Goal: Information Seeking & Learning: Learn about a topic

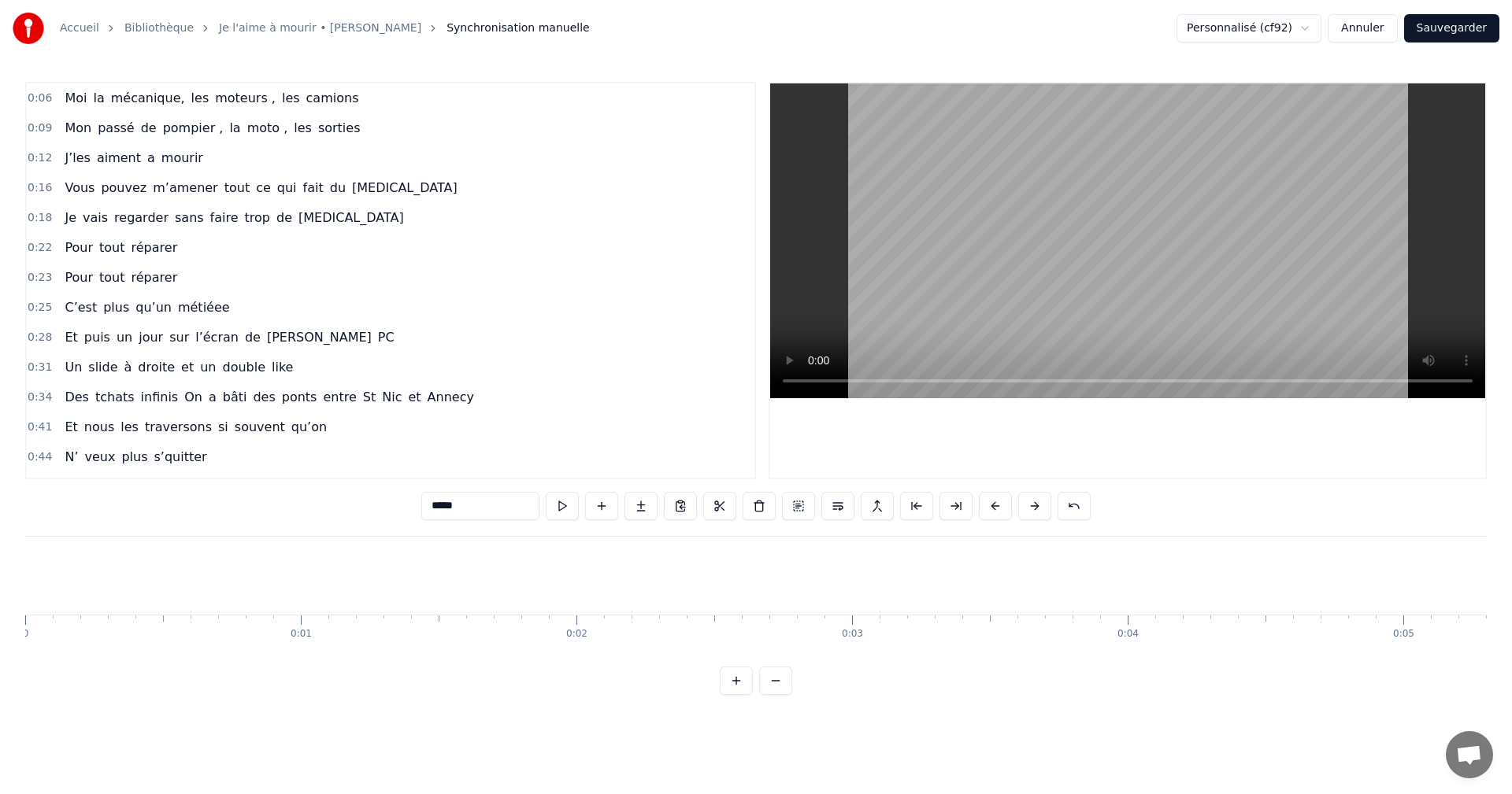
scroll to position [0, 14307]
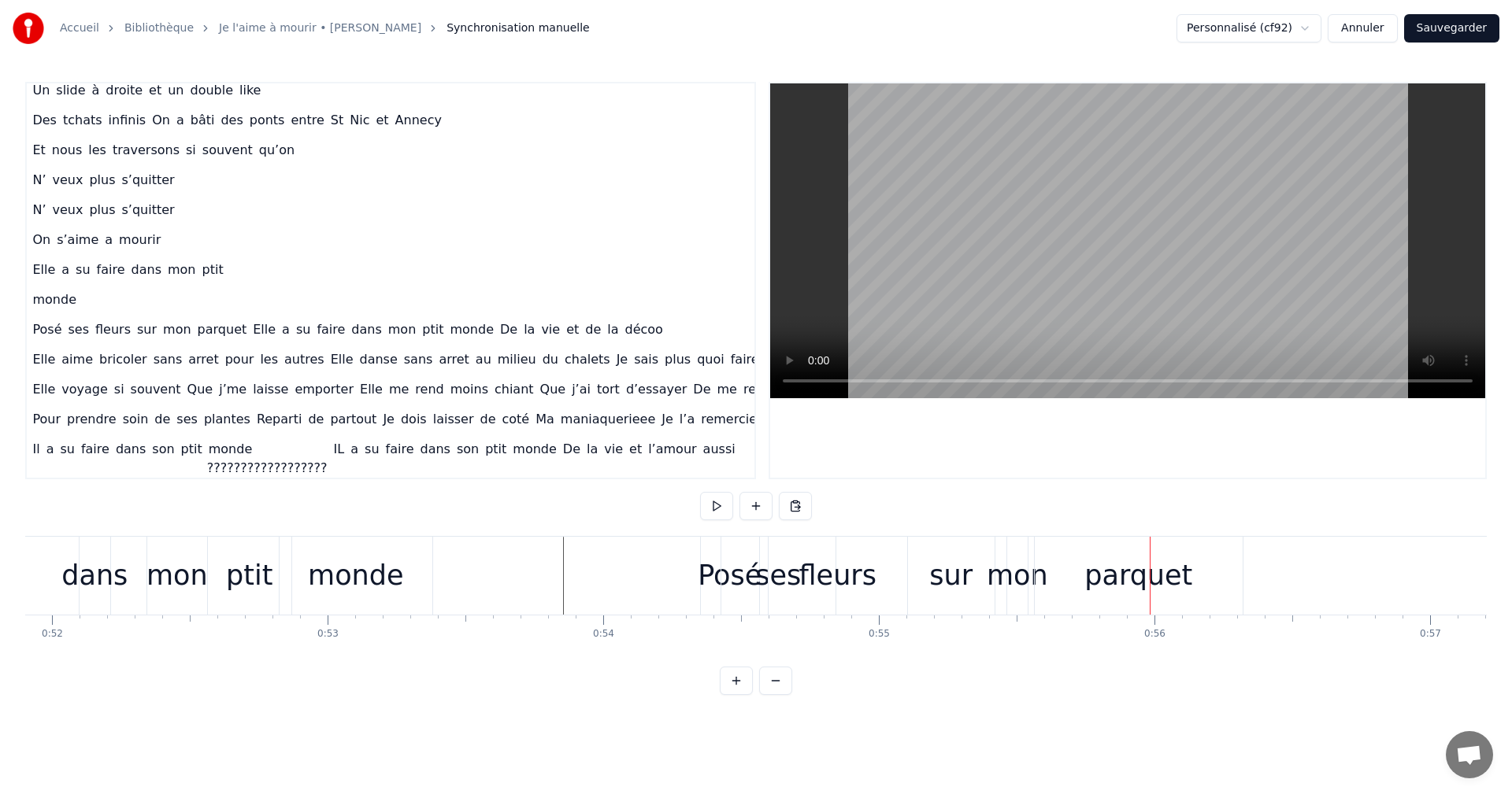
click at [1095, 601] on div "parquet" at bounding box center [1139, 575] width 208 height 78
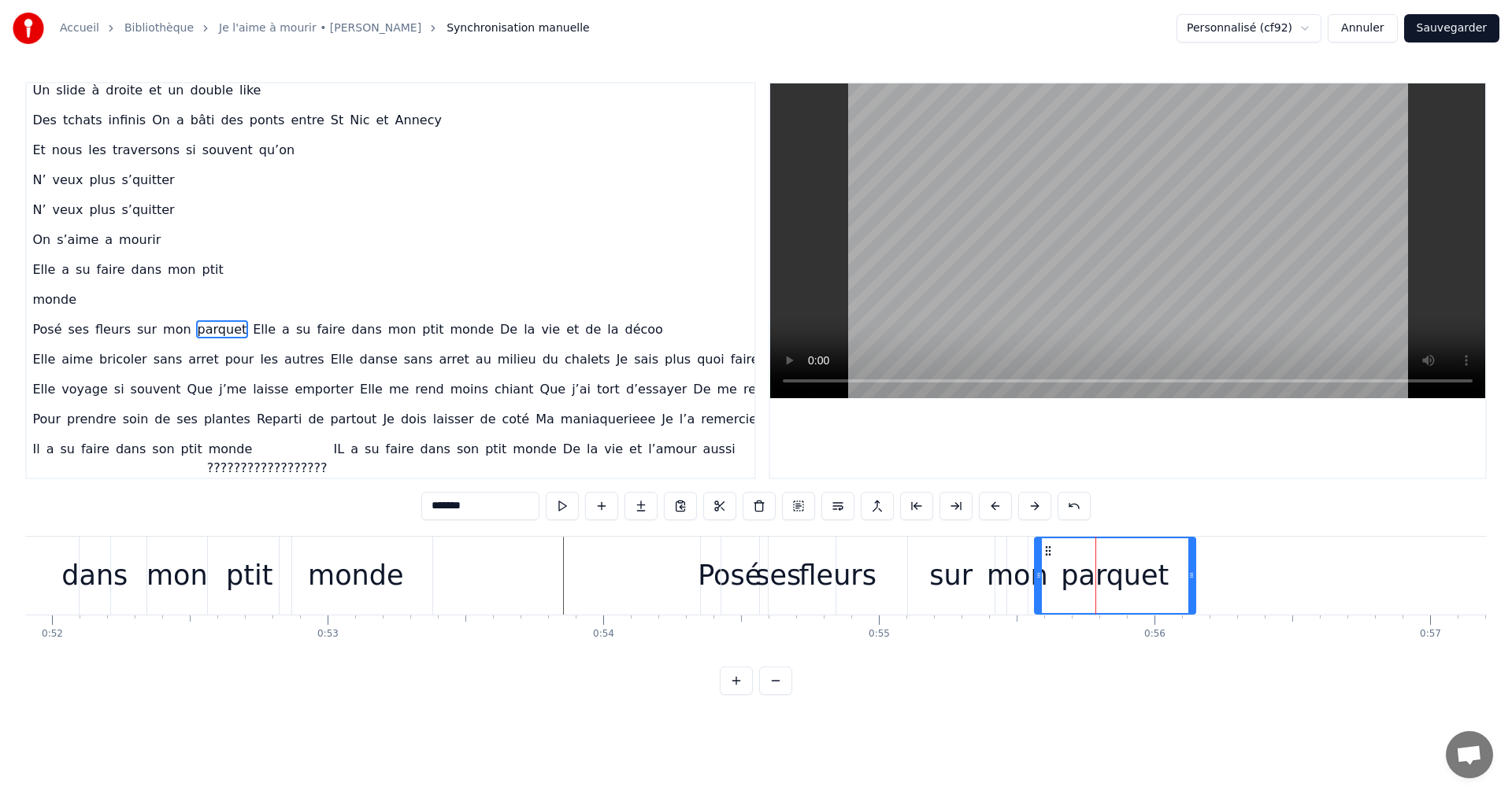
drag, startPoint x: 1238, startPoint y: 573, endPoint x: 1191, endPoint y: 581, distance: 47.7
click at [1191, 581] on div at bounding box center [1191, 576] width 6 height 75
click at [935, 563] on div "sur" at bounding box center [951, 576] width 44 height 42
type input "***"
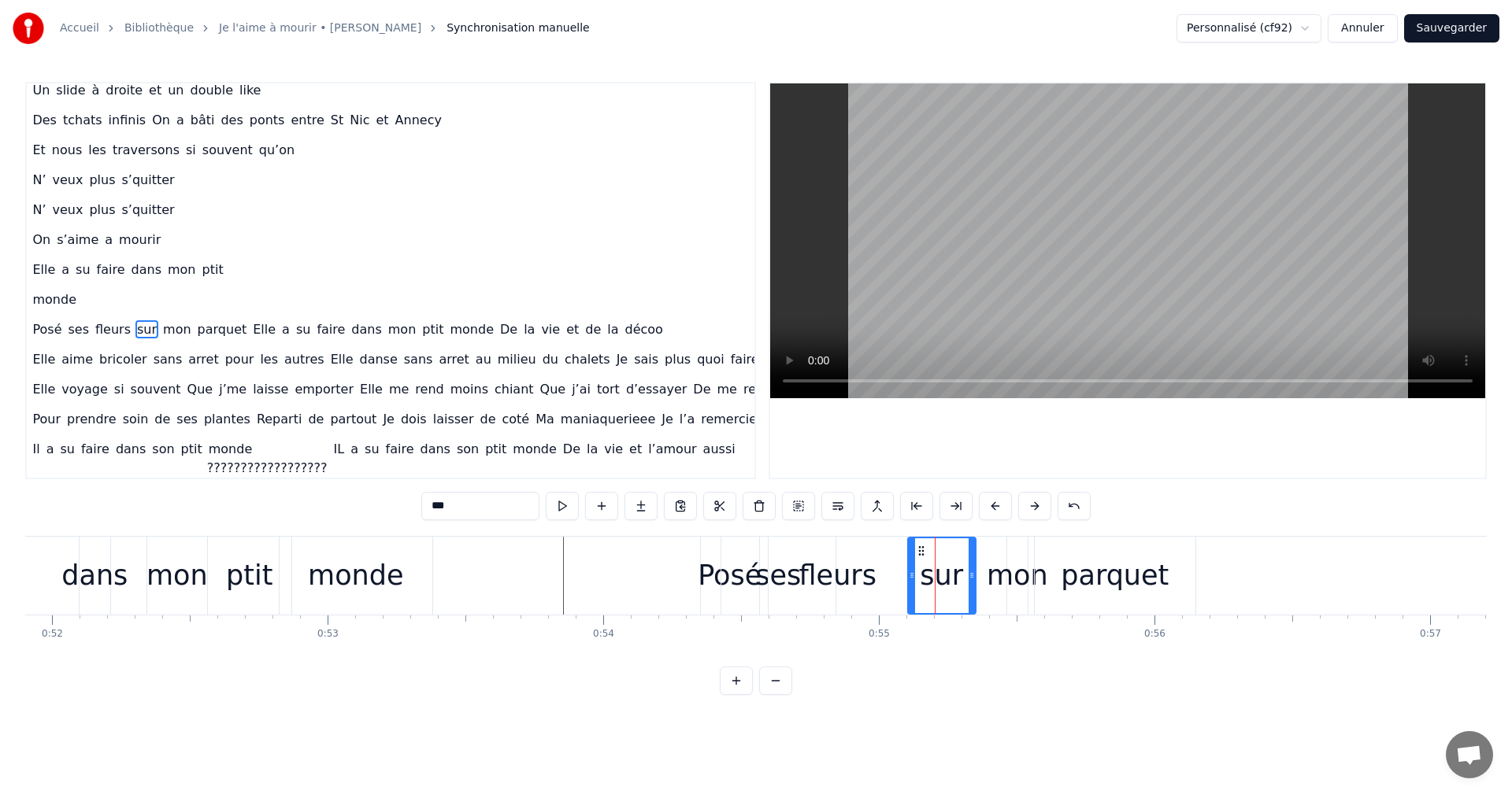
drag, startPoint x: 993, startPoint y: 580, endPoint x: 972, endPoint y: 581, distance: 21.0
click at [972, 581] on div at bounding box center [971, 576] width 6 height 75
drag, startPoint x: 923, startPoint y: 553, endPoint x: 899, endPoint y: 558, distance: 24.5
click at [899, 558] on div "sur" at bounding box center [915, 576] width 64 height 75
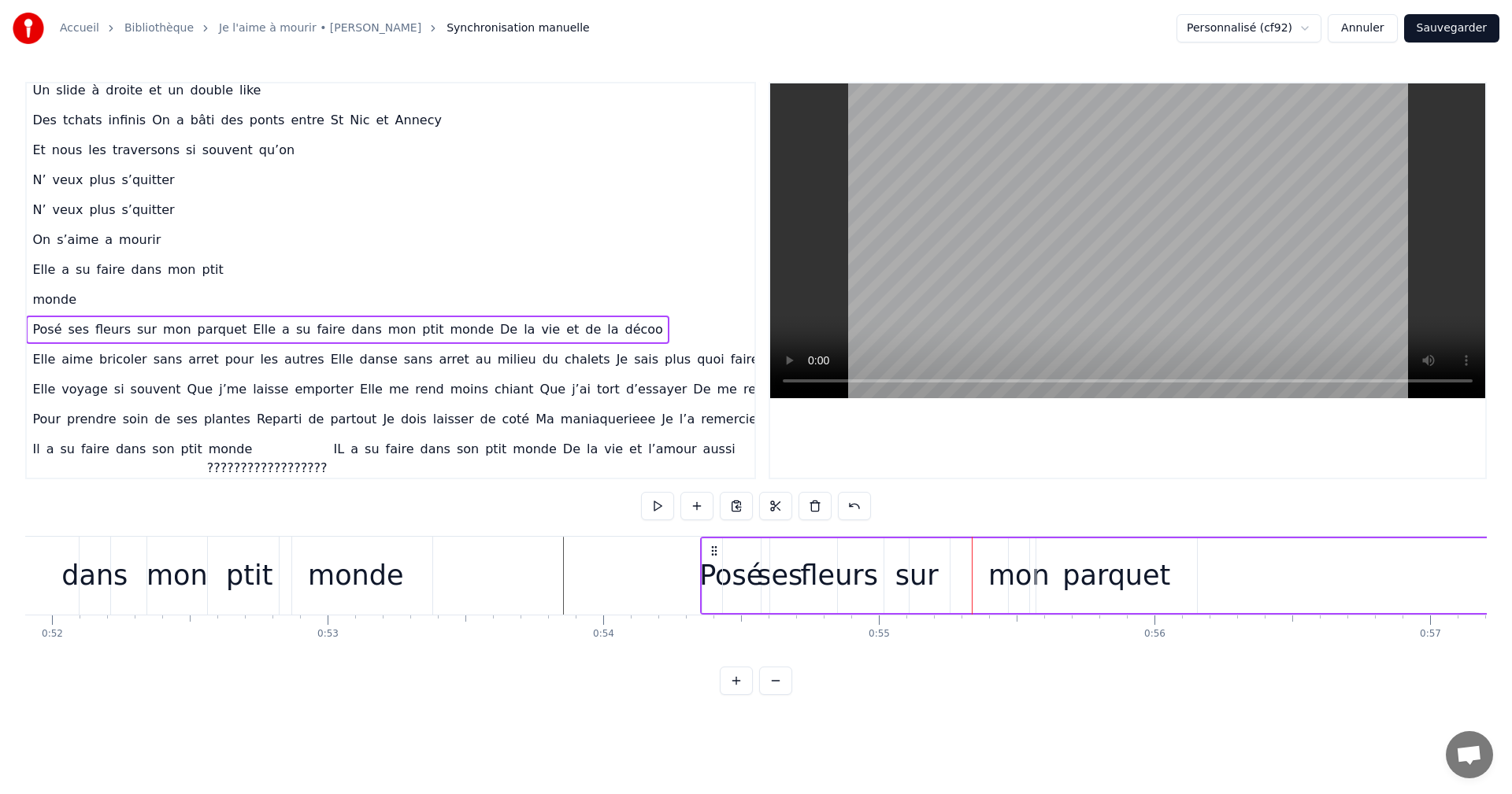
click at [1000, 569] on div "mon" at bounding box center [1019, 576] width 61 height 42
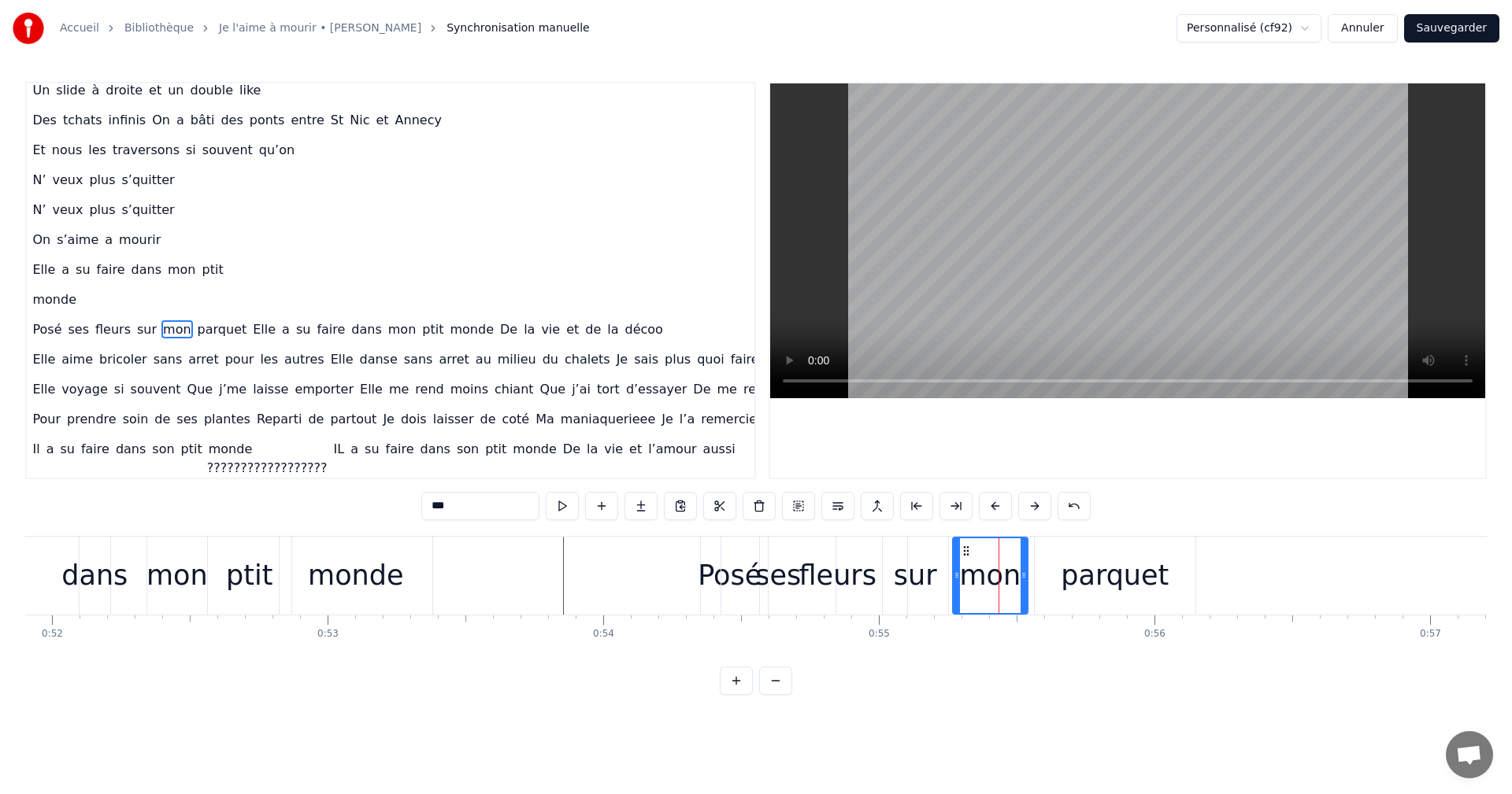
drag, startPoint x: 1007, startPoint y: 553, endPoint x: 953, endPoint y: 556, distance: 54.1
click at [954, 556] on div at bounding box center [957, 576] width 6 height 75
click at [1084, 562] on div "parquet" at bounding box center [1115, 576] width 108 height 42
type input "*******"
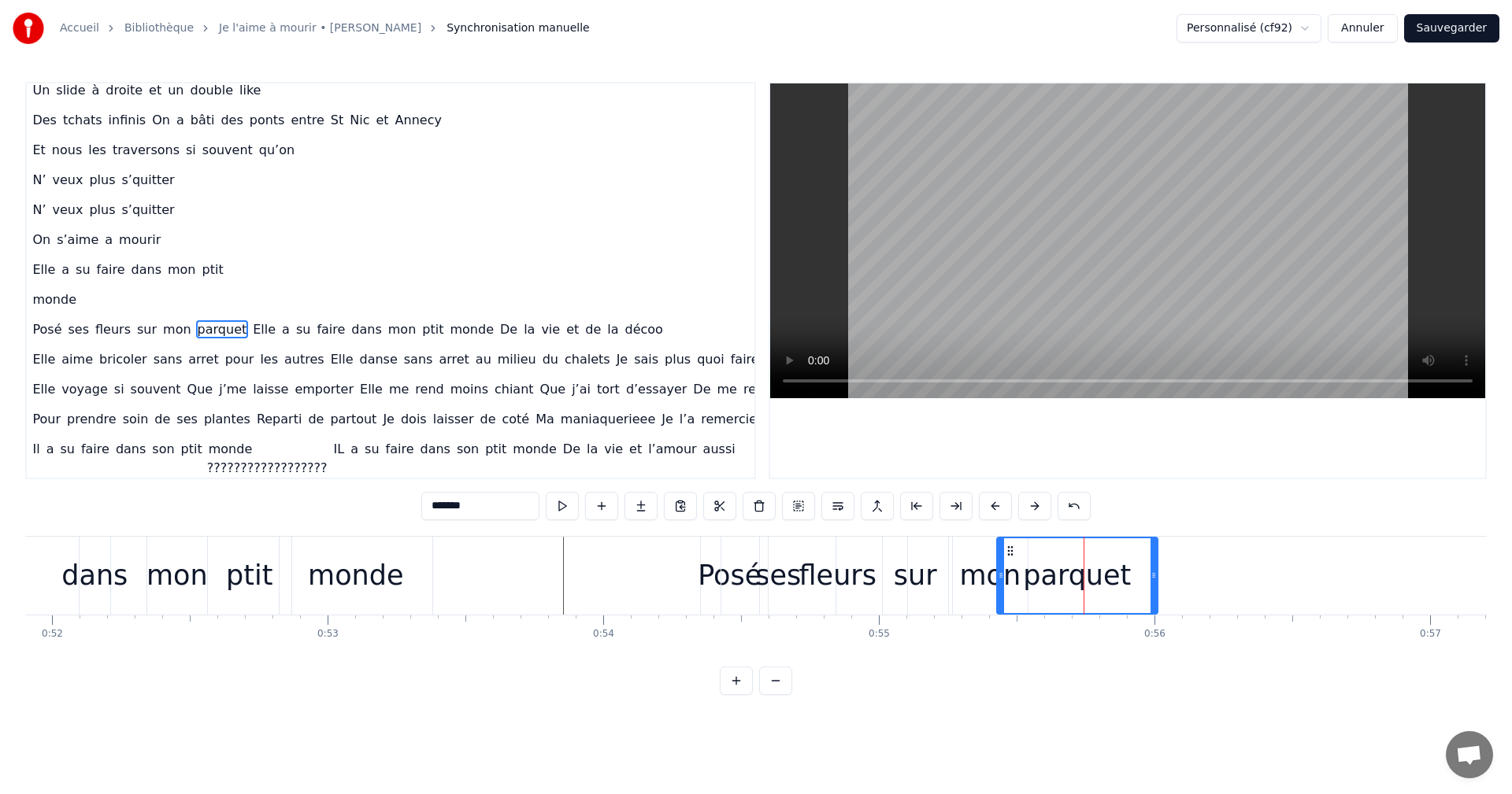
drag, startPoint x: 1048, startPoint y: 551, endPoint x: 1011, endPoint y: 554, distance: 37.1
click at [1011, 554] on icon at bounding box center [1011, 551] width 12 height 12
click at [1120, 581] on div "parquet" at bounding box center [1077, 576] width 108 height 42
click at [1010, 583] on div "parquet" at bounding box center [1077, 576] width 159 height 75
click at [1015, 583] on div "parquet" at bounding box center [1077, 576] width 159 height 75
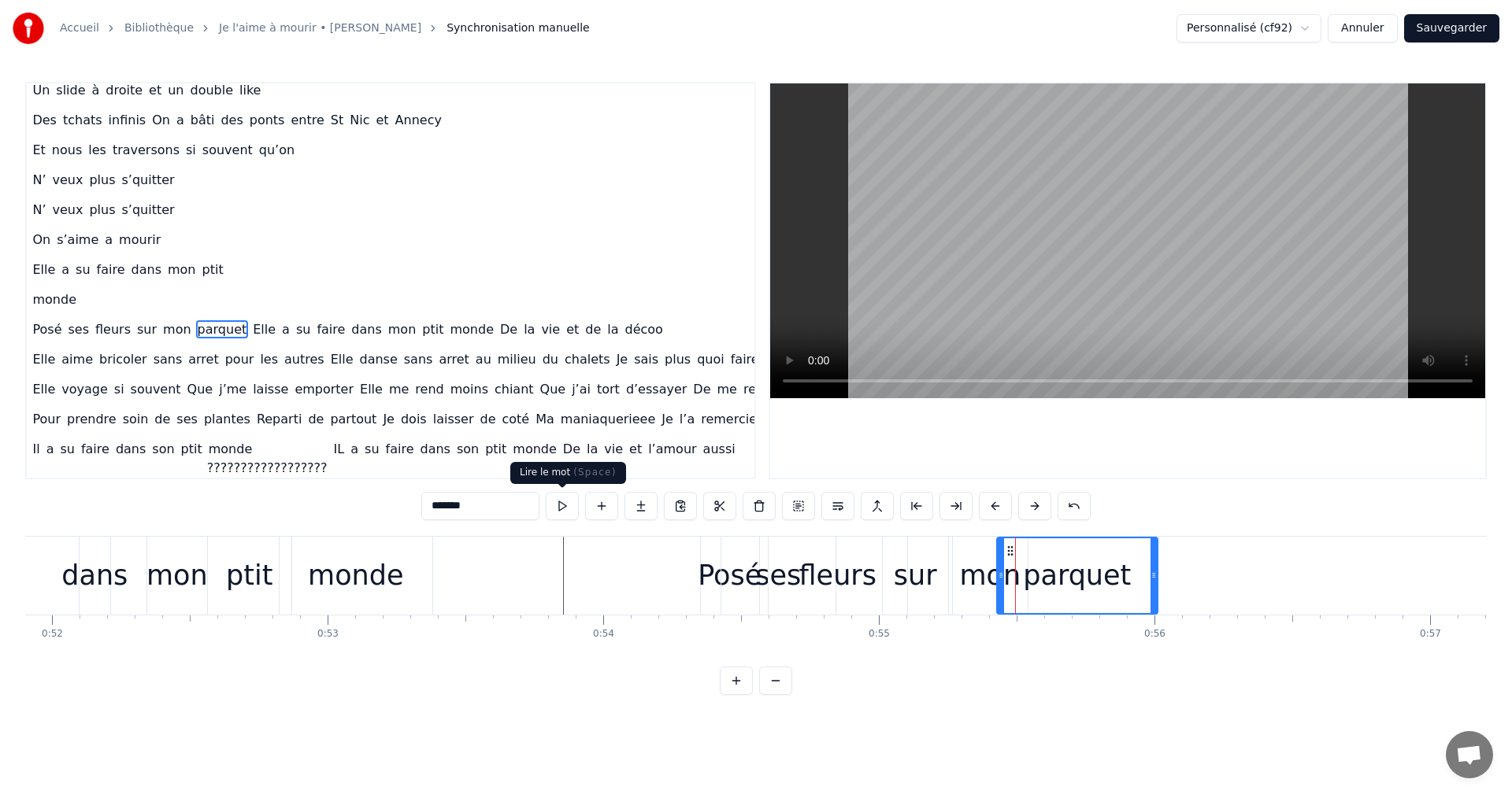
click at [563, 511] on button at bounding box center [562, 506] width 33 height 29
drag, startPoint x: 1093, startPoint y: 544, endPoint x: 1126, endPoint y: 544, distance: 33.0
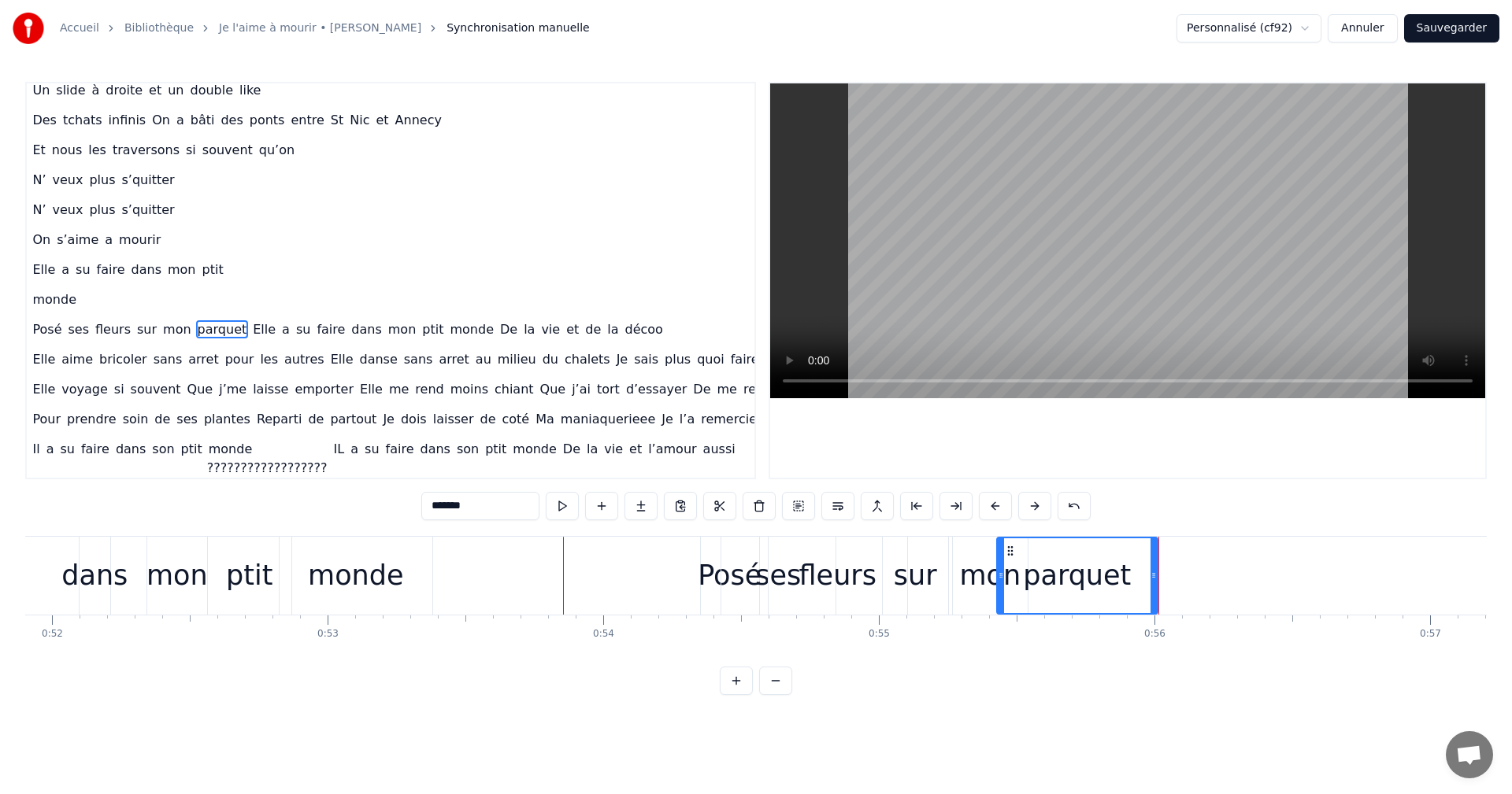
click at [1126, 544] on div "parquet" at bounding box center [1077, 576] width 159 height 75
drag, startPoint x: 1010, startPoint y: 551, endPoint x: 1023, endPoint y: 550, distance: 13.0
click at [1022, 550] on circle at bounding box center [1021, 550] width 1 height 1
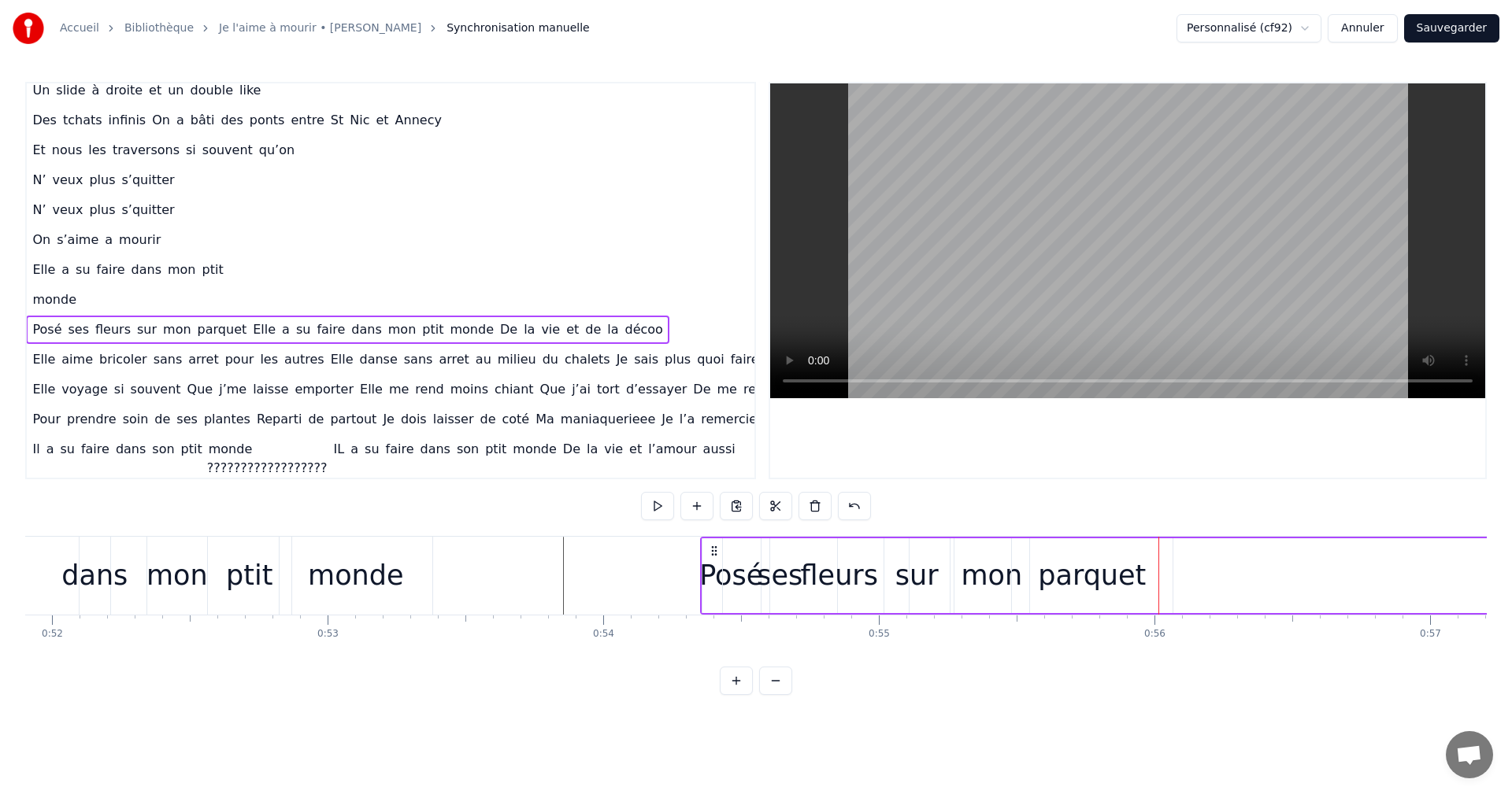
click at [658, 506] on button at bounding box center [657, 506] width 33 height 29
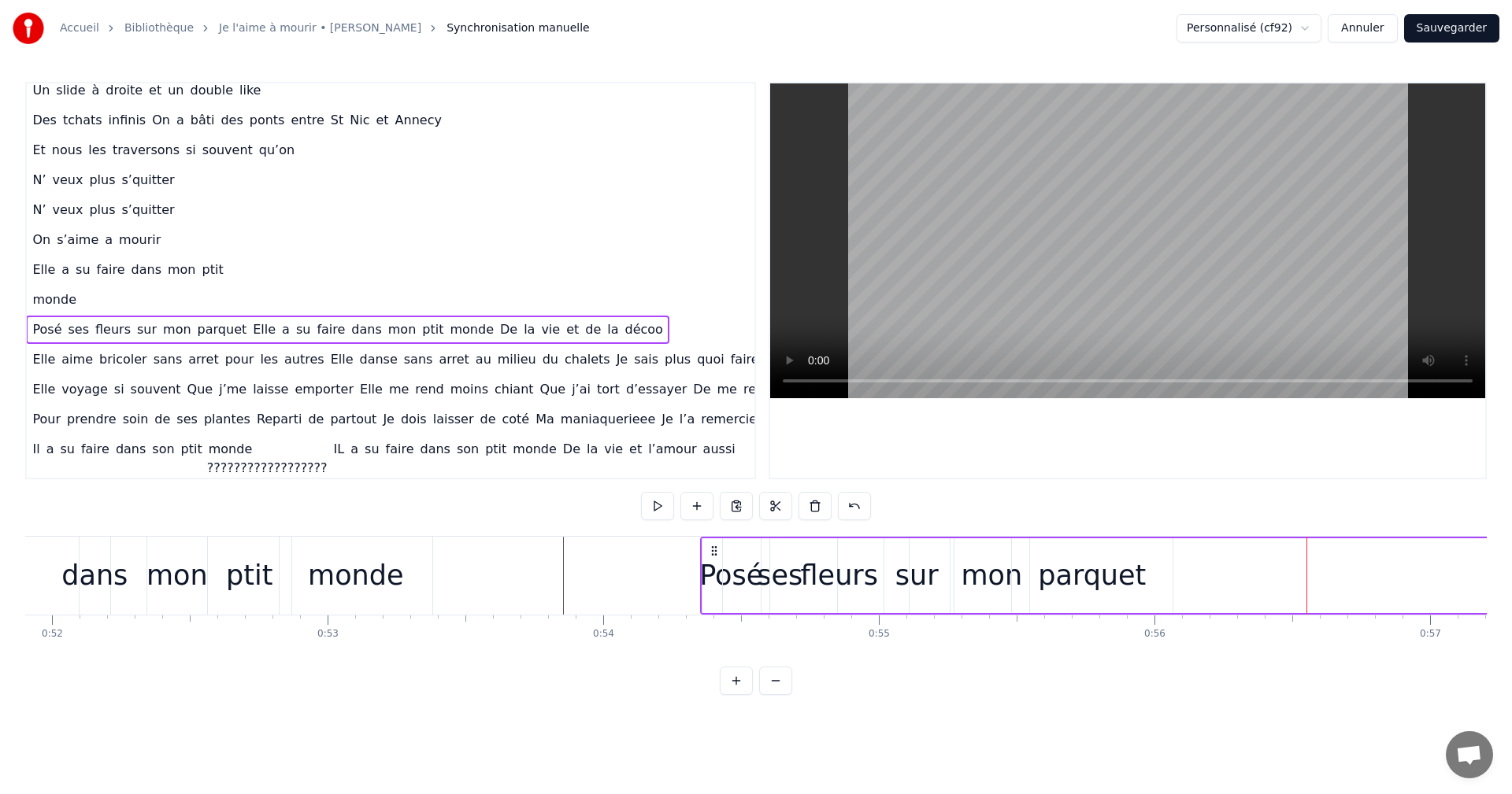
click at [658, 506] on button at bounding box center [657, 506] width 33 height 29
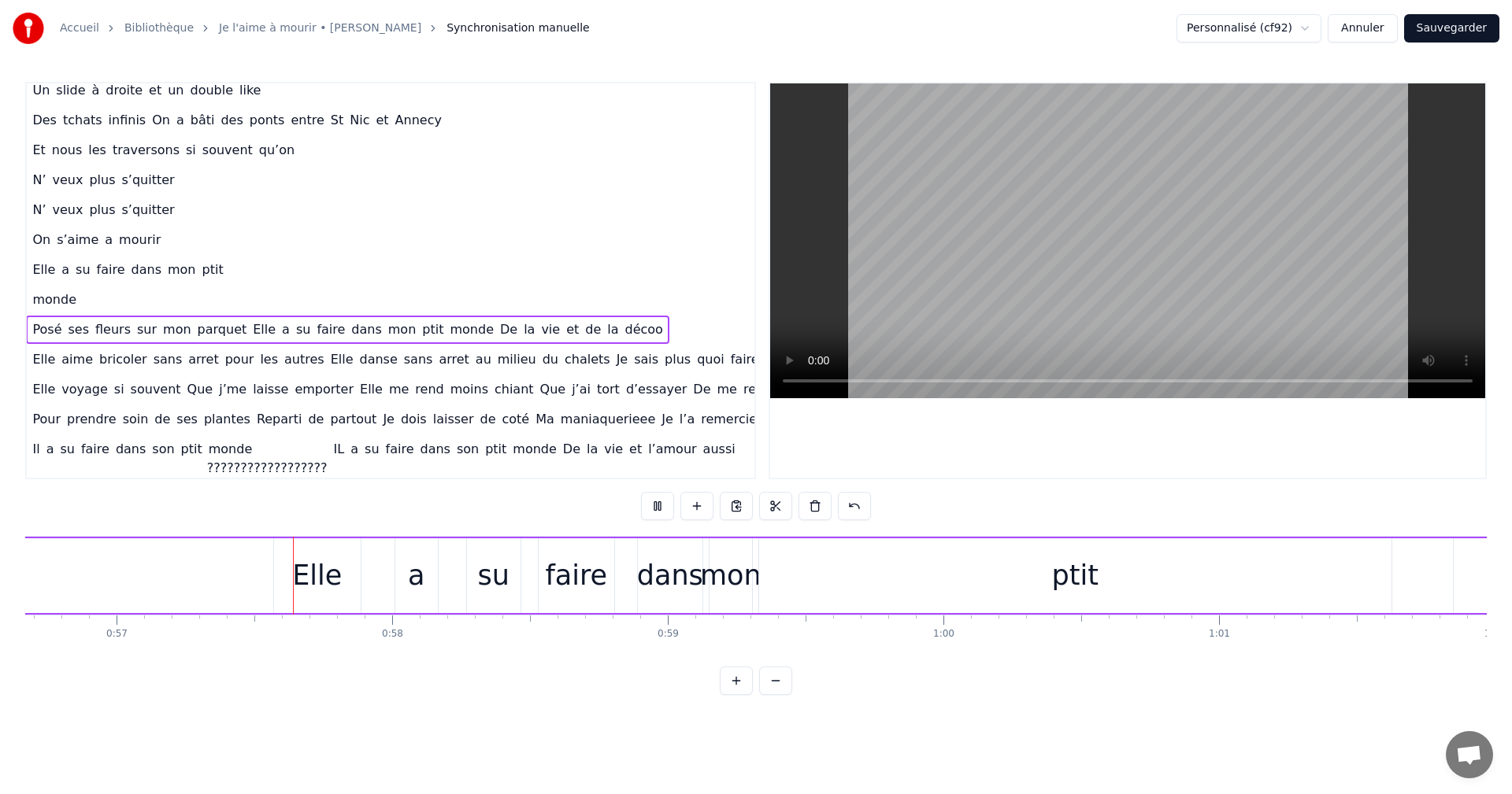
click at [658, 506] on button at bounding box center [657, 506] width 33 height 29
click at [351, 552] on div "Elle" at bounding box center [316, 576] width 86 height 75
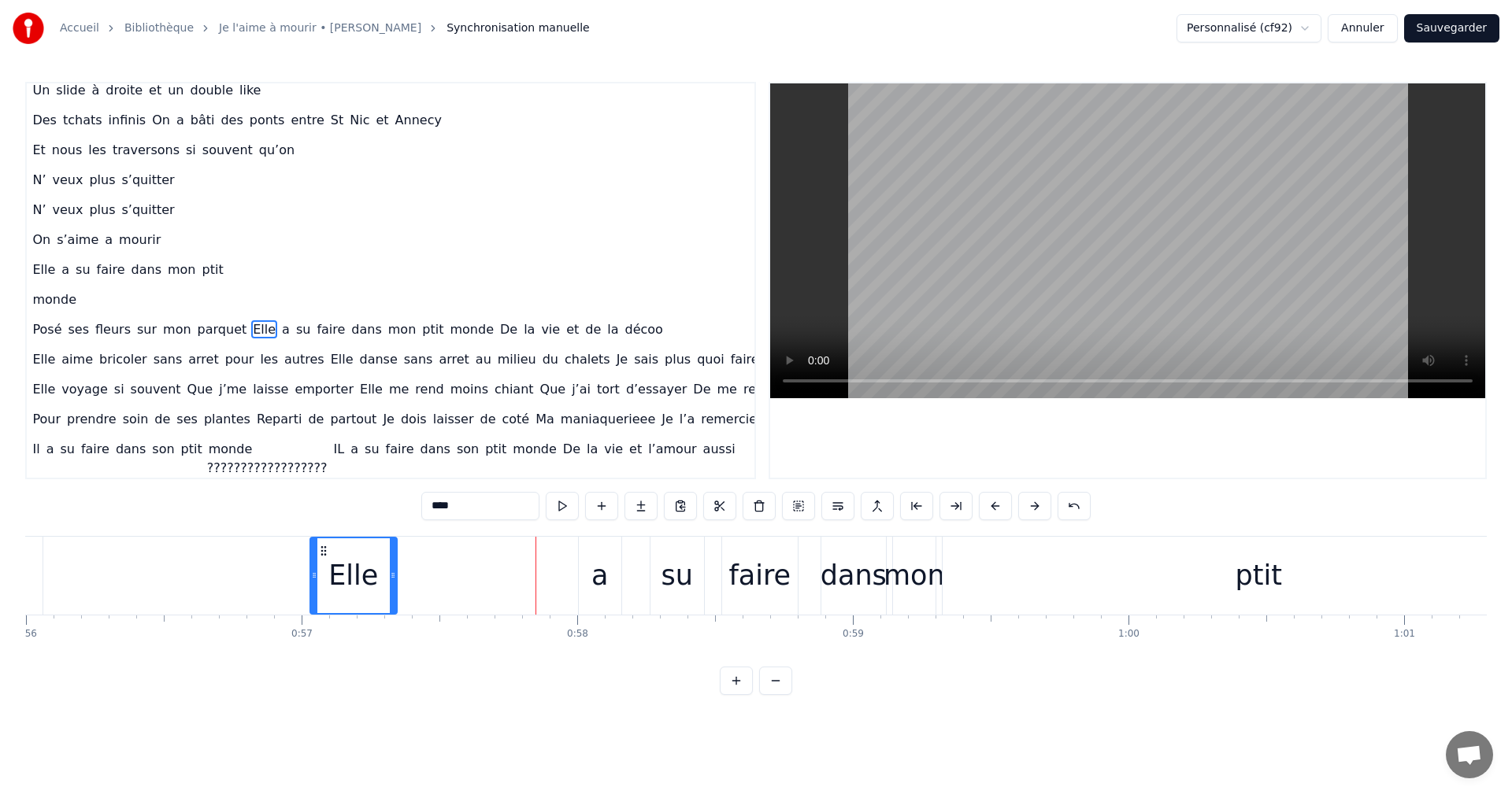
scroll to position [0, 15432]
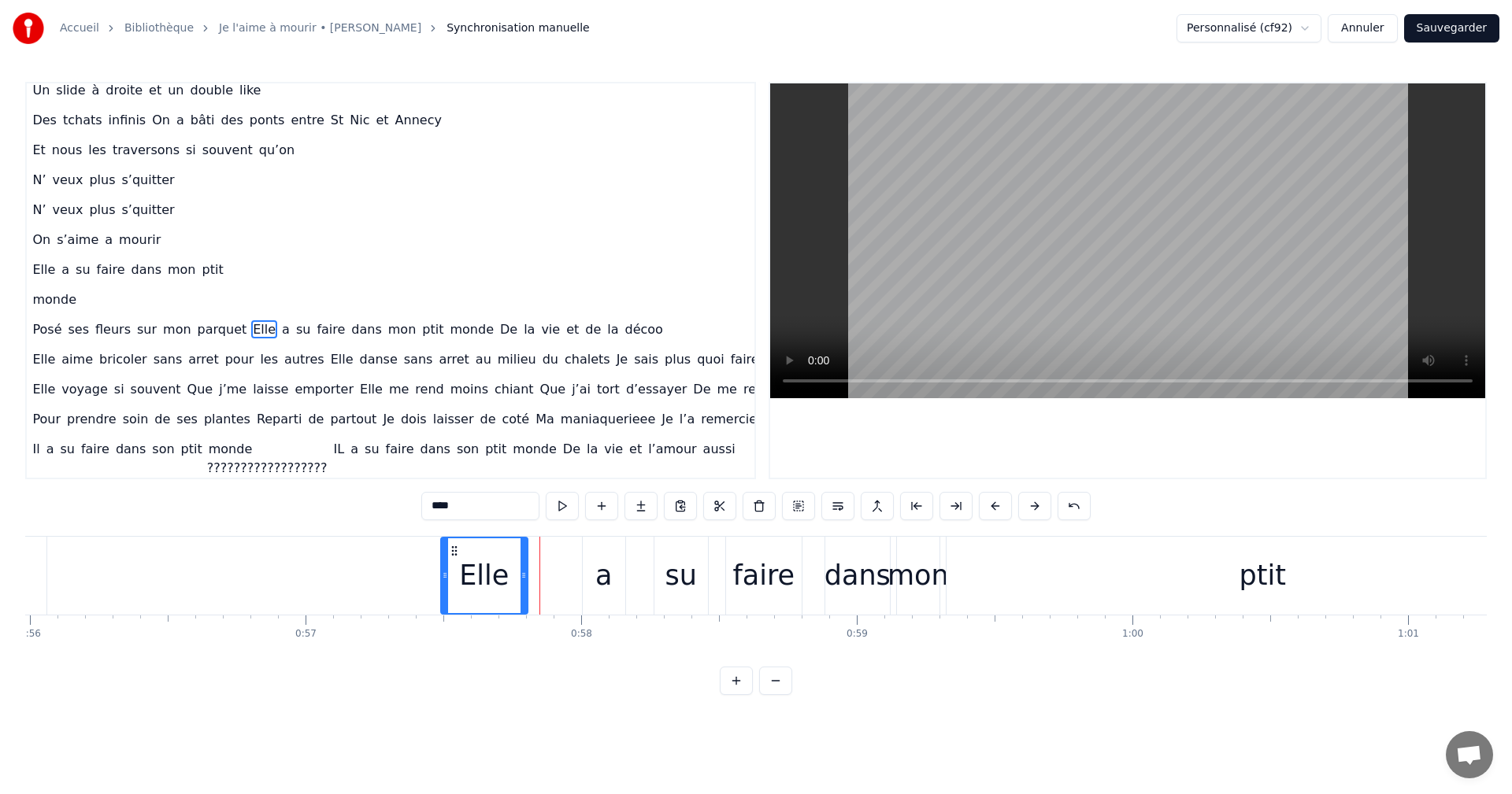
drag, startPoint x: 282, startPoint y: 546, endPoint x: 452, endPoint y: 567, distance: 171.3
click at [452, 567] on div "Elle" at bounding box center [485, 576] width 85 height 75
click at [611, 587] on div "a" at bounding box center [603, 575] width 43 height 78
drag, startPoint x: 596, startPoint y: 548, endPoint x: 549, endPoint y: 554, distance: 47.4
click at [549, 554] on icon at bounding box center [550, 551] width 12 height 12
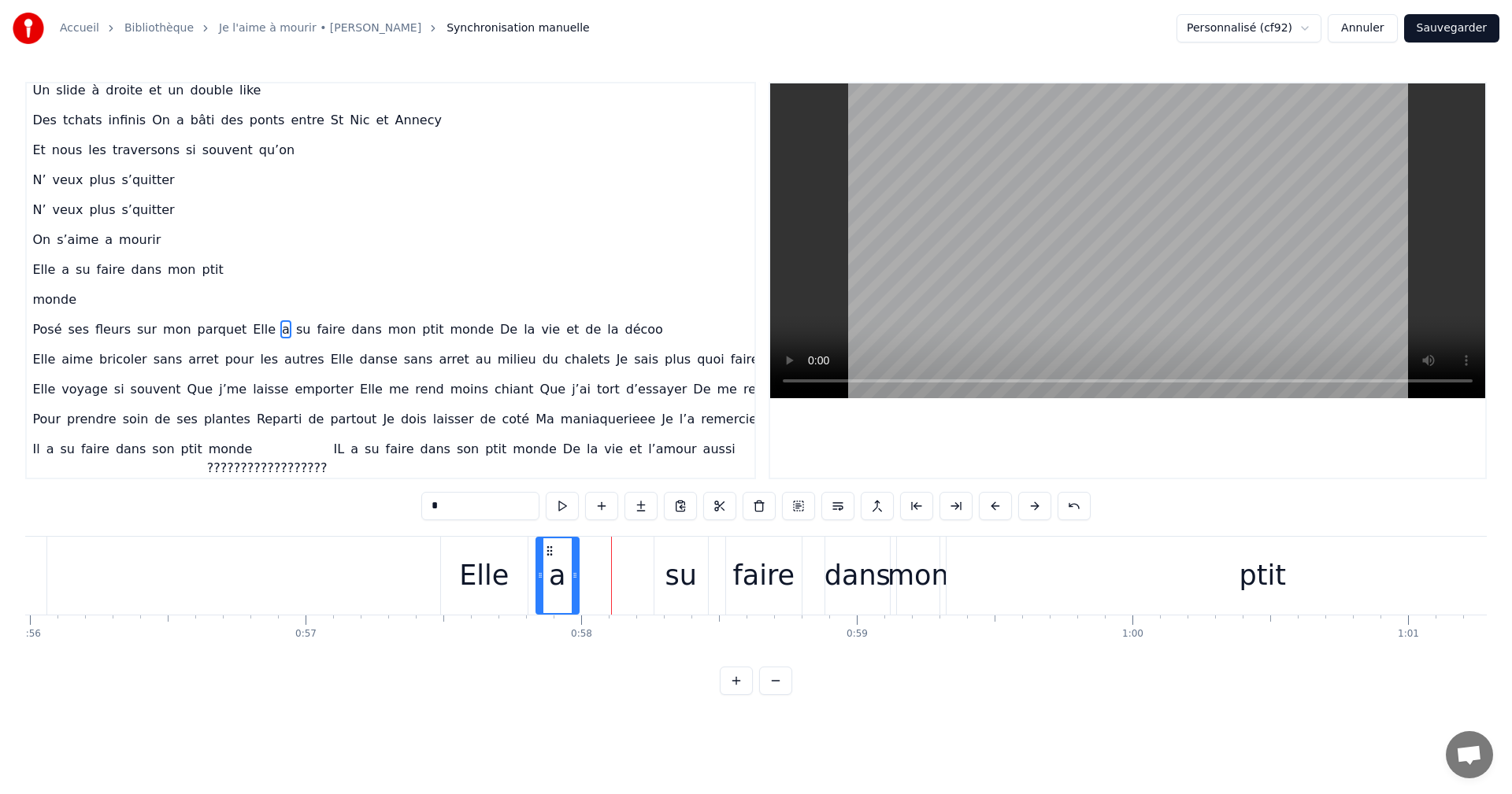
click at [672, 568] on div "su" at bounding box center [681, 576] width 31 height 42
drag, startPoint x: 664, startPoint y: 545, endPoint x: 597, endPoint y: 549, distance: 67.1
click at [597, 549] on icon at bounding box center [602, 551] width 12 height 12
click at [760, 578] on div "faire" at bounding box center [763, 576] width 62 height 42
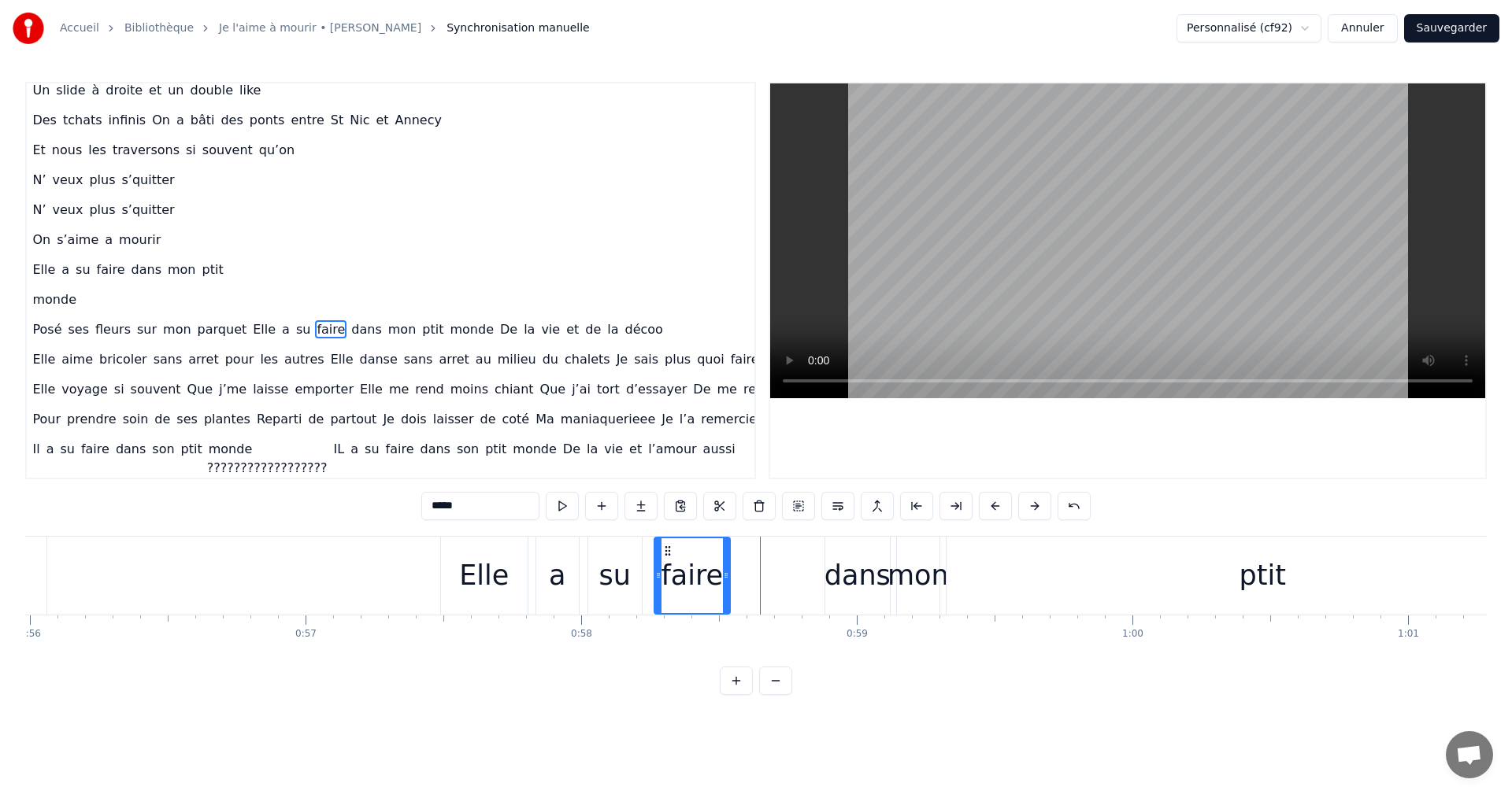
drag, startPoint x: 739, startPoint y: 546, endPoint x: 667, endPoint y: 548, distance: 72.0
click at [667, 548] on icon at bounding box center [668, 551] width 12 height 12
click at [853, 580] on div "dans" at bounding box center [858, 576] width 66 height 42
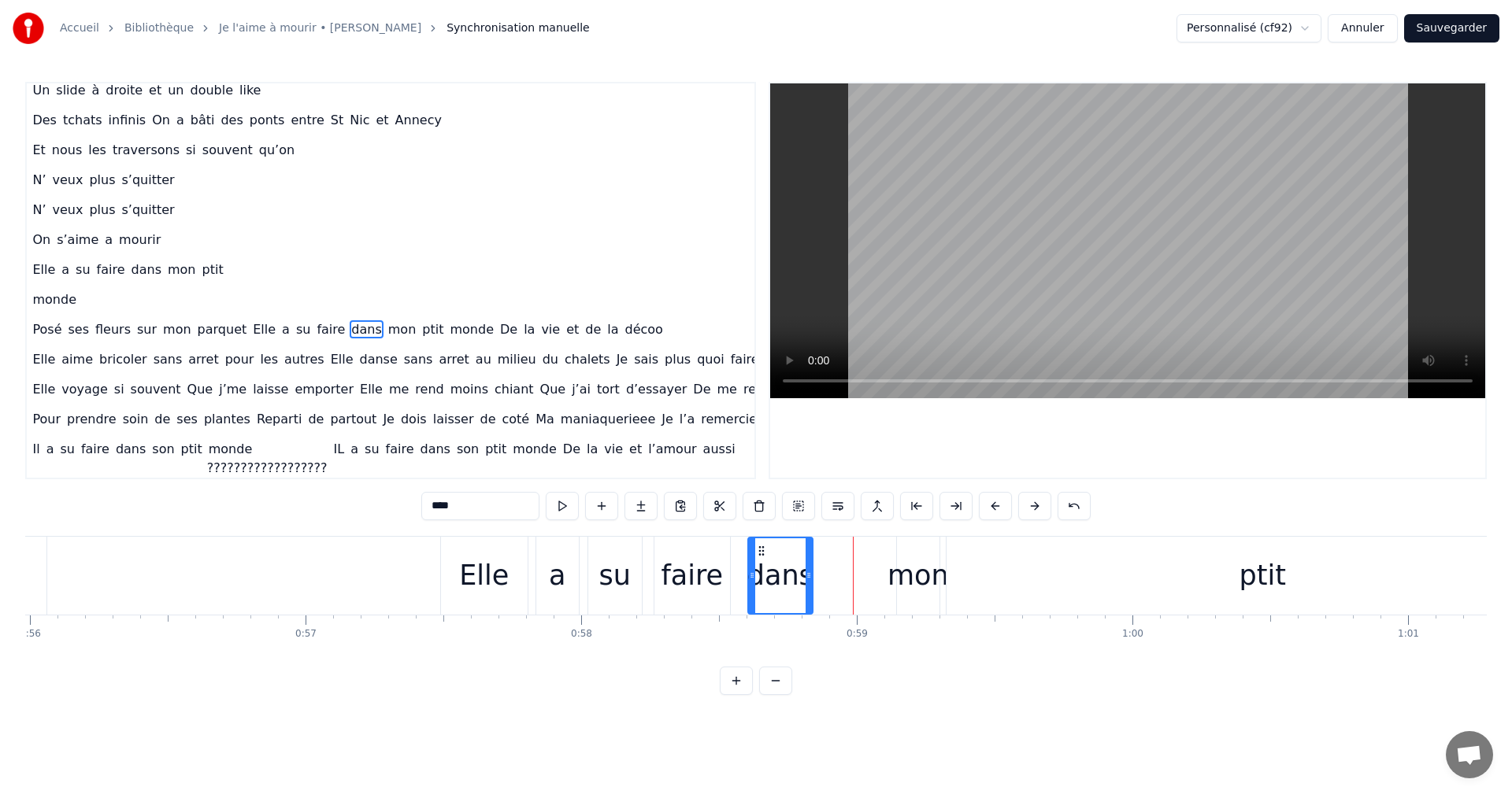
drag, startPoint x: 836, startPoint y: 551, endPoint x: 759, endPoint y: 554, distance: 77.1
click at [759, 554] on icon at bounding box center [761, 551] width 12 height 12
click at [902, 568] on div "mon" at bounding box center [918, 576] width 61 height 42
drag, startPoint x: 910, startPoint y: 553, endPoint x: 852, endPoint y: 550, distance: 58.1
click at [852, 550] on icon at bounding box center [847, 551] width 12 height 12
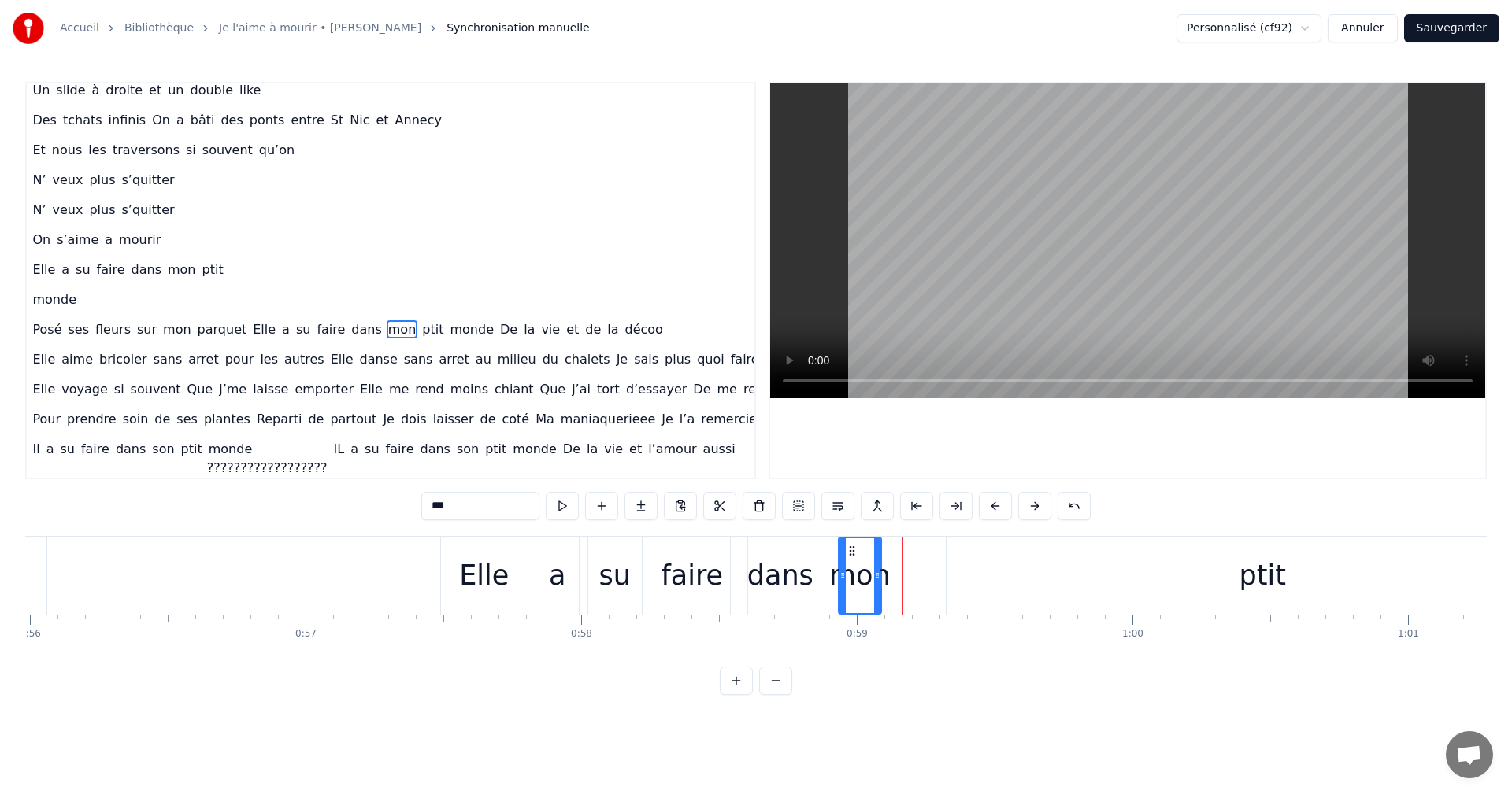
click at [1224, 584] on div "ptit" at bounding box center [1263, 575] width 632 height 78
type input "****"
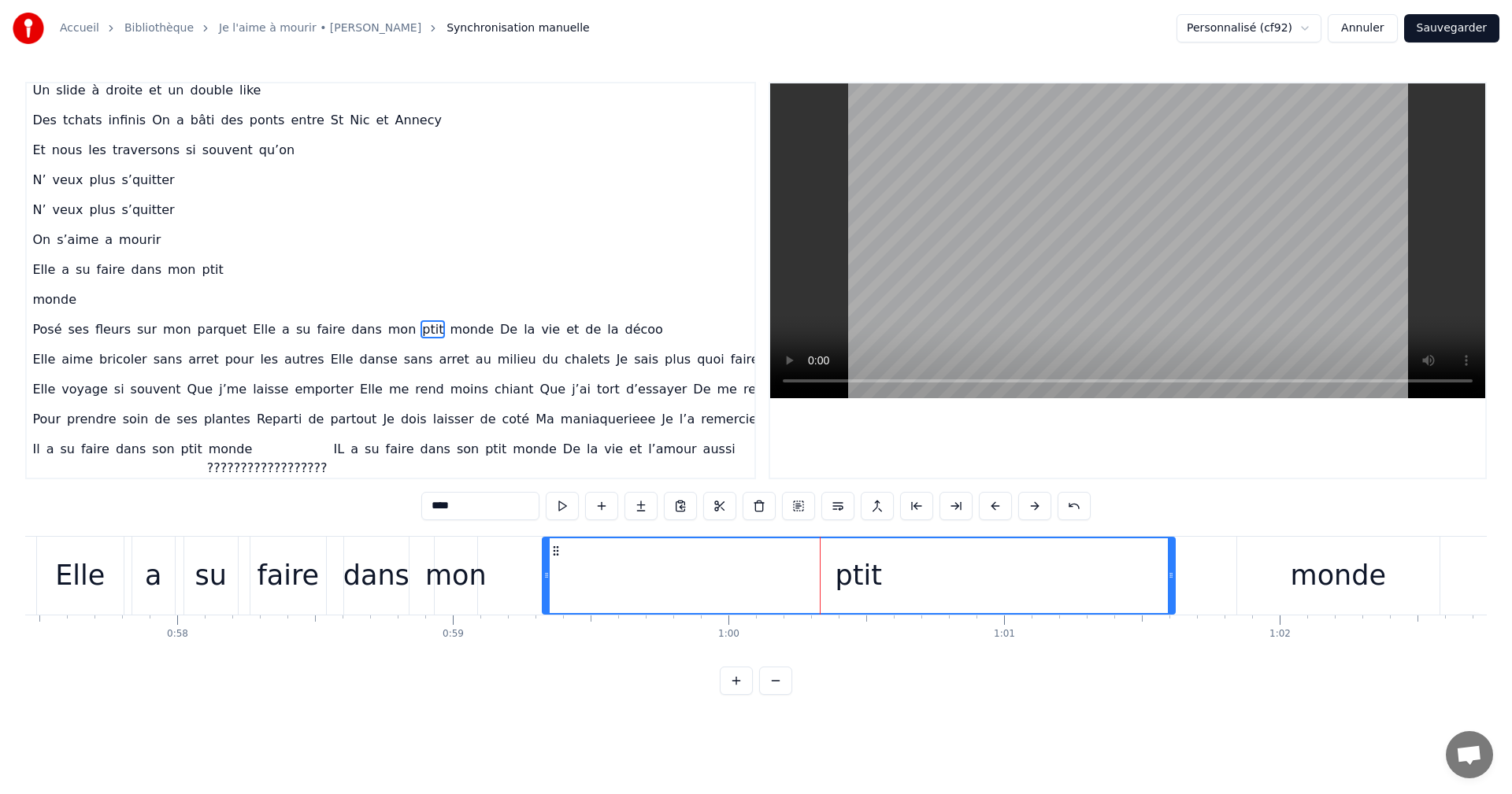
scroll to position [0, 15860]
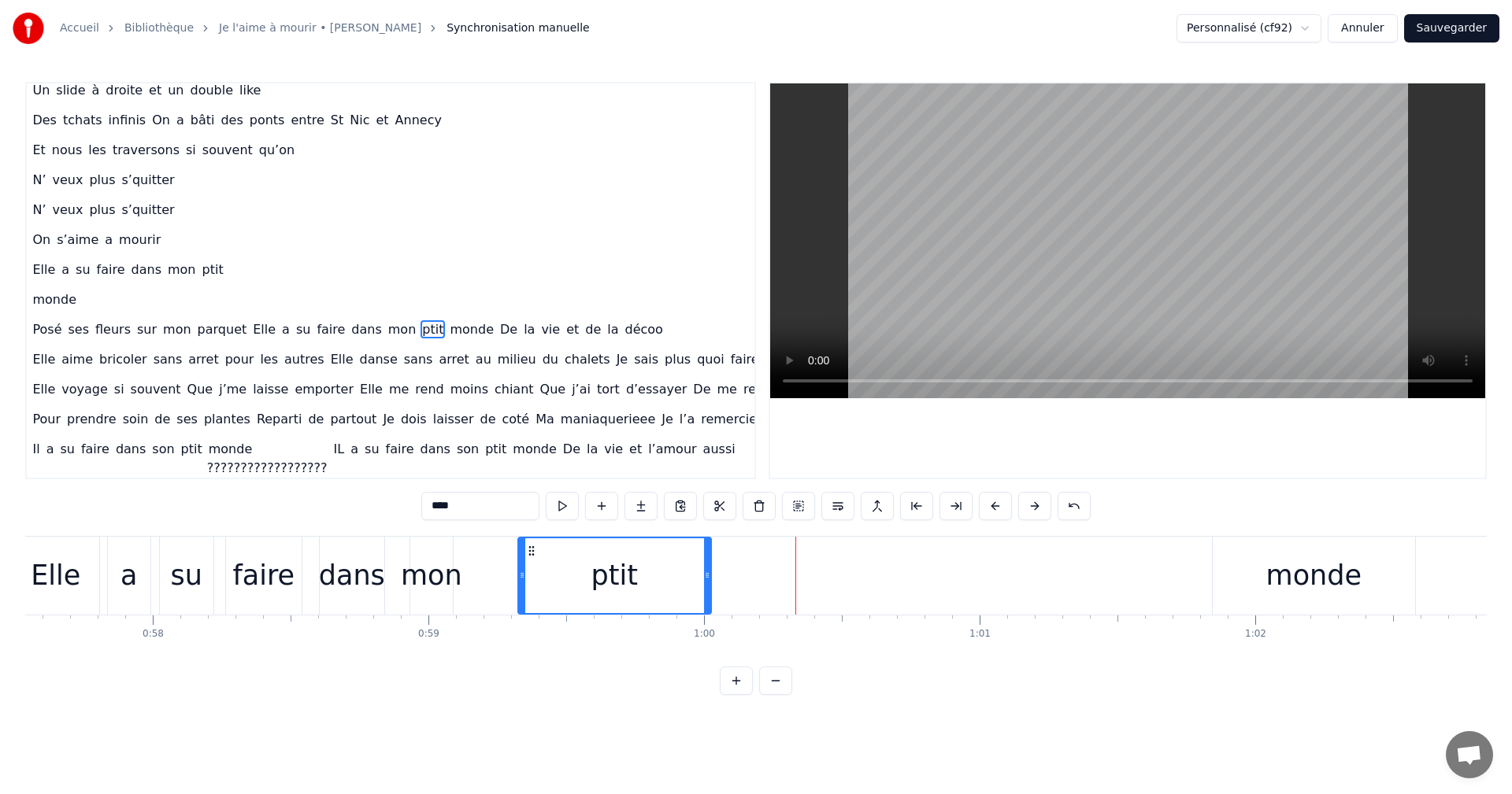
drag, startPoint x: 1147, startPoint y: 573, endPoint x: 707, endPoint y: 621, distance: 442.6
click at [707, 621] on div "Moi la mécanique, les moteurs , les camions Mon passé de pompier , la moto , le…" at bounding box center [756, 594] width 1461 height 118
drag, startPoint x: 1318, startPoint y: 580, endPoint x: 929, endPoint y: 584, distance: 389.0
click at [929, 584] on div "Posé ses fleurs sur mon parquet Elle a su faire dans mon ptit monde De la vie e…" at bounding box center [953, 575] width 3612 height 78
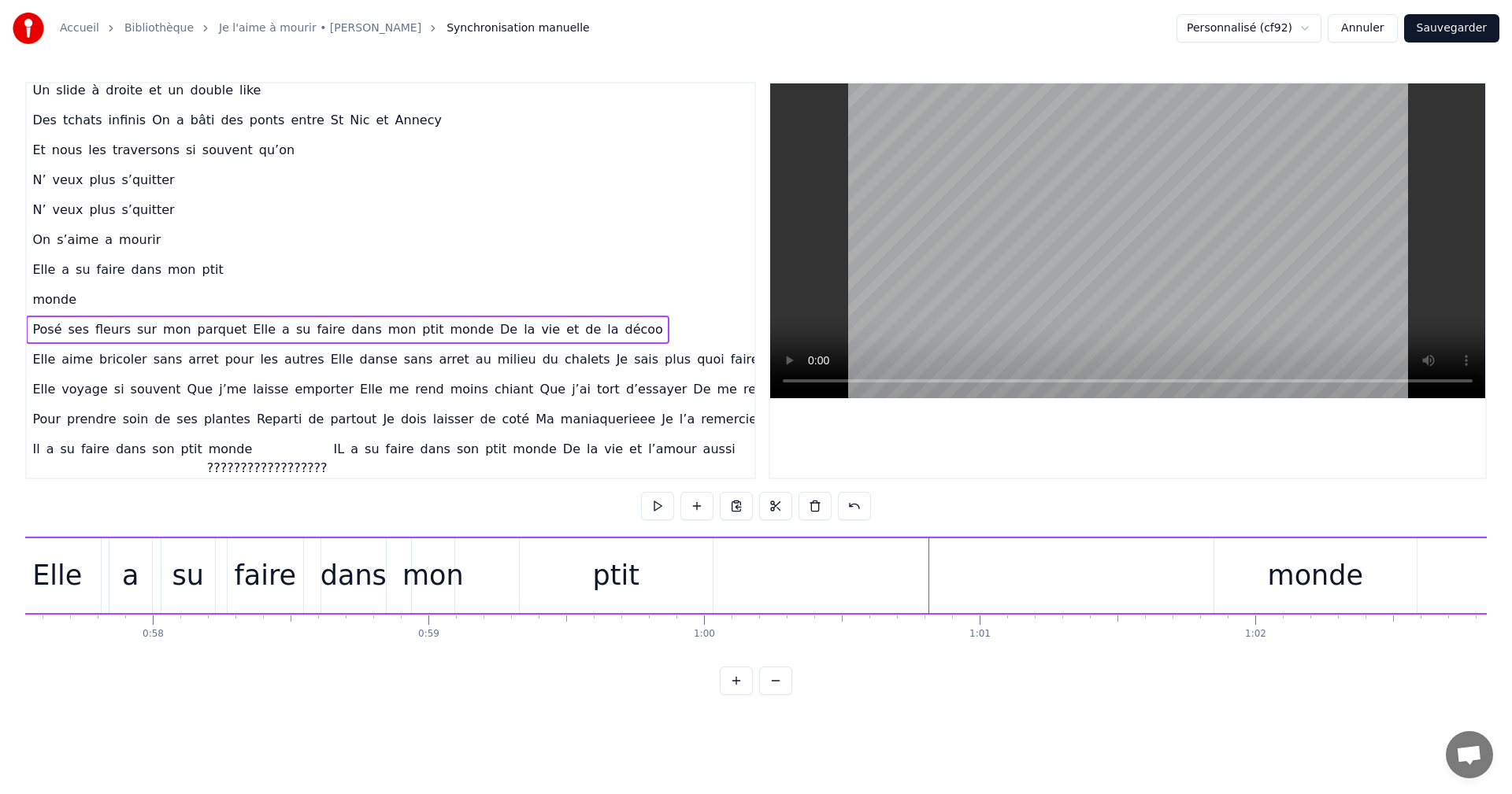
click at [1236, 566] on div "monde" at bounding box center [1316, 576] width 202 height 75
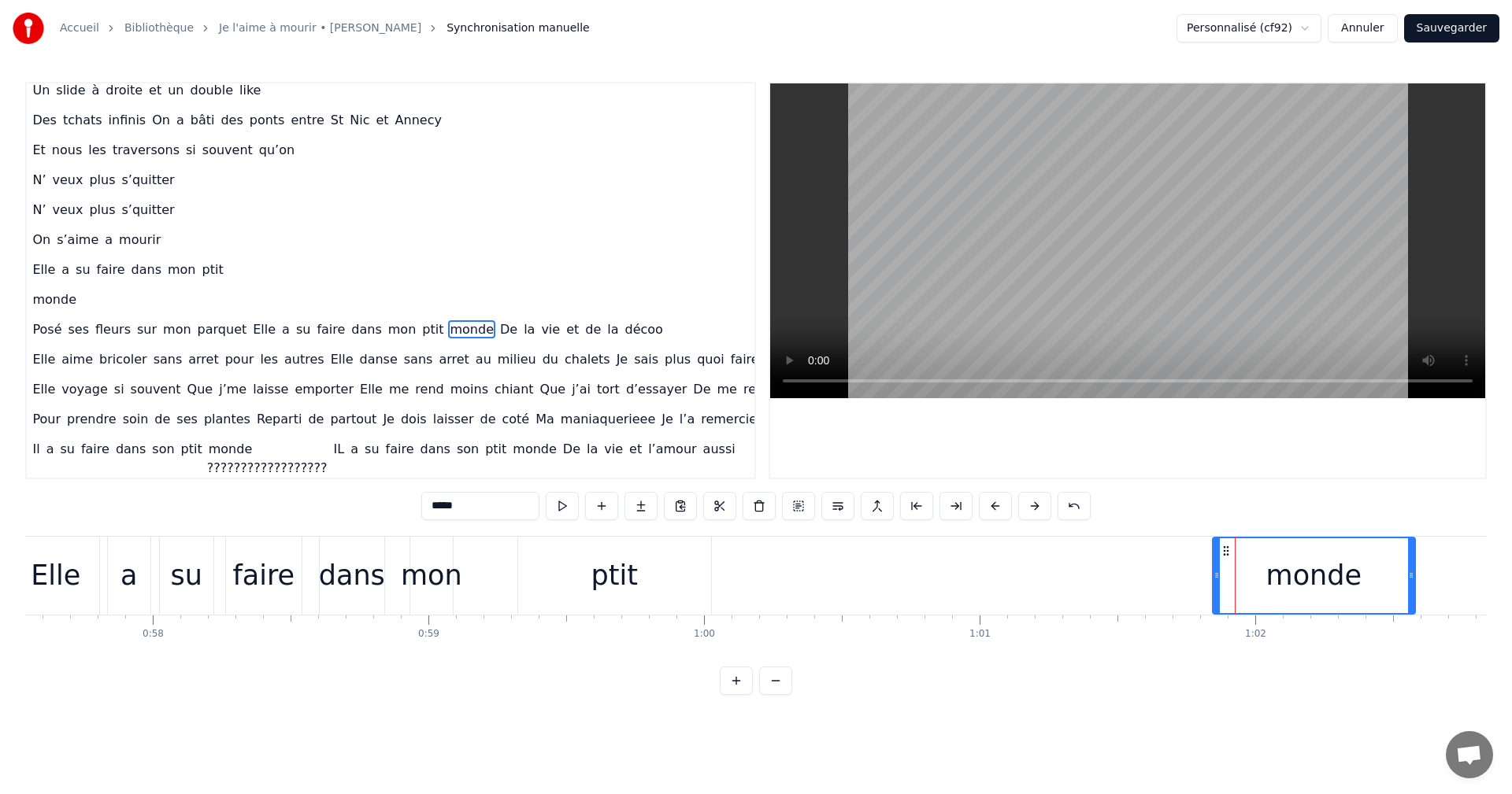
drag, startPoint x: 1280, startPoint y: 573, endPoint x: 1222, endPoint y: 573, distance: 58.0
click at [1222, 573] on div "monde" at bounding box center [1314, 576] width 201 height 75
drag, startPoint x: 1233, startPoint y: 546, endPoint x: 1196, endPoint y: 533, distance: 39.2
click at [1196, 533] on div "0:06 Moi la mécanique, les moteurs , les camions 0:09 Mon passé de pompier , la…" at bounding box center [756, 389] width 1461 height 614
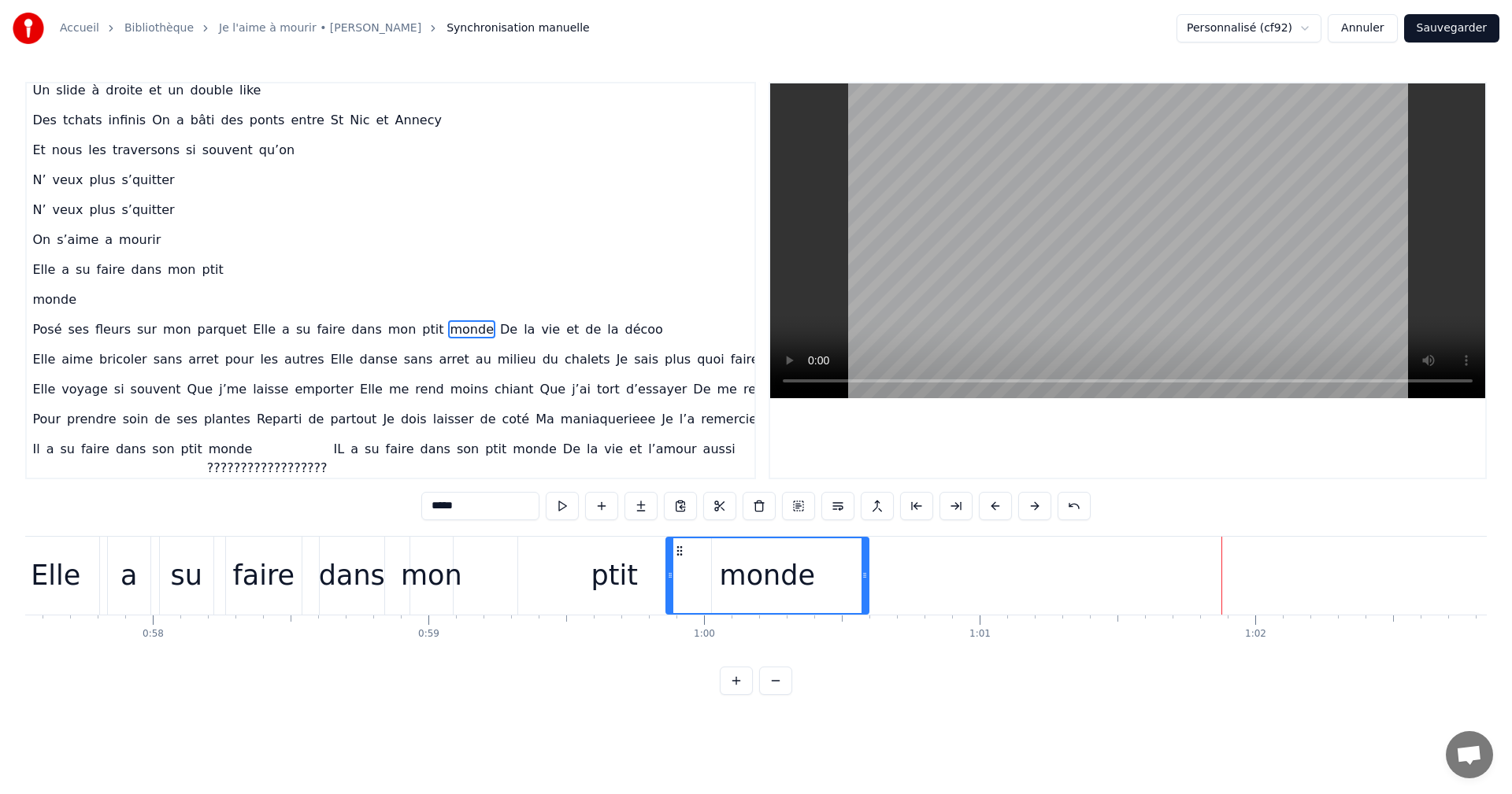
drag, startPoint x: 1228, startPoint y: 547, endPoint x: 680, endPoint y: 581, distance: 549.1
click at [680, 581] on div "monde" at bounding box center [767, 576] width 201 height 75
click at [601, 572] on div "ptit" at bounding box center [614, 576] width 46 height 42
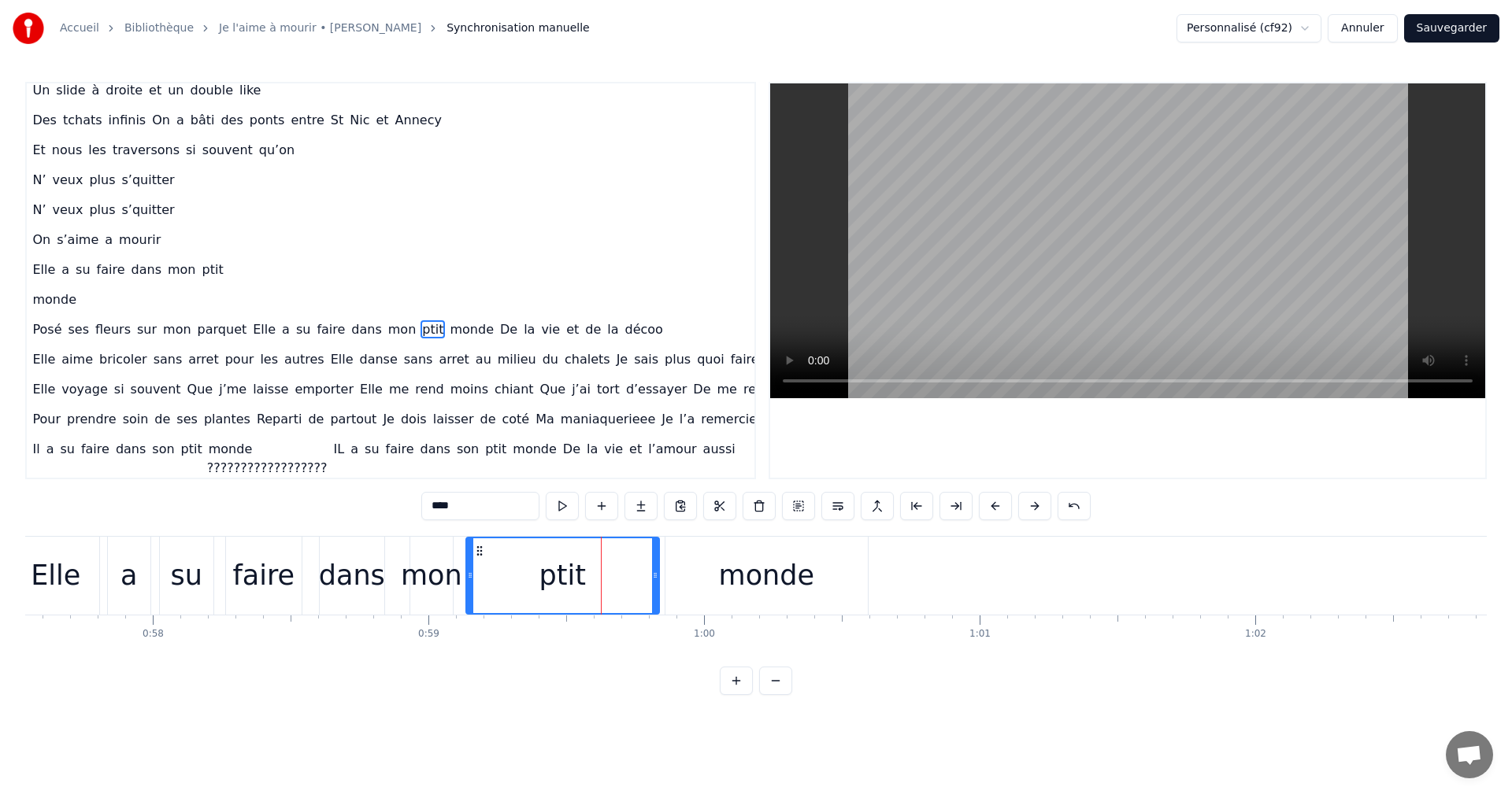
drag, startPoint x: 534, startPoint y: 546, endPoint x: 485, endPoint y: 556, distance: 50.0
click at [485, 556] on icon at bounding box center [480, 551] width 12 height 12
drag, startPoint x: 471, startPoint y: 573, endPoint x: 581, endPoint y: 581, distance: 110.3
click at [581, 581] on icon at bounding box center [580, 575] width 6 height 12
drag, startPoint x: 590, startPoint y: 548, endPoint x: 475, endPoint y: 560, distance: 115.6
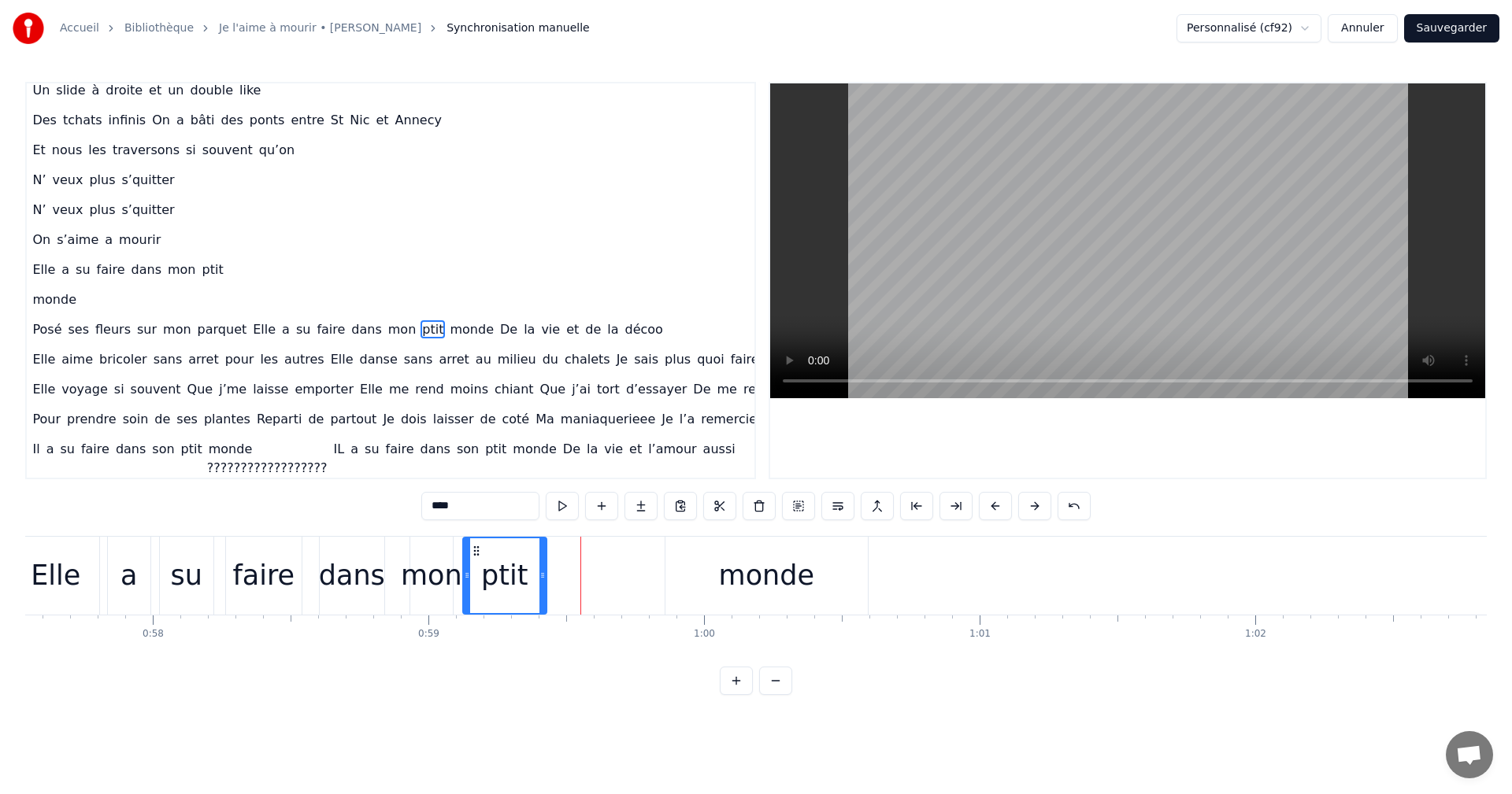
click at [475, 560] on div "ptit" at bounding box center [505, 576] width 82 height 75
click at [739, 570] on div "monde" at bounding box center [766, 576] width 95 height 42
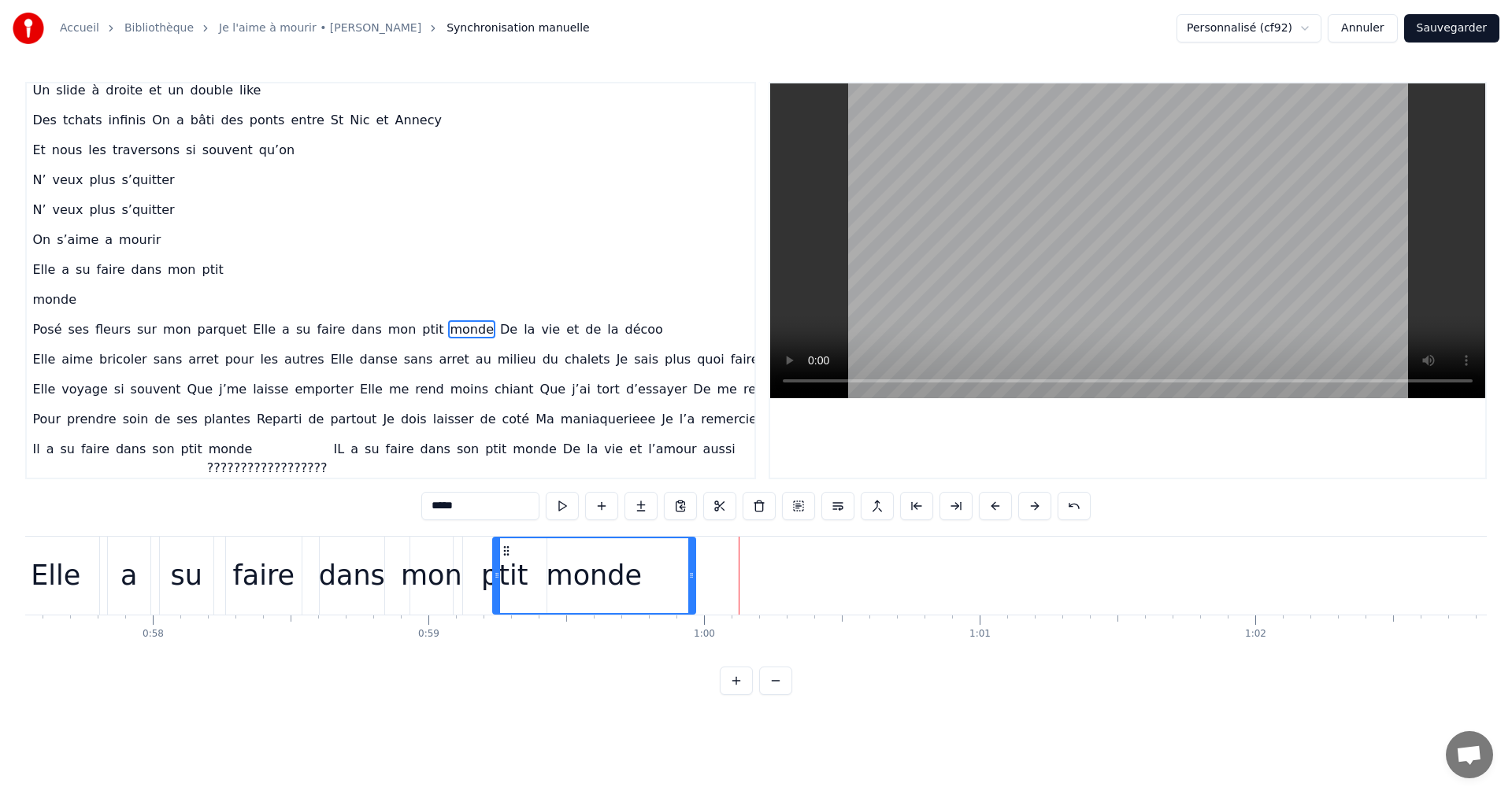
drag, startPoint x: 678, startPoint y: 549, endPoint x: 505, endPoint y: 568, distance: 174.0
click at [505, 568] on div "monde" at bounding box center [594, 576] width 201 height 75
click at [686, 575] on div "monde" at bounding box center [594, 576] width 201 height 75
drag, startPoint x: 692, startPoint y: 574, endPoint x: 606, endPoint y: 584, distance: 86.6
click at [606, 584] on div at bounding box center [604, 576] width 6 height 75
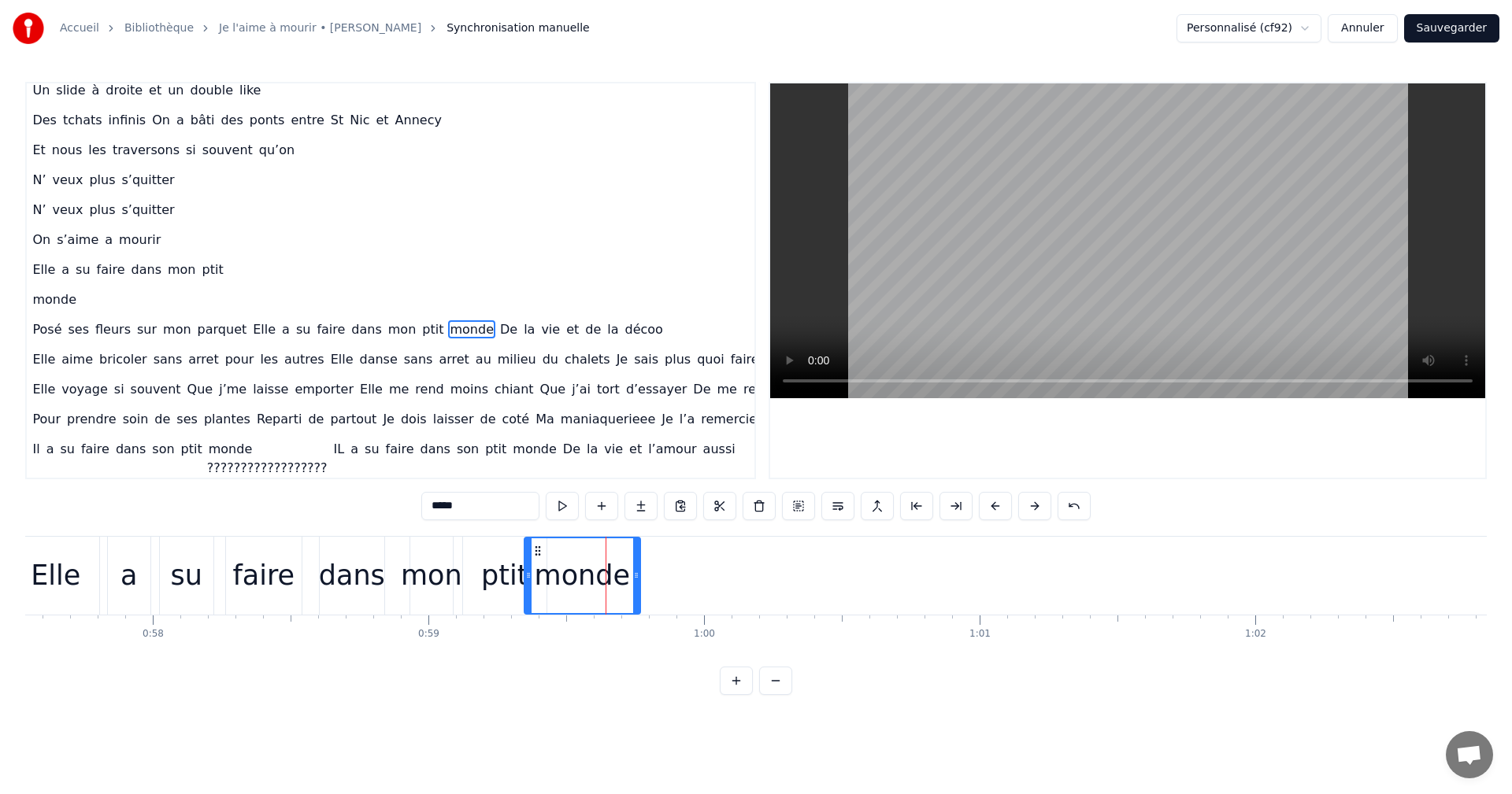
drag, startPoint x: 508, startPoint y: 550, endPoint x: 540, endPoint y: 549, distance: 32.0
click at [540, 549] on icon at bounding box center [538, 551] width 12 height 12
click at [617, 579] on div "monde" at bounding box center [582, 576] width 95 height 42
click at [631, 579] on icon at bounding box center [632, 575] width 6 height 12
click at [280, 573] on div "faire" at bounding box center [262, 576] width 62 height 42
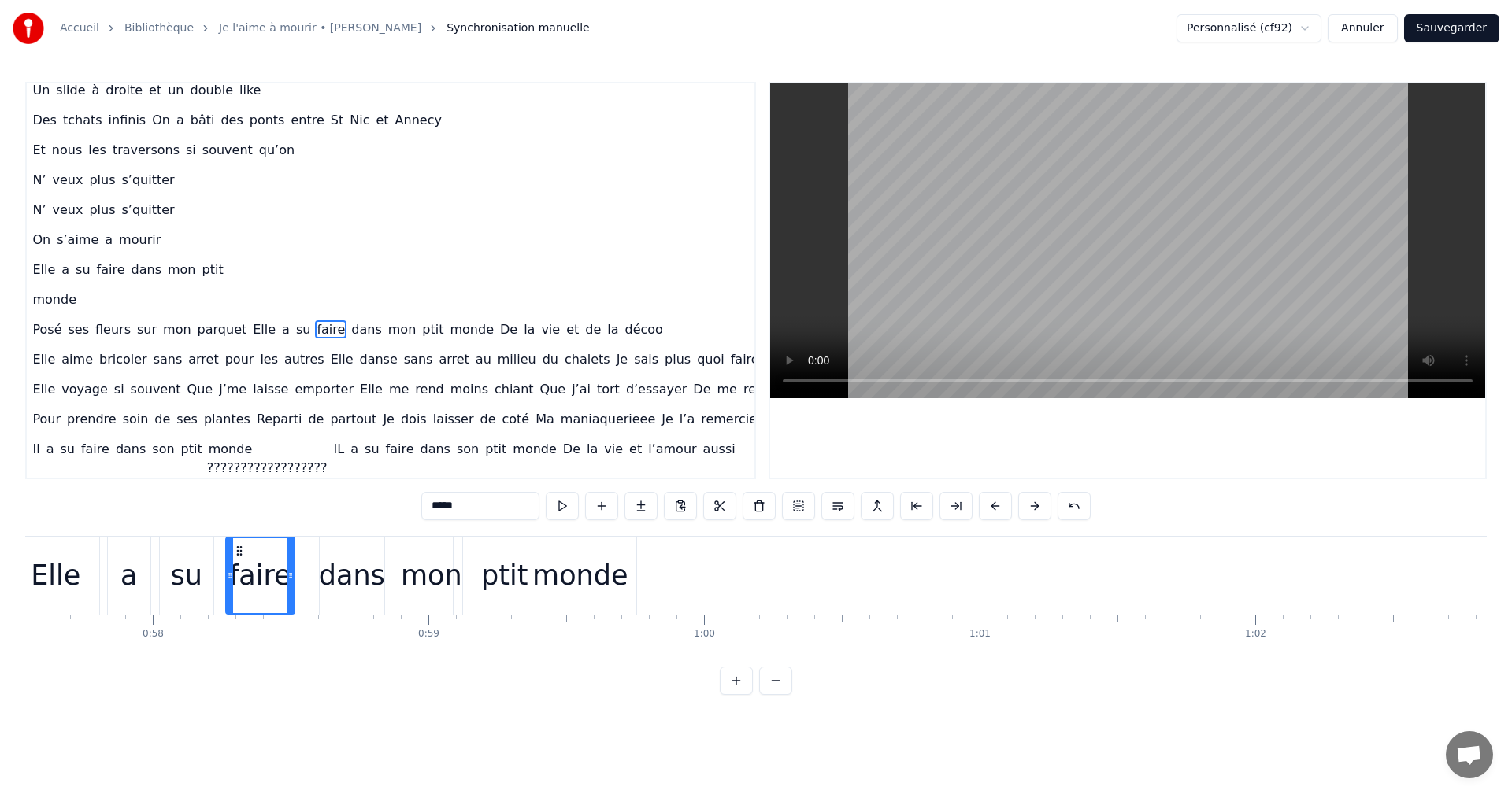
click at [289, 576] on icon at bounding box center [290, 575] width 6 height 12
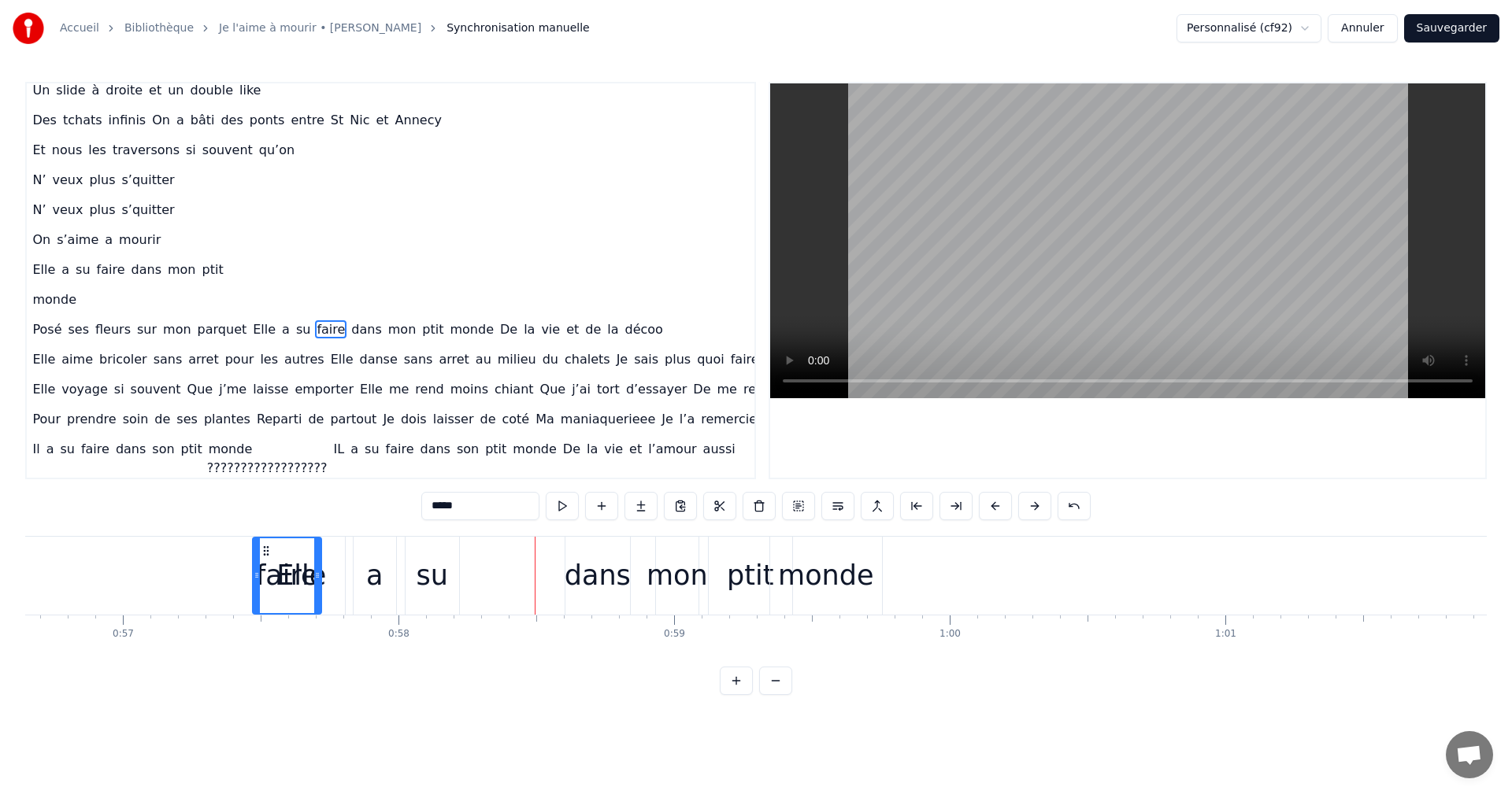
scroll to position [0, 15597]
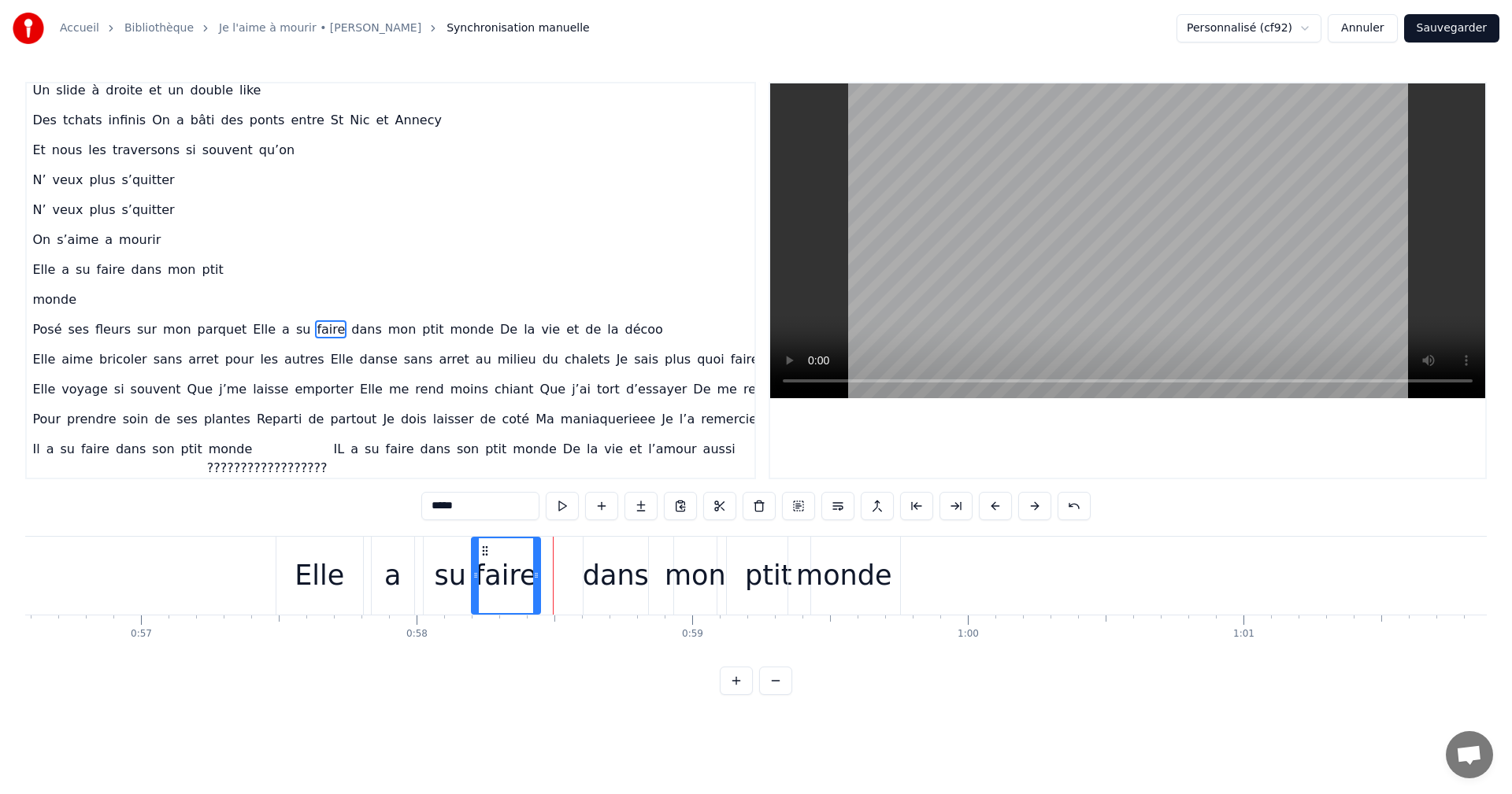
drag, startPoint x: 237, startPoint y: 546, endPoint x: 483, endPoint y: 584, distance: 248.9
click at [483, 584] on div "faire" at bounding box center [506, 576] width 67 height 75
click at [623, 576] on div "dans" at bounding box center [616, 576] width 66 height 42
drag, startPoint x: 597, startPoint y: 547, endPoint x: 549, endPoint y: 553, distance: 48.4
click at [549, 553] on icon at bounding box center [549, 551] width 12 height 12
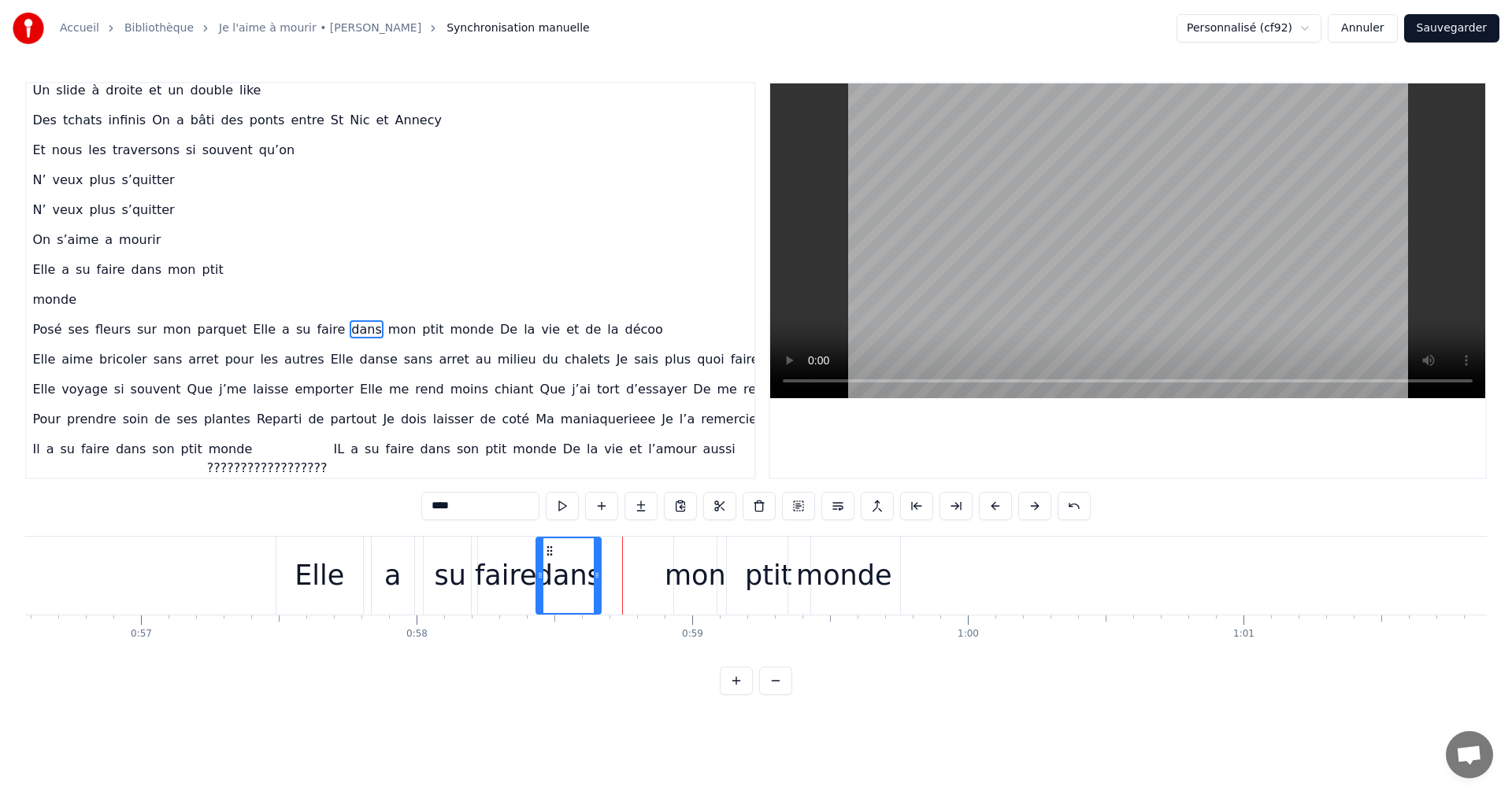
click at [699, 585] on div "mon" at bounding box center [695, 576] width 61 height 42
drag, startPoint x: 688, startPoint y: 549, endPoint x: 625, endPoint y: 553, distance: 63.1
click at [625, 553] on icon at bounding box center [625, 551] width 12 height 12
click at [751, 558] on div "ptit" at bounding box center [767, 576] width 46 height 42
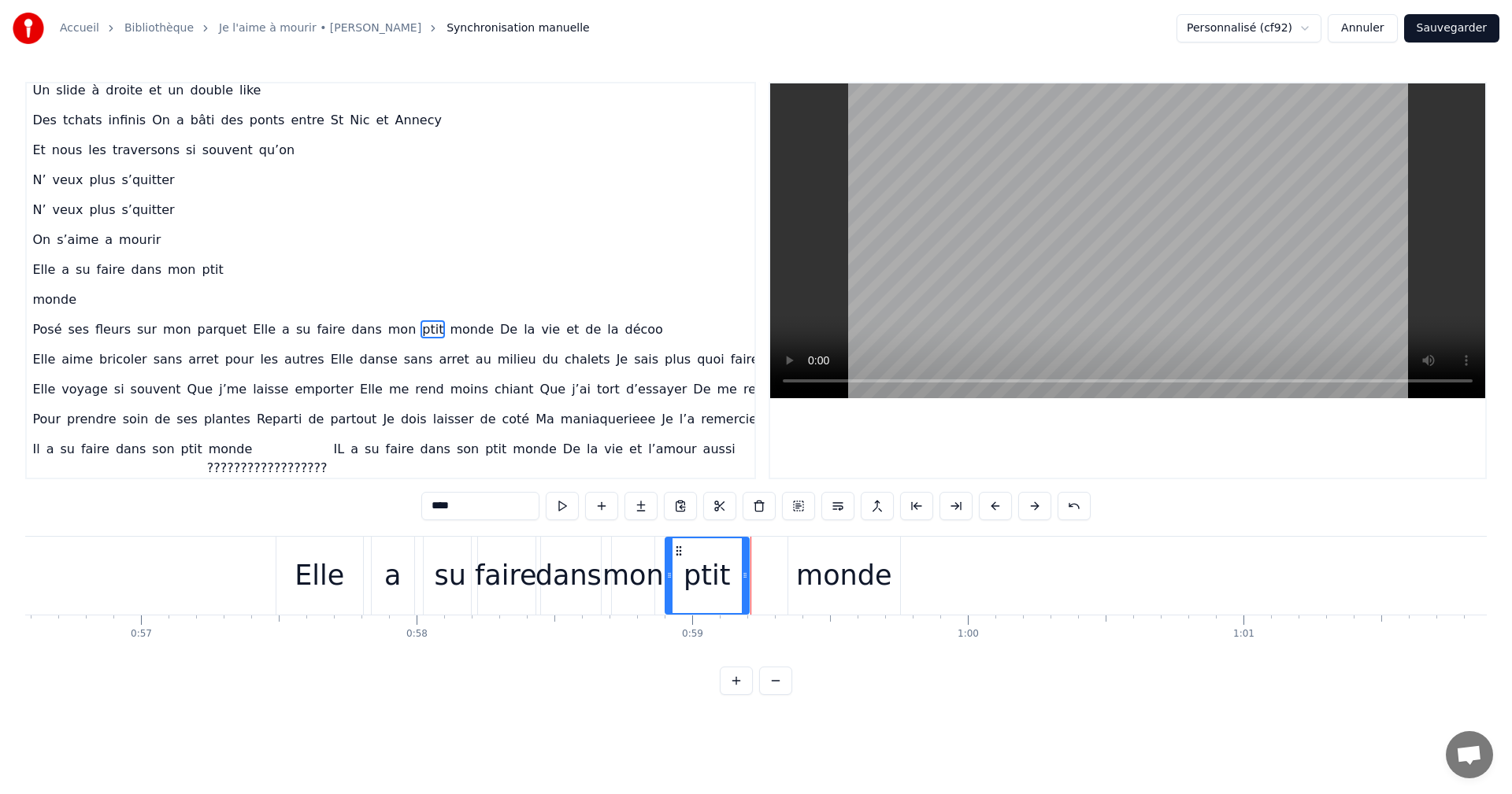
drag, startPoint x: 741, startPoint y: 549, endPoint x: 679, endPoint y: 548, distance: 62.0
click at [679, 548] on icon at bounding box center [678, 551] width 12 height 12
click at [814, 577] on div "monde" at bounding box center [843, 576] width 95 height 42
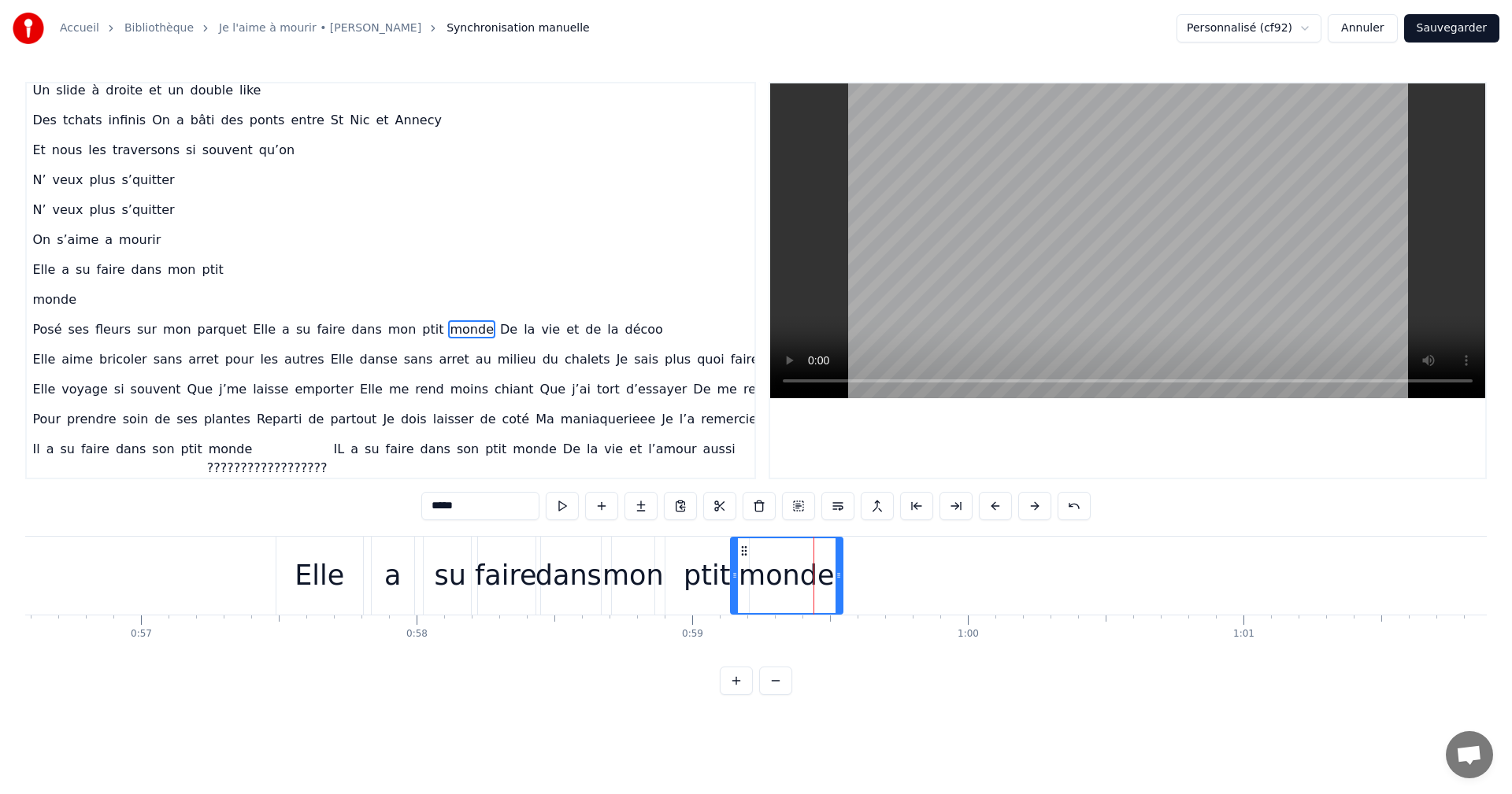
drag, startPoint x: 797, startPoint y: 549, endPoint x: 739, endPoint y: 556, distance: 58.4
click at [739, 556] on icon at bounding box center [744, 551] width 12 height 12
click at [827, 593] on div "monde" at bounding box center [786, 576] width 95 height 42
click at [403, 553] on div "a" at bounding box center [392, 575] width 43 height 78
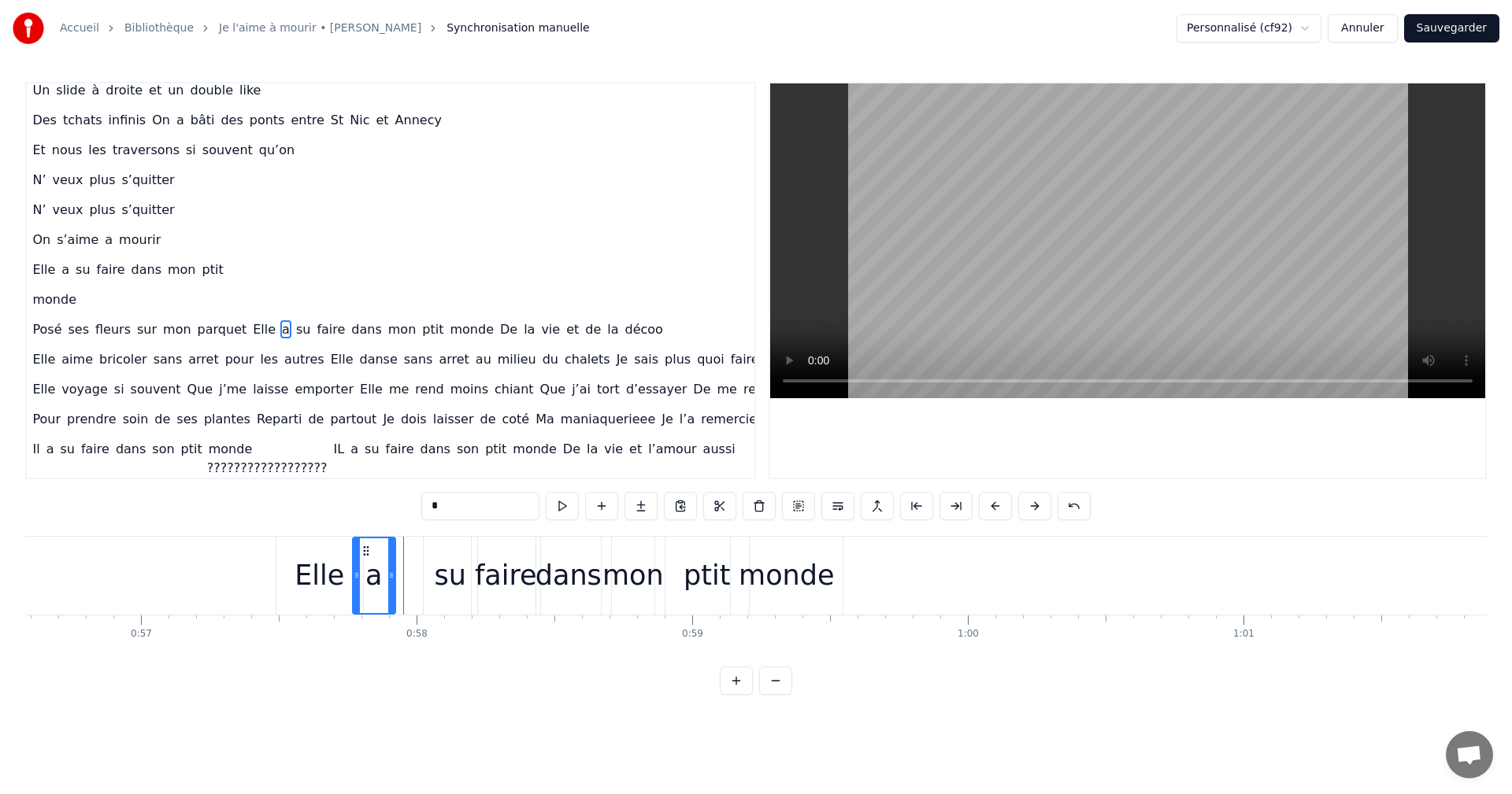
drag, startPoint x: 383, startPoint y: 544, endPoint x: 364, endPoint y: 547, distance: 19.2
click at [364, 547] on icon at bounding box center [366, 551] width 12 height 12
click at [444, 559] on div "su" at bounding box center [451, 576] width 31 height 42
drag, startPoint x: 434, startPoint y: 550, endPoint x: 402, endPoint y: 554, distance: 32.2
click at [402, 554] on icon at bounding box center [405, 551] width 12 height 12
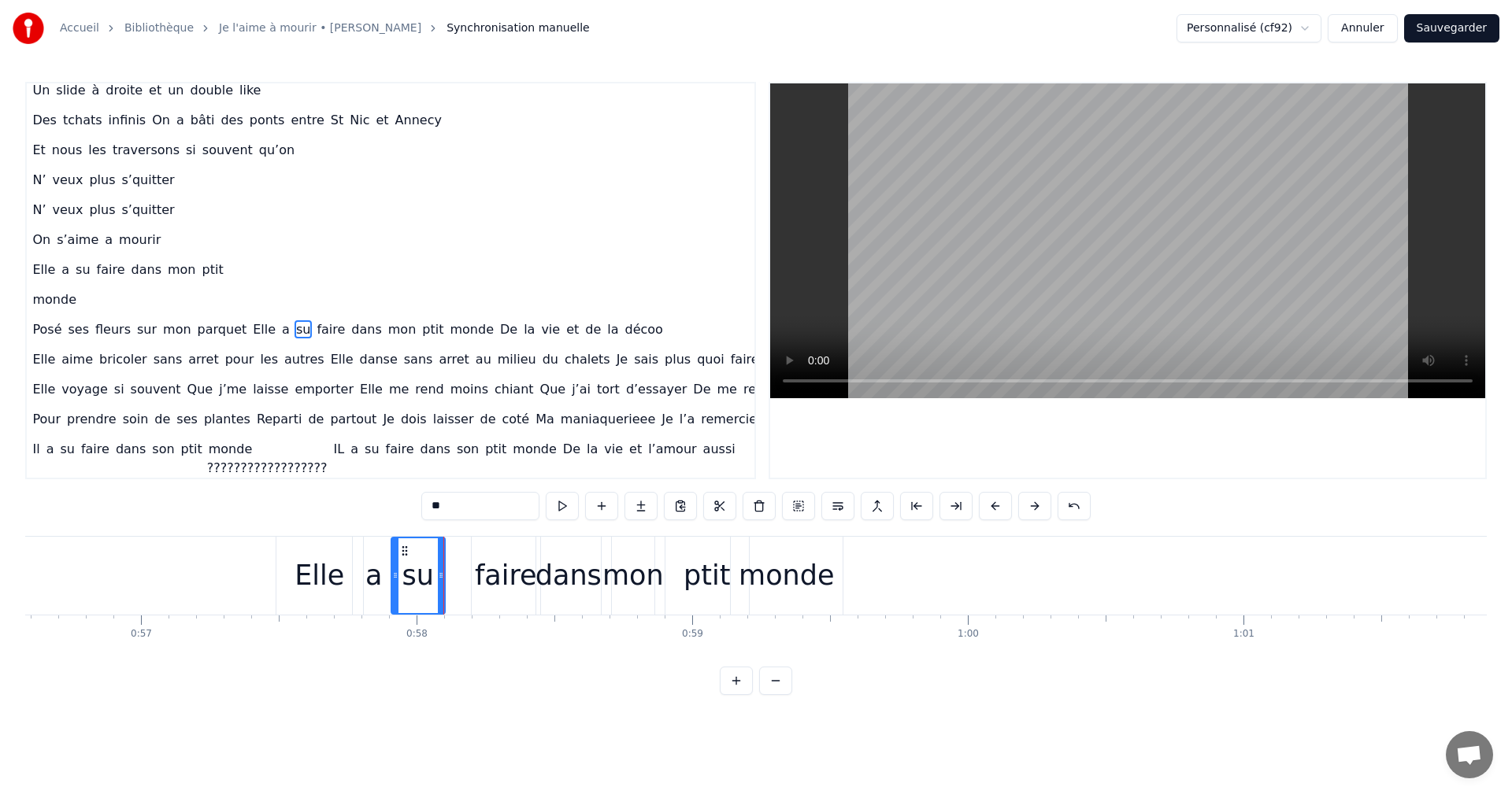
click at [496, 580] on div "faire" at bounding box center [506, 576] width 62 height 42
drag, startPoint x: 484, startPoint y: 551, endPoint x: 446, endPoint y: 554, distance: 38.1
click at [446, 554] on icon at bounding box center [448, 551] width 12 height 12
click at [567, 582] on div "dans" at bounding box center [569, 576] width 66 height 42
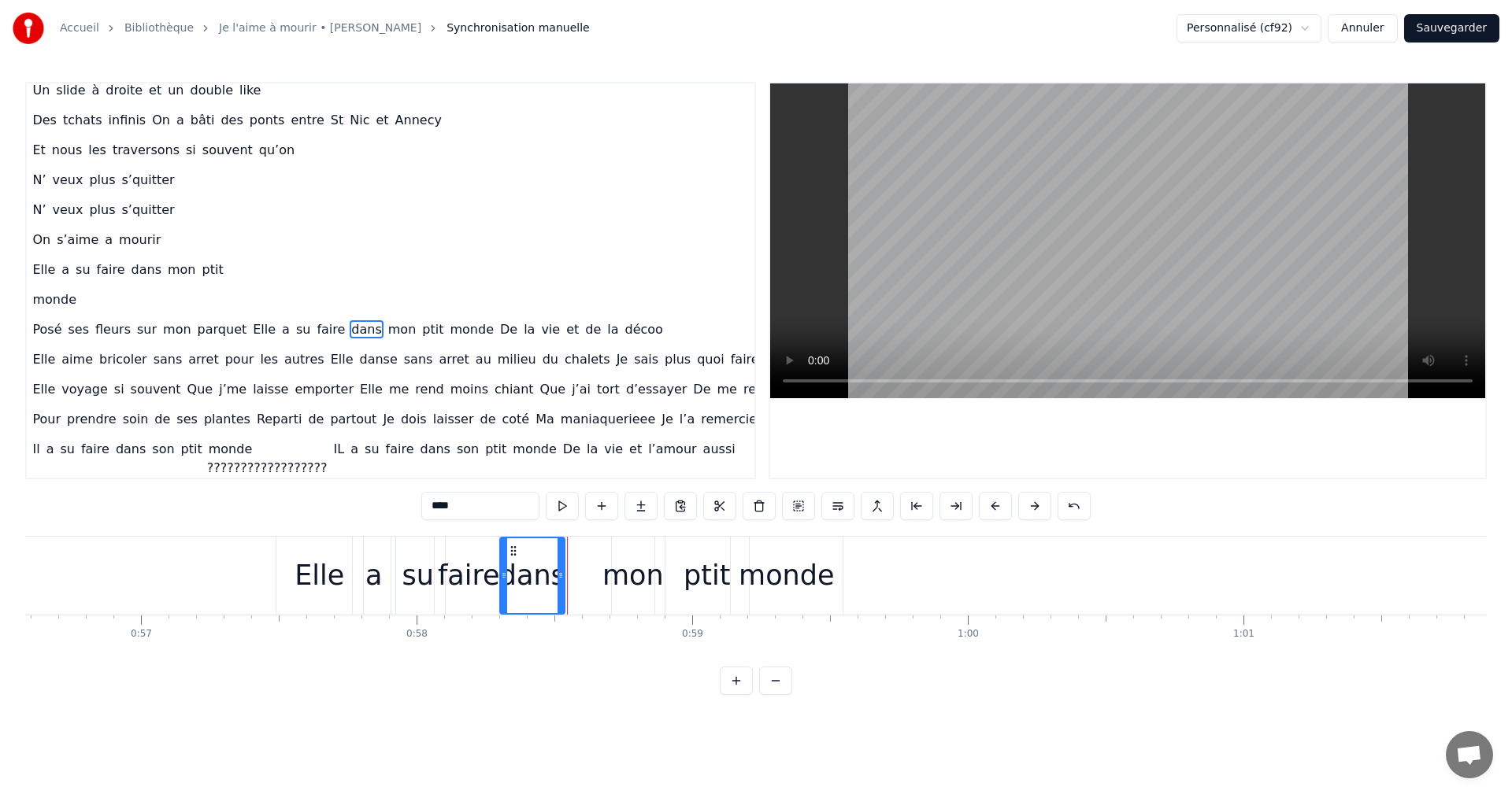
drag, startPoint x: 548, startPoint y: 550, endPoint x: 511, endPoint y: 550, distance: 37.0
click at [511, 550] on circle at bounding box center [511, 550] width 1 height 1
click at [623, 574] on div "mon" at bounding box center [633, 576] width 61 height 42
drag, startPoint x: 625, startPoint y: 553, endPoint x: 586, endPoint y: 548, distance: 39.3
click at [586, 548] on icon at bounding box center [586, 551] width 12 height 12
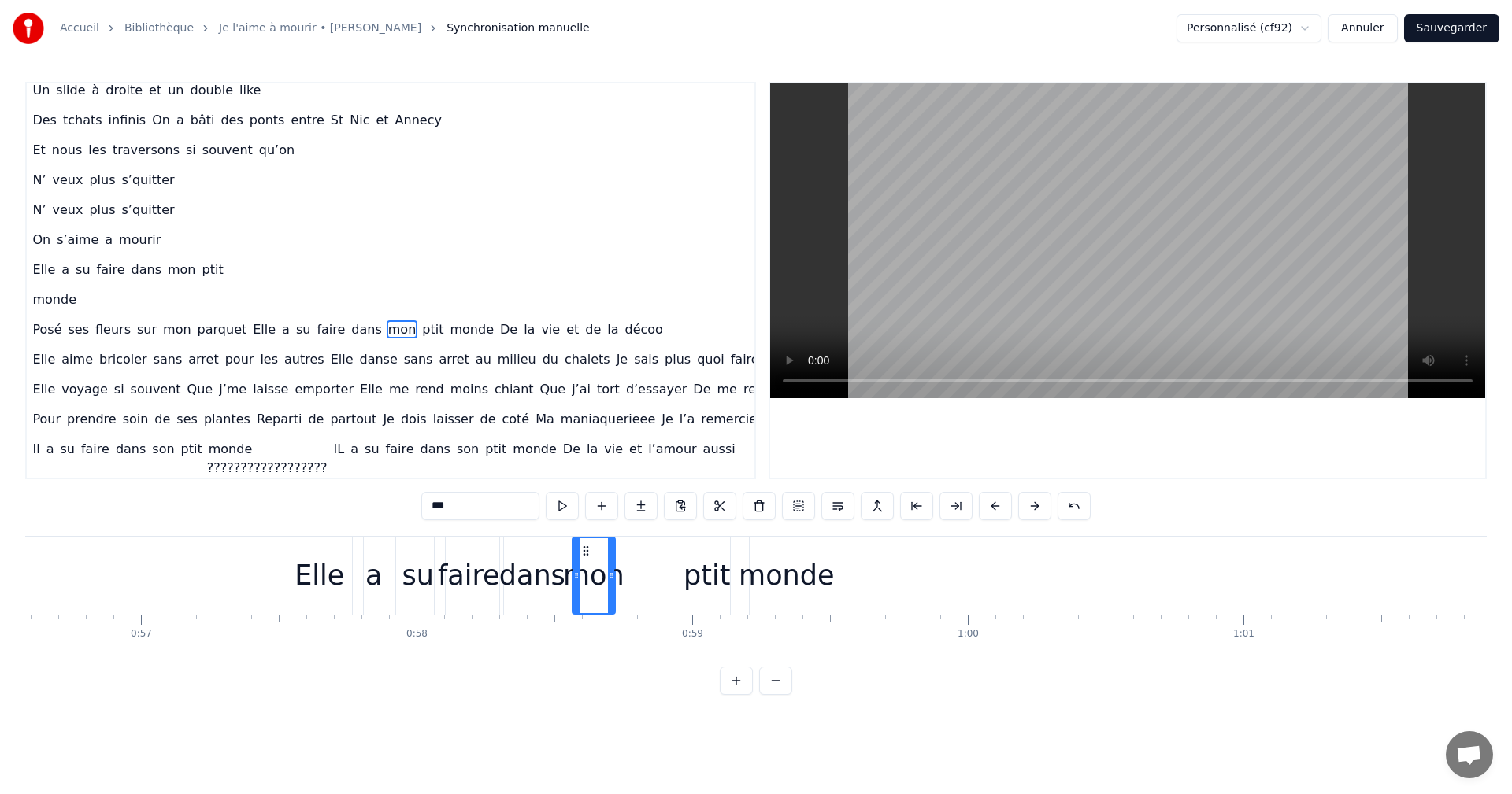
click at [715, 573] on div "ptit" at bounding box center [706, 576] width 46 height 42
drag, startPoint x: 679, startPoint y: 551, endPoint x: 625, endPoint y: 559, distance: 54.6
click at [625, 559] on div "ptit" at bounding box center [653, 576] width 82 height 75
click at [770, 581] on div "monde" at bounding box center [786, 576] width 95 height 42
type input "*****"
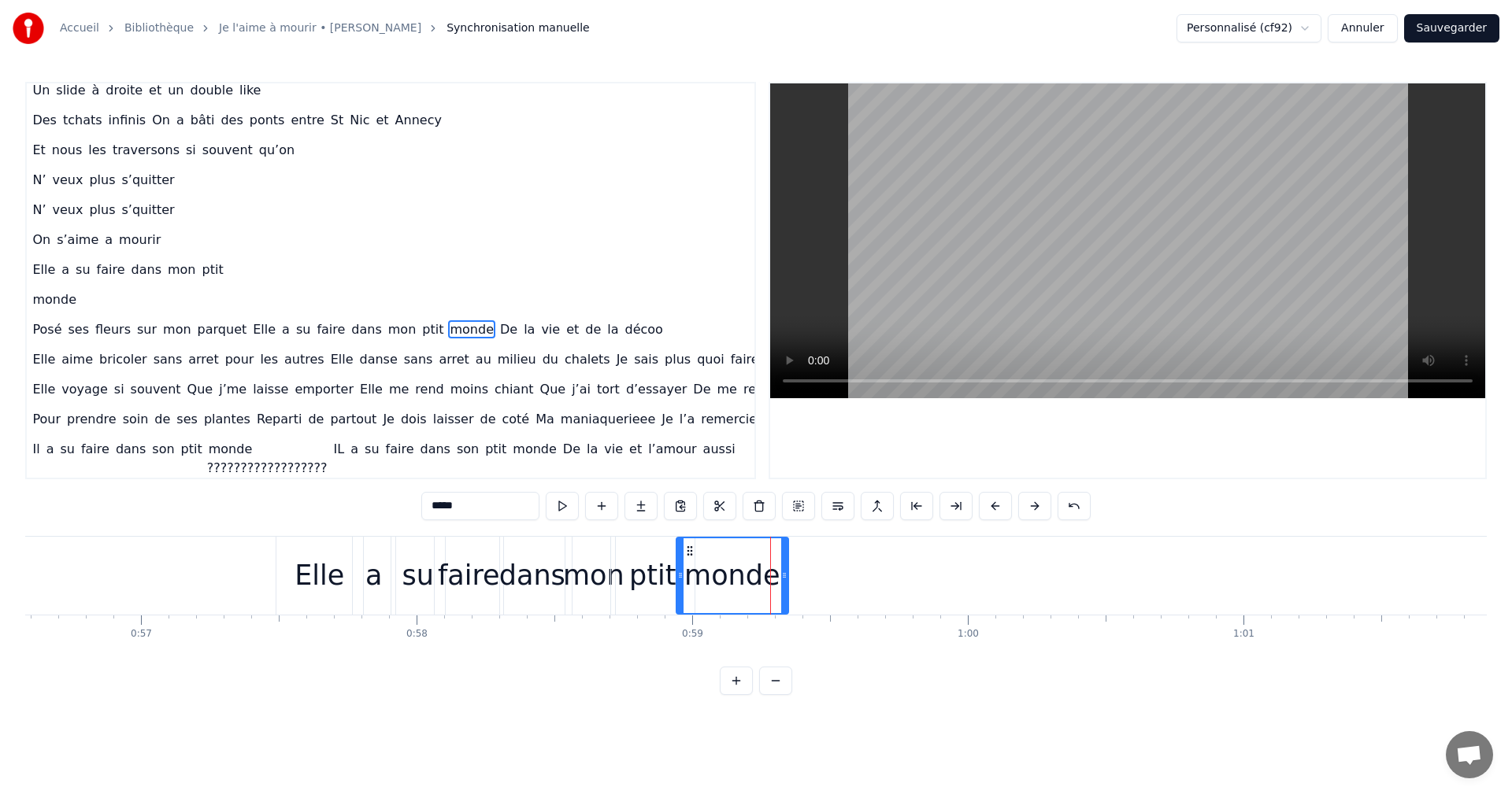
drag, startPoint x: 746, startPoint y: 552, endPoint x: 692, endPoint y: 551, distance: 54.0
click at [692, 551] on icon at bounding box center [690, 551] width 12 height 12
click at [782, 587] on div at bounding box center [784, 576] width 6 height 75
drag, startPoint x: 786, startPoint y: 577, endPoint x: 773, endPoint y: 581, distance: 13.6
click at [773, 581] on div at bounding box center [772, 576] width 6 height 75
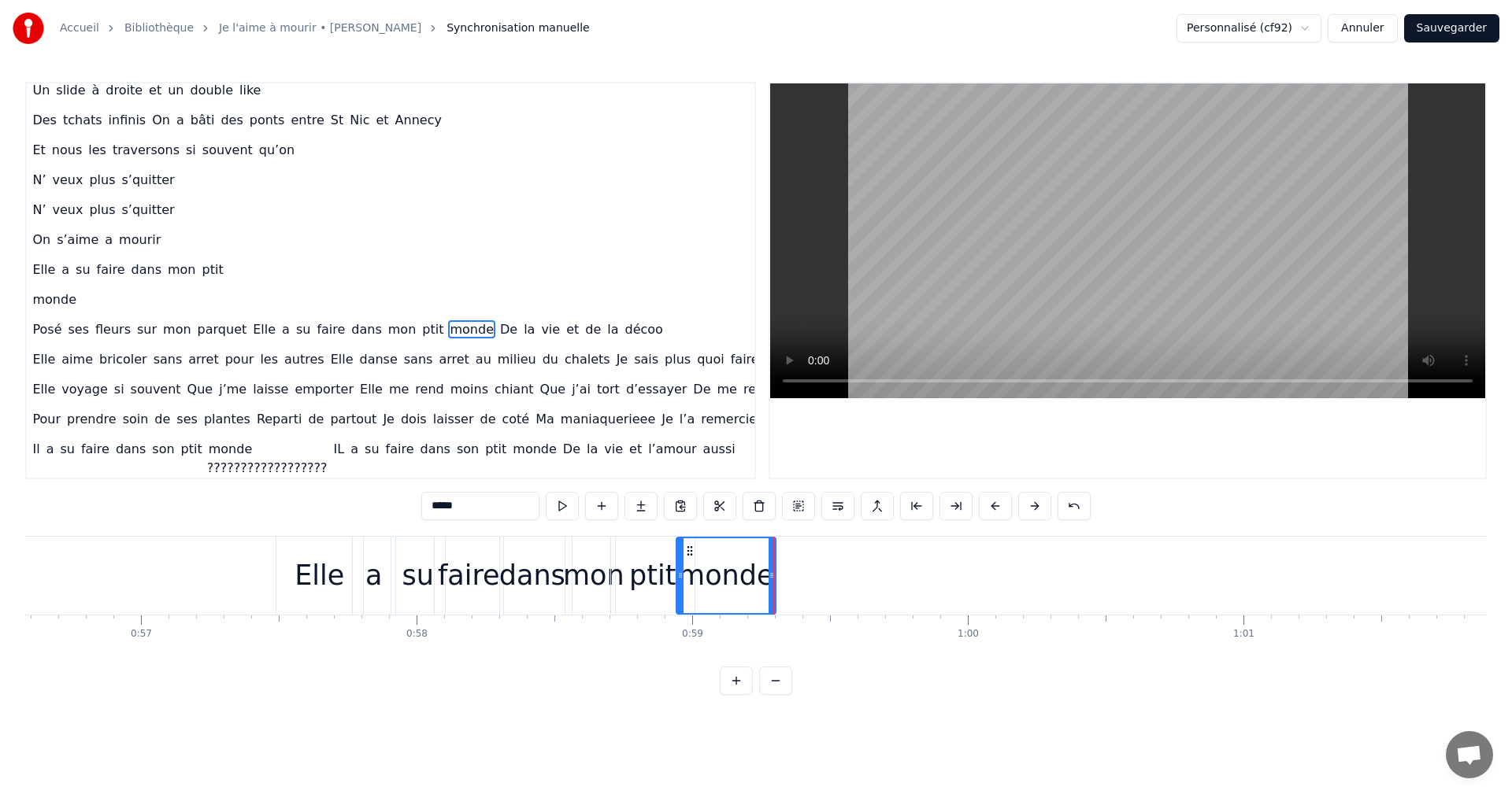
click at [250, 590] on div "Posé ses fleurs sur mon parquet Elle a su faire dans mon ptit monde De la vie e…" at bounding box center [1216, 575] width 3612 height 78
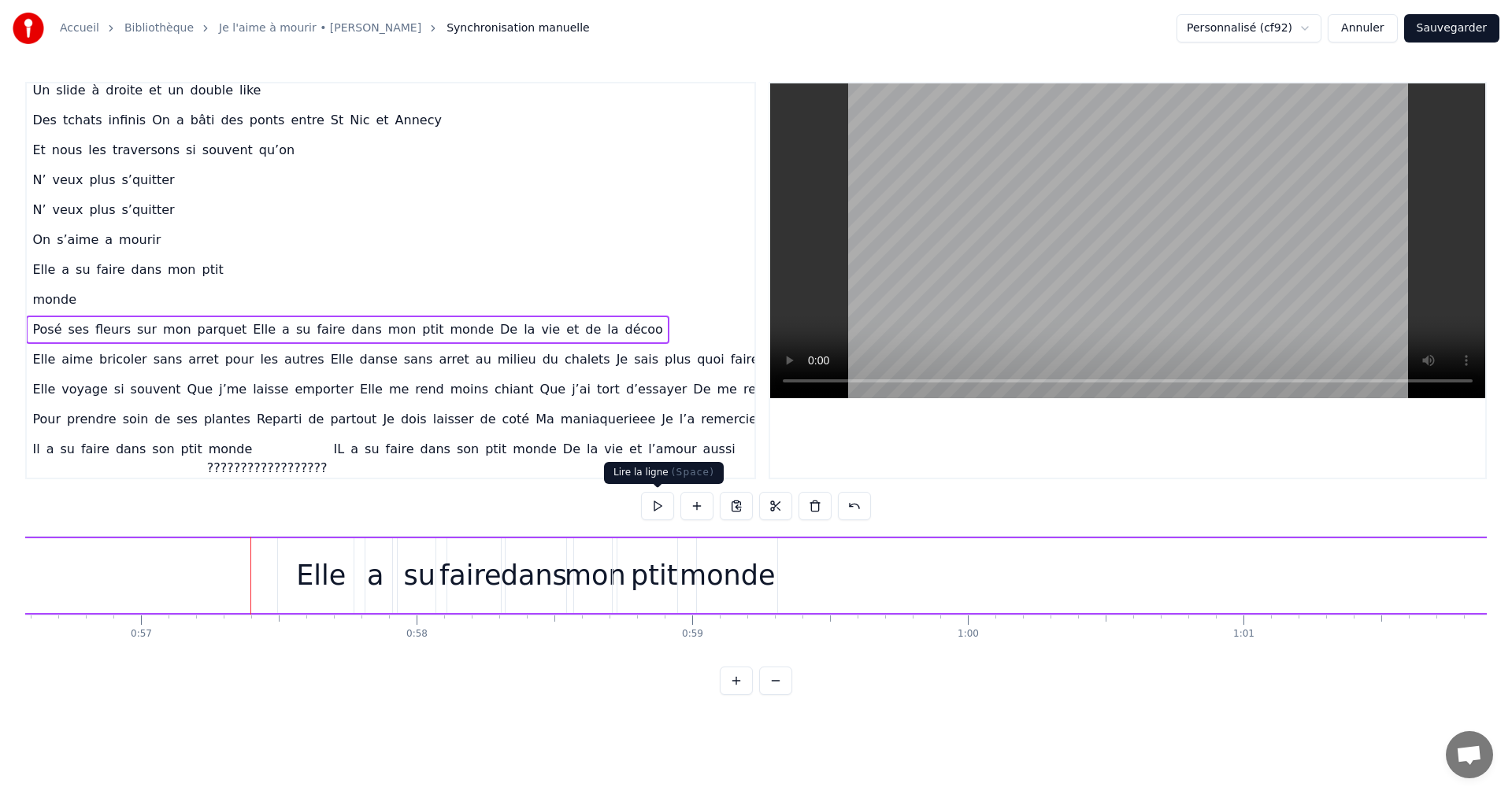
click at [653, 516] on button at bounding box center [657, 506] width 33 height 29
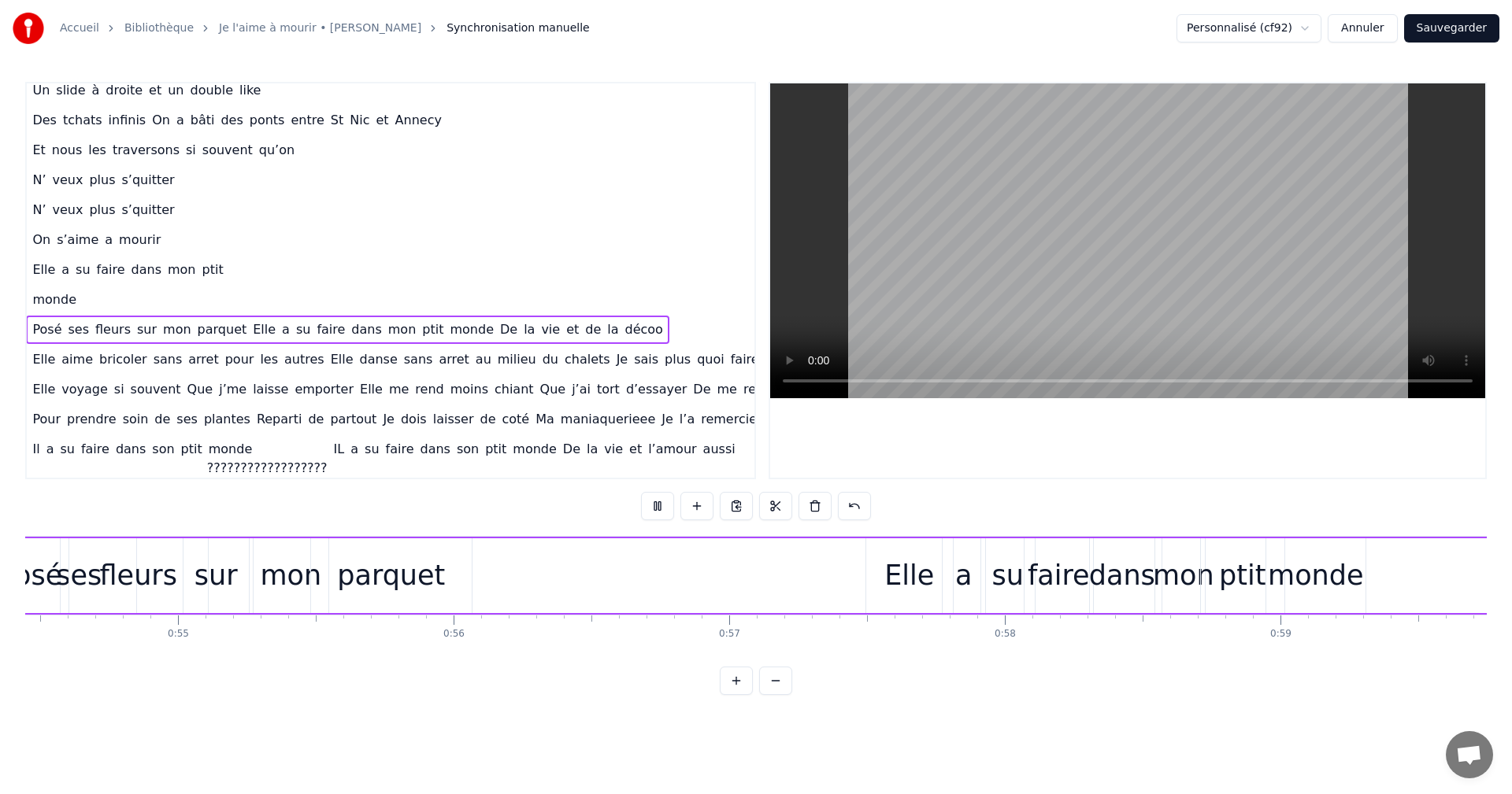
scroll to position [0, 14909]
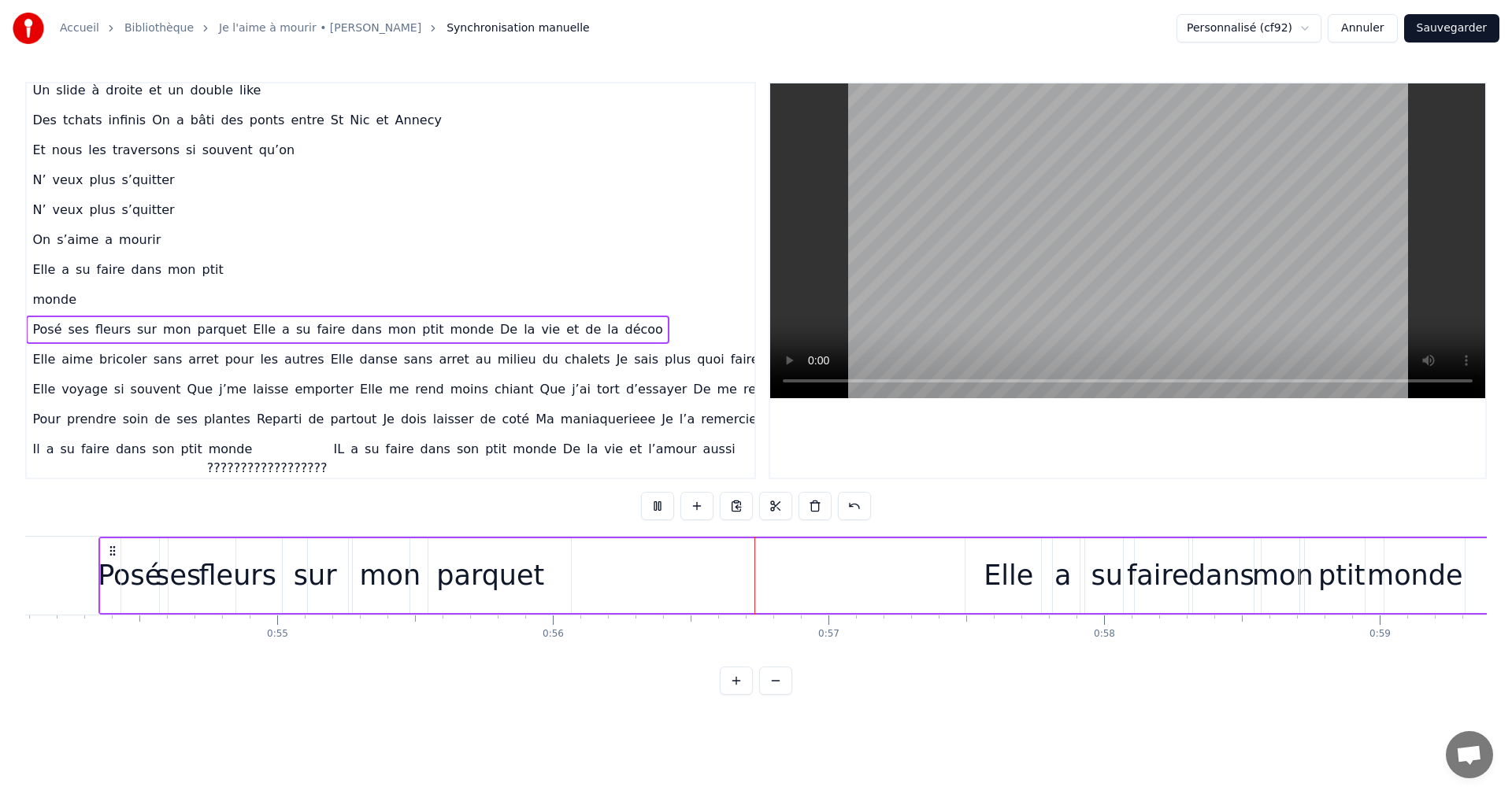
click at [653, 516] on button at bounding box center [657, 506] width 33 height 29
click at [656, 506] on button at bounding box center [657, 506] width 33 height 29
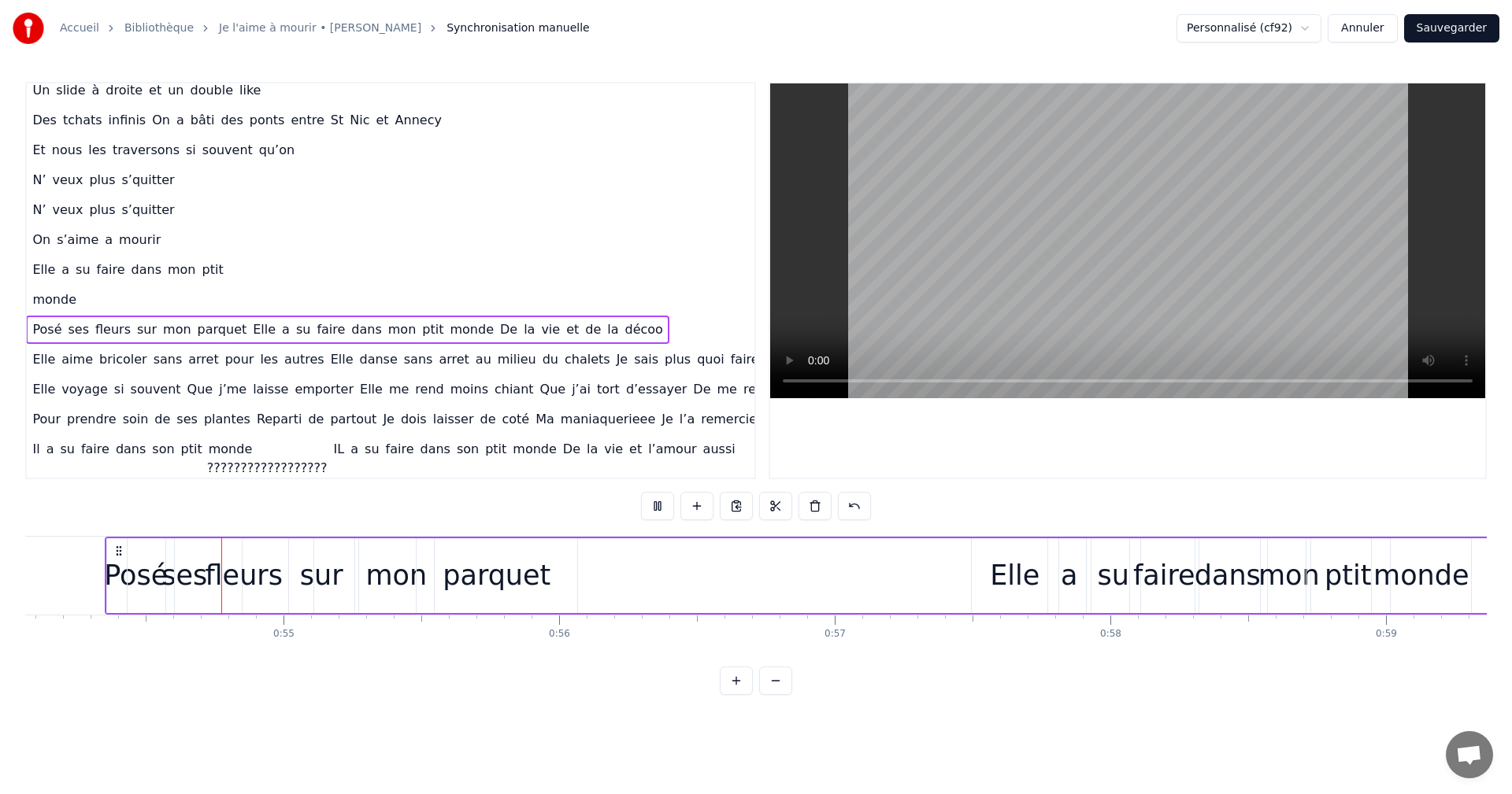
click at [656, 506] on button at bounding box center [657, 506] width 33 height 29
click at [476, 648] on div "Moi la mécanique, les moteurs , les camions Mon passé de pompier , la moto , le…" at bounding box center [756, 594] width 1461 height 118
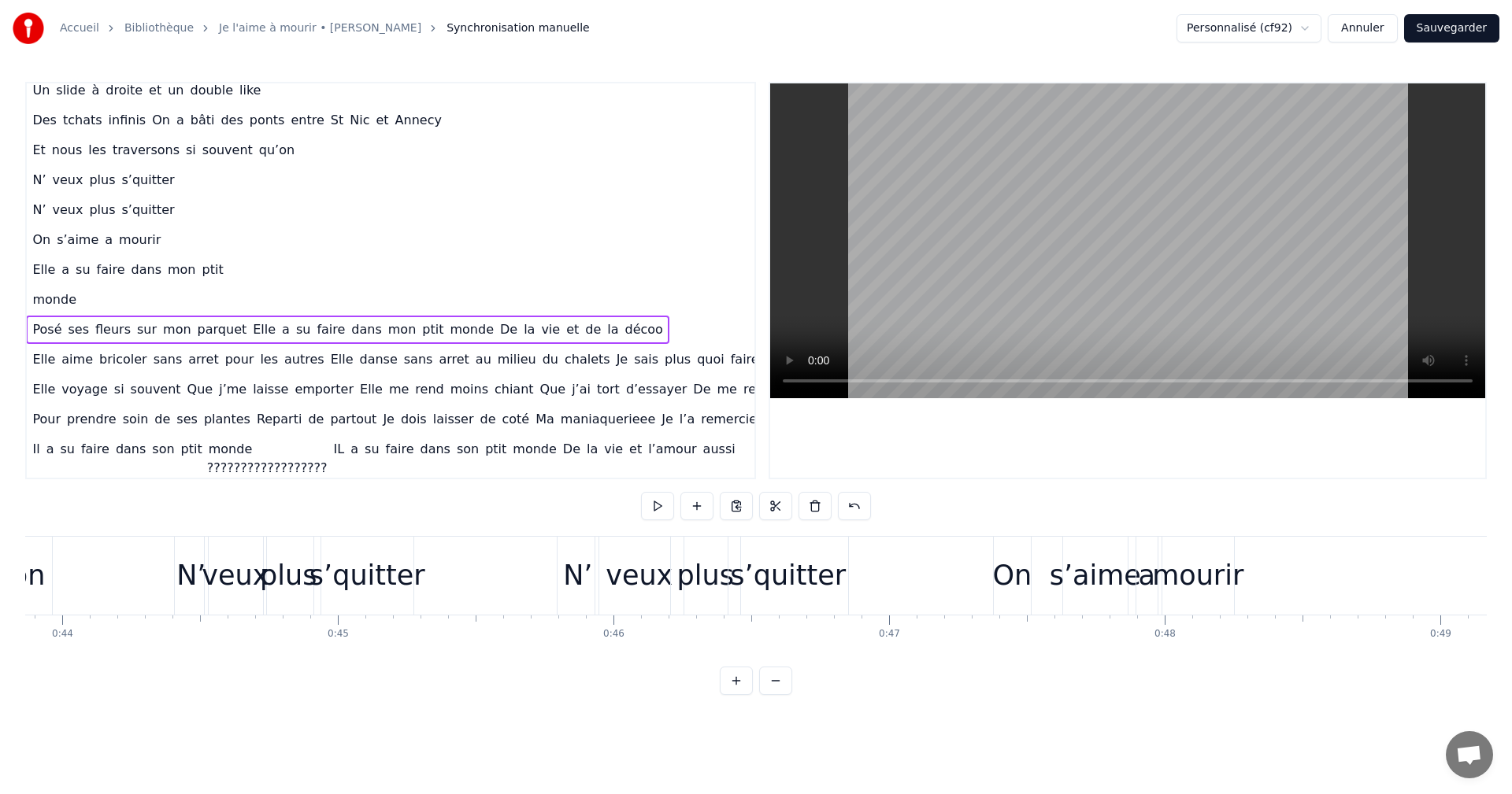
scroll to position [0, 12018]
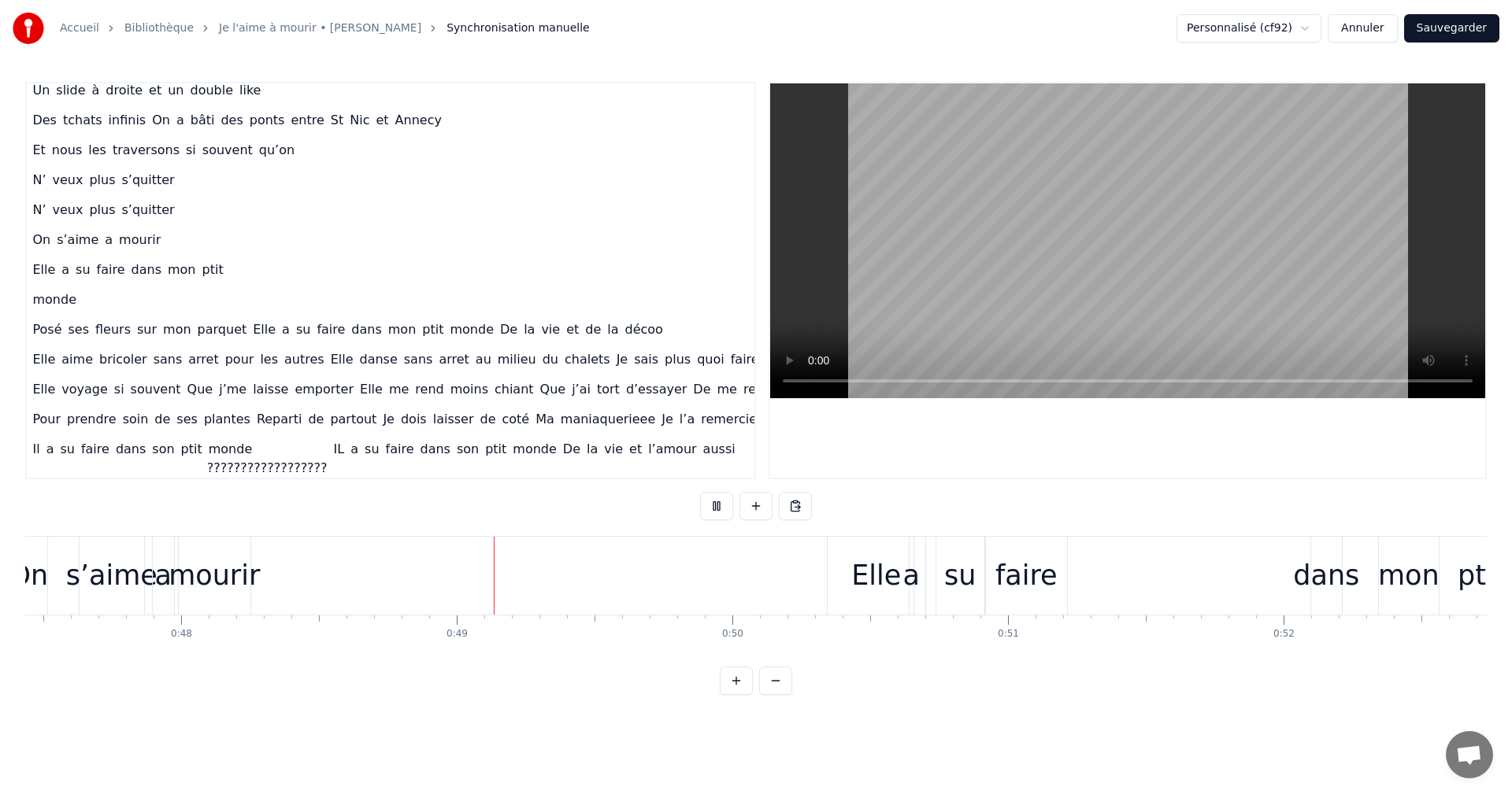
scroll to position [0, 13372]
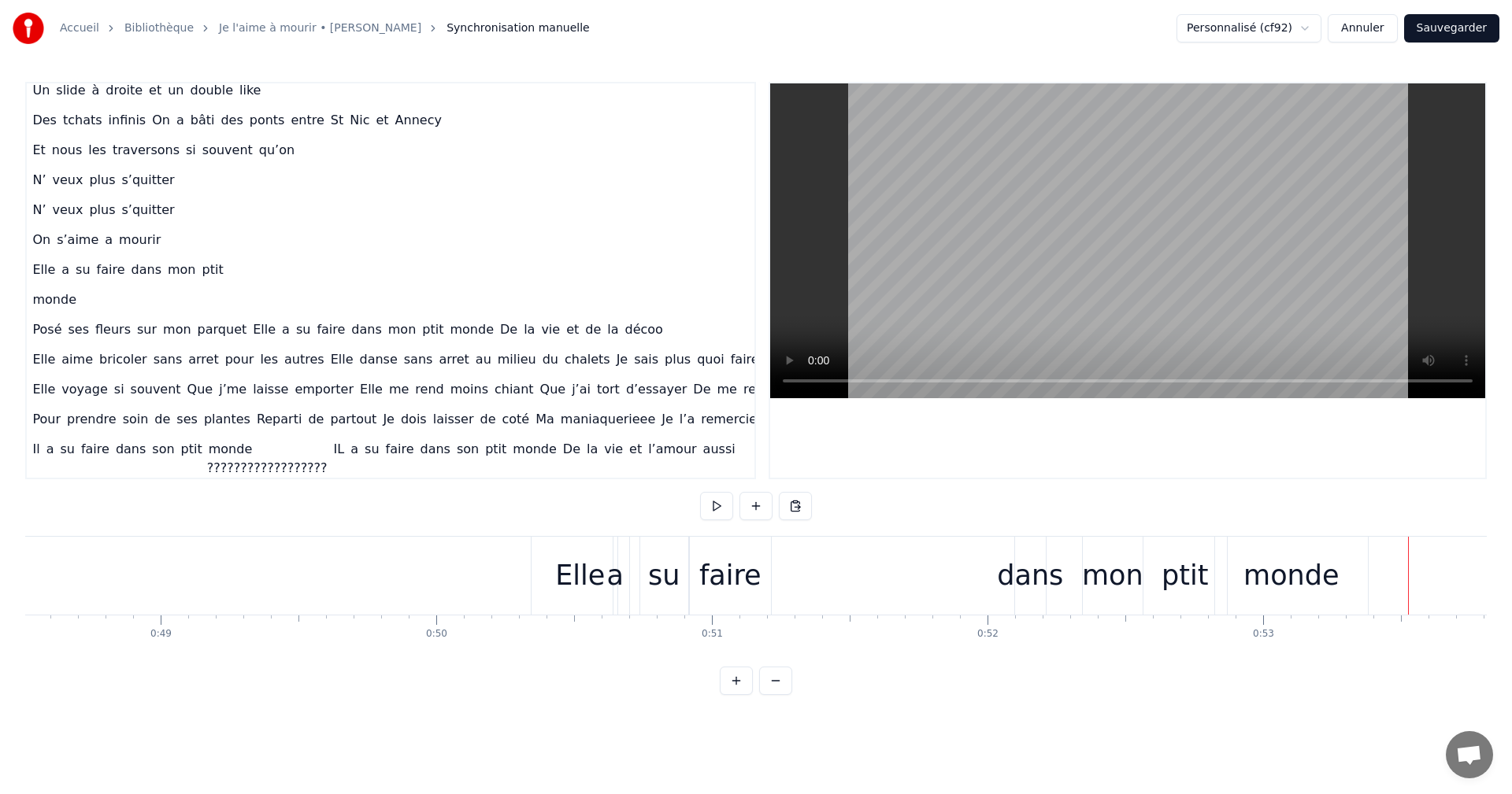
click at [603, 570] on div "Elle" at bounding box center [581, 575] width 98 height 78
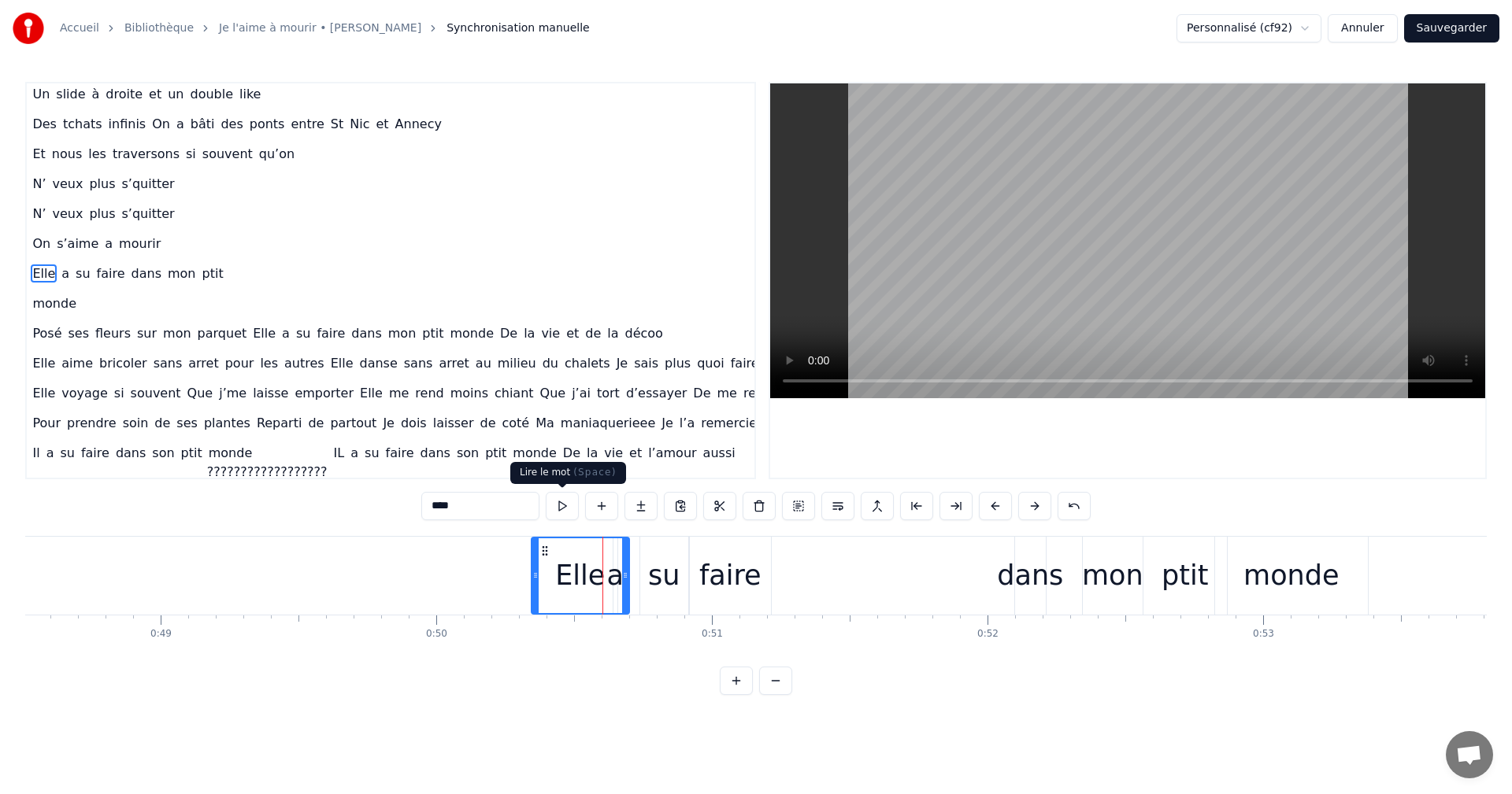
click at [562, 508] on button at bounding box center [562, 506] width 33 height 29
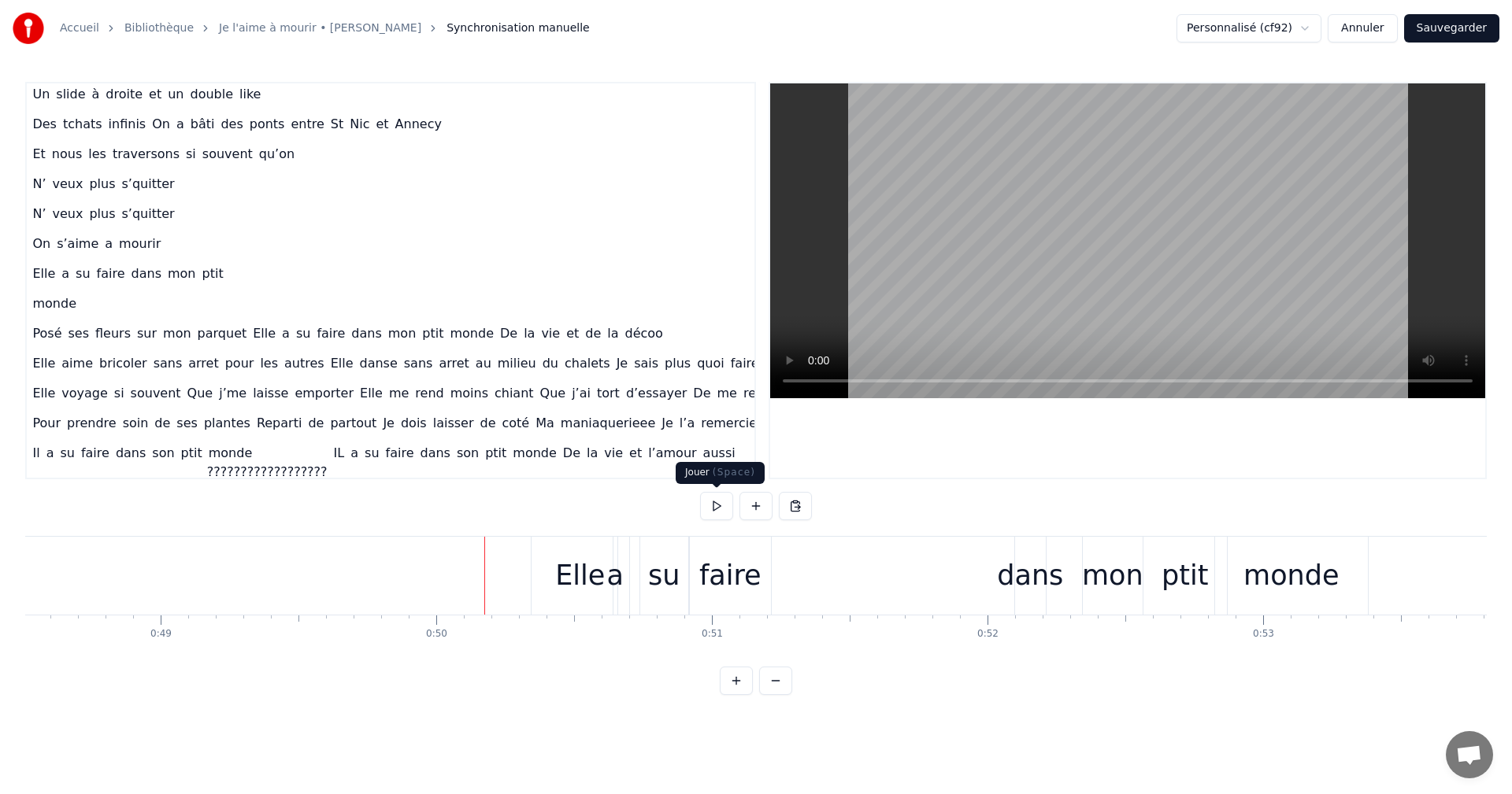
click at [720, 506] on button at bounding box center [717, 506] width 33 height 29
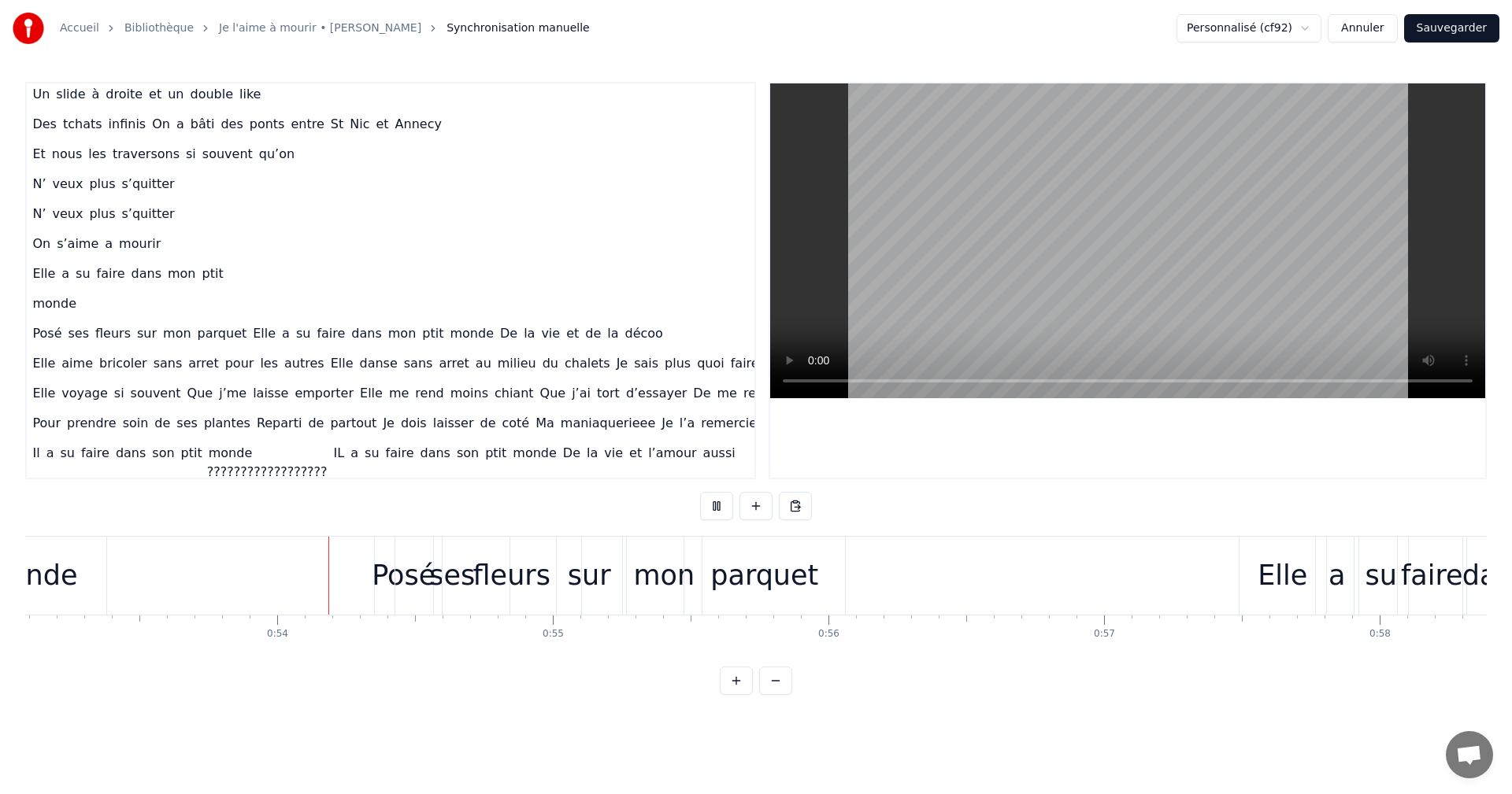
scroll to position [0, 14688]
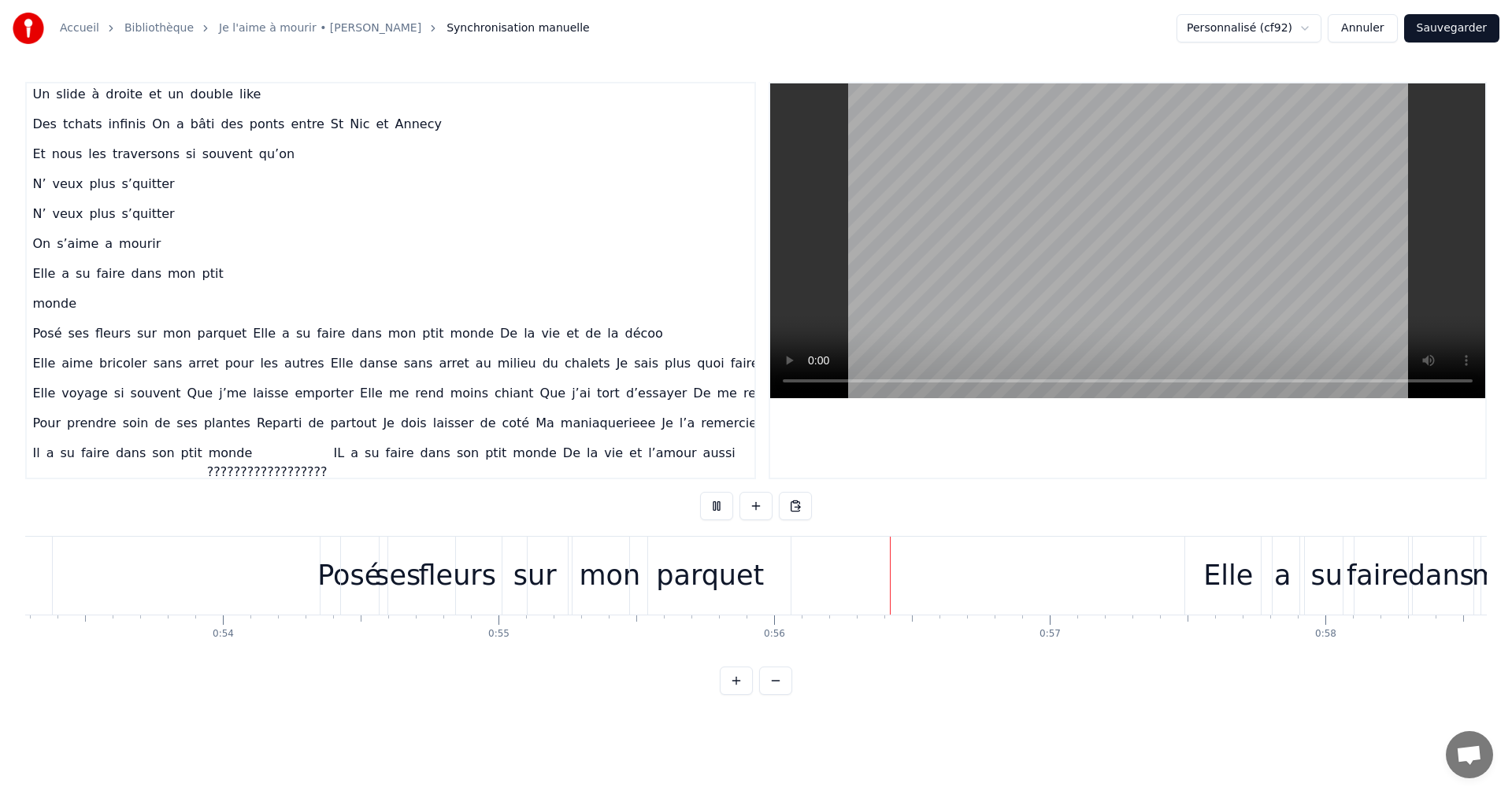
click at [700, 492] on button at bounding box center [717, 506] width 33 height 29
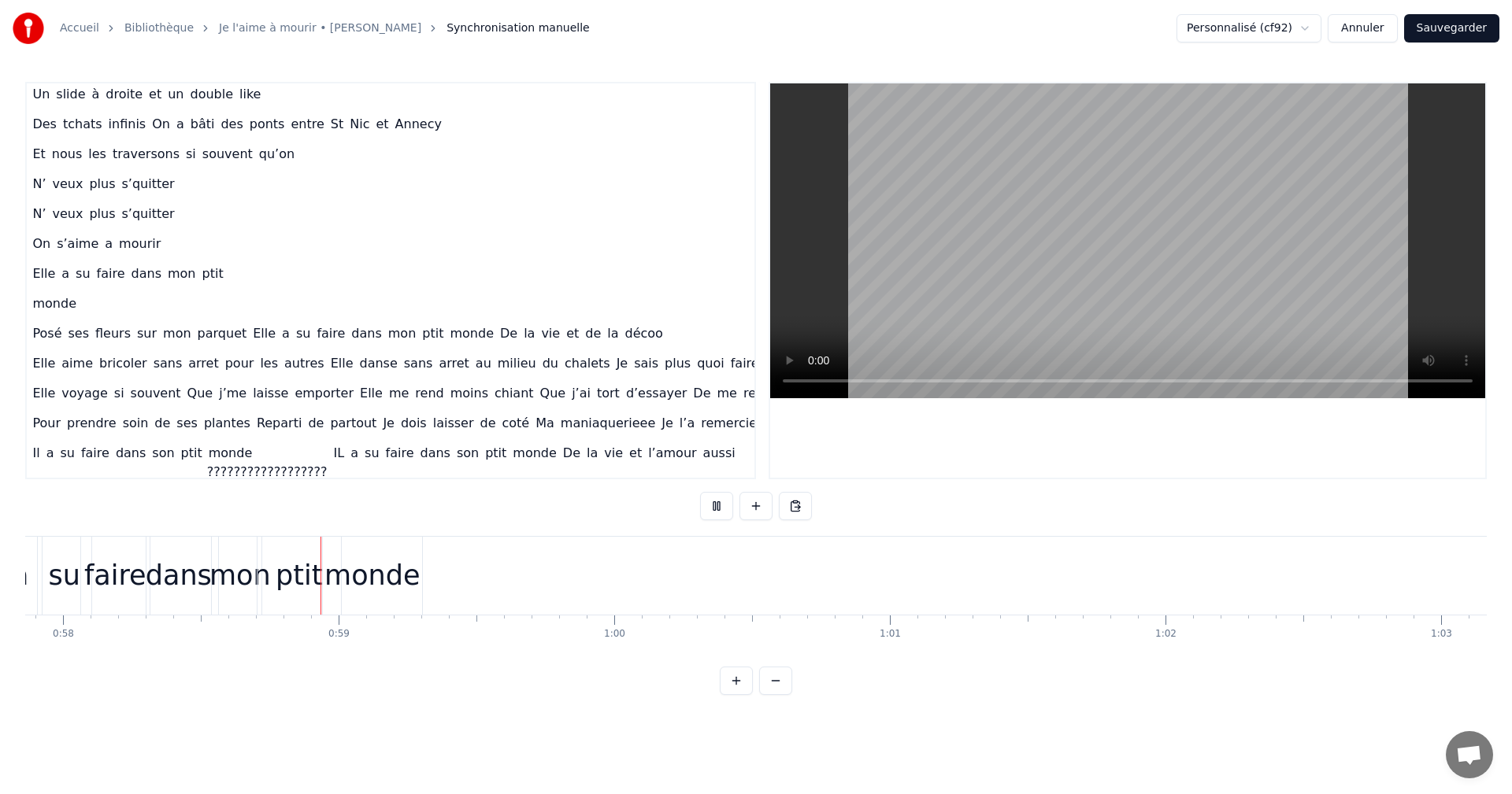
click at [720, 506] on button at bounding box center [717, 506] width 33 height 29
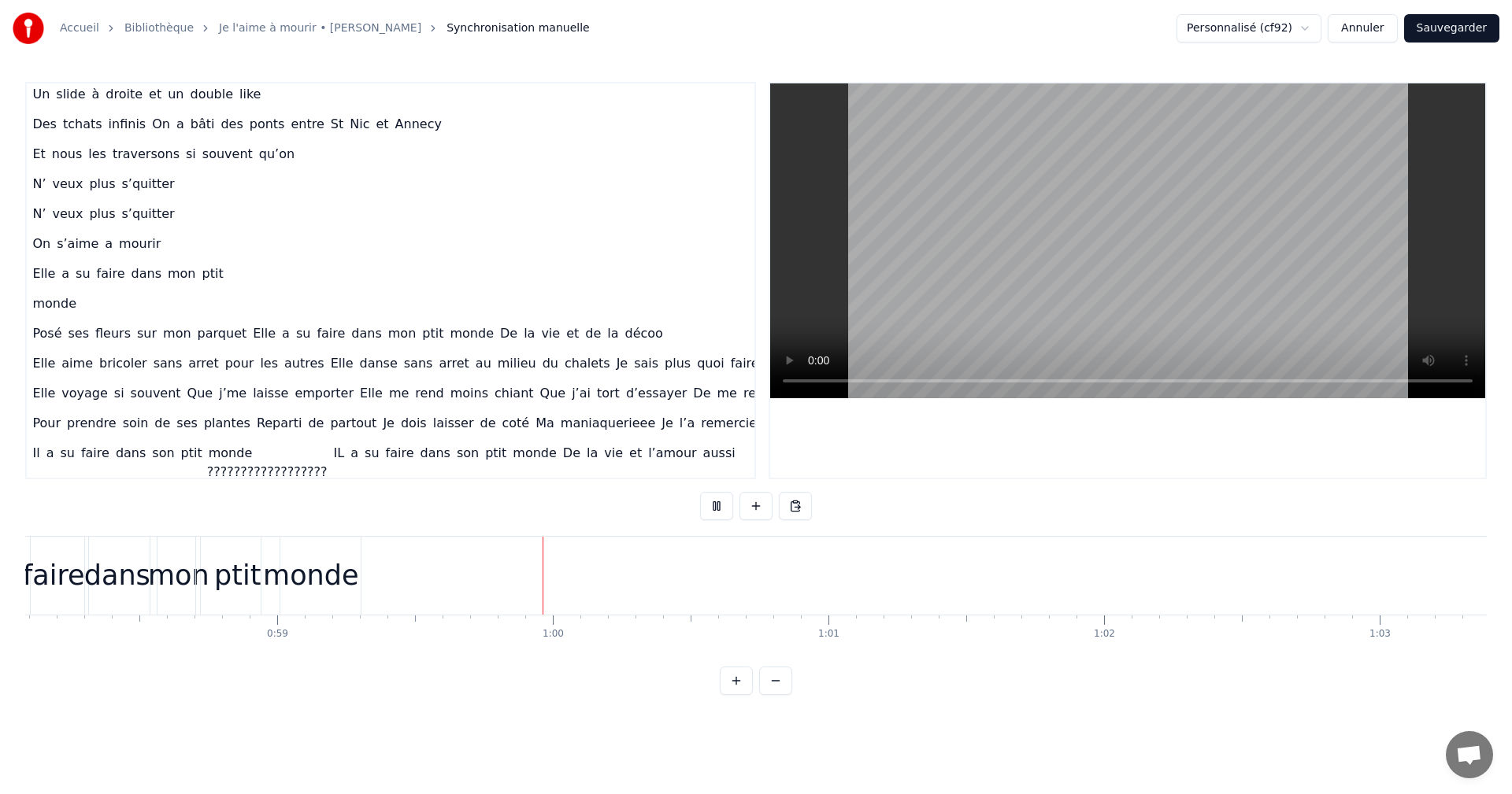
click at [720, 506] on button at bounding box center [717, 506] width 33 height 29
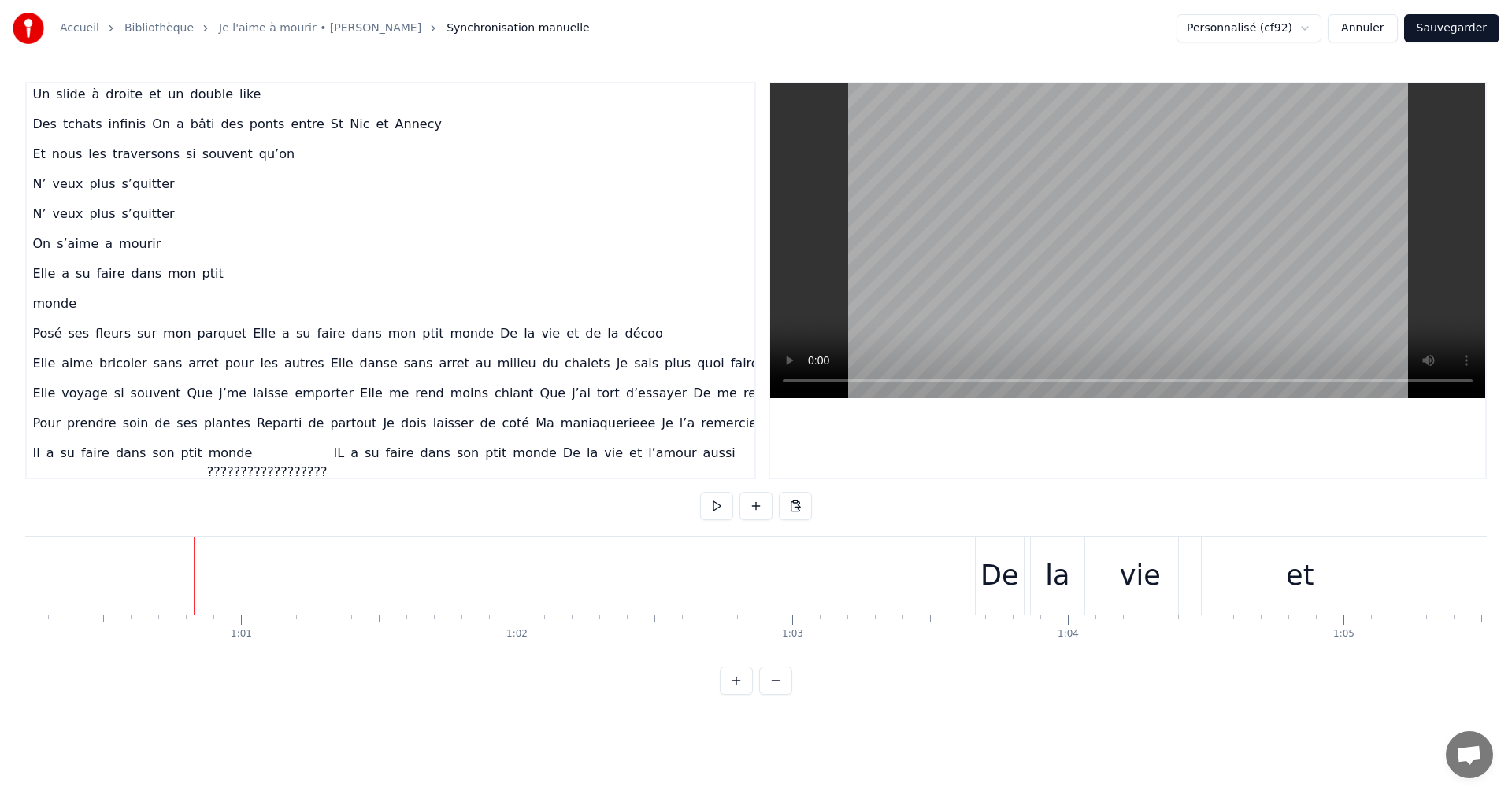
scroll to position [0, 16673]
click at [906, 539] on div "De" at bounding box center [925, 575] width 48 height 78
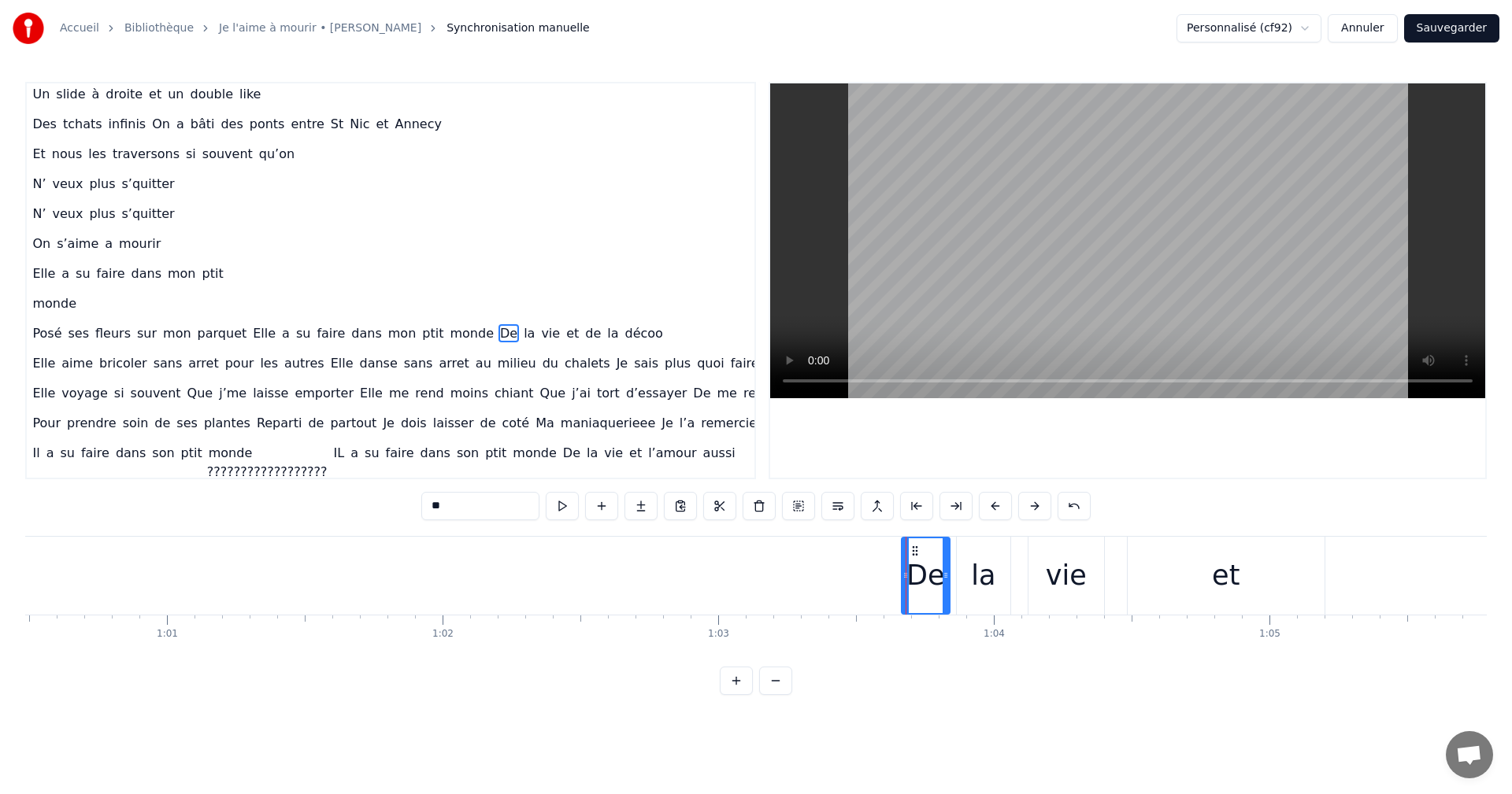
scroll to position [277, 32]
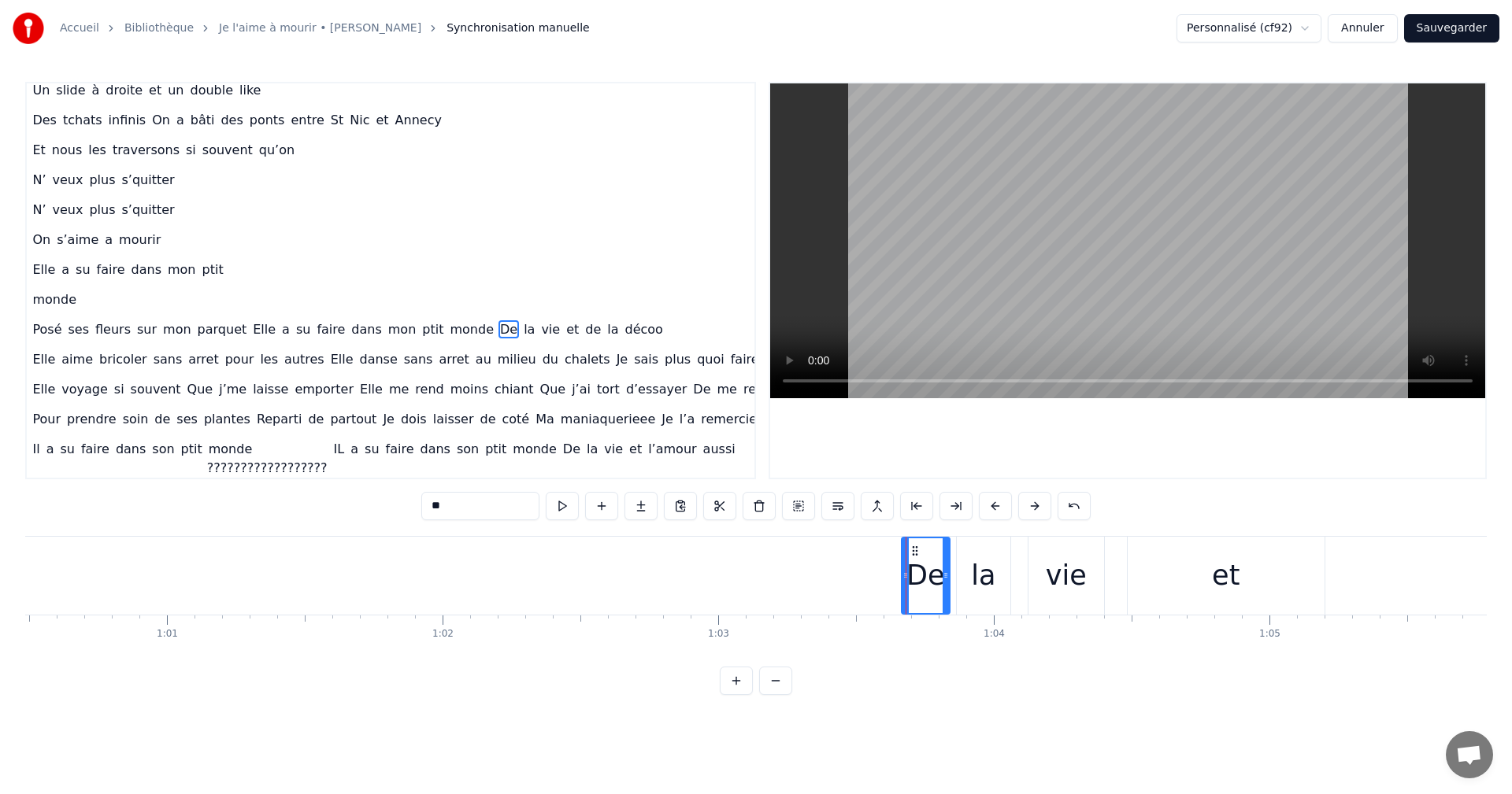
click at [957, 541] on div "la" at bounding box center [984, 575] width 55 height 78
click at [946, 555] on div "De" at bounding box center [925, 575] width 48 height 78
type input "**"
click at [946, 555] on div at bounding box center [946, 575] width 1 height 78
click at [926, 557] on div "De" at bounding box center [925, 576] width 37 height 42
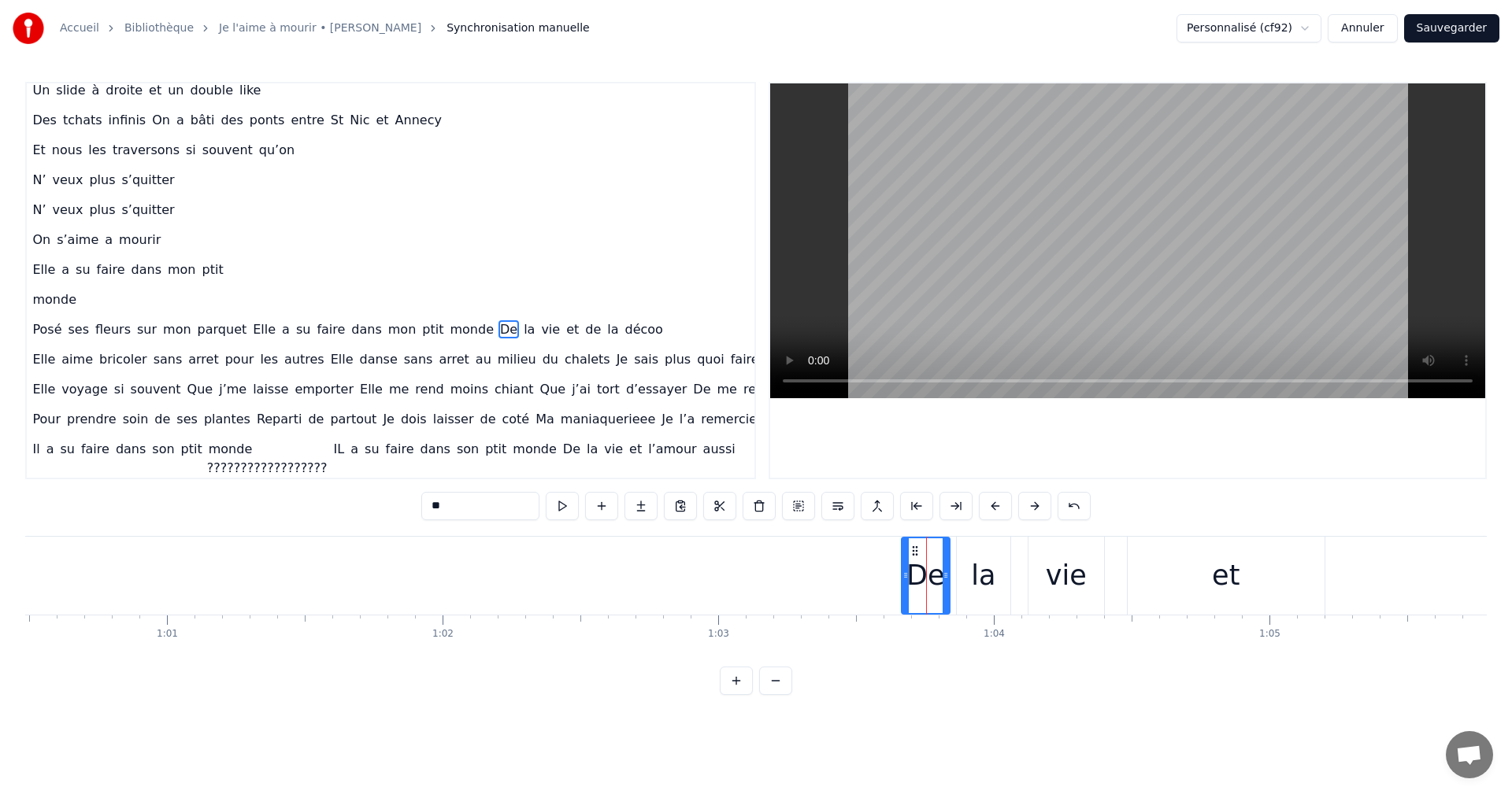
drag, startPoint x: 962, startPoint y: 546, endPoint x: 992, endPoint y: 533, distance: 32.7
click at [992, 533] on div "0:06 Moi la mécanique, les moteurs , les camions 0:09 Mon passé de pompier , la…" at bounding box center [756, 389] width 1461 height 614
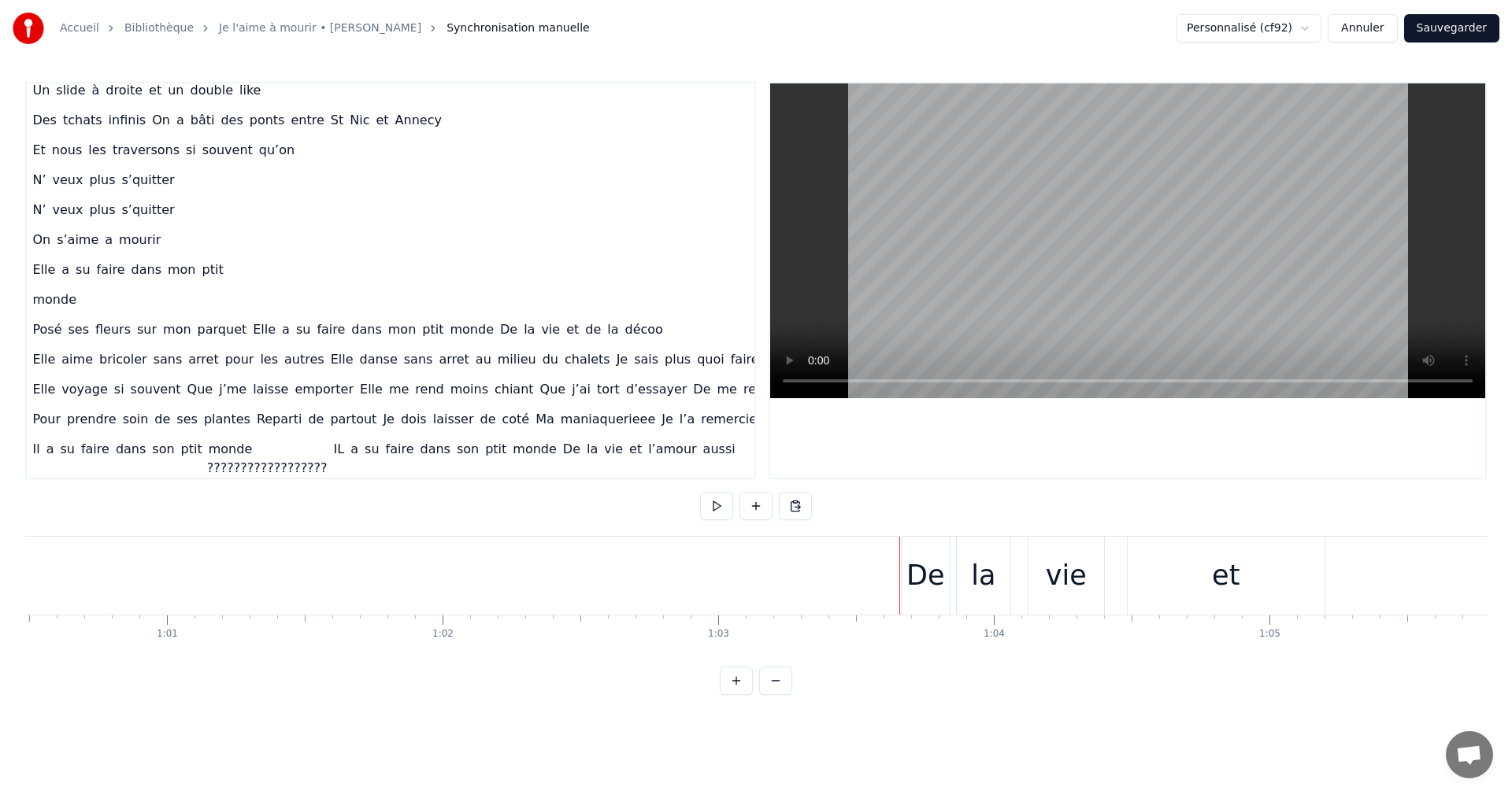
click at [871, 560] on div "Posé ses fleurs sur mon parquet Elle a su faire dans mon ptit monde De la vie e…" at bounding box center [140, 575] width 3612 height 78
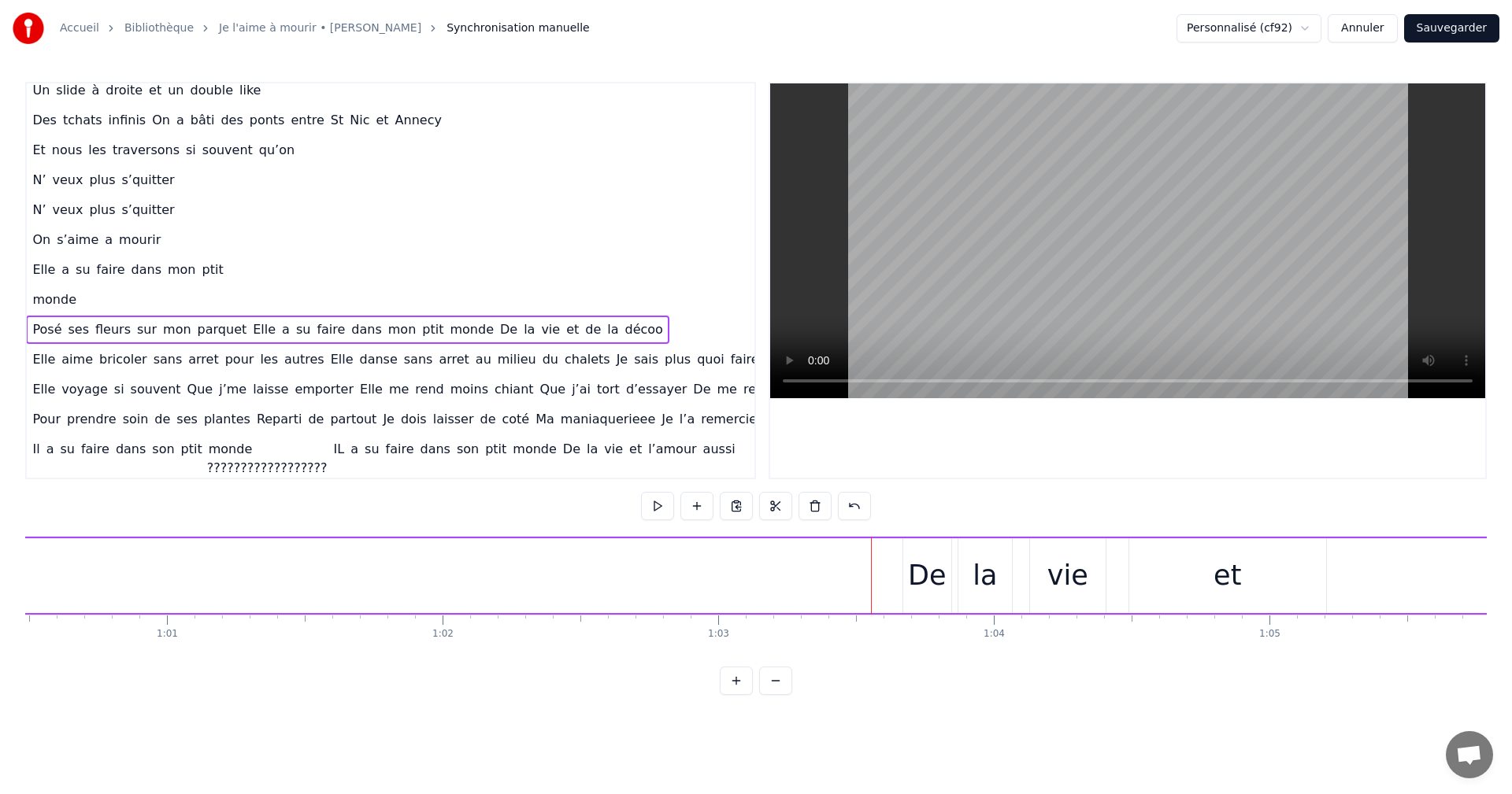
click at [897, 567] on div "Posé ses fleurs sur mon parquet Elle a su faire dans mon ptit monde De la vie e…" at bounding box center [140, 575] width 3612 height 78
click at [918, 563] on div "De" at bounding box center [926, 576] width 37 height 42
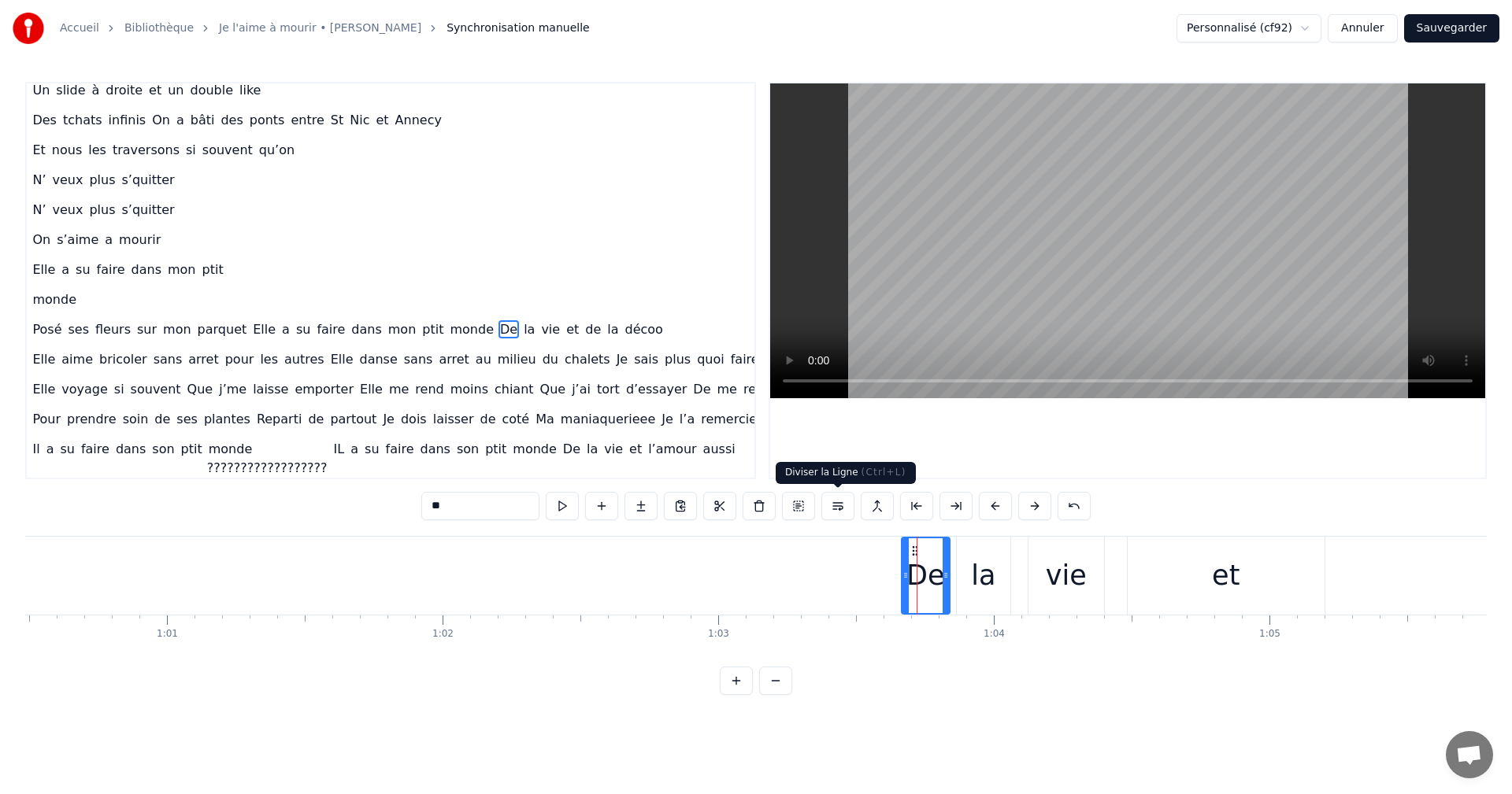
click at [843, 508] on button at bounding box center [838, 506] width 33 height 29
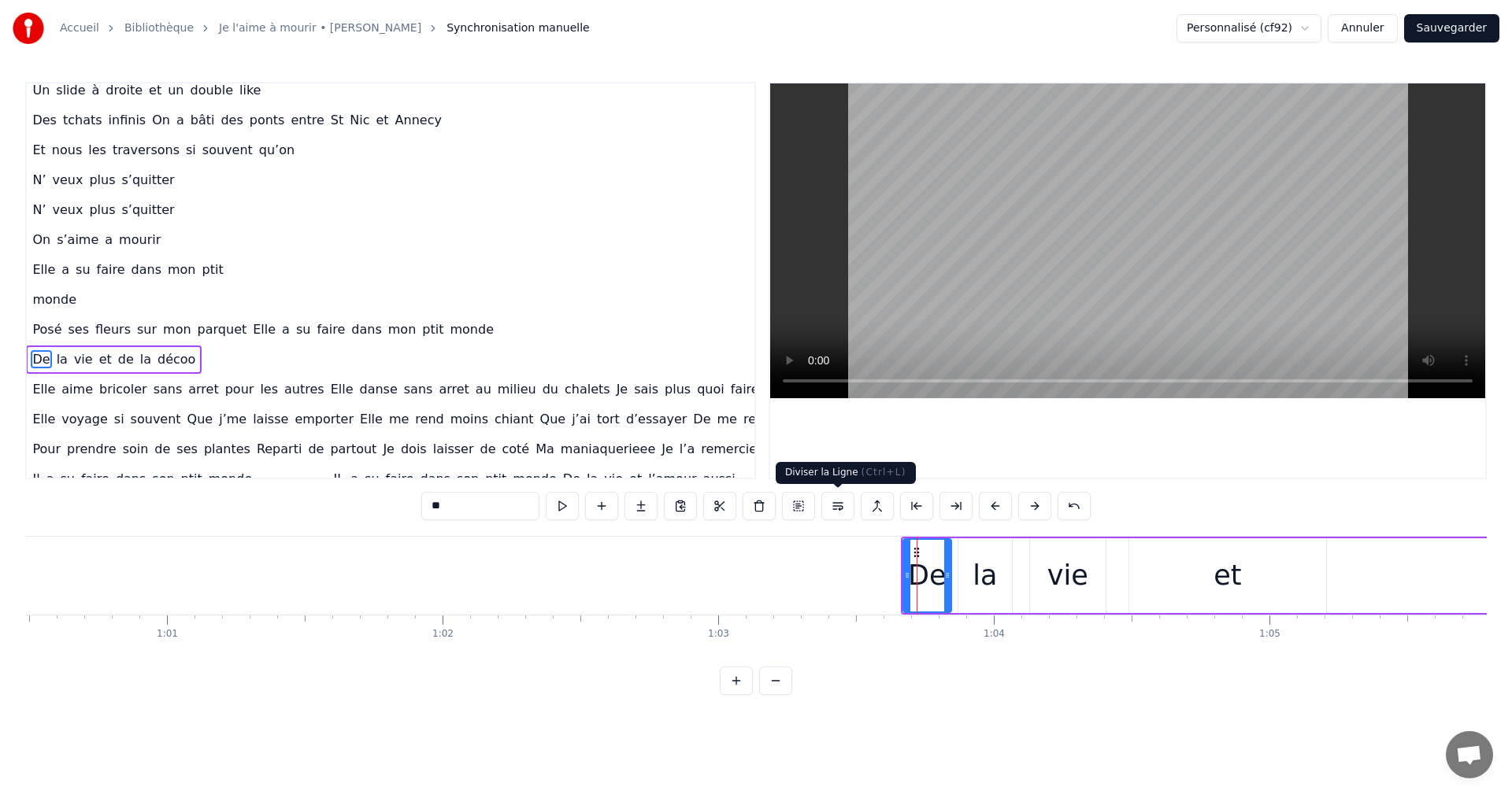
scroll to position [307, 32]
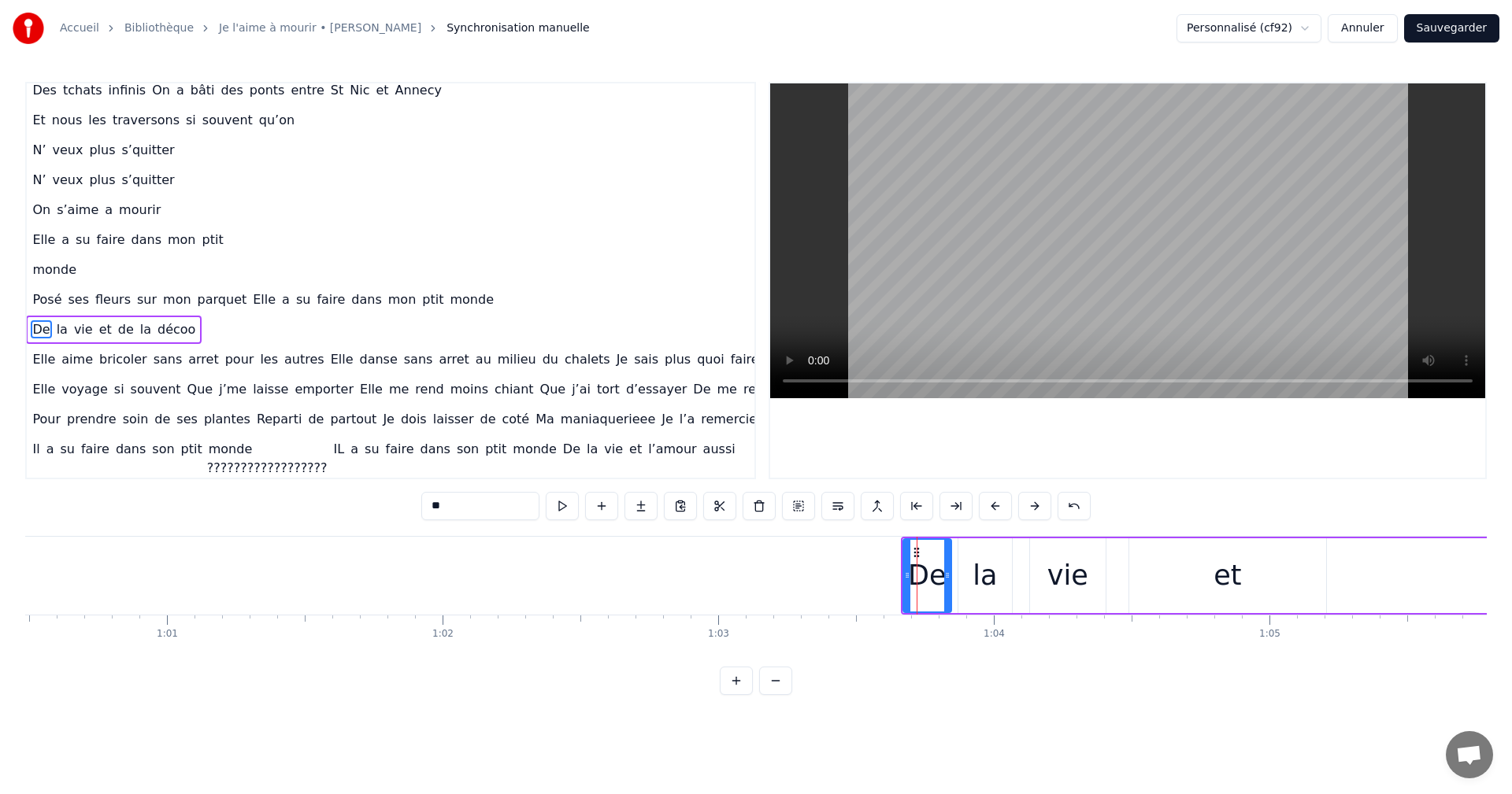
click at [1187, 576] on div "et" at bounding box center [1228, 576] width 197 height 75
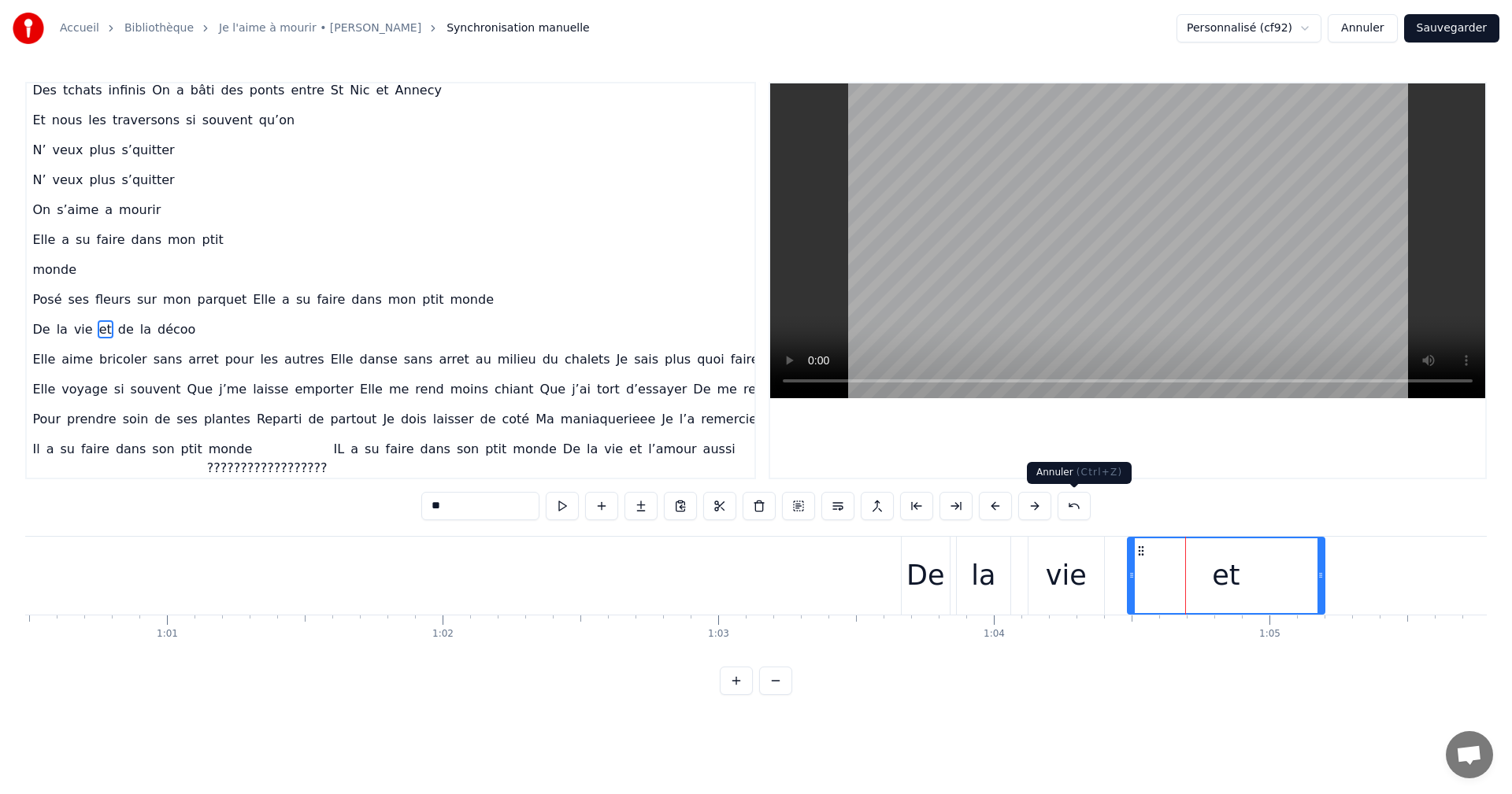
click at [1076, 507] on button at bounding box center [1074, 506] width 33 height 29
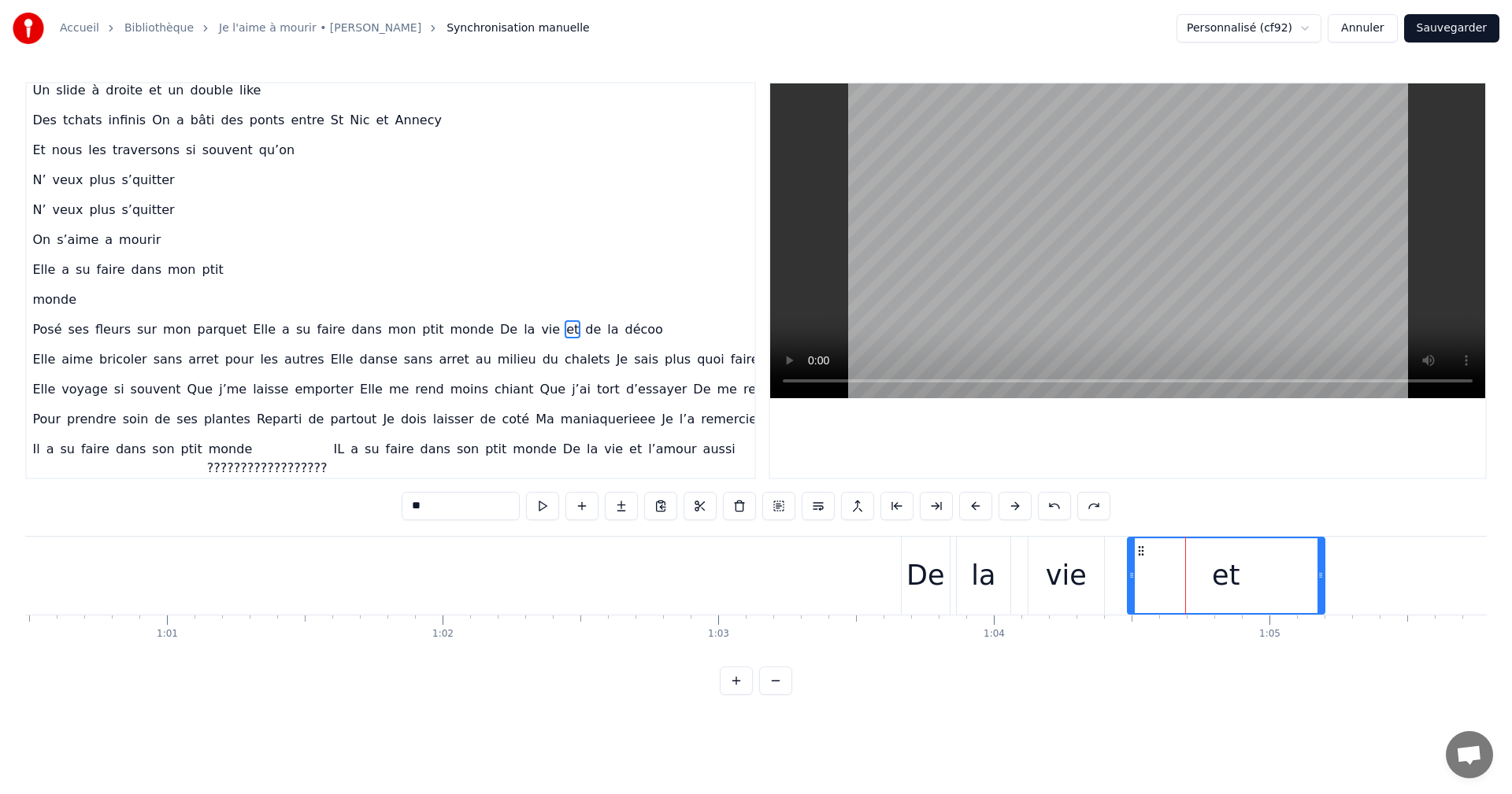
click at [982, 568] on div "la" at bounding box center [984, 576] width 24 height 42
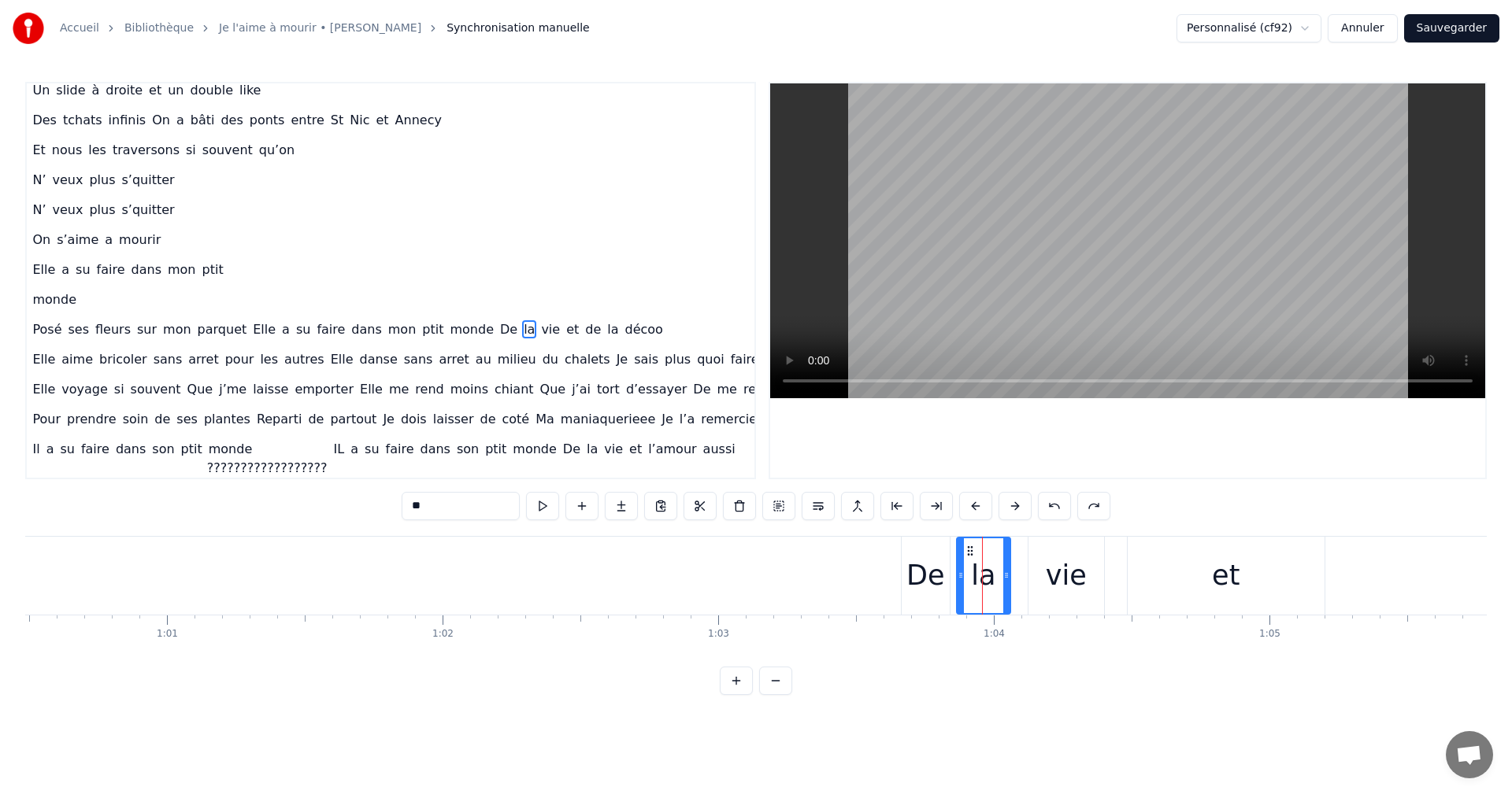
click at [924, 563] on div "De" at bounding box center [925, 576] width 37 height 42
type input "**"
drag, startPoint x: 936, startPoint y: 538, endPoint x: 1025, endPoint y: 539, distance: 89.0
click at [1025, 539] on div "Posé ses fleurs sur mon parquet Elle a su faire dans mon ptit monde De la vie e…" at bounding box center [140, 575] width 3612 height 78
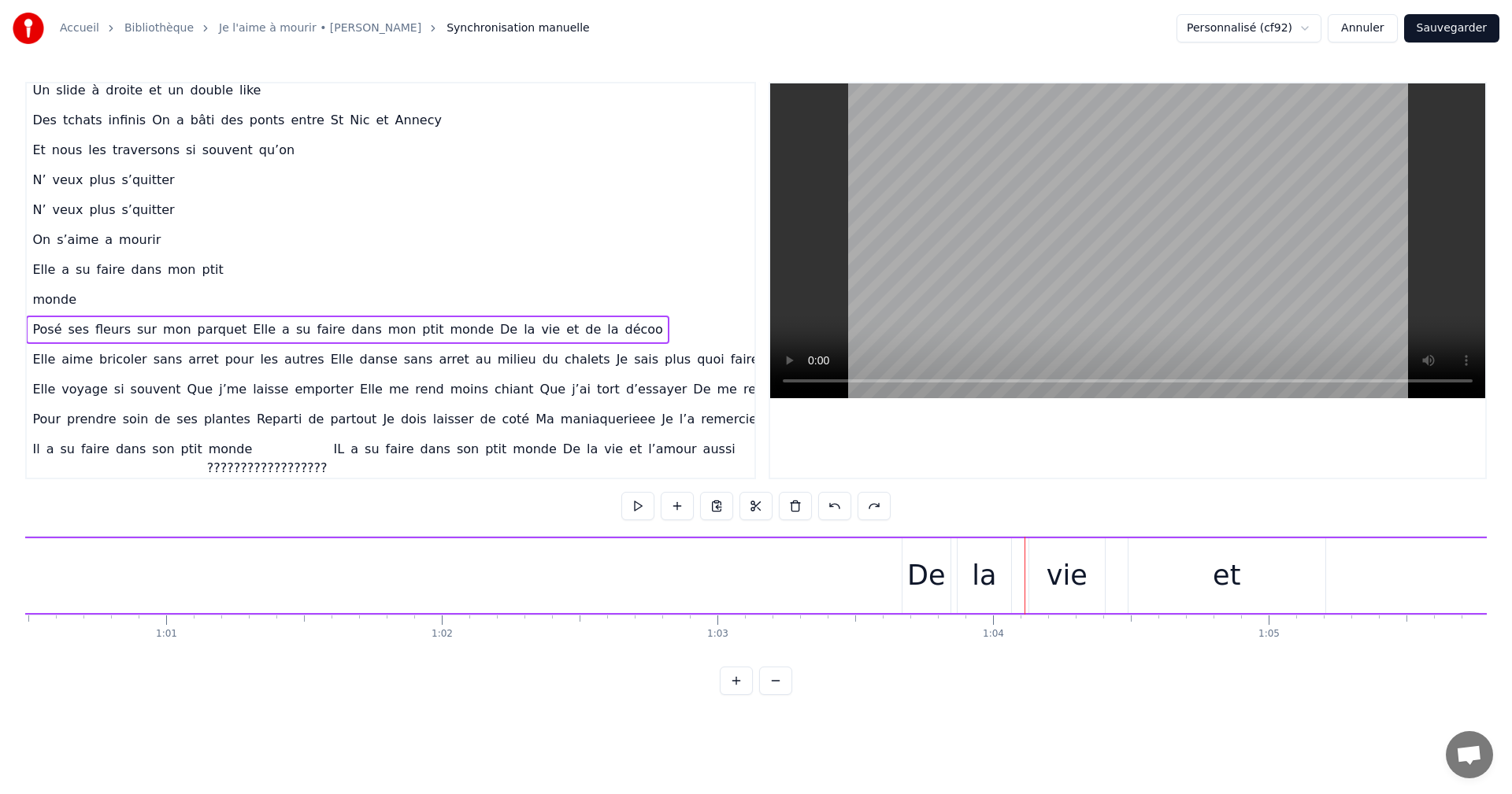
scroll to position [0, 16796]
click at [768, 591] on div "Posé ses fleurs sur mon parquet Elle a su faire dans mon ptit monde De la vie e…" at bounding box center [17, 575] width 3612 height 78
click at [794, 581] on div "De" at bounding box center [804, 576] width 37 height 42
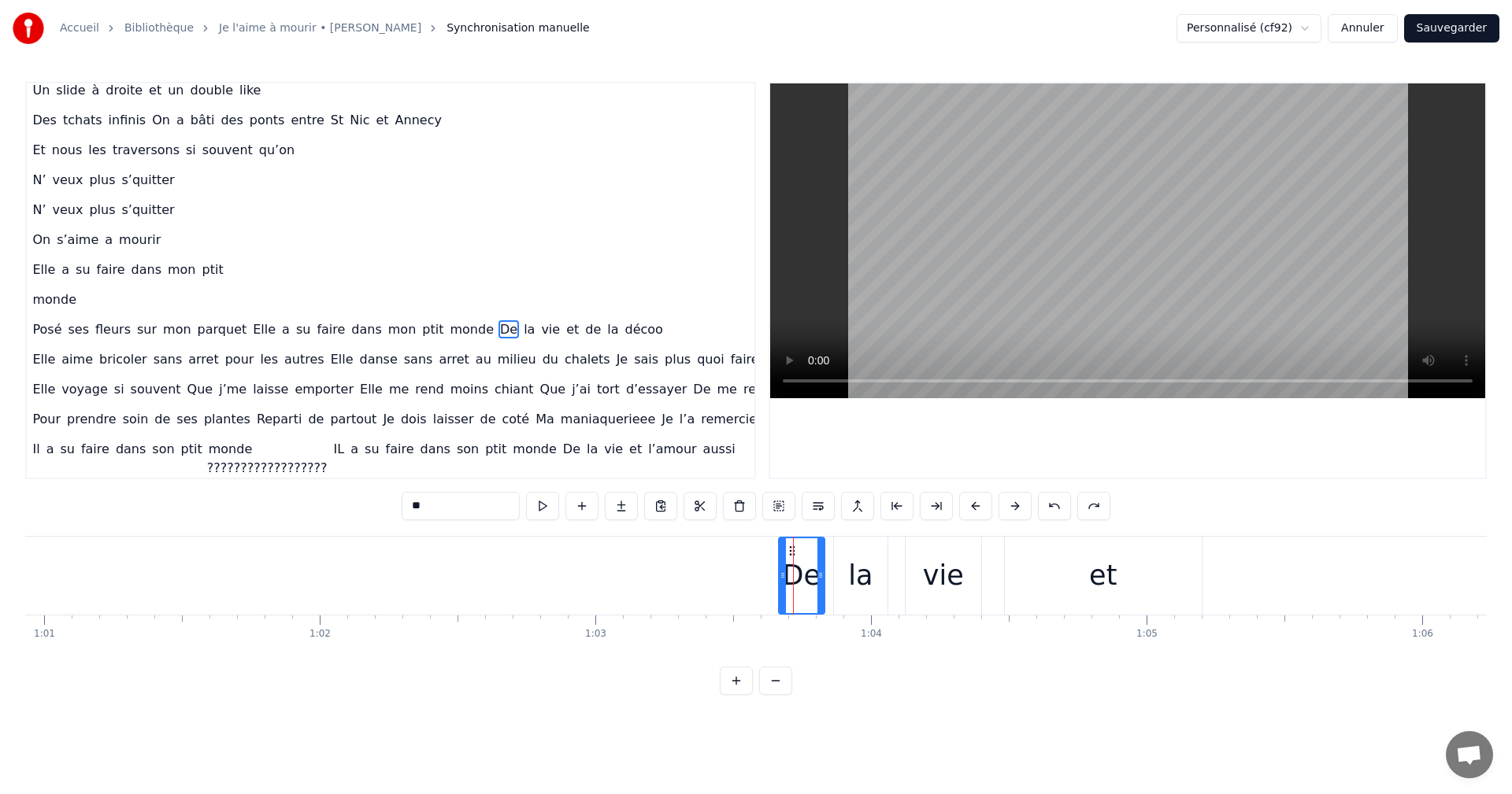
click at [822, 573] on icon at bounding box center [821, 575] width 6 height 12
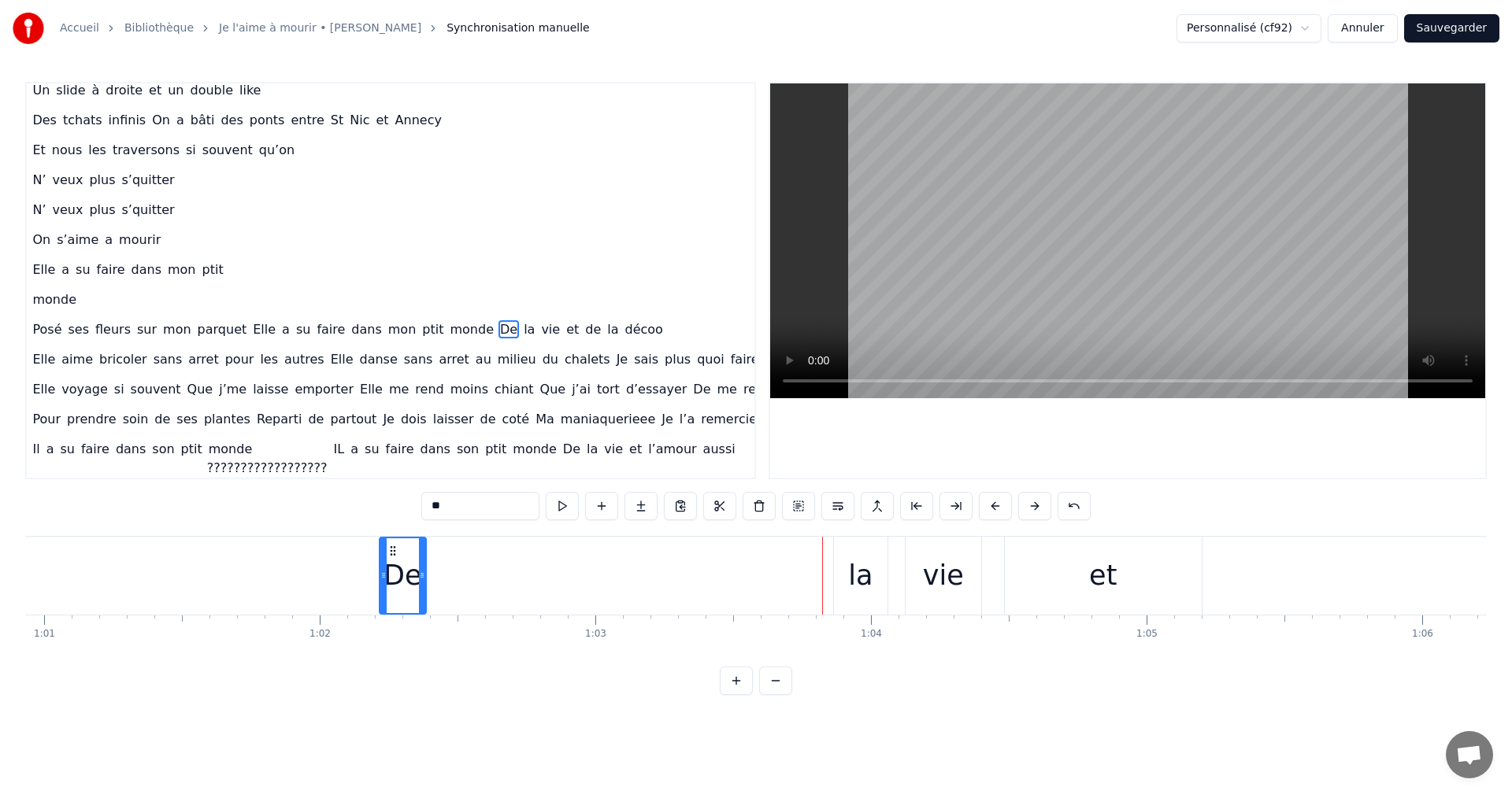
drag, startPoint x: 791, startPoint y: 550, endPoint x: 392, endPoint y: 559, distance: 399.1
click at [392, 559] on div "De" at bounding box center [402, 576] width 44 height 75
click at [338, 566] on div "Posé ses fleurs sur mon parquet Elle a su faire dans mon ptit monde De la vie e…" at bounding box center [17, 575] width 3612 height 78
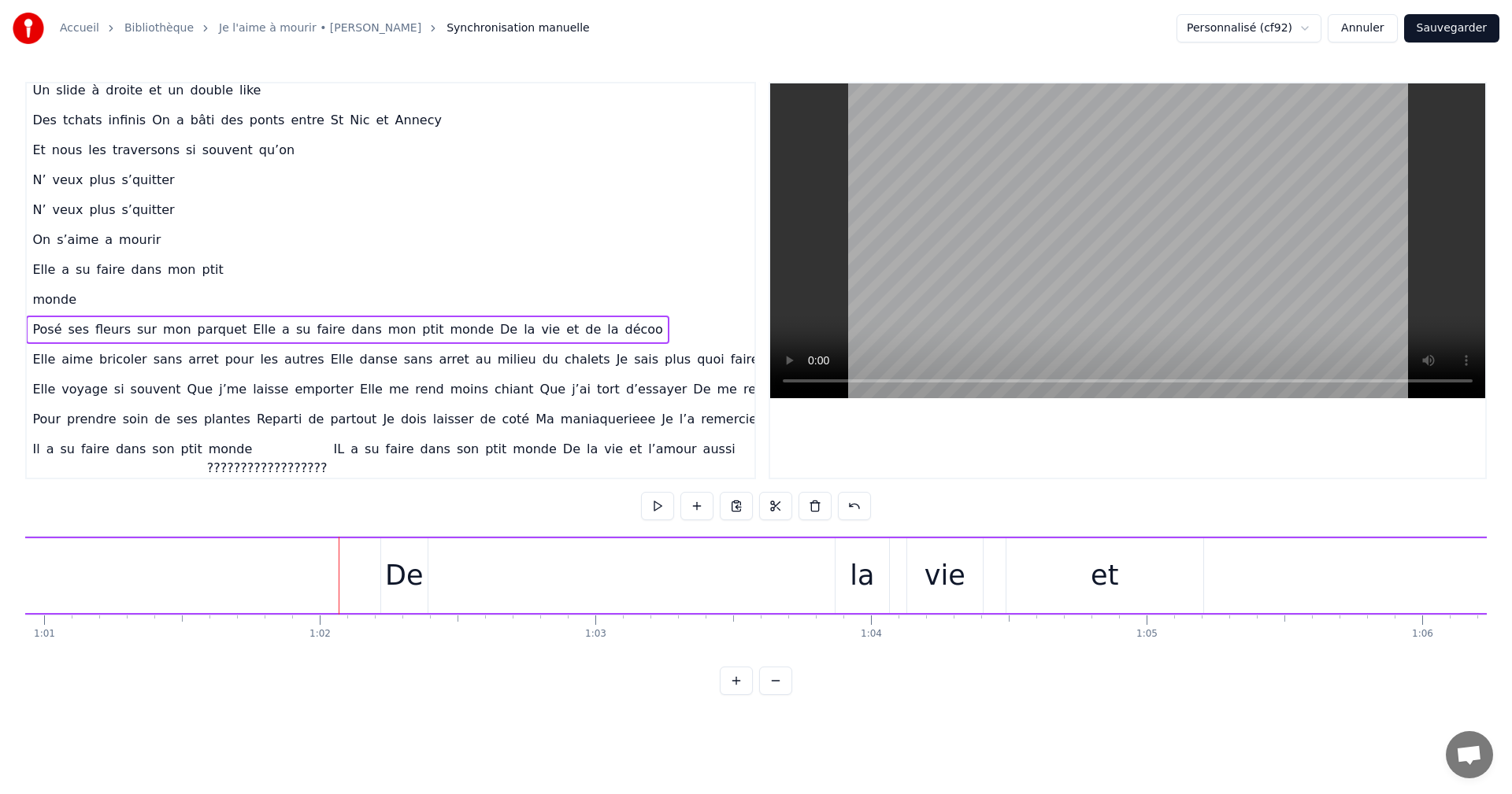
click at [275, 546] on div "Posé ses fleurs sur mon parquet Elle a su faire dans mon ptit monde De la vie e…" at bounding box center [17, 575] width 3612 height 78
click at [208, 556] on div "Posé ses fleurs sur mon parquet Elle a su faire dans mon ptit monde De la vie e…" at bounding box center [17, 575] width 3612 height 78
click at [158, 556] on div "Posé ses fleurs sur mon parquet Elle a su faire dans mon ptit monde De la vie e…" at bounding box center [17, 575] width 3612 height 78
click at [106, 560] on div "Posé ses fleurs sur mon parquet Elle a su faire dans mon ptit monde De la vie e…" at bounding box center [17, 575] width 3612 height 78
click at [56, 557] on div "Posé ses fleurs sur mon parquet Elle a su faire dans mon ptit monde De la vie e…" at bounding box center [17, 575] width 3612 height 78
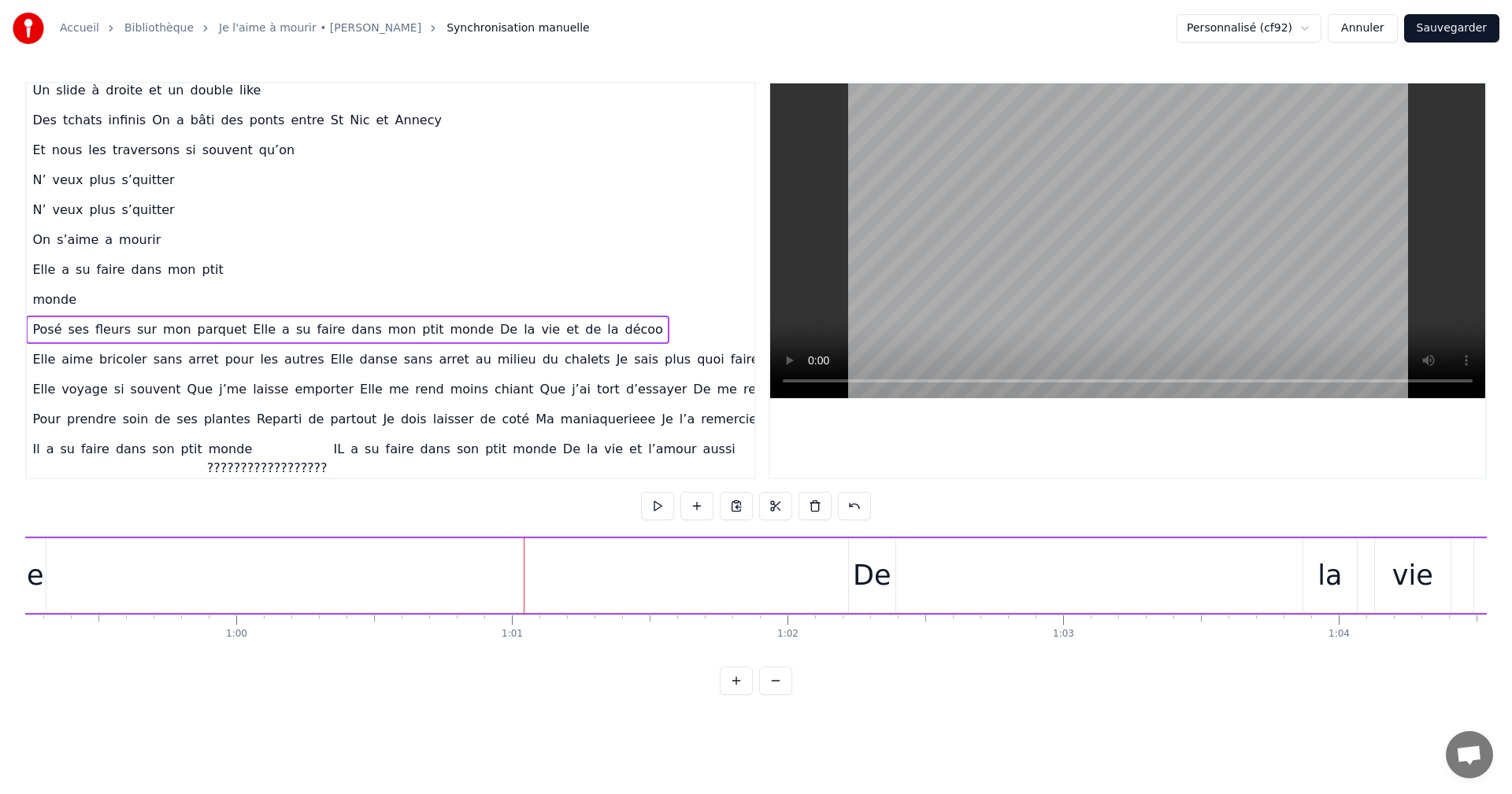
scroll to position [0, 16254]
click at [536, 581] on div "Posé ses fleurs sur mon parquet Elle a su faire dans mon ptit monde De la vie e…" at bounding box center [559, 575] width 3612 height 78
click at [501, 573] on div "Posé ses fleurs sur mon parquet Elle a su faire dans mon ptit monde De la vie e…" at bounding box center [559, 575] width 3612 height 78
click at [494, 573] on div "Posé ses fleurs sur mon parquet Elle a su faire dans mon ptit monde De la vie e…" at bounding box center [559, 575] width 3612 height 78
click at [488, 578] on div "Posé ses fleurs sur mon parquet Elle a su faire dans mon ptit monde De la vie e…" at bounding box center [559, 575] width 3612 height 78
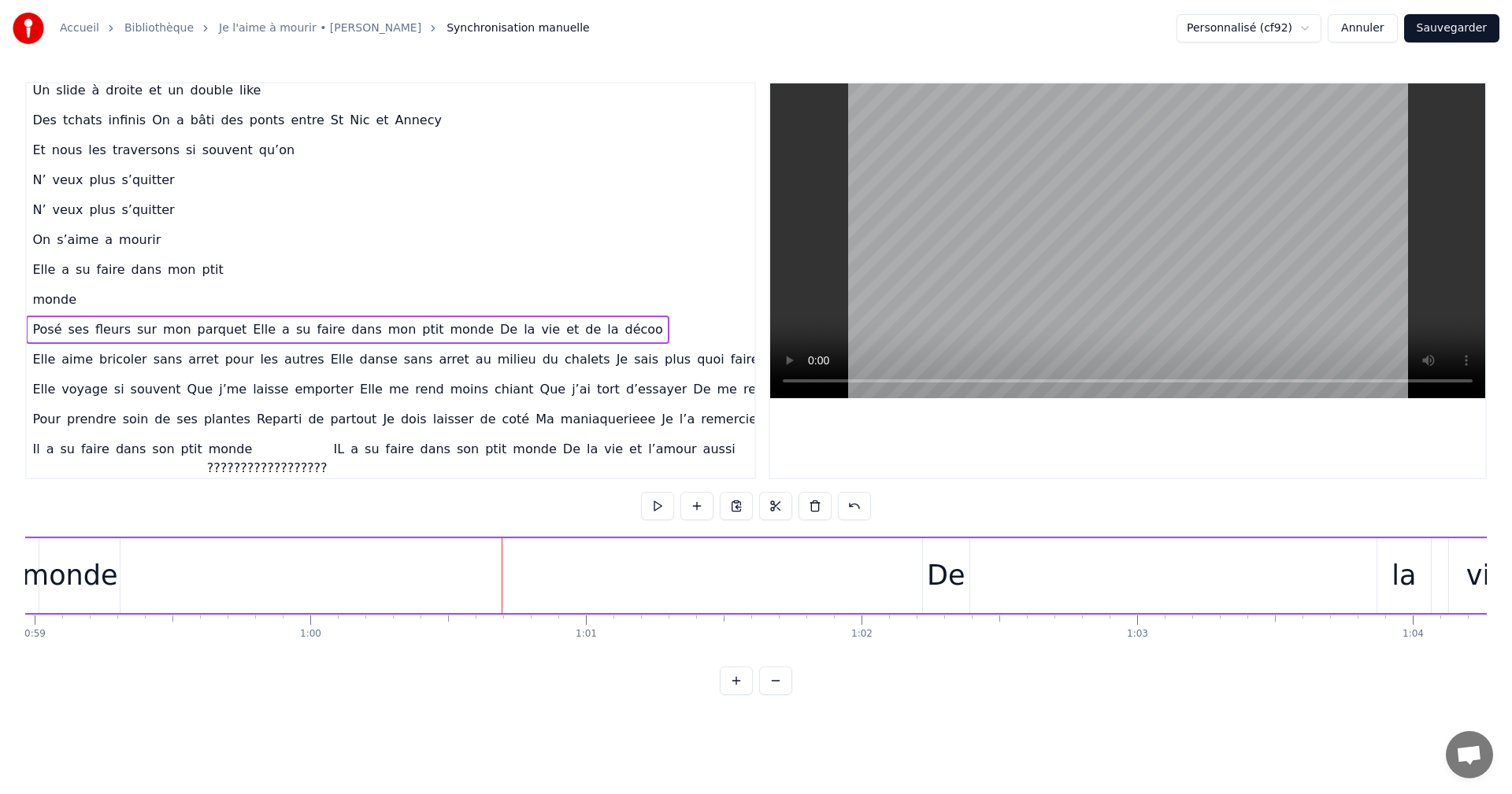
drag, startPoint x: 500, startPoint y: 586, endPoint x: 491, endPoint y: 586, distance: 9.0
click at [491, 586] on div "Posé ses fleurs sur mon parquet Elle a su faire dans mon ptit monde De la vie e…" at bounding box center [559, 575] width 3612 height 78
click at [493, 649] on div "Moi la mécanique, les moteurs , les camions Mon passé de pompier , la moto , le…" at bounding box center [756, 594] width 1461 height 118
click at [457, 571] on div "Posé ses fleurs sur mon parquet Elle a su faire dans mon ptit monde De la vie e…" at bounding box center [559, 575] width 3612 height 78
click at [956, 560] on div "De" at bounding box center [945, 576] width 37 height 42
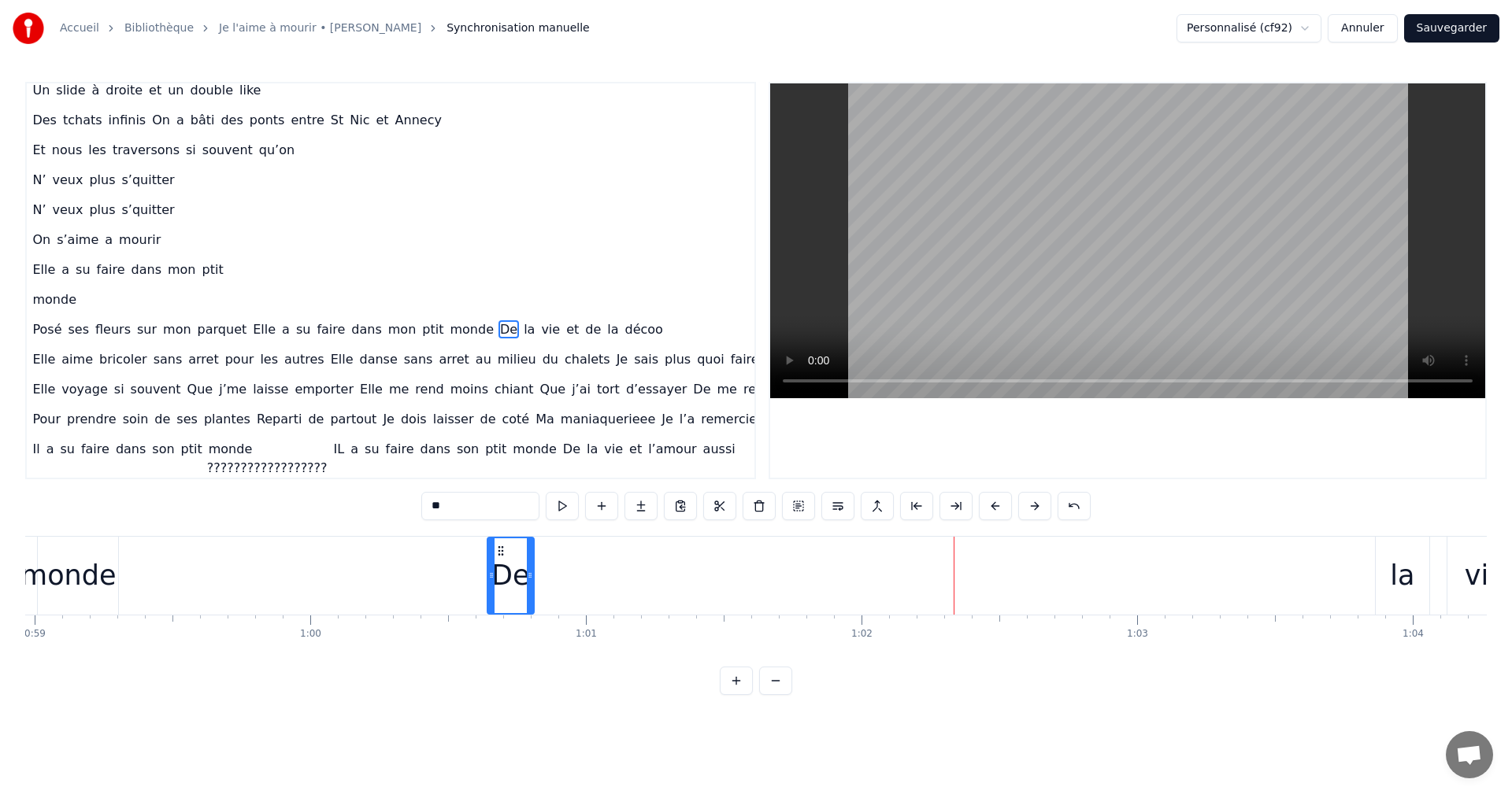
drag, startPoint x: 935, startPoint y: 546, endPoint x: 501, endPoint y: 563, distance: 434.3
click at [501, 563] on div "De" at bounding box center [510, 576] width 44 height 75
drag, startPoint x: 1406, startPoint y: 588, endPoint x: 930, endPoint y: 524, distance: 480.3
click at [930, 524] on div "0:06 Moi la mécanique, les moteurs , les camions 0:09 Mon passé de pompier , la…" at bounding box center [756, 389] width 1461 height 614
drag, startPoint x: 1396, startPoint y: 561, endPoint x: 1121, endPoint y: 564, distance: 275.0
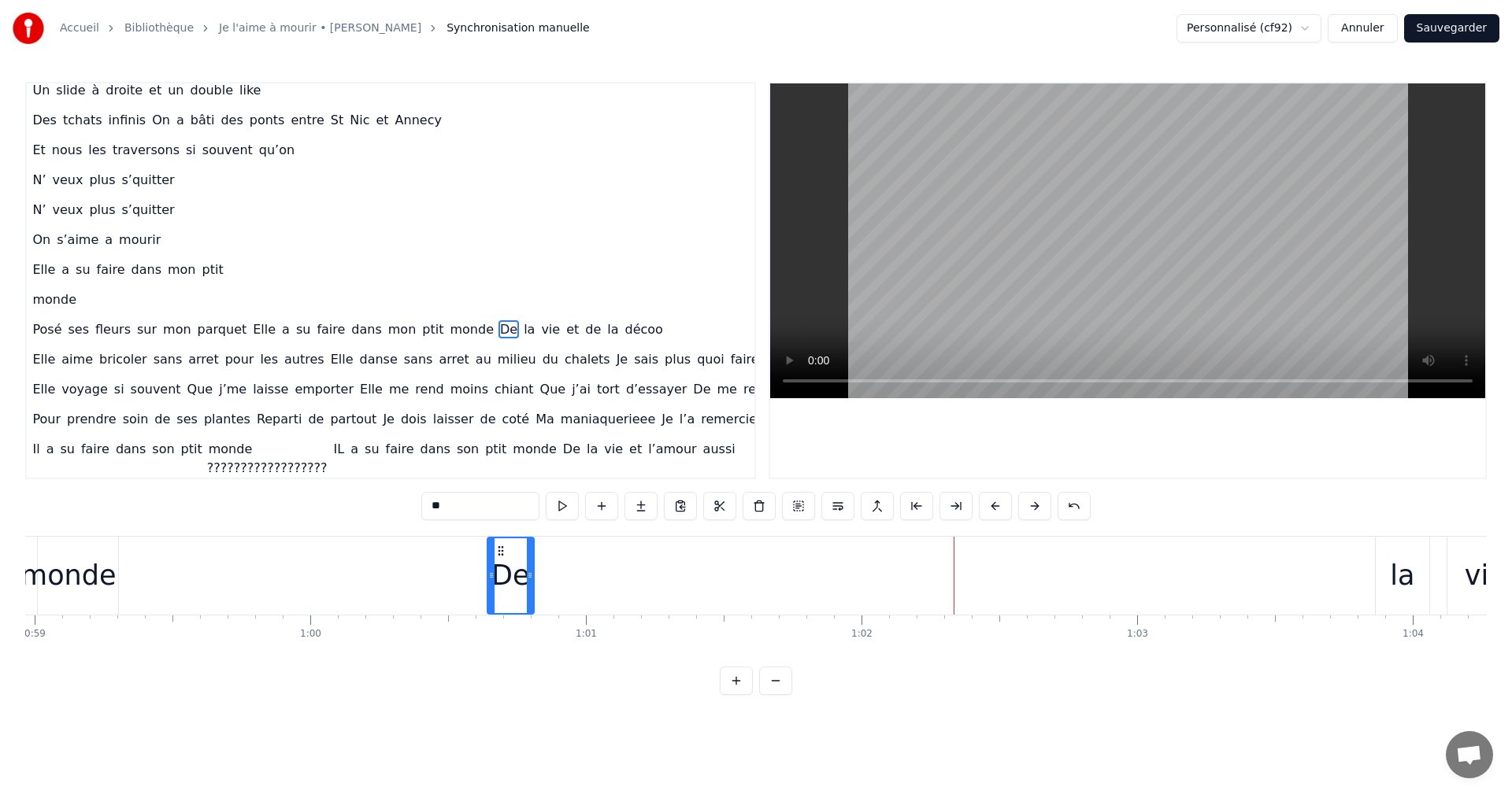
click at [1121, 564] on div "Posé ses fleurs sur mon parquet Elle a su faire dans mon ptit monde De la vie e…" at bounding box center [559, 575] width 3612 height 78
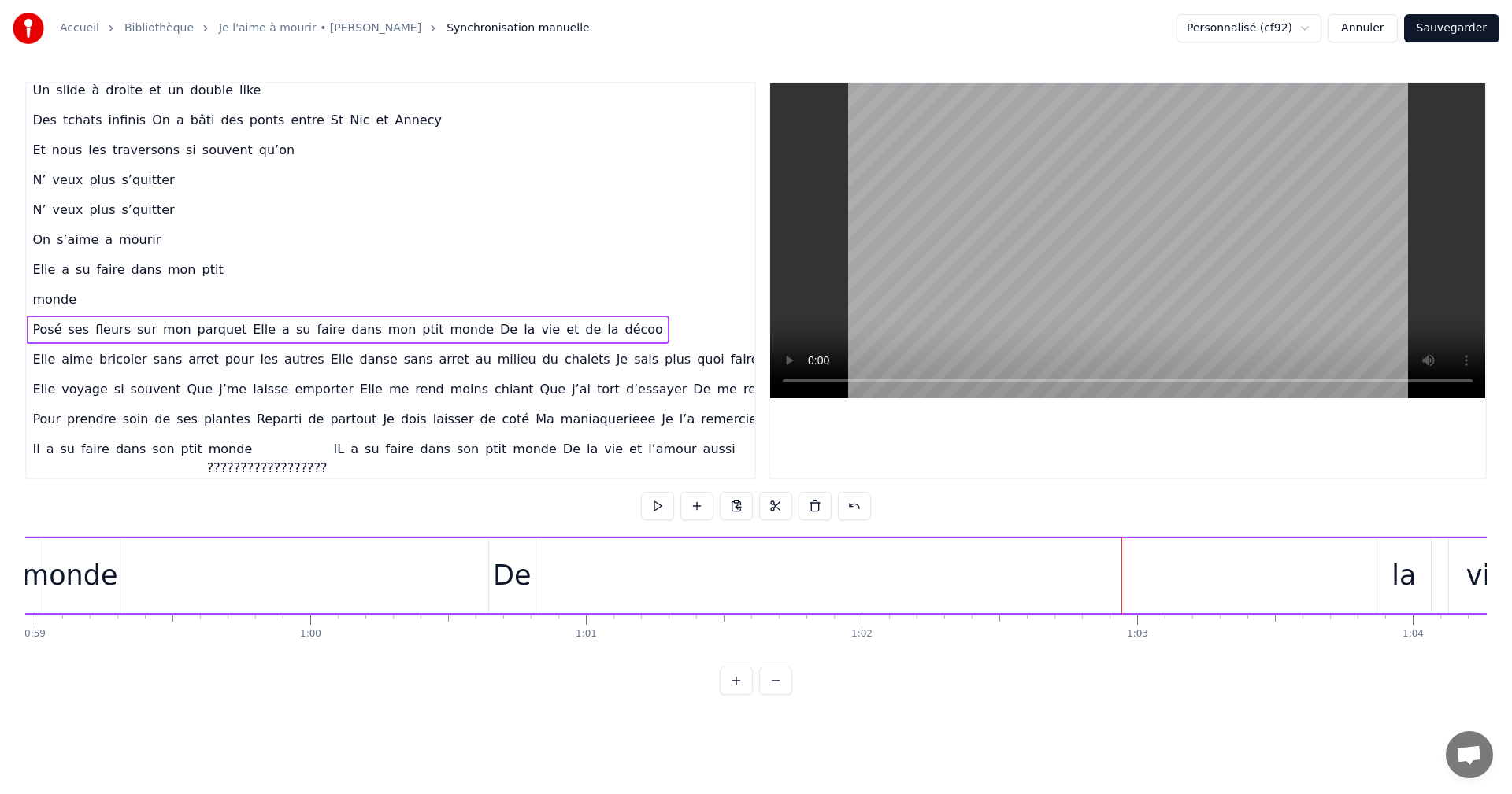
click at [1379, 562] on div "la" at bounding box center [1404, 576] width 53 height 75
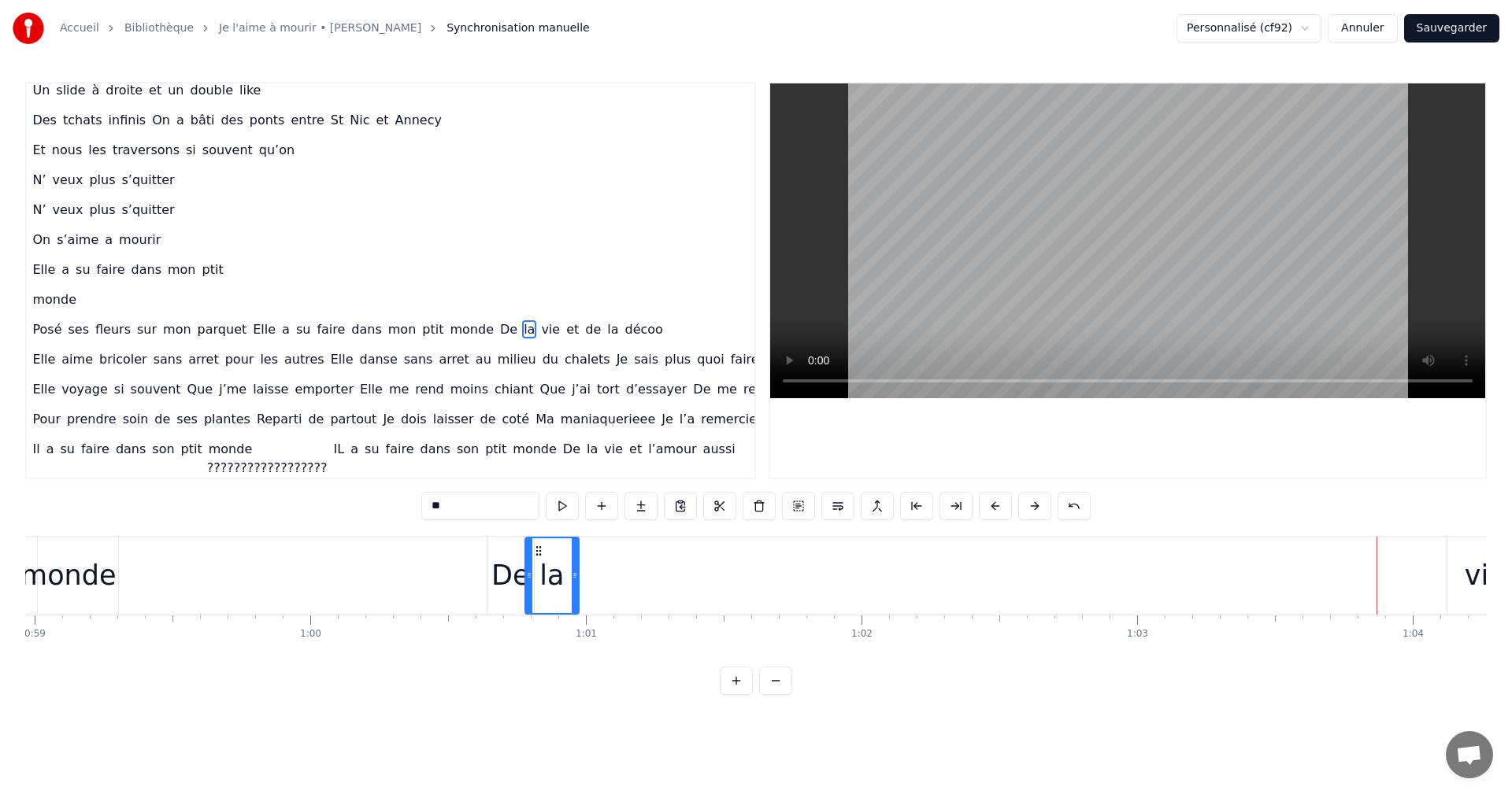
drag, startPoint x: 1387, startPoint y: 552, endPoint x: 537, endPoint y: 607, distance: 851.8
click at [537, 607] on div "la" at bounding box center [552, 576] width 52 height 75
click at [1476, 579] on div "vie" at bounding box center [1485, 576] width 41 height 42
type input "***"
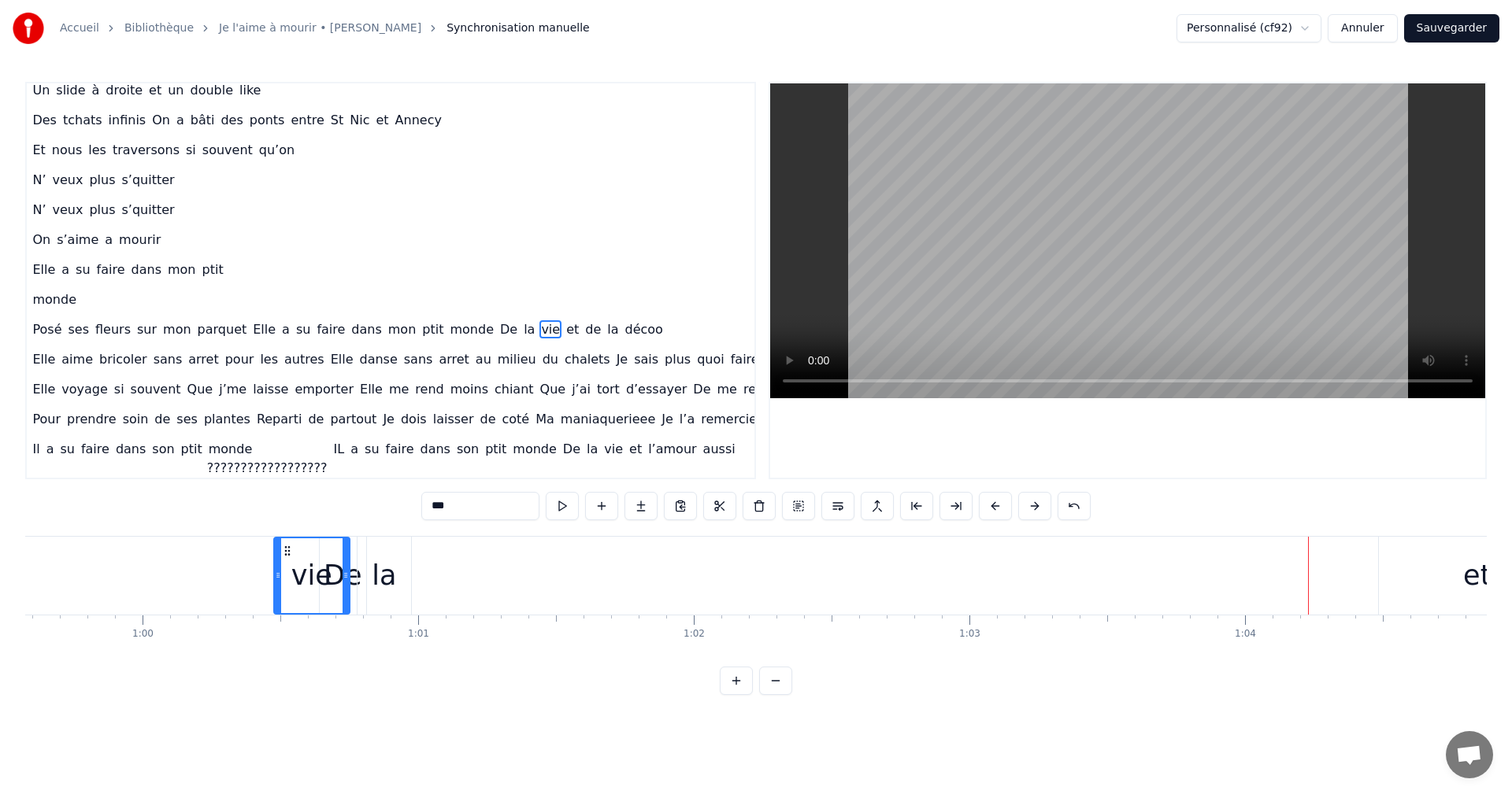
scroll to position [0, 16419]
drag, startPoint x: 90, startPoint y: 553, endPoint x: 399, endPoint y: 558, distance: 309.0
click at [399, 558] on div "vie" at bounding box center [423, 576] width 74 height 75
click at [231, 584] on div "Posé ses fleurs sur mon parquet Elle a su faire dans mon ptit monde De la vie e…" at bounding box center [394, 575] width 3612 height 78
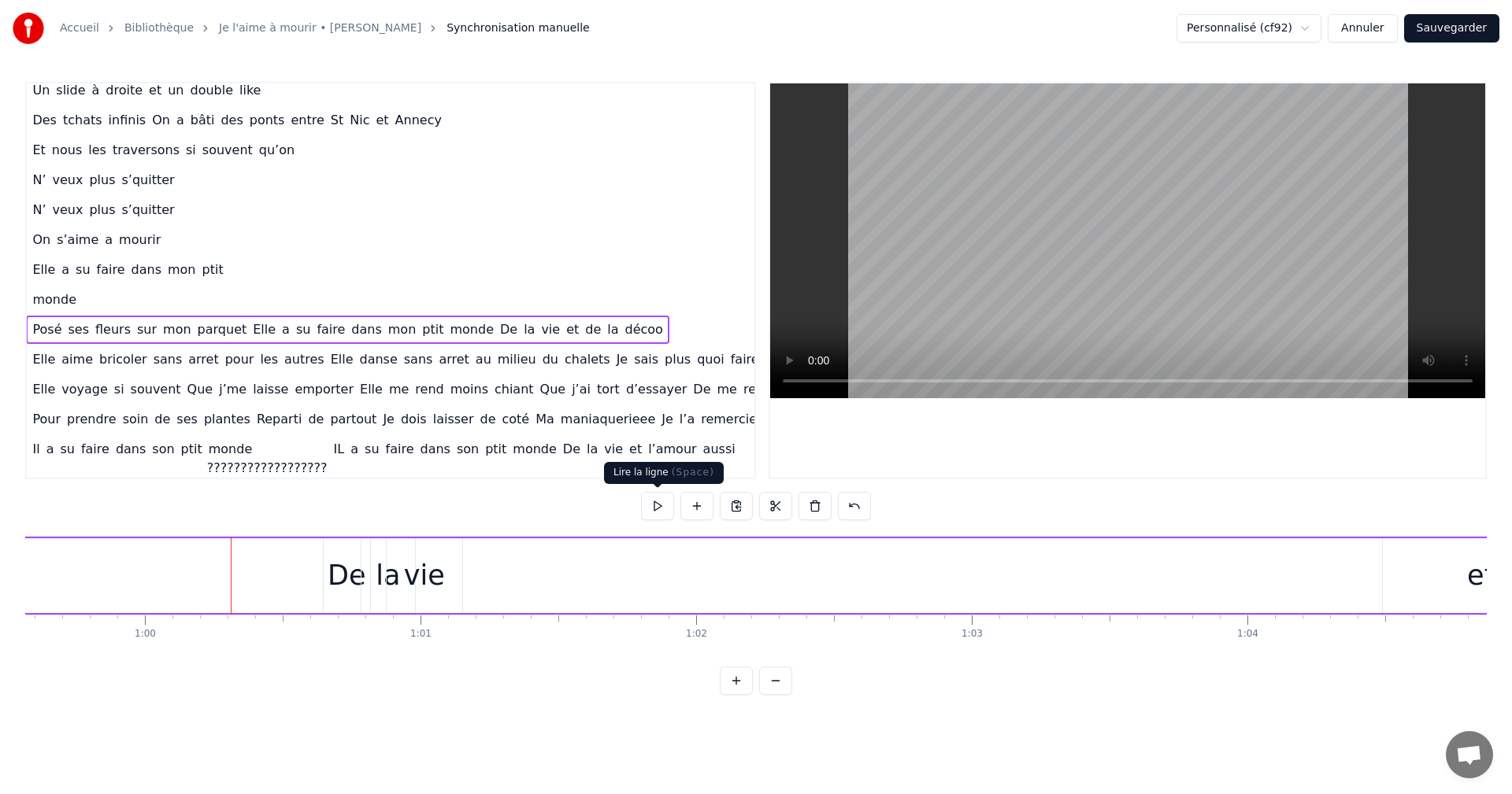
click at [650, 512] on button at bounding box center [657, 506] width 33 height 29
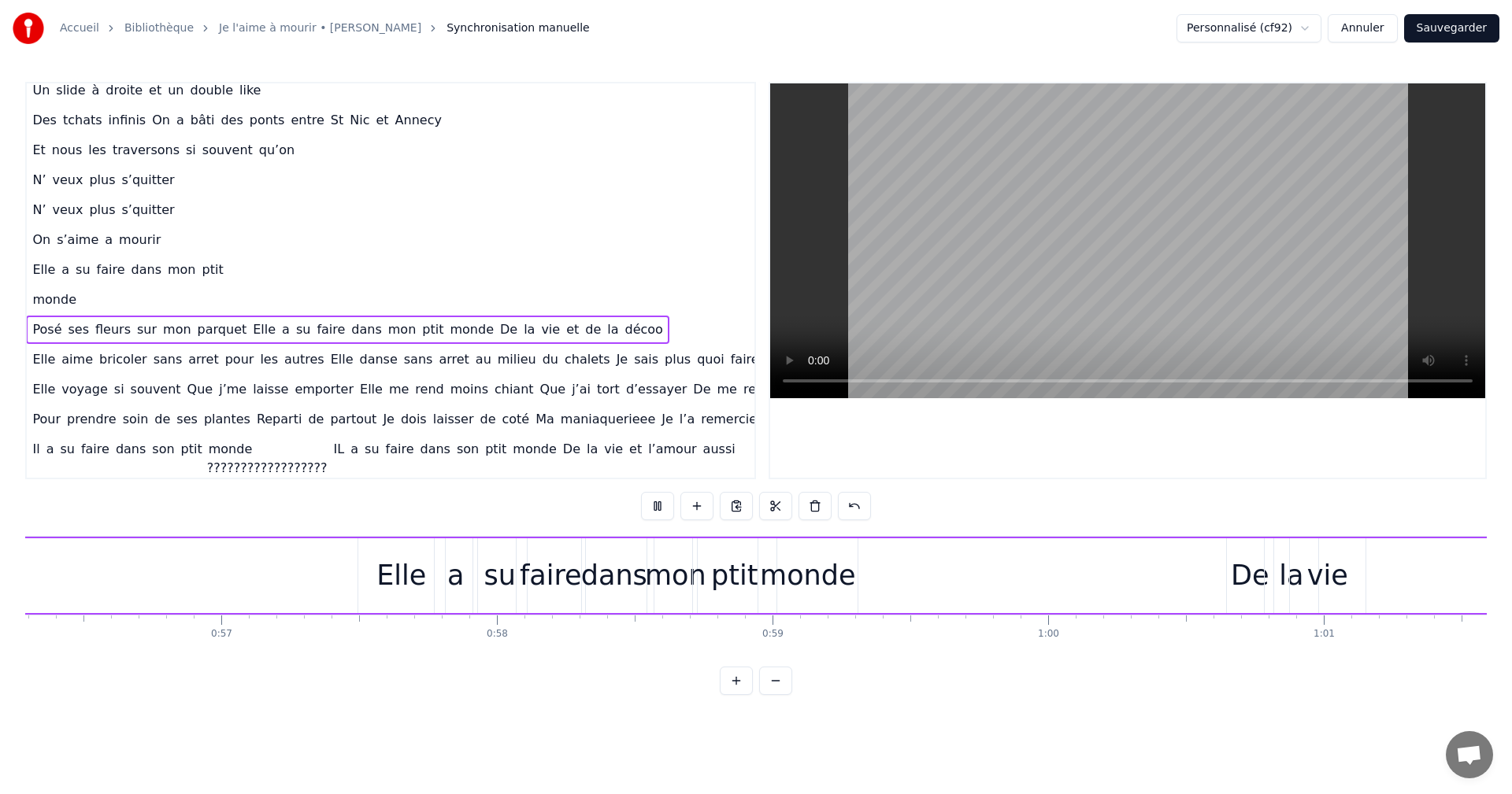
click at [650, 512] on button at bounding box center [657, 506] width 33 height 29
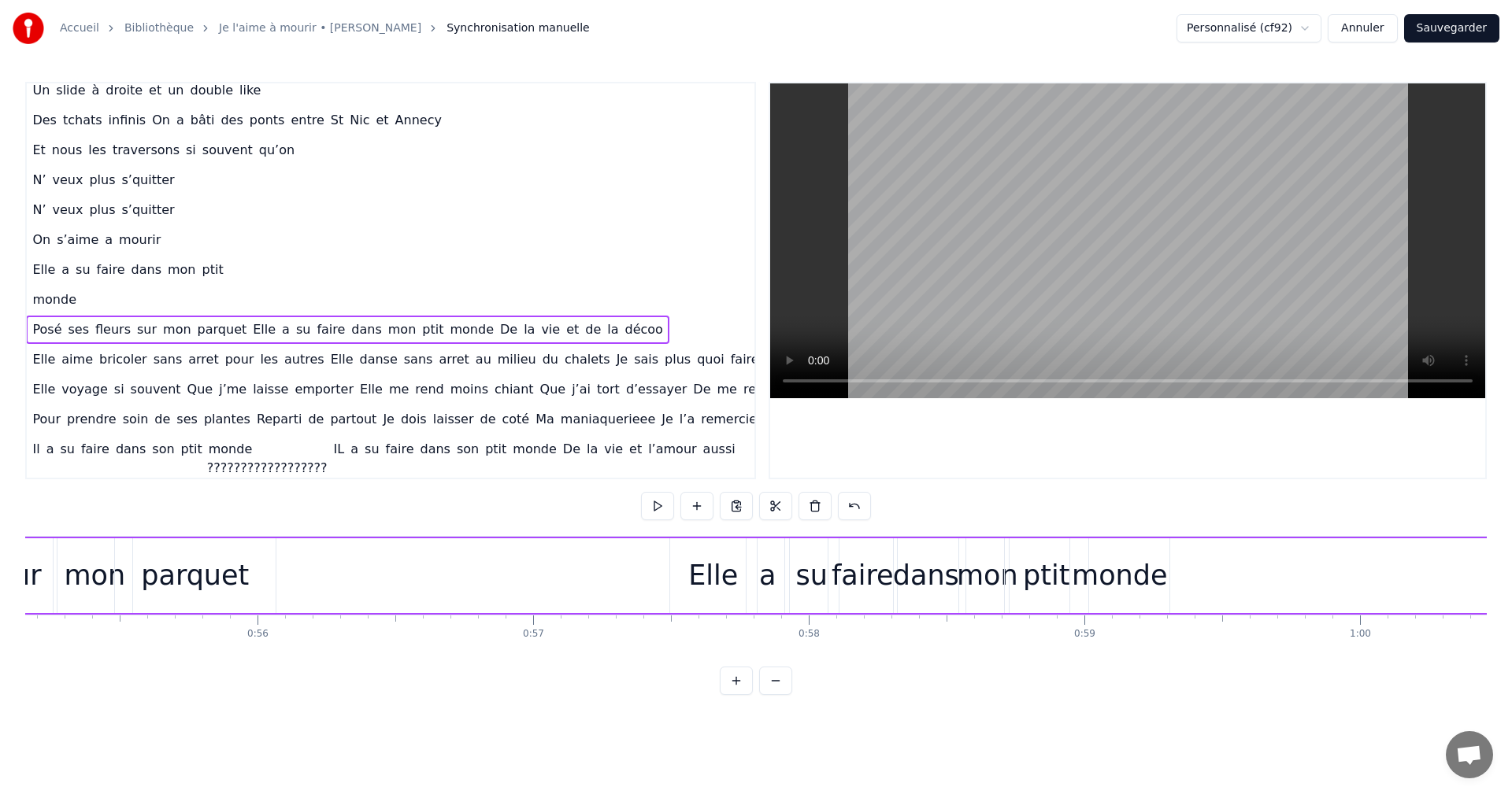
scroll to position [0, 14909]
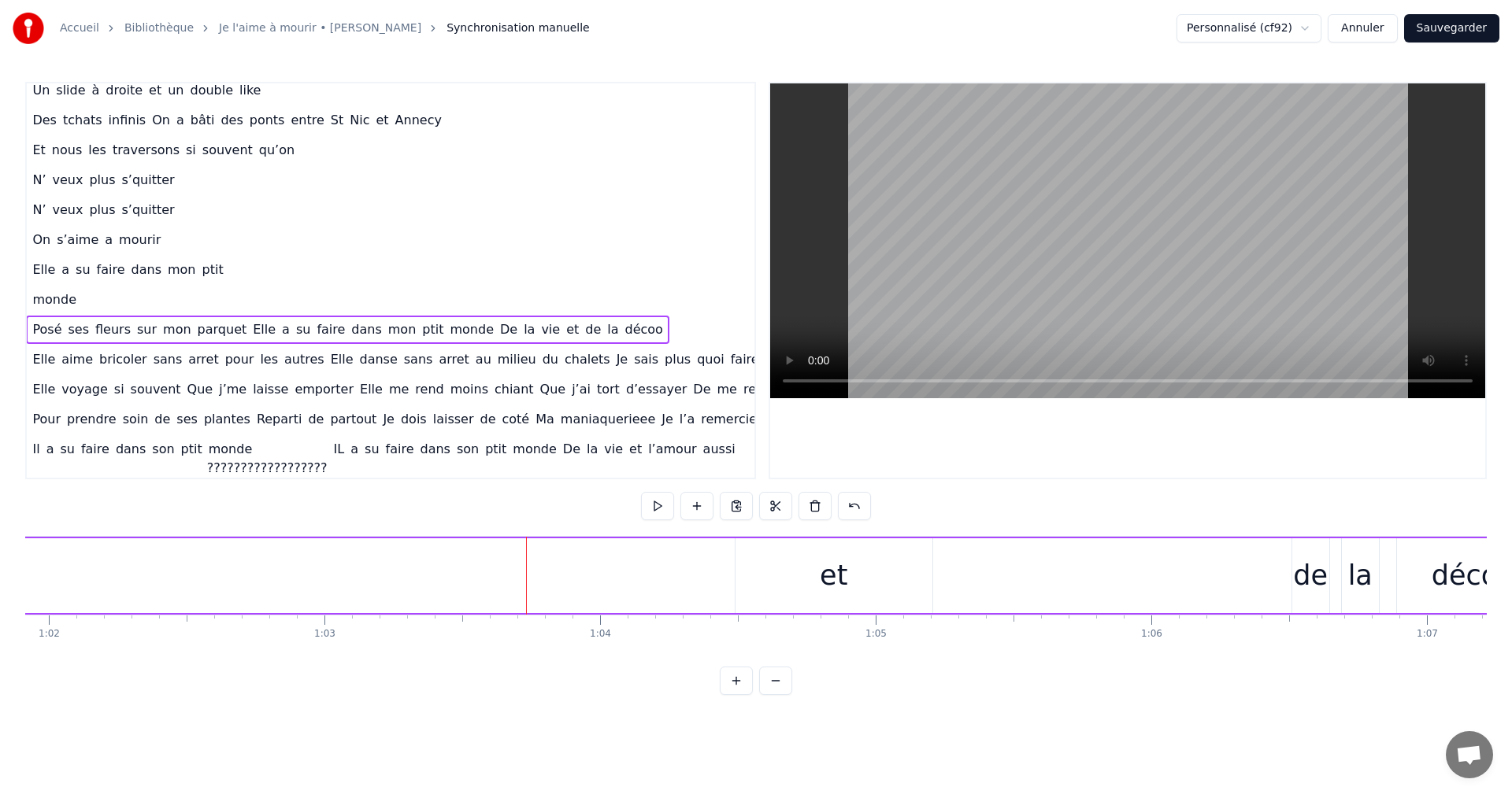
scroll to position [0, 17068]
click at [824, 585] on div "et" at bounding box center [833, 576] width 28 height 42
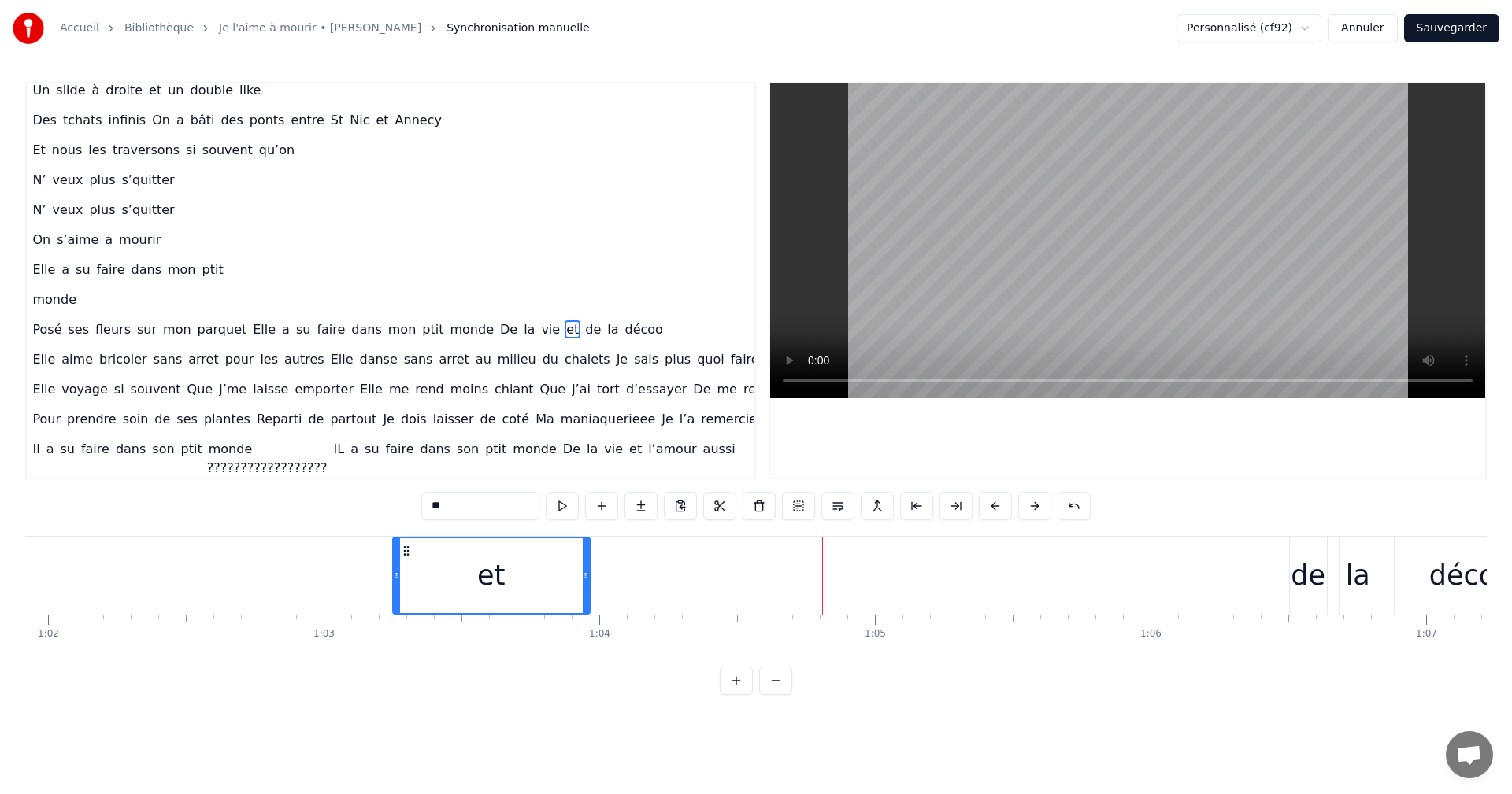
drag, startPoint x: 746, startPoint y: 546, endPoint x: 405, endPoint y: 579, distance: 342.6
click at [405, 579] on div "et" at bounding box center [492, 576] width 195 height 75
drag, startPoint x: 585, startPoint y: 577, endPoint x: 457, endPoint y: 580, distance: 128.0
click at [457, 580] on icon at bounding box center [457, 575] width 6 height 12
drag, startPoint x: 405, startPoint y: 548, endPoint x: 480, endPoint y: 551, distance: 75.1
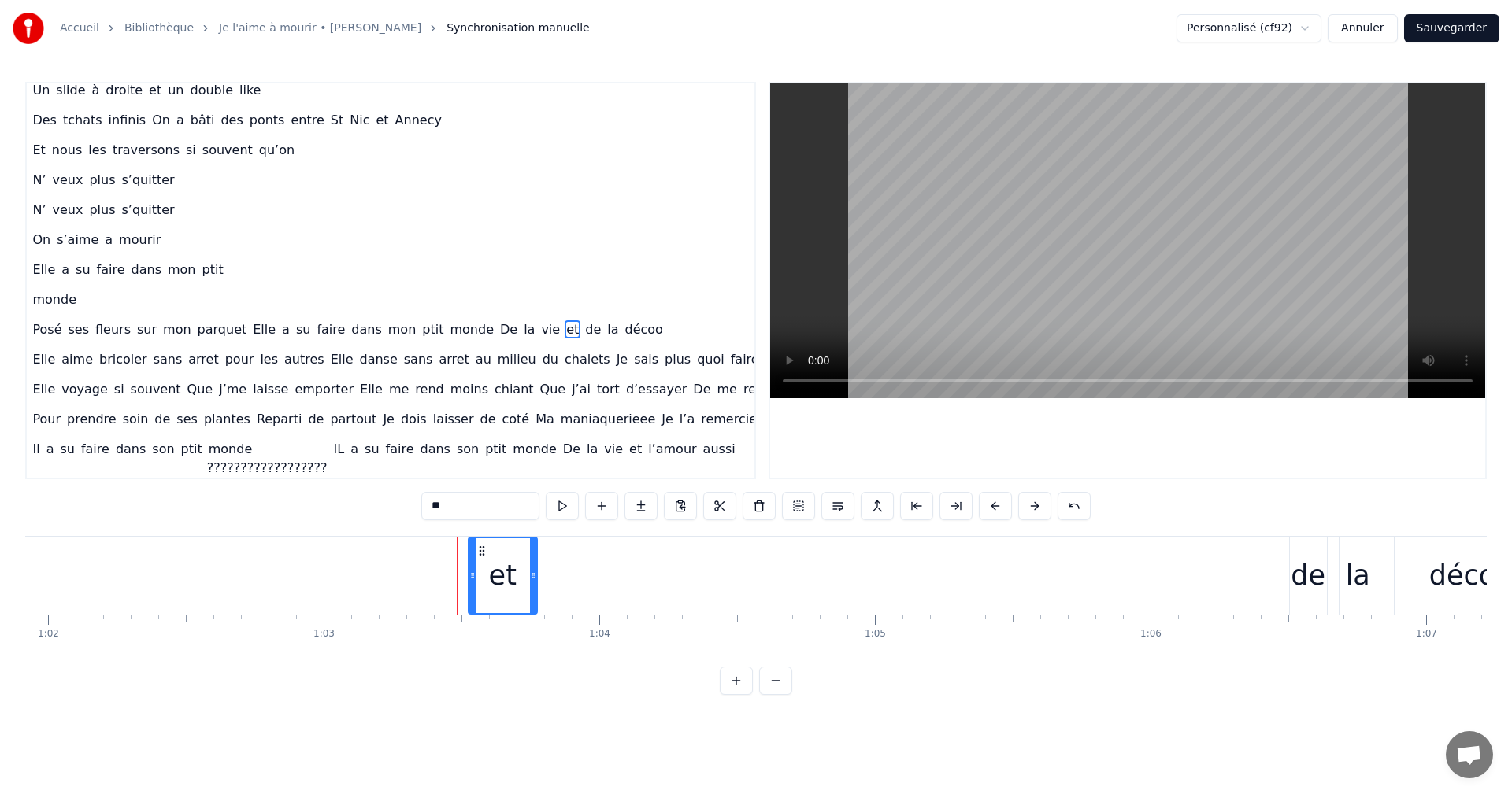
click at [480, 551] on icon at bounding box center [482, 551] width 12 height 12
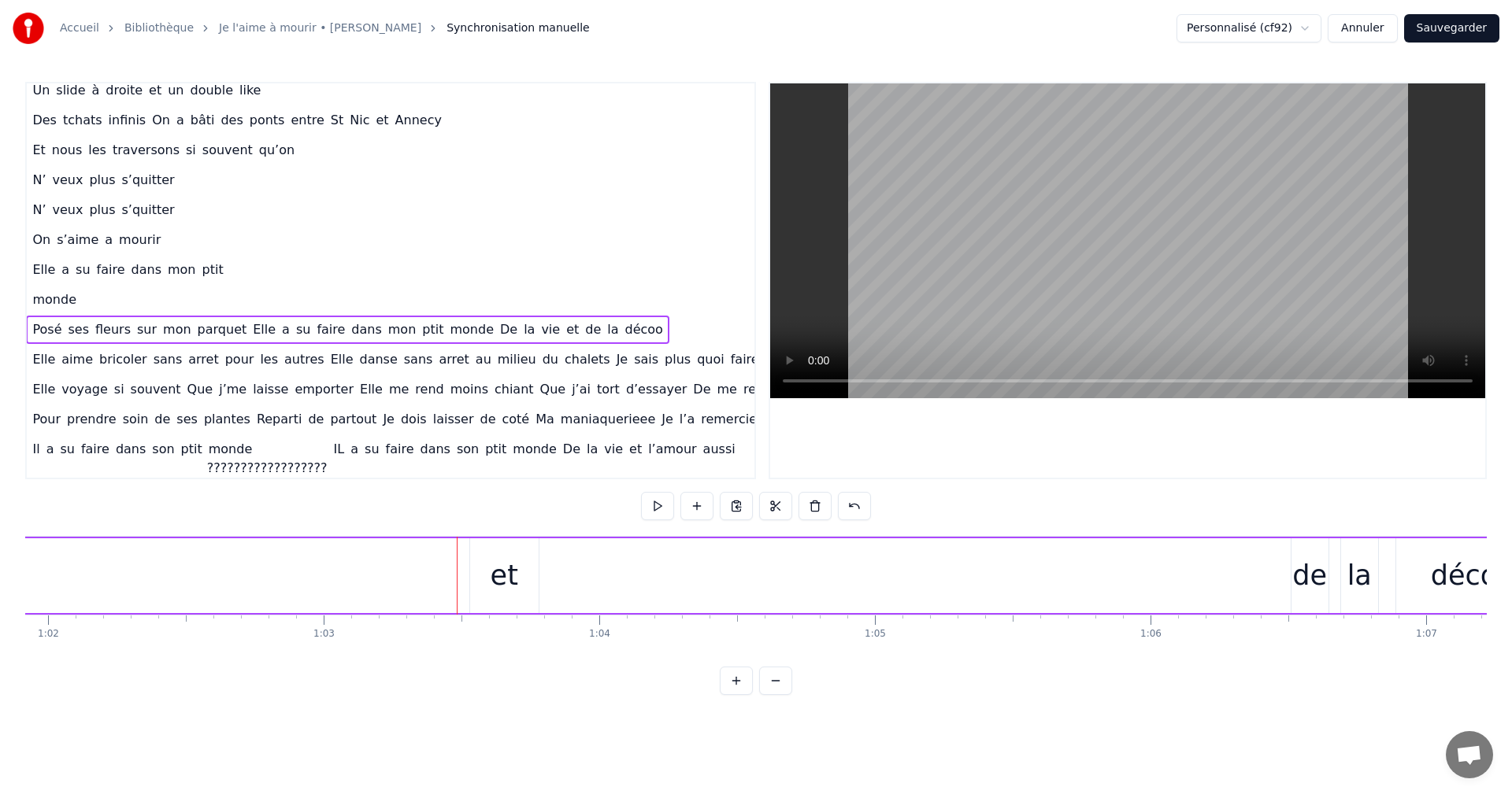
click at [471, 560] on div "et" at bounding box center [504, 576] width 69 height 75
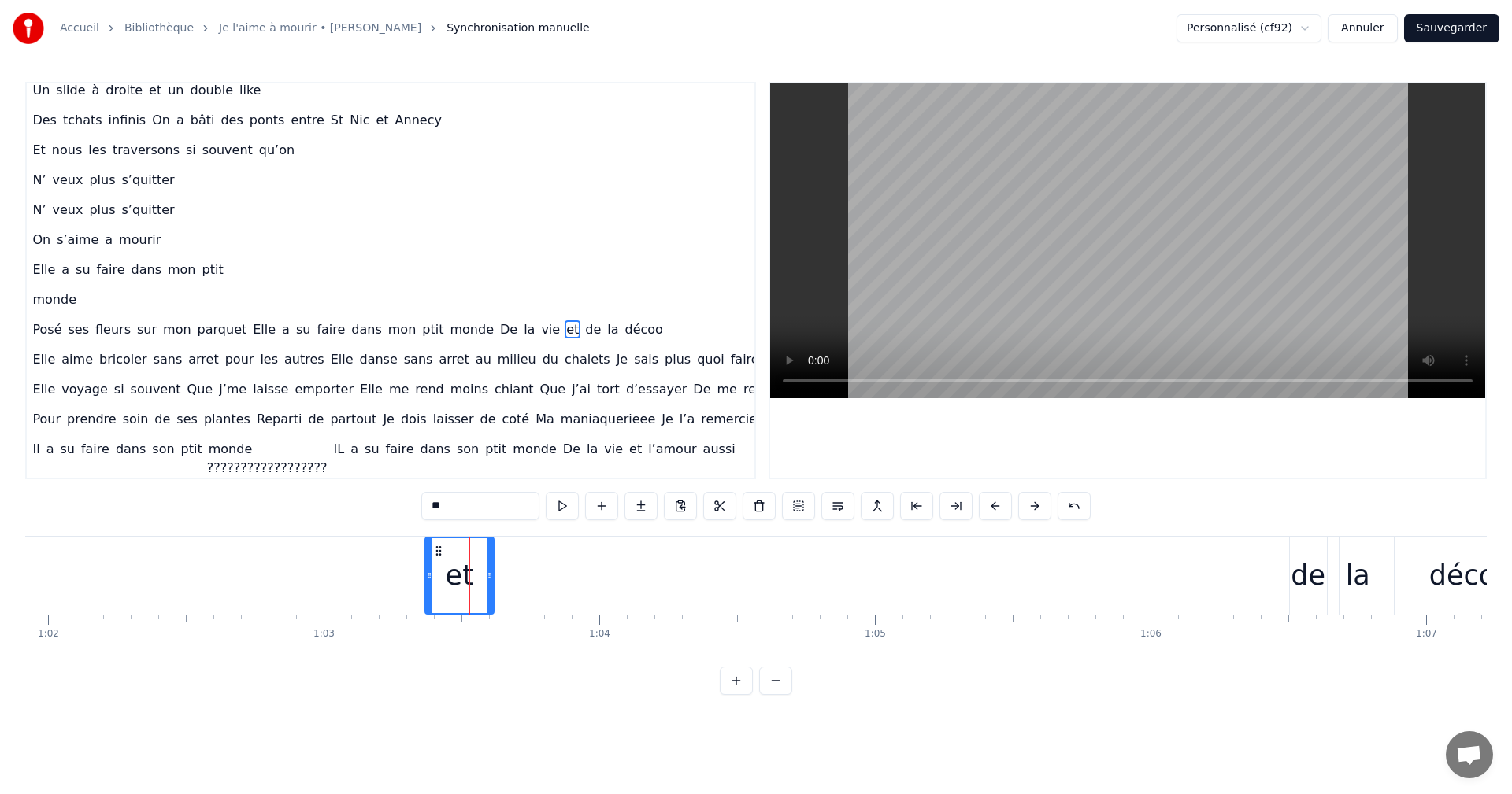
drag, startPoint x: 481, startPoint y: 549, endPoint x: 437, endPoint y: 550, distance: 44.0
click at [437, 550] on icon at bounding box center [439, 551] width 12 height 12
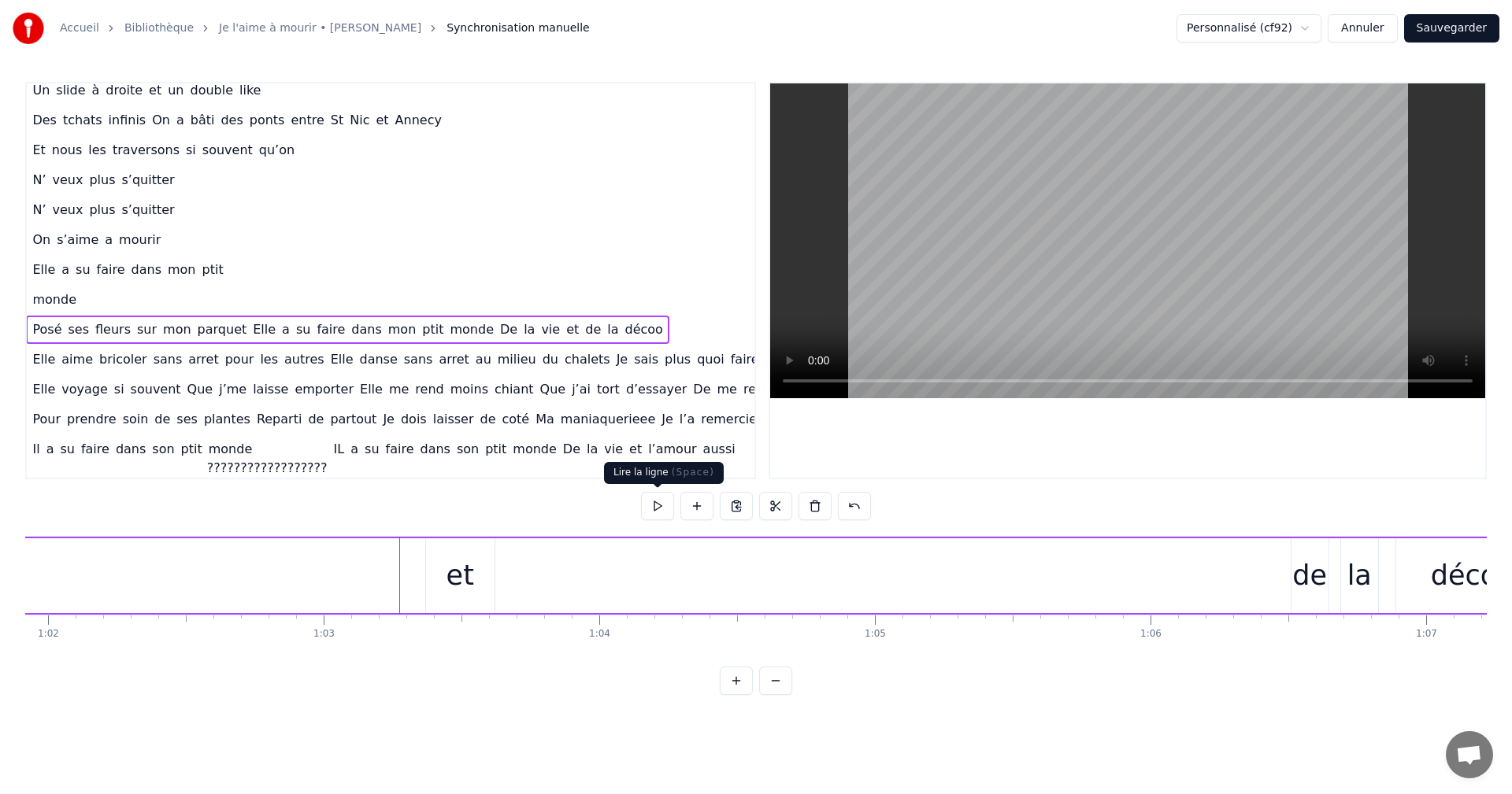
click at [654, 509] on button at bounding box center [657, 506] width 33 height 29
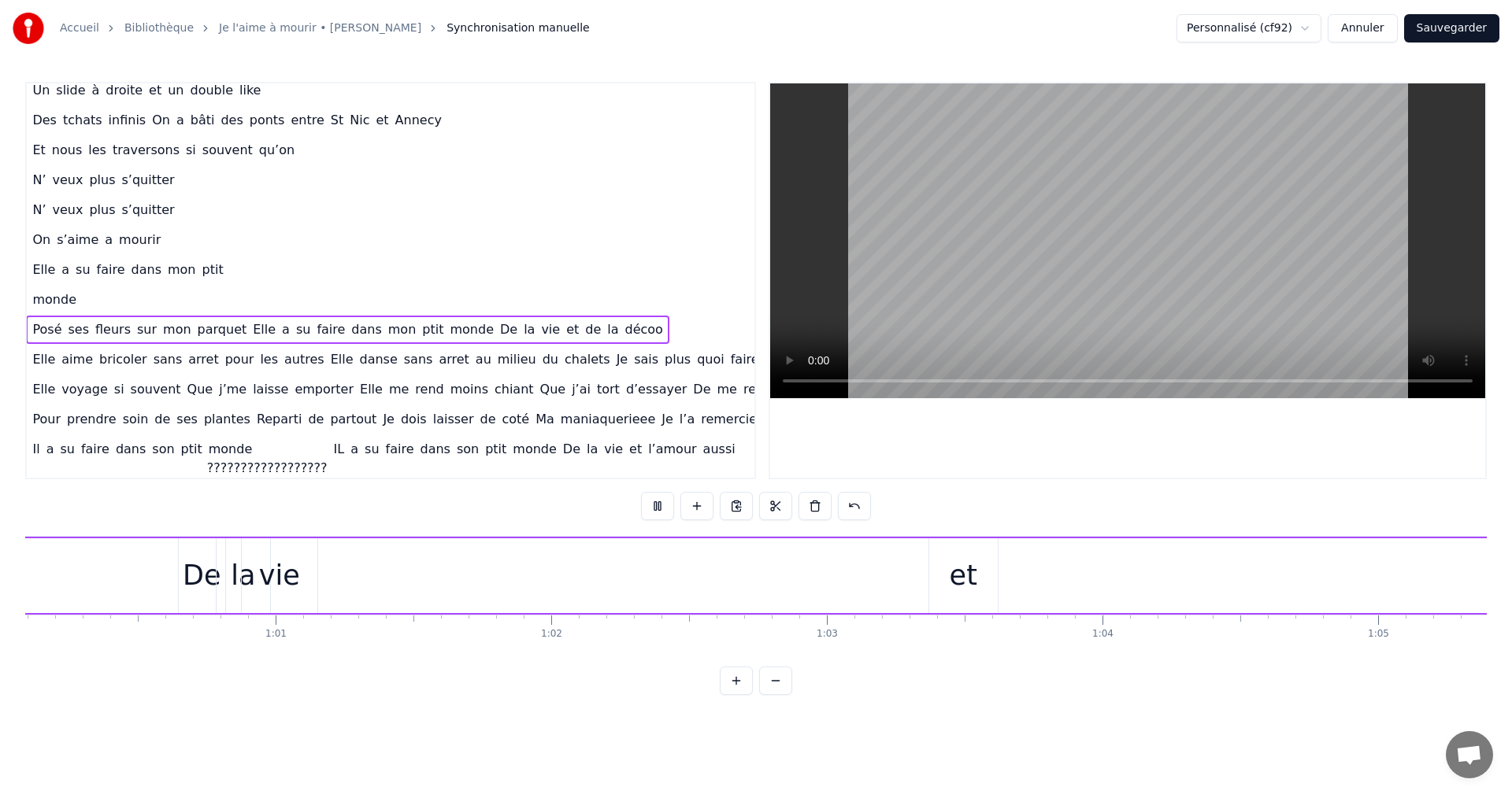
click at [654, 509] on button at bounding box center [657, 506] width 33 height 29
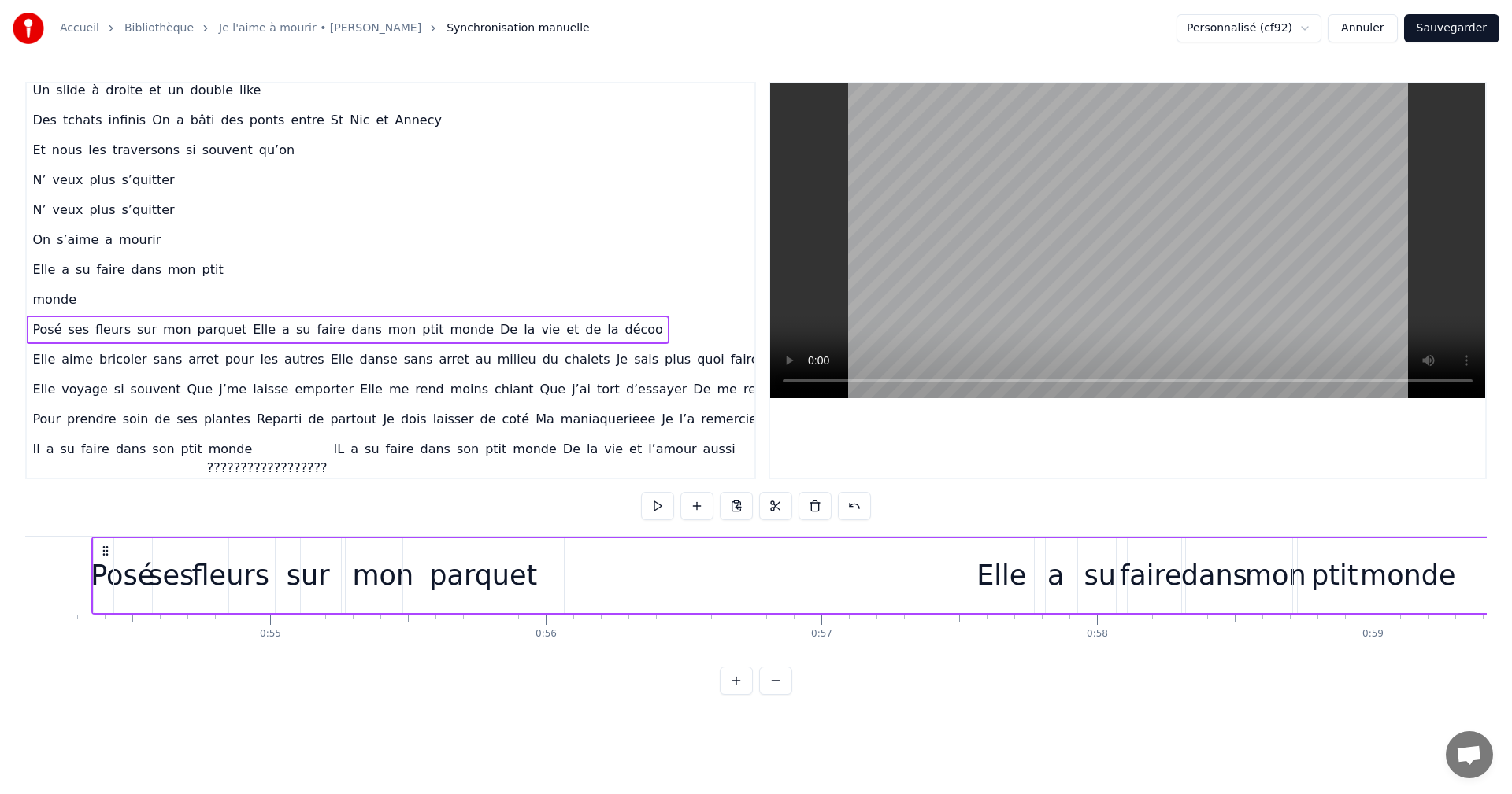
scroll to position [0, 14909]
click at [654, 509] on button at bounding box center [657, 506] width 33 height 29
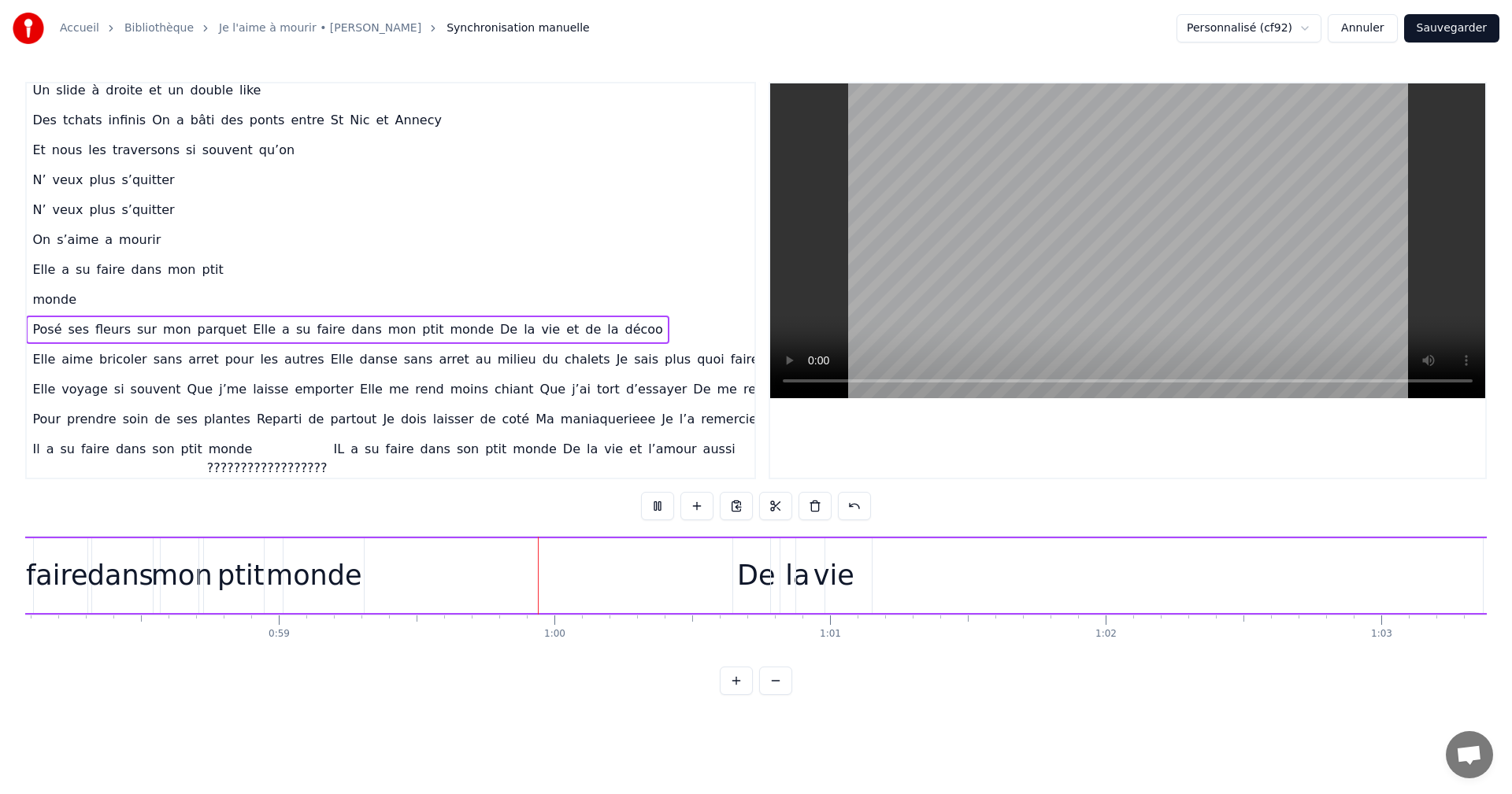
scroll to position [0, 16277]
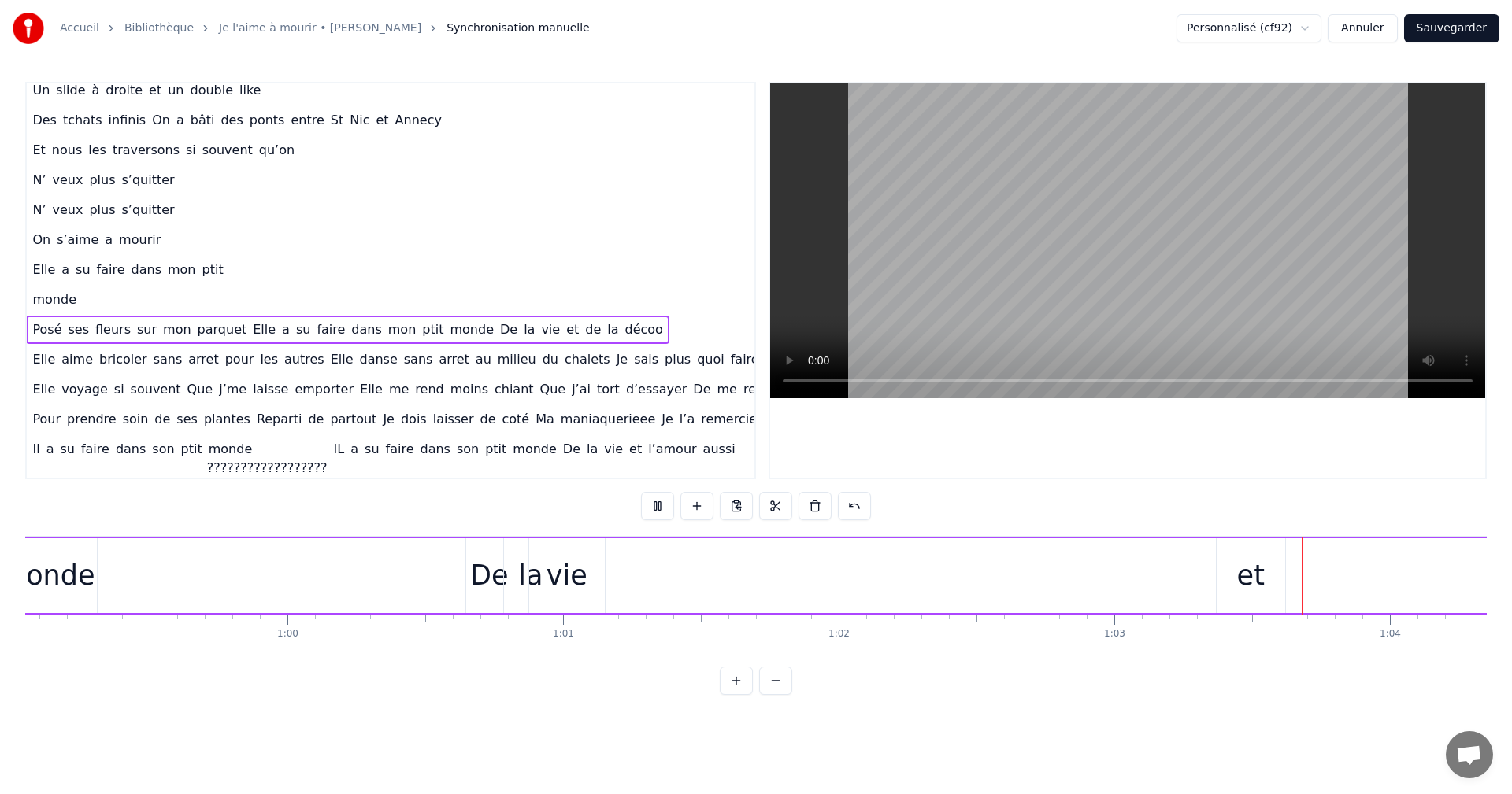
click at [654, 509] on button at bounding box center [657, 506] width 33 height 29
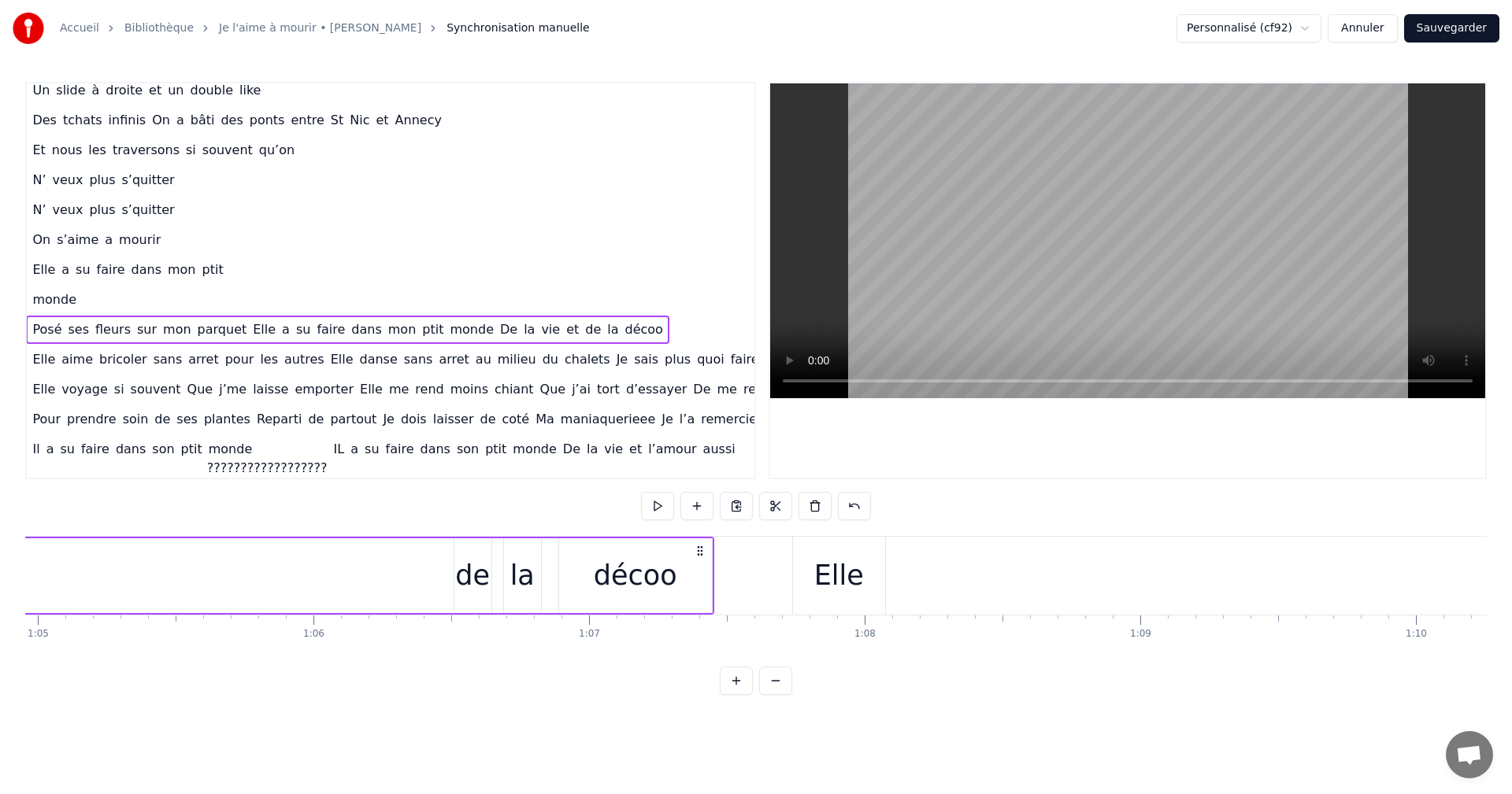
scroll to position [0, 17929]
click at [460, 572] on div "de" at bounding box center [448, 576] width 35 height 42
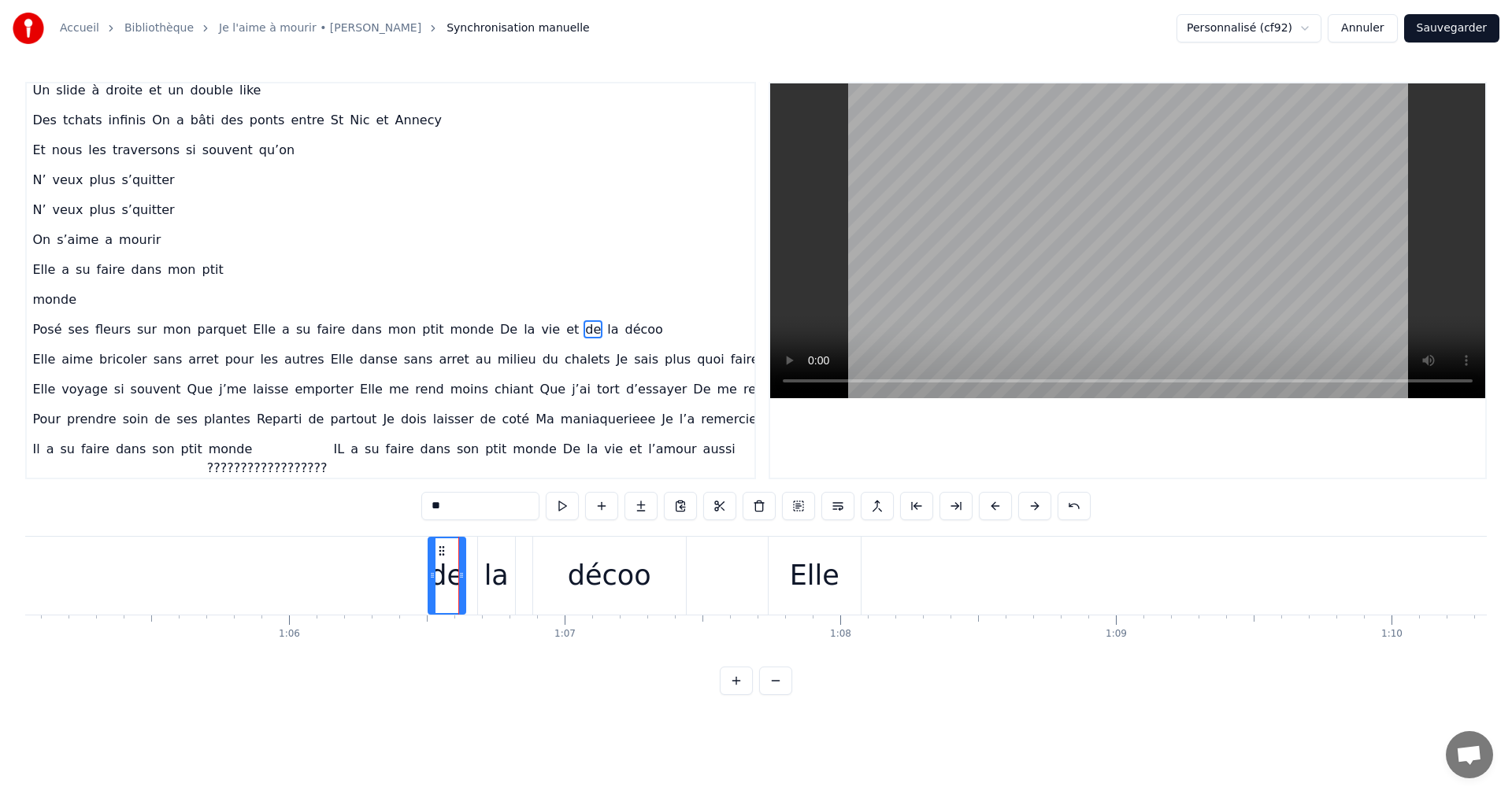
click at [494, 568] on div "la" at bounding box center [496, 576] width 24 height 42
click at [460, 555] on div "de" at bounding box center [446, 576] width 35 height 42
click at [487, 541] on div "la" at bounding box center [496, 575] width 37 height 78
click at [449, 533] on div "0:06 Moi la mécanique, les moteurs , les camions 0:09 Mon passé de pompier , la…" at bounding box center [756, 389] width 1461 height 614
click at [449, 540] on div "de" at bounding box center [446, 575] width 37 height 78
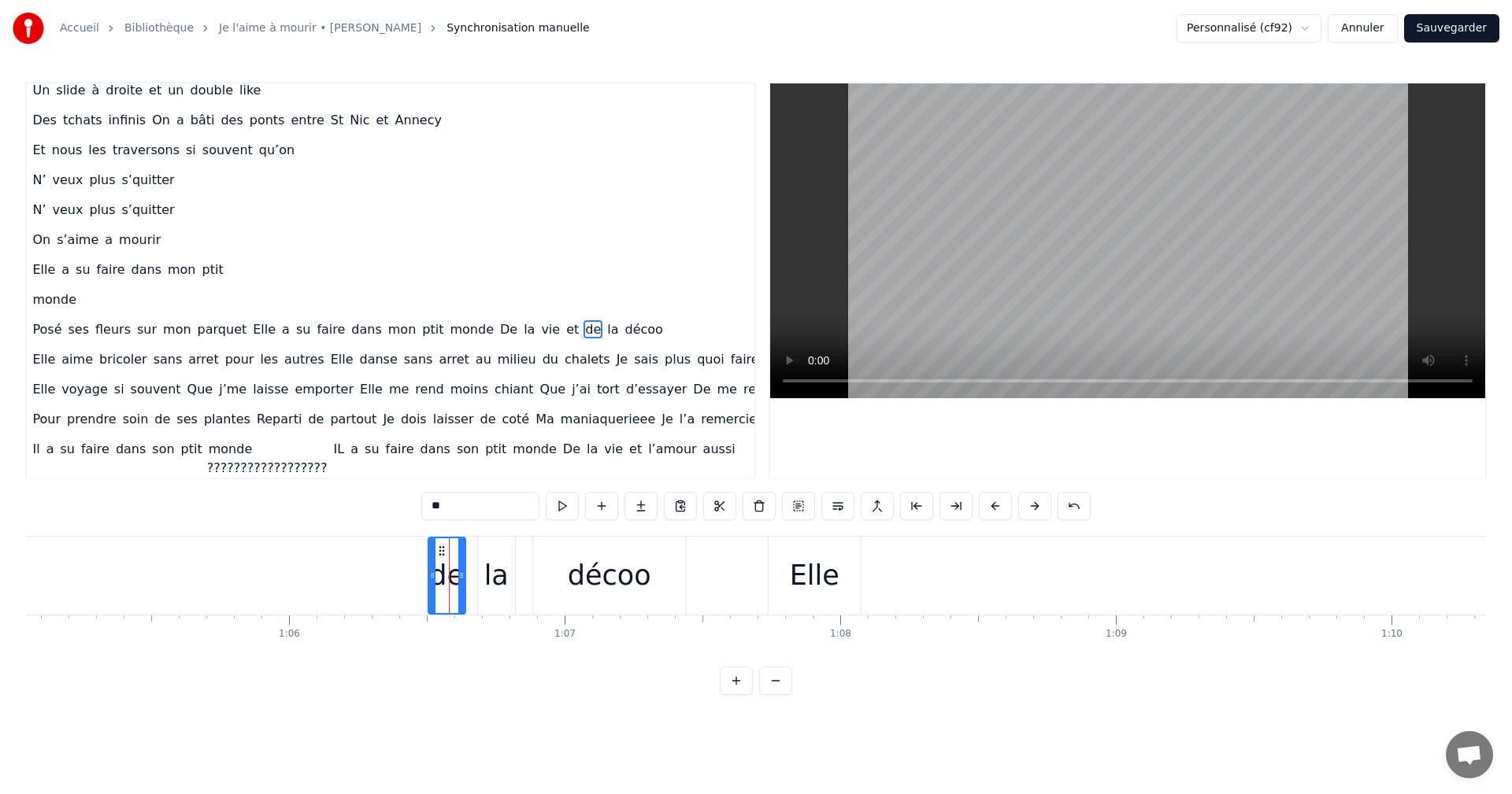
click at [492, 546] on div "la" at bounding box center [496, 575] width 37 height 78
click at [570, 556] on div "décoo" at bounding box center [609, 575] width 153 height 78
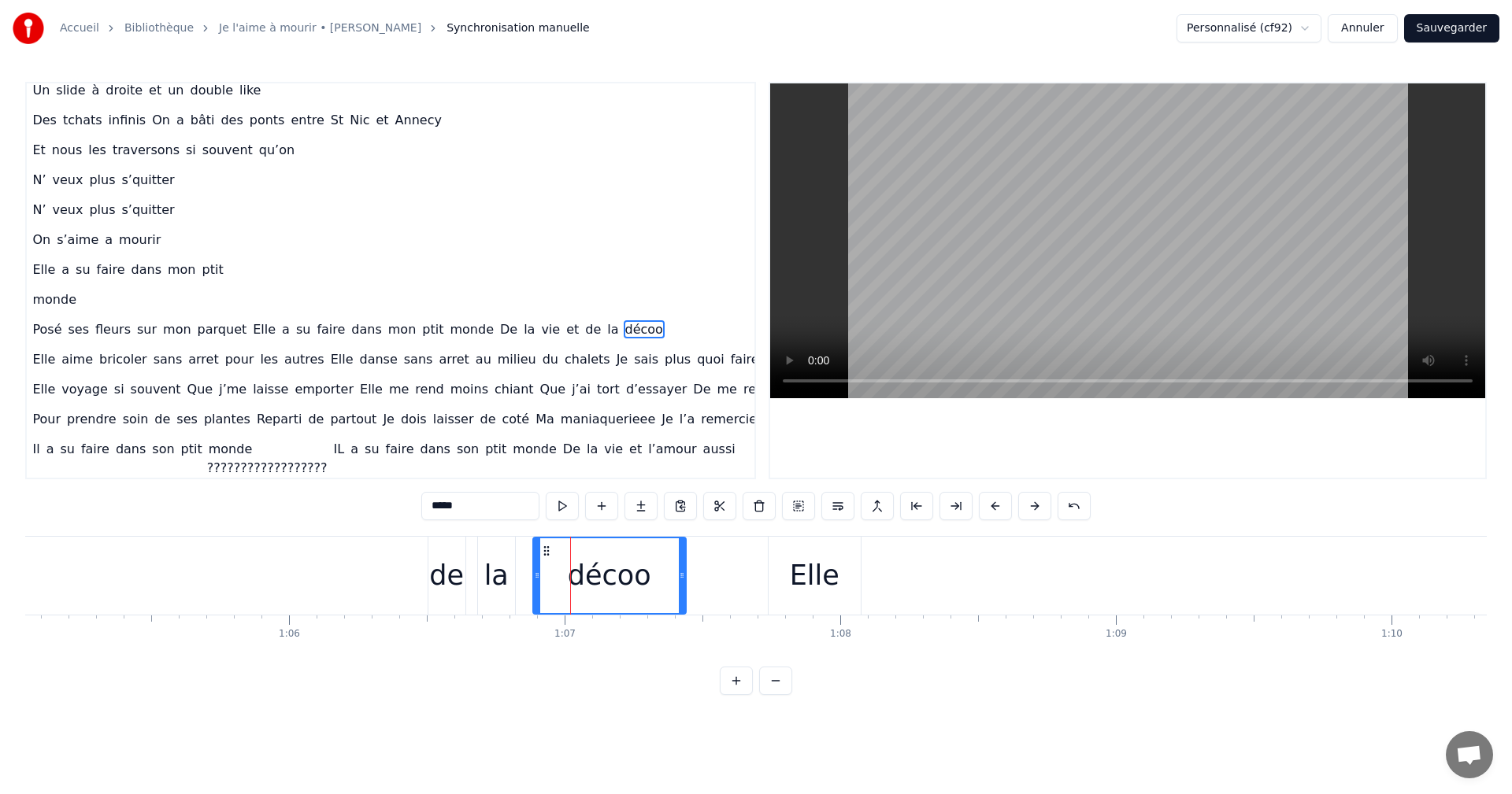
click at [439, 569] on div "de" at bounding box center [446, 576] width 35 height 42
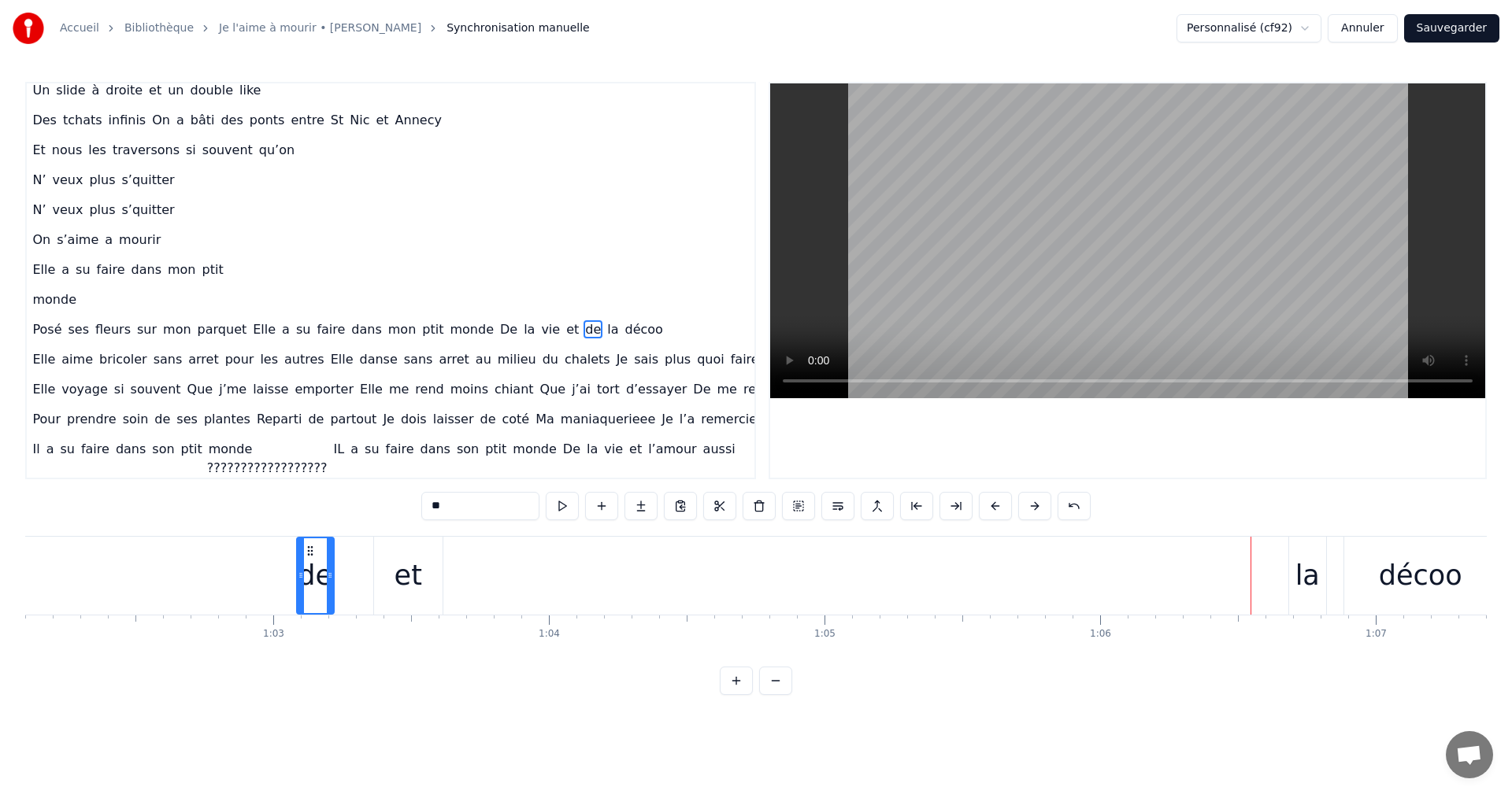
scroll to position [0, 17105]
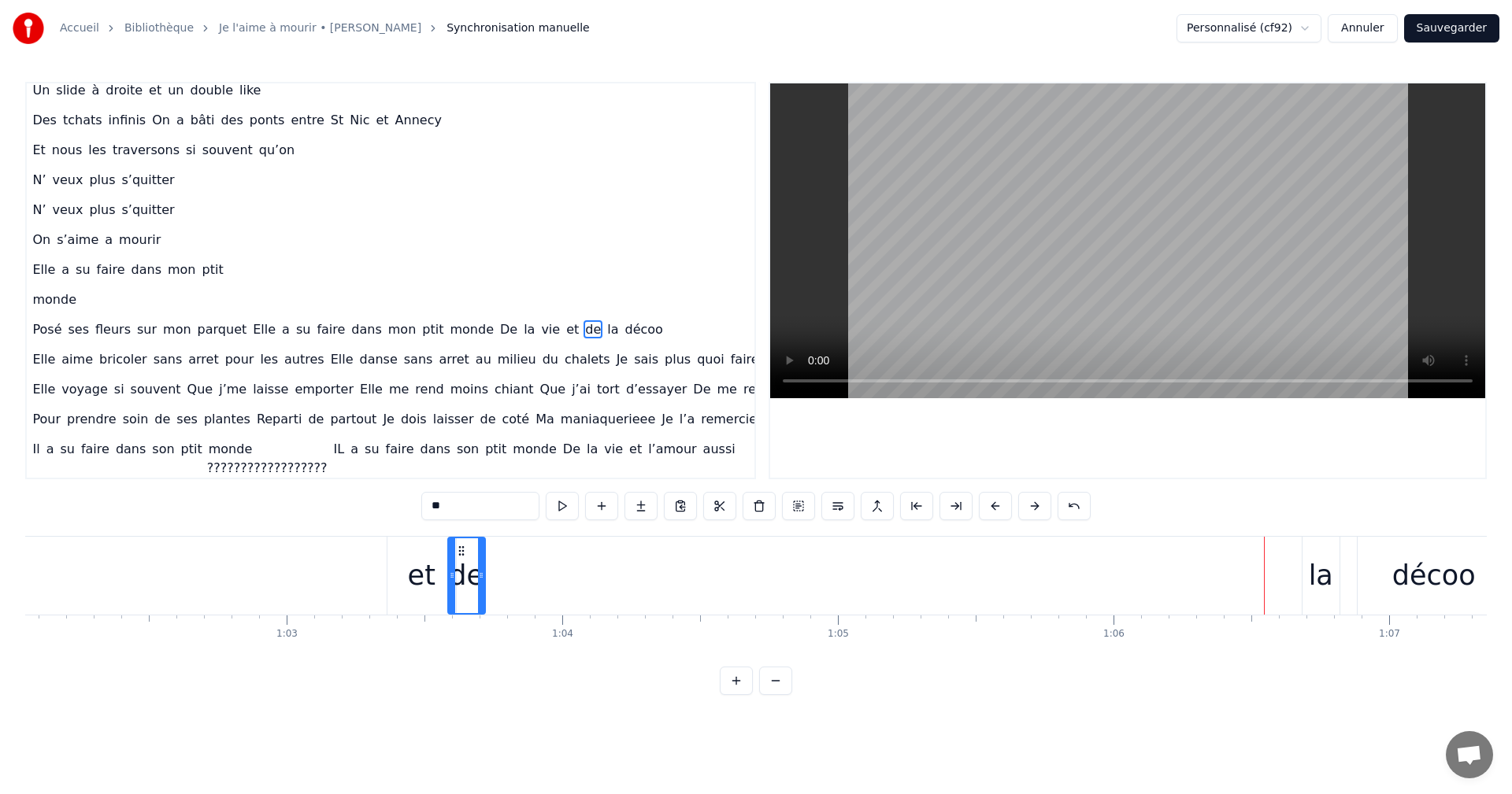
drag, startPoint x: 442, startPoint y: 547, endPoint x: 461, endPoint y: 581, distance: 38.9
click at [461, 581] on div "de" at bounding box center [467, 576] width 36 height 75
drag, startPoint x: 1312, startPoint y: 552, endPoint x: 808, endPoint y: 525, distance: 504.7
click at [808, 525] on div "0:06 Moi la mécanique, les moteurs , les camions 0:09 Mon passé de pompier , la…" at bounding box center [756, 389] width 1461 height 614
click at [1315, 555] on div "la" at bounding box center [1321, 576] width 24 height 42
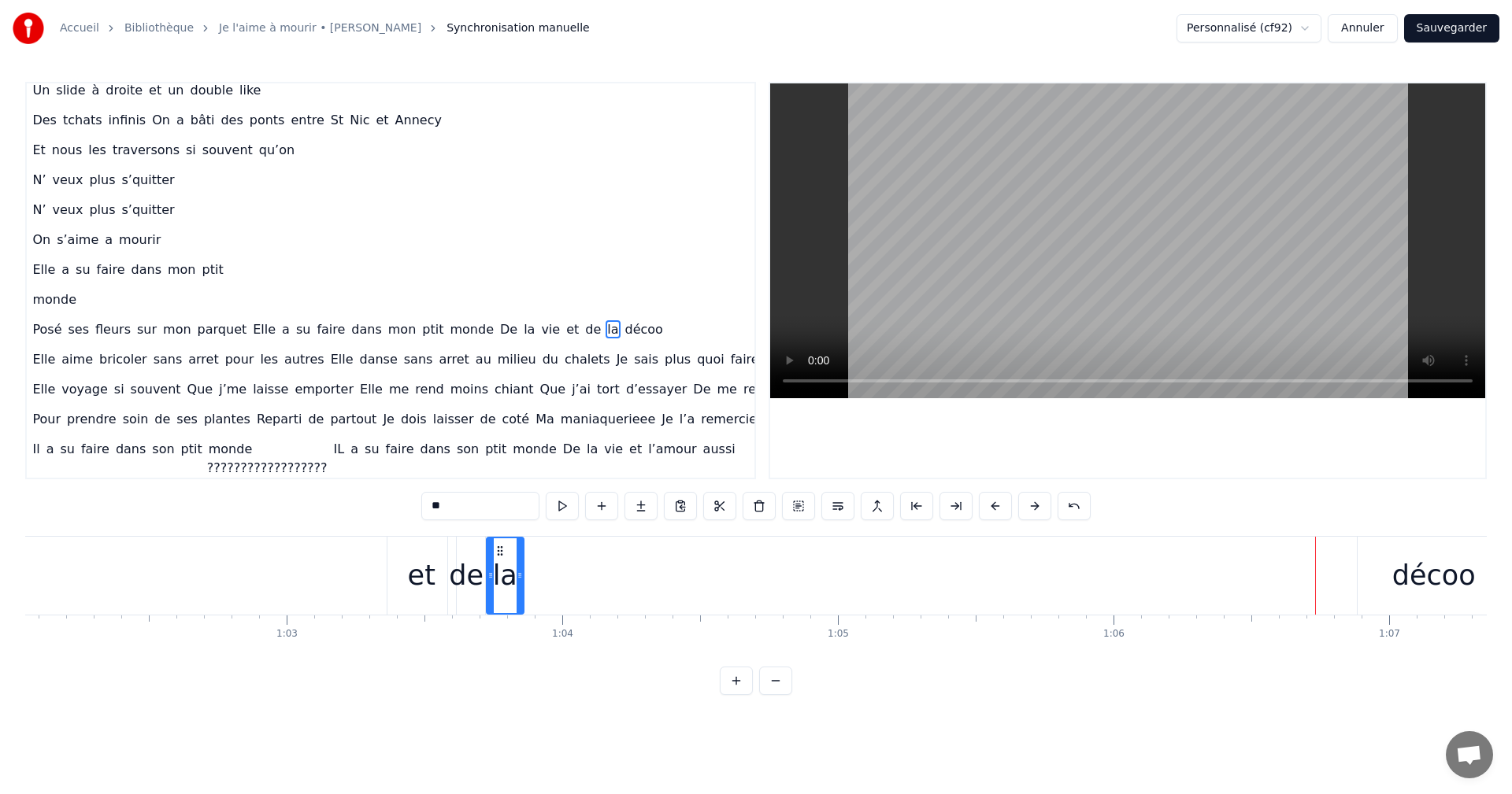
drag, startPoint x: 1314, startPoint y: 544, endPoint x: 499, endPoint y: 580, distance: 815.8
click at [499, 580] on div "la" at bounding box center [505, 576] width 36 height 75
click at [1406, 580] on div "décoo" at bounding box center [1434, 576] width 84 height 42
type input "*****"
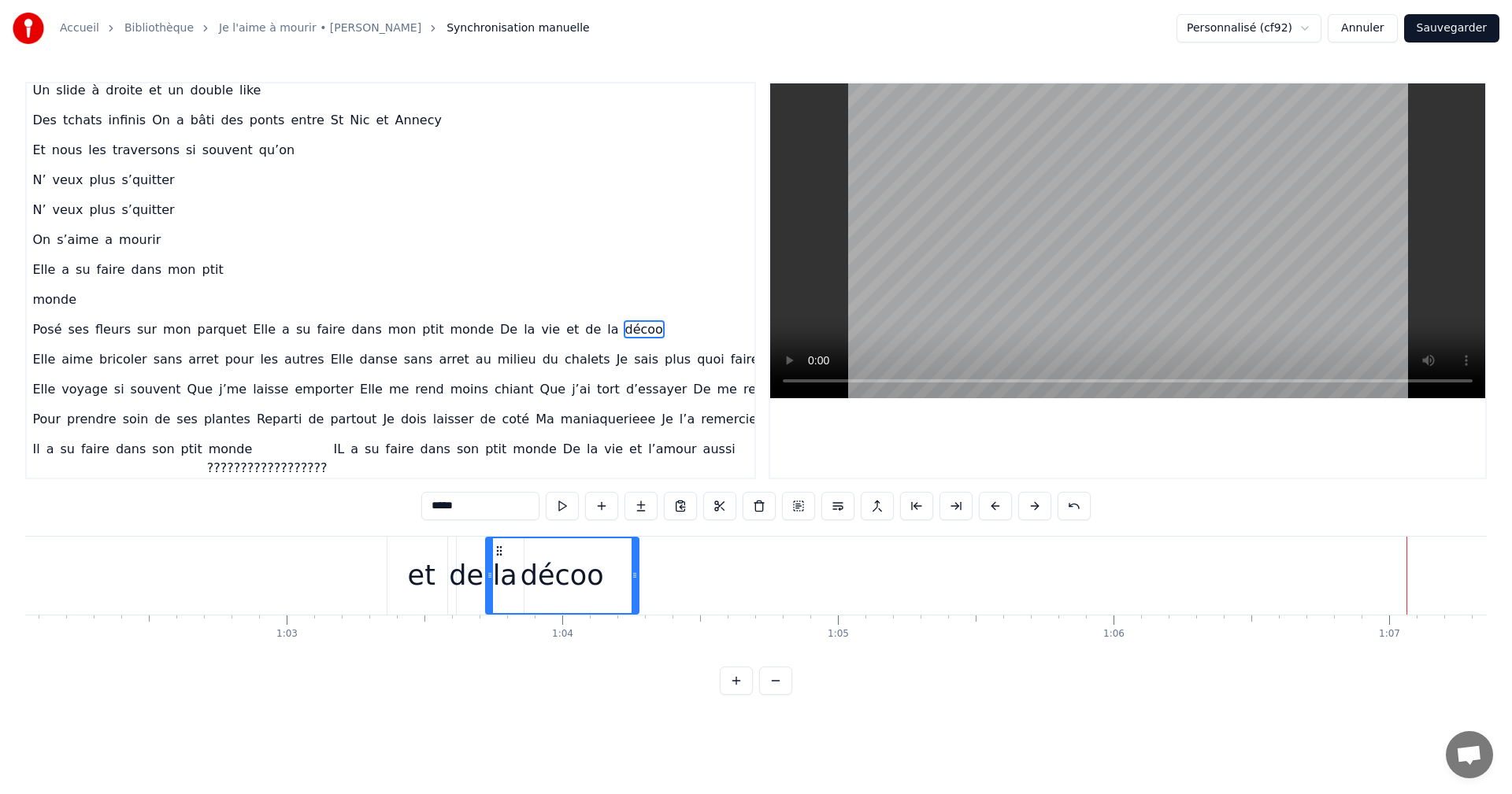
drag, startPoint x: 1369, startPoint y: 549, endPoint x: 497, endPoint y: 572, distance: 872.3
click at [497, 572] on div "décoo" at bounding box center [562, 576] width 151 height 75
click at [411, 584] on div "et" at bounding box center [422, 576] width 28 height 42
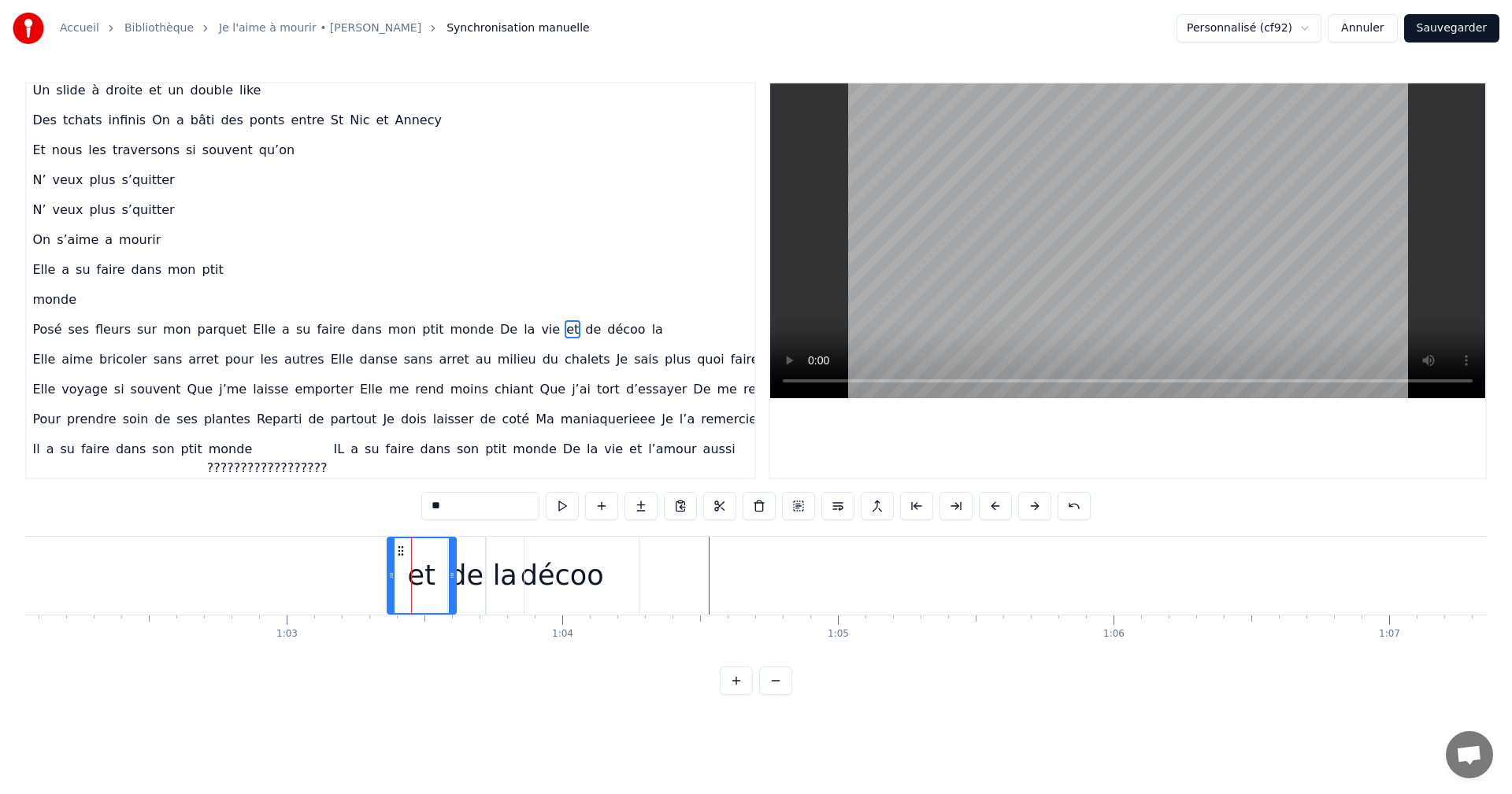
click at [444, 587] on div "et" at bounding box center [421, 576] width 67 height 75
click at [473, 587] on div "de" at bounding box center [467, 576] width 35 height 42
click at [504, 594] on div "la" at bounding box center [505, 576] width 24 height 42
click at [547, 594] on div "décoo" at bounding box center [562, 576] width 84 height 42
type input "*****"
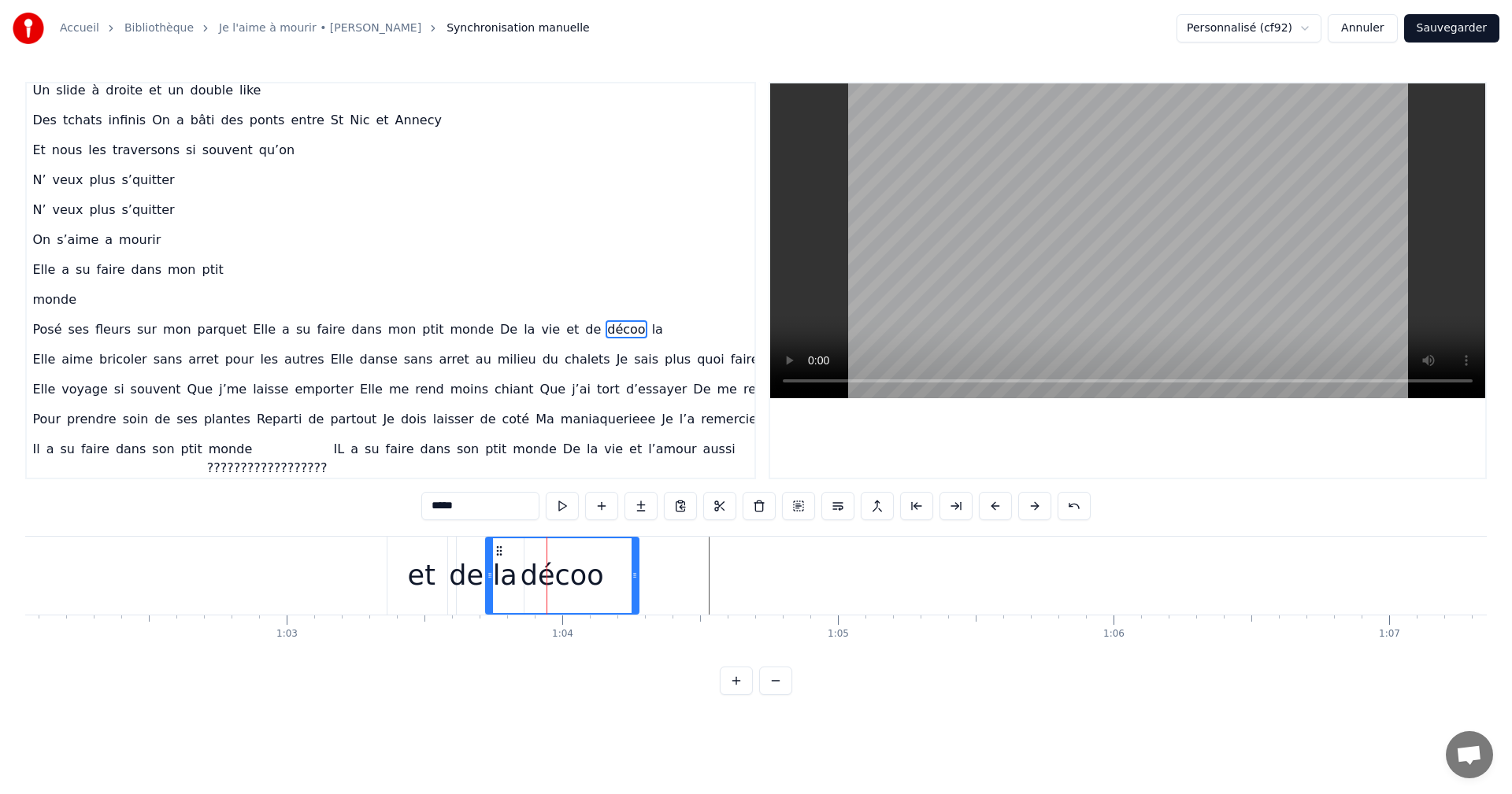
click at [583, 594] on div "décoo" at bounding box center [562, 576] width 84 height 42
click at [601, 594] on div "décoo" at bounding box center [562, 576] width 151 height 75
click at [601, 594] on div at bounding box center [601, 575] width 1 height 78
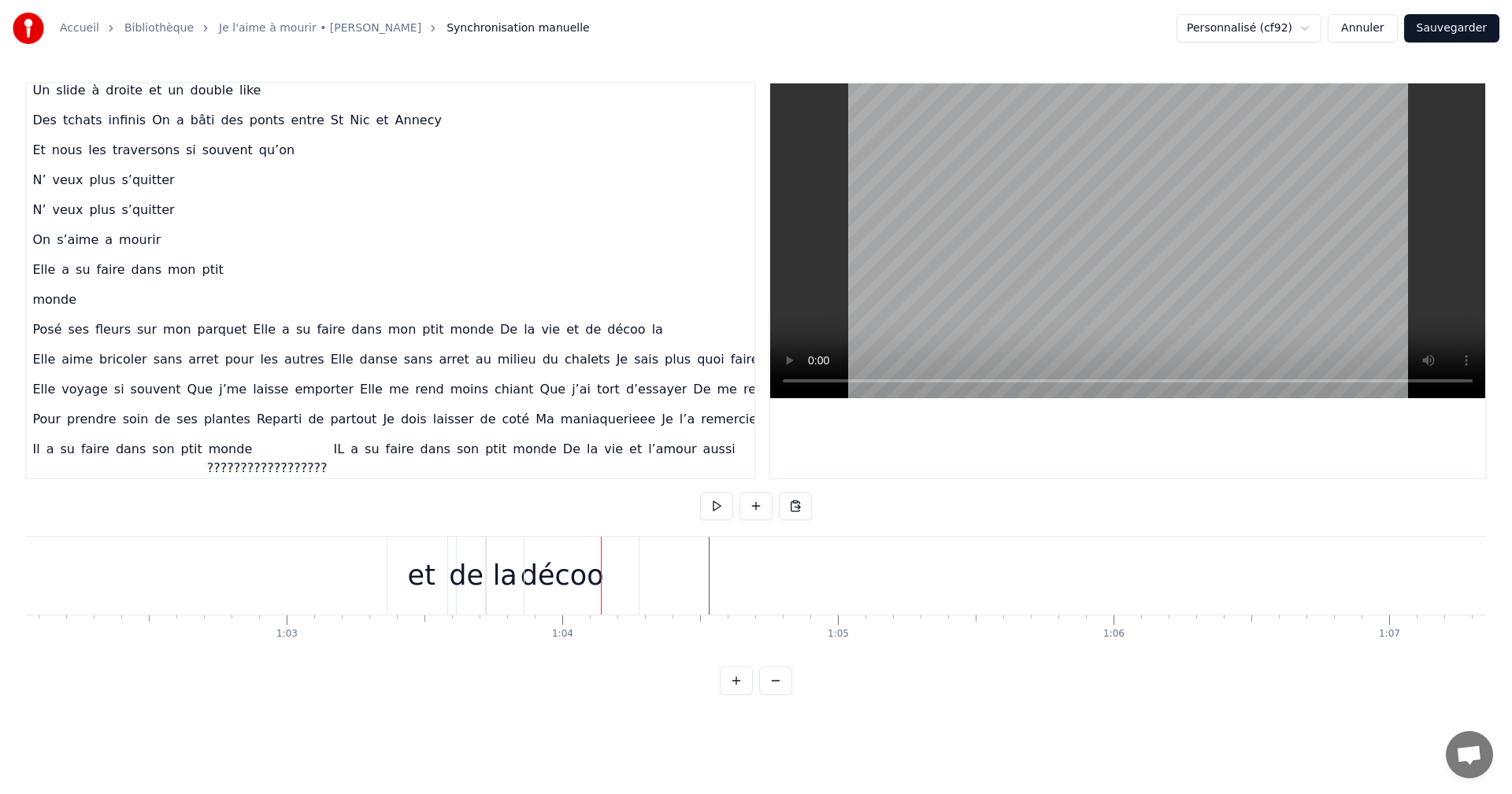
click at [562, 557] on div "décoo" at bounding box center [562, 576] width 84 height 42
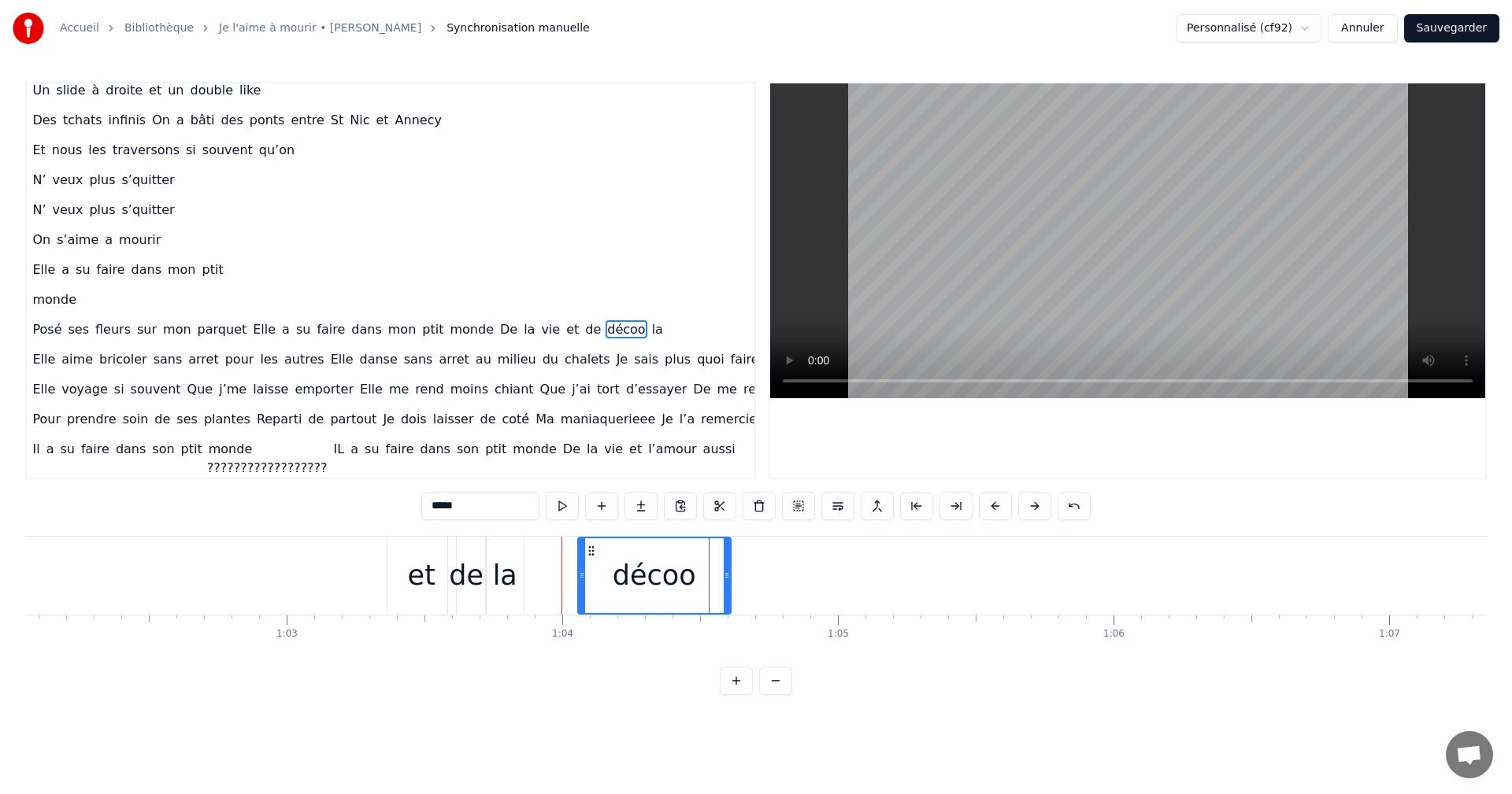
drag, startPoint x: 496, startPoint y: 550, endPoint x: 589, endPoint y: 553, distance: 93.0
click at [507, 583] on div "la" at bounding box center [505, 576] width 24 height 42
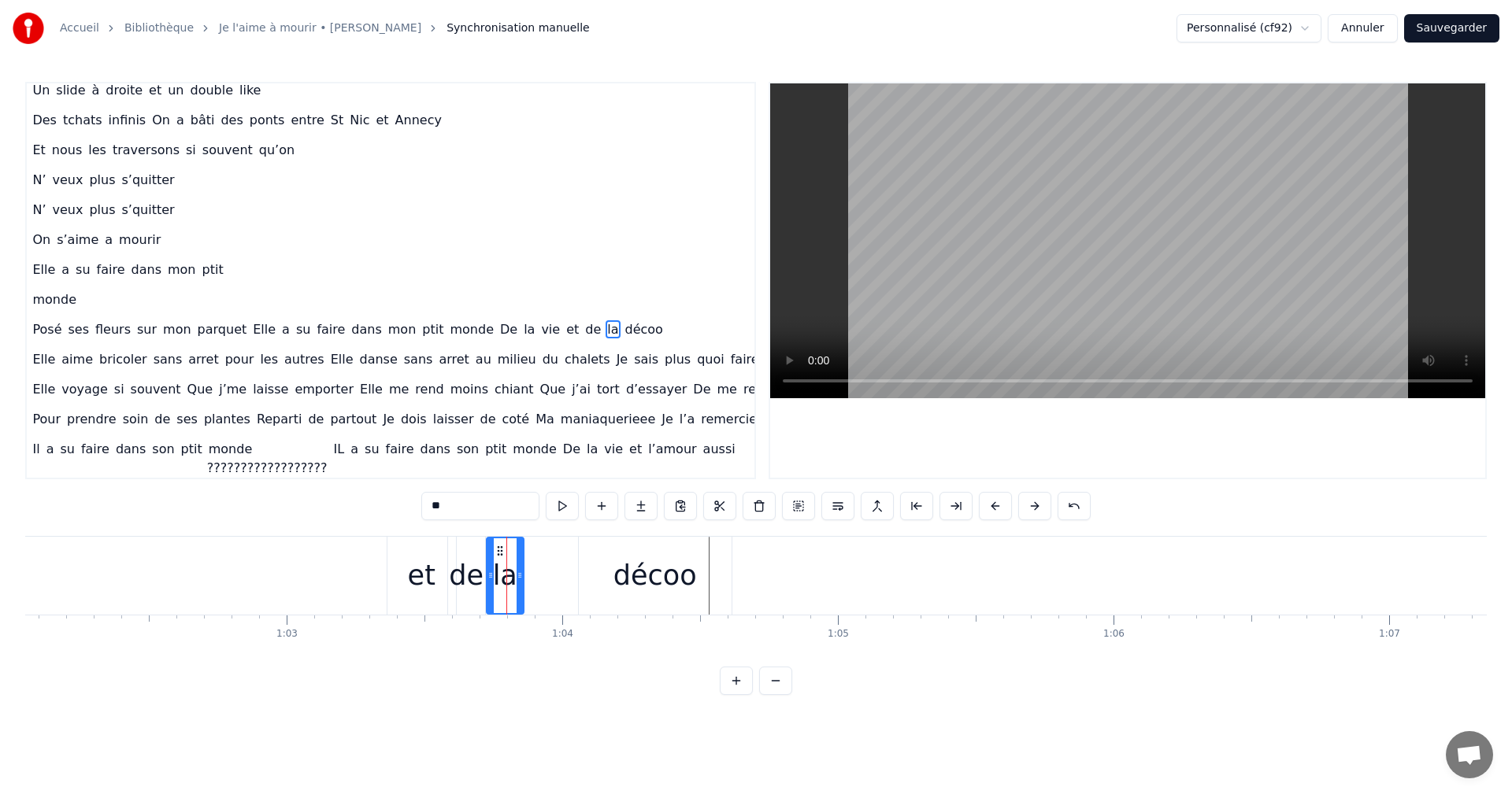
click at [615, 574] on div "décoo" at bounding box center [655, 575] width 153 height 78
type input "*****"
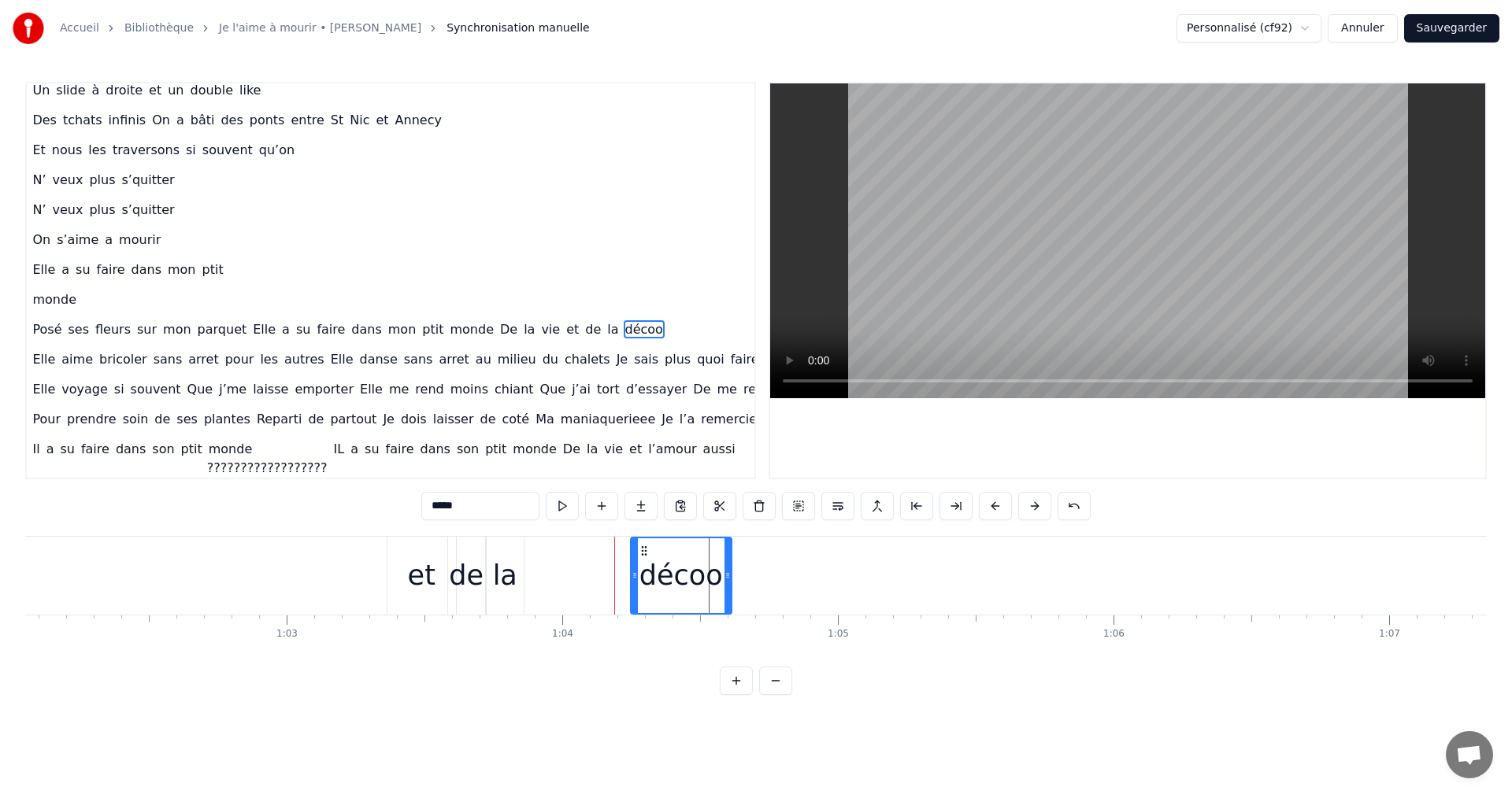
drag, startPoint x: 582, startPoint y: 573, endPoint x: 633, endPoint y: 574, distance: 51.0
click at [633, 574] on icon at bounding box center [634, 575] width 6 height 12
drag, startPoint x: 664, startPoint y: 555, endPoint x: 549, endPoint y: 553, distance: 115.0
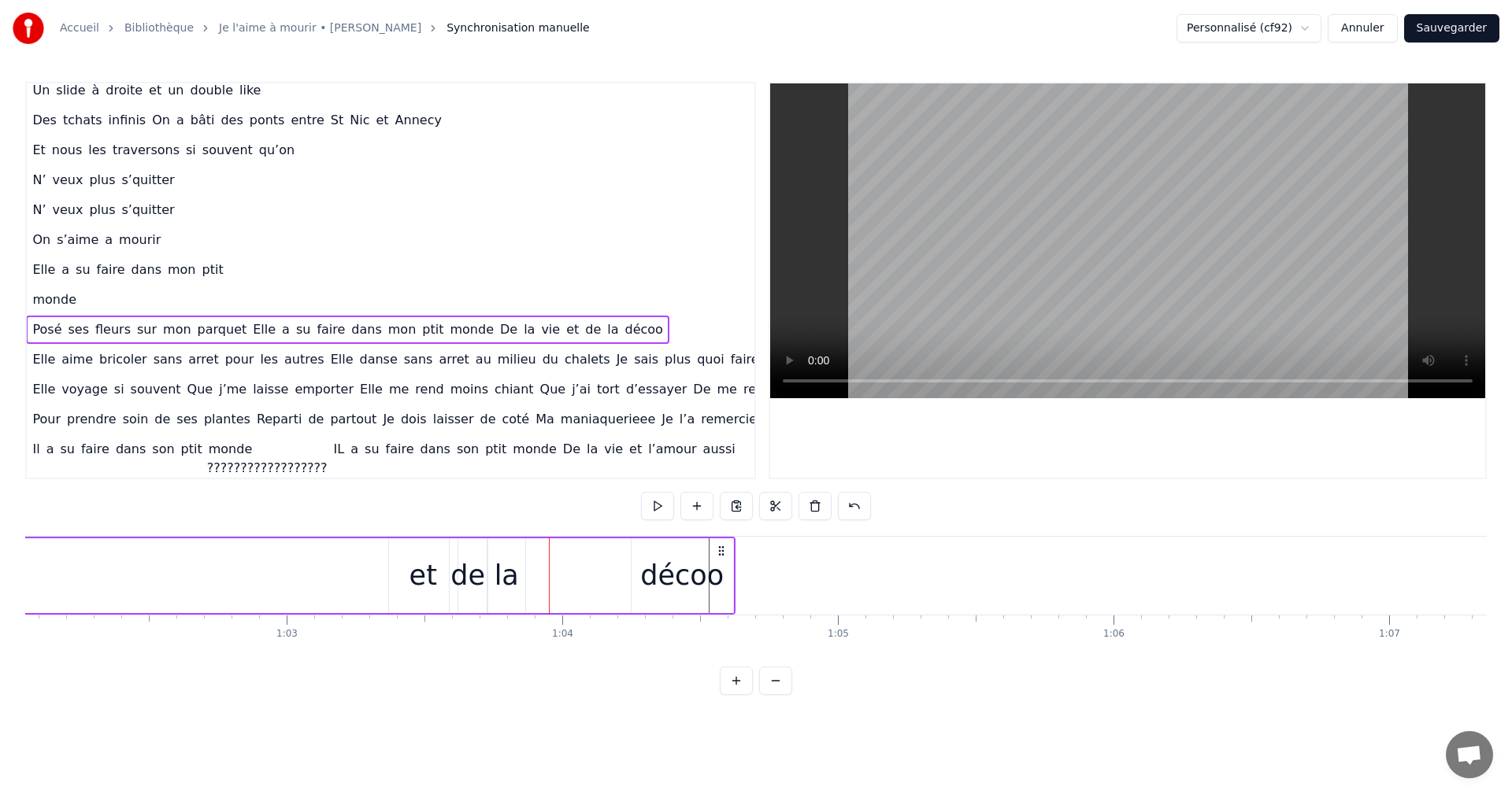
click at [688, 550] on div "décoo" at bounding box center [682, 576] width 102 height 75
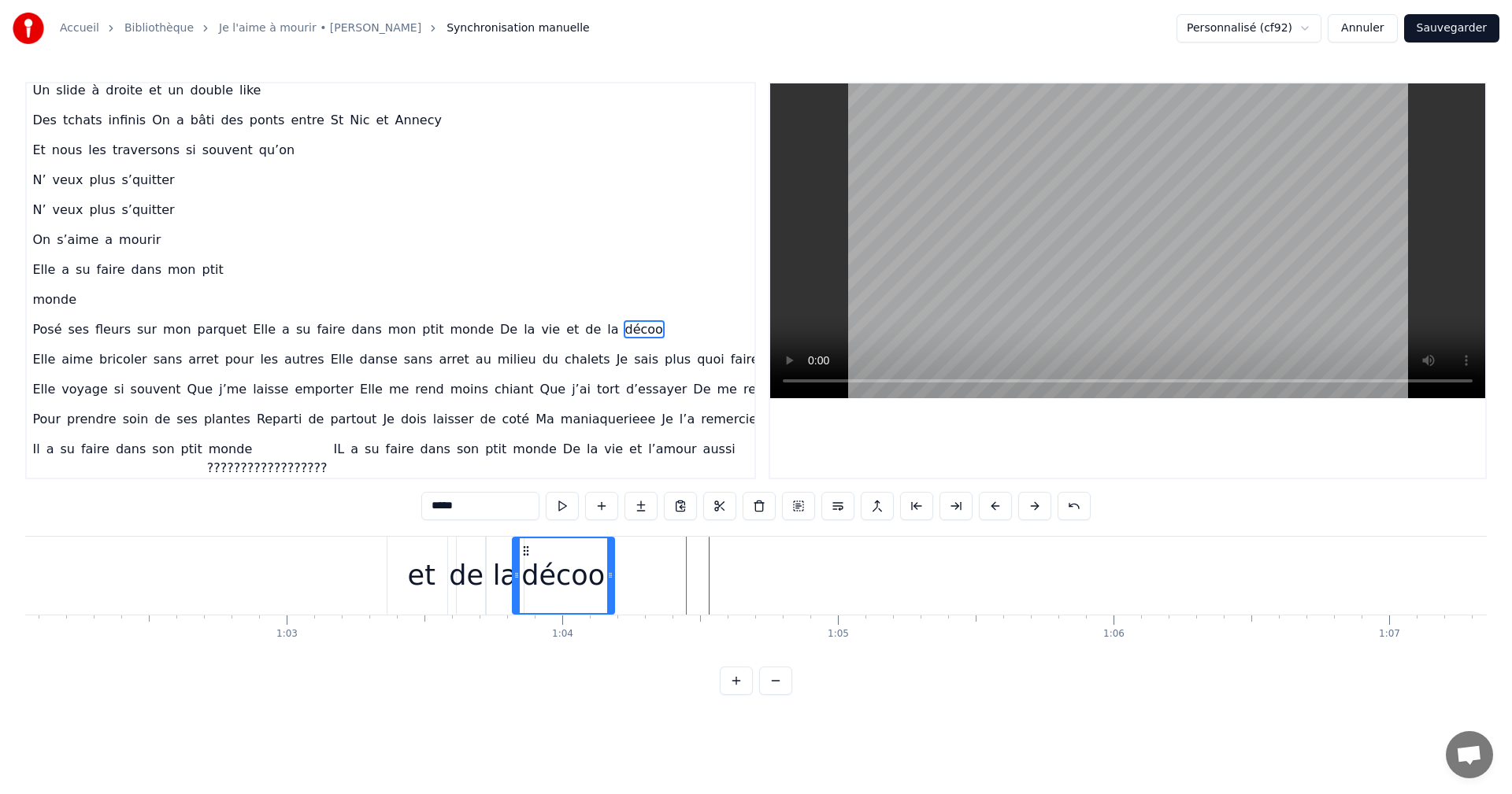
drag, startPoint x: 642, startPoint y: 549, endPoint x: 525, endPoint y: 548, distance: 117.0
click at [525, 548] on icon at bounding box center [526, 551] width 12 height 12
drag, startPoint x: 524, startPoint y: 549, endPoint x: 535, endPoint y: 549, distance: 11.0
click at [535, 549] on icon at bounding box center [537, 551] width 12 height 12
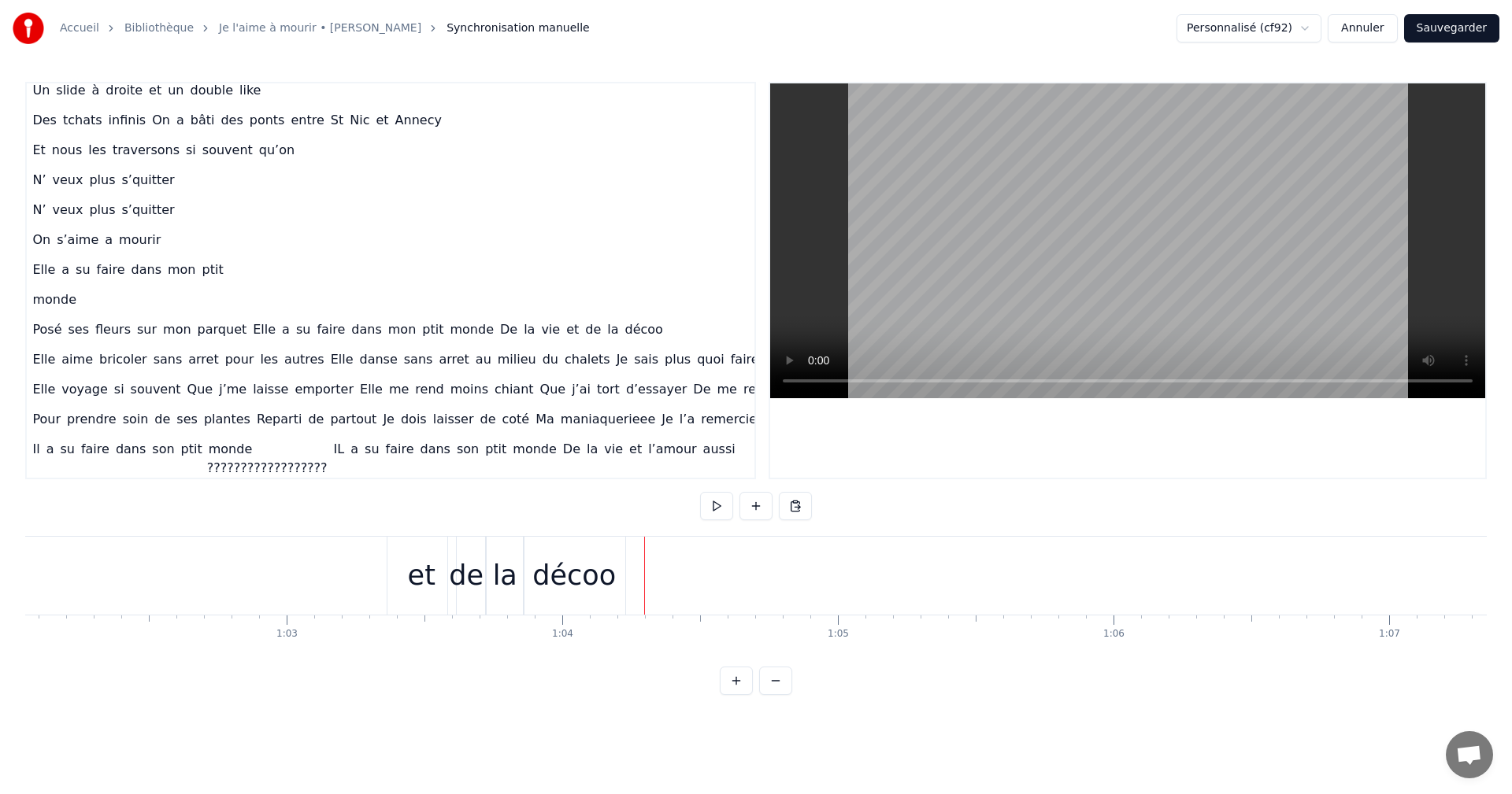
click at [612, 582] on div "décoo" at bounding box center [575, 576] width 84 height 42
drag, startPoint x: 536, startPoint y: 551, endPoint x: 557, endPoint y: 549, distance: 21.1
click at [557, 549] on icon at bounding box center [558, 551] width 12 height 12
drag, startPoint x: 501, startPoint y: 569, endPoint x: 514, endPoint y: 569, distance: 13.0
click at [514, 569] on div "la" at bounding box center [505, 576] width 24 height 42
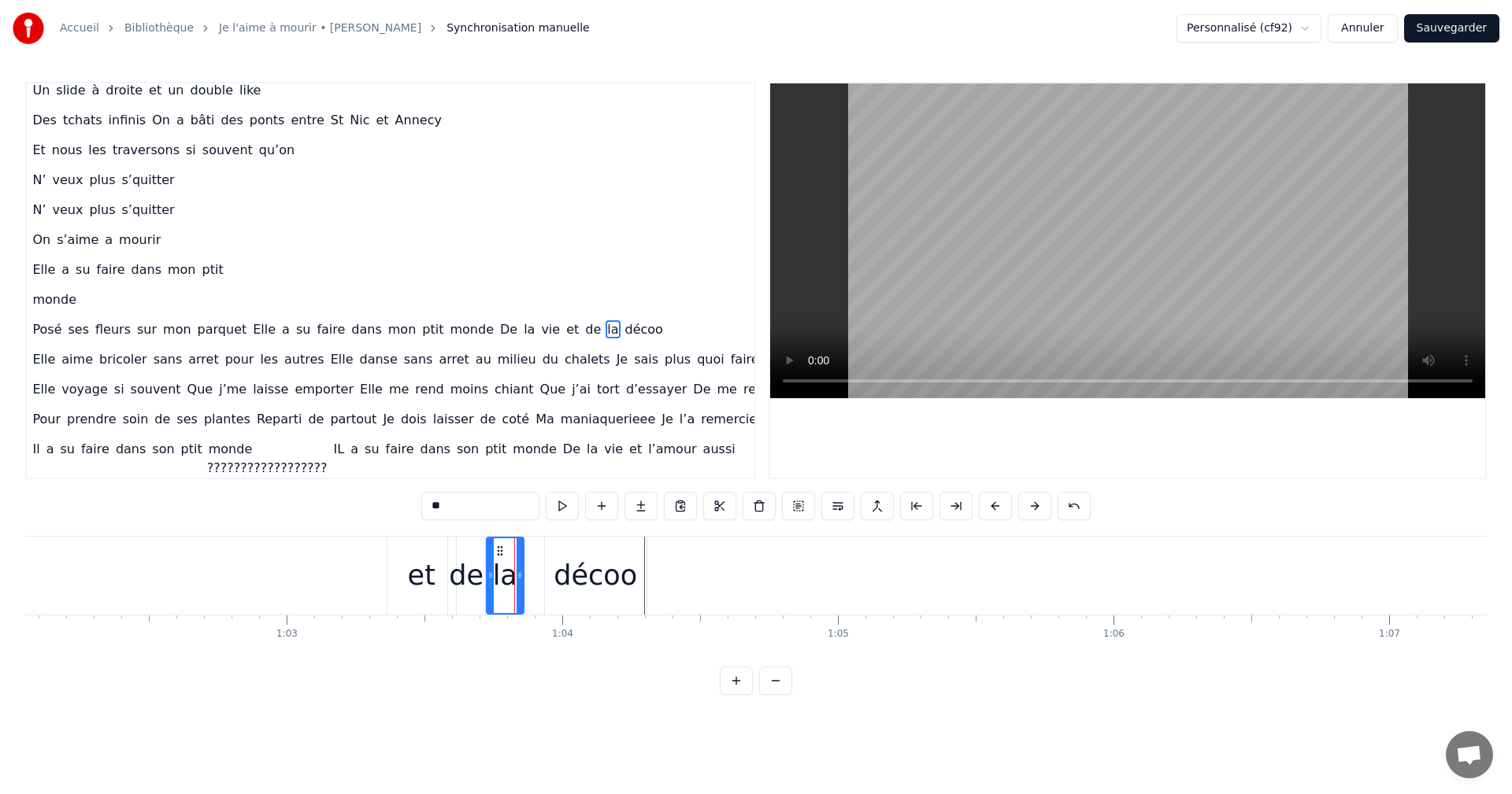
click at [506, 554] on icon at bounding box center [500, 551] width 12 height 12
drag, startPoint x: 500, startPoint y: 549, endPoint x: 517, endPoint y: 554, distance: 17.7
click at [517, 554] on icon at bounding box center [519, 551] width 12 height 12
drag, startPoint x: 459, startPoint y: 568, endPoint x: 481, endPoint y: 576, distance: 23.4
click at [481, 576] on div "de" at bounding box center [467, 576] width 35 height 42
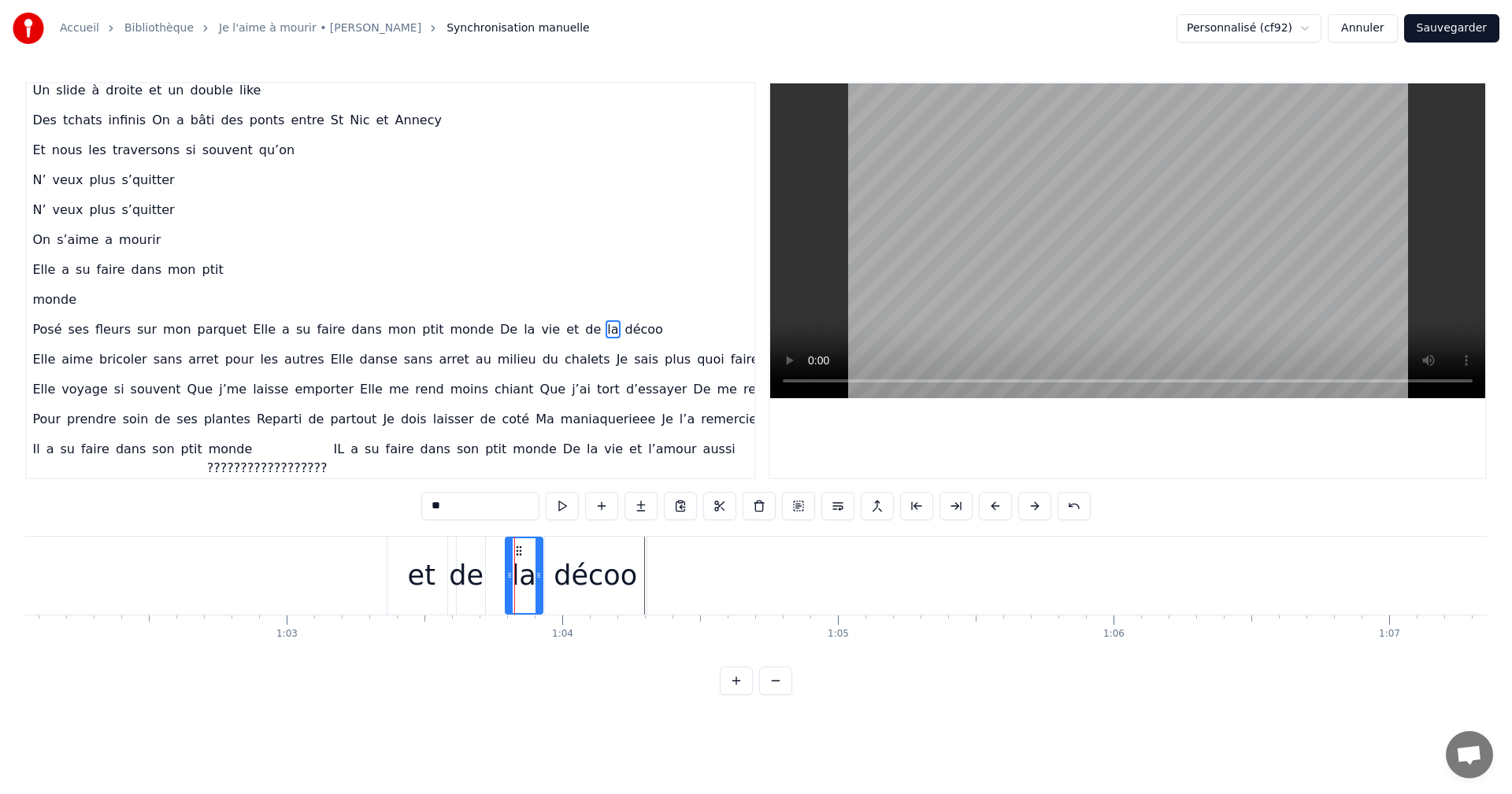
type input "**"
drag, startPoint x: 461, startPoint y: 549, endPoint x: 476, endPoint y: 553, distance: 15.5
click at [476, 553] on icon at bounding box center [473, 551] width 12 height 12
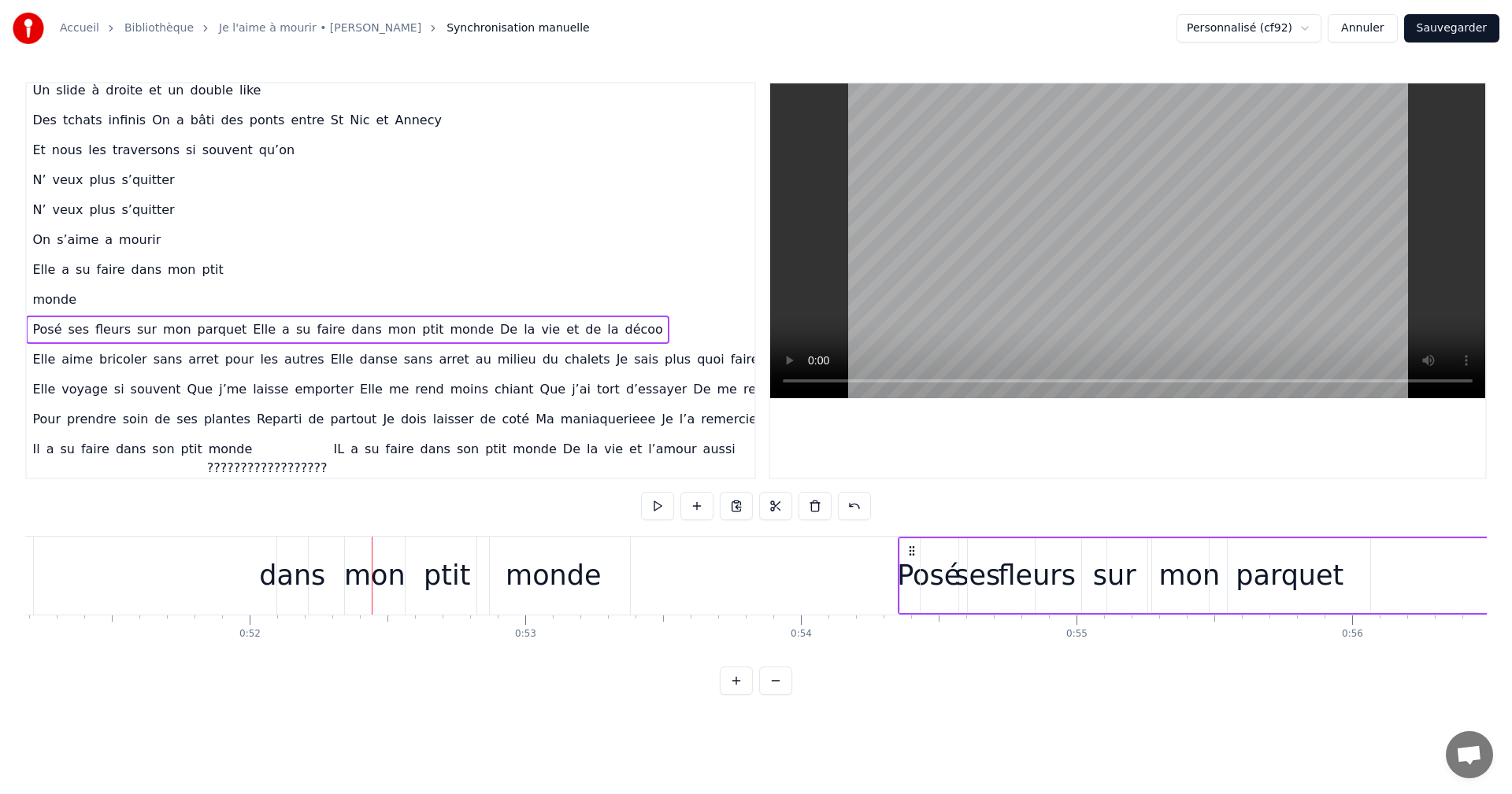
scroll to position [0, 14132]
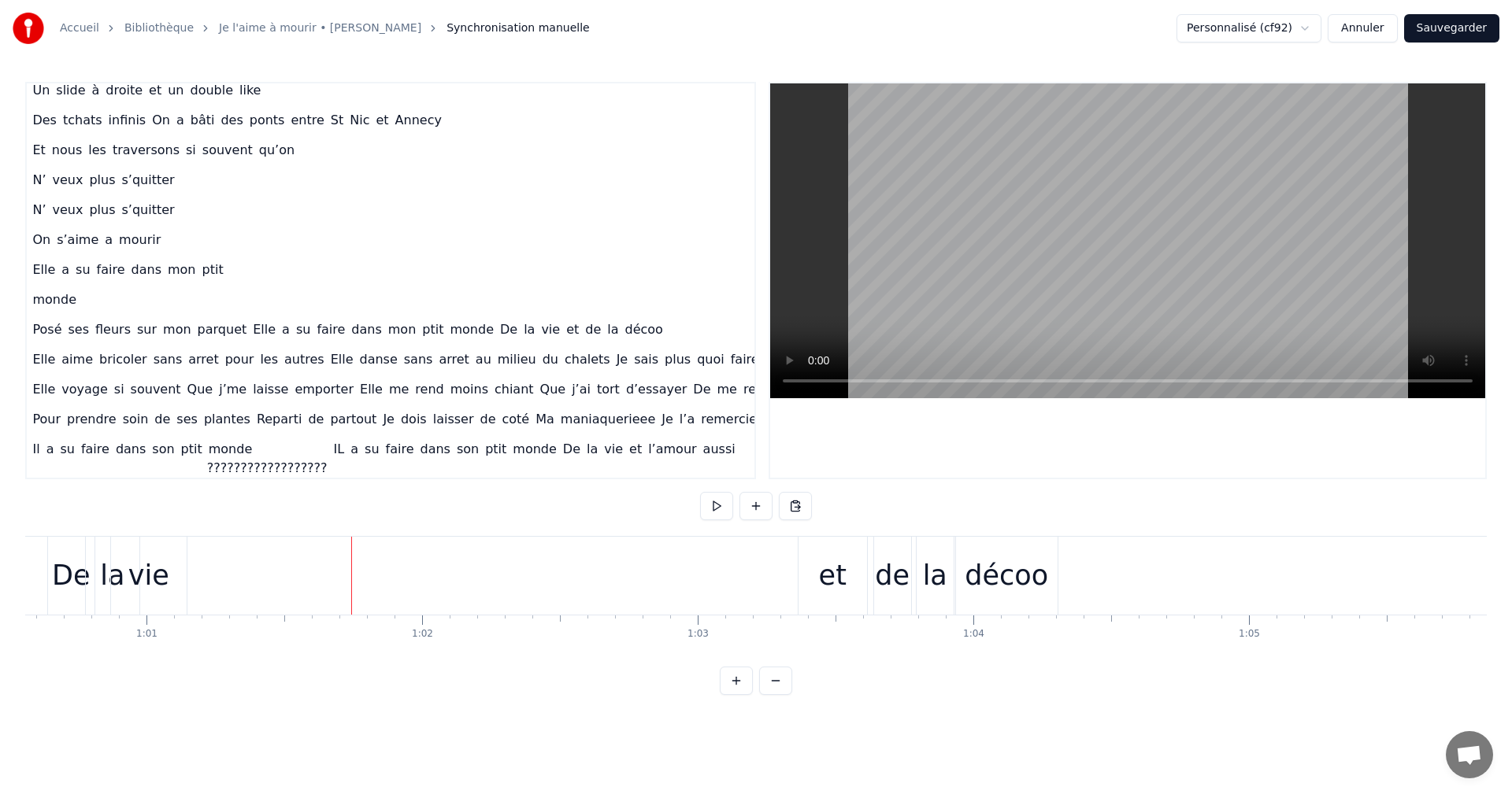
scroll to position [0, 16697]
click at [167, 573] on div "vie" at bounding box center [146, 575] width 76 height 78
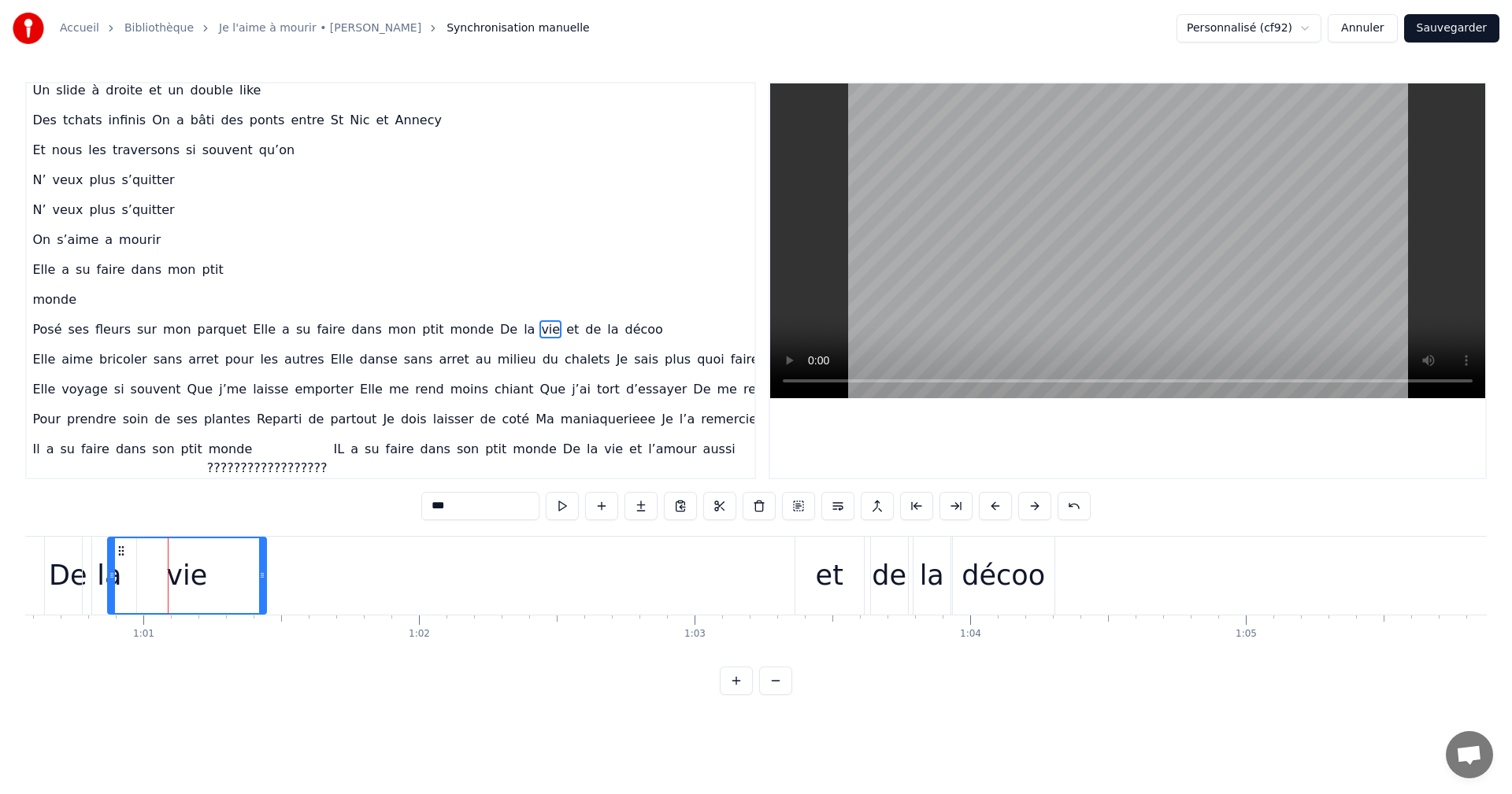
drag, startPoint x: 180, startPoint y: 576, endPoint x: 273, endPoint y: 574, distance: 93.0
click at [265, 574] on icon at bounding box center [262, 575] width 6 height 12
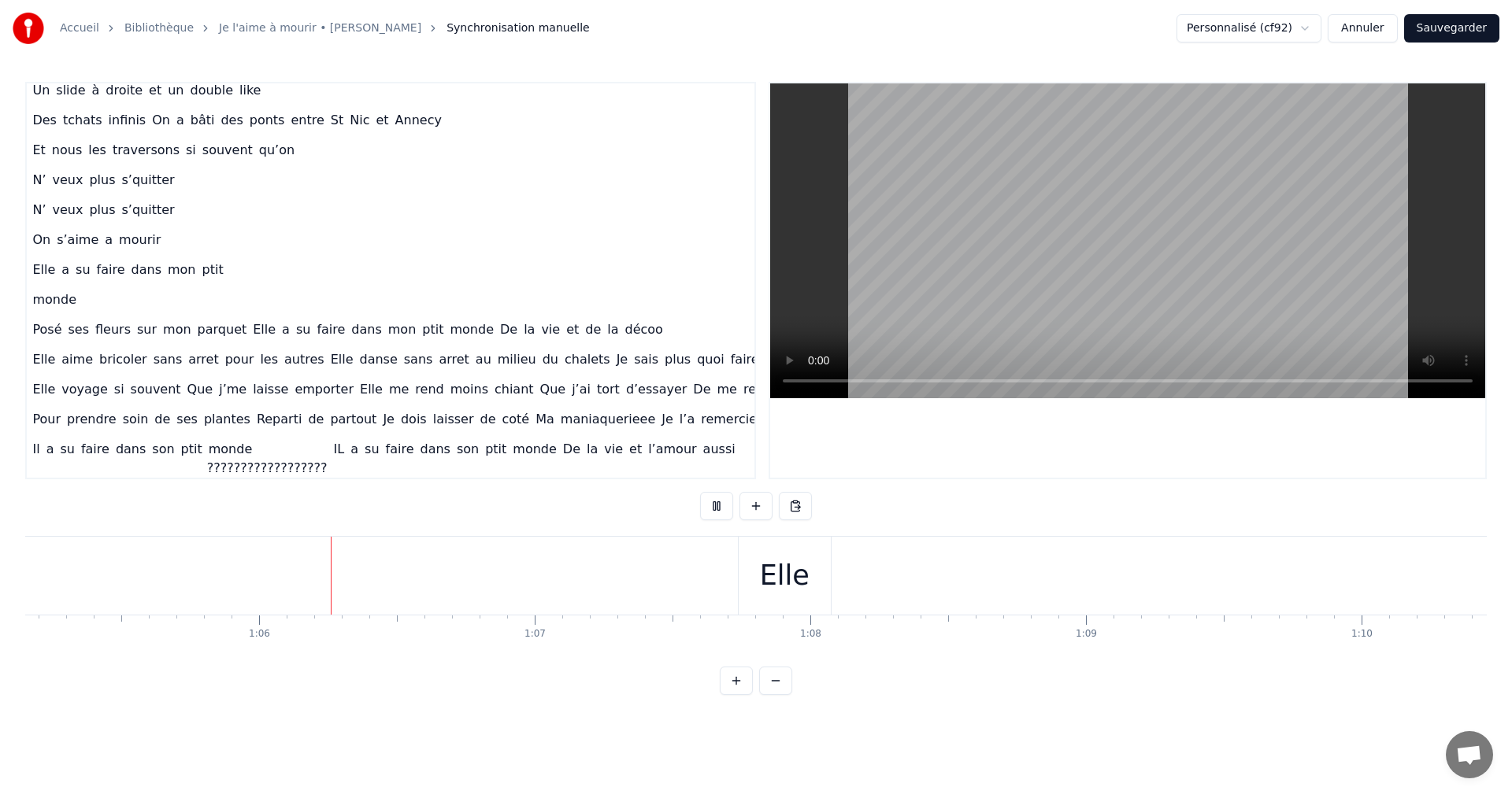
scroll to position [0, 18014]
click at [732, 572] on div "Elle" at bounding box center [730, 576] width 50 height 42
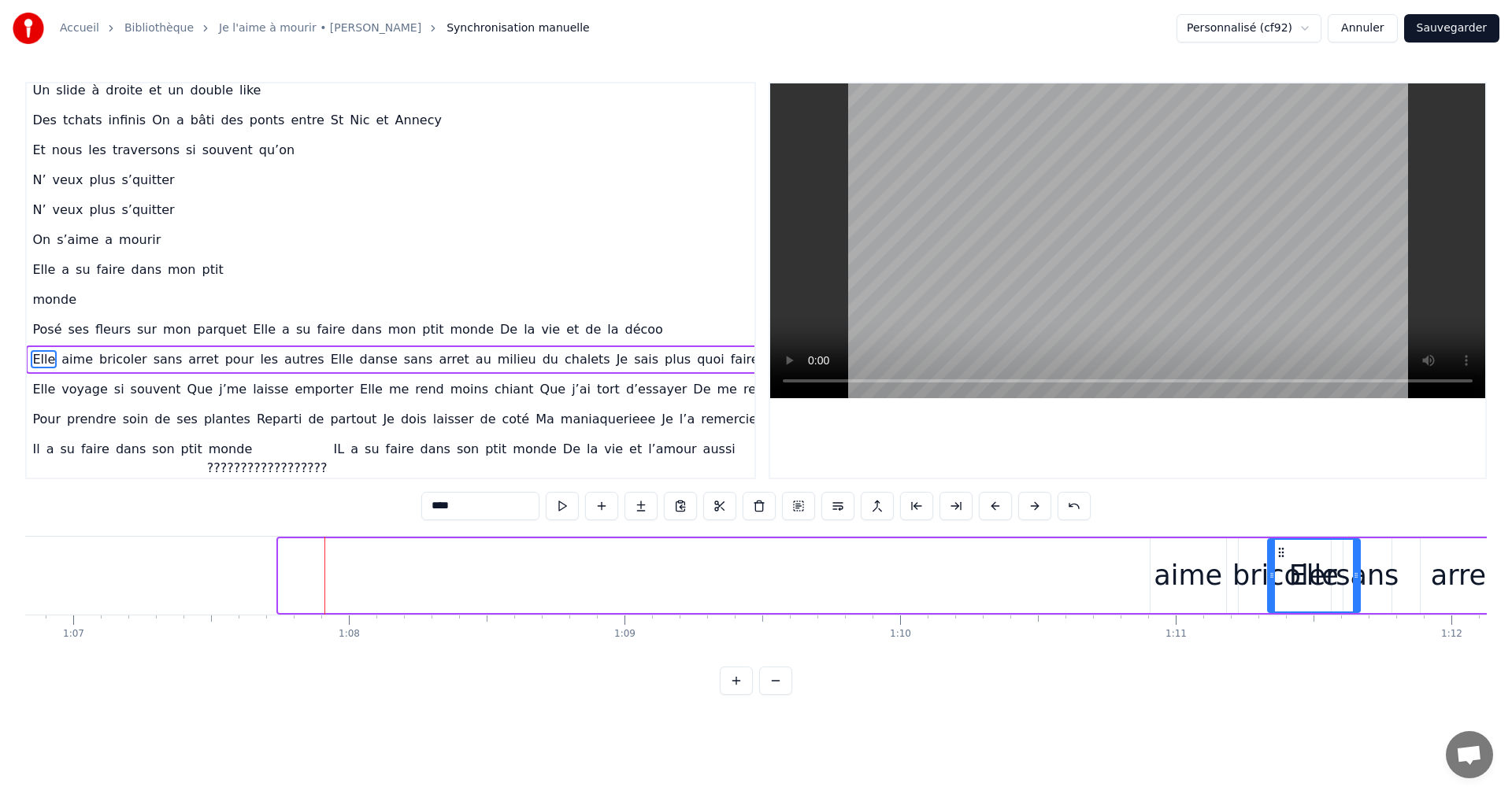
scroll to position [0, 18457]
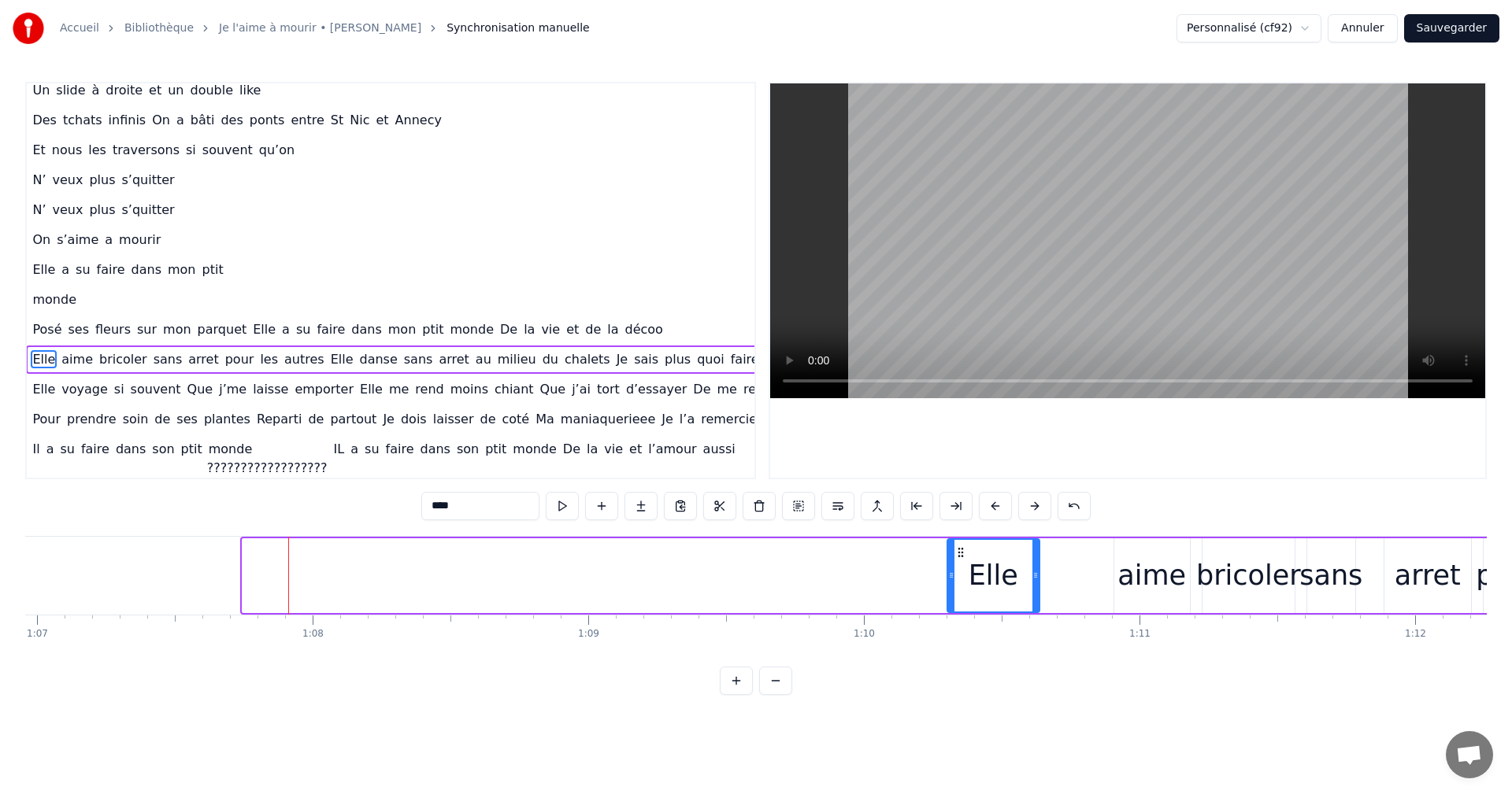
drag, startPoint x: 697, startPoint y: 552, endPoint x: 1030, endPoint y: 565, distance: 333.3
click at [1030, 565] on div "Elle" at bounding box center [993, 576] width 91 height 71
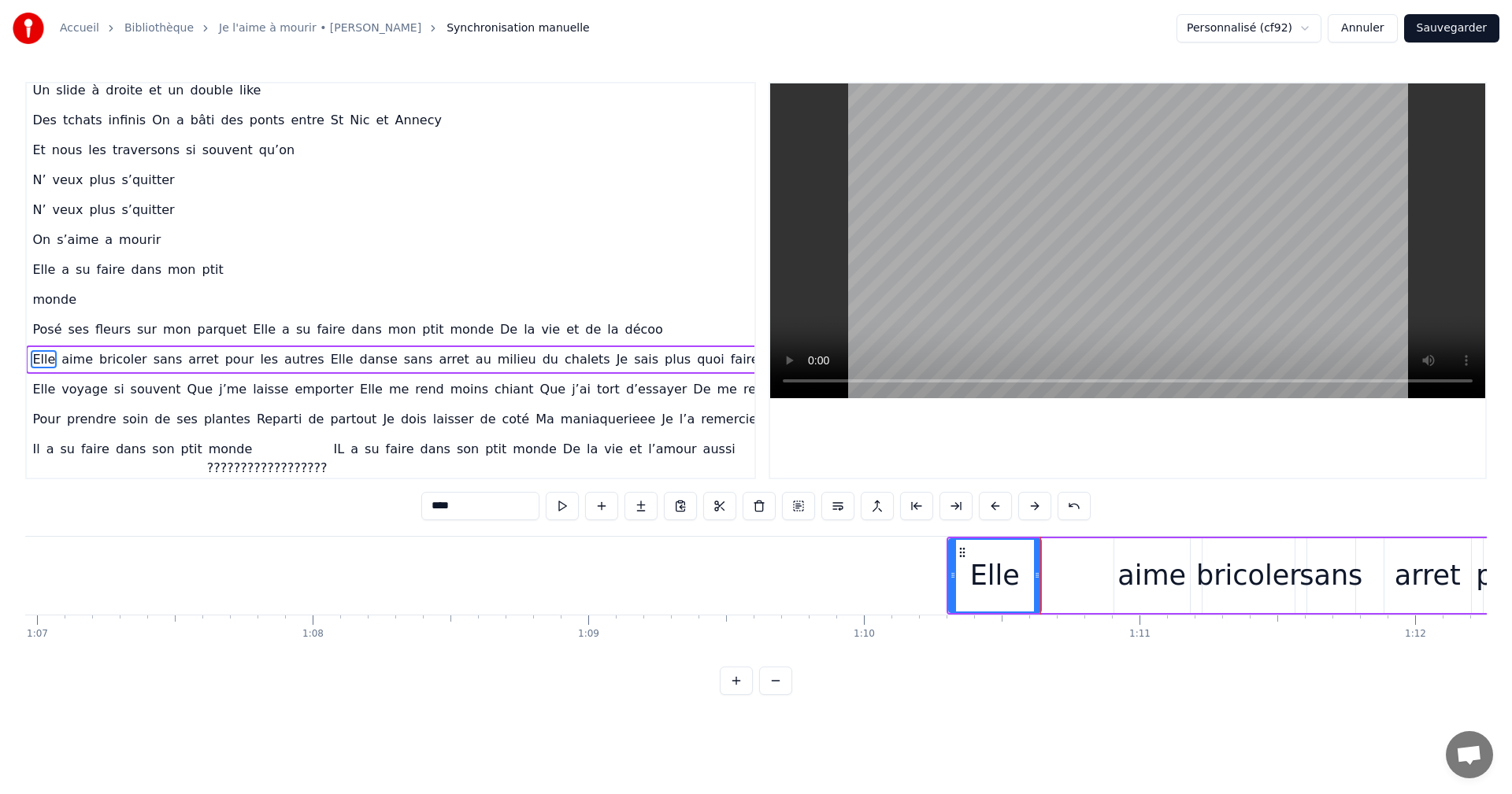
drag, startPoint x: 964, startPoint y: 553, endPoint x: 984, endPoint y: 552, distance: 20.0
click at [984, 552] on div "Elle" at bounding box center [995, 576] width 91 height 71
drag, startPoint x: 1038, startPoint y: 577, endPoint x: 1057, endPoint y: 594, distance: 25.5
click at [1057, 594] on div at bounding box center [1056, 576] width 6 height 71
click at [1146, 555] on div "aime" at bounding box center [1152, 576] width 69 height 42
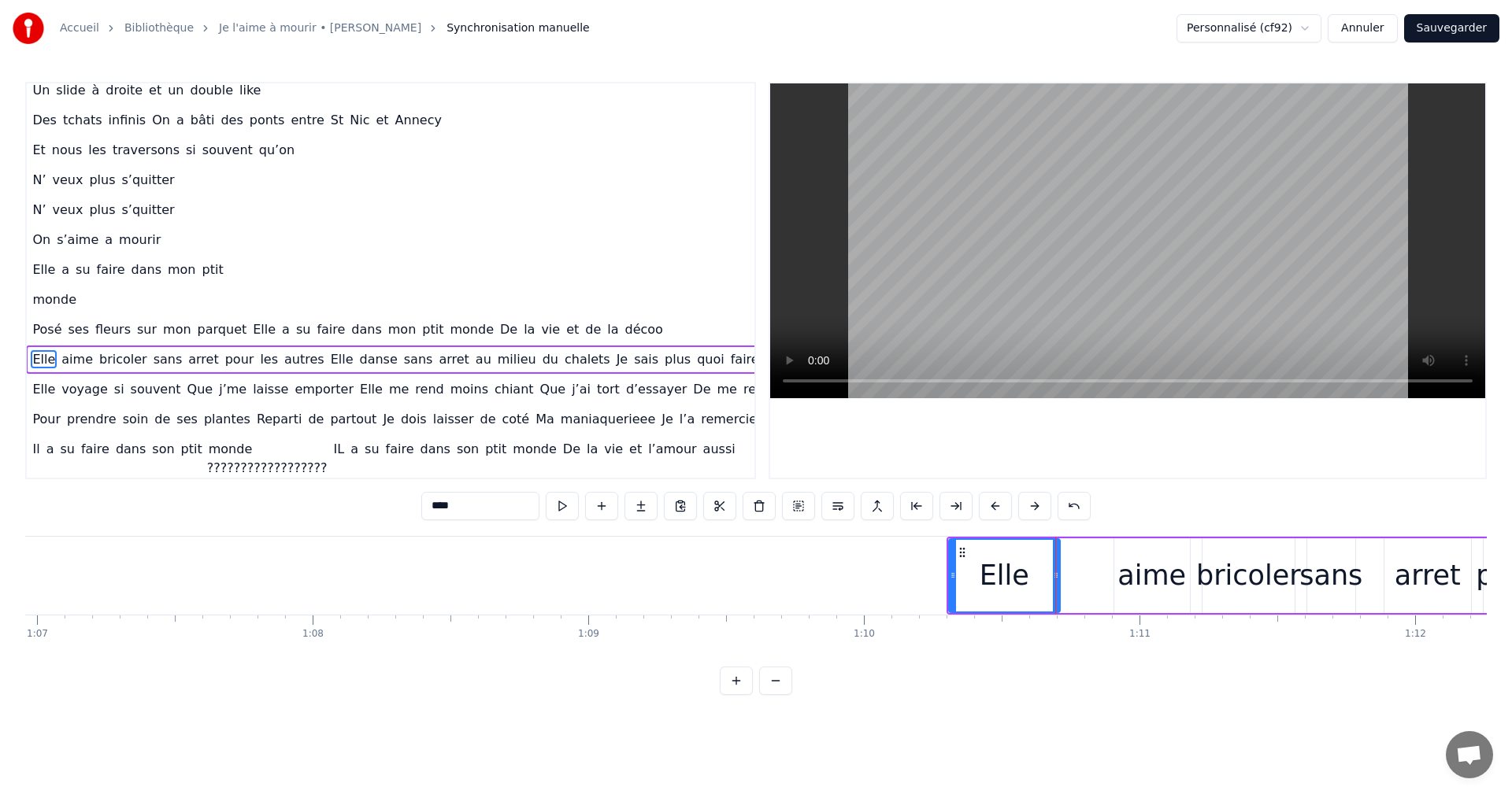
type input "****"
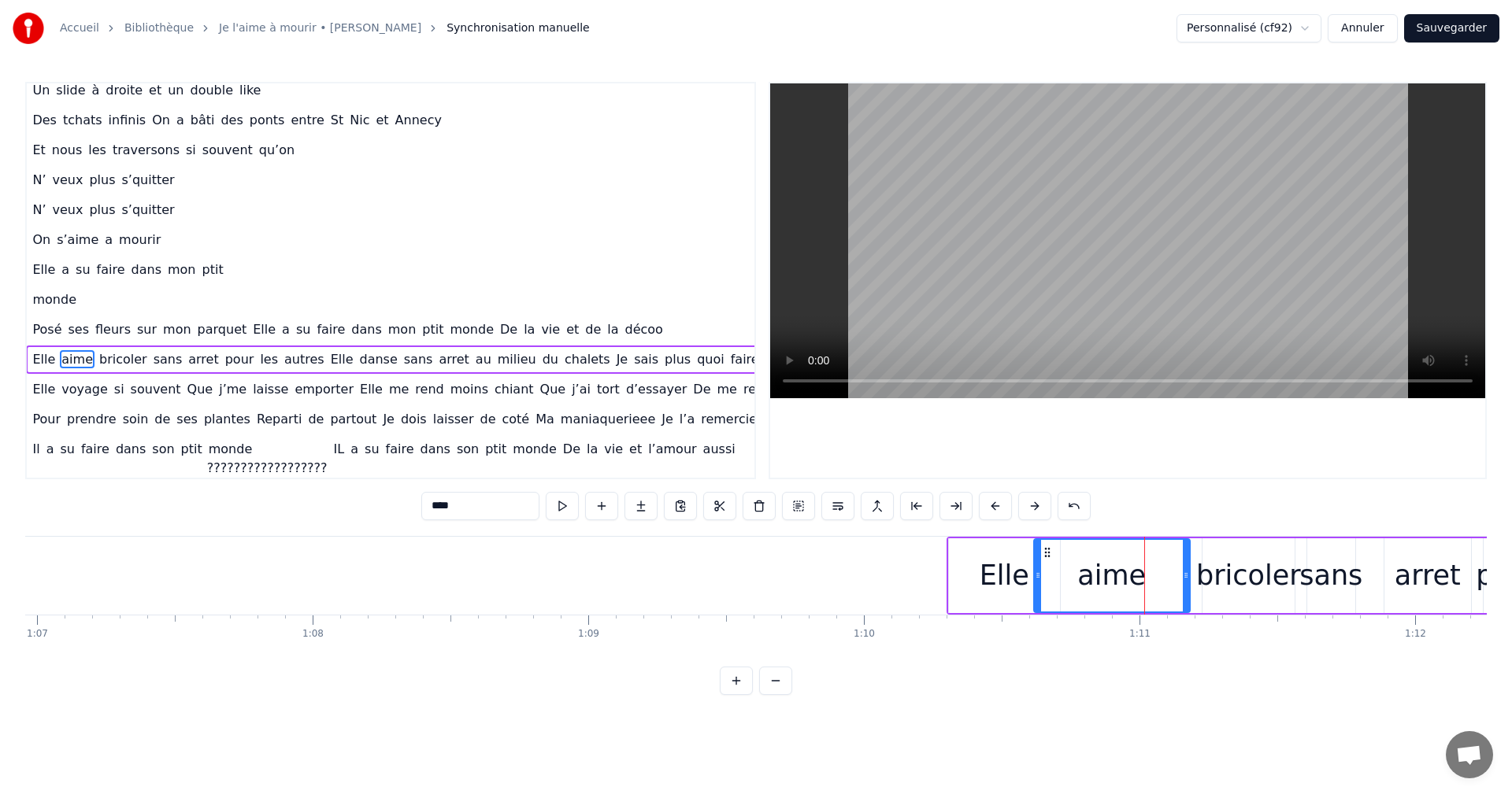
drag, startPoint x: 1120, startPoint y: 577, endPoint x: 1039, endPoint y: 597, distance: 83.4
click at [1039, 597] on div at bounding box center [1038, 576] width 6 height 71
drag, startPoint x: 1187, startPoint y: 577, endPoint x: 1150, endPoint y: 585, distance: 37.9
click at [1150, 585] on div at bounding box center [1148, 576] width 6 height 71
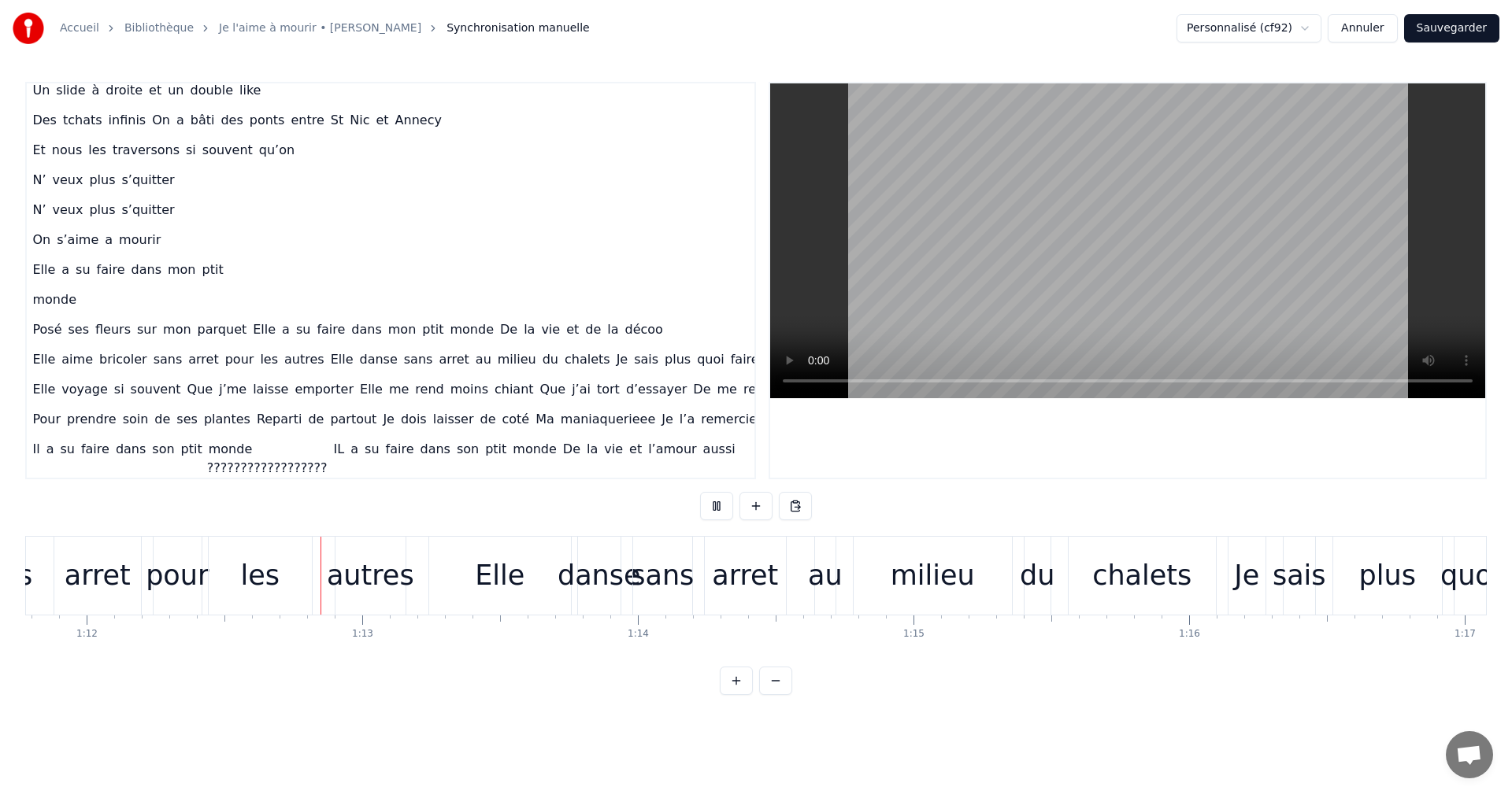
scroll to position [0, 19788]
click at [358, 571] on div "autres" at bounding box center [369, 576] width 87 height 42
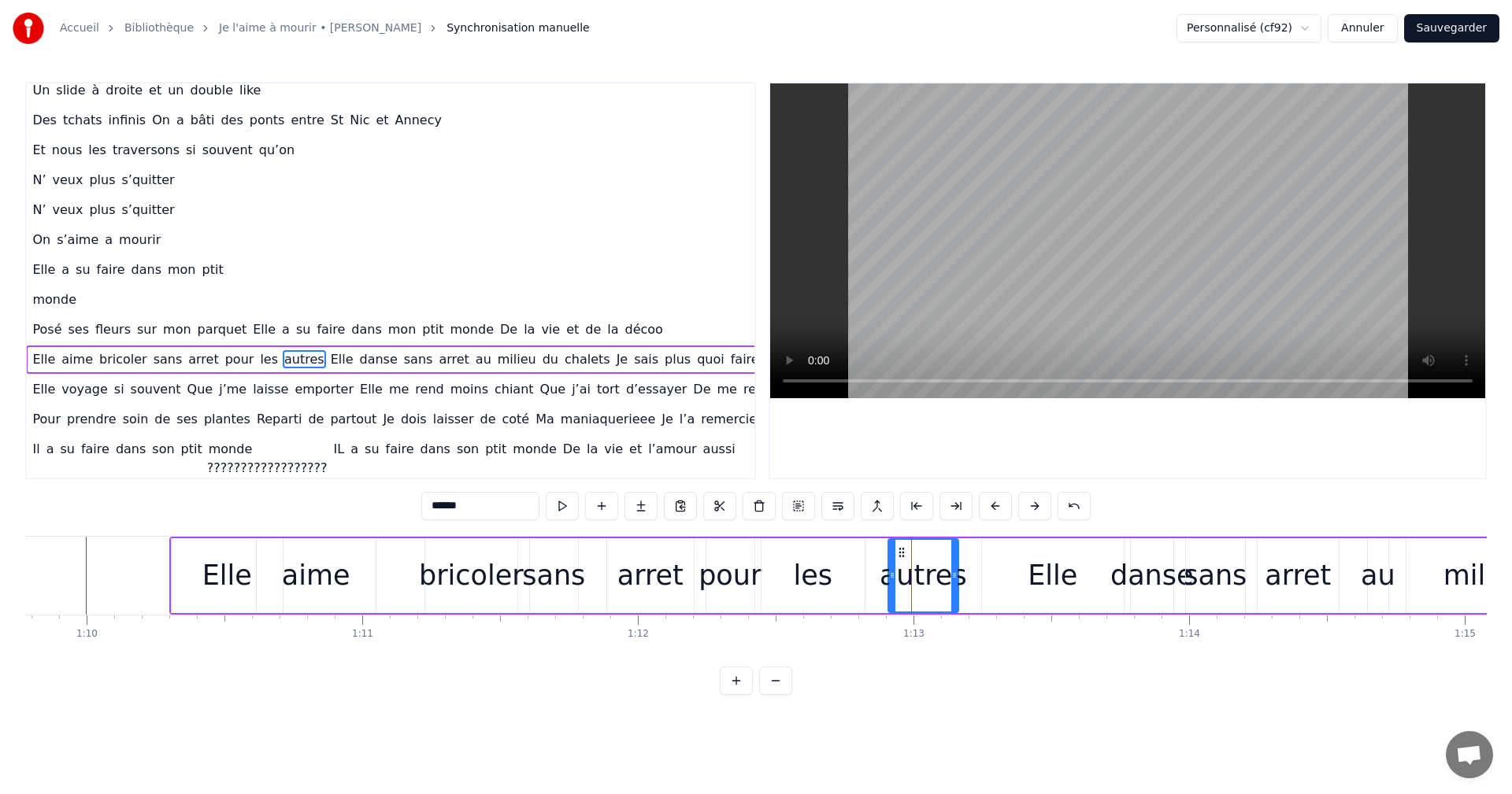
scroll to position [0, 19161]
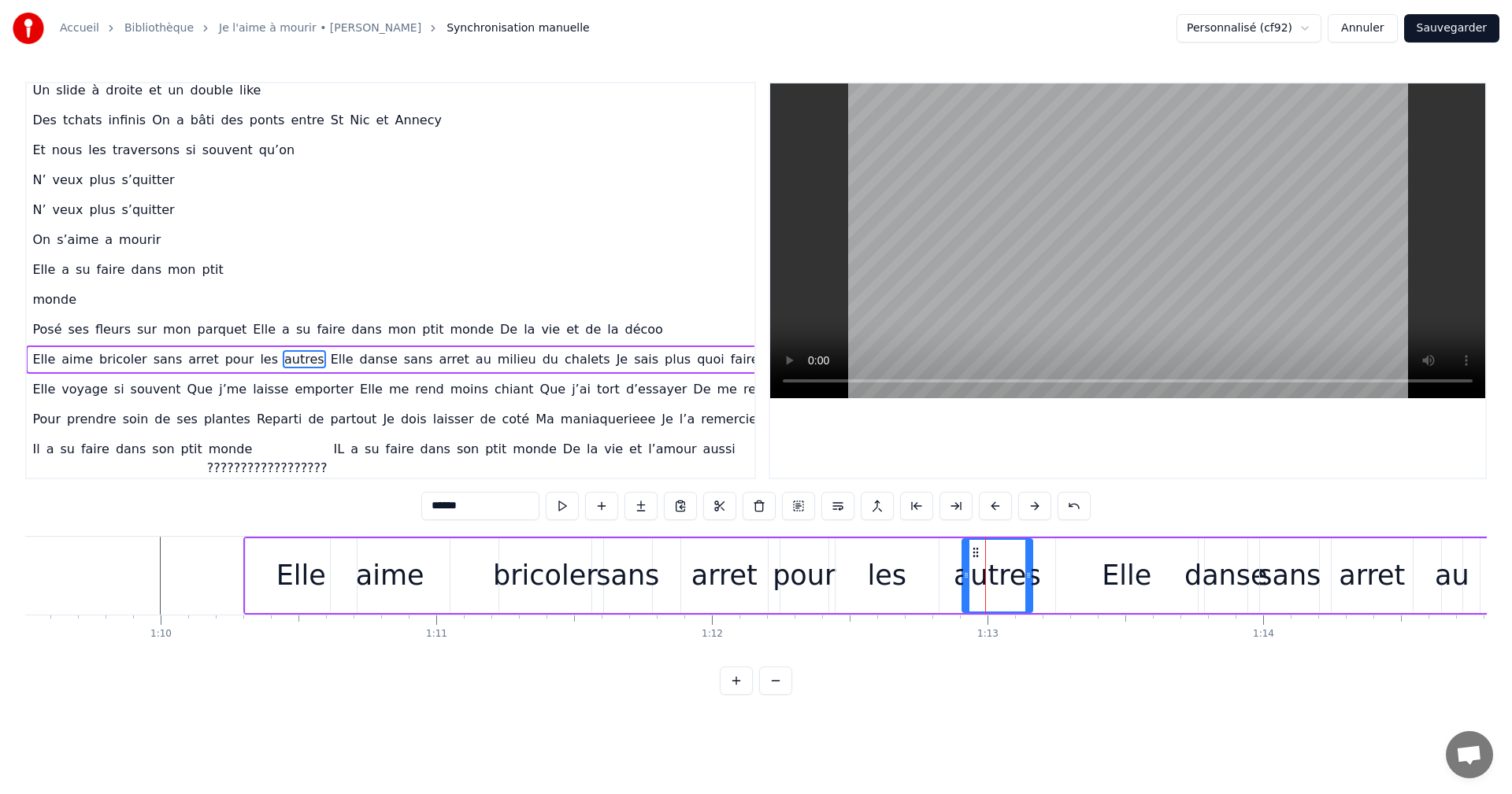
click at [530, 577] on div "bricoler" at bounding box center [545, 576] width 105 height 42
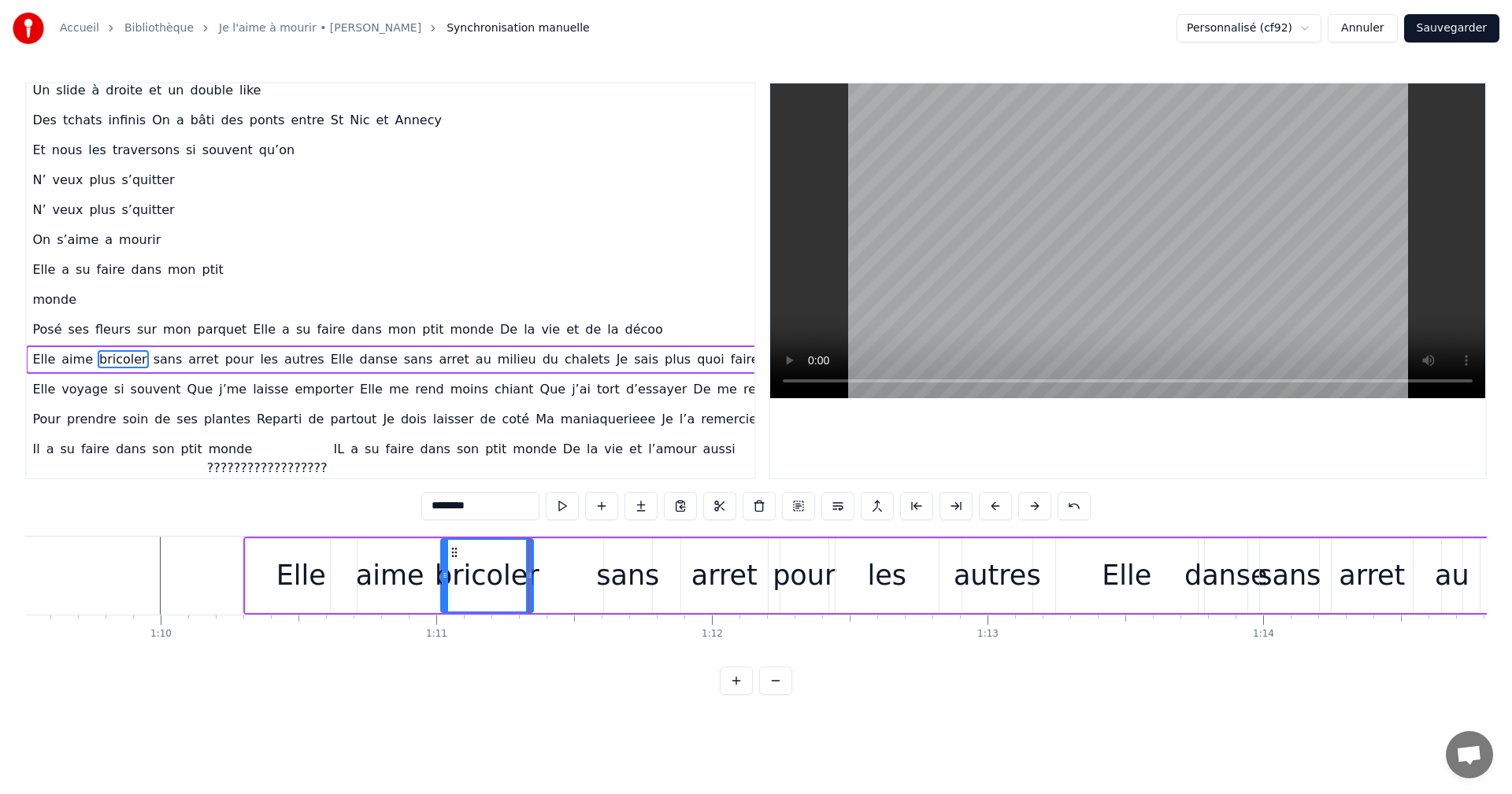
drag, startPoint x: 513, startPoint y: 552, endPoint x: 452, endPoint y: 560, distance: 61.5
click at [452, 560] on div "bricoler" at bounding box center [487, 576] width 91 height 71
click at [616, 545] on div "sans" at bounding box center [628, 576] width 48 height 75
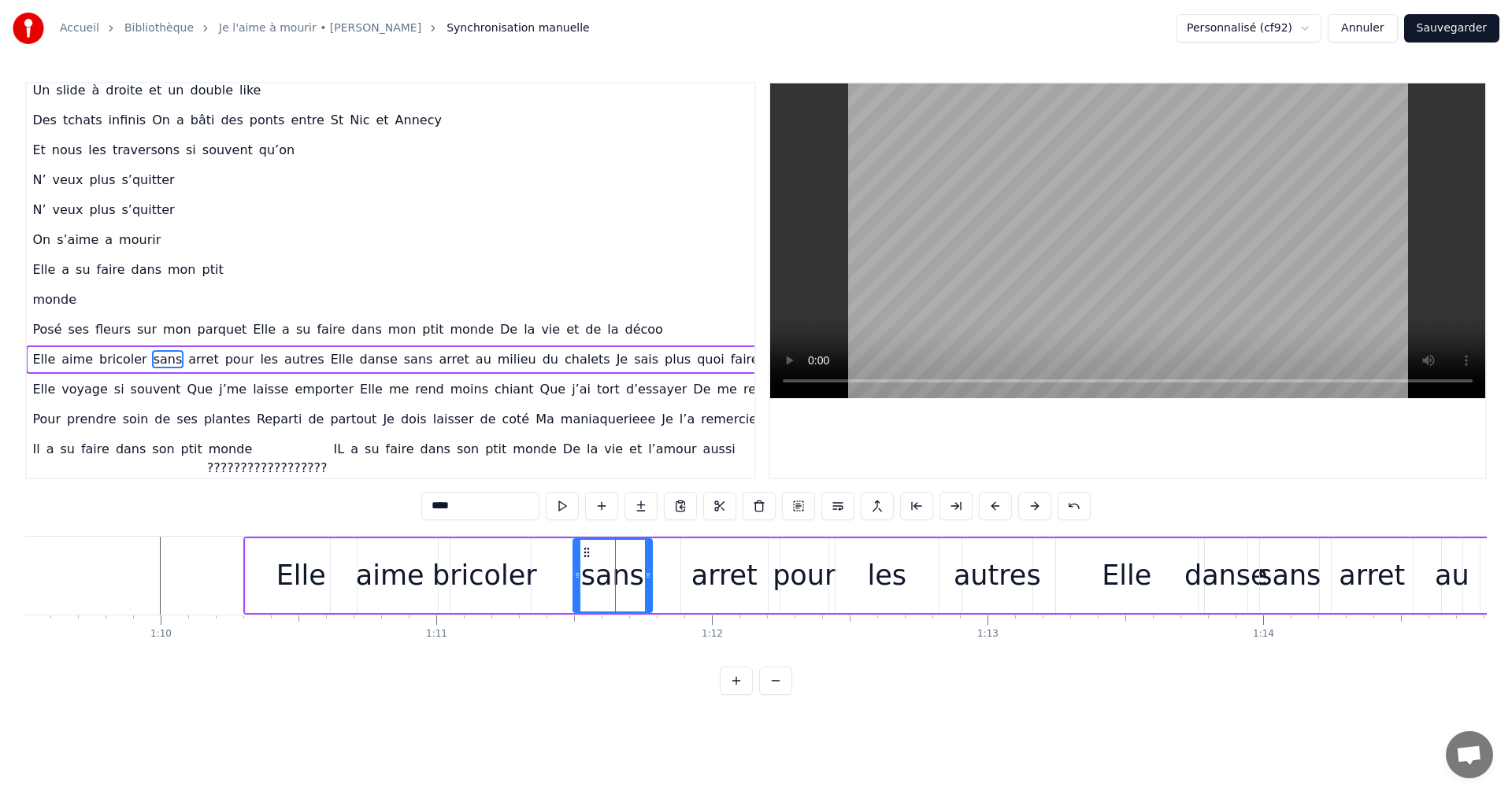
drag, startPoint x: 606, startPoint y: 581, endPoint x: 576, endPoint y: 583, distance: 30.1
click at [576, 583] on div at bounding box center [576, 576] width 6 height 71
drag, startPoint x: 1134, startPoint y: 572, endPoint x: 1155, endPoint y: 572, distance: 21.0
click at [1155, 572] on div "Elle" at bounding box center [1127, 576] width 142 height 75
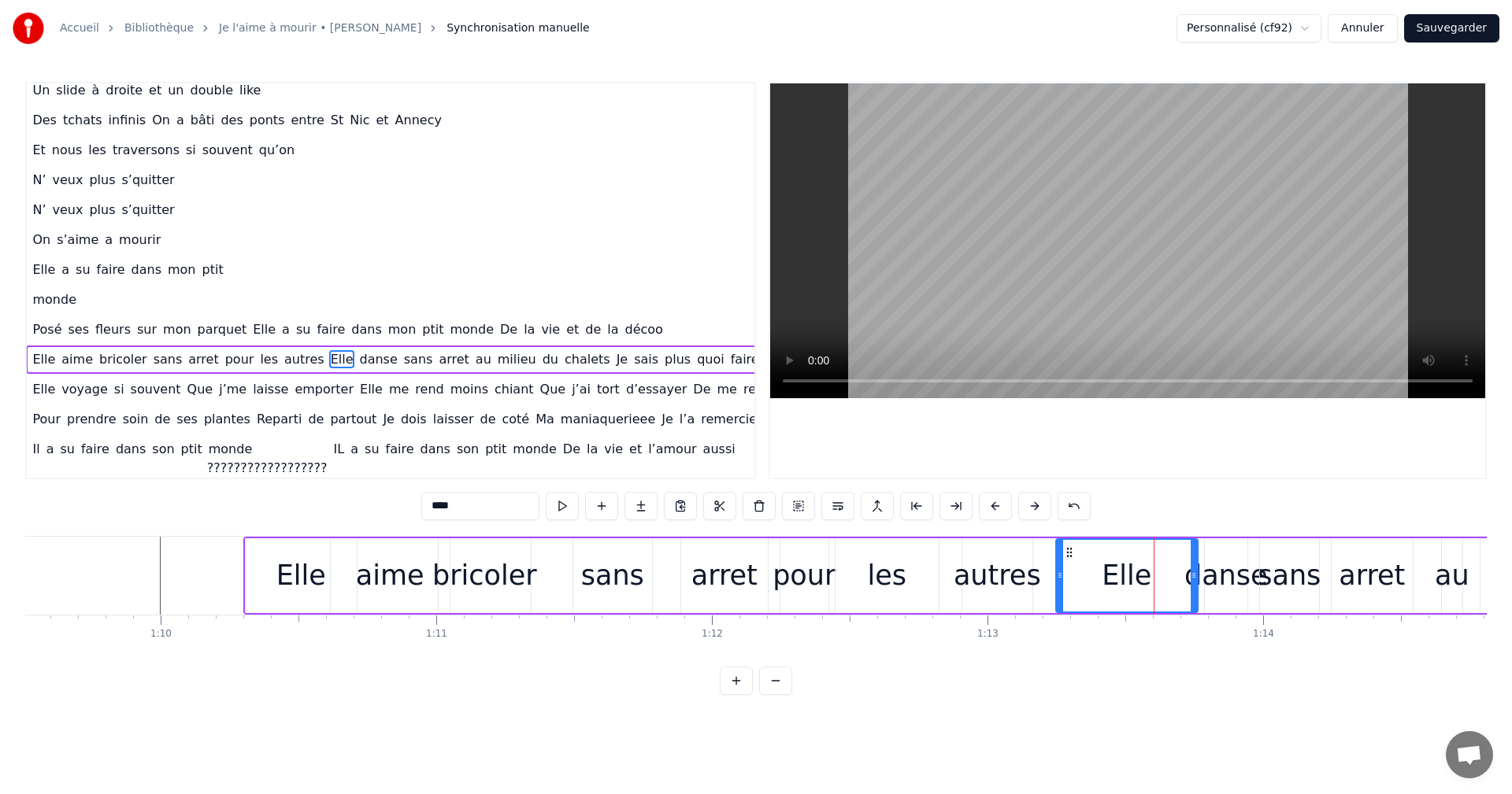
click at [1124, 579] on div "Elle" at bounding box center [1127, 576] width 50 height 42
click at [1104, 579] on div "Elle" at bounding box center [1127, 576] width 140 height 71
click at [841, 500] on button at bounding box center [838, 506] width 33 height 29
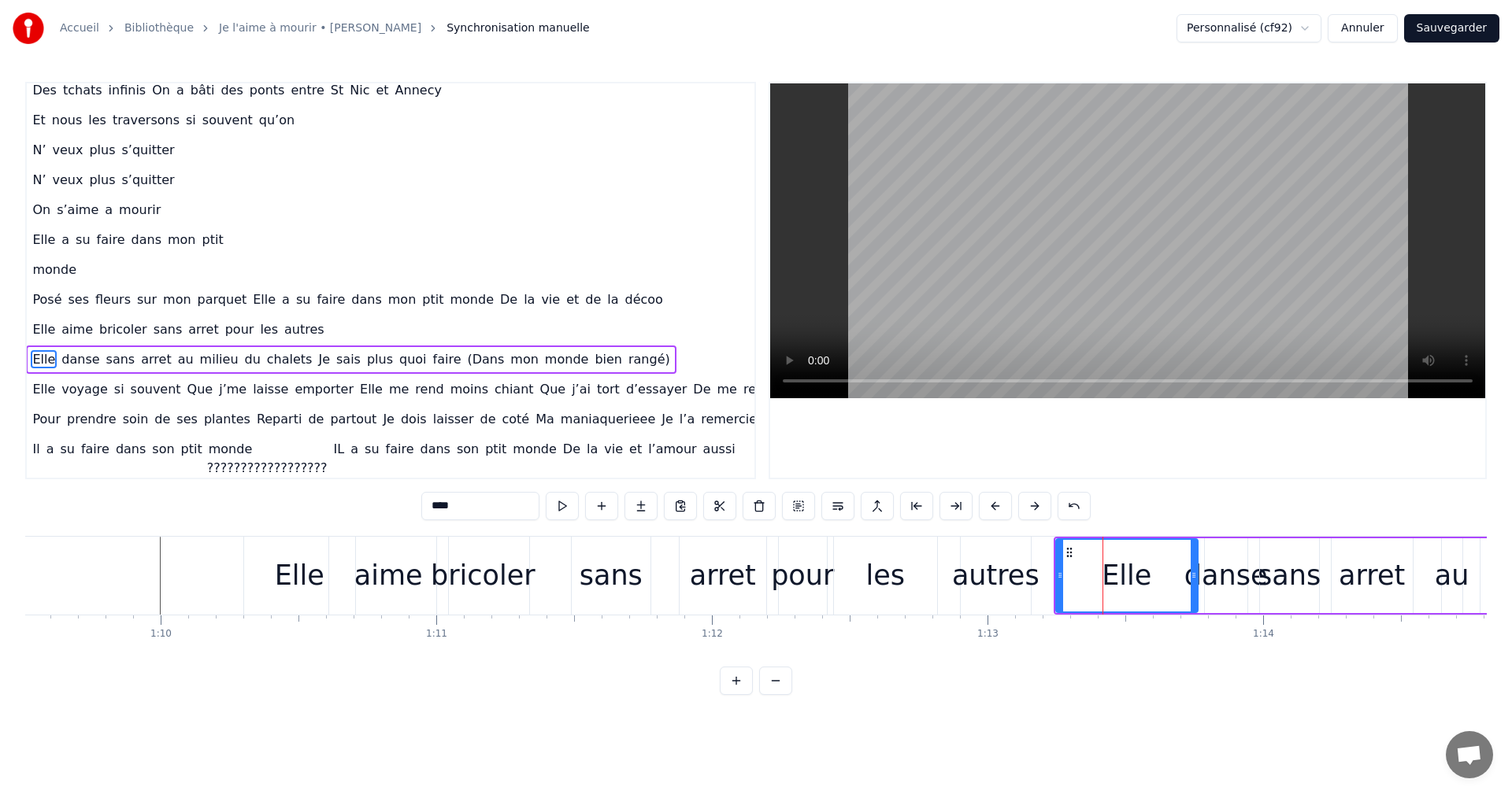
click at [317, 359] on span "Je" at bounding box center [324, 359] width 15 height 18
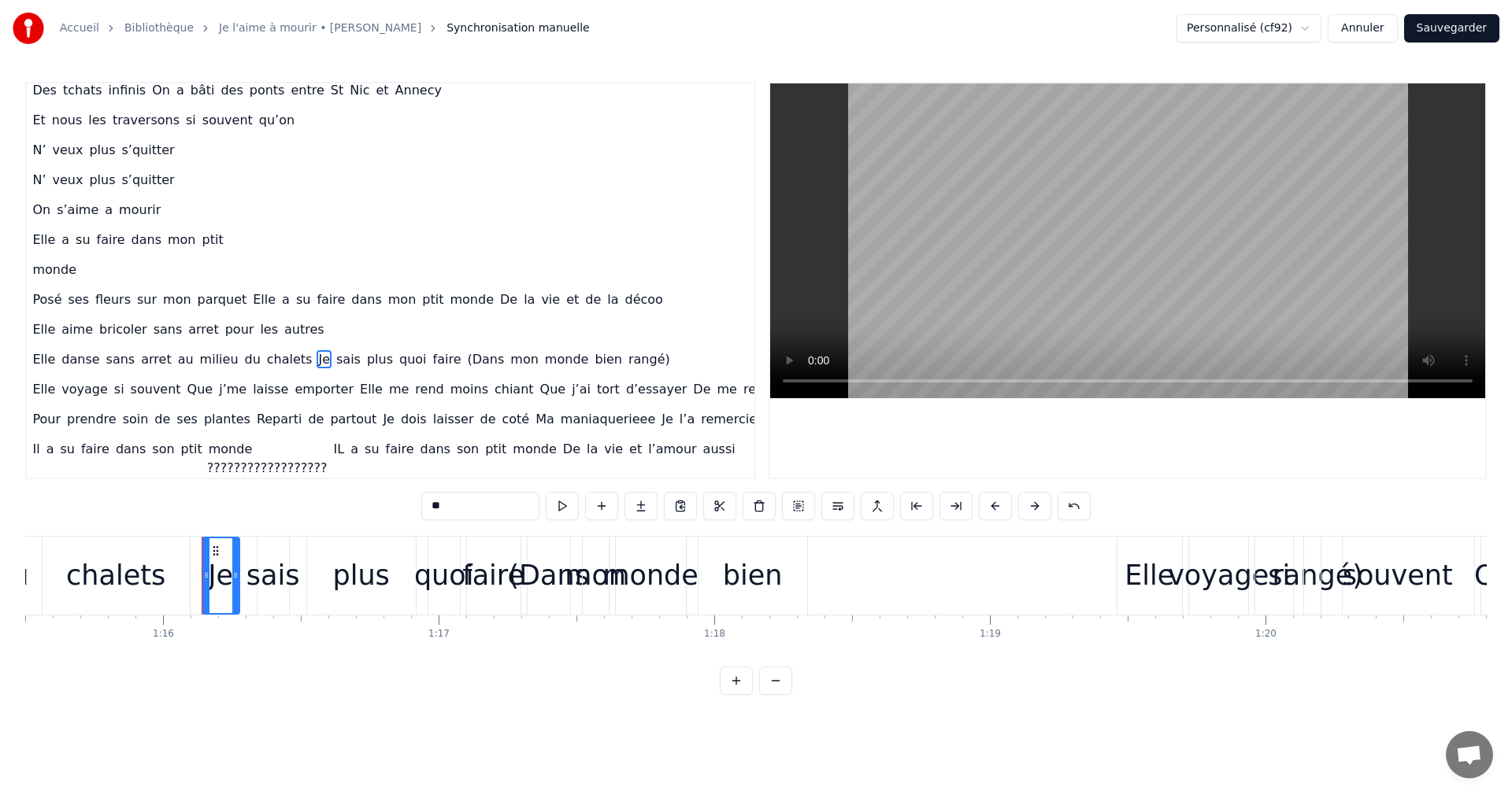
scroll to position [0, 20909]
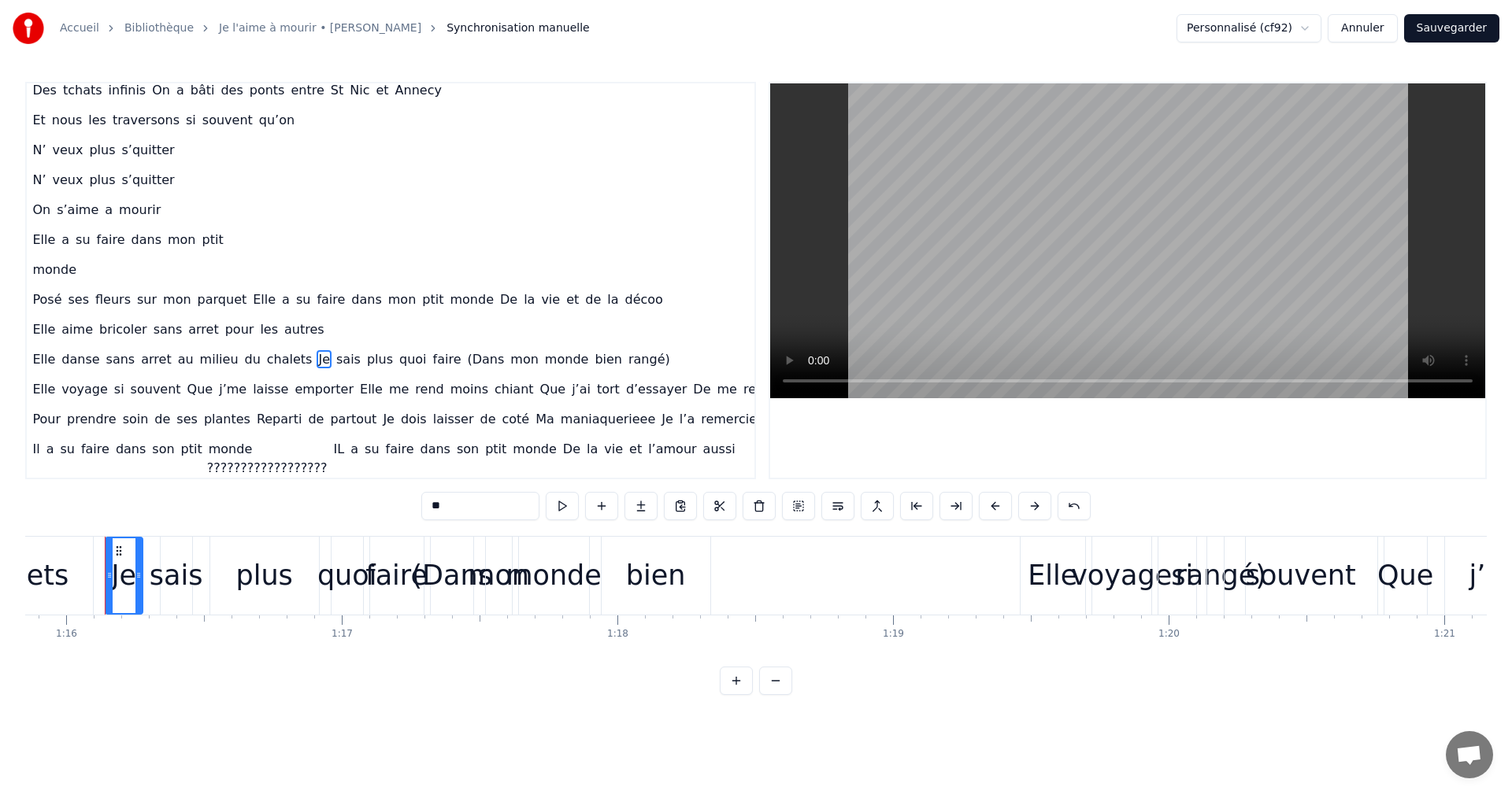
click at [840, 508] on button at bounding box center [838, 506] width 33 height 29
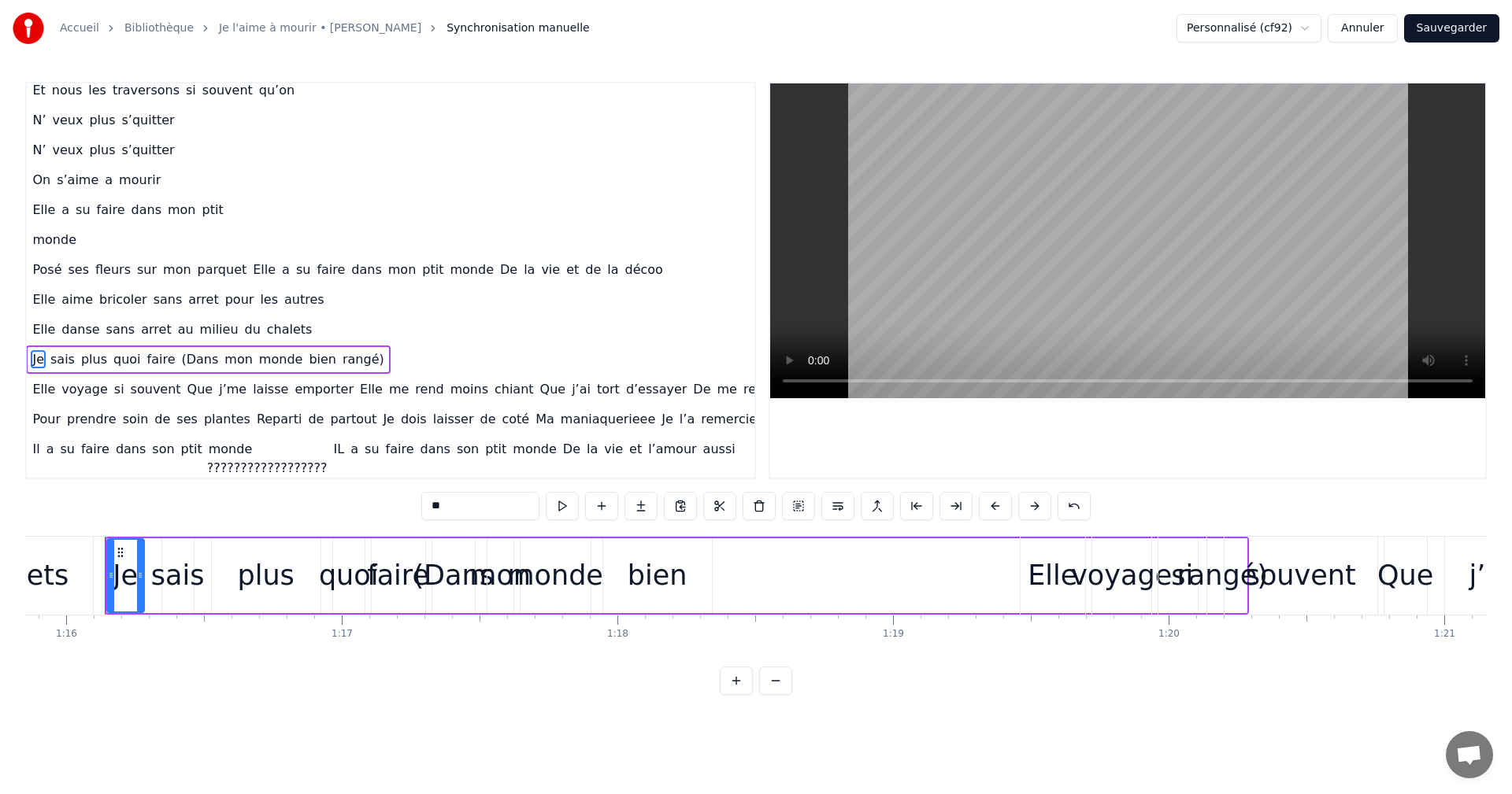
click at [180, 362] on span "(Dans" at bounding box center [201, 359] width 40 height 18
type input "*****"
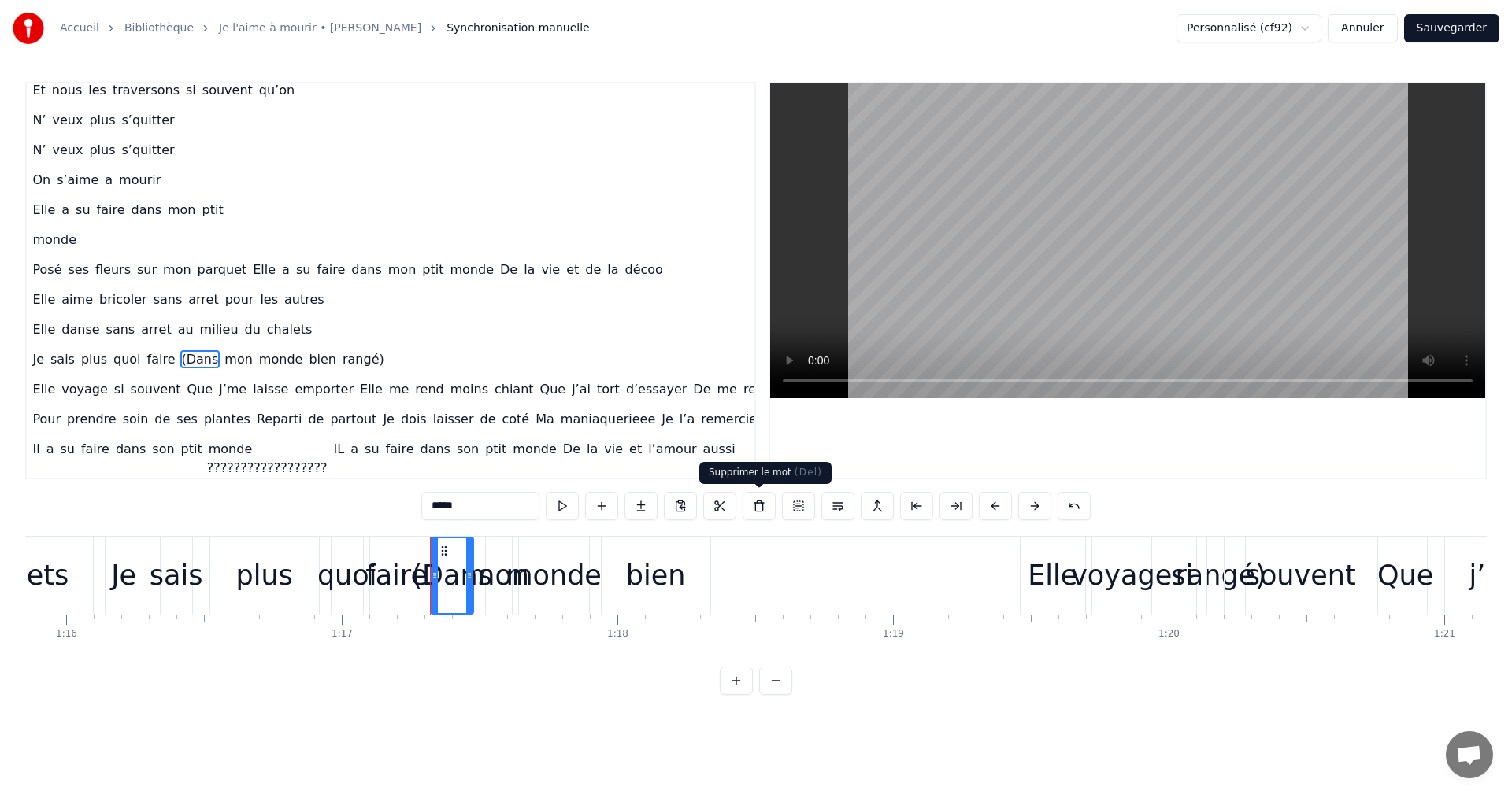
click at [758, 512] on button at bounding box center [759, 506] width 33 height 29
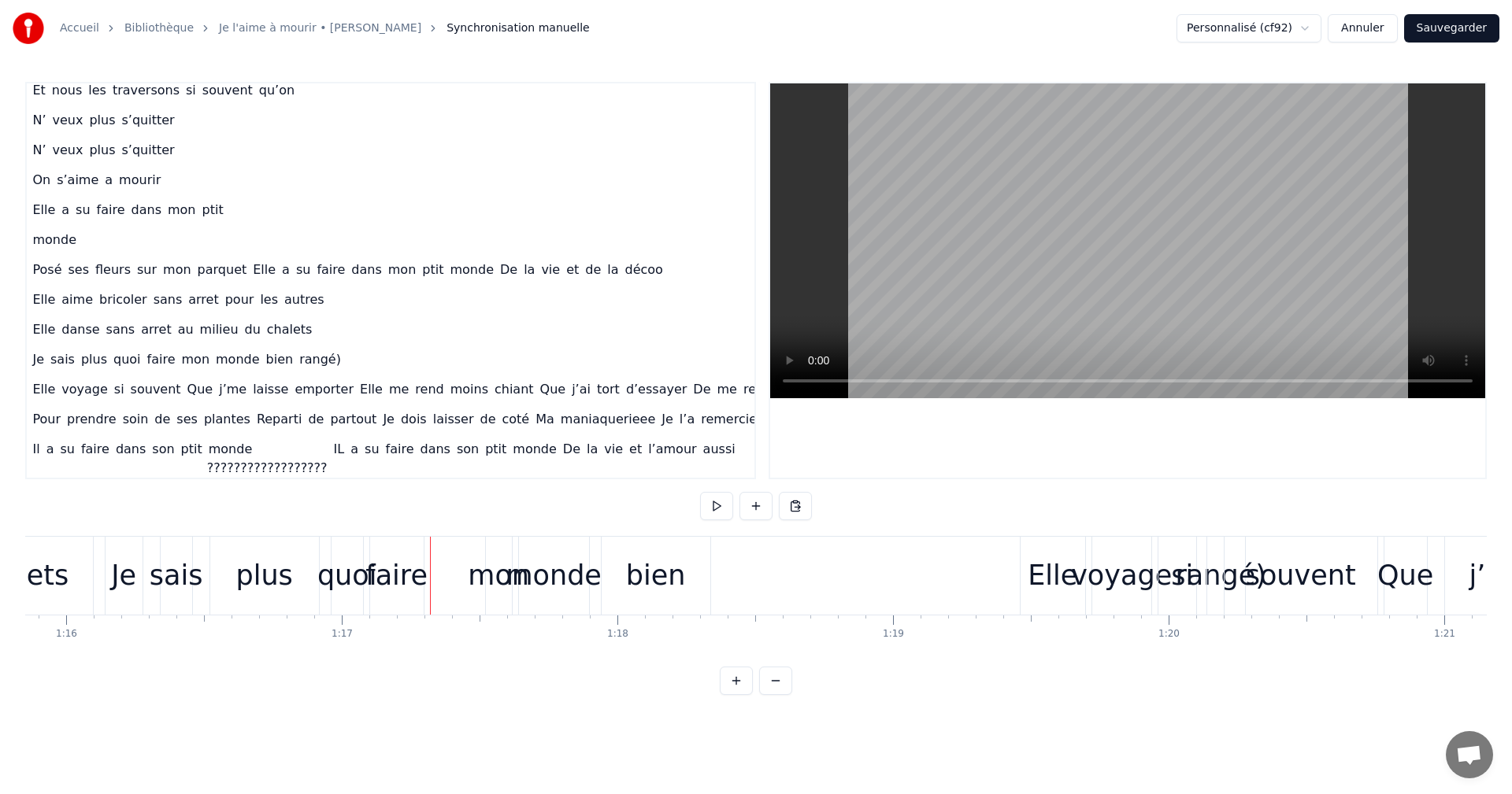
click at [182, 363] on span "mon" at bounding box center [196, 359] width 31 height 18
click at [763, 510] on button at bounding box center [759, 506] width 33 height 29
click at [191, 362] on span "monde" at bounding box center [204, 359] width 47 height 18
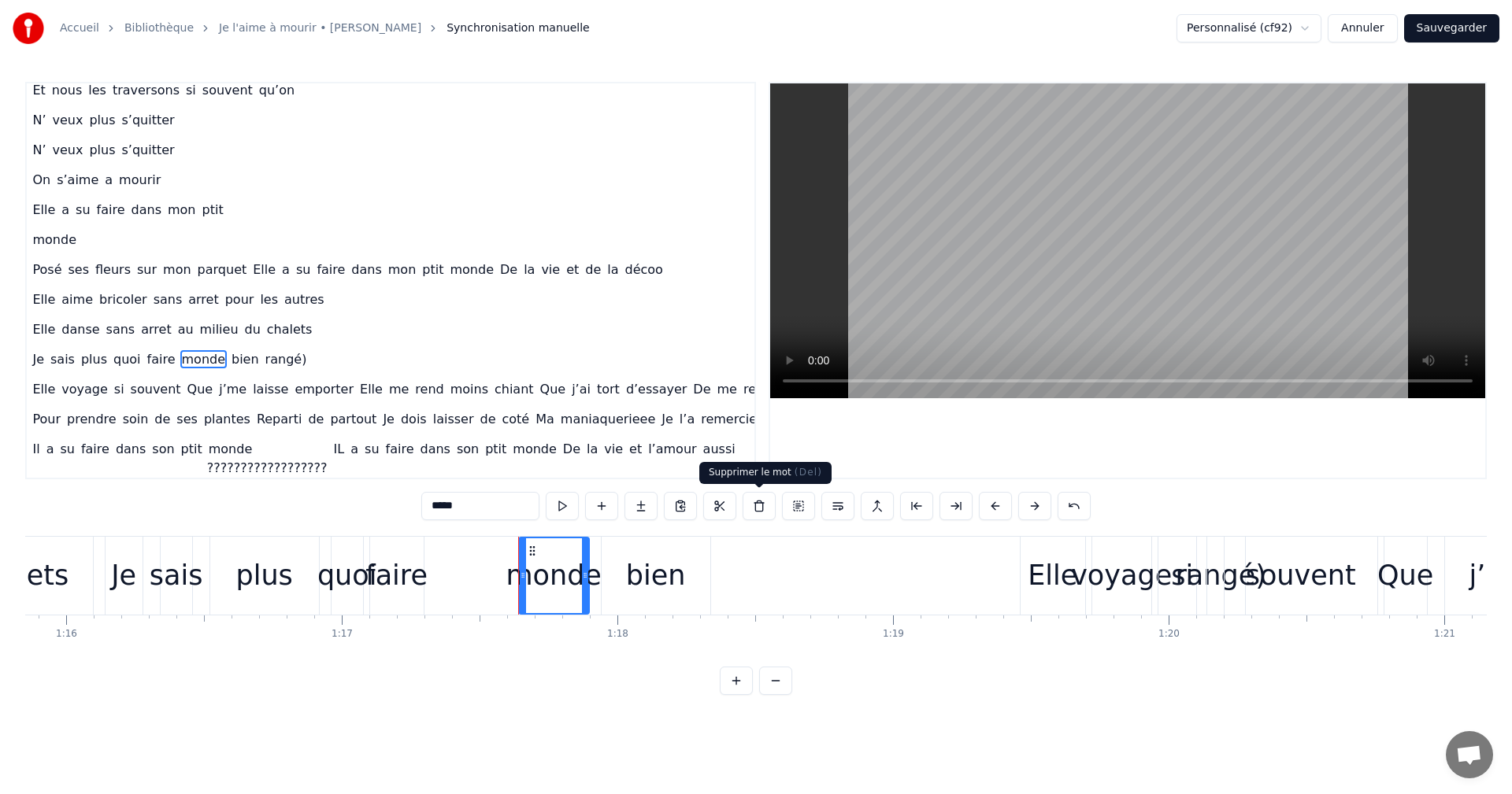
click at [764, 510] on button at bounding box center [759, 506] width 33 height 29
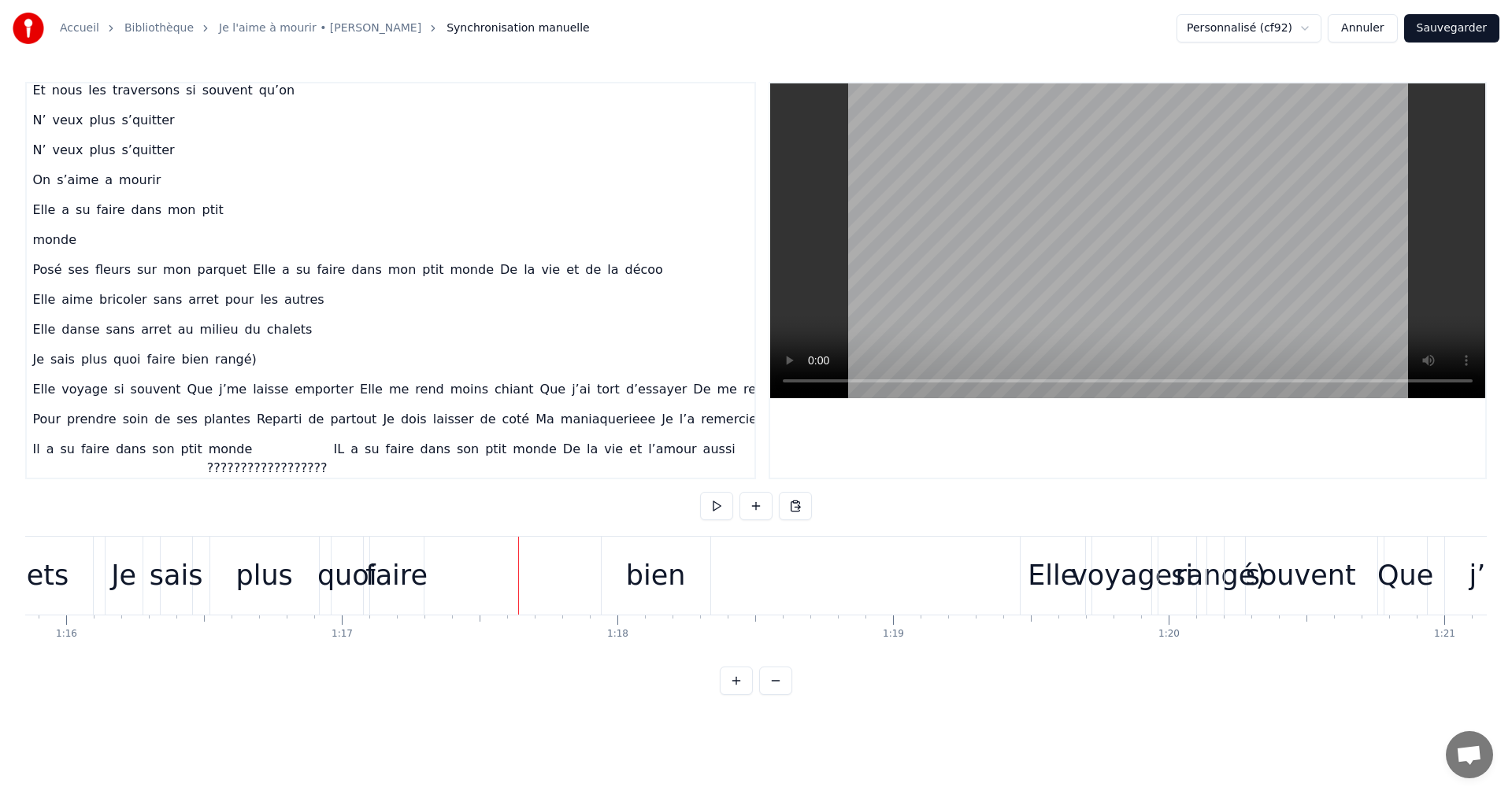
click at [214, 359] on span "rangé)" at bounding box center [235, 359] width 44 height 18
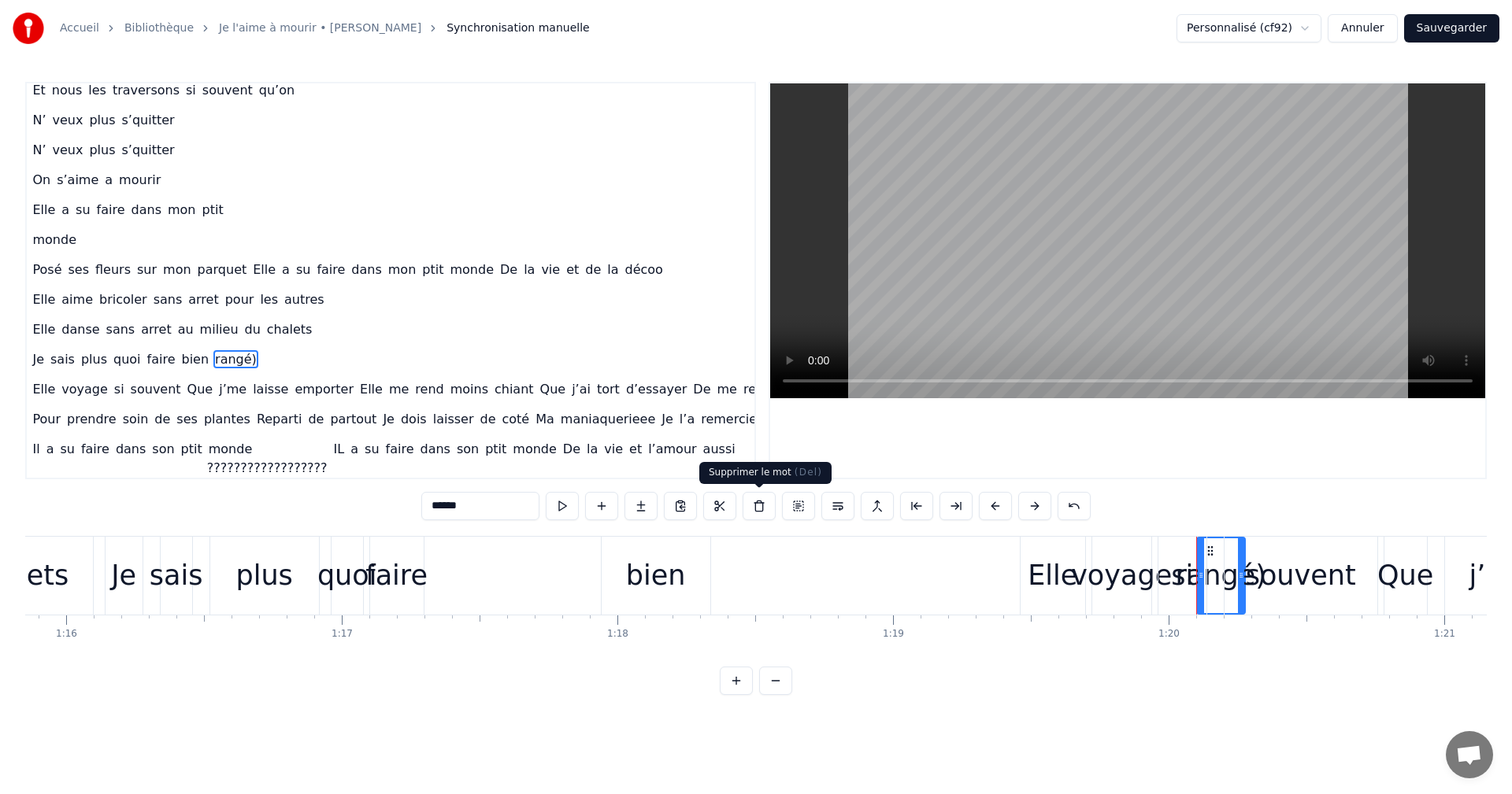
click at [760, 512] on button at bounding box center [759, 506] width 33 height 29
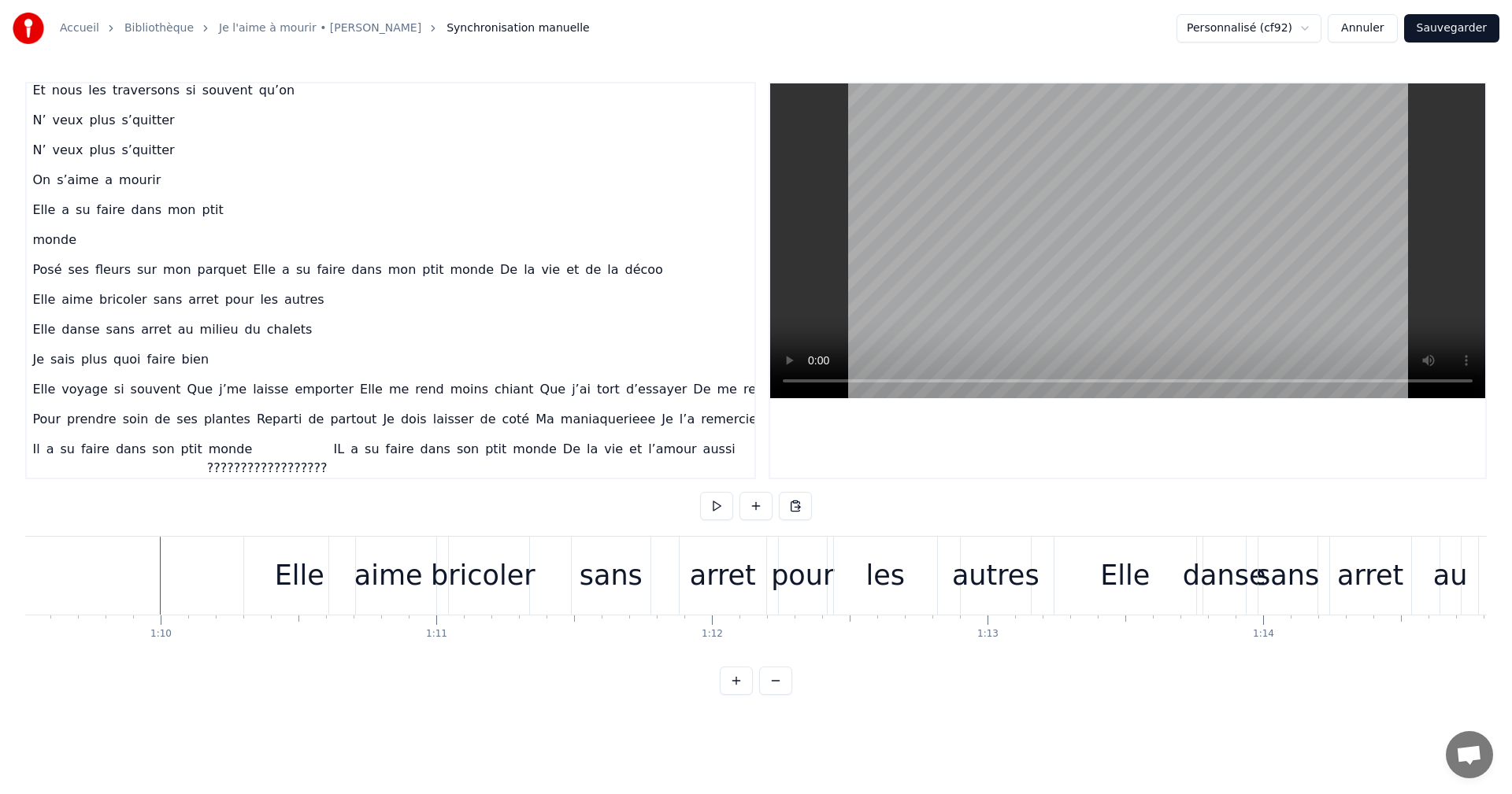
scroll to position [0, 19087]
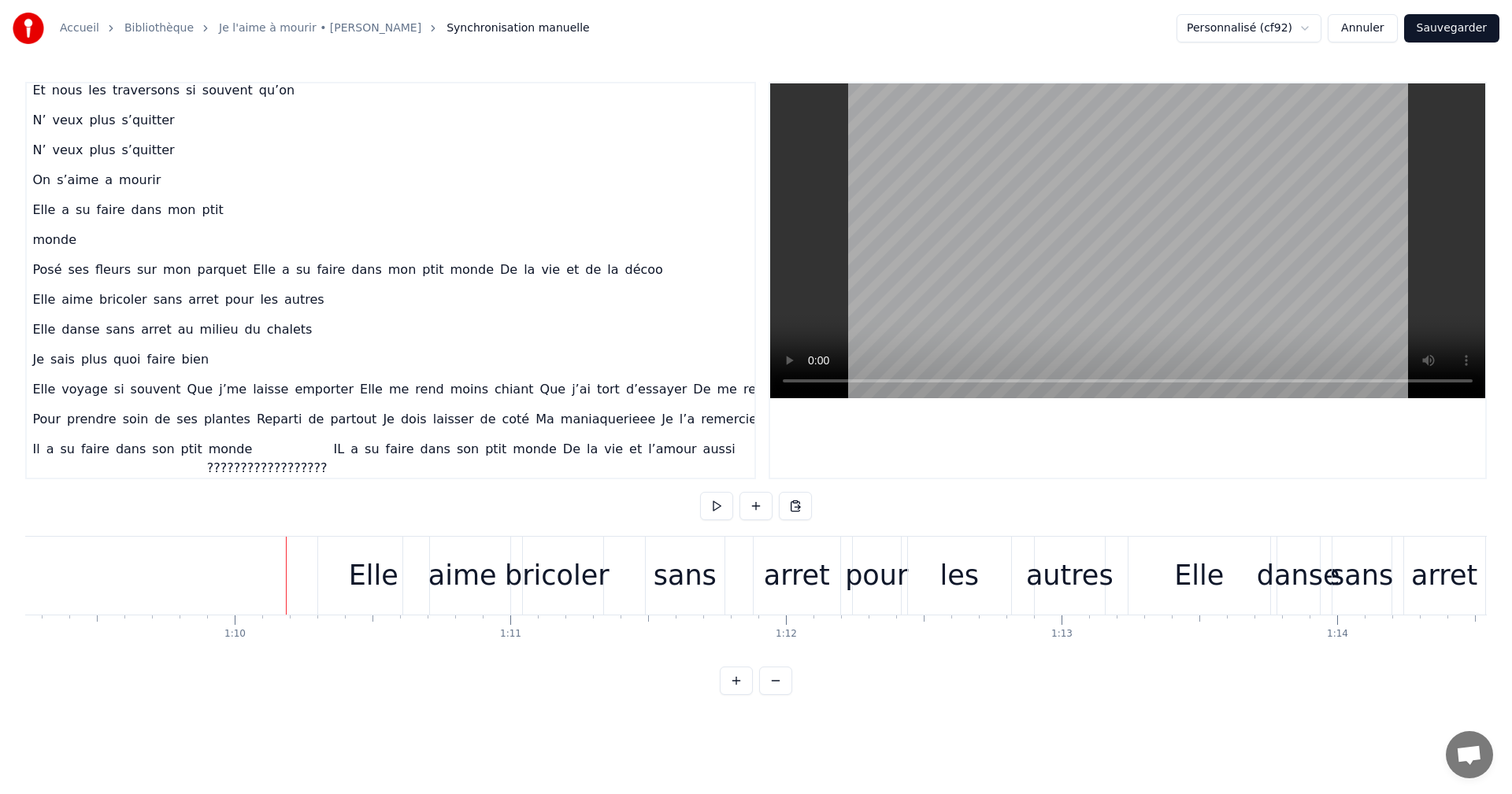
click at [344, 570] on div "Elle" at bounding box center [373, 575] width 111 height 78
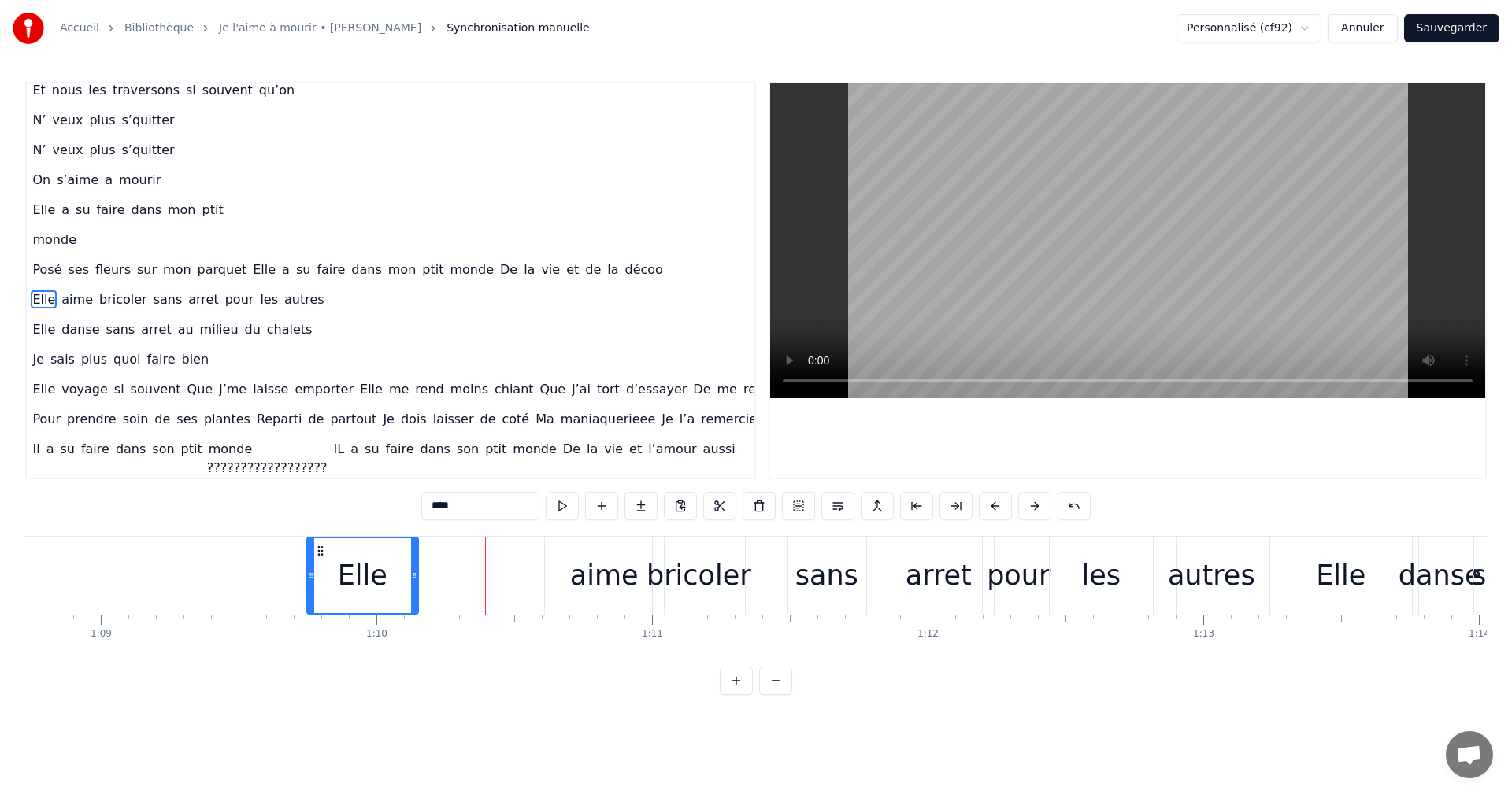
scroll to position [0, 18941]
drag, startPoint x: 330, startPoint y: 545, endPoint x: 345, endPoint y: 554, distance: 17.5
click at [345, 554] on icon at bounding box center [346, 551] width 12 height 12
click at [595, 580] on div "aime" at bounding box center [608, 576] width 69 height 42
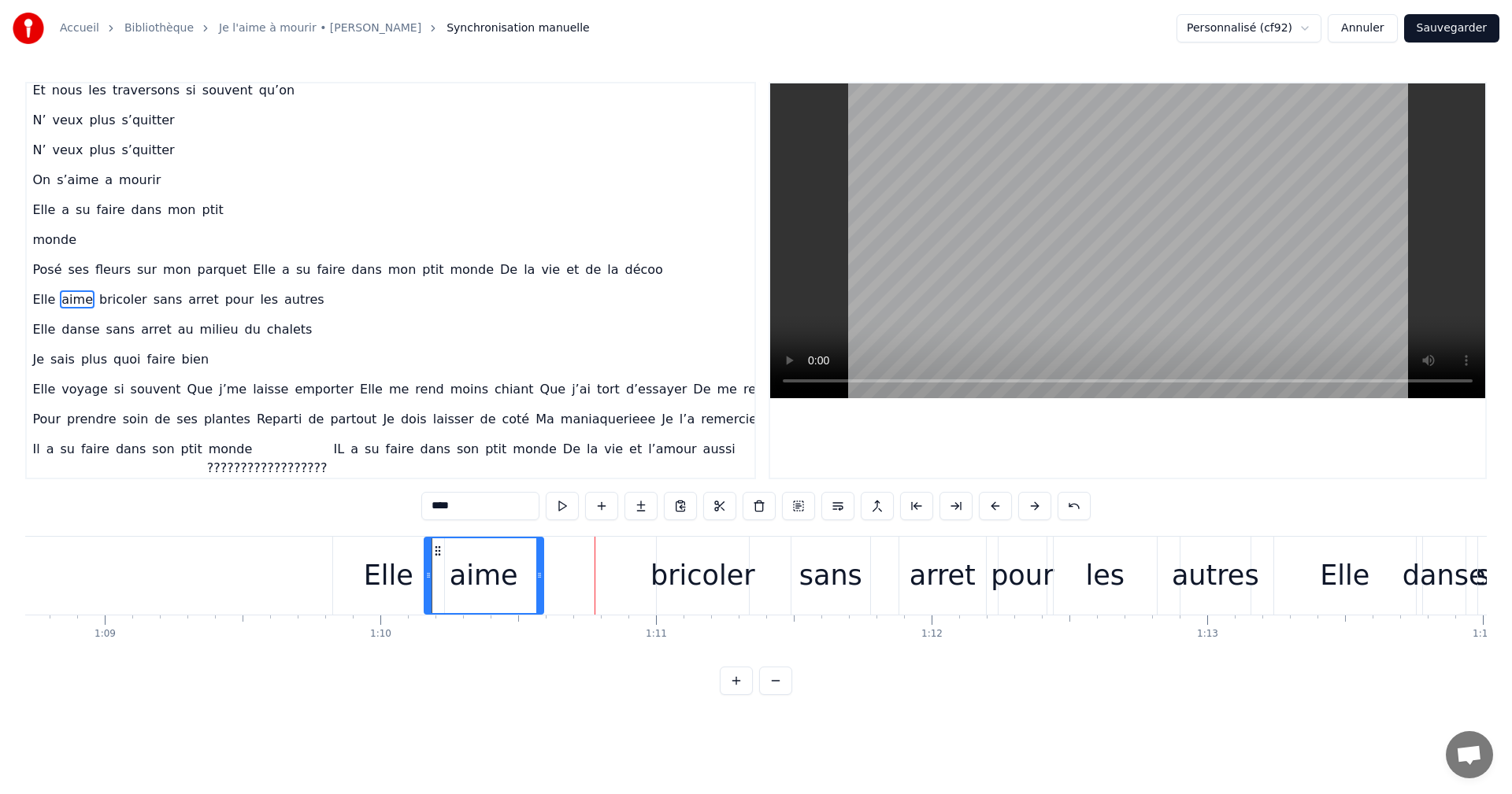
drag, startPoint x: 563, startPoint y: 551, endPoint x: 439, endPoint y: 555, distance: 124.1
click at [439, 555] on icon at bounding box center [438, 551] width 12 height 12
click at [690, 564] on div "bricoler" at bounding box center [703, 576] width 105 height 42
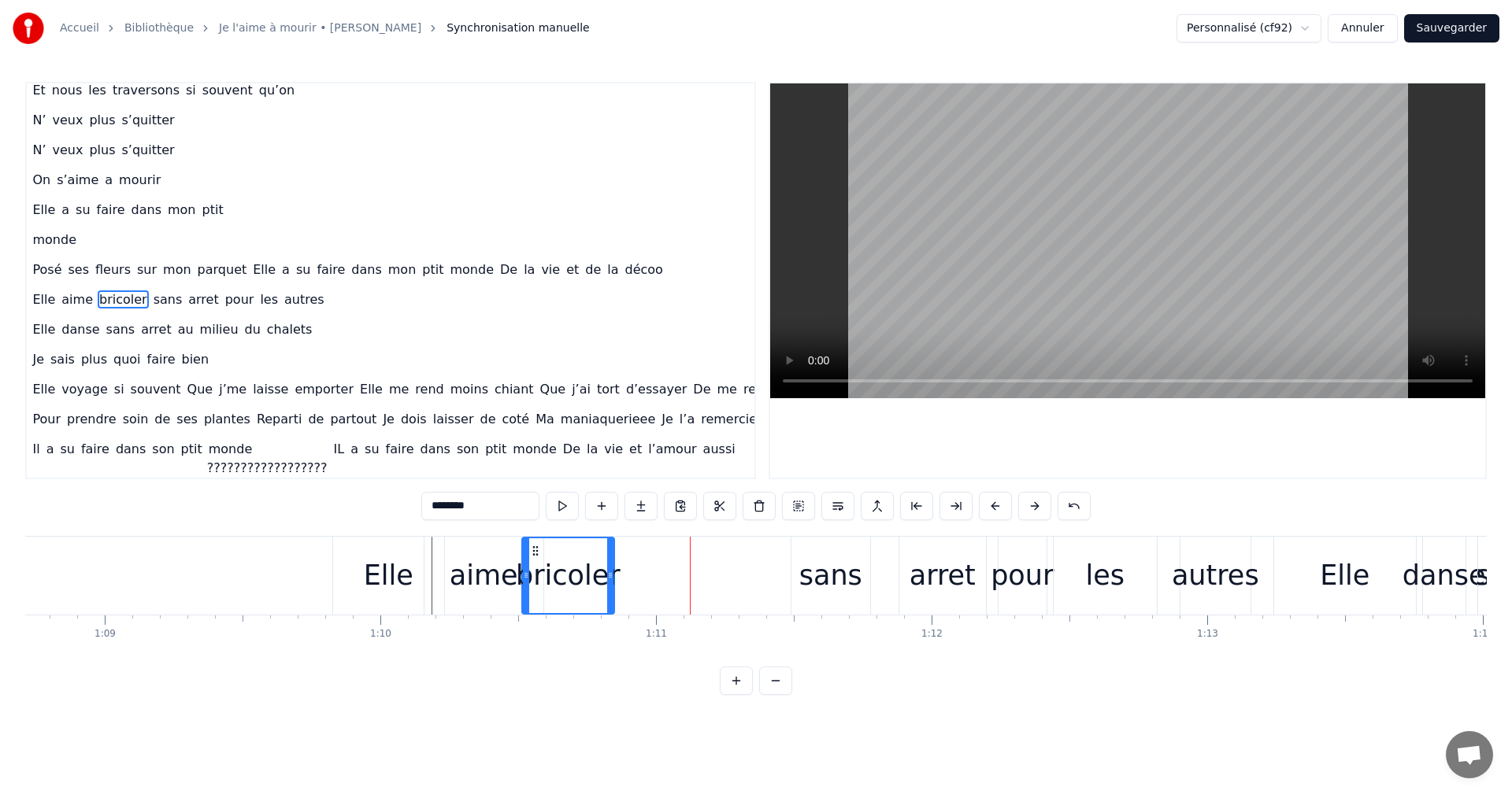
drag, startPoint x: 667, startPoint y: 550, endPoint x: 533, endPoint y: 566, distance: 135.0
click at [533, 566] on div "bricoler" at bounding box center [569, 576] width 91 height 75
click at [807, 562] on div "sans" at bounding box center [831, 576] width 63 height 42
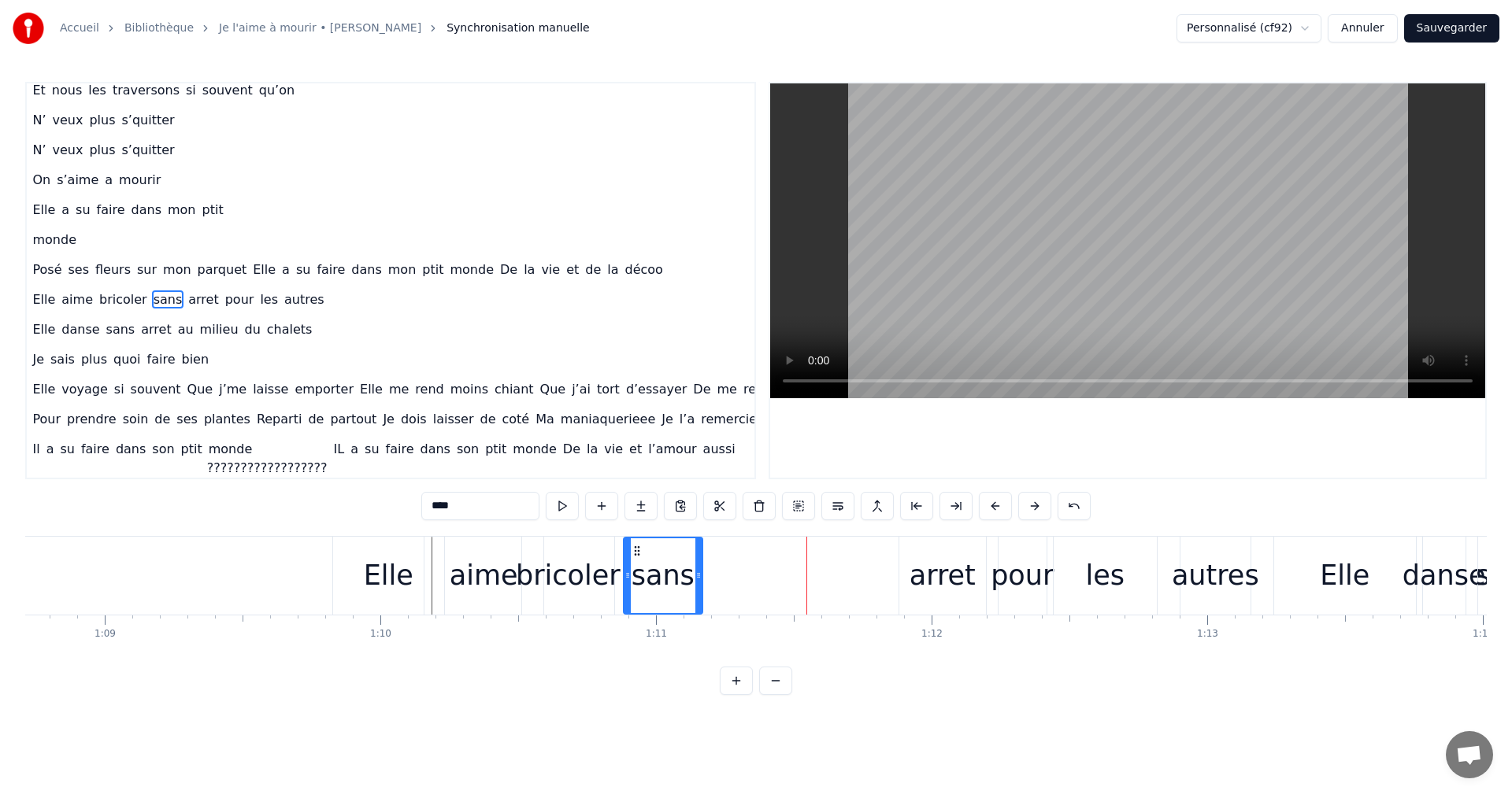
drag, startPoint x: 800, startPoint y: 552, endPoint x: 631, endPoint y: 581, distance: 171.5
click at [631, 581] on div "sans" at bounding box center [663, 576] width 78 height 75
click at [923, 545] on div "arret" at bounding box center [942, 575] width 86 height 78
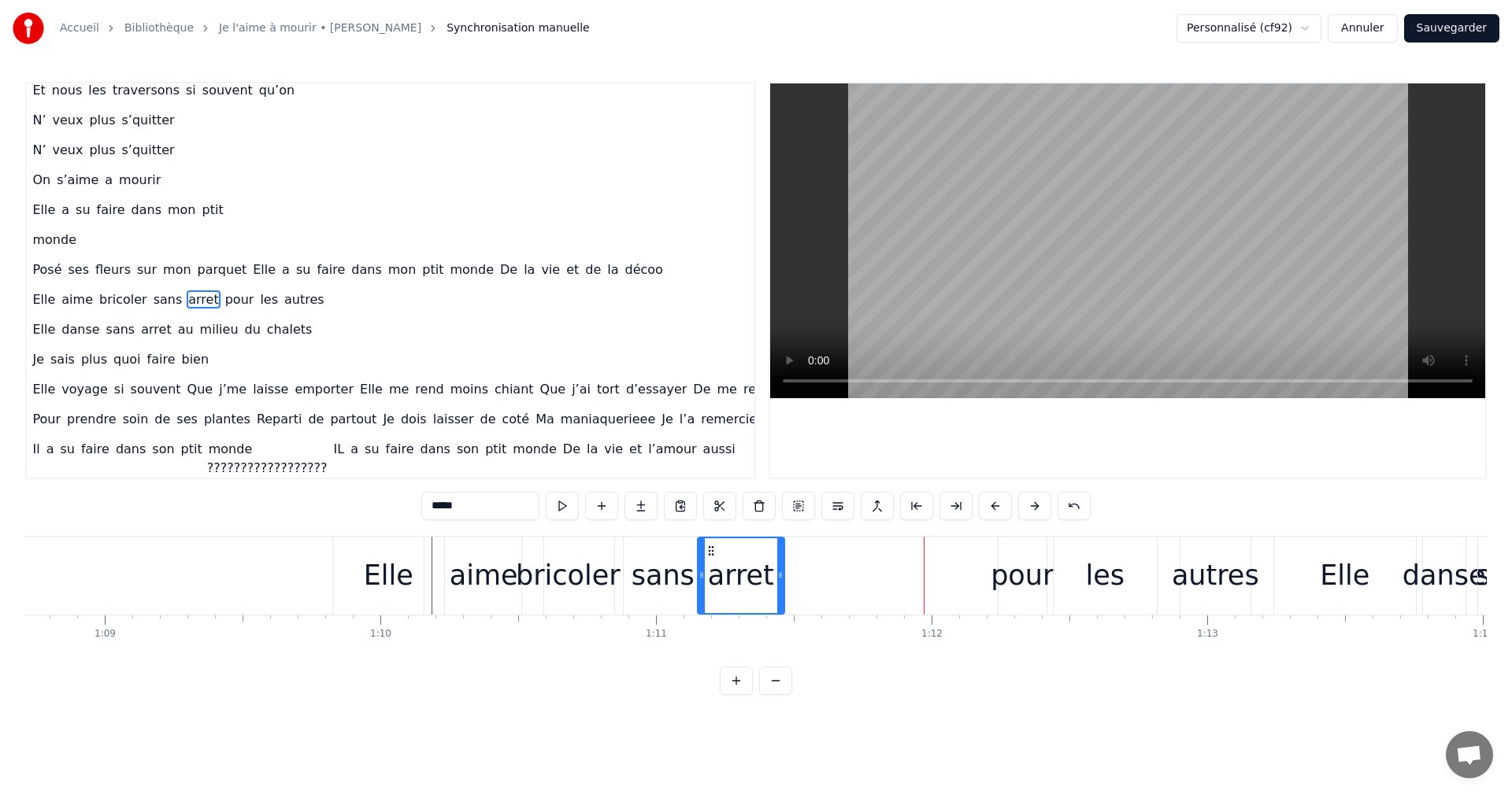
drag, startPoint x: 915, startPoint y: 546, endPoint x: 712, endPoint y: 576, distance: 205.2
click at [712, 576] on div "arret" at bounding box center [741, 576] width 85 height 75
click at [348, 579] on div "Elle" at bounding box center [388, 575] width 111 height 78
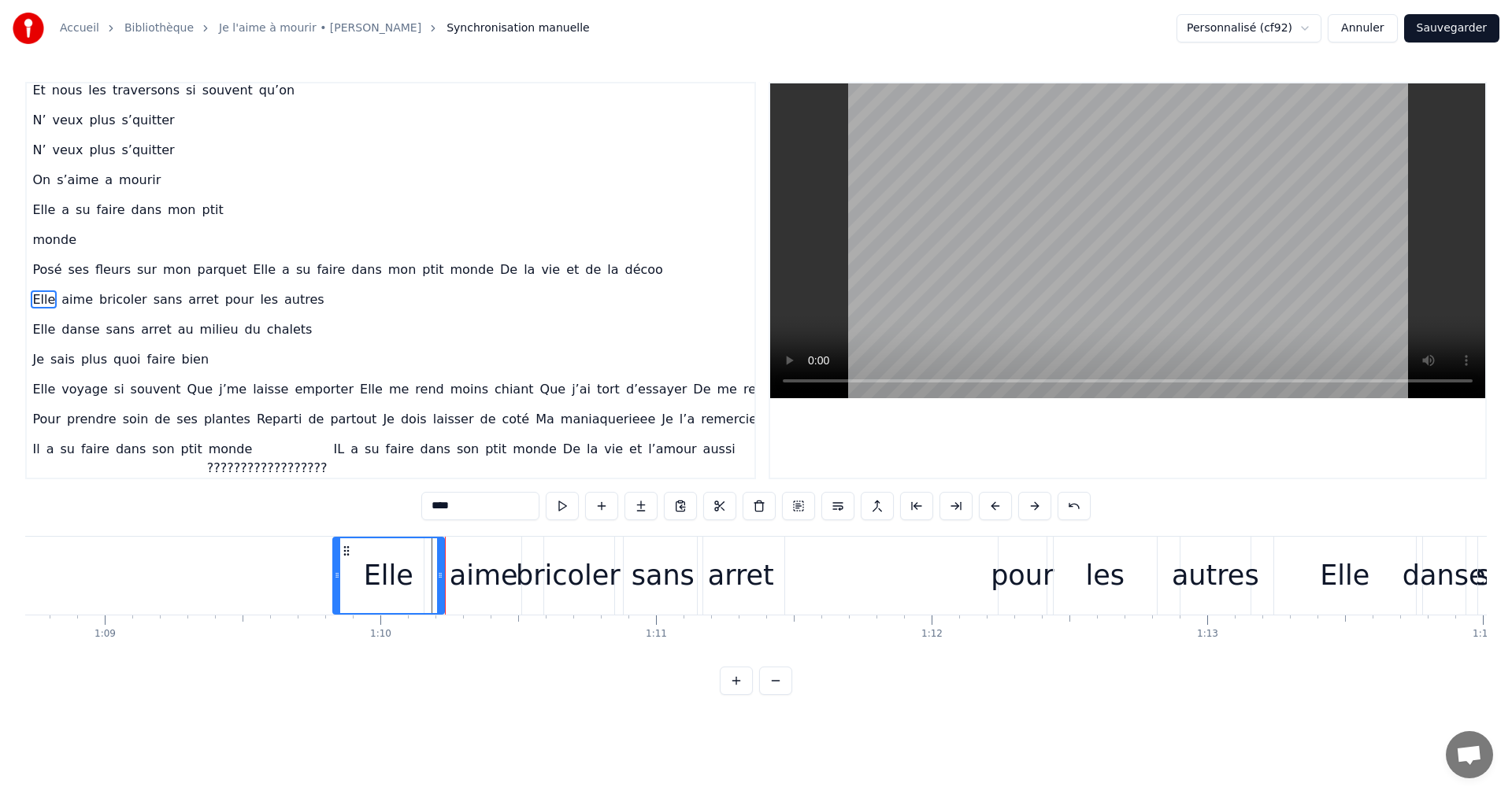
click at [458, 572] on div "aime" at bounding box center [484, 576] width 69 height 42
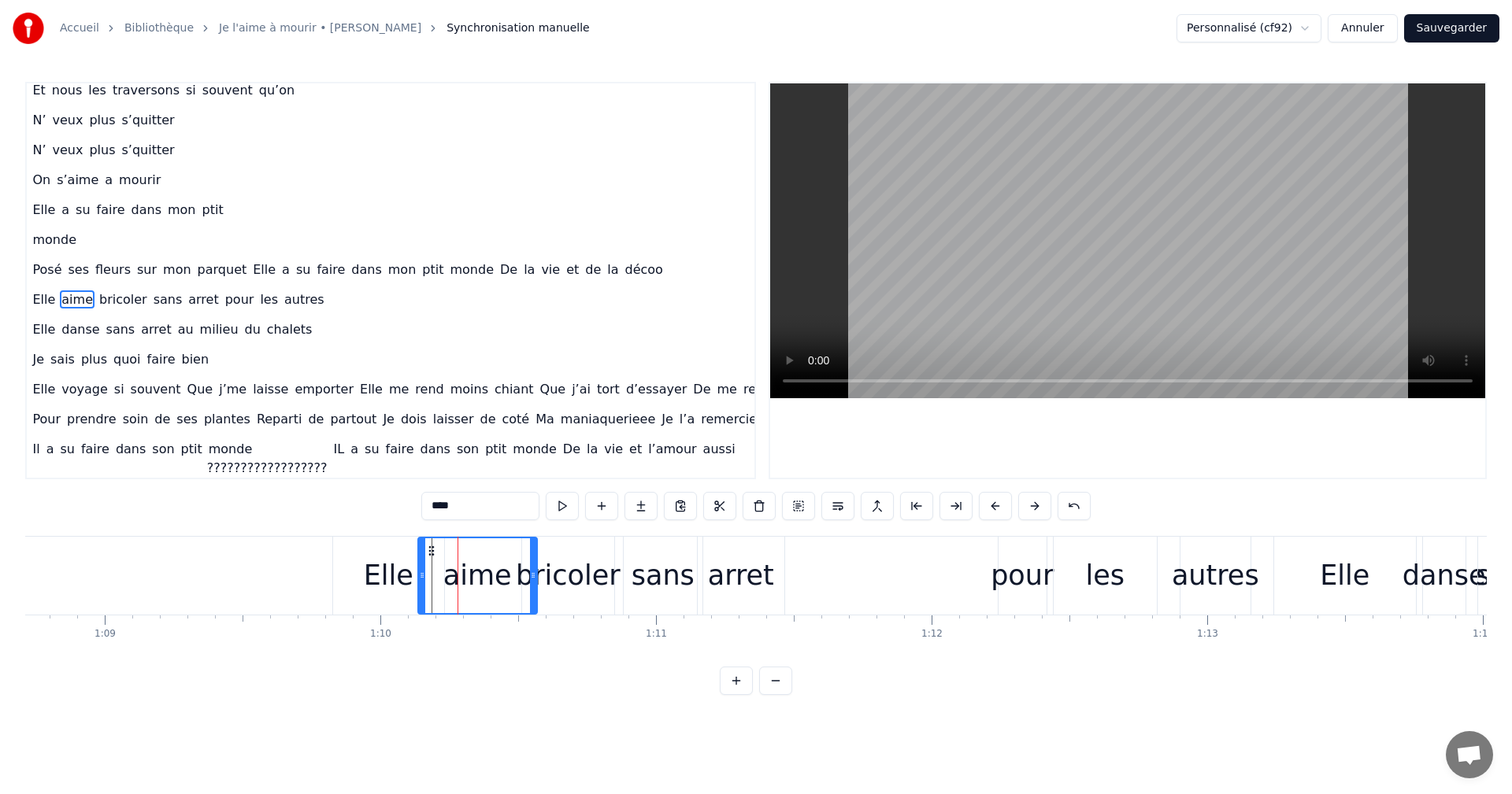
click at [432, 547] on icon at bounding box center [432, 551] width 12 height 12
click at [574, 564] on div "bricoler" at bounding box center [569, 576] width 105 height 42
type input "********"
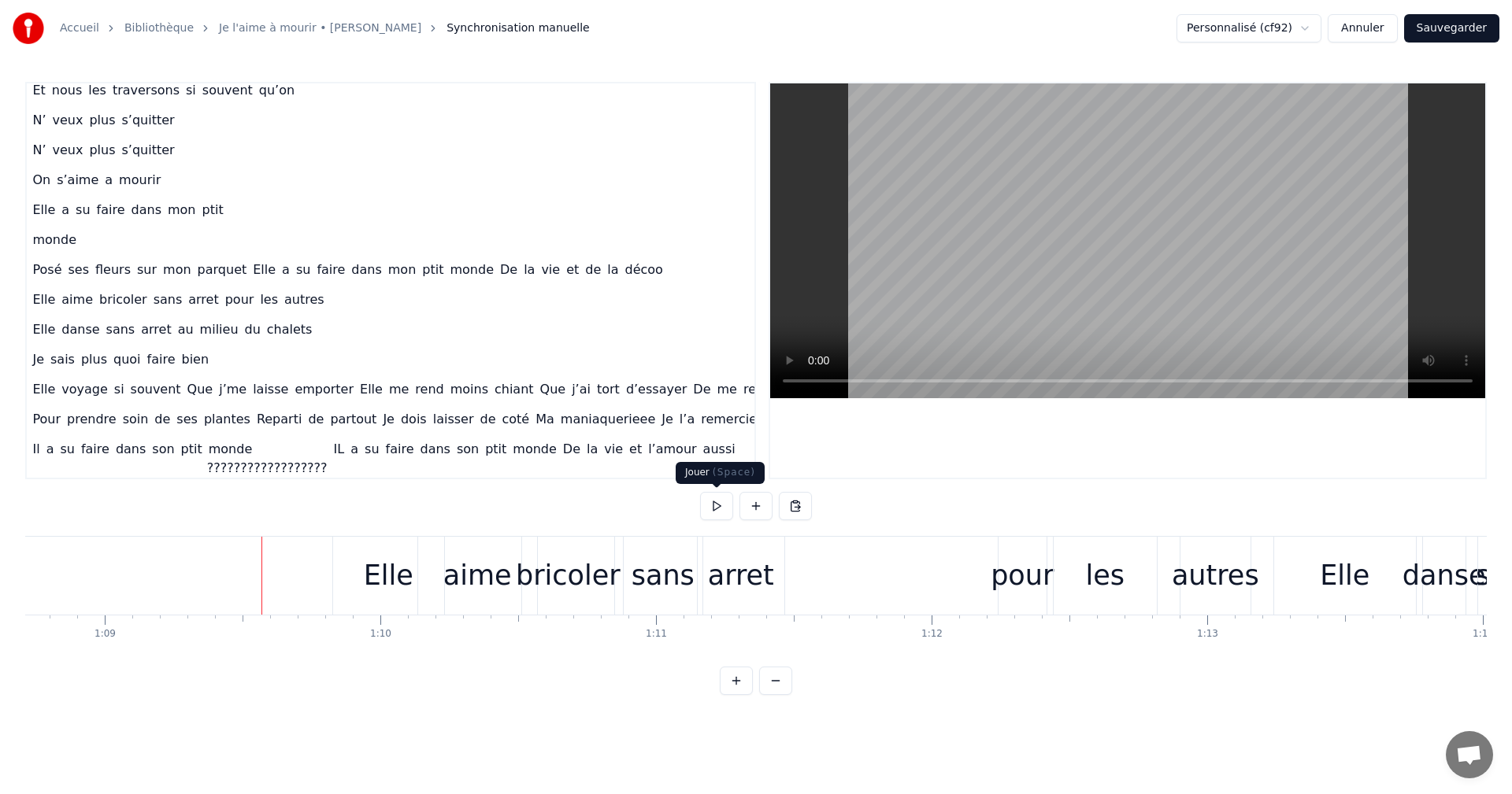
click at [705, 500] on button at bounding box center [717, 506] width 33 height 29
click at [1013, 576] on div "pour" at bounding box center [1022, 576] width 63 height 42
drag, startPoint x: 728, startPoint y: 577, endPoint x: 768, endPoint y: 573, distance: 40.2
click at [768, 573] on div "arret" at bounding box center [741, 576] width 66 height 42
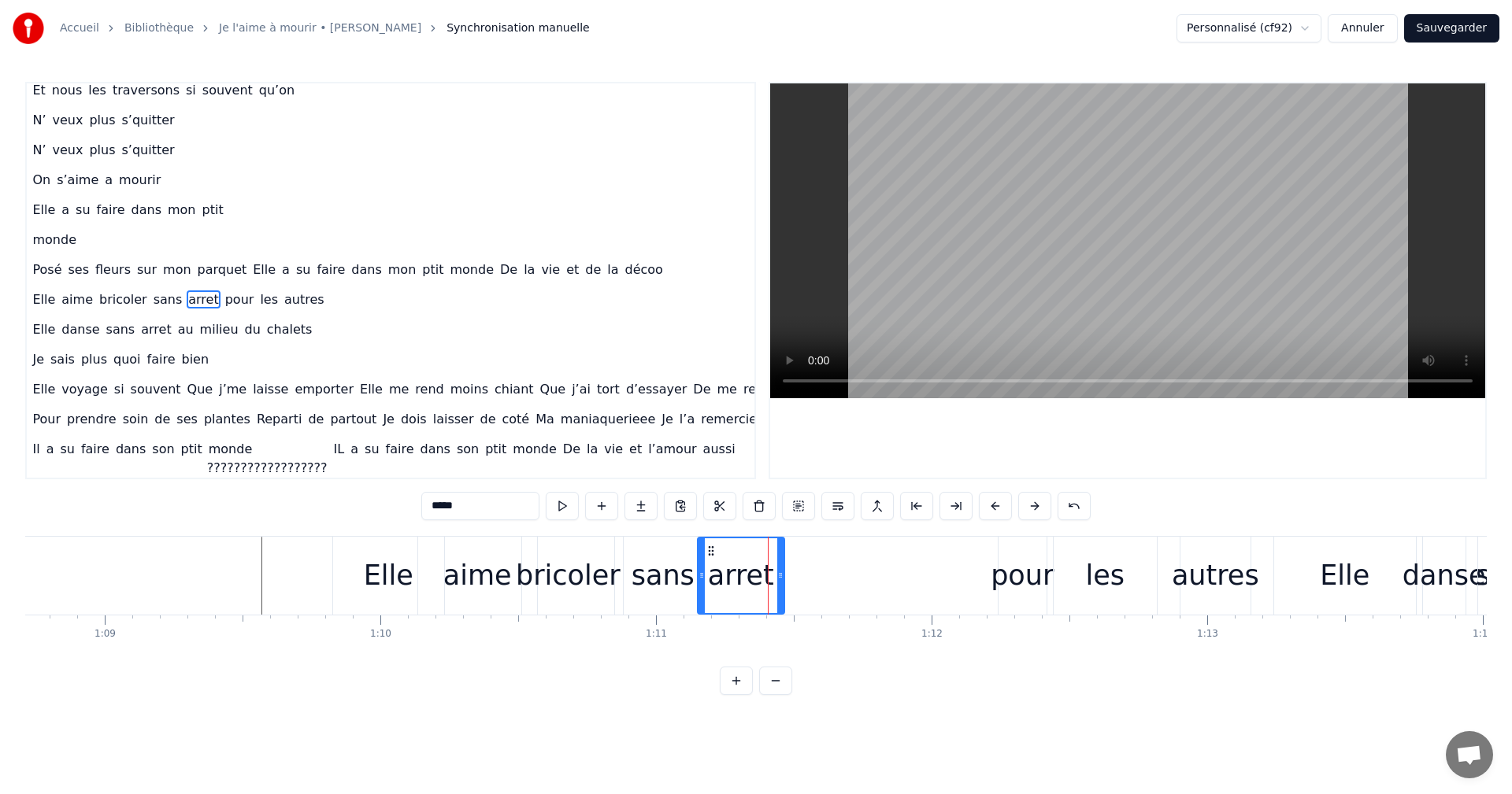
click at [1016, 548] on div "pour" at bounding box center [1022, 575] width 48 height 78
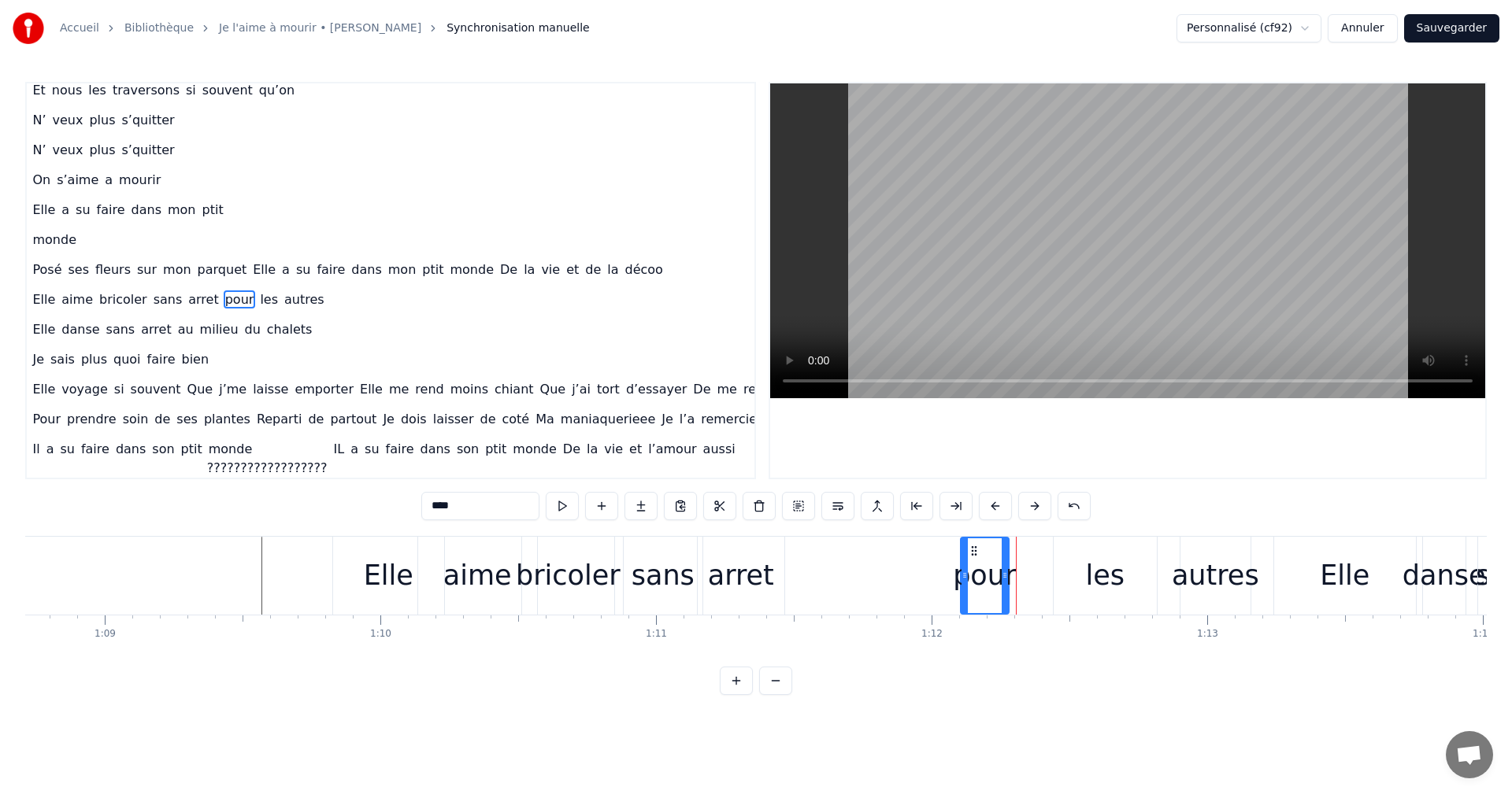
drag, startPoint x: 1011, startPoint y: 548, endPoint x: 972, endPoint y: 559, distance: 40.5
click at [972, 559] on div "pour" at bounding box center [984, 576] width 46 height 75
click at [1123, 554] on div "les" at bounding box center [1106, 575] width 103 height 78
type input "***"
drag, startPoint x: 1069, startPoint y: 552, endPoint x: 1026, endPoint y: 563, distance: 44.4
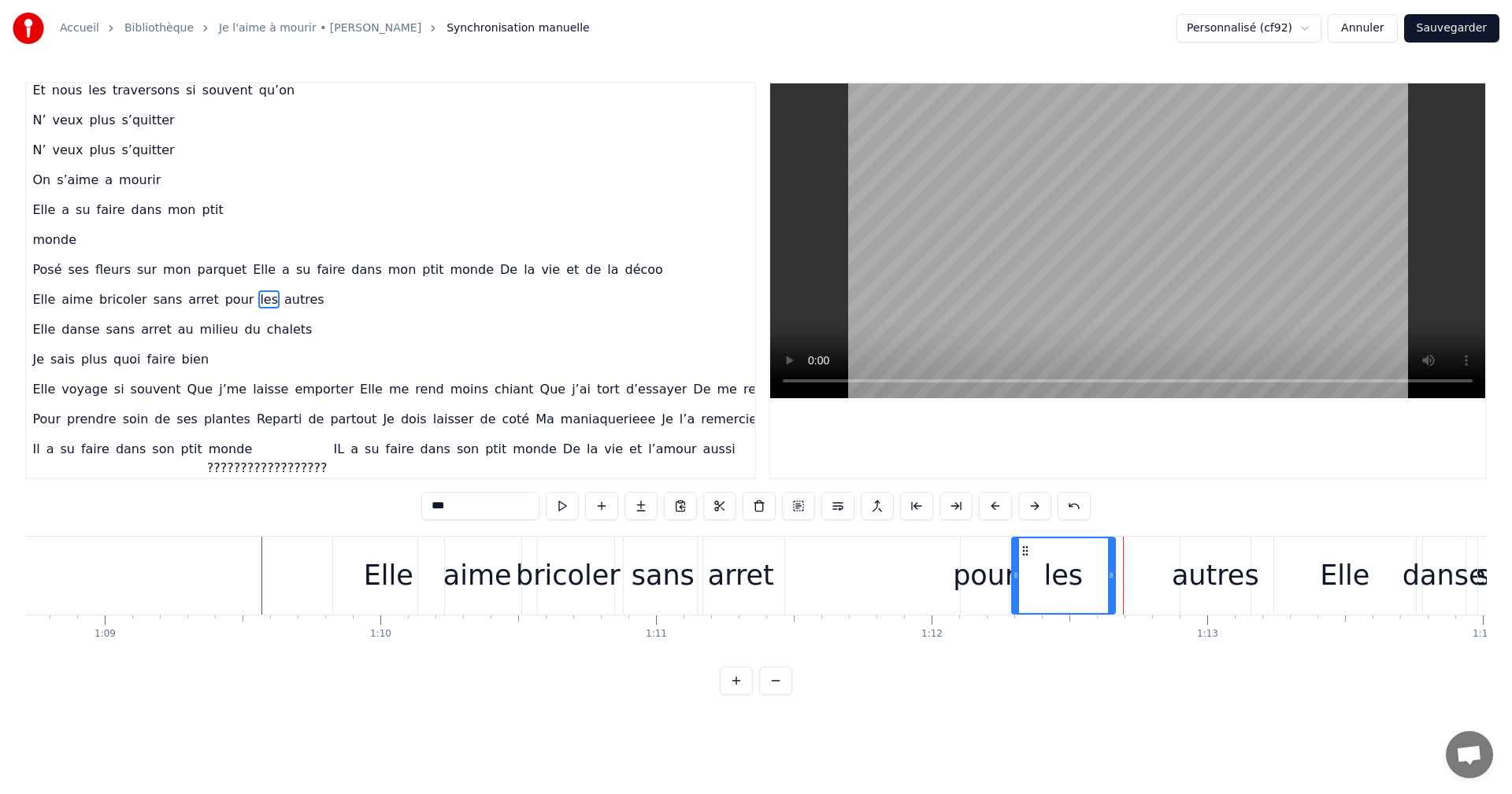
click at [1026, 563] on div "les" at bounding box center [1064, 576] width 102 height 75
drag, startPoint x: 746, startPoint y: 576, endPoint x: 834, endPoint y: 572, distance: 88.1
click at [834, 572] on div "Elle aime bricoler sans arret pour les autres" at bounding box center [793, 575] width 923 height 78
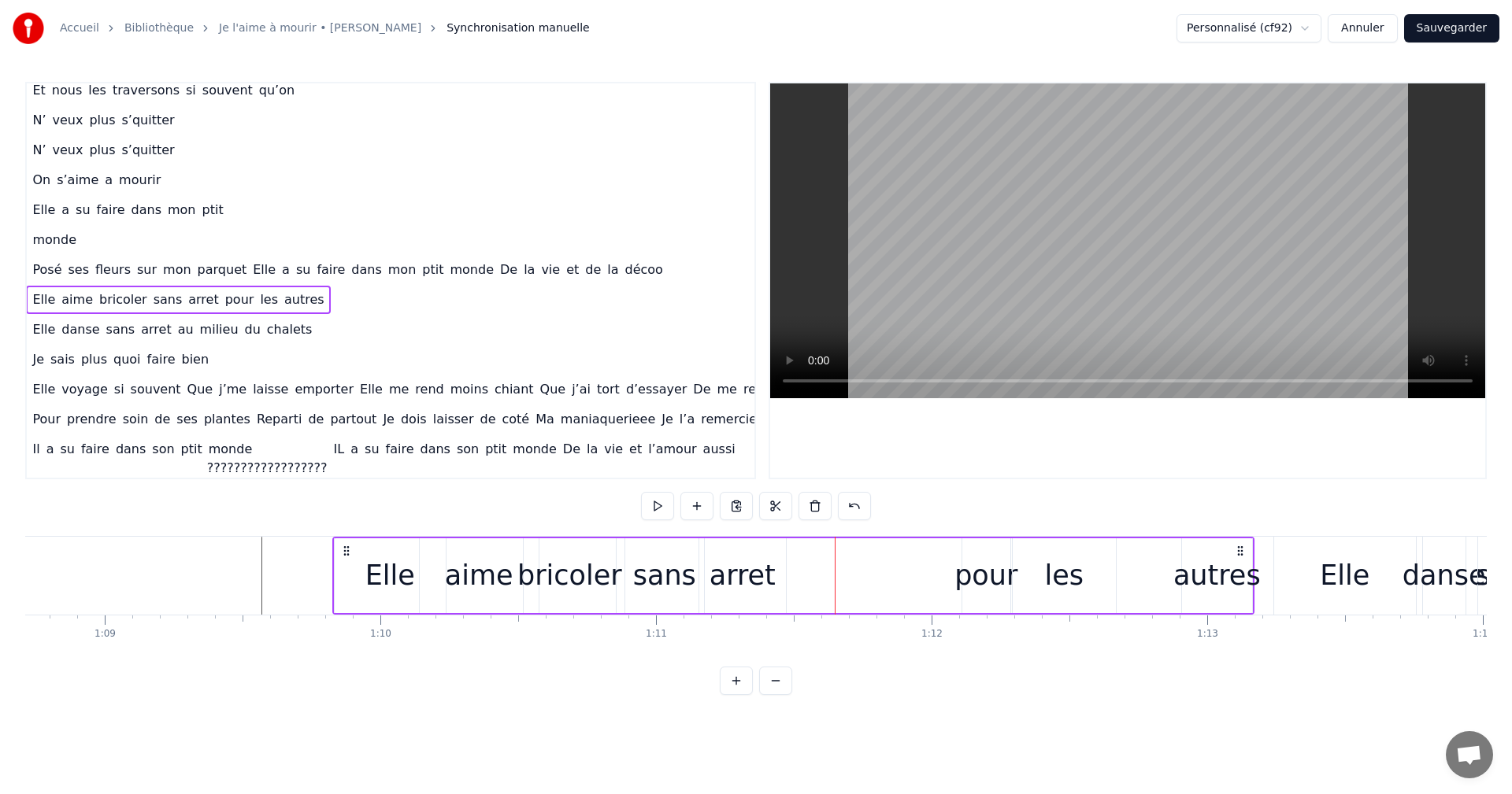
click at [769, 569] on div "arret" at bounding box center [743, 576] width 66 height 42
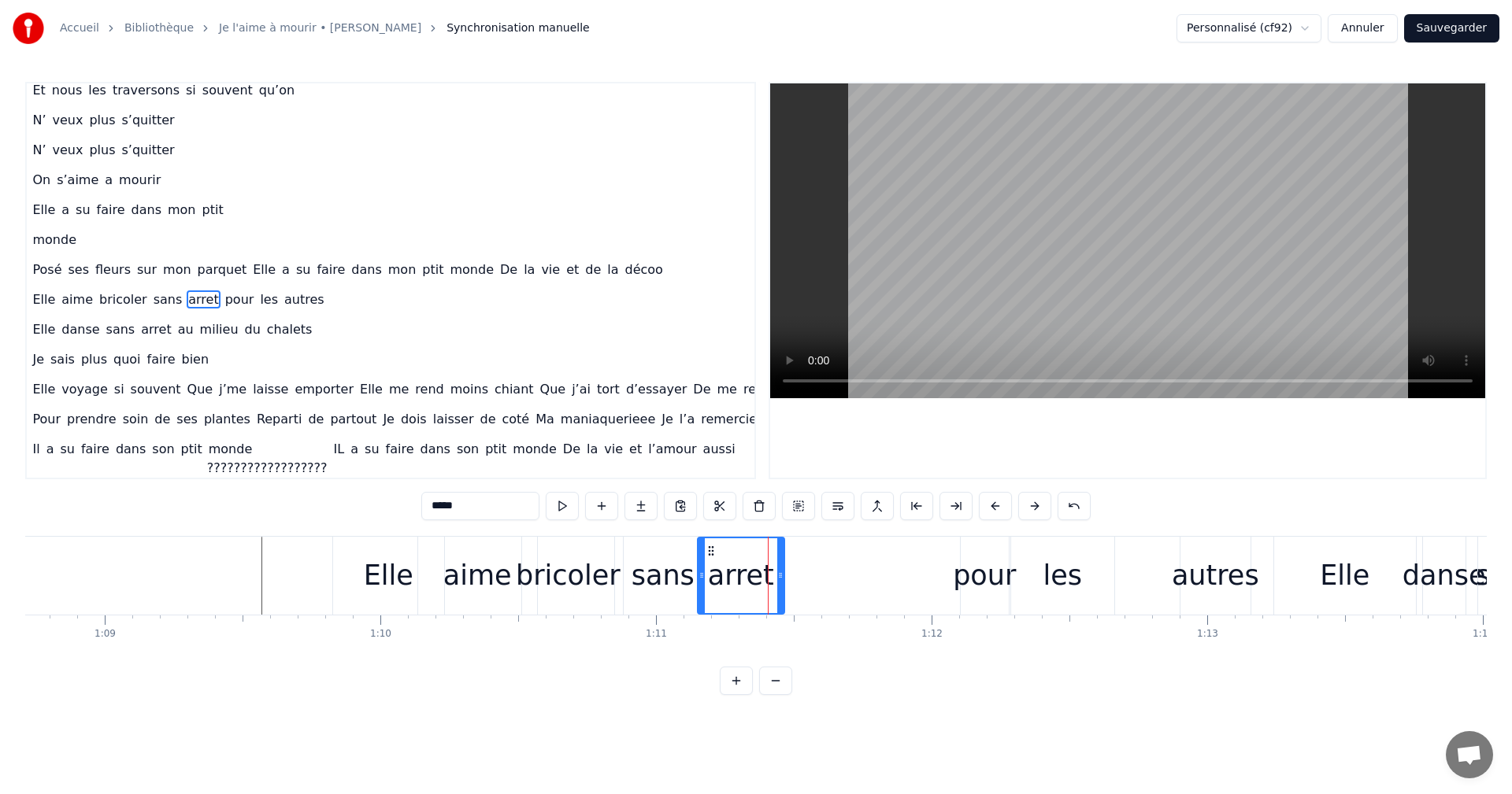
drag, startPoint x: 745, startPoint y: 573, endPoint x: 780, endPoint y: 574, distance: 35.0
click at [780, 574] on div "arret" at bounding box center [741, 576] width 85 height 75
drag, startPoint x: 710, startPoint y: 550, endPoint x: 779, endPoint y: 566, distance: 70.8
click at [779, 566] on div "arret" at bounding box center [811, 576] width 85 height 75
click at [671, 574] on div "sans" at bounding box center [663, 576] width 63 height 42
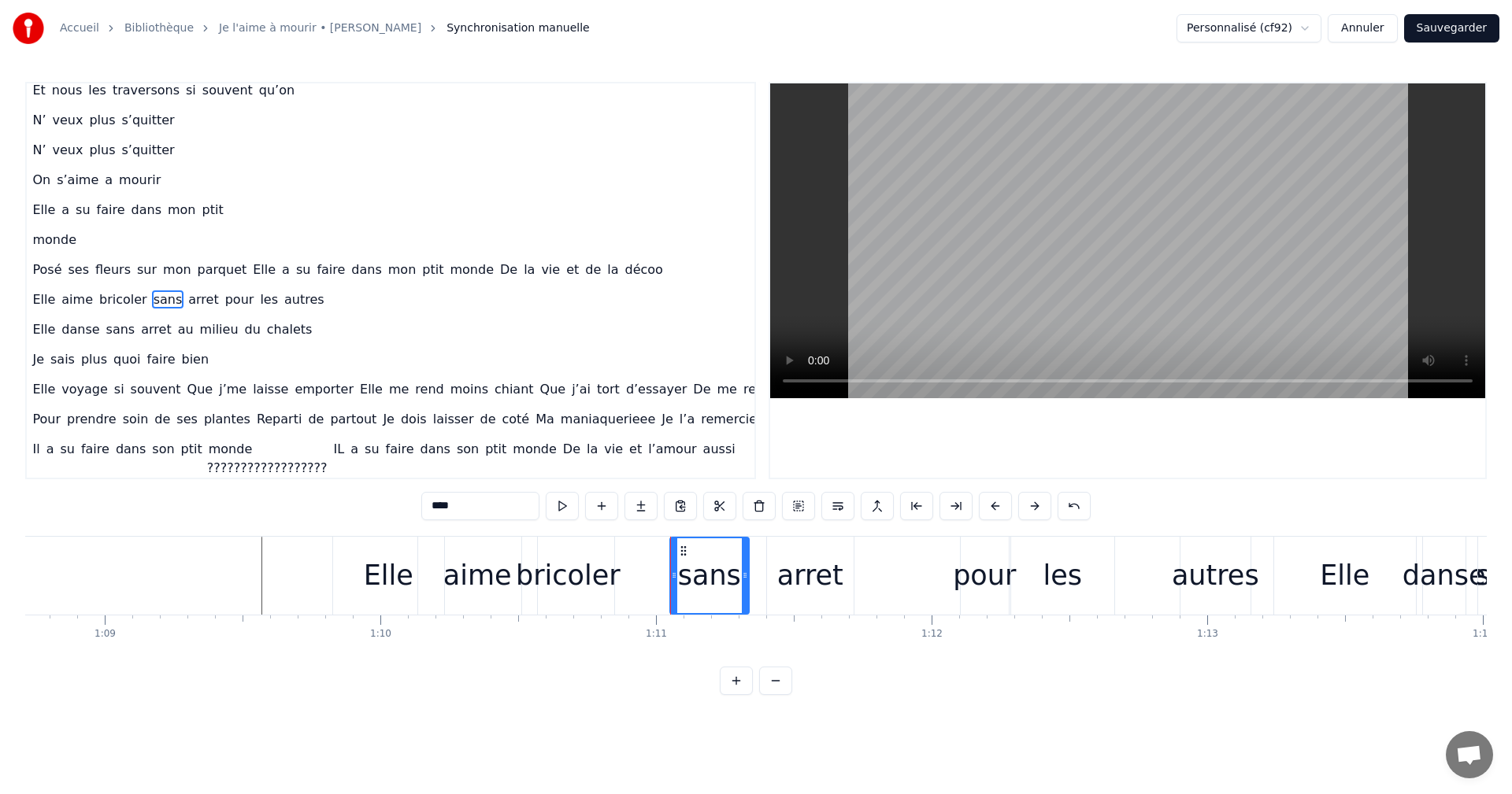
drag, startPoint x: 631, startPoint y: 547, endPoint x: 679, endPoint y: 559, distance: 49.5
click at [679, 559] on div "sans" at bounding box center [710, 576] width 78 height 75
click at [567, 570] on div "bricoler" at bounding box center [569, 576] width 105 height 42
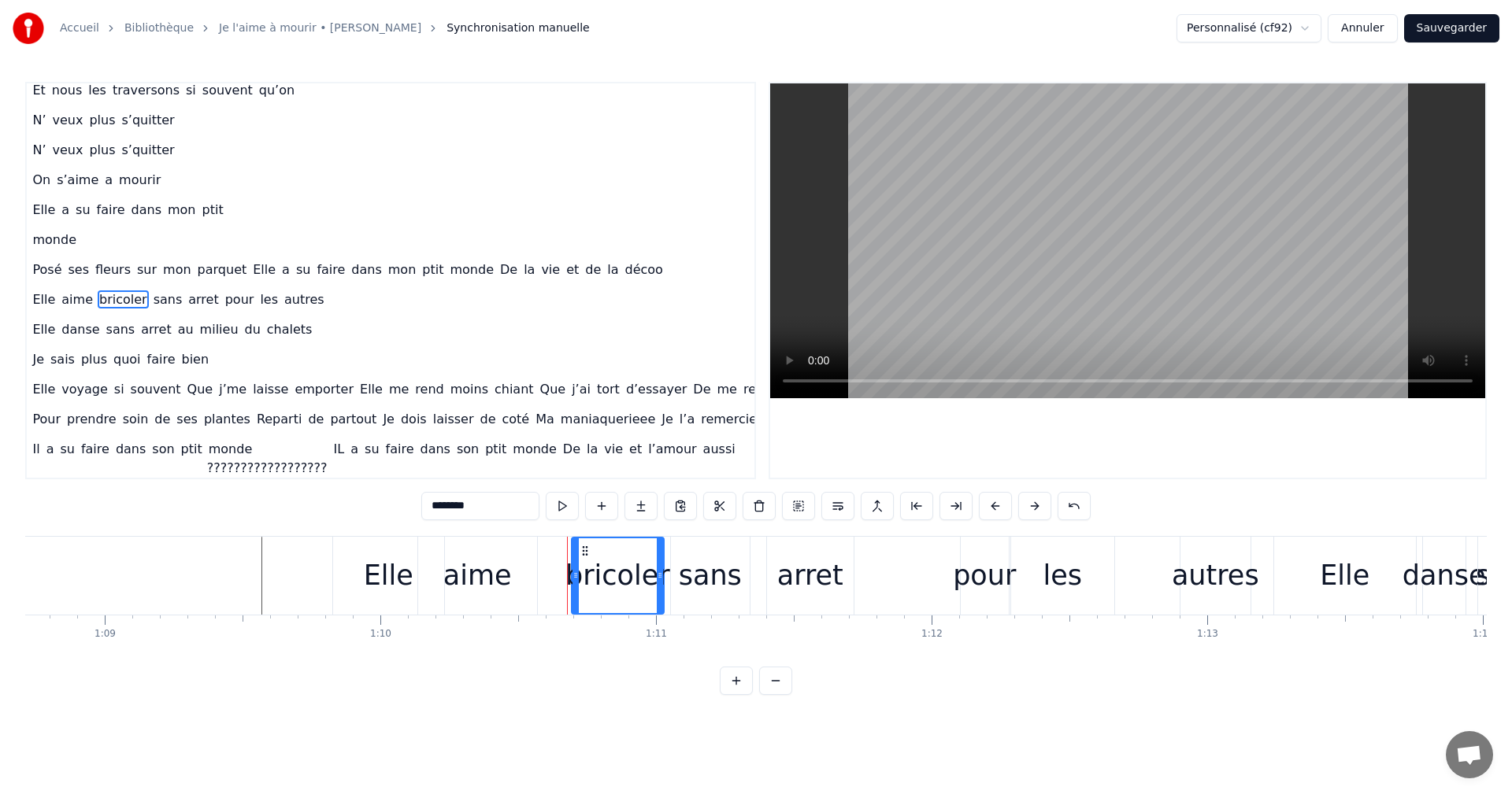
drag, startPoint x: 531, startPoint y: 549, endPoint x: 581, endPoint y: 548, distance: 50.0
click at [581, 548] on icon at bounding box center [585, 551] width 12 height 12
drag, startPoint x: 661, startPoint y: 575, endPoint x: 681, endPoint y: 576, distance: 20.0
click at [681, 576] on icon at bounding box center [680, 575] width 6 height 12
drag, startPoint x: 574, startPoint y: 573, endPoint x: 530, endPoint y: 579, distance: 44.4
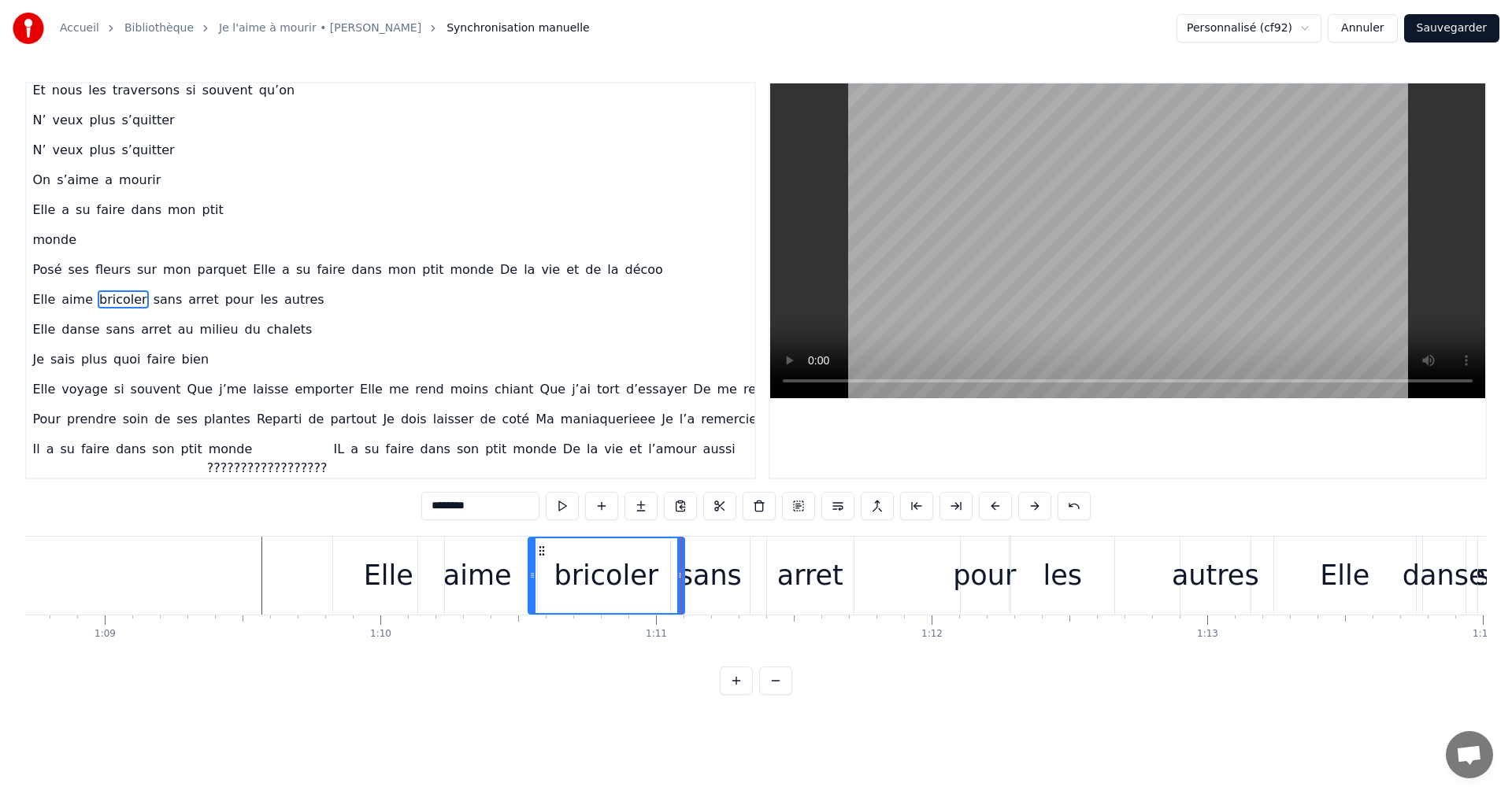
click at [530, 579] on icon at bounding box center [532, 575] width 6 height 12
click at [493, 581] on div "aime" at bounding box center [478, 576] width 69 height 42
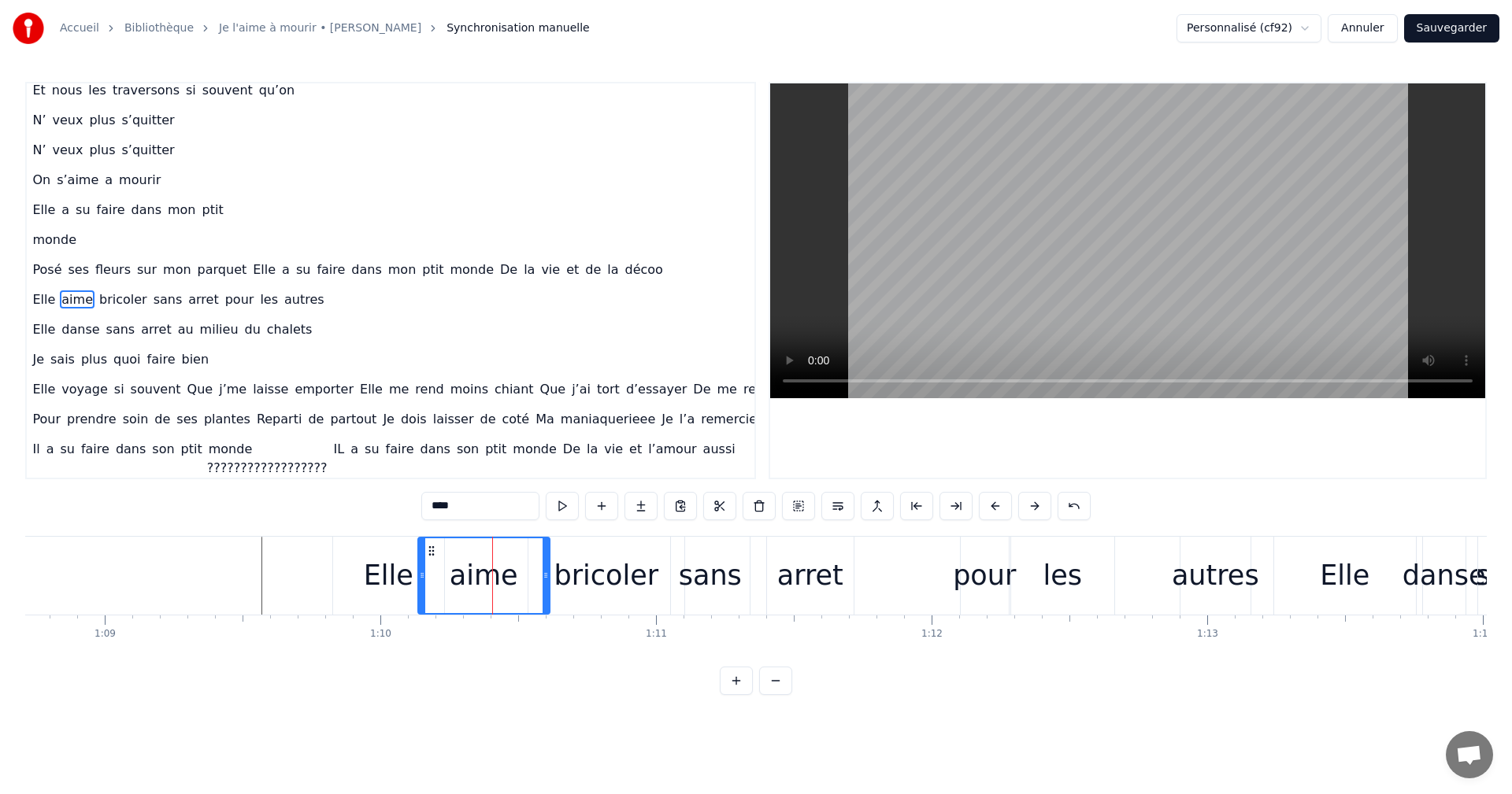
drag, startPoint x: 533, startPoint y: 573, endPoint x: 546, endPoint y: 574, distance: 13.0
click at [546, 574] on icon at bounding box center [545, 575] width 6 height 12
click at [1062, 564] on div "les" at bounding box center [1063, 576] width 39 height 42
type input "***"
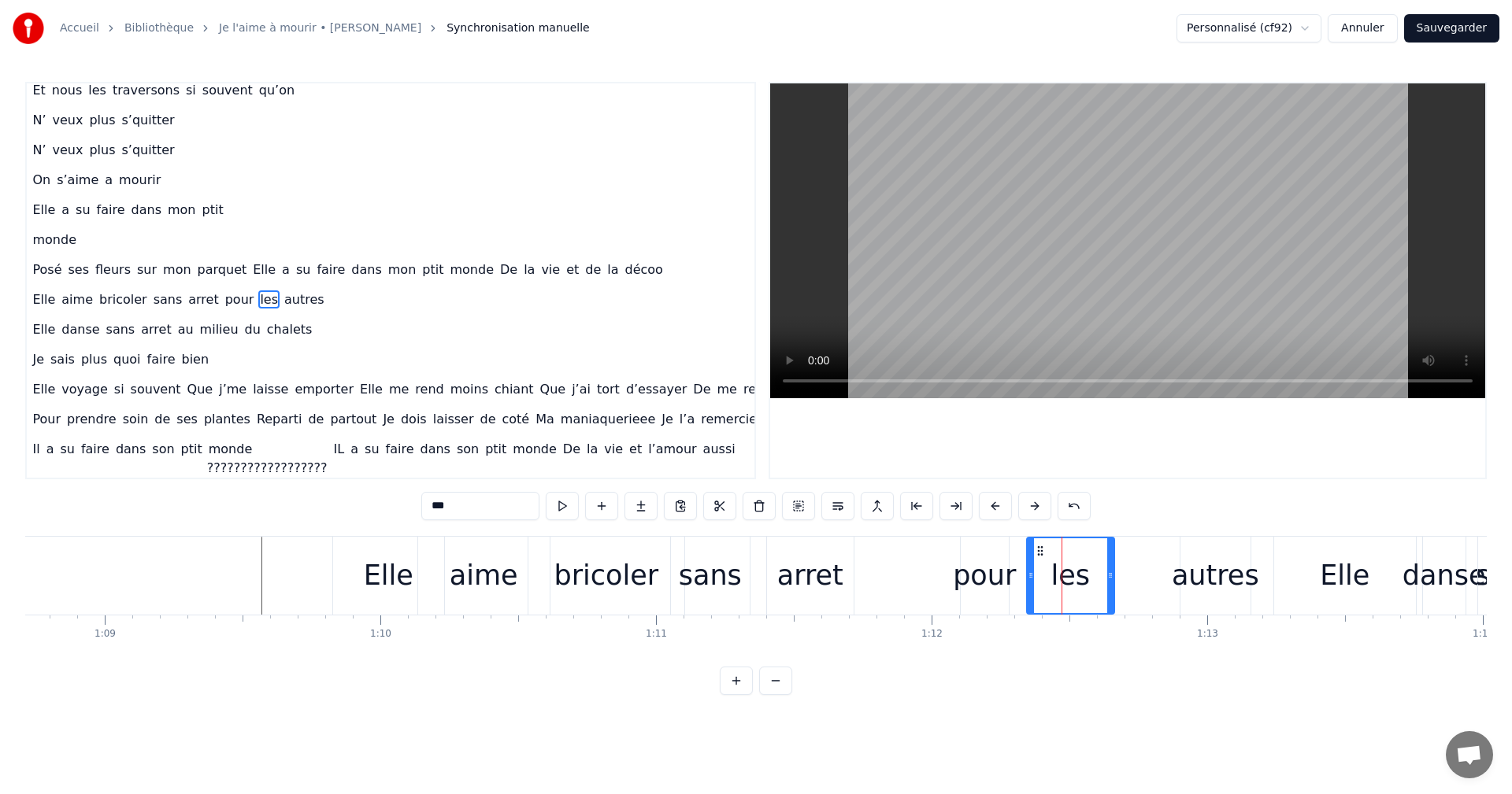
drag, startPoint x: 1017, startPoint y: 575, endPoint x: 1032, endPoint y: 578, distance: 15.3
click at [1032, 578] on icon at bounding box center [1031, 575] width 6 height 12
drag, startPoint x: 1113, startPoint y: 573, endPoint x: 1082, endPoint y: 587, distance: 34.0
click at [1082, 587] on div at bounding box center [1080, 576] width 6 height 75
drag, startPoint x: 1225, startPoint y: 578, endPoint x: 1154, endPoint y: 582, distance: 71.1
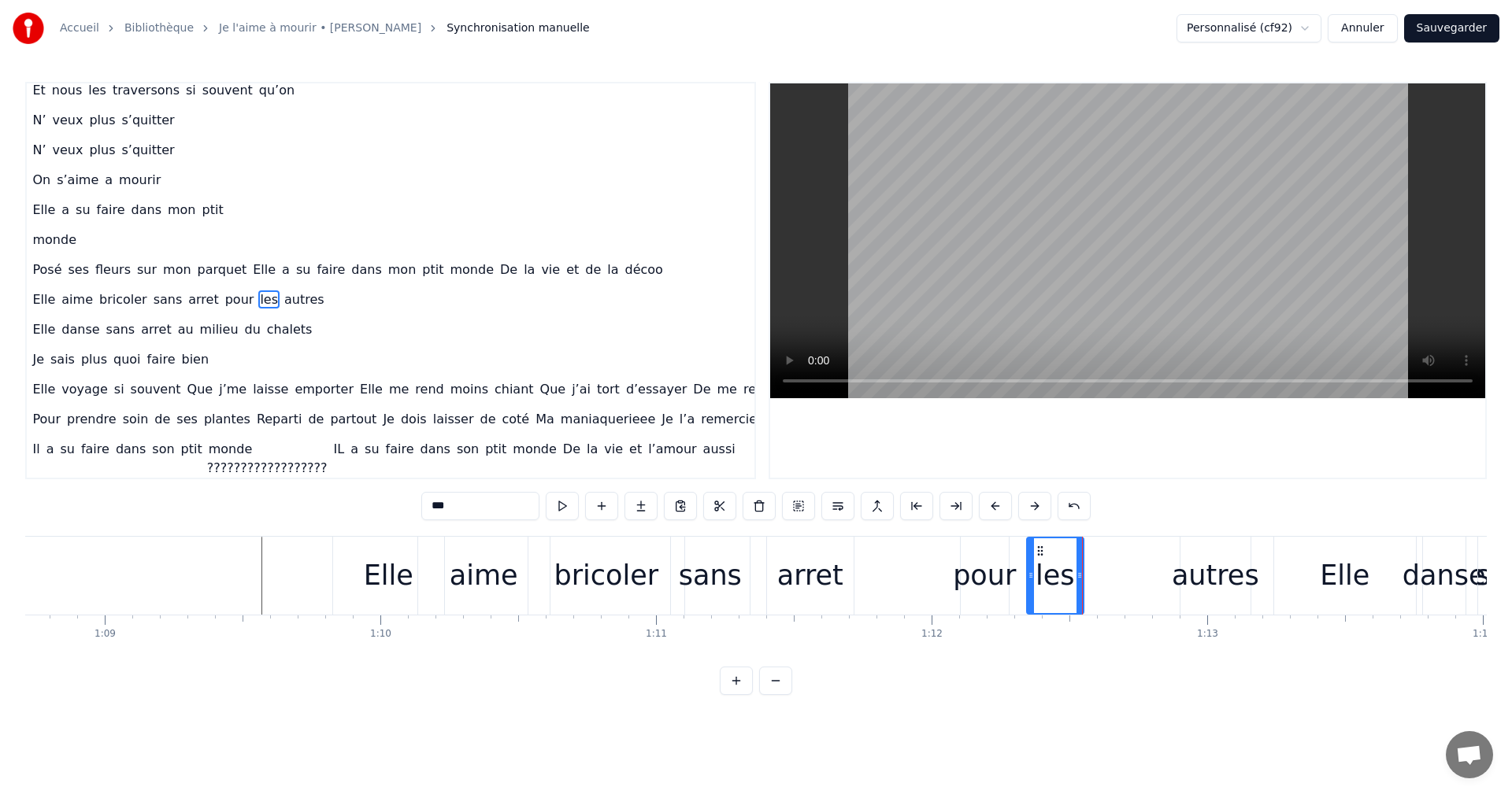
click at [1154, 582] on div "Elle aime bricoler sans arret pour les autres" at bounding box center [793, 575] width 923 height 78
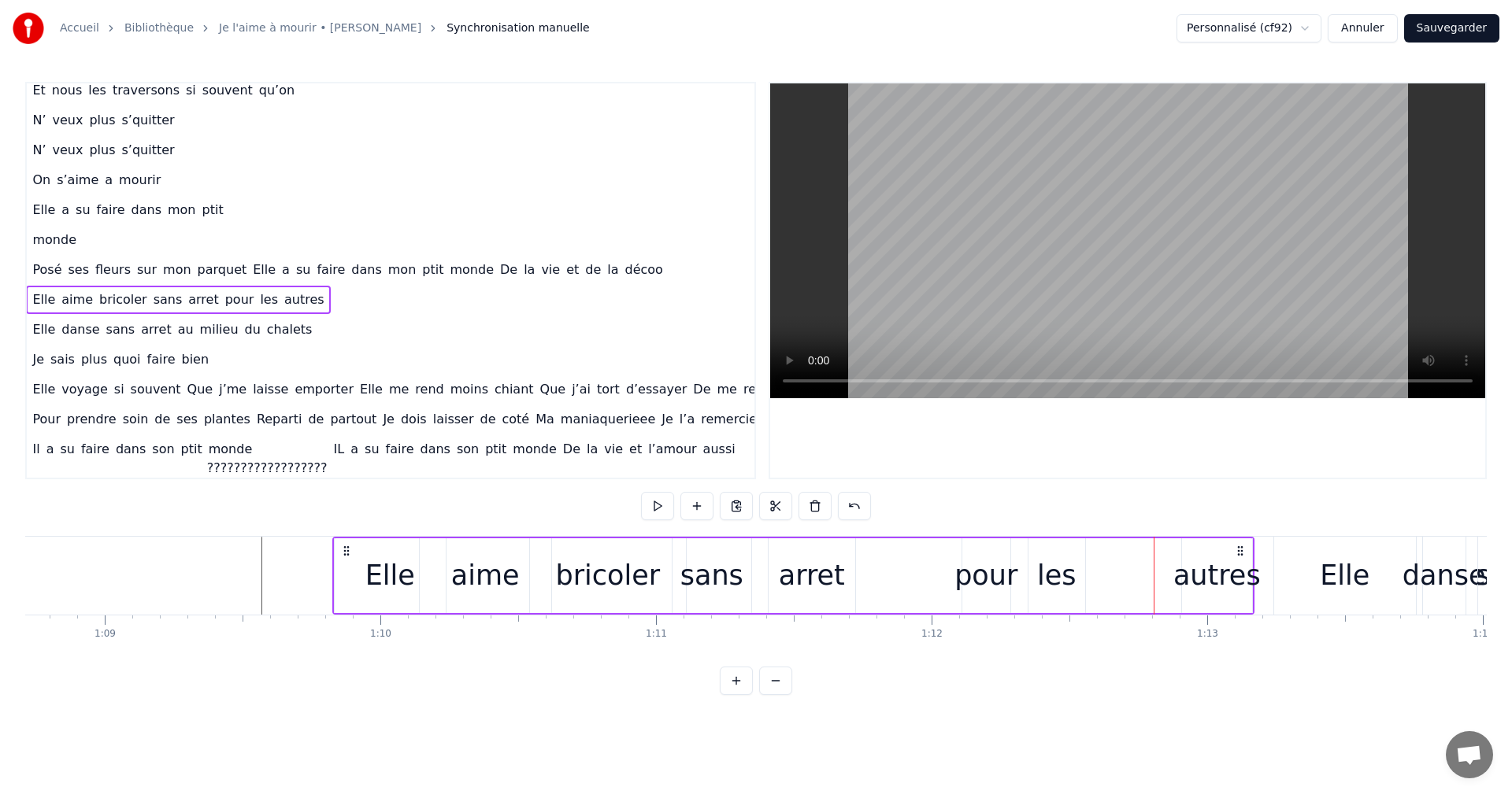
click at [1225, 567] on div "autres" at bounding box center [1217, 576] width 87 height 42
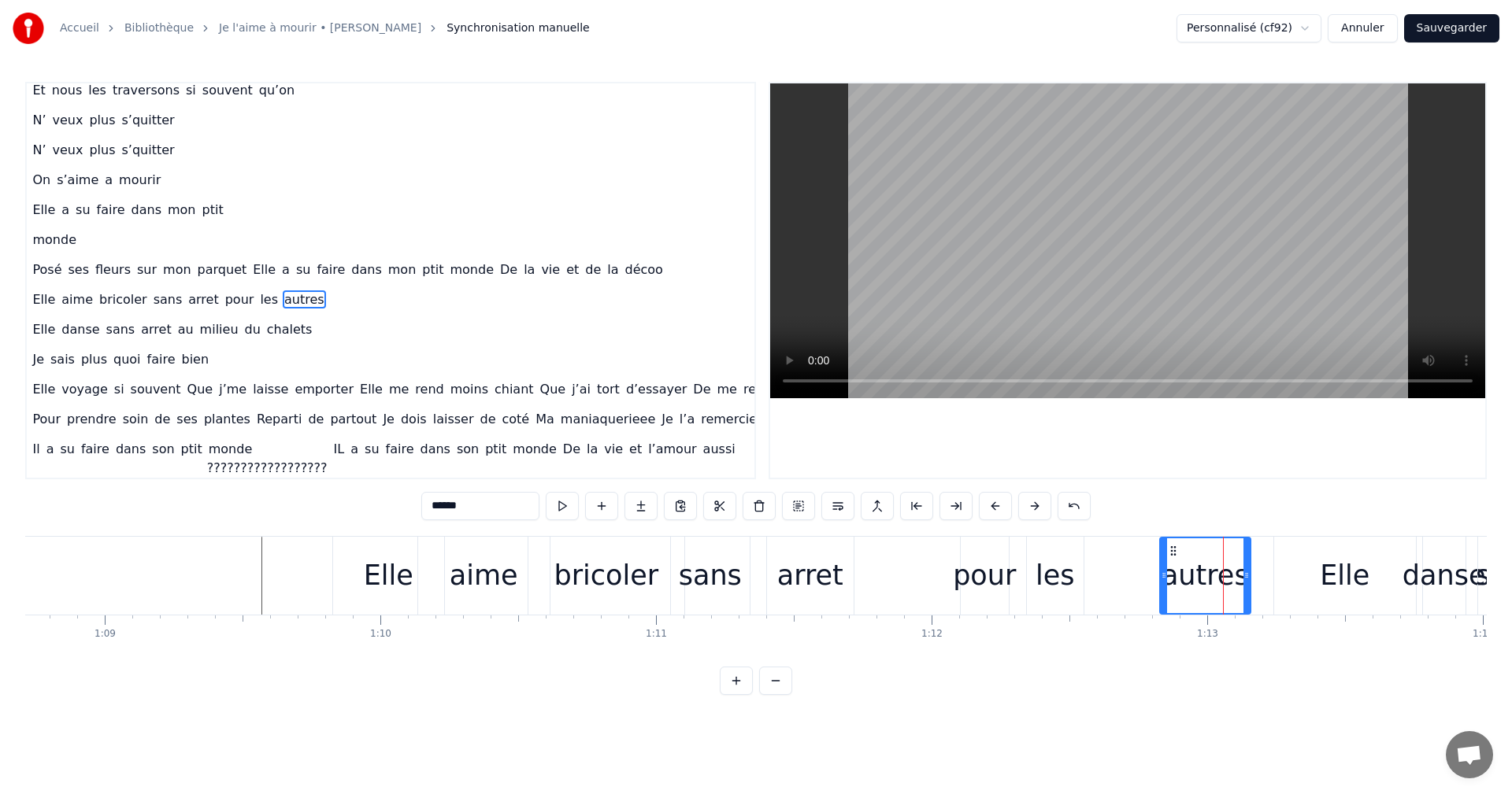
drag, startPoint x: 1182, startPoint y: 580, endPoint x: 1158, endPoint y: 581, distance: 24.0
click at [1161, 581] on icon at bounding box center [1163, 575] width 6 height 12
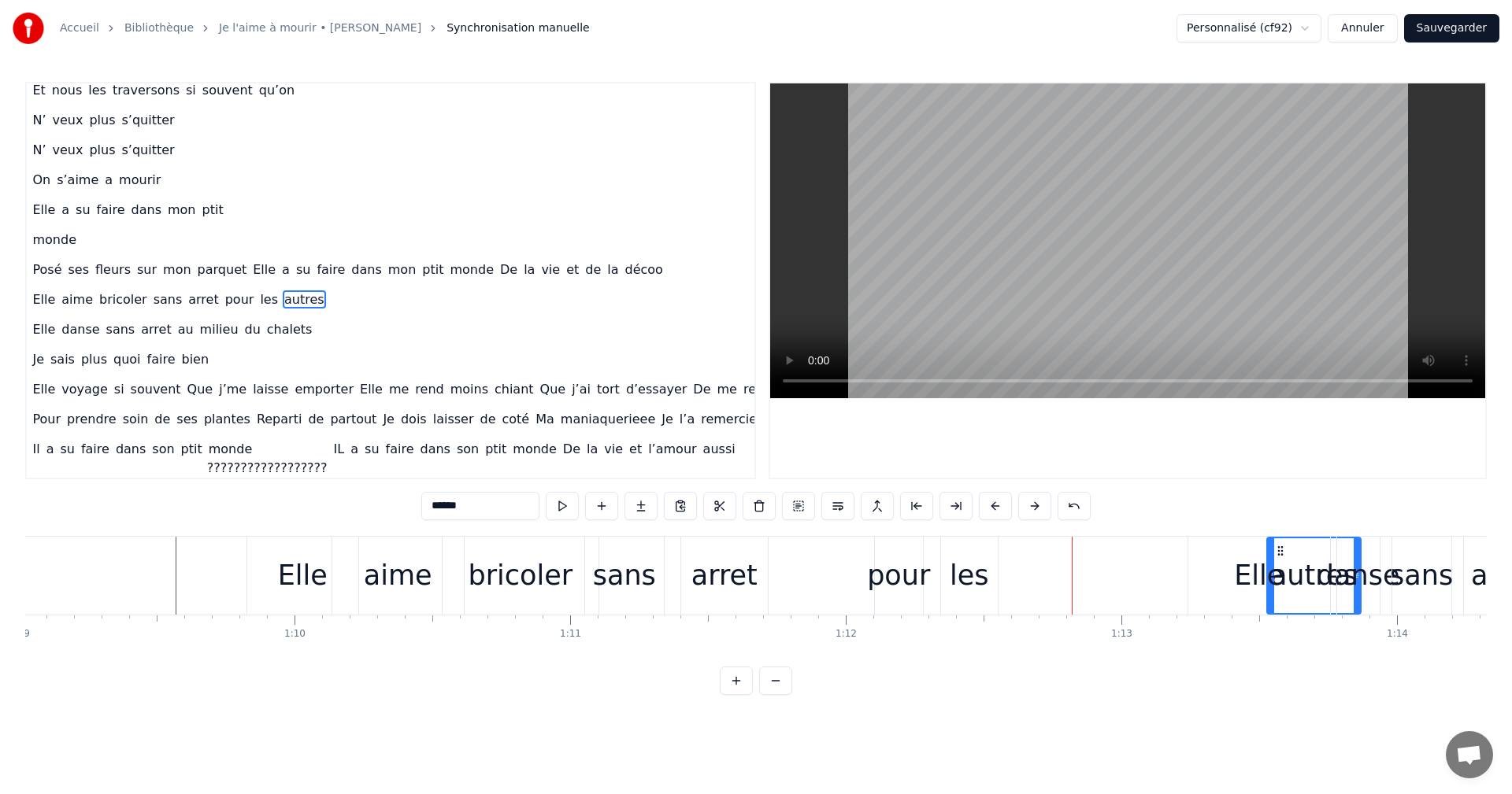
scroll to position [0, 19044]
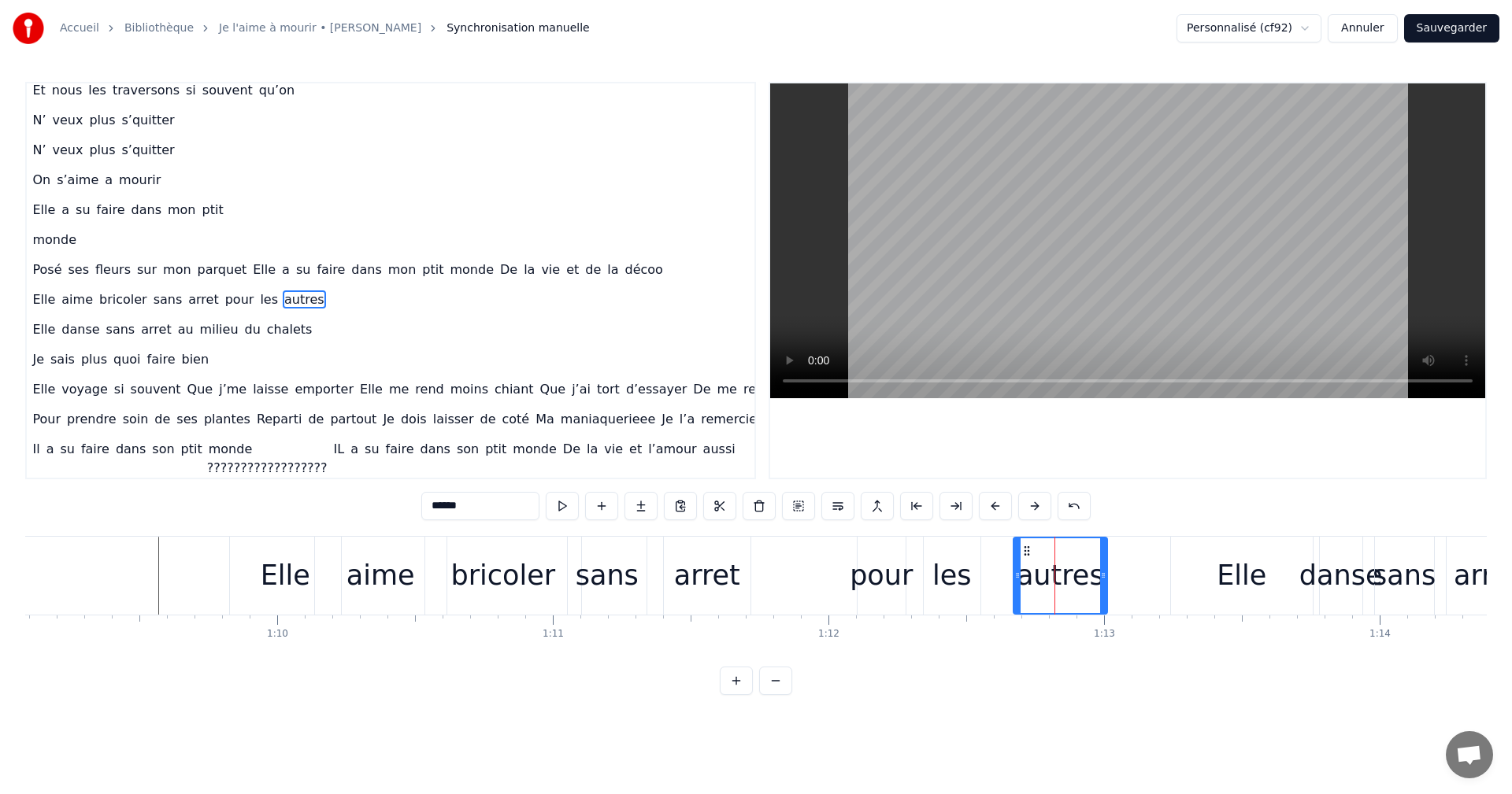
drag, startPoint x: 1172, startPoint y: 549, endPoint x: 1029, endPoint y: 606, distance: 153.9
click at [1029, 606] on div "autres" at bounding box center [1060, 576] width 92 height 75
drag, startPoint x: 1102, startPoint y: 573, endPoint x: 1148, endPoint y: 573, distance: 46.0
click at [1148, 573] on icon at bounding box center [1148, 575] width 6 height 12
drag, startPoint x: 1025, startPoint y: 547, endPoint x: 966, endPoint y: 560, distance: 60.4
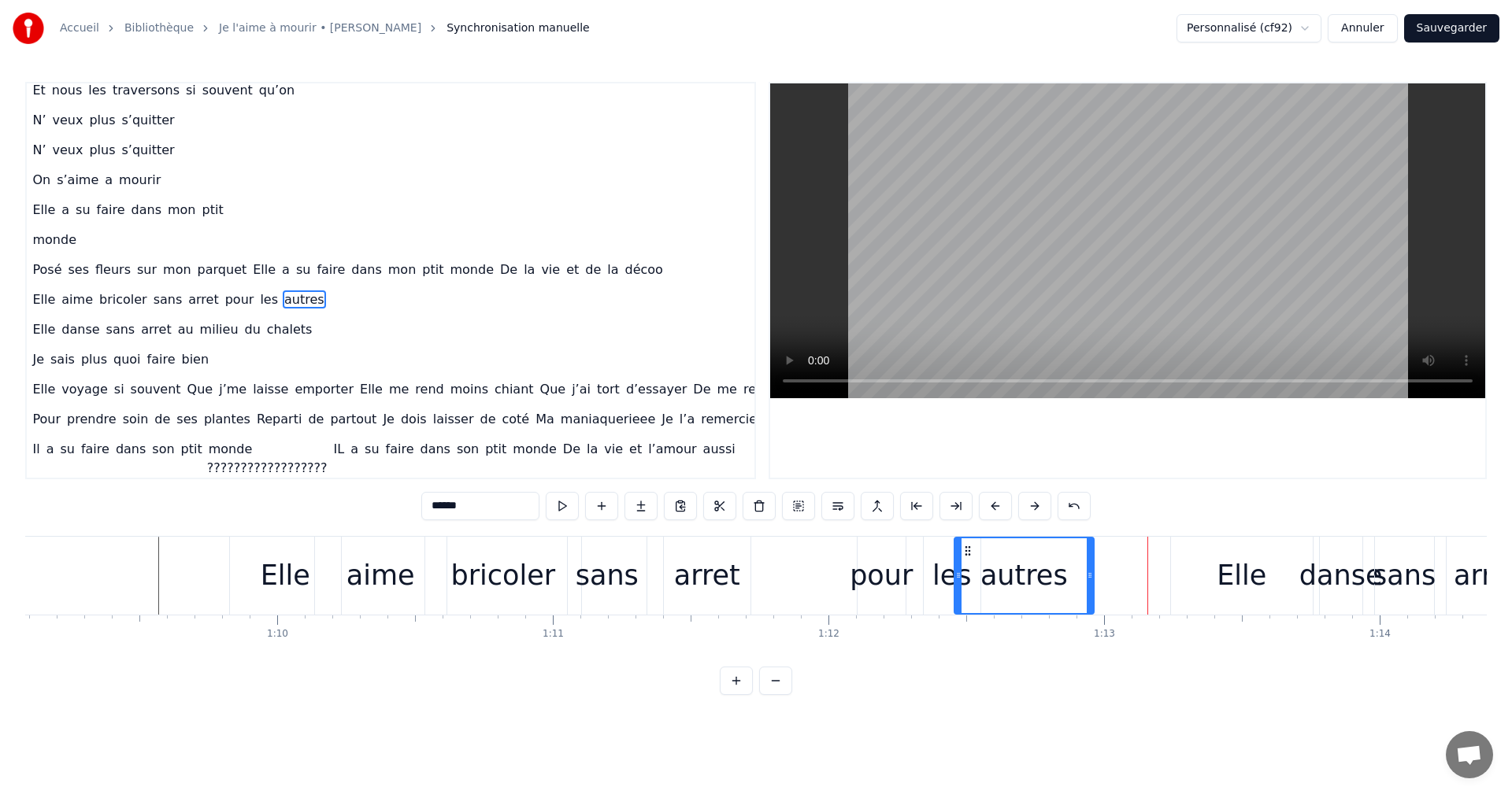
click at [966, 560] on div "autres" at bounding box center [1025, 576] width 138 height 75
click at [1225, 575] on div "Elle" at bounding box center [1241, 576] width 50 height 42
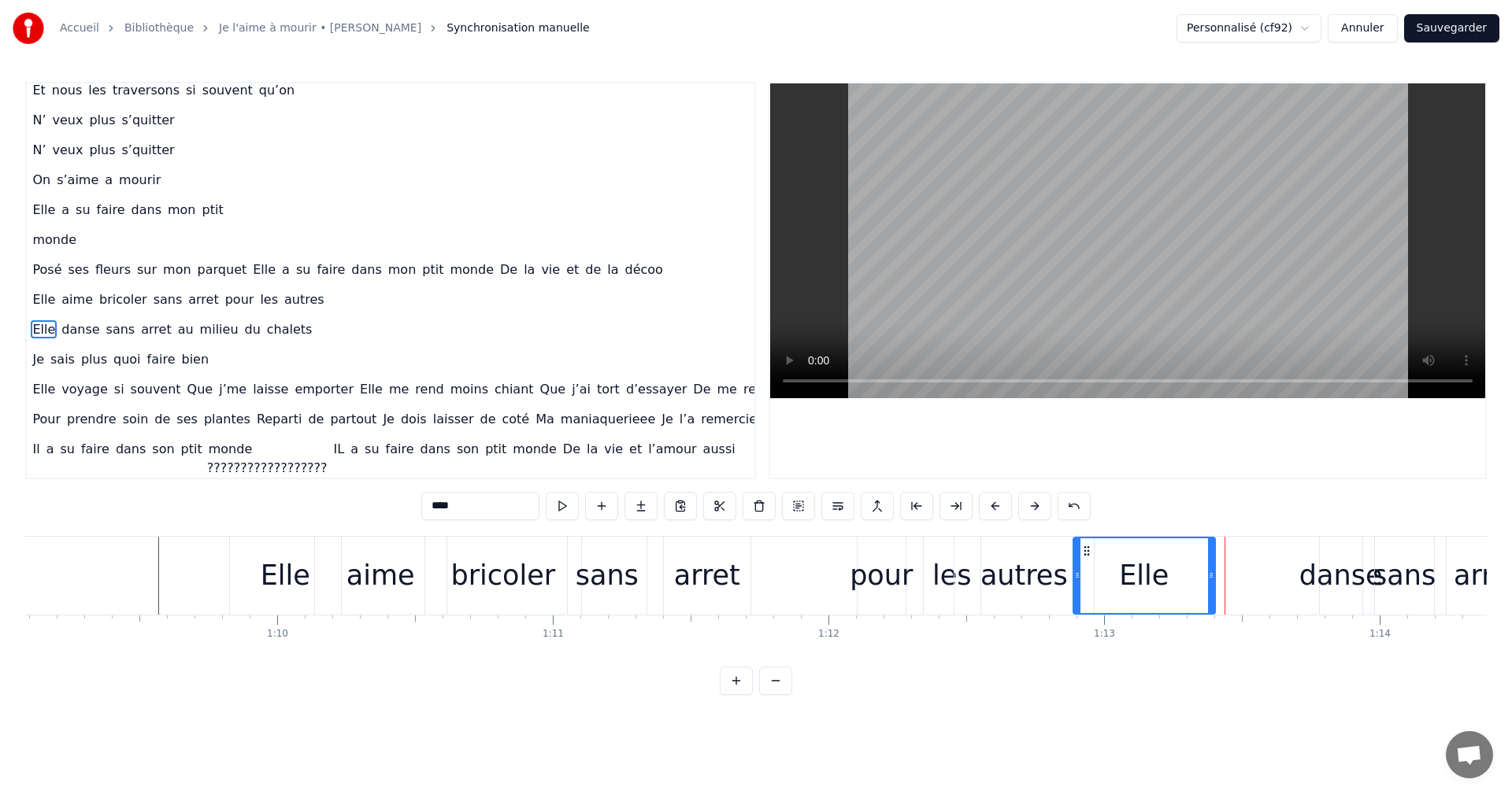
drag, startPoint x: 1184, startPoint y: 549, endPoint x: 1086, endPoint y: 568, distance: 99.8
click at [1086, 568] on div "Elle" at bounding box center [1144, 576] width 140 height 75
click at [1321, 579] on div "danse" at bounding box center [1341, 576] width 84 height 42
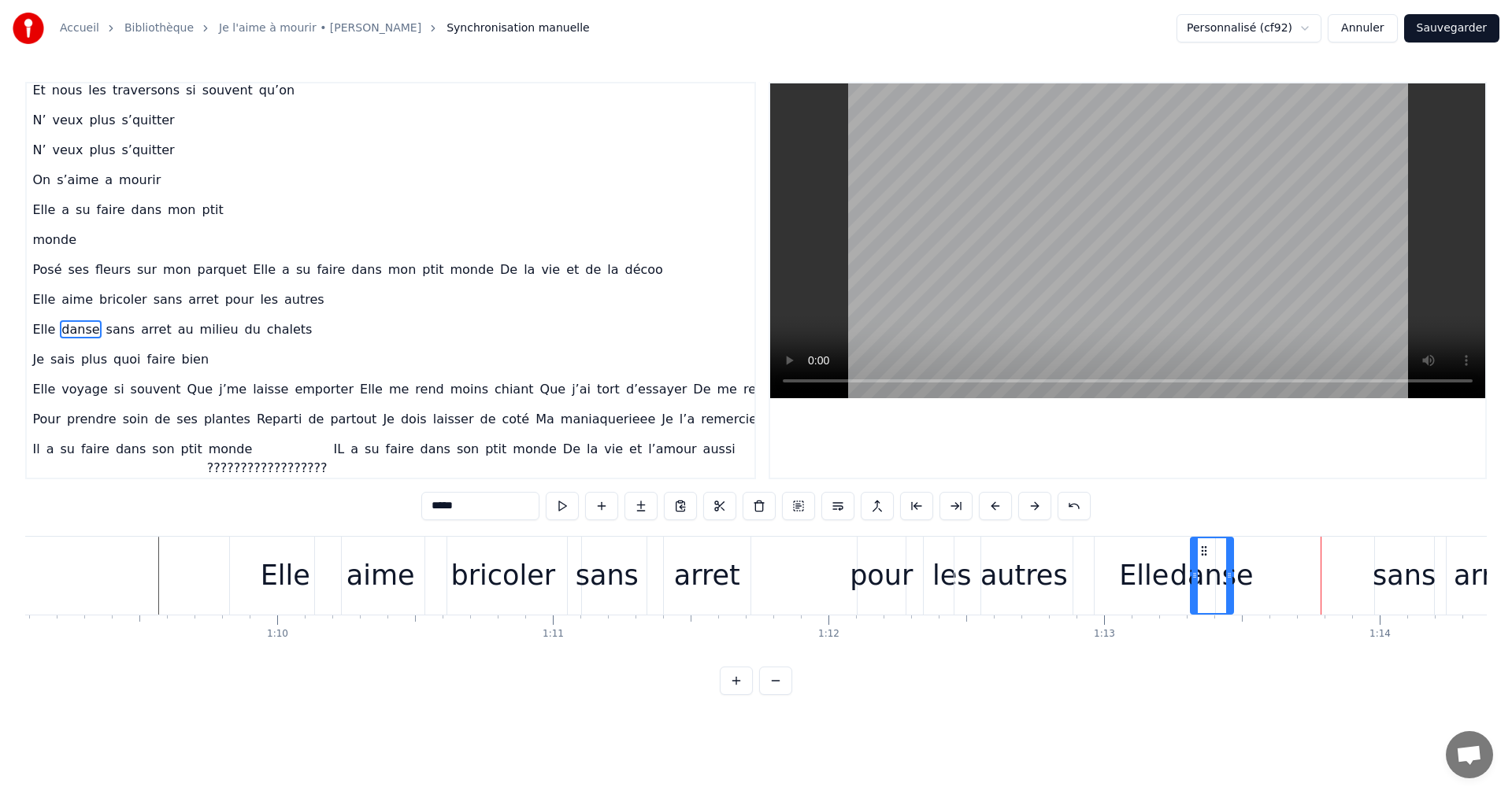
drag, startPoint x: 1333, startPoint y: 549, endPoint x: 1204, endPoint y: 576, distance: 131.8
click at [1204, 576] on div "danse" at bounding box center [1212, 576] width 41 height 75
click at [1233, 584] on div "danse" at bounding box center [1212, 576] width 84 height 42
click at [1246, 580] on div "danse" at bounding box center [1212, 576] width 84 height 42
drag, startPoint x: 1229, startPoint y: 574, endPoint x: 1261, endPoint y: 573, distance: 32.0
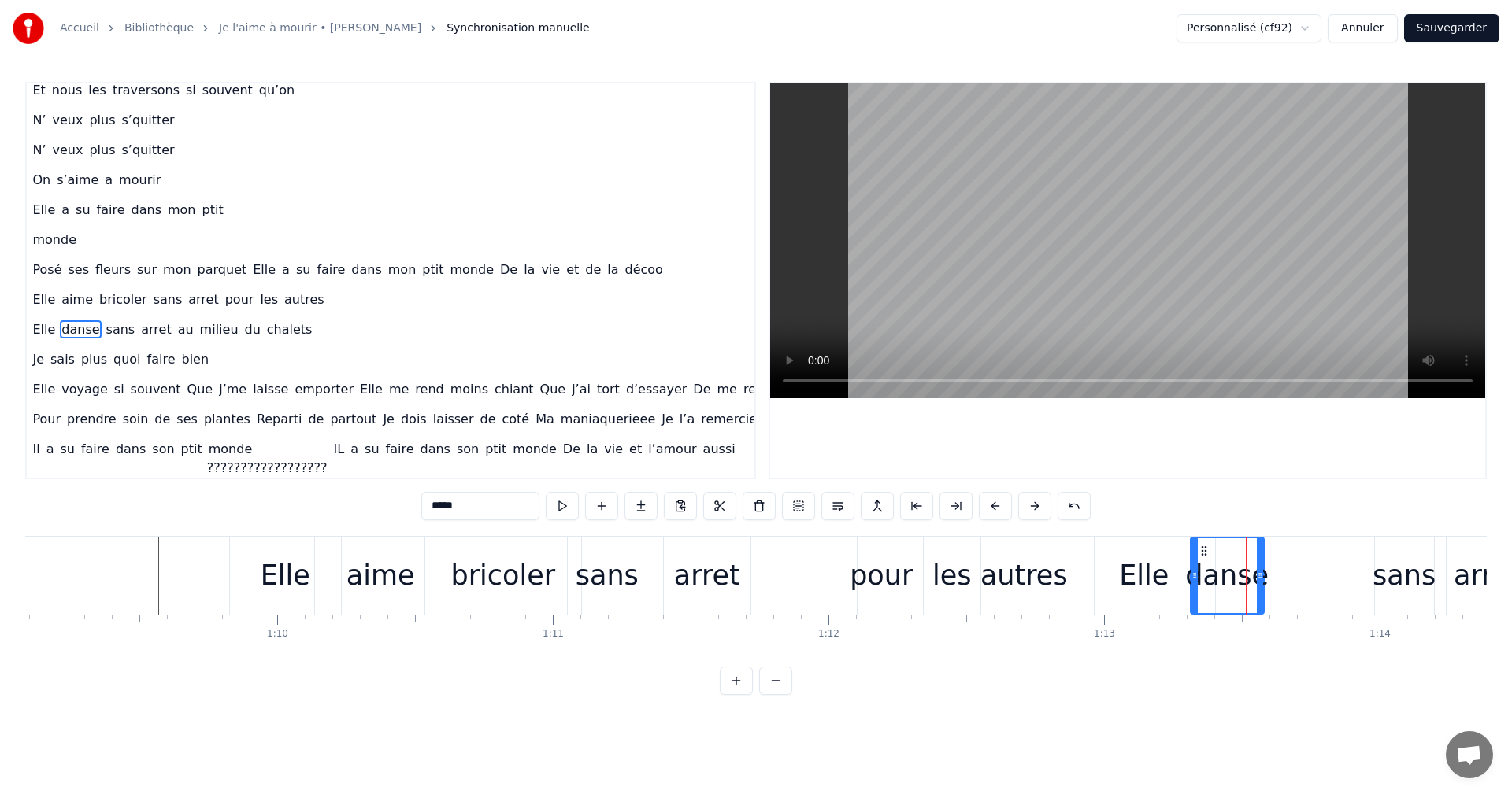
click at [1261, 573] on icon at bounding box center [1260, 575] width 6 height 12
drag, startPoint x: 1203, startPoint y: 553, endPoint x: 1187, endPoint y: 556, distance: 16.3
click at [1187, 556] on icon at bounding box center [1188, 551] width 12 height 12
click at [1191, 563] on div "danse" at bounding box center [1211, 576] width 84 height 42
click at [1226, 566] on div "danse" at bounding box center [1211, 576] width 84 height 42
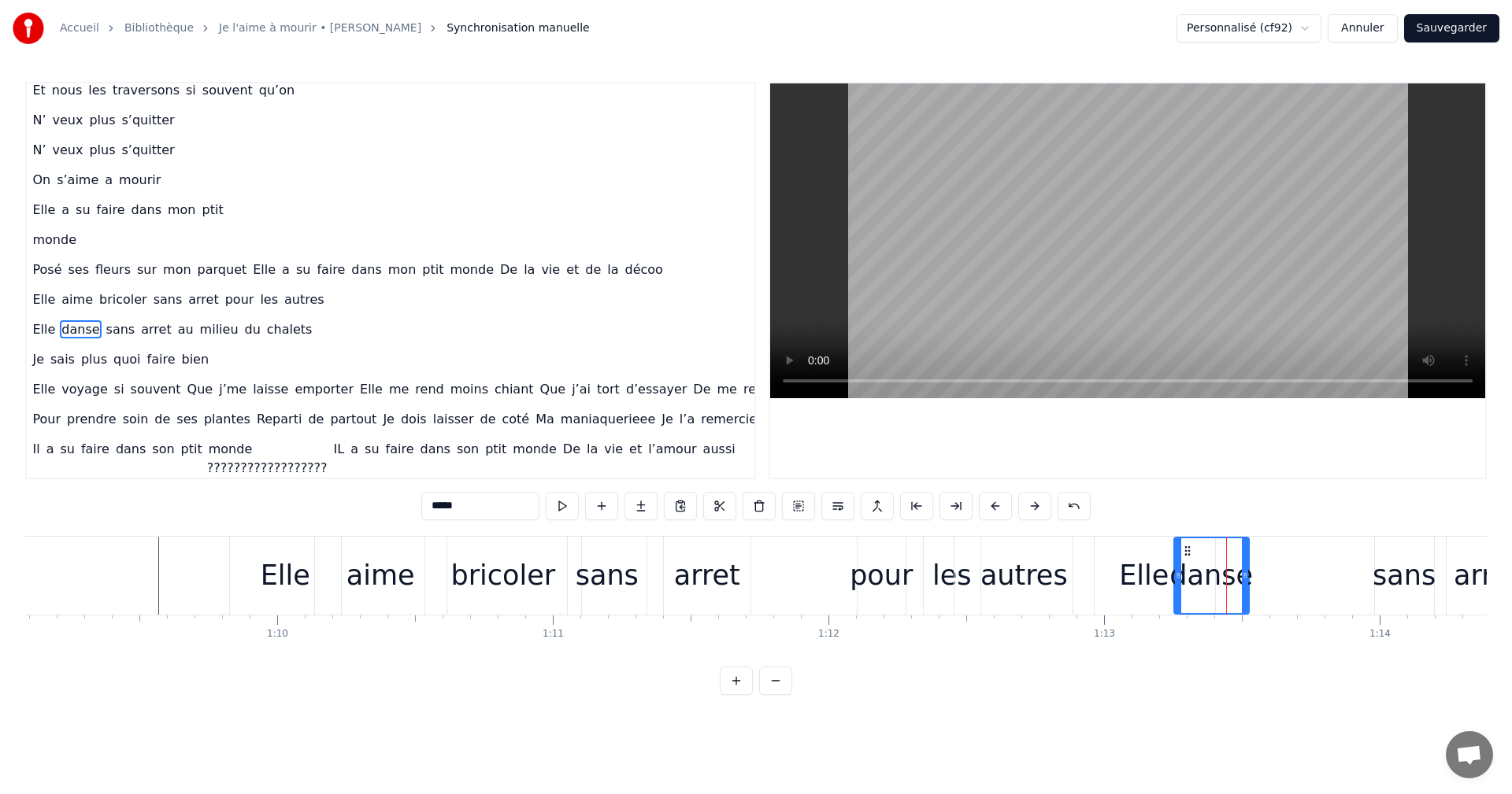
click at [1151, 571] on div "Elle" at bounding box center [1143, 576] width 50 height 42
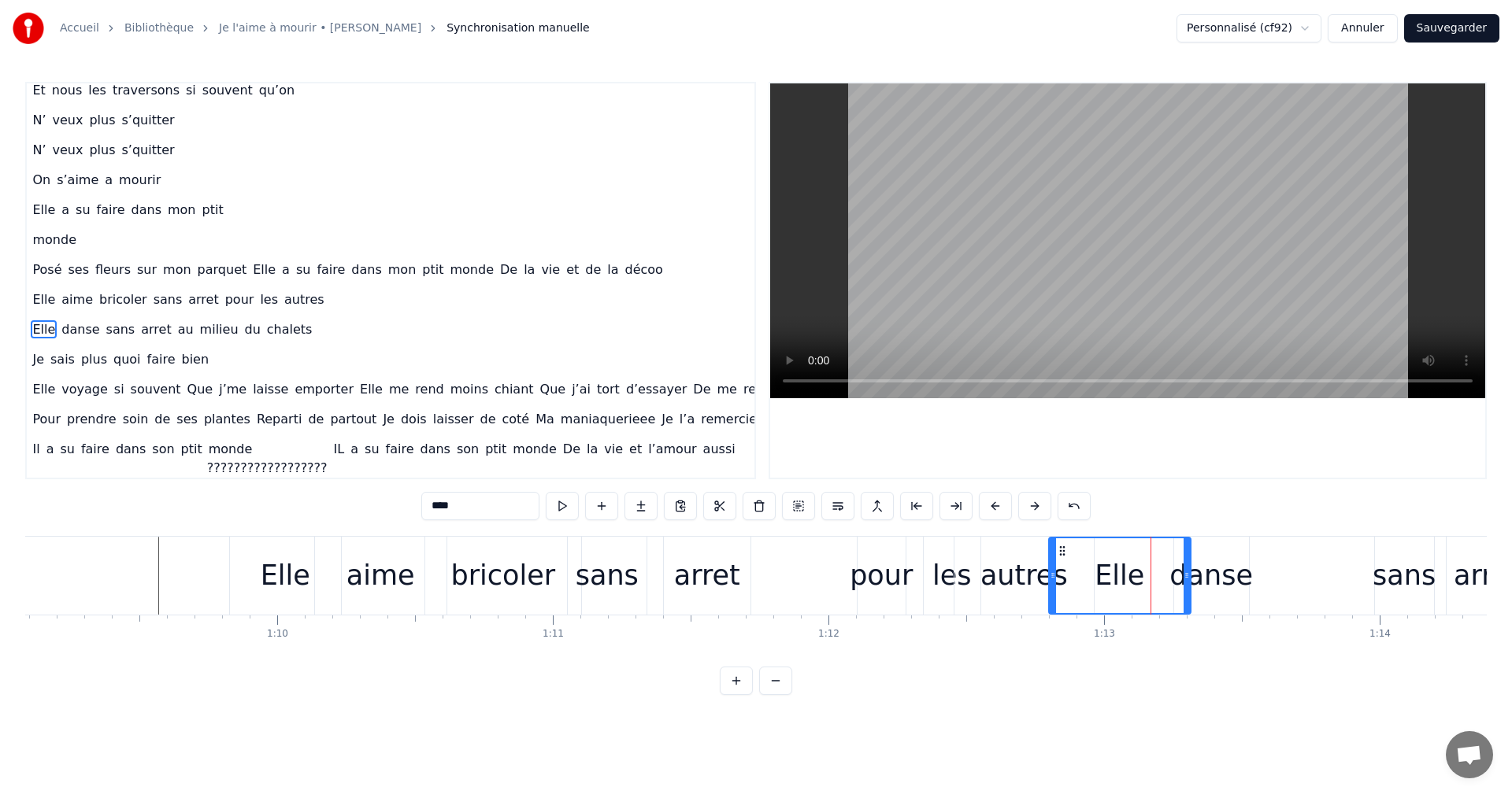
drag, startPoint x: 1084, startPoint y: 552, endPoint x: 1059, endPoint y: 555, distance: 25.2
click at [1059, 555] on icon at bounding box center [1062, 551] width 12 height 12
click at [1202, 556] on div "danse" at bounding box center [1211, 576] width 84 height 42
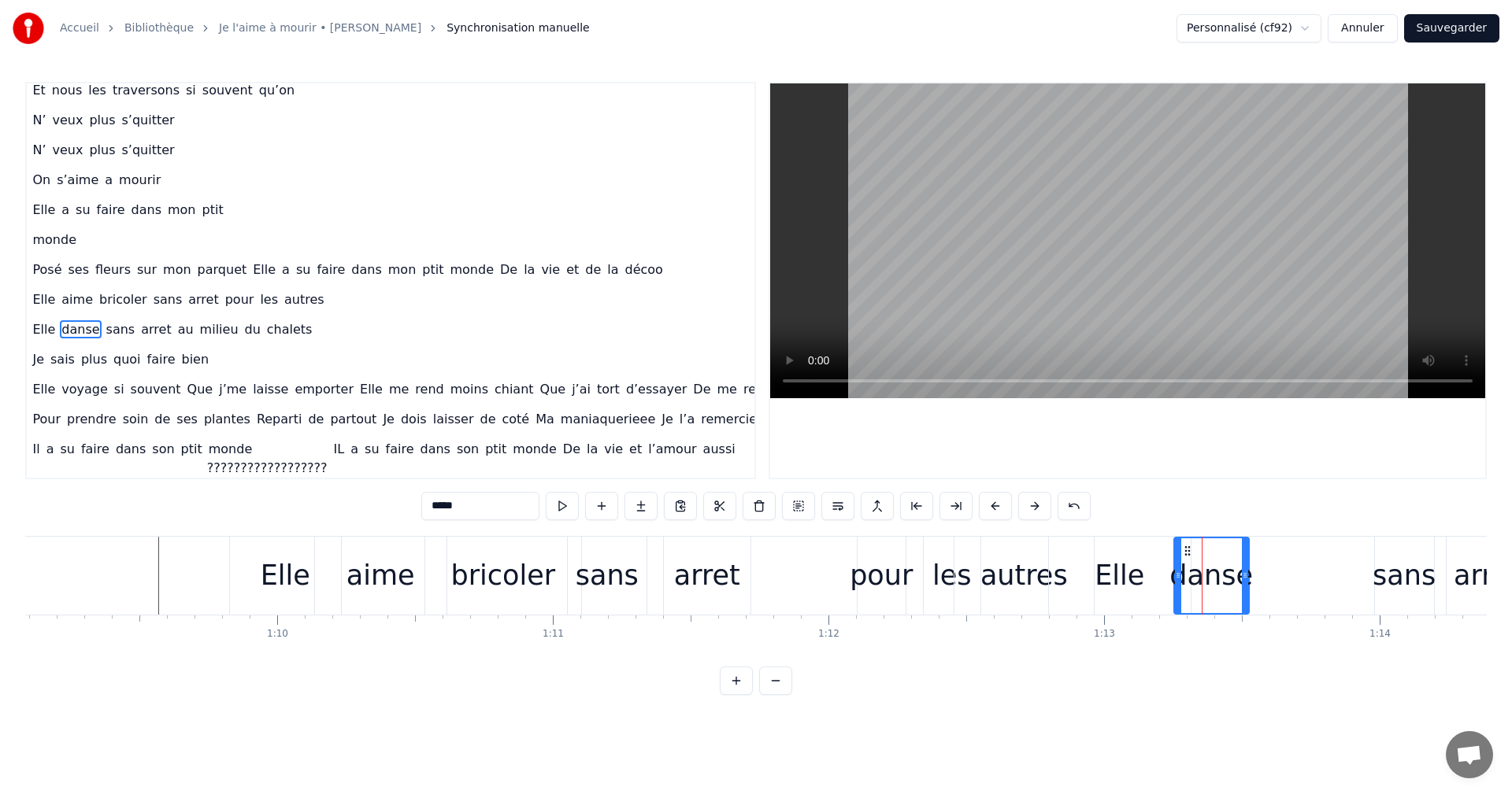
drag, startPoint x: 1203, startPoint y: 577, endPoint x: 1194, endPoint y: 573, distance: 9.8
click at [1194, 573] on div "danse" at bounding box center [1211, 576] width 84 height 42
drag, startPoint x: 1177, startPoint y: 580, endPoint x: 1156, endPoint y: 583, distance: 21.2
click at [1156, 583] on div at bounding box center [1156, 576] width 6 height 75
click at [1171, 587] on div "danse" at bounding box center [1202, 576] width 84 height 42
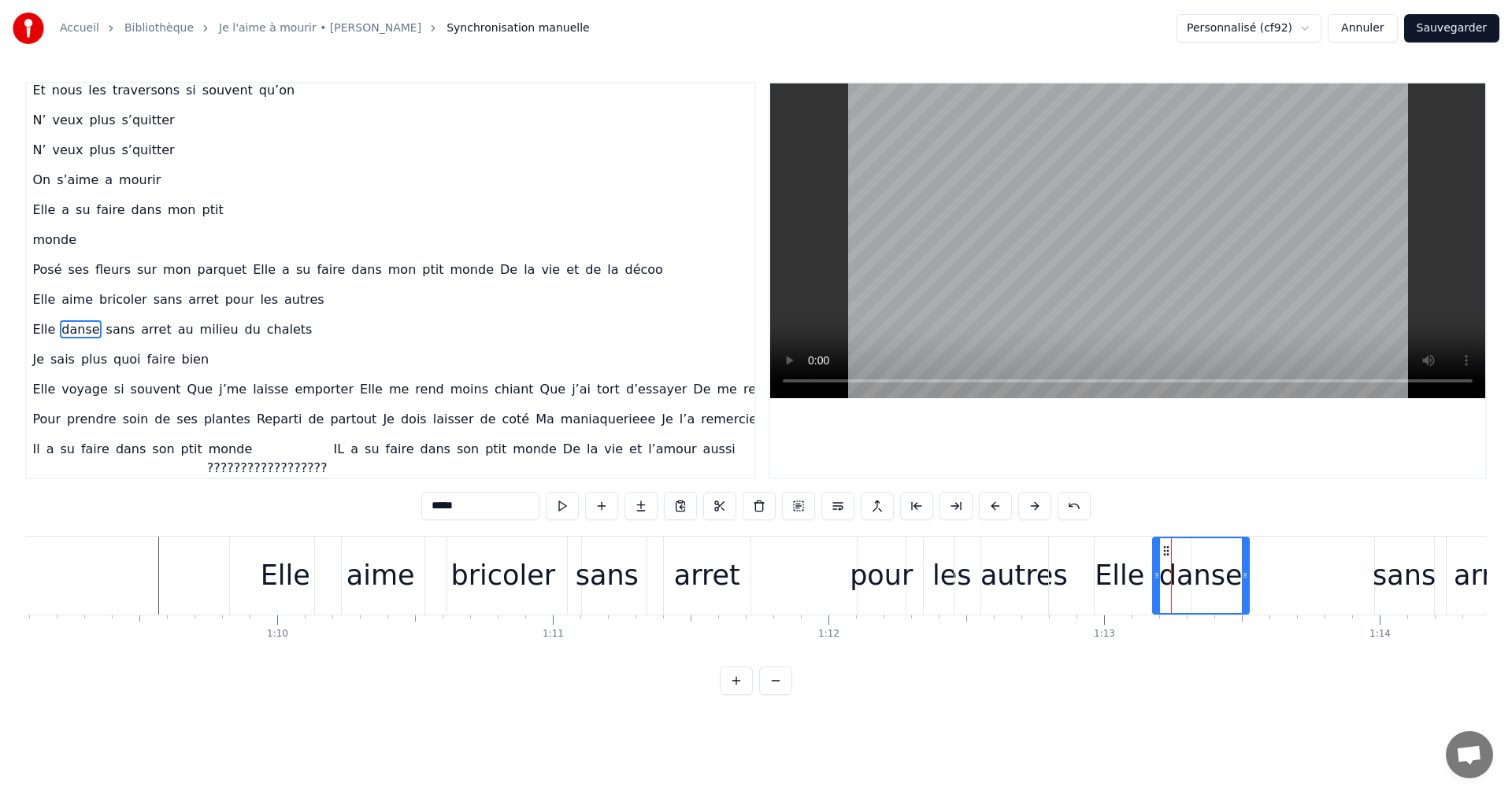
click at [1176, 587] on div "danse" at bounding box center [1202, 576] width 84 height 42
click at [1183, 586] on div "danse" at bounding box center [1202, 576] width 84 height 42
click at [1193, 583] on div "danse" at bounding box center [1202, 576] width 84 height 42
click at [1198, 573] on div "danse" at bounding box center [1202, 576] width 84 height 42
click at [1209, 573] on div "danse" at bounding box center [1202, 576] width 84 height 42
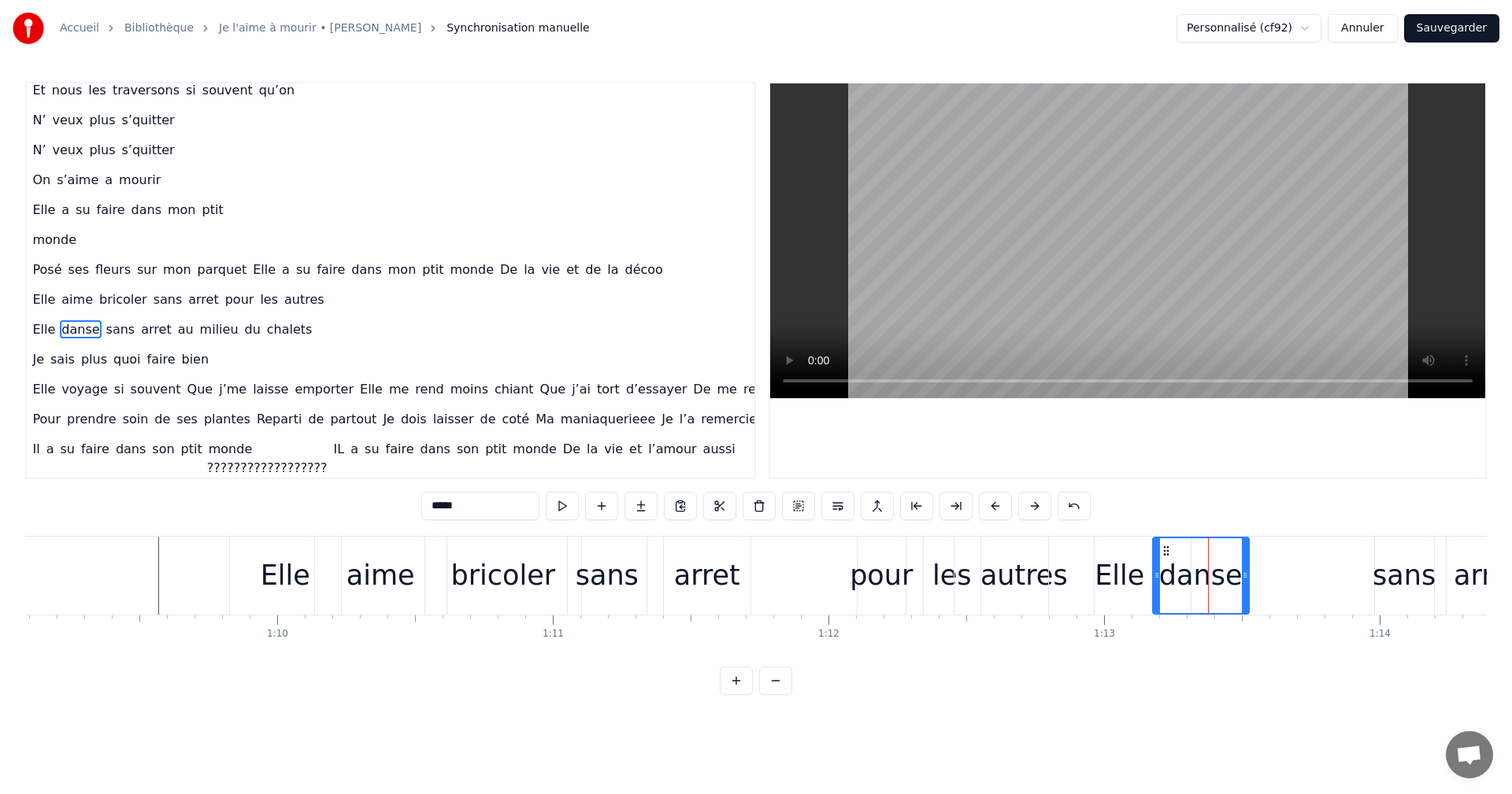
click at [1219, 576] on div "danse" at bounding box center [1202, 576] width 84 height 42
drag, startPoint x: 1243, startPoint y: 575, endPoint x: 1233, endPoint y: 580, distance: 11.2
click at [1233, 580] on icon at bounding box center [1234, 575] width 6 height 12
click at [1197, 591] on div "danse" at bounding box center [1195, 576] width 84 height 42
click at [1207, 580] on div "danse" at bounding box center [1195, 576] width 84 height 42
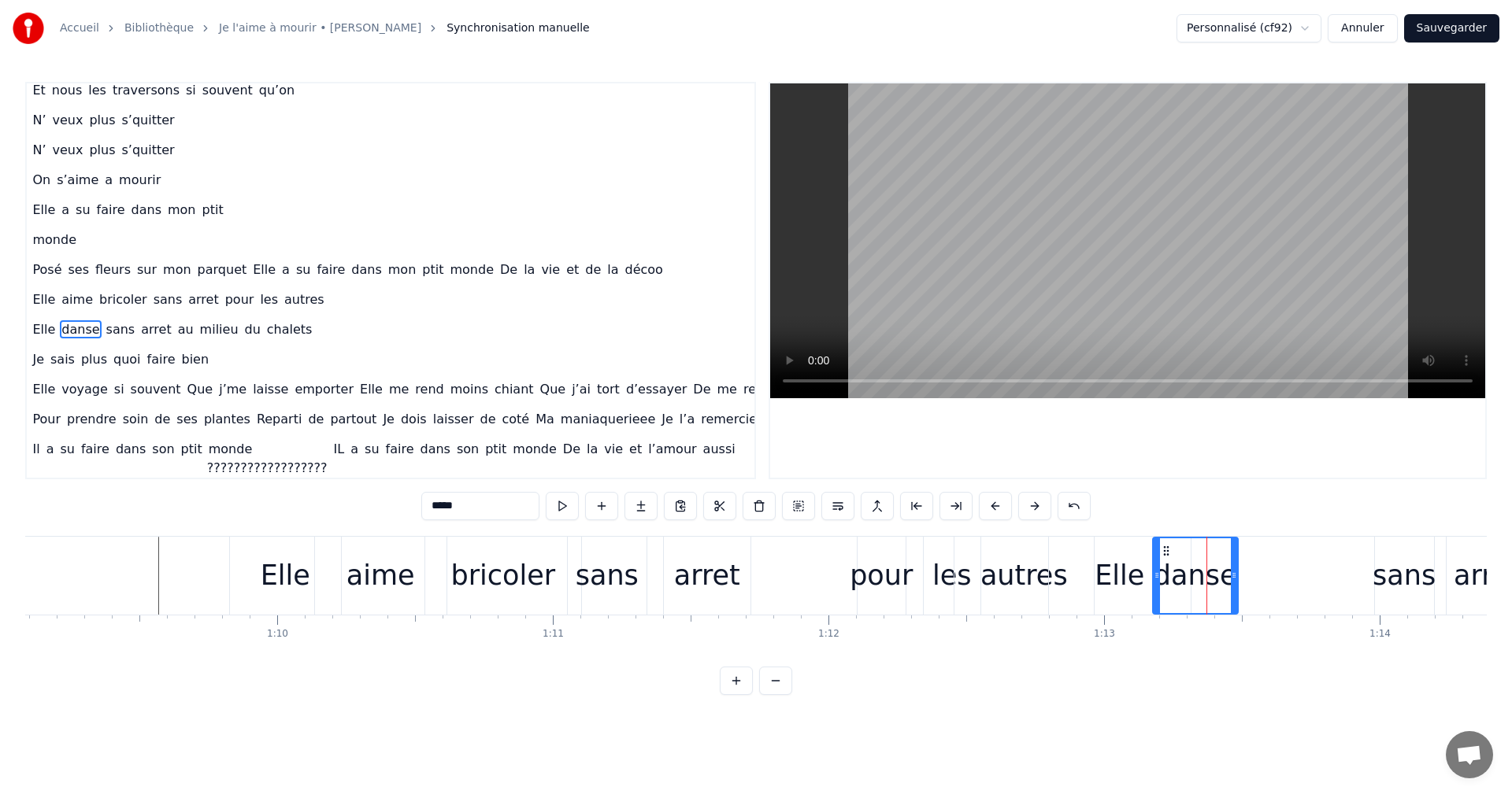
click at [1220, 577] on div "danse" at bounding box center [1195, 576] width 84 height 42
click at [1223, 577] on div "danse" at bounding box center [1195, 576] width 84 height 42
drag, startPoint x: 1155, startPoint y: 577, endPoint x: 1148, endPoint y: 578, distance: 7.1
click at [1148, 578] on icon at bounding box center [1148, 575] width 6 height 12
click at [1189, 578] on div "danse" at bounding box center [1192, 576] width 84 height 42
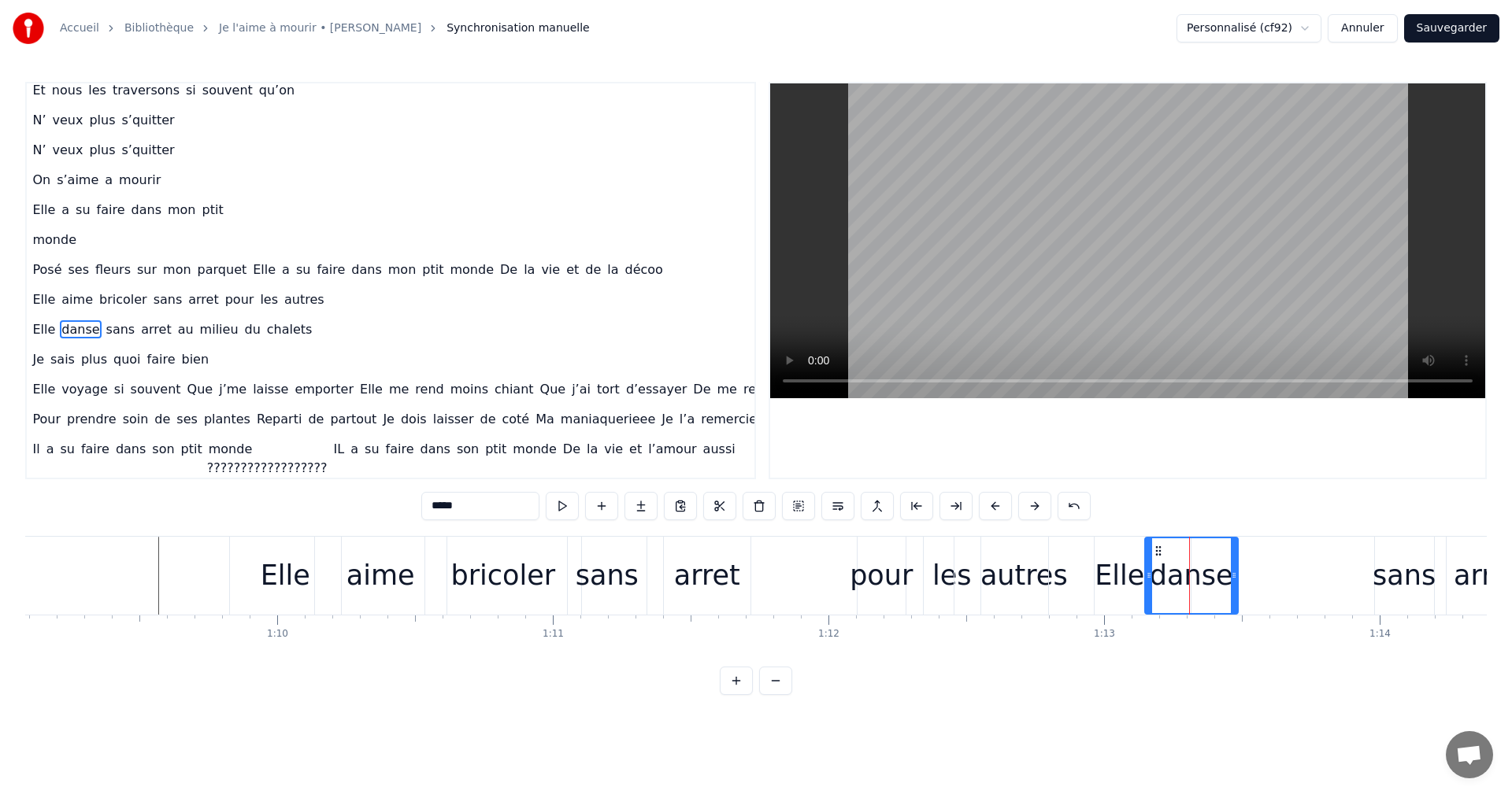
click at [1201, 578] on div "danse" at bounding box center [1192, 576] width 84 height 42
click at [1204, 578] on div "danse" at bounding box center [1192, 576] width 84 height 42
click at [1225, 578] on div "danse" at bounding box center [1192, 576] width 84 height 42
drag, startPoint x: 1233, startPoint y: 573, endPoint x: 1250, endPoint y: 573, distance: 17.0
click at [1250, 573] on circle at bounding box center [1250, 573] width 1 height 1
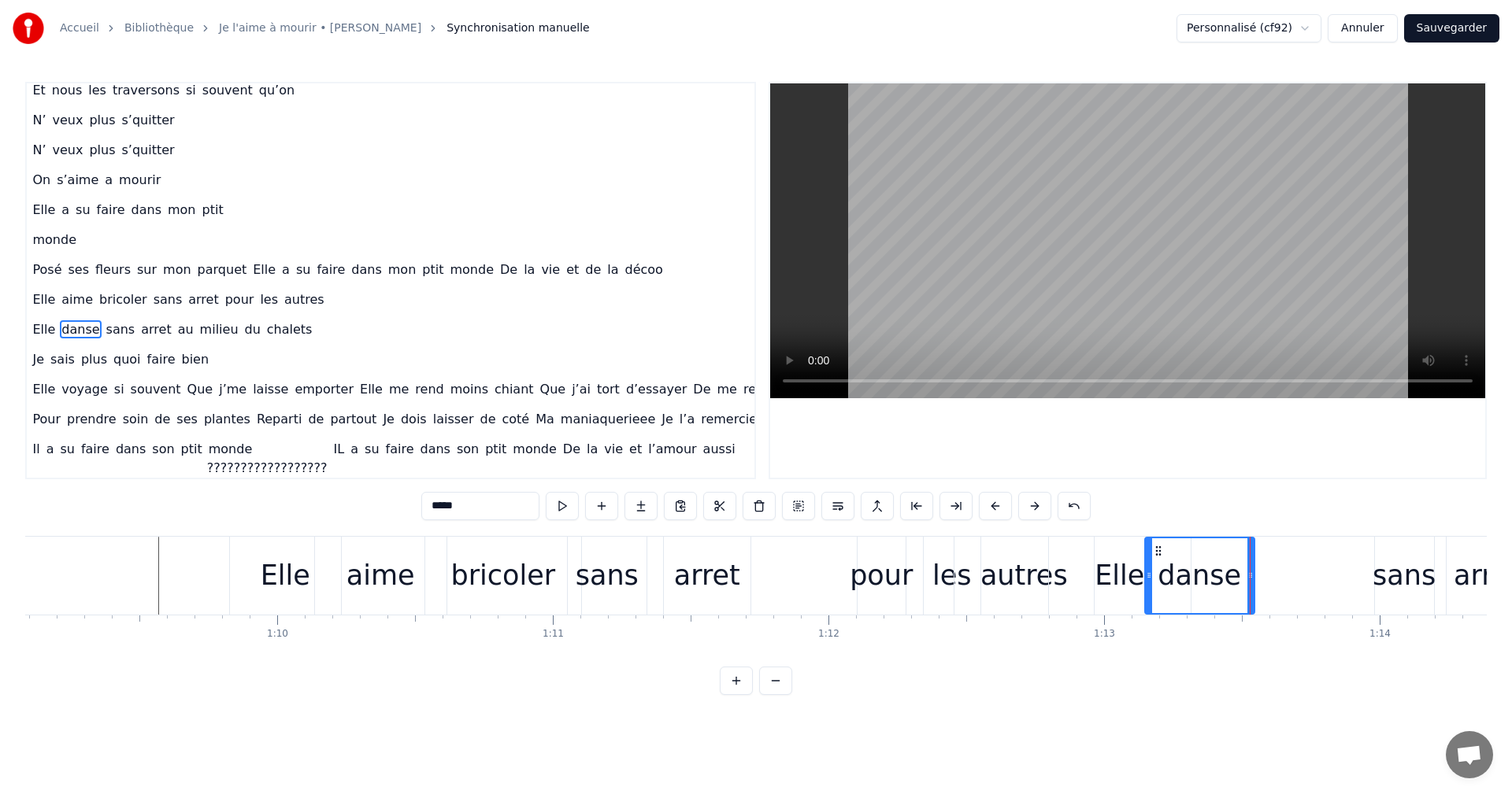
click at [1221, 581] on div "danse" at bounding box center [1200, 576] width 84 height 42
click at [1227, 581] on div "danse" at bounding box center [1200, 576] width 84 height 42
click at [1235, 581] on div "danse" at bounding box center [1200, 576] width 84 height 42
drag, startPoint x: 1160, startPoint y: 550, endPoint x: 1140, endPoint y: 552, distance: 20.1
click at [1140, 552] on icon at bounding box center [1139, 551] width 12 height 12
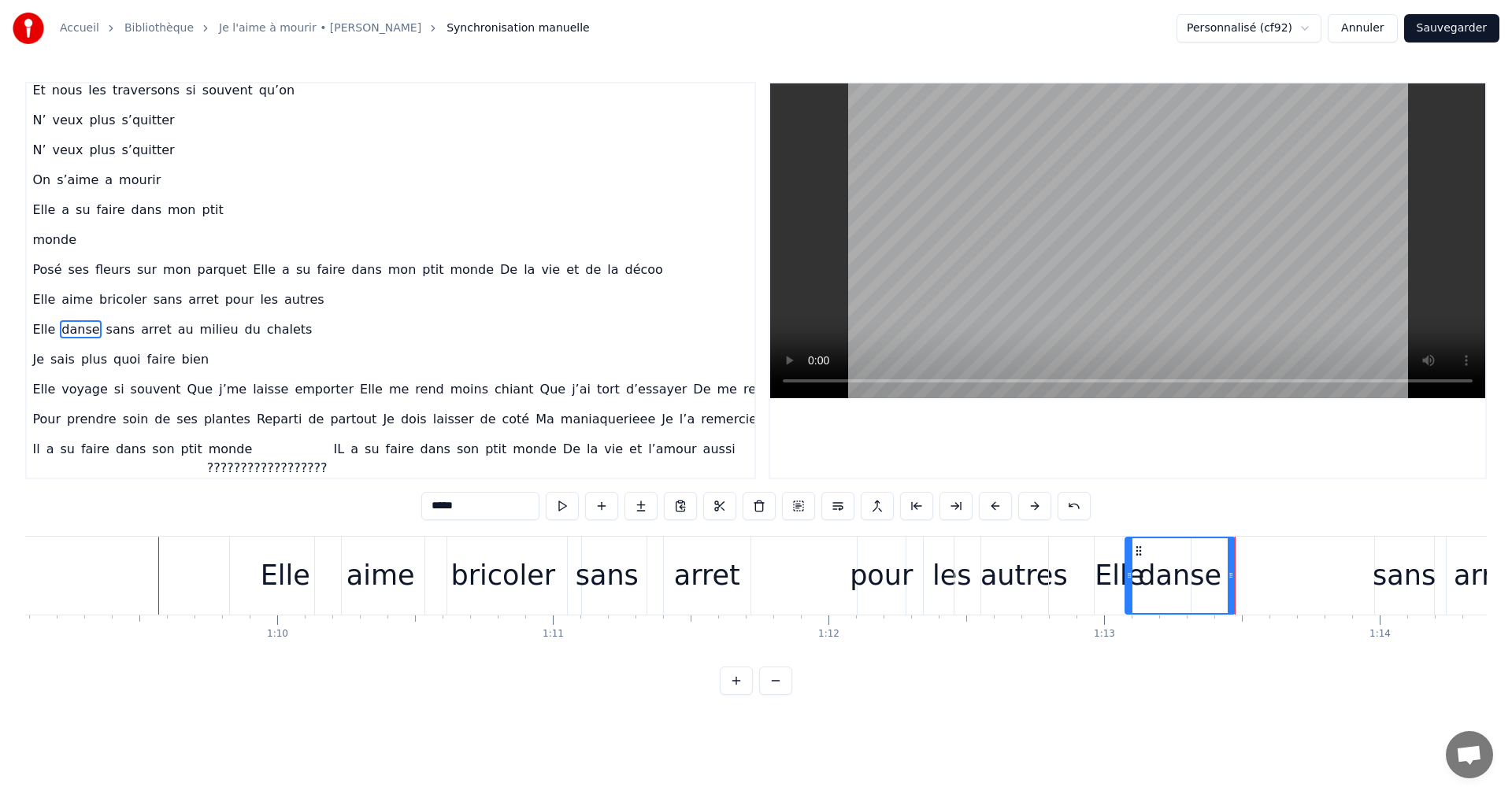
click at [1118, 571] on div "Elle" at bounding box center [1119, 576] width 50 height 42
type input "****"
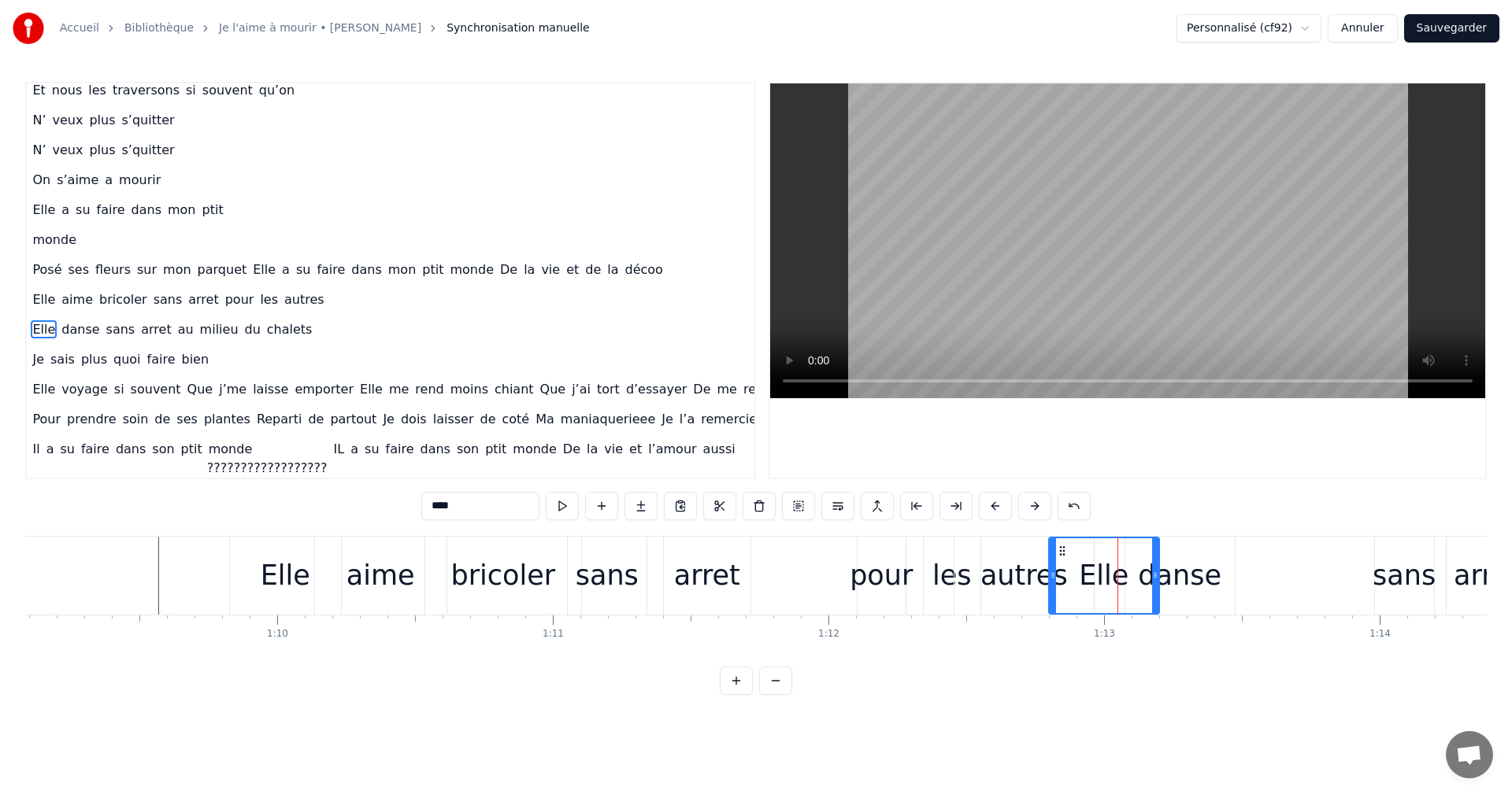
drag, startPoint x: 1184, startPoint y: 563, endPoint x: 1153, endPoint y: 567, distance: 31.3
click at [1153, 567] on div at bounding box center [1154, 576] width 6 height 75
drag, startPoint x: 1059, startPoint y: 550, endPoint x: 1069, endPoint y: 550, distance: 10.0
click at [1069, 550] on icon at bounding box center [1072, 551] width 12 height 12
click at [1153, 573] on div at bounding box center [1153, 575] width 1 height 78
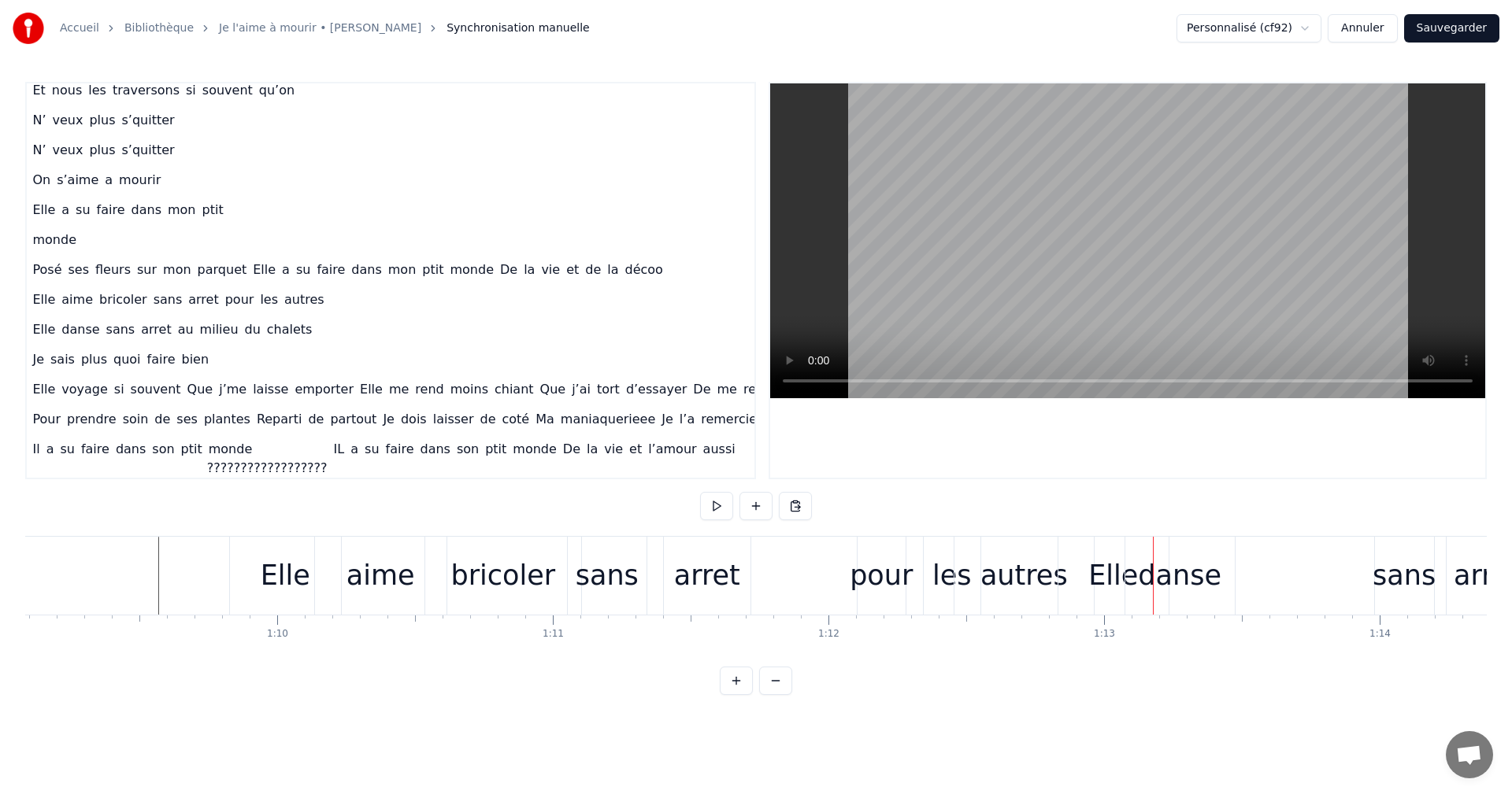
click at [1168, 573] on div "danse" at bounding box center [1180, 576] width 84 height 42
click at [1184, 573] on div "danse" at bounding box center [1180, 576] width 84 height 42
click at [1195, 573] on div "danse" at bounding box center [1180, 576] width 84 height 42
click at [1202, 573] on div "danse" at bounding box center [1180, 576] width 84 height 42
click at [1211, 577] on div "danse" at bounding box center [1180, 576] width 84 height 42
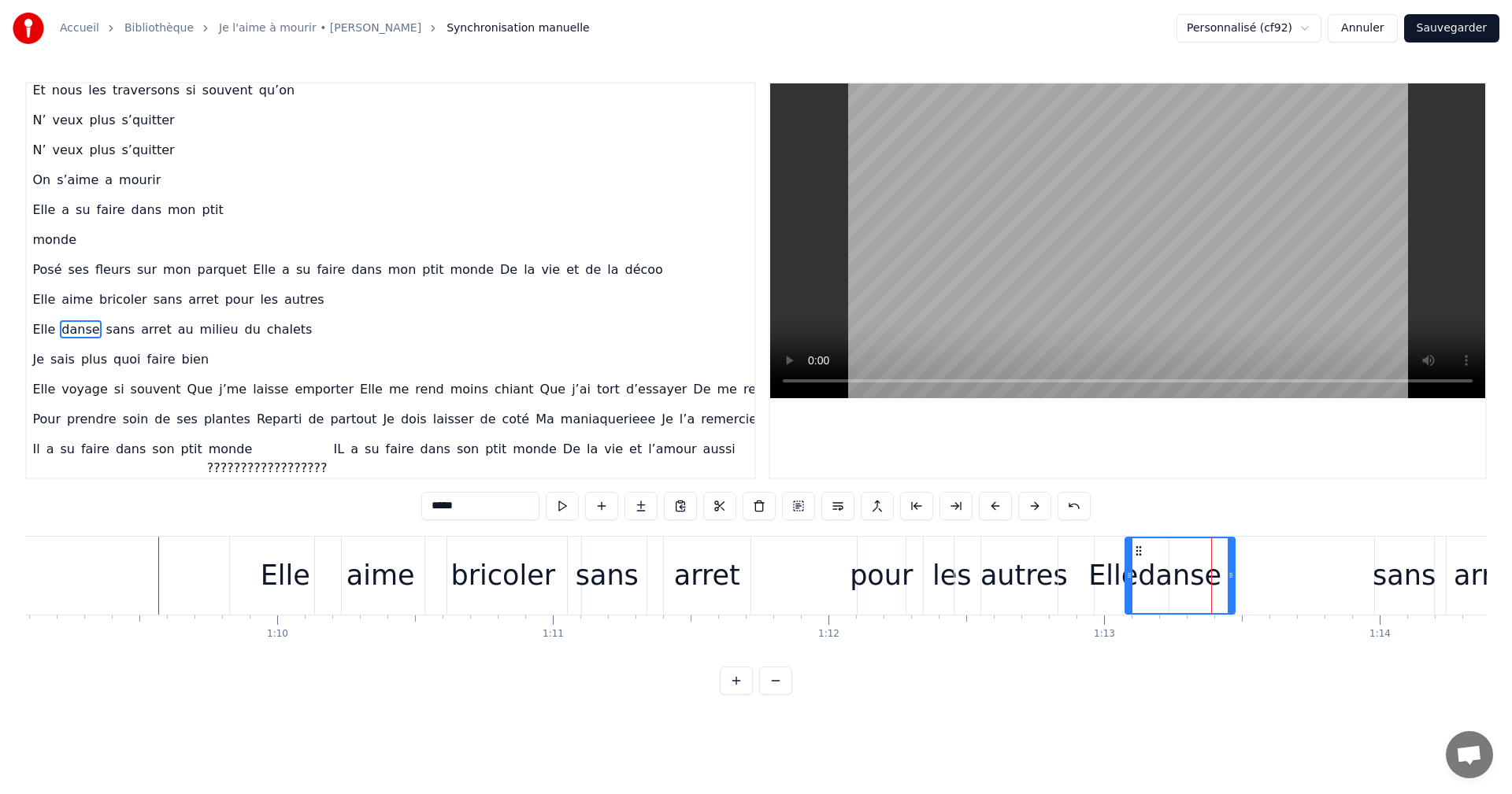
click at [1217, 577] on div "danse" at bounding box center [1181, 576] width 108 height 75
click at [1223, 577] on div "danse" at bounding box center [1181, 576] width 108 height 75
click at [1230, 575] on circle at bounding box center [1229, 575] width 1 height 1
click at [1223, 575] on div "danse" at bounding box center [1181, 576] width 108 height 75
drag, startPoint x: 1231, startPoint y: 576, endPoint x: 1267, endPoint y: 576, distance: 36.0
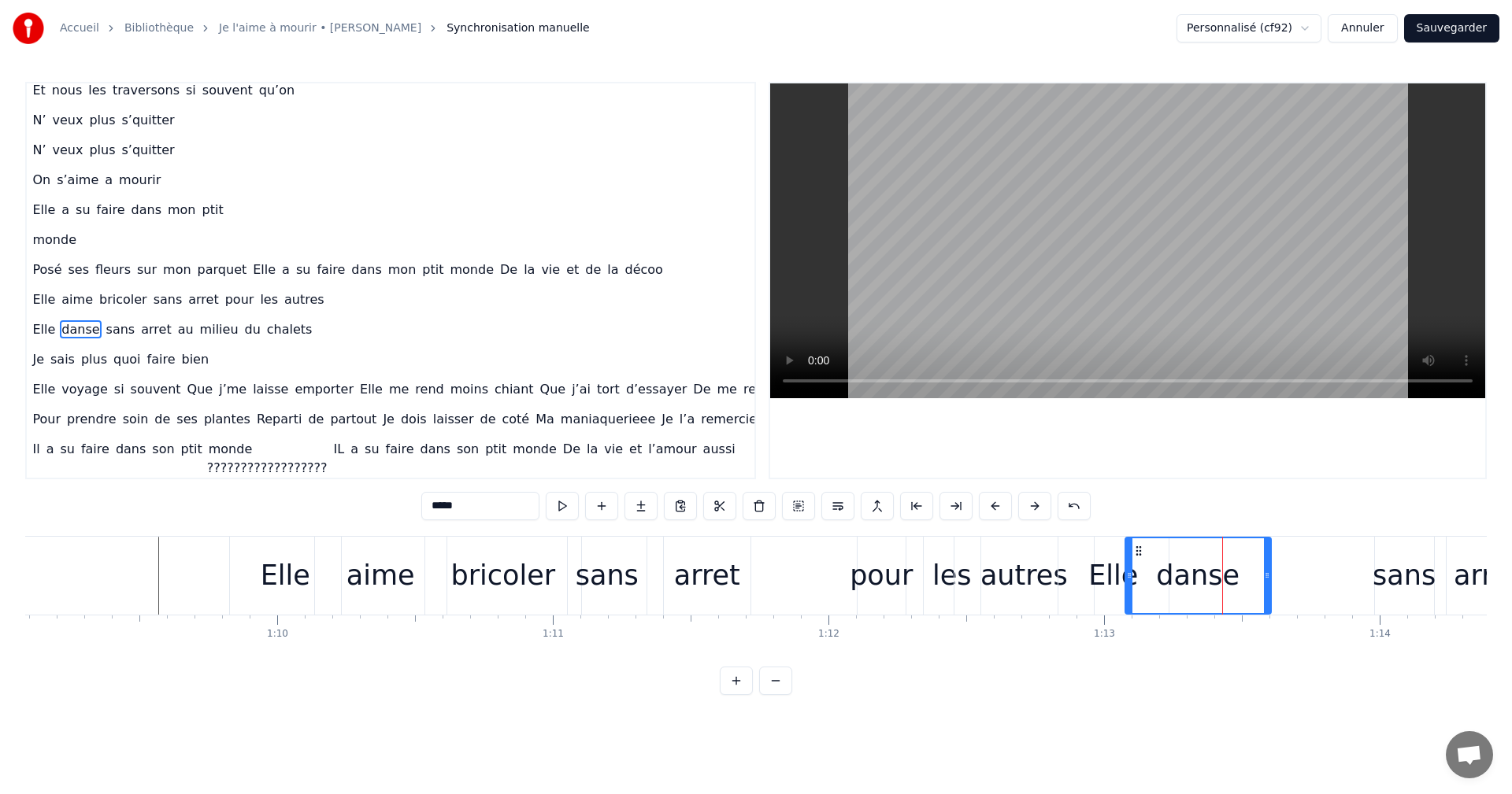
click at [1267, 576] on icon at bounding box center [1267, 575] width 6 height 12
drag, startPoint x: 1269, startPoint y: 574, endPoint x: 1253, endPoint y: 577, distance: 16.3
click at [1253, 577] on icon at bounding box center [1251, 575] width 6 height 12
click at [1395, 563] on div "sans" at bounding box center [1404, 576] width 63 height 42
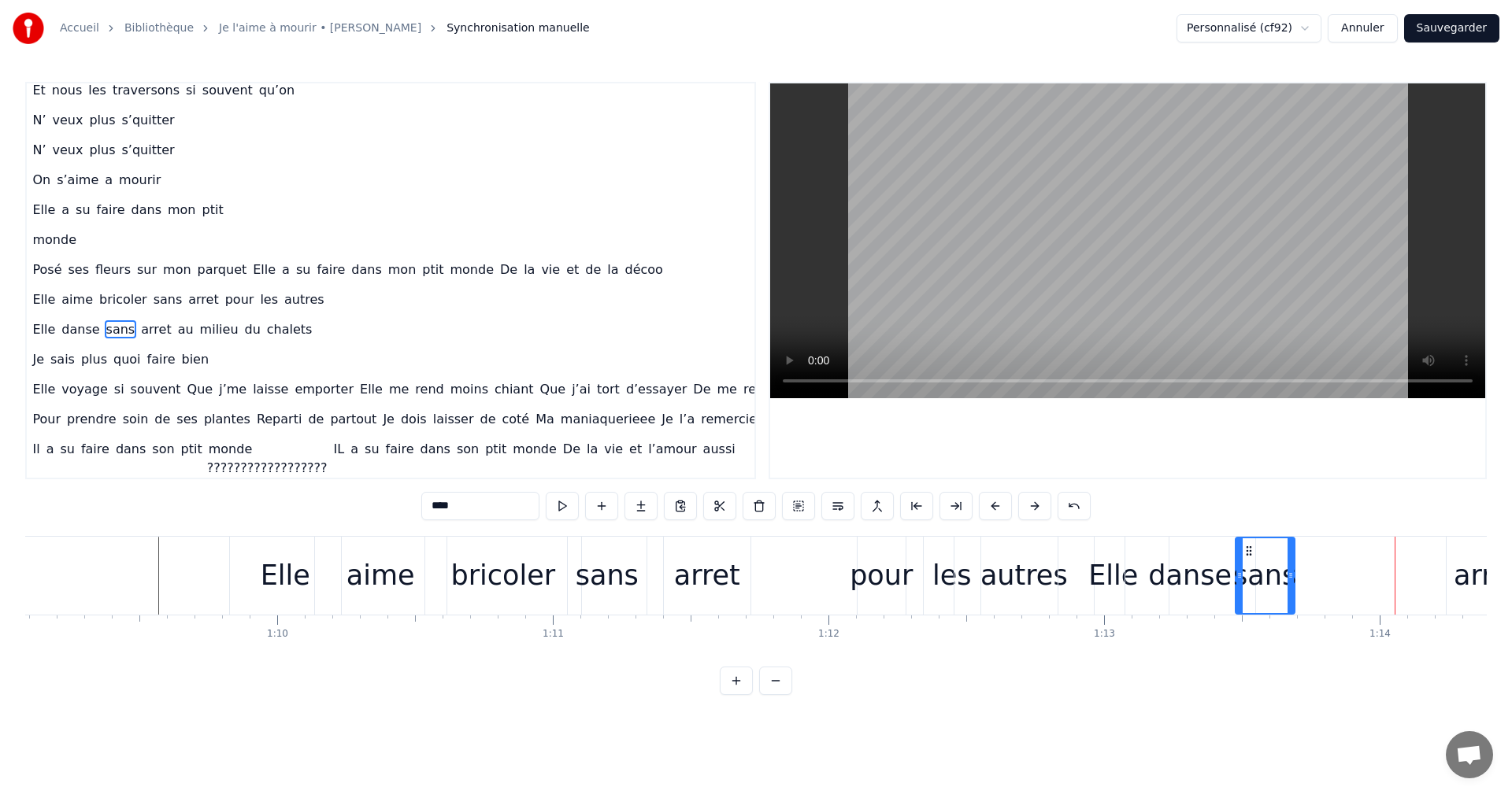
drag, startPoint x: 1386, startPoint y: 549, endPoint x: 1246, endPoint y: 573, distance: 142.0
click at [1246, 573] on div "sans" at bounding box center [1265, 576] width 58 height 75
click at [1459, 574] on div "arret" at bounding box center [1487, 576] width 66 height 42
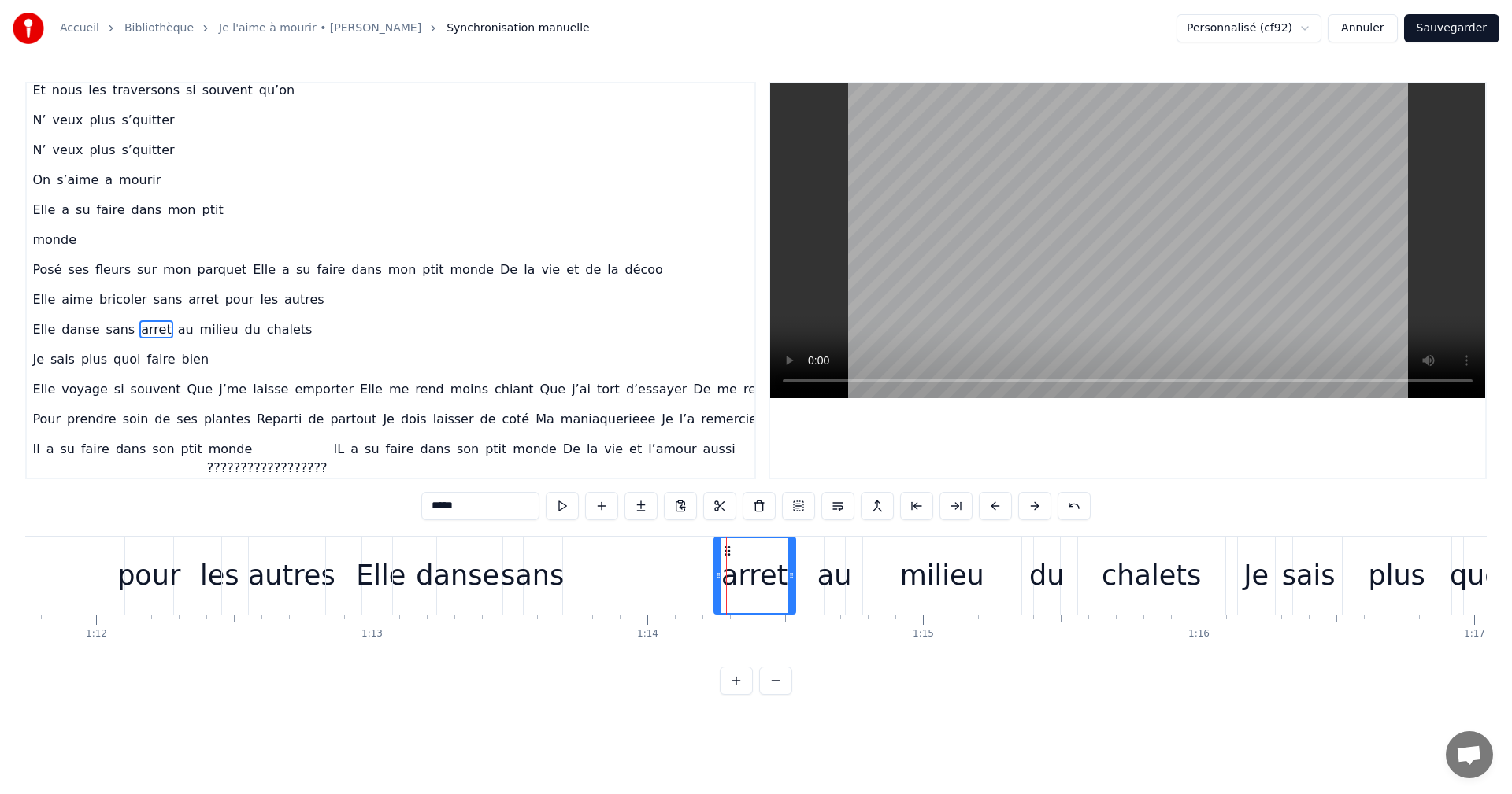
scroll to position [0, 19653]
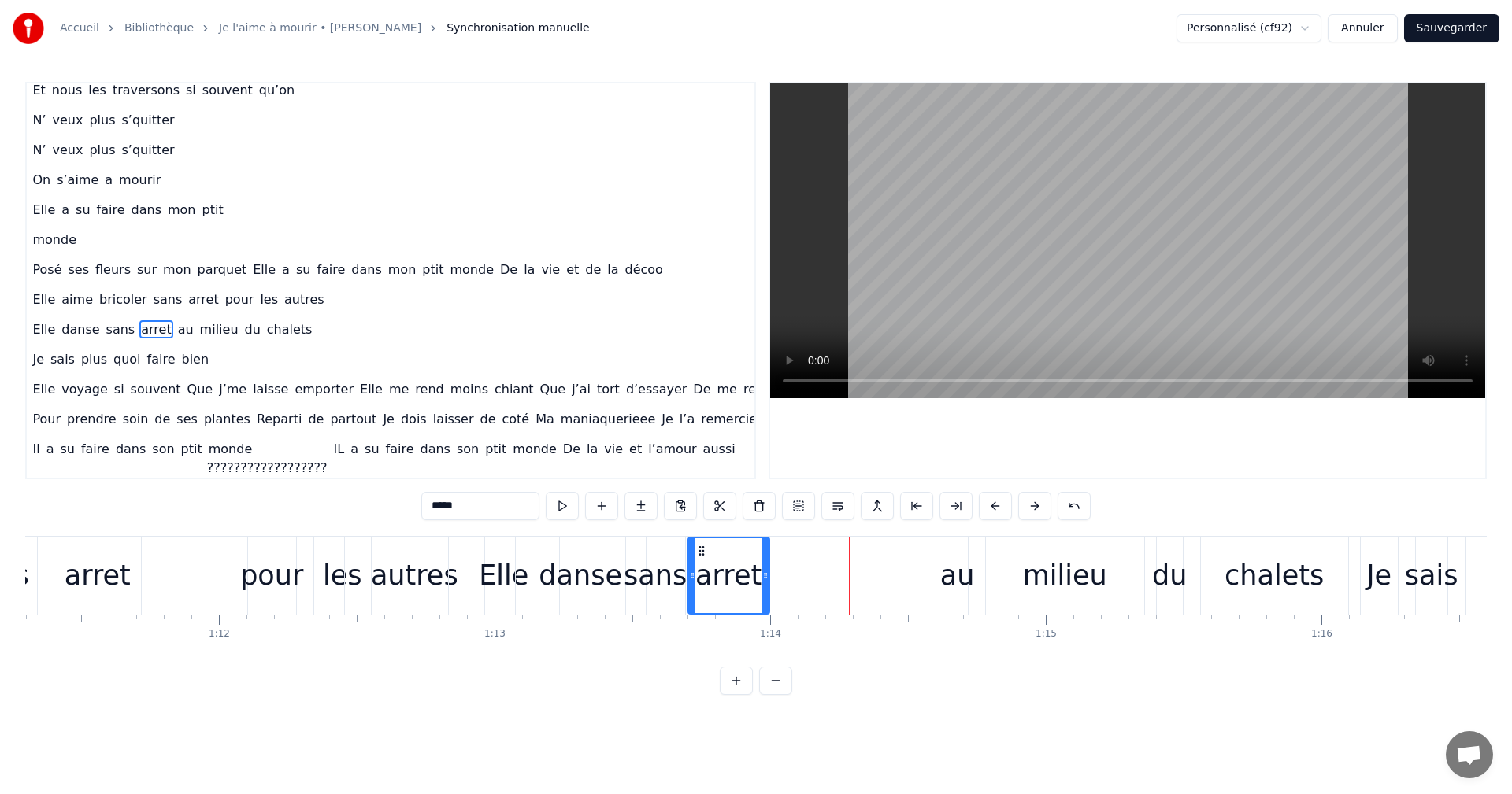
drag, startPoint x: 851, startPoint y: 547, endPoint x: 703, endPoint y: 575, distance: 150.6
click at [703, 575] on div "arret" at bounding box center [728, 576] width 79 height 75
click at [958, 574] on div "au" at bounding box center [957, 576] width 35 height 42
type input "**"
drag, startPoint x: 960, startPoint y: 549, endPoint x: 861, endPoint y: 567, distance: 100.6
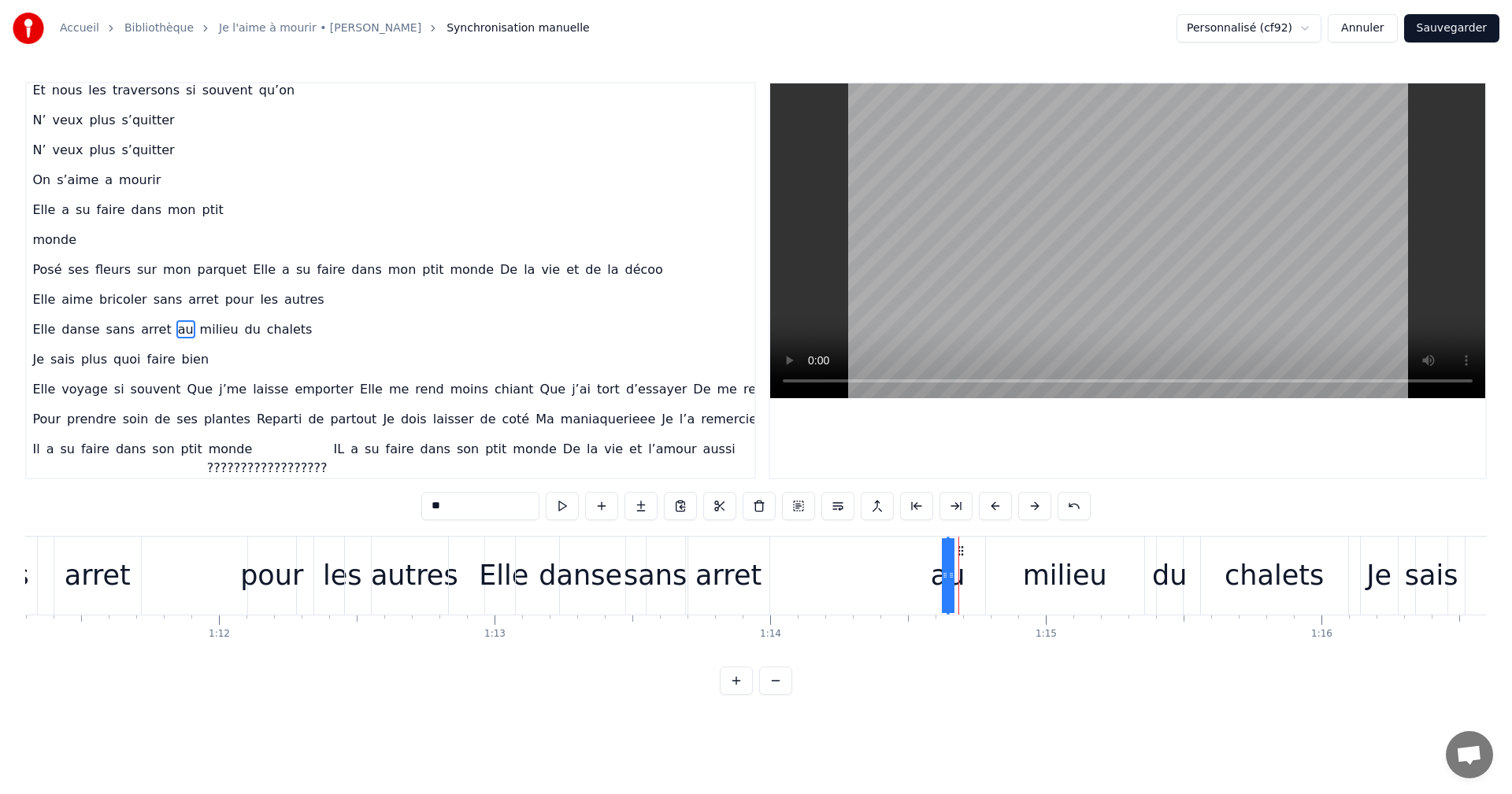
click at [861, 567] on div "Elle danse sans arret au milieu du chalets" at bounding box center [900, 575] width 904 height 78
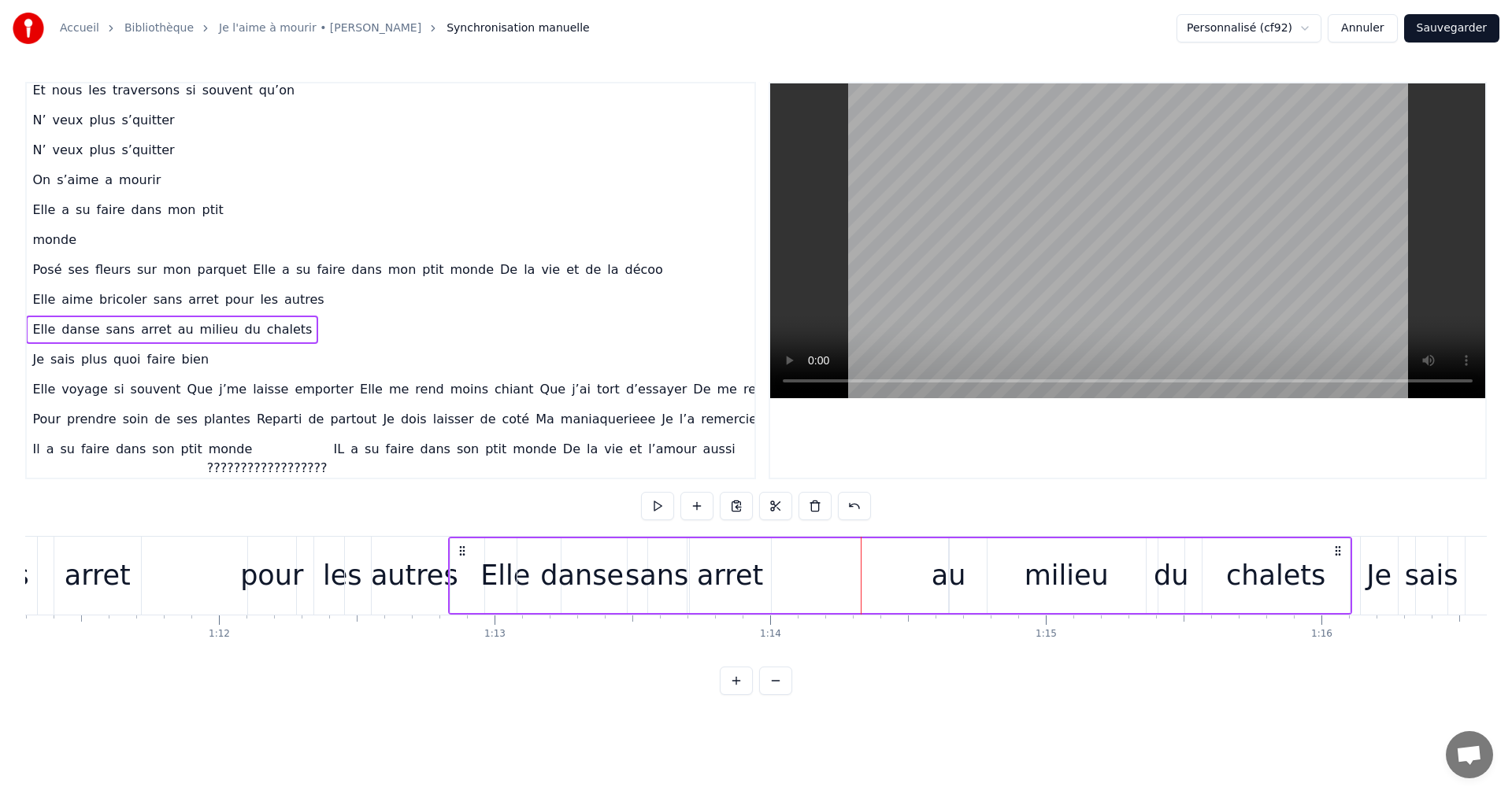
click at [921, 573] on div "Elle danse sans arret au milieu du chalets" at bounding box center [900, 575] width 904 height 78
click at [951, 573] on div "au" at bounding box center [950, 576] width 35 height 42
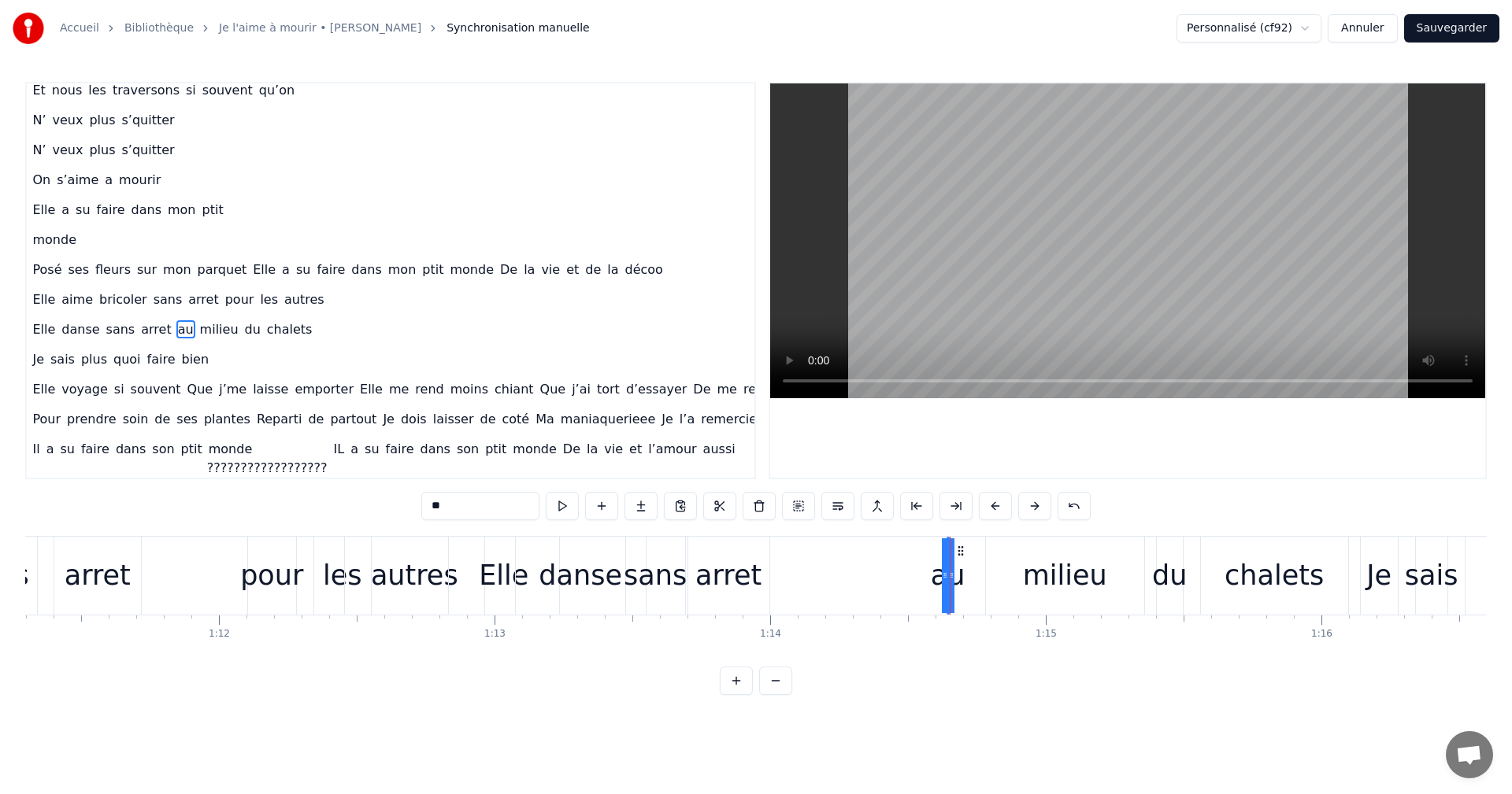
drag, startPoint x: 945, startPoint y: 571, endPoint x: 901, endPoint y: 574, distance: 44.1
click at [901, 574] on div "Elle danse sans arret au milieu du chalets" at bounding box center [900, 575] width 904 height 78
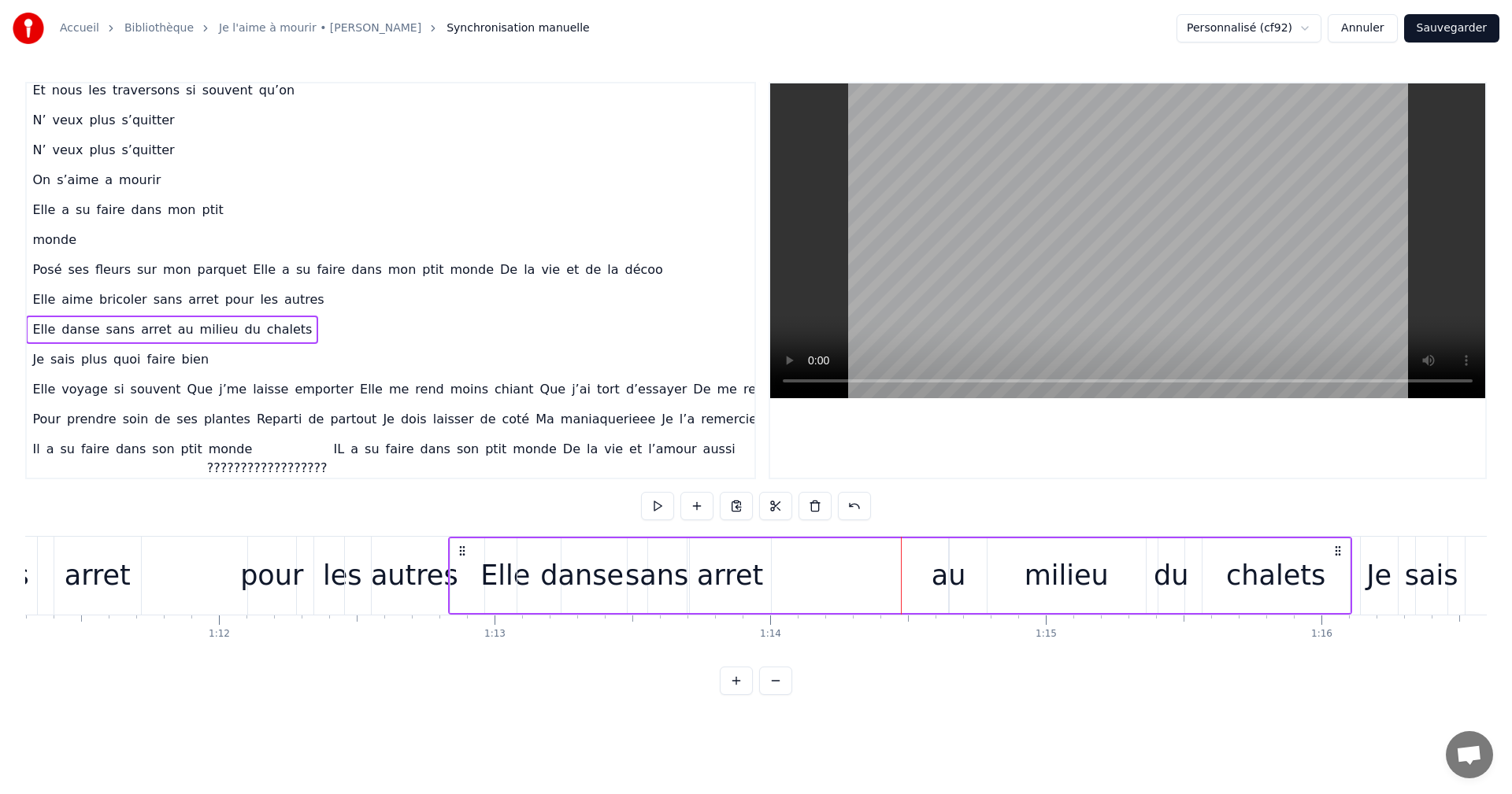
click at [957, 567] on div "au" at bounding box center [950, 576] width 35 height 42
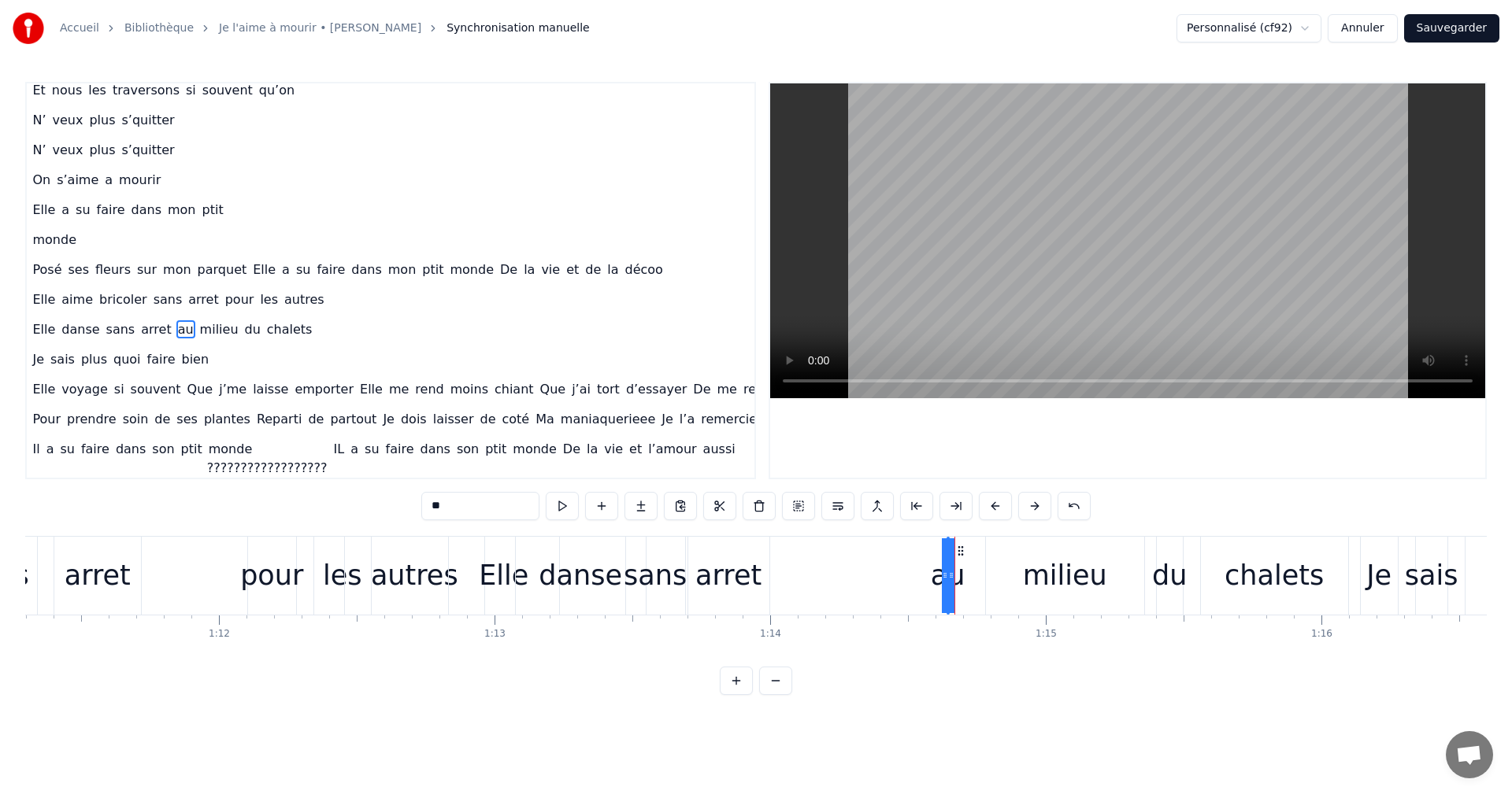
drag, startPoint x: 950, startPoint y: 579, endPoint x: 994, endPoint y: 579, distance: 44.0
click at [994, 579] on div "Elle danse sans arret au milieu du chalets" at bounding box center [900, 575] width 904 height 78
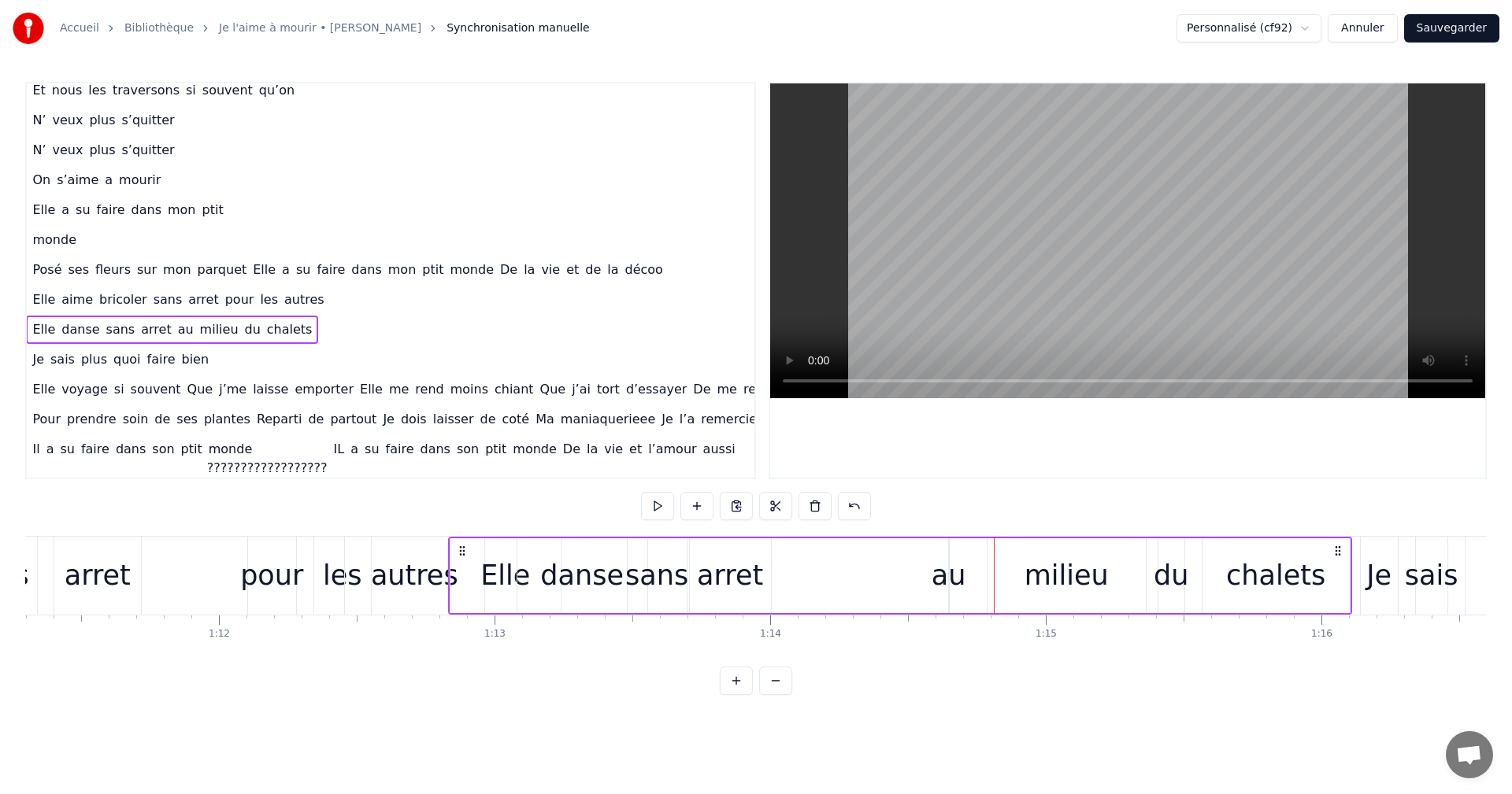
click at [949, 572] on div "au" at bounding box center [950, 576] width 35 height 42
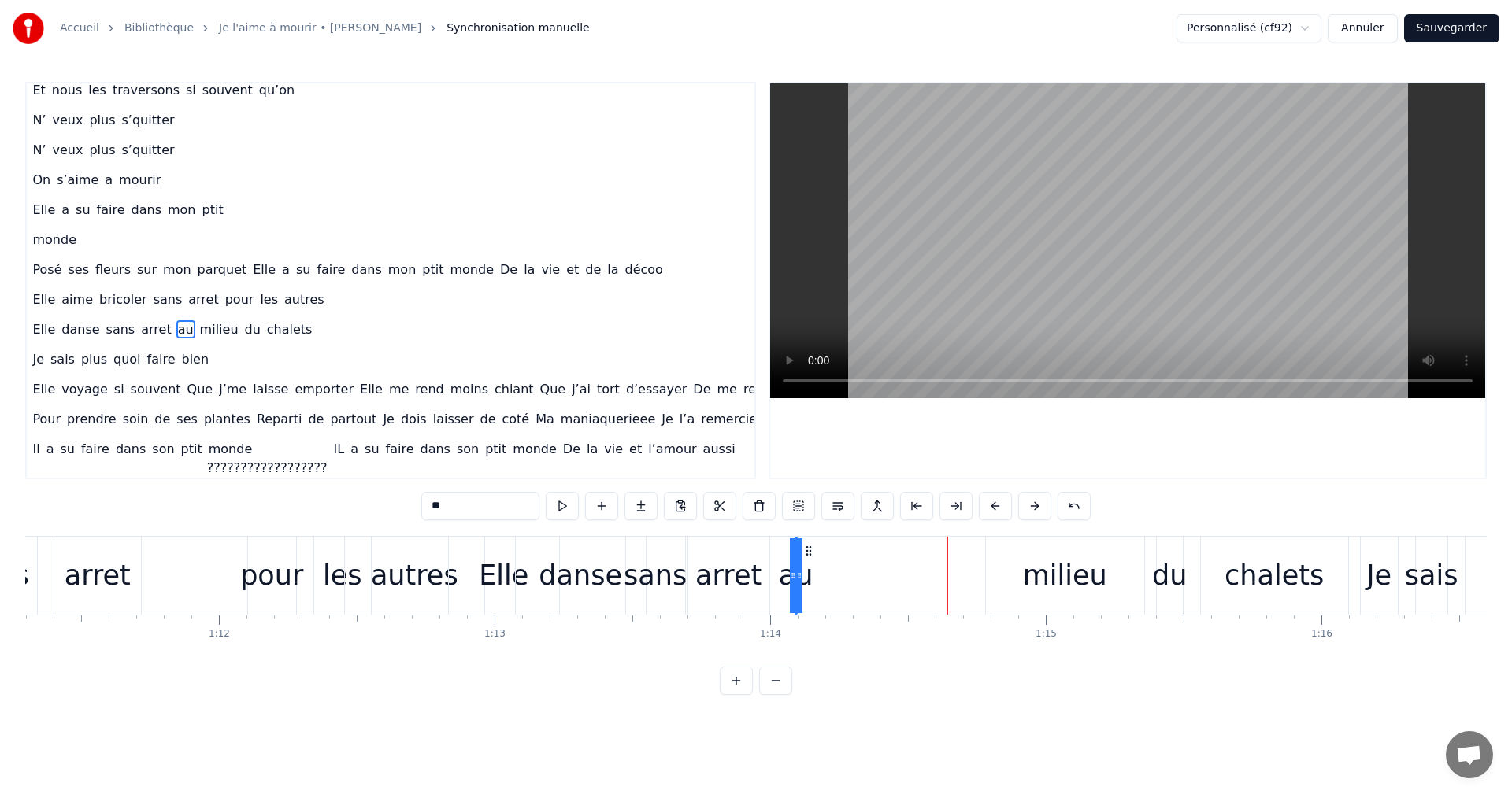
drag, startPoint x: 961, startPoint y: 549, endPoint x: 808, endPoint y: 567, distance: 154.1
click at [796, 567] on div "au" at bounding box center [796, 576] width 0 height 75
drag, startPoint x: 798, startPoint y: 575, endPoint x: 766, endPoint y: 579, distance: 32.2
click at [766, 579] on icon at bounding box center [766, 575] width 6 height 12
click at [780, 550] on icon at bounding box center [783, 551] width 12 height 12
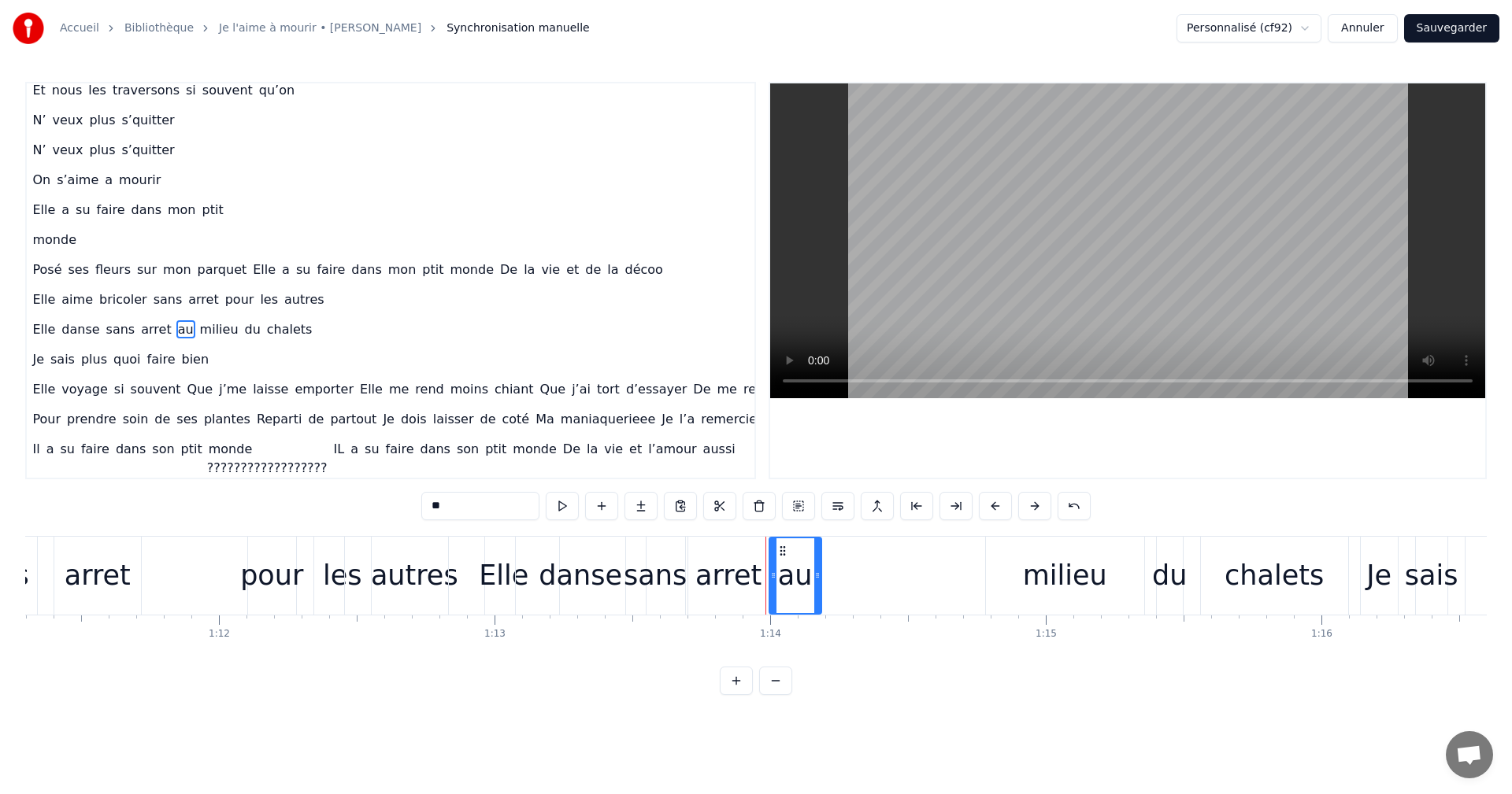
drag, startPoint x: 798, startPoint y: 573, endPoint x: 819, endPoint y: 581, distance: 22.5
click at [819, 581] on icon at bounding box center [817, 575] width 6 height 12
click at [615, 572] on div "danse" at bounding box center [581, 576] width 84 height 42
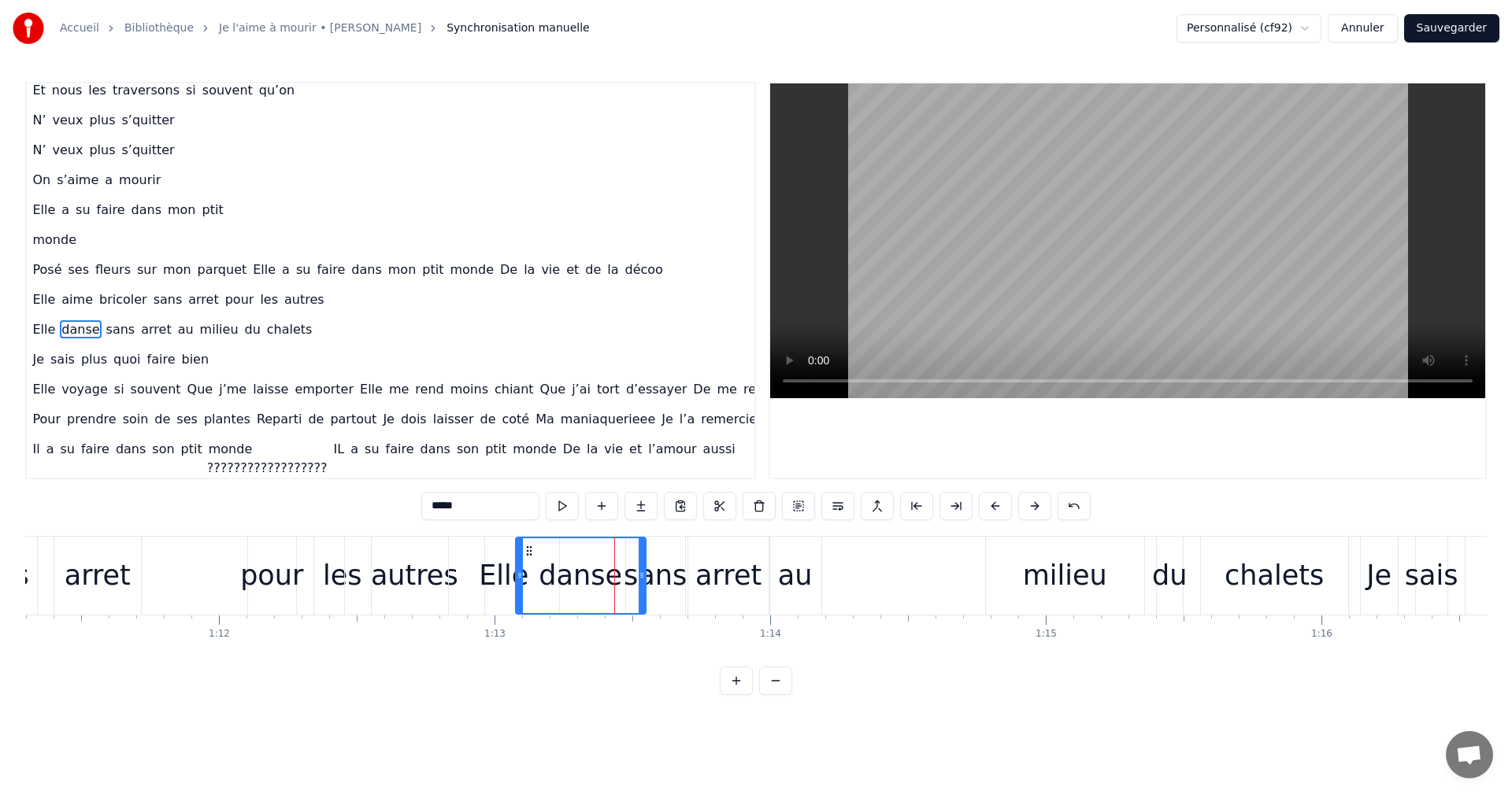
click at [661, 581] on div "sans" at bounding box center [655, 576] width 63 height 42
click at [720, 569] on div "arret" at bounding box center [729, 576] width 66 height 42
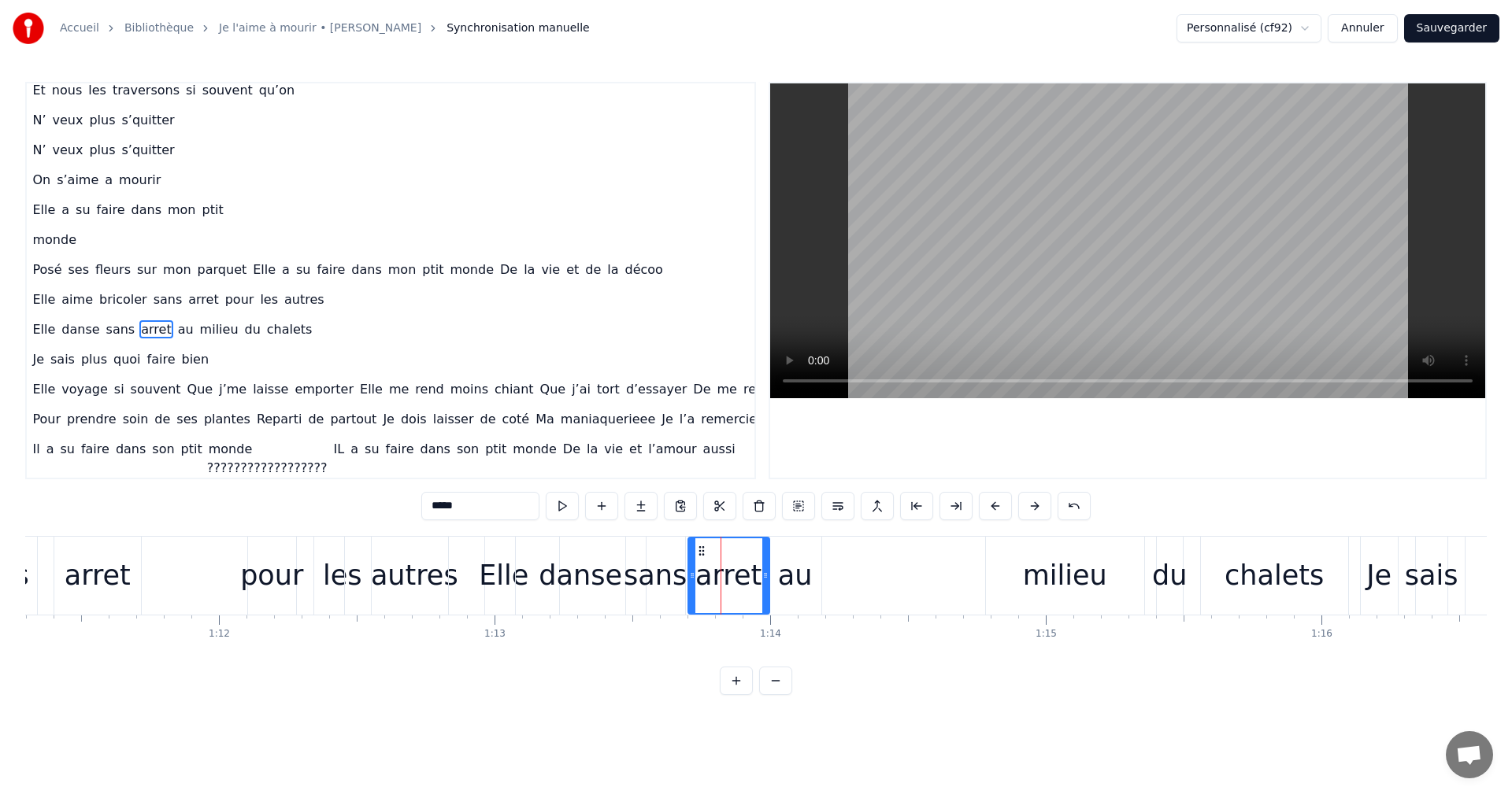
click at [749, 573] on div "arret" at bounding box center [729, 576] width 66 height 42
click at [791, 573] on div "au" at bounding box center [795, 576] width 35 height 42
click at [581, 580] on div "danse" at bounding box center [581, 576] width 84 height 42
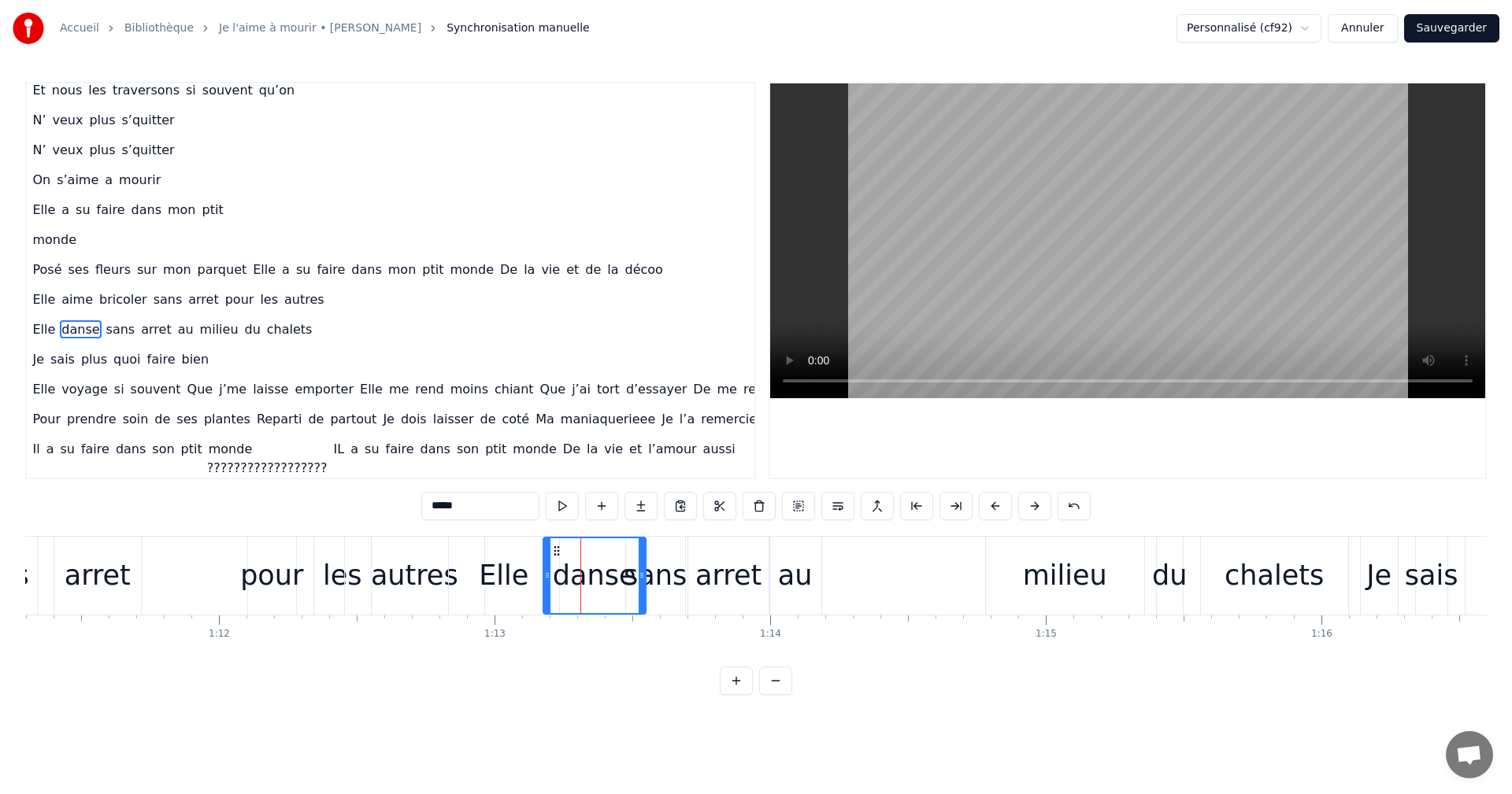
drag, startPoint x: 519, startPoint y: 575, endPoint x: 551, endPoint y: 579, distance: 32.2
click at [550, 579] on icon at bounding box center [547, 575] width 6 height 12
drag, startPoint x: 562, startPoint y: 552, endPoint x: 533, endPoint y: 560, distance: 30.1
click at [533, 560] on div "danse" at bounding box center [567, 576] width 96 height 75
click at [635, 568] on div "sans" at bounding box center [655, 576] width 63 height 42
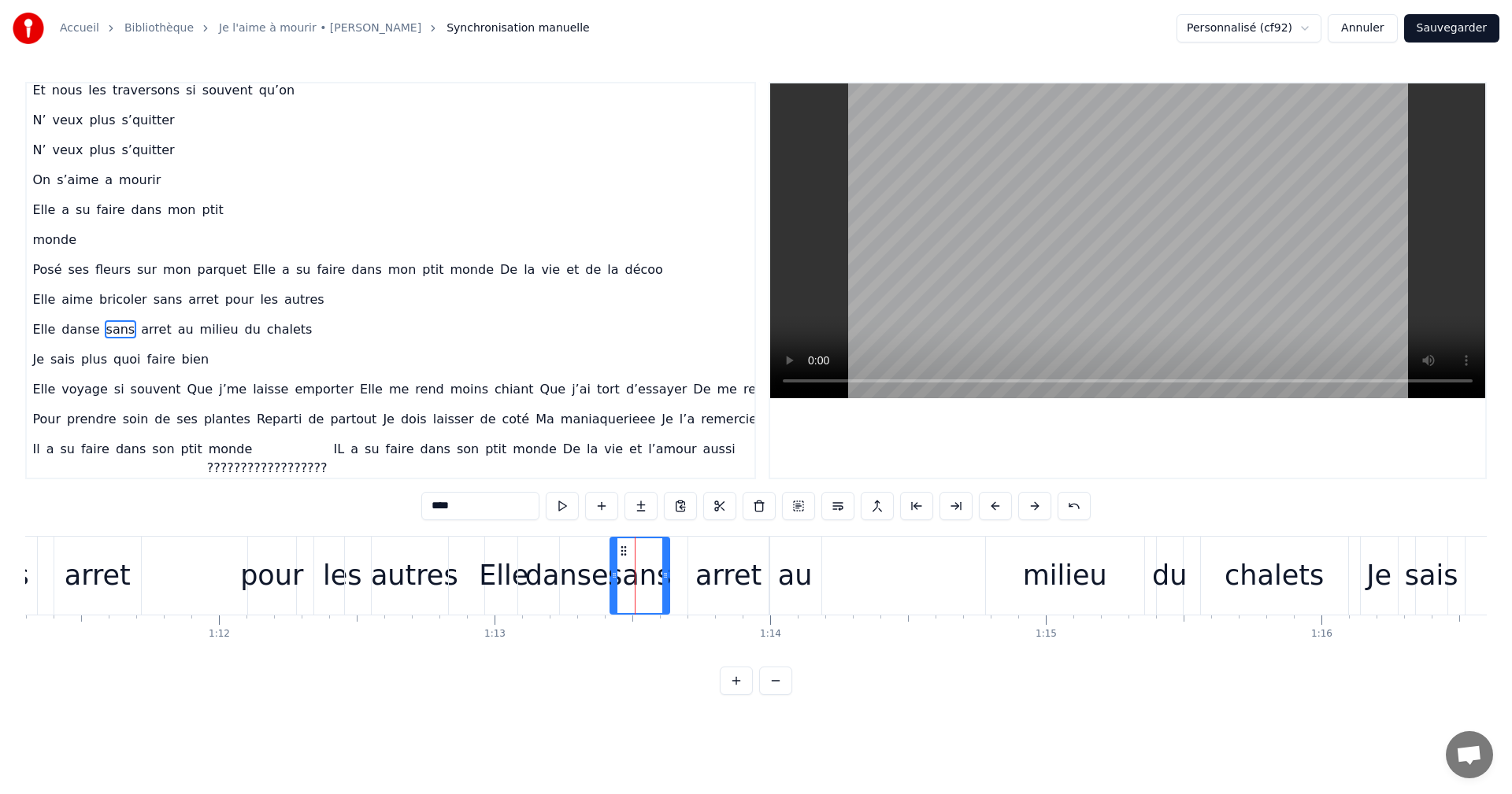
drag, startPoint x: 639, startPoint y: 552, endPoint x: 623, endPoint y: 557, distance: 16.8
click at [623, 557] on div "sans" at bounding box center [640, 576] width 58 height 75
click at [658, 580] on div "sans" at bounding box center [639, 576] width 63 height 42
drag, startPoint x: 666, startPoint y: 578, endPoint x: 678, endPoint y: 580, distance: 12.2
click at [678, 580] on icon at bounding box center [677, 575] width 6 height 12
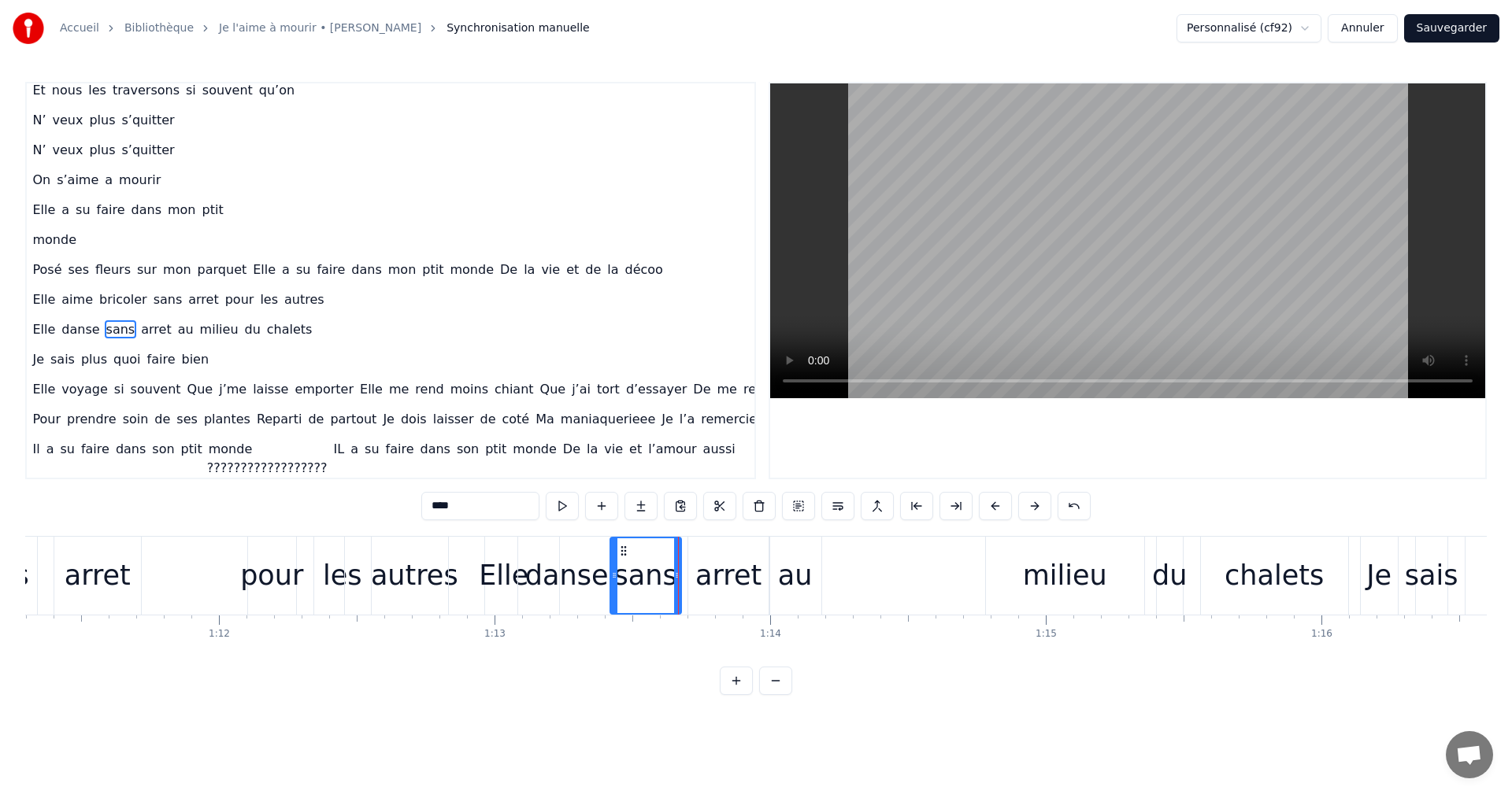
click at [738, 578] on div "arret" at bounding box center [729, 576] width 66 height 42
click at [1054, 566] on div "milieu" at bounding box center [1065, 576] width 85 height 42
type input "******"
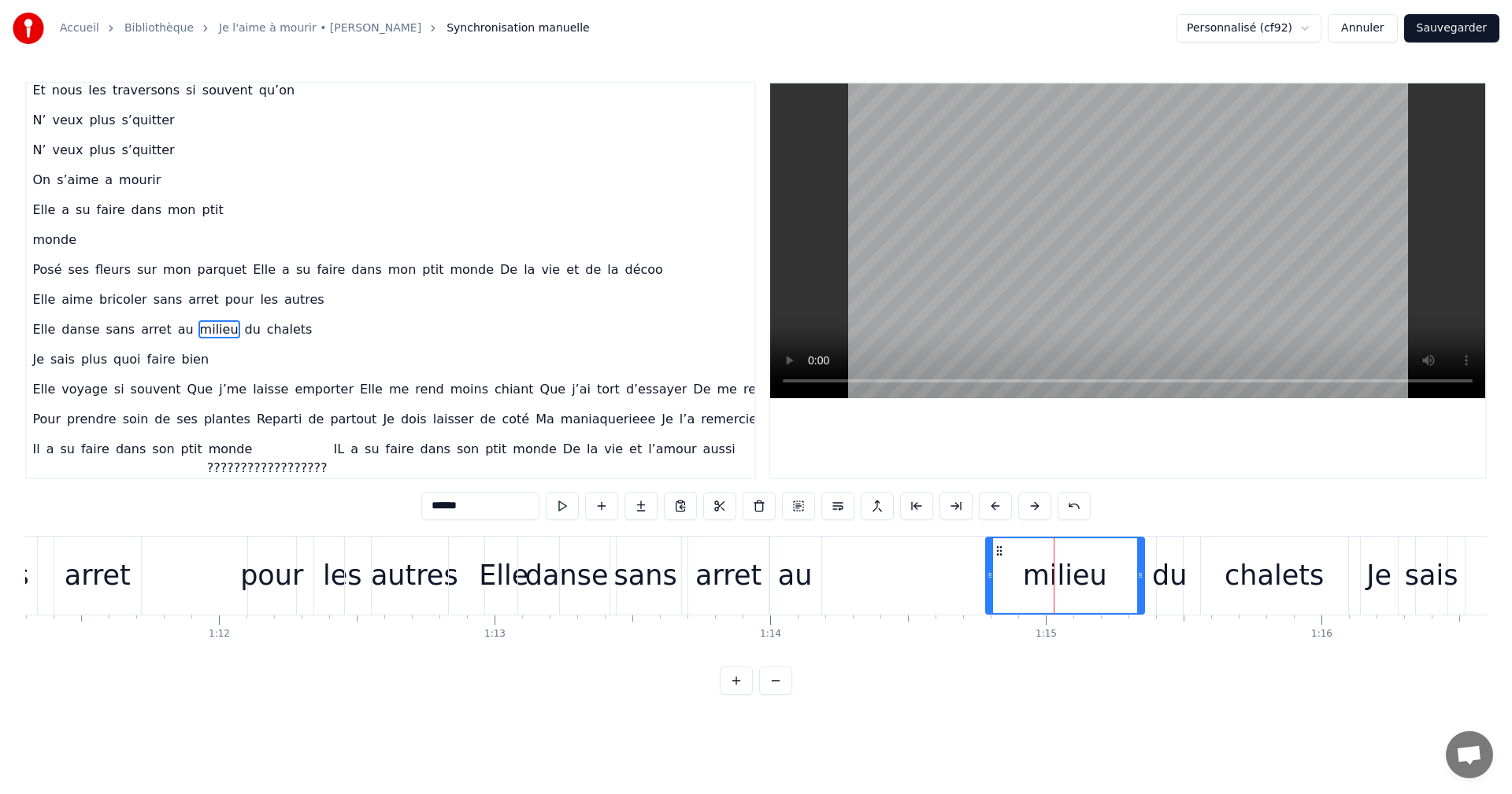
click at [1198, 567] on div "Elle danse sans arret au milieu du chalets" at bounding box center [900, 575] width 904 height 78
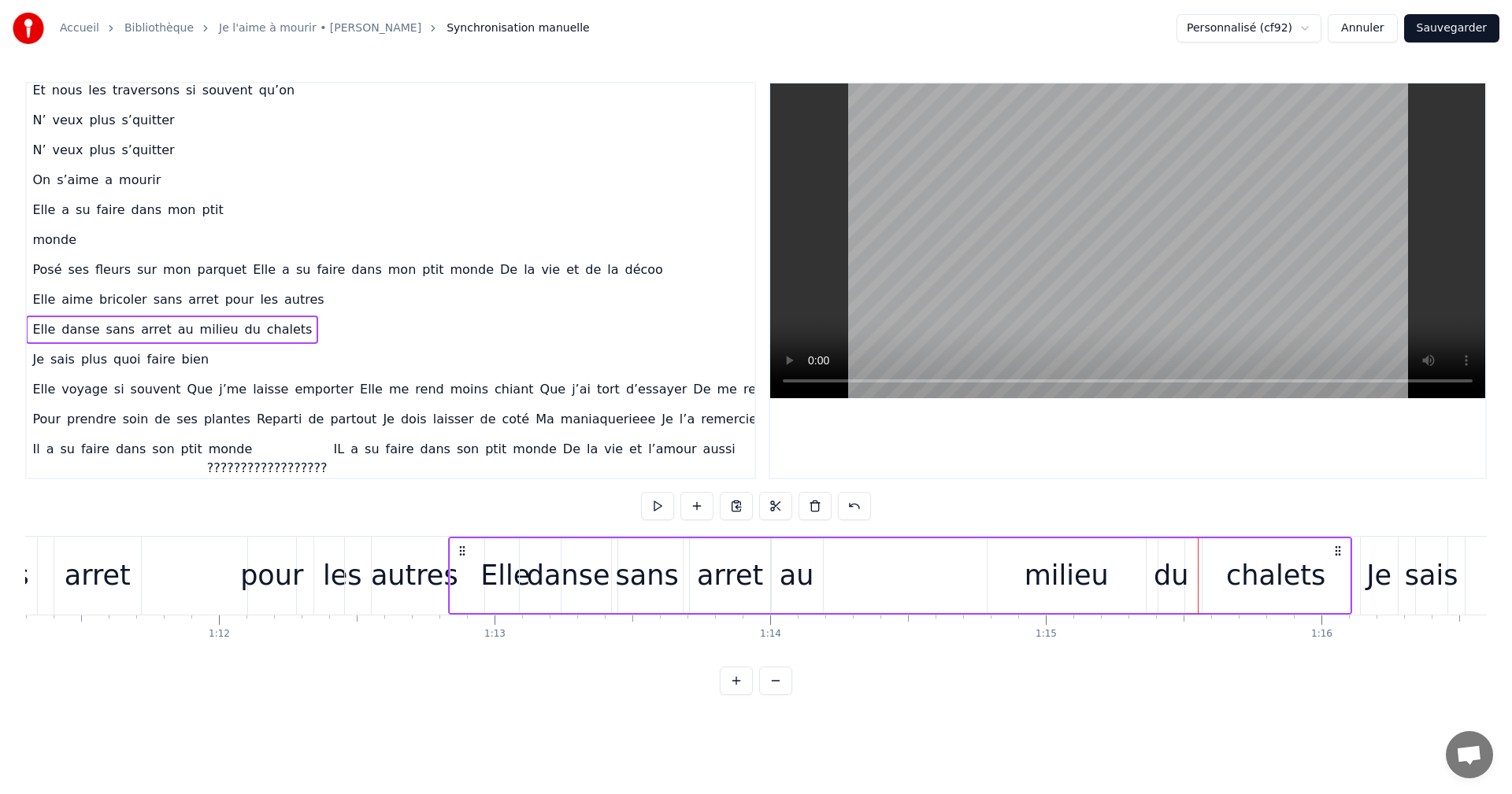
click at [1317, 580] on div "chalets" at bounding box center [1276, 576] width 99 height 42
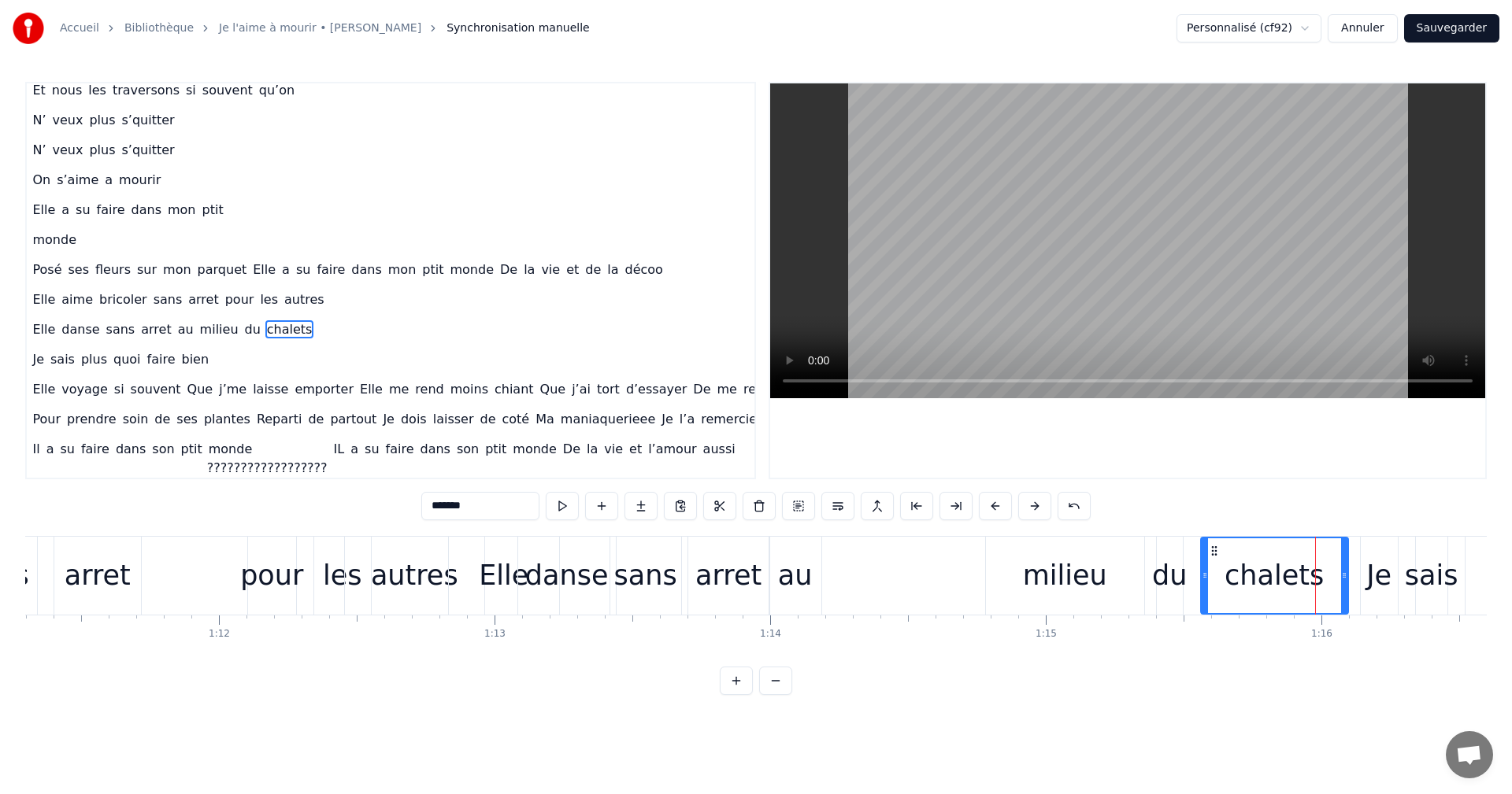
click at [1373, 578] on div "Je" at bounding box center [1379, 576] width 25 height 42
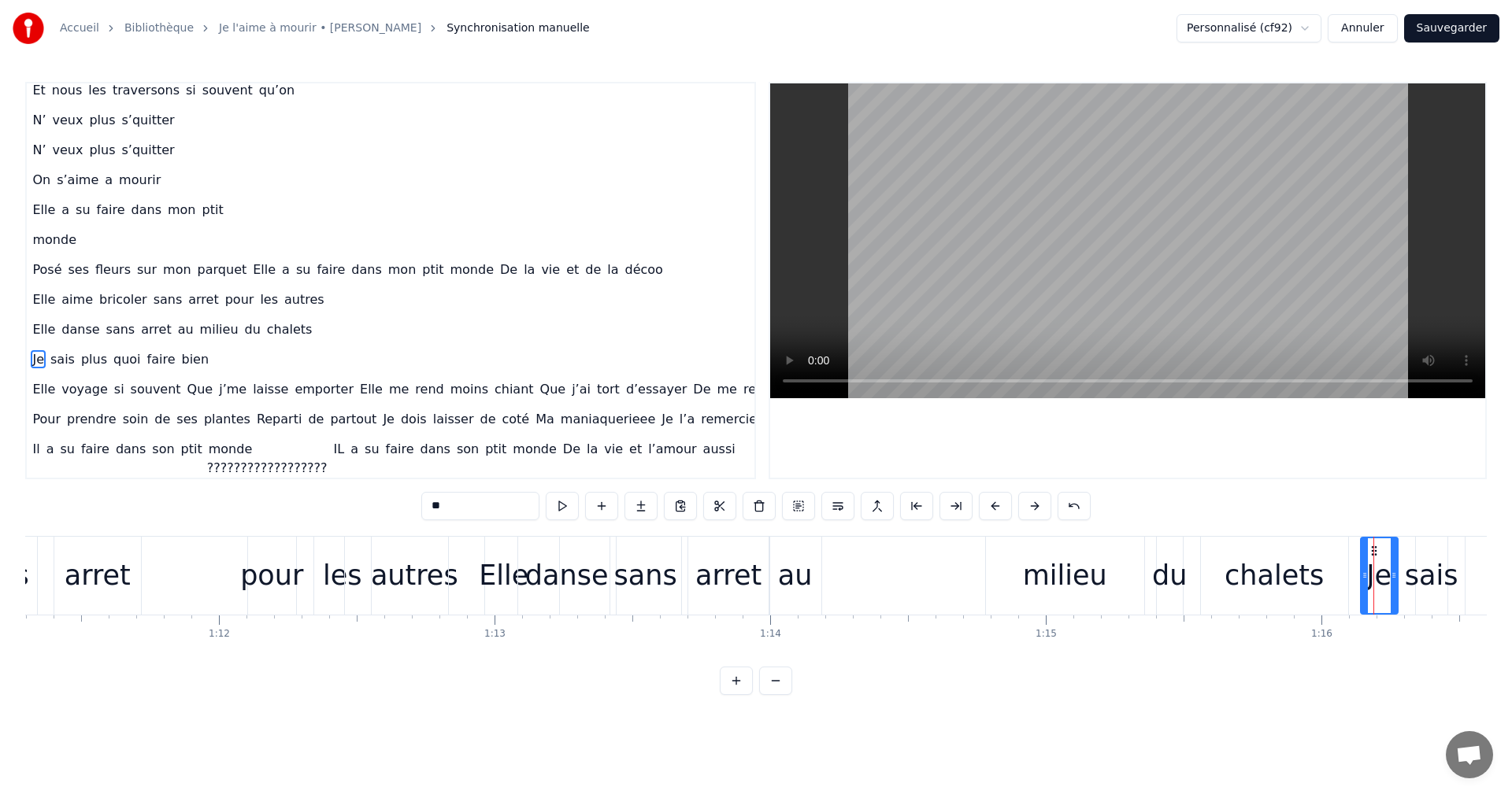
click at [1338, 555] on div "chalets" at bounding box center [1274, 575] width 147 height 78
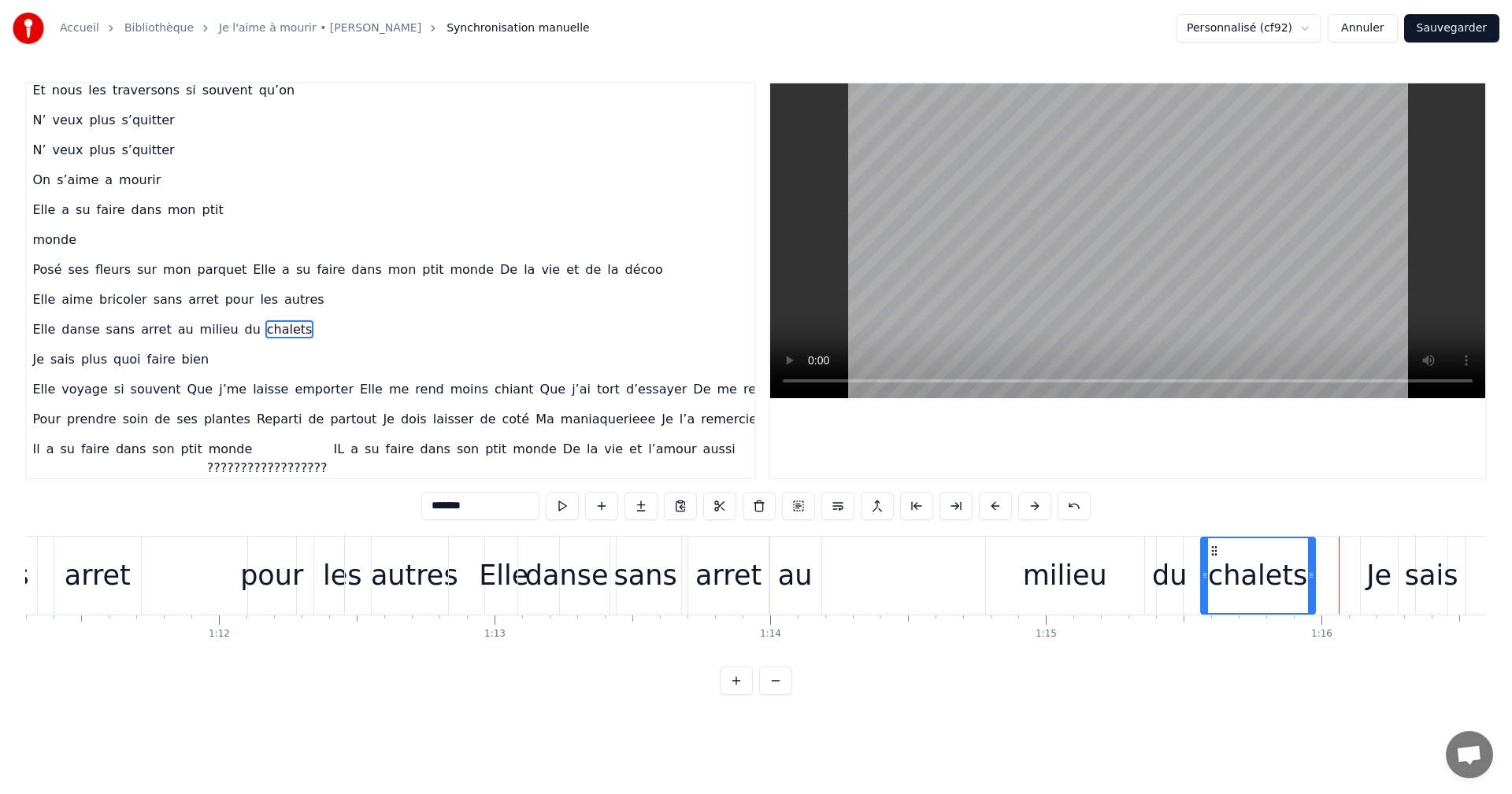
drag, startPoint x: 1345, startPoint y: 568, endPoint x: 1309, endPoint y: 586, distance: 40.2
click at [1309, 586] on div at bounding box center [1311, 576] width 6 height 75
click at [1363, 569] on div "Je" at bounding box center [1379, 575] width 37 height 78
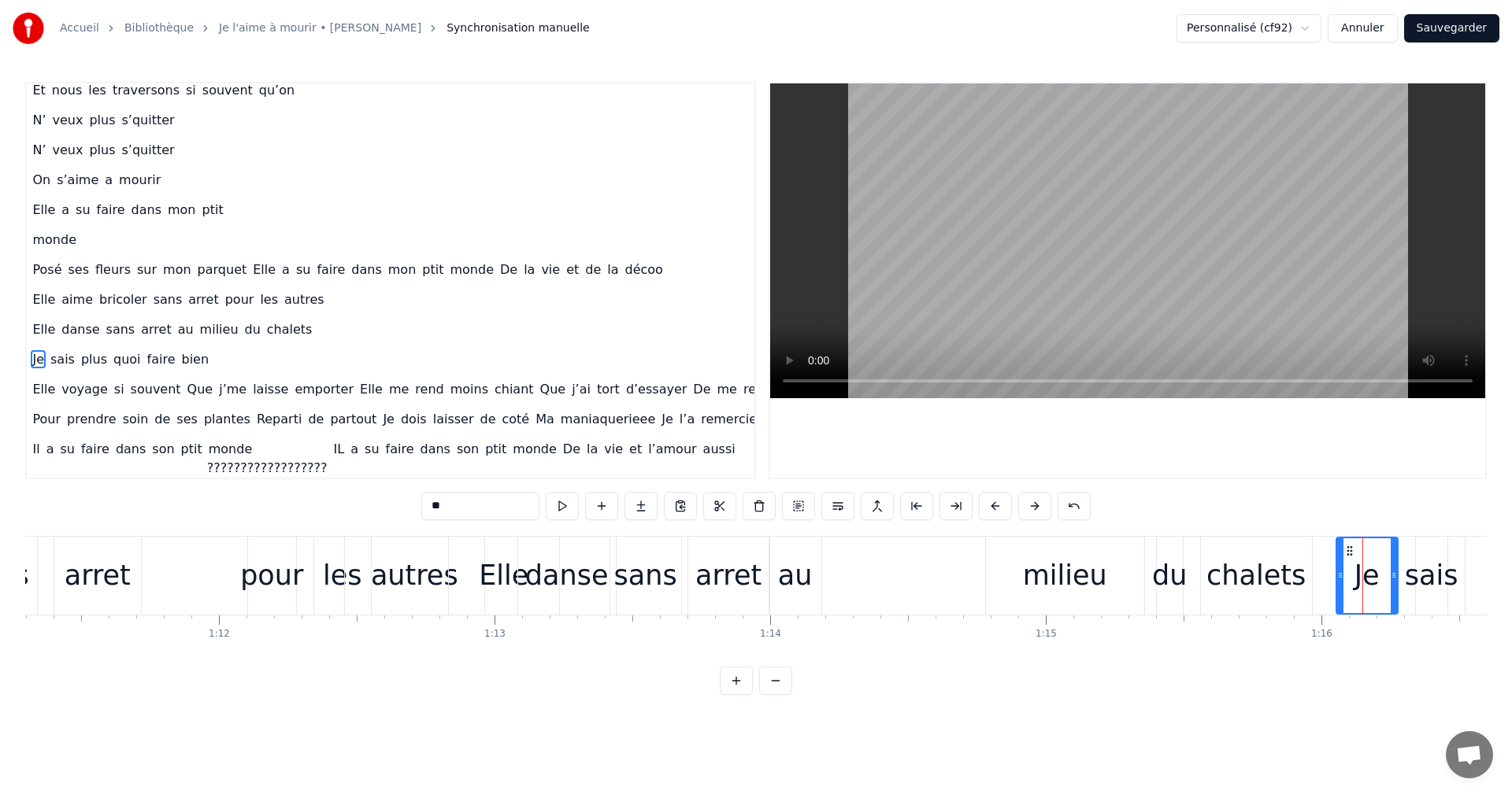
drag, startPoint x: 1362, startPoint y: 563, endPoint x: 1338, endPoint y: 567, distance: 24.3
click at [1338, 567] on div at bounding box center [1340, 576] width 6 height 75
click at [358, 390] on span "Elle" at bounding box center [371, 389] width 26 height 18
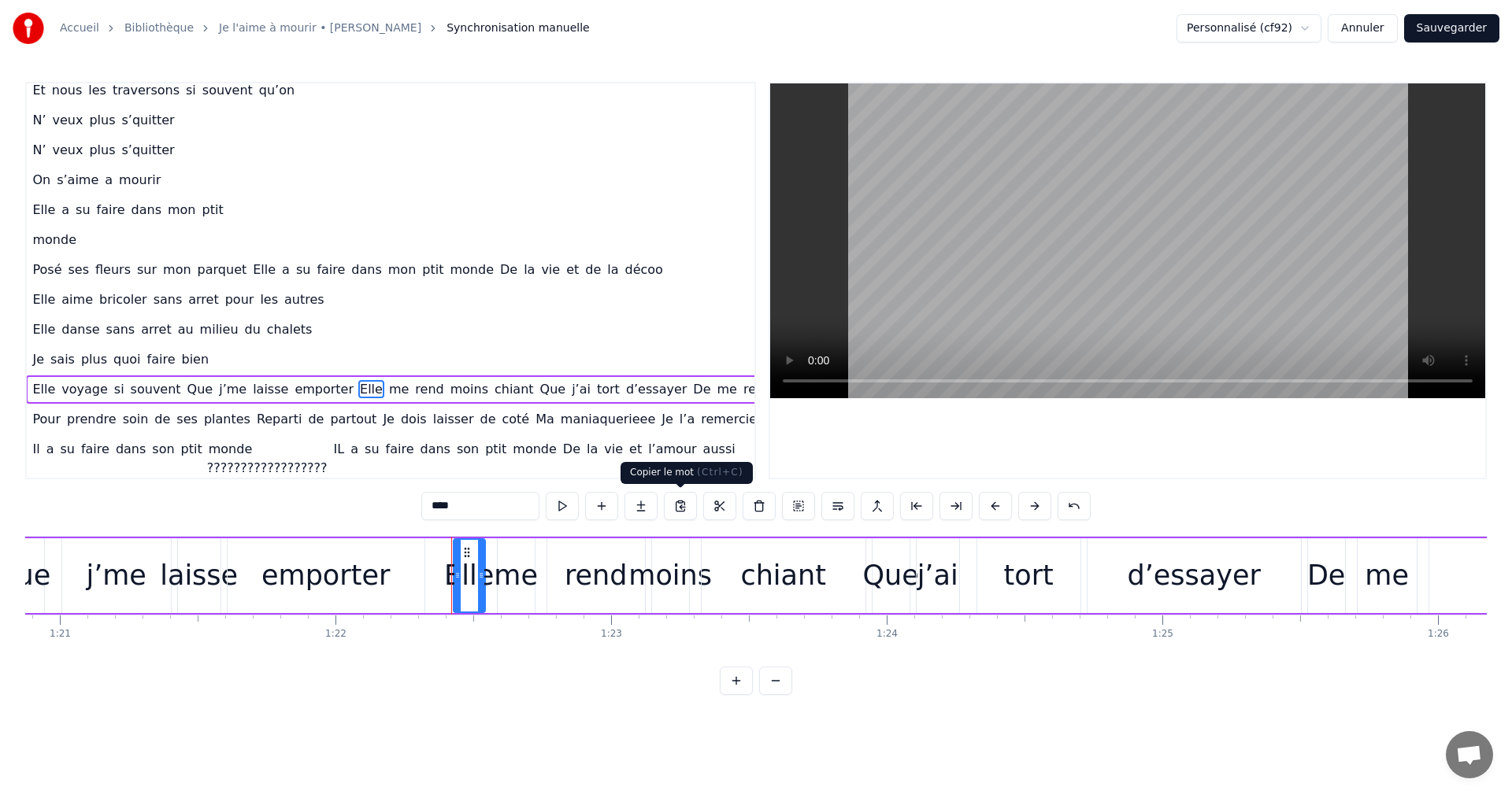
scroll to position [0, 22640]
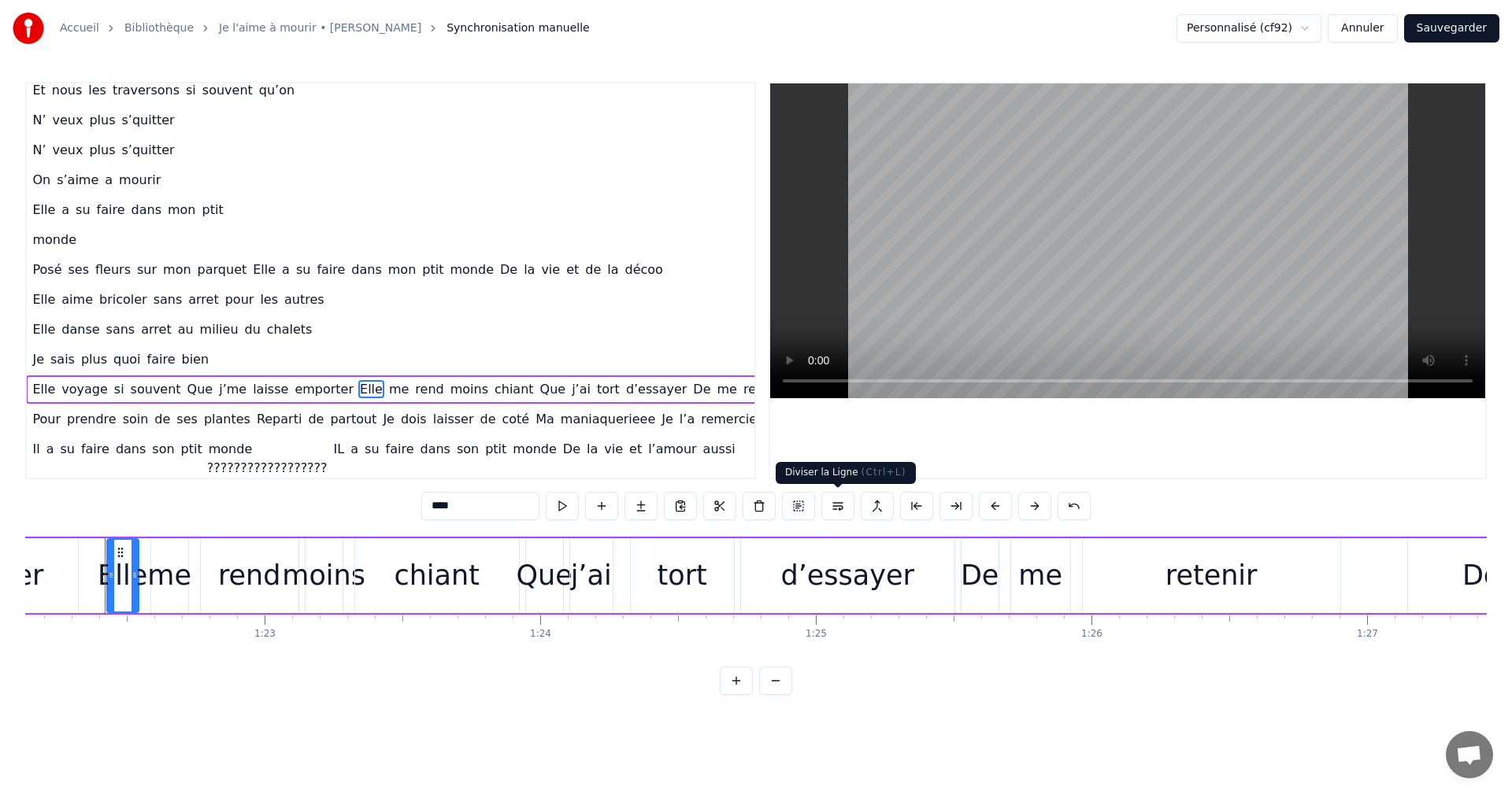
click at [833, 514] on button at bounding box center [838, 506] width 33 height 29
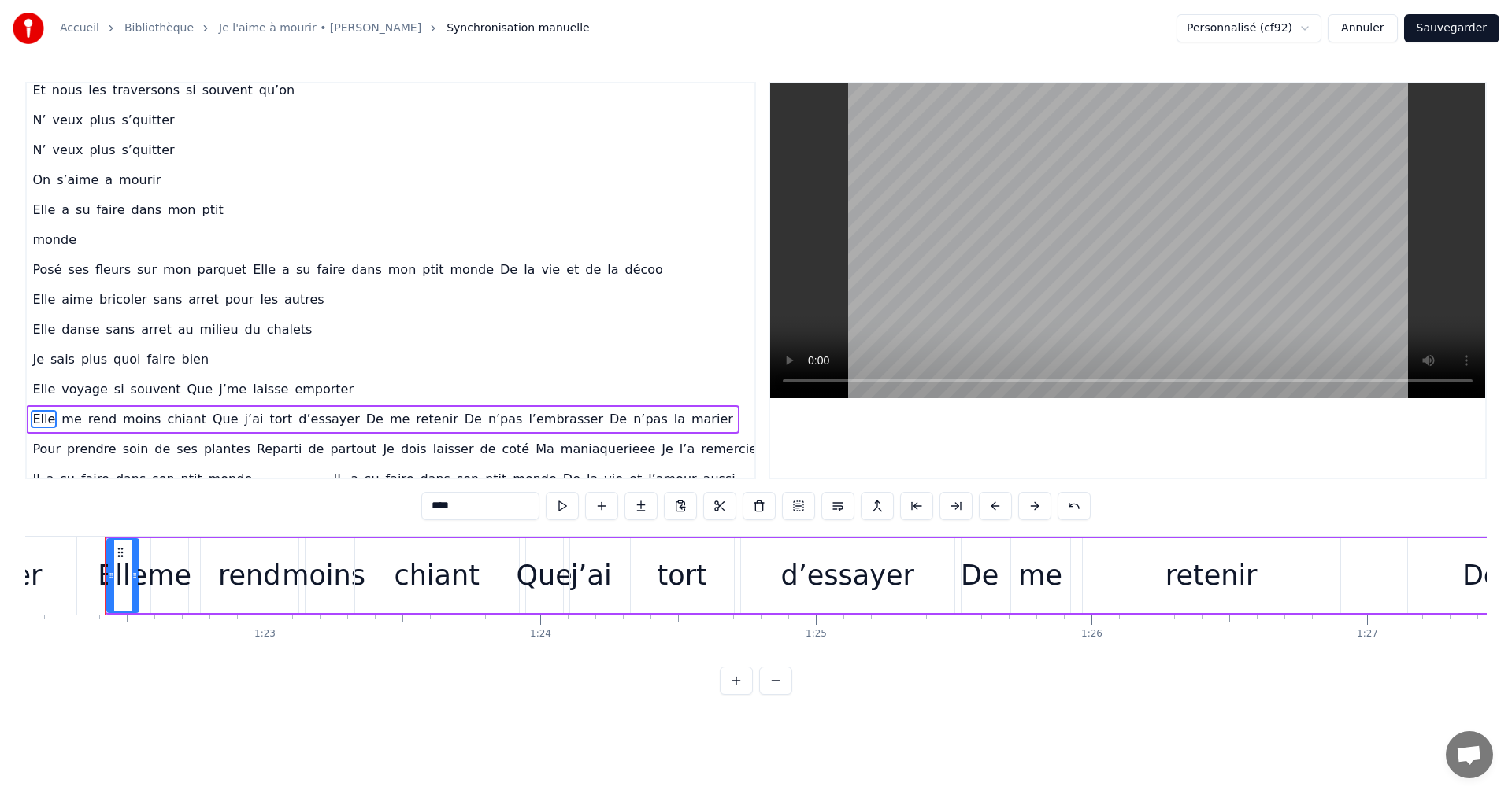
scroll to position [367, 32]
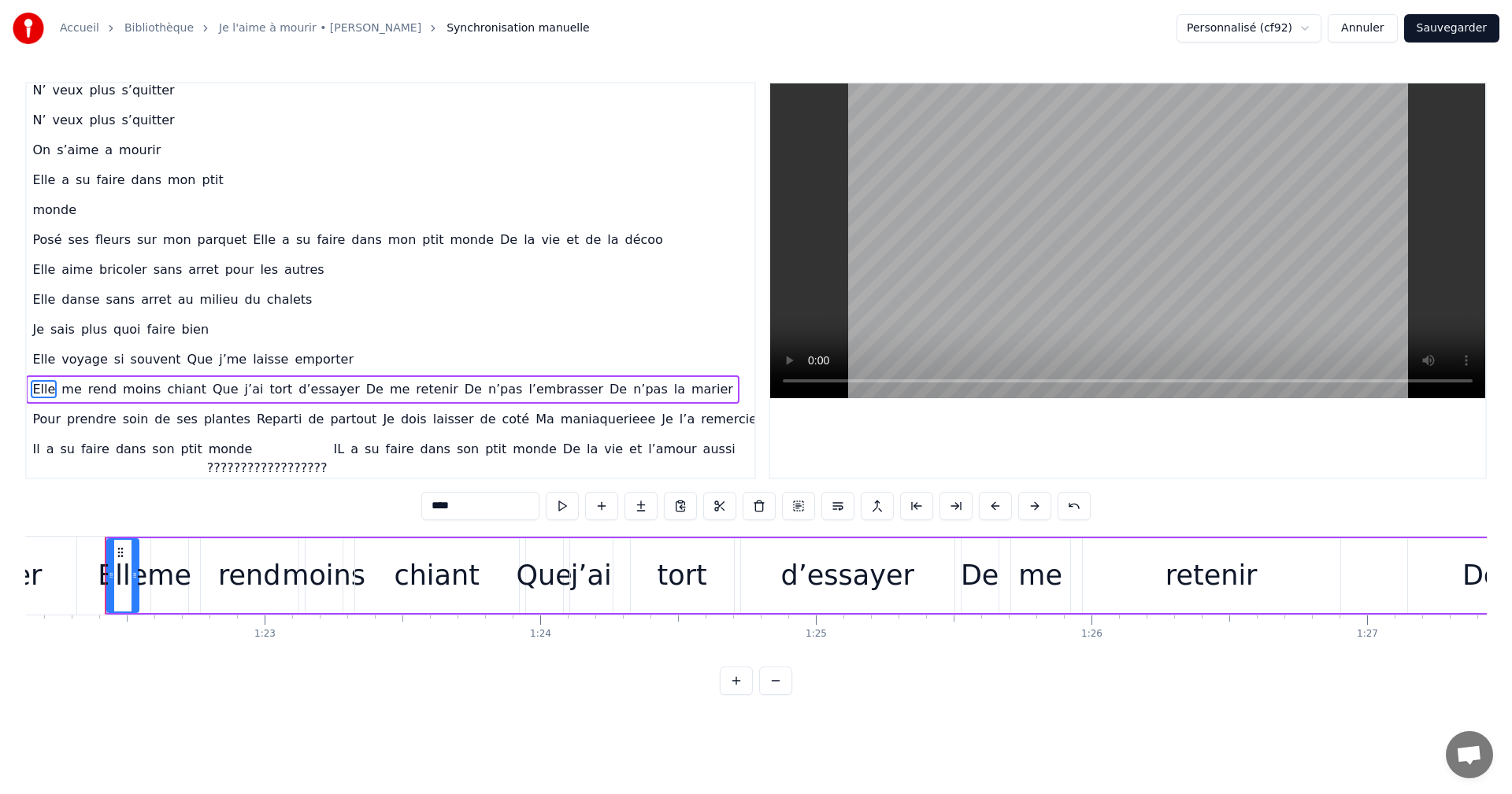
click at [364, 391] on span "De" at bounding box center [374, 389] width 20 height 18
type input "**"
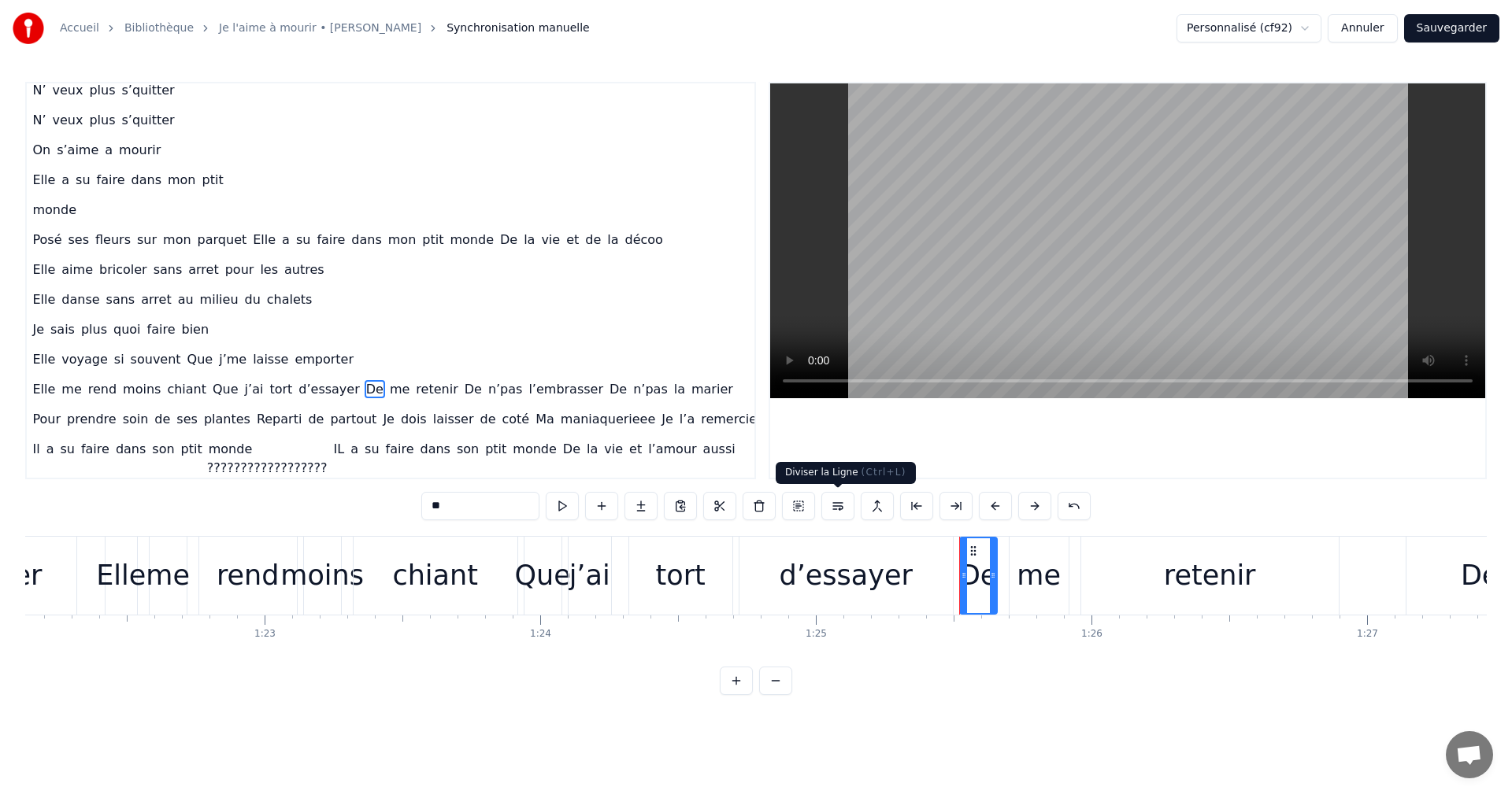
click at [832, 512] on button at bounding box center [838, 506] width 33 height 29
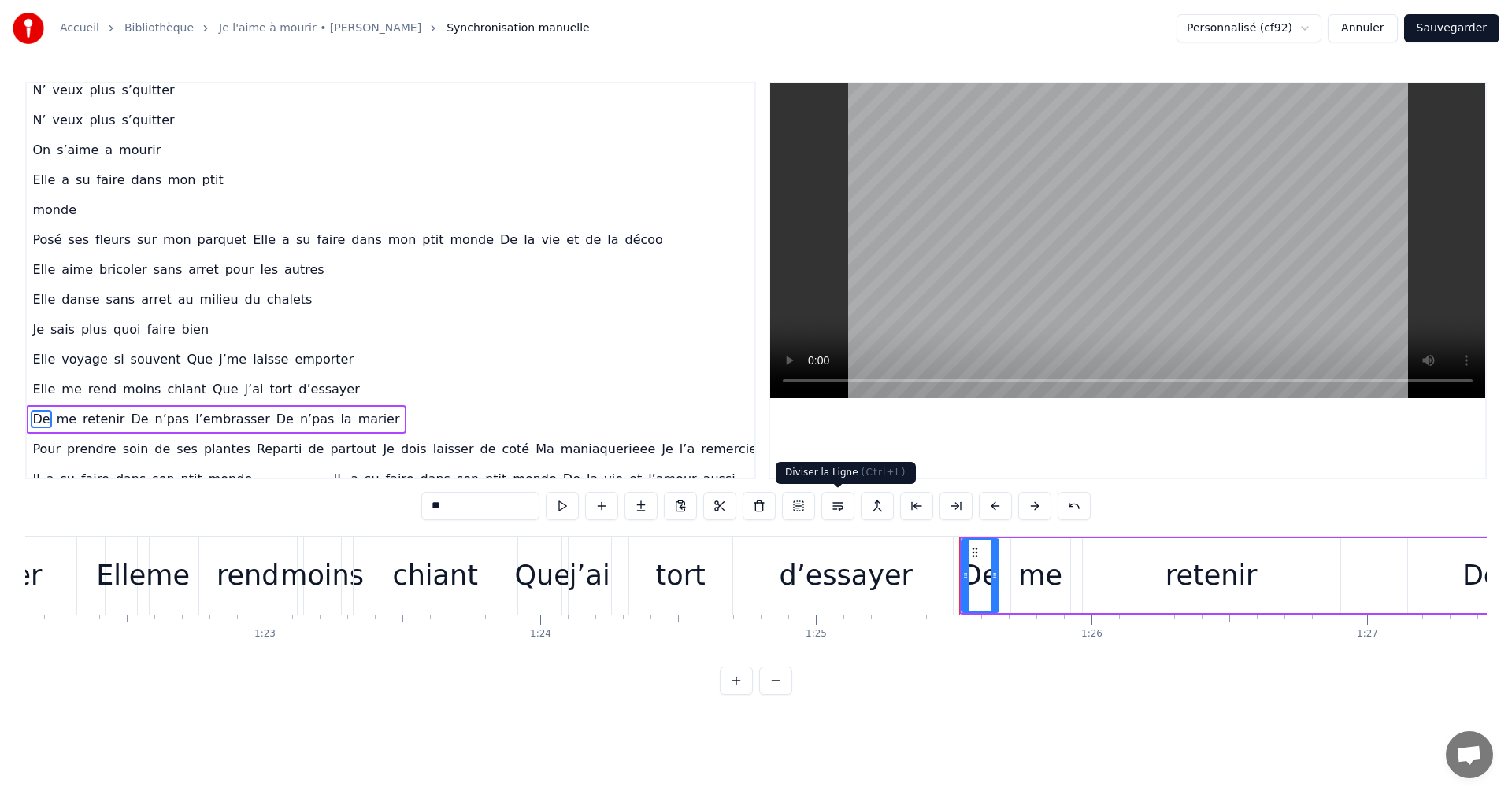
scroll to position [397, 32]
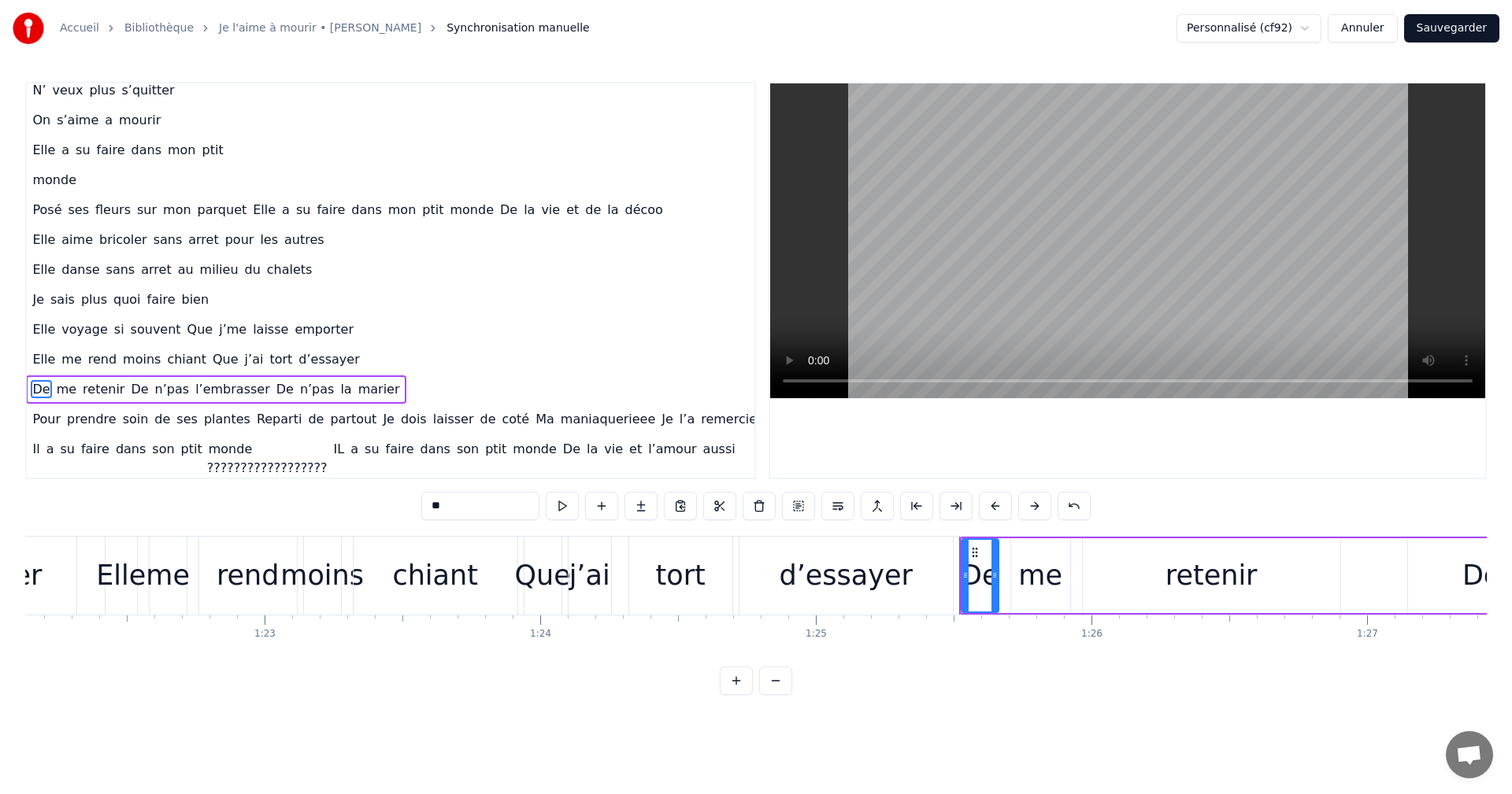
click at [129, 390] on span "De" at bounding box center [139, 389] width 20 height 18
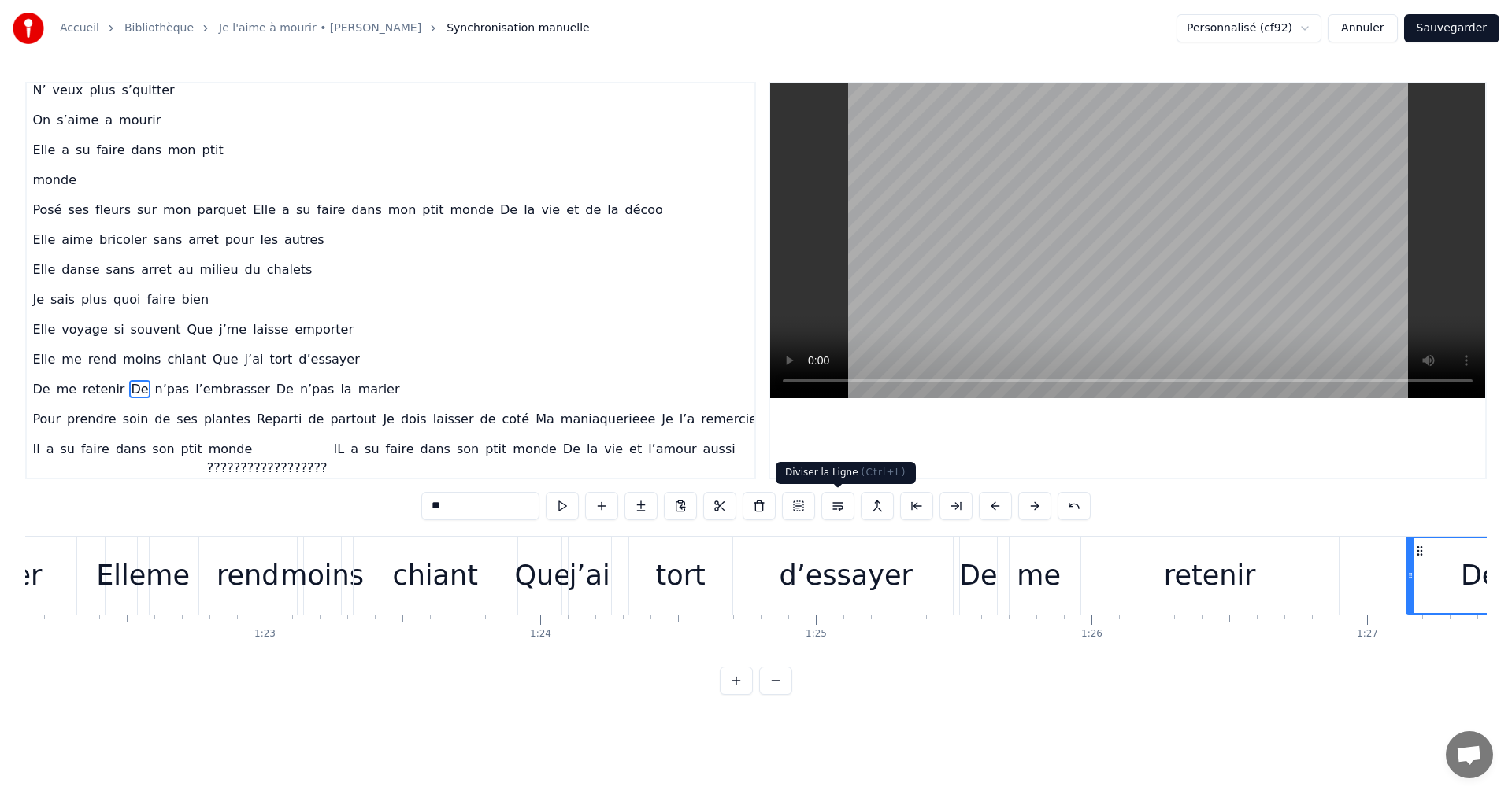
click at [843, 498] on button at bounding box center [838, 506] width 33 height 29
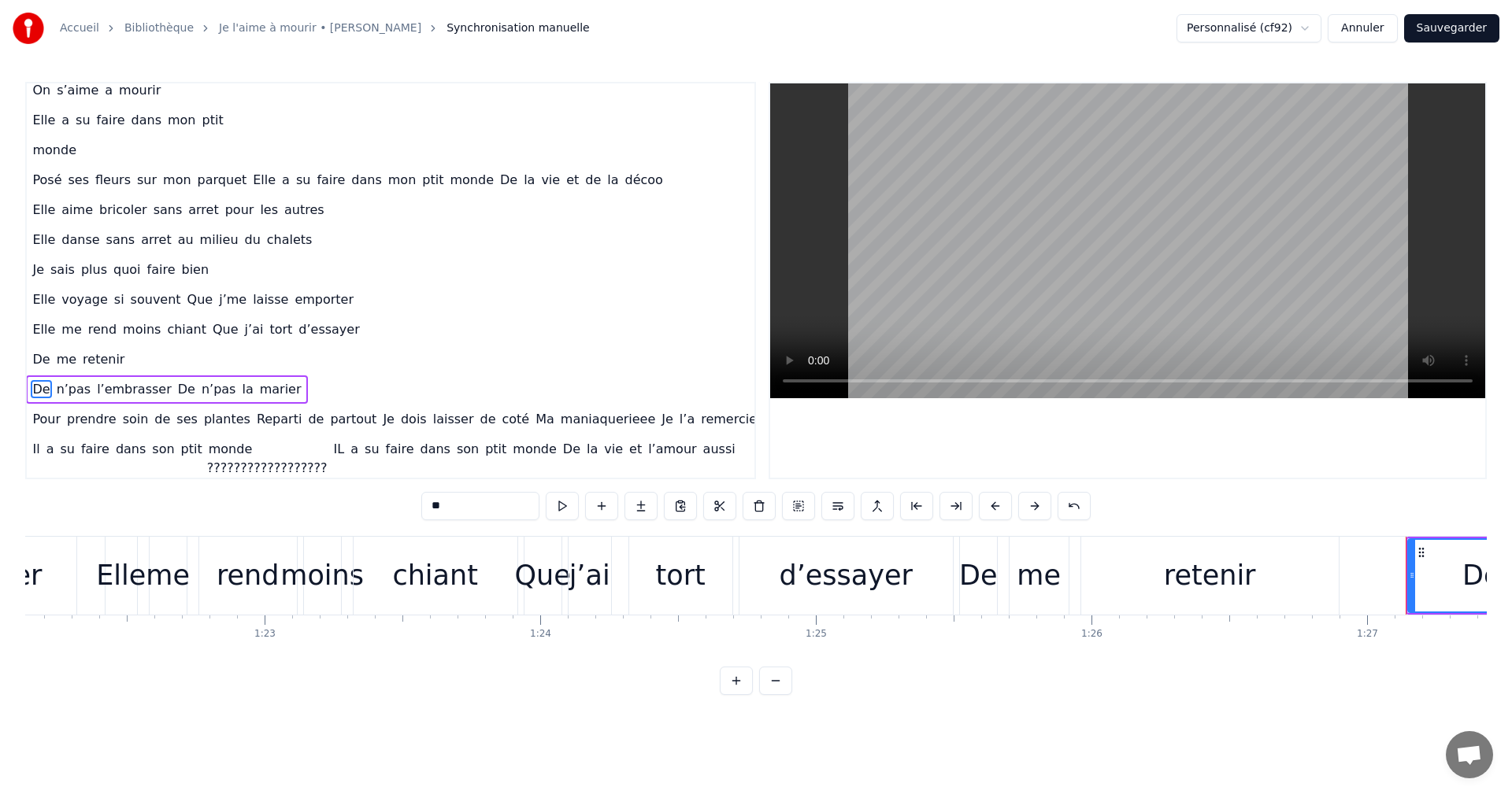
click at [176, 388] on span "De" at bounding box center [186, 389] width 20 height 18
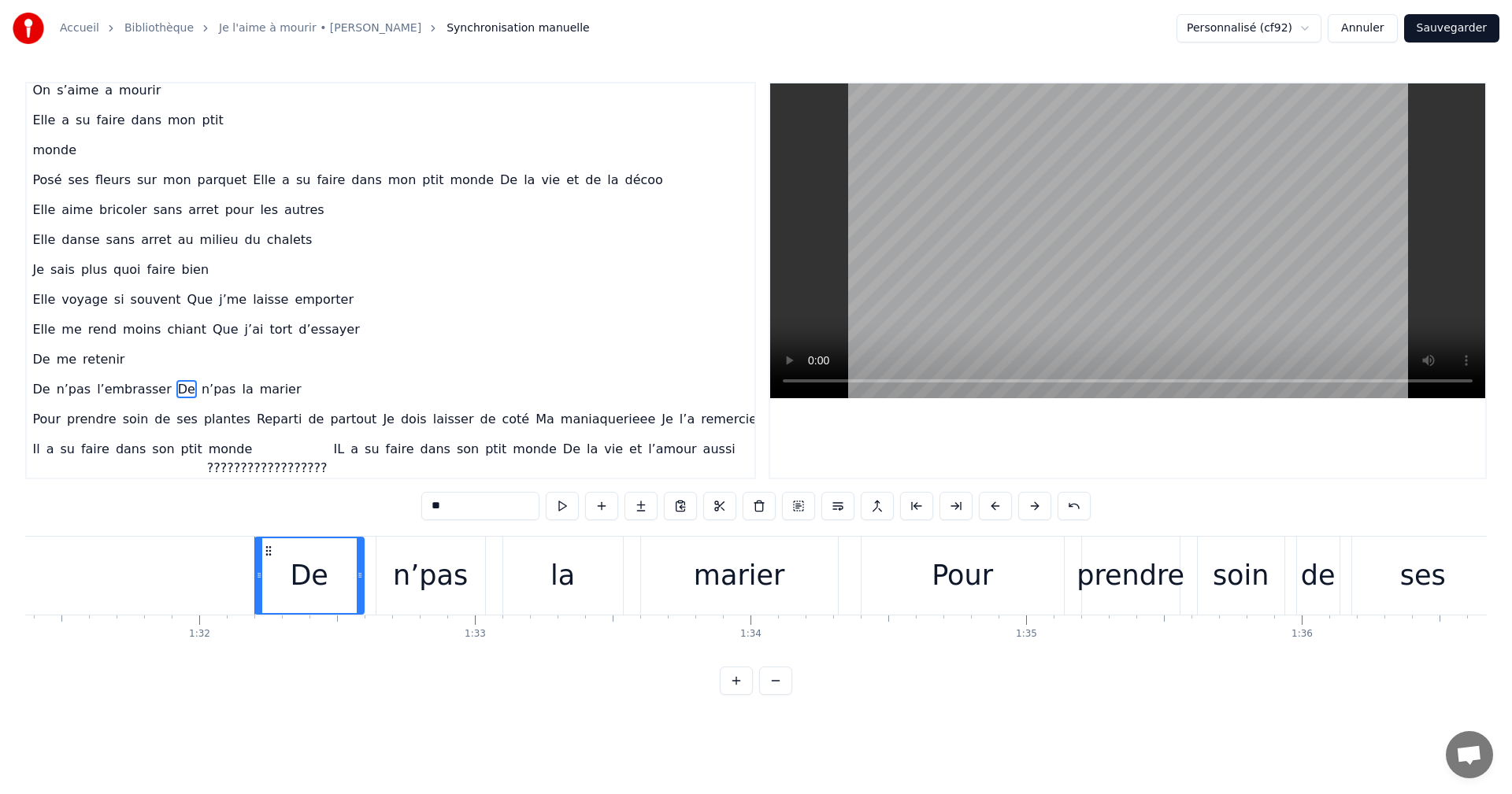
scroll to position [0, 25336]
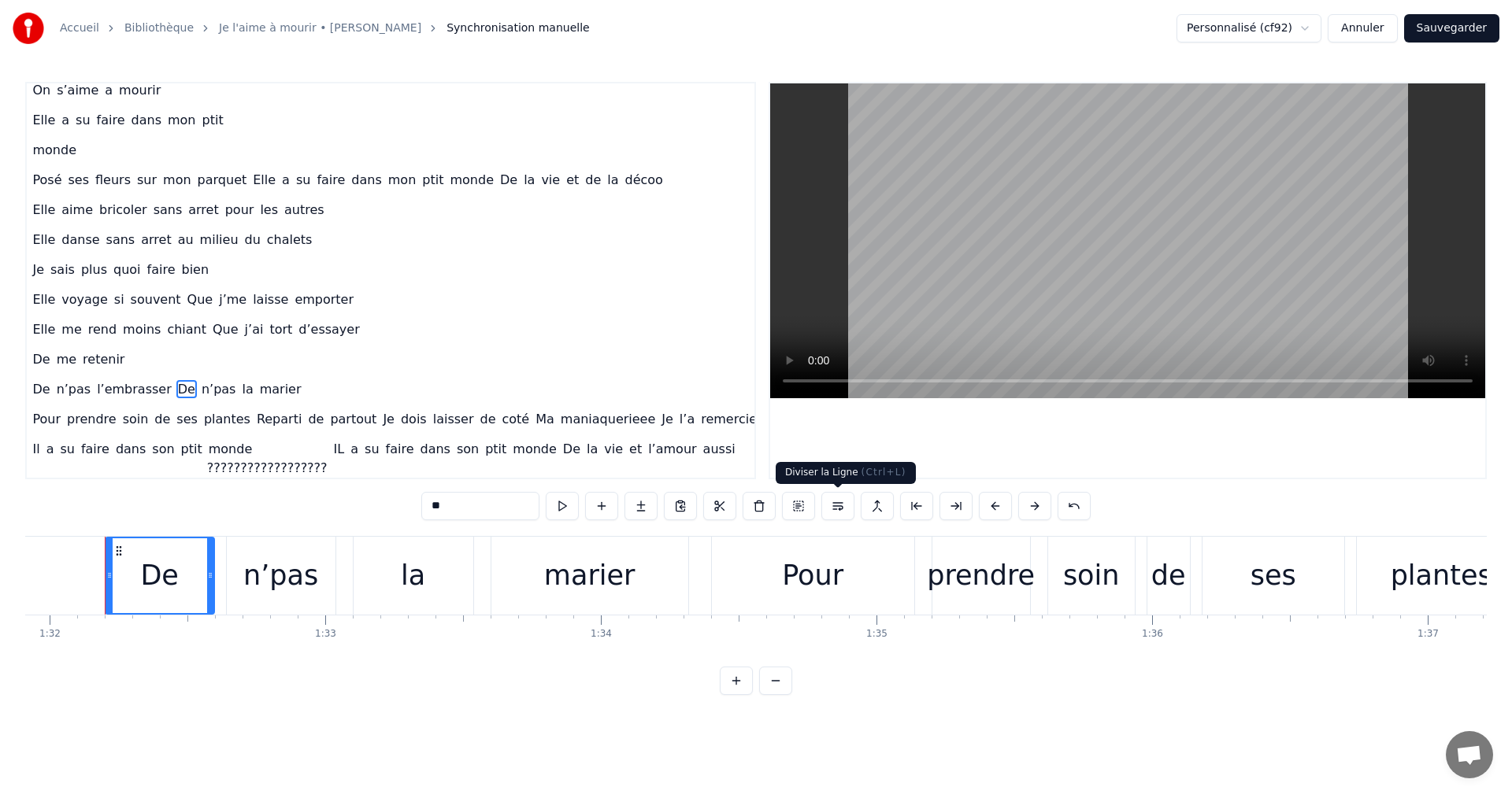
click at [840, 508] on button at bounding box center [838, 506] width 33 height 29
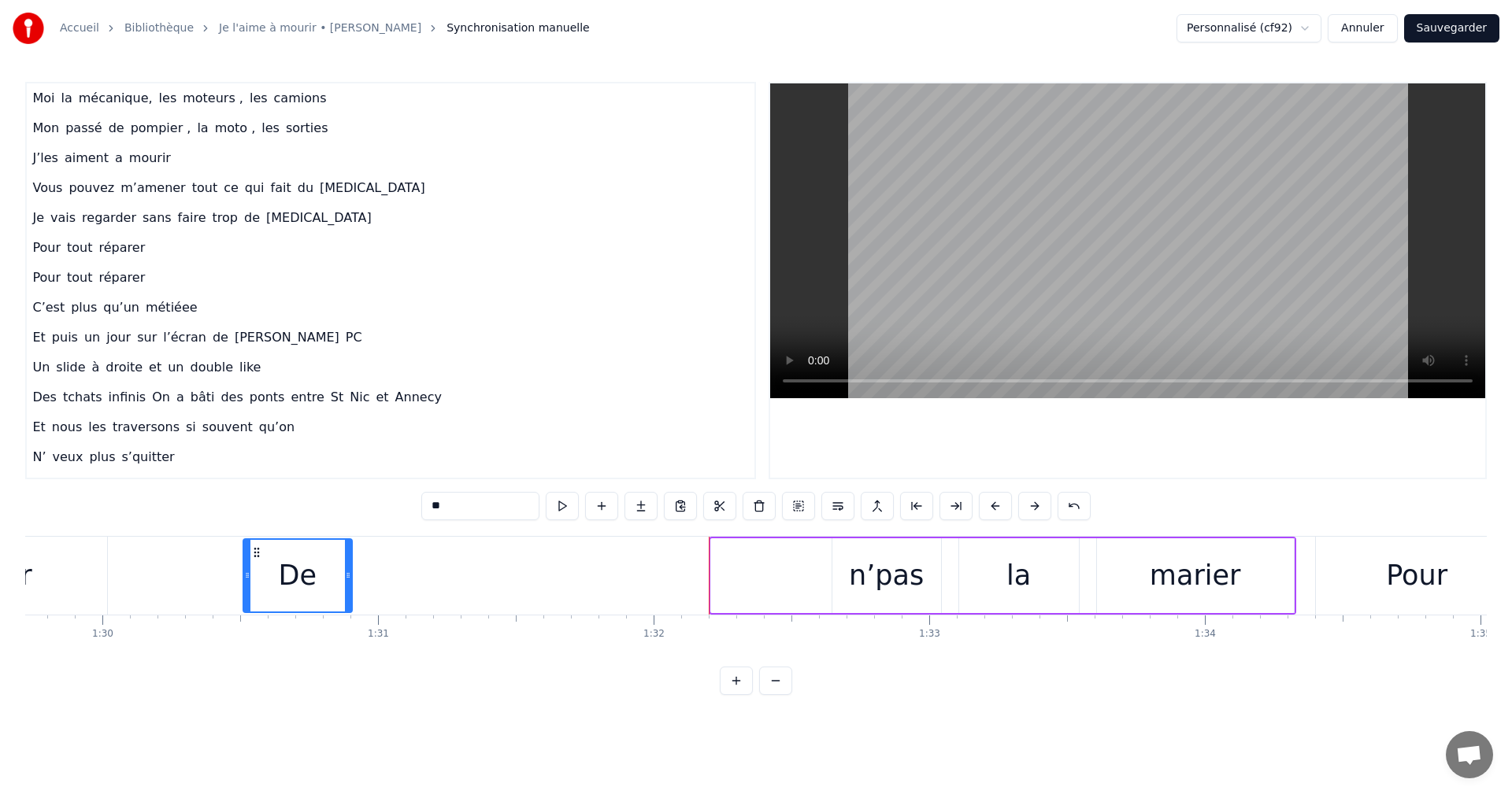
scroll to position [0, 24721]
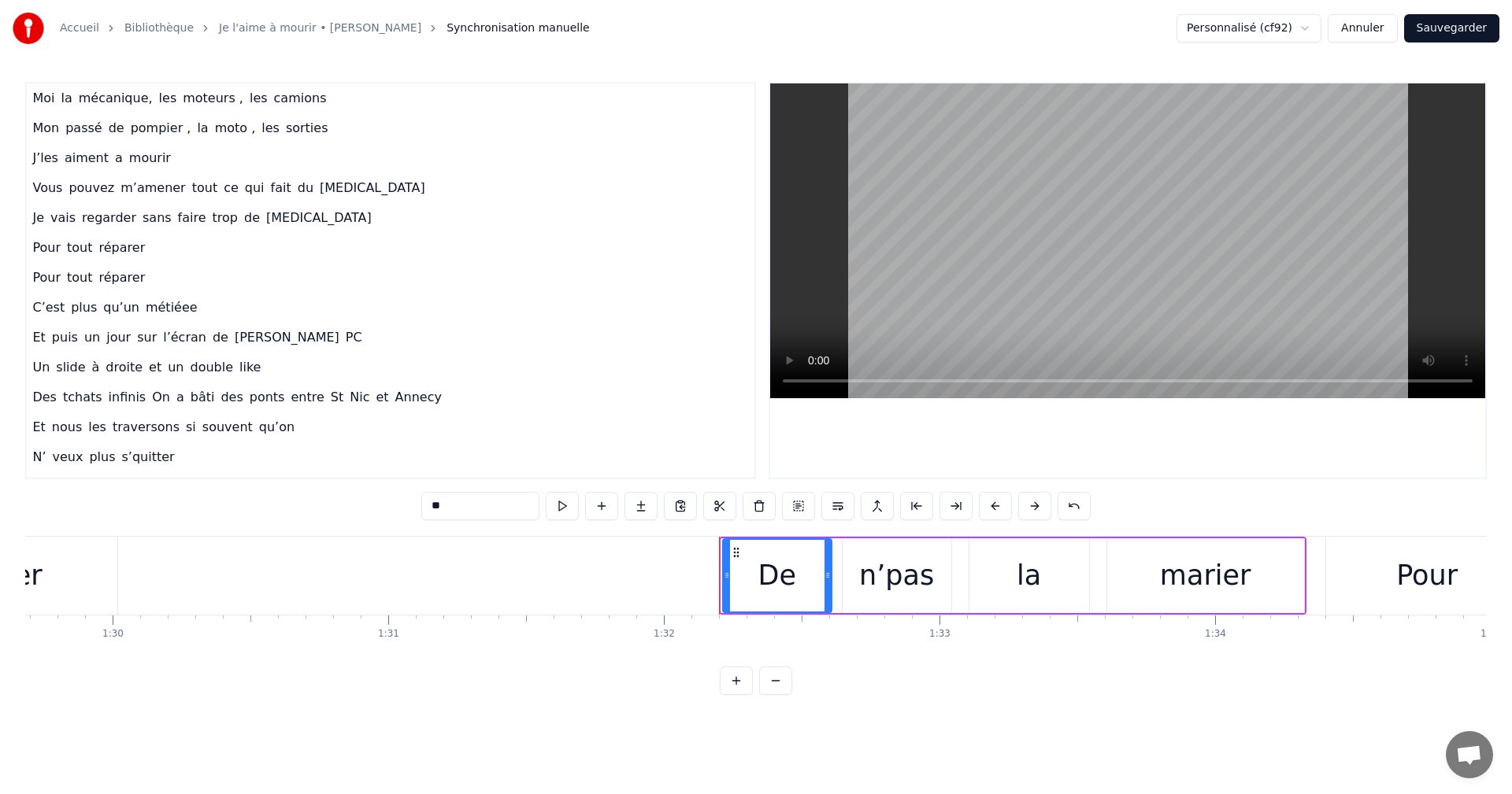
drag, startPoint x: 118, startPoint y: 553, endPoint x: 733, endPoint y: 543, distance: 615.1
click at [733, 543] on div "De" at bounding box center [777, 576] width 107 height 71
click at [995, 502] on button at bounding box center [996, 506] width 33 height 29
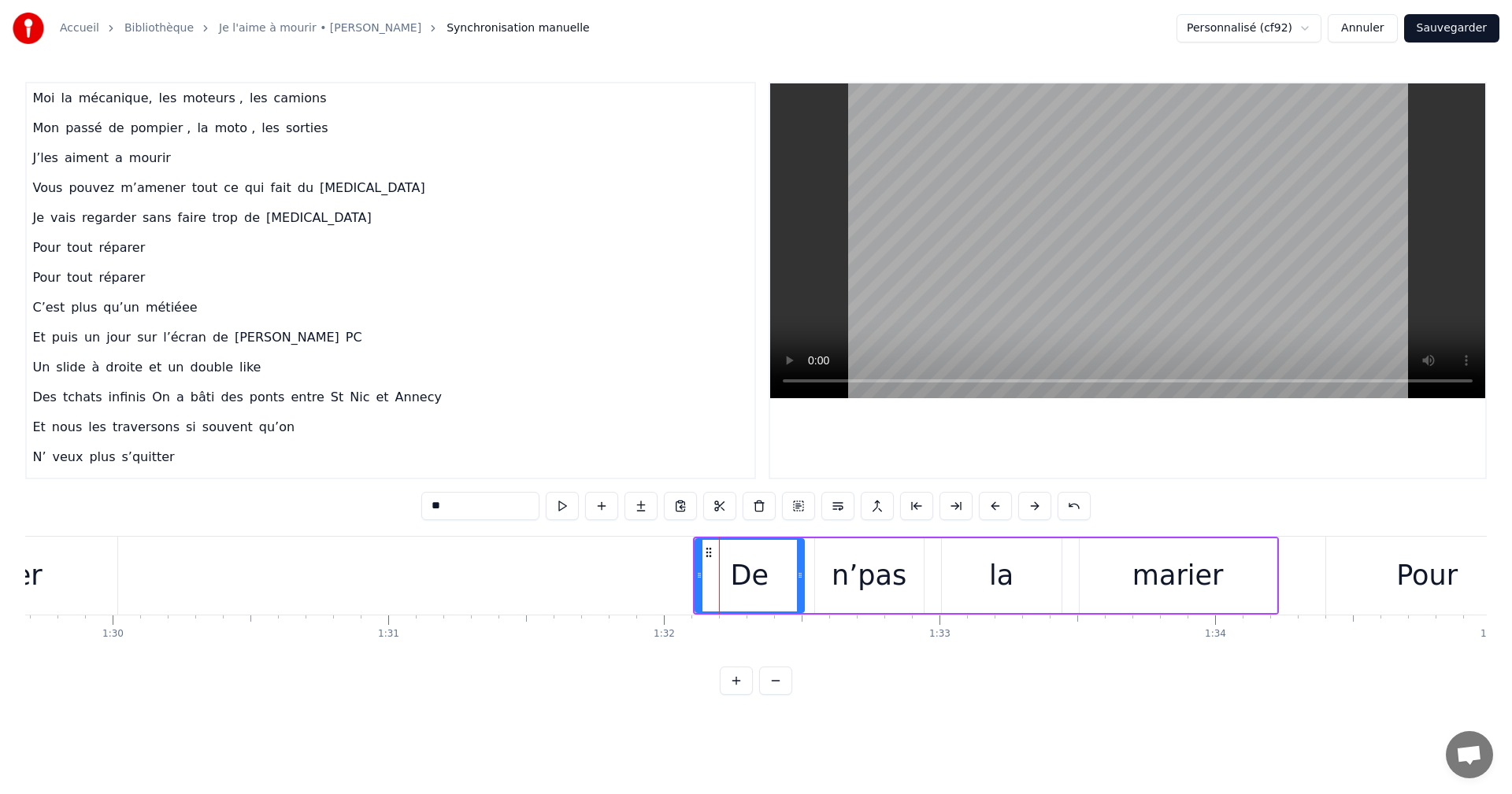
click at [995, 502] on button at bounding box center [996, 506] width 33 height 29
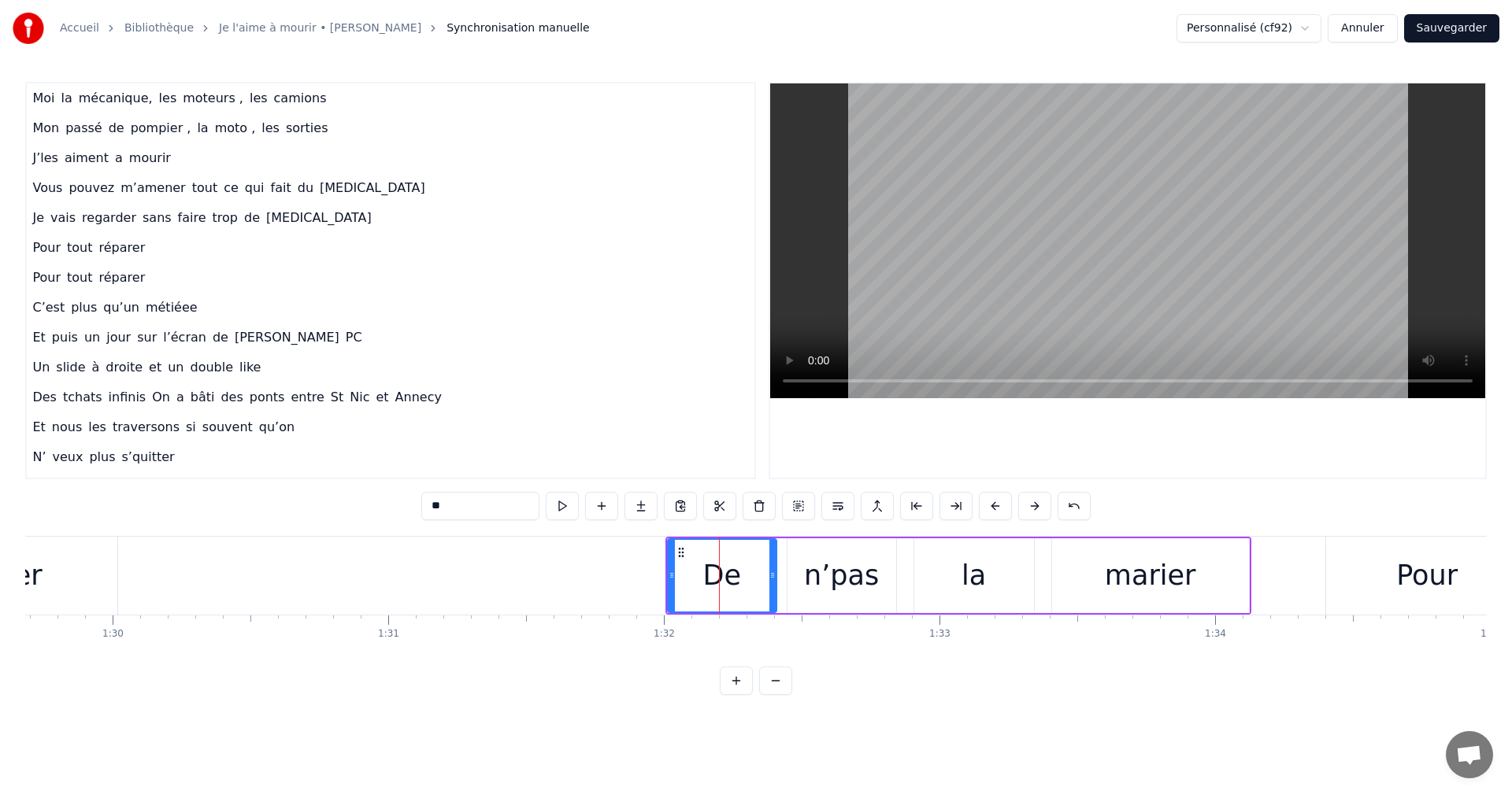
click at [995, 502] on button at bounding box center [996, 506] width 33 height 29
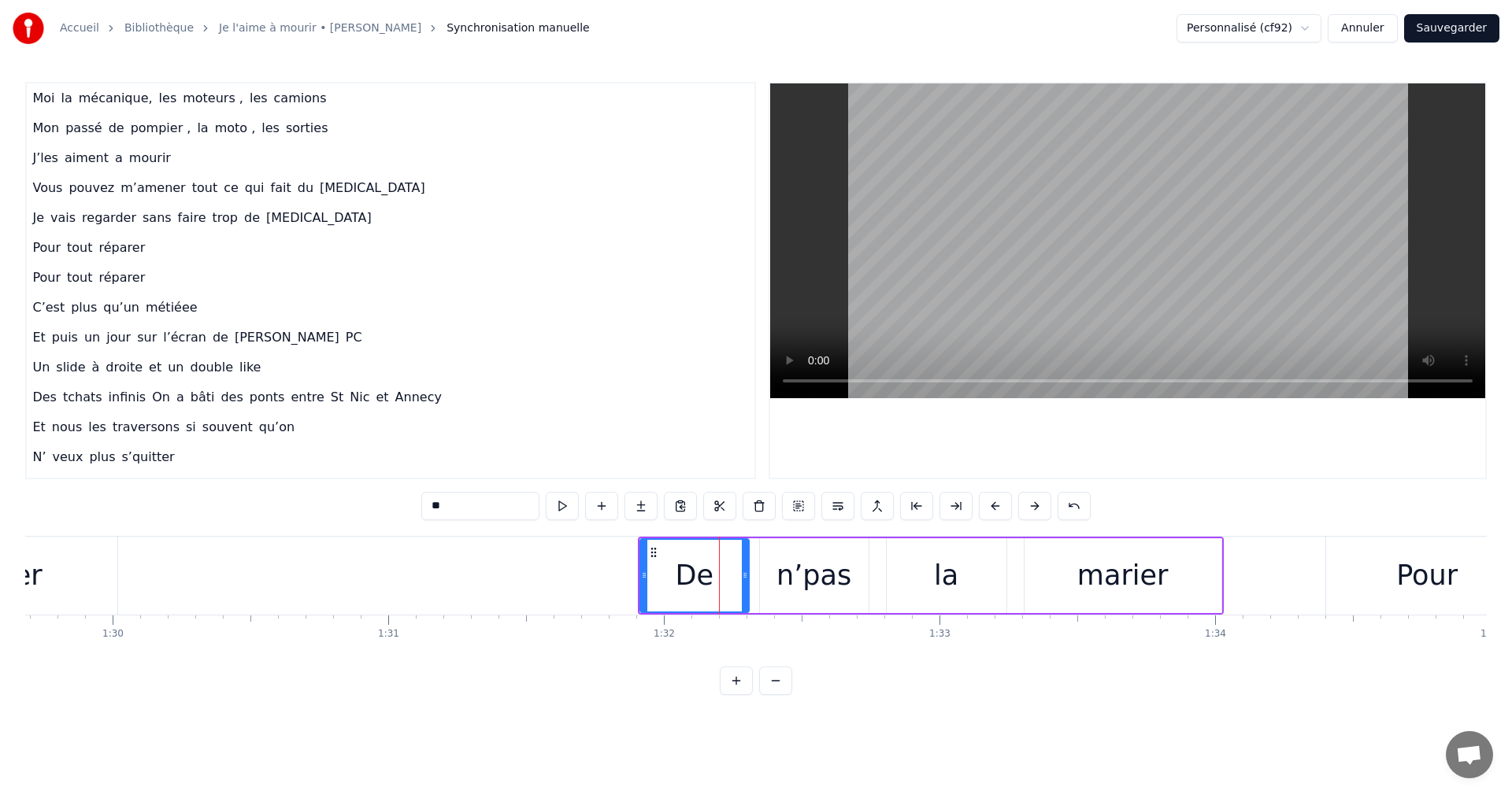
click at [995, 502] on button at bounding box center [996, 506] width 33 height 29
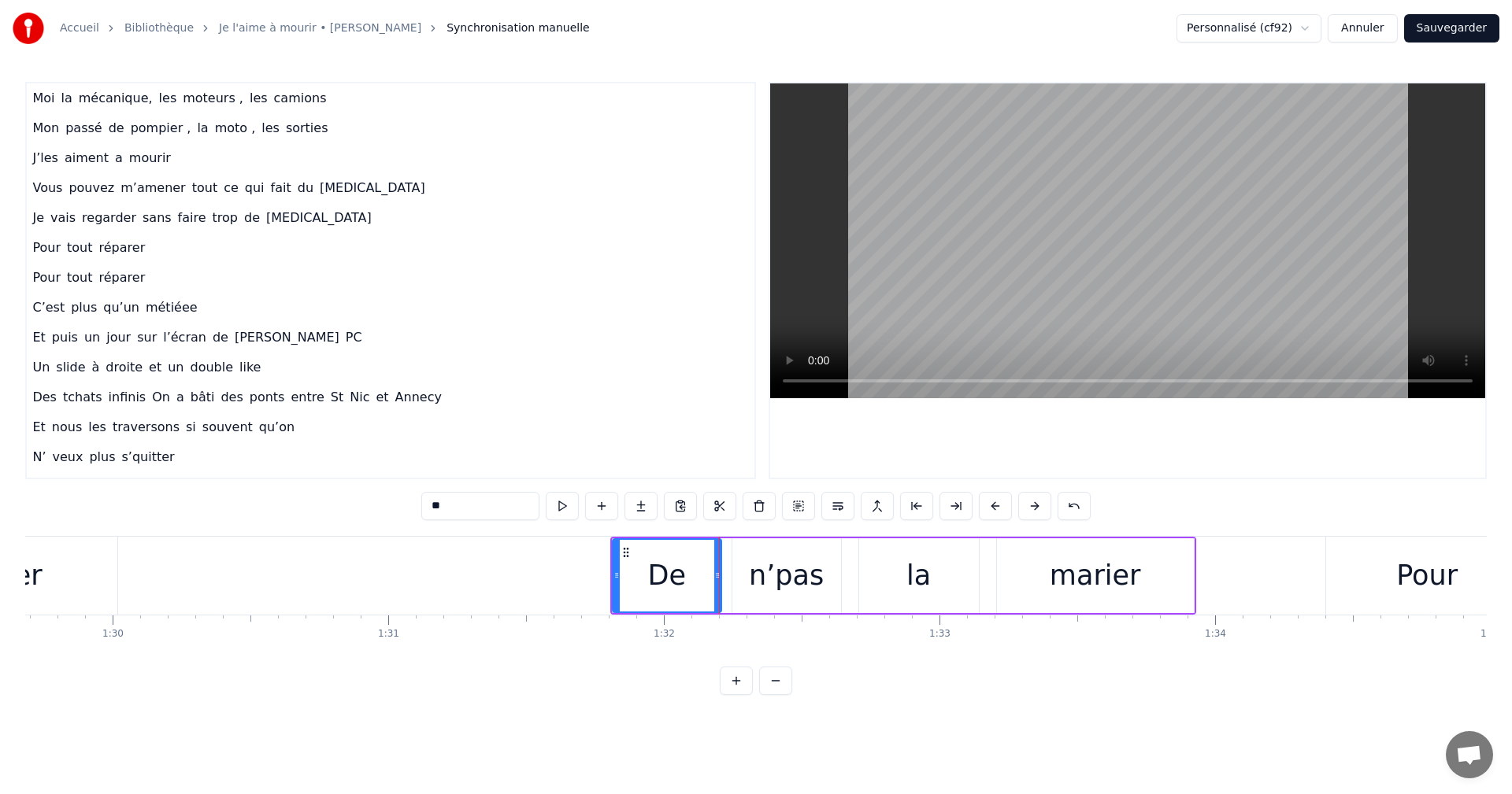
click at [995, 502] on button at bounding box center [996, 506] width 33 height 29
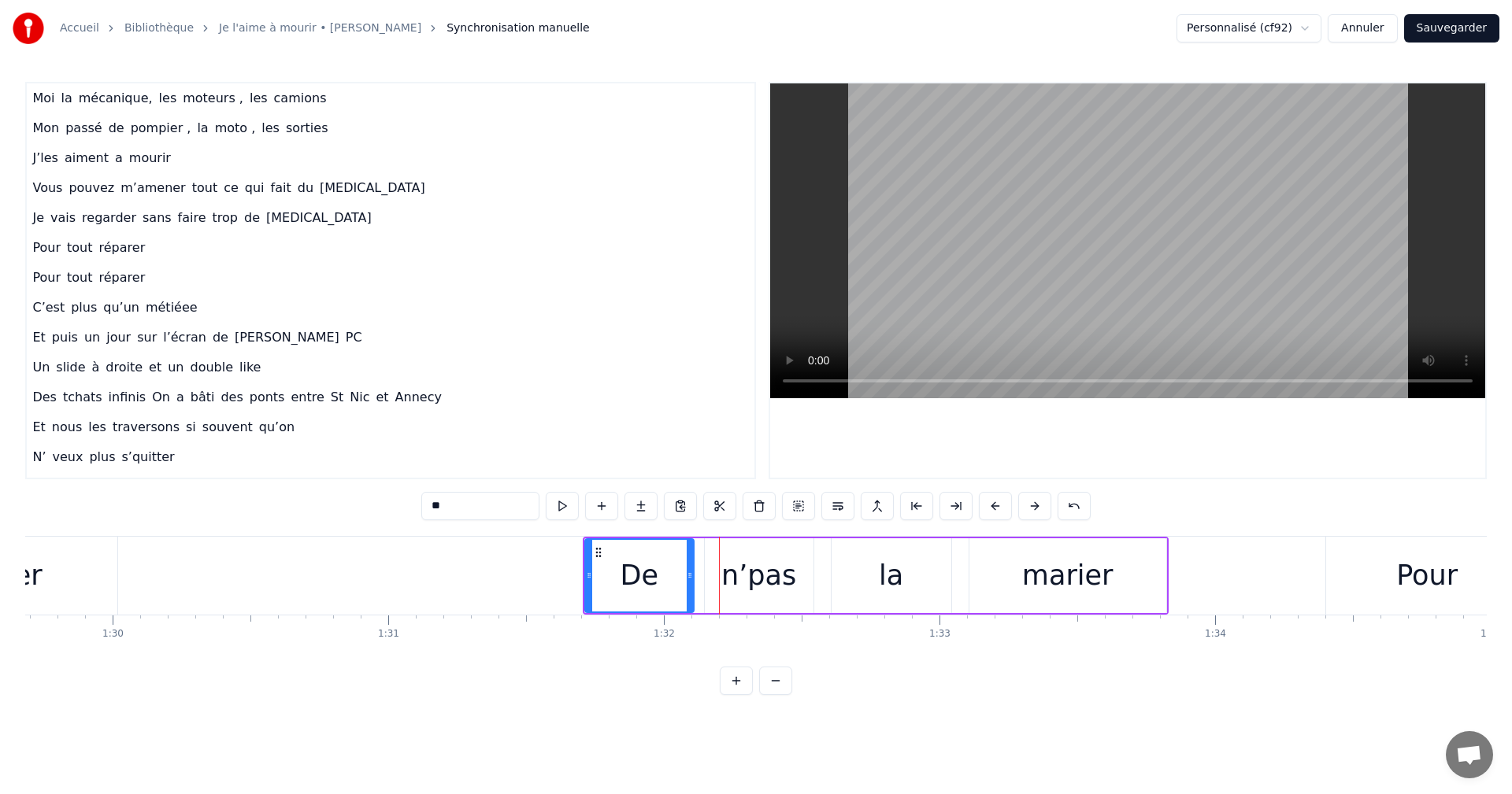
click at [995, 502] on button at bounding box center [996, 506] width 33 height 29
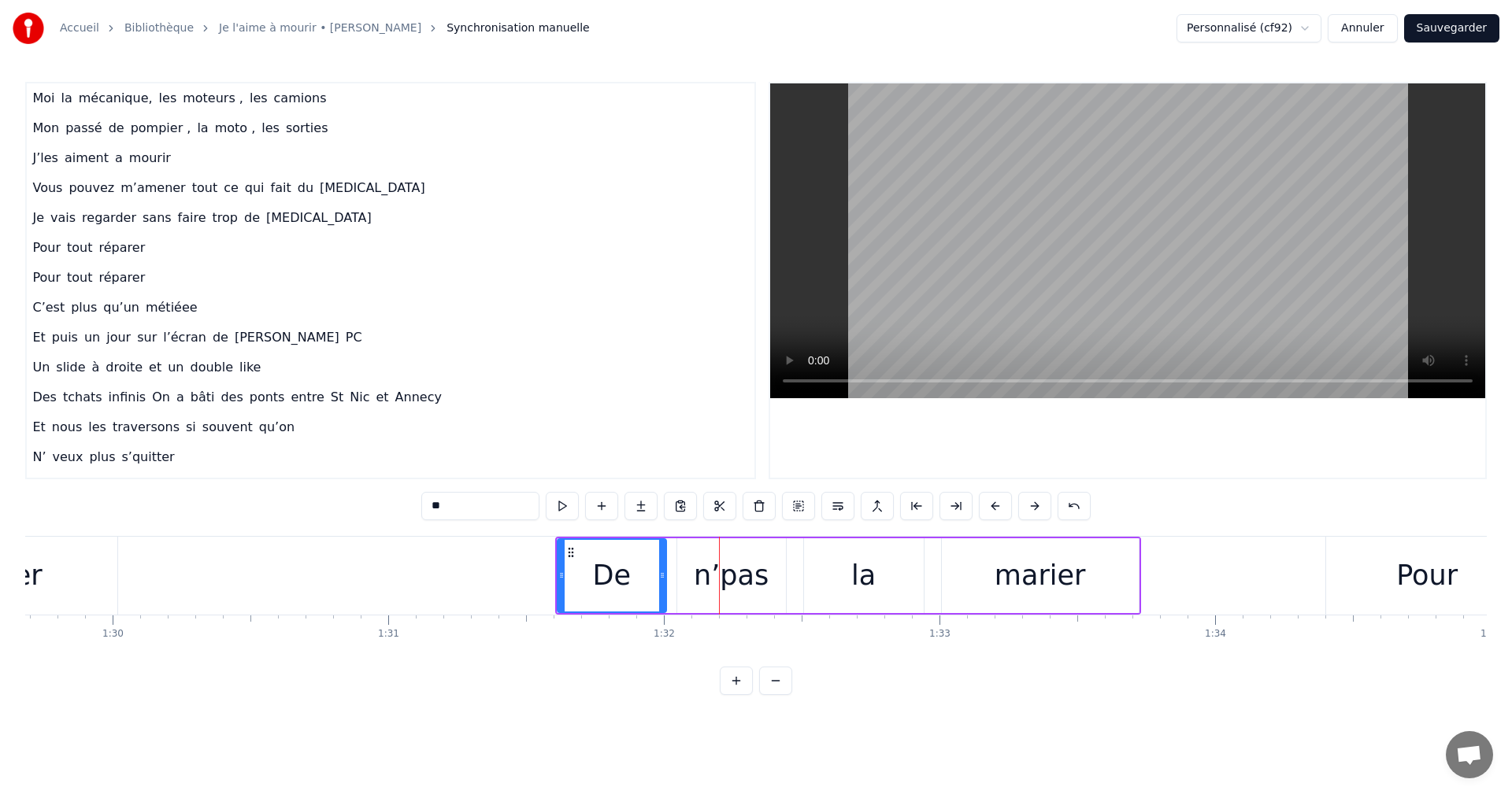
click at [995, 502] on button at bounding box center [996, 506] width 33 height 29
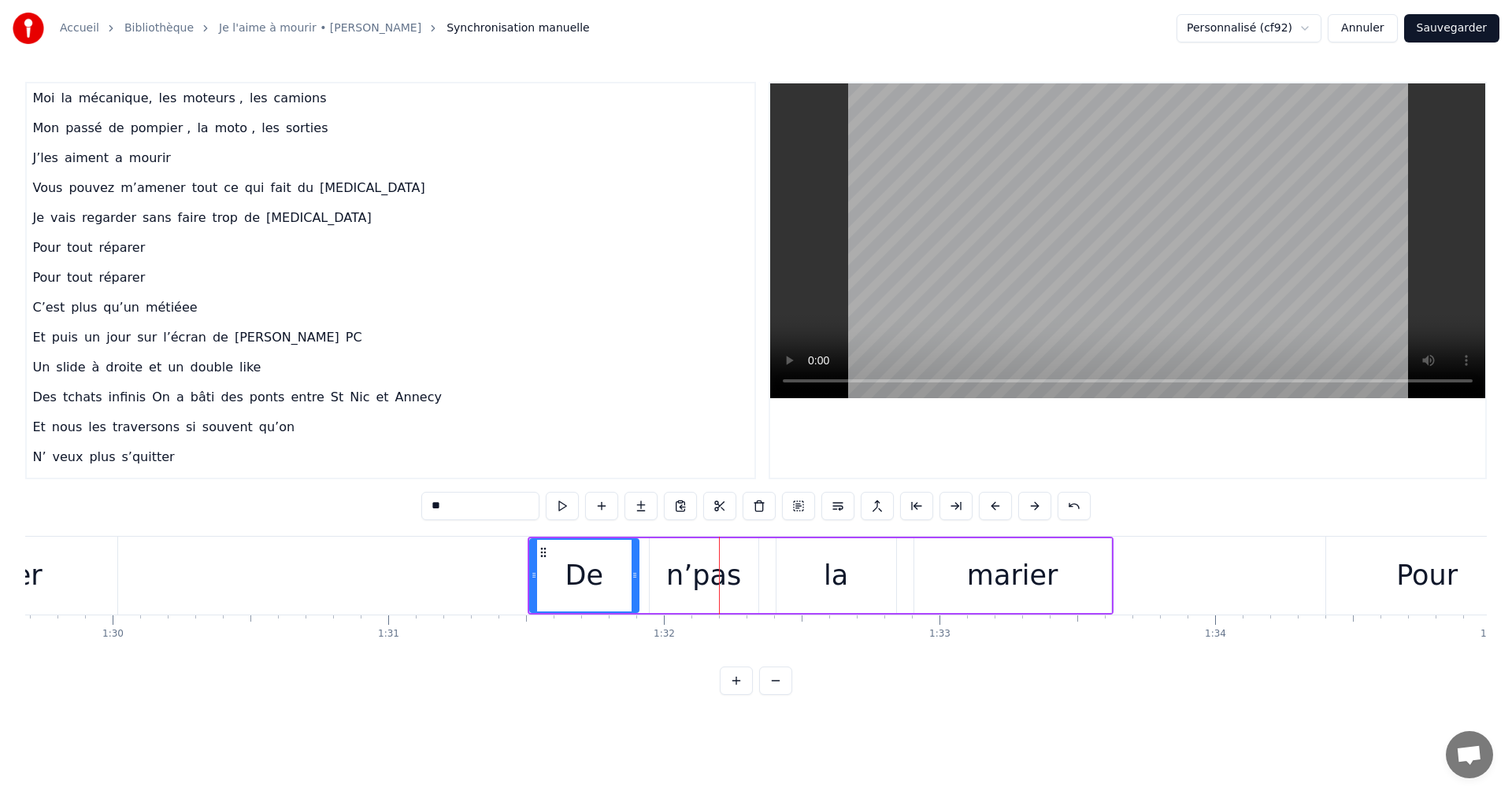
click at [995, 502] on button at bounding box center [996, 506] width 33 height 29
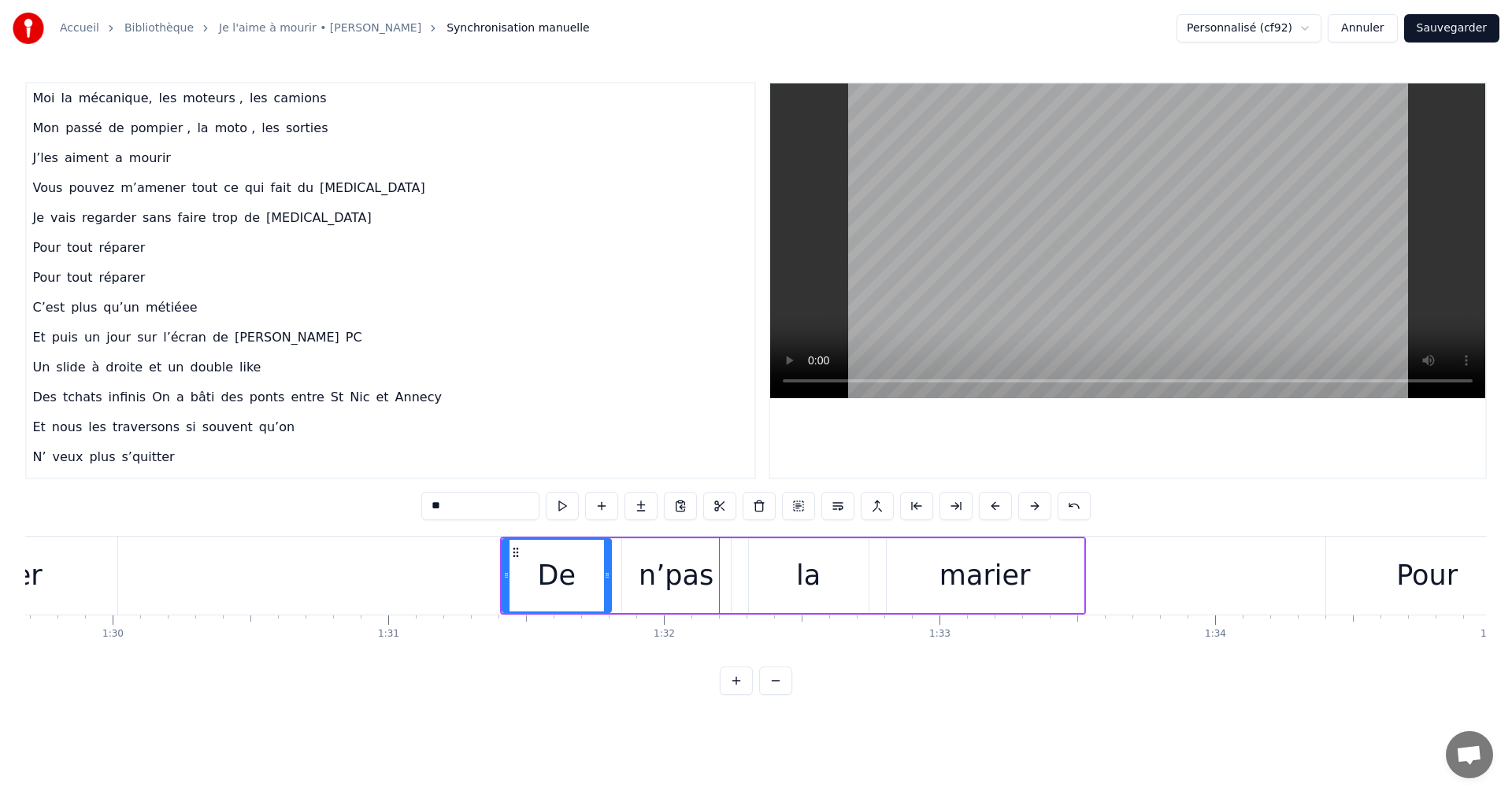
click at [995, 502] on button at bounding box center [996, 506] width 33 height 29
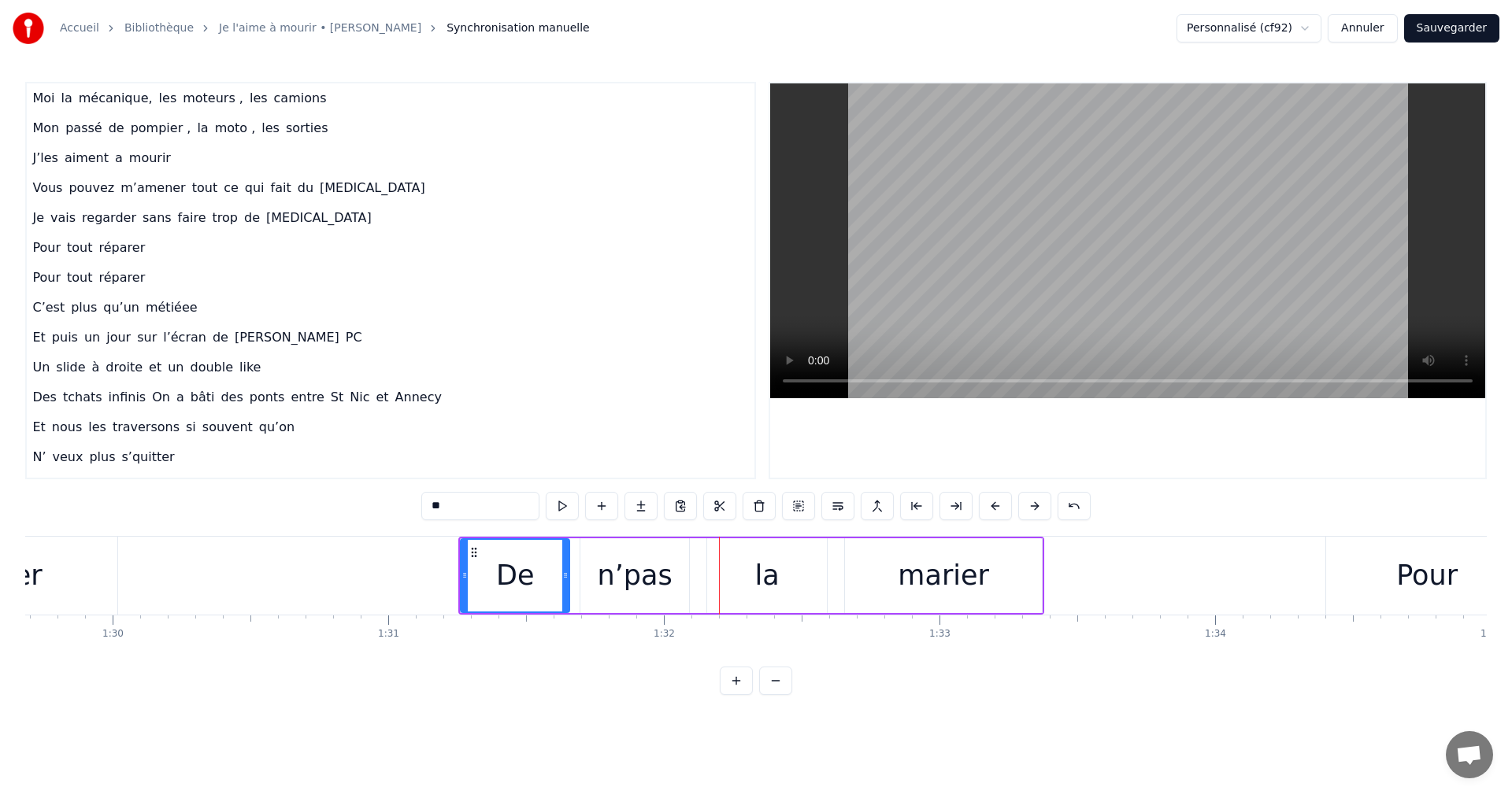
click at [995, 502] on button at bounding box center [996, 506] width 33 height 29
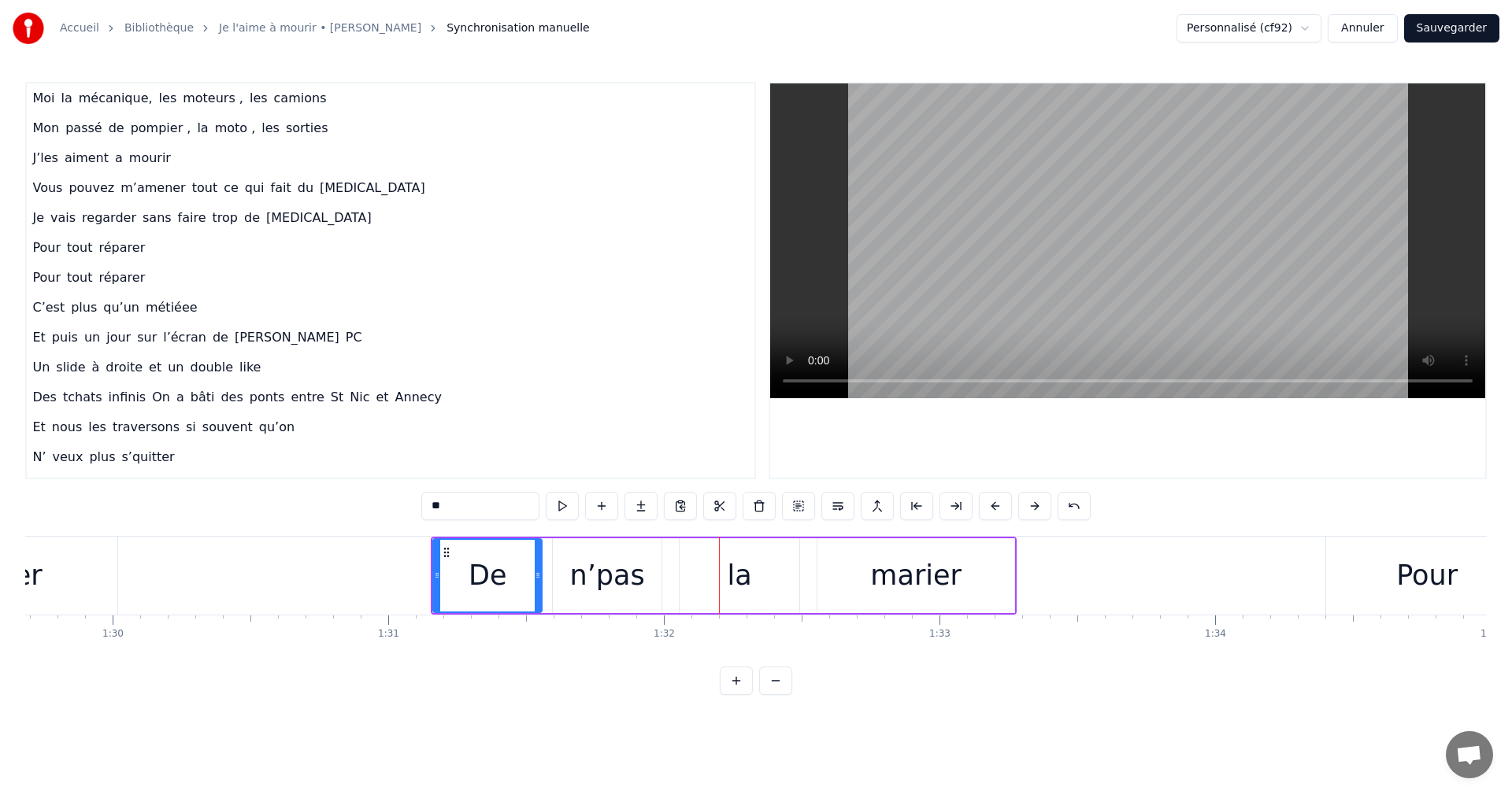
click at [995, 502] on button at bounding box center [996, 506] width 33 height 29
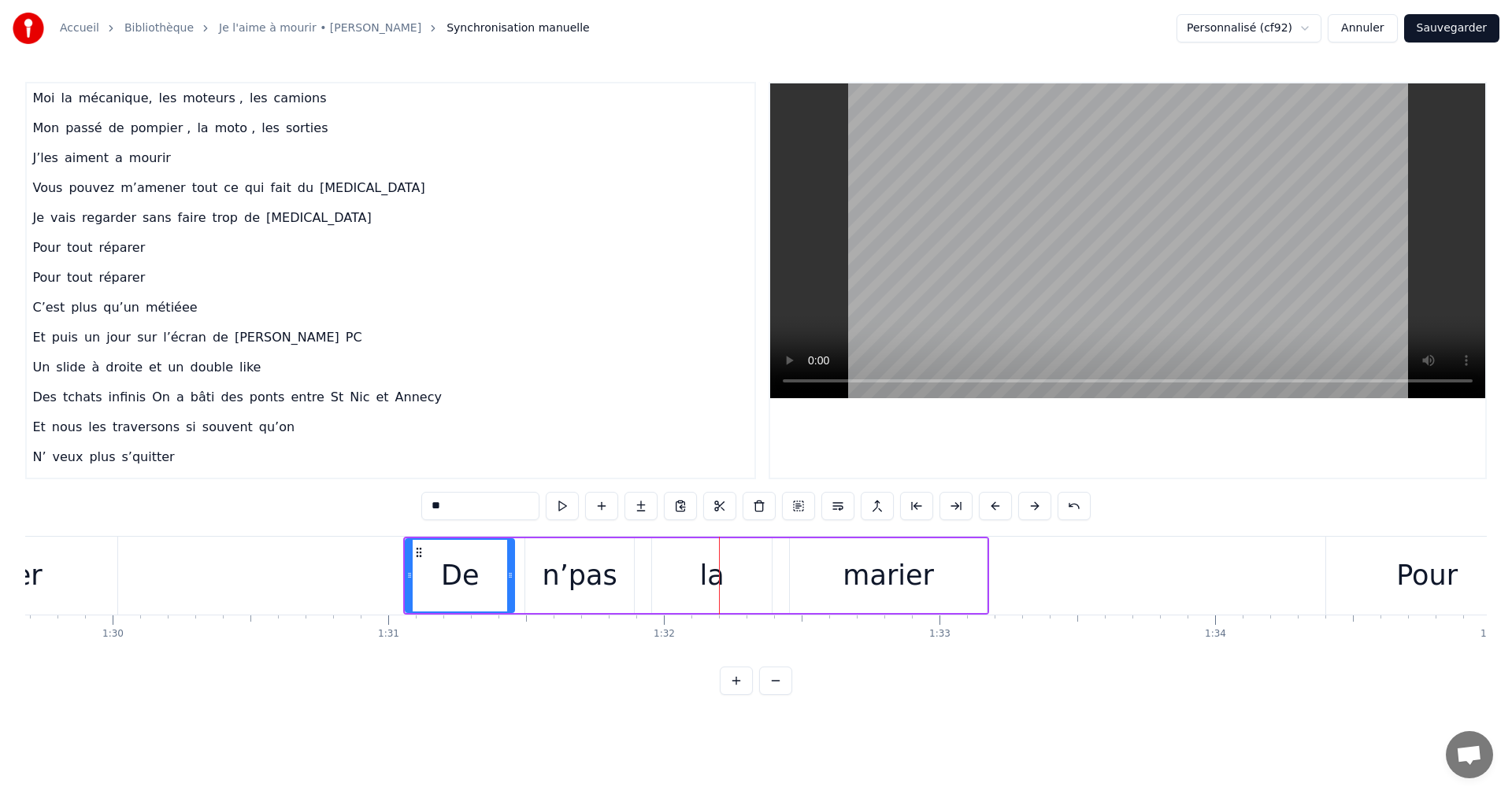
click at [995, 502] on button at bounding box center [996, 506] width 33 height 29
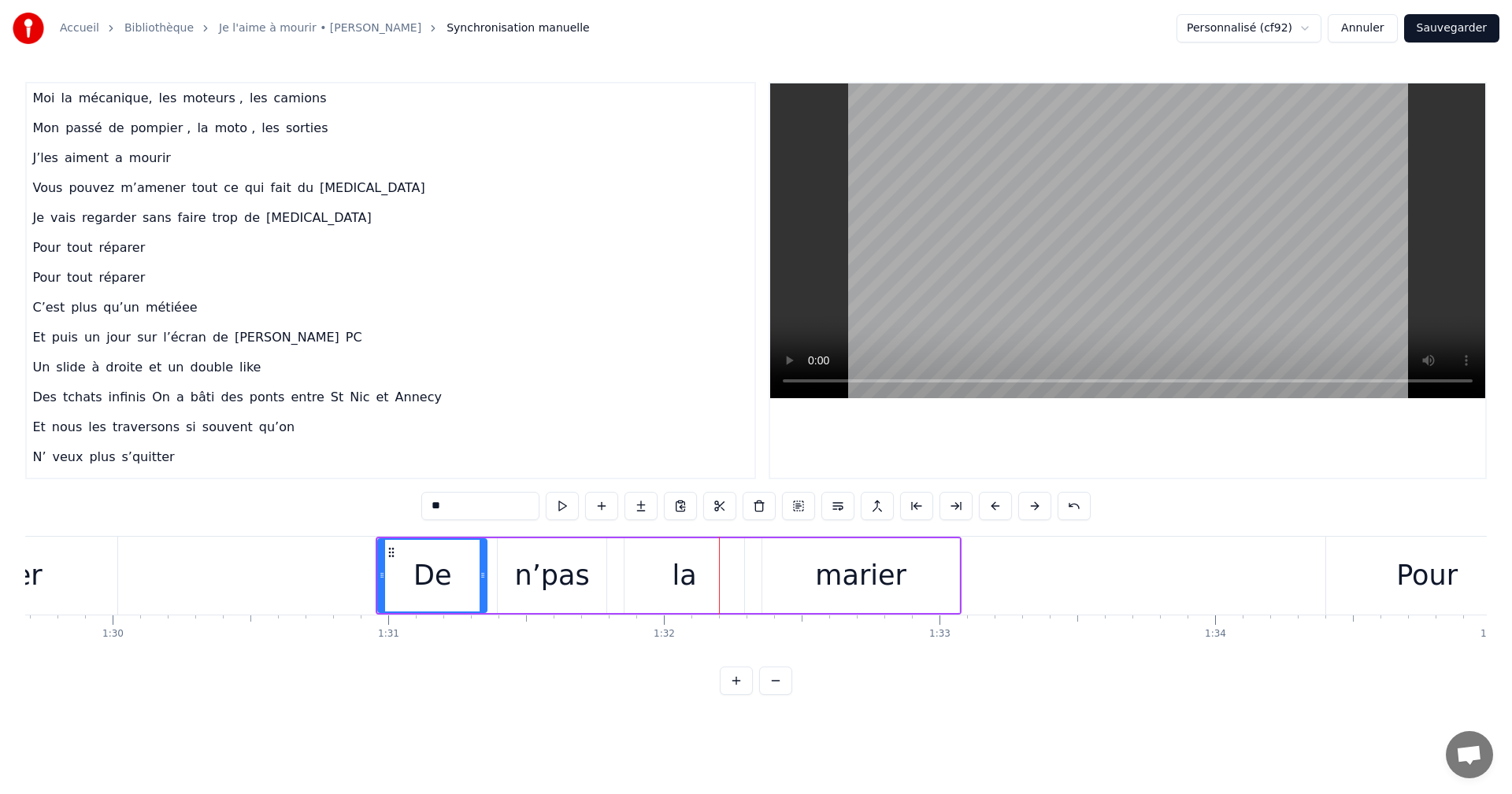
click at [995, 502] on button at bounding box center [996, 506] width 33 height 29
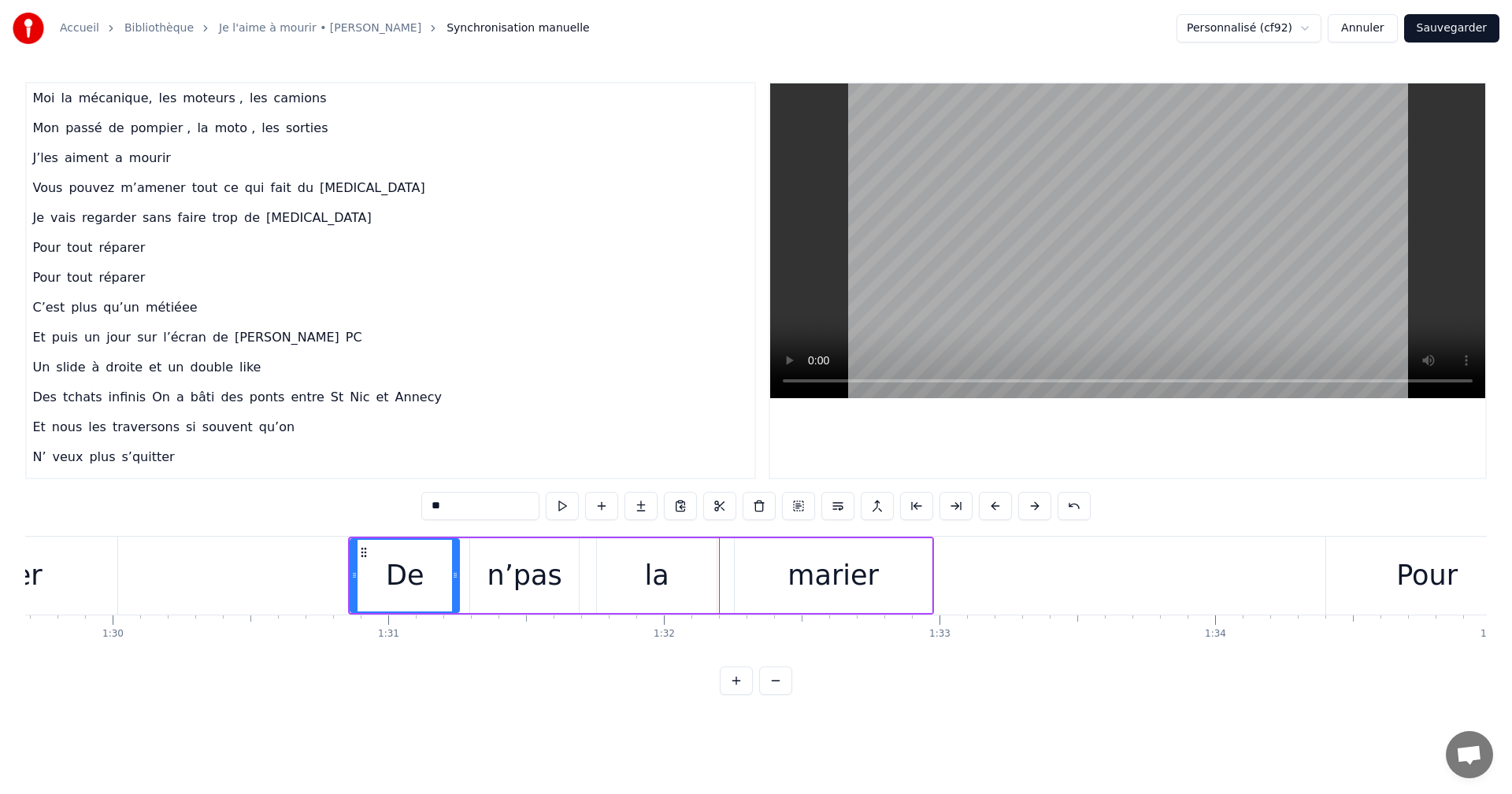
click at [995, 502] on button at bounding box center [996, 506] width 33 height 29
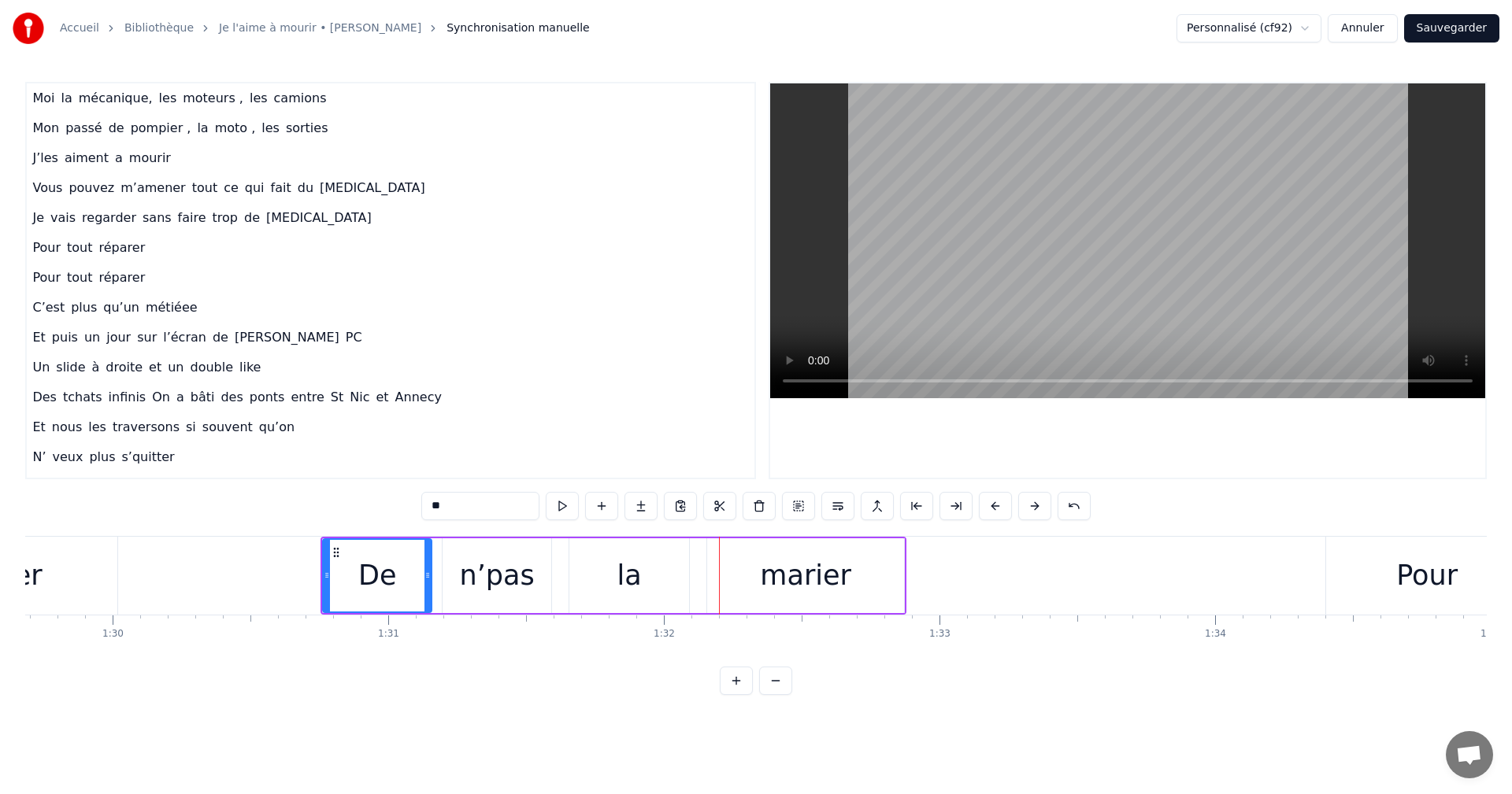
click at [995, 502] on button at bounding box center [996, 506] width 33 height 29
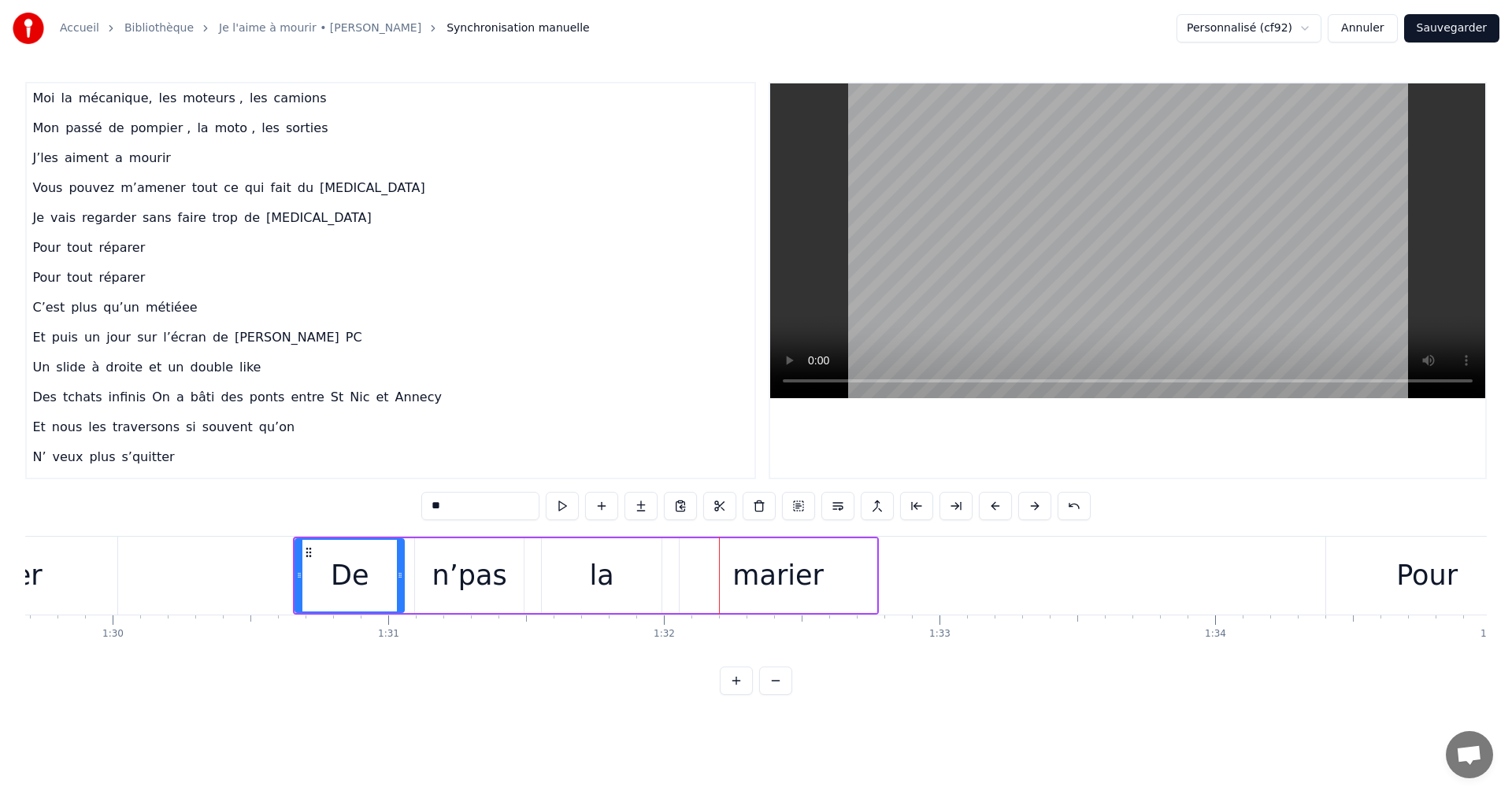
click at [995, 502] on button at bounding box center [996, 506] width 33 height 29
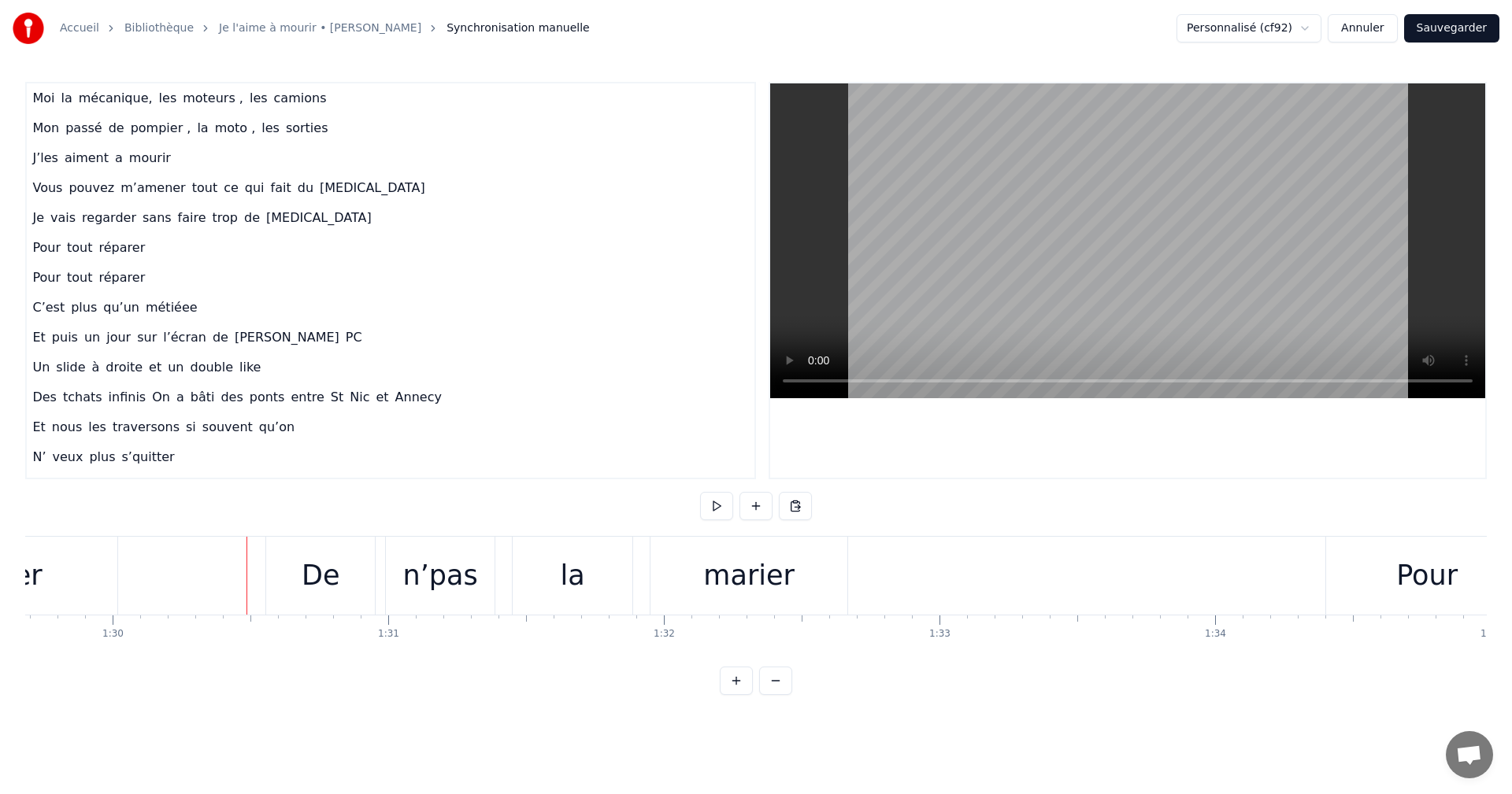
click at [278, 580] on div "De" at bounding box center [320, 575] width 109 height 78
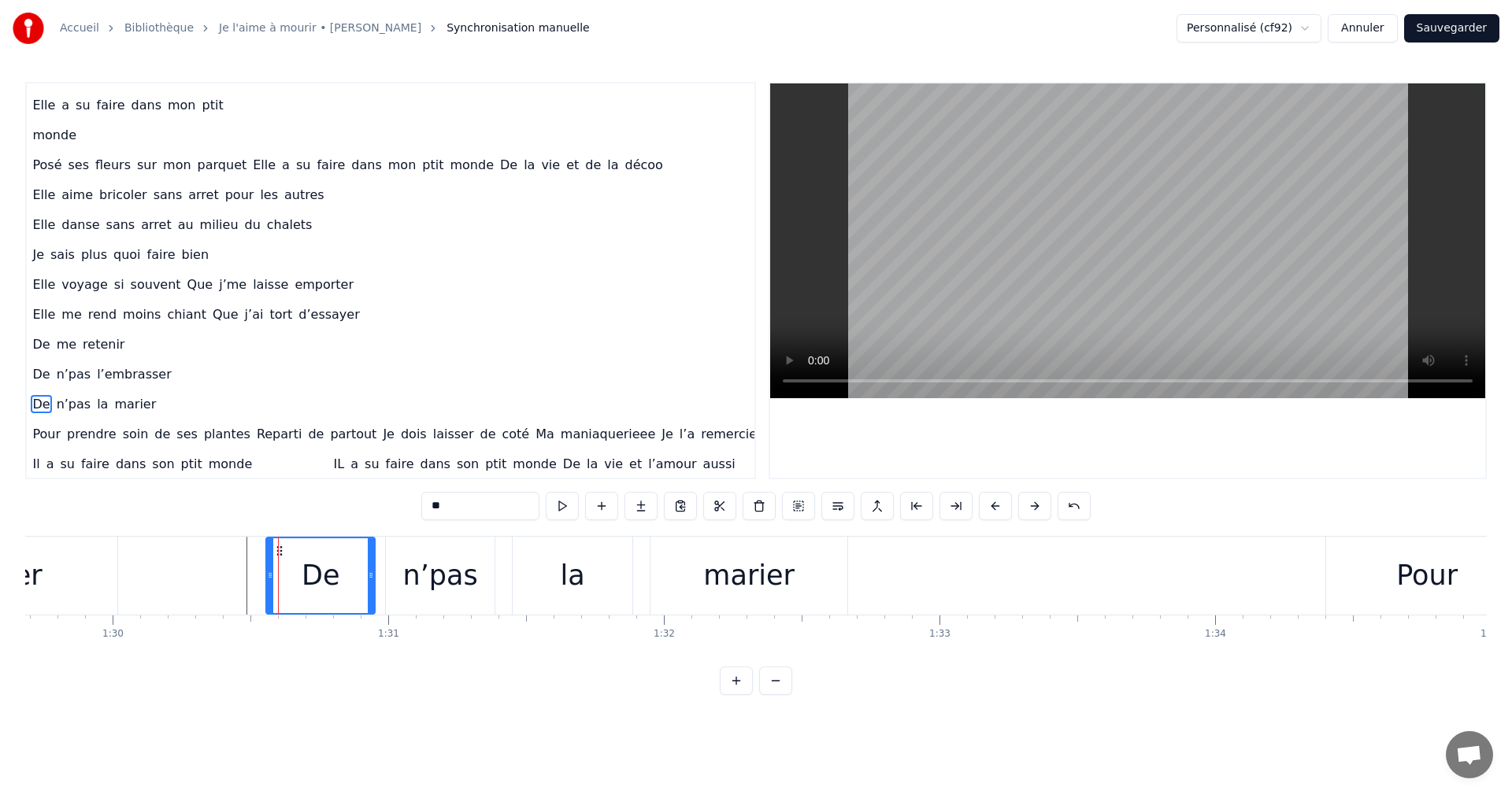
scroll to position [457, 32]
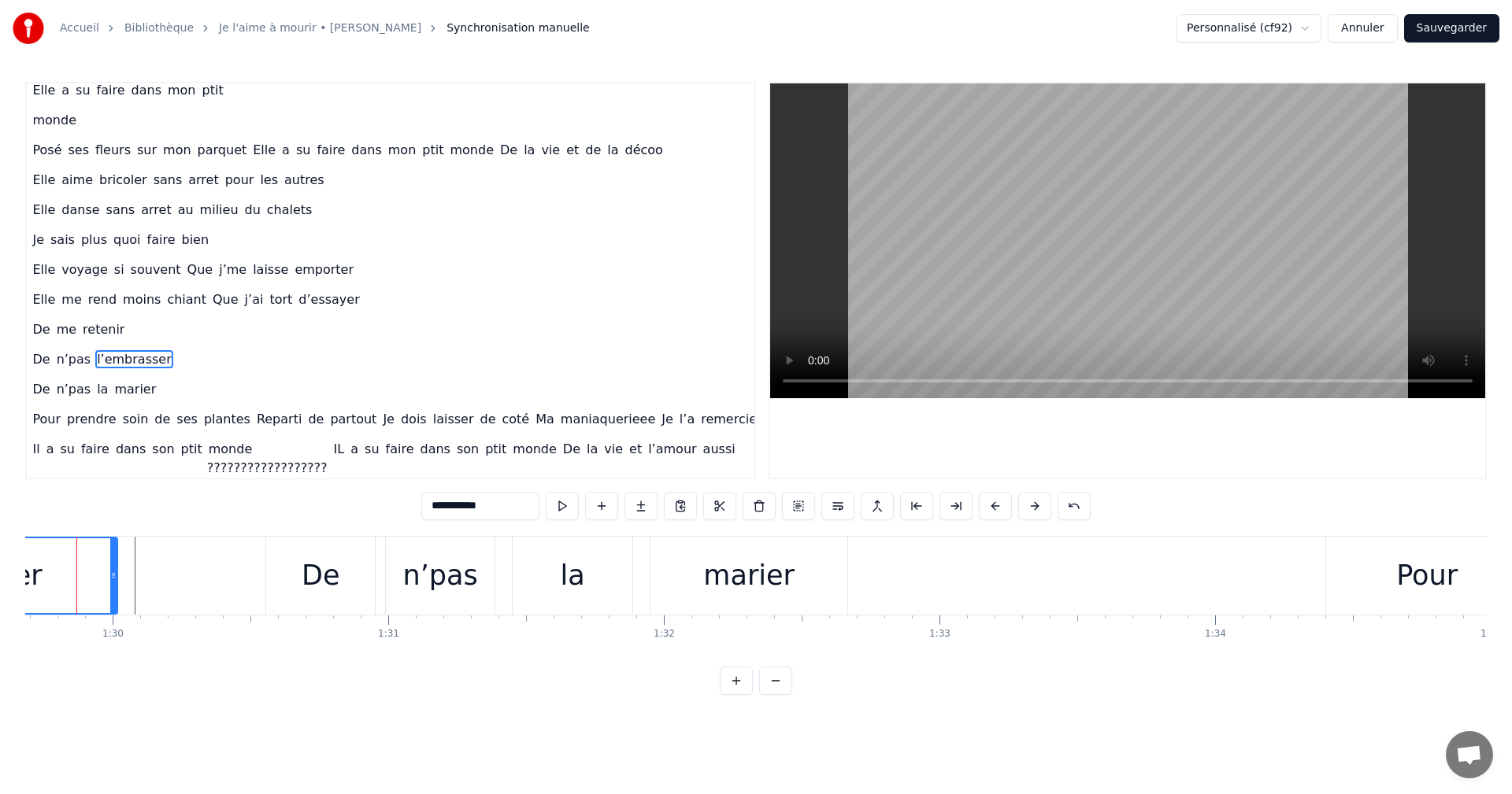
scroll to position [0, 24694]
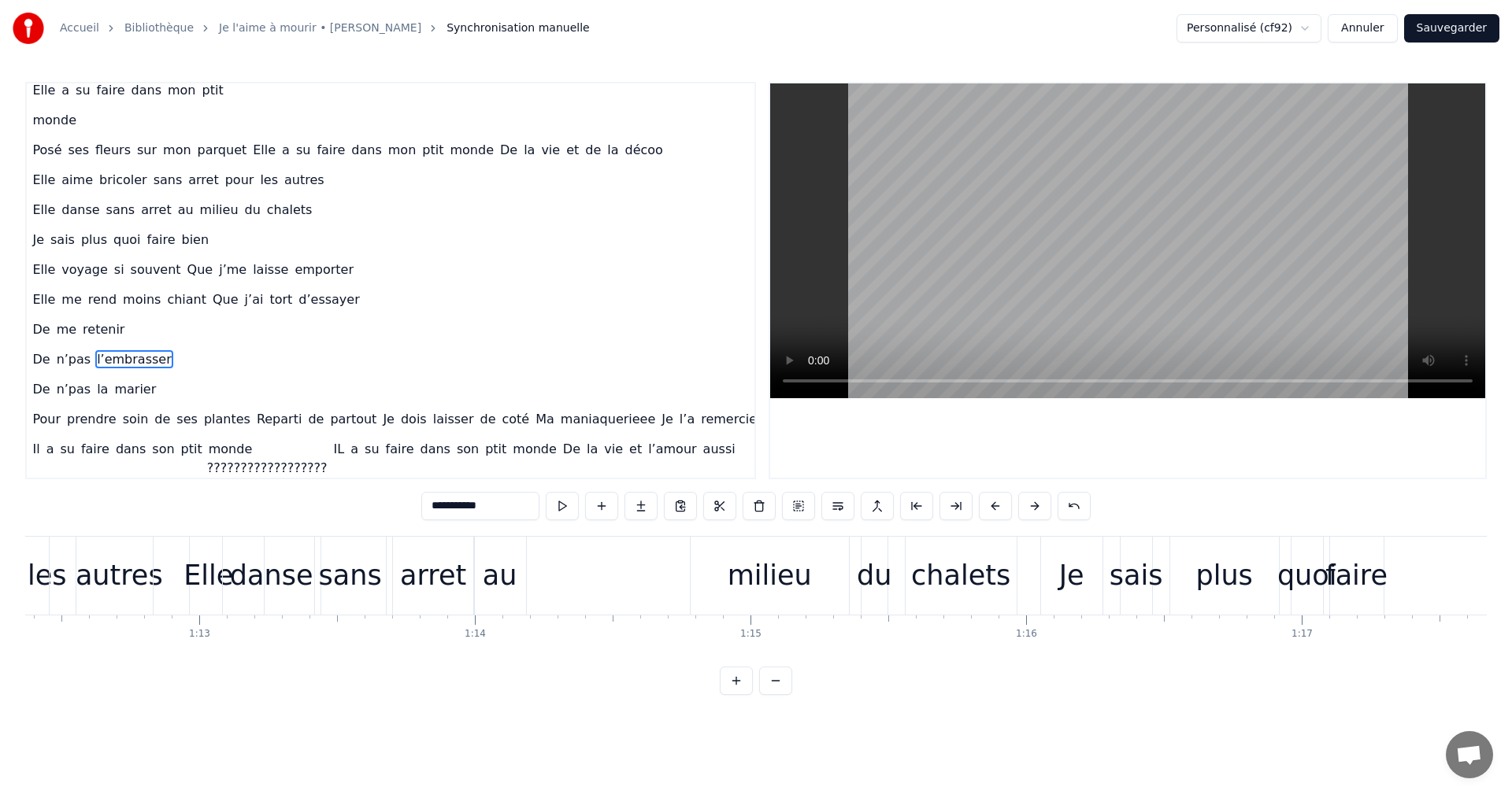
scroll to position [0, 20023]
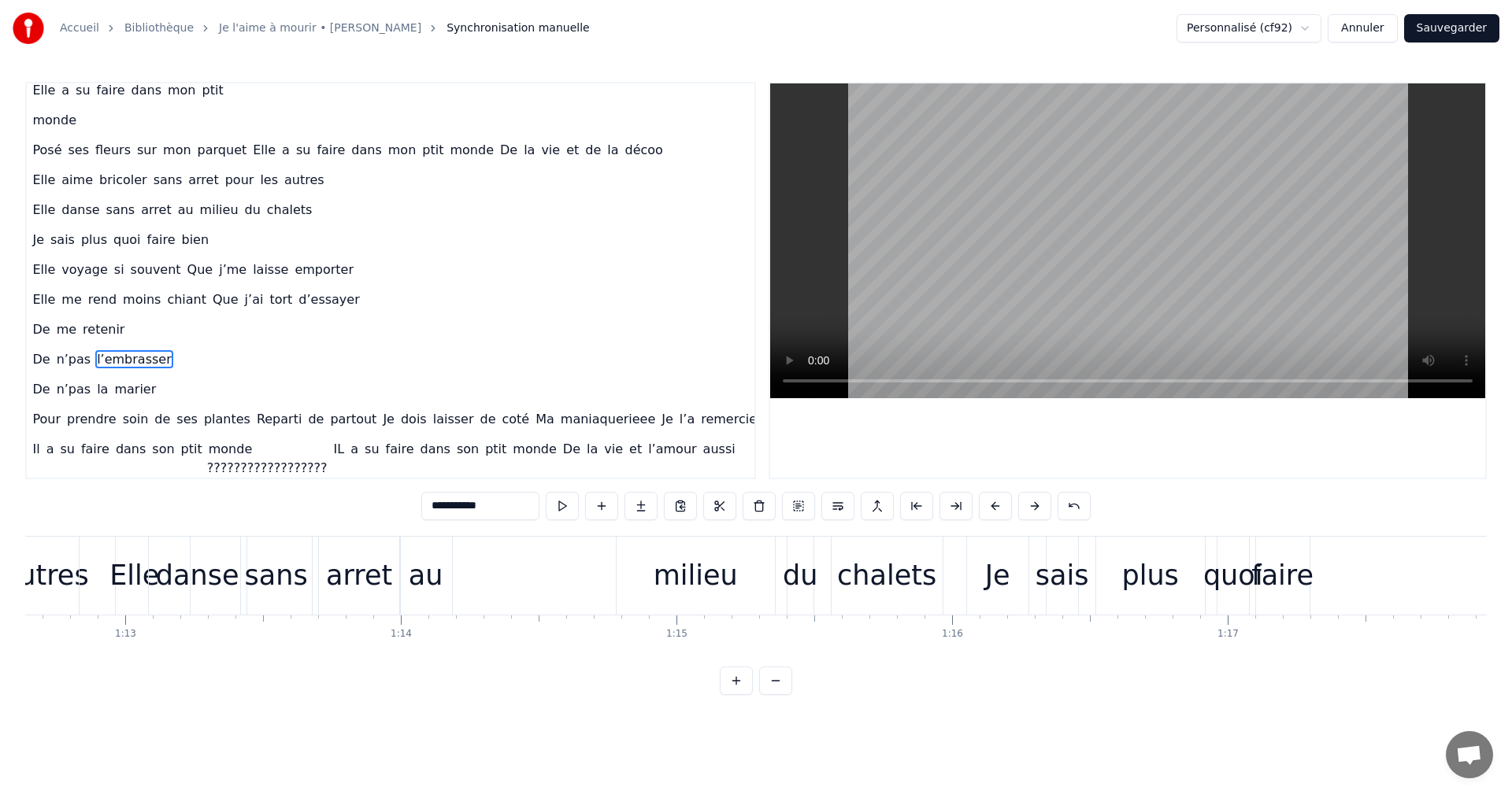
click at [630, 580] on div "milieu" at bounding box center [696, 575] width 159 height 78
type input "******"
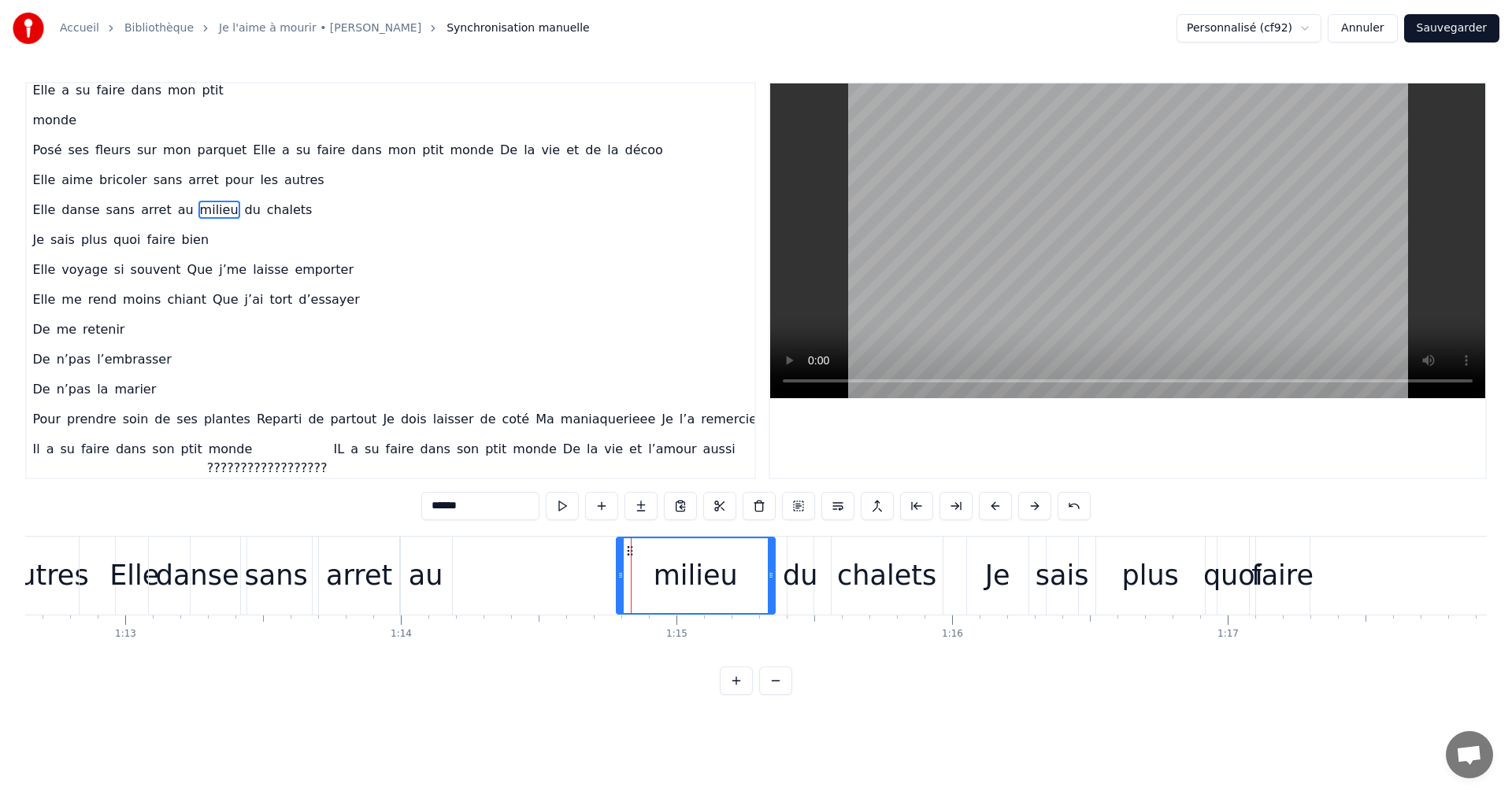
scroll to position [393, 32]
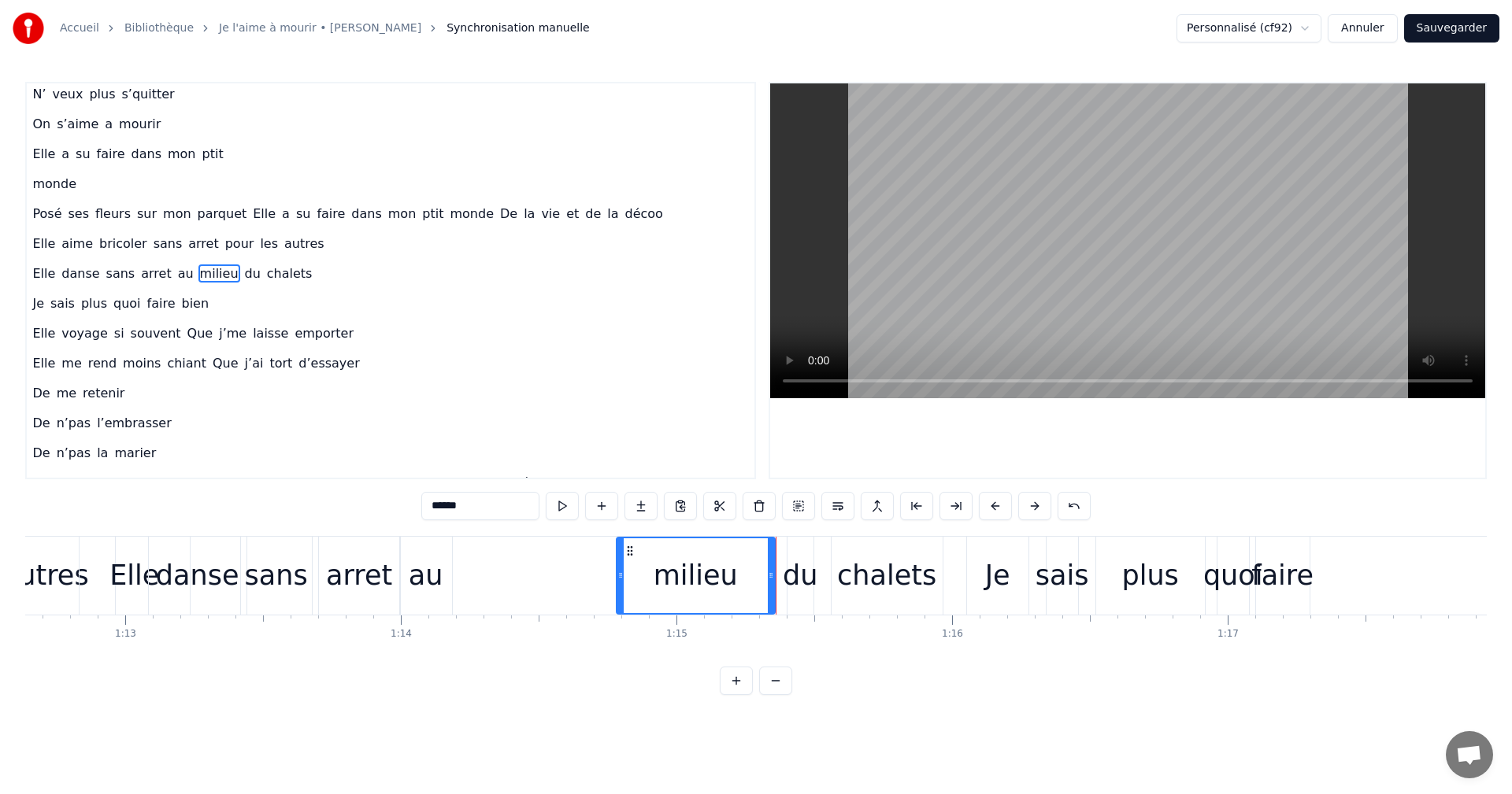
click at [546, 598] on div "Elle danse sans arret au milieu du chalets" at bounding box center [512, 575] width 868 height 78
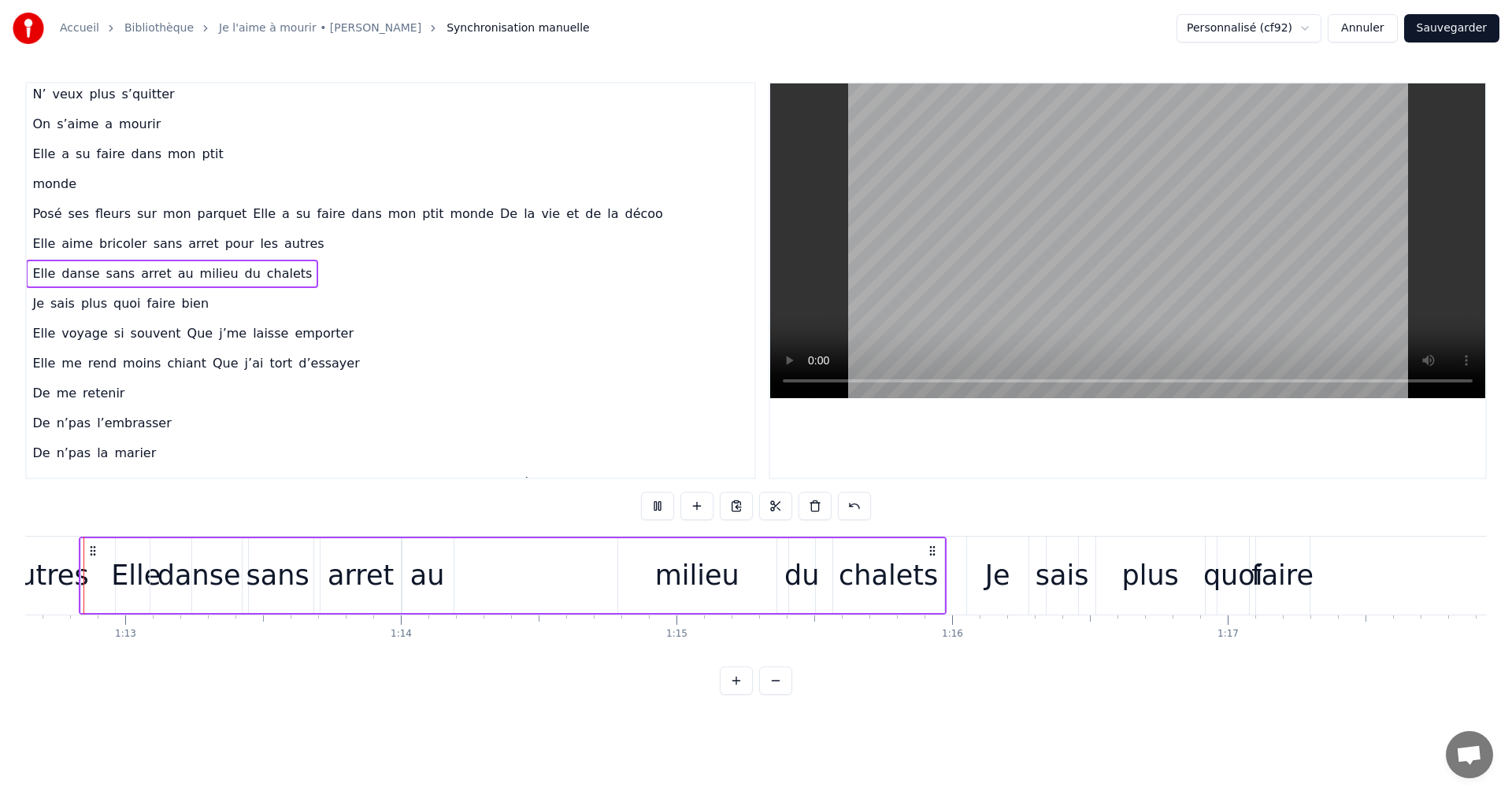
scroll to position [0, 19997]
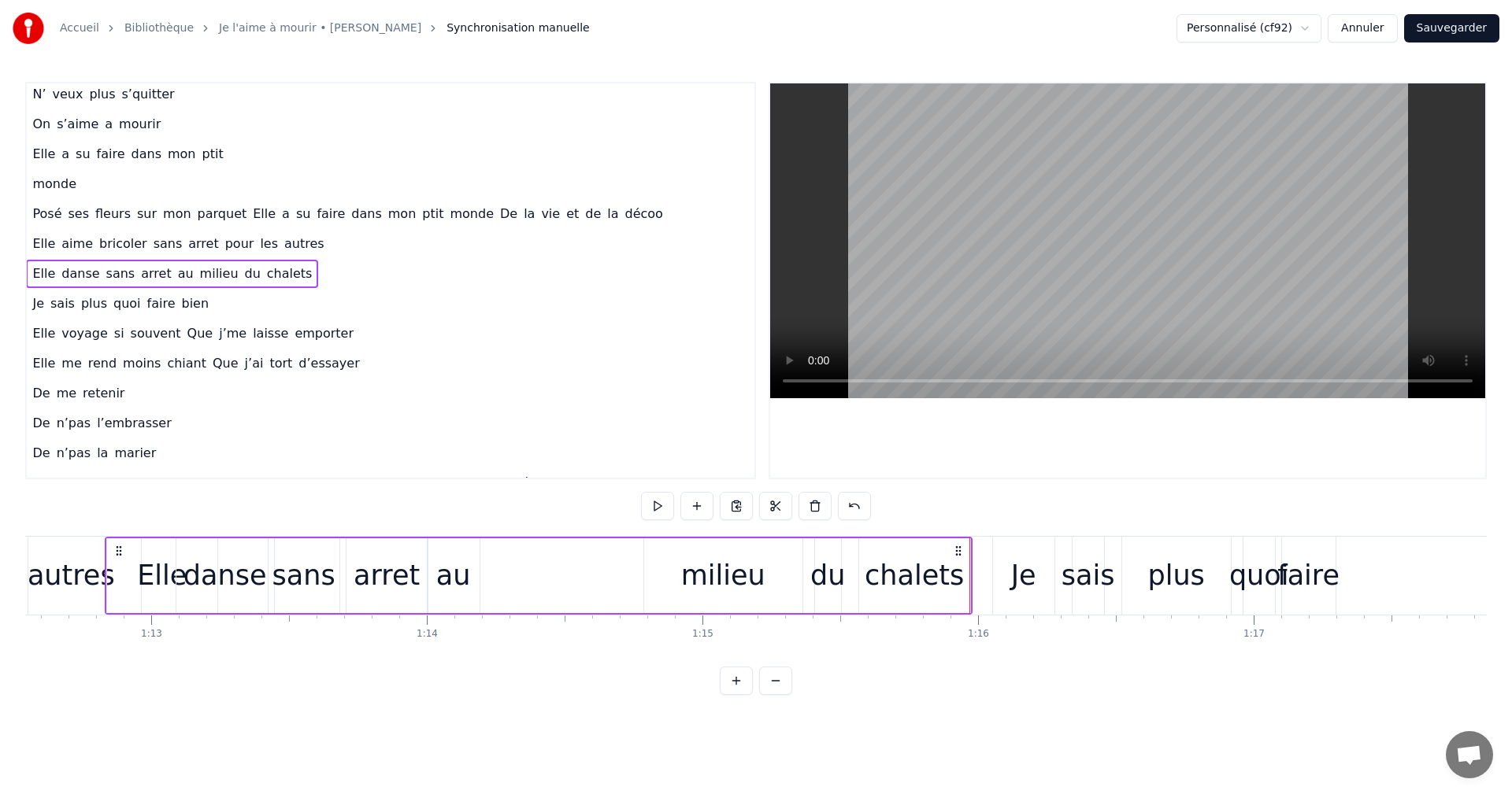
click at [1005, 595] on div "Je" at bounding box center [1024, 575] width 61 height 78
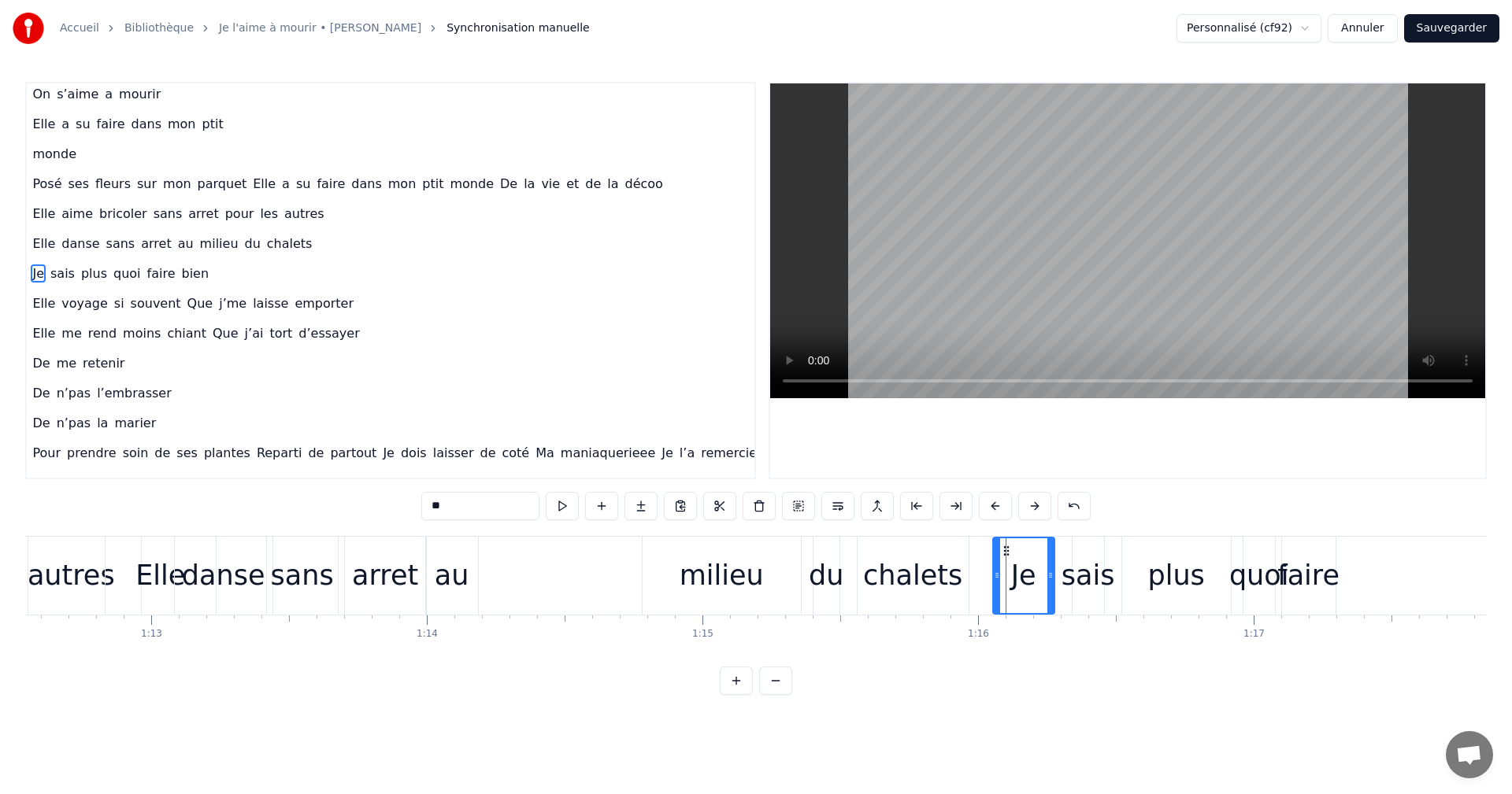
click at [996, 545] on div at bounding box center [997, 576] width 6 height 75
click at [1079, 534] on div "0:06 Moi la mécanique, les moteurs , les camions 0:09 Mon passé de pompier , la…" at bounding box center [756, 389] width 1461 height 614
click at [1079, 540] on div "sais" at bounding box center [1088, 575] width 31 height 78
click at [1058, 532] on div "0:06 Moi la mécanique, les moteurs , les camions 0:09 Mon passé de pompier , la…" at bounding box center [756, 389] width 1461 height 614
click at [1046, 601] on div "Je" at bounding box center [1024, 575] width 61 height 78
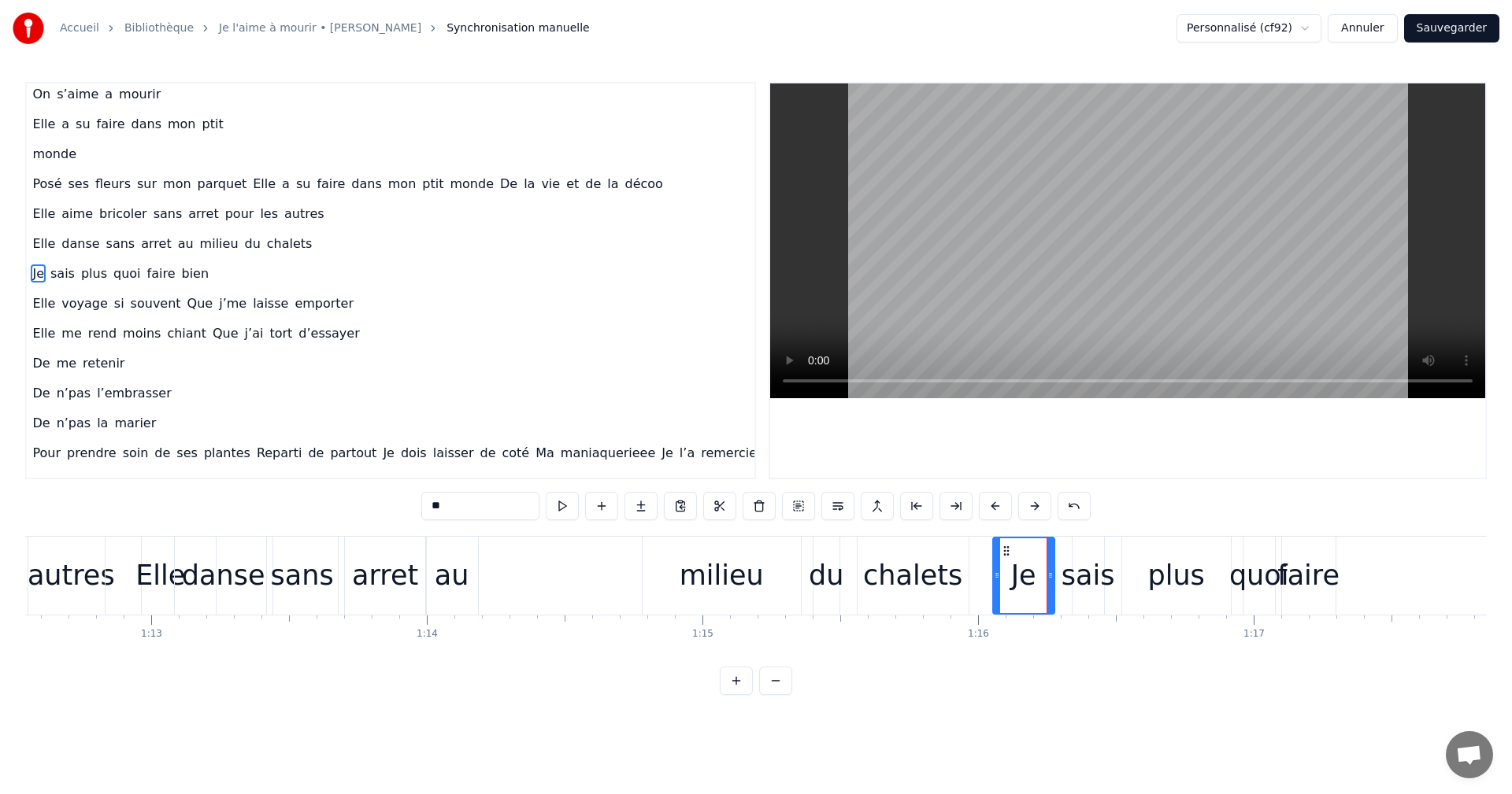
click at [1268, 587] on div "quoi" at bounding box center [1259, 576] width 60 height 42
click at [1299, 585] on div "faire" at bounding box center [1308, 576] width 62 height 42
type input "*****"
click at [1332, 565] on div at bounding box center [1332, 576] width 6 height 75
click at [1397, 574] on div "[PERSON_NAME] plus quoi faire bien" at bounding box center [1309, 575] width 634 height 78
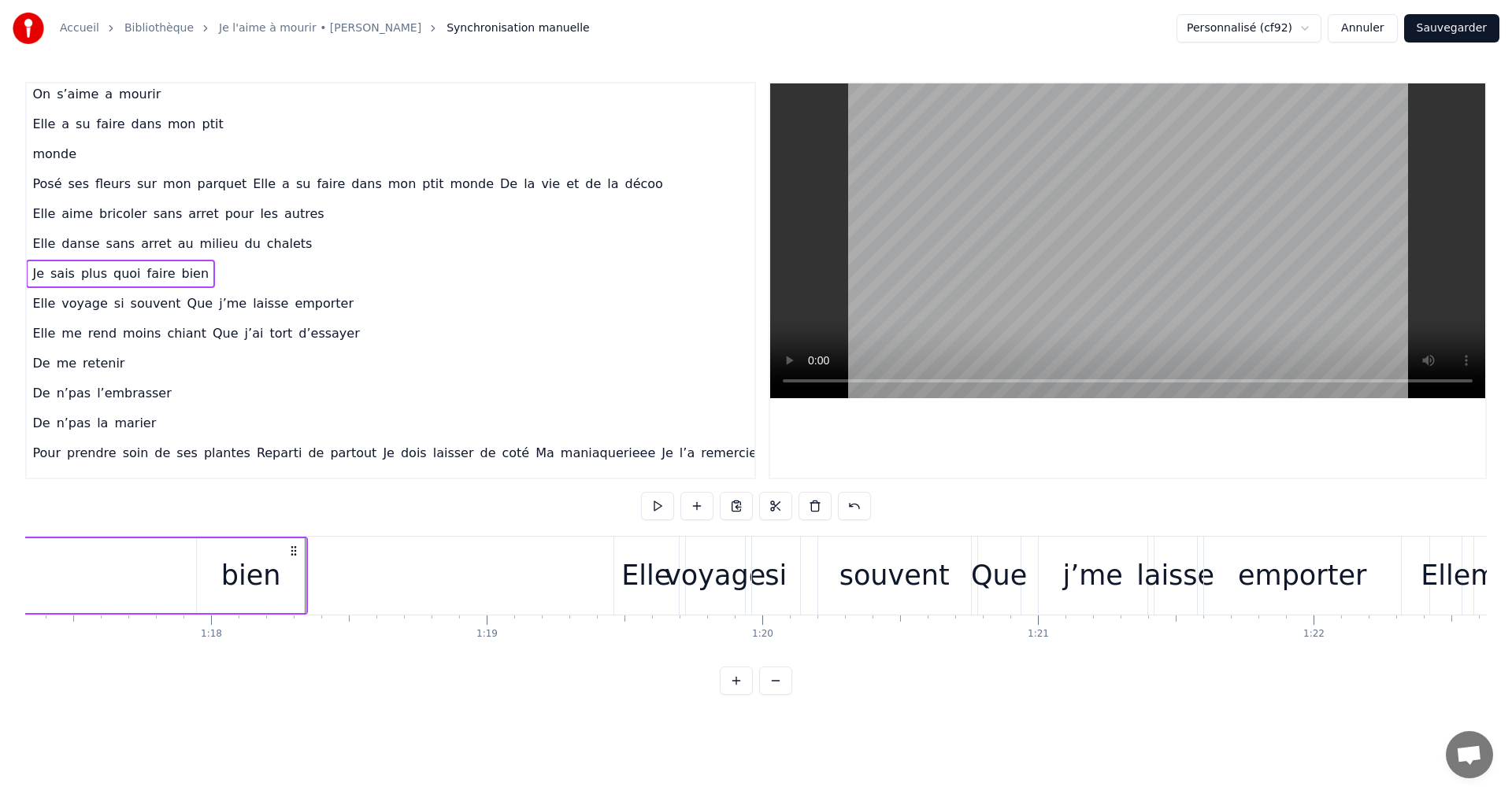
scroll to position [0, 21367]
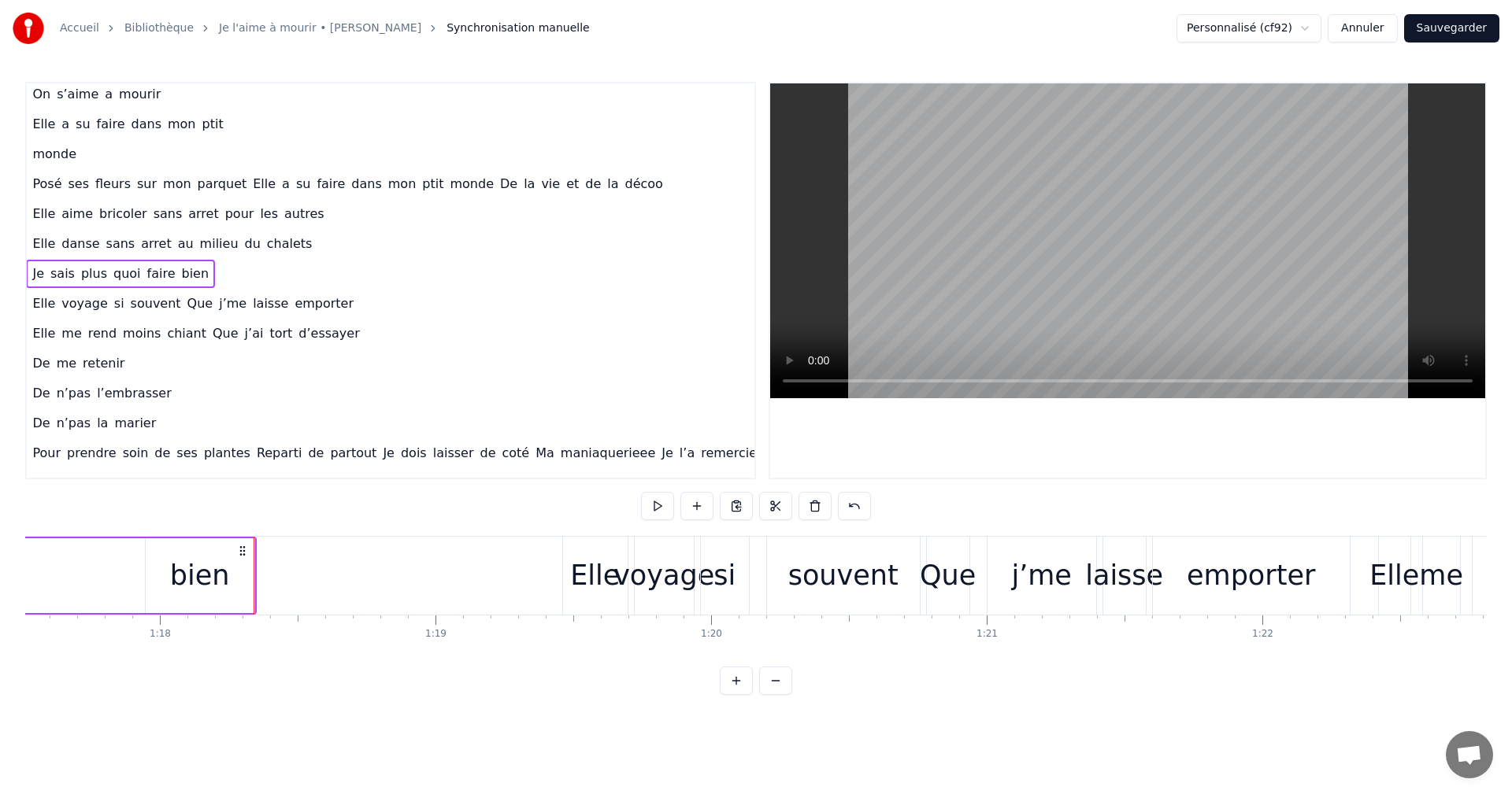
click at [180, 275] on span "bien" at bounding box center [195, 273] width 31 height 18
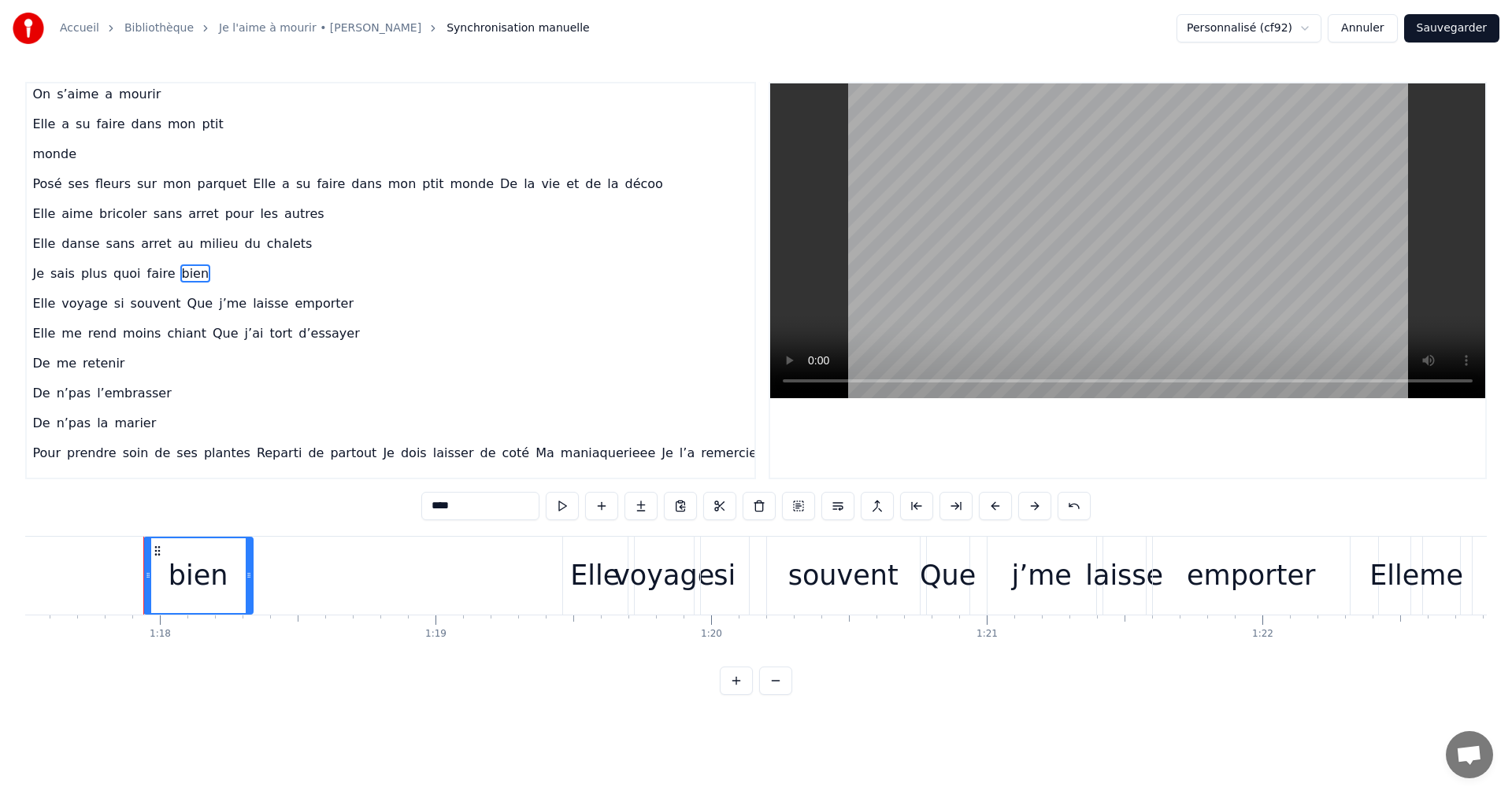
click at [753, 514] on button at bounding box center [759, 506] width 33 height 29
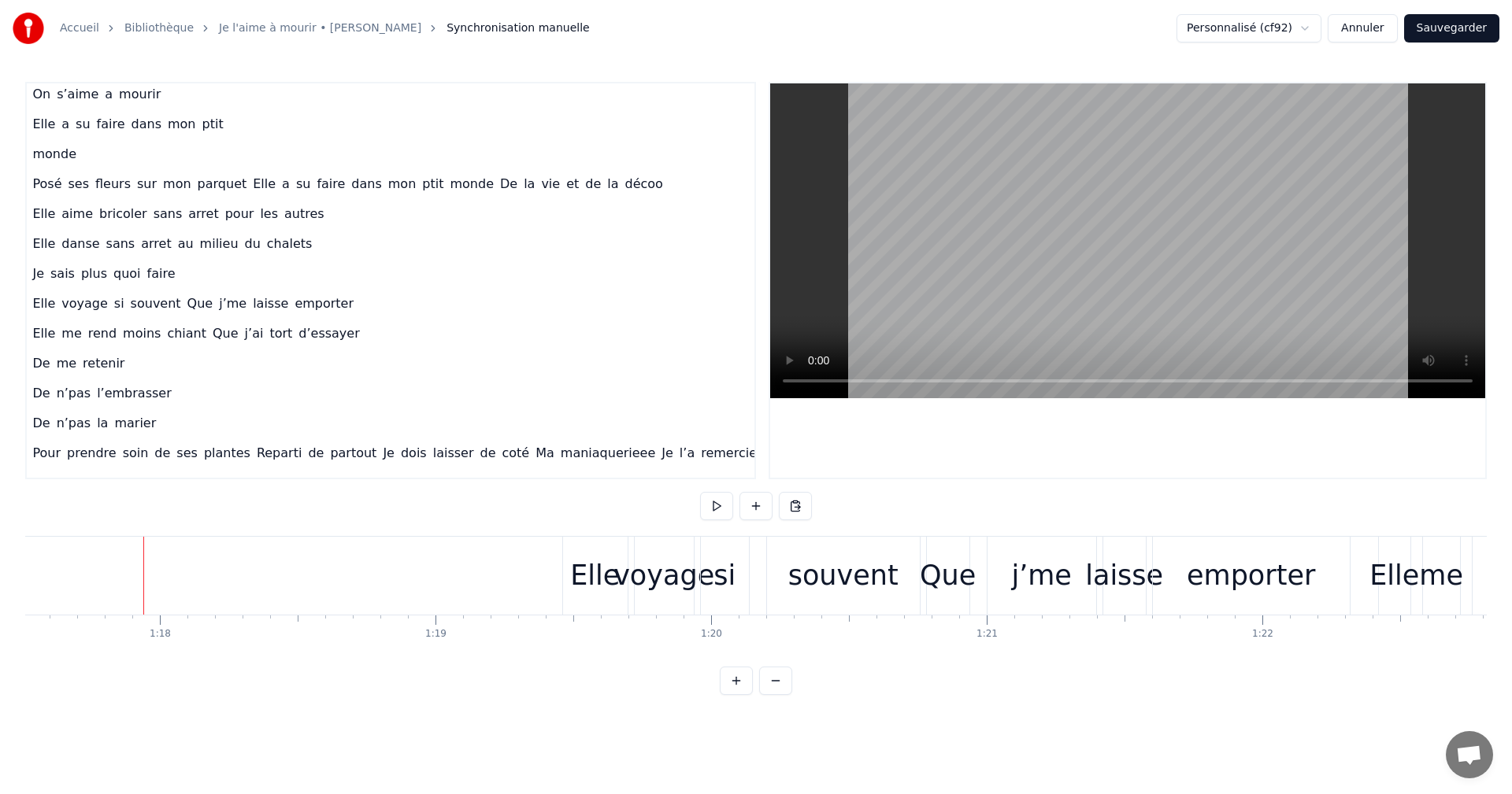
click at [753, 514] on button at bounding box center [756, 506] width 33 height 29
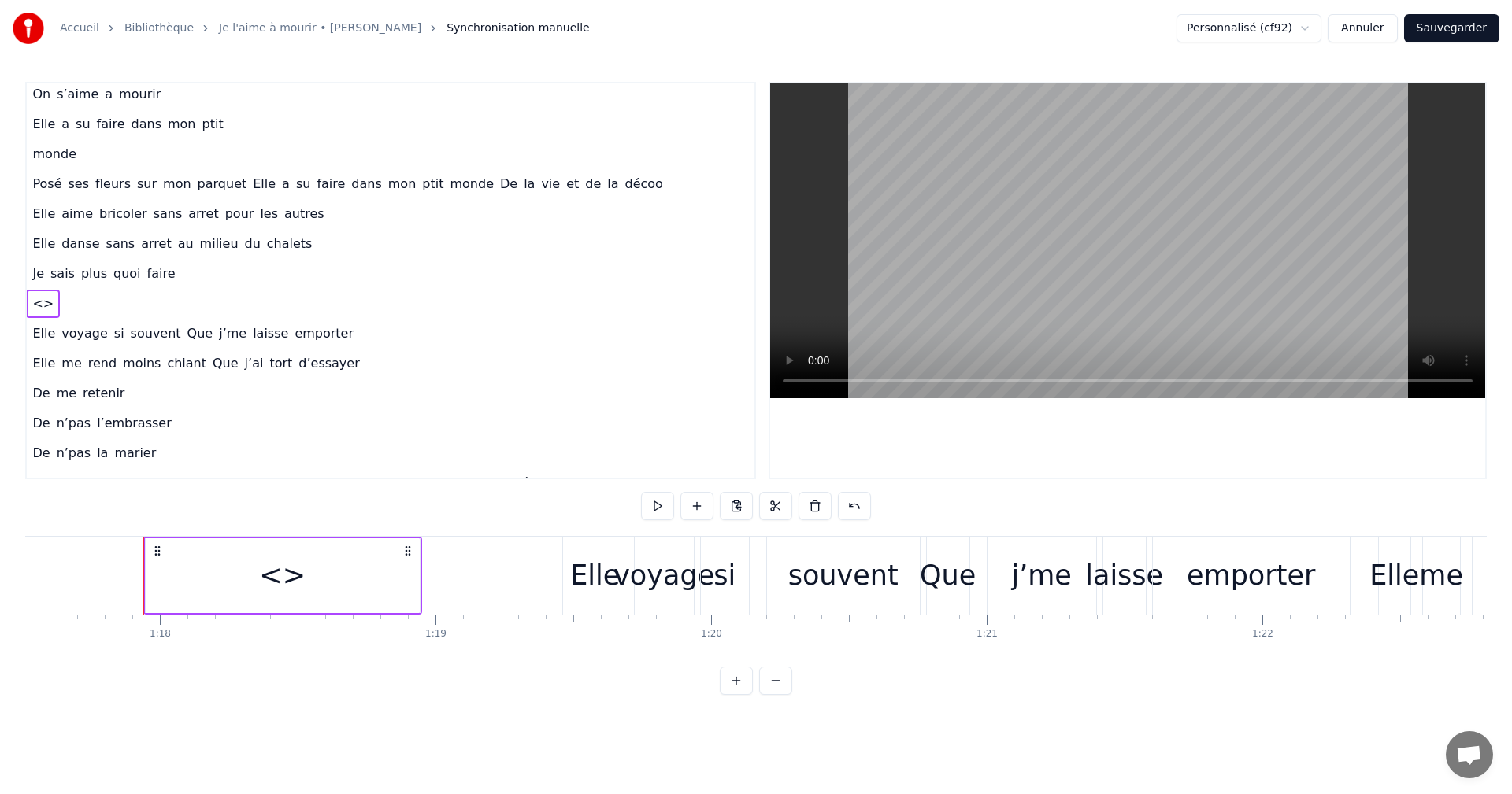
click at [31, 307] on span "<>" at bounding box center [43, 303] width 24 height 18
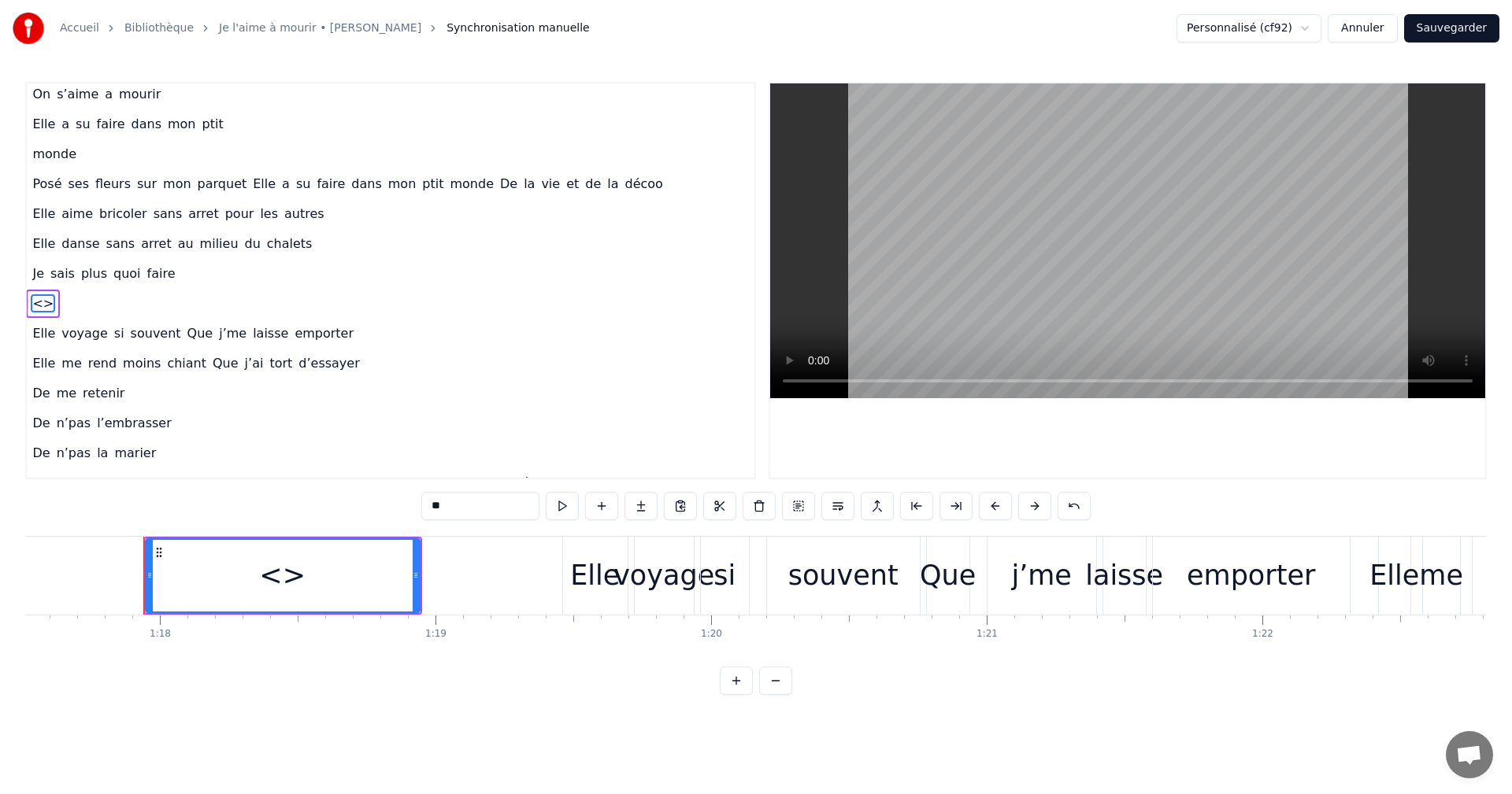
scroll to position [452, 32]
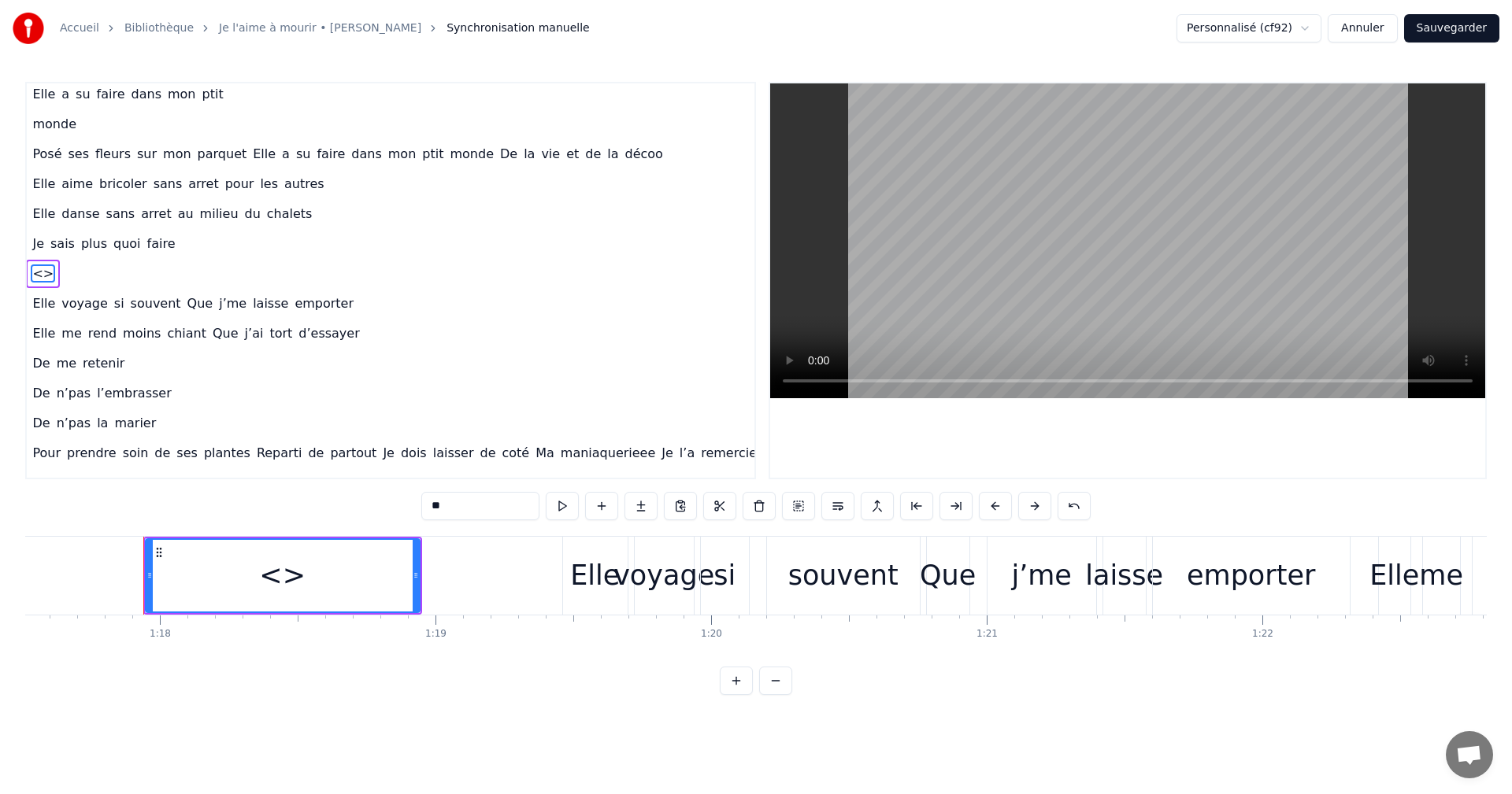
click at [309, 580] on div "<>" at bounding box center [283, 576] width 273 height 71
click at [761, 512] on button at bounding box center [759, 506] width 33 height 29
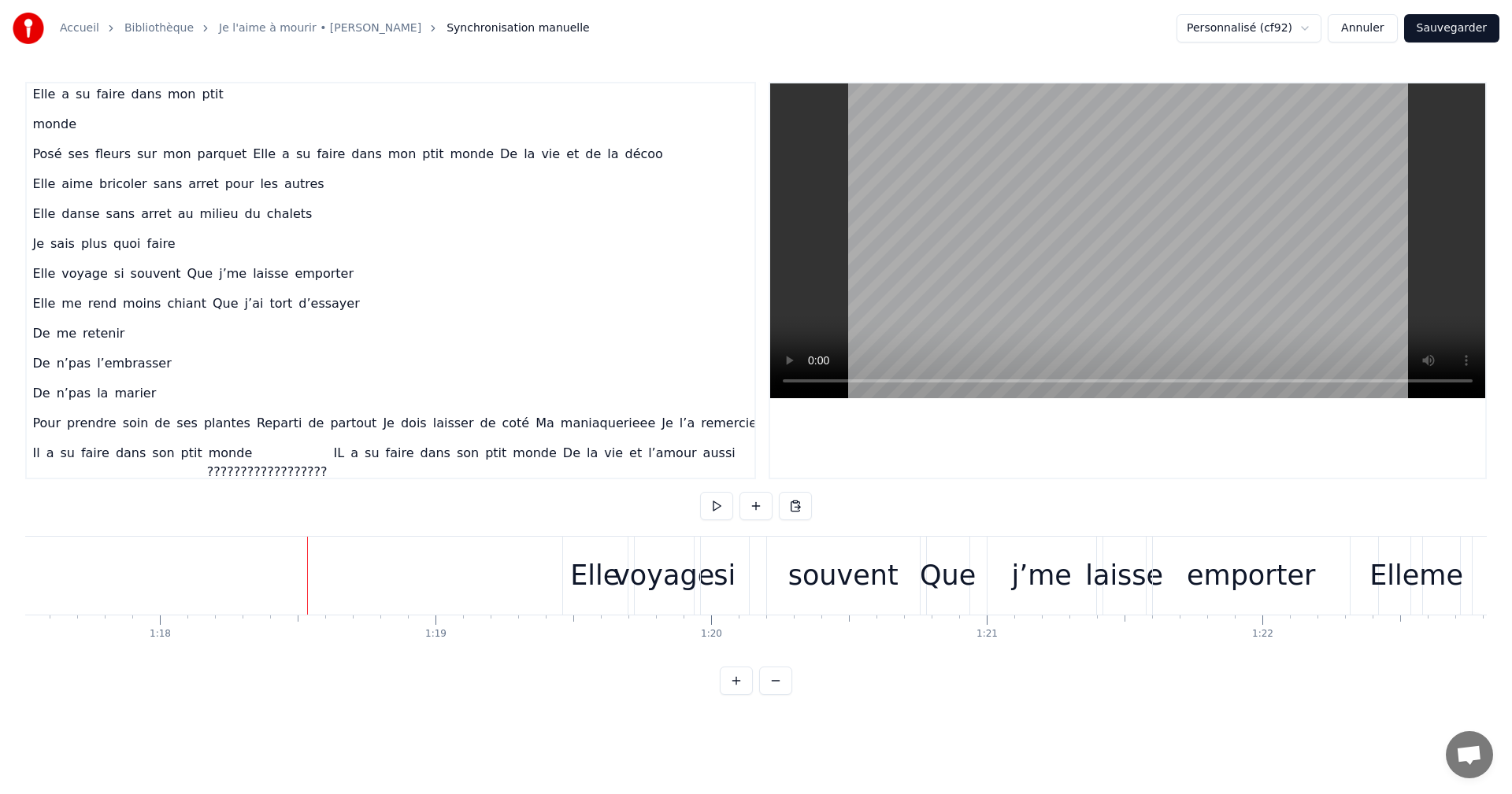
click at [570, 560] on div "Elle" at bounding box center [596, 575] width 65 height 78
drag, startPoint x: 626, startPoint y: 544, endPoint x: 643, endPoint y: 531, distance: 21.4
click at [643, 531] on div "0:06 Moi la mécanique, les moteurs , les camions 0:09 Mon passé de pompier , la…" at bounding box center [756, 389] width 1461 height 614
drag, startPoint x: 576, startPoint y: 546, endPoint x: 542, endPoint y: 553, distance: 34.7
click at [542, 553] on icon at bounding box center [542, 551] width 12 height 12
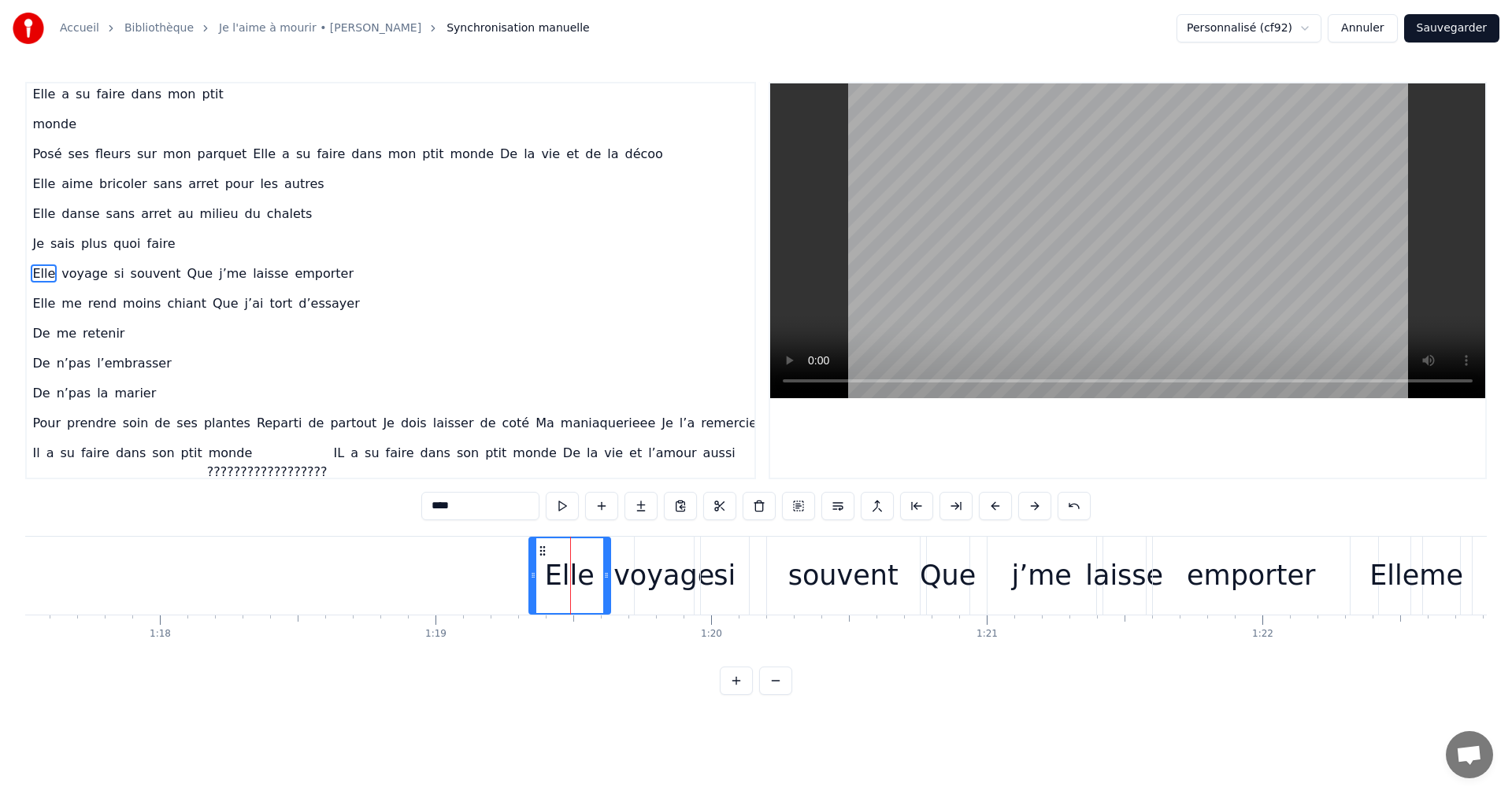
click at [509, 561] on div at bounding box center [1099, 575] width 44881 height 78
click at [557, 561] on div "Elle" at bounding box center [569, 576] width 50 height 42
click at [517, 567] on div "Moi la mécanique, les moteurs , les camions Mon passé de pompier , la moto , le…" at bounding box center [1099, 575] width 44881 height 78
click at [569, 580] on div "Elle" at bounding box center [569, 576] width 50 height 42
drag, startPoint x: 605, startPoint y: 568, endPoint x: 589, endPoint y: 572, distance: 16.5
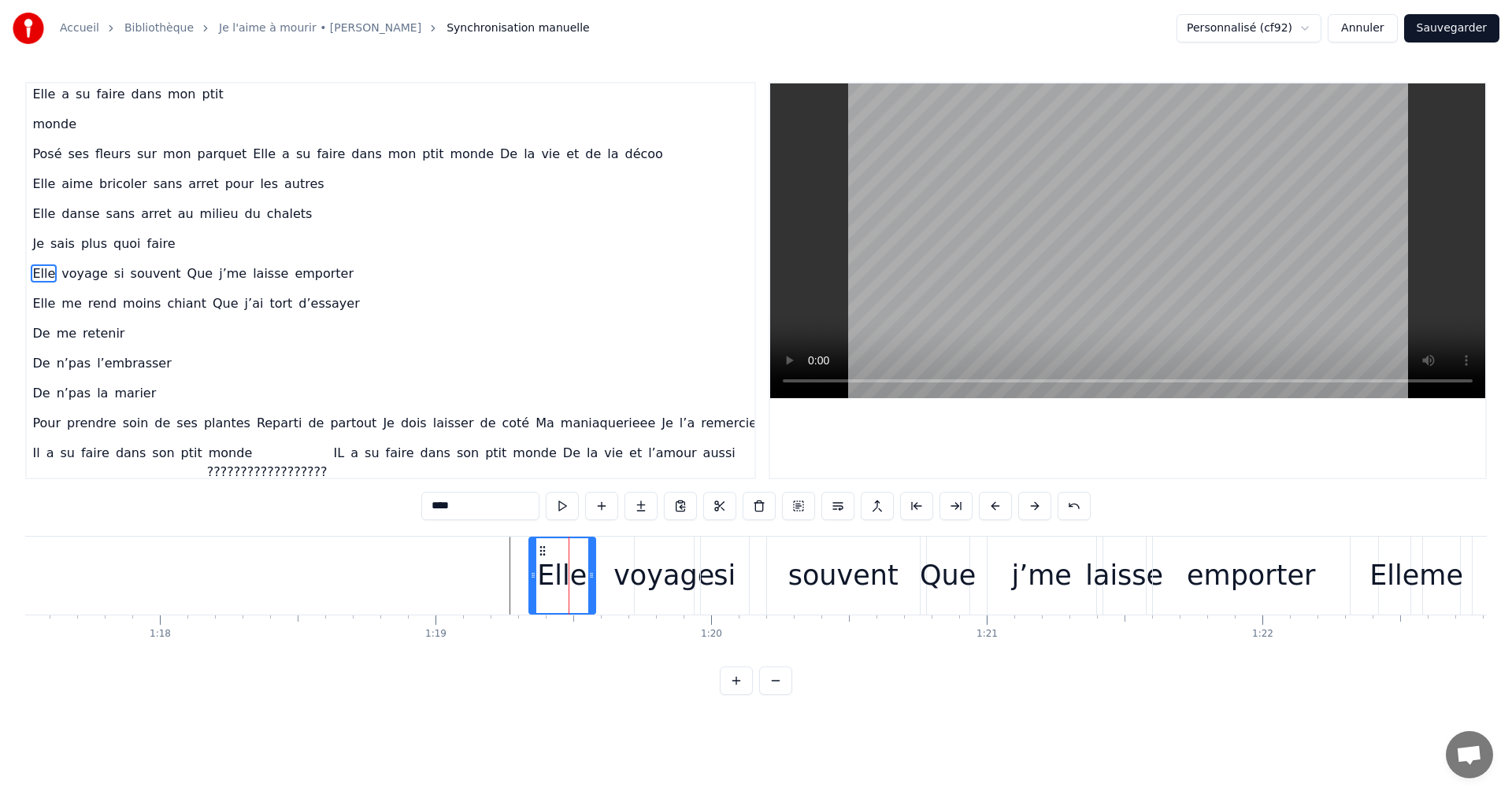
click at [589, 572] on div at bounding box center [591, 576] width 6 height 75
drag, startPoint x: 543, startPoint y: 549, endPoint x: 534, endPoint y: 553, distance: 9.8
click at [534, 553] on icon at bounding box center [533, 551] width 12 height 12
click at [522, 583] on div at bounding box center [523, 576] width 6 height 75
click at [533, 549] on div "Elle" at bounding box center [552, 575] width 65 height 78
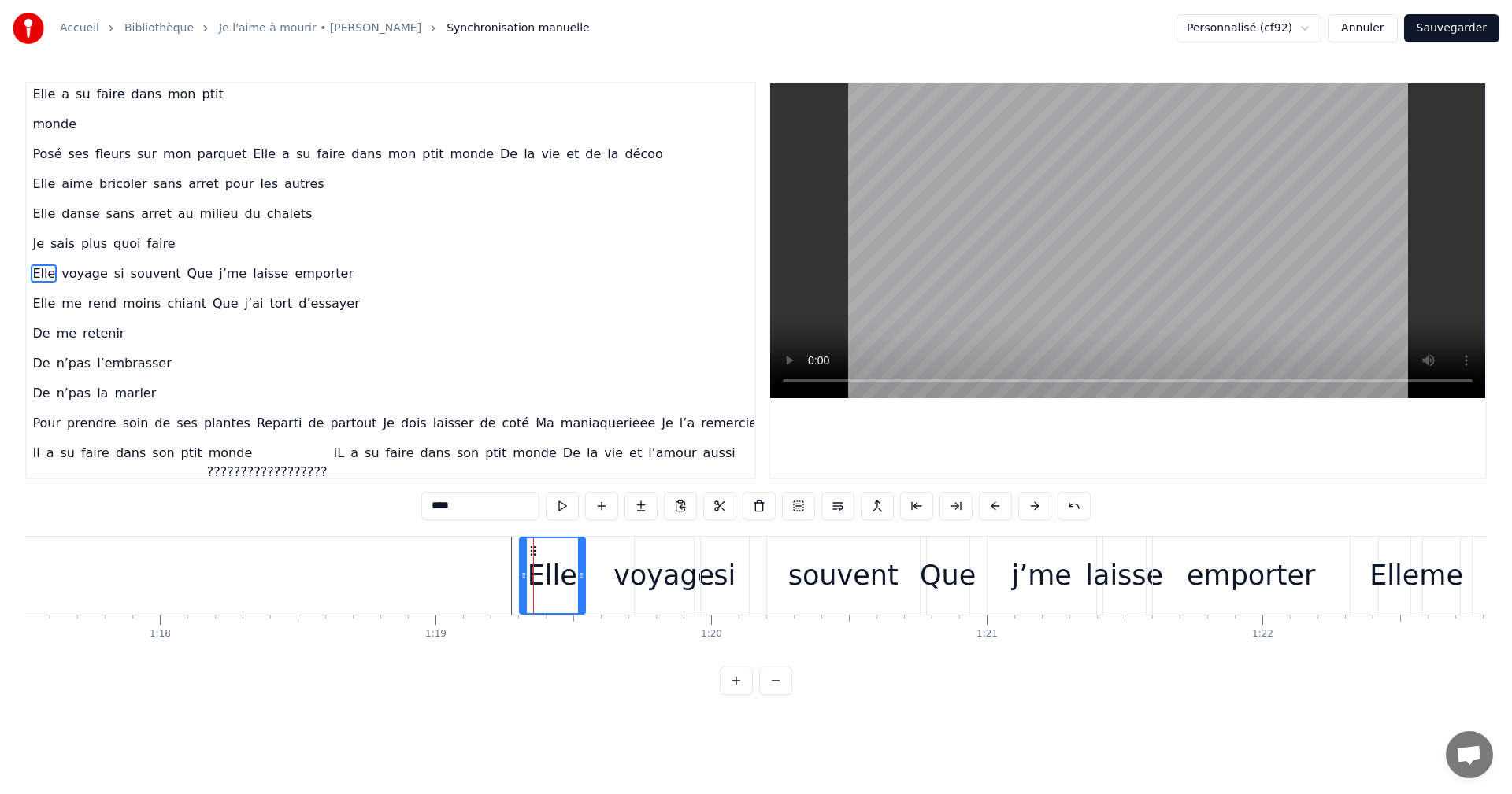
click at [527, 545] on icon at bounding box center [533, 551] width 12 height 12
click at [656, 552] on div "voyage" at bounding box center [664, 575] width 59 height 78
type input "******"
click at [623, 538] on div "Elle voyage si souvent Que j’me laisse emporter" at bounding box center [936, 575] width 834 height 78
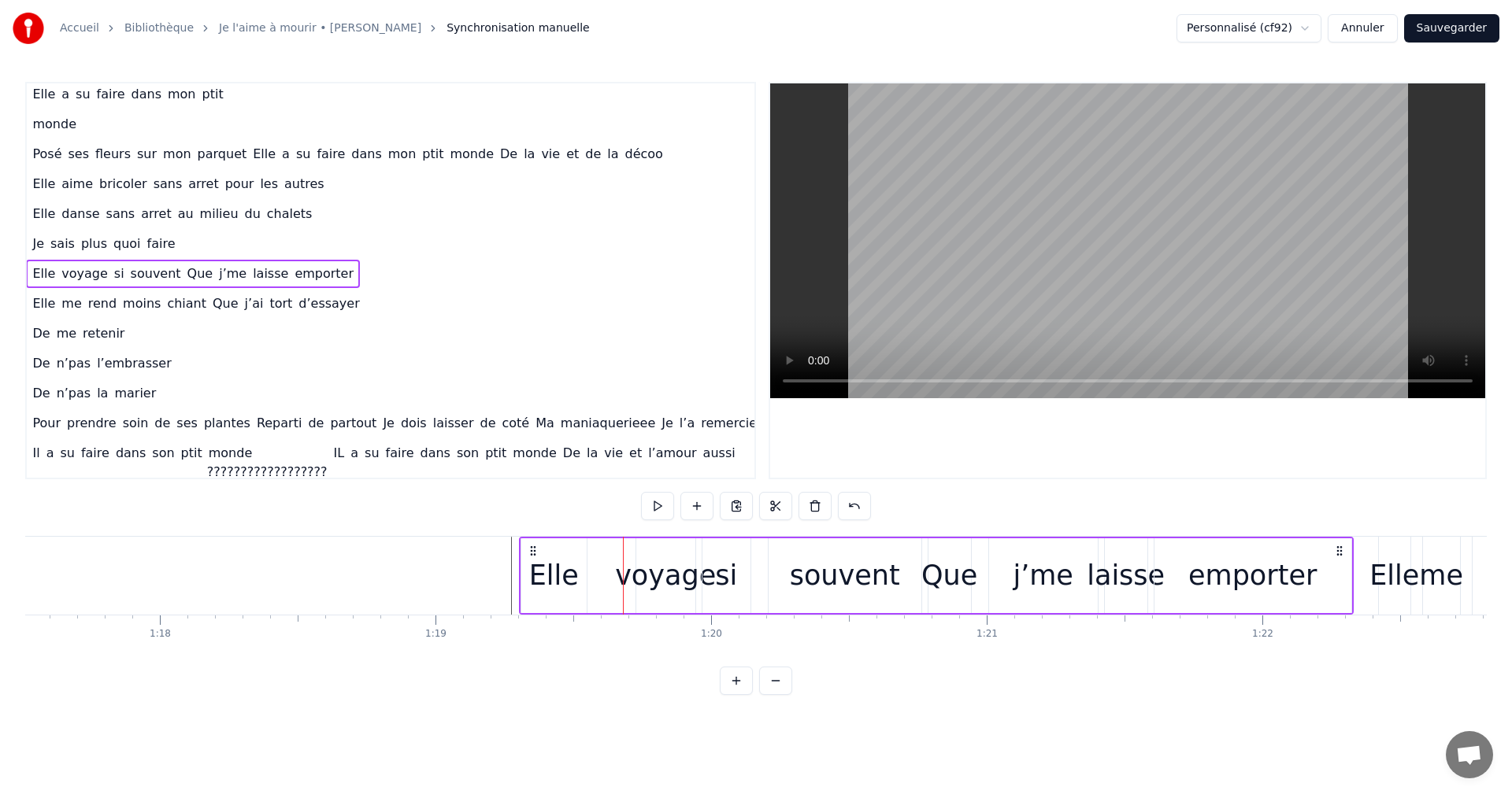
drag, startPoint x: 544, startPoint y: 544, endPoint x: 416, endPoint y: 551, distance: 128.2
click at [416, 551] on div "Moi la mécanique, les moteurs , les camions Mon passé de pompier , la moto , le…" at bounding box center [1099, 575] width 44881 height 78
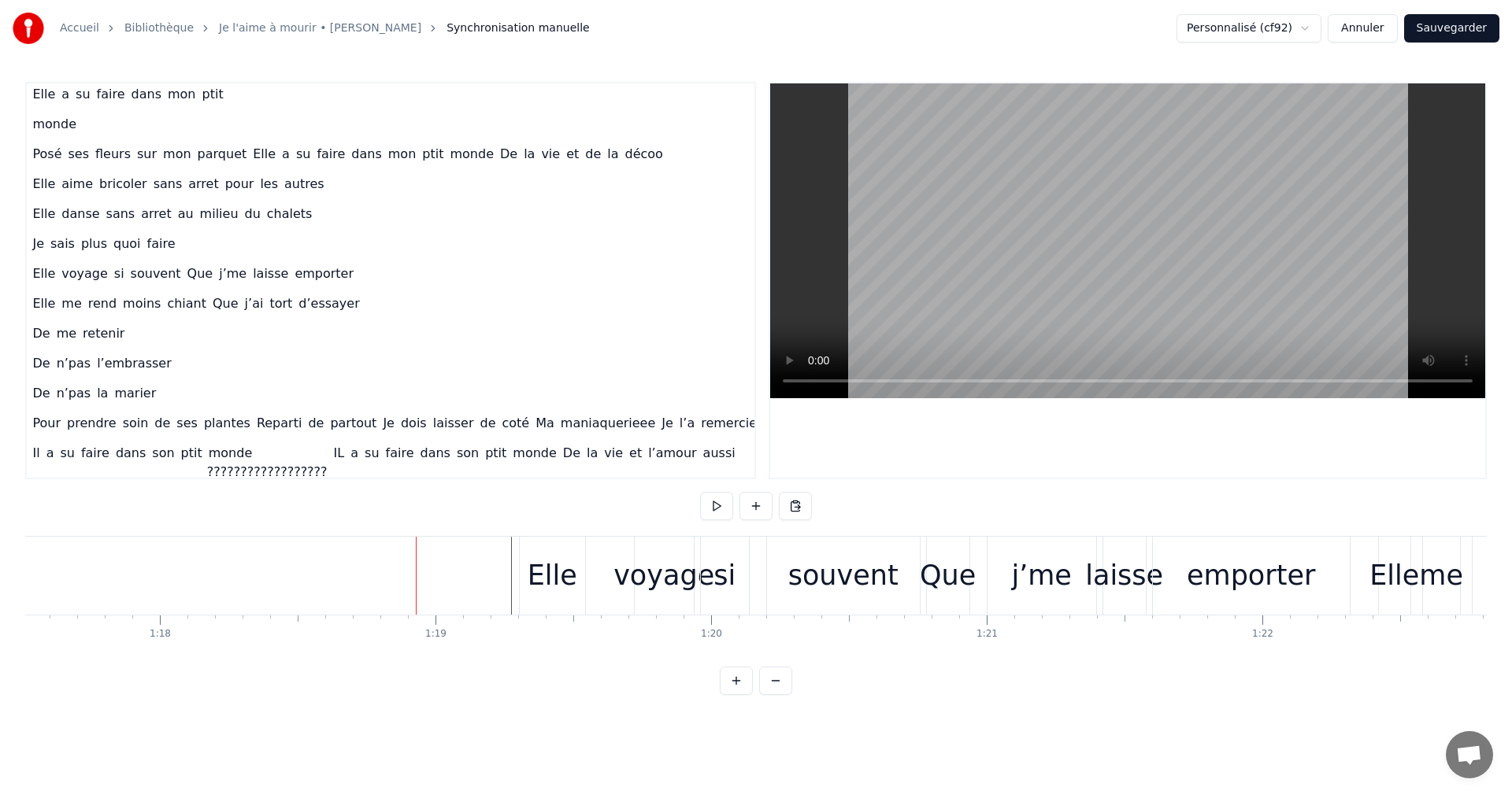
click at [566, 552] on div "Elle" at bounding box center [552, 575] width 65 height 78
click at [614, 560] on div "Elle voyage si souvent Que j’me laisse emporter" at bounding box center [936, 575] width 834 height 78
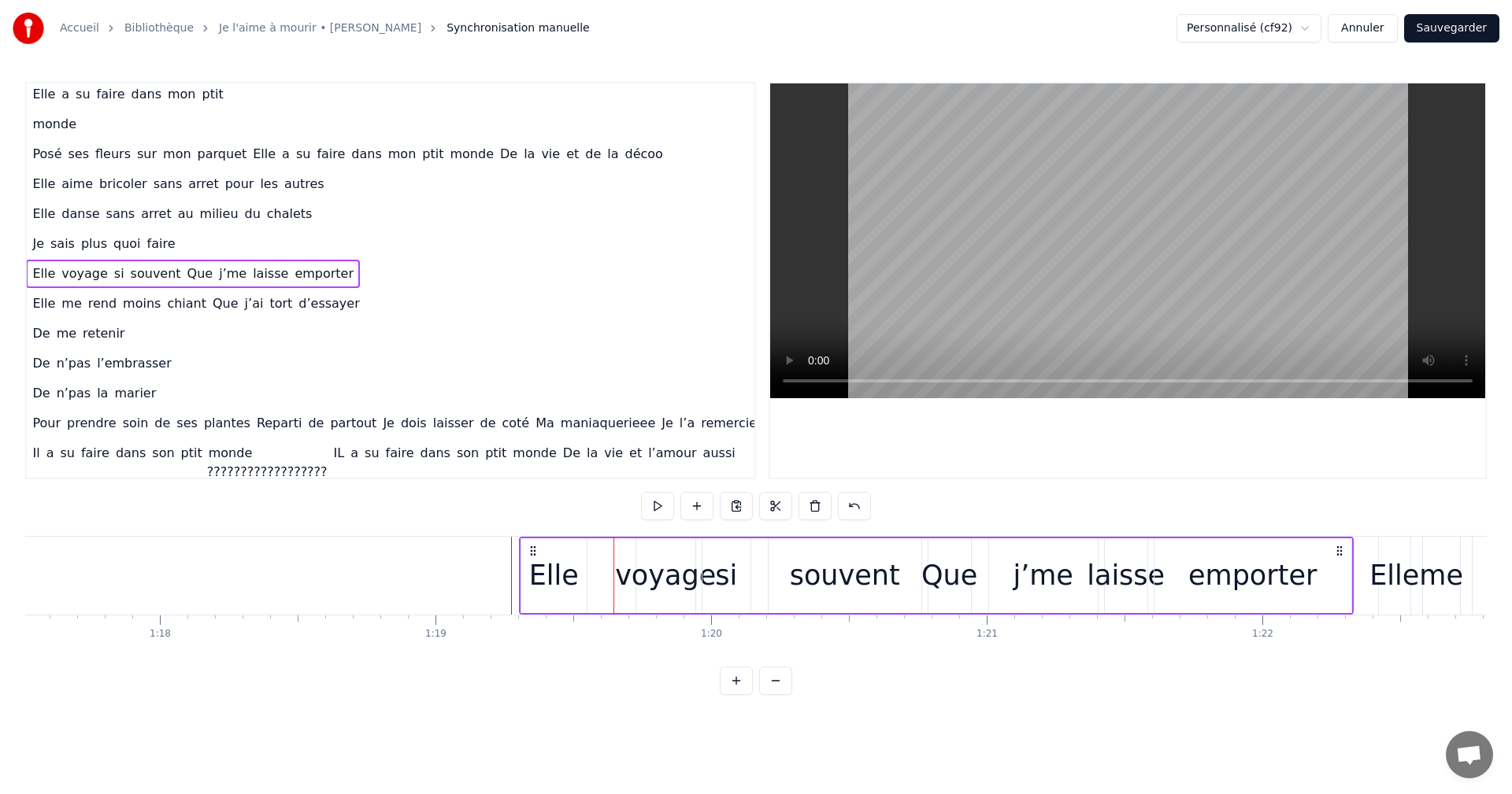
drag, startPoint x: 719, startPoint y: 533, endPoint x: 601, endPoint y: 692, distance: 198.0
click at [601, 692] on div "0:06 Moi la mécanique, les moteurs , les camions 0:09 Mon passé de pompier , la…" at bounding box center [756, 389] width 1461 height 614
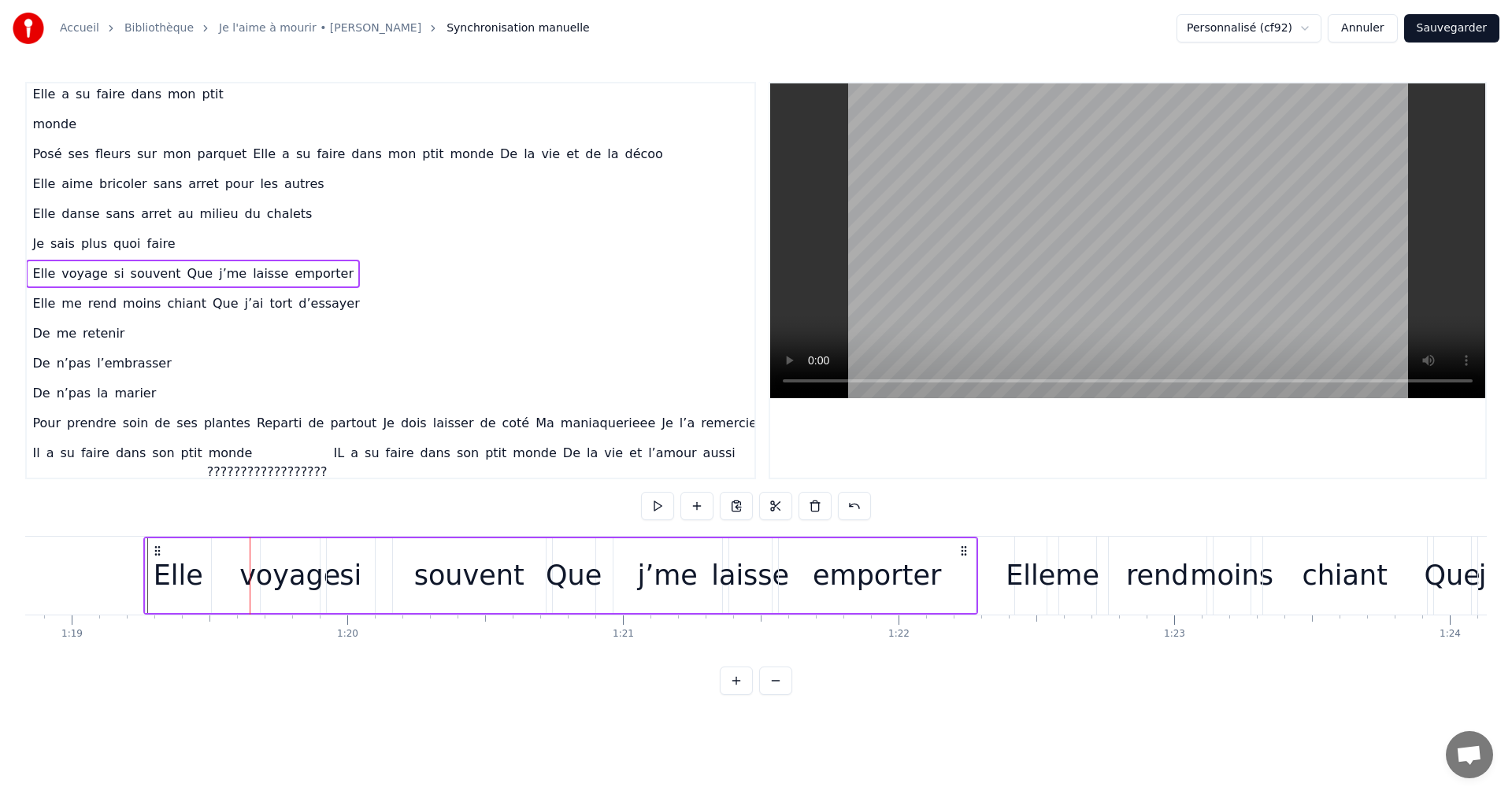
drag, startPoint x: 1340, startPoint y: 547, endPoint x: 964, endPoint y: 581, distance: 377.5
click at [964, 581] on div "Elle voyage si souvent Que j’me laisse emporter" at bounding box center [560, 575] width 834 height 78
click at [259, 585] on div "voyage" at bounding box center [290, 576] width 101 height 42
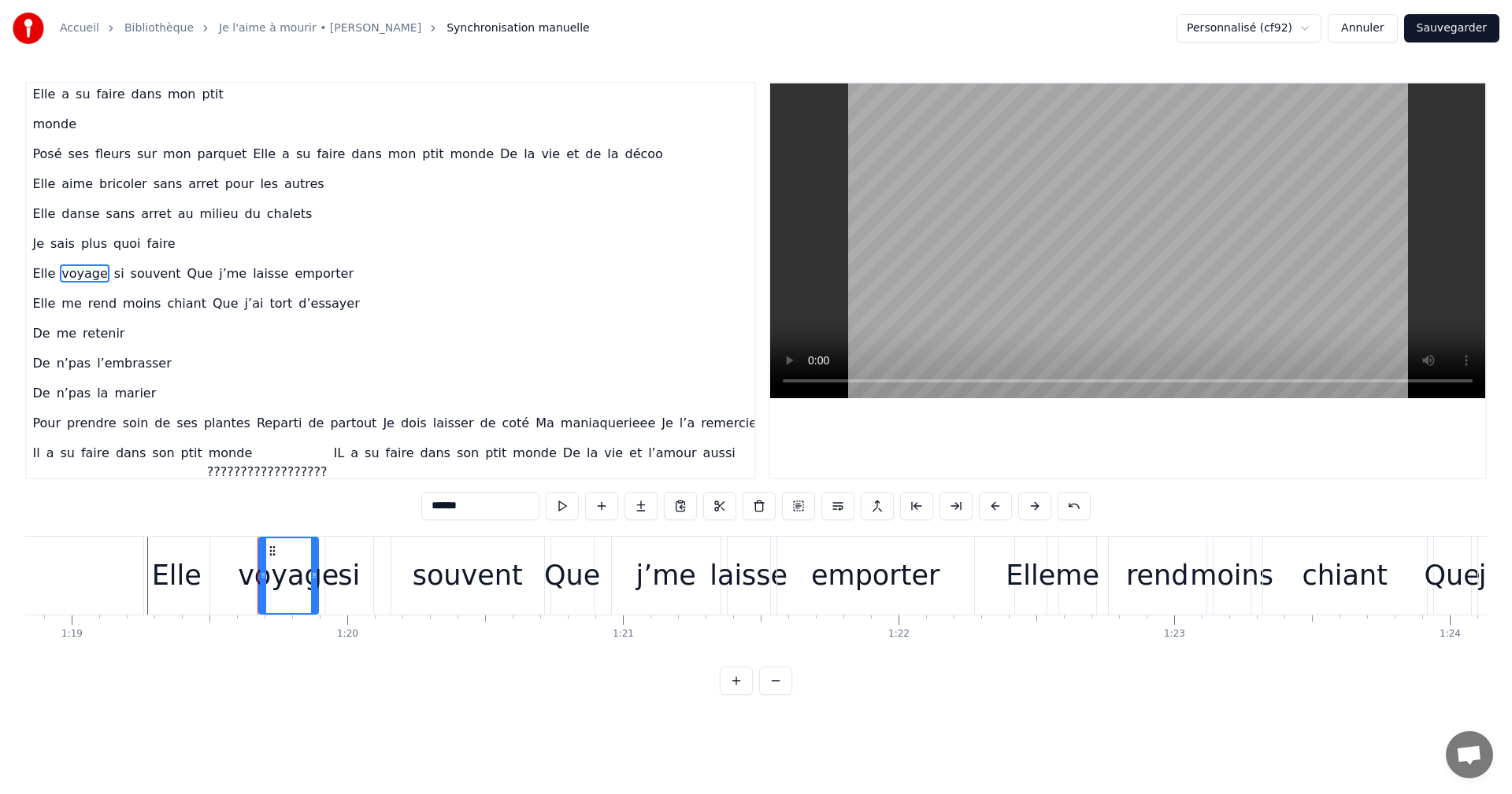
click at [244, 582] on div "voyage" at bounding box center [289, 576] width 101 height 42
click at [244, 582] on div at bounding box center [244, 575] width 1 height 78
click at [257, 581] on div "voyage" at bounding box center [289, 576] width 101 height 42
click at [175, 542] on div "Elle" at bounding box center [176, 575] width 65 height 78
click at [282, 533] on div "0:06 Moi la mécanique, les moteurs , les camions 0:09 Mon passé de pompier , la…" at bounding box center [756, 389] width 1461 height 614
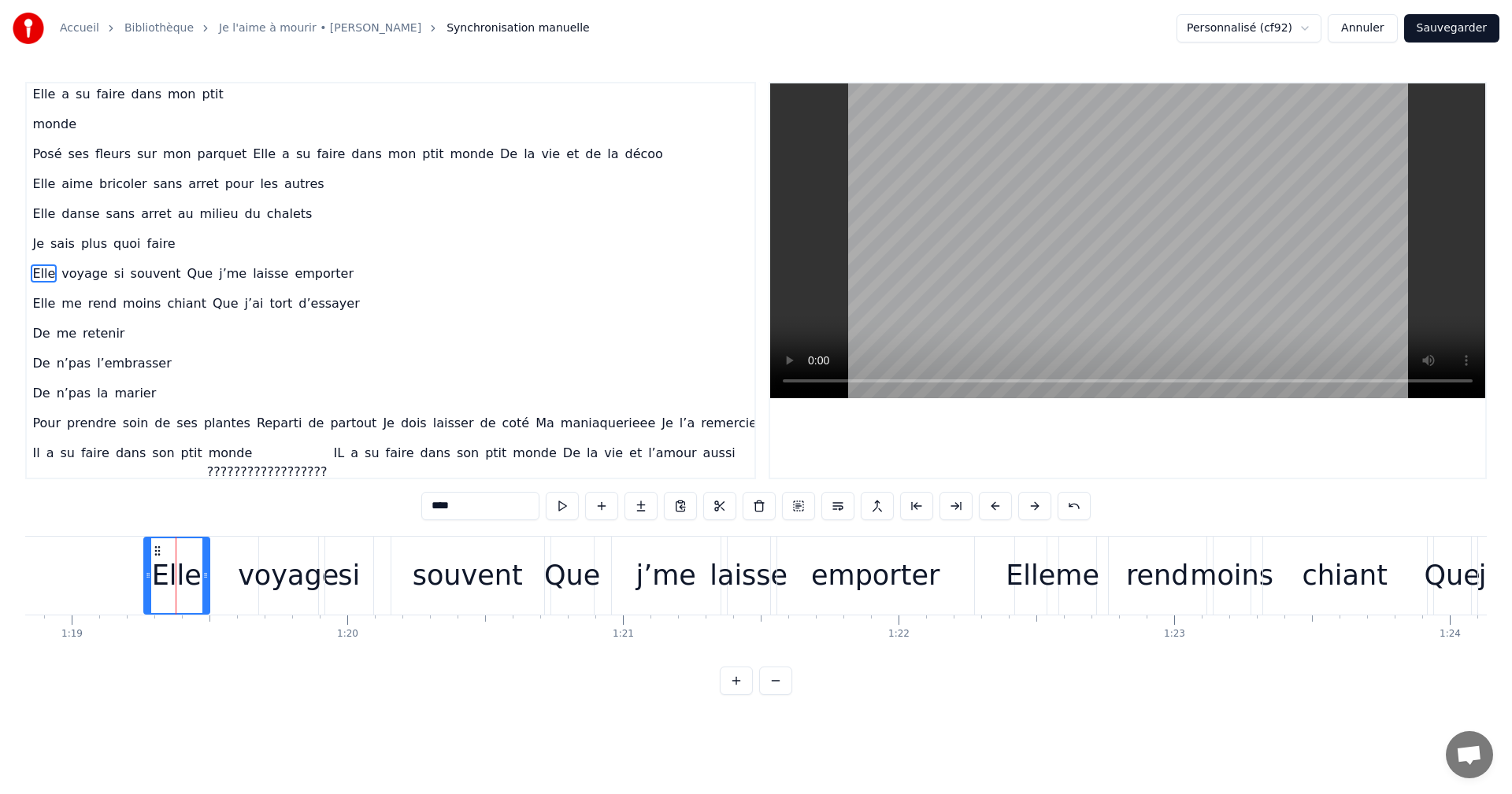
click at [282, 537] on div "voyage" at bounding box center [289, 575] width 61 height 78
type input "******"
click at [137, 546] on div at bounding box center [735, 575] width 44881 height 78
click at [145, 533] on div "0:06 Moi la mécanique, les moteurs , les camions 0:09 Mon passé de pompier , la…" at bounding box center [756, 389] width 1461 height 614
click at [146, 540] on div "Elle" at bounding box center [176, 575] width 65 height 78
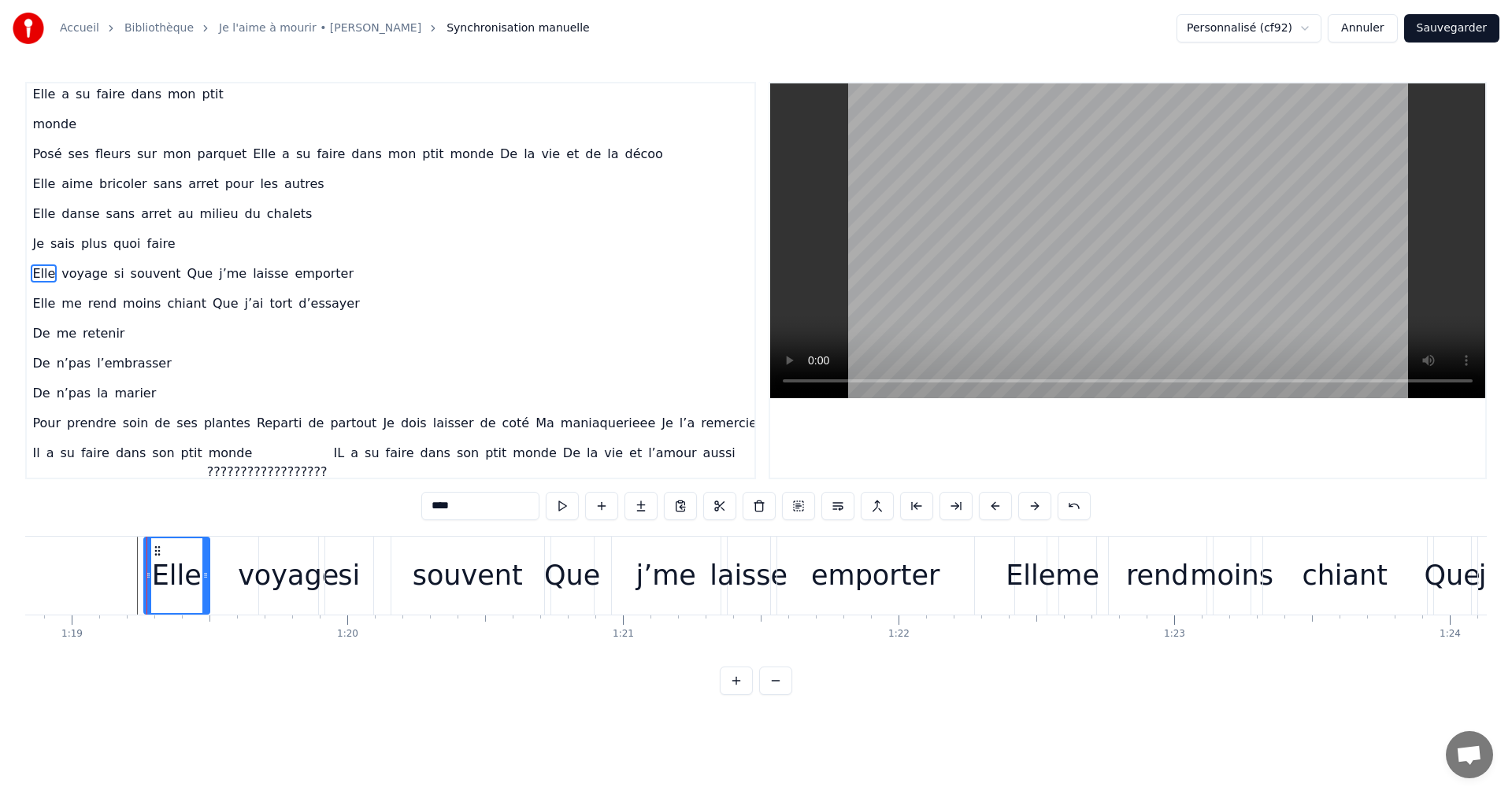
click at [146, 540] on div at bounding box center [146, 575] width 1 height 78
click at [541, 591] on div "souvent" at bounding box center [467, 575] width 153 height 78
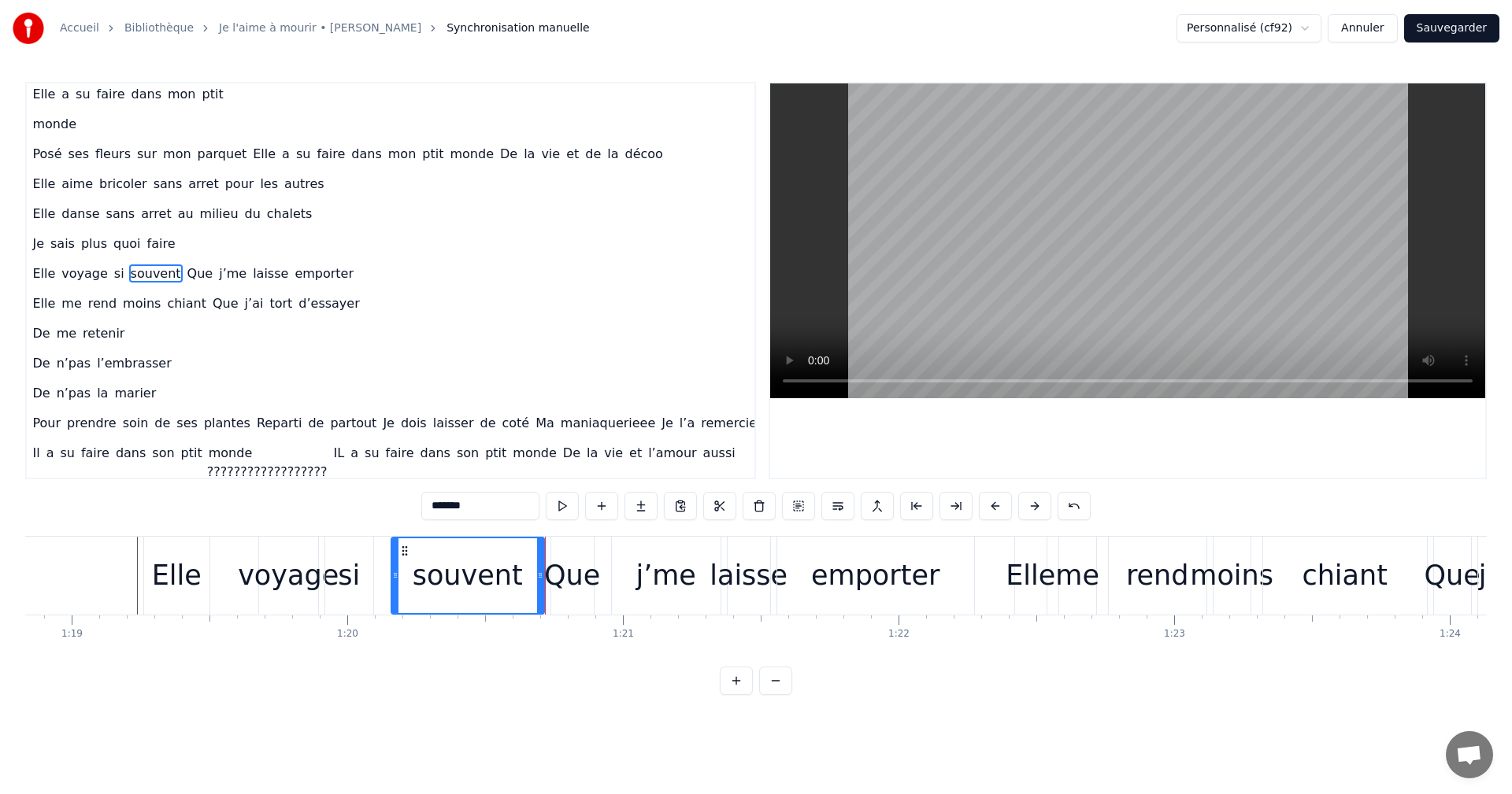
click at [93, 582] on div at bounding box center [735, 575] width 44881 height 78
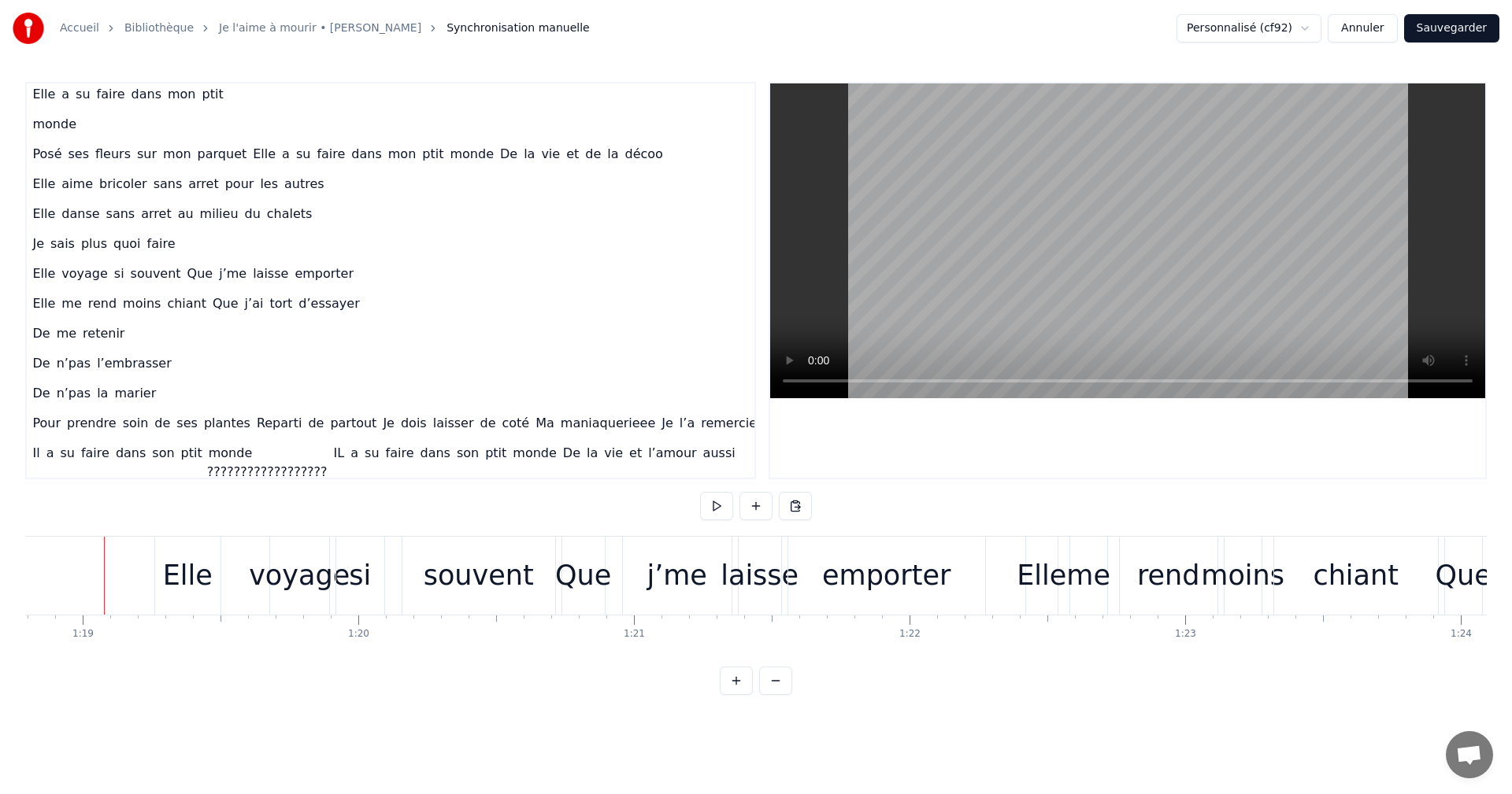
click at [93, 582] on div at bounding box center [746, 575] width 44881 height 78
click at [716, 520] on div at bounding box center [756, 508] width 112 height 31
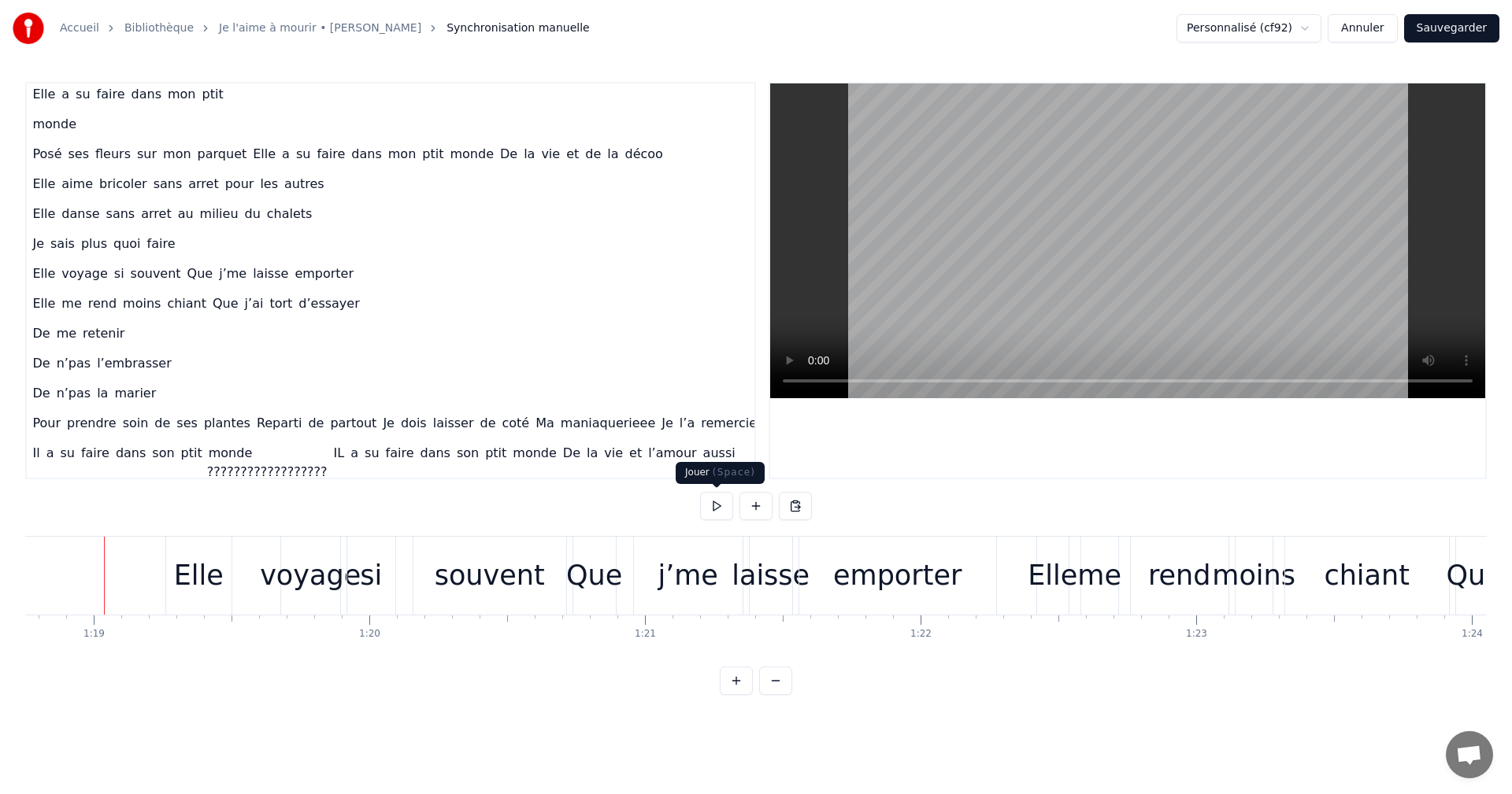
click at [712, 507] on button at bounding box center [717, 506] width 33 height 29
click at [700, 492] on button at bounding box center [717, 506] width 33 height 29
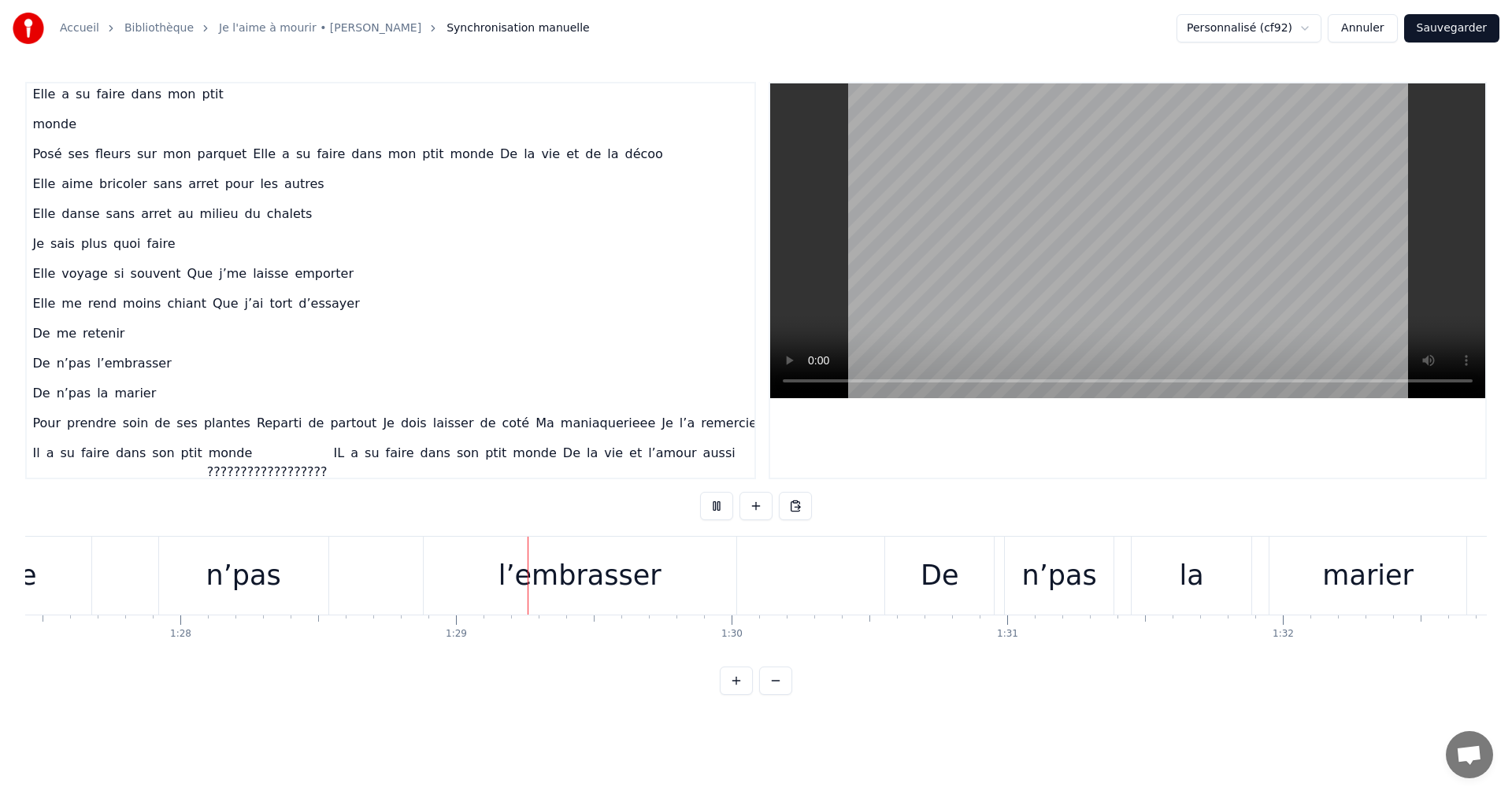
scroll to position [0, 24376]
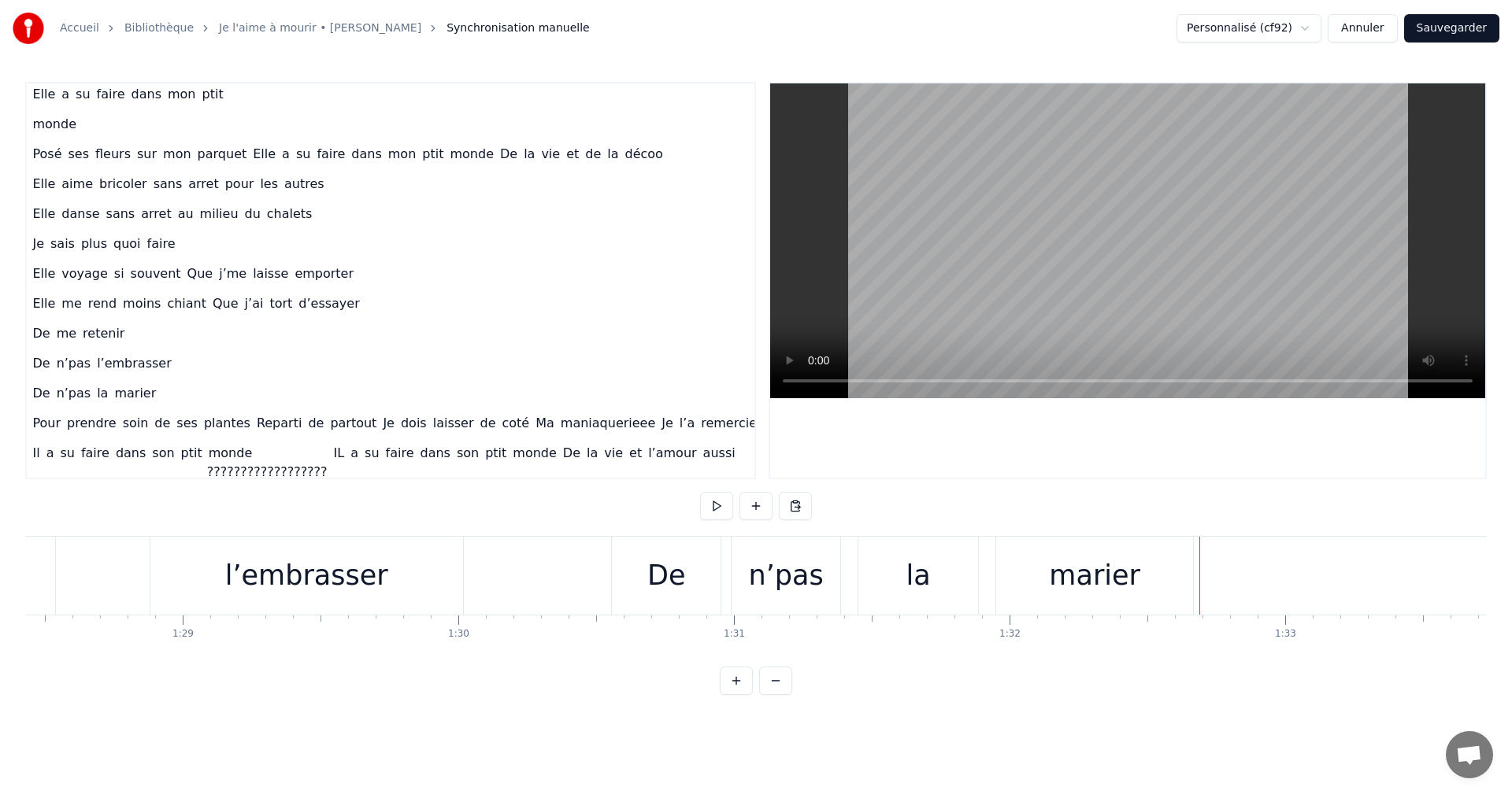
click at [700, 492] on button at bounding box center [717, 506] width 33 height 29
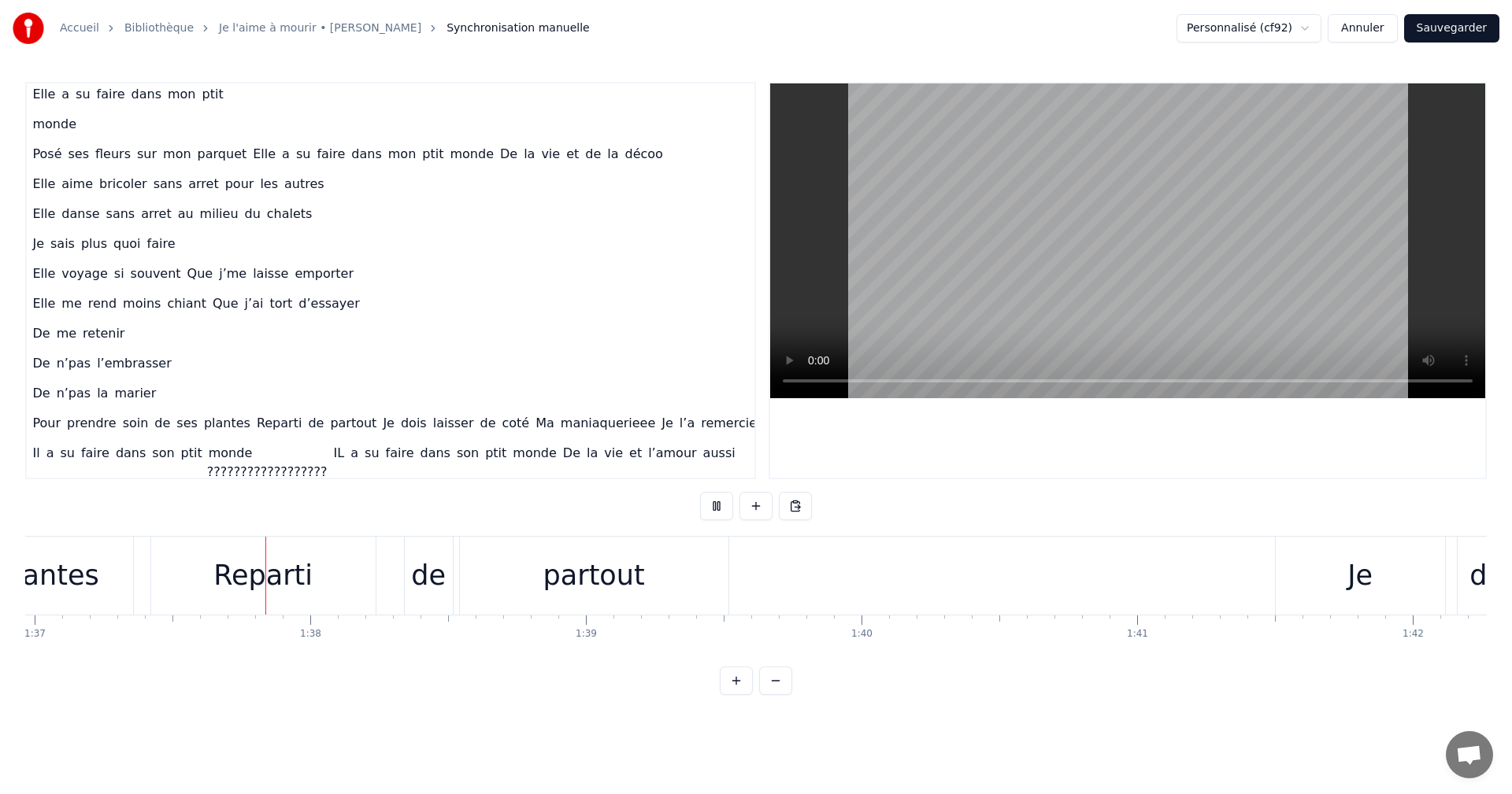
scroll to position [0, 26736]
click at [709, 487] on div "0:06 Moi la mécanique, les moteurs , les camions 0:09 Mon passé de pompier , la…" at bounding box center [756, 389] width 1461 height 614
click at [717, 512] on button at bounding box center [717, 506] width 33 height 29
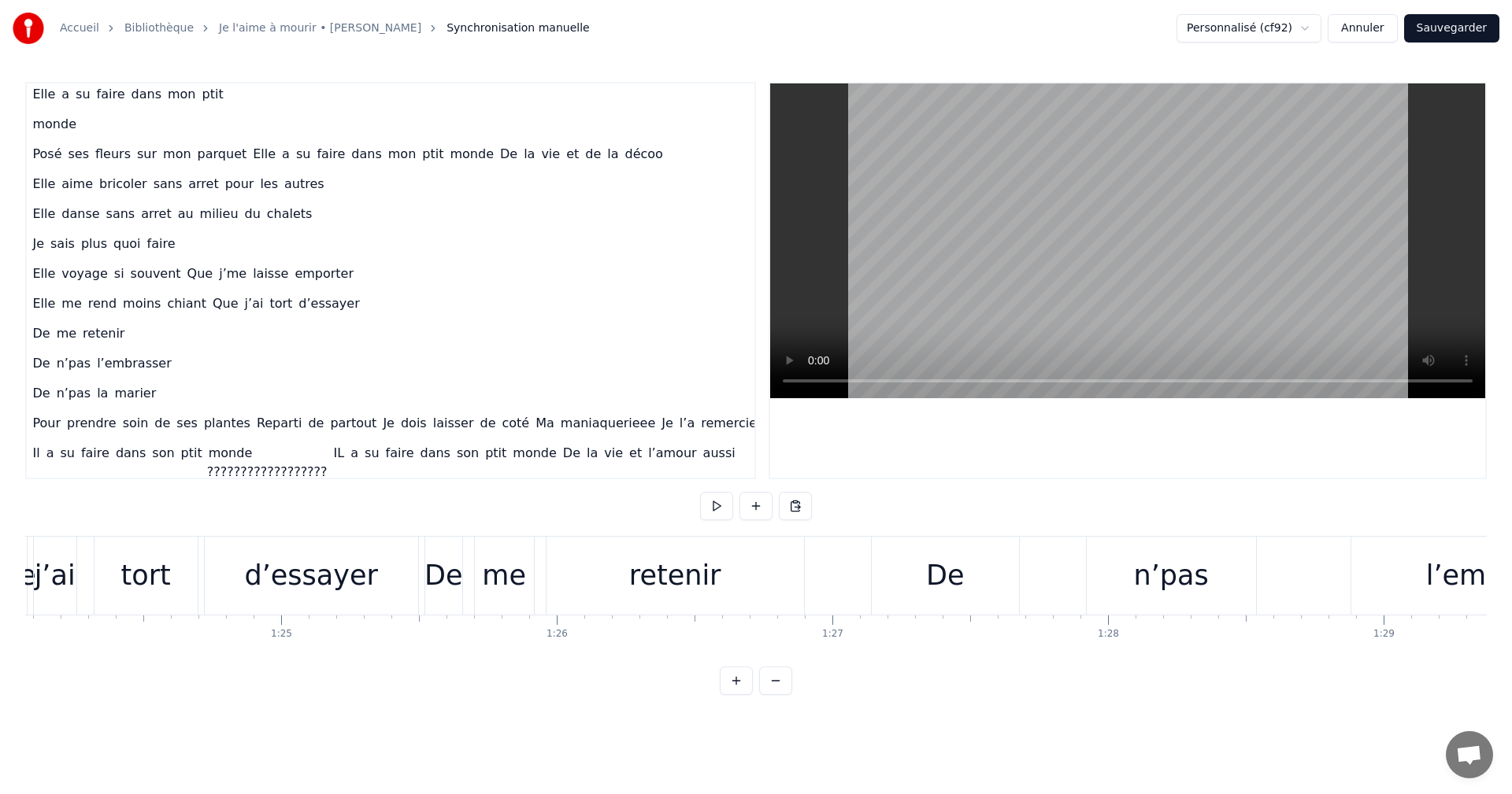
scroll to position [0, 23273]
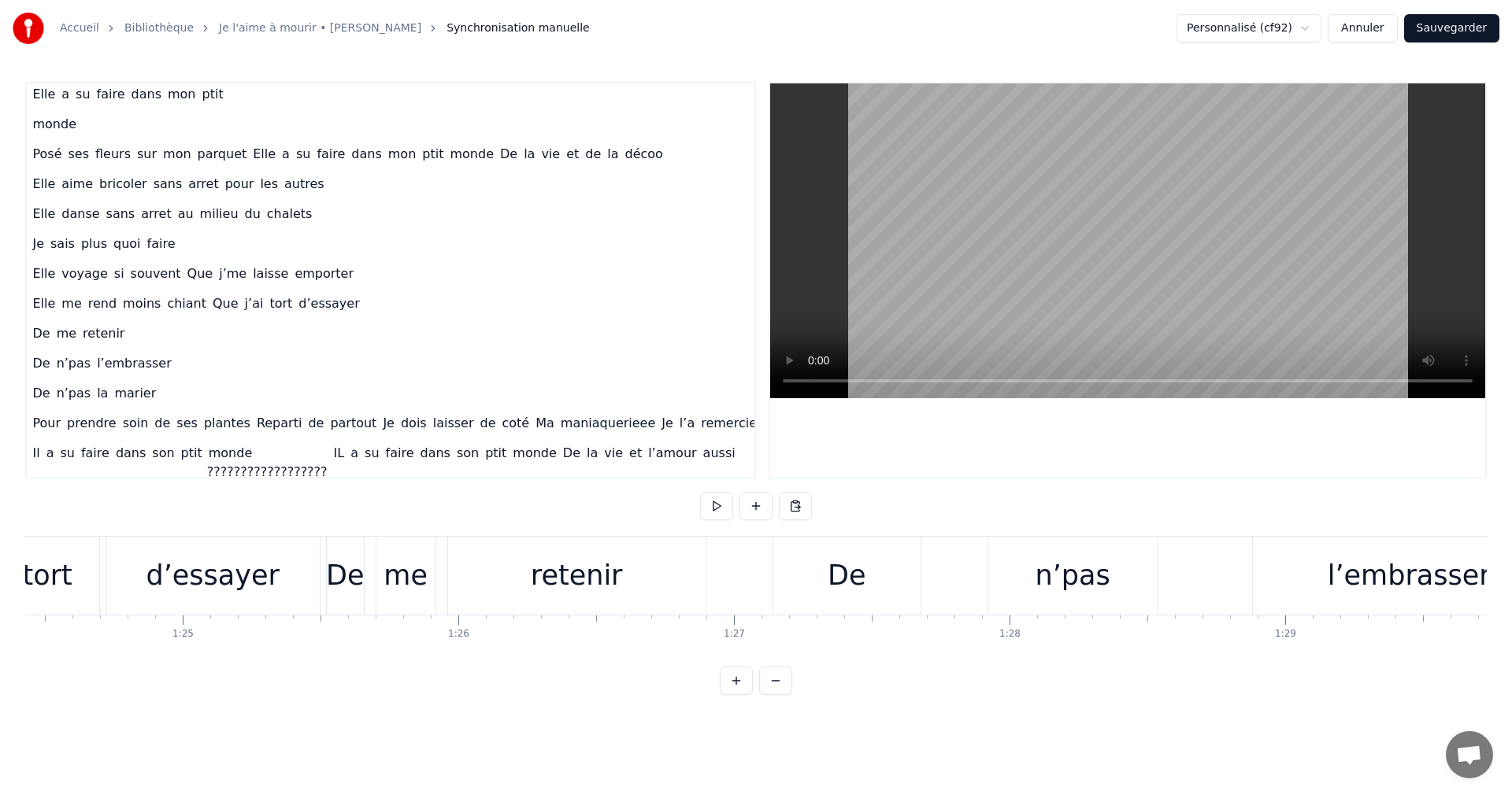
click at [852, 560] on div "De" at bounding box center [846, 576] width 37 height 42
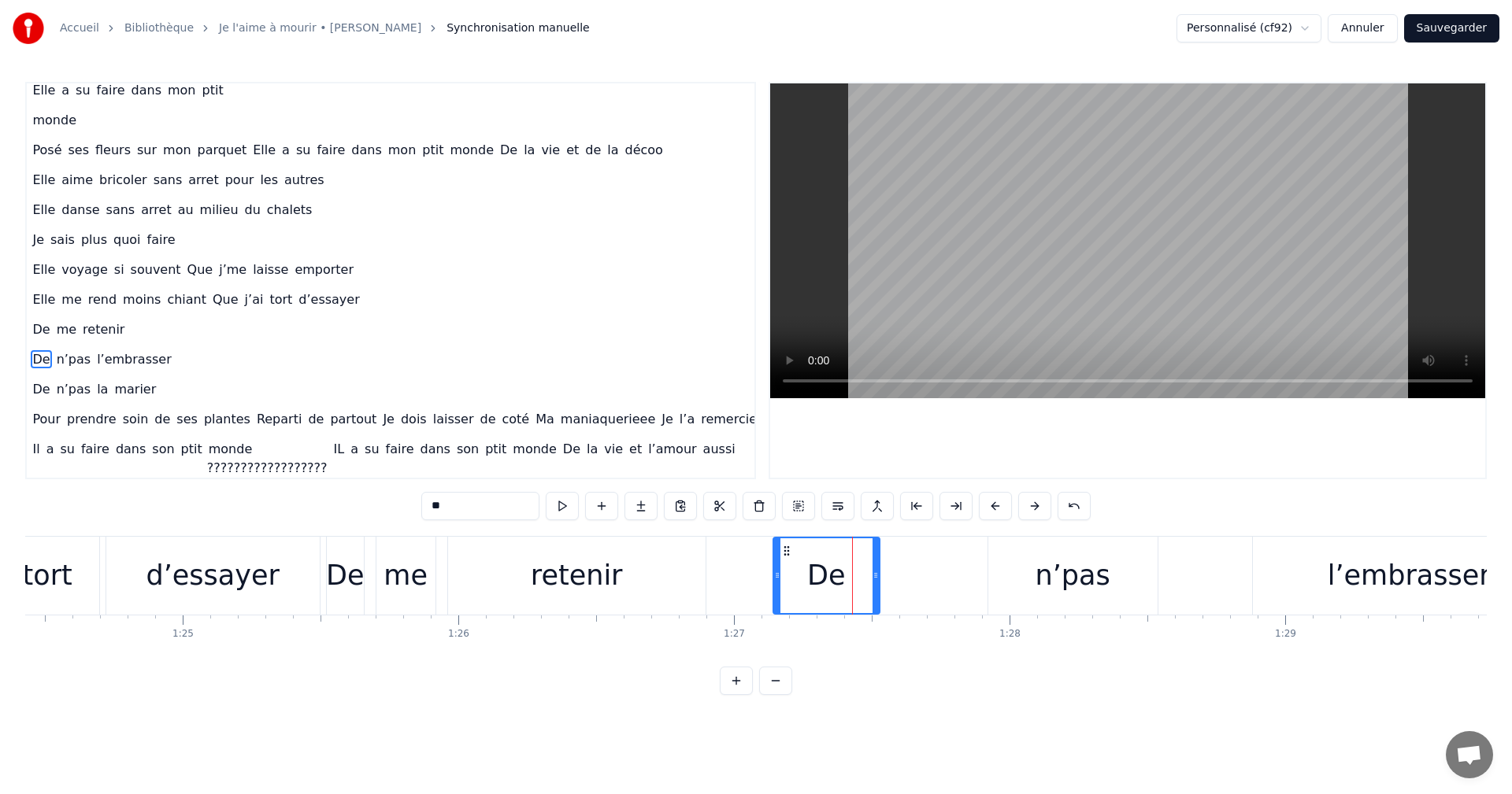
drag, startPoint x: 917, startPoint y: 575, endPoint x: 874, endPoint y: 588, distance: 44.9
click at [874, 588] on div at bounding box center [875, 576] width 6 height 75
drag, startPoint x: 786, startPoint y: 547, endPoint x: 769, endPoint y: 549, distance: 17.1
click at [769, 549] on icon at bounding box center [770, 551] width 12 height 12
click at [1131, 566] on div "n’pas" at bounding box center [1073, 575] width 169 height 78
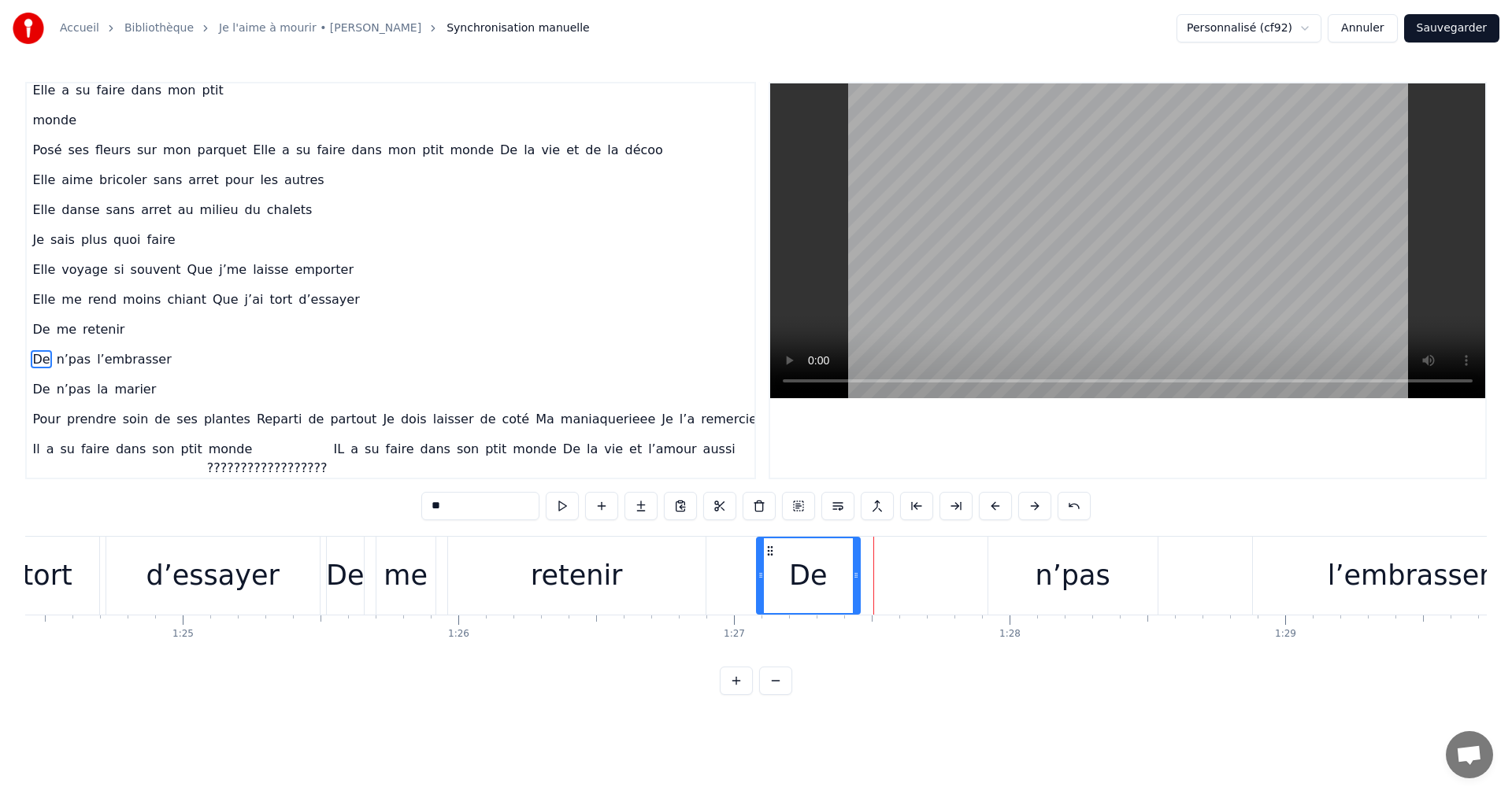
type input "*****"
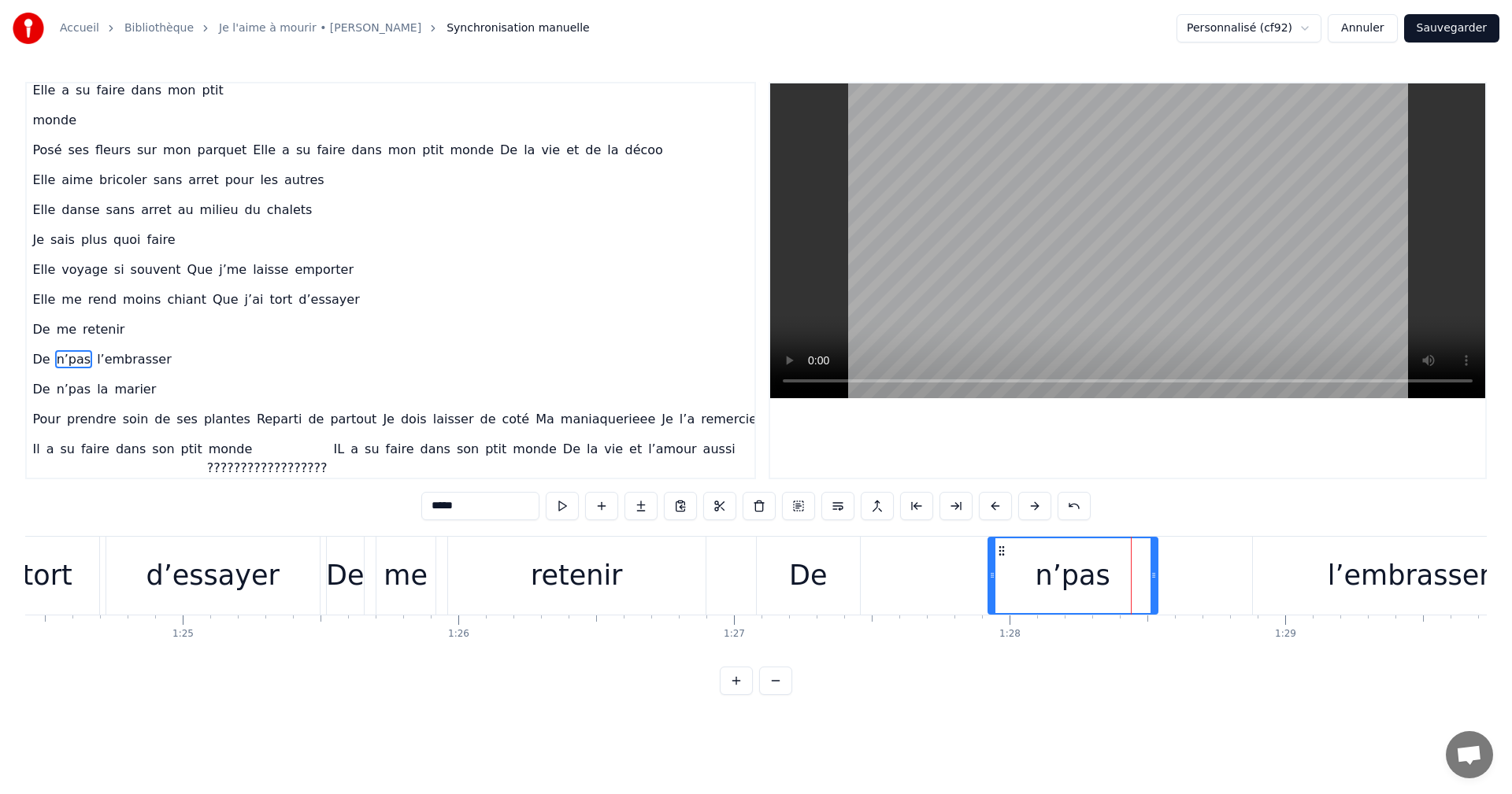
drag, startPoint x: 999, startPoint y: 543, endPoint x: 912, endPoint y: 562, distance: 89.1
click at [912, 562] on div "De n’pas l’embrasser" at bounding box center [1162, 575] width 814 height 78
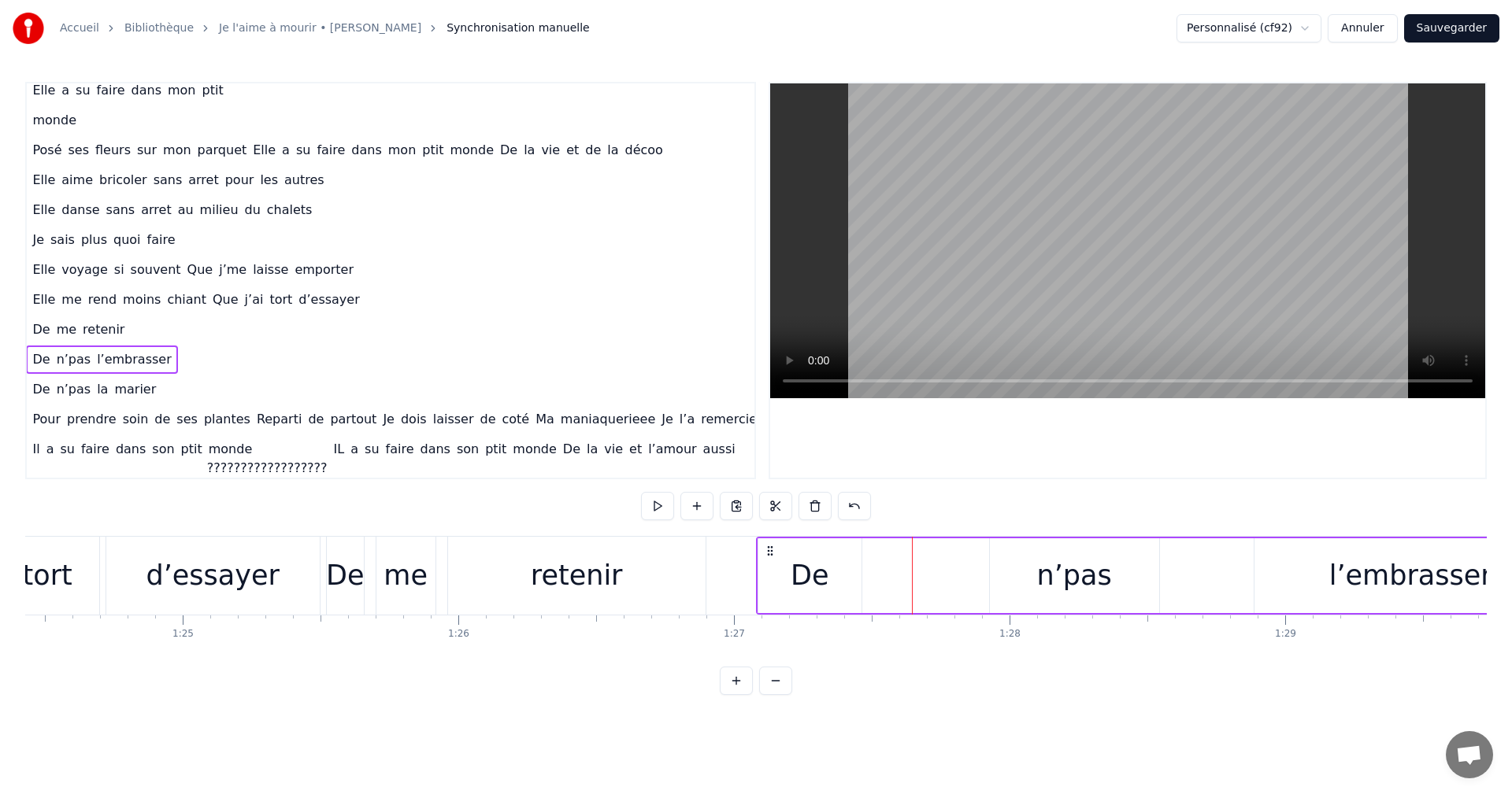
click at [1039, 564] on div "n’pas" at bounding box center [1074, 576] width 169 height 75
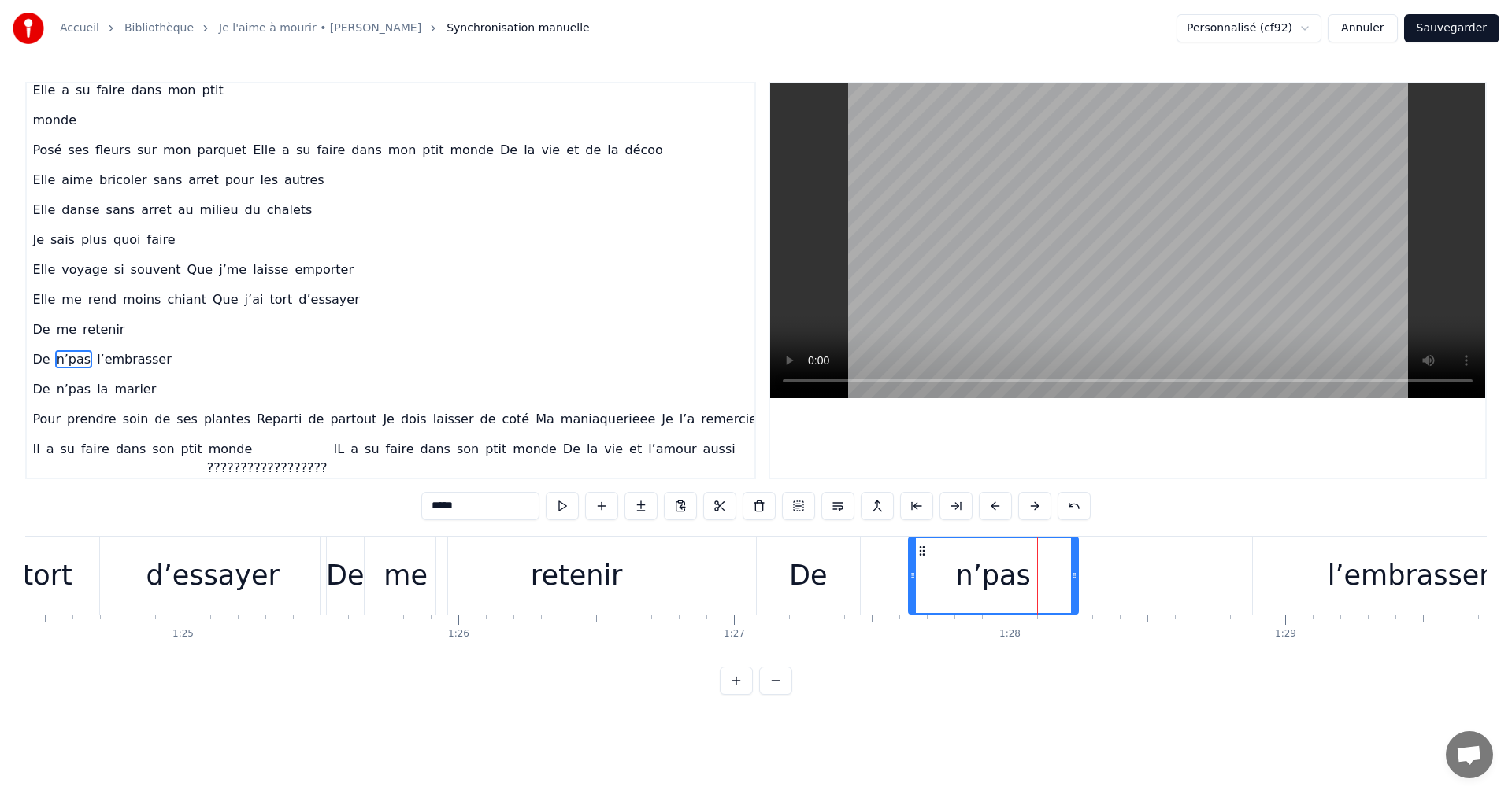
drag, startPoint x: 1004, startPoint y: 552, endPoint x: 923, endPoint y: 568, distance: 82.6
click at [923, 568] on div "n’pas" at bounding box center [993, 576] width 167 height 75
click at [801, 566] on div "De" at bounding box center [807, 576] width 37 height 42
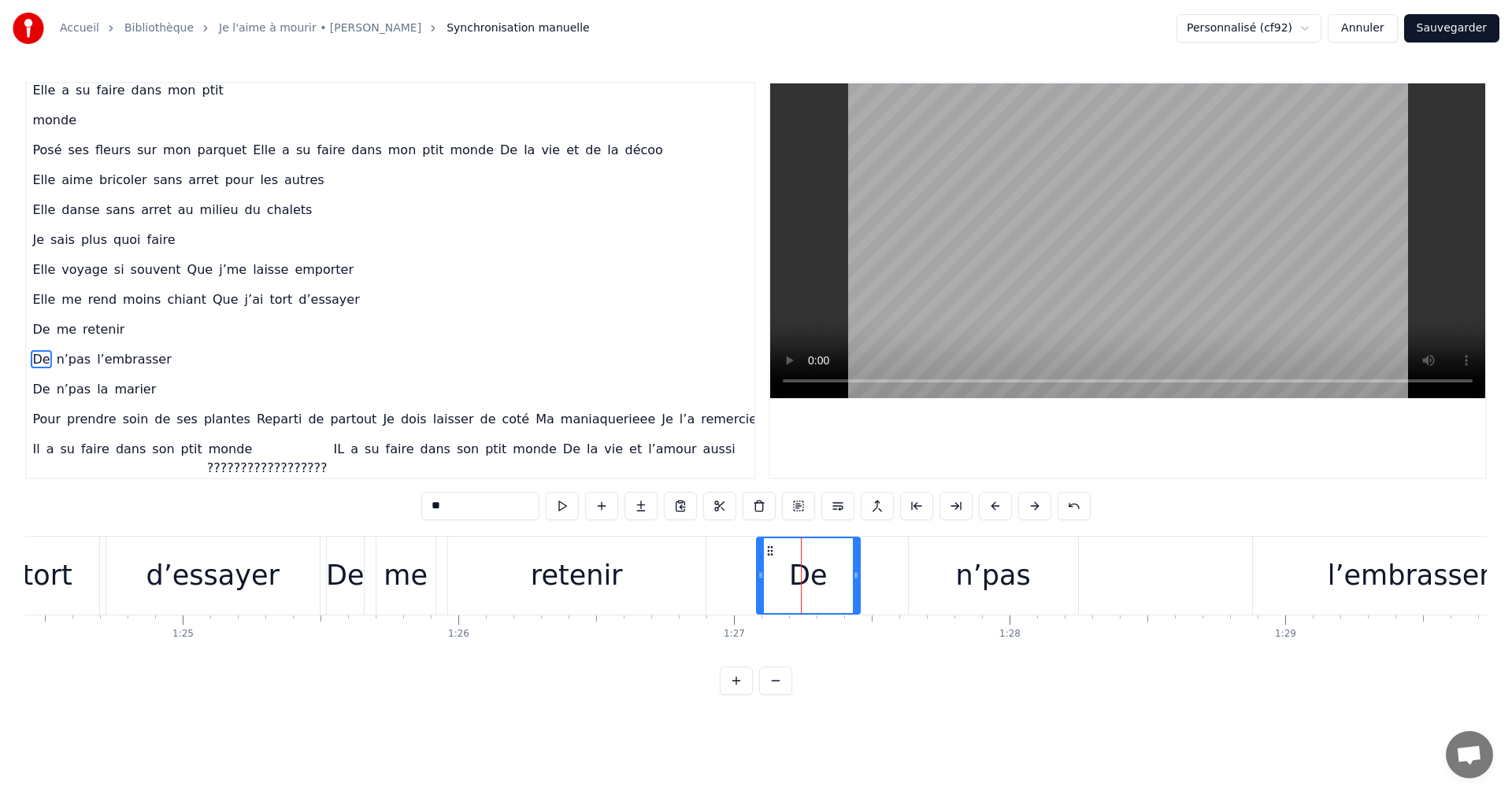
drag, startPoint x: 766, startPoint y: 543, endPoint x: 800, endPoint y: 547, distance: 34.2
click at [800, 547] on div "De" at bounding box center [808, 576] width 102 height 75
drag, startPoint x: 768, startPoint y: 549, endPoint x: 801, endPoint y: 558, distance: 34.2
click at [801, 558] on div "De" at bounding box center [841, 576] width 102 height 75
click at [574, 568] on div "retenir" at bounding box center [577, 576] width 92 height 42
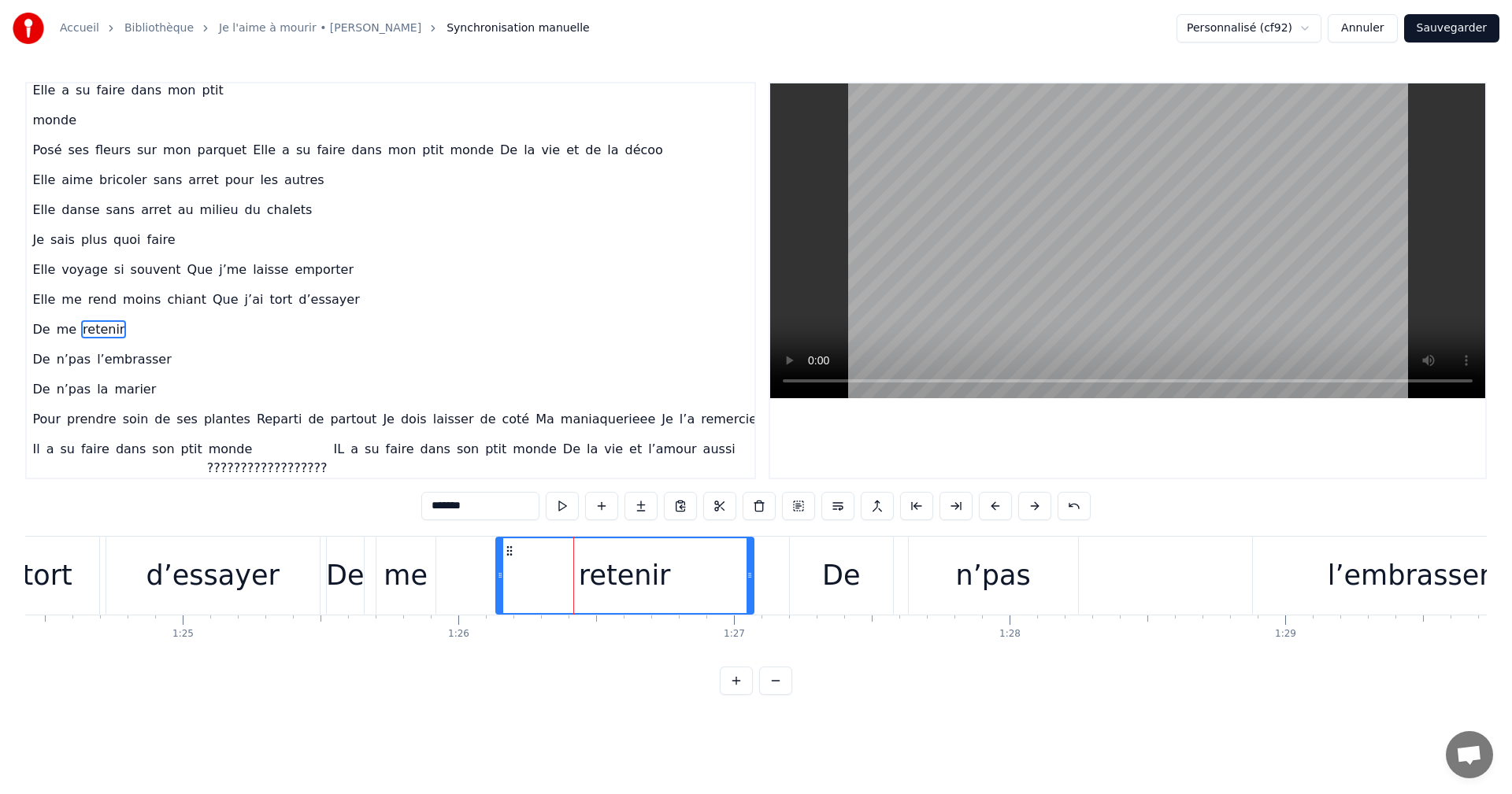
drag, startPoint x: 458, startPoint y: 552, endPoint x: 506, endPoint y: 556, distance: 48.2
click at [506, 556] on icon at bounding box center [509, 551] width 12 height 12
click at [409, 565] on div "me" at bounding box center [405, 576] width 44 height 42
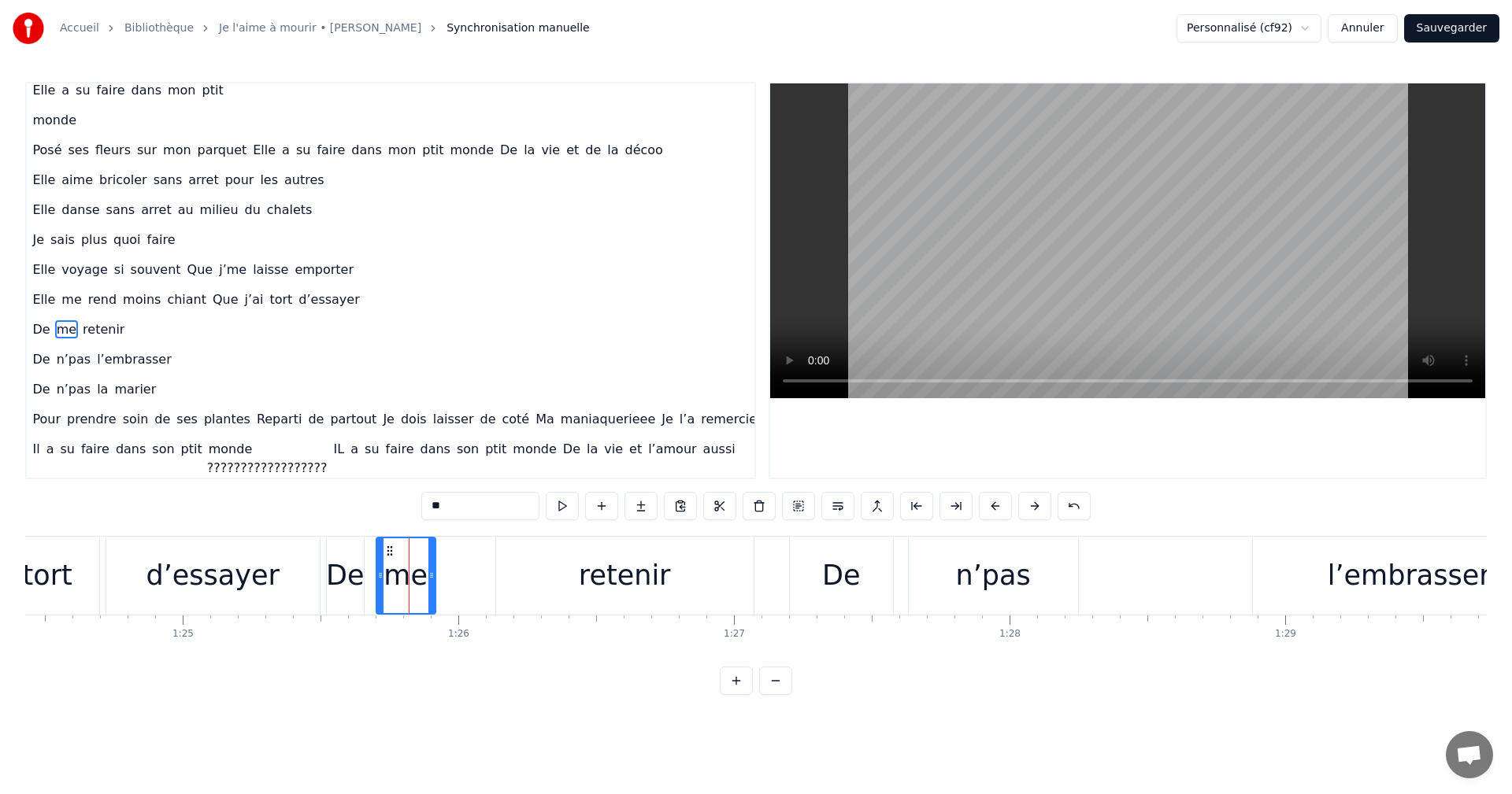
click at [1339, 564] on div "l’embrasser" at bounding box center [1409, 576] width 163 height 42
type input "**********"
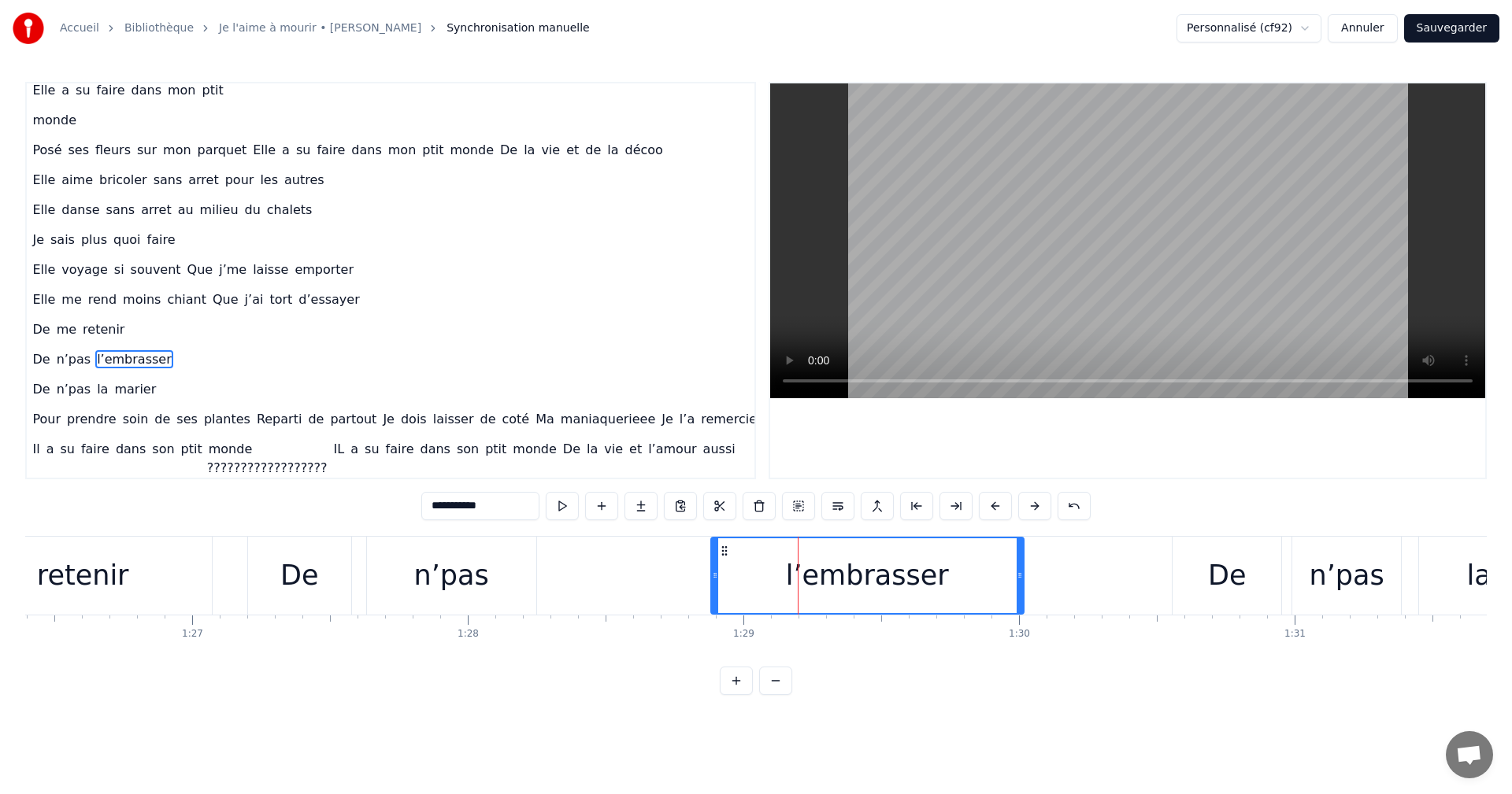
scroll to position [0, 23841]
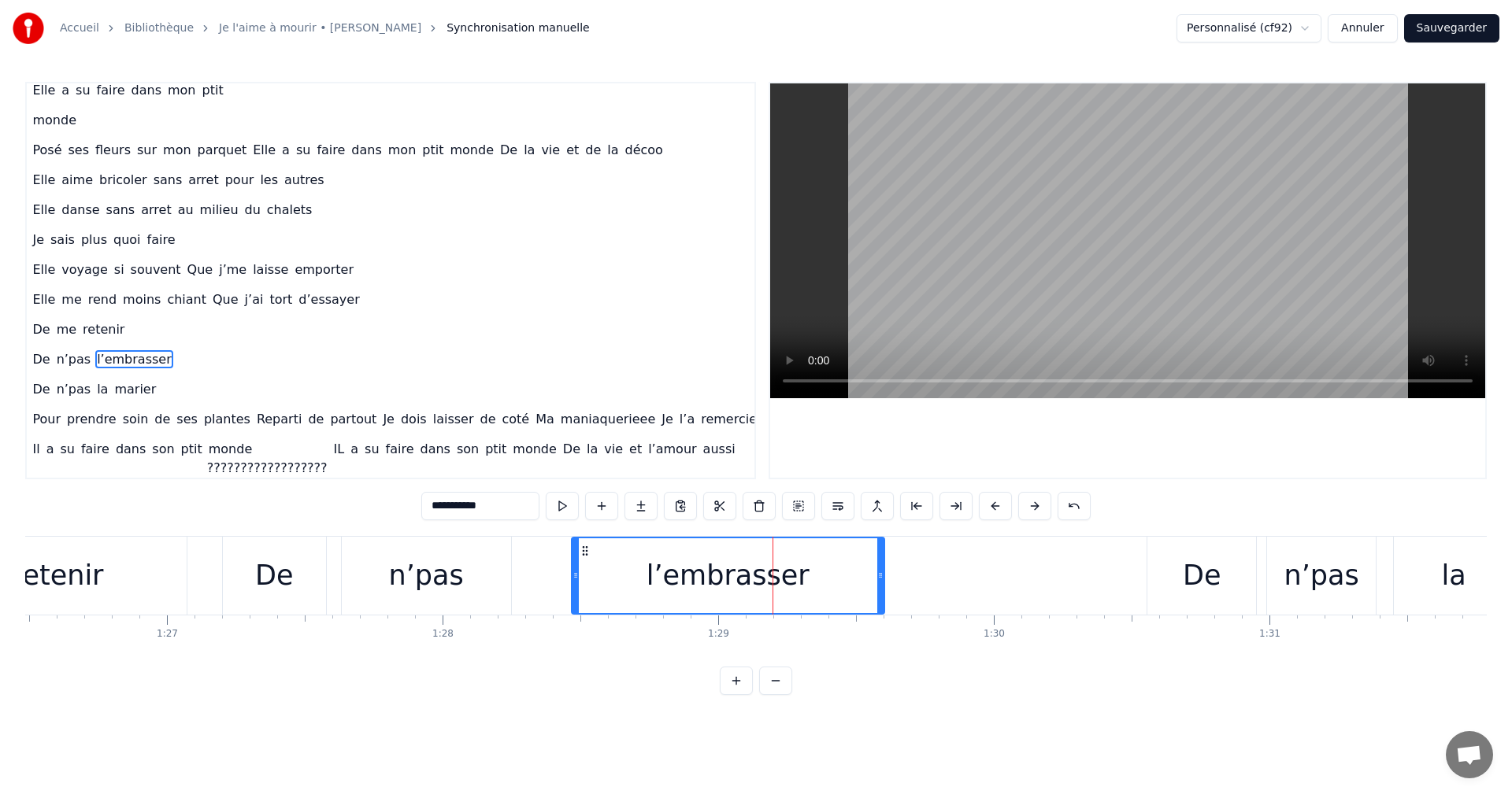
drag, startPoint x: 698, startPoint y: 549, endPoint x: 584, endPoint y: 555, distance: 114.2
click at [584, 555] on icon at bounding box center [585, 551] width 12 height 12
drag, startPoint x: 878, startPoint y: 575, endPoint x: 849, endPoint y: 577, distance: 29.1
click at [849, 577] on icon at bounding box center [851, 575] width 6 height 12
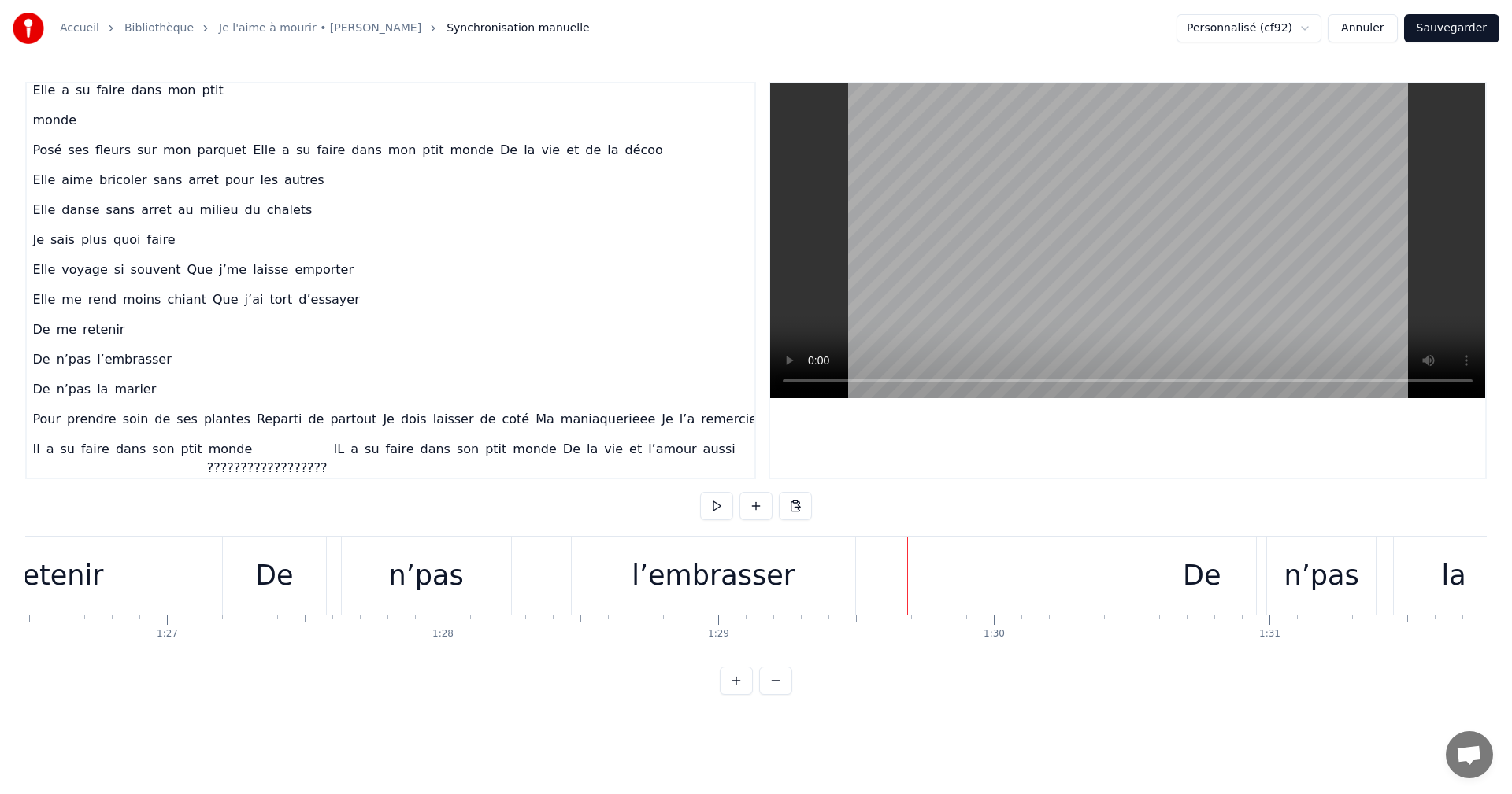
click at [1186, 560] on div "De" at bounding box center [1202, 576] width 37 height 42
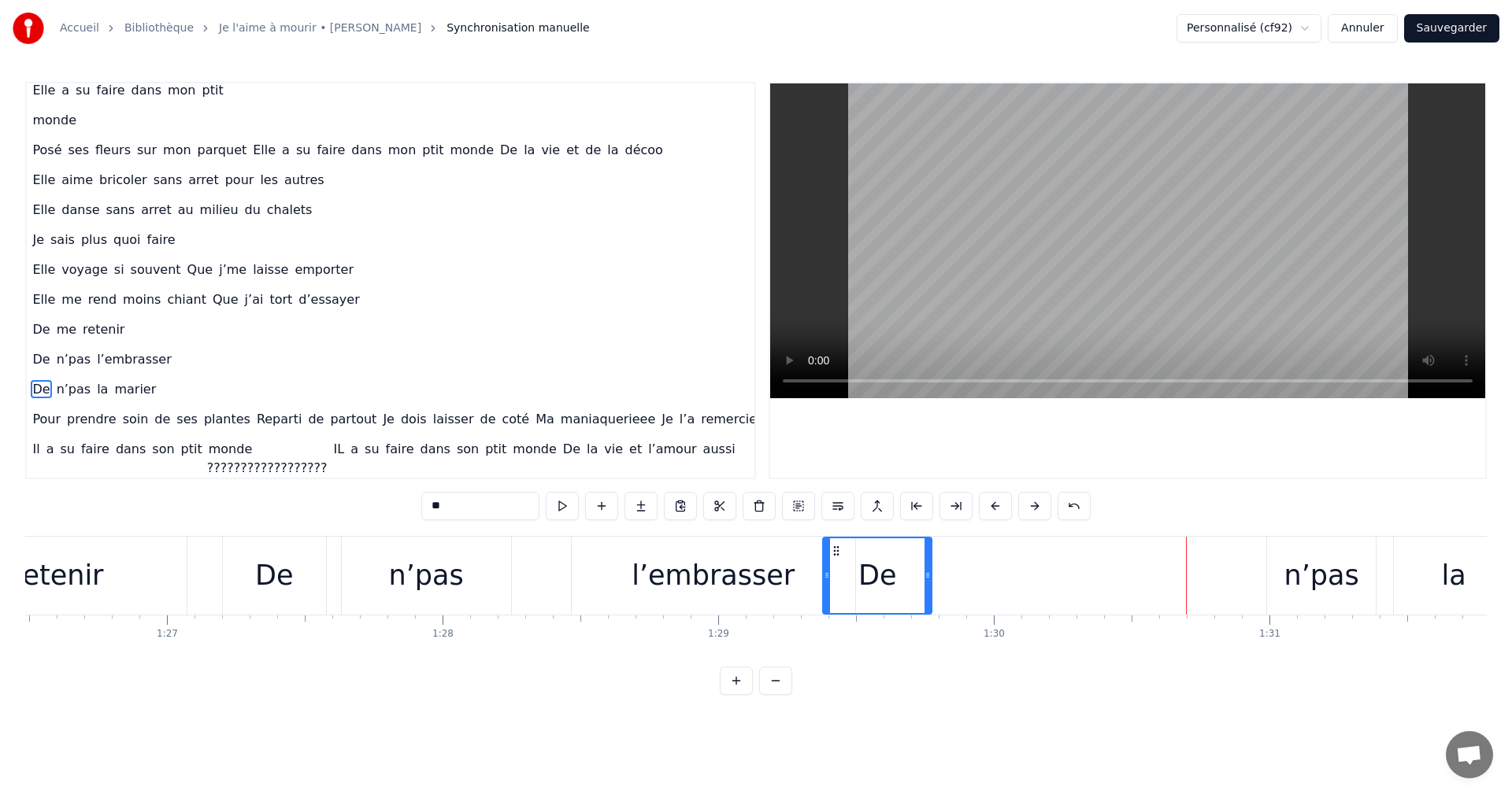
drag, startPoint x: 1164, startPoint y: 546, endPoint x: 840, endPoint y: 581, distance: 325.9
click at [840, 581] on div "De" at bounding box center [877, 576] width 107 height 75
click at [1299, 574] on div "n’pas" at bounding box center [1322, 576] width 75 height 42
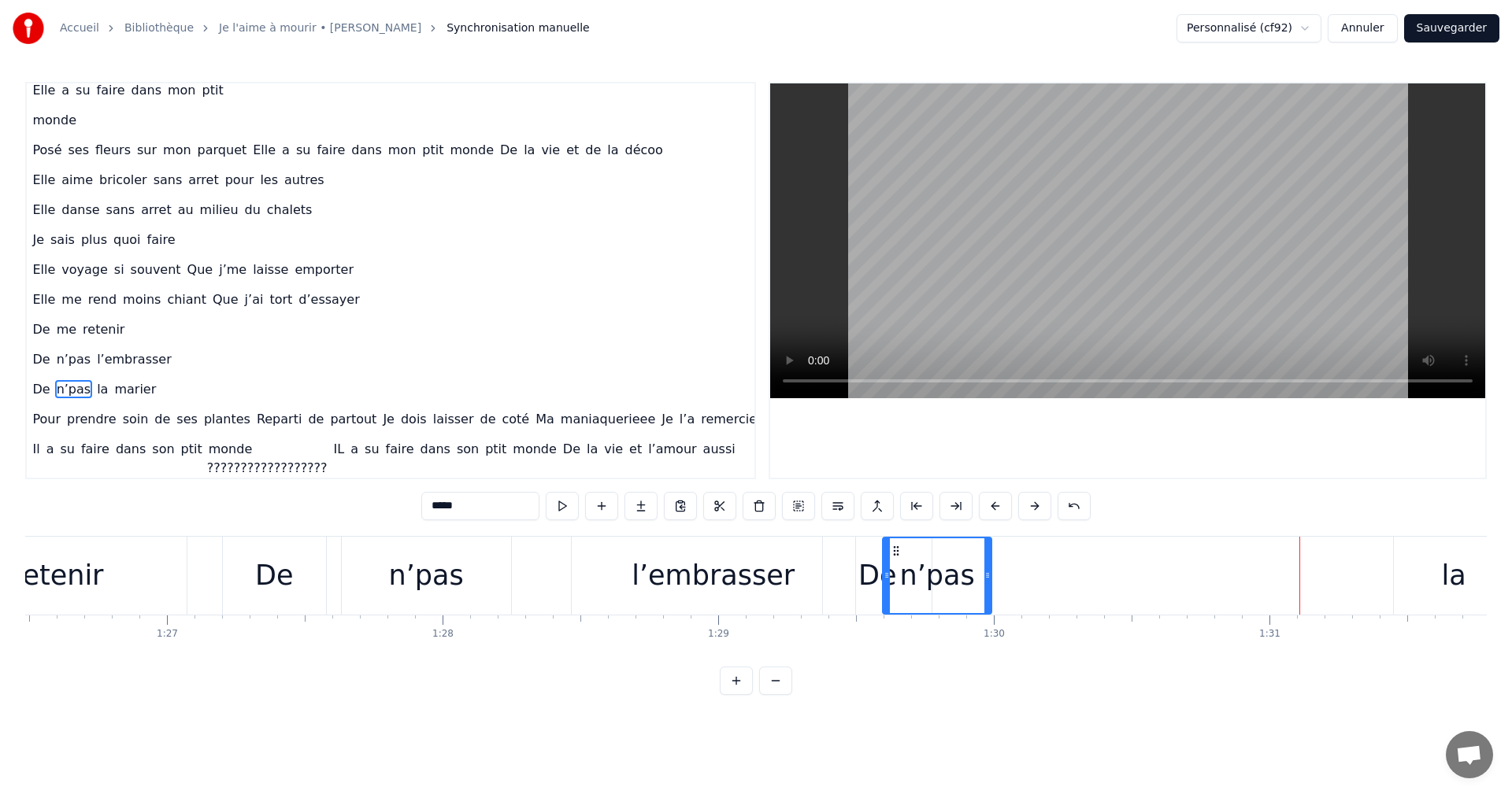
drag, startPoint x: 1284, startPoint y: 549, endPoint x: 899, endPoint y: 601, distance: 388.5
click at [899, 601] on div "n’pas" at bounding box center [936, 576] width 107 height 75
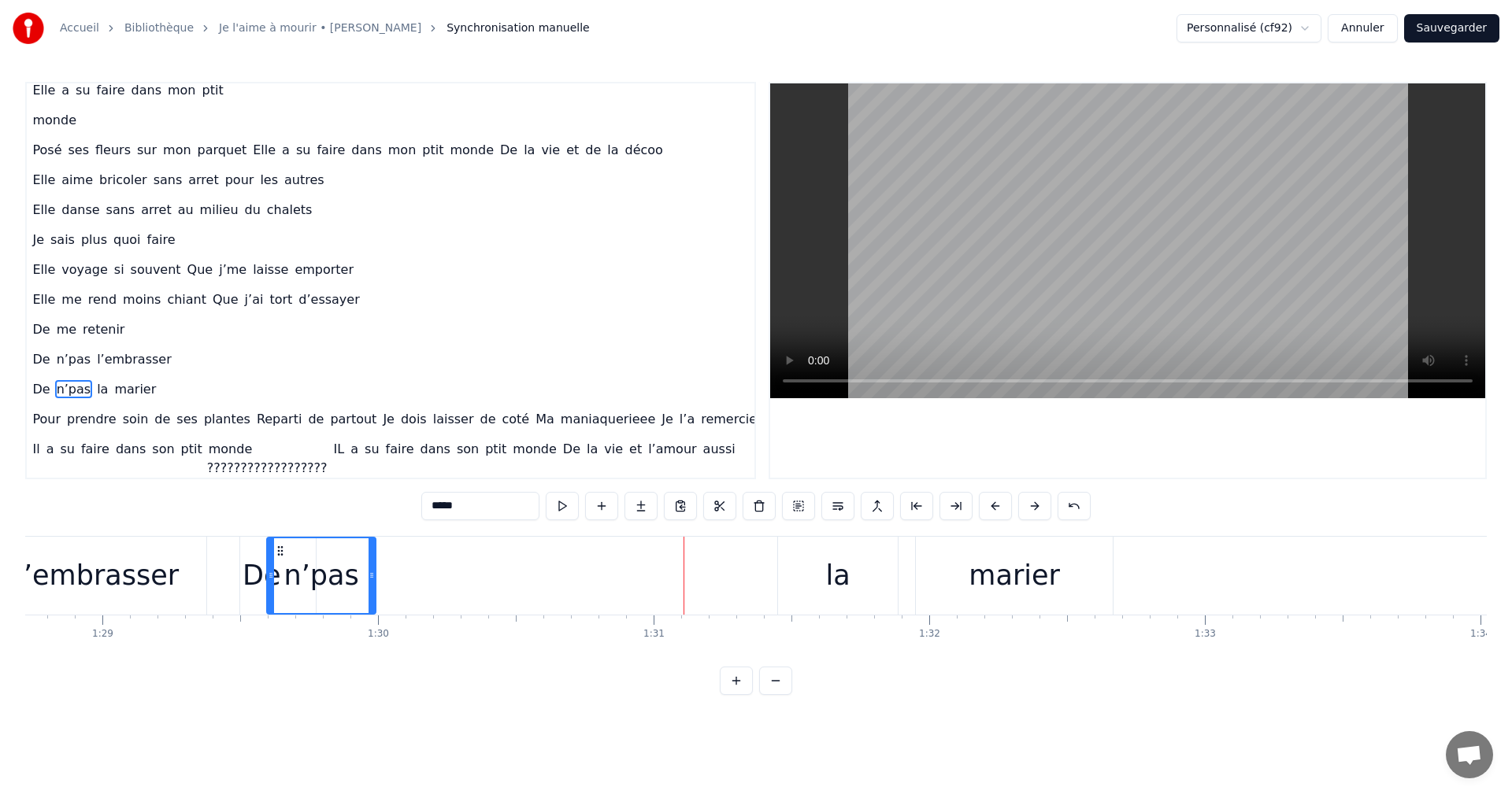
scroll to position [0, 24481]
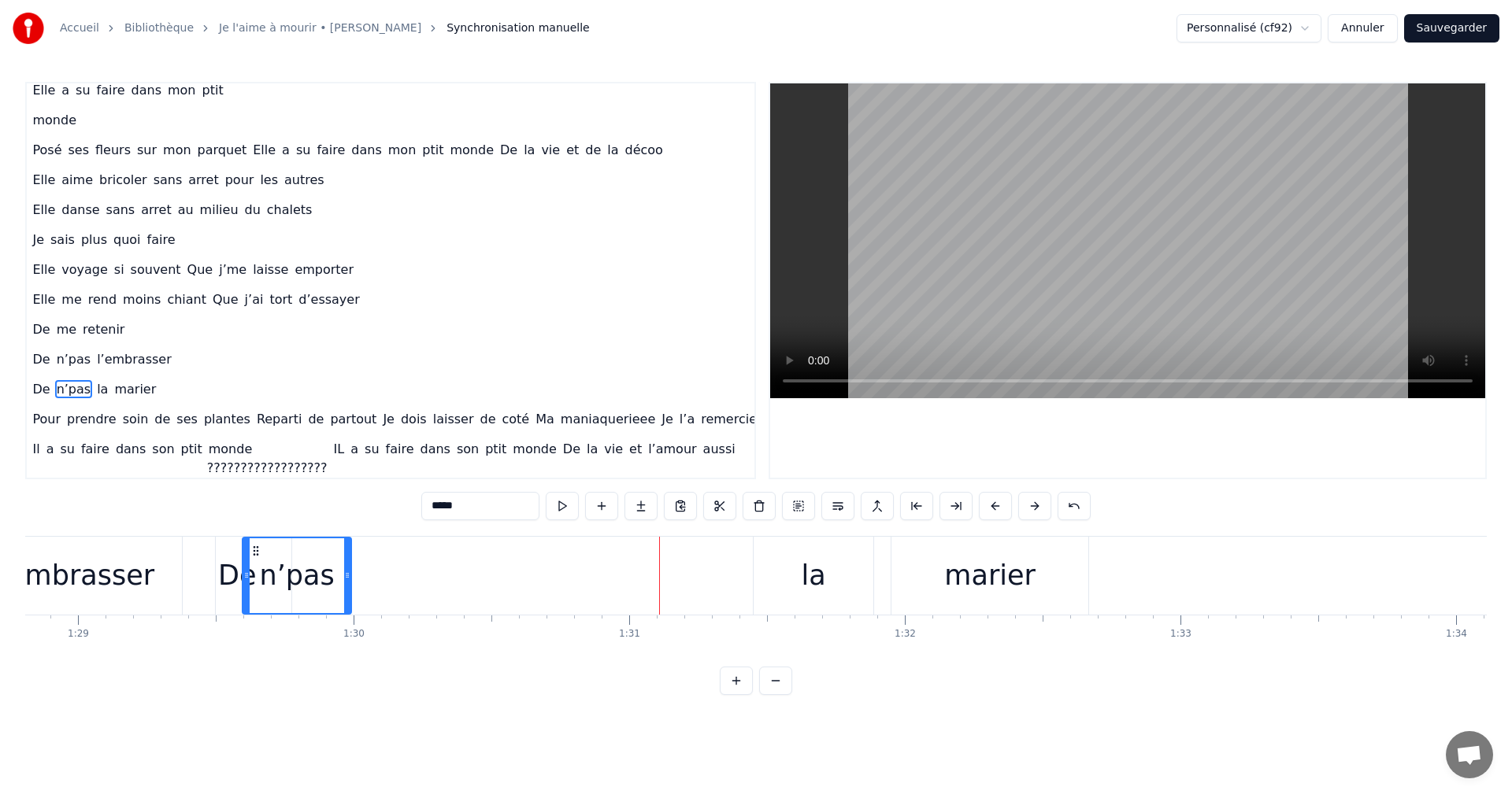
click at [800, 557] on div "la" at bounding box center [813, 575] width 119 height 78
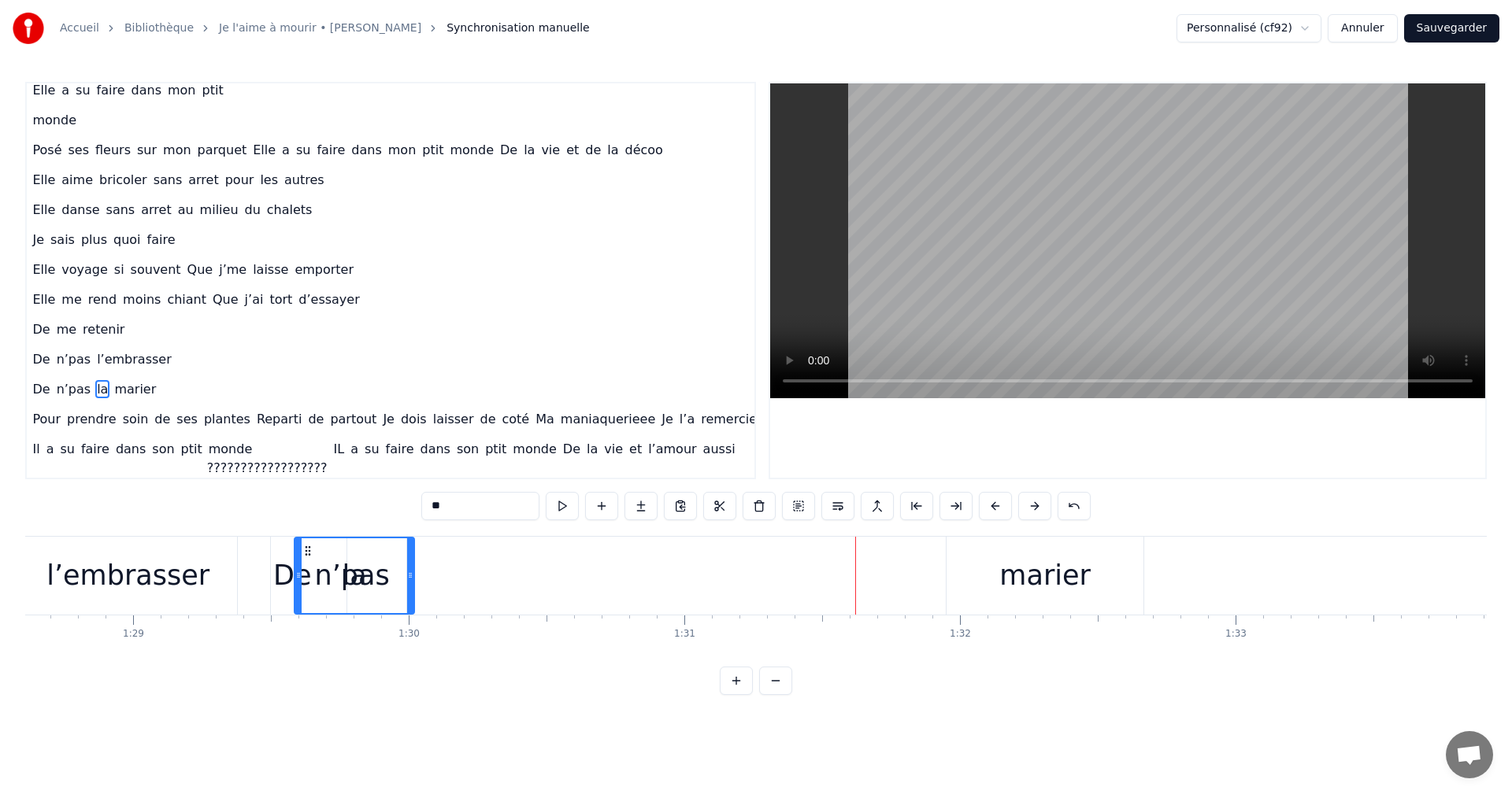
scroll to position [0, 24411]
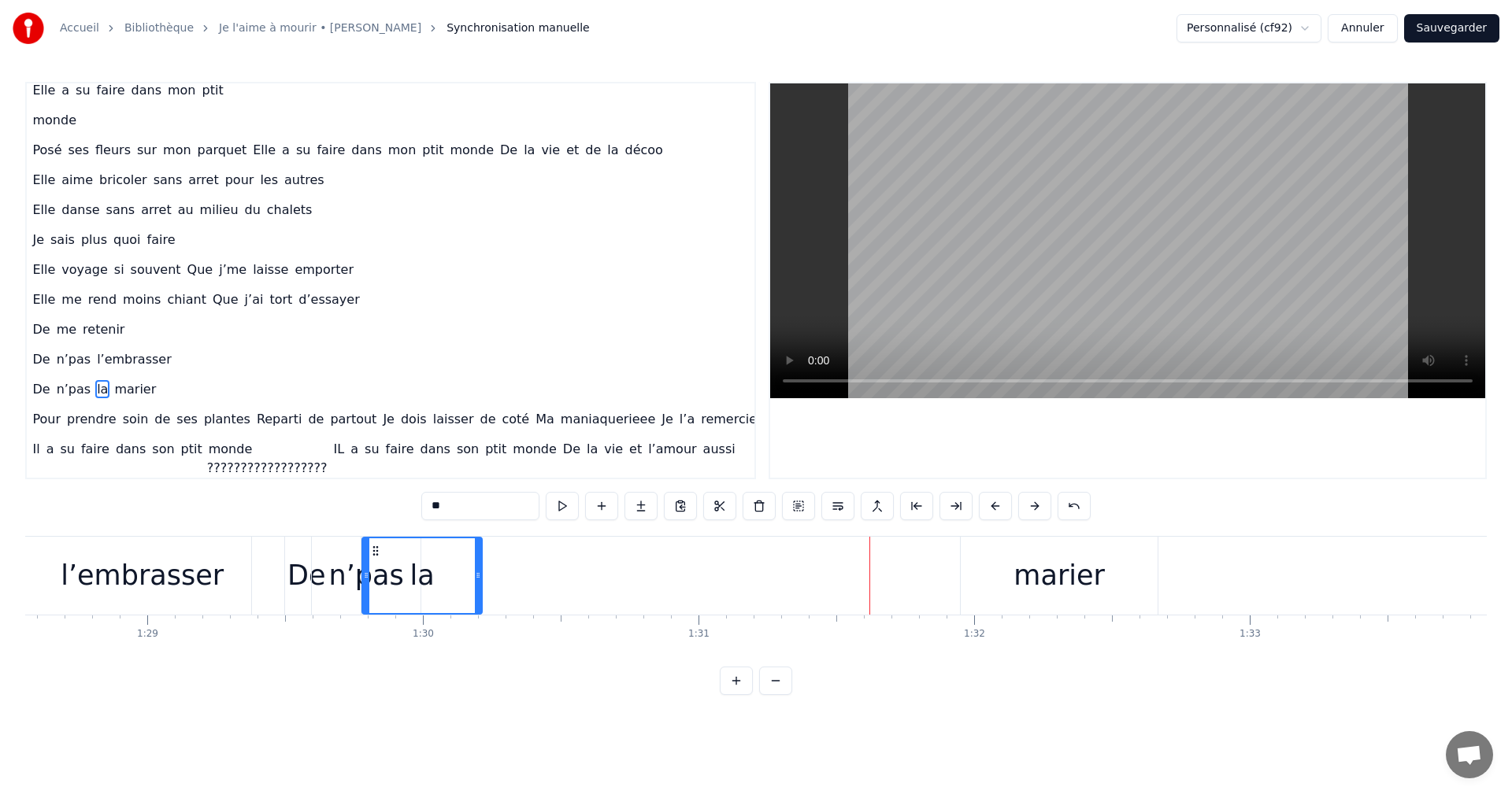
drag, startPoint x: 767, startPoint y: 548, endPoint x: 377, endPoint y: 565, distance: 390.4
click at [377, 565] on div "la" at bounding box center [421, 576] width 118 height 75
click at [1064, 582] on div "marier" at bounding box center [1059, 576] width 92 height 42
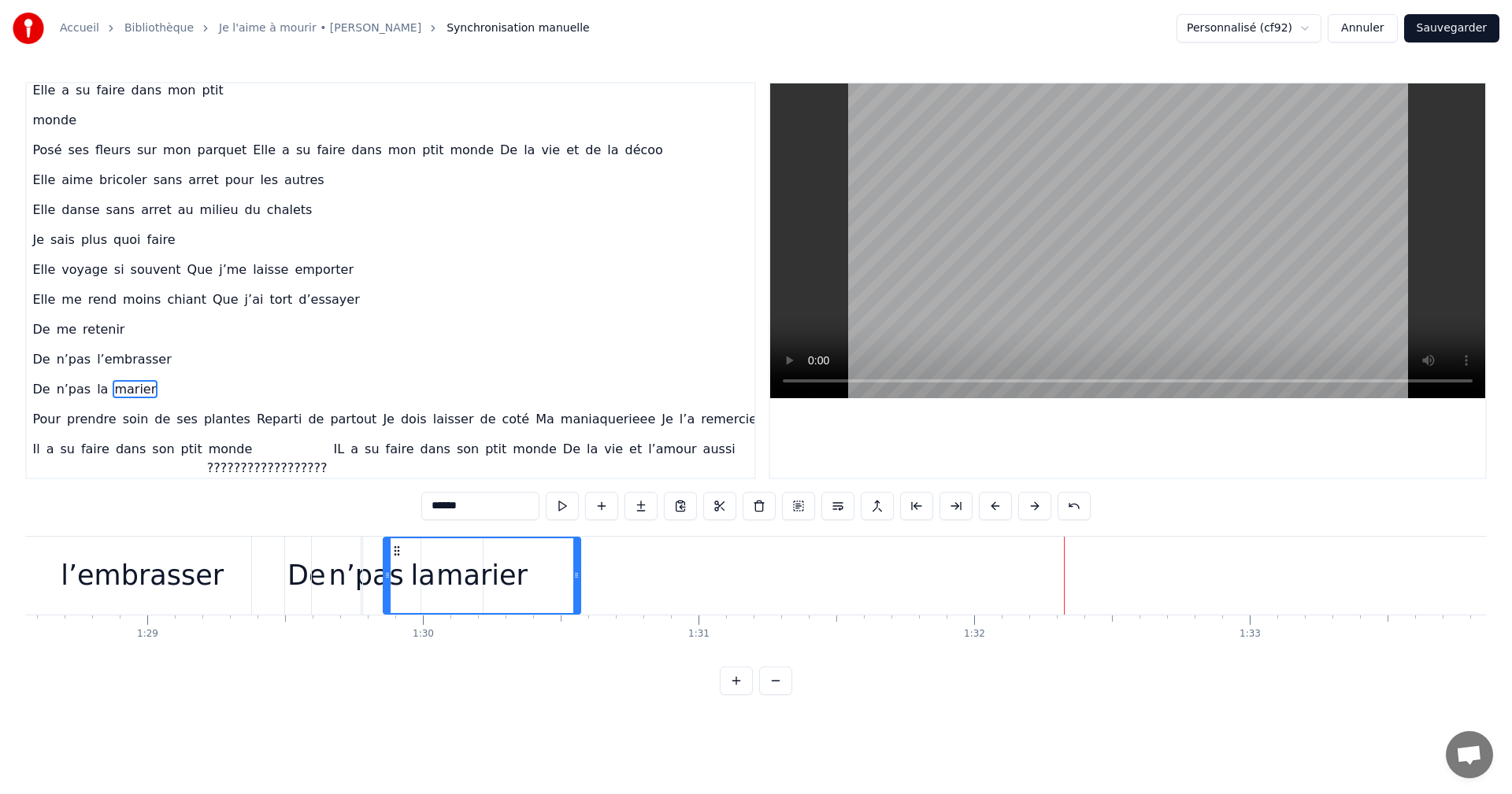
drag, startPoint x: 973, startPoint y: 548, endPoint x: 396, endPoint y: 580, distance: 577.9
click at [396, 580] on div "marier" at bounding box center [482, 576] width 195 height 75
click at [268, 577] on div "De" at bounding box center [306, 575] width 109 height 78
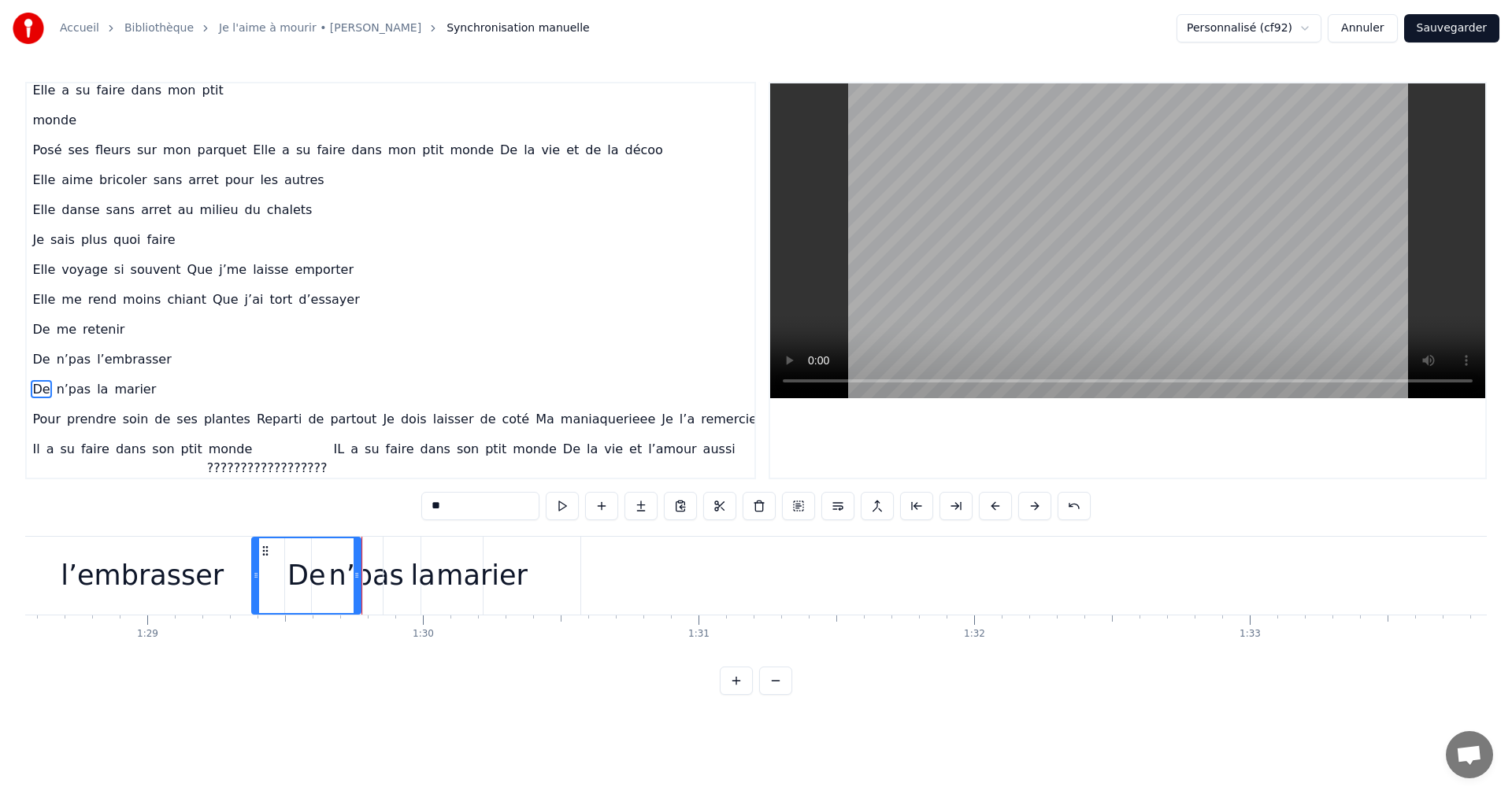
click at [242, 587] on div "l’embrasser" at bounding box center [142, 575] width 283 height 78
type input "**********"
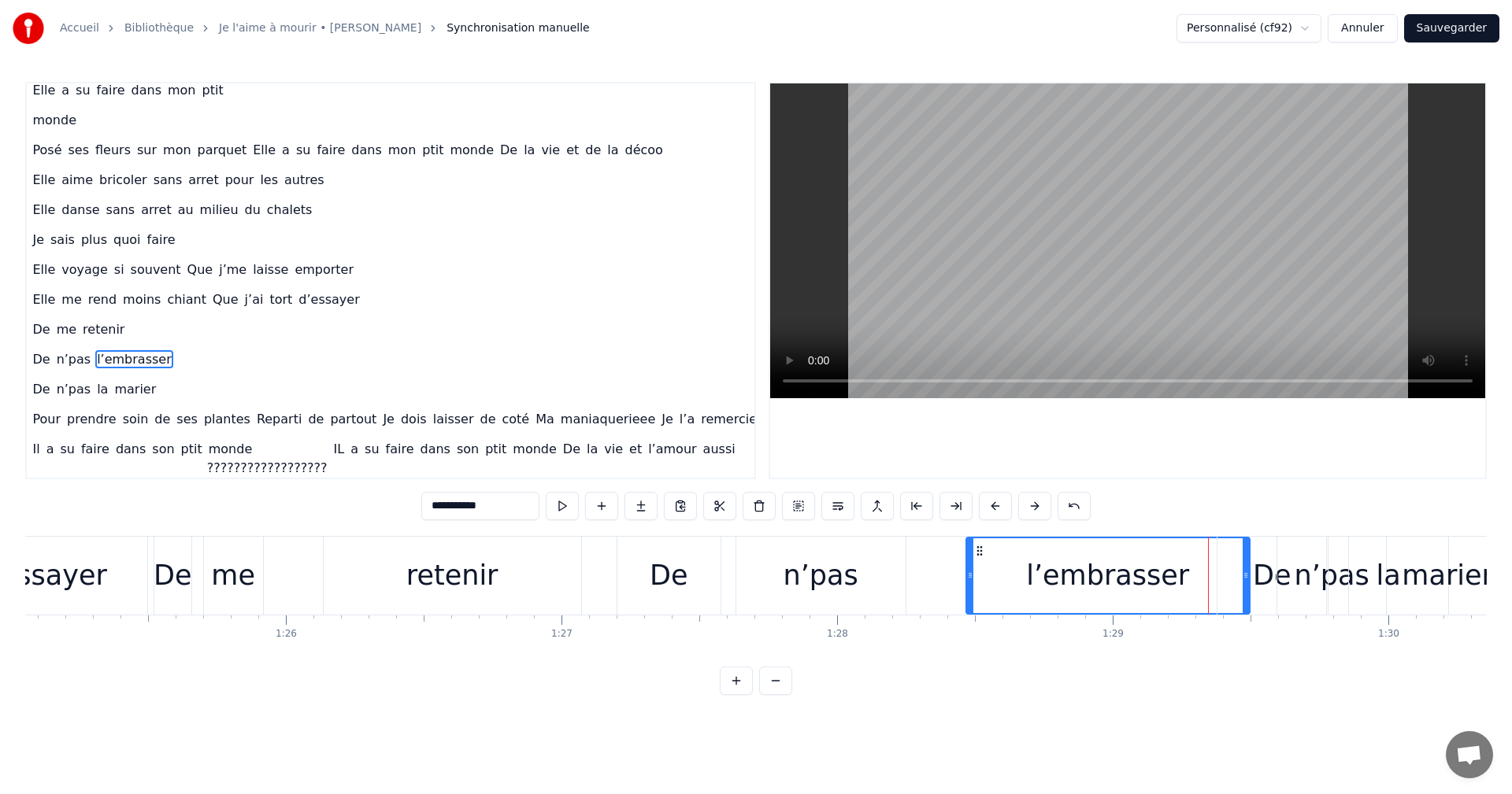
scroll to position [0, 23434]
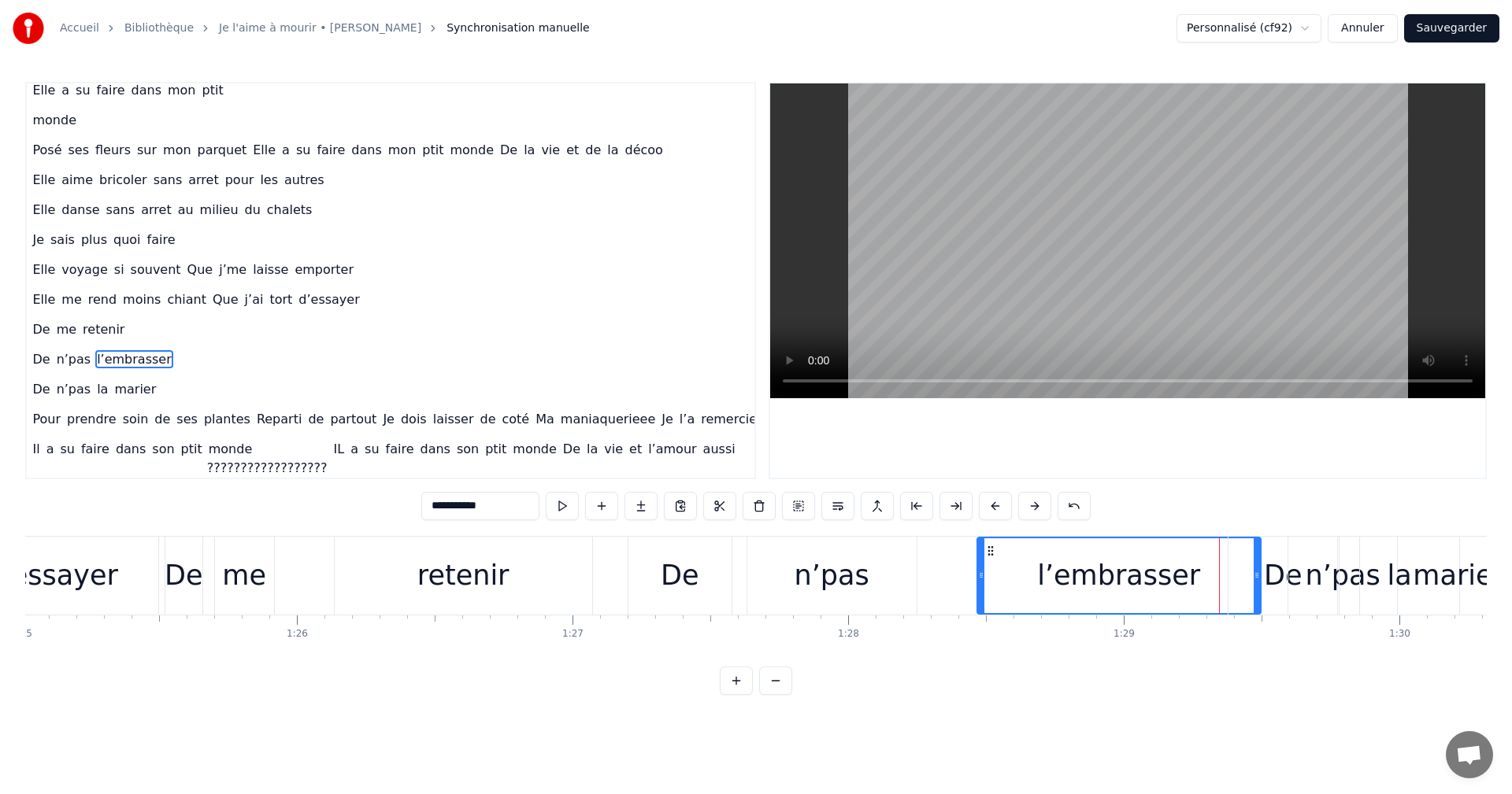
click at [304, 595] on div "De me retenir" at bounding box center [380, 575] width 432 height 78
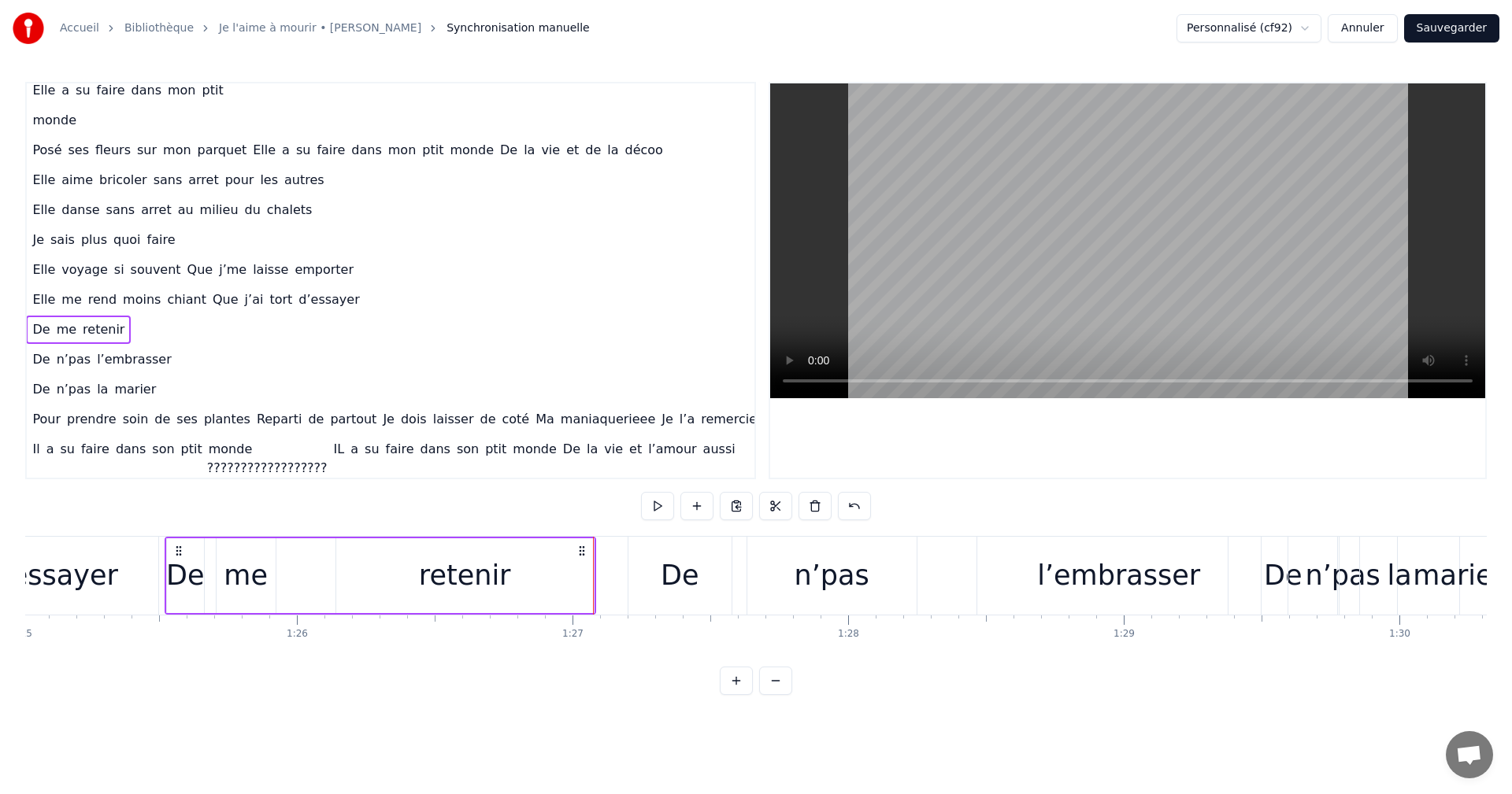
click at [133, 585] on div "d’essayer" at bounding box center [51, 575] width 214 height 78
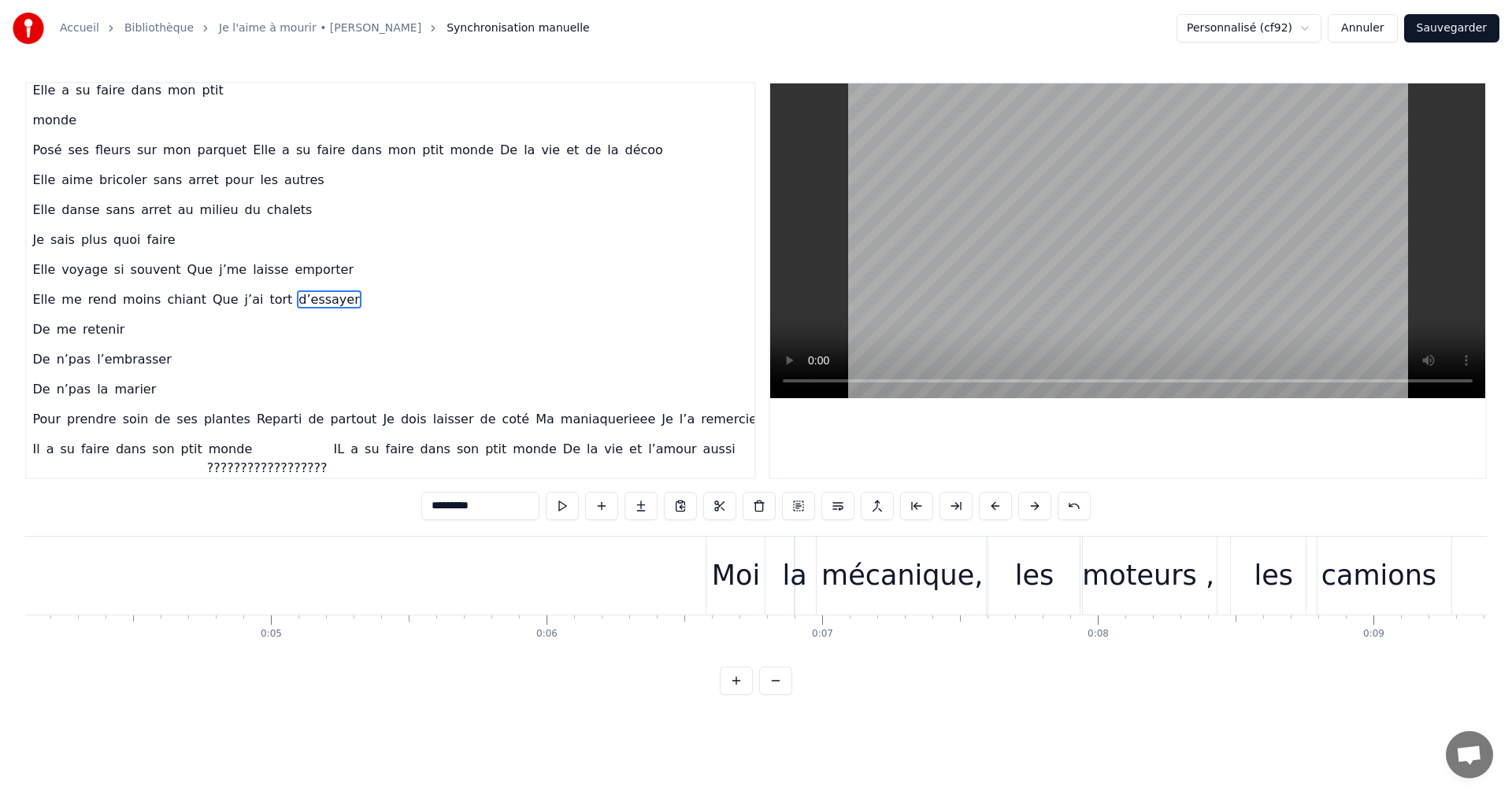
scroll to position [0, 0]
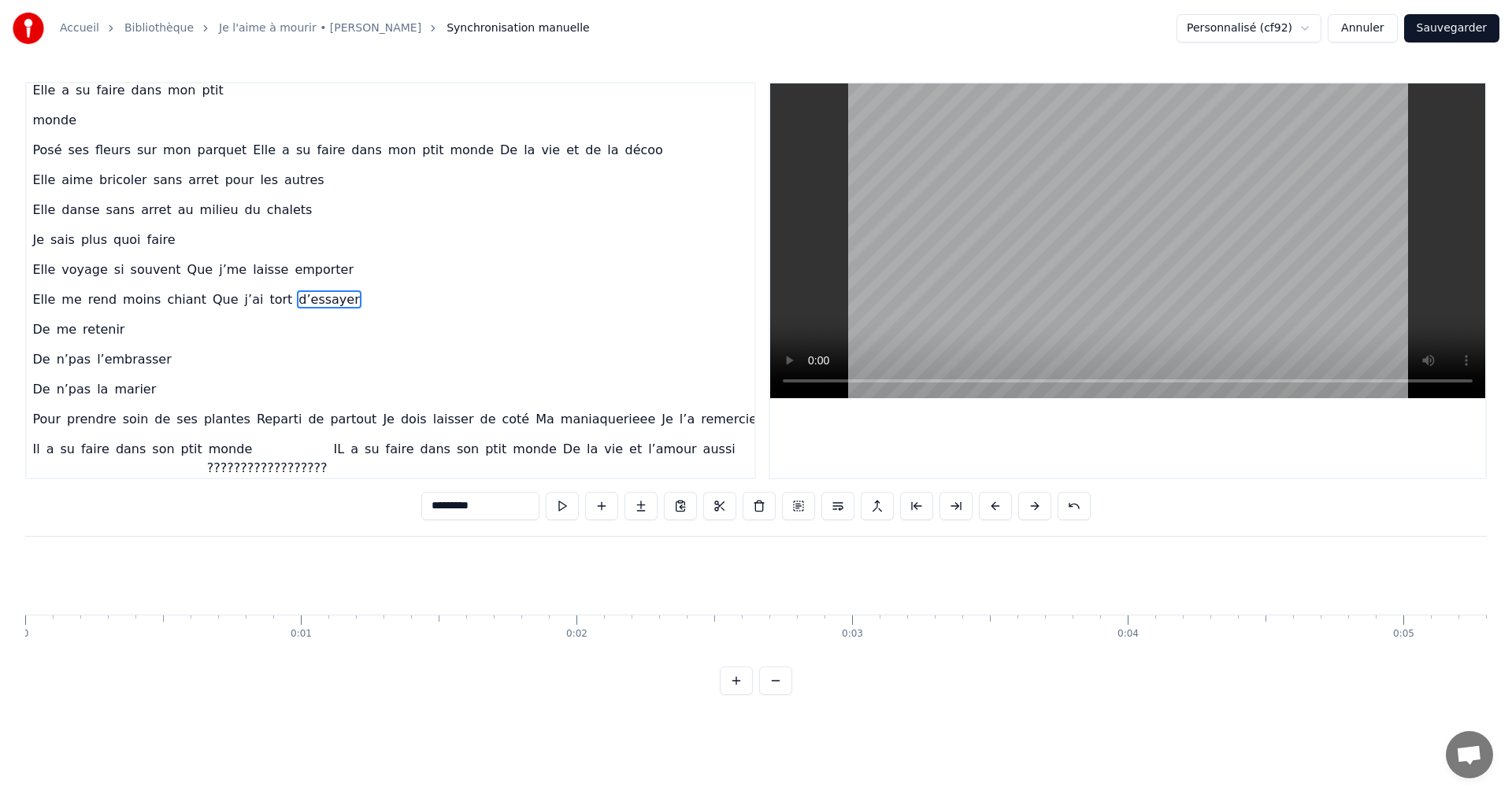
click at [712, 510] on button at bounding box center [717, 506] width 33 height 29
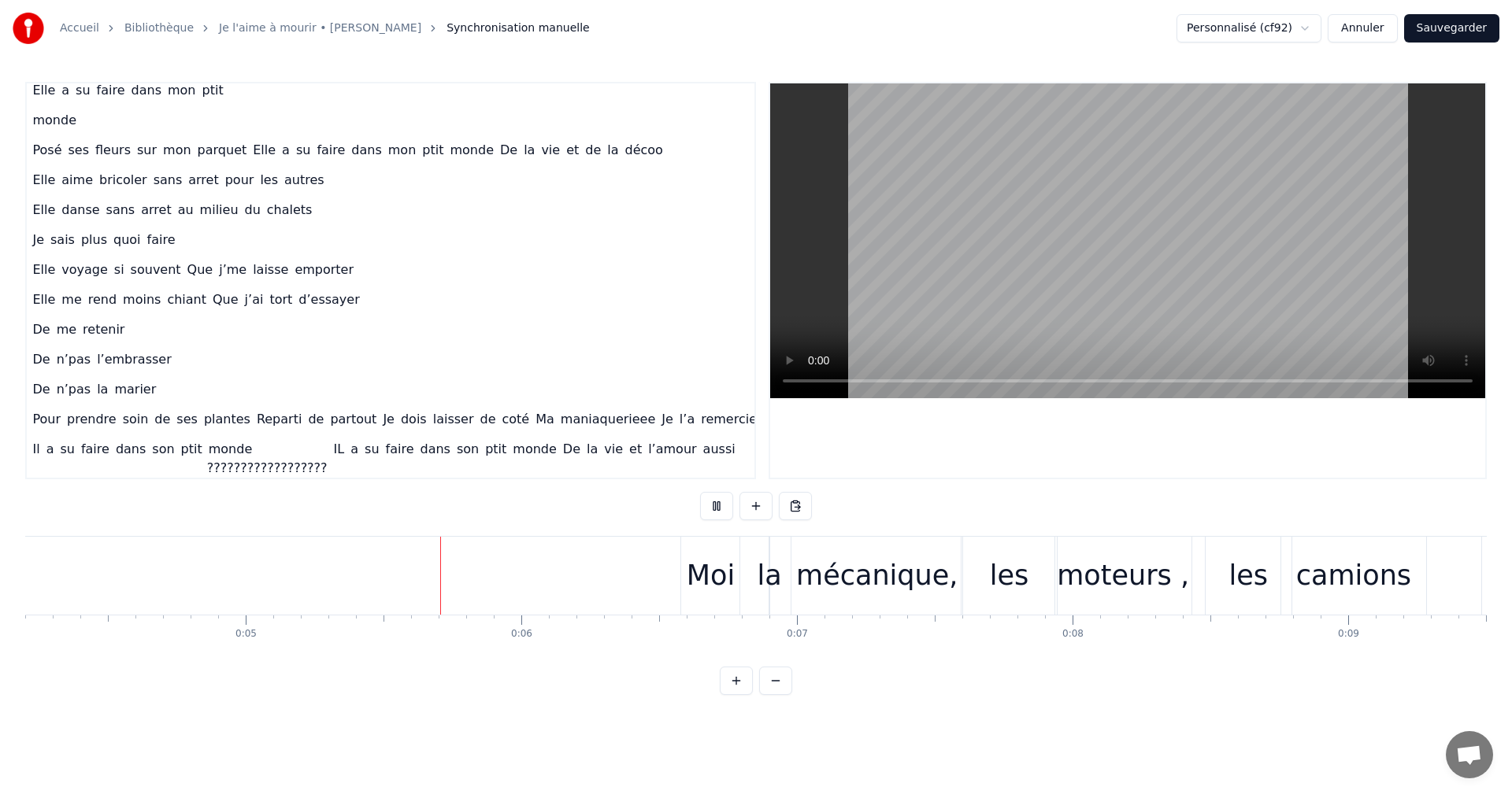
scroll to position [0, 1314]
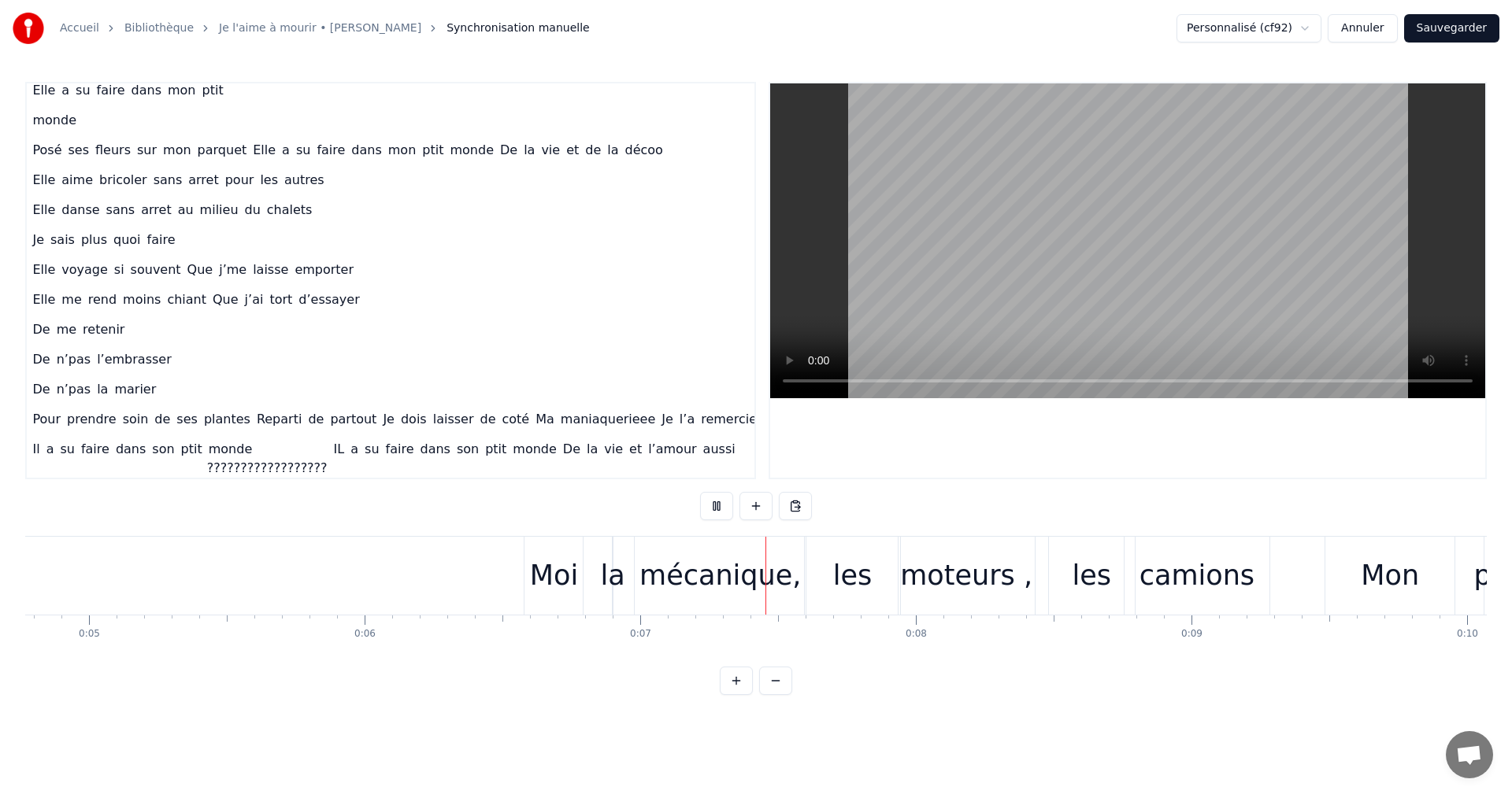
click at [712, 510] on button at bounding box center [717, 506] width 33 height 29
click at [714, 503] on button at bounding box center [717, 506] width 33 height 29
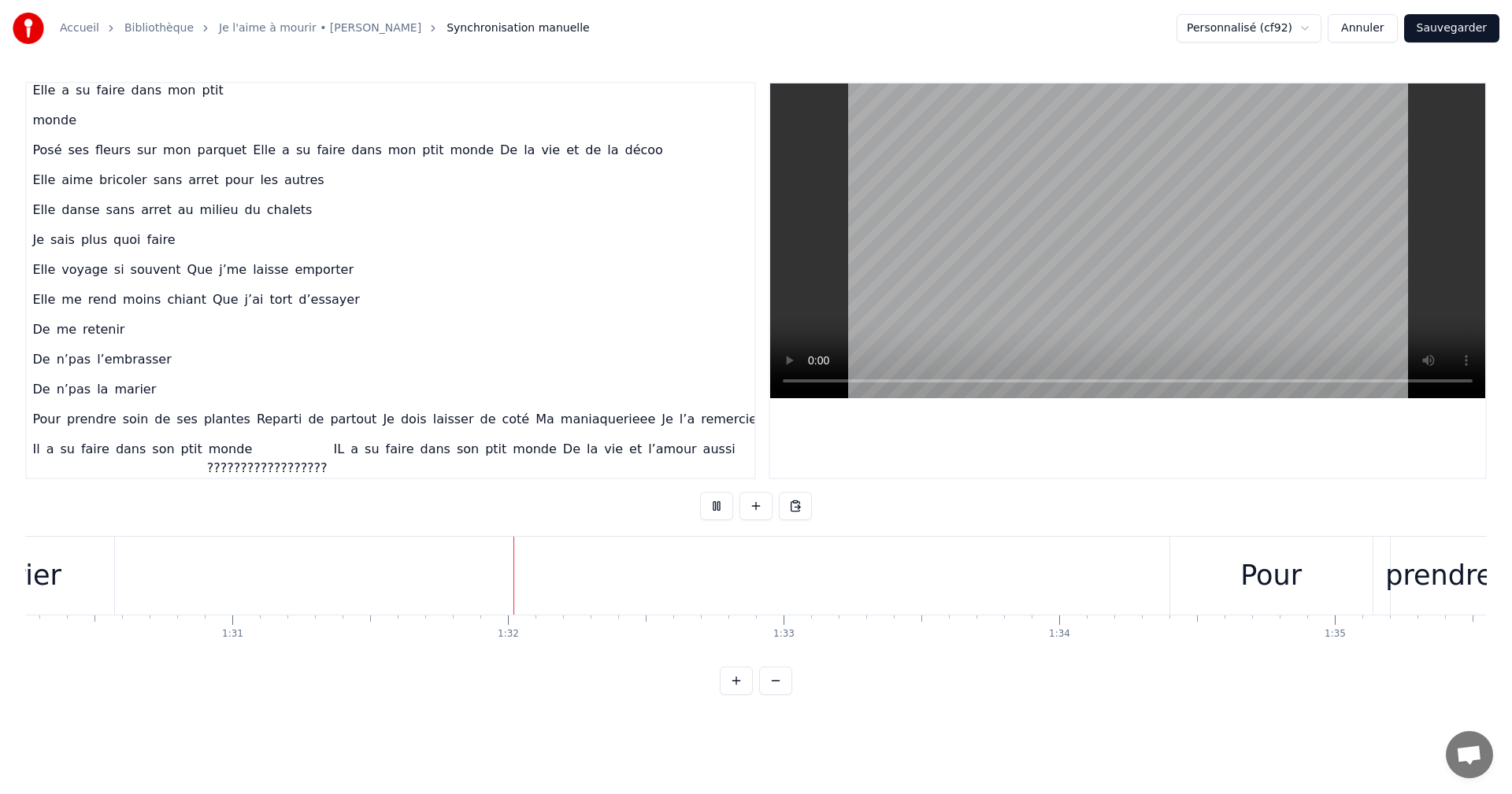
scroll to position [0, 25158]
click at [700, 492] on button at bounding box center [717, 506] width 33 height 29
click at [971, 566] on div "Pour" at bounding box center [991, 576] width 61 height 42
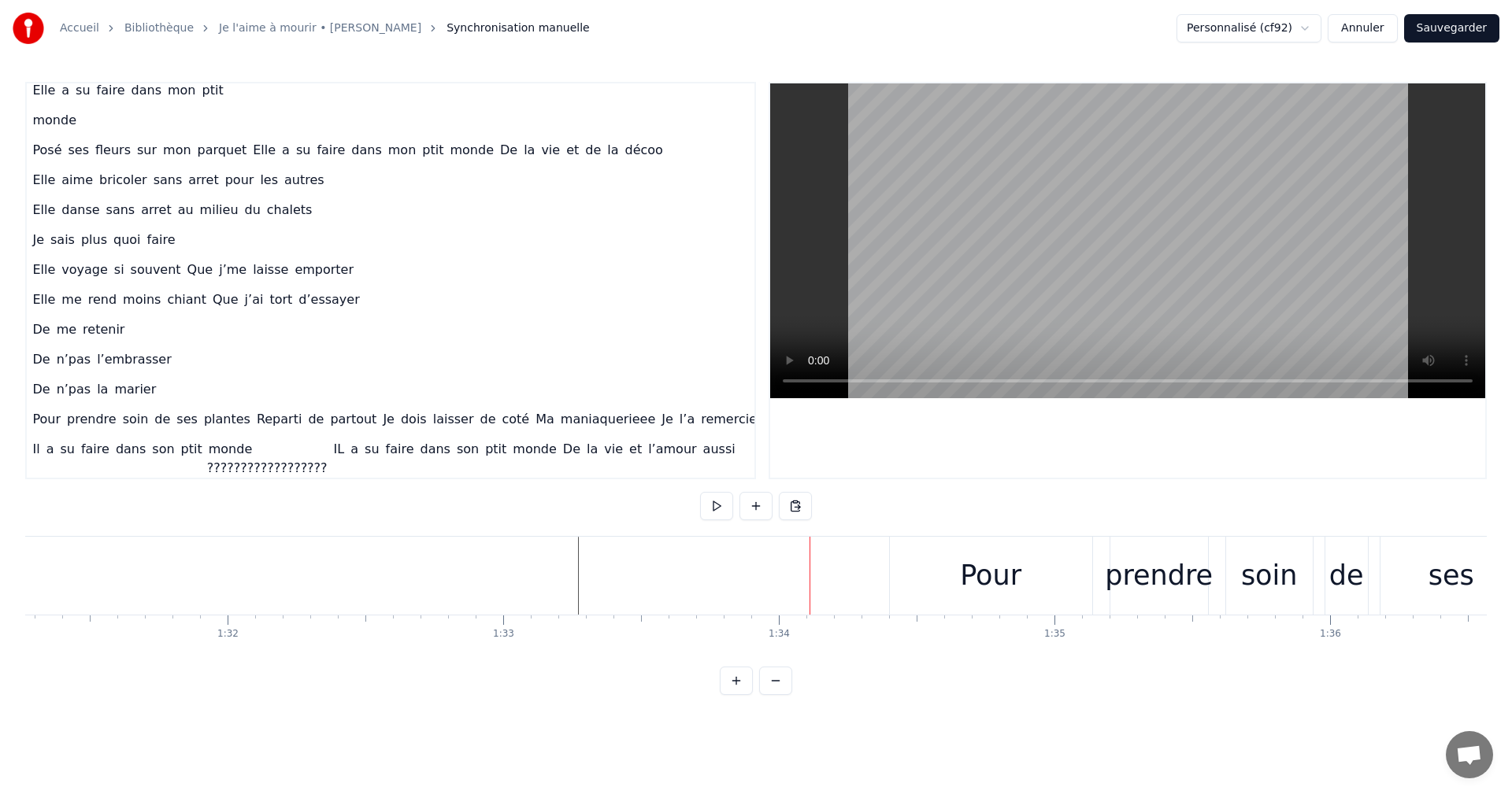
click at [972, 541] on div "Pour" at bounding box center [991, 575] width 202 height 78
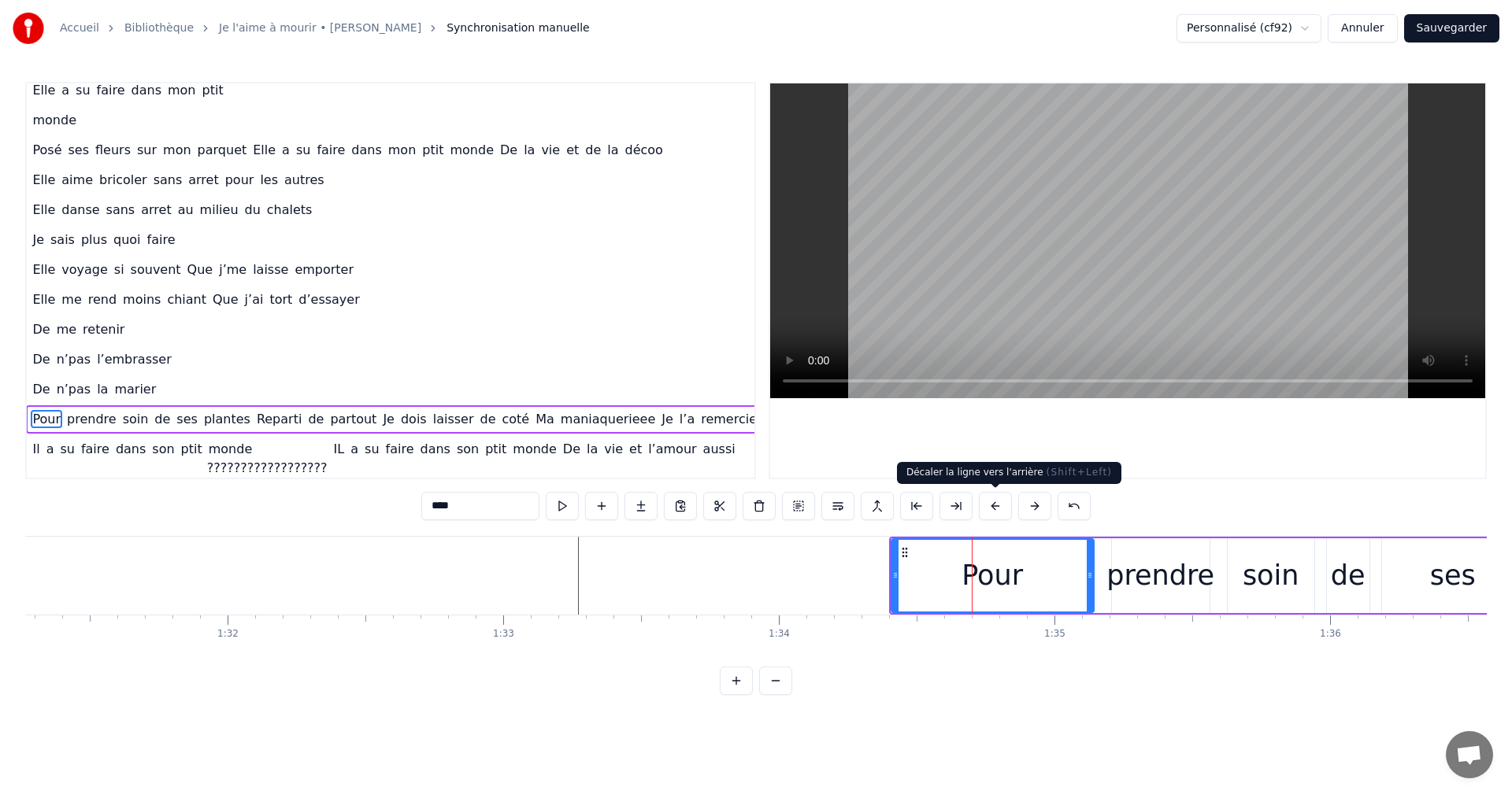
click at [1001, 498] on button at bounding box center [996, 506] width 33 height 29
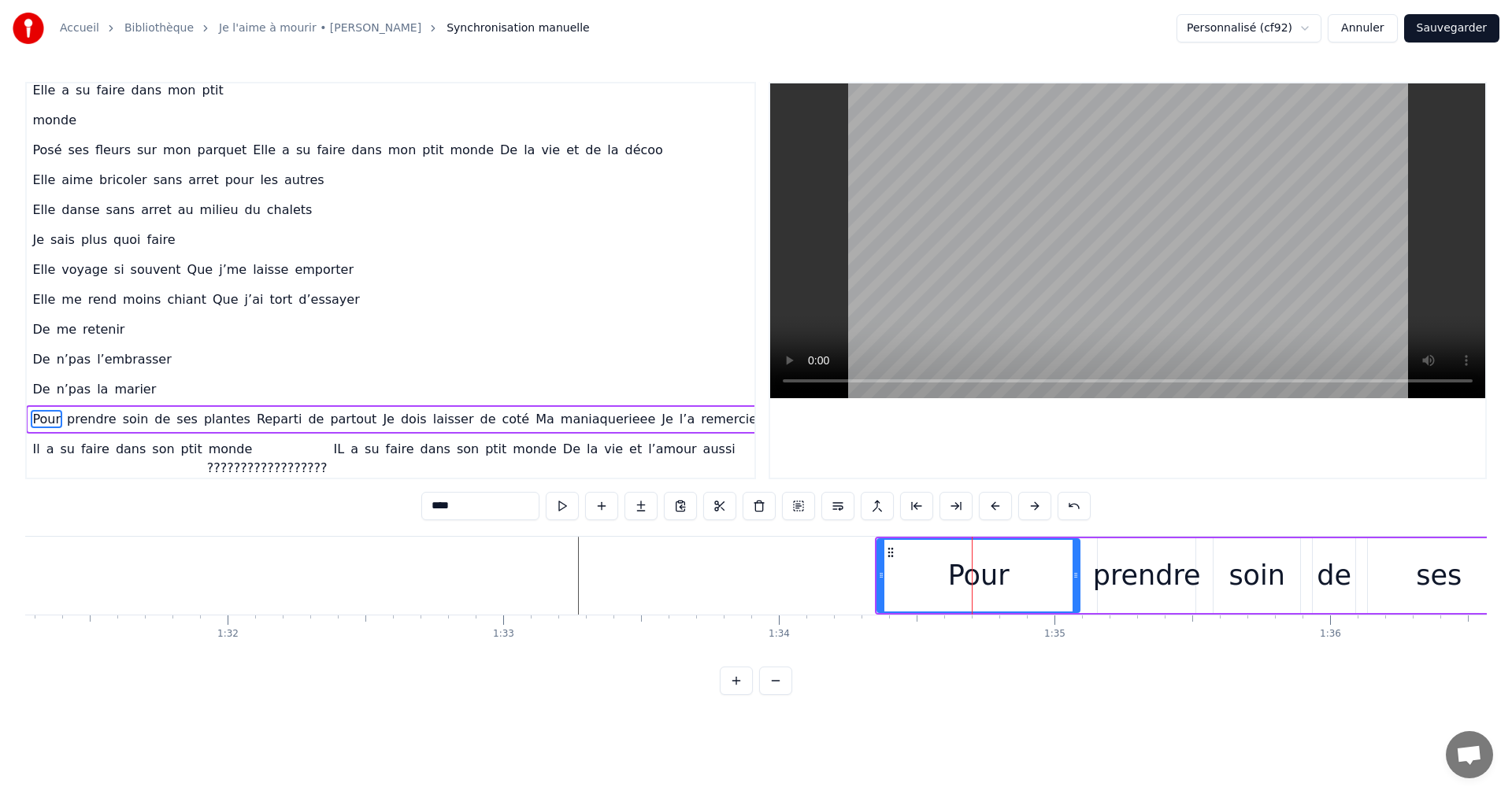
click at [1000, 499] on button at bounding box center [996, 506] width 33 height 29
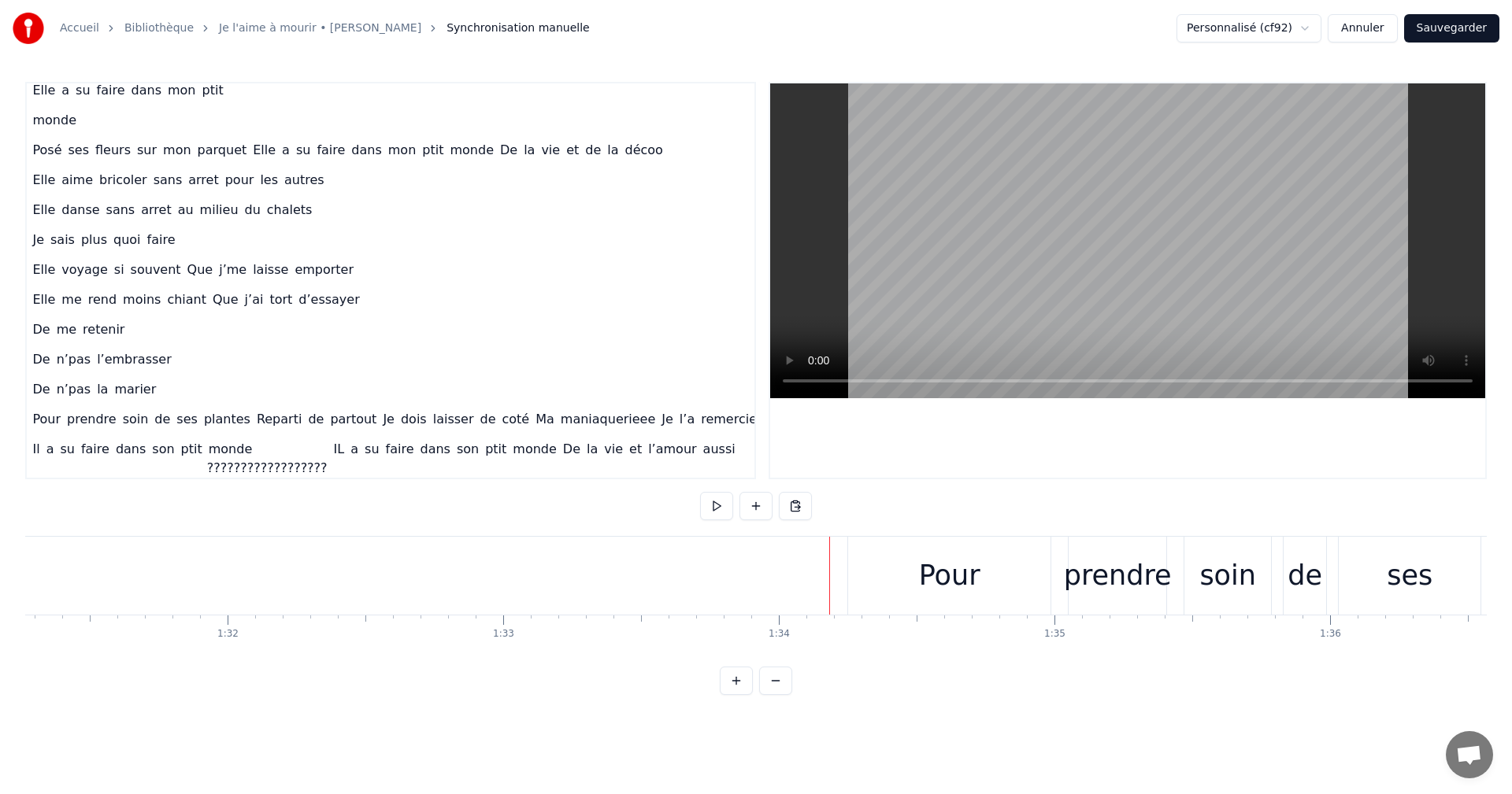
click at [889, 548] on div "Pour" at bounding box center [950, 575] width 202 height 78
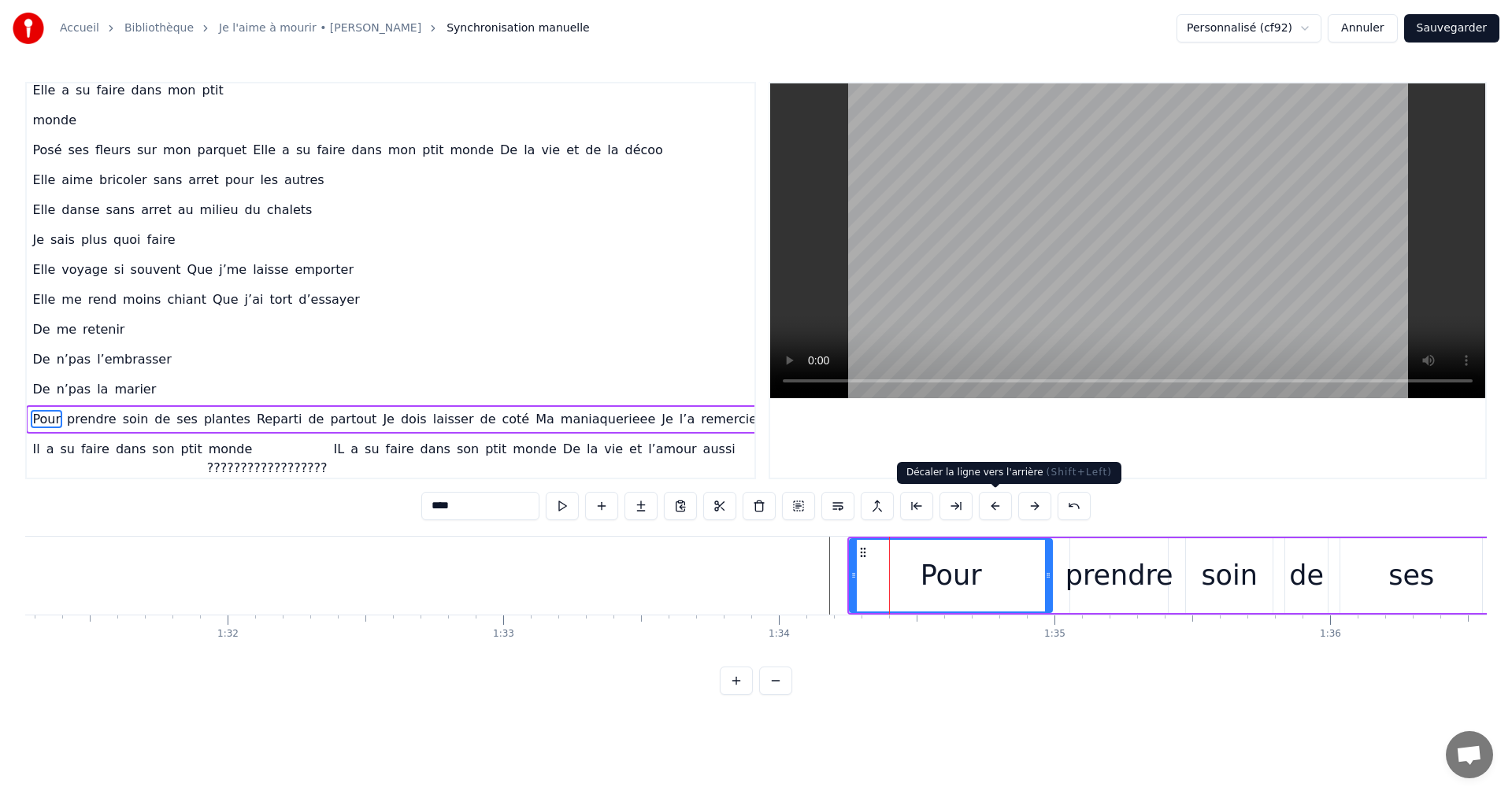
click at [997, 504] on button at bounding box center [996, 506] width 33 height 29
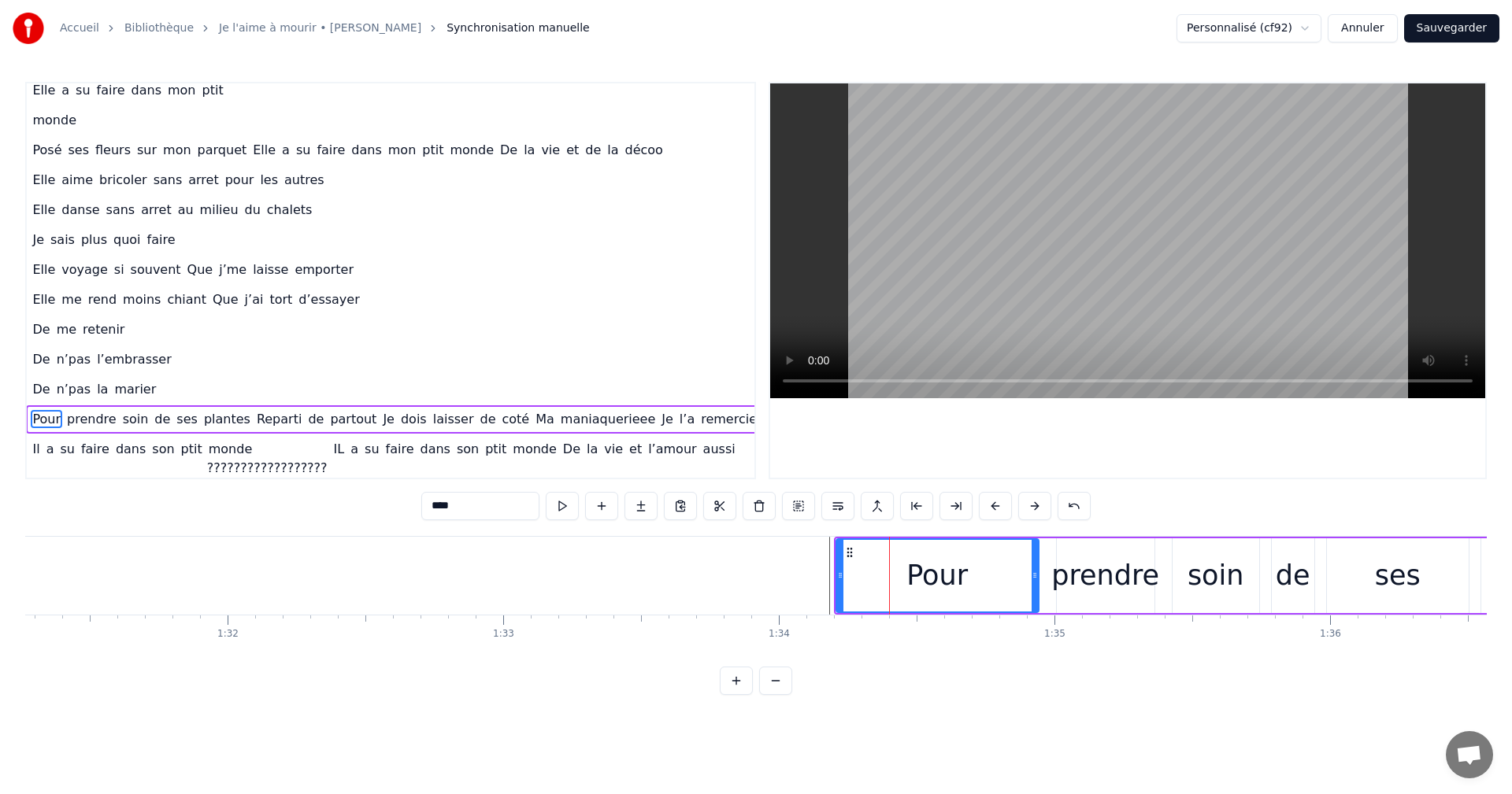
click at [997, 504] on button at bounding box center [996, 506] width 33 height 29
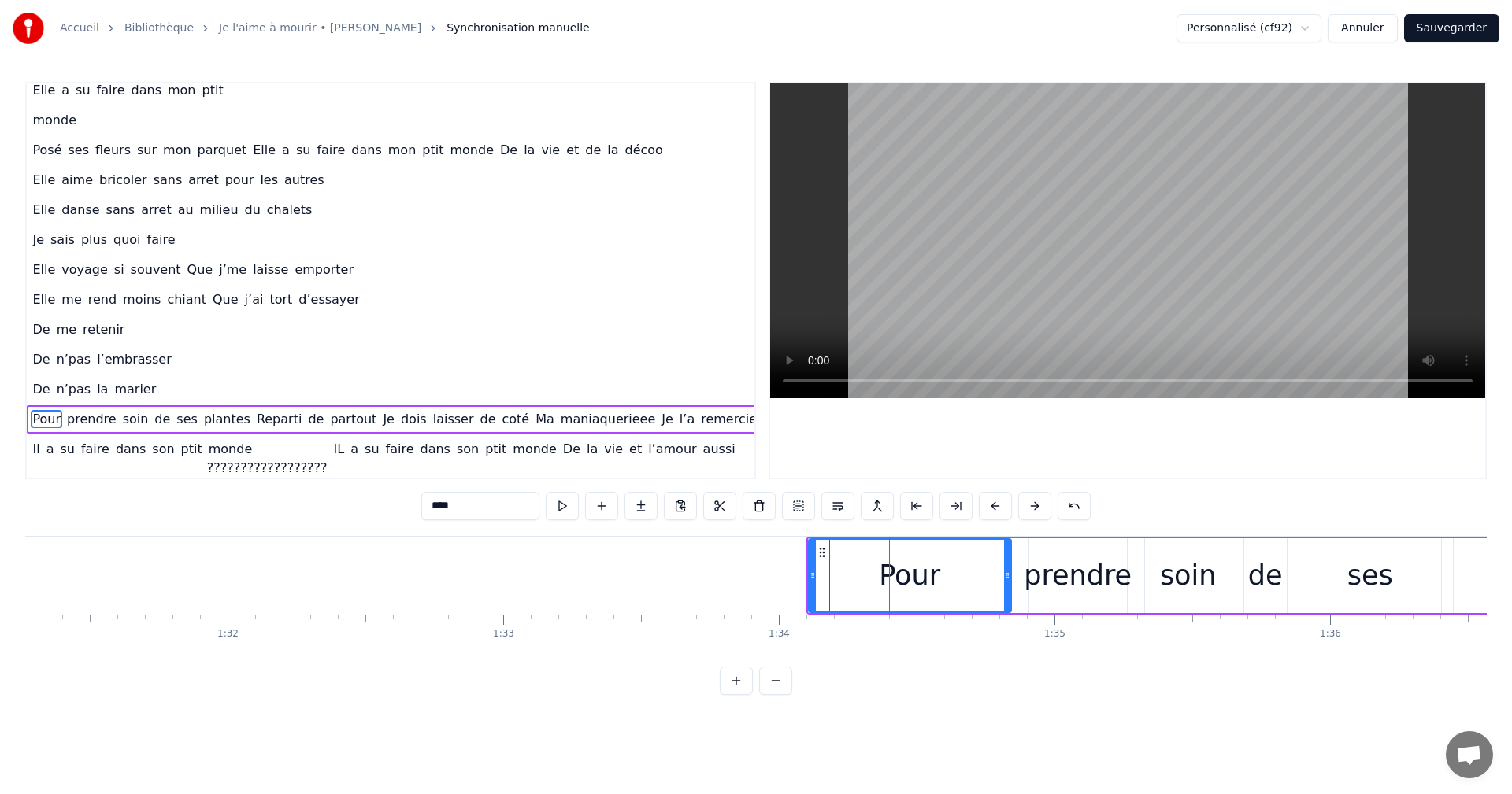
click at [997, 504] on button at bounding box center [996, 506] width 33 height 29
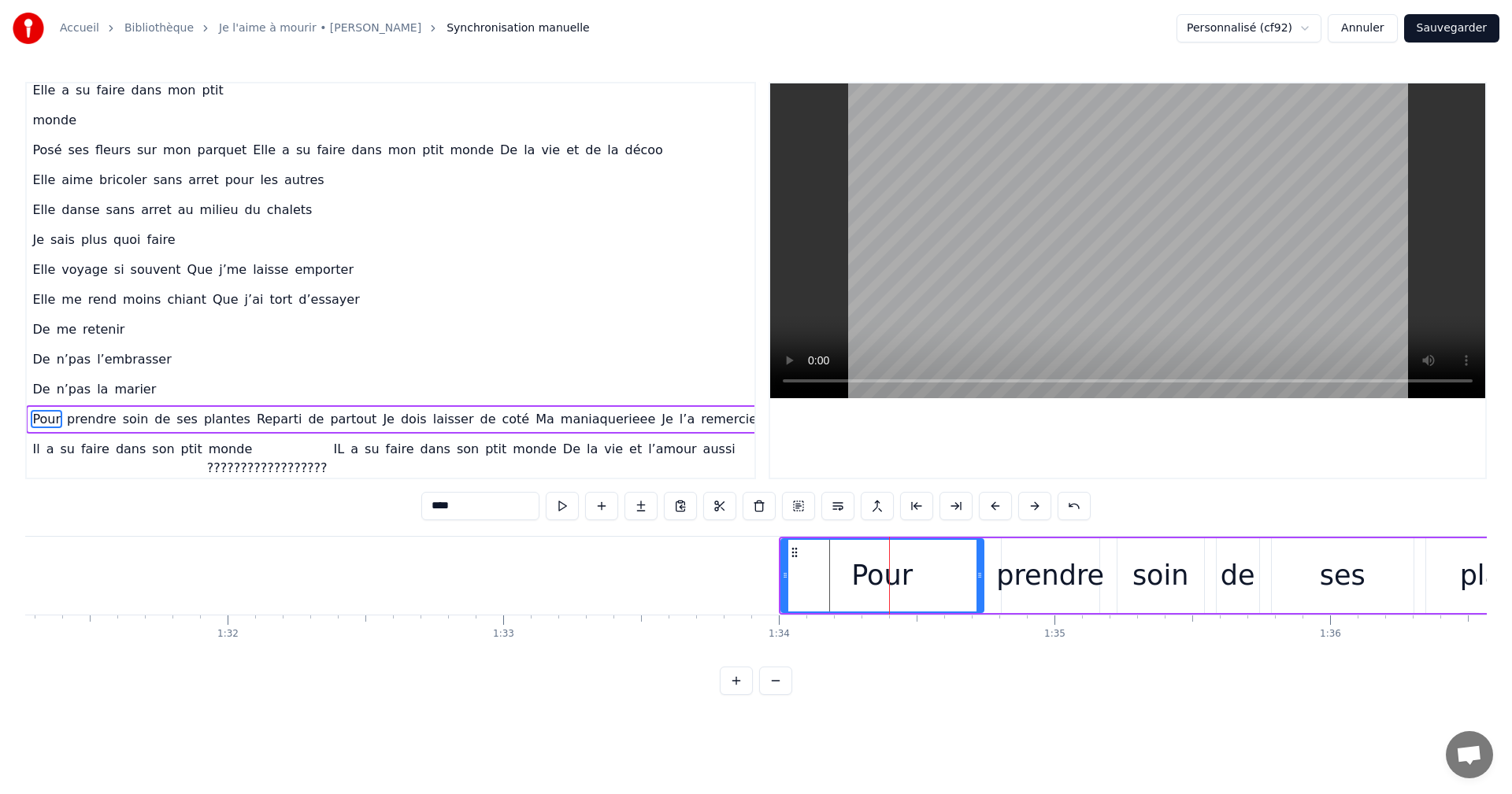
click at [997, 504] on button at bounding box center [996, 506] width 33 height 29
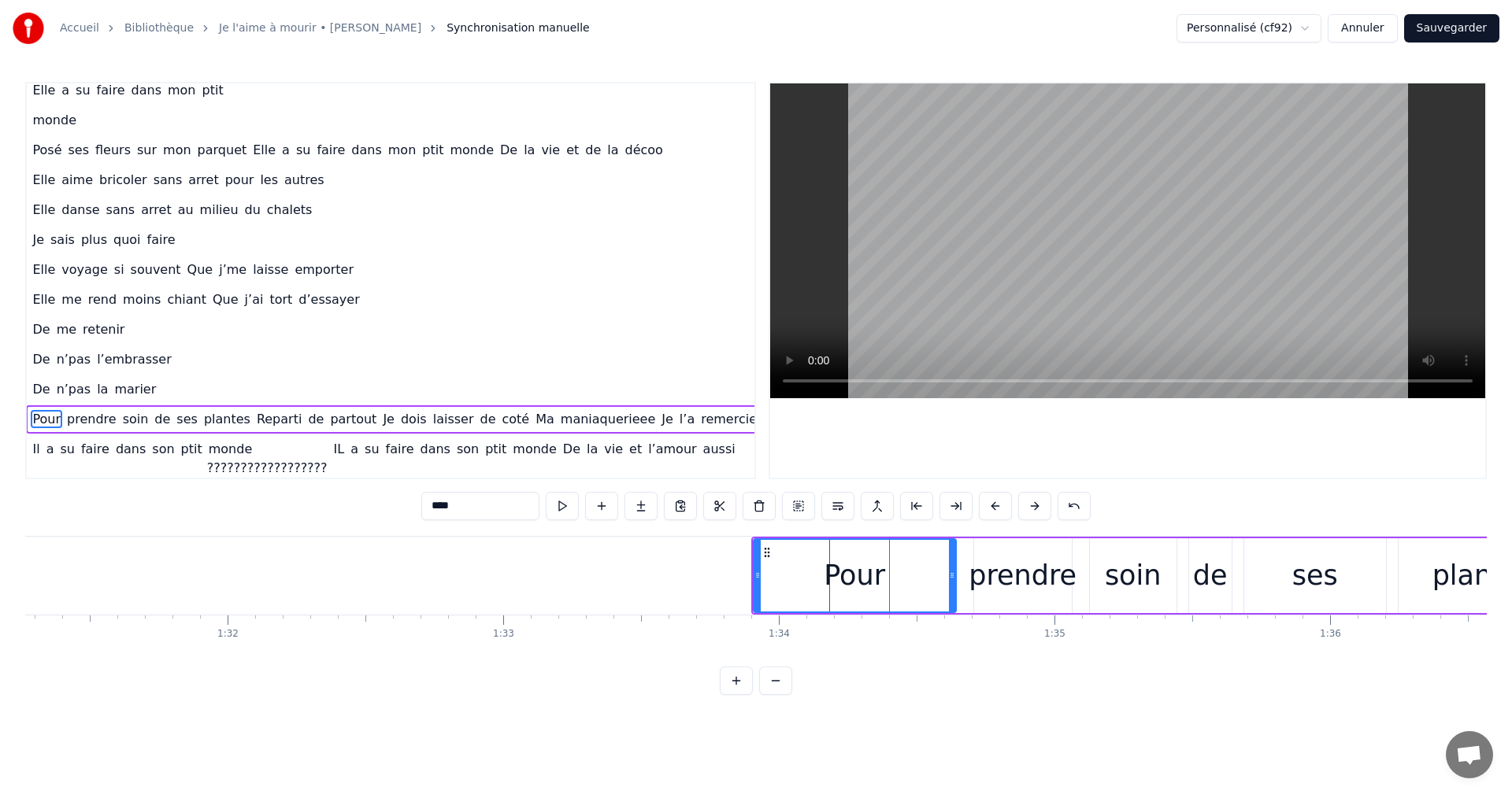
click at [997, 504] on button at bounding box center [996, 506] width 33 height 29
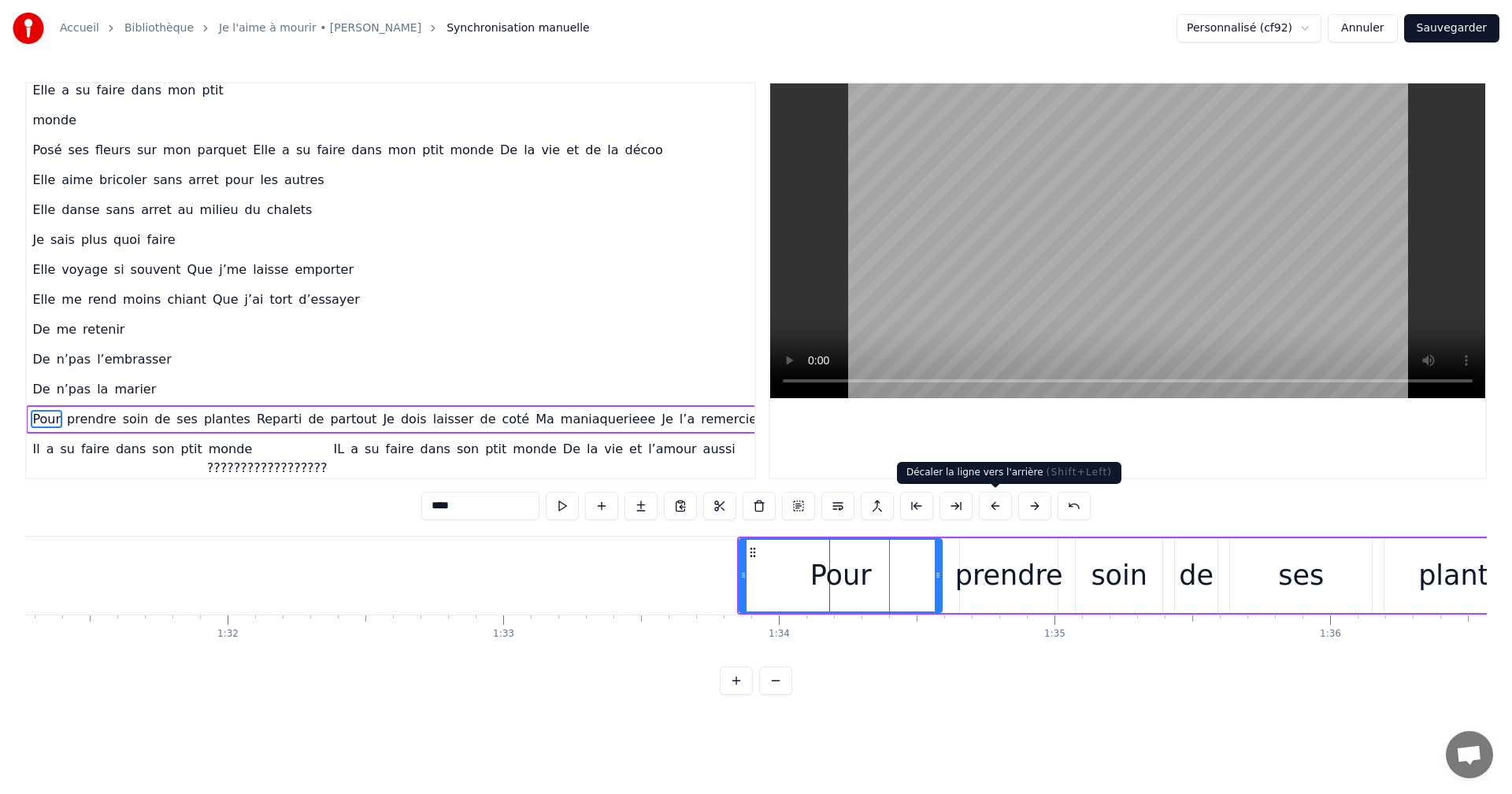
click at [989, 503] on button at bounding box center [996, 506] width 33 height 29
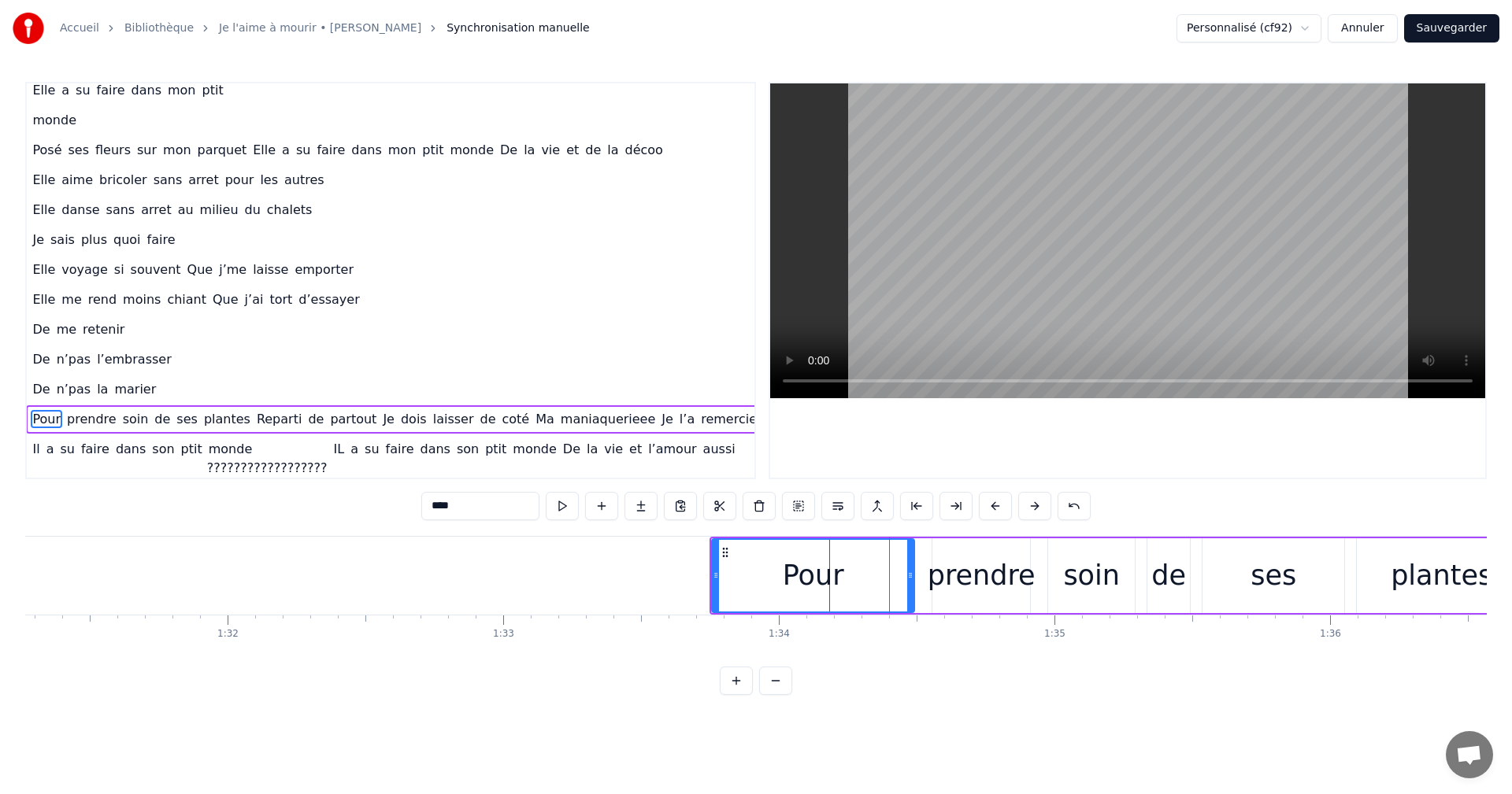
click at [989, 503] on button at bounding box center [996, 506] width 33 height 29
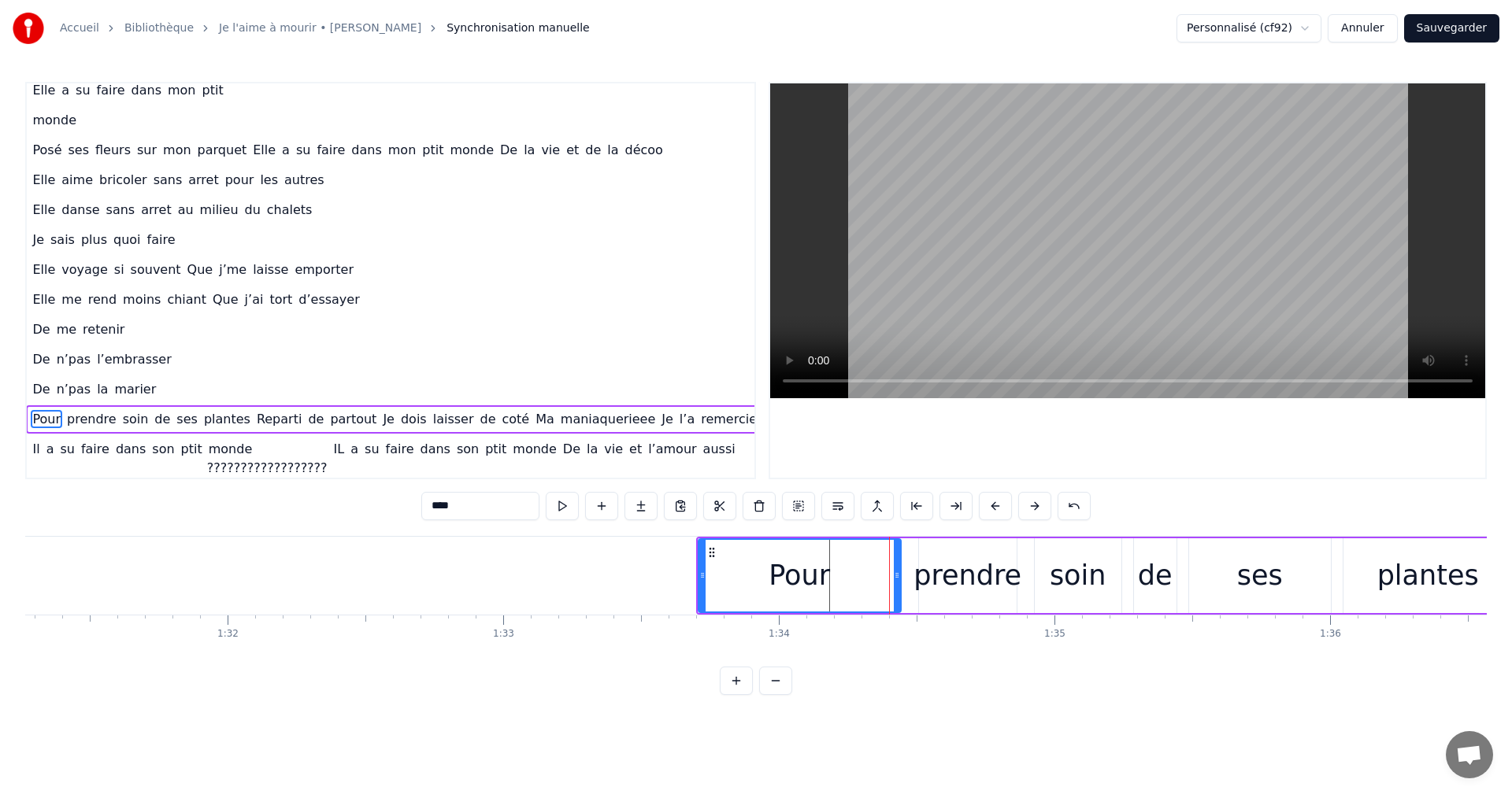
click at [989, 503] on button at bounding box center [996, 506] width 33 height 29
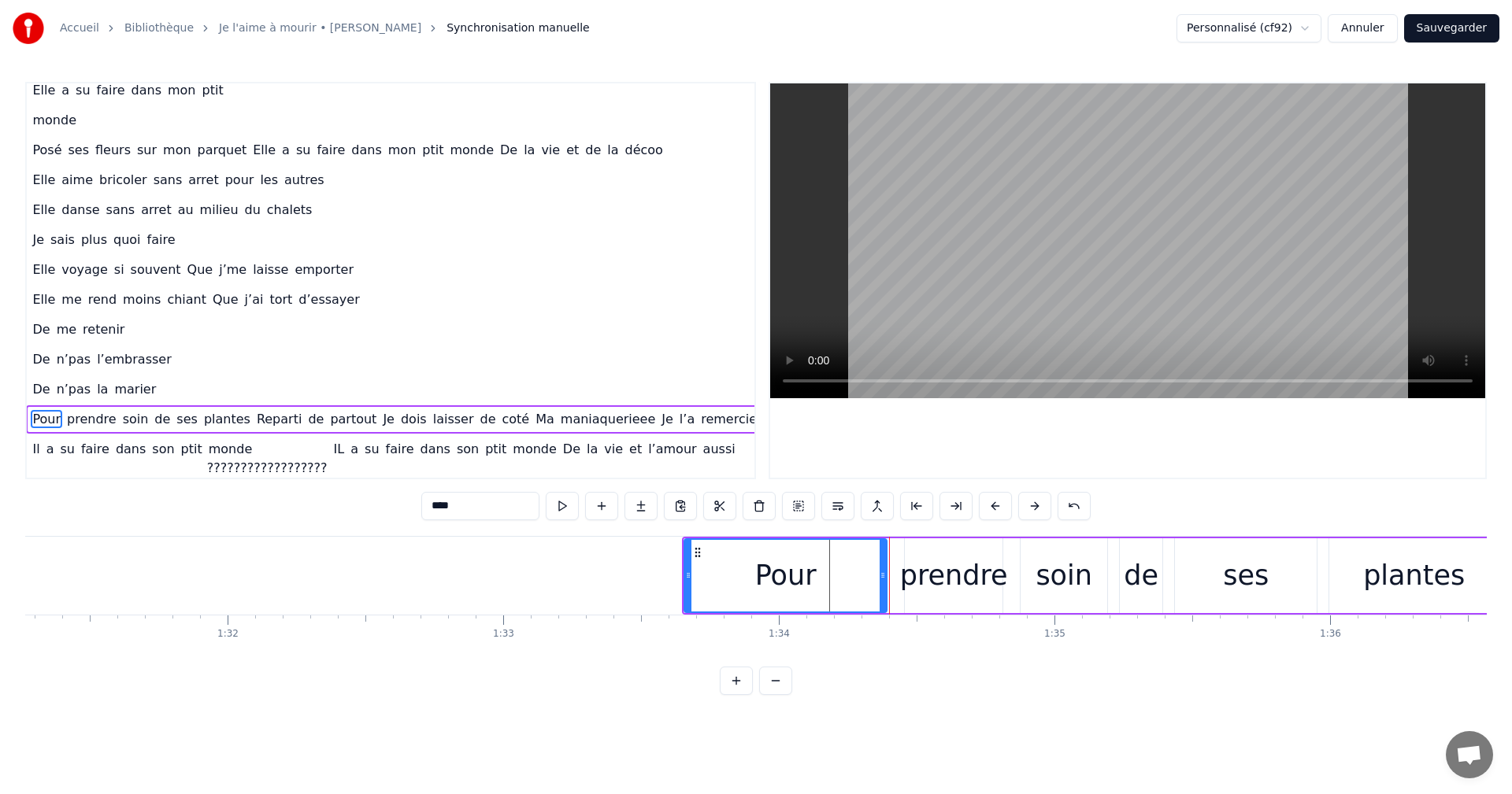
click at [989, 503] on button at bounding box center [996, 506] width 33 height 29
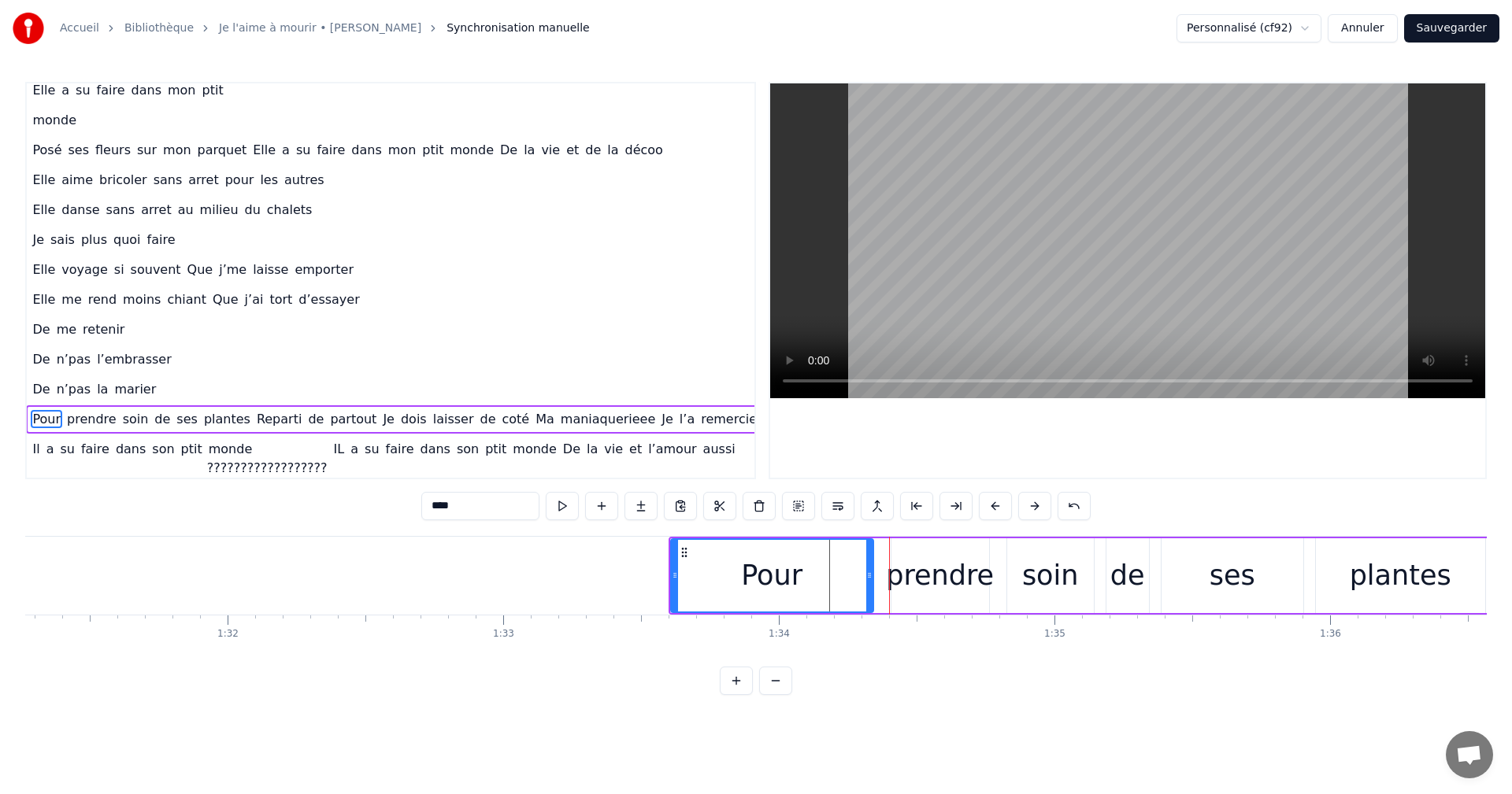
click at [738, 590] on div "Pour" at bounding box center [772, 576] width 201 height 71
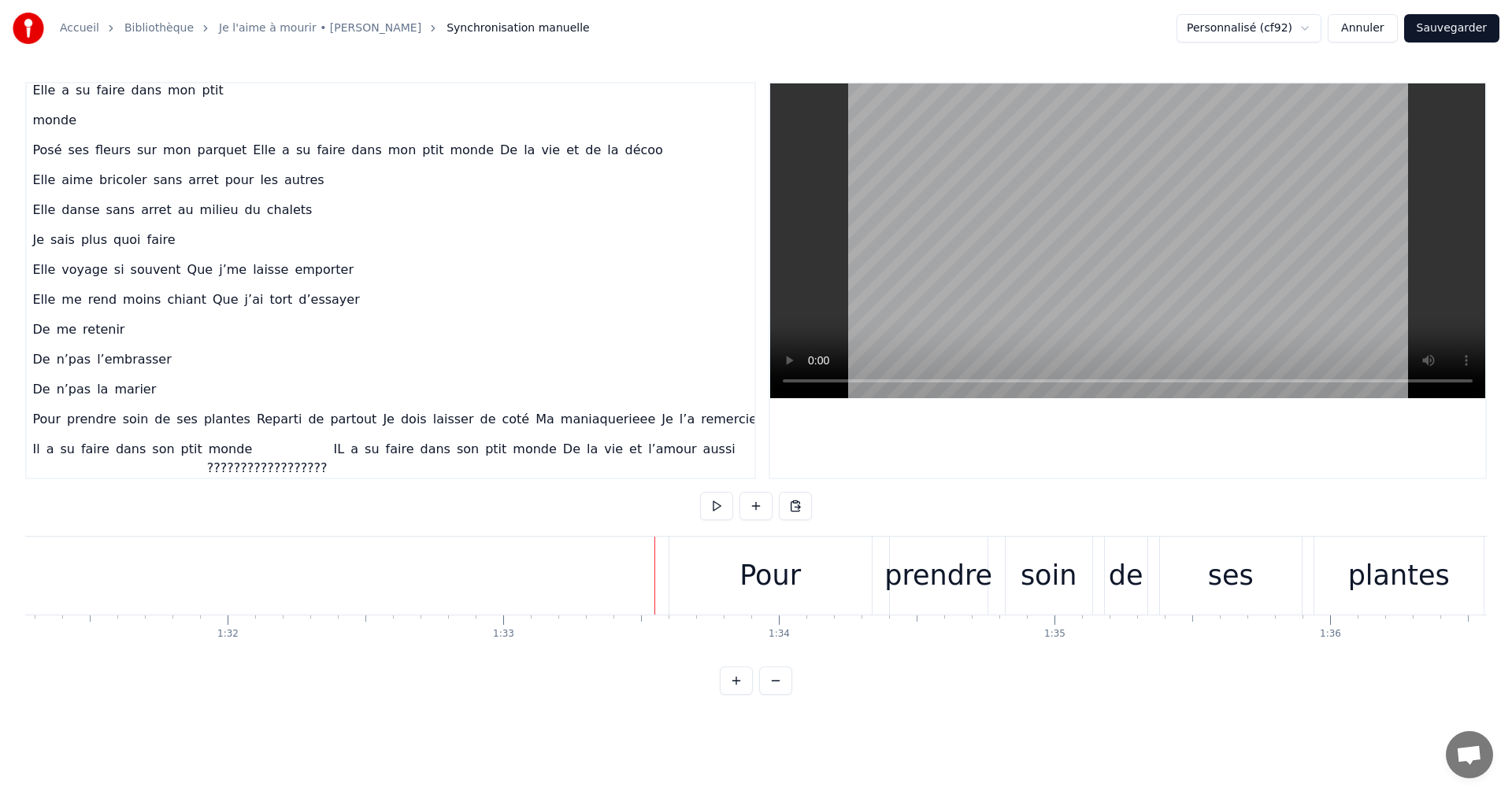
click at [696, 557] on div "Pour" at bounding box center [771, 575] width 202 height 78
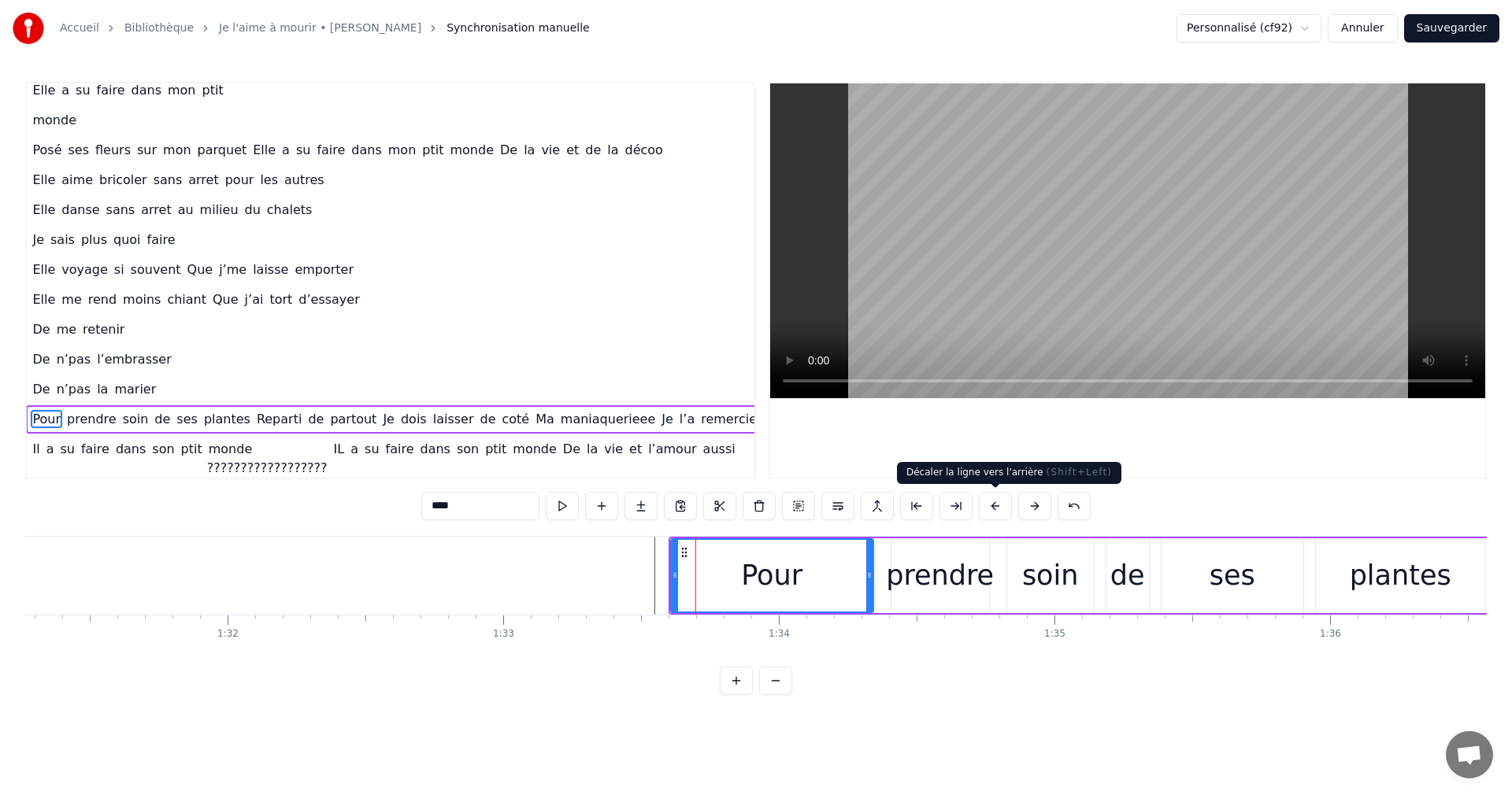
click at [997, 506] on button at bounding box center [996, 506] width 33 height 29
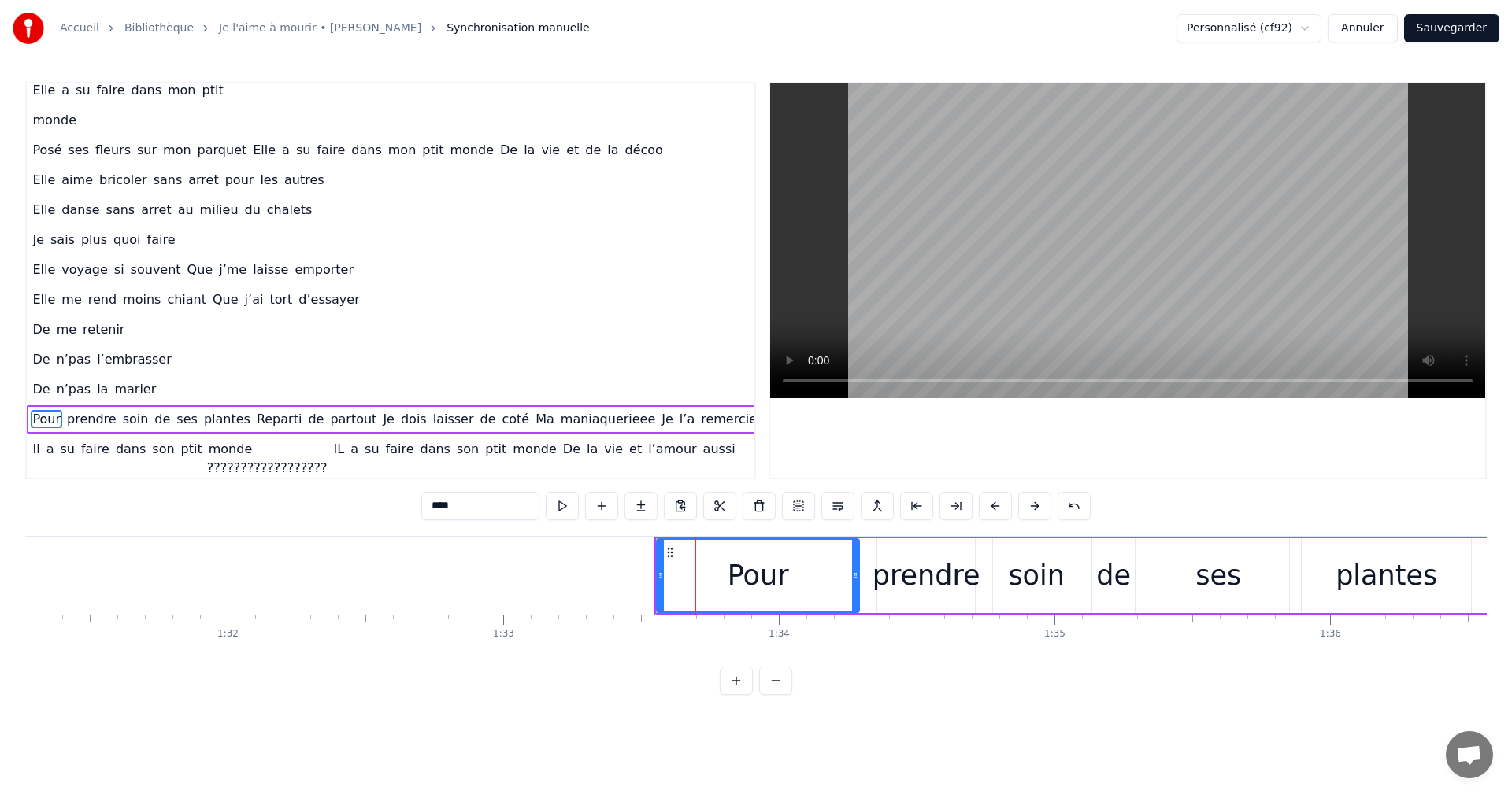
click at [997, 506] on button at bounding box center [996, 506] width 33 height 29
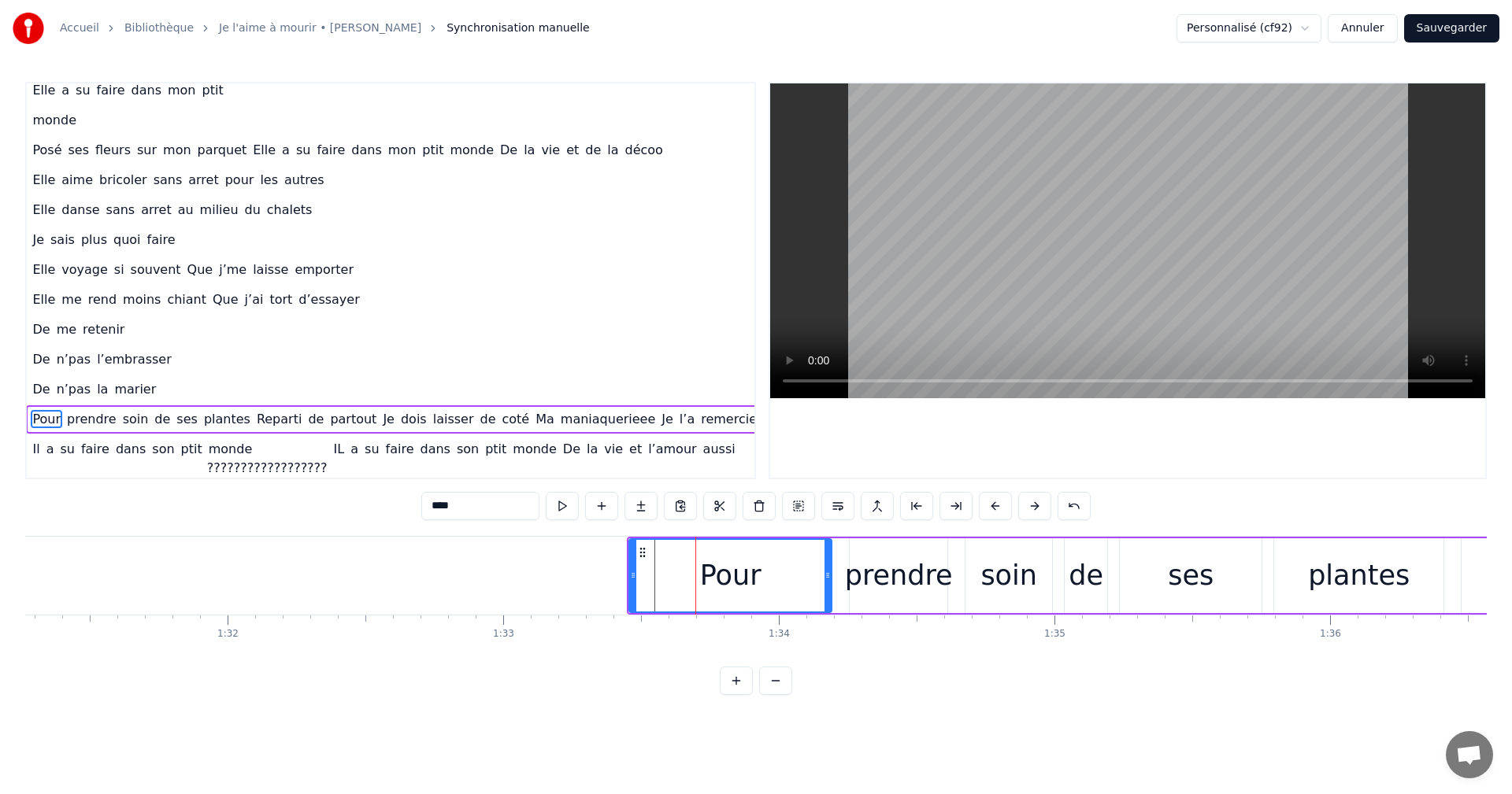
click at [997, 506] on button at bounding box center [996, 506] width 33 height 29
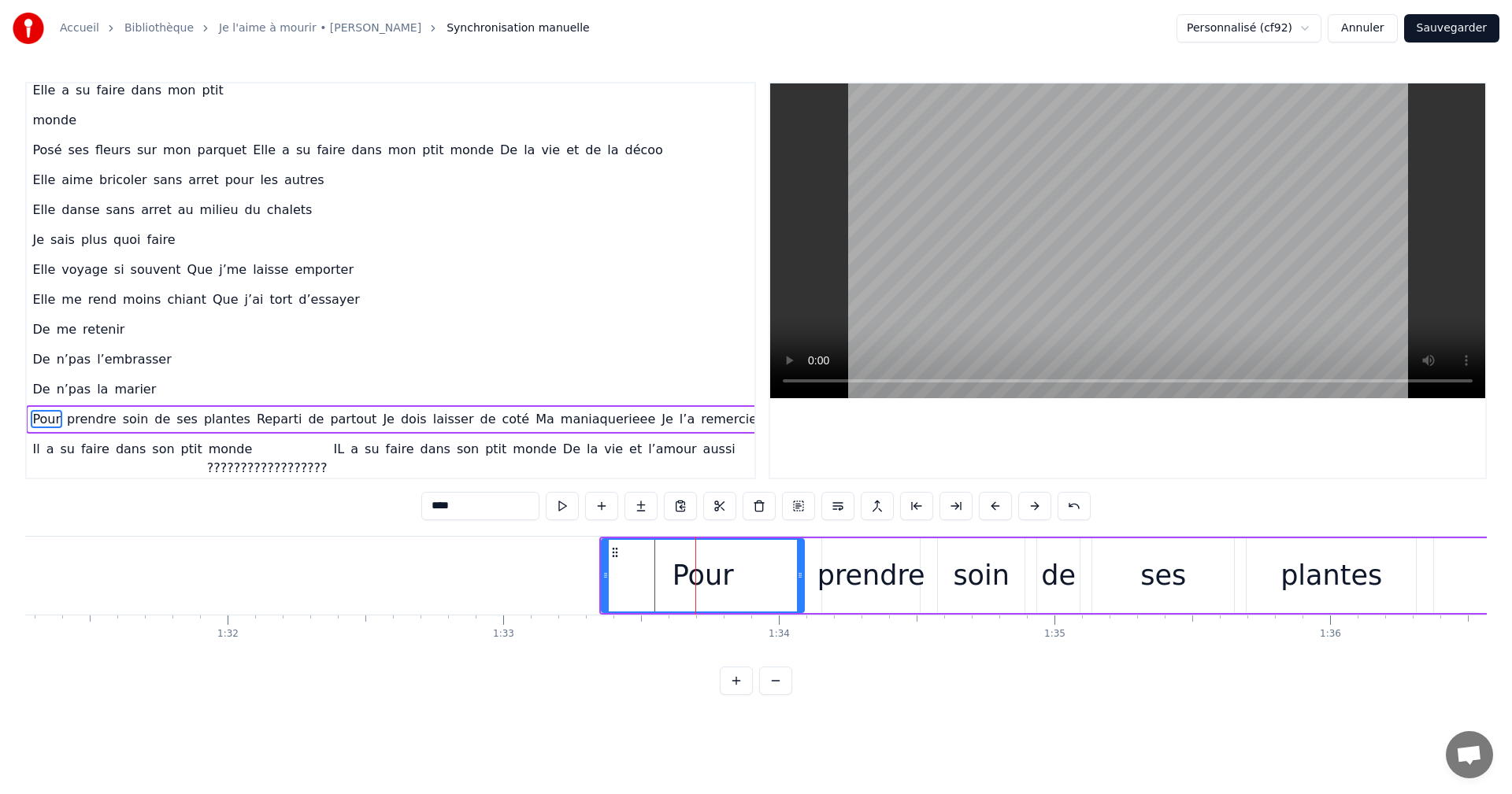
click at [997, 506] on button at bounding box center [996, 506] width 33 height 29
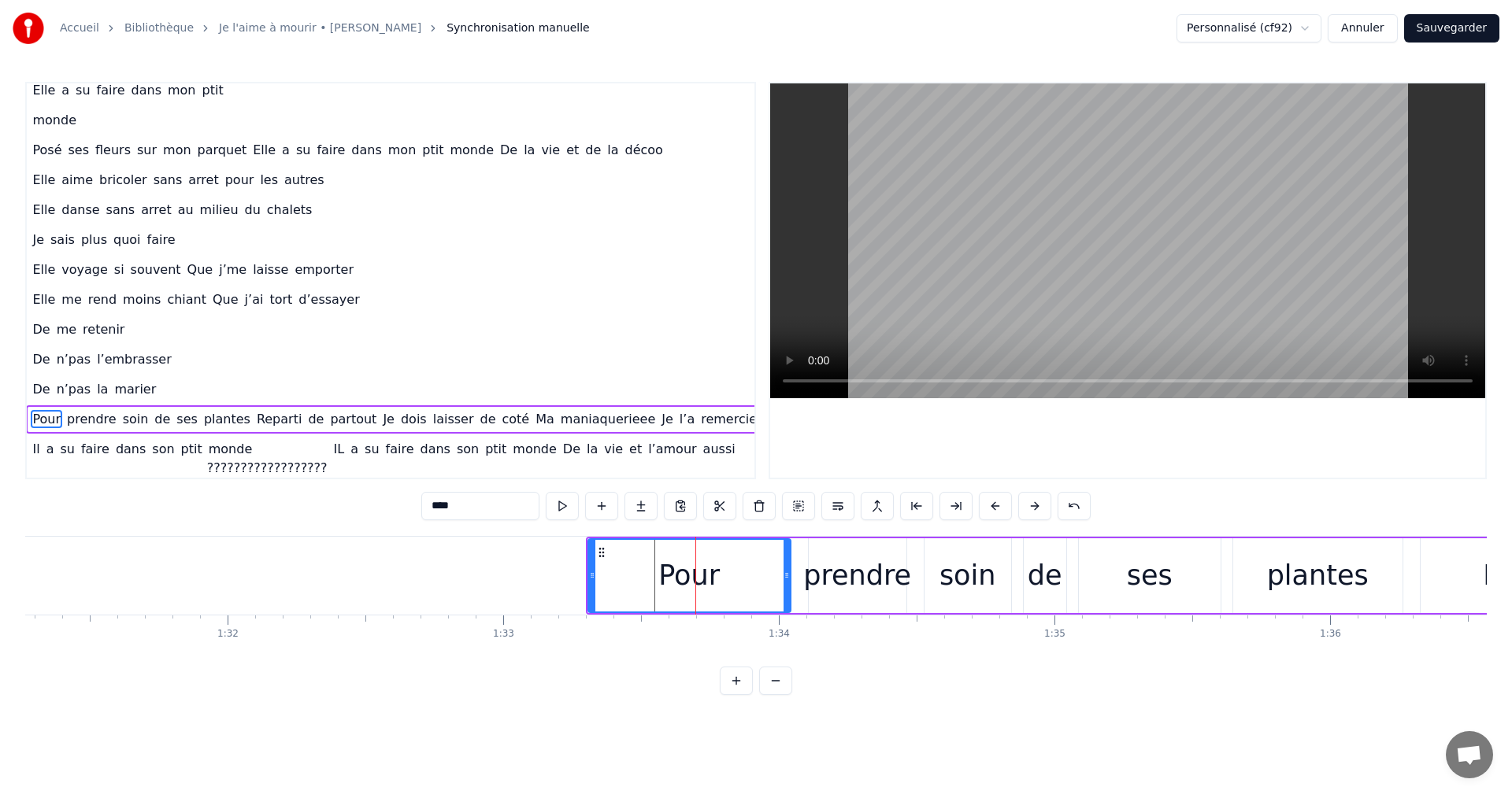
click at [997, 506] on button at bounding box center [996, 506] width 33 height 29
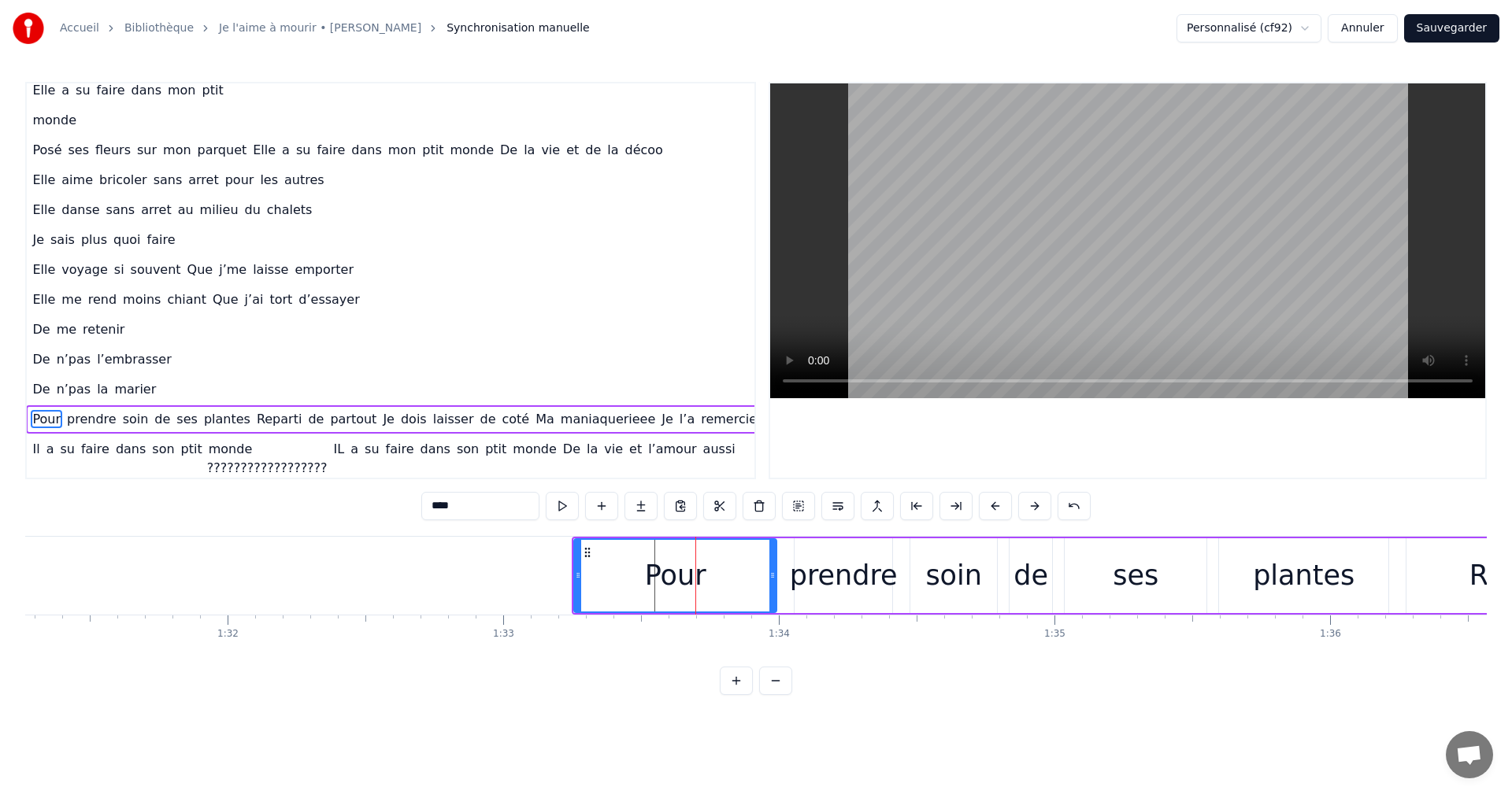
click at [997, 506] on button at bounding box center [996, 506] width 33 height 29
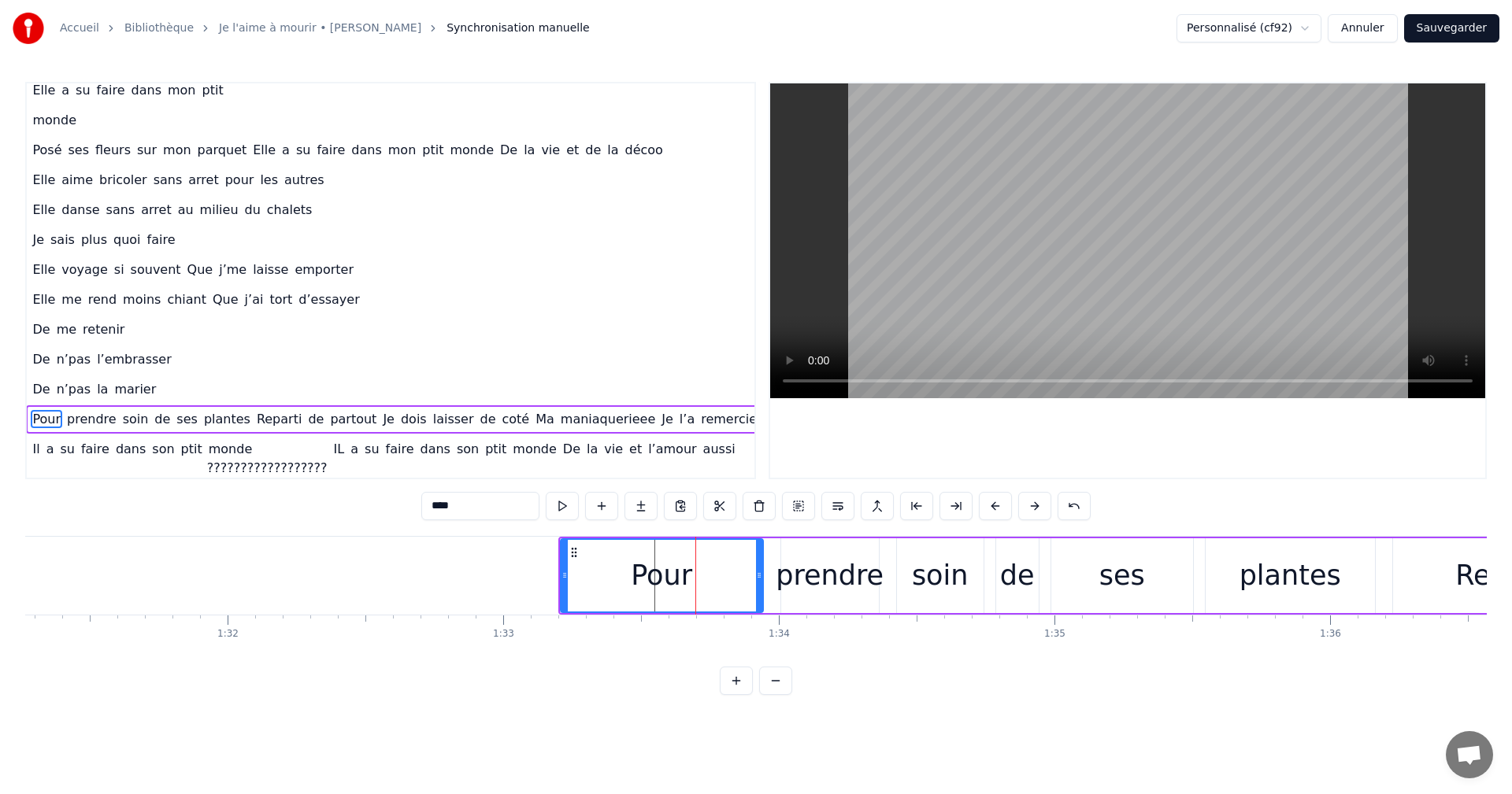
click at [997, 506] on button at bounding box center [996, 506] width 33 height 29
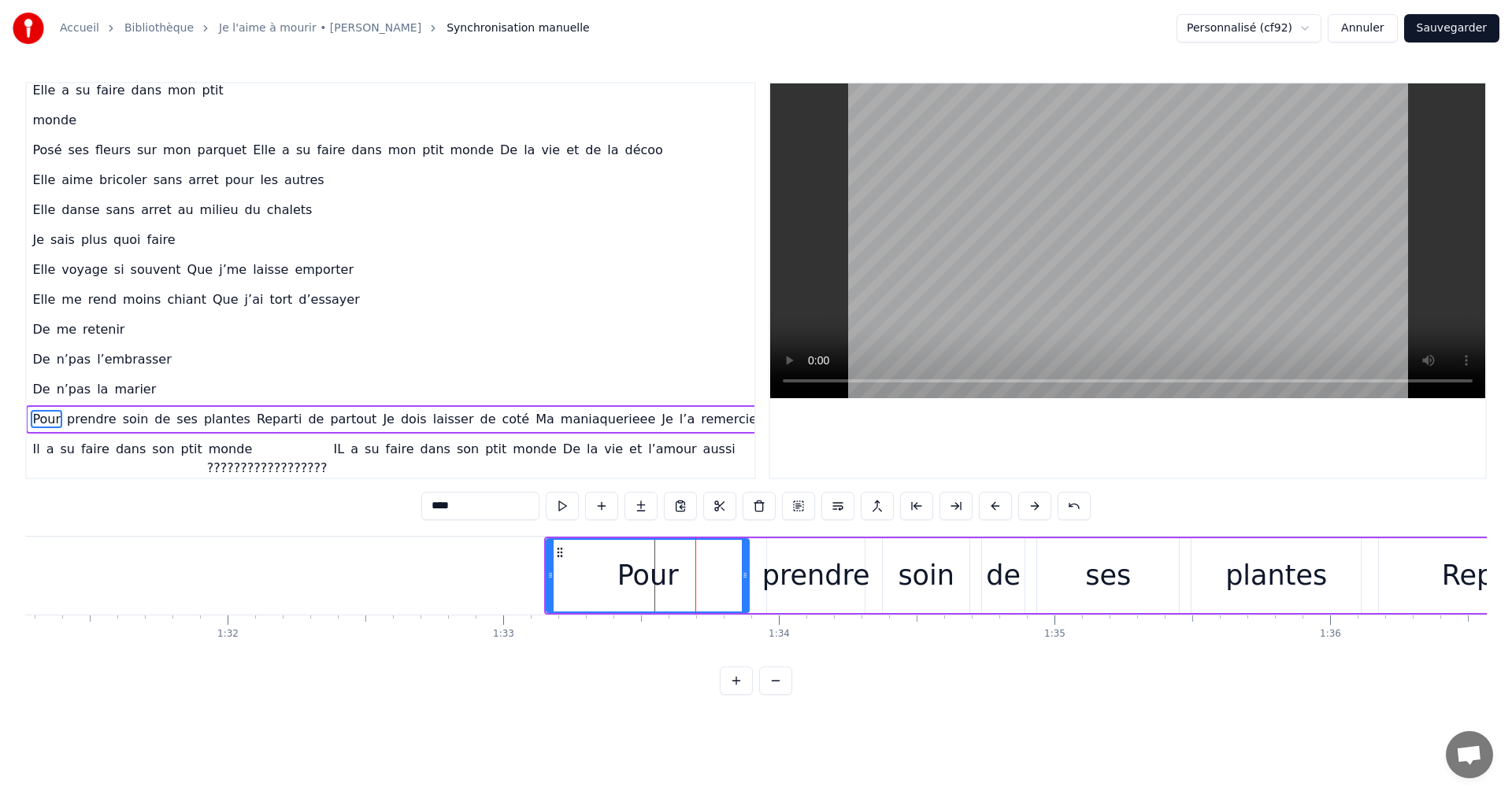
click at [997, 506] on button at bounding box center [996, 506] width 33 height 29
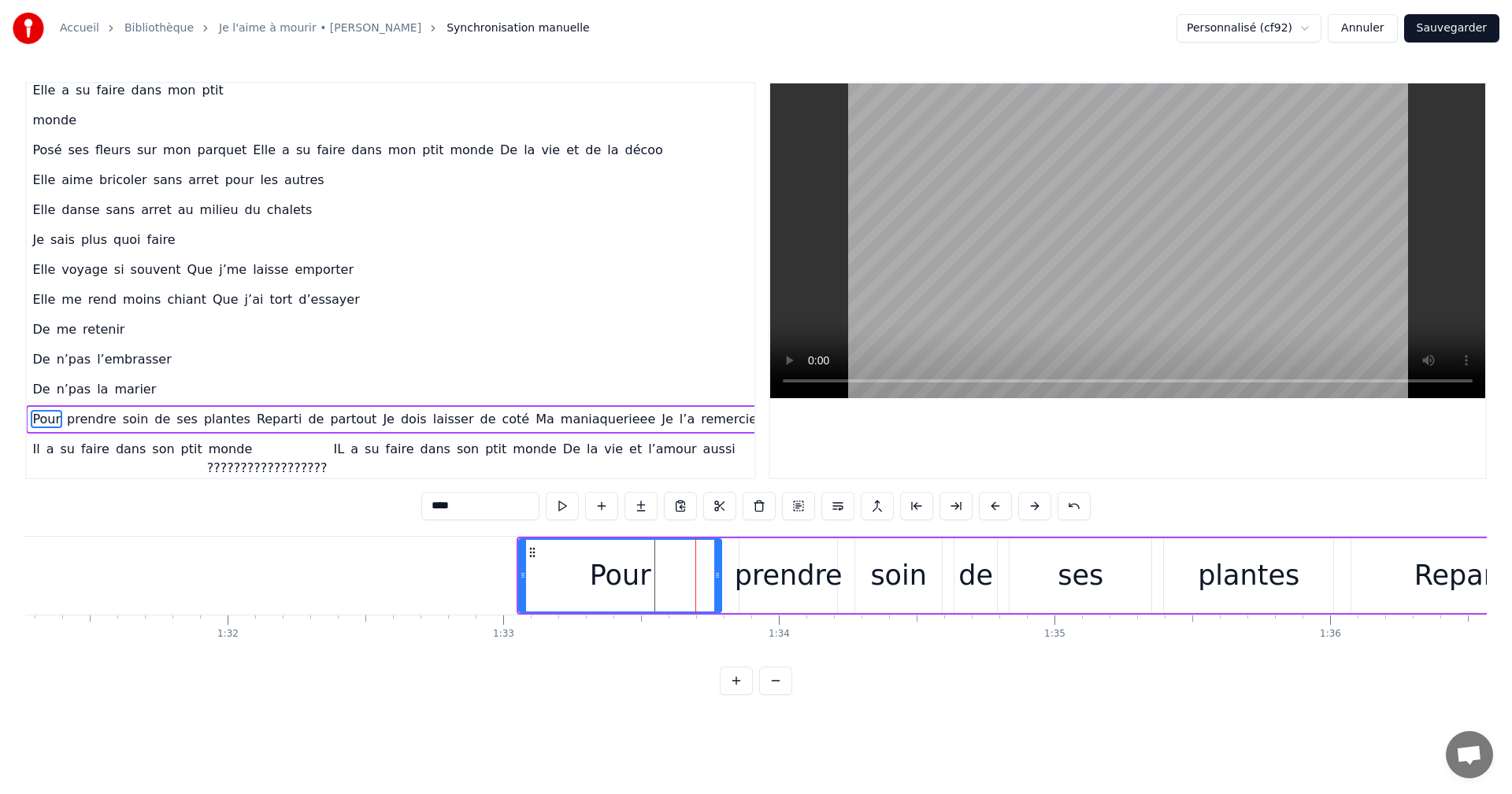
click at [997, 506] on button at bounding box center [996, 506] width 33 height 29
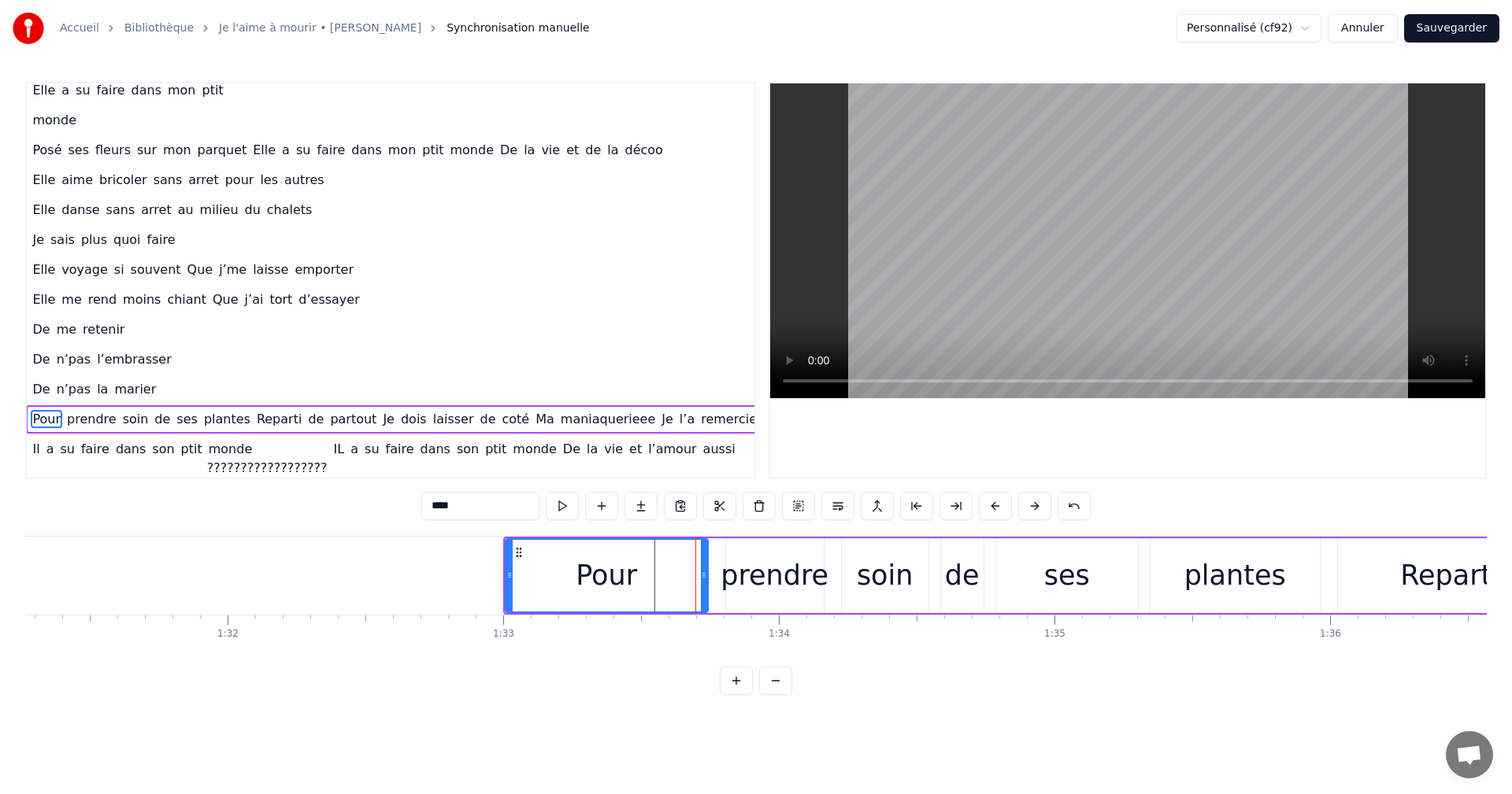
click at [997, 506] on button at bounding box center [996, 506] width 33 height 29
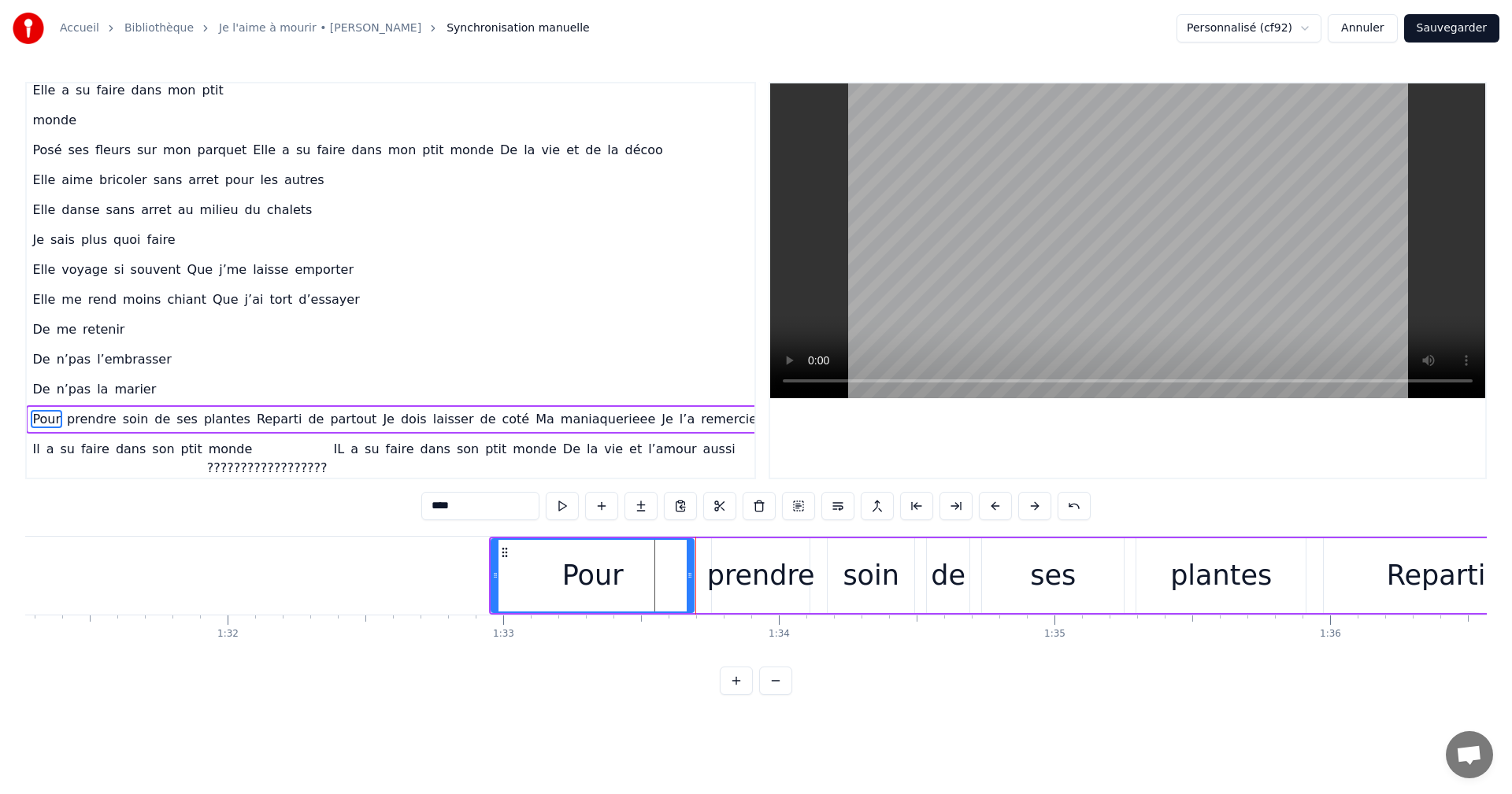
click at [997, 506] on button at bounding box center [996, 506] width 33 height 29
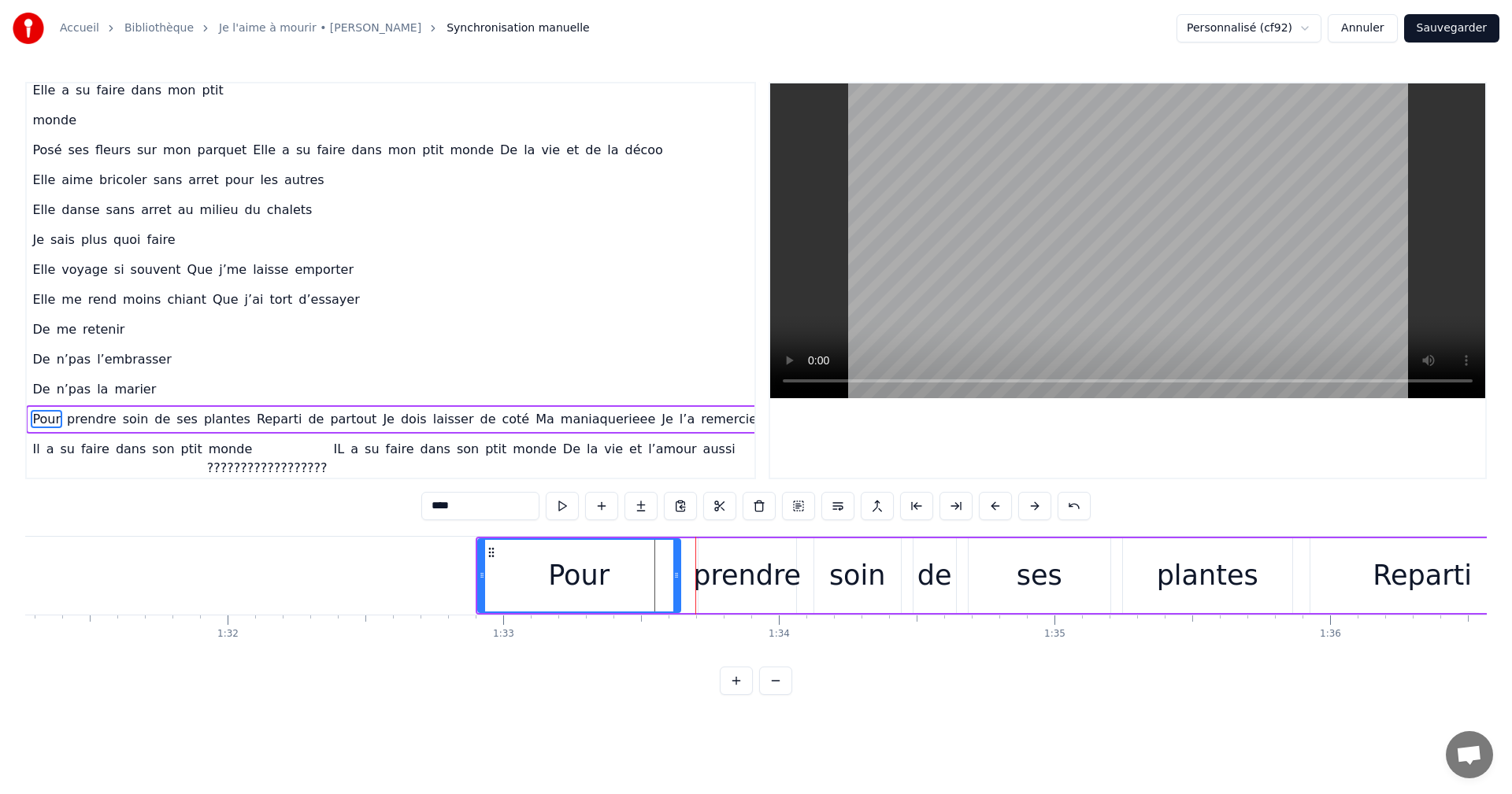
click at [997, 506] on button at bounding box center [996, 506] width 33 height 29
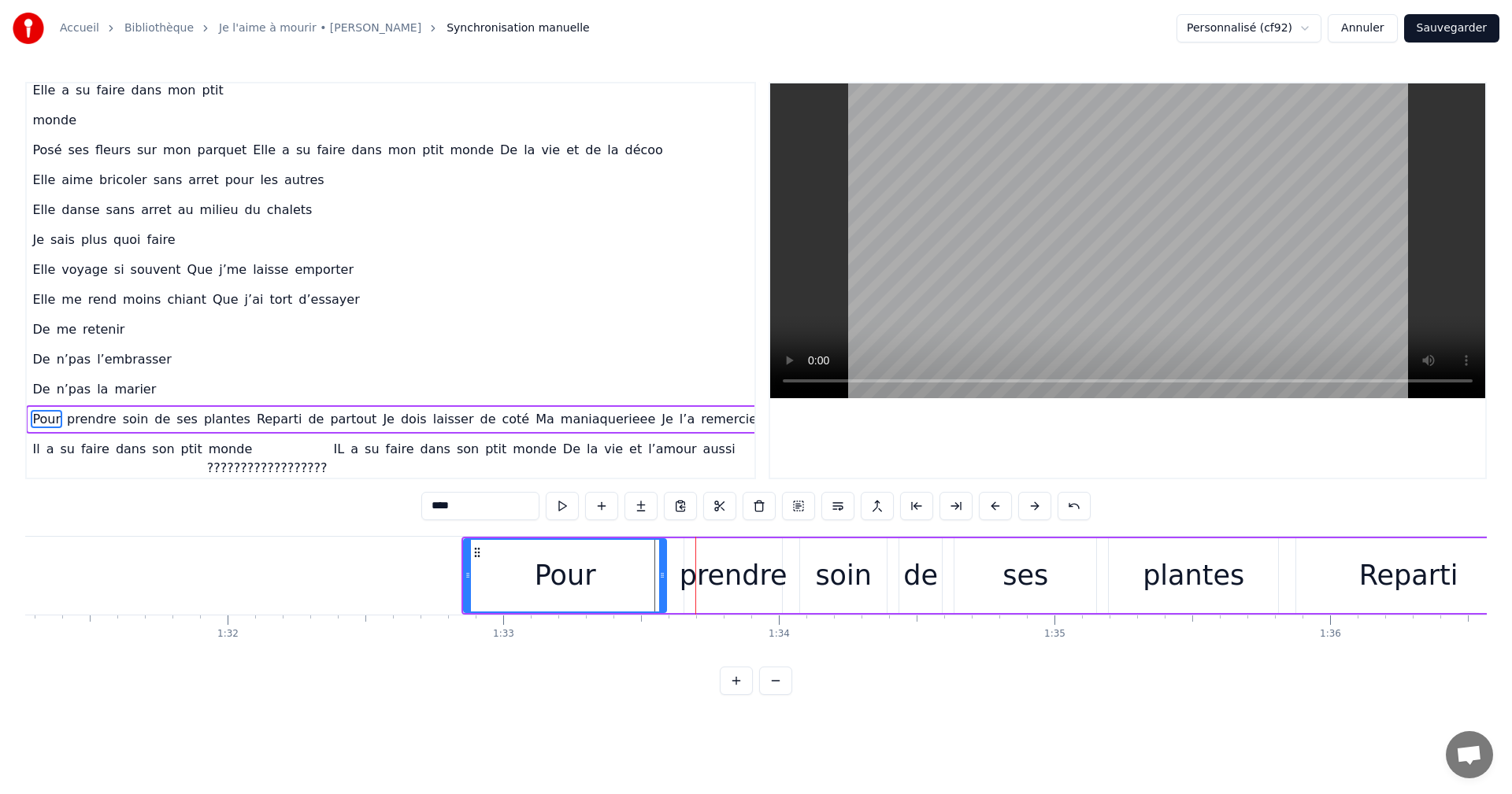
click at [997, 506] on button at bounding box center [996, 506] width 33 height 29
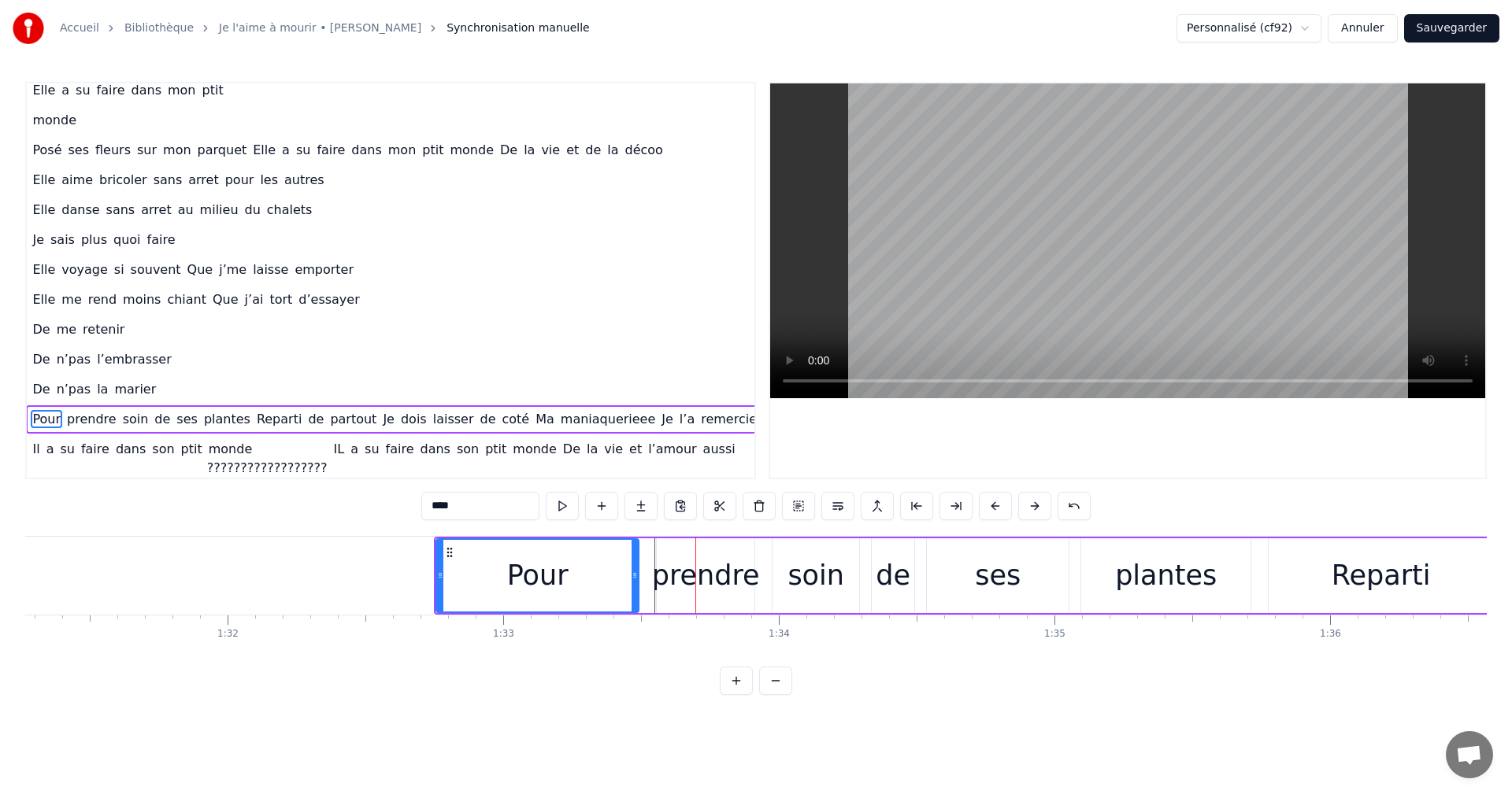
click at [997, 506] on button at bounding box center [996, 506] width 33 height 29
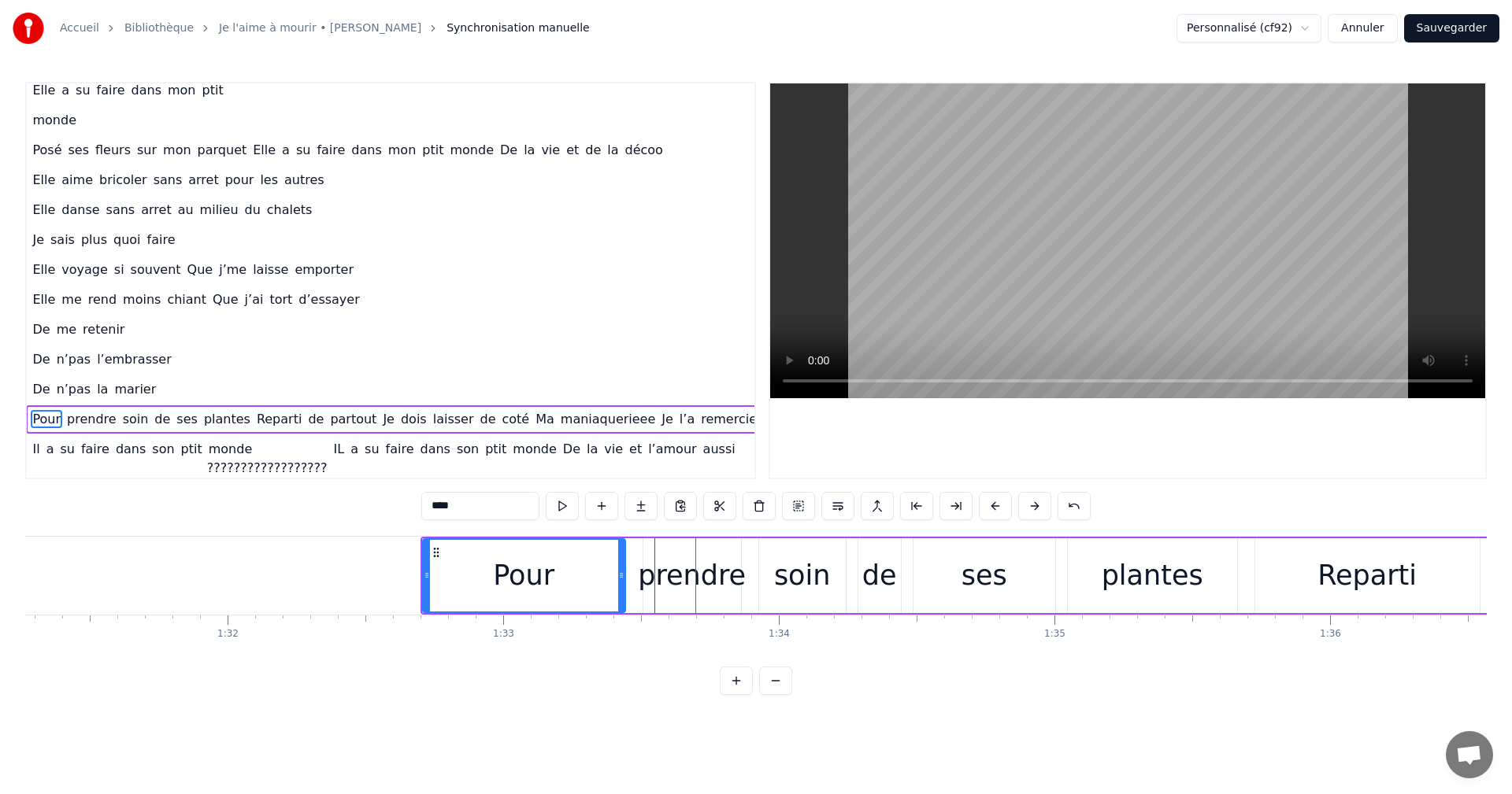
click at [997, 506] on button at bounding box center [996, 506] width 33 height 29
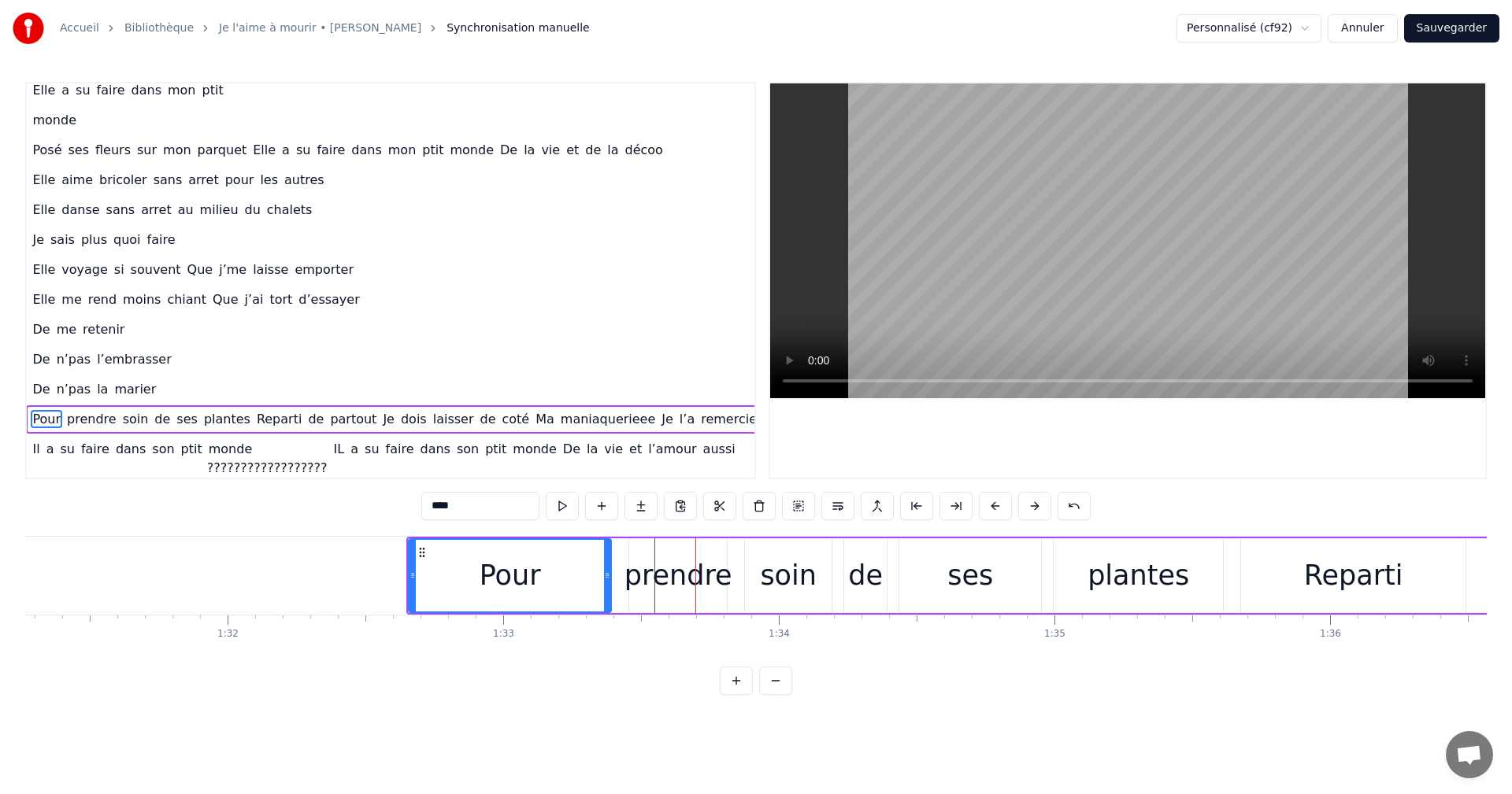
click at [997, 506] on button at bounding box center [996, 506] width 33 height 29
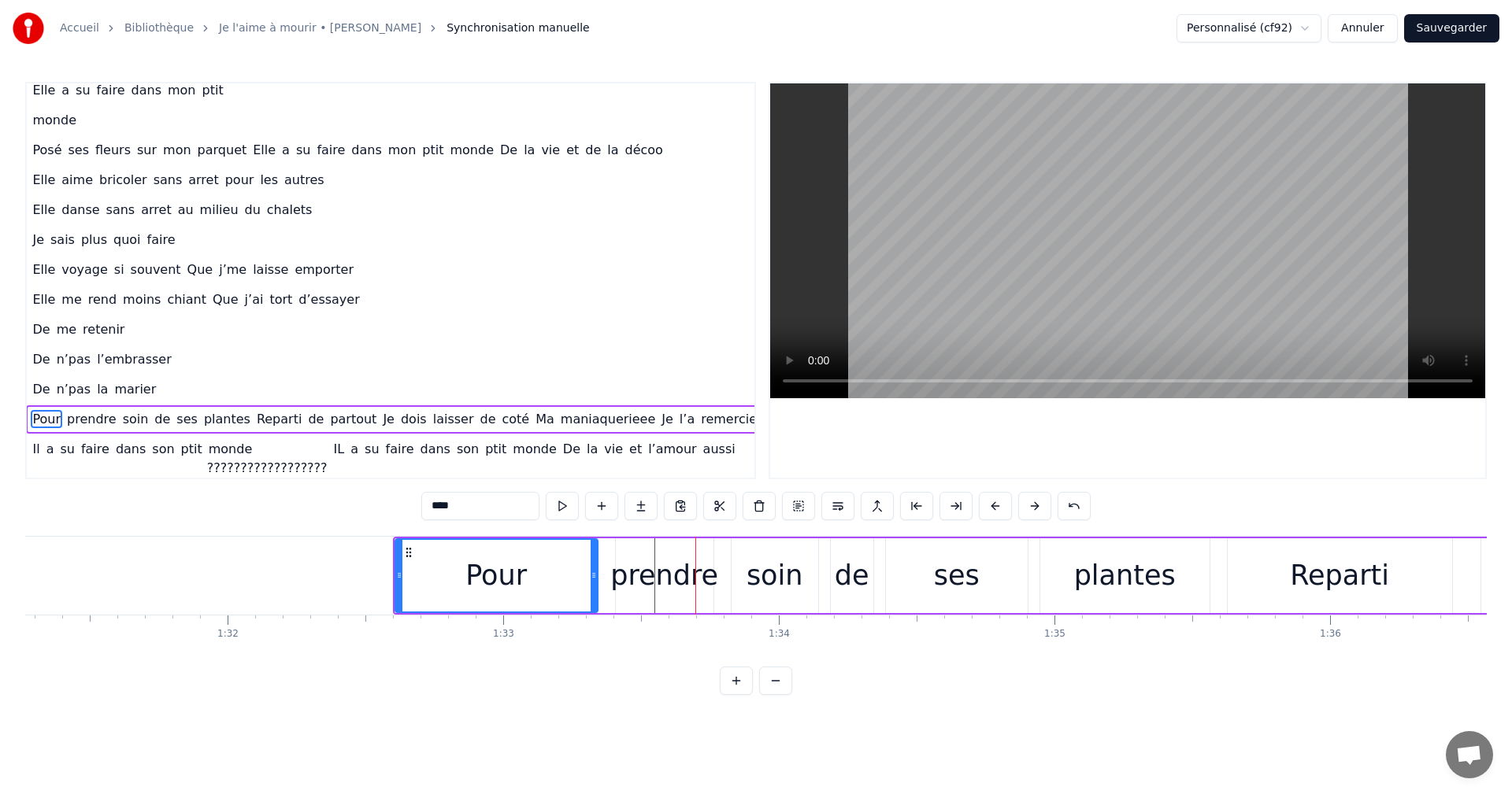
click at [997, 506] on button at bounding box center [996, 506] width 33 height 29
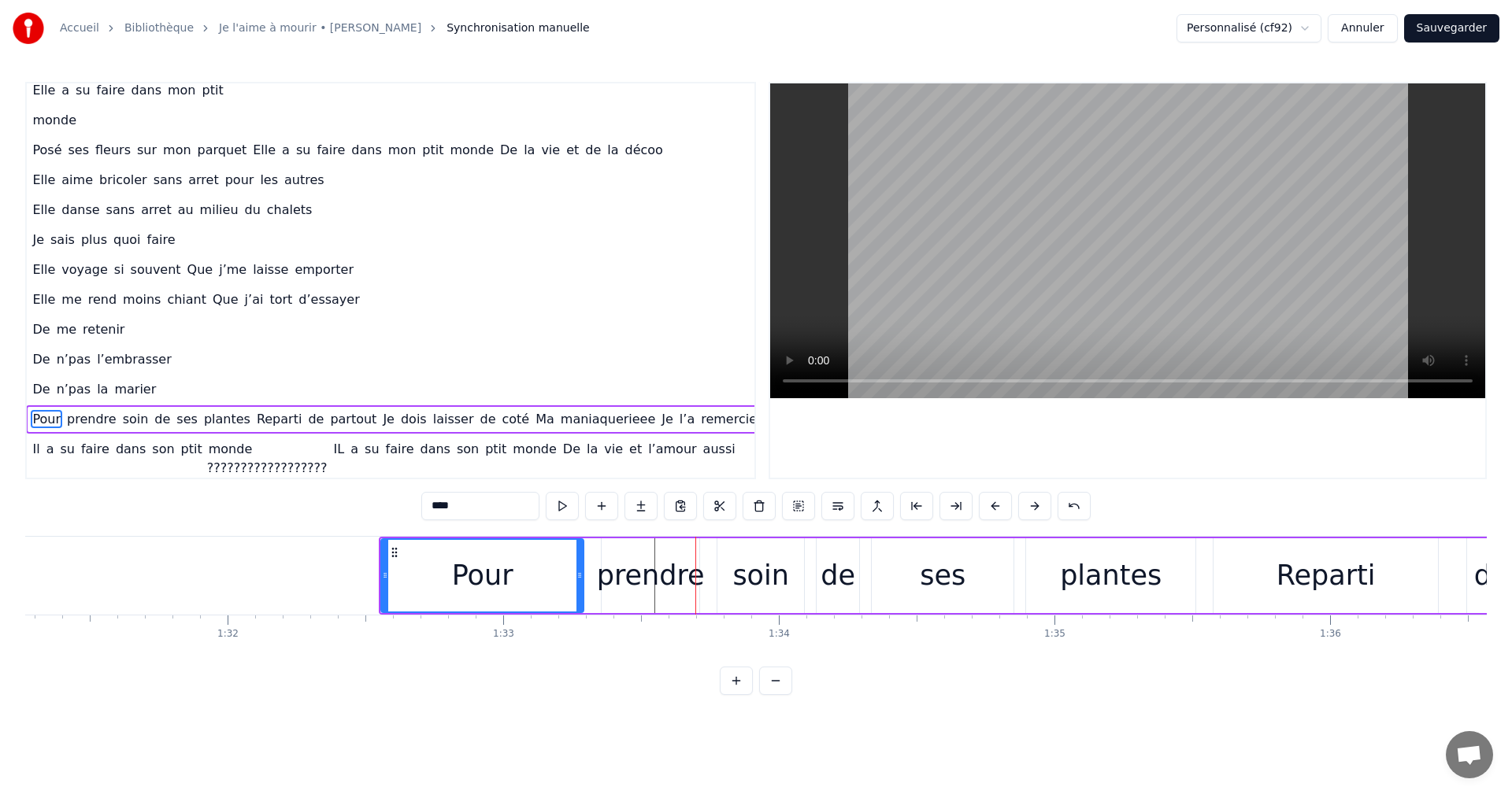
click at [997, 506] on button at bounding box center [996, 506] width 33 height 29
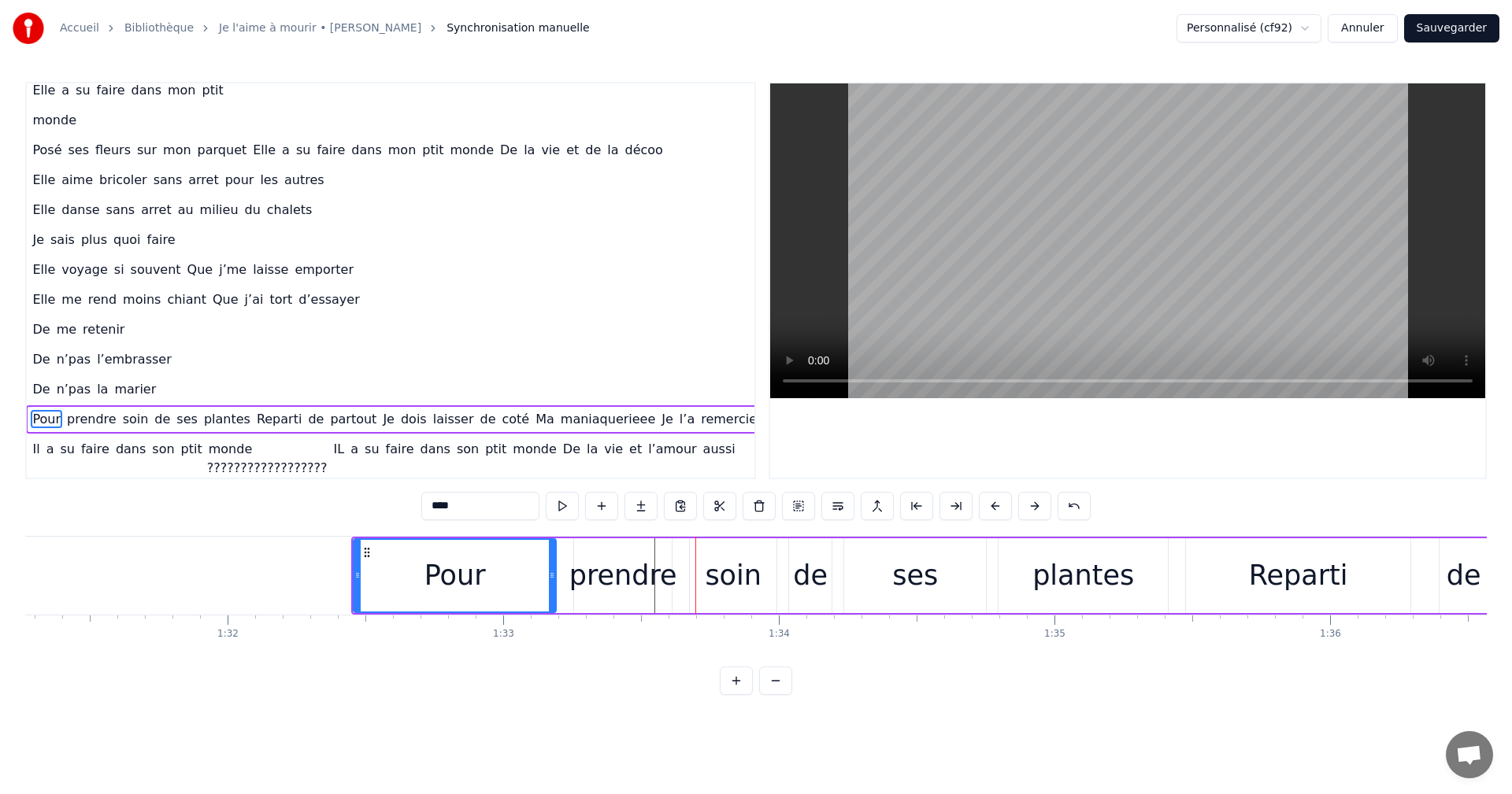
click at [997, 506] on button at bounding box center [996, 506] width 33 height 29
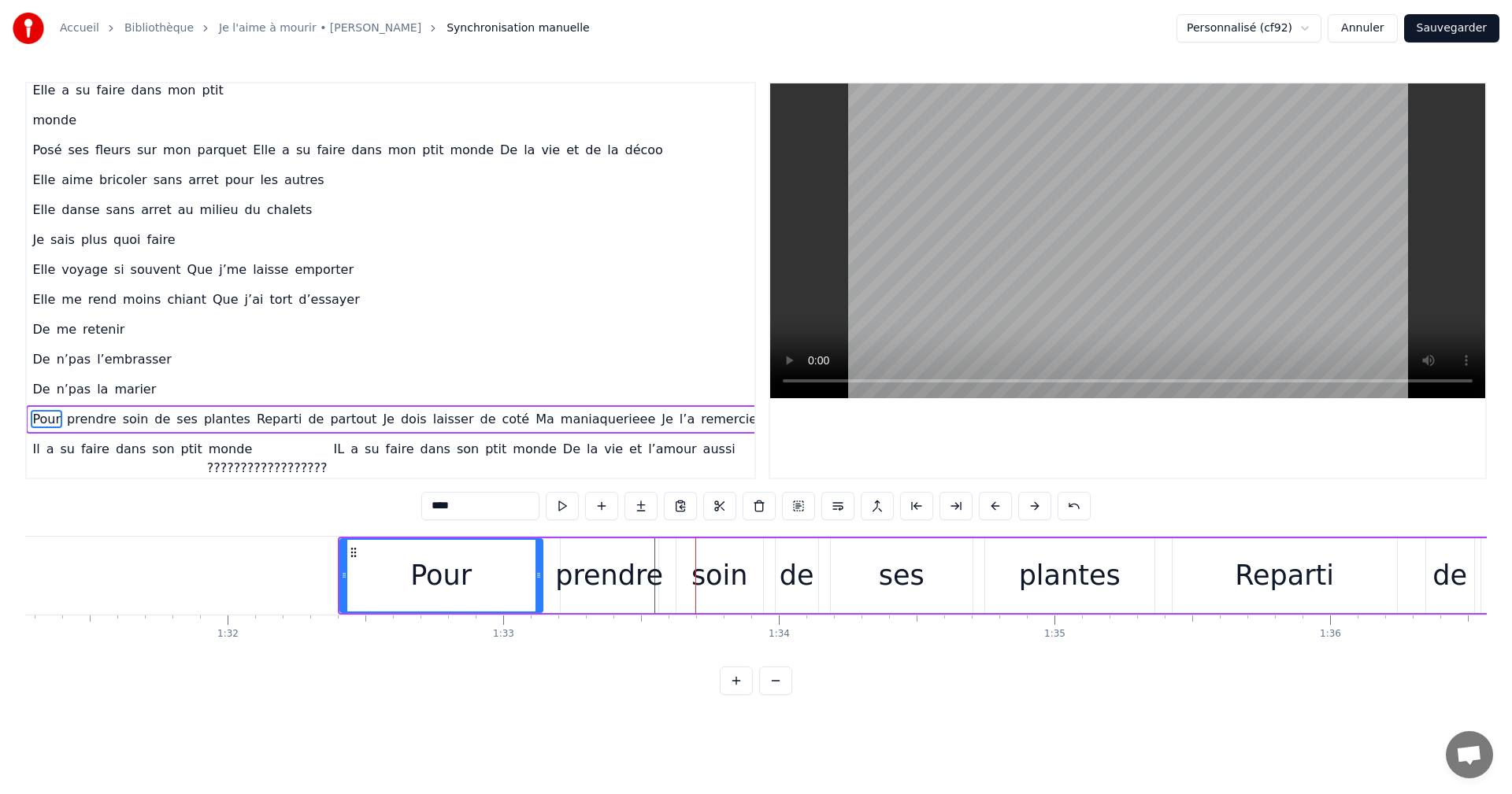
click at [997, 506] on button at bounding box center [996, 506] width 33 height 29
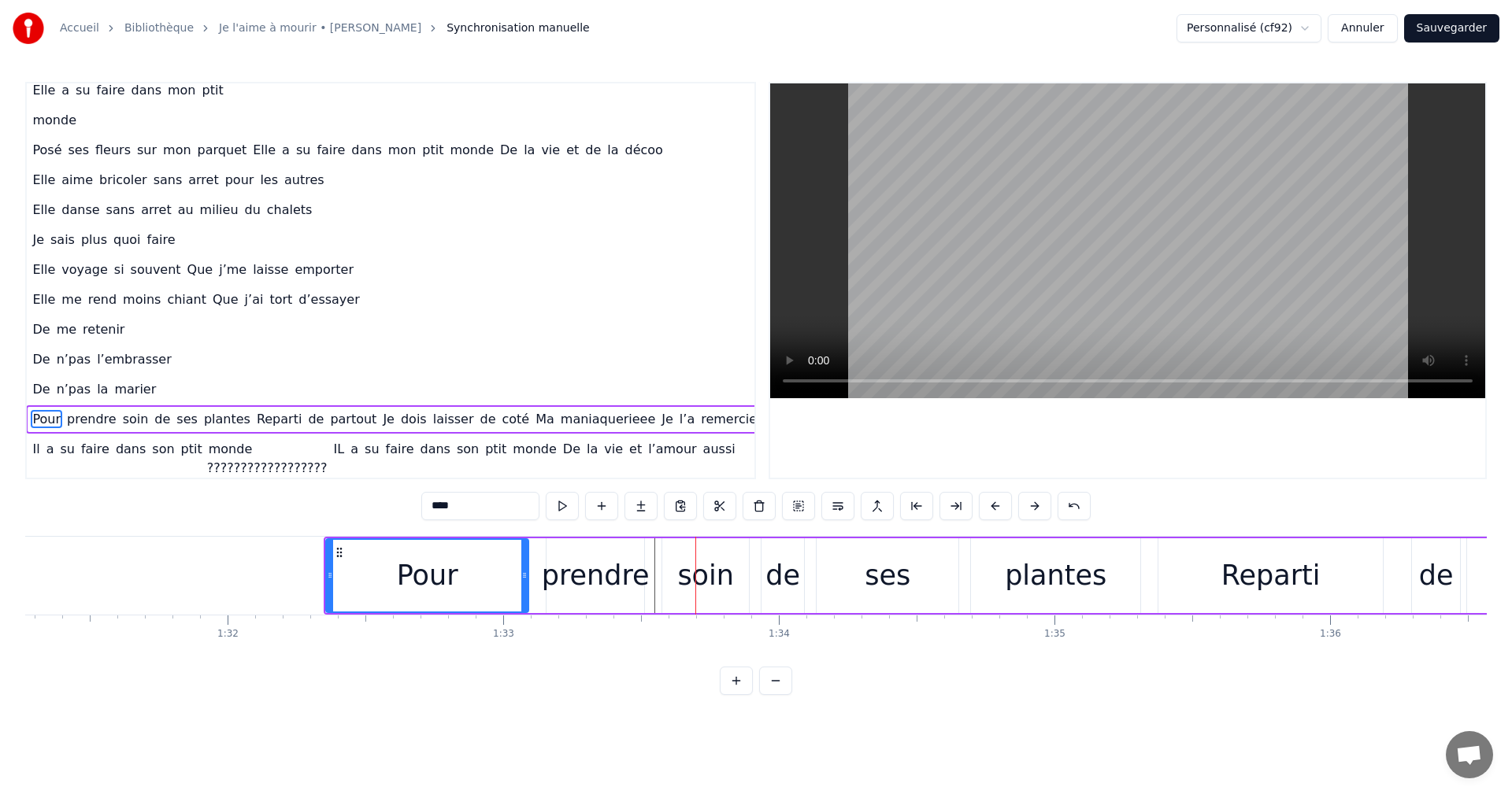
click at [997, 506] on button at bounding box center [996, 506] width 33 height 29
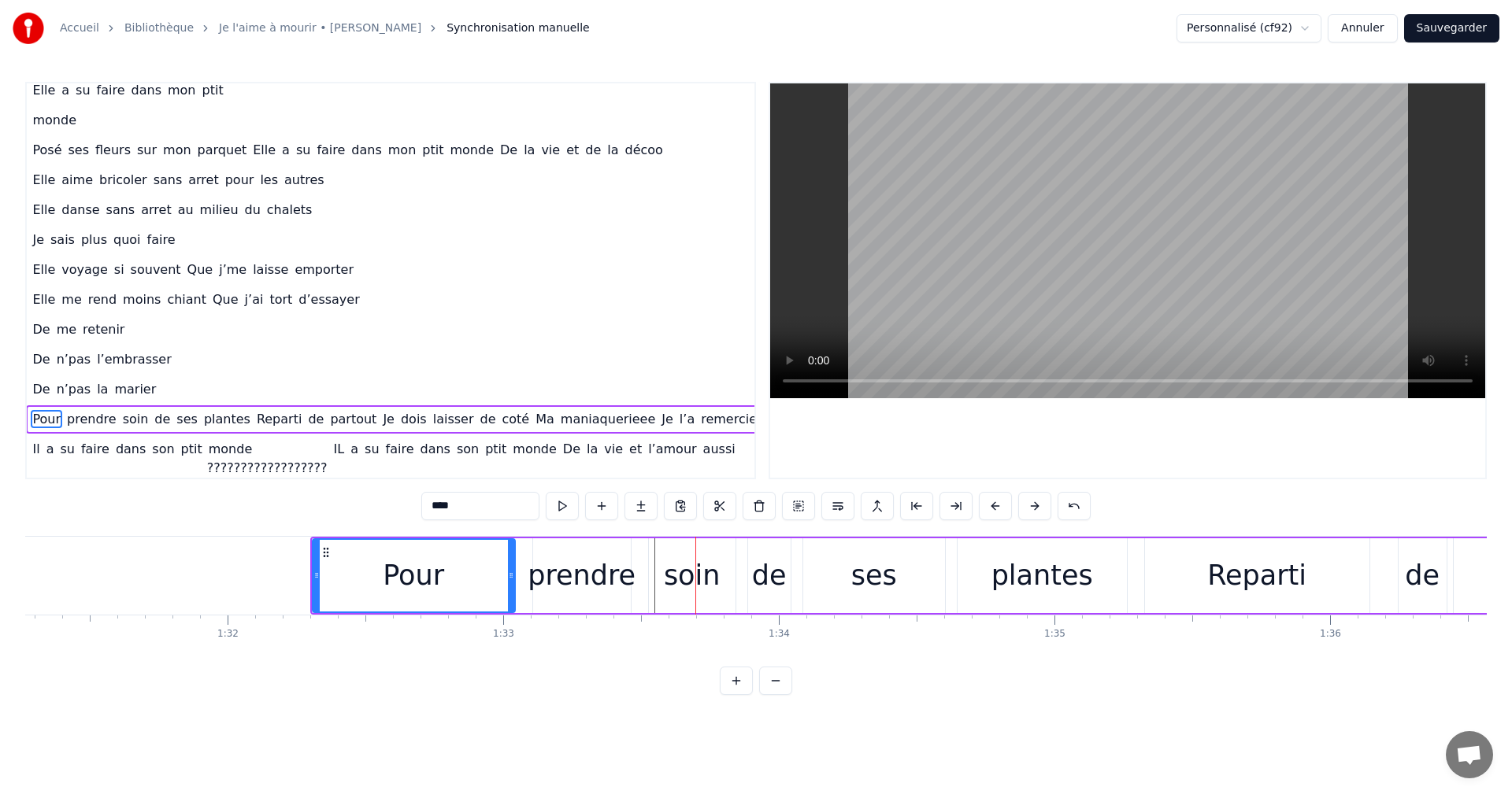
click at [997, 506] on button at bounding box center [996, 506] width 33 height 29
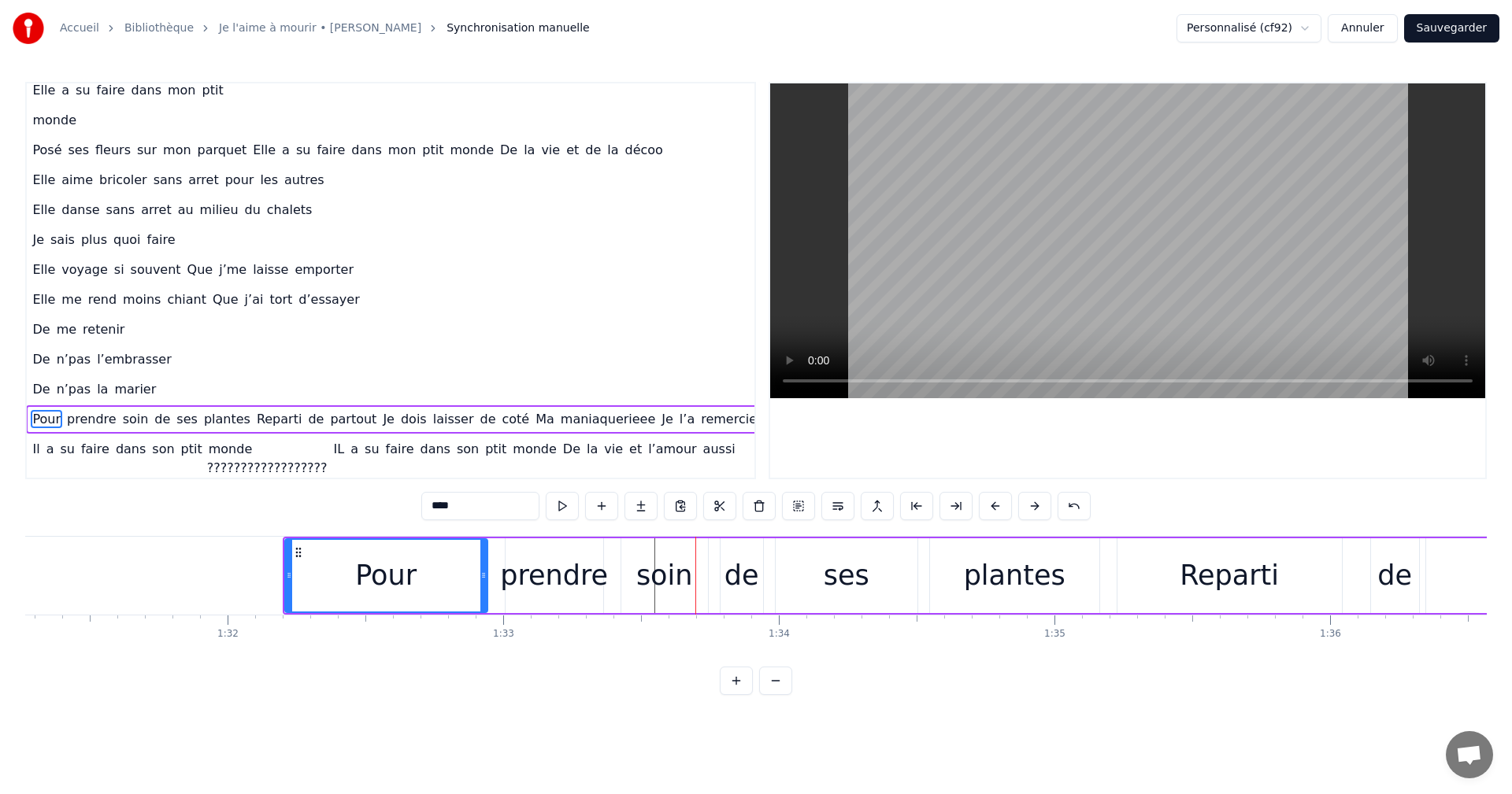
click at [997, 506] on button at bounding box center [996, 506] width 33 height 29
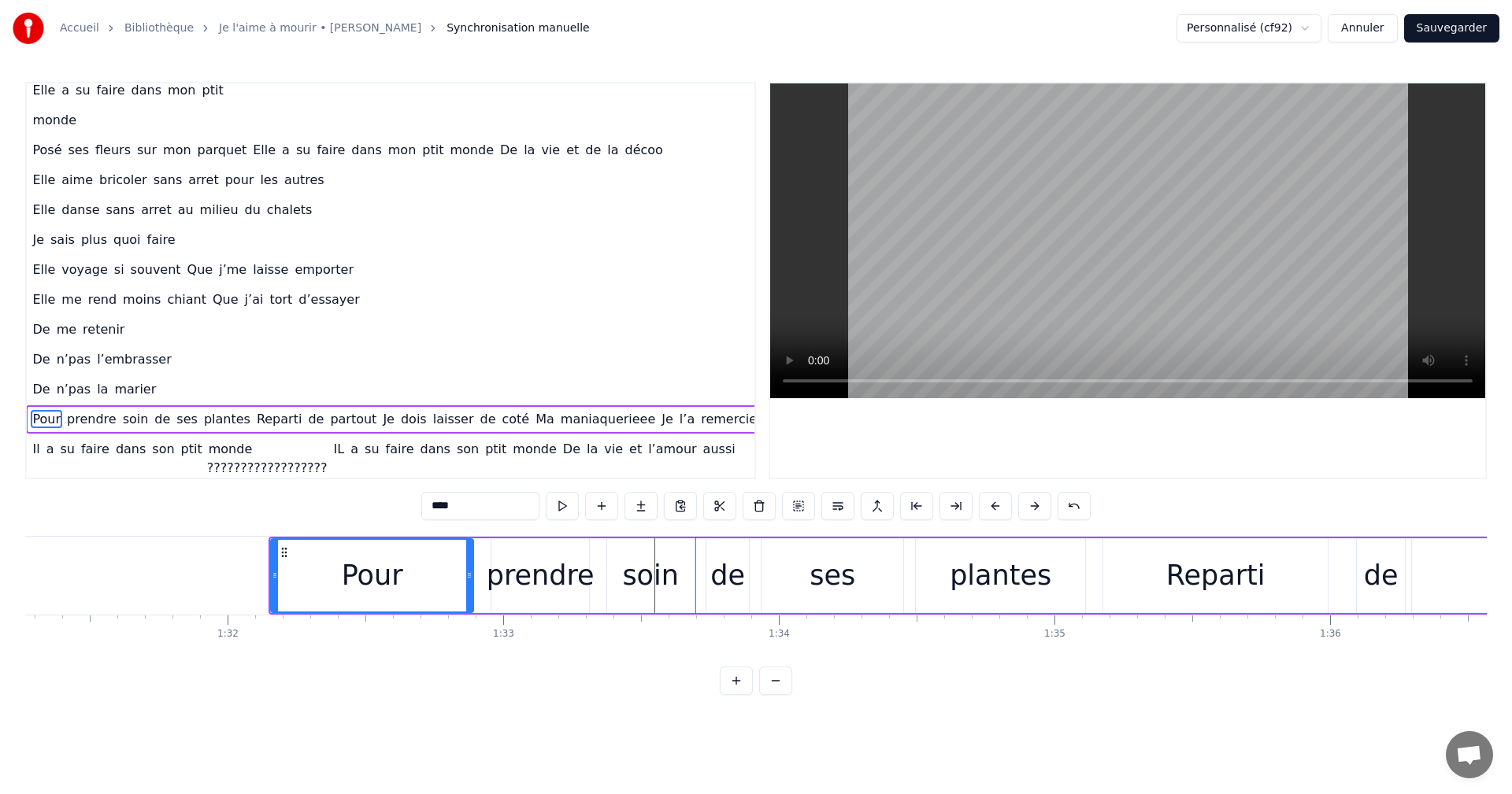
click at [997, 506] on button at bounding box center [996, 506] width 33 height 29
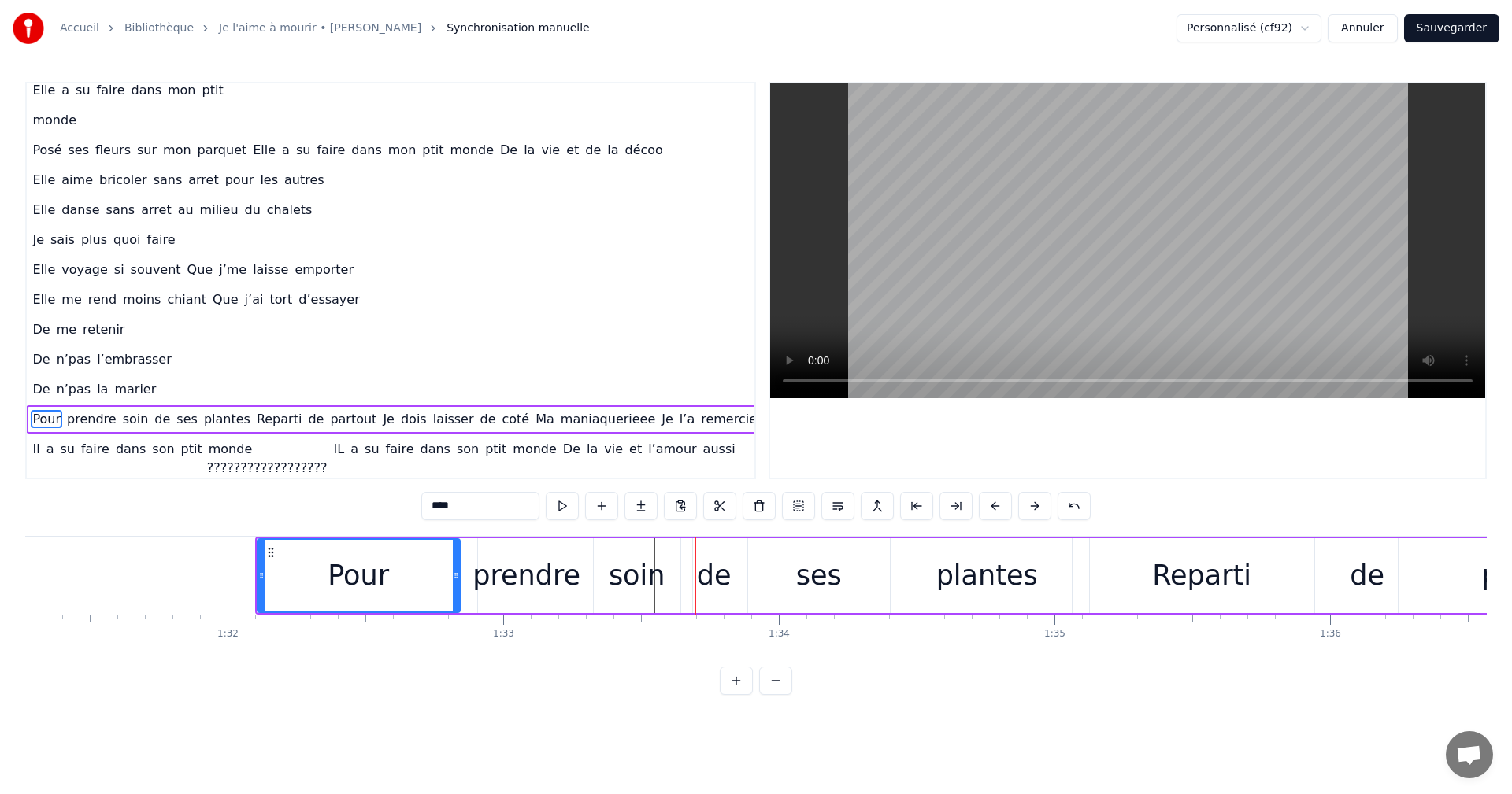
click at [997, 506] on button at bounding box center [996, 506] width 33 height 29
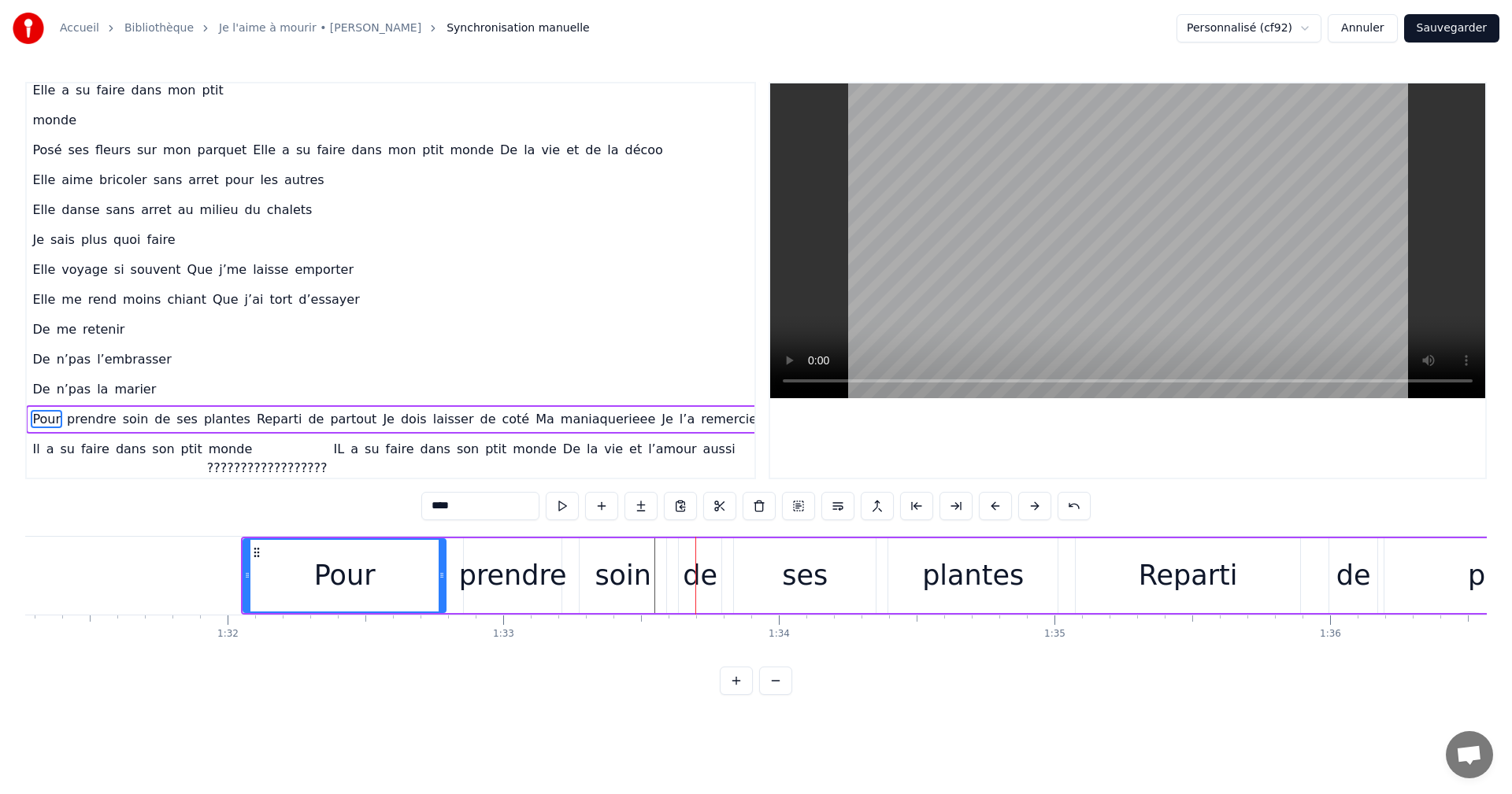
click at [320, 572] on div "Pour" at bounding box center [344, 576] width 61 height 42
click at [964, 504] on button at bounding box center [957, 506] width 33 height 29
click at [261, 581] on div "Pour" at bounding box center [281, 576] width 61 height 42
click at [505, 565] on div "prendre" at bounding box center [514, 576] width 108 height 42
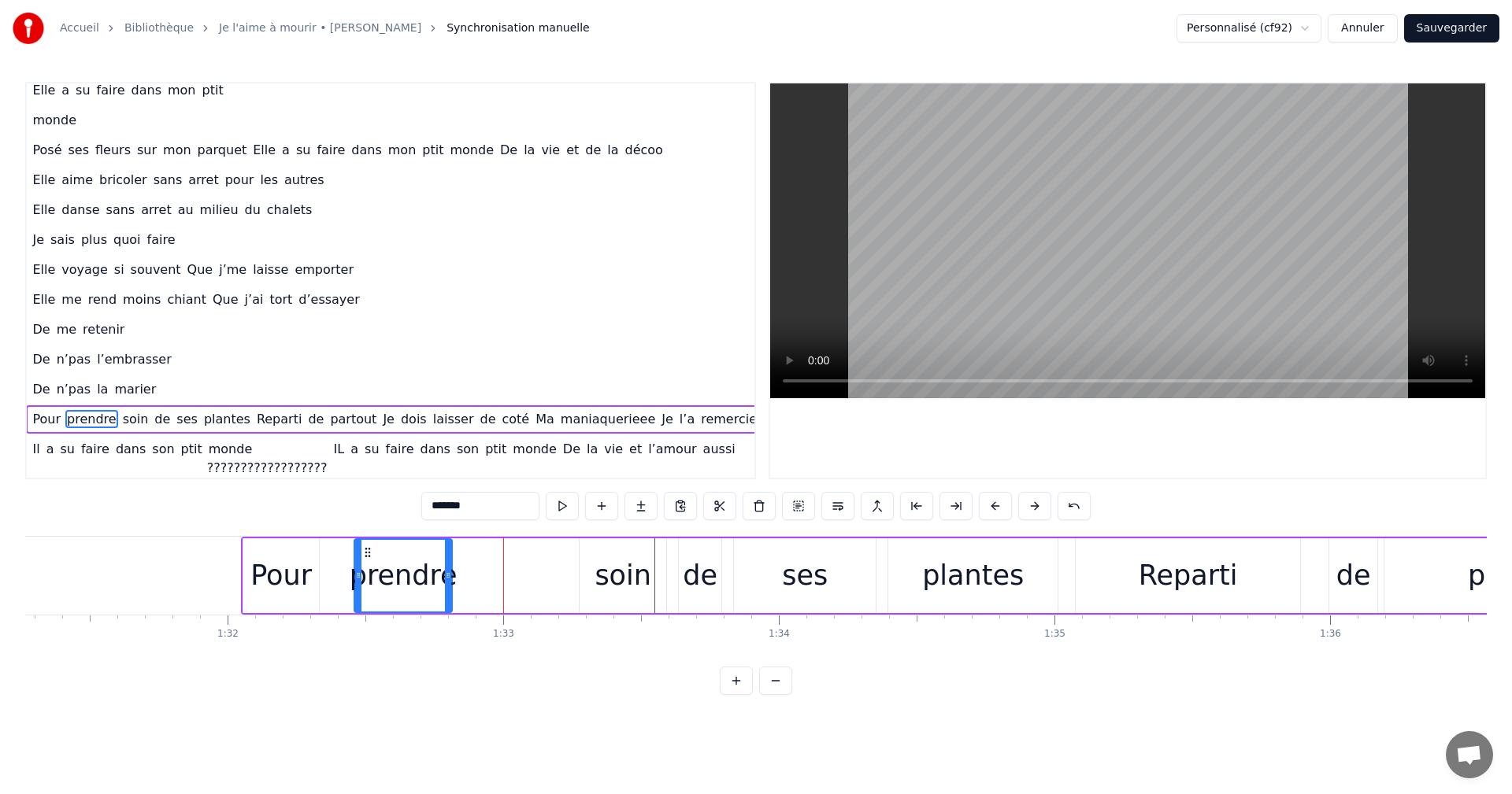
drag, startPoint x: 478, startPoint y: 551, endPoint x: 369, endPoint y: 562, distance: 109.6
click at [369, 562] on div "prendre" at bounding box center [403, 576] width 96 height 71
click at [623, 577] on div "soin" at bounding box center [623, 576] width 57 height 42
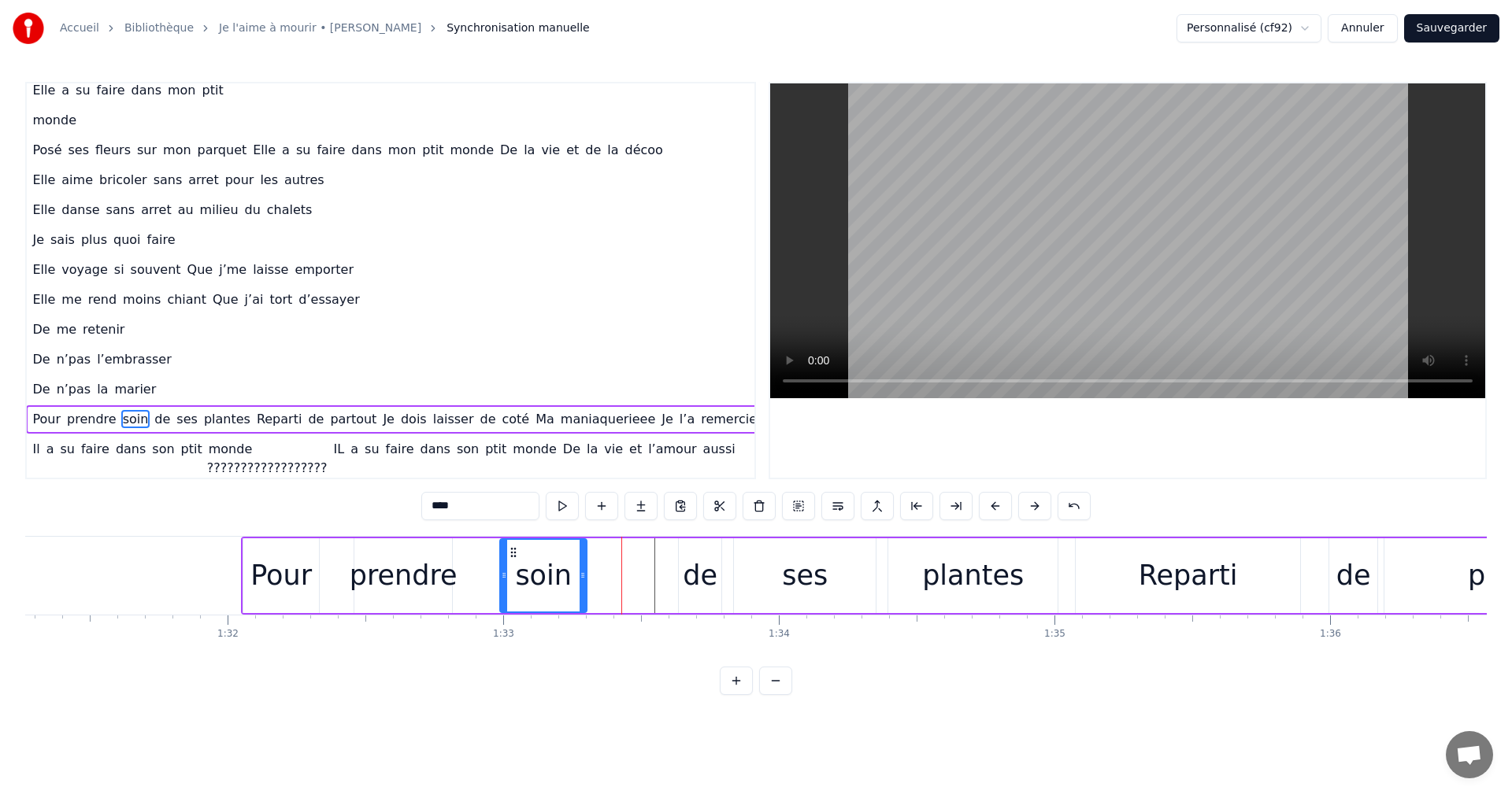
drag, startPoint x: 590, startPoint y: 549, endPoint x: 510, endPoint y: 558, distance: 80.5
click at [510, 558] on icon at bounding box center [514, 553] width 12 height 12
click at [702, 570] on div "de" at bounding box center [700, 576] width 35 height 42
drag, startPoint x: 690, startPoint y: 549, endPoint x: 613, endPoint y: 566, distance: 78.9
click at [613, 566] on div "de" at bounding box center [623, 576] width 41 height 71
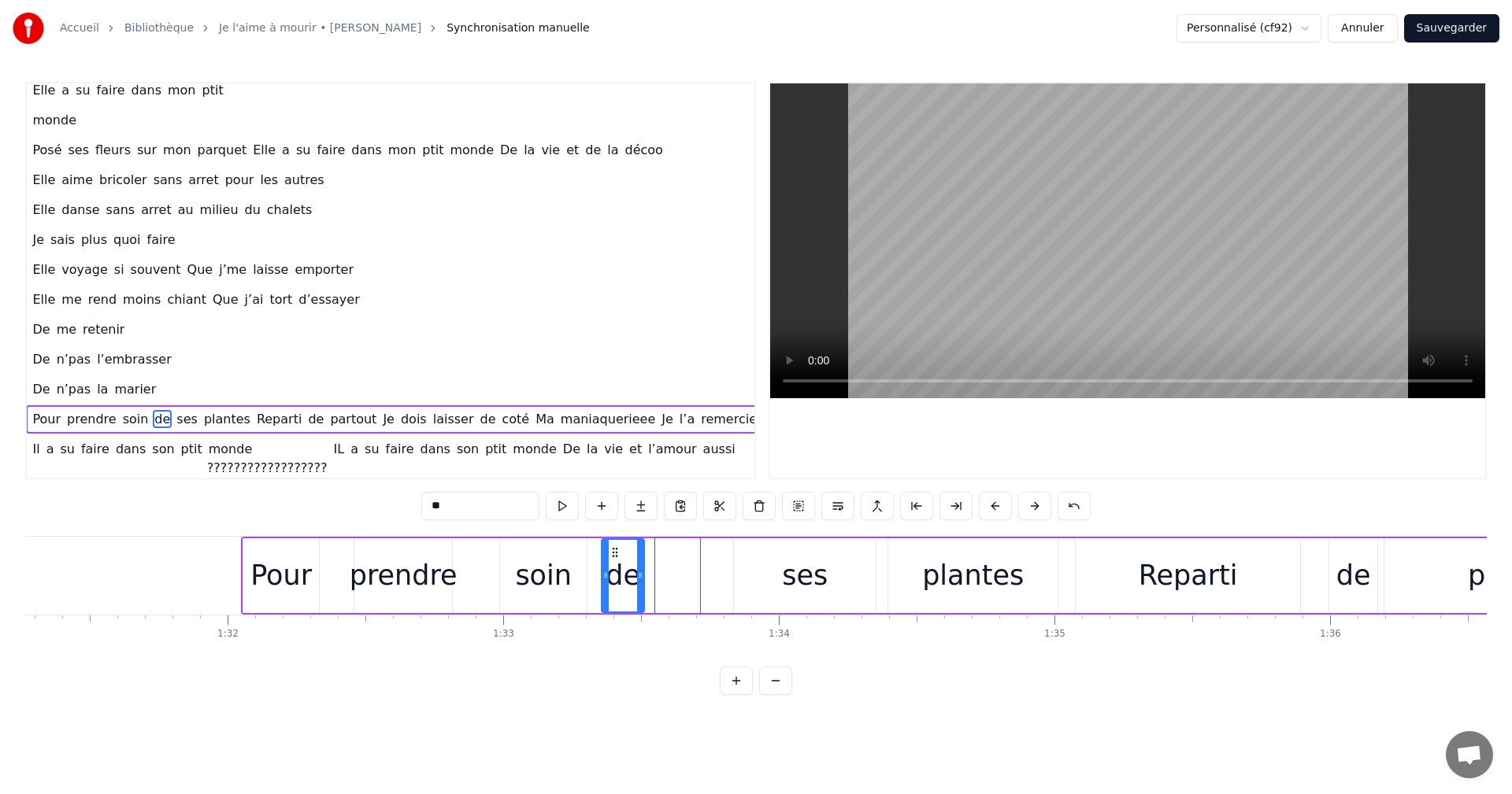
click at [810, 579] on div "ses" at bounding box center [805, 576] width 45 height 42
type input "***"
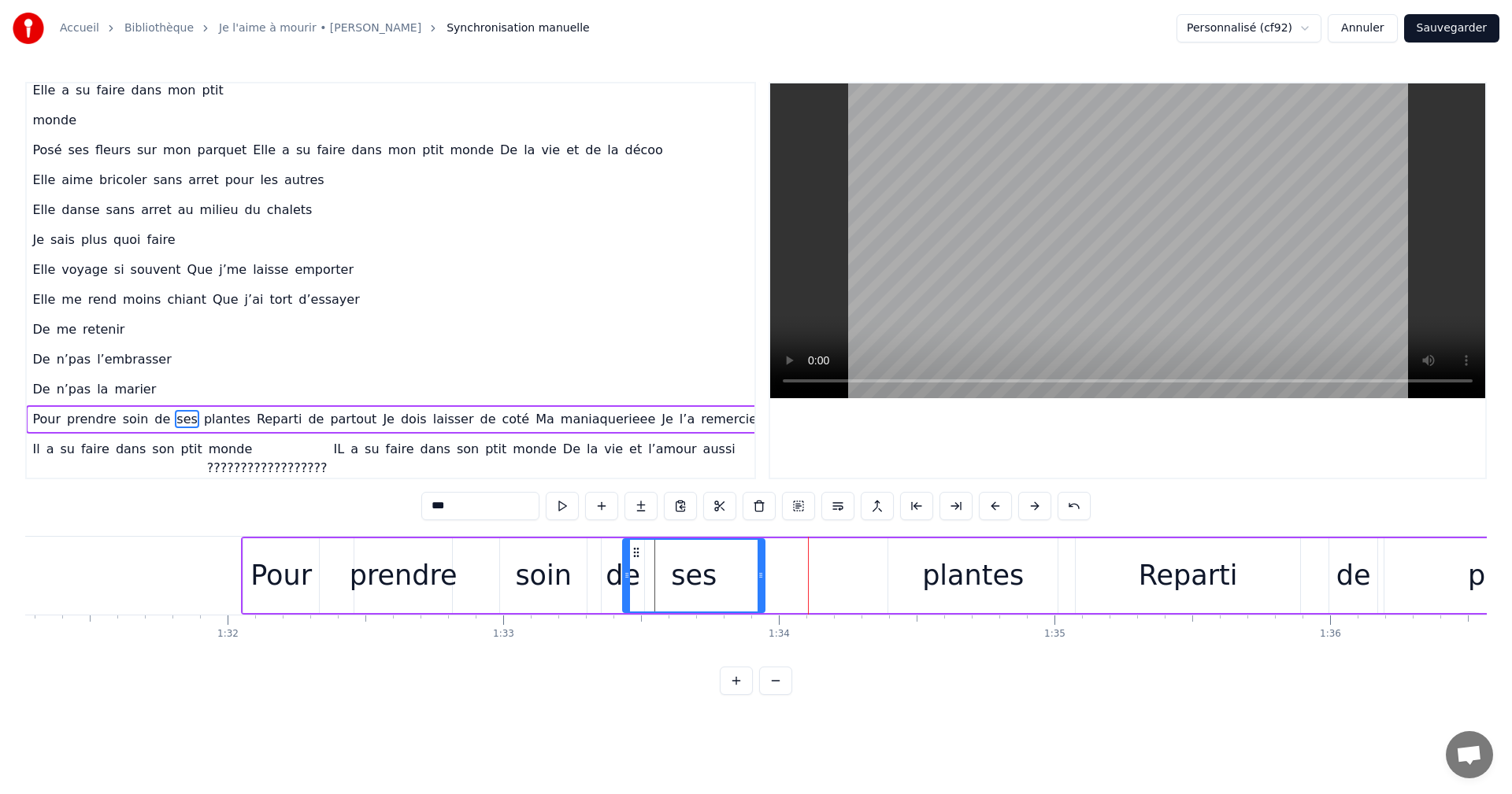
drag, startPoint x: 746, startPoint y: 551, endPoint x: 636, endPoint y: 566, distance: 111.0
click at [636, 566] on div "ses" at bounding box center [693, 576] width 140 height 71
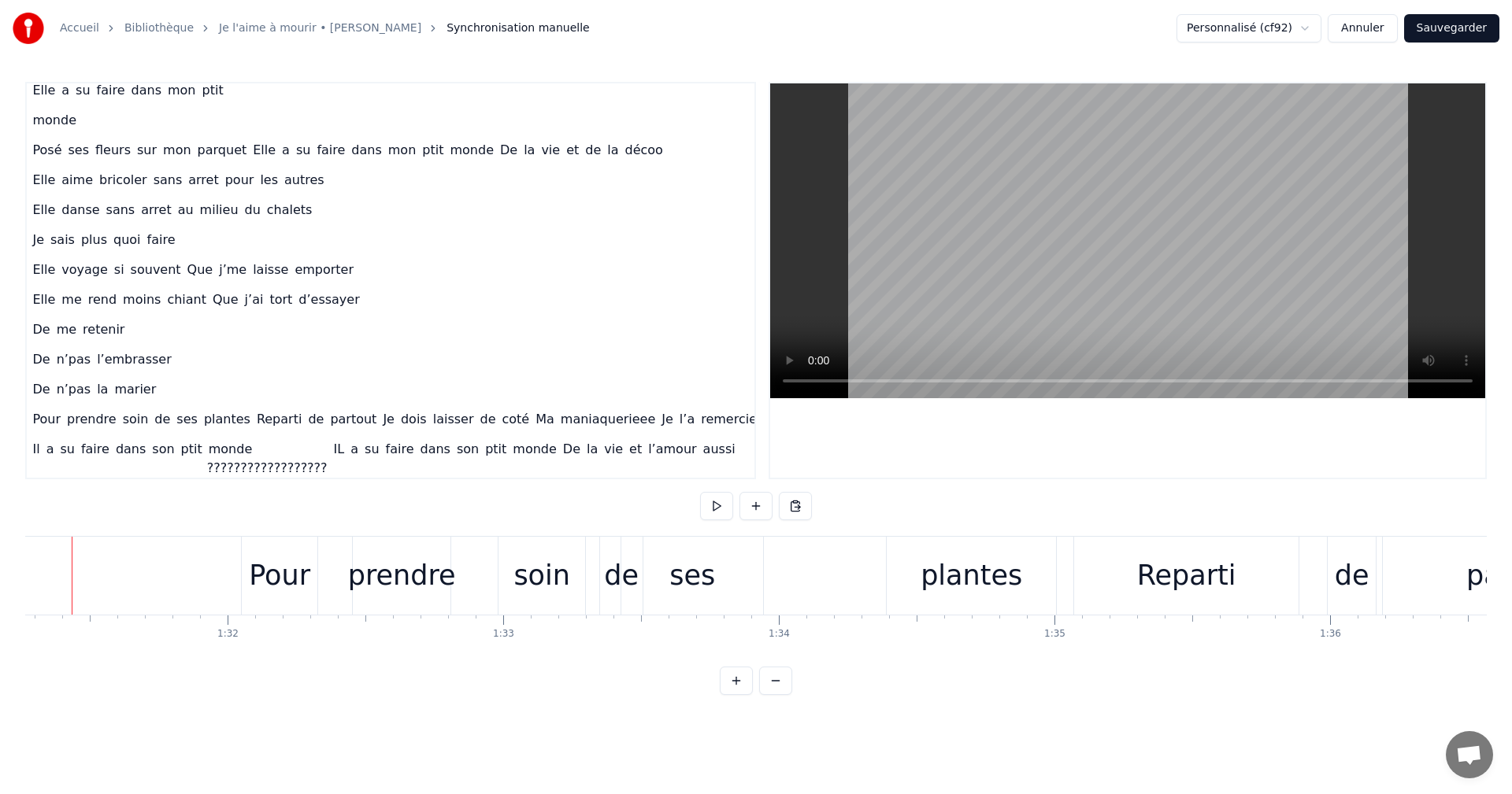
scroll to position [0, 25126]
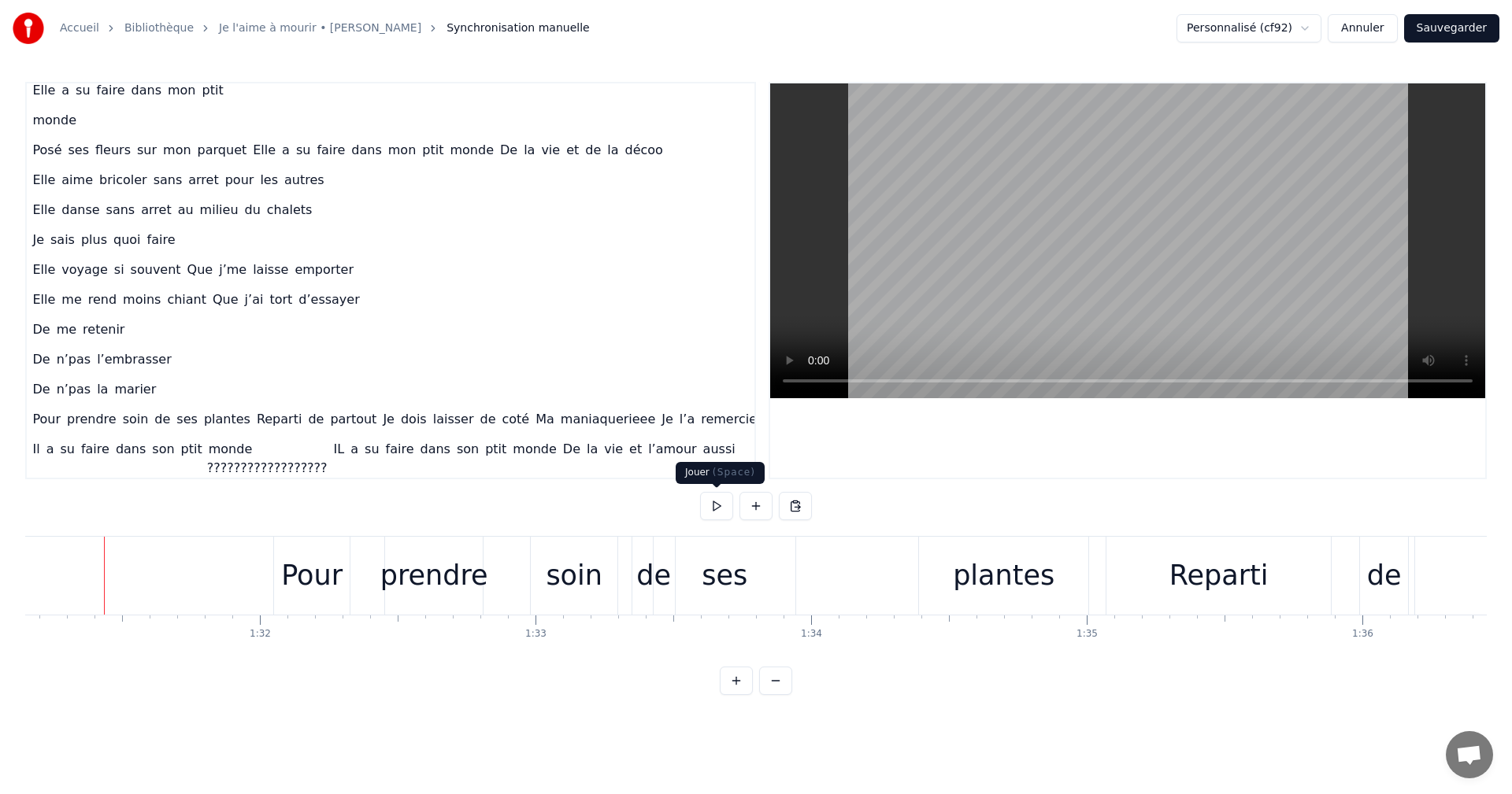
click at [712, 507] on button at bounding box center [717, 506] width 33 height 29
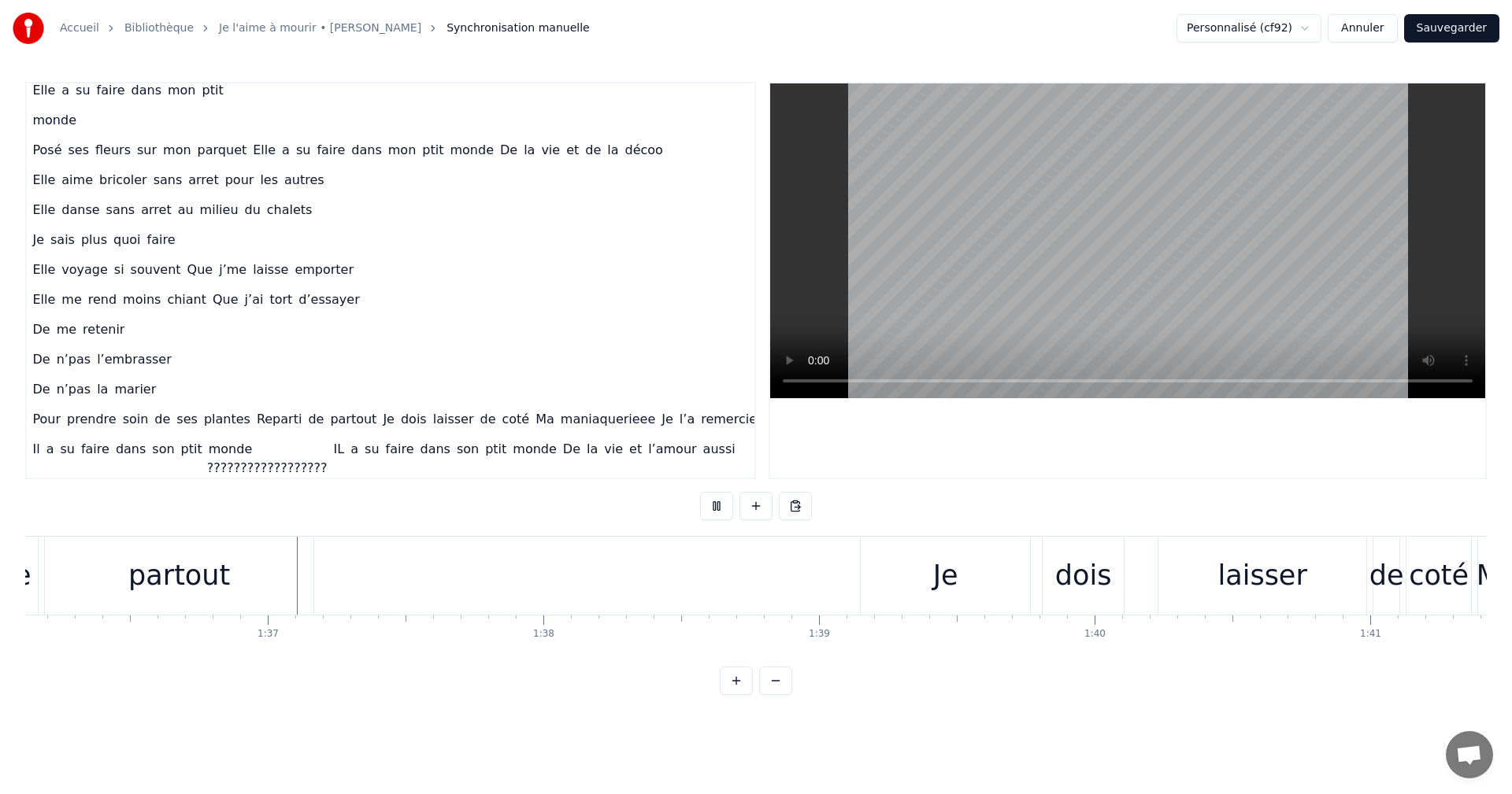
scroll to position [0, 26497]
click at [700, 492] on button at bounding box center [717, 506] width 33 height 29
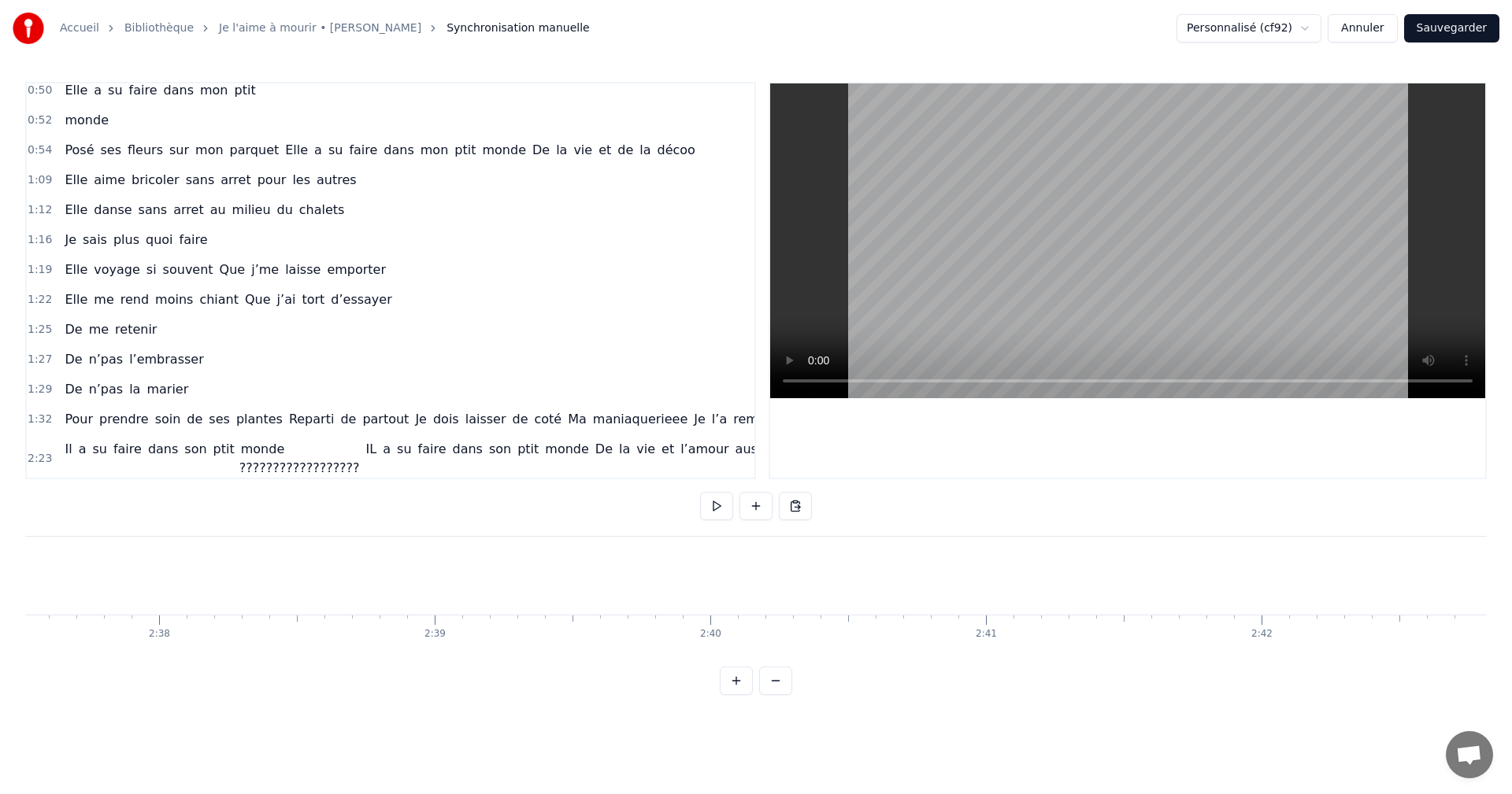
scroll to position [0, 43421]
click at [413, 419] on span "Je" at bounding box center [420, 419] width 15 height 18
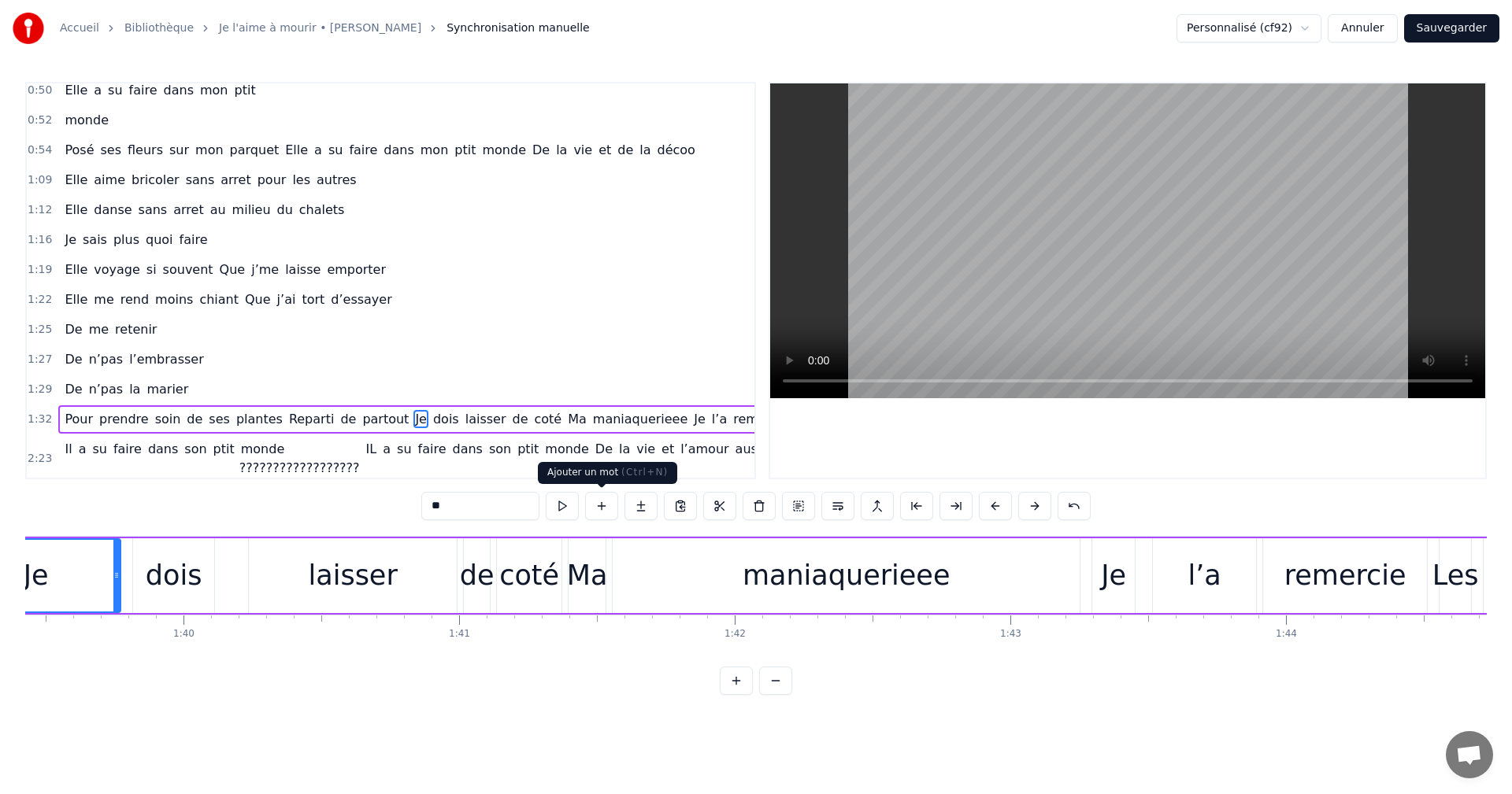
scroll to position [0, 27252]
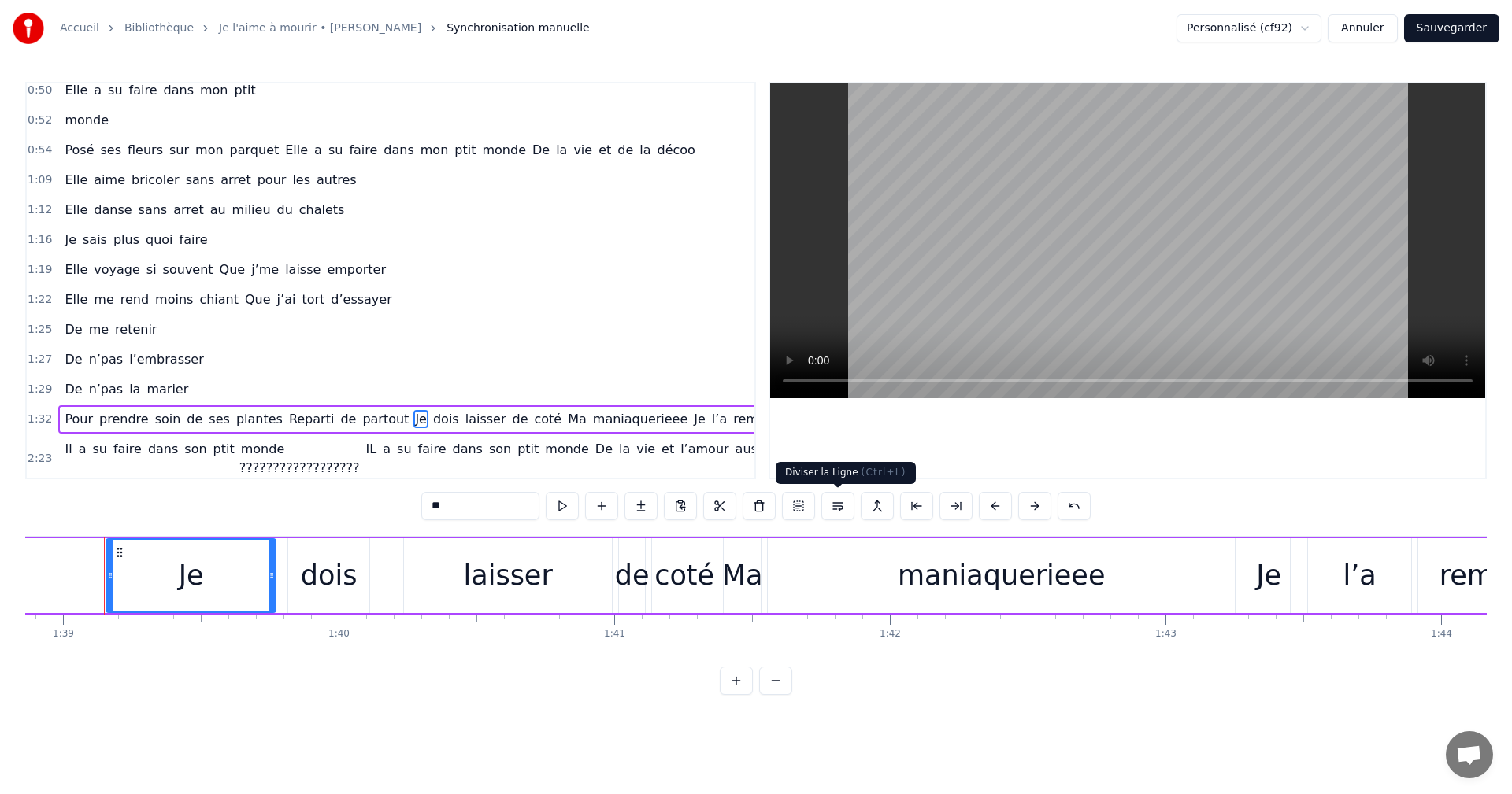
click at [834, 509] on button at bounding box center [838, 506] width 33 height 29
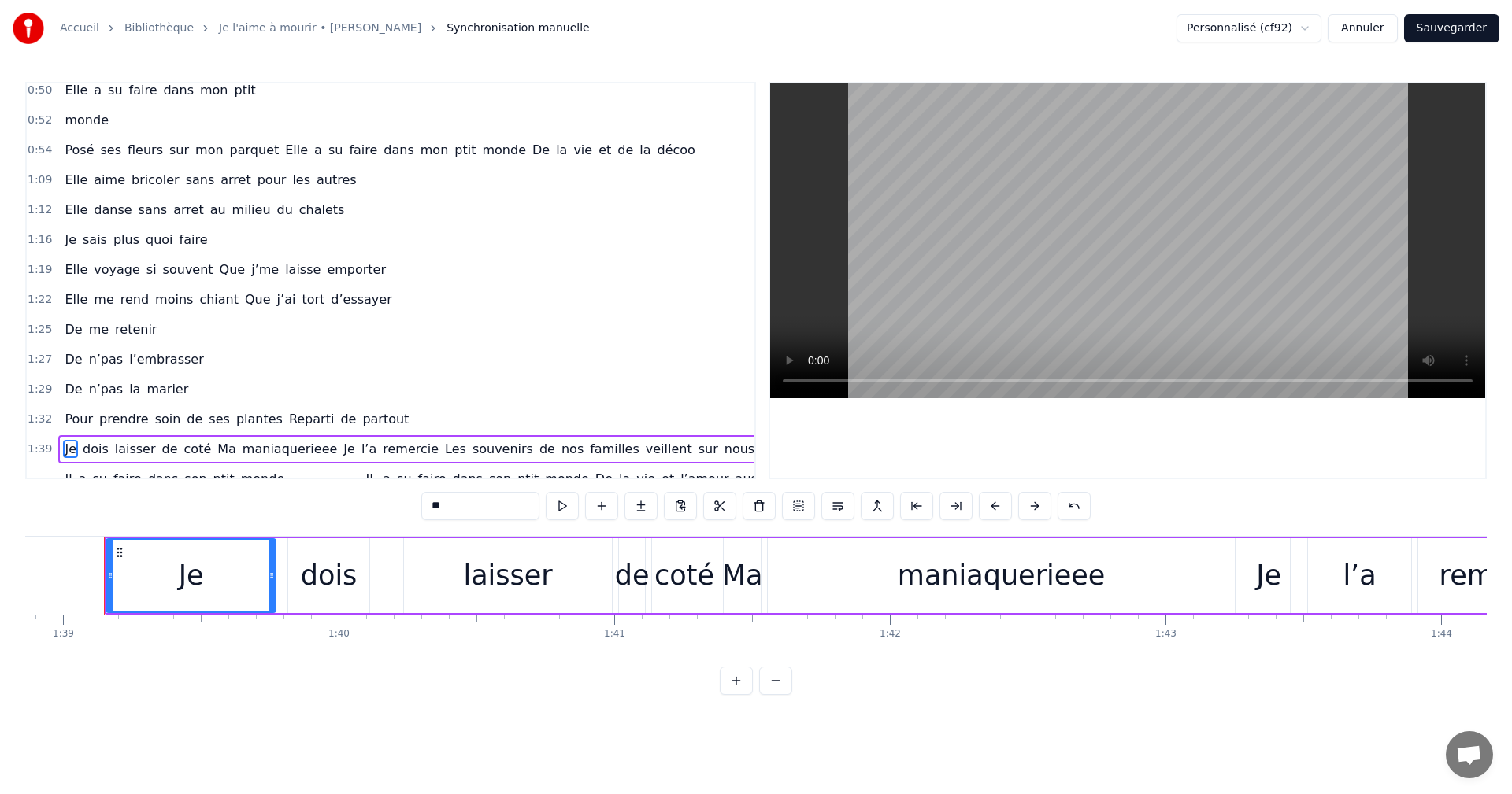
scroll to position [486, 0]
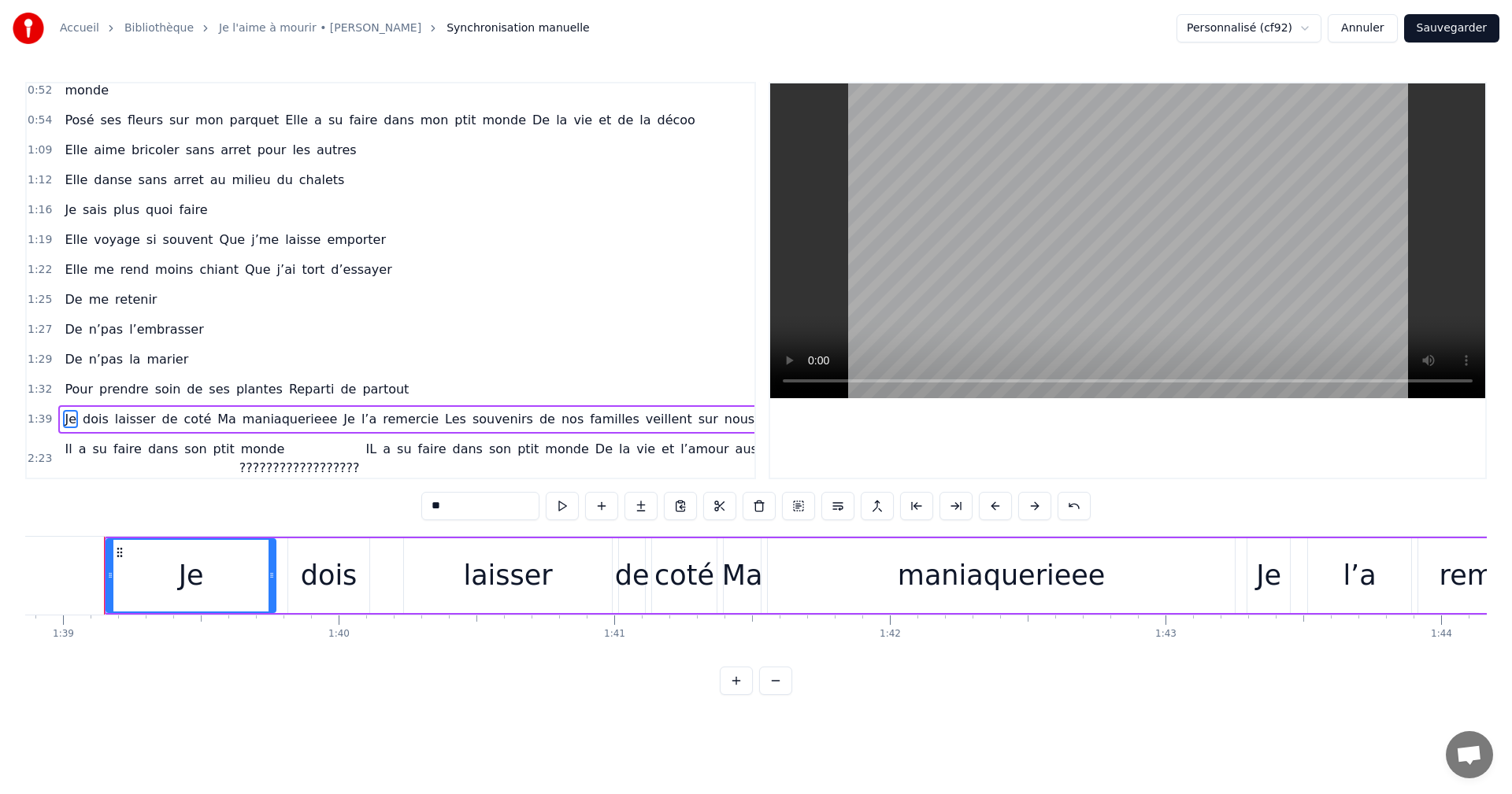
click at [342, 417] on span "Je" at bounding box center [349, 419] width 15 height 18
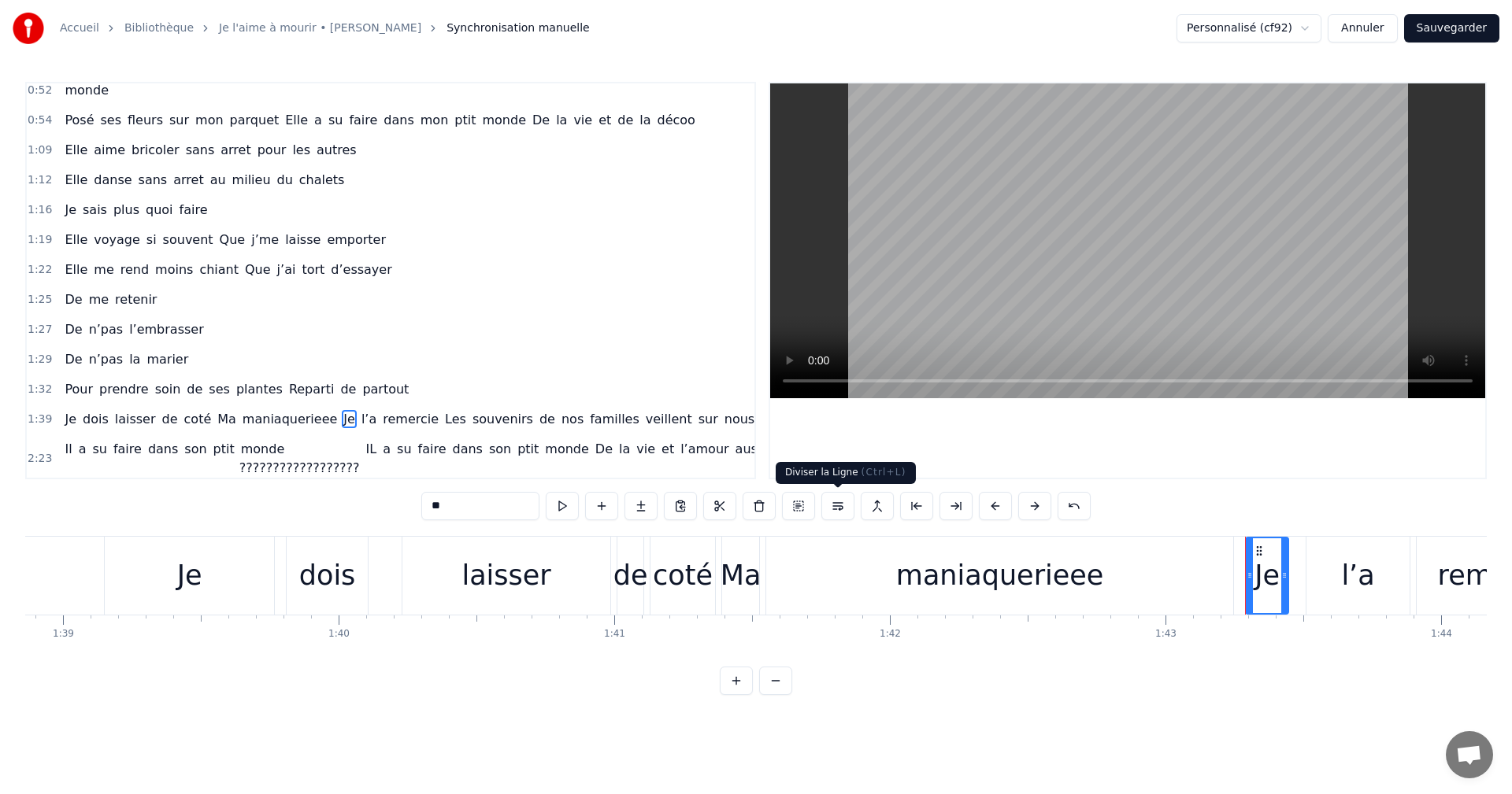
click at [841, 503] on button at bounding box center [838, 506] width 33 height 29
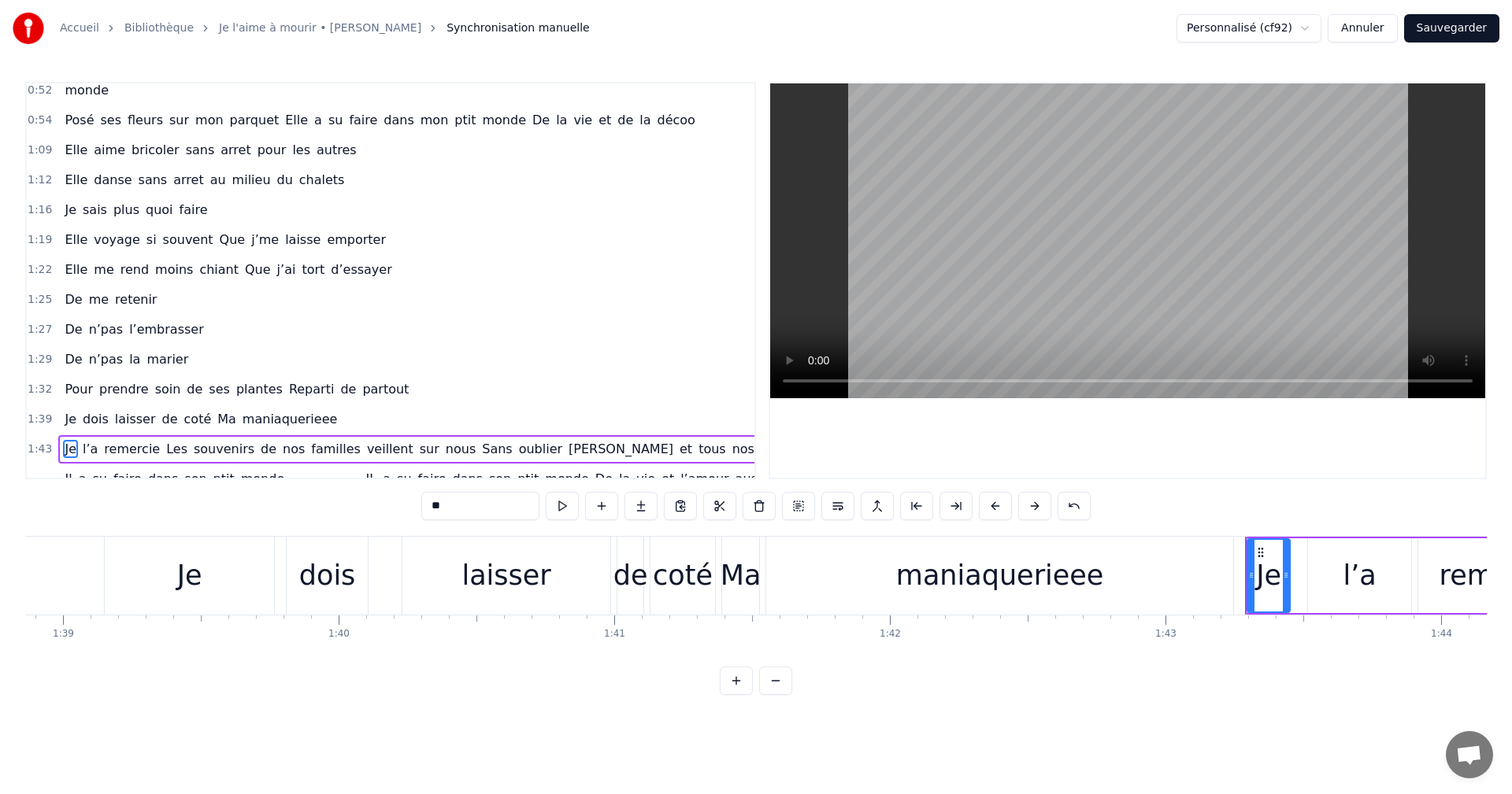
scroll to position [517, 0]
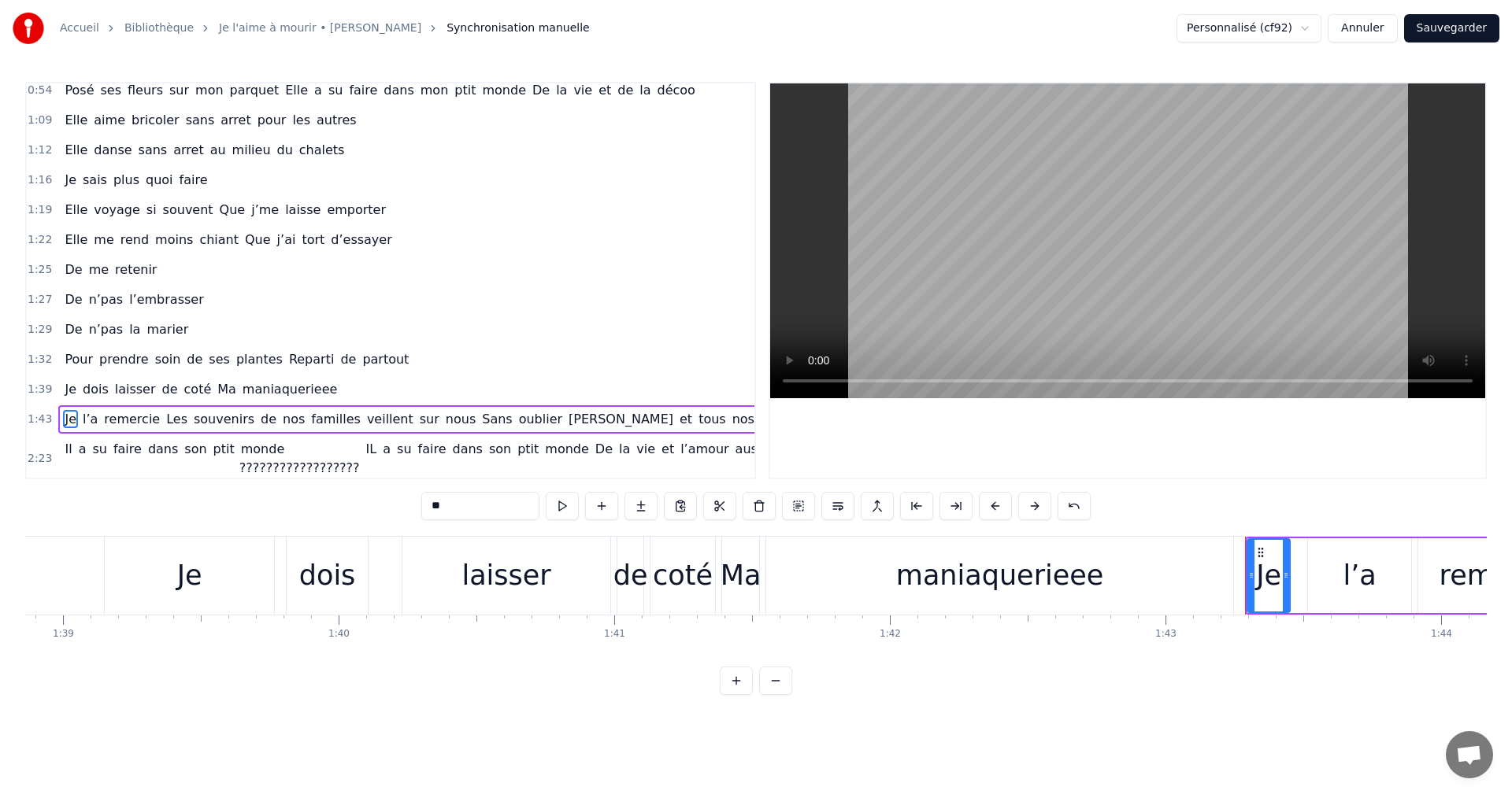
click at [165, 420] on span "Les" at bounding box center [177, 419] width 24 height 18
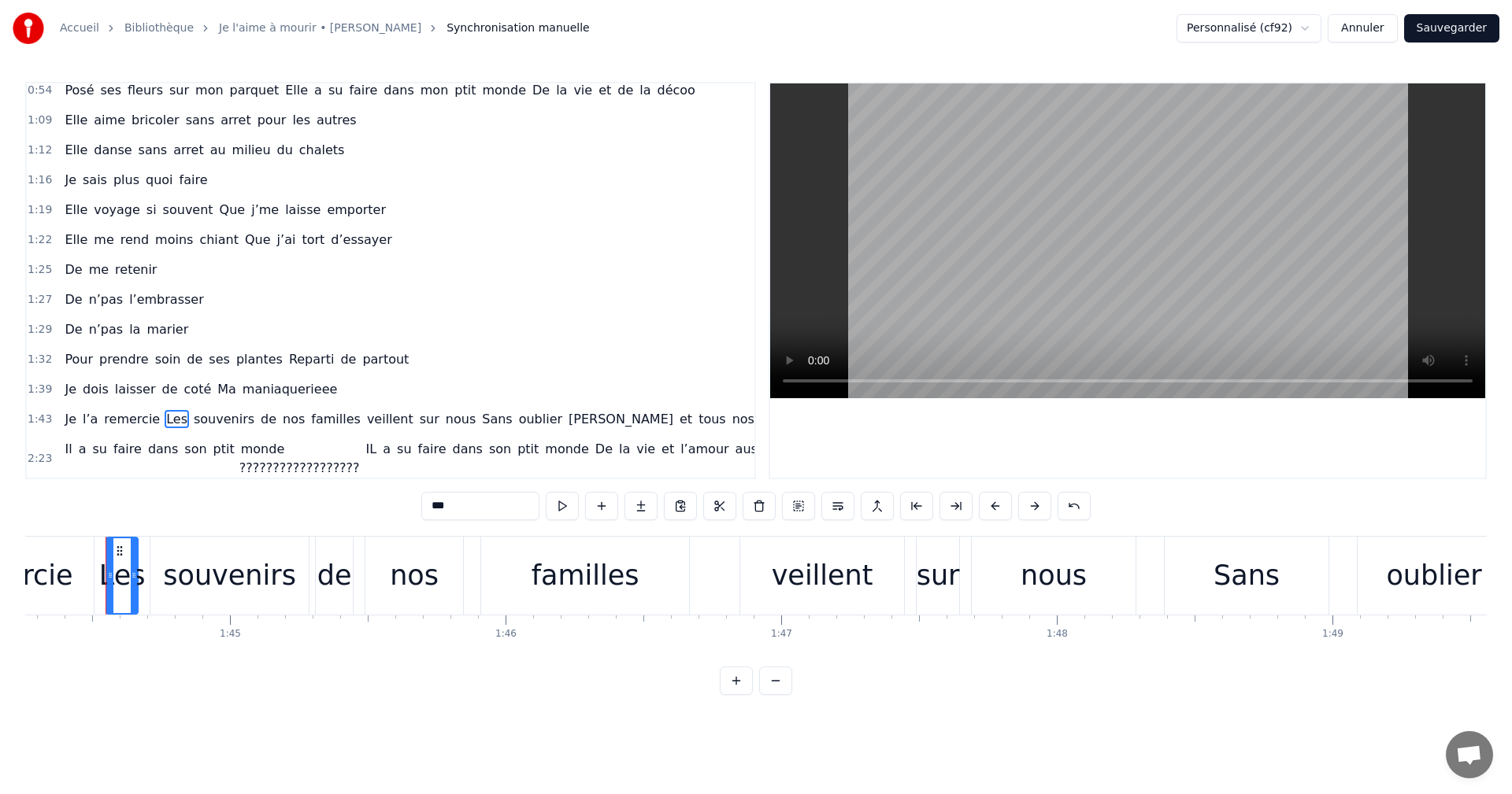
scroll to position [0, 28740]
click at [848, 505] on button at bounding box center [838, 506] width 33 height 29
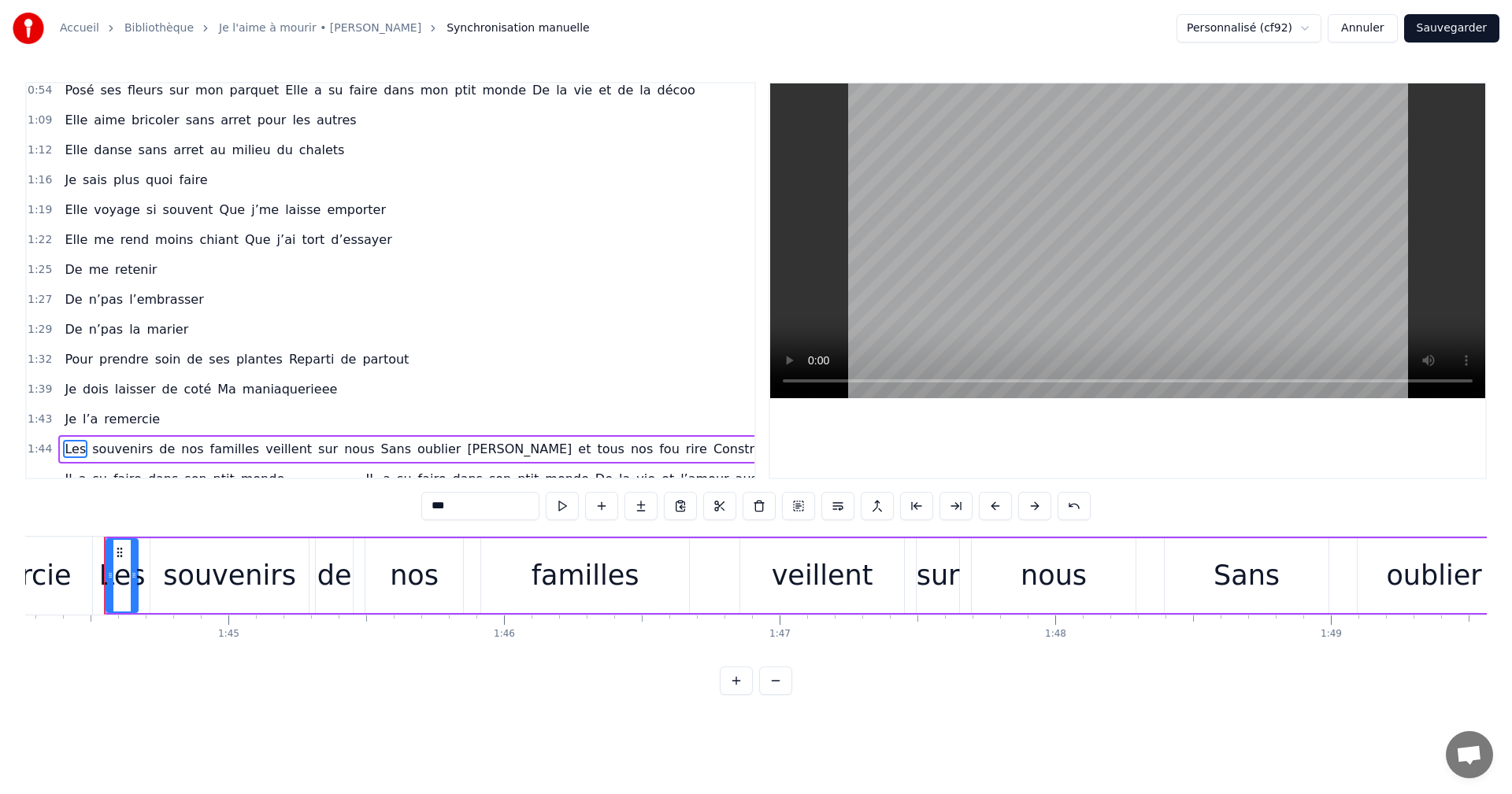
scroll to position [546, 0]
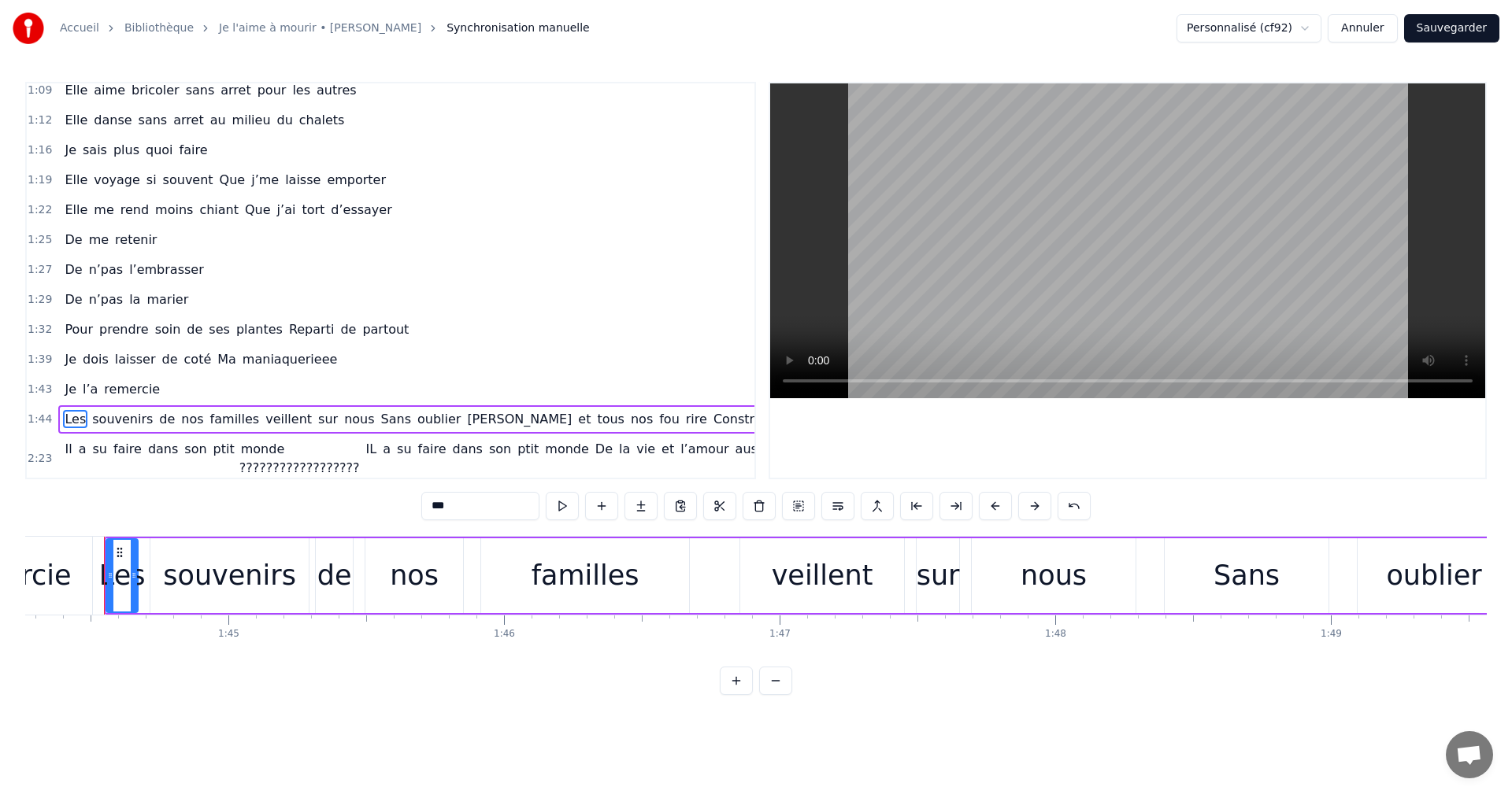
click at [379, 420] on span "Sans" at bounding box center [396, 419] width 33 height 18
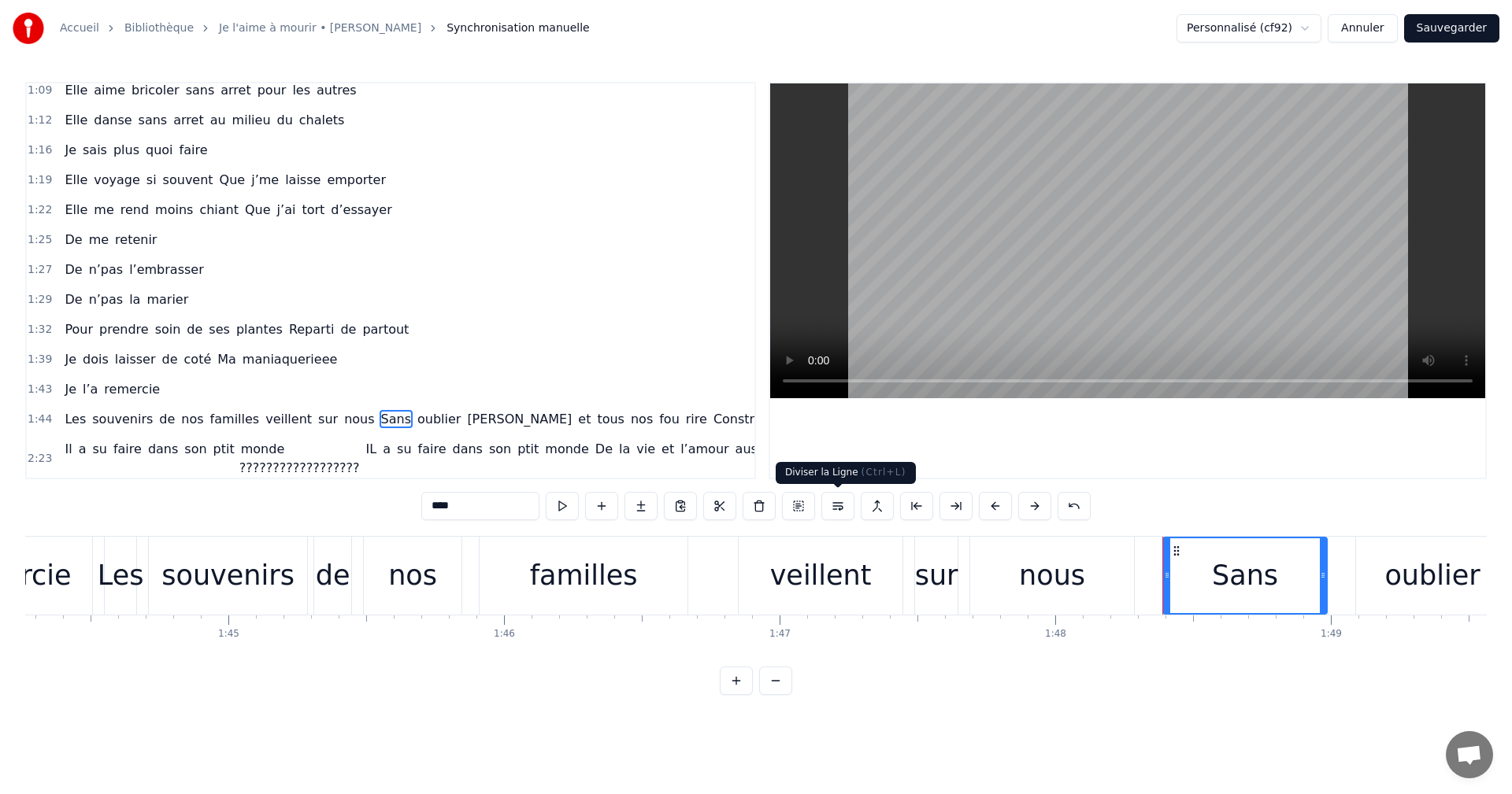
click at [842, 506] on button at bounding box center [838, 506] width 33 height 29
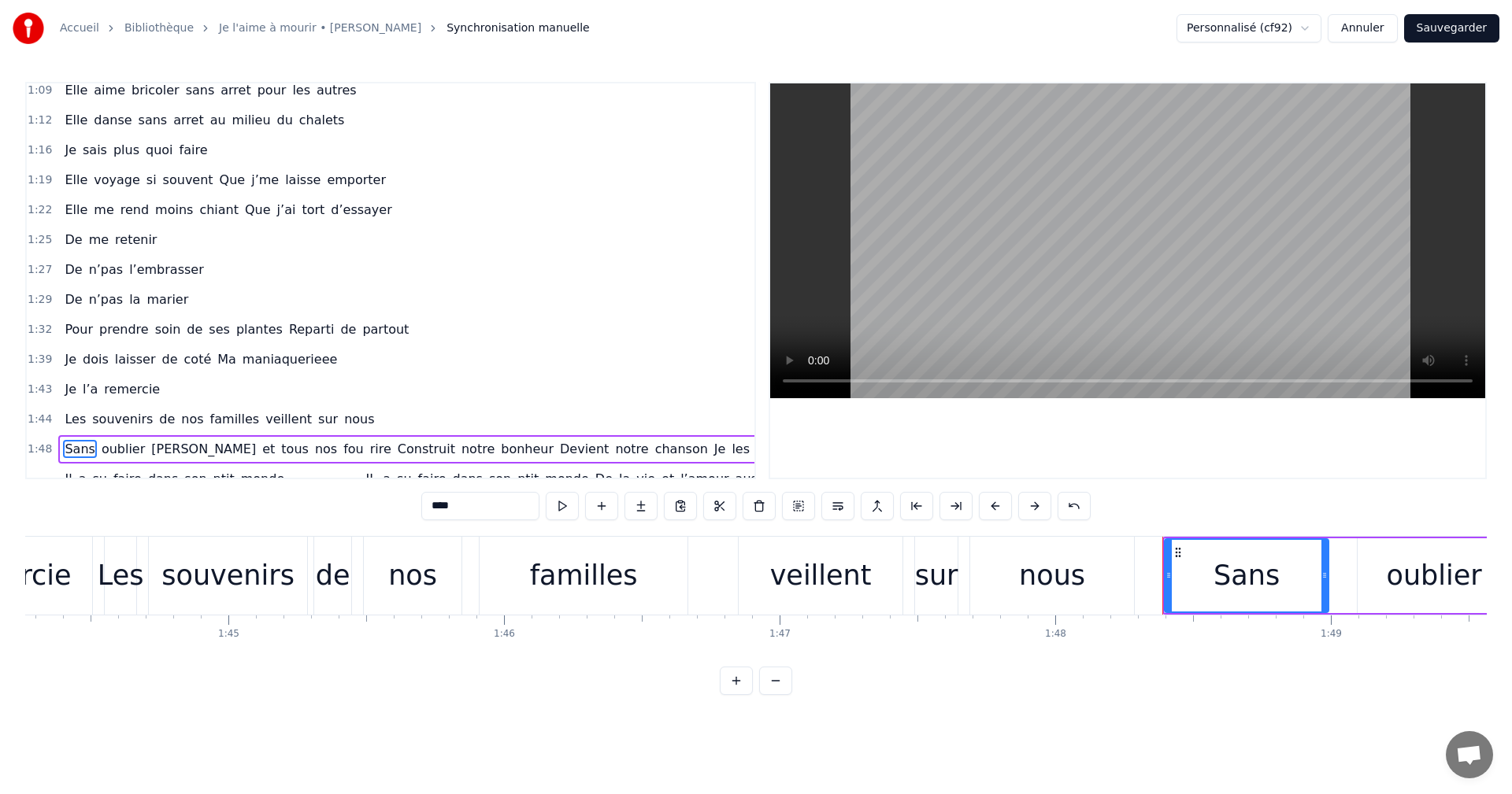
scroll to position [581, 0]
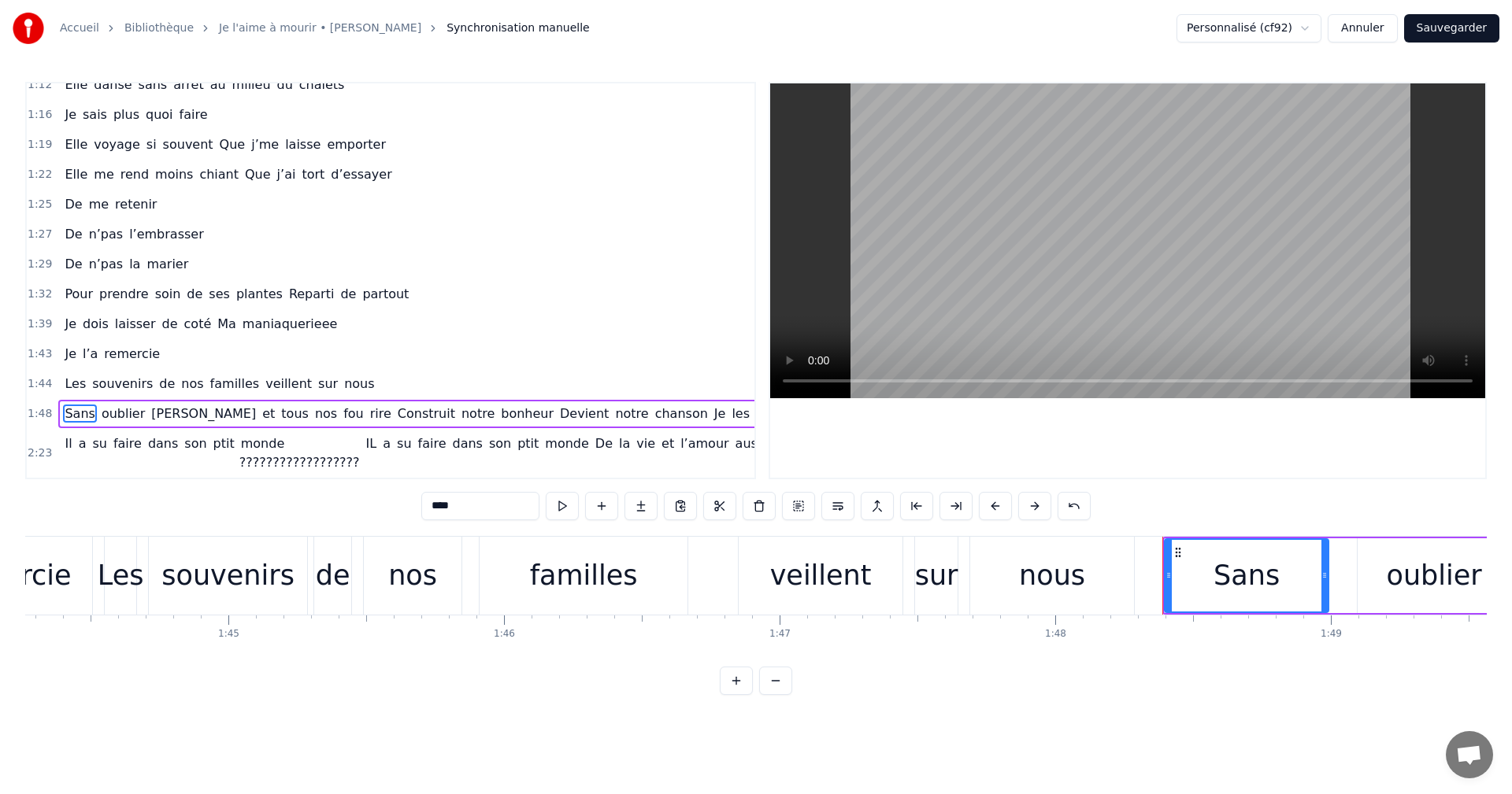
click at [396, 410] on span "Construit" at bounding box center [426, 413] width 61 height 18
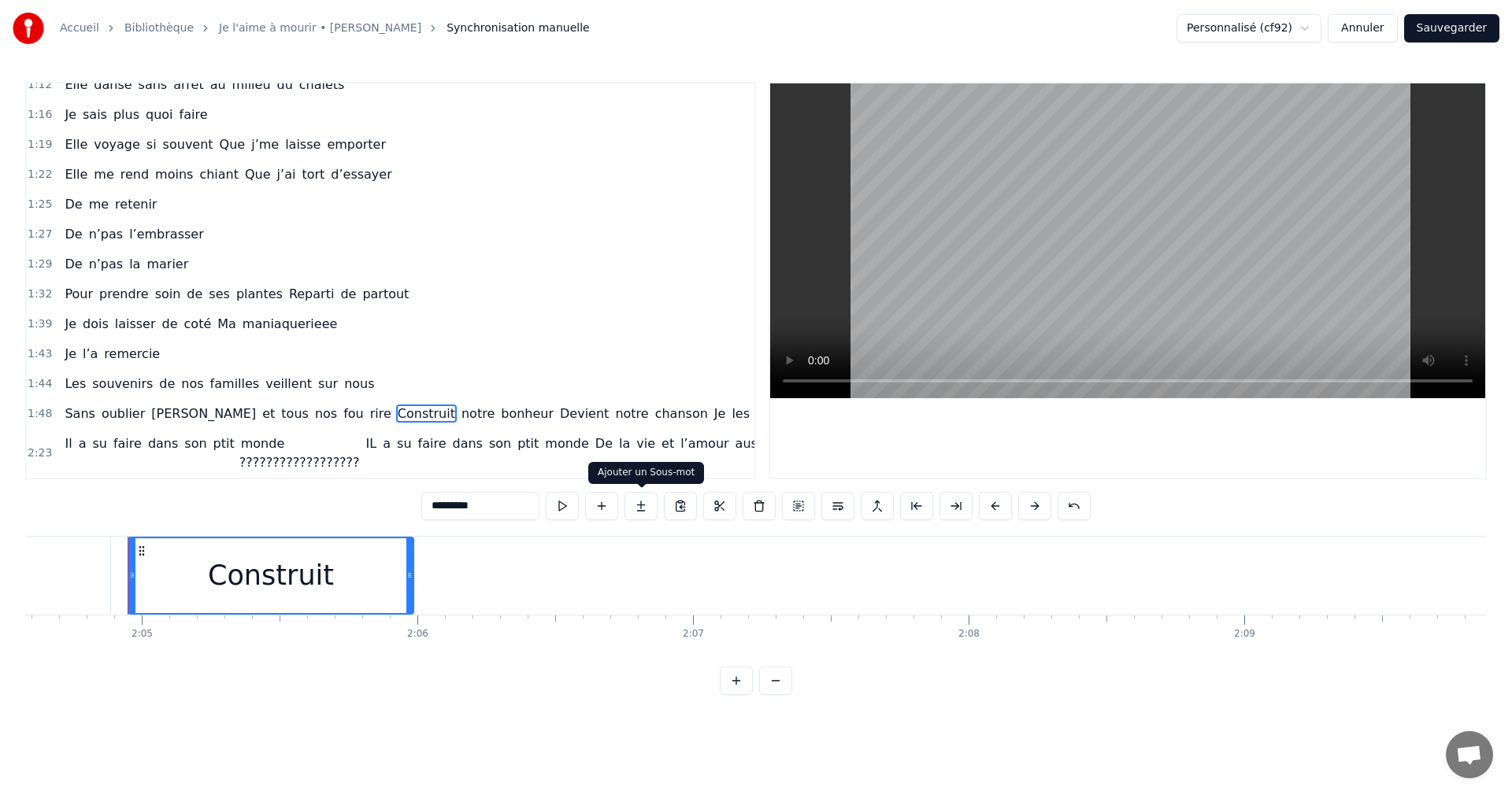
scroll to position [0, 34364]
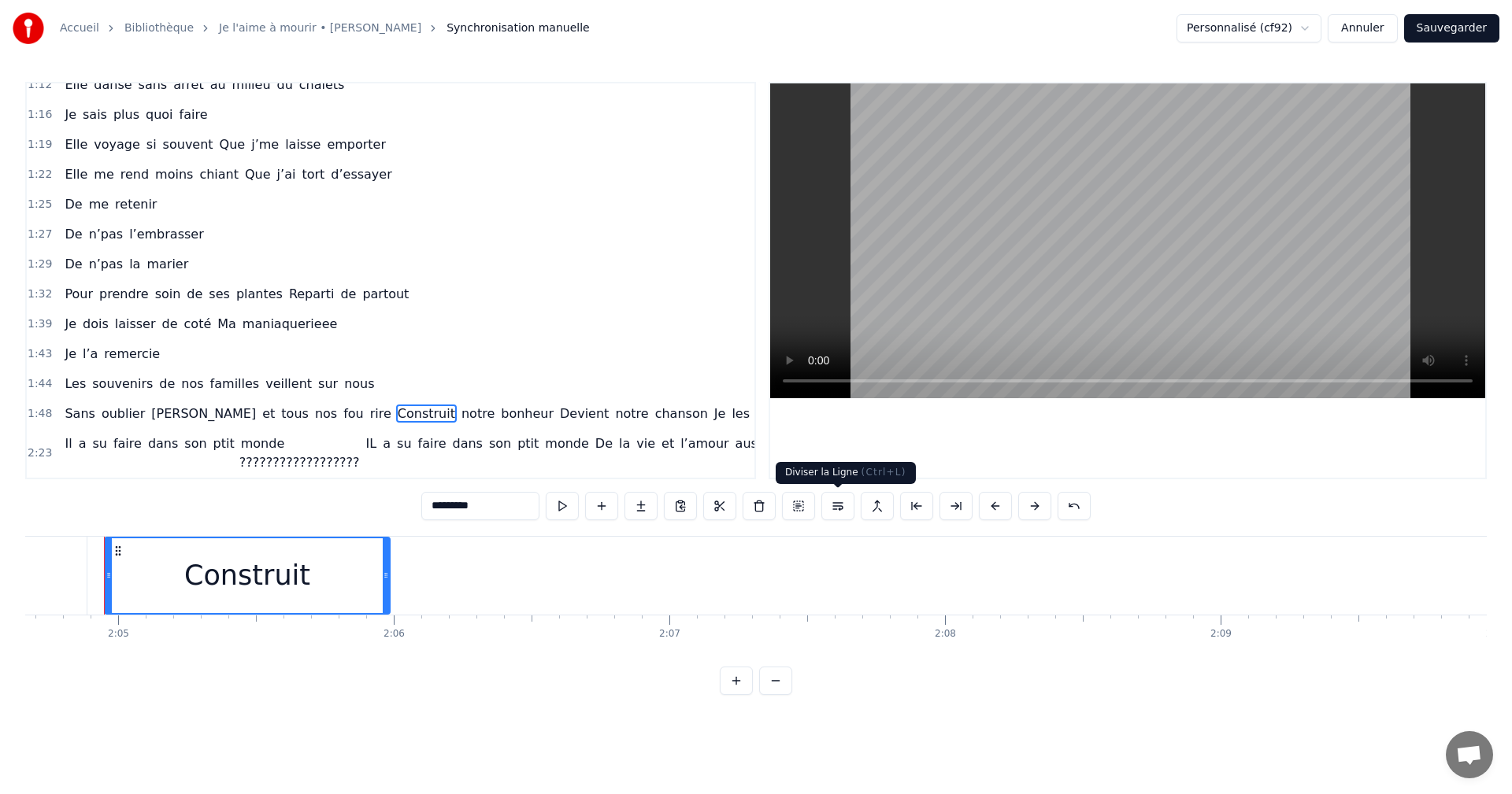
click at [844, 508] on button at bounding box center [838, 506] width 33 height 29
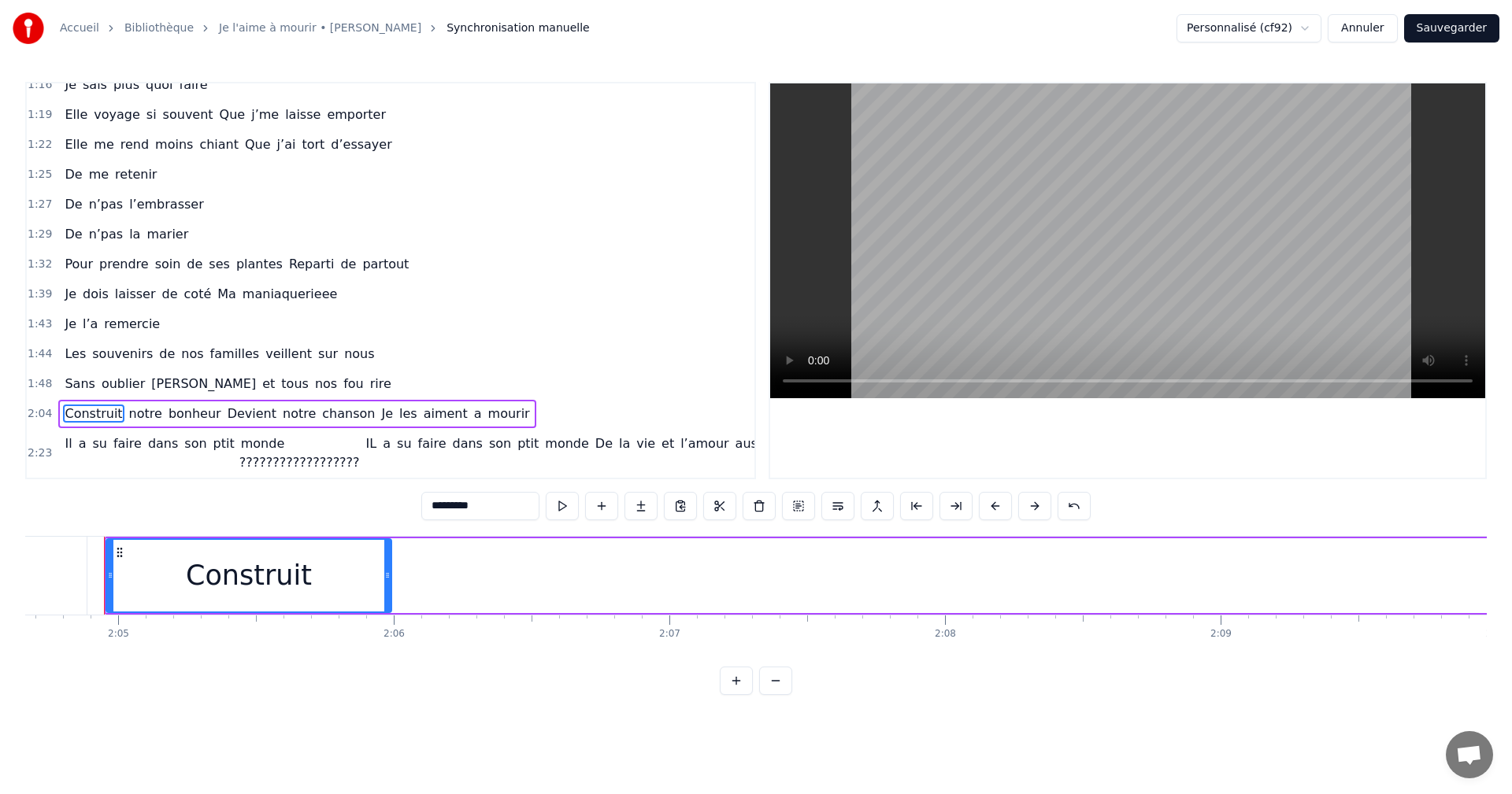
click at [230, 408] on span "Devient" at bounding box center [252, 413] width 52 height 18
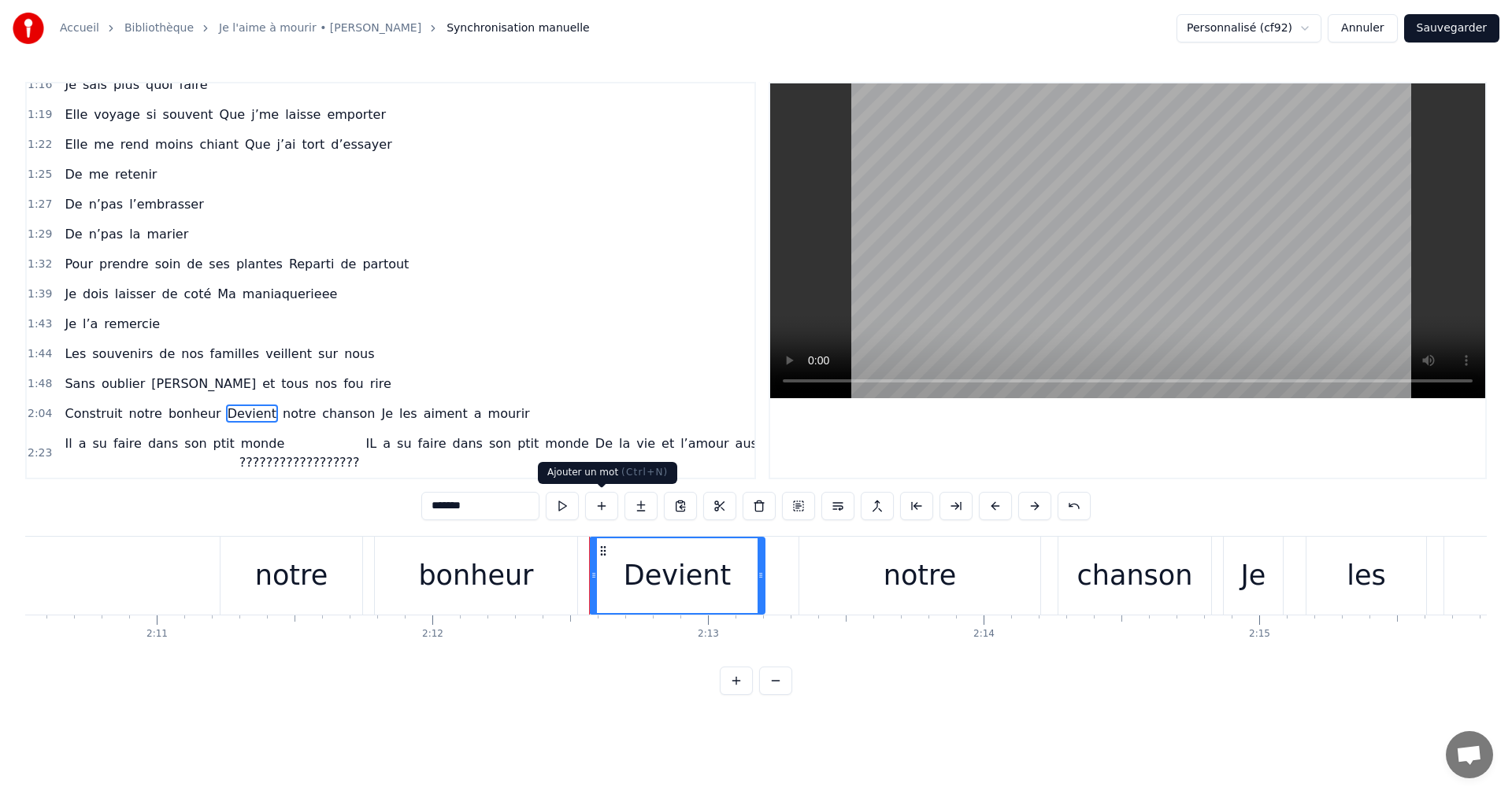
scroll to position [0, 36464]
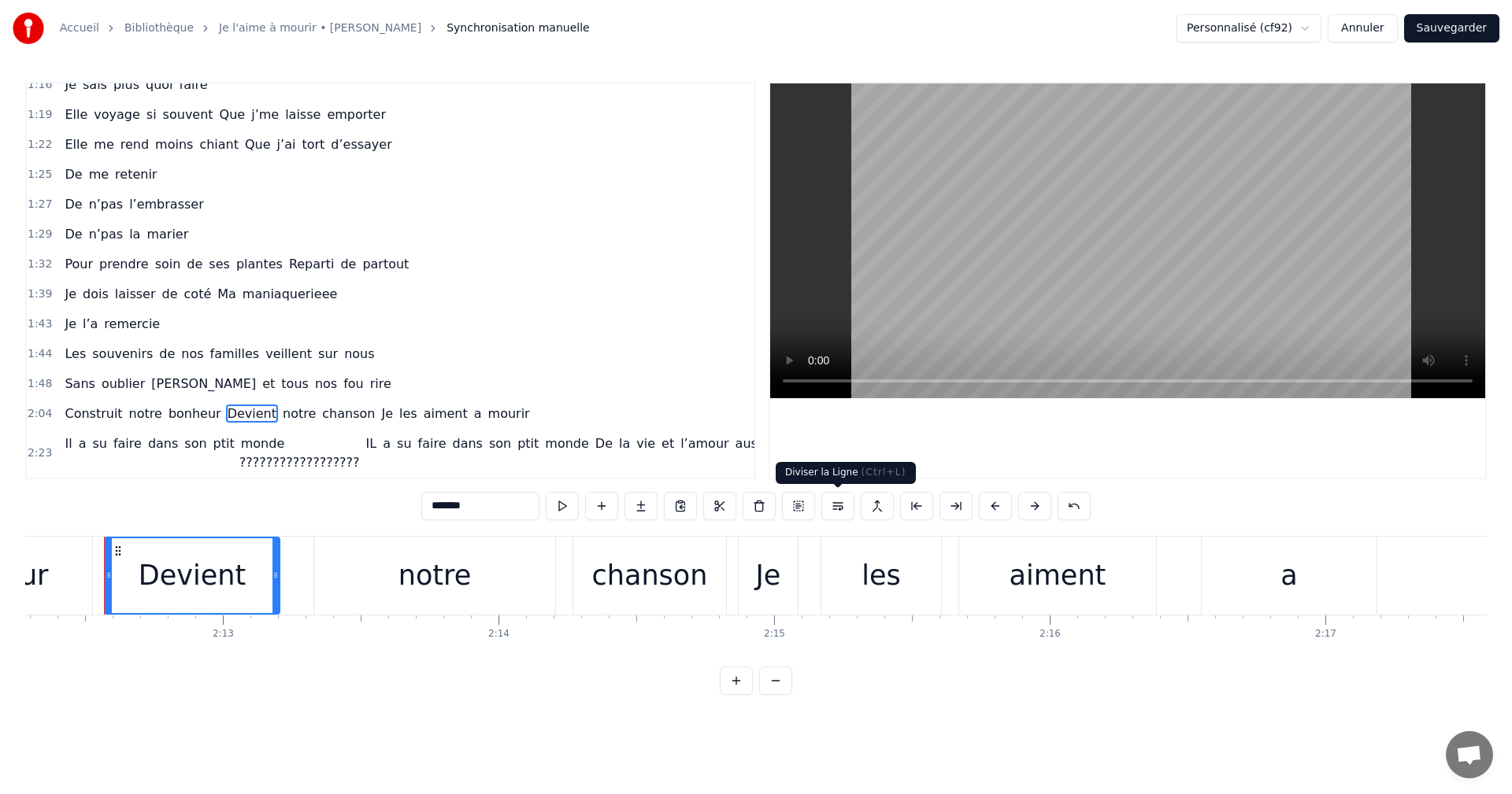
click at [841, 509] on button at bounding box center [838, 506] width 33 height 29
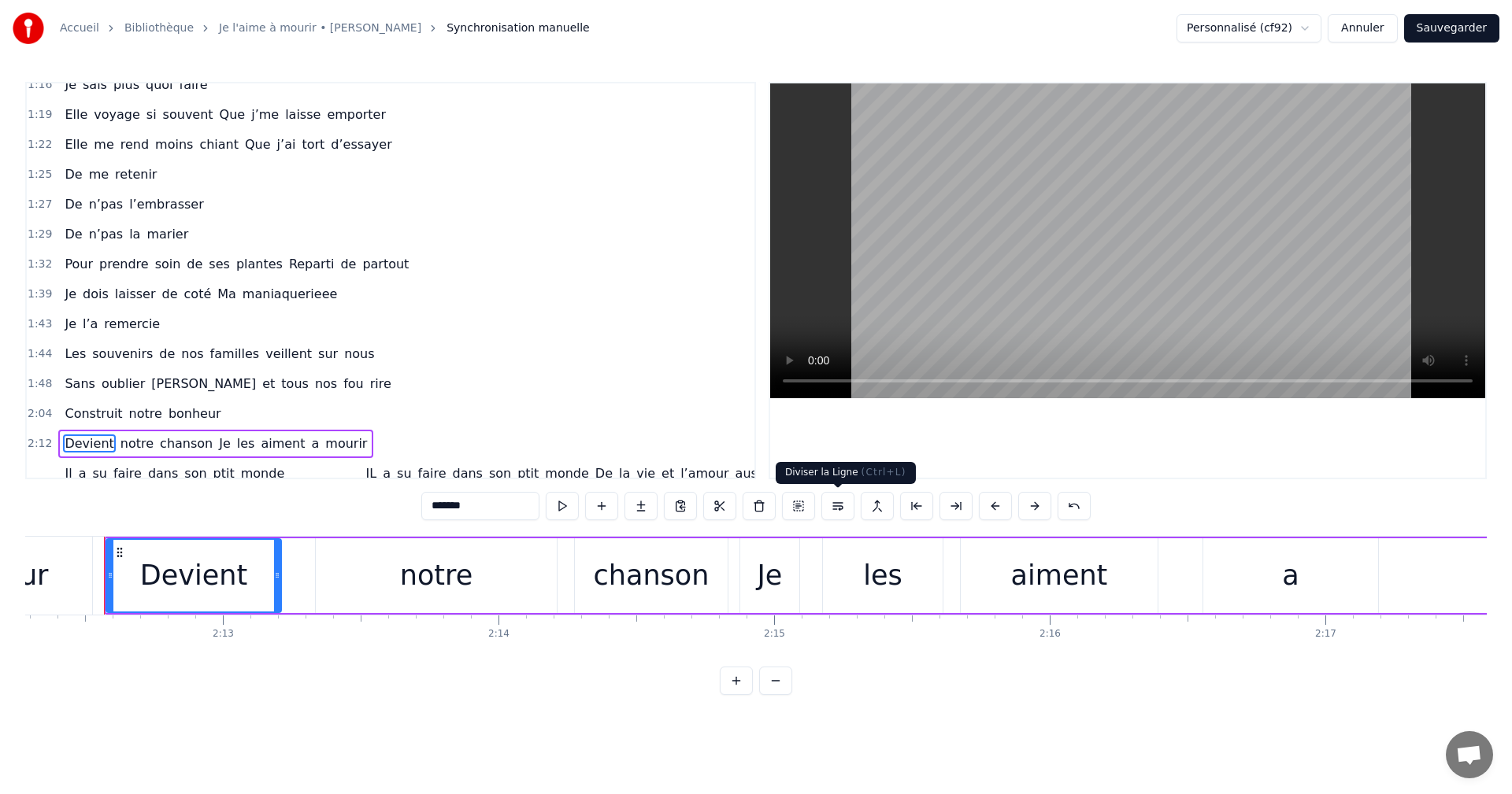
scroll to position [641, 0]
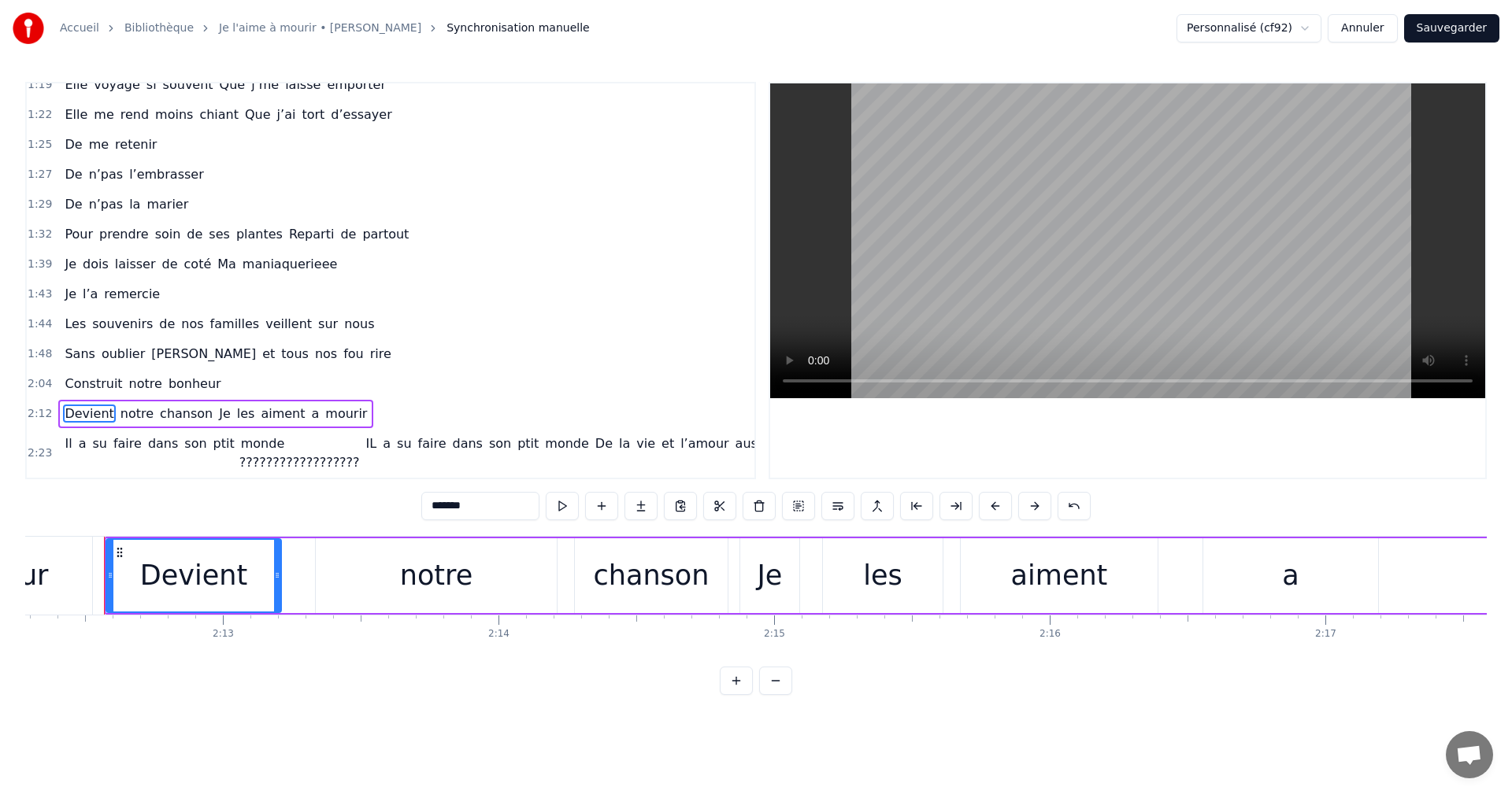
click at [385, 438] on span "a" at bounding box center [386, 444] width 11 height 18
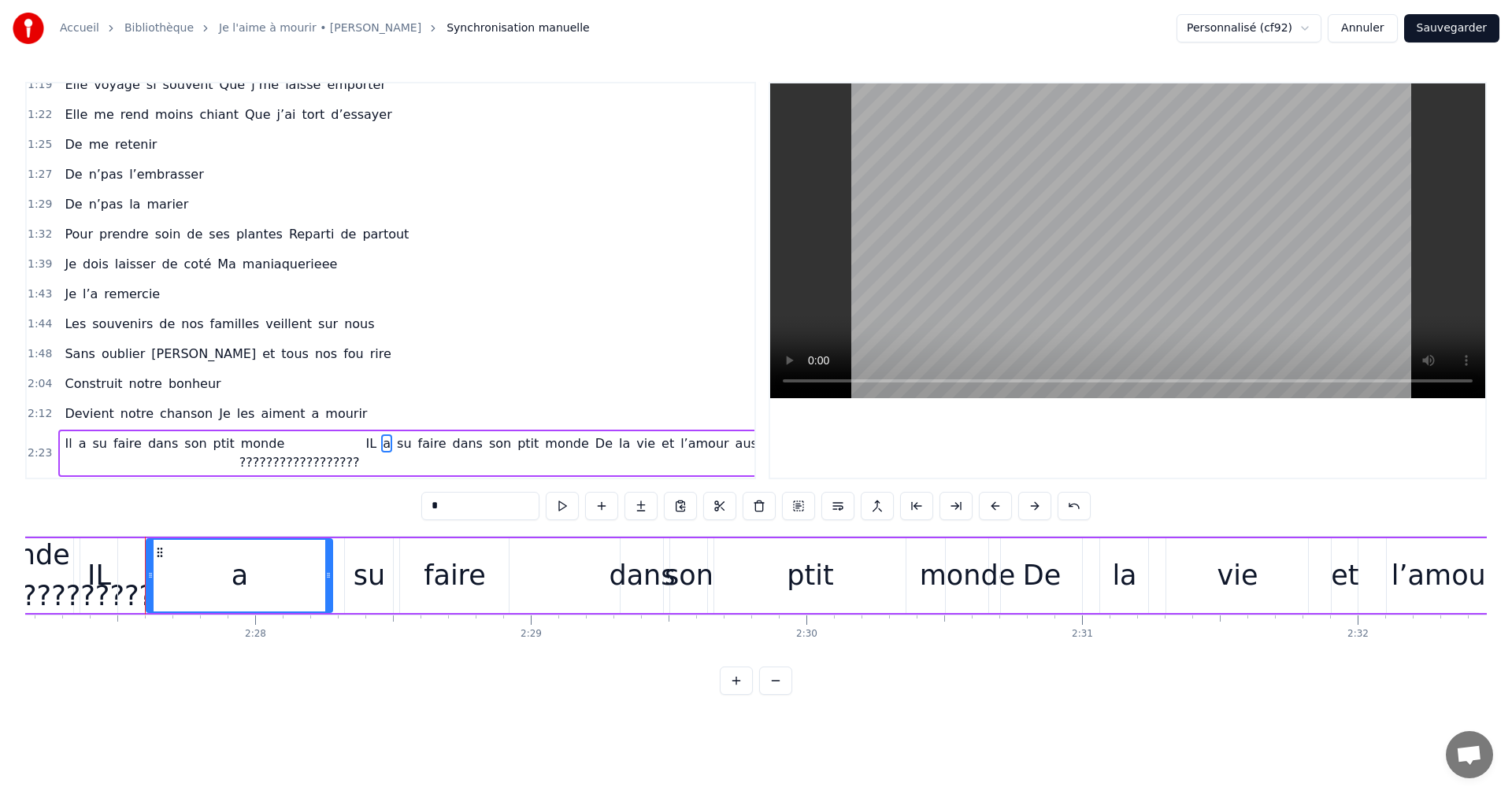
scroll to position [0, 40607]
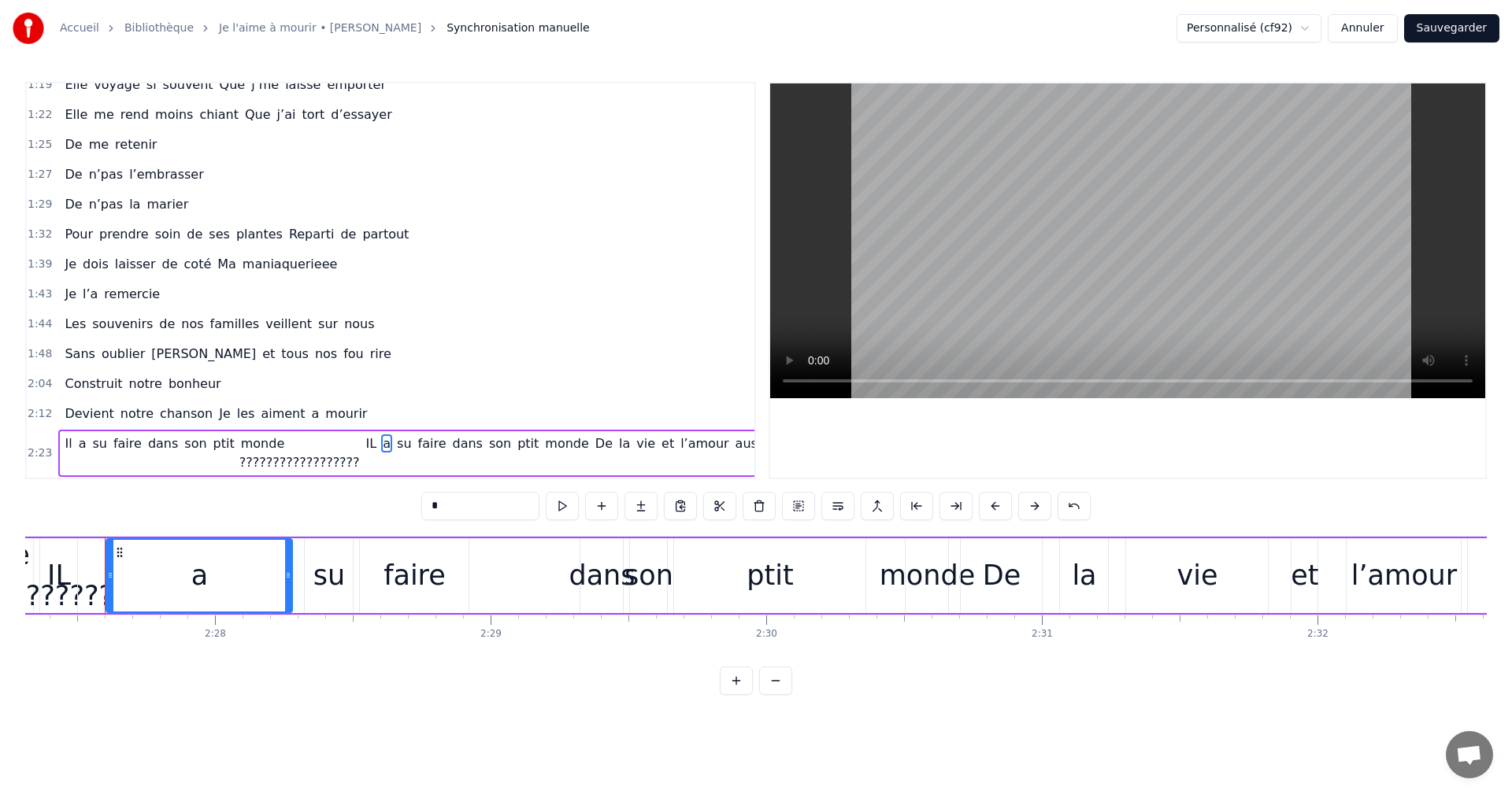
click at [369, 444] on span "IL" at bounding box center [371, 444] width 14 height 18
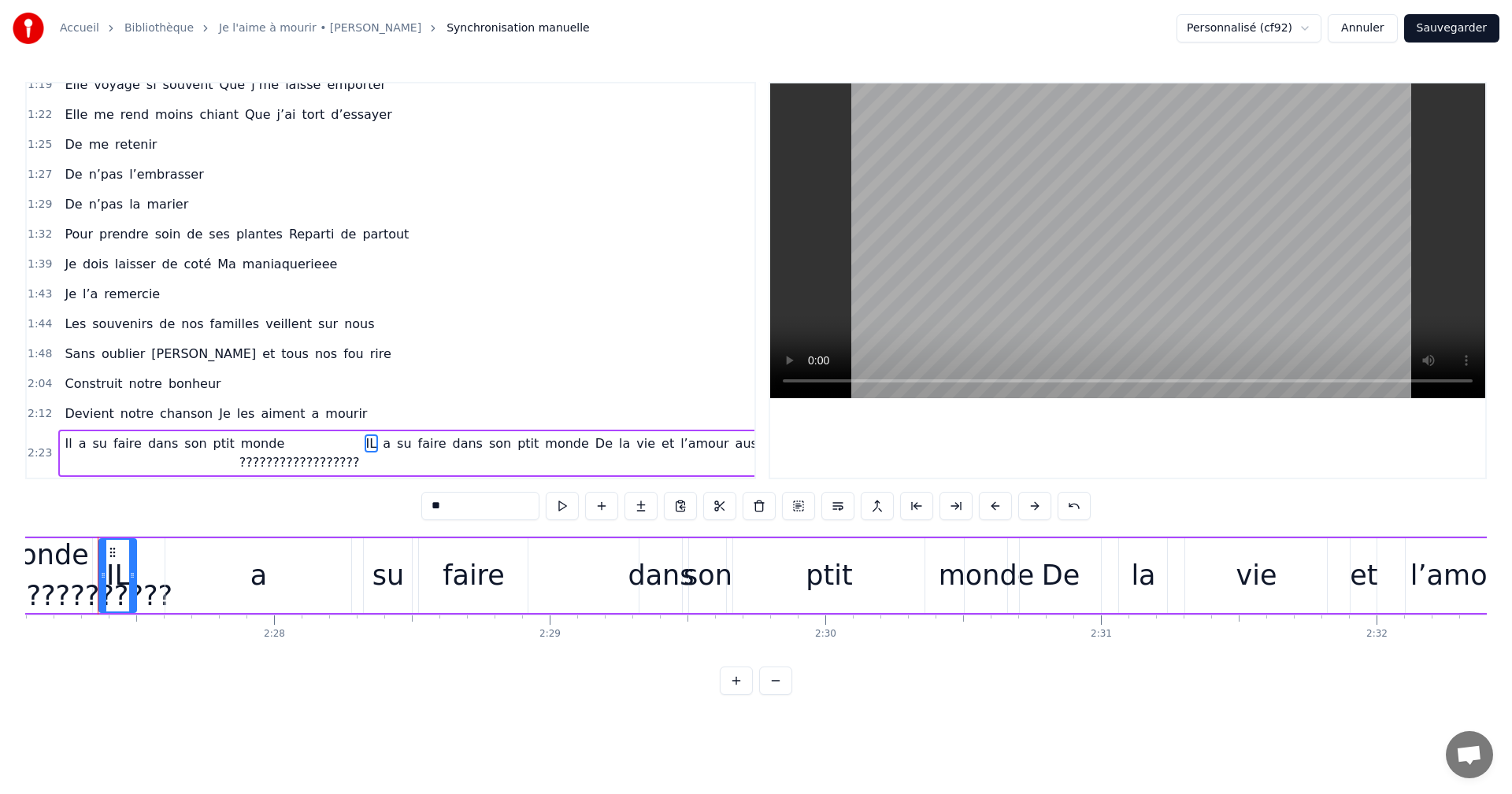
scroll to position [0, 40541]
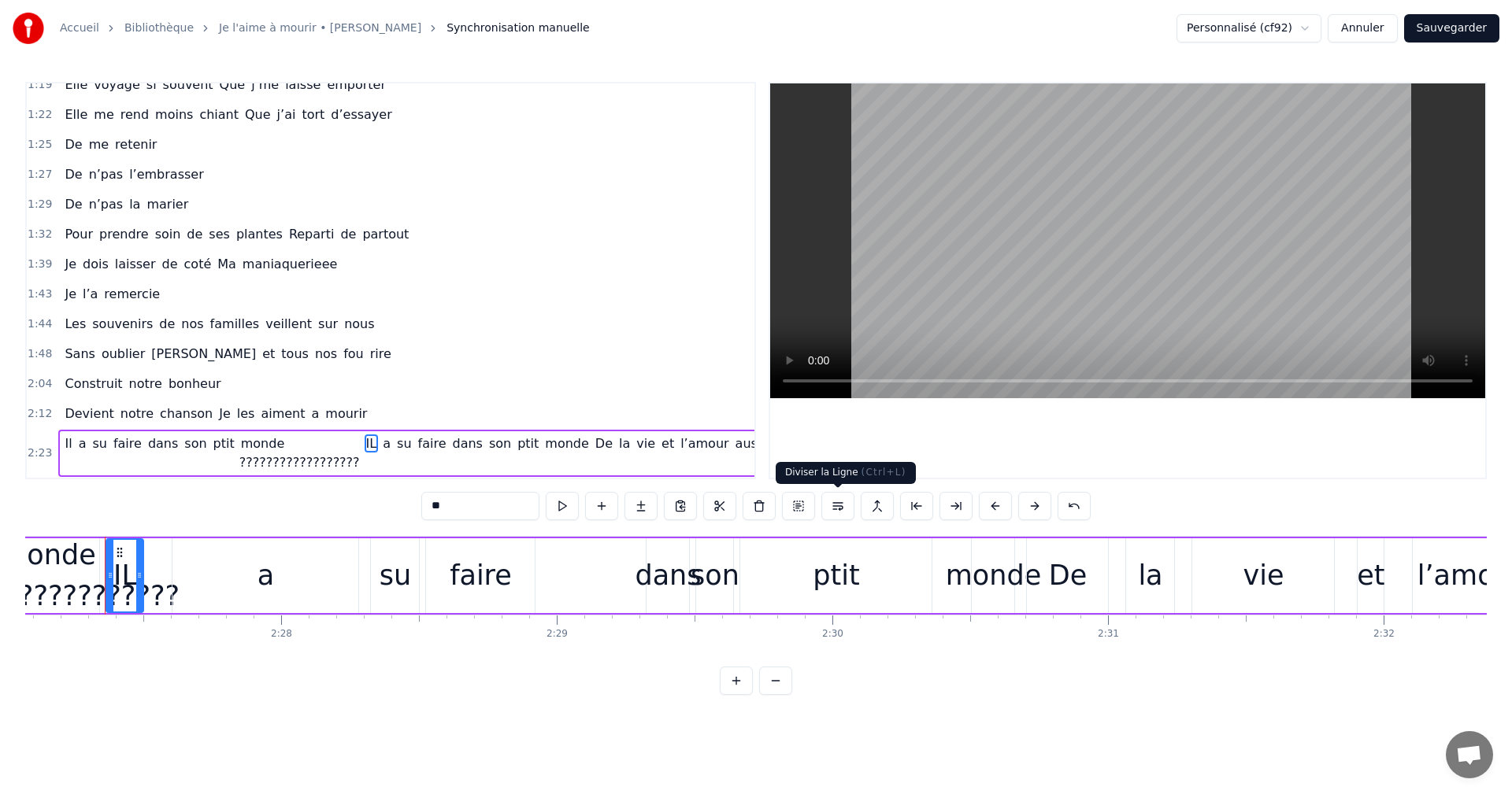
click at [838, 501] on button at bounding box center [838, 506] width 33 height 29
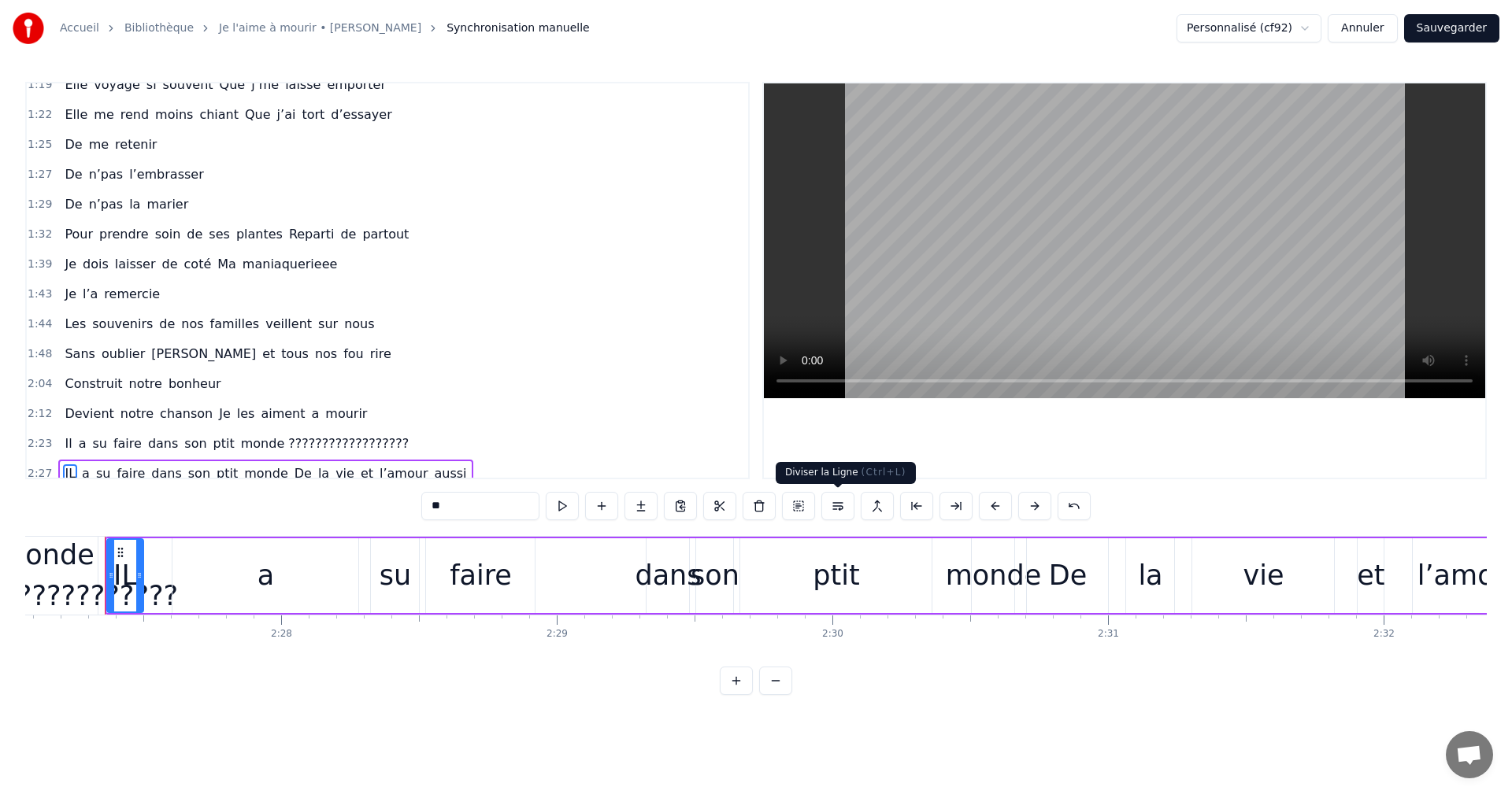
scroll to position [653, 0]
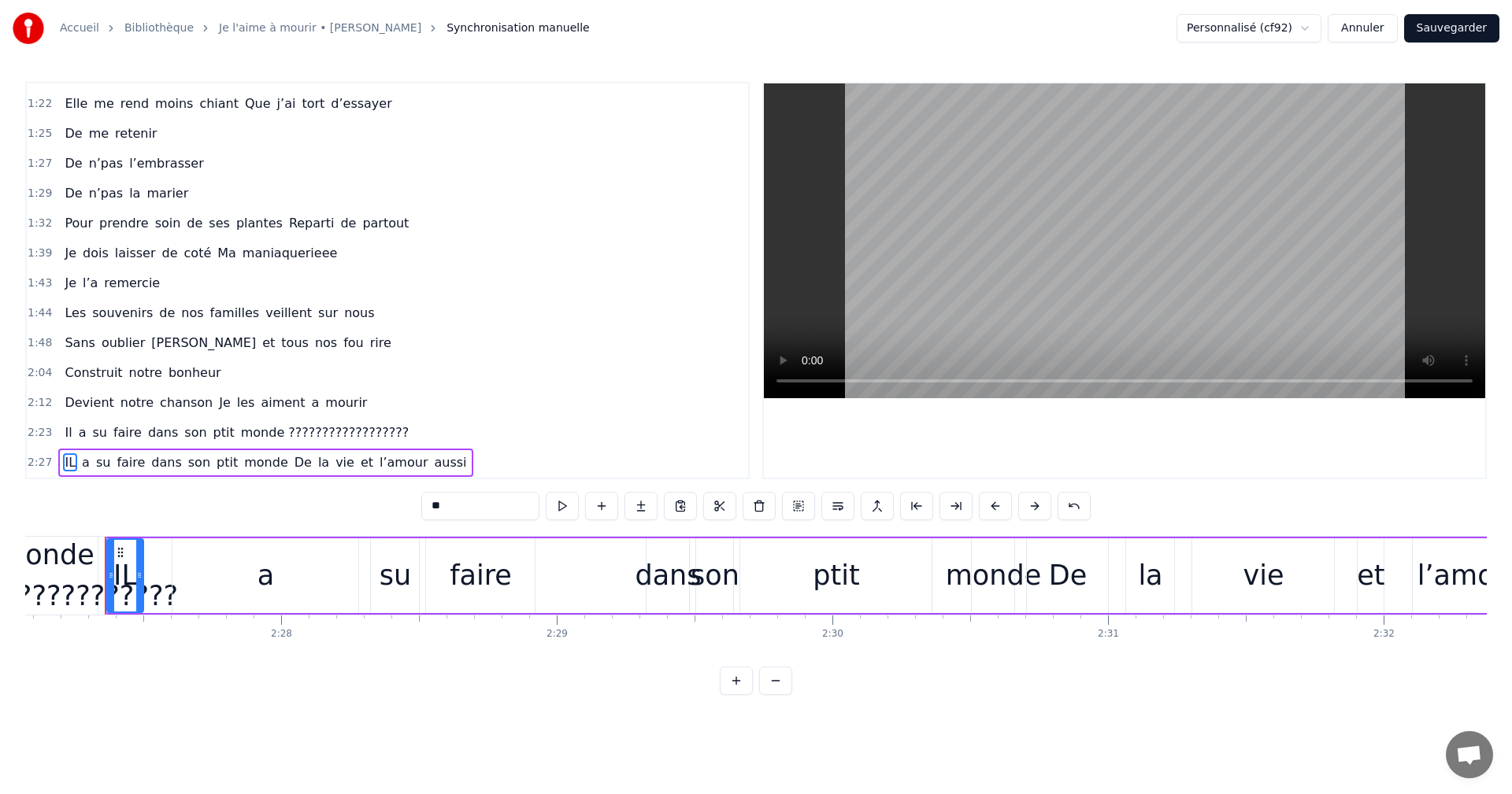
click at [293, 465] on span "De" at bounding box center [303, 462] width 20 height 18
type input "**"
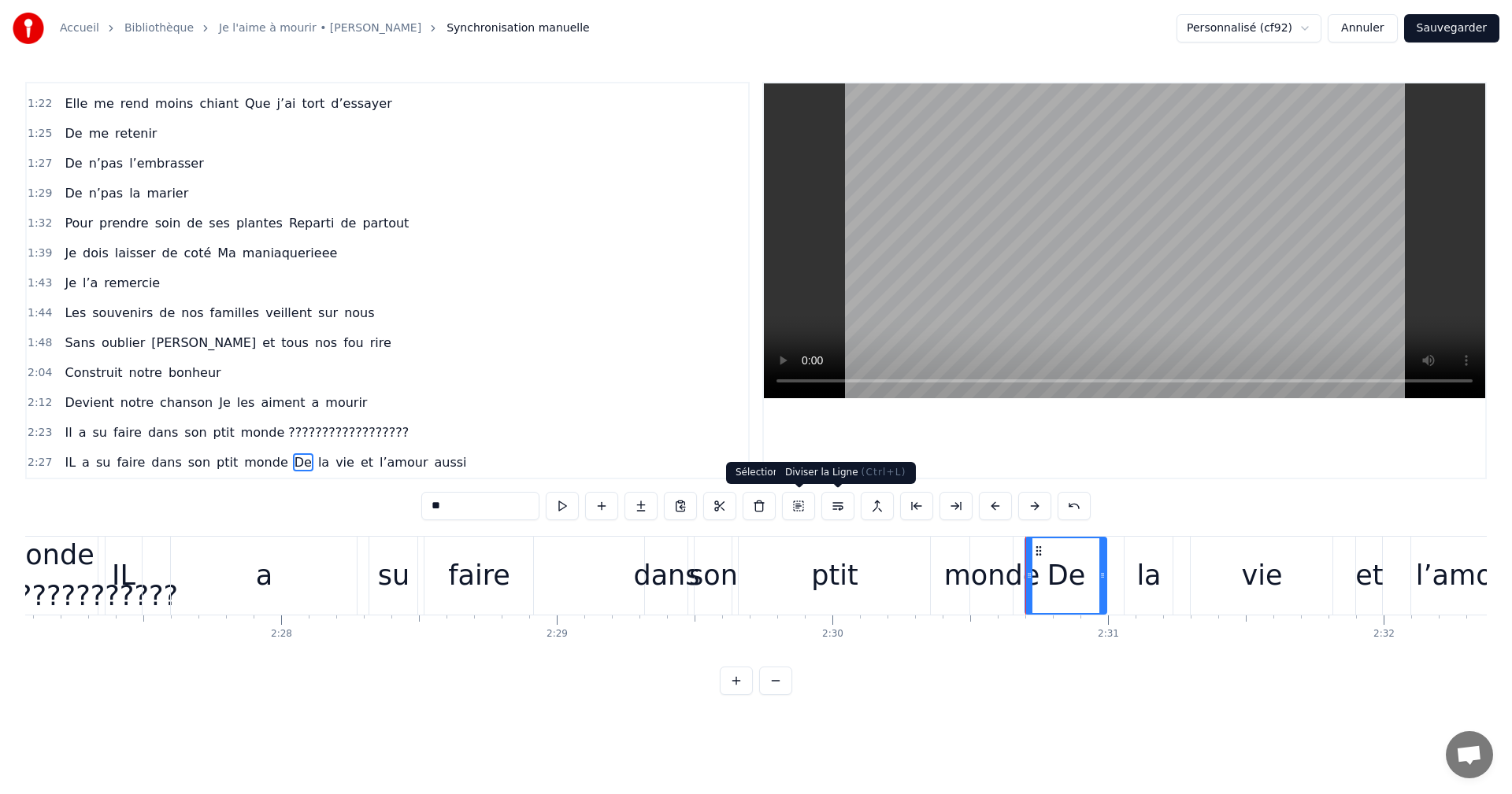
click at [835, 508] on button at bounding box center [838, 506] width 33 height 29
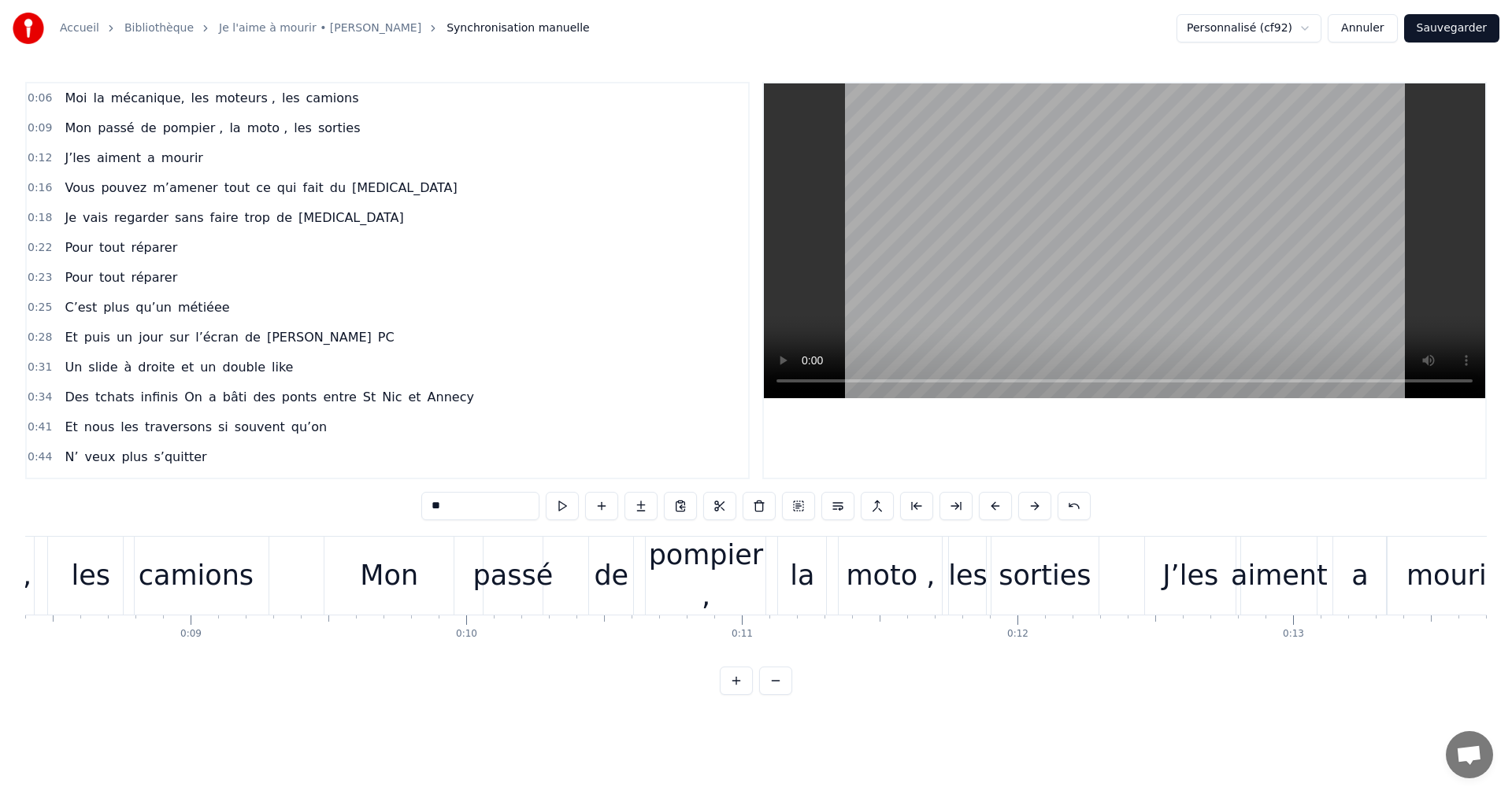
scroll to position [0, 0]
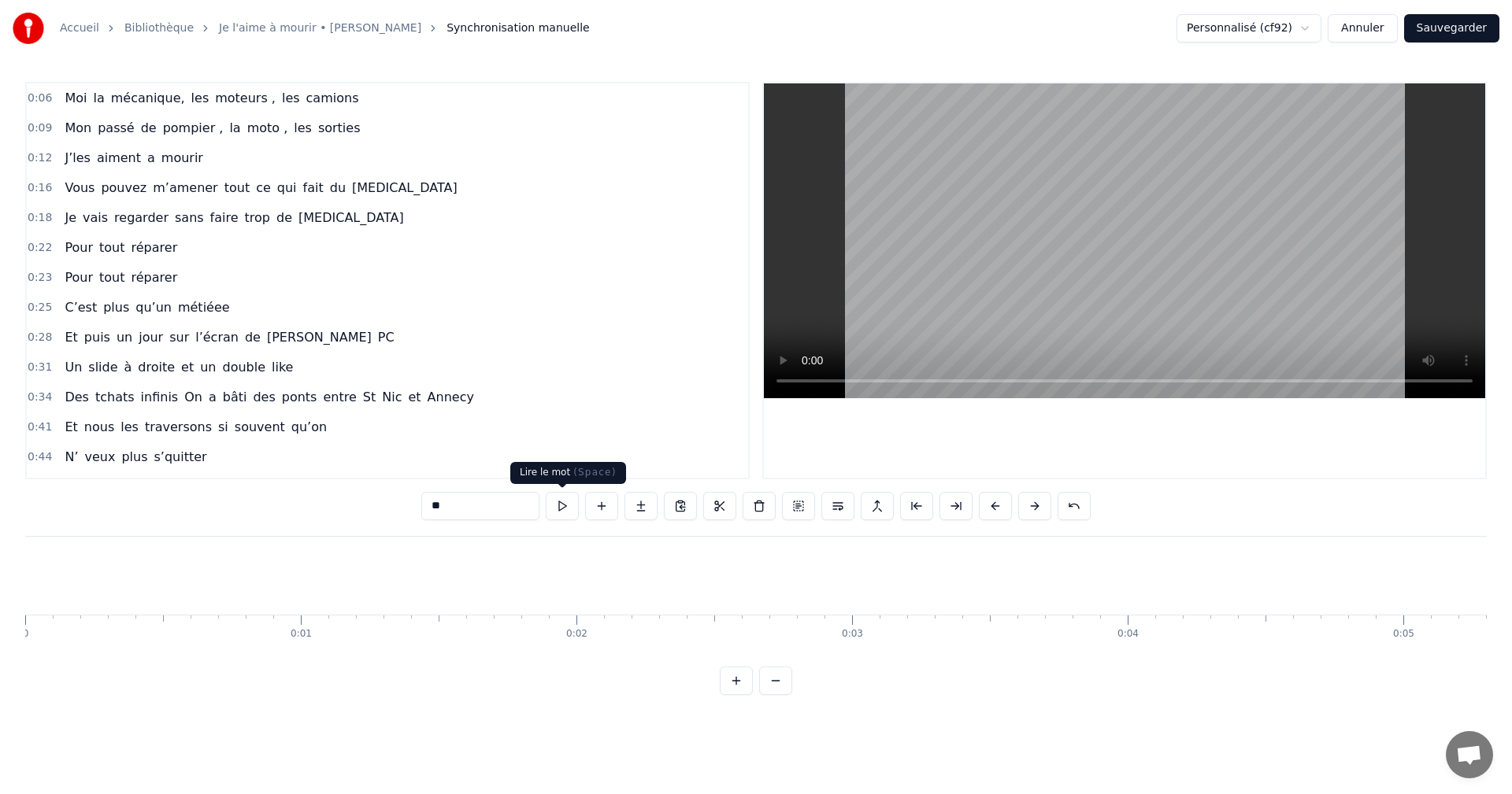
click at [557, 506] on button at bounding box center [562, 506] width 33 height 29
click at [719, 502] on button at bounding box center [717, 506] width 33 height 29
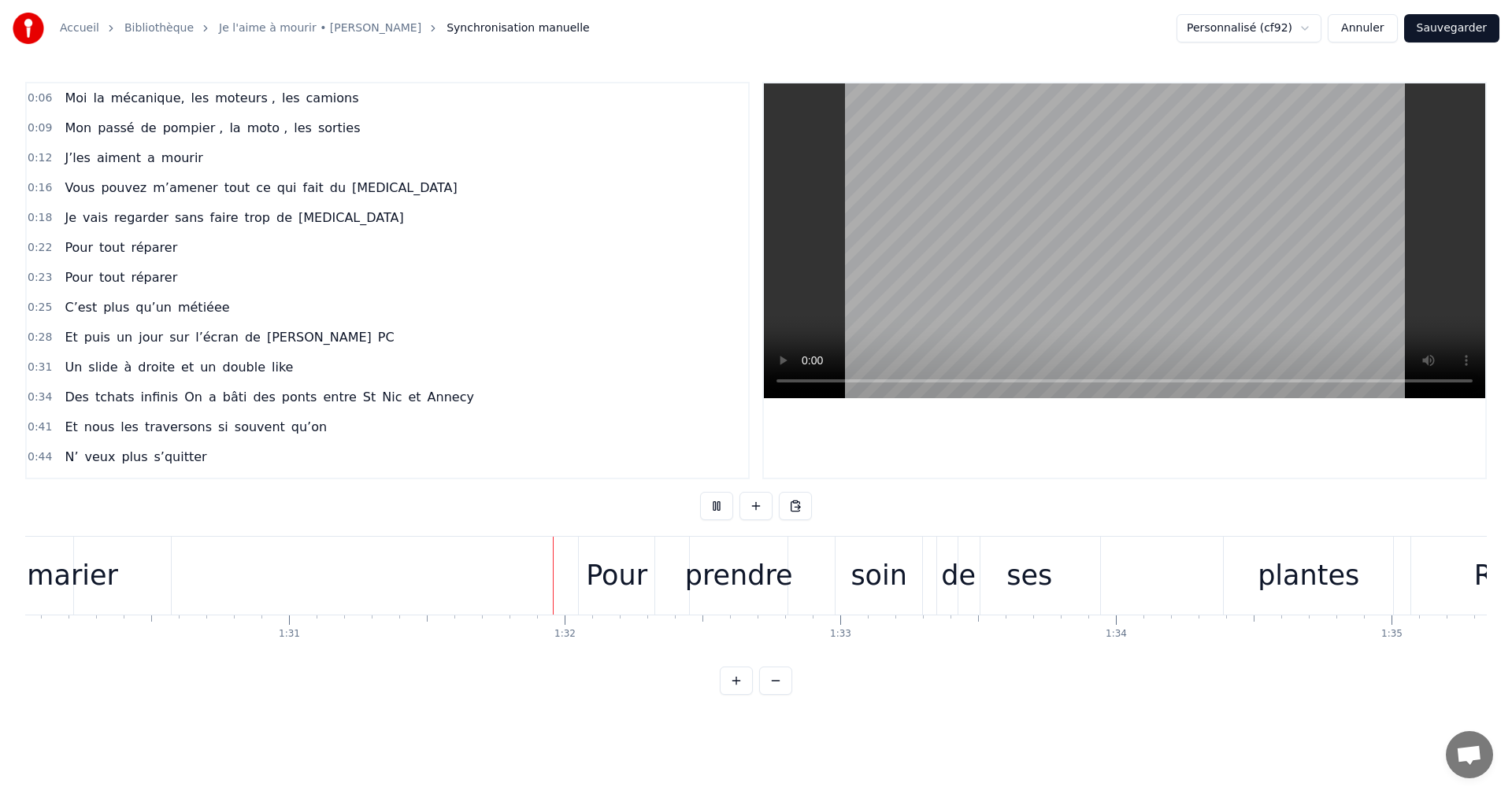
scroll to position [0, 25098]
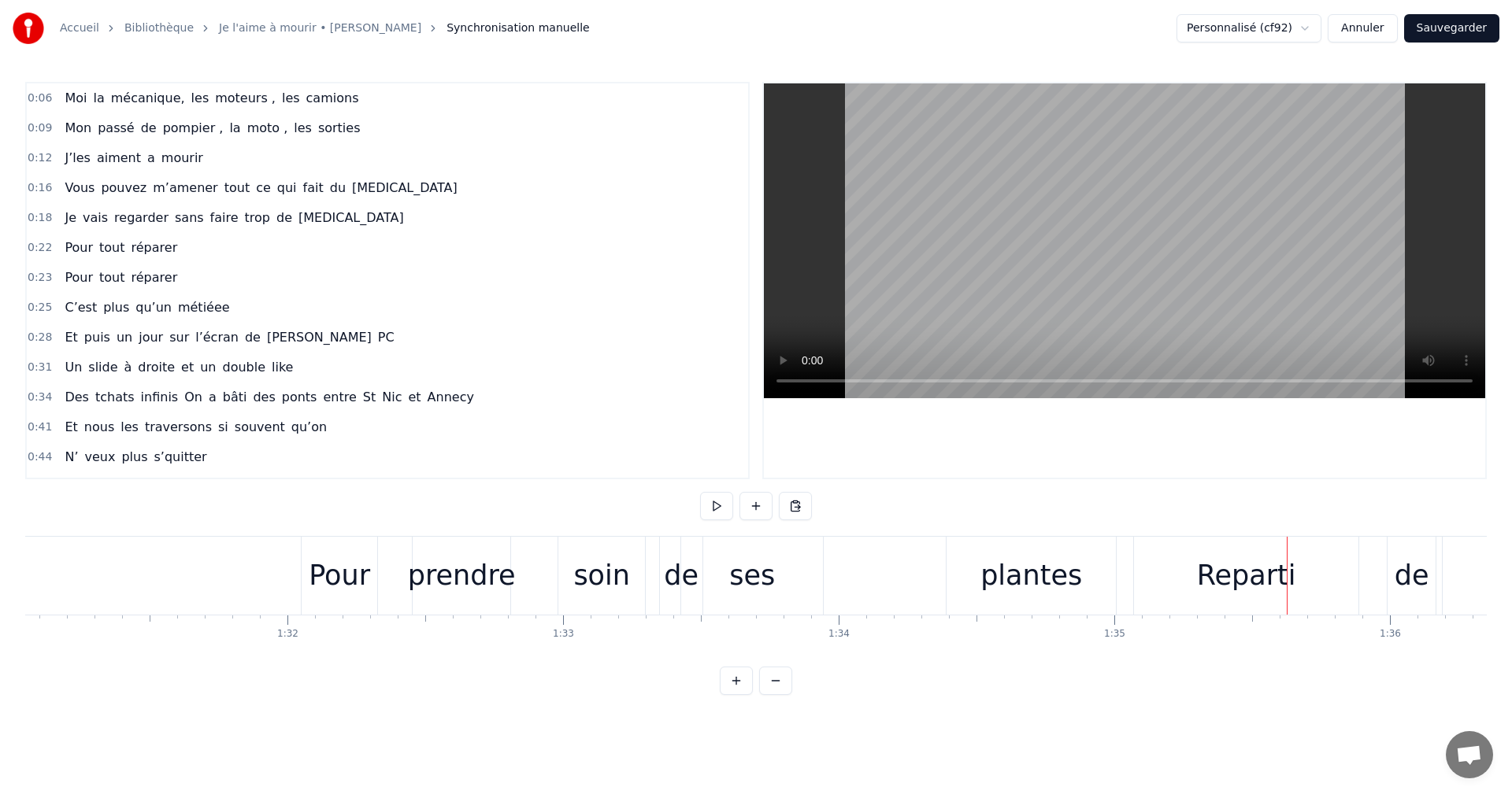
click at [700, 492] on button at bounding box center [717, 506] width 33 height 29
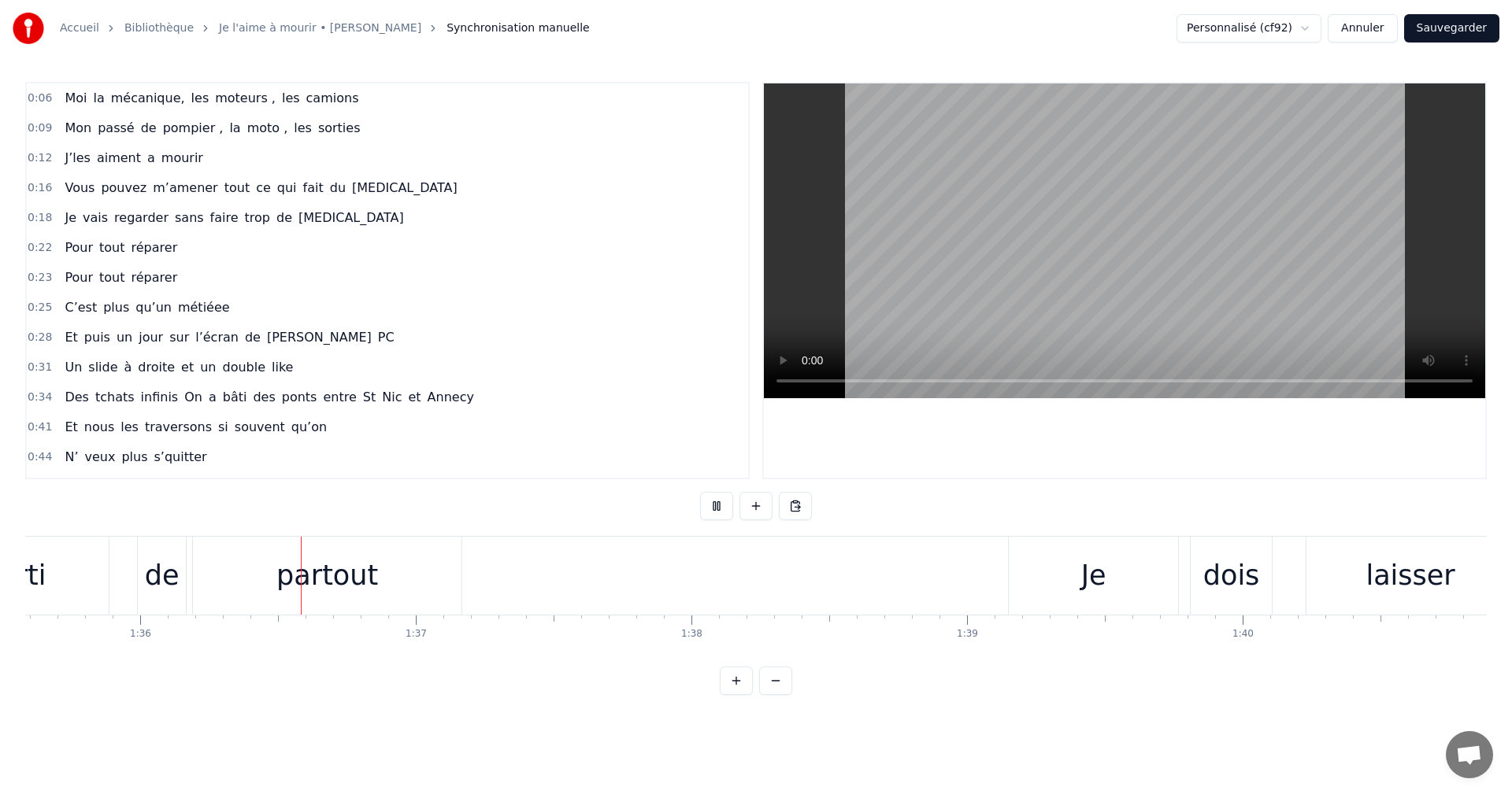
click at [719, 502] on button at bounding box center [717, 506] width 33 height 29
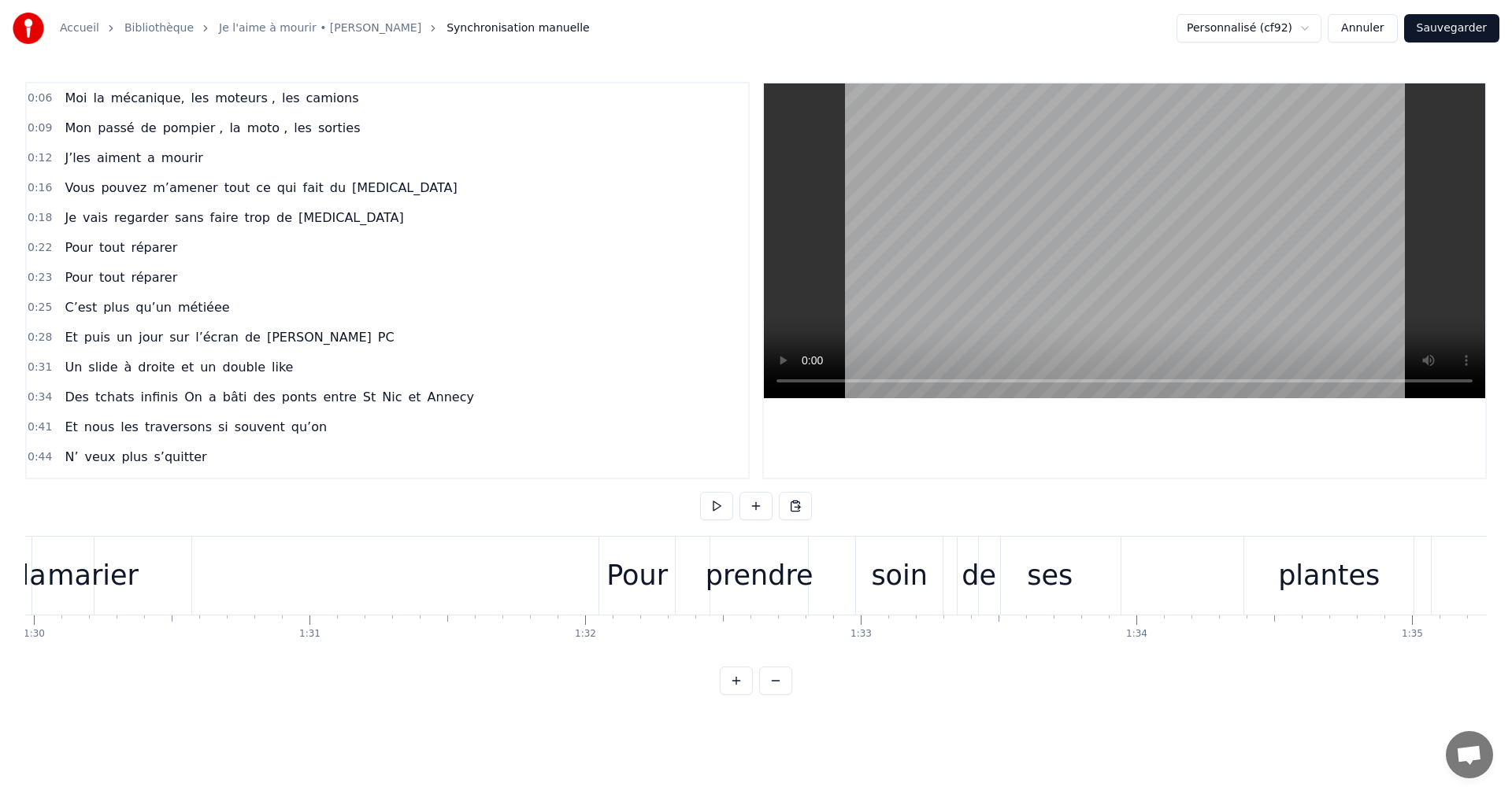
scroll to position [0, 24752]
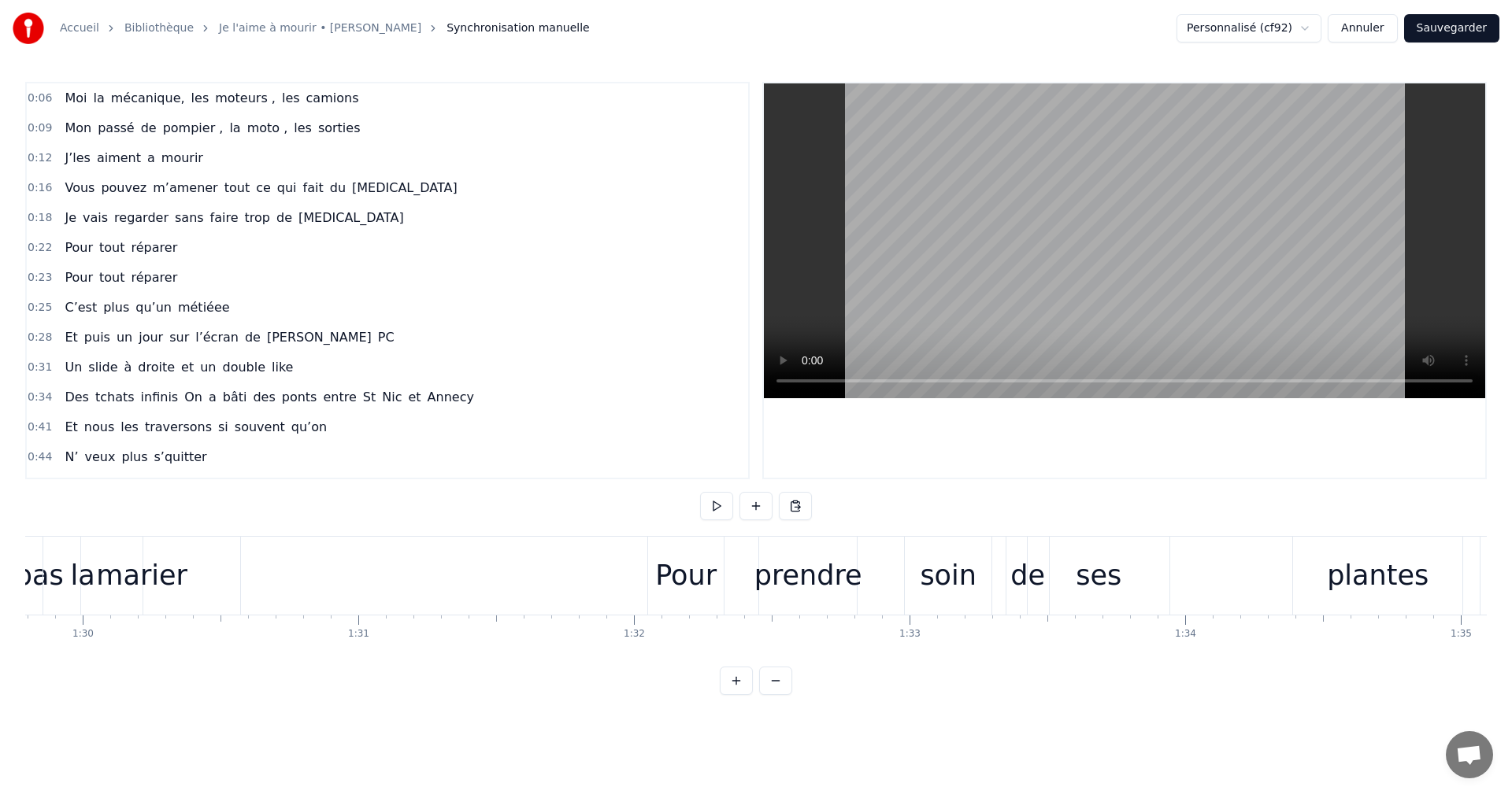
click at [797, 575] on div "prendre" at bounding box center [808, 576] width 108 height 42
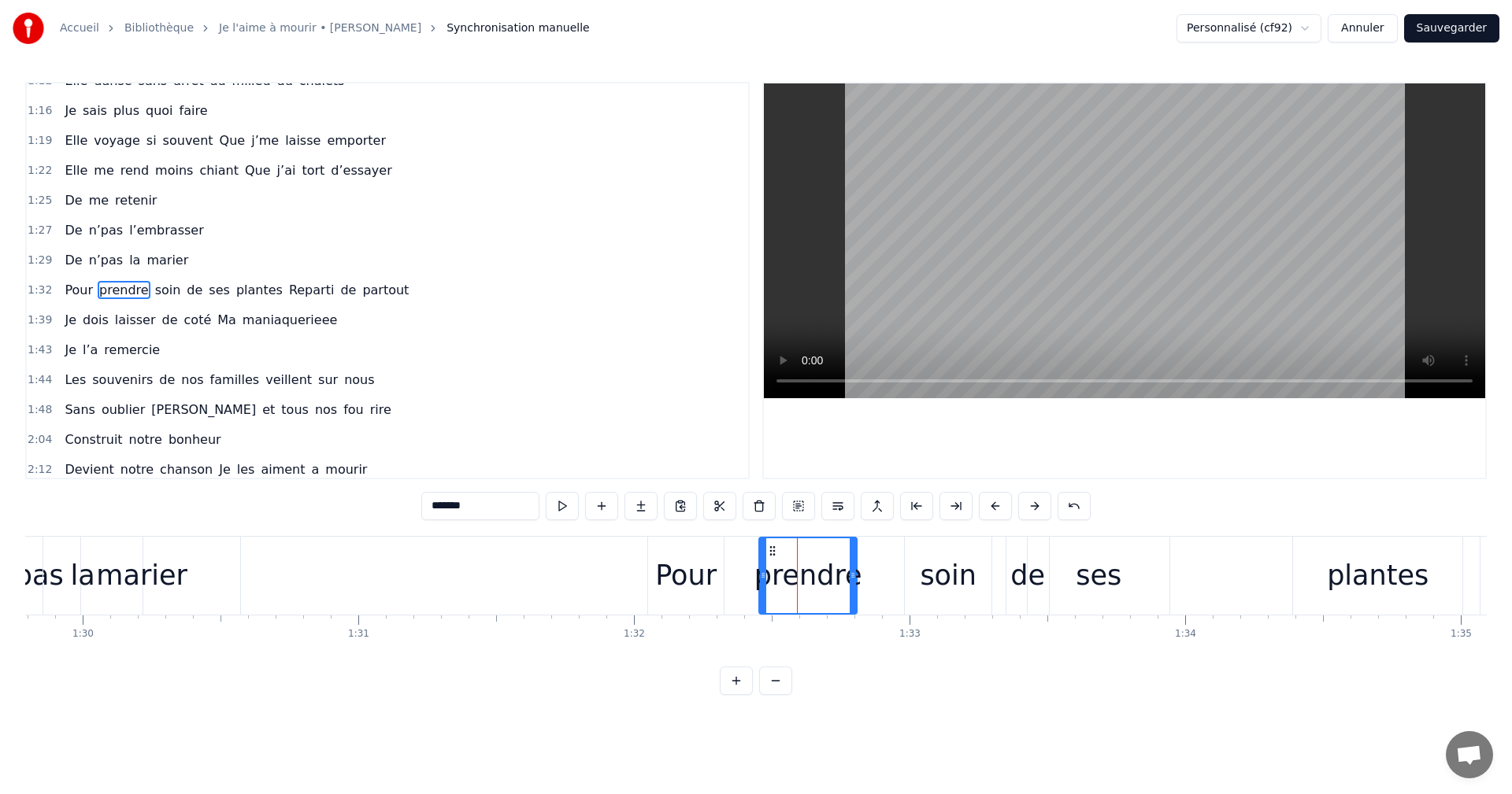
scroll to position [595, 0]
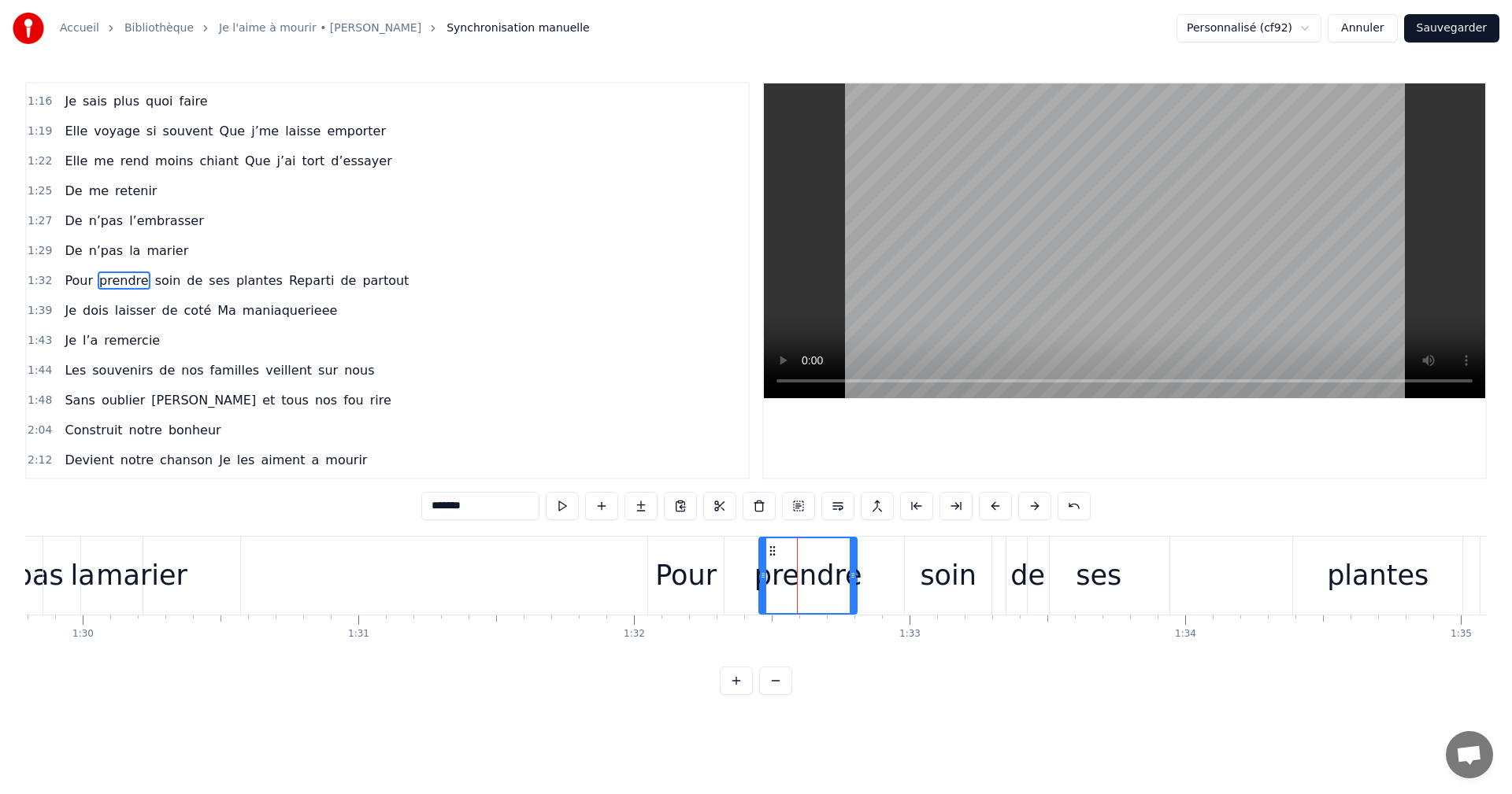
click at [997, 583] on div "Pour prendre soin de ses plantes Reparti de partout" at bounding box center [1354, 575] width 1414 height 78
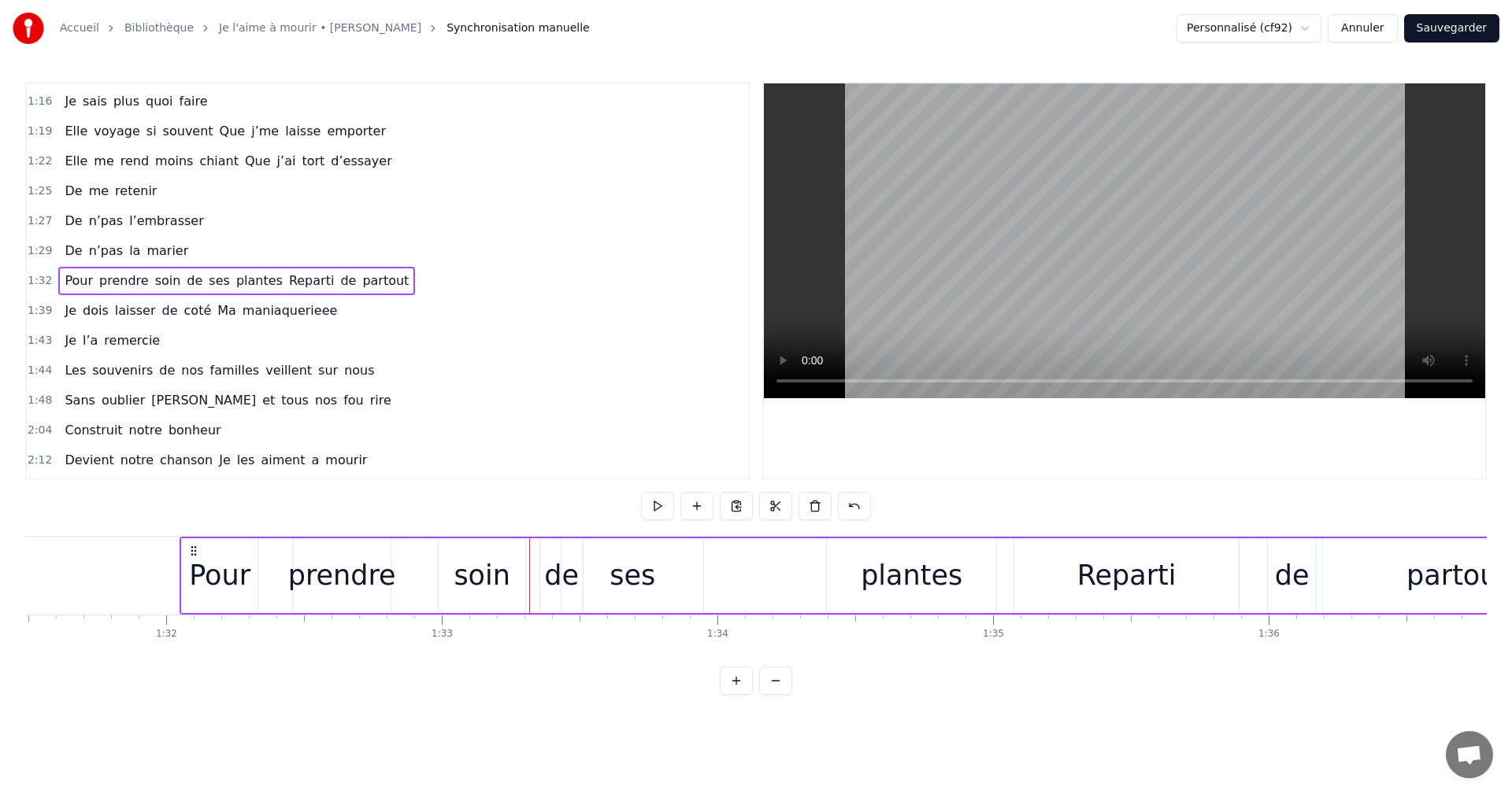
scroll to position [0, 25244]
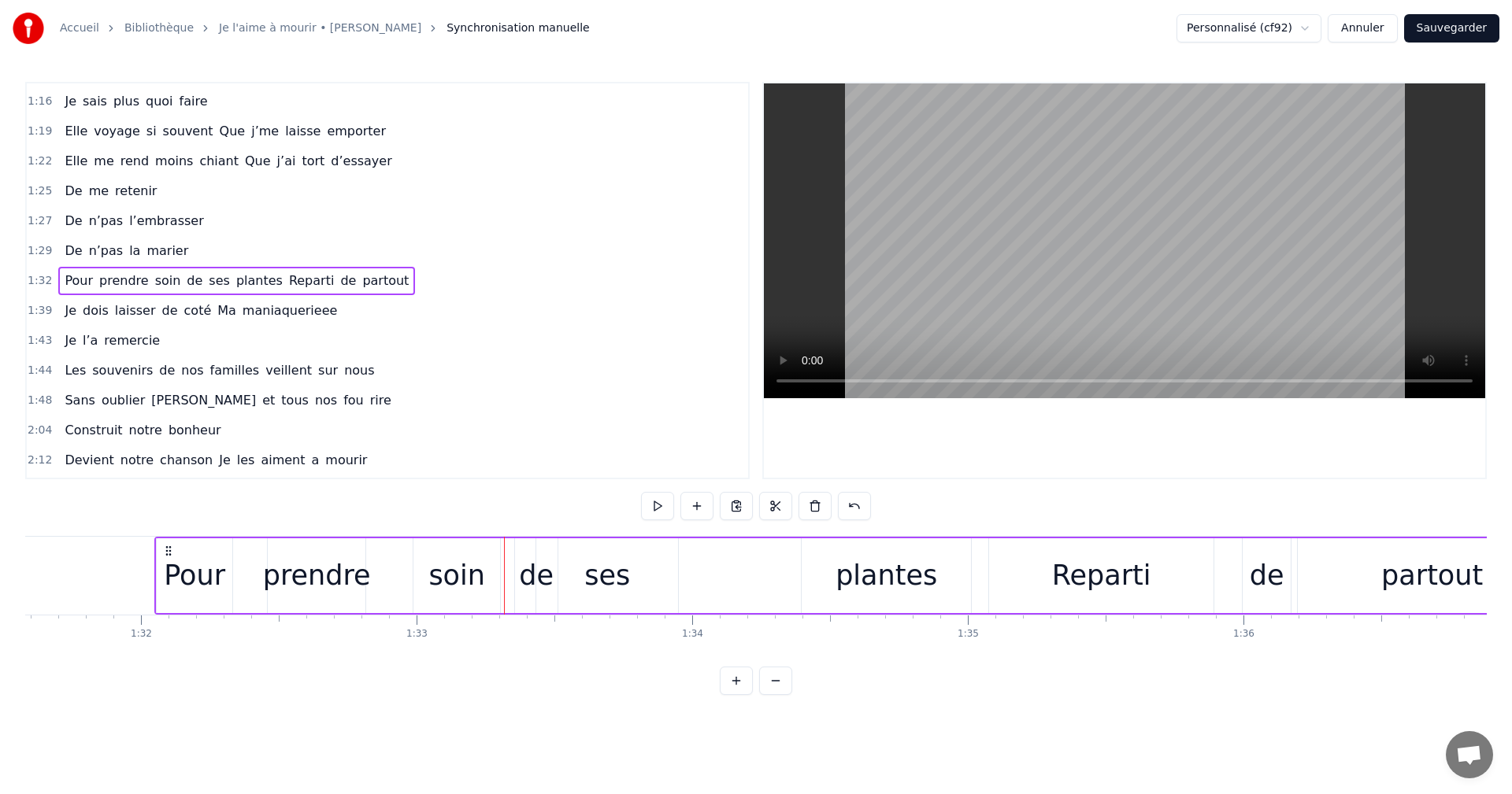
click at [907, 558] on div "plantes" at bounding box center [886, 576] width 102 height 42
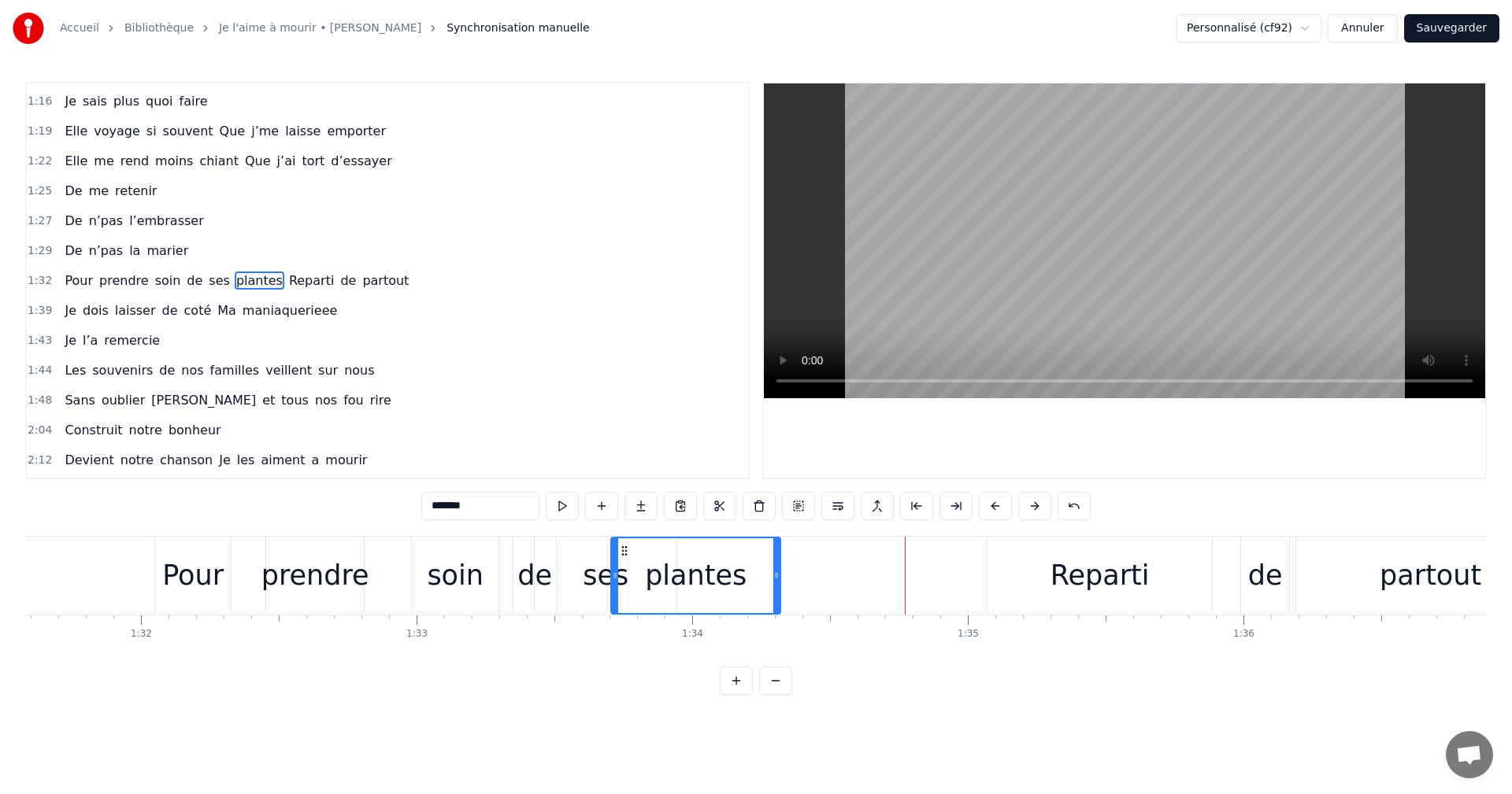
drag, startPoint x: 810, startPoint y: 549, endPoint x: 622, endPoint y: 553, distance: 188.0
click at [622, 553] on icon at bounding box center [624, 551] width 12 height 12
click at [1072, 564] on div "Reparti" at bounding box center [1100, 576] width 99 height 42
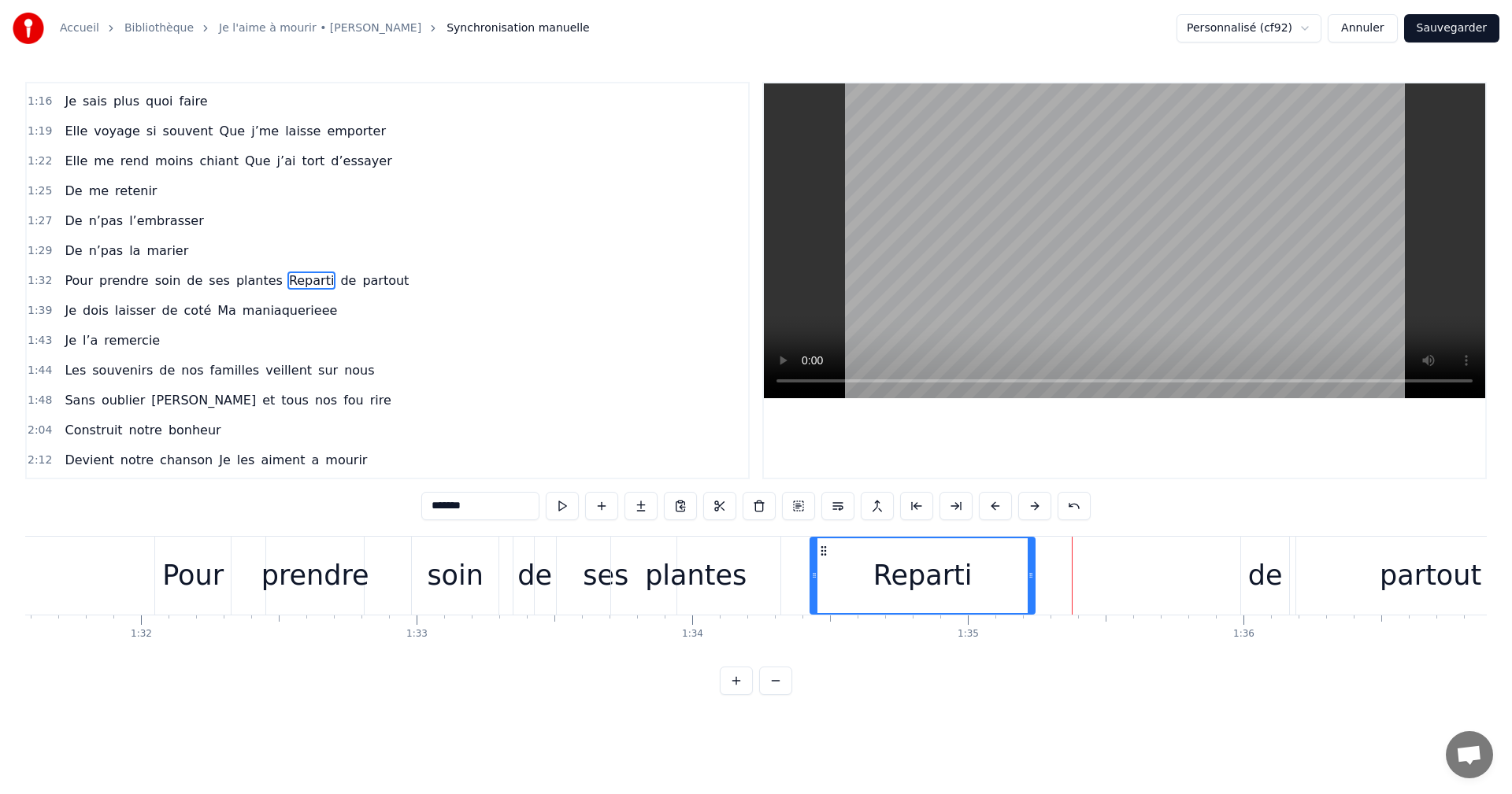
drag, startPoint x: 1003, startPoint y: 546, endPoint x: 824, endPoint y: 564, distance: 179.9
click at [824, 564] on div "Reparti" at bounding box center [923, 576] width 223 height 75
click at [417, 579] on div "soin" at bounding box center [454, 575] width 86 height 78
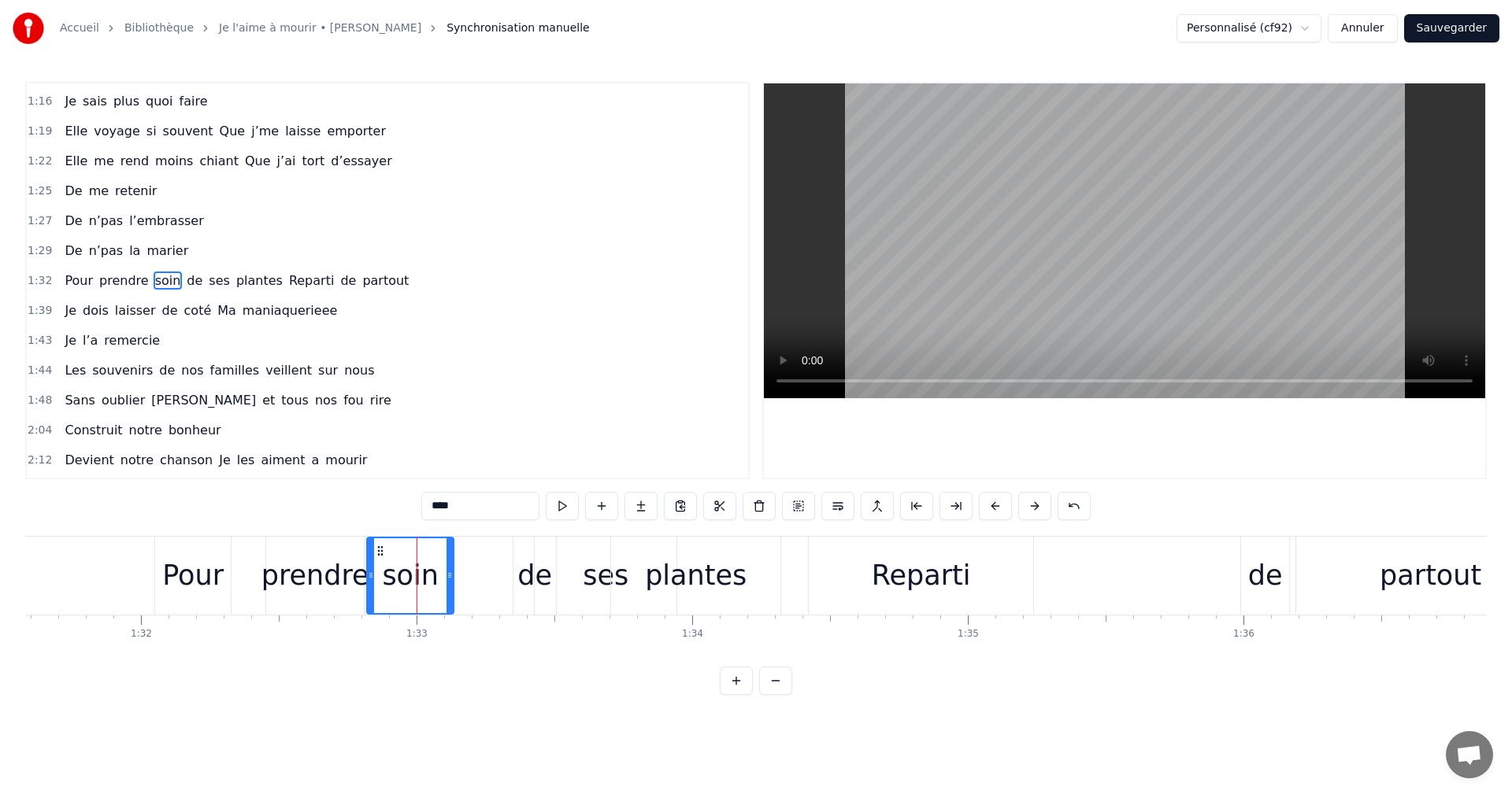
drag, startPoint x: 423, startPoint y: 549, endPoint x: 378, endPoint y: 548, distance: 45.0
click at [378, 548] on icon at bounding box center [380, 551] width 12 height 12
click at [522, 553] on div "de" at bounding box center [535, 575] width 43 height 78
type input "**"
click at [522, 553] on div at bounding box center [522, 575] width 1 height 78
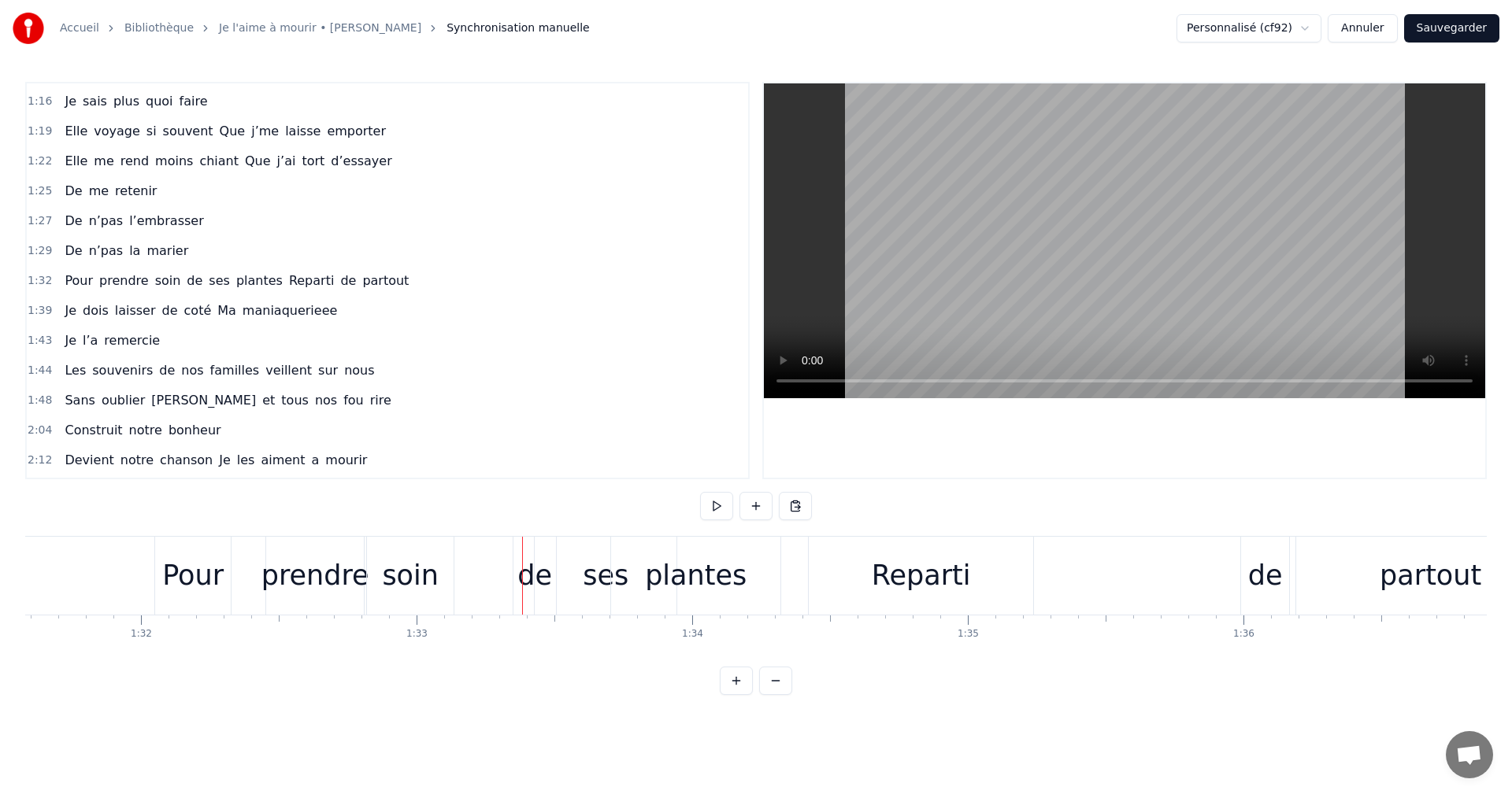
click at [525, 549] on div "de" at bounding box center [535, 575] width 43 height 78
drag, startPoint x: 529, startPoint y: 548, endPoint x: 457, endPoint y: 549, distance: 72.0
click at [457, 549] on icon at bounding box center [454, 551] width 12 height 12
click at [601, 560] on div "ses" at bounding box center [605, 576] width 45 height 42
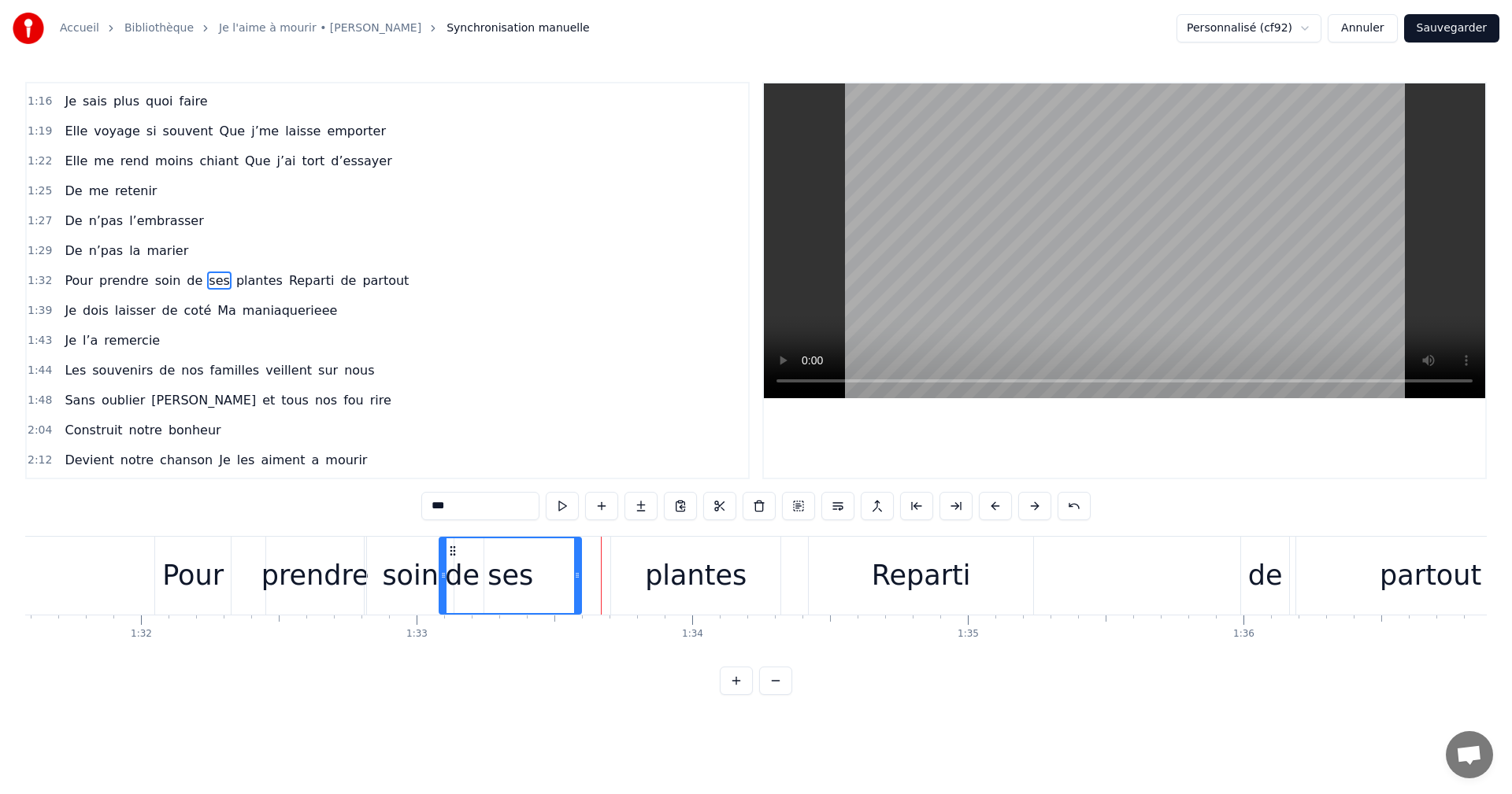
drag, startPoint x: 545, startPoint y: 549, endPoint x: 450, endPoint y: 551, distance: 95.0
click at [450, 551] on icon at bounding box center [453, 551] width 12 height 12
click at [612, 551] on div "plantes" at bounding box center [696, 575] width 169 height 78
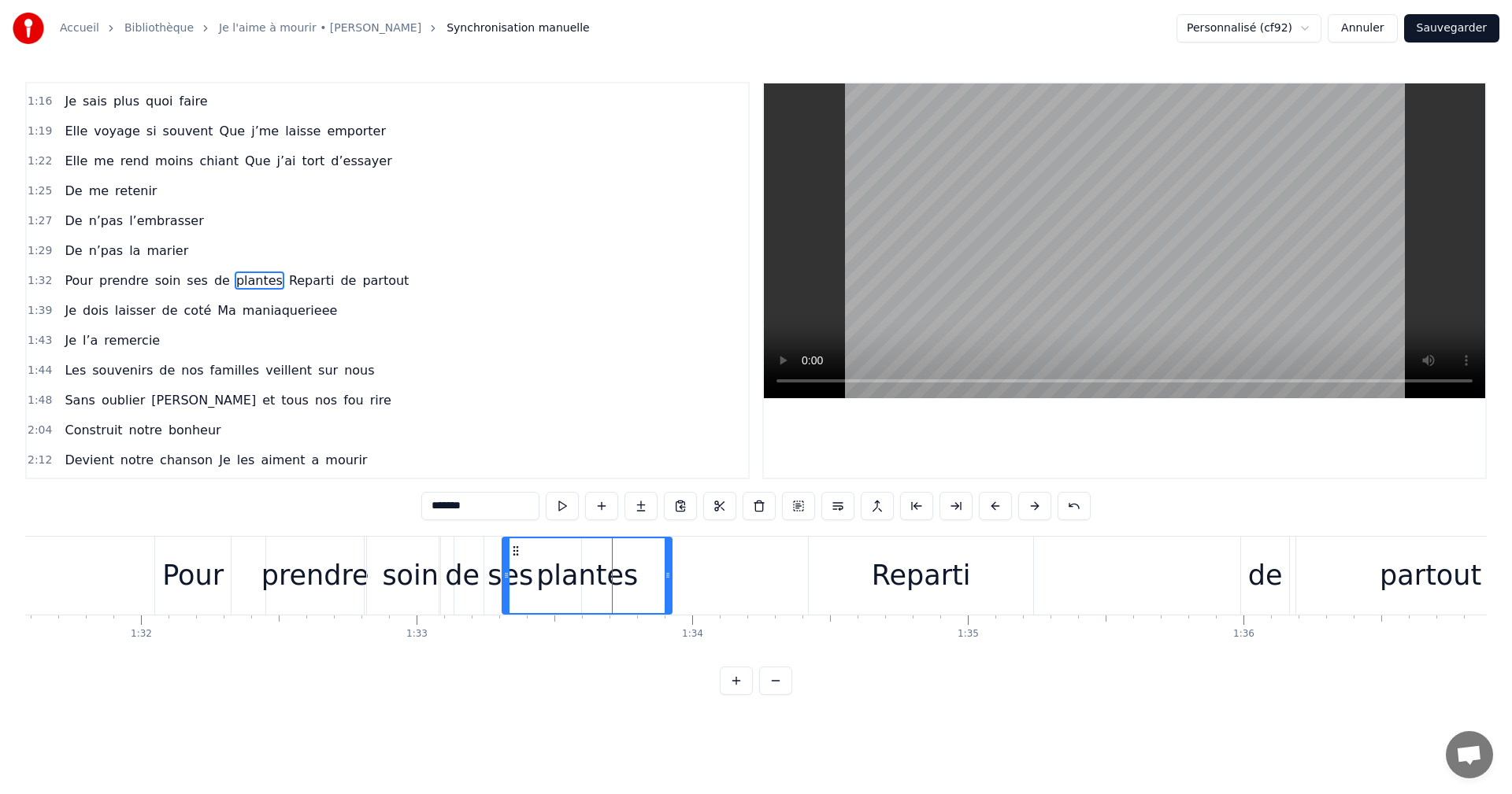
drag, startPoint x: 628, startPoint y: 549, endPoint x: 519, endPoint y: 554, distance: 109.1
click at [519, 554] on icon at bounding box center [515, 551] width 12 height 12
click at [875, 572] on div "Reparti" at bounding box center [921, 575] width 224 height 78
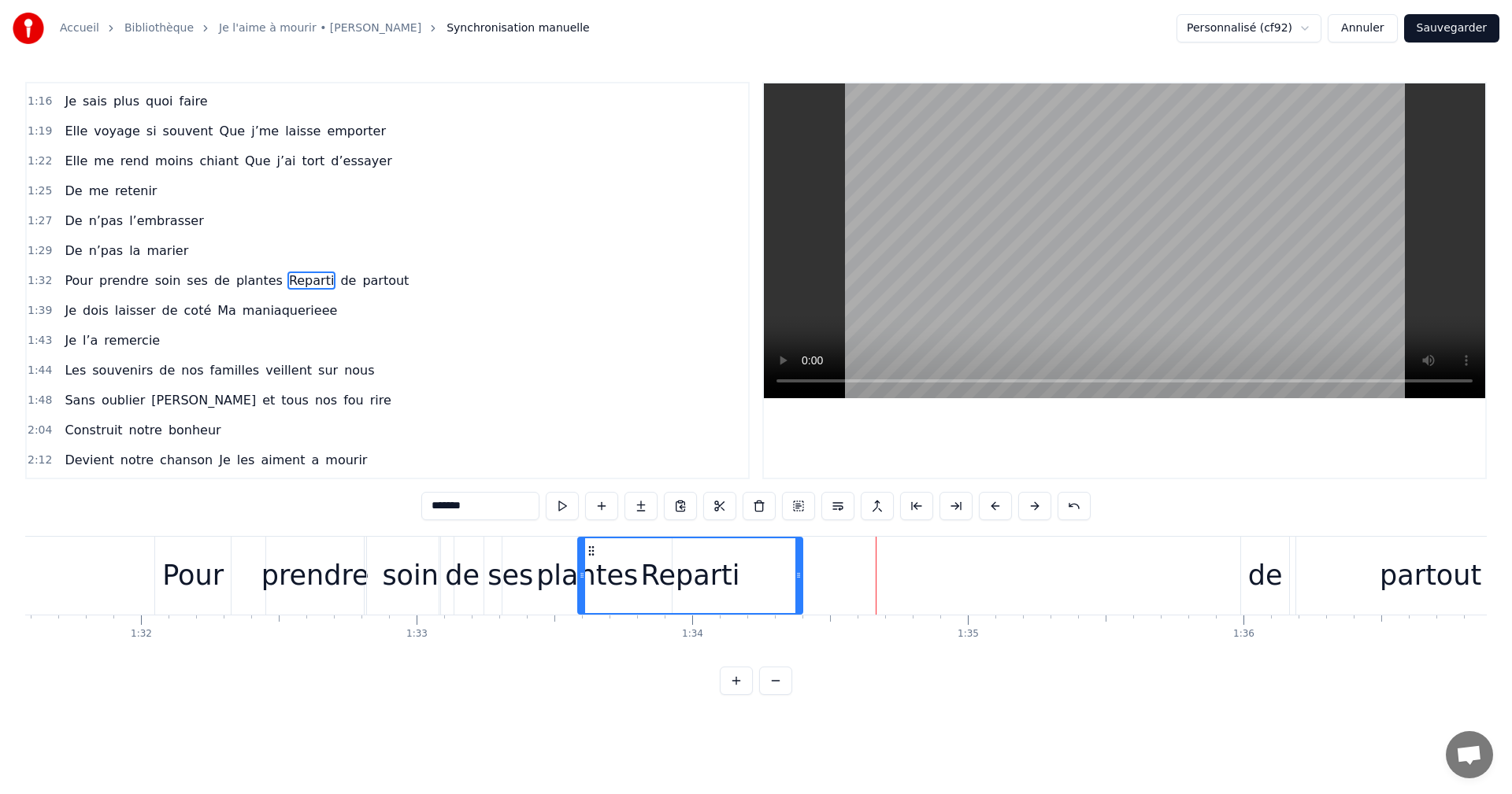
drag, startPoint x: 825, startPoint y: 547, endPoint x: 594, endPoint y: 585, distance: 234.1
click at [594, 585] on div "Reparti" at bounding box center [691, 576] width 223 height 75
click at [1279, 571] on div "de" at bounding box center [1266, 576] width 35 height 42
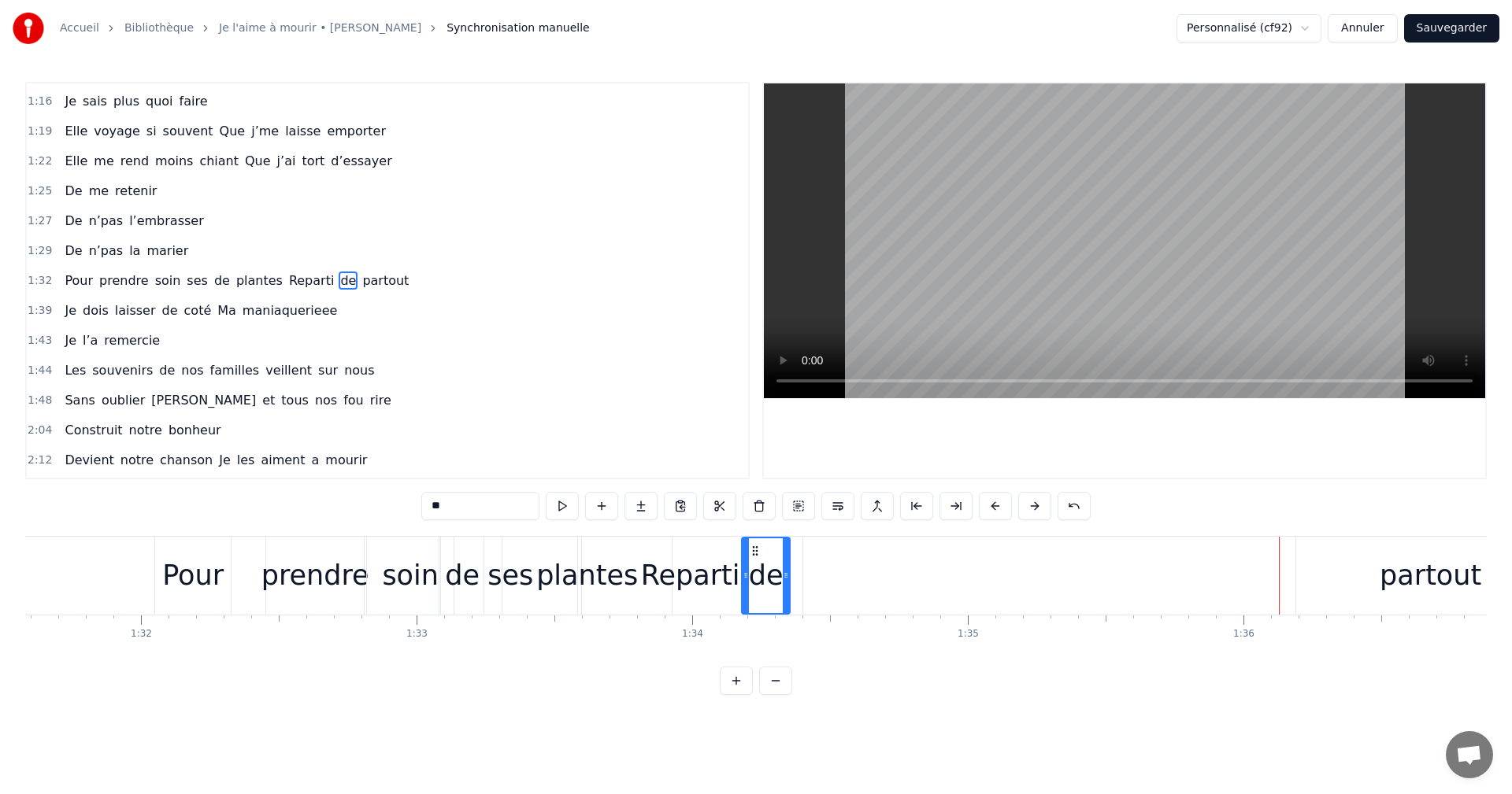
drag, startPoint x: 1252, startPoint y: 550, endPoint x: 753, endPoint y: 620, distance: 503.9
click at [753, 620] on div "Moi la mécanique, les moteurs , les camions Mon passé de pompier , la moto , le…" at bounding box center [756, 594] width 1461 height 118
click at [1373, 557] on div "partout" at bounding box center [1431, 575] width 269 height 78
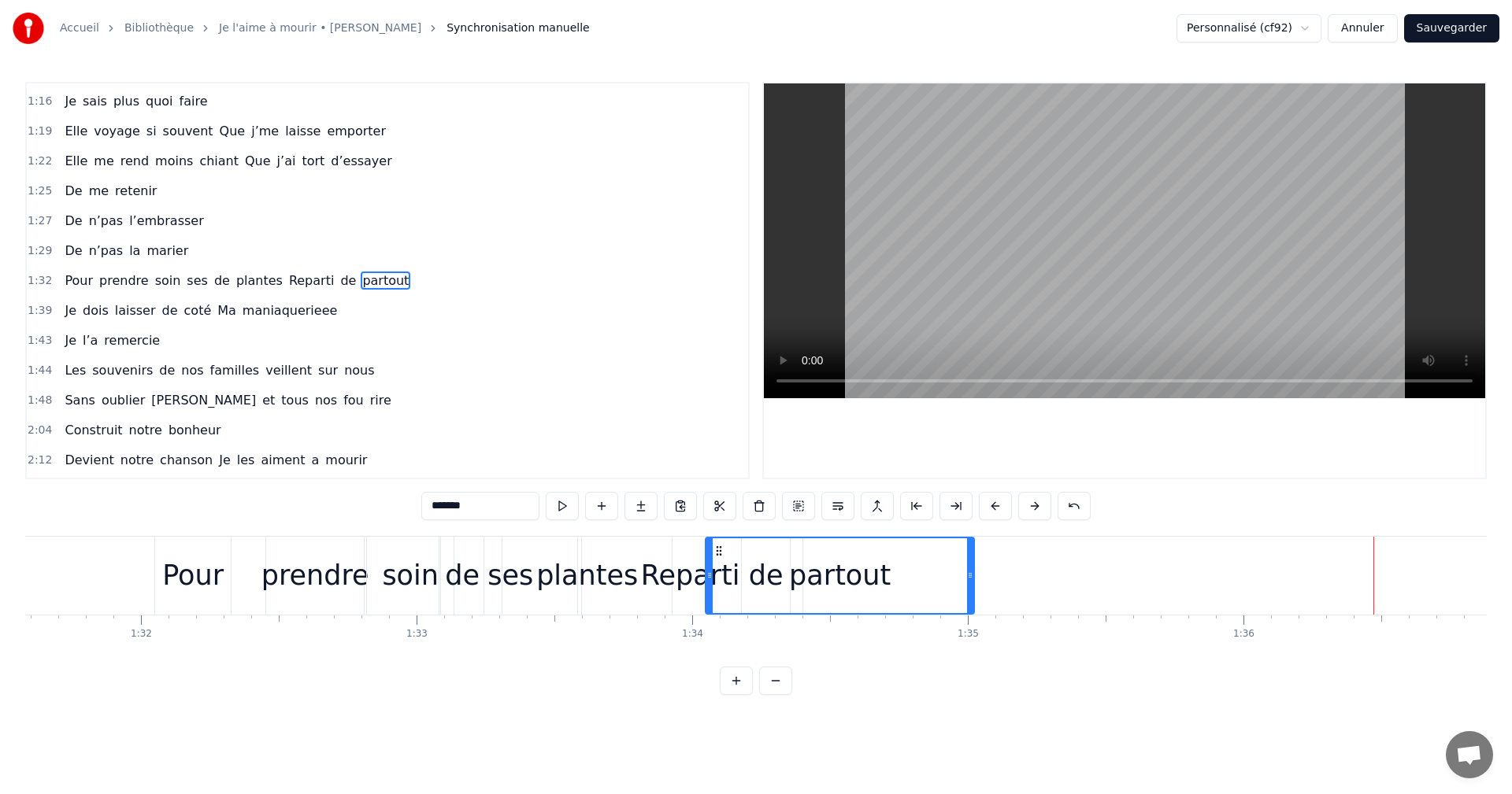
drag, startPoint x: 1308, startPoint y: 547, endPoint x: 718, endPoint y: 590, distance: 591.6
click at [718, 590] on div "partout" at bounding box center [840, 576] width 267 height 75
click at [895, 598] on div "partout" at bounding box center [840, 576] width 267 height 75
click at [191, 558] on div "Pour" at bounding box center [193, 576] width 61 height 42
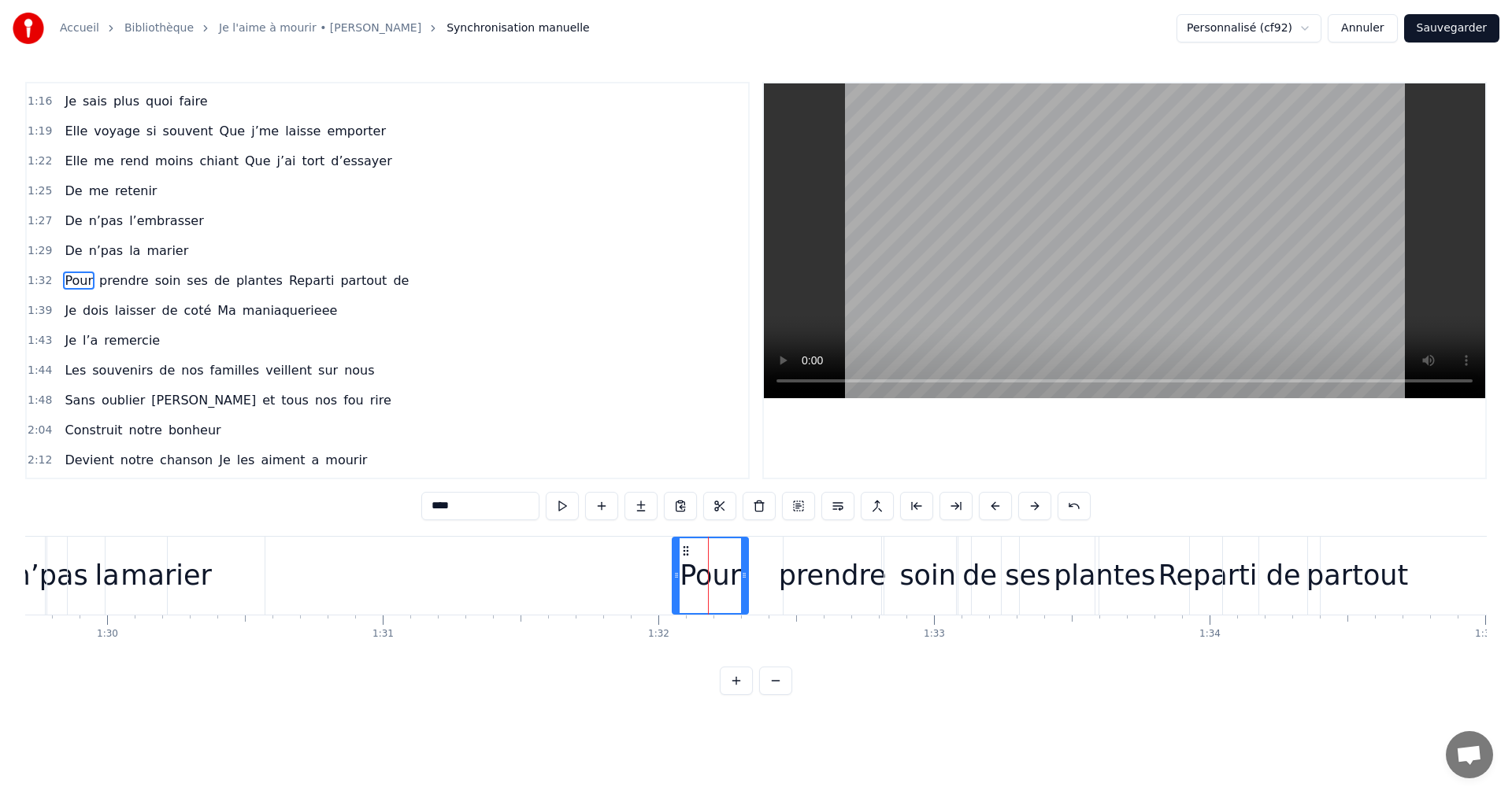
scroll to position [0, 24752]
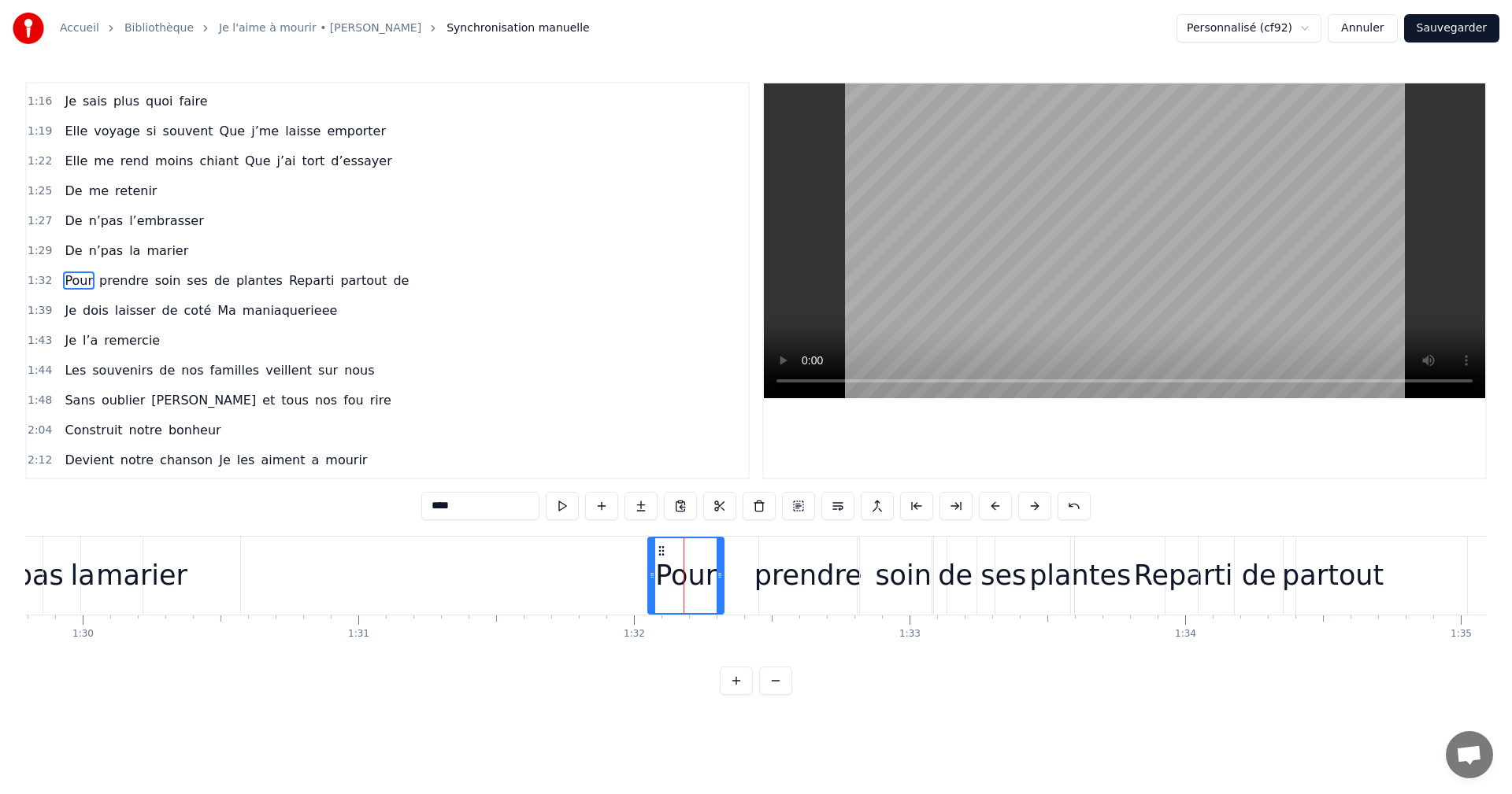
click at [712, 573] on div "Pour" at bounding box center [685, 576] width 61 height 42
drag, startPoint x: 664, startPoint y: 553, endPoint x: 630, endPoint y: 553, distance: 34.0
click at [630, 553] on icon at bounding box center [629, 551] width 12 height 12
click at [631, 577] on div "Pour" at bounding box center [653, 576] width 61 height 42
drag, startPoint x: 626, startPoint y: 550, endPoint x: 635, endPoint y: 551, distance: 9.1
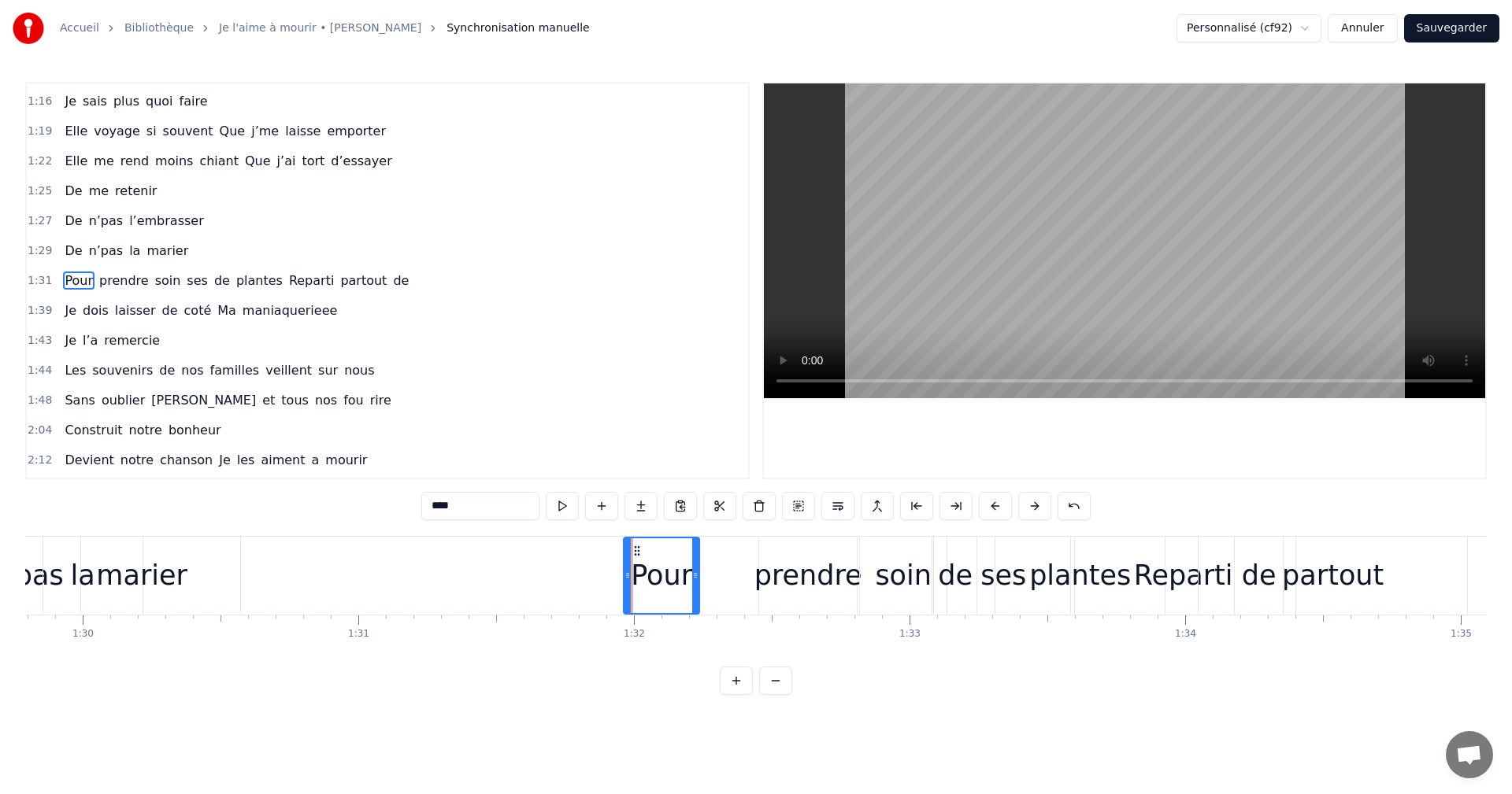
click at [636, 551] on circle at bounding box center [636, 550] width 1 height 1
click at [776, 568] on div "prendre" at bounding box center [808, 576] width 108 height 42
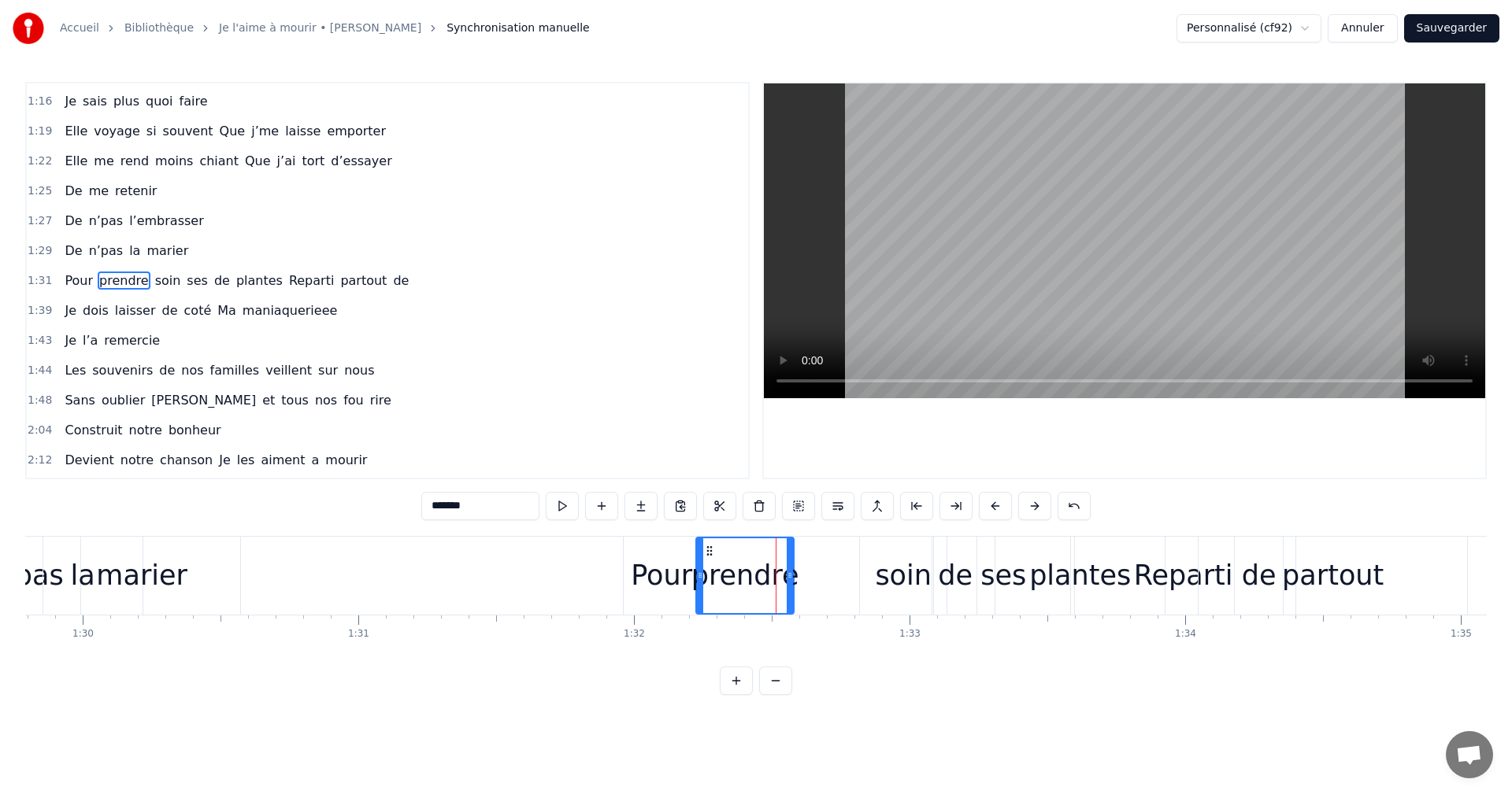
drag, startPoint x: 773, startPoint y: 549, endPoint x: 711, endPoint y: 556, distance: 62.4
click at [711, 556] on icon at bounding box center [710, 551] width 12 height 12
click at [879, 553] on div "soin" at bounding box center [902, 575] width 86 height 78
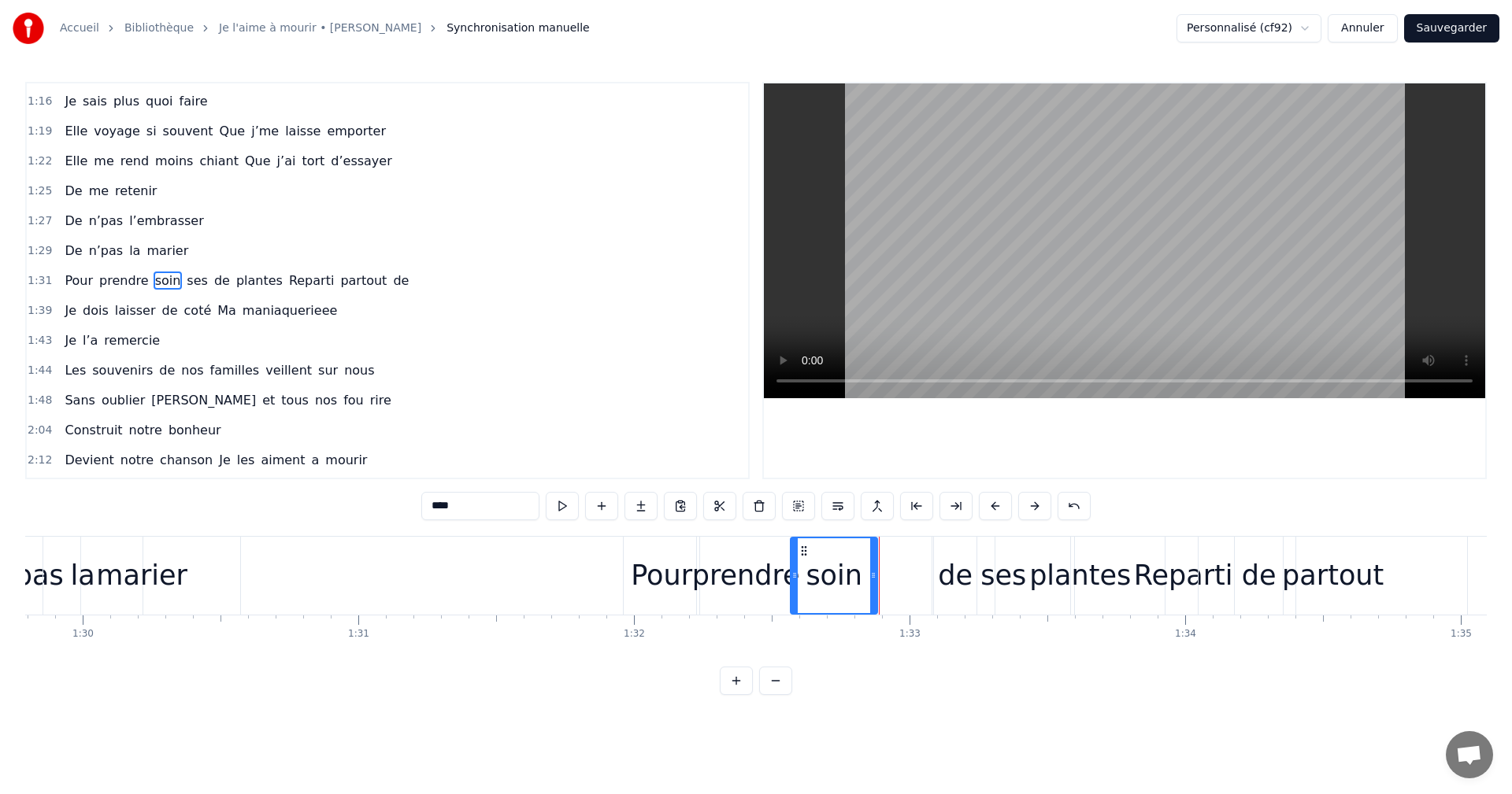
drag, startPoint x: 873, startPoint y: 546, endPoint x: 803, endPoint y: 554, distance: 70.5
click at [803, 554] on icon at bounding box center [804, 551] width 12 height 12
click at [962, 576] on div "de" at bounding box center [956, 576] width 35 height 42
drag, startPoint x: 948, startPoint y: 552, endPoint x: 881, endPoint y: 562, distance: 67.7
click at [881, 562] on div "de" at bounding box center [888, 576] width 41 height 75
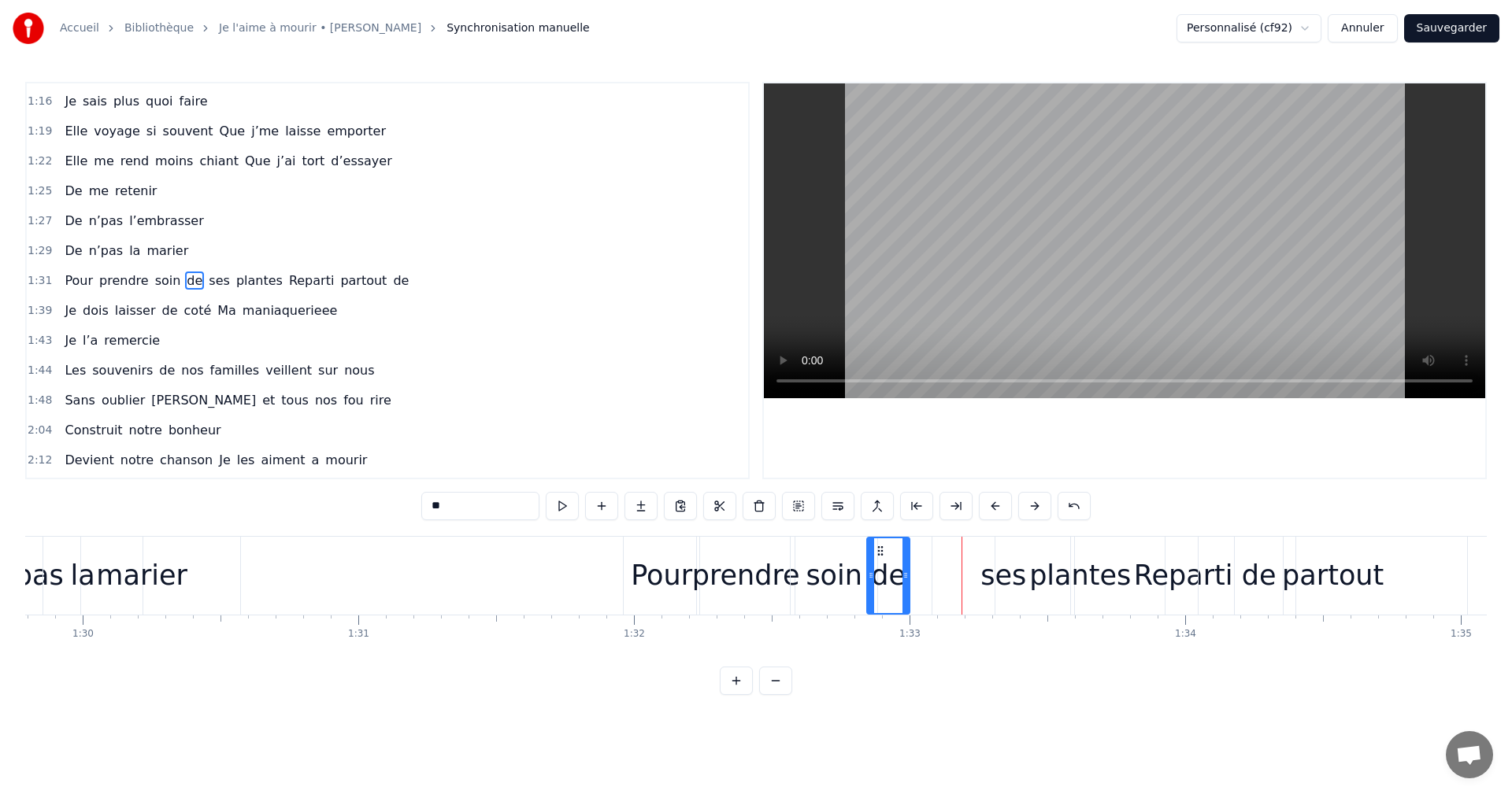
click at [1034, 573] on div "plantes" at bounding box center [1080, 575] width 169 height 78
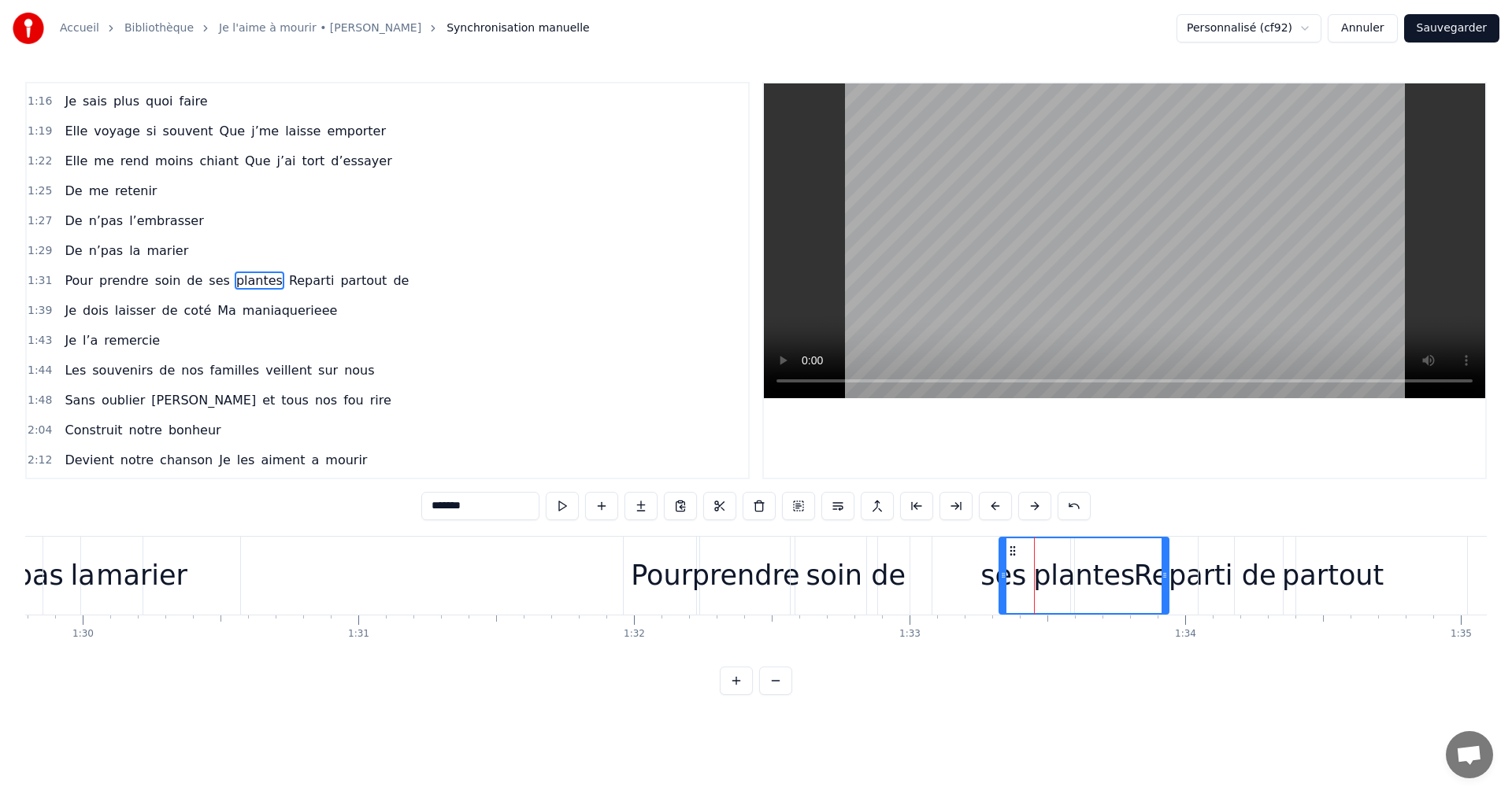
click at [1017, 552] on icon at bounding box center [1012, 551] width 12 height 12
click at [1003, 578] on div "plantes" at bounding box center [1087, 575] width 171 height 78
click at [998, 579] on div "ses" at bounding box center [1004, 576] width 45 height 42
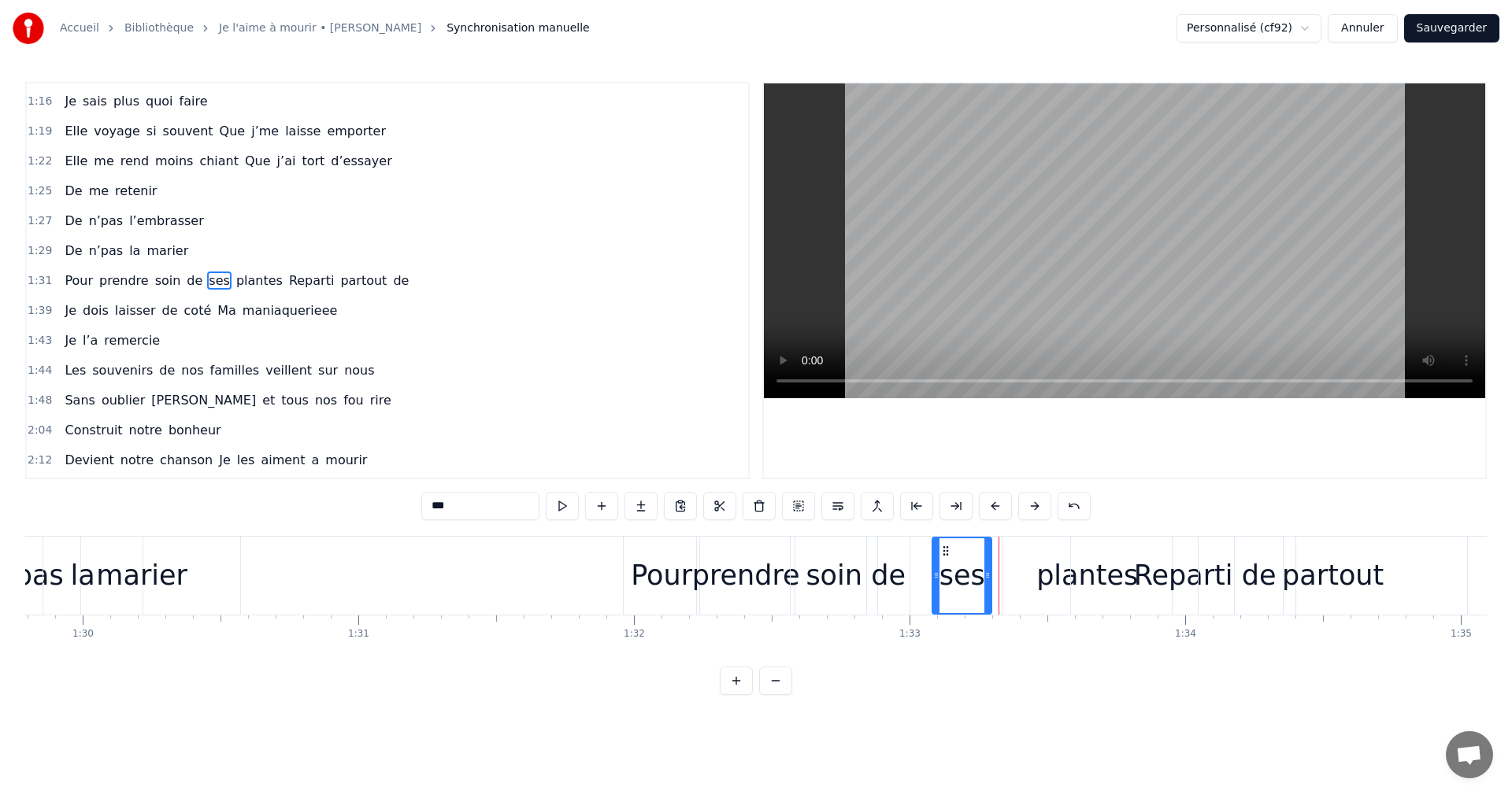
drag, startPoint x: 1071, startPoint y: 573, endPoint x: 989, endPoint y: 587, distance: 83.2
click at [989, 587] on div at bounding box center [987, 576] width 6 height 75
drag, startPoint x: 945, startPoint y: 549, endPoint x: 916, endPoint y: 557, distance: 30.1
click at [916, 557] on icon at bounding box center [916, 551] width 12 height 12
click at [1042, 564] on div "plantes" at bounding box center [1087, 575] width 169 height 78
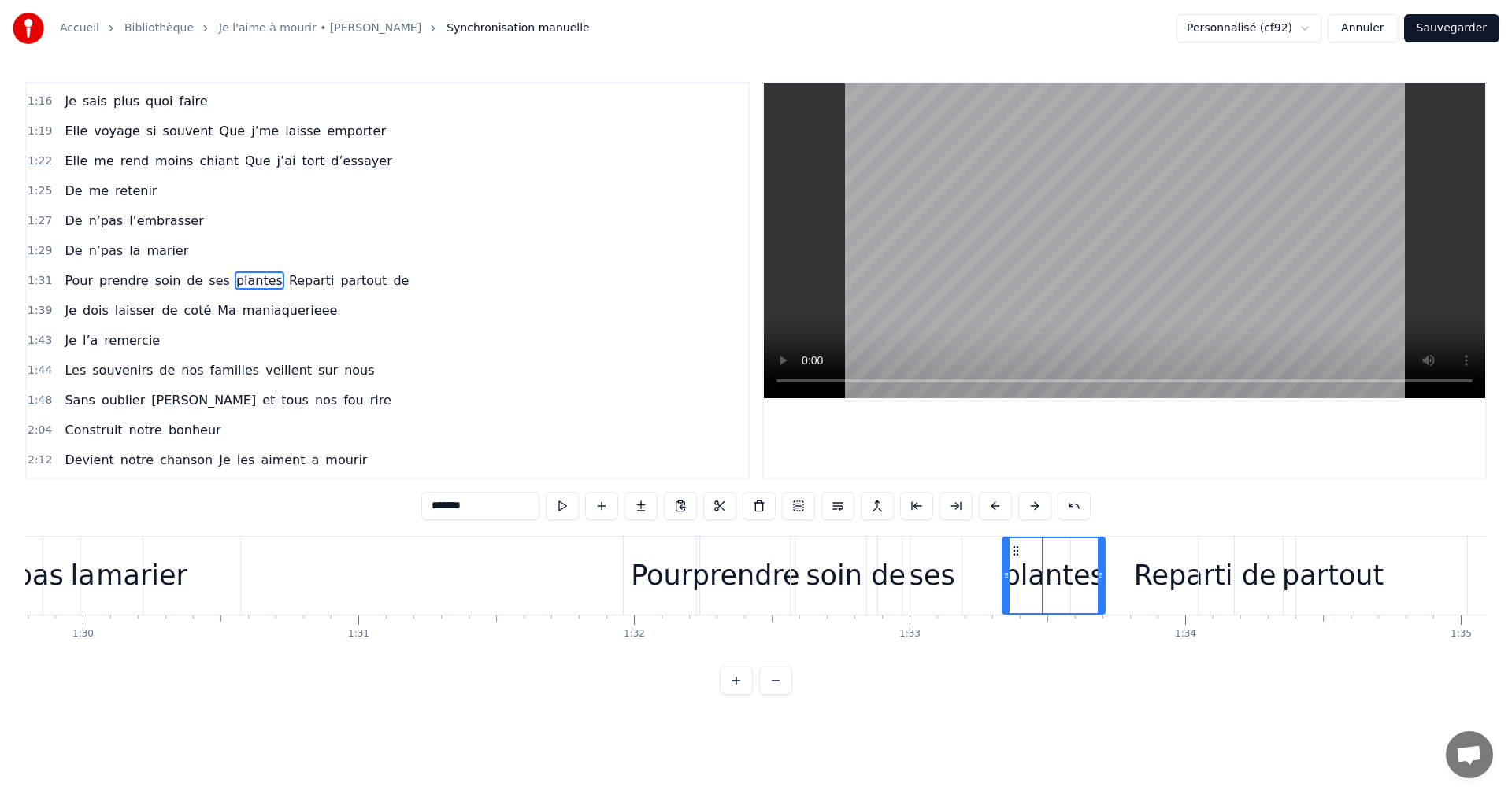
drag, startPoint x: 1168, startPoint y: 574, endPoint x: 1104, endPoint y: 581, distance: 64.4
click at [1104, 581] on icon at bounding box center [1100, 575] width 6 height 12
drag, startPoint x: 1017, startPoint y: 549, endPoint x: 965, endPoint y: 554, distance: 52.2
click at [965, 554] on icon at bounding box center [964, 551] width 12 height 12
click at [1133, 571] on div "Reparti" at bounding box center [1182, 575] width 224 height 78
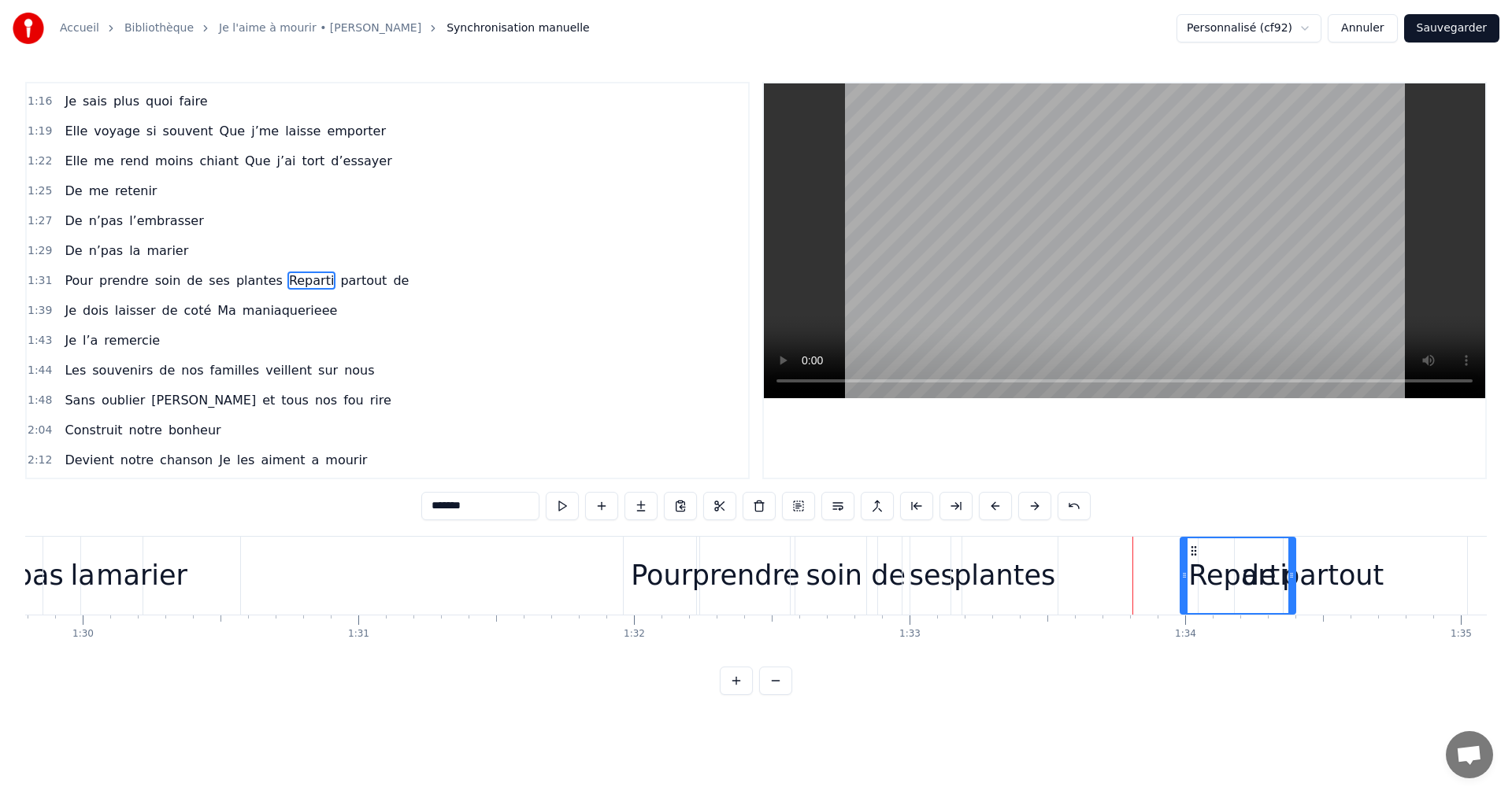
drag, startPoint x: 1078, startPoint y: 574, endPoint x: 1188, endPoint y: 573, distance: 110.0
click at [1188, 573] on icon at bounding box center [1184, 575] width 6 height 12
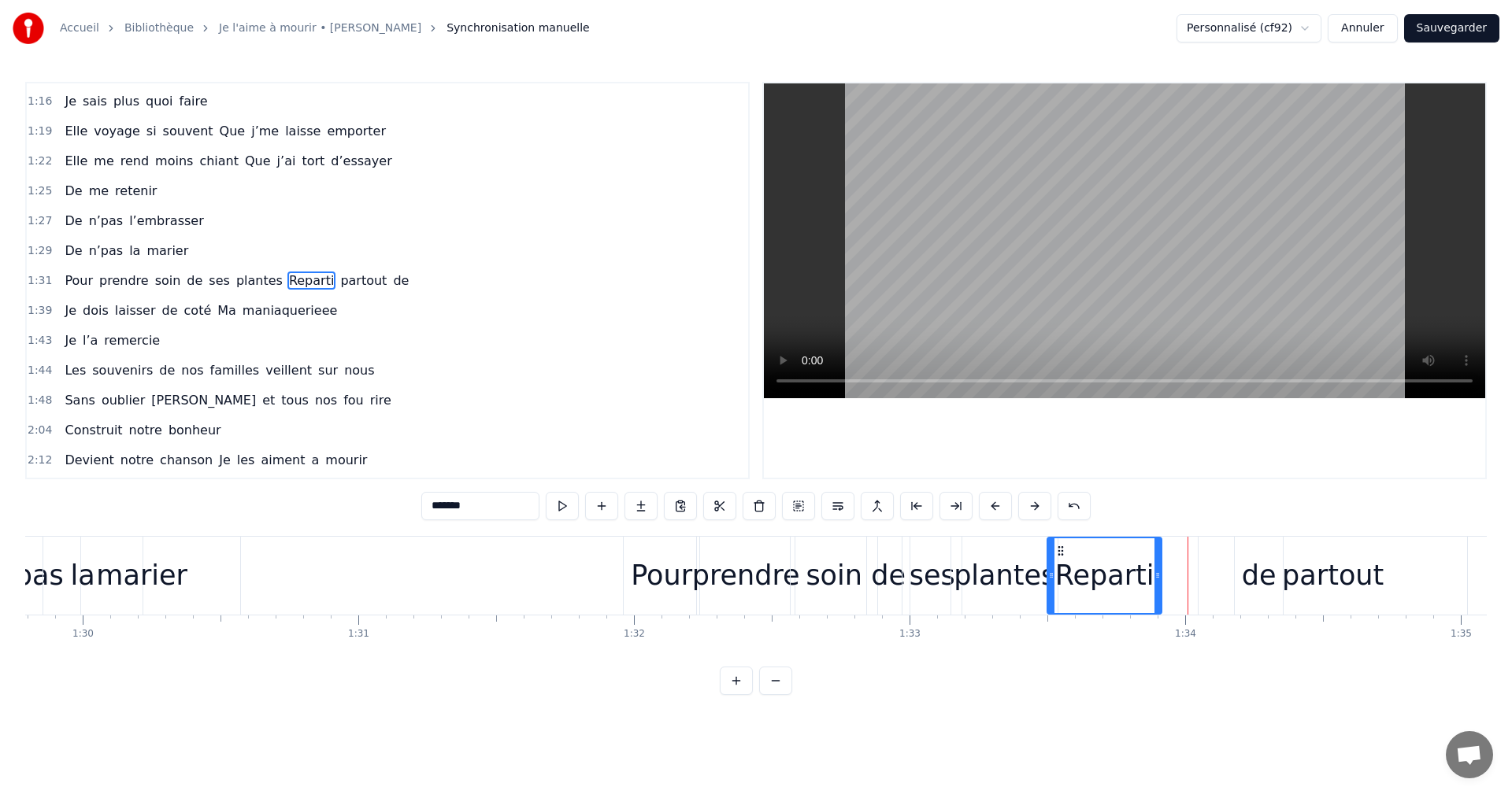
drag, startPoint x: 1195, startPoint y: 549, endPoint x: 1062, endPoint y: 580, distance: 136.6
click at [1062, 580] on div "Reparti" at bounding box center [1104, 576] width 112 height 75
click at [1241, 585] on div "de" at bounding box center [1258, 575] width 48 height 78
drag, startPoint x: 1246, startPoint y: 544, endPoint x: 1169, endPoint y: 573, distance: 82.3
click at [1169, 573] on div "de" at bounding box center [1182, 576] width 46 height 75
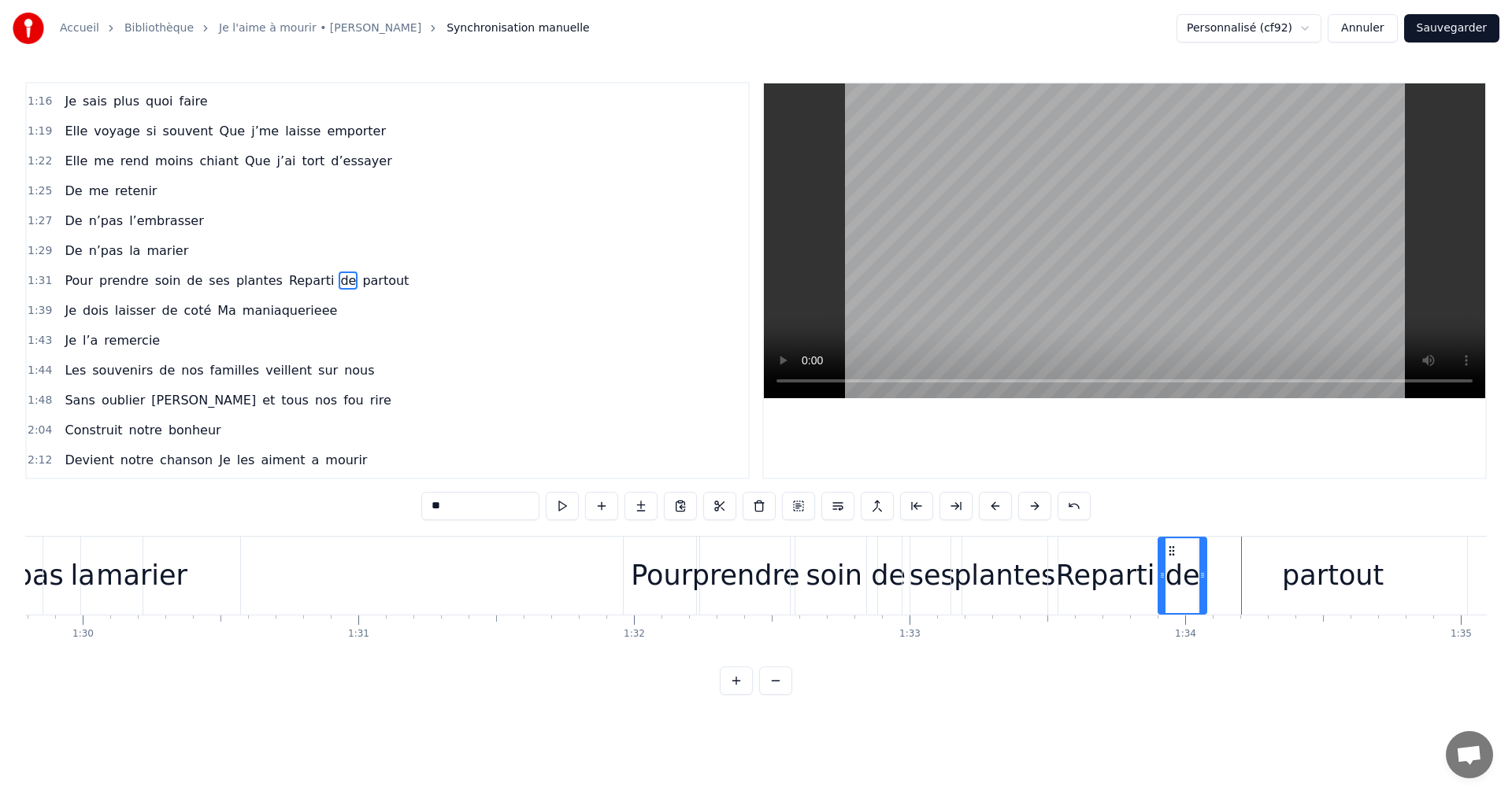
click at [1323, 567] on div "partout" at bounding box center [1332, 576] width 102 height 42
type input "*******"
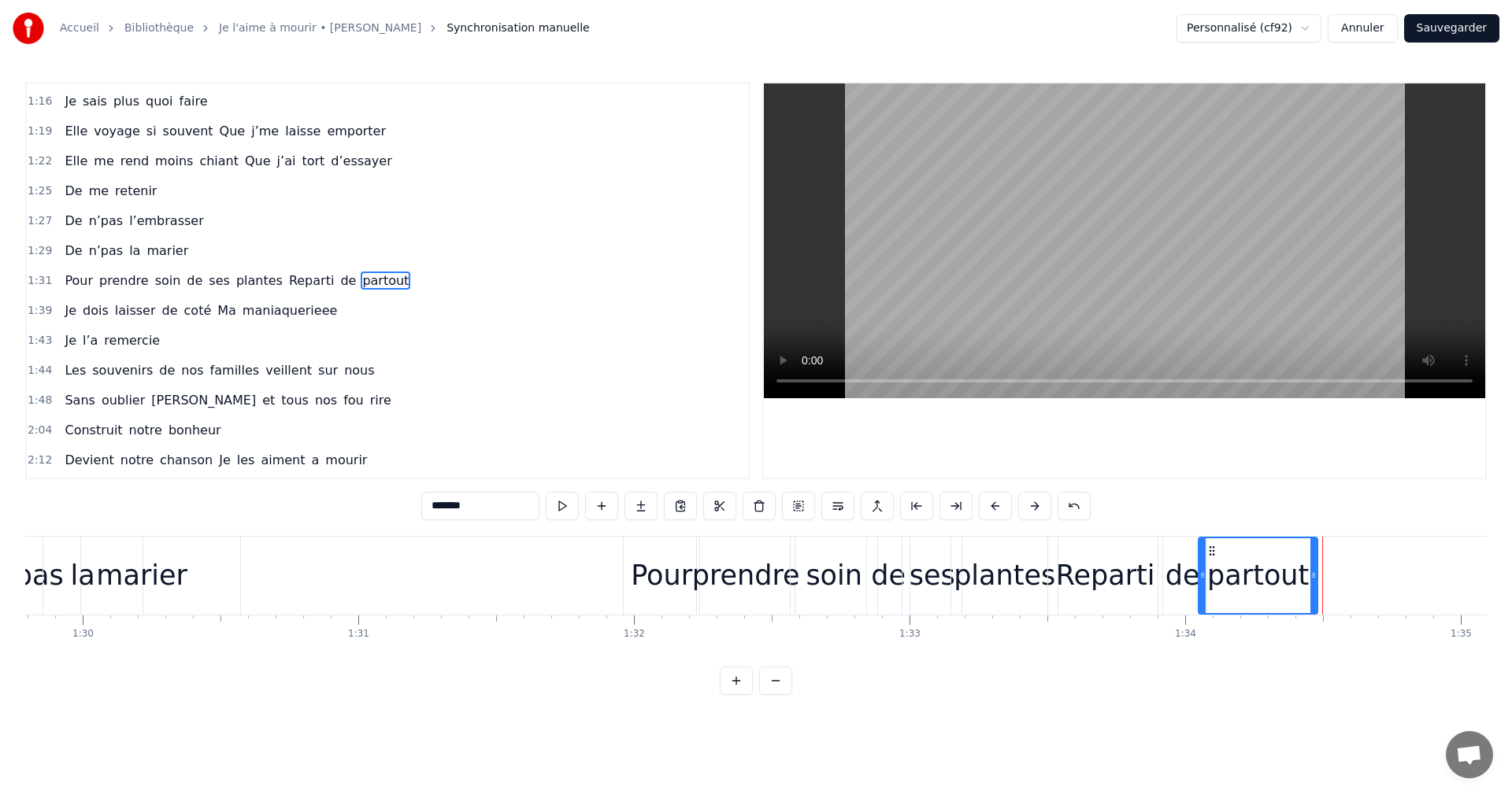
drag, startPoint x: 1467, startPoint y: 575, endPoint x: 1318, endPoint y: 587, distance: 149.5
click at [1317, 587] on div at bounding box center [1313, 576] width 6 height 75
click at [1209, 549] on icon at bounding box center [1208, 551] width 12 height 12
click at [1244, 583] on div "partout" at bounding box center [1255, 576] width 102 height 42
click at [1277, 583] on div "partout" at bounding box center [1255, 576] width 102 height 42
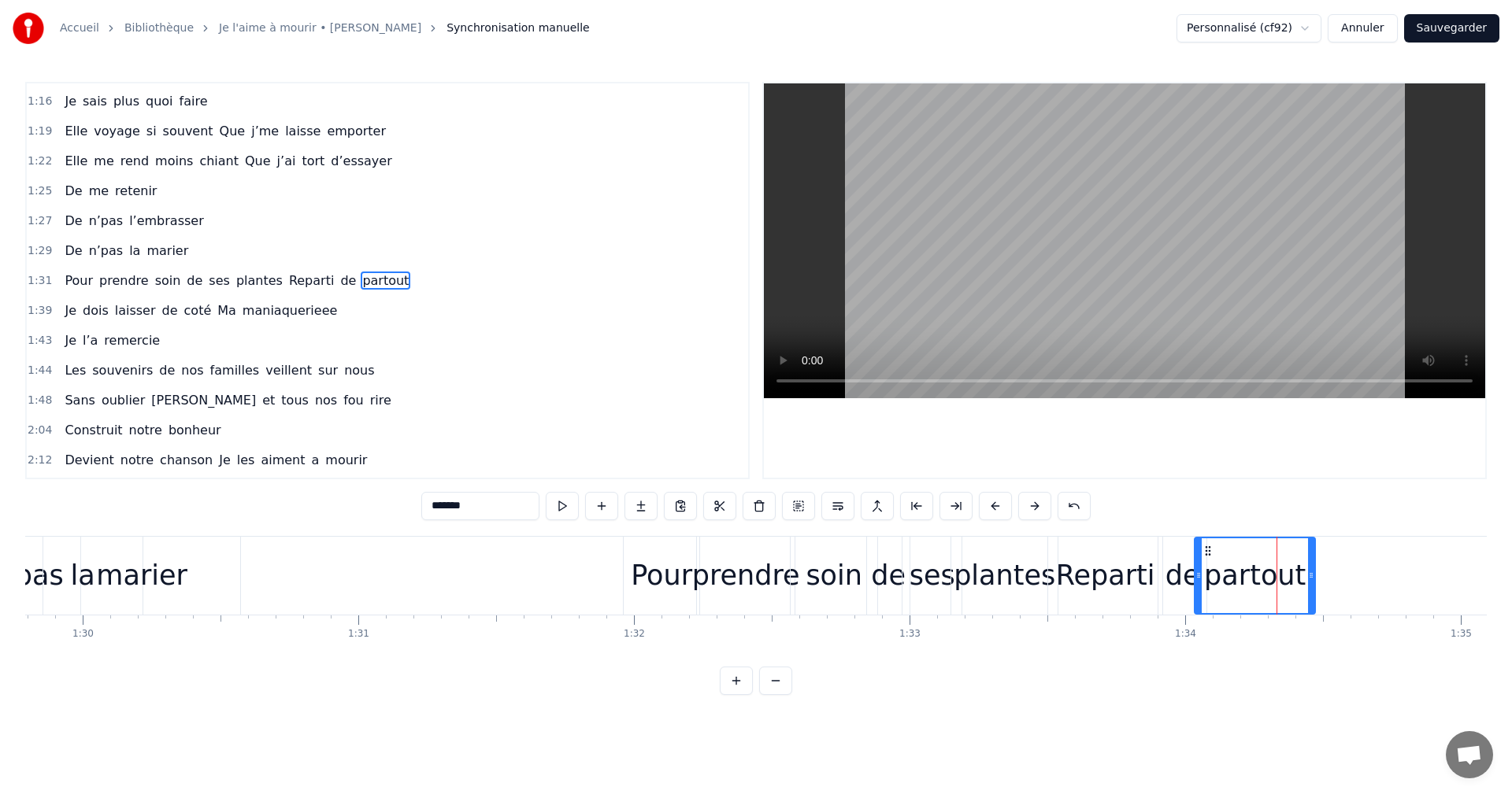
click at [1293, 579] on div "partout" at bounding box center [1255, 576] width 102 height 42
click at [1301, 579] on div "partout" at bounding box center [1255, 576] width 119 height 75
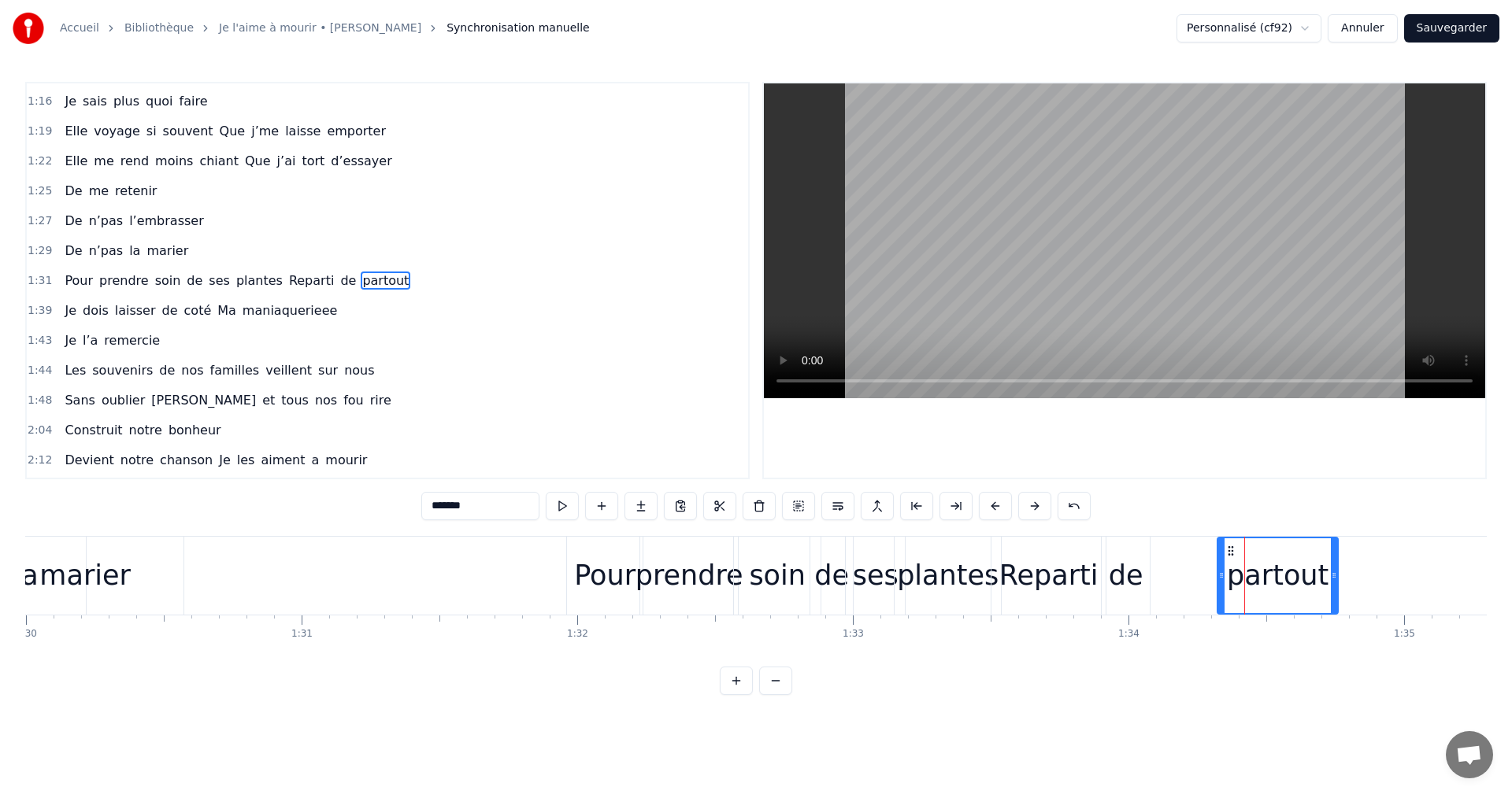
scroll to position [0, 24818]
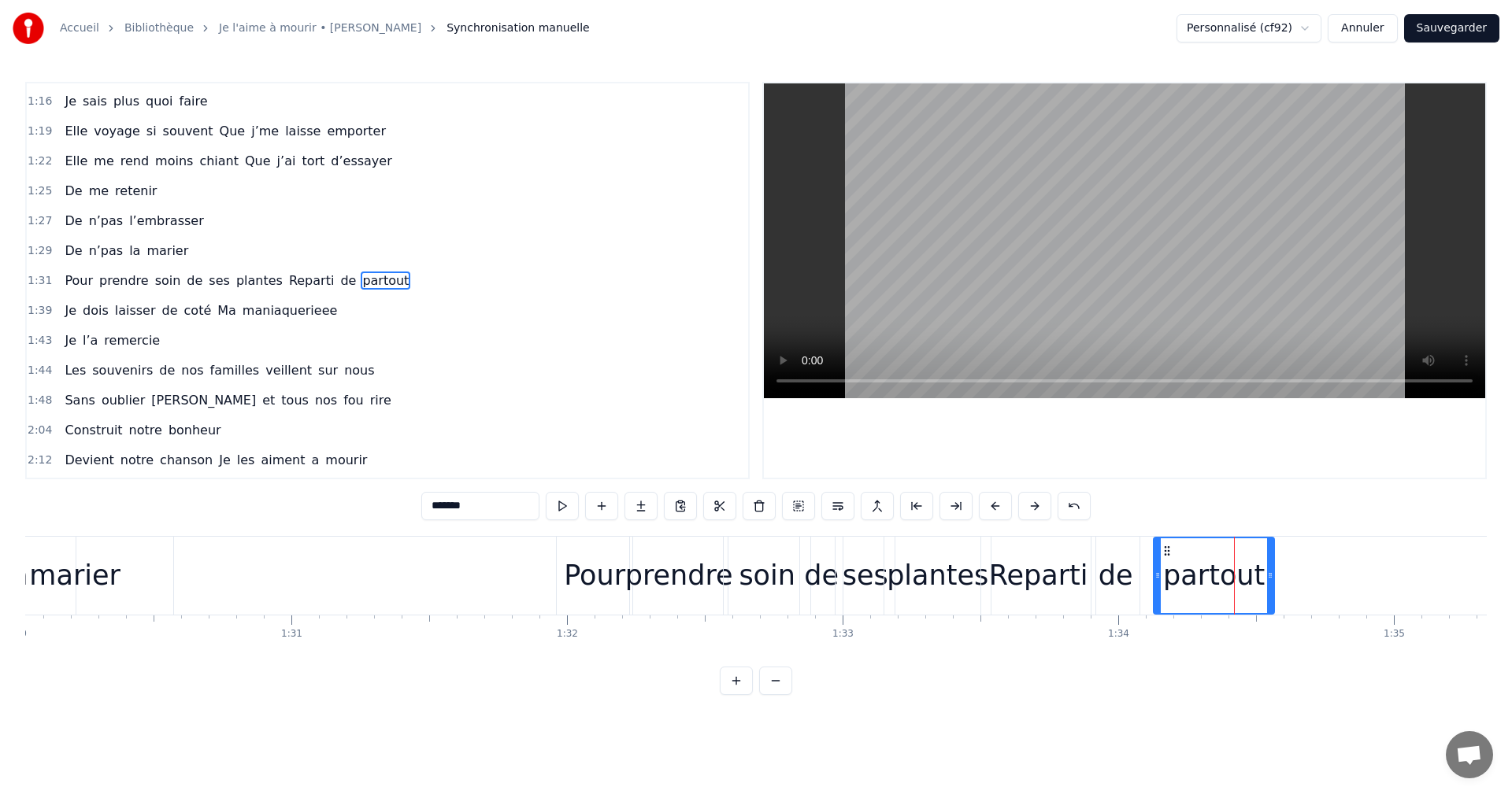
drag, startPoint x: 1209, startPoint y: 545, endPoint x: 1168, endPoint y: 557, distance: 42.7
click at [1168, 557] on div "partout" at bounding box center [1214, 576] width 119 height 75
click at [1260, 598] on div "partout" at bounding box center [1214, 576] width 119 height 75
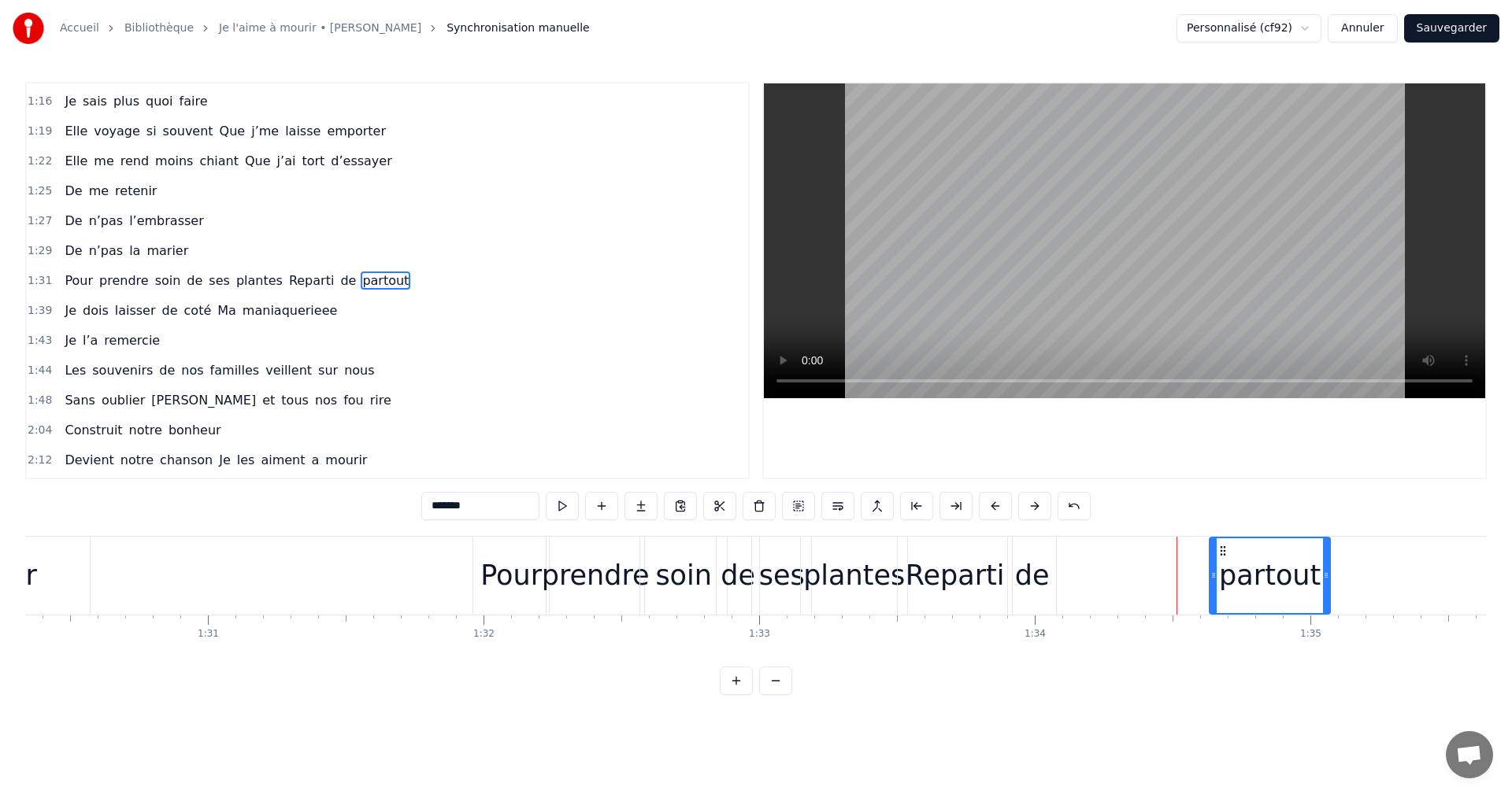
scroll to position [0, 24904]
drag, startPoint x: 1168, startPoint y: 546, endPoint x: 1199, endPoint y: 552, distance: 31.6
click at [1199, 552] on icon at bounding box center [1197, 551] width 12 height 12
click at [1282, 583] on div "partout" at bounding box center [1243, 576] width 102 height 42
click at [1292, 589] on div "partout" at bounding box center [1243, 576] width 119 height 75
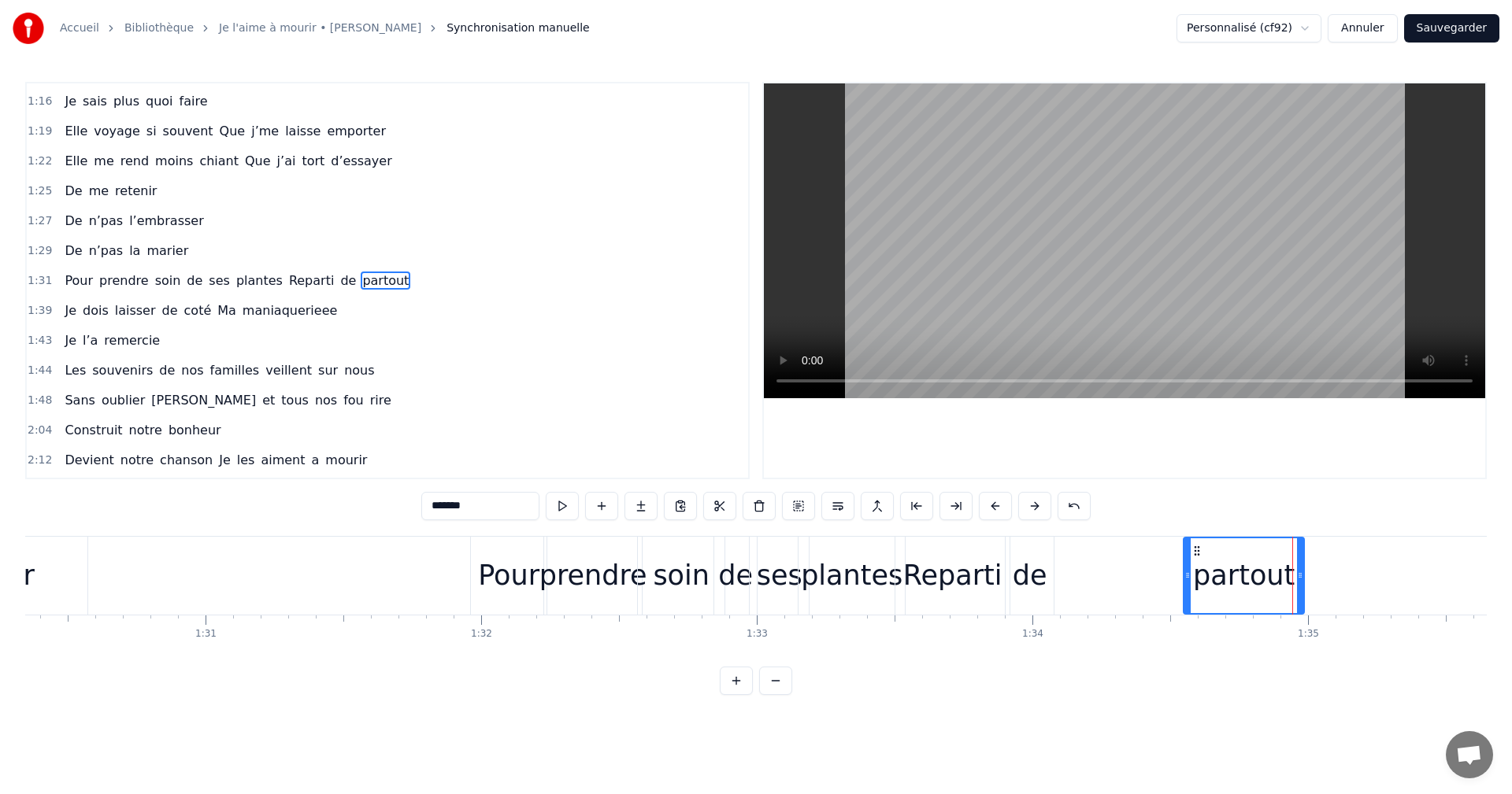
drag, startPoint x: 1036, startPoint y: 578, endPoint x: 1079, endPoint y: 574, distance: 43.2
click at [1079, 574] on div "Pour prendre soin de ses plantes Reparti de partout" at bounding box center [889, 575] width 838 height 78
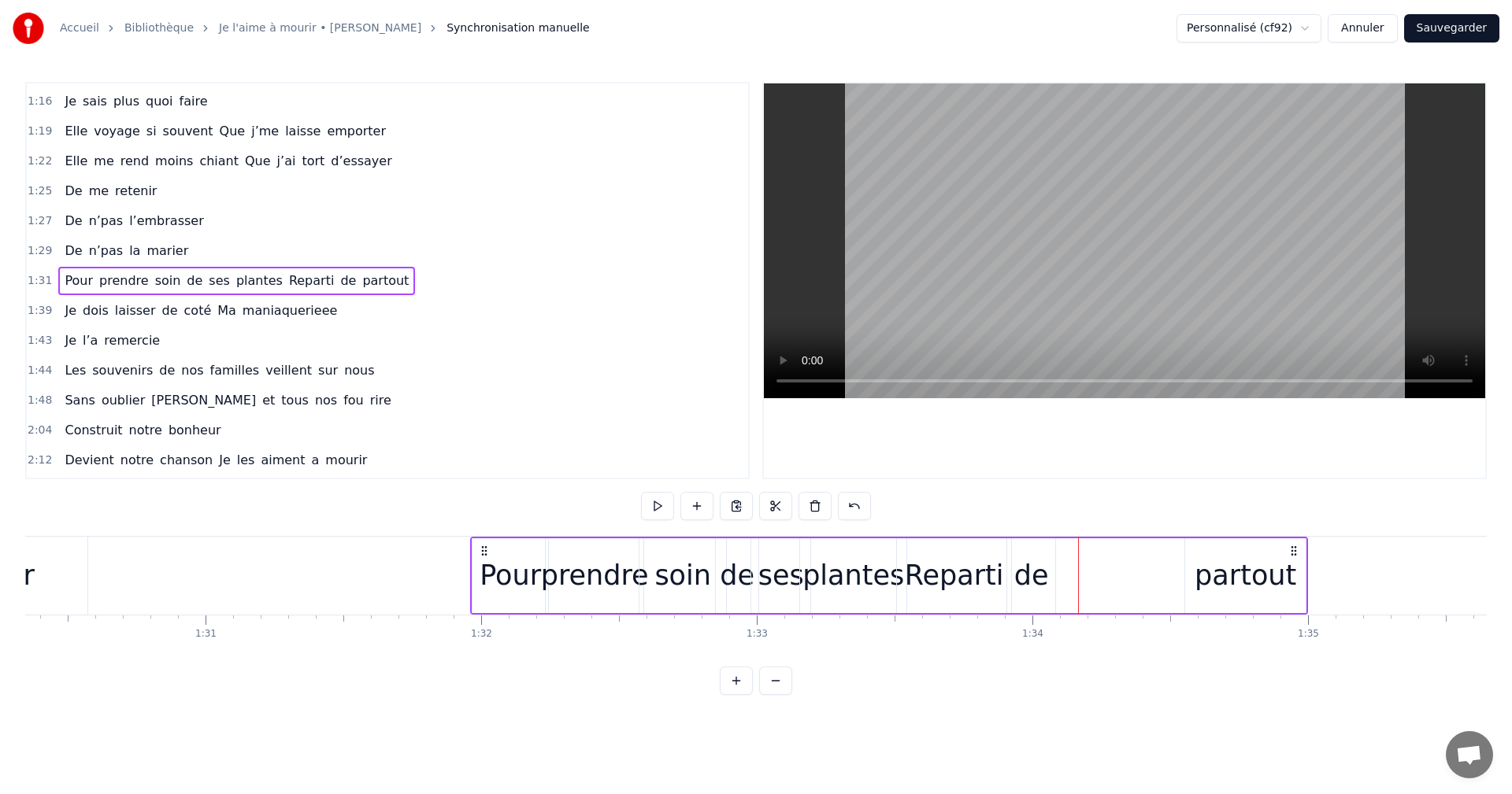
click at [1044, 573] on div "de" at bounding box center [1032, 576] width 35 height 42
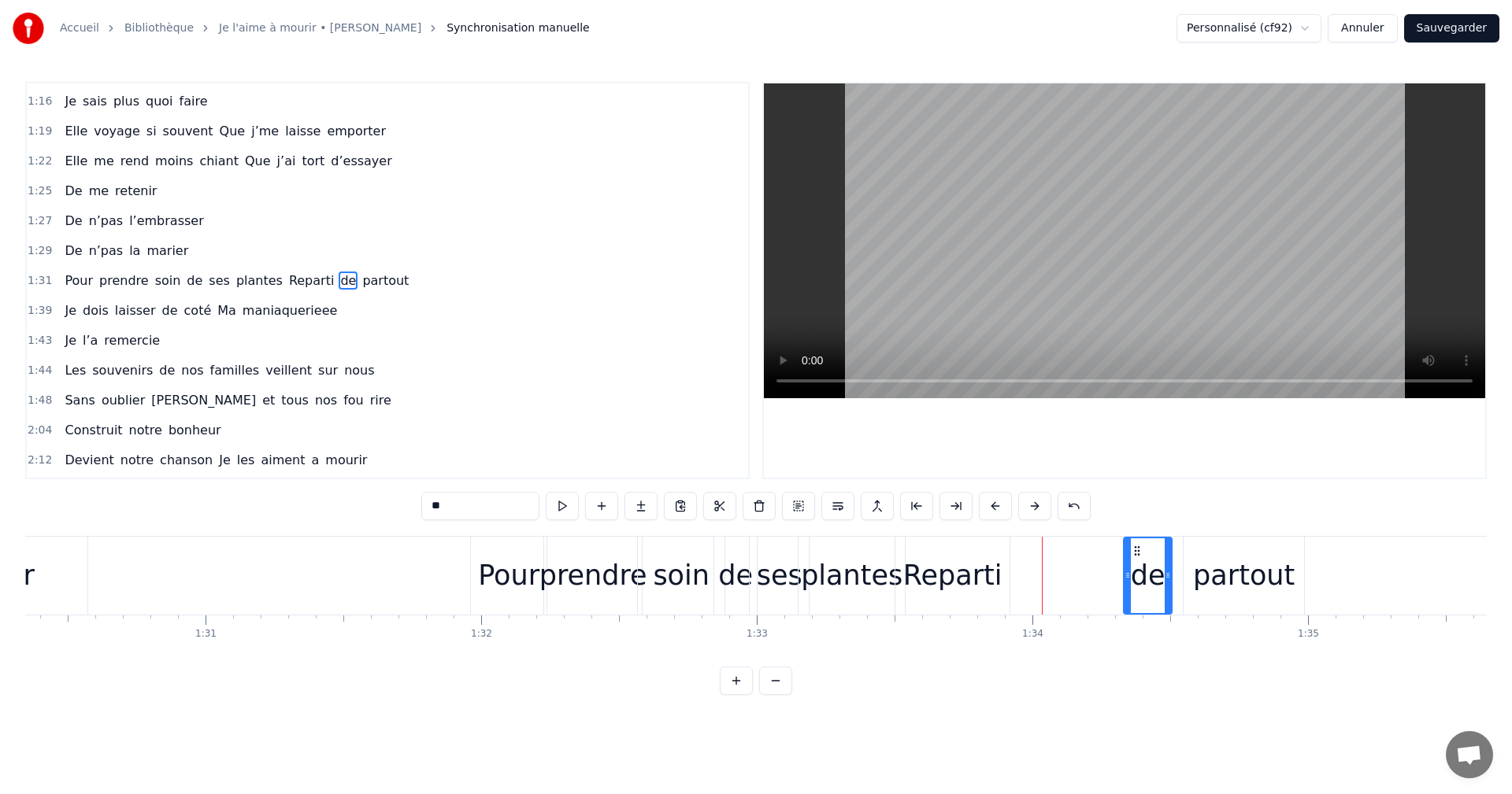
drag, startPoint x: 1019, startPoint y: 552, endPoint x: 1137, endPoint y: 561, distance: 118.3
click at [1137, 561] on div "de" at bounding box center [1148, 576] width 46 height 75
click at [955, 574] on div "Reparti" at bounding box center [953, 576] width 99 height 42
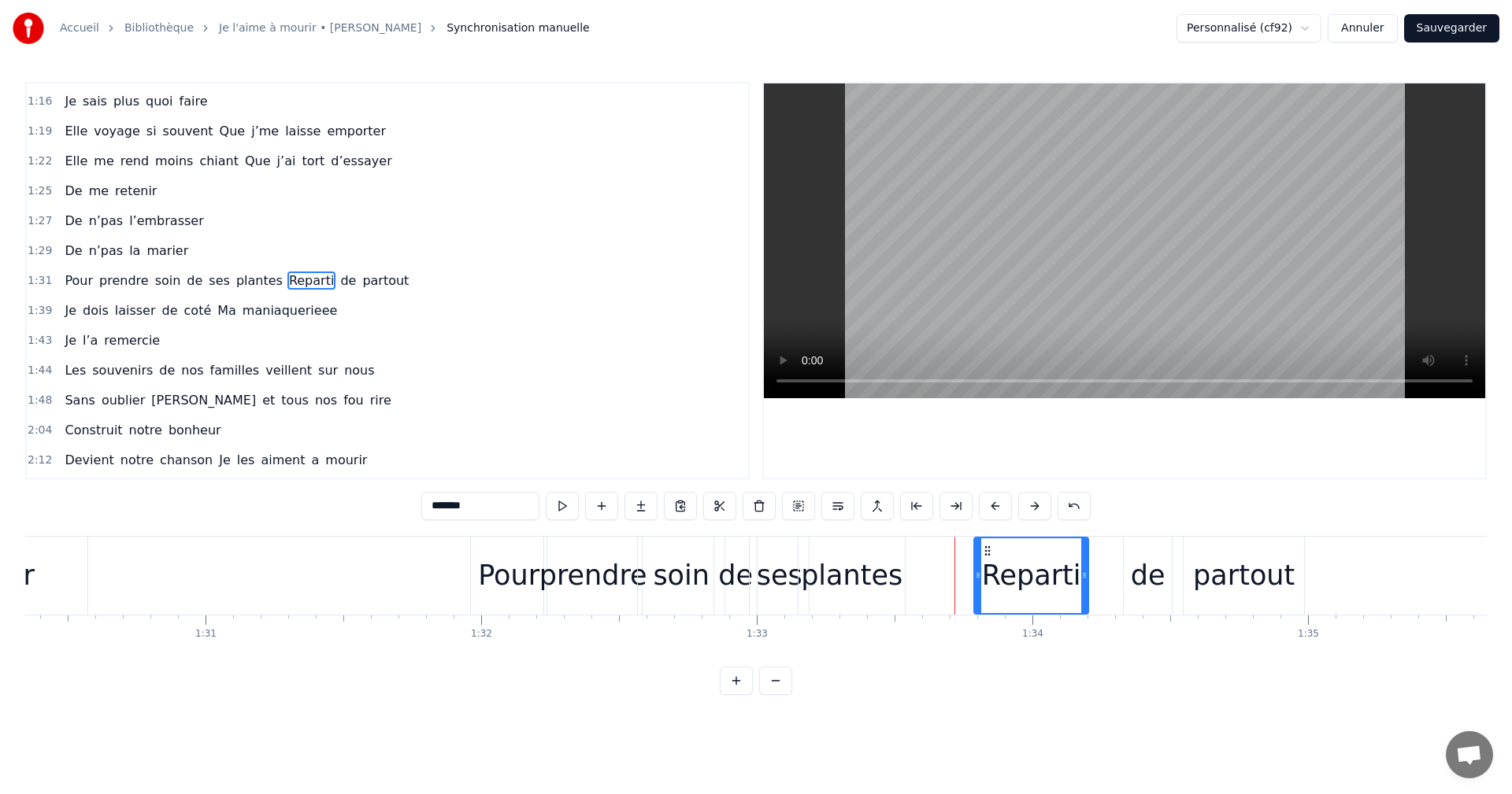
drag, startPoint x: 903, startPoint y: 553, endPoint x: 984, endPoint y: 563, distance: 81.6
click at [984, 563] on div "Reparti" at bounding box center [1031, 576] width 112 height 75
click at [867, 579] on div "plantes" at bounding box center [852, 576] width 102 height 42
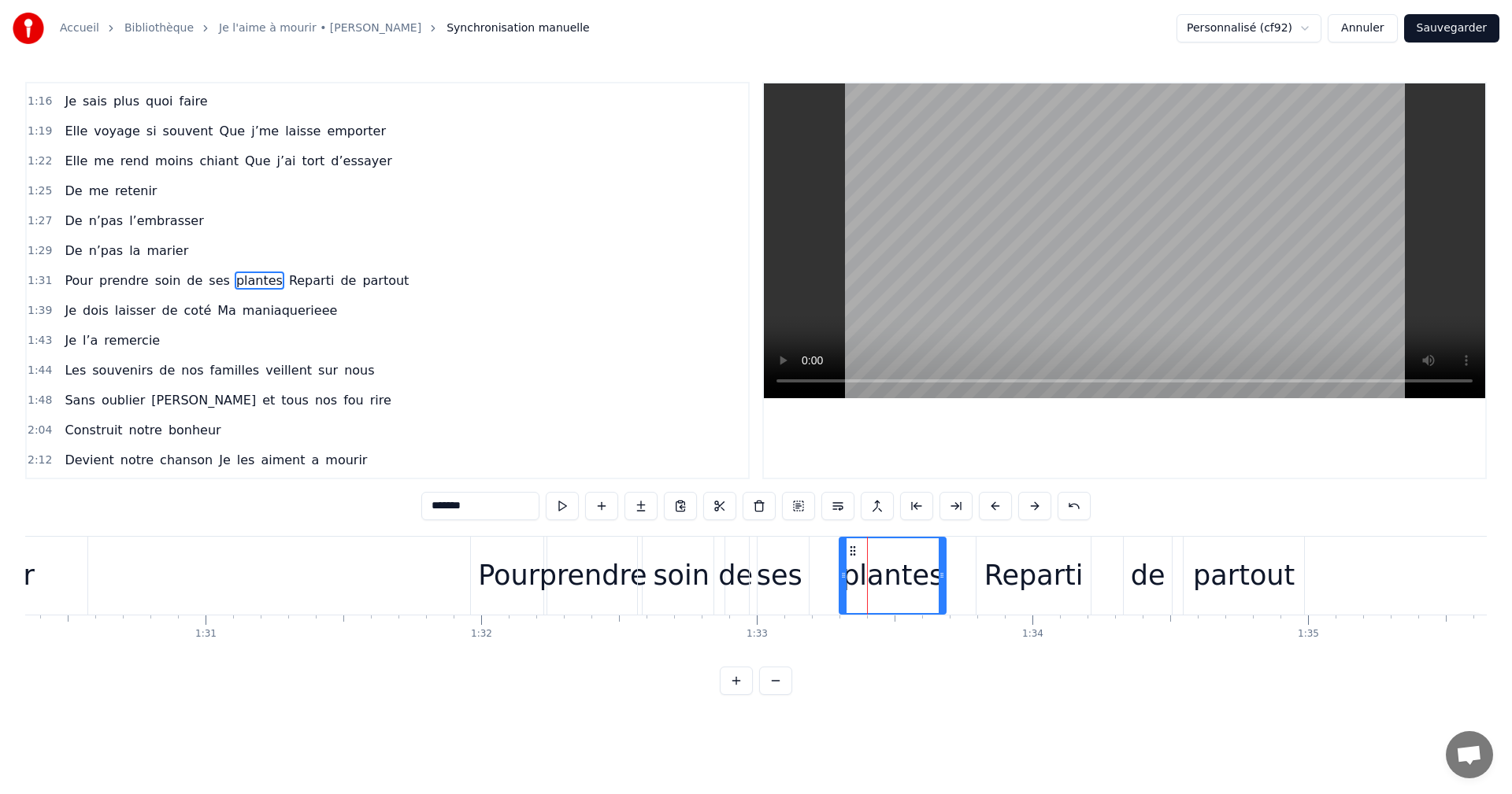
drag, startPoint x: 812, startPoint y: 549, endPoint x: 855, endPoint y: 556, distance: 43.6
click at [855, 556] on icon at bounding box center [853, 551] width 12 height 12
click at [788, 568] on div "ses" at bounding box center [780, 576] width 45 height 42
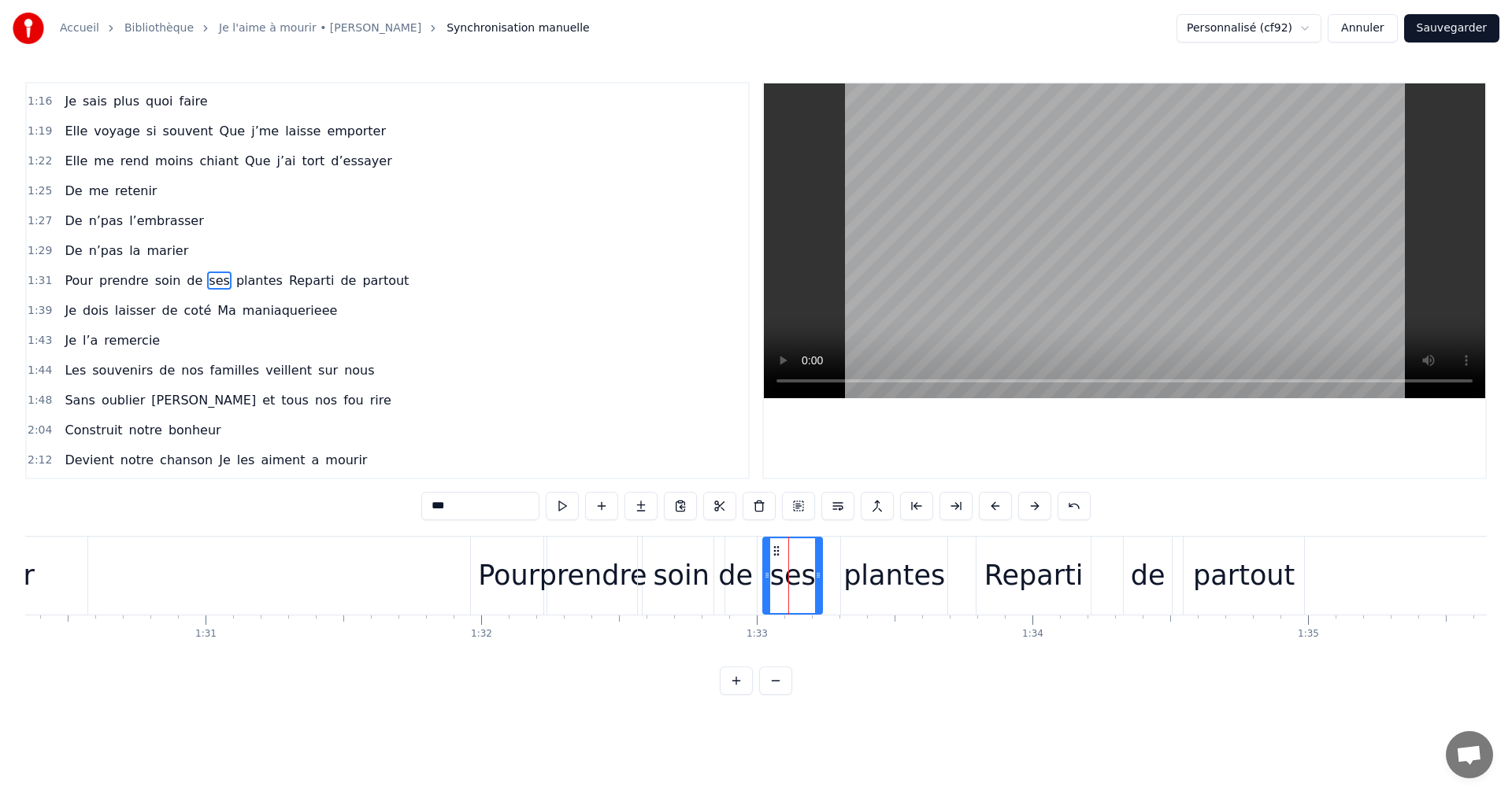
drag, startPoint x: 758, startPoint y: 552, endPoint x: 771, endPoint y: 556, distance: 13.6
click at [771, 556] on icon at bounding box center [776, 551] width 12 height 12
click at [909, 573] on div "plantes" at bounding box center [894, 576] width 102 height 42
drag, startPoint x: 858, startPoint y: 550, endPoint x: 834, endPoint y: 551, distance: 24.0
click at [834, 551] on icon at bounding box center [829, 551] width 12 height 12
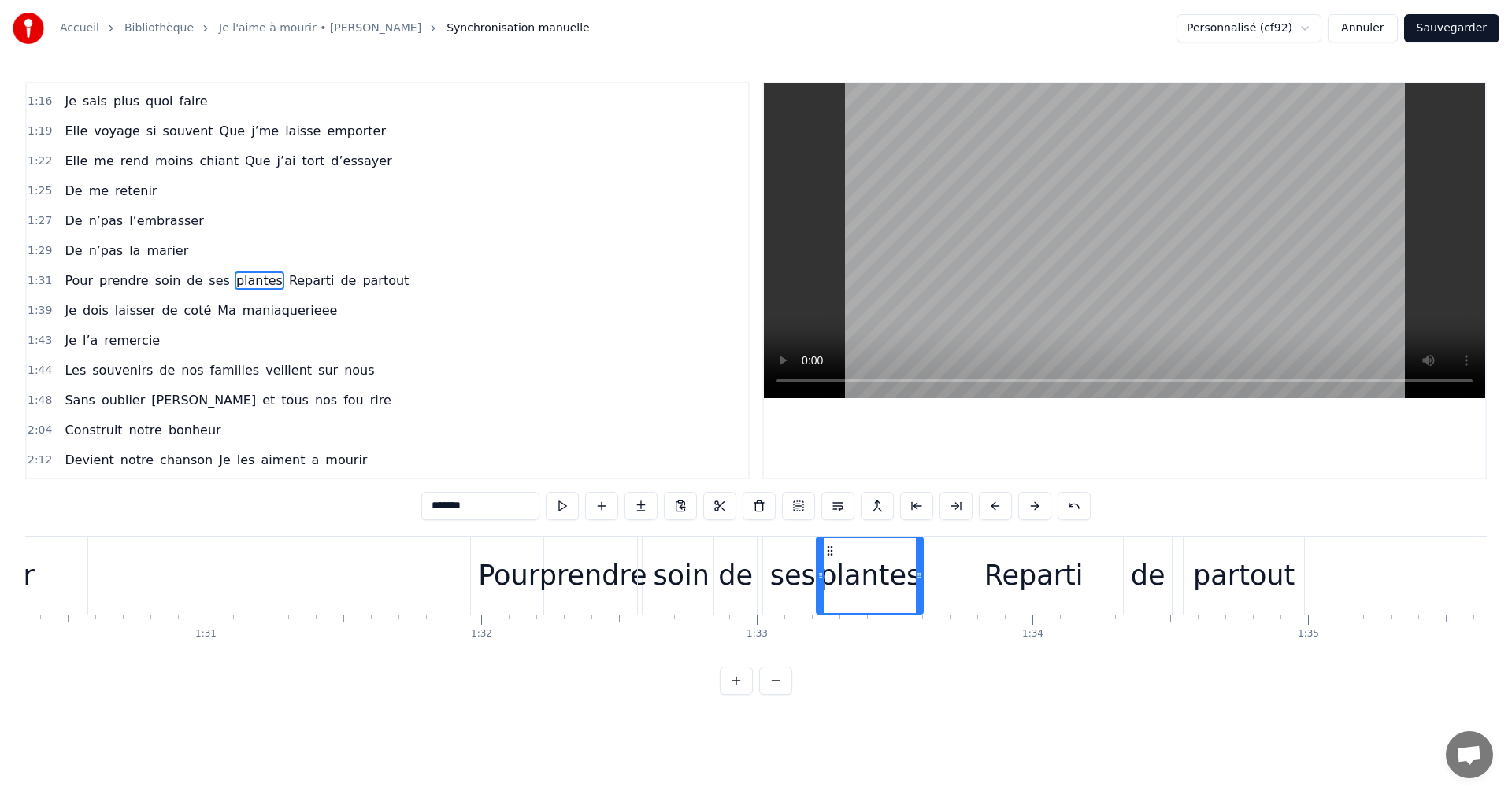
click at [1008, 574] on div "Reparti" at bounding box center [1034, 576] width 99 height 42
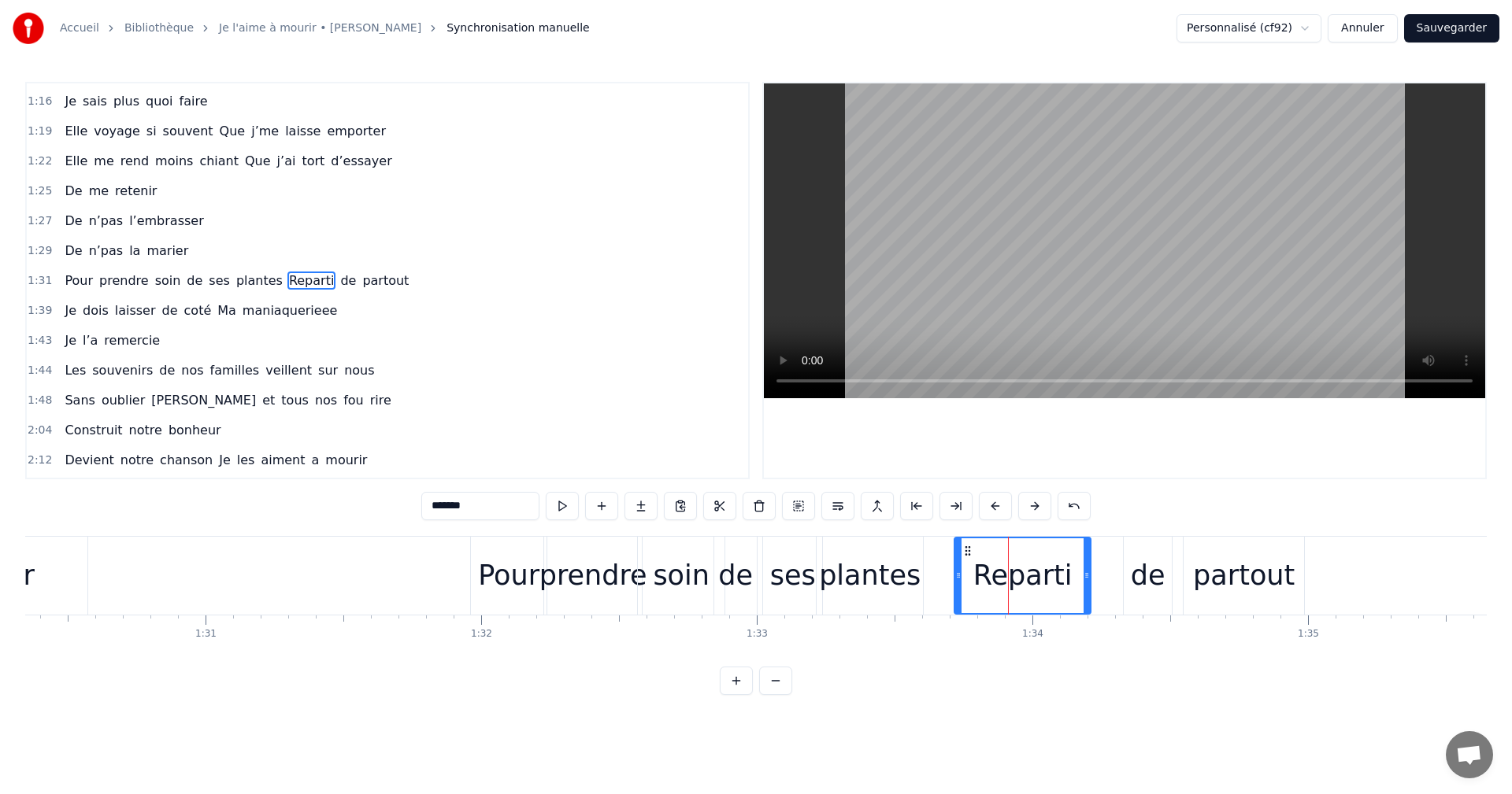
drag, startPoint x: 980, startPoint y: 573, endPoint x: 955, endPoint y: 576, distance: 25.2
click at [956, 576] on icon at bounding box center [958, 575] width 6 height 12
click at [1006, 580] on div "Reparti" at bounding box center [1022, 576] width 99 height 42
click at [1028, 580] on div "Reparti" at bounding box center [1022, 576] width 99 height 42
click at [1047, 581] on div "Reparti" at bounding box center [1022, 576] width 99 height 42
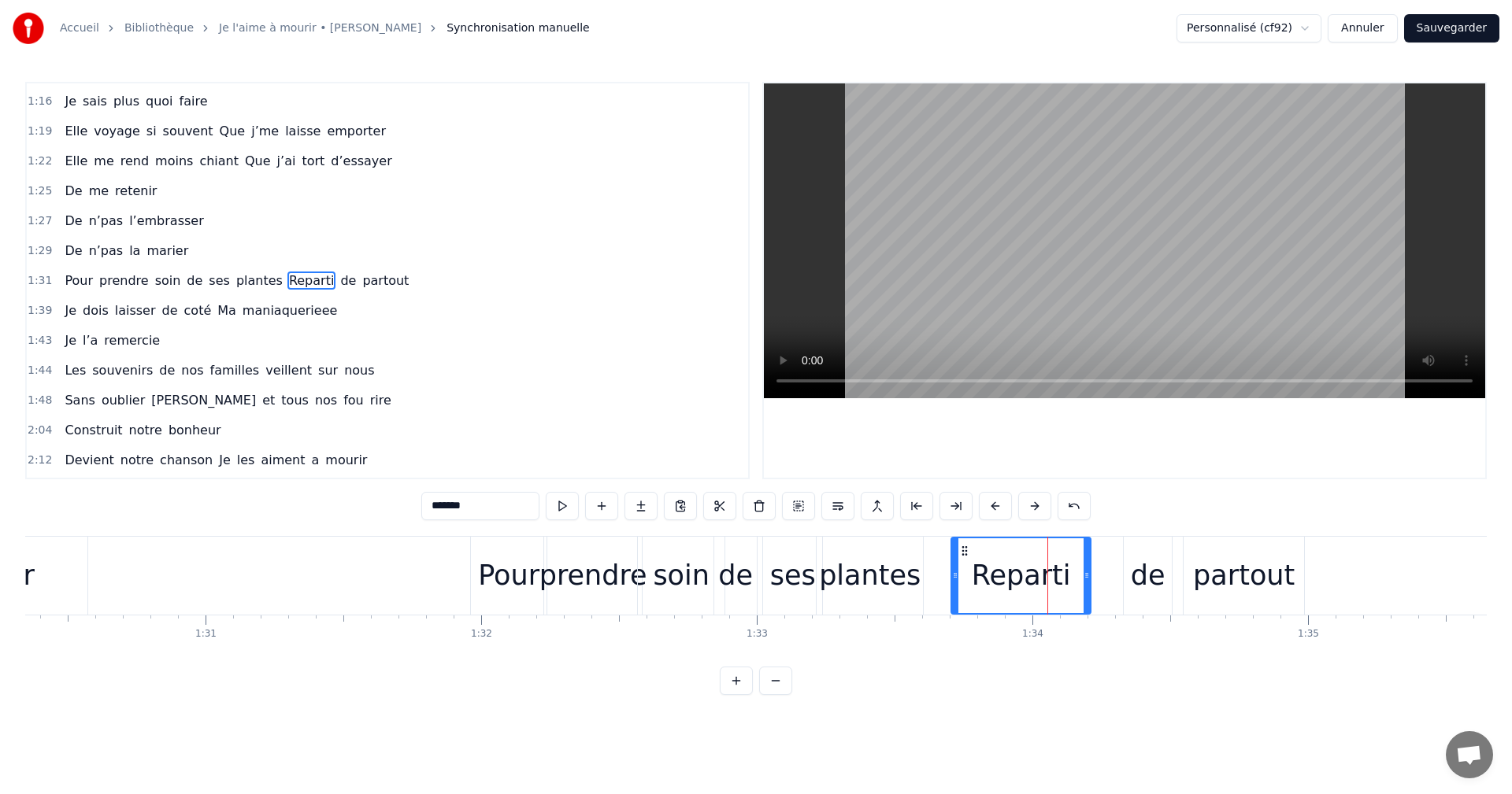
click at [1134, 581] on div "de" at bounding box center [1148, 576] width 35 height 42
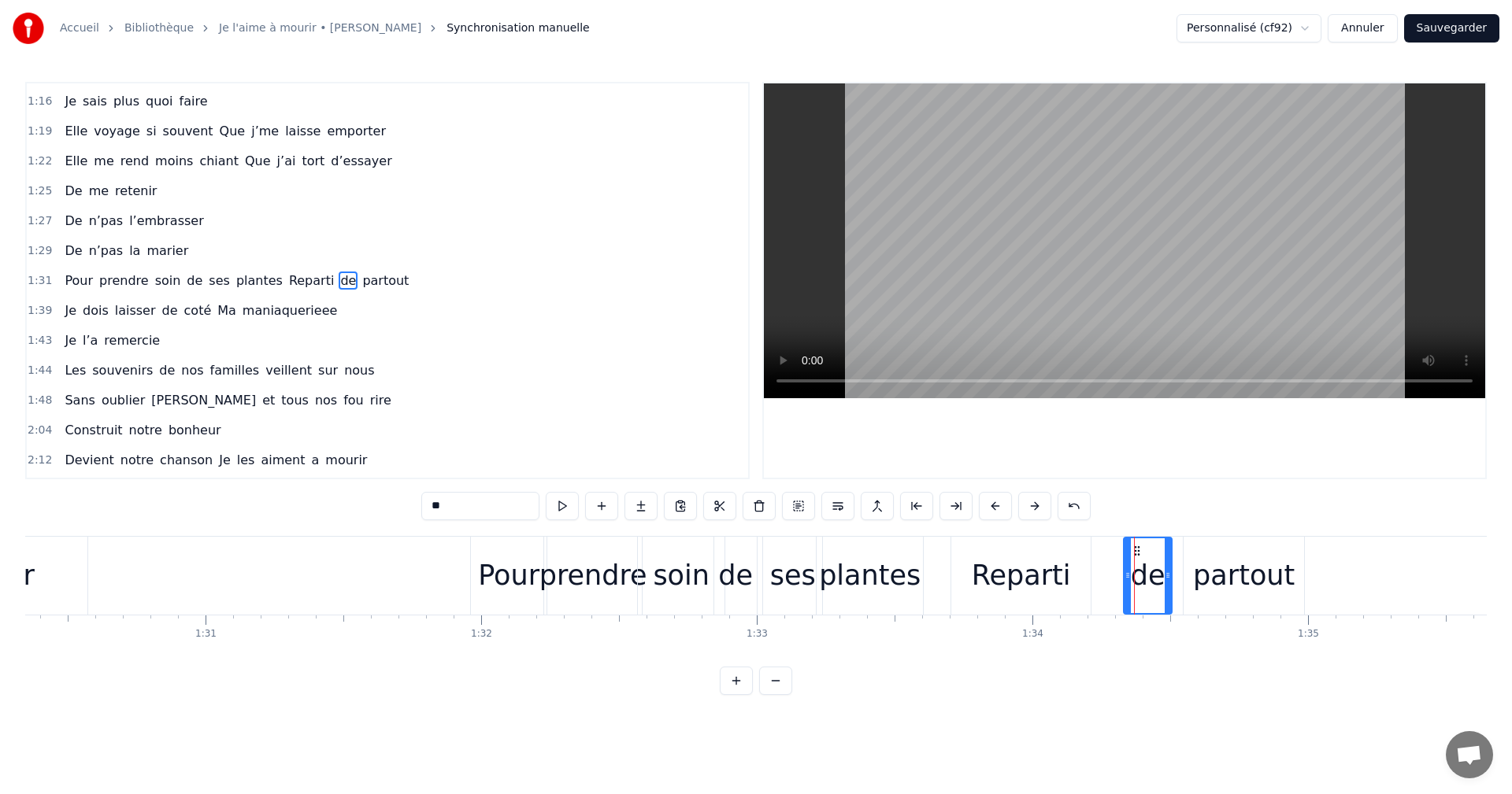
click at [1212, 581] on div "partout" at bounding box center [1243, 576] width 102 height 42
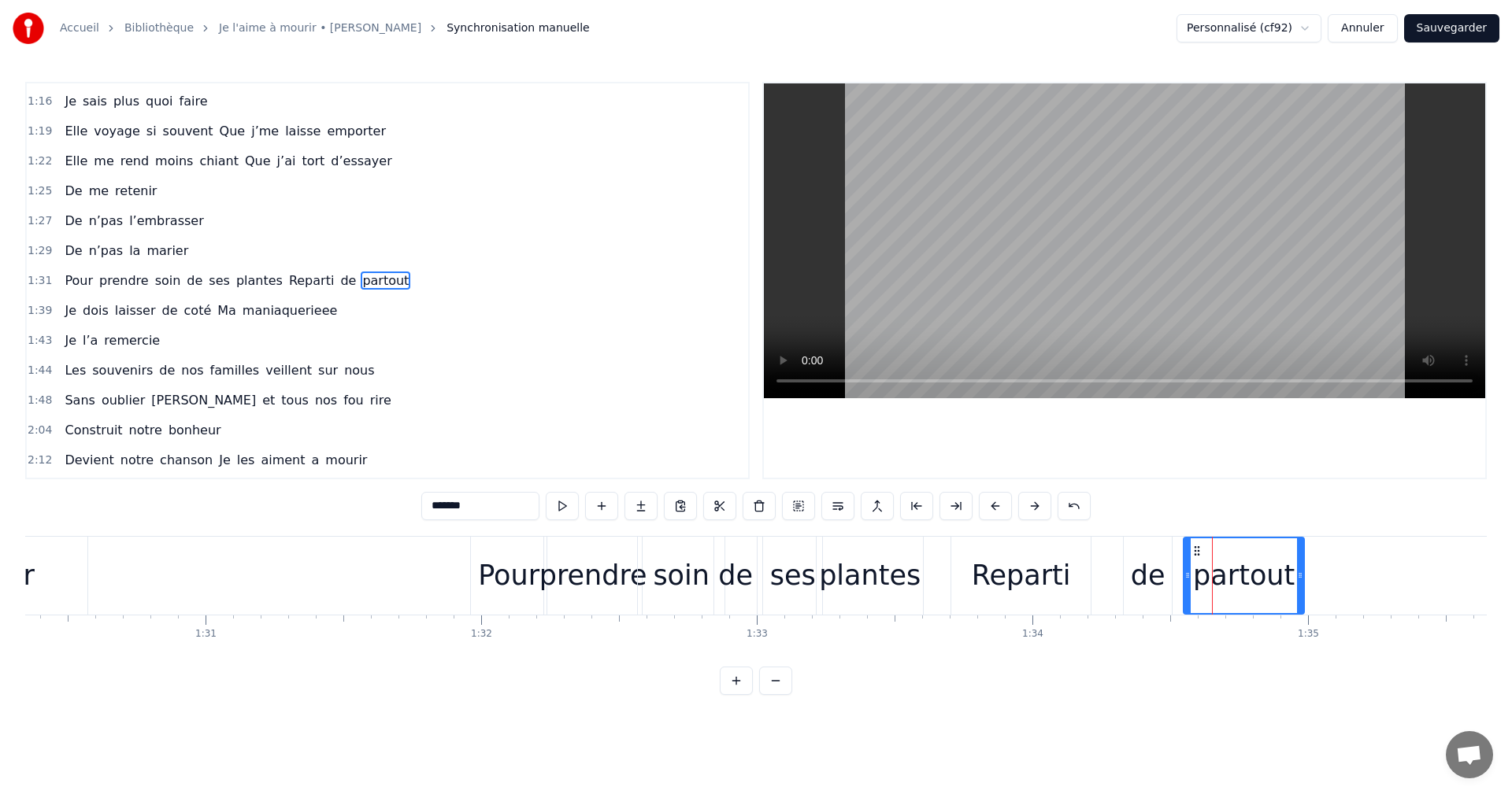
click at [1287, 578] on div "partout" at bounding box center [1243, 576] width 102 height 42
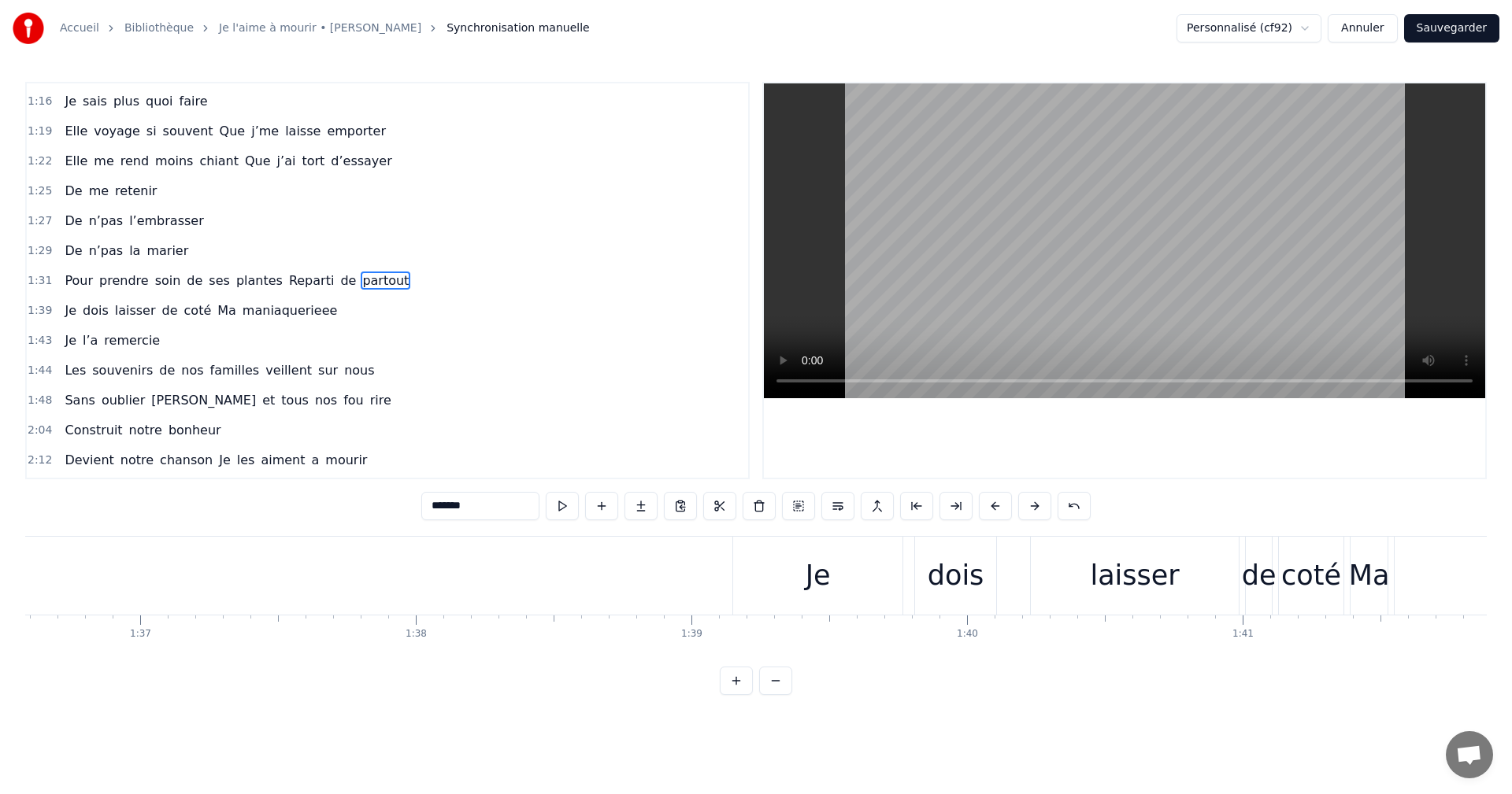
scroll to position [0, 26525]
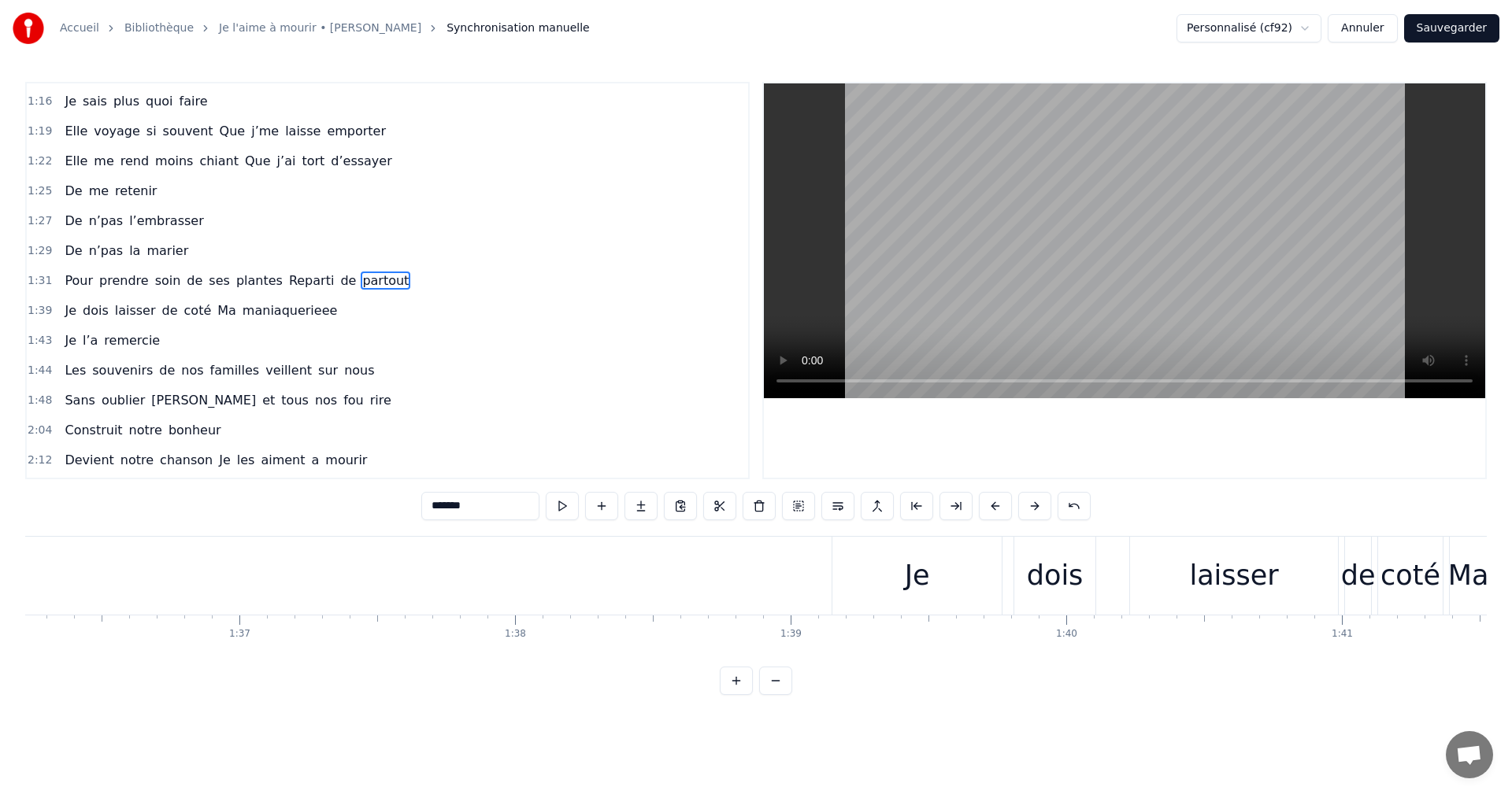
click at [849, 544] on div "Je" at bounding box center [917, 575] width 169 height 78
type input "**"
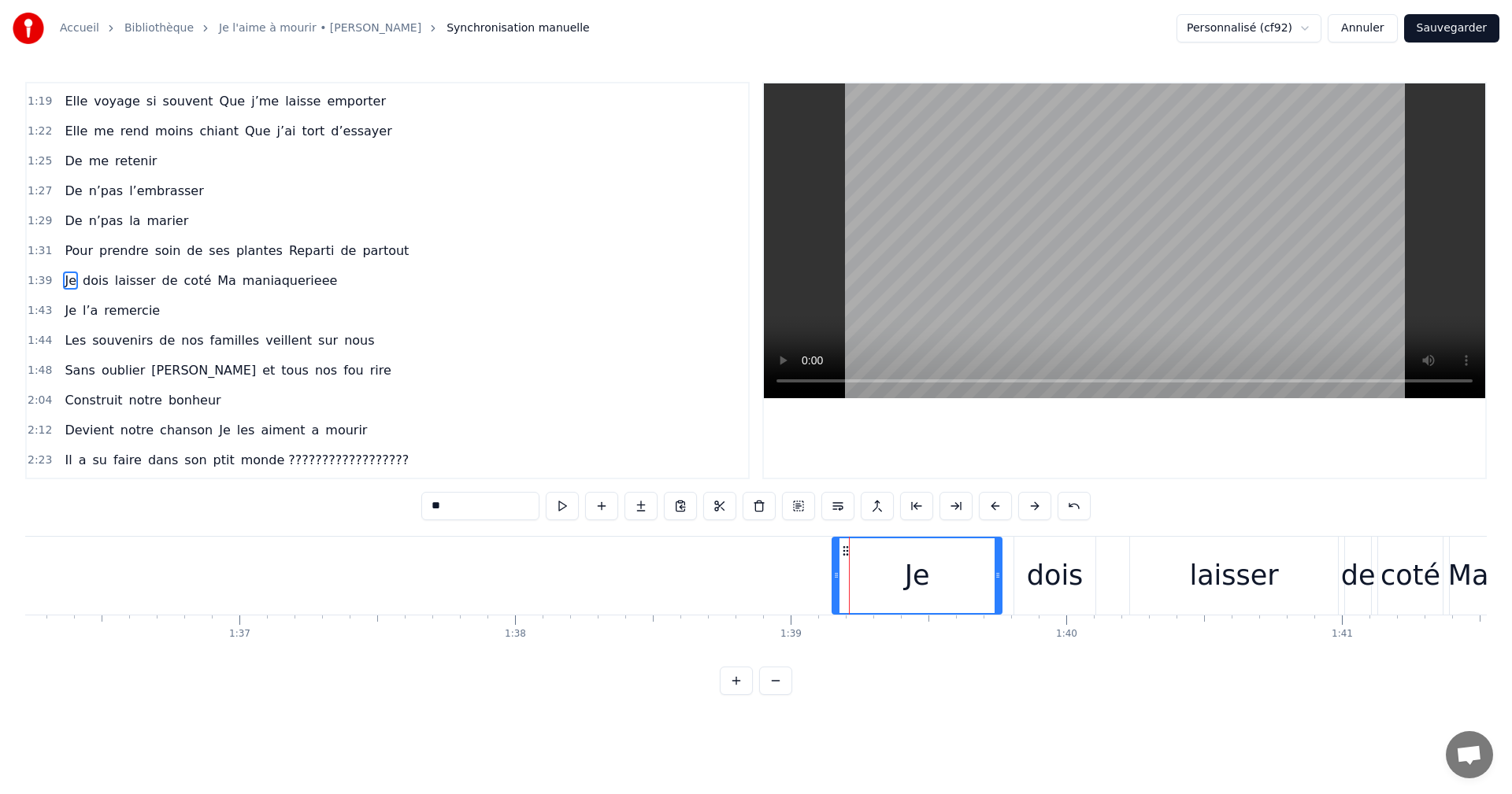
click at [834, 539] on div at bounding box center [836, 576] width 6 height 75
click at [825, 533] on div "0:06 Moi la mécanique, les moteurs , les camions 0:09 Mon passé de pompier , la…" at bounding box center [756, 389] width 1461 height 614
click at [889, 576] on div "Je" at bounding box center [917, 576] width 167 height 75
click at [1119, 554] on div "Je dois laisser [PERSON_NAME] Ma maniaquerieee" at bounding box center [1399, 575] width 1134 height 78
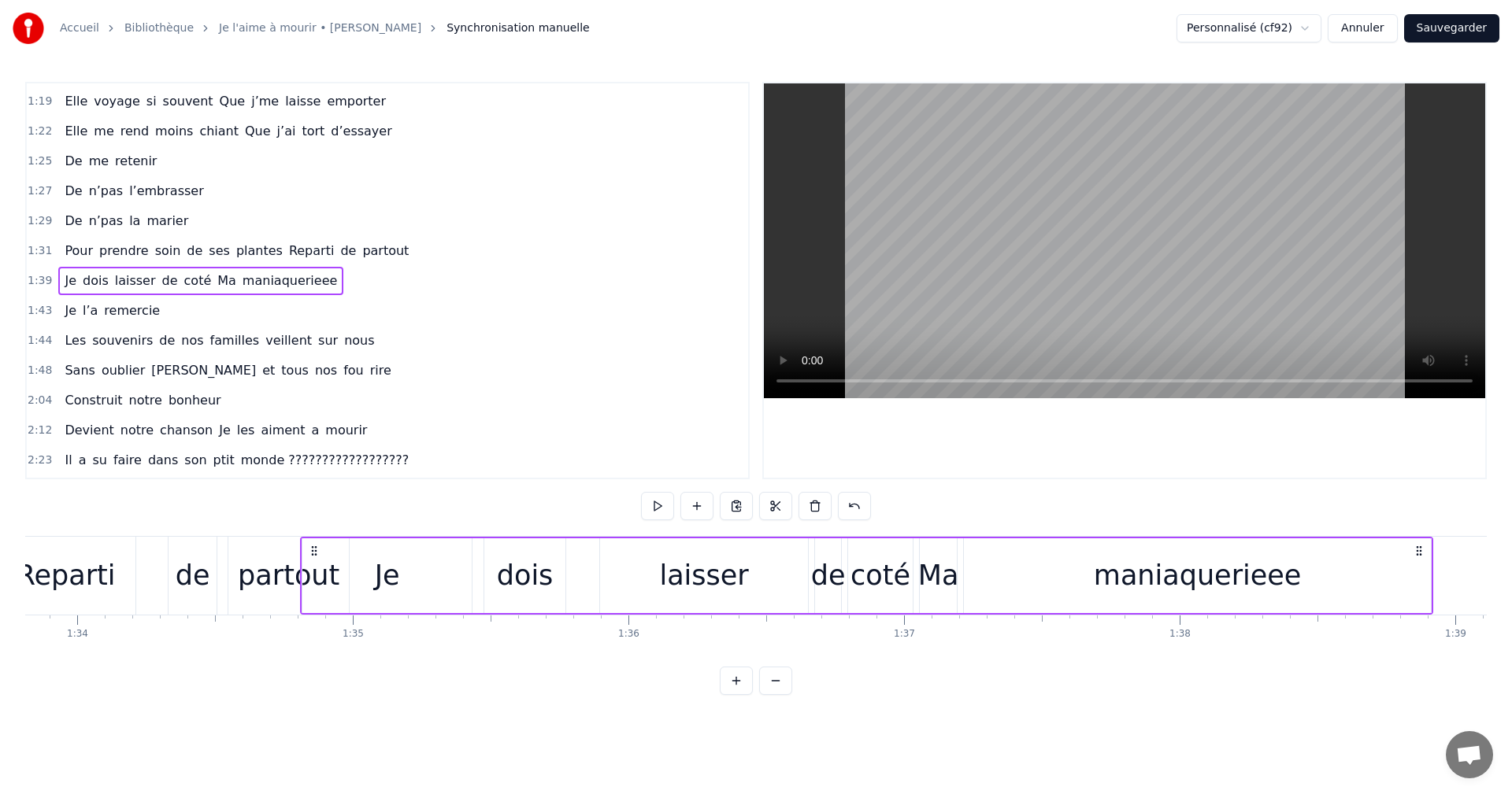
scroll to position [0, 25857]
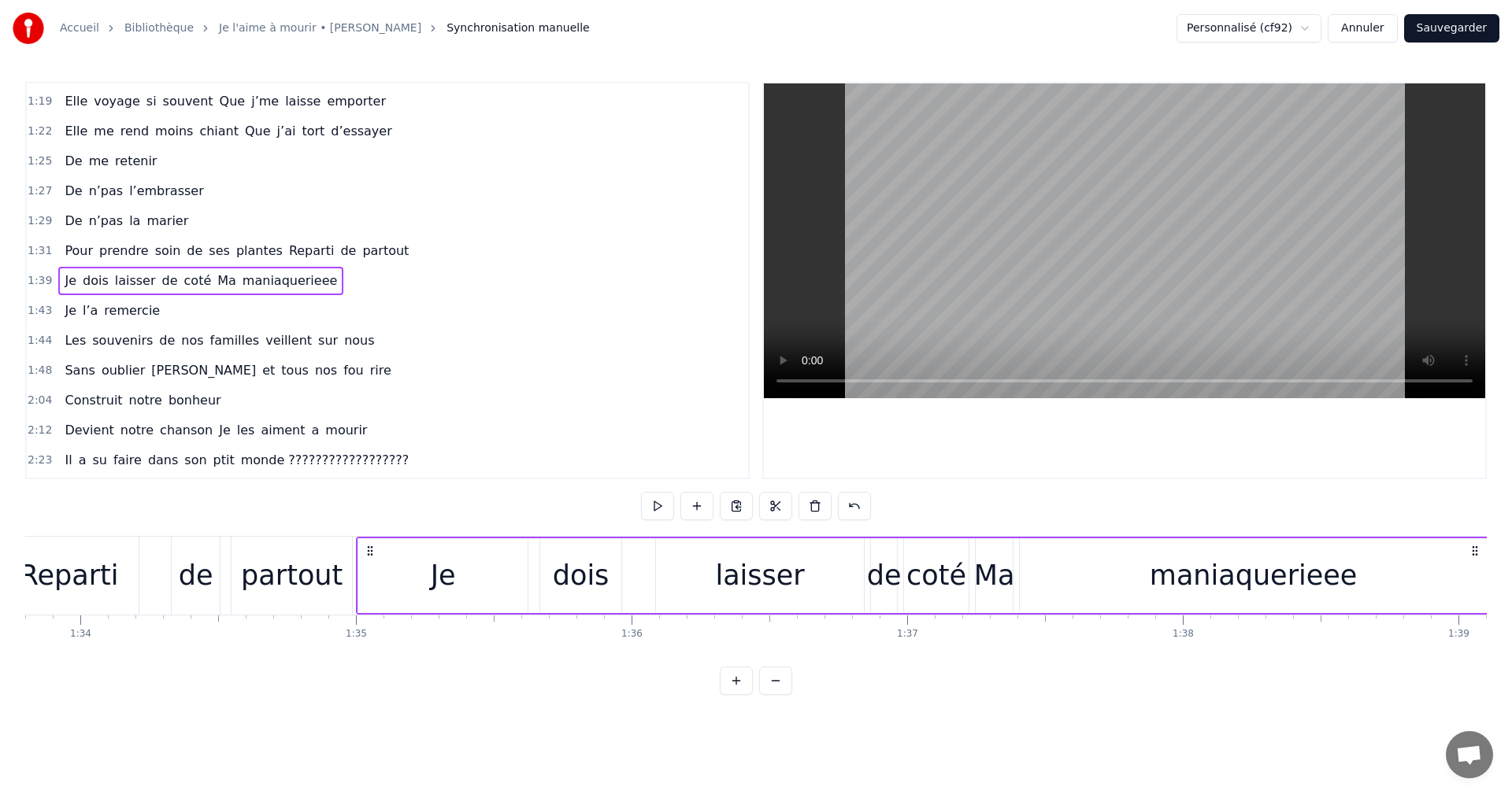
drag, startPoint x: 844, startPoint y: 550, endPoint x: 369, endPoint y: 588, distance: 476.5
click at [369, 588] on div "Je dois laisser [PERSON_NAME] Ma maniaquerieee" at bounding box center [923, 575] width 1134 height 78
click at [389, 590] on div "Je" at bounding box center [443, 576] width 169 height 75
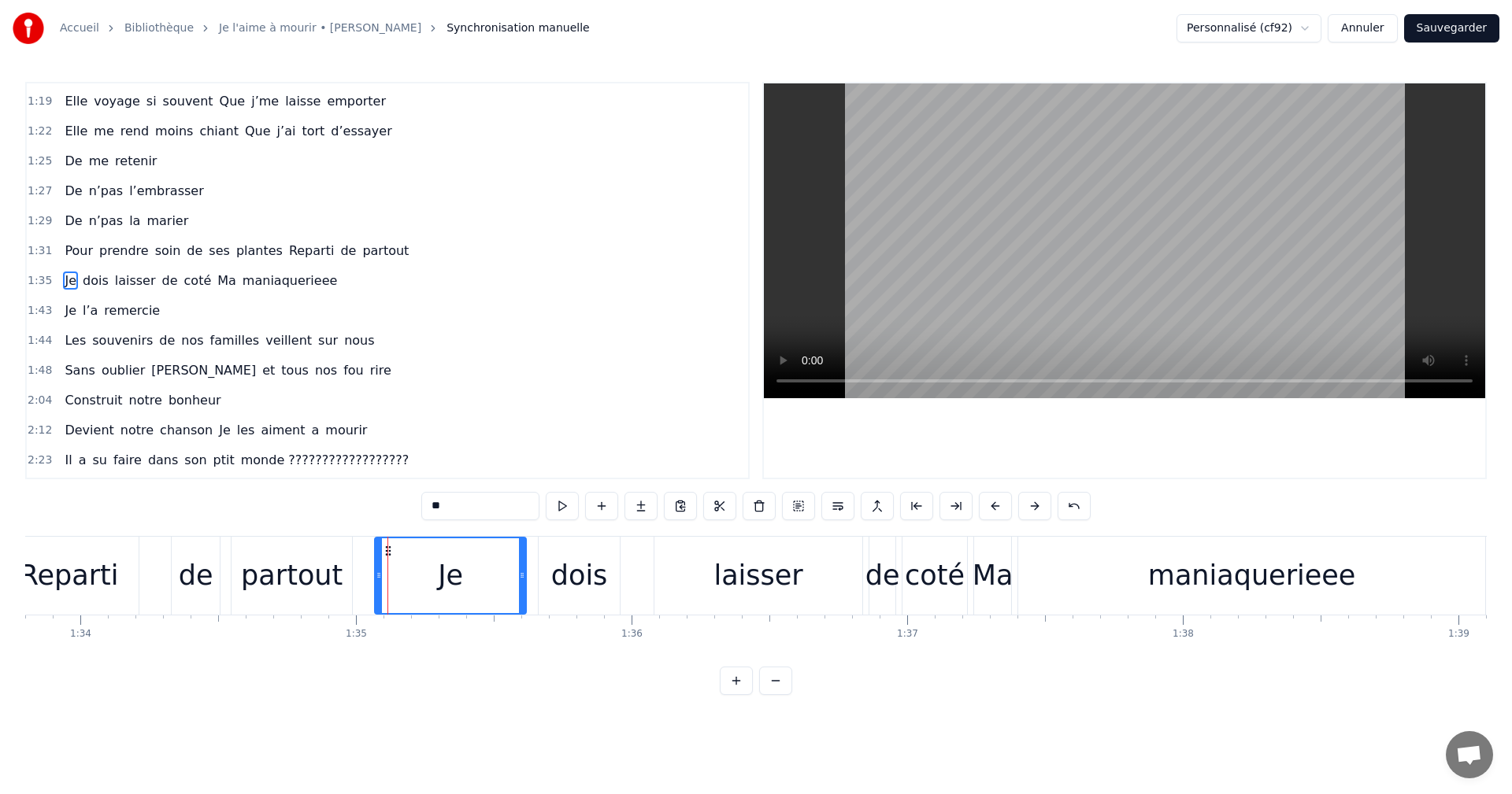
drag, startPoint x: 361, startPoint y: 573, endPoint x: 378, endPoint y: 576, distance: 17.3
click at [378, 576] on icon at bounding box center [378, 575] width 6 height 12
click at [412, 577] on div "Je" at bounding box center [451, 576] width 150 height 75
click at [472, 581] on div "Je" at bounding box center [451, 576] width 150 height 75
drag, startPoint x: 521, startPoint y: 578, endPoint x: 484, endPoint y: 581, distance: 37.1
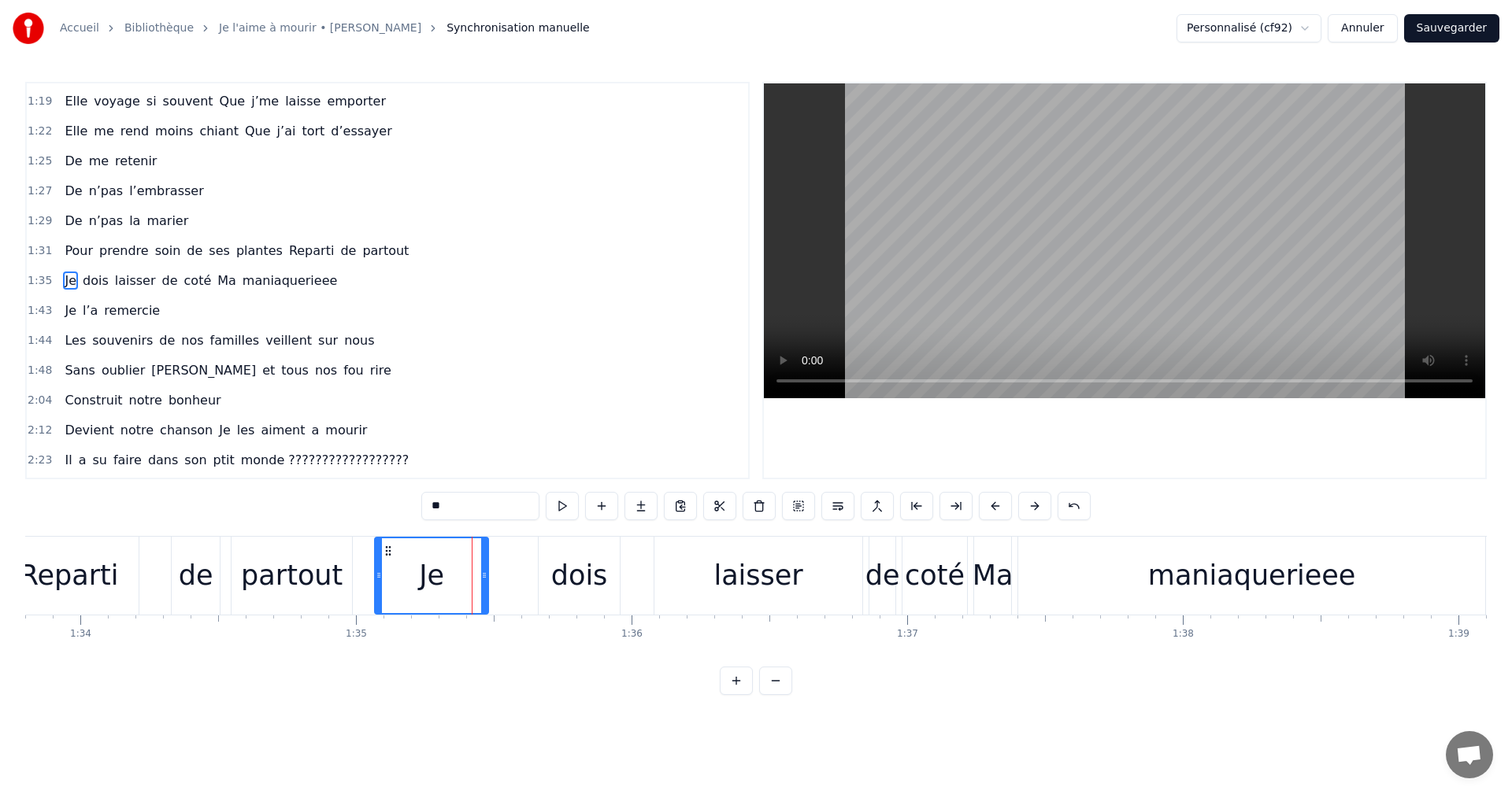
click at [484, 581] on div at bounding box center [484, 576] width 6 height 75
click at [541, 571] on div "dois" at bounding box center [579, 575] width 81 height 78
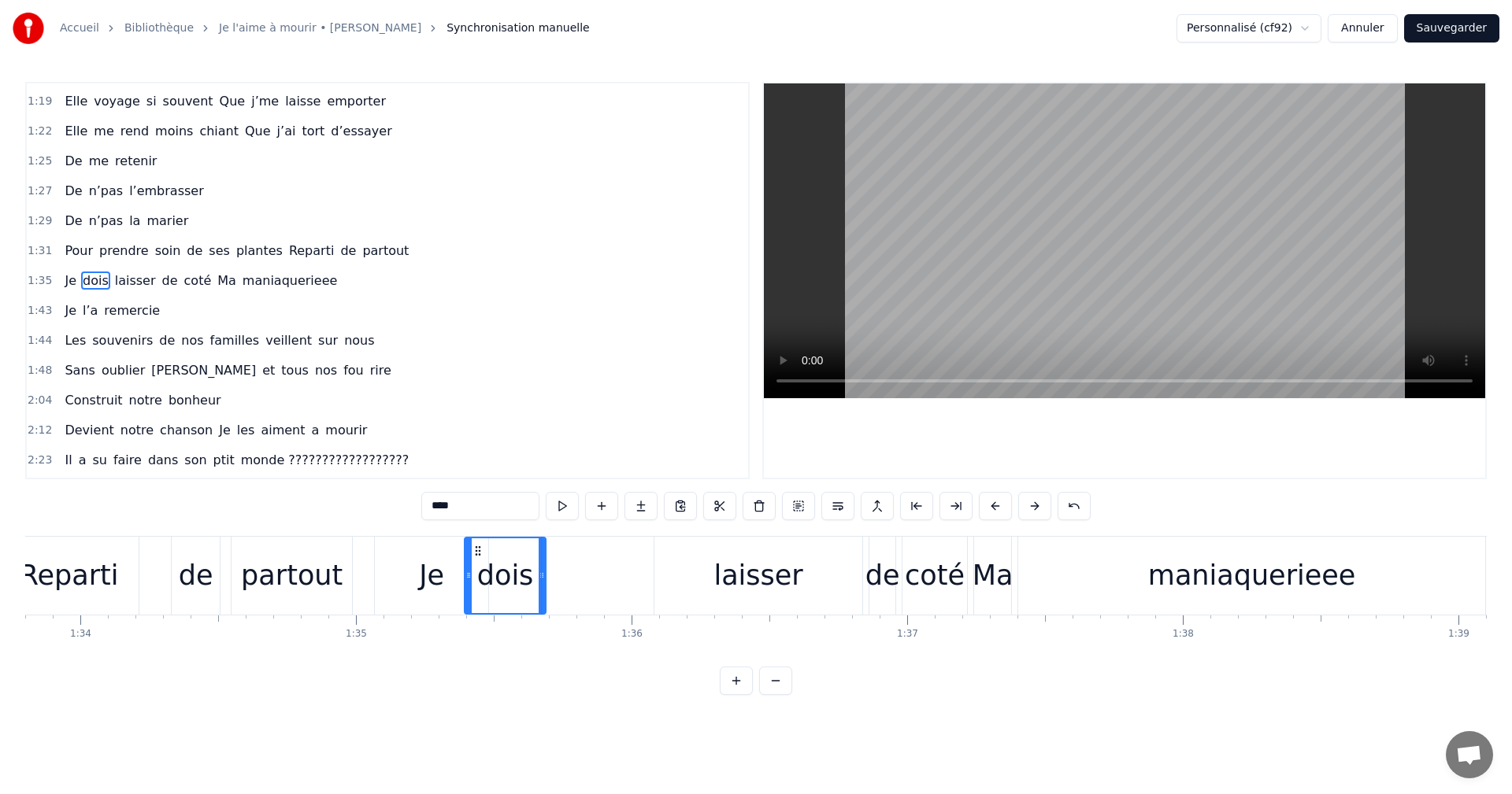
drag, startPoint x: 549, startPoint y: 552, endPoint x: 476, endPoint y: 555, distance: 73.1
click at [476, 555] on icon at bounding box center [478, 551] width 12 height 12
click at [532, 572] on div "dois" at bounding box center [505, 576] width 79 height 75
drag, startPoint x: 475, startPoint y: 547, endPoint x: 460, endPoint y: 549, distance: 15.1
click at [460, 549] on icon at bounding box center [462, 551] width 12 height 12
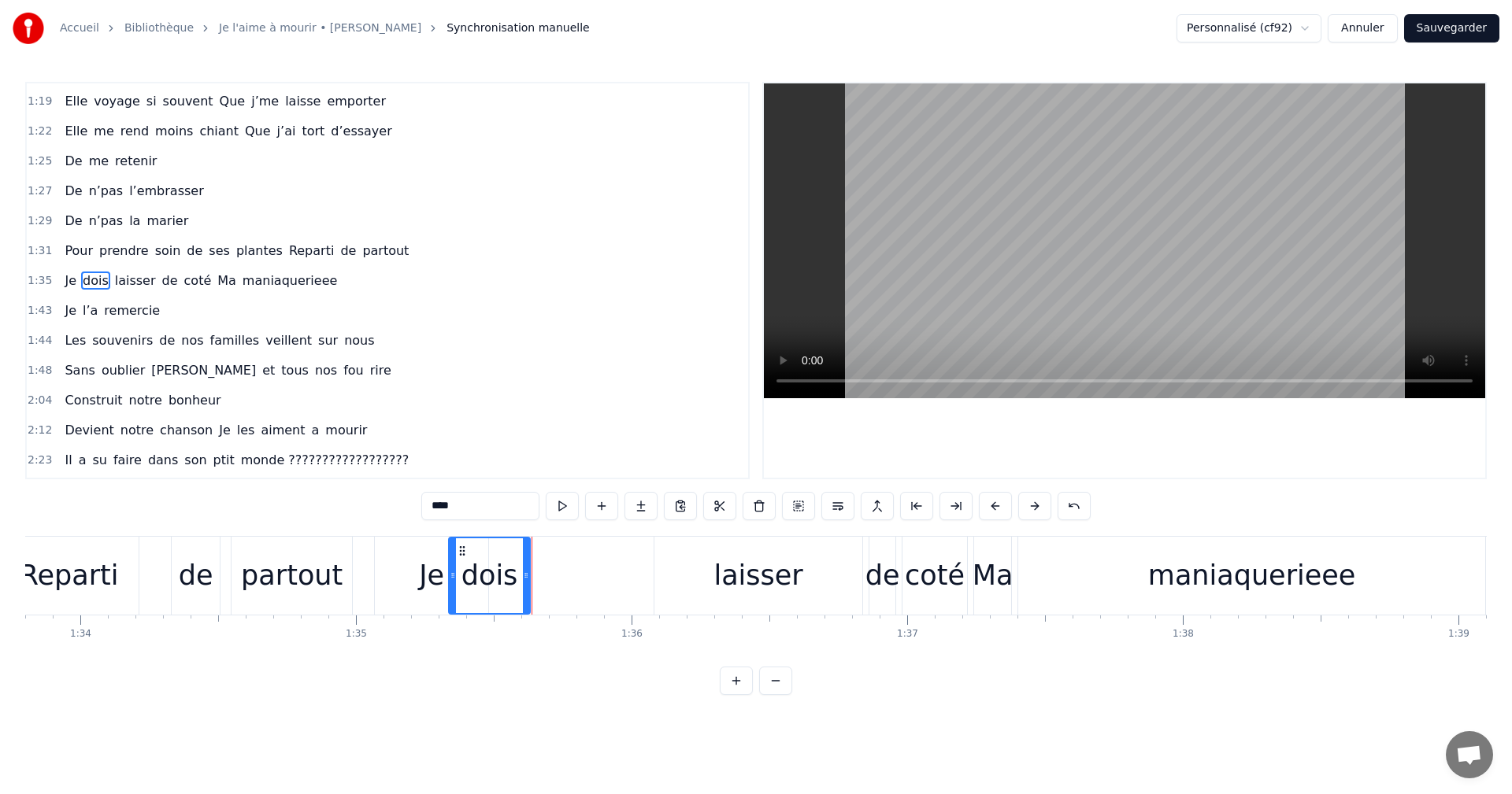
click at [746, 588] on div "laisser" at bounding box center [758, 576] width 89 height 42
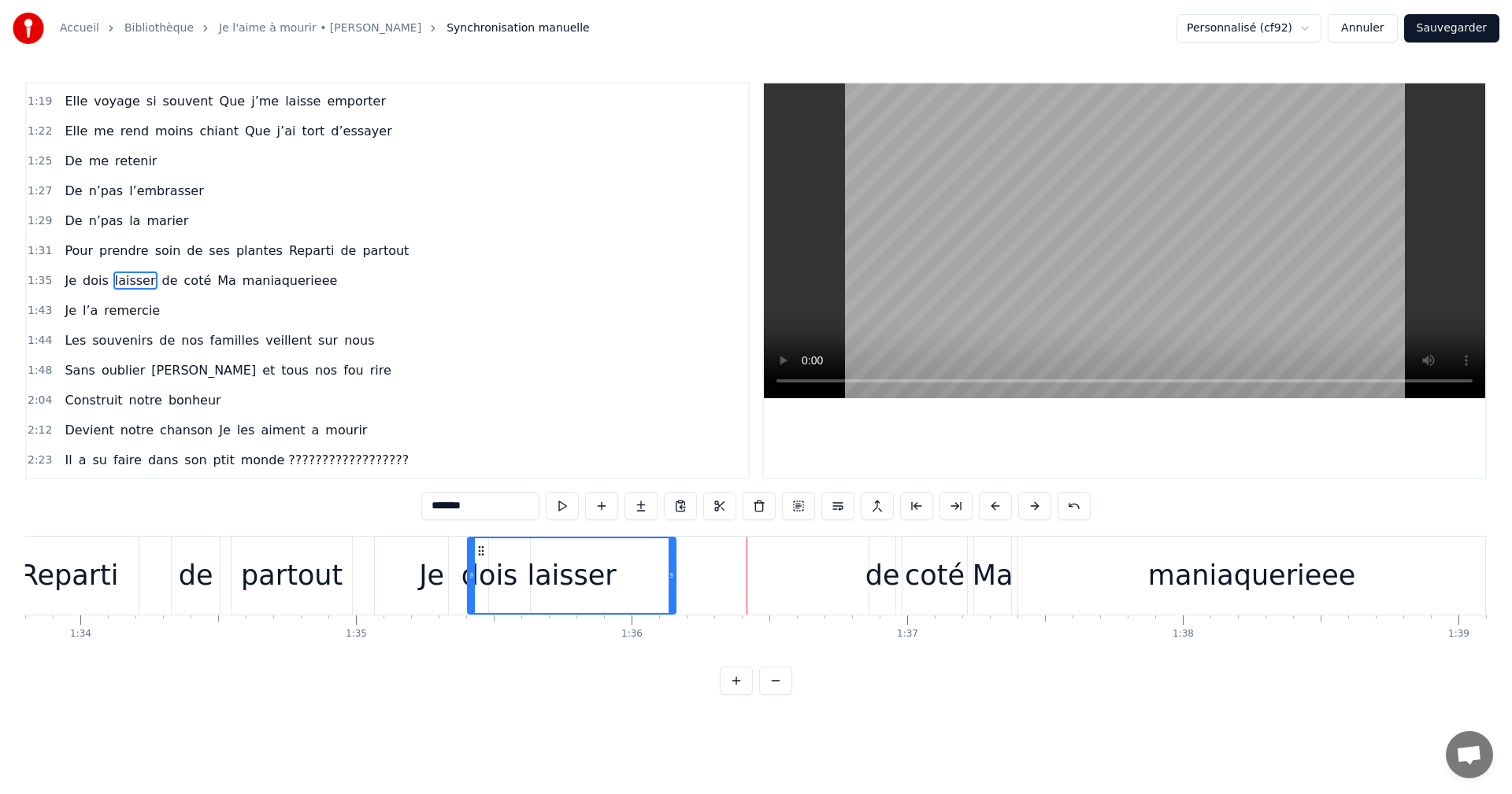
drag, startPoint x: 667, startPoint y: 546, endPoint x: 480, endPoint y: 553, distance: 187.1
click at [480, 553] on icon at bounding box center [481, 551] width 12 height 12
drag, startPoint x: 471, startPoint y: 581, endPoint x: 550, endPoint y: 584, distance: 79.1
click at [550, 584] on div at bounding box center [549, 576] width 6 height 75
drag, startPoint x: 560, startPoint y: 553, endPoint x: 517, endPoint y: 554, distance: 43.0
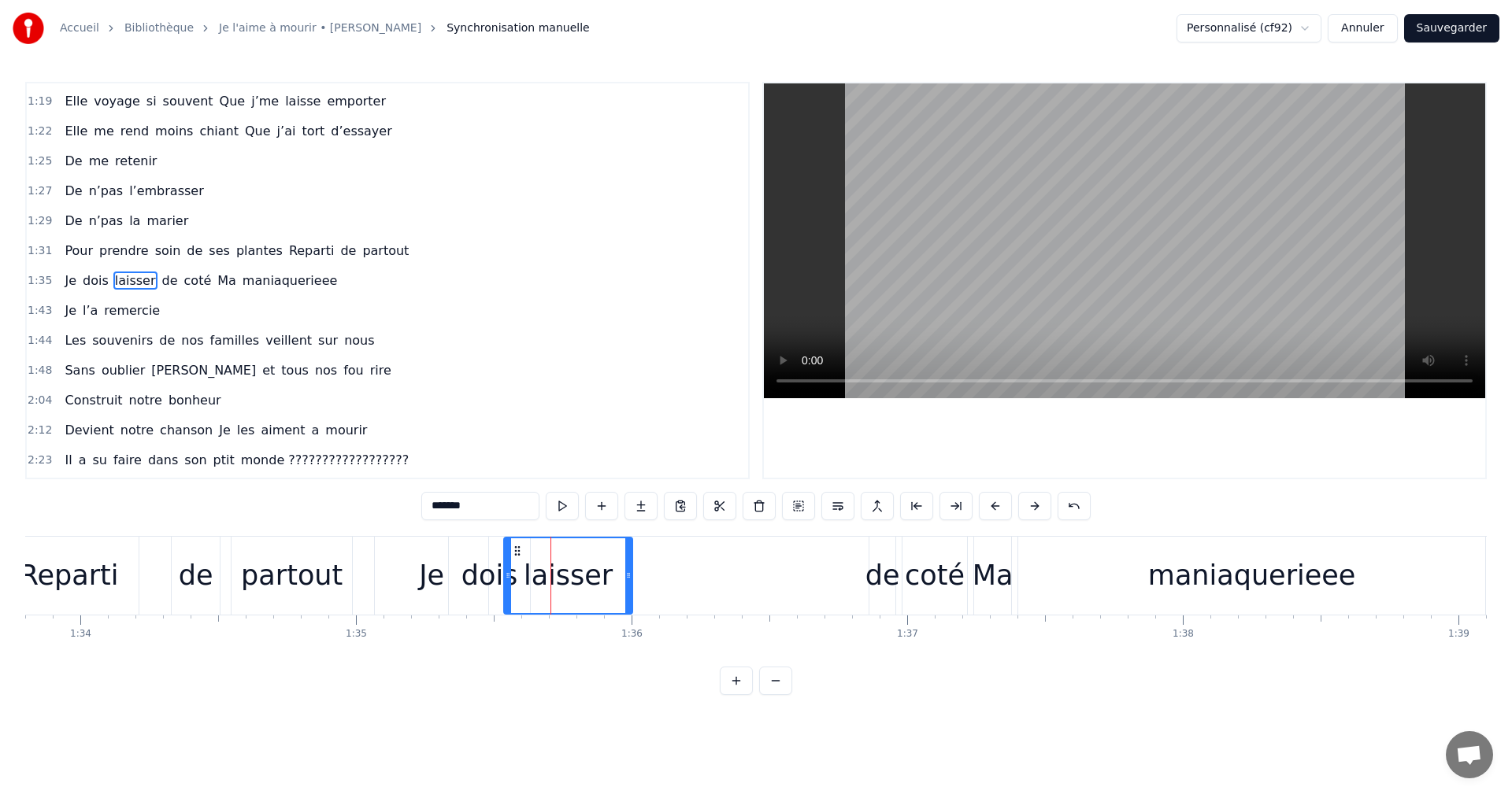
click at [517, 554] on icon at bounding box center [517, 551] width 12 height 12
click at [891, 585] on div "de" at bounding box center [883, 576] width 35 height 42
drag, startPoint x: 882, startPoint y: 551, endPoint x: 636, endPoint y: 568, distance: 246.6
click at [636, 568] on div "de" at bounding box center [635, 576] width 24 height 75
click at [921, 573] on div "coté" at bounding box center [935, 576] width 60 height 42
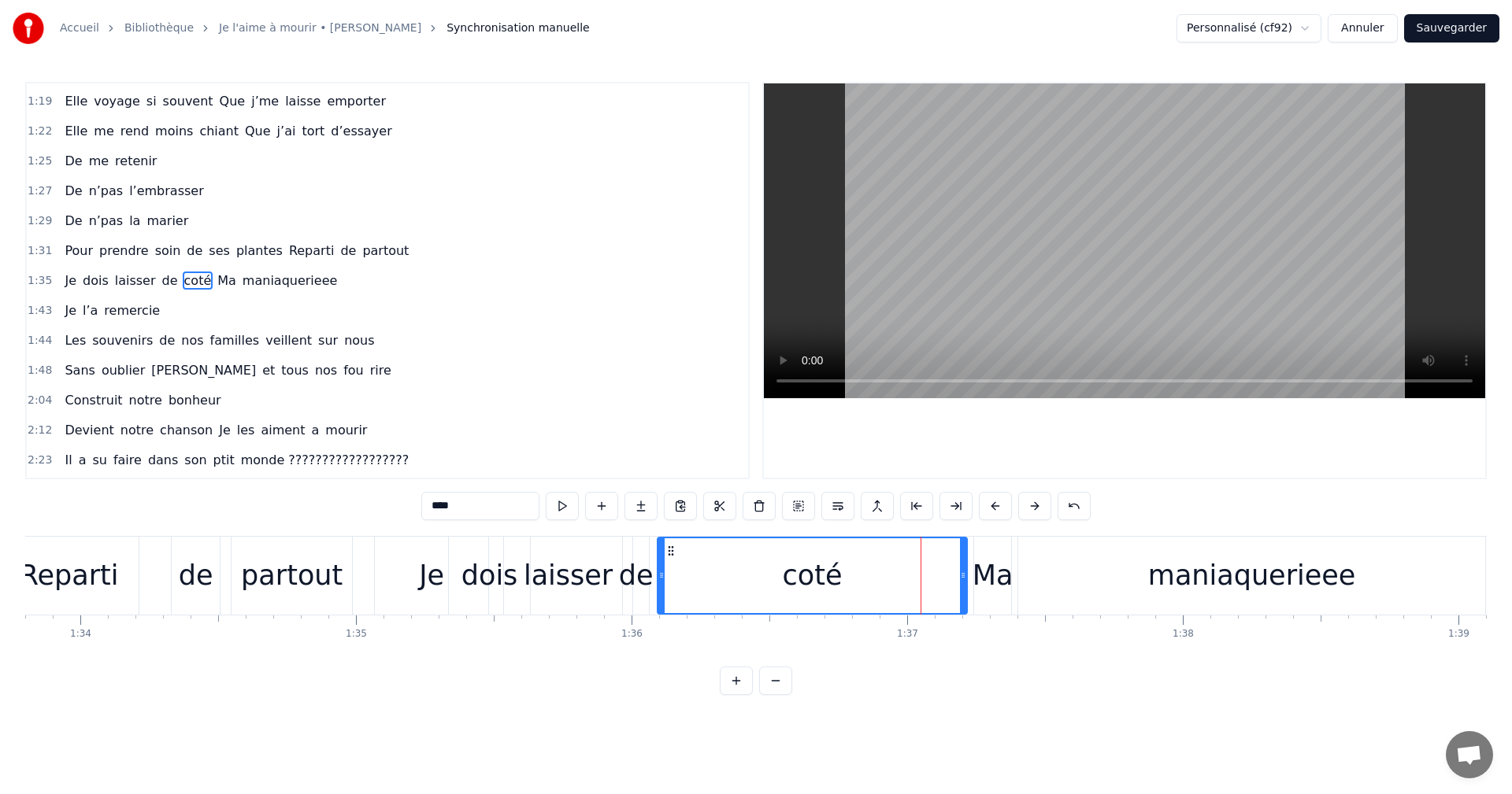
drag, startPoint x: 909, startPoint y: 549, endPoint x: 663, endPoint y: 569, distance: 246.8
click at [663, 569] on div at bounding box center [661, 576] width 6 height 75
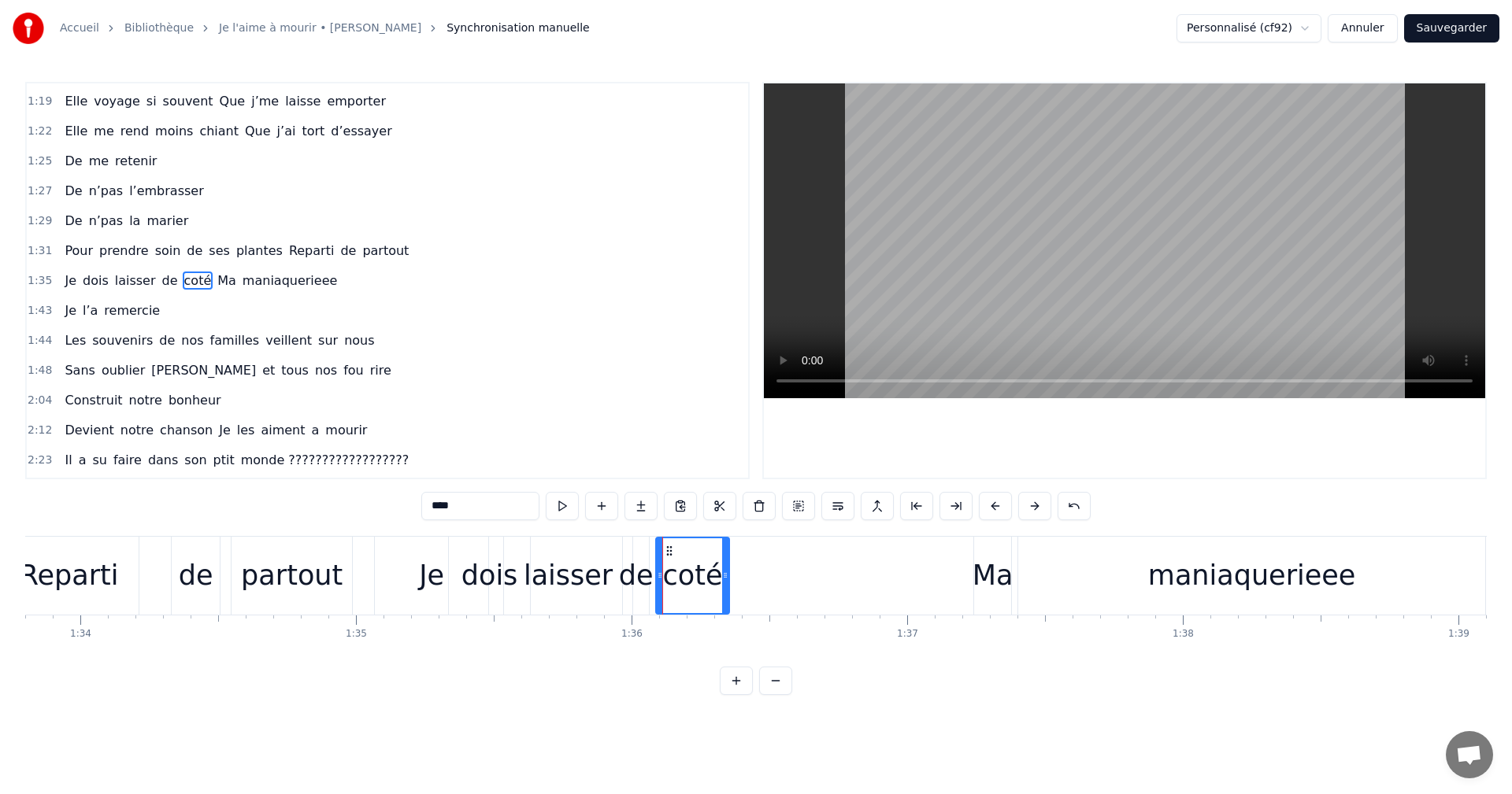
drag, startPoint x: 964, startPoint y: 574, endPoint x: 727, endPoint y: 597, distance: 238.1
click at [727, 597] on div at bounding box center [725, 576] width 6 height 75
click at [991, 551] on div "Ma" at bounding box center [992, 575] width 37 height 78
drag, startPoint x: 984, startPoint y: 549, endPoint x: 760, endPoint y: 569, distance: 224.9
click at [760, 569] on div "Ma" at bounding box center [766, 576] width 36 height 75
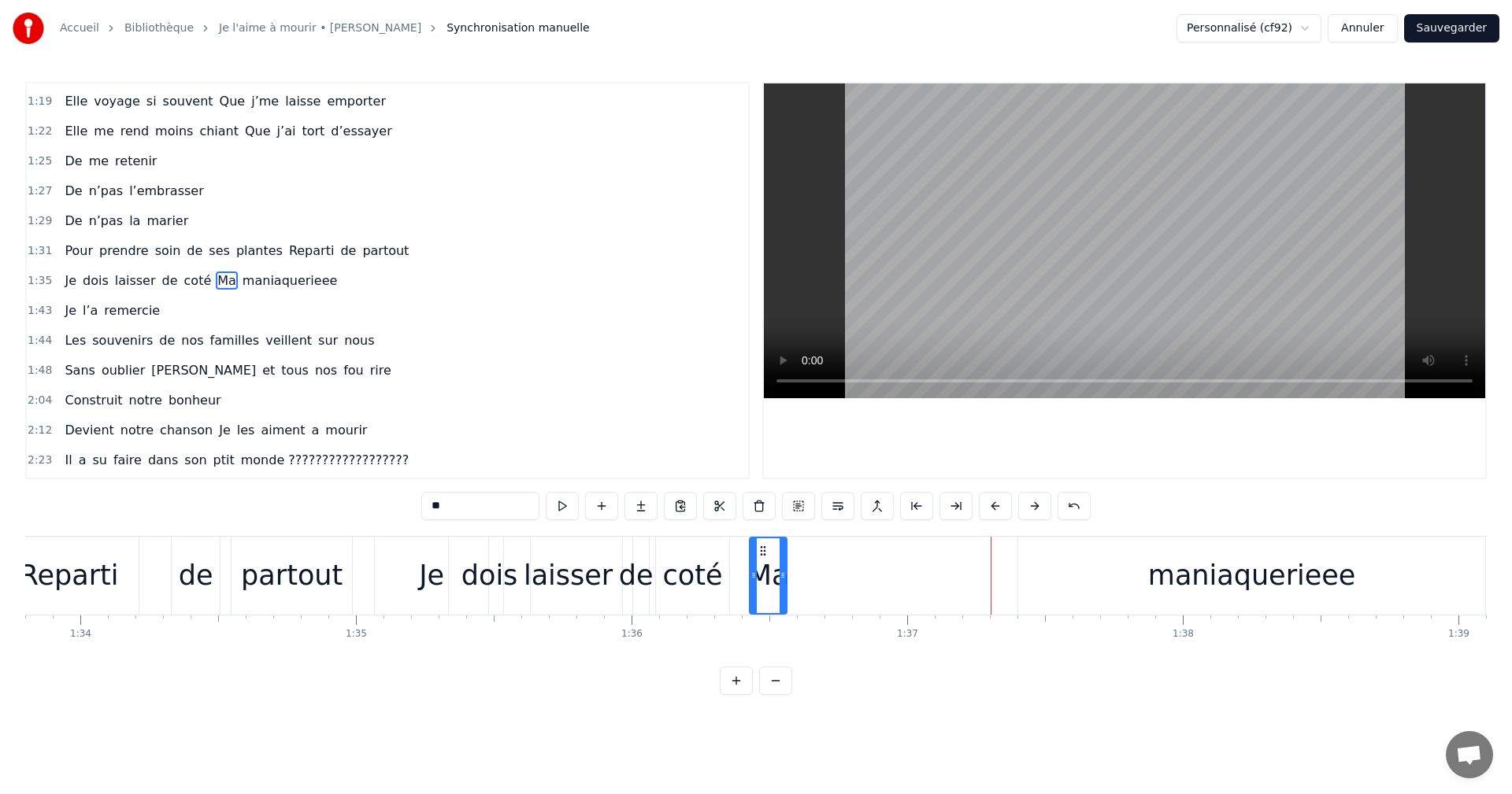
click at [1149, 573] on div "maniaquerieee" at bounding box center [1252, 575] width 467 height 78
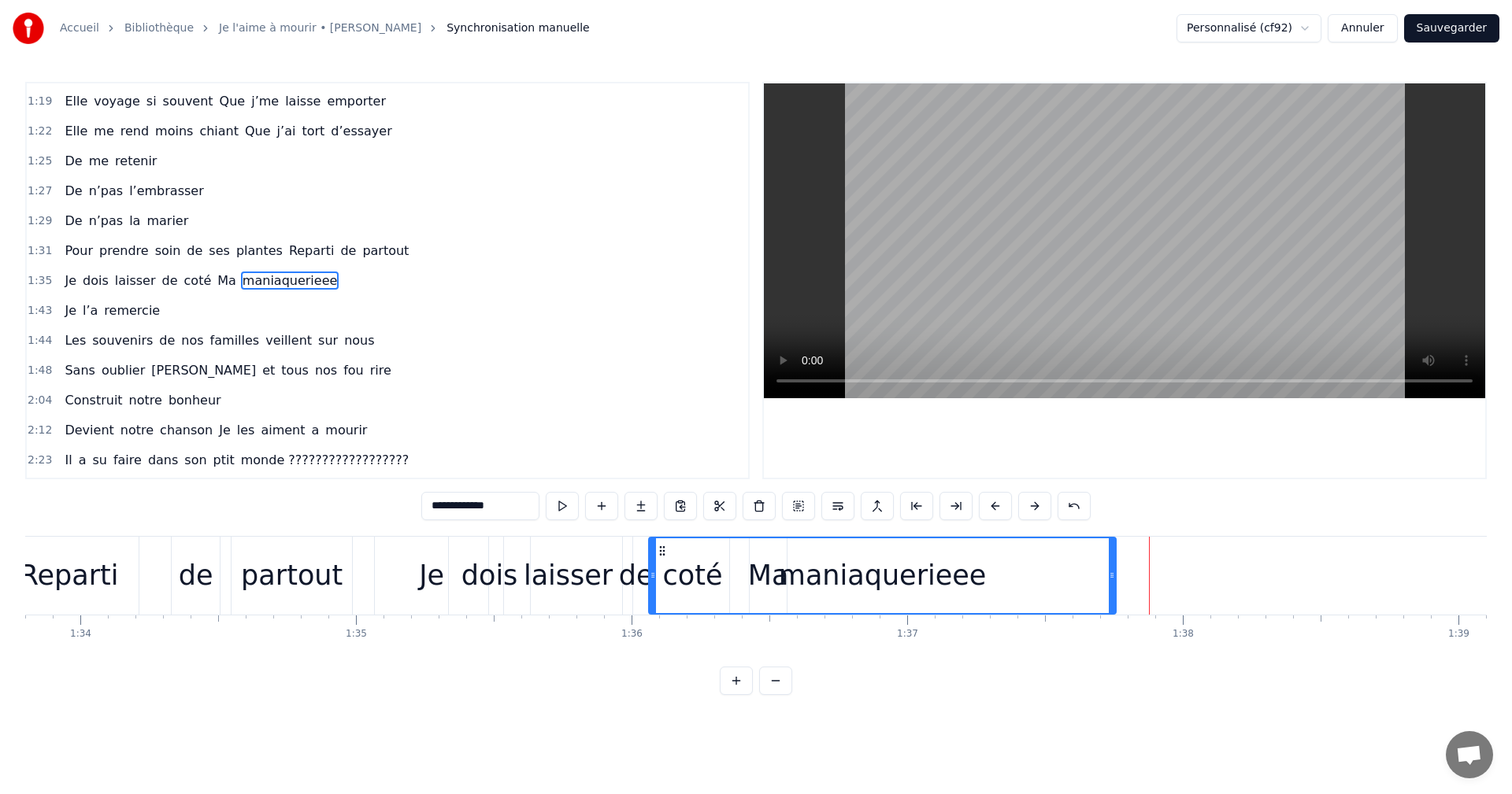
drag, startPoint x: 1032, startPoint y: 549, endPoint x: 664, endPoint y: 582, distance: 369.5
click at [664, 582] on div "maniaquerieee" at bounding box center [882, 576] width 466 height 75
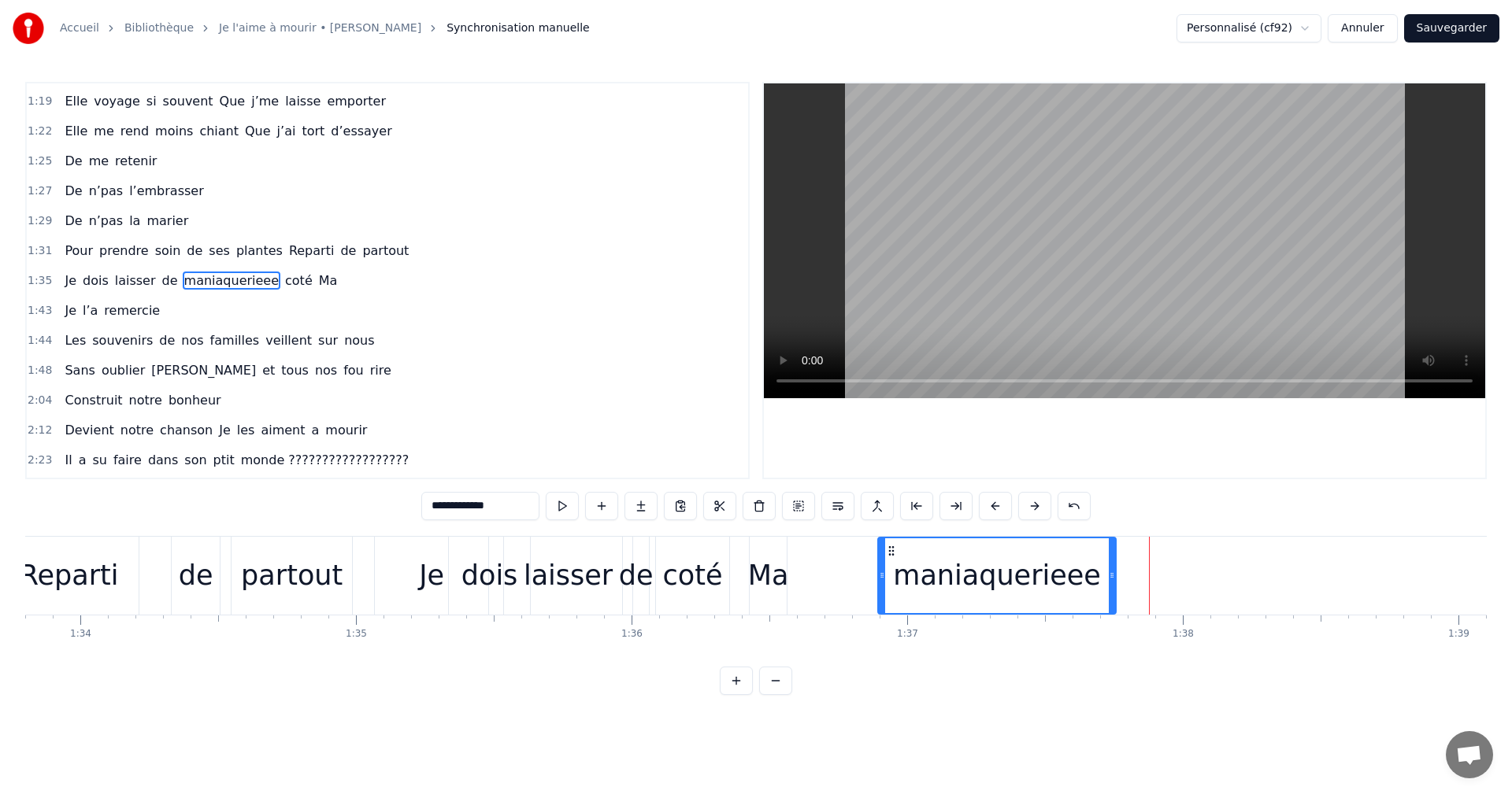
drag, startPoint x: 654, startPoint y: 578, endPoint x: 885, endPoint y: 581, distance: 231.0
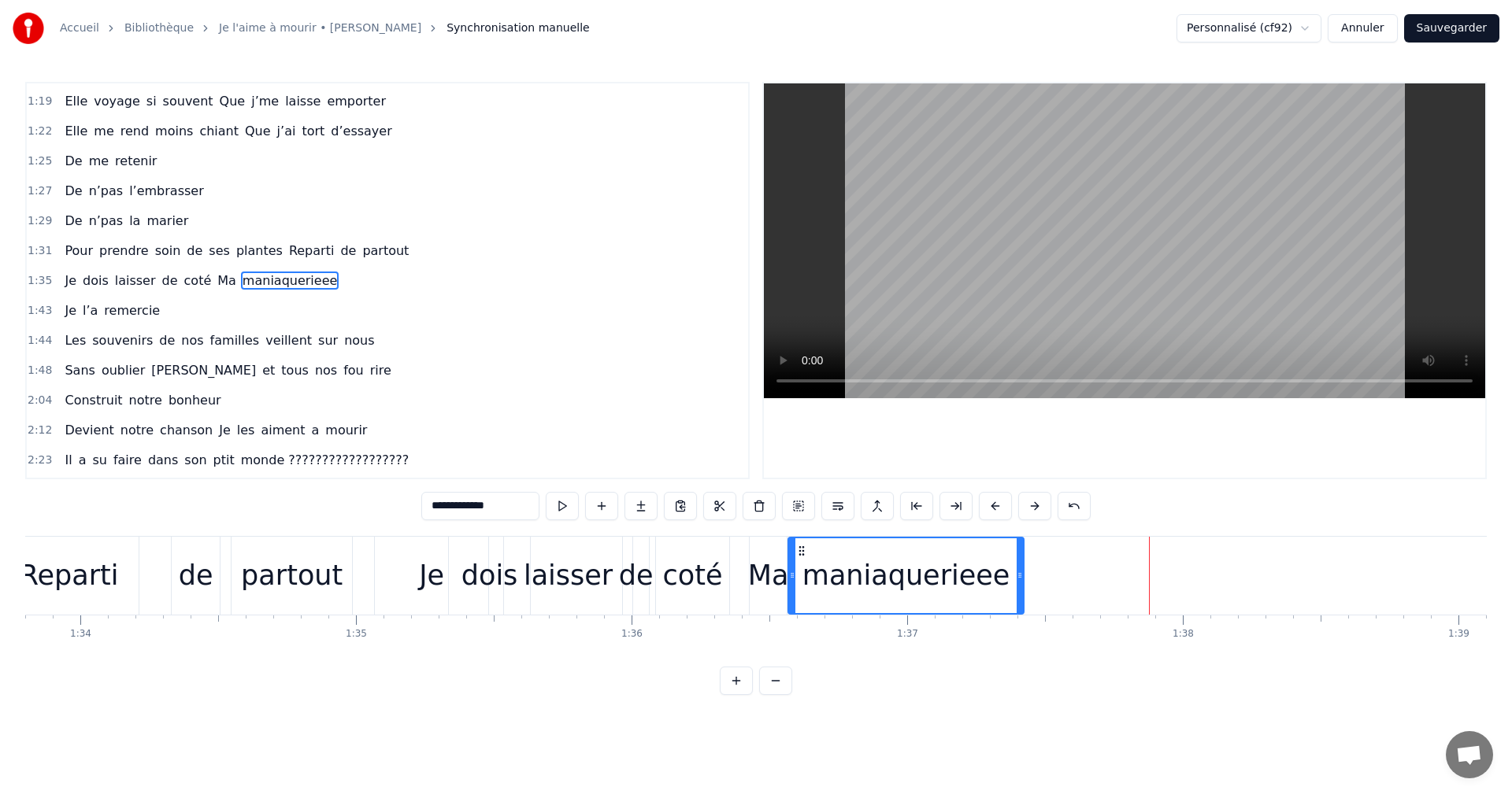
drag, startPoint x: 895, startPoint y: 548, endPoint x: 802, endPoint y: 560, distance: 93.8
click at [802, 560] on div "maniaquerieee" at bounding box center [906, 576] width 234 height 75
click at [423, 587] on div "Je" at bounding box center [432, 576] width 25 height 42
type input "**"
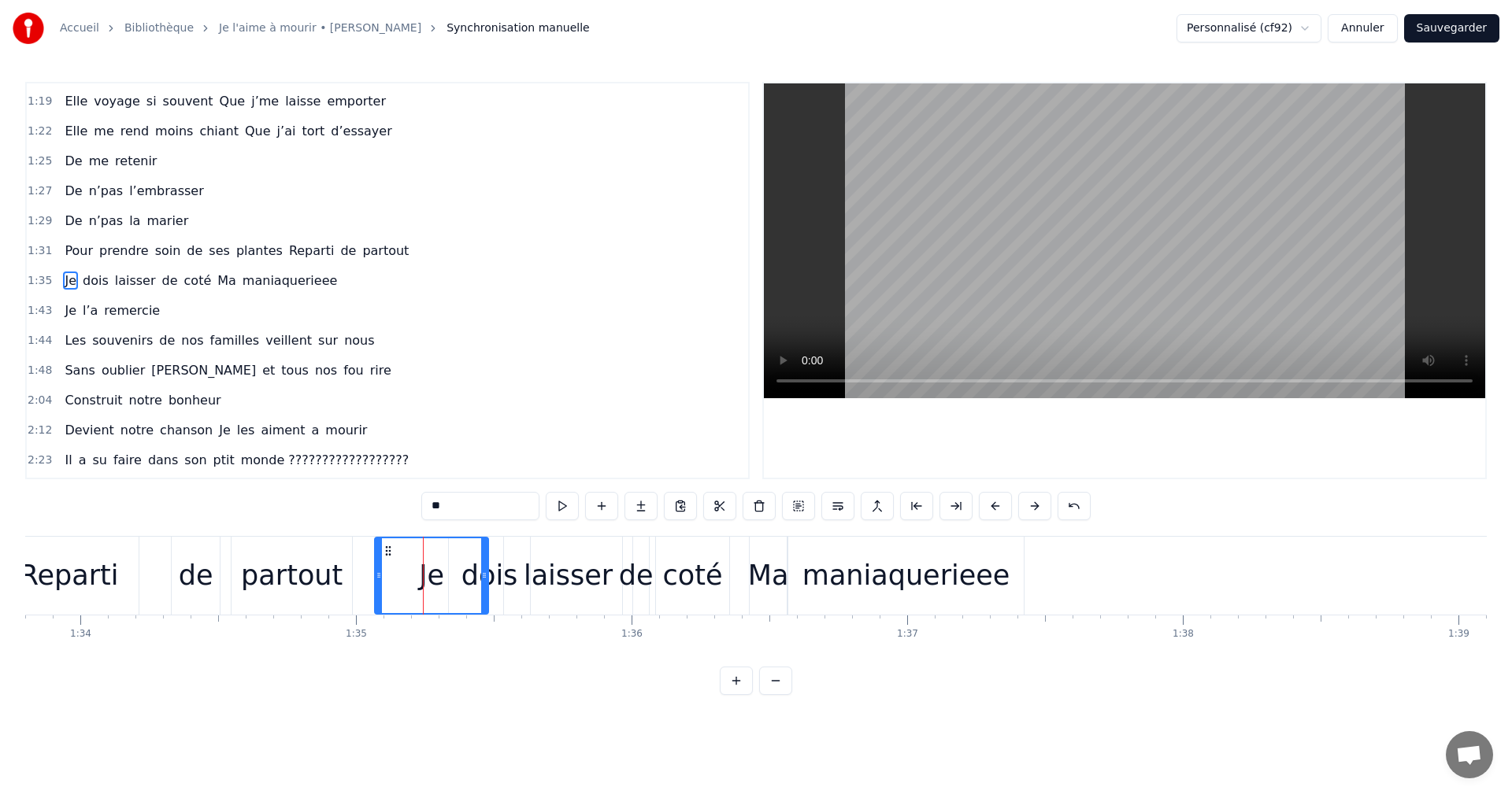
click at [746, 587] on div "Je dois laisser [PERSON_NAME] Ma maniaquerieee" at bounding box center [701, 575] width 654 height 78
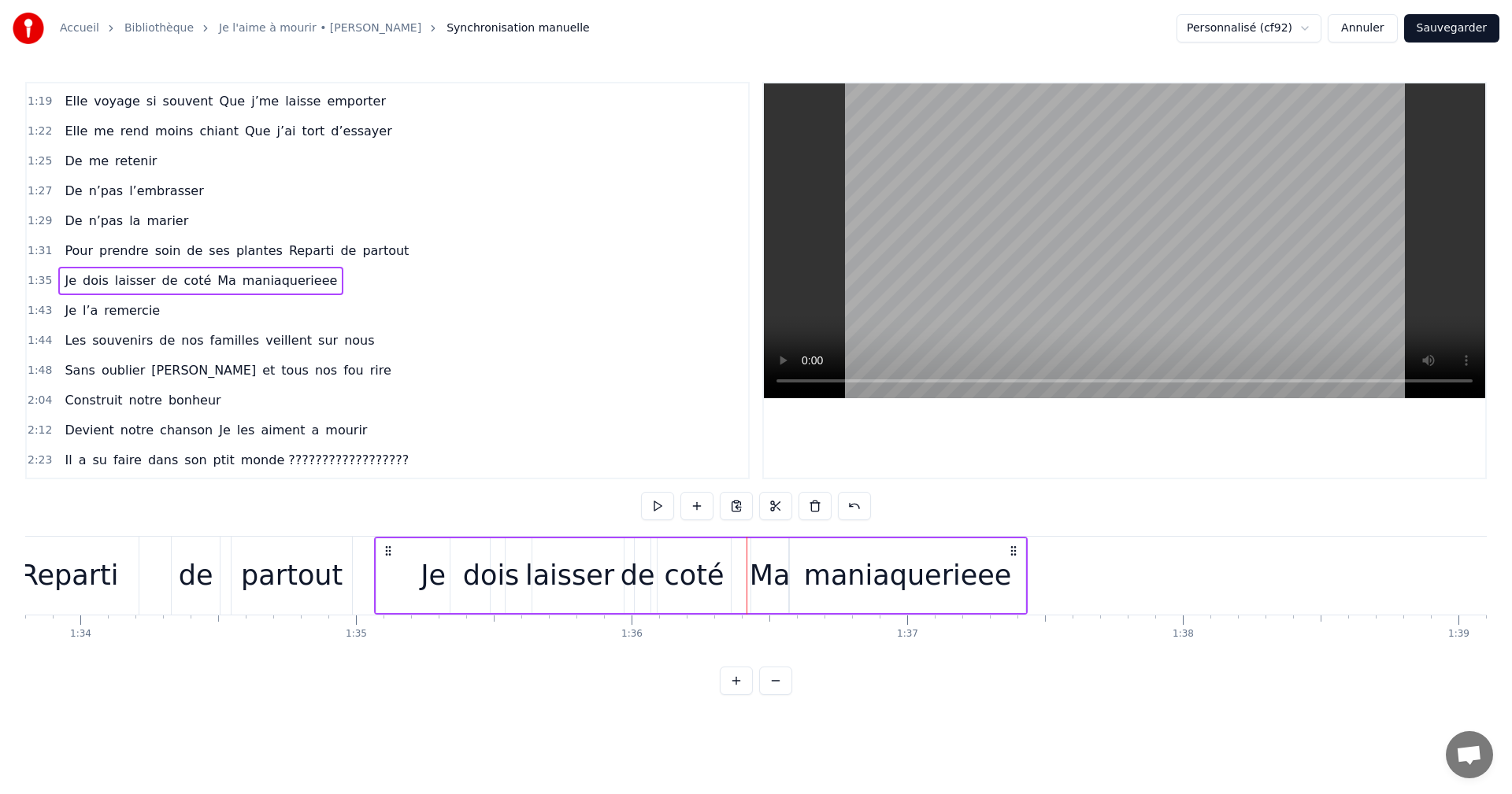
click at [780, 573] on div "Ma" at bounding box center [770, 576] width 41 height 42
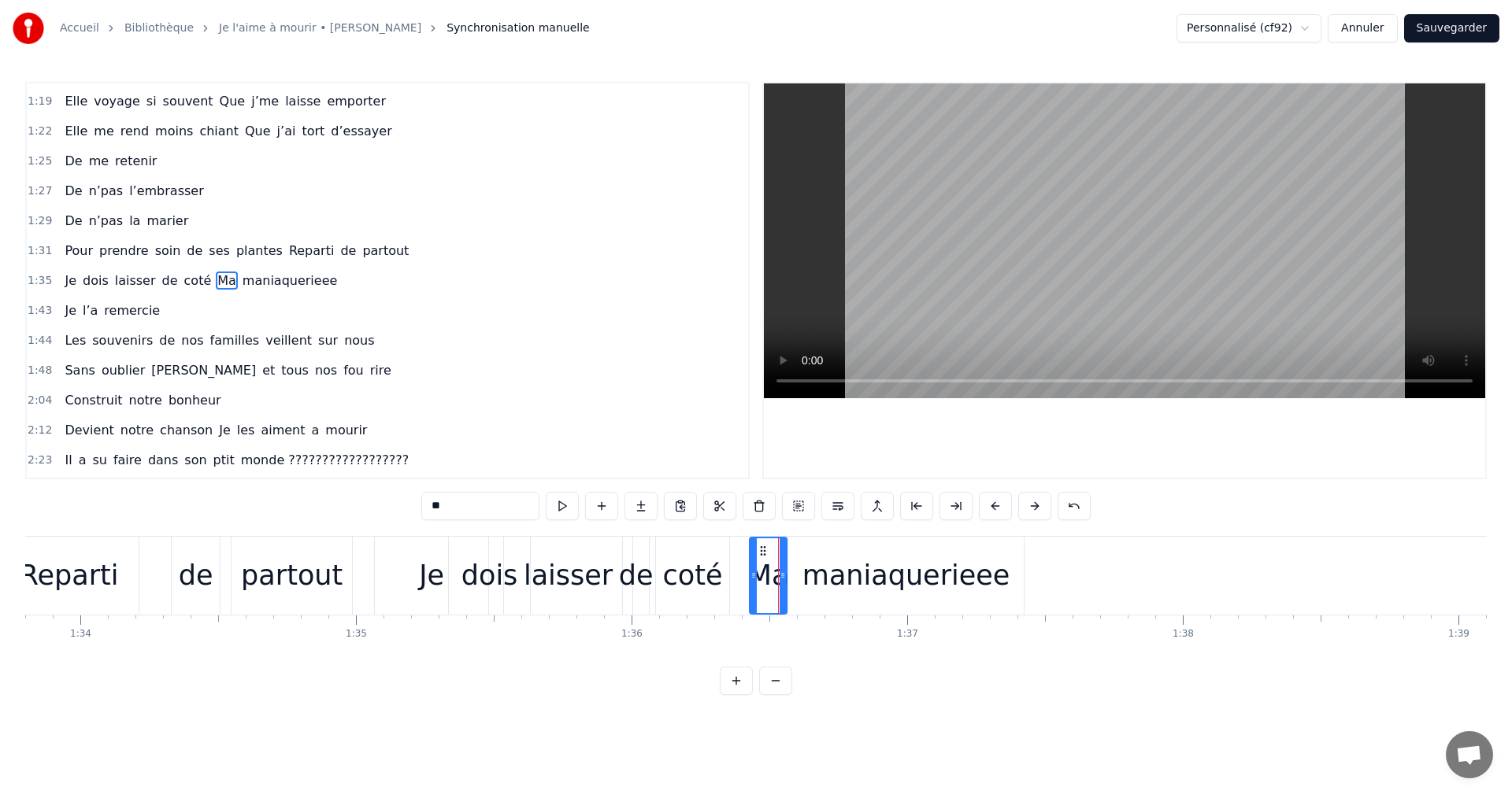
type input "**********"
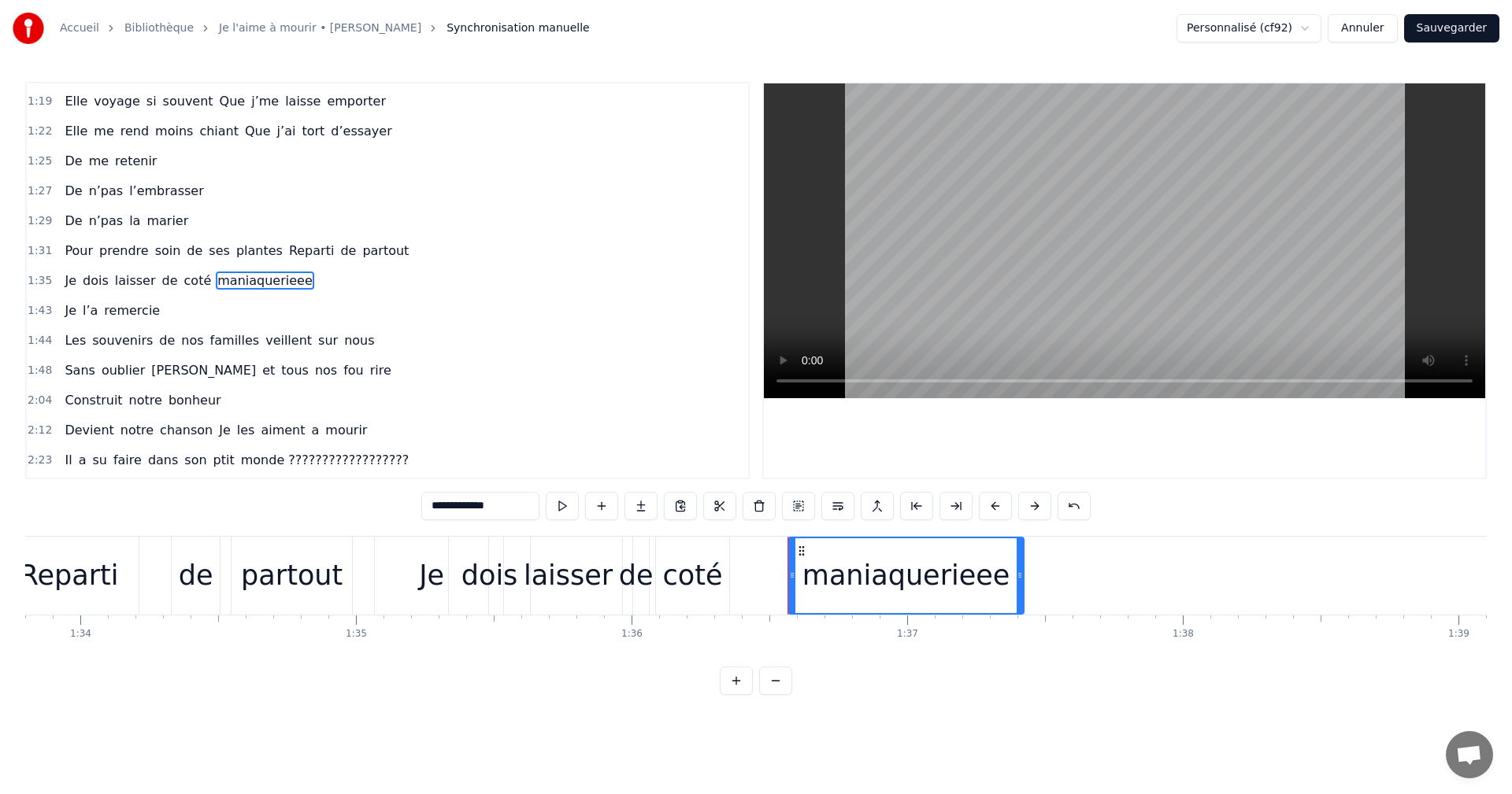
click at [753, 573] on div "Je dois laisser [PERSON_NAME] maniaquerieee" at bounding box center [701, 575] width 654 height 78
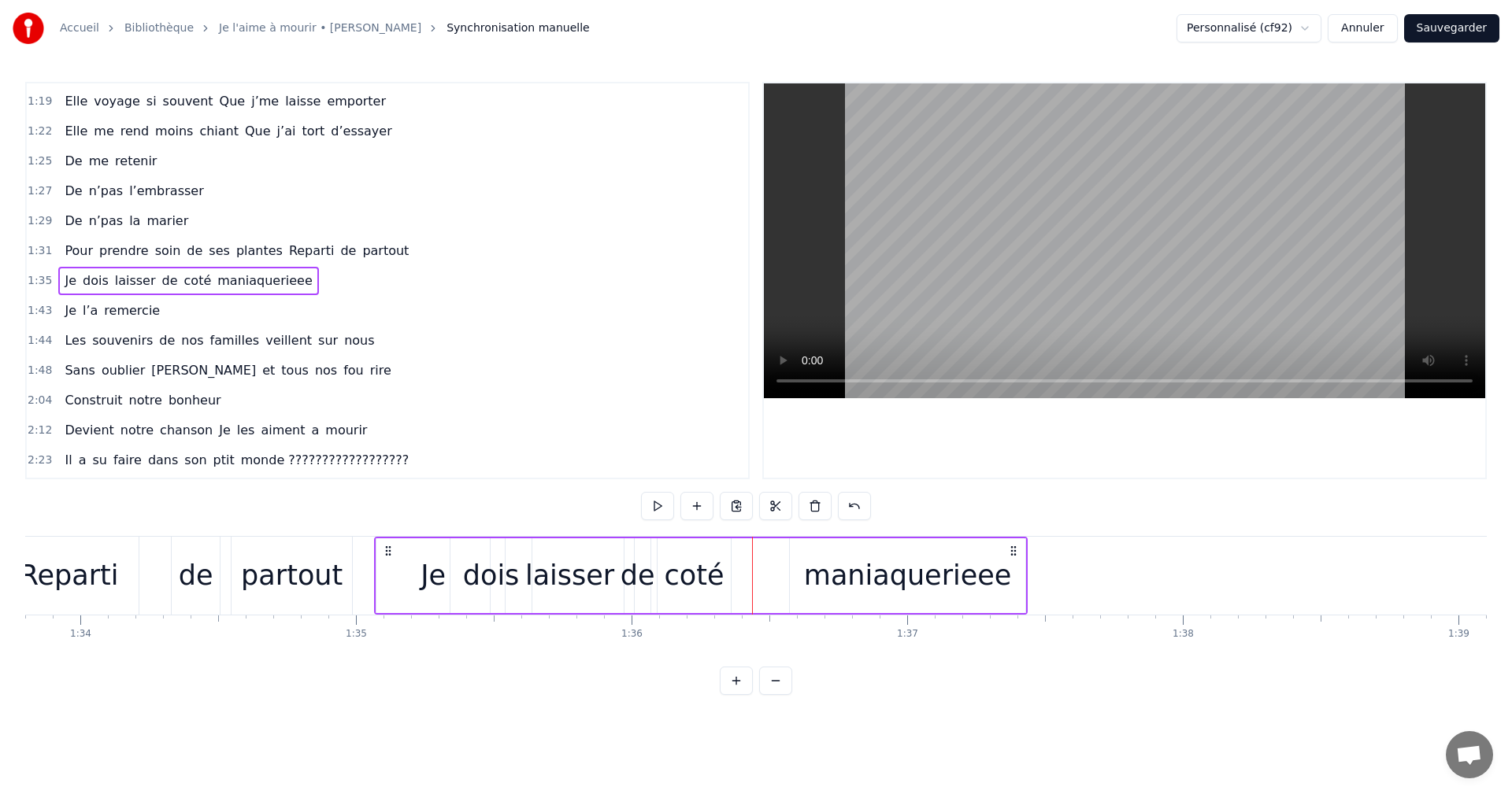
click at [773, 573] on div "Je dois laisser [PERSON_NAME] maniaquerieee" at bounding box center [701, 575] width 654 height 78
click at [803, 568] on div "maniaquerieee" at bounding box center [908, 576] width 235 height 75
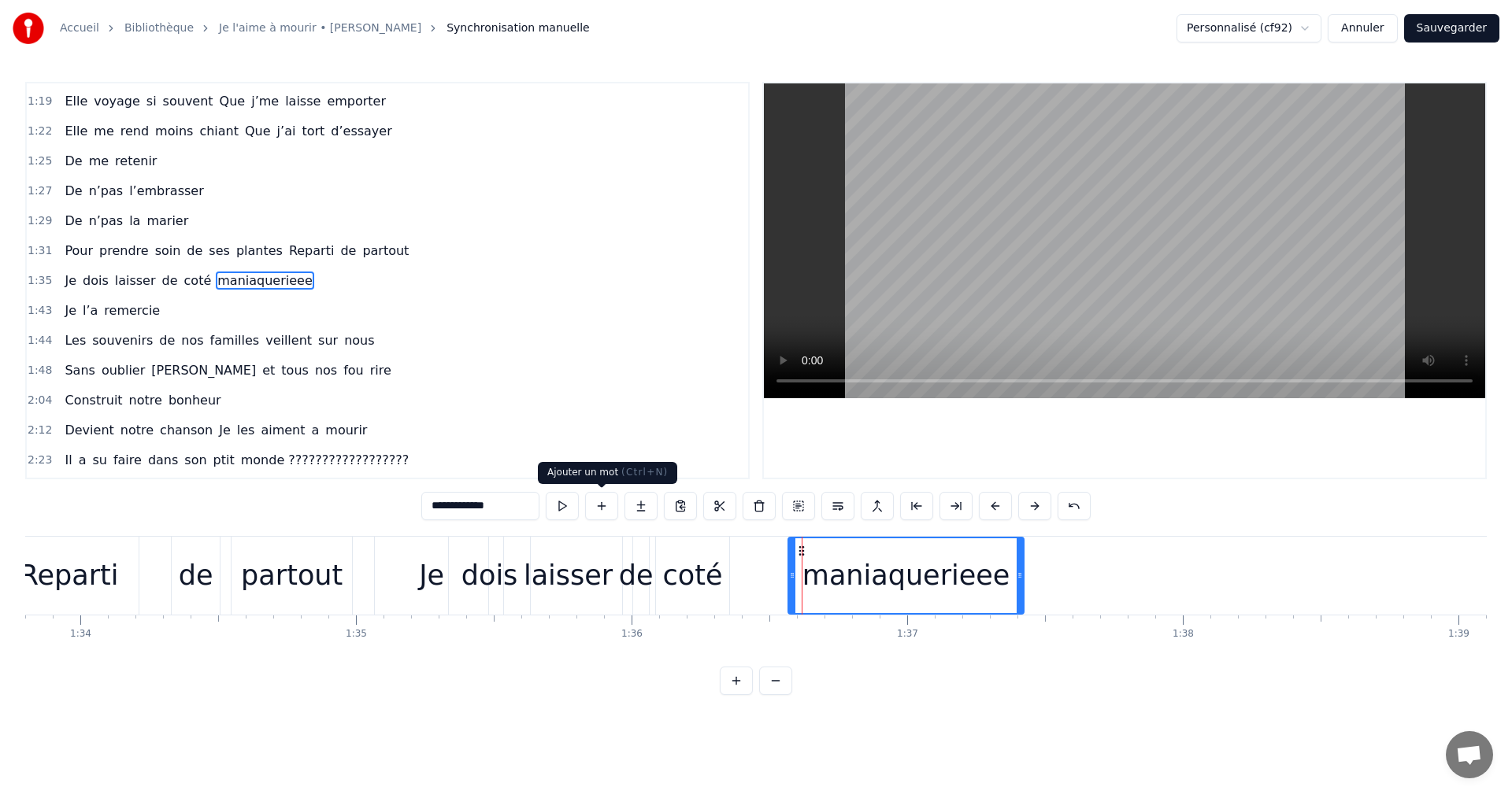
click at [599, 505] on button at bounding box center [602, 506] width 33 height 29
click at [596, 503] on button at bounding box center [602, 506] width 33 height 29
click at [215, 275] on span "maniaquerieee" at bounding box center [264, 281] width 98 height 18
click at [600, 502] on button at bounding box center [602, 506] width 33 height 29
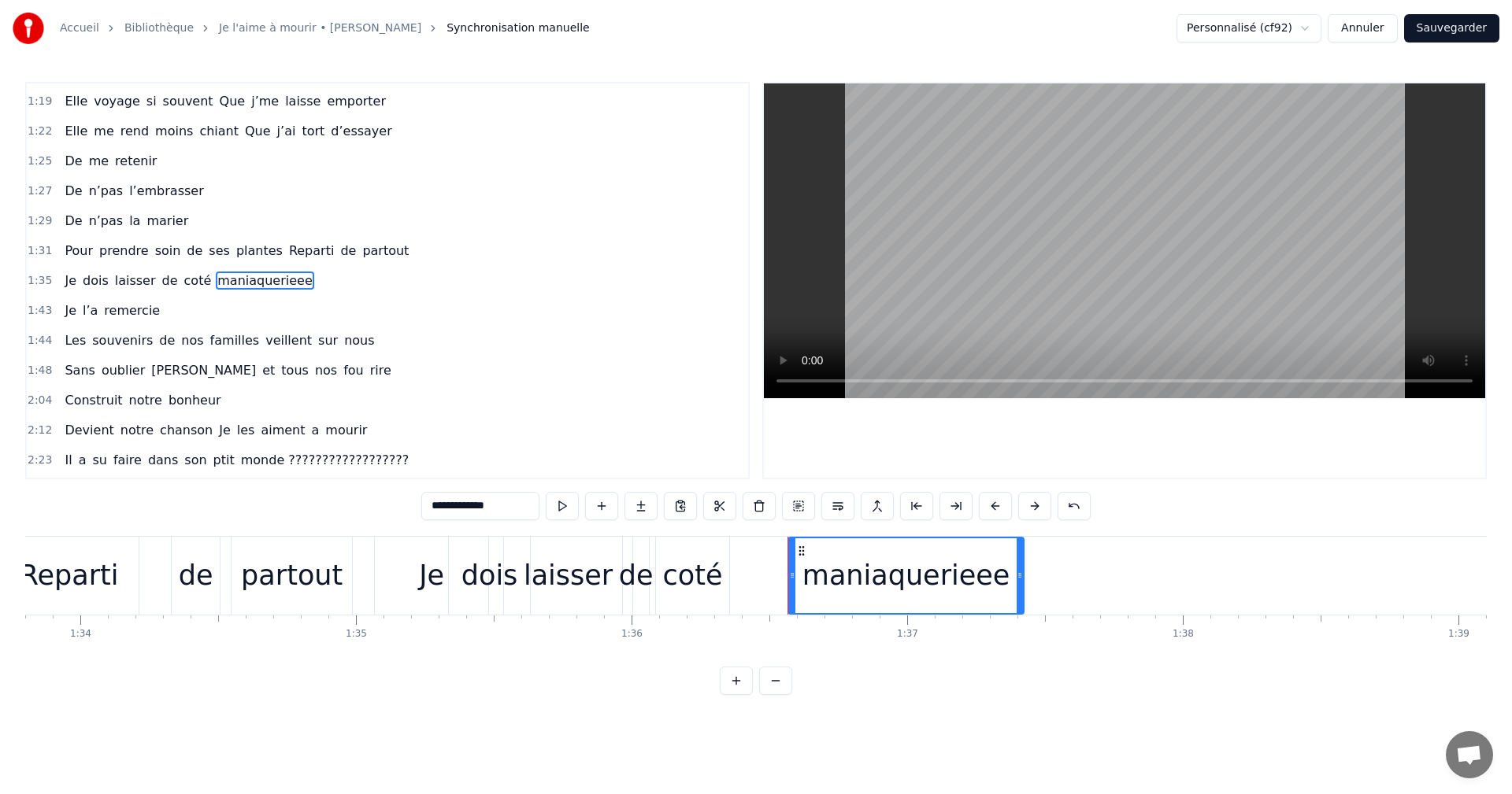
click at [754, 591] on div "Je dois laisser [PERSON_NAME] maniaquerieee" at bounding box center [701, 575] width 654 height 78
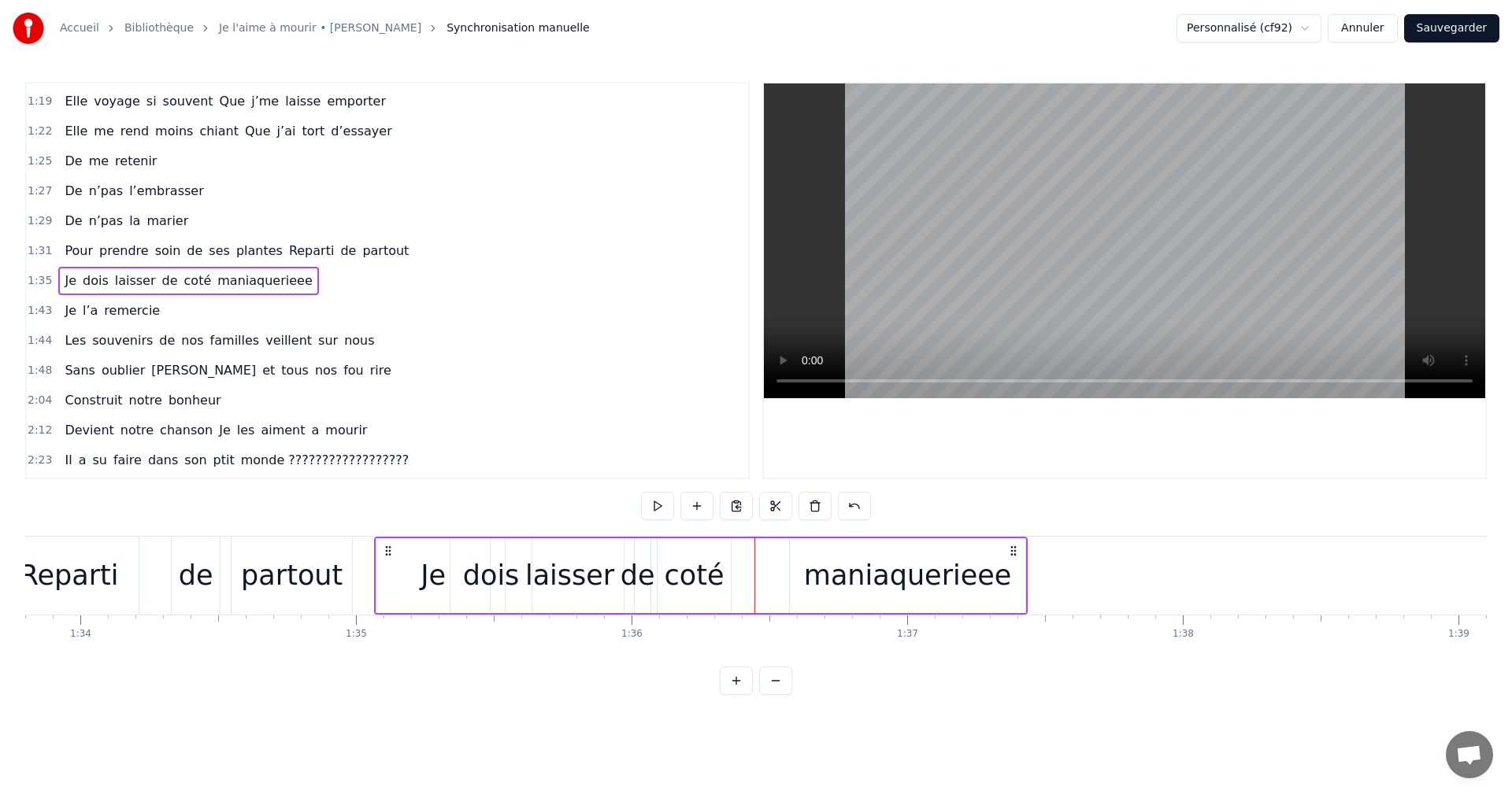
click at [754, 591] on div at bounding box center [754, 575] width 1 height 78
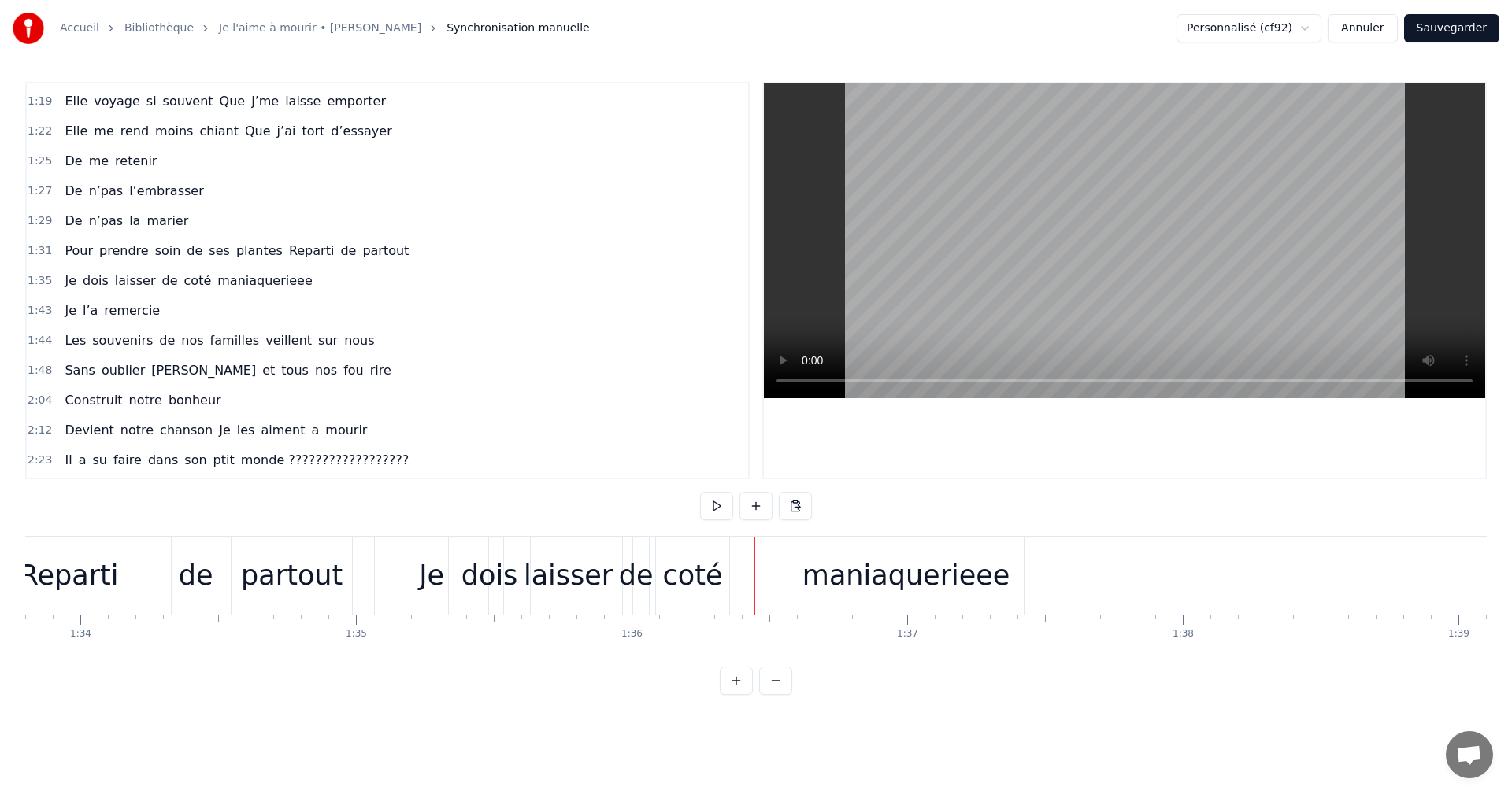
click at [761, 569] on div "Je dois laisser [PERSON_NAME] maniaquerieee" at bounding box center [701, 575] width 654 height 78
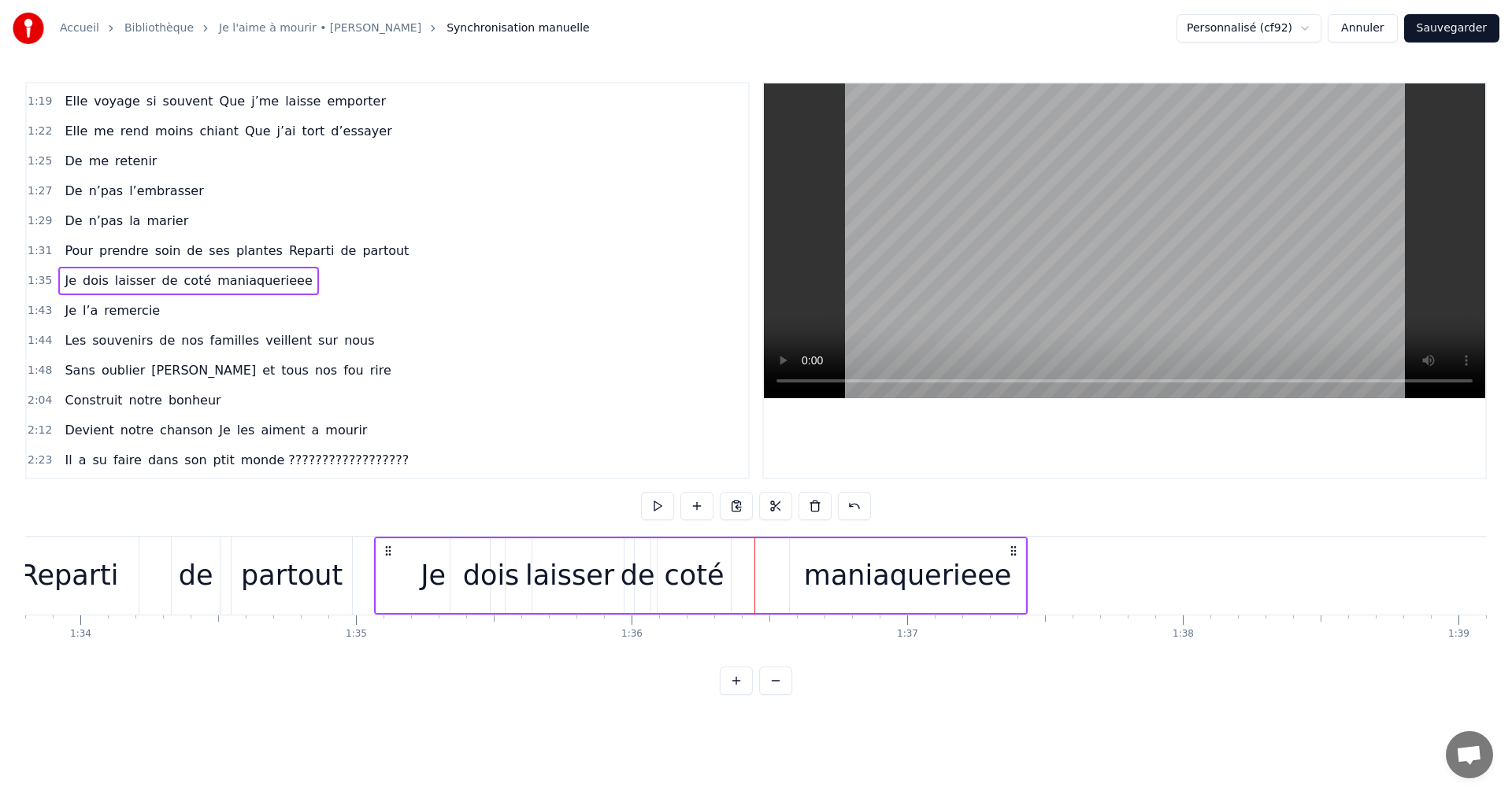
click at [761, 569] on div "Je dois laisser [PERSON_NAME] maniaquerieee" at bounding box center [701, 575] width 654 height 78
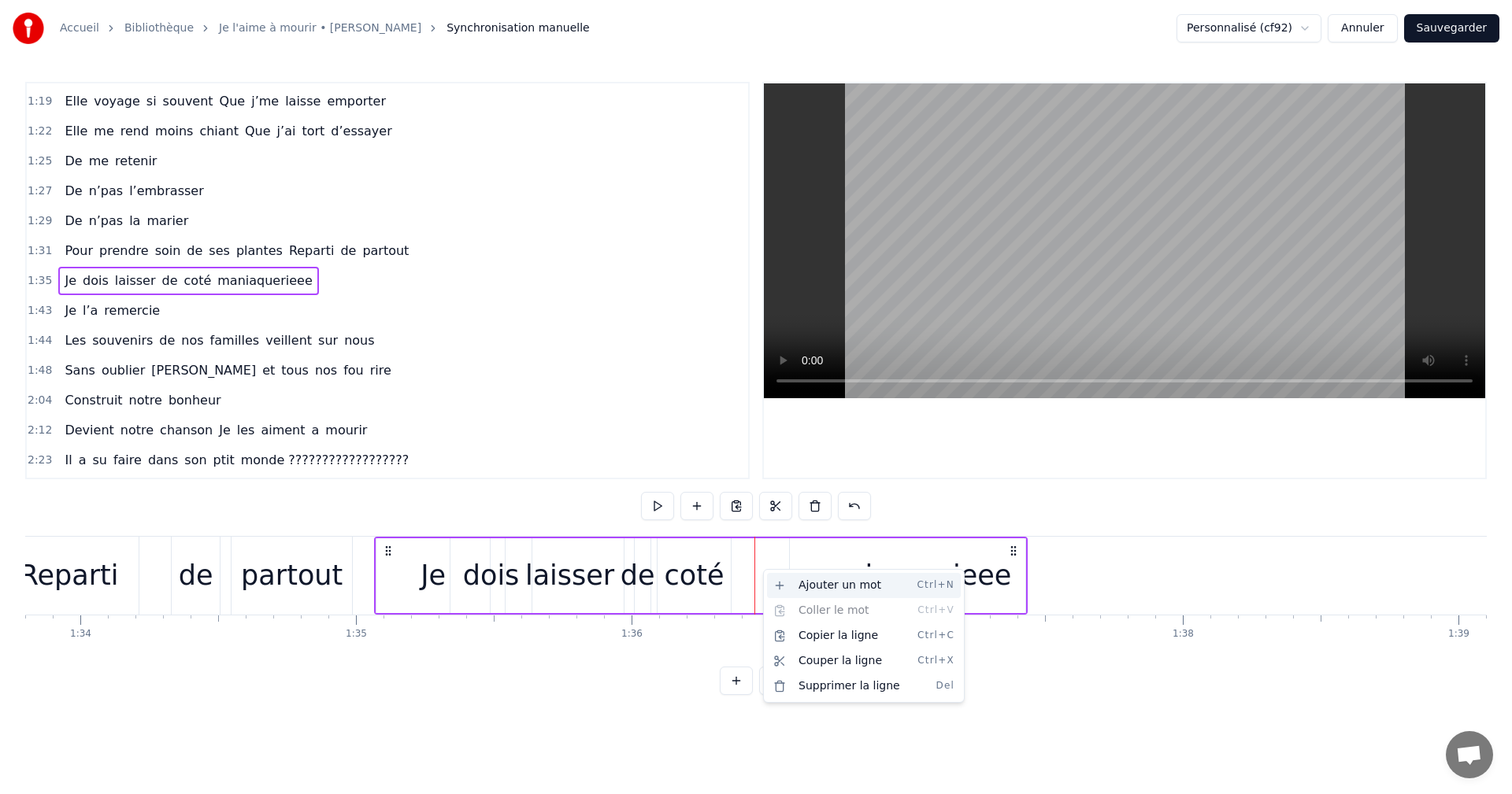
click at [799, 580] on div "Ajouter un mot Ctrl+N" at bounding box center [864, 586] width 194 height 25
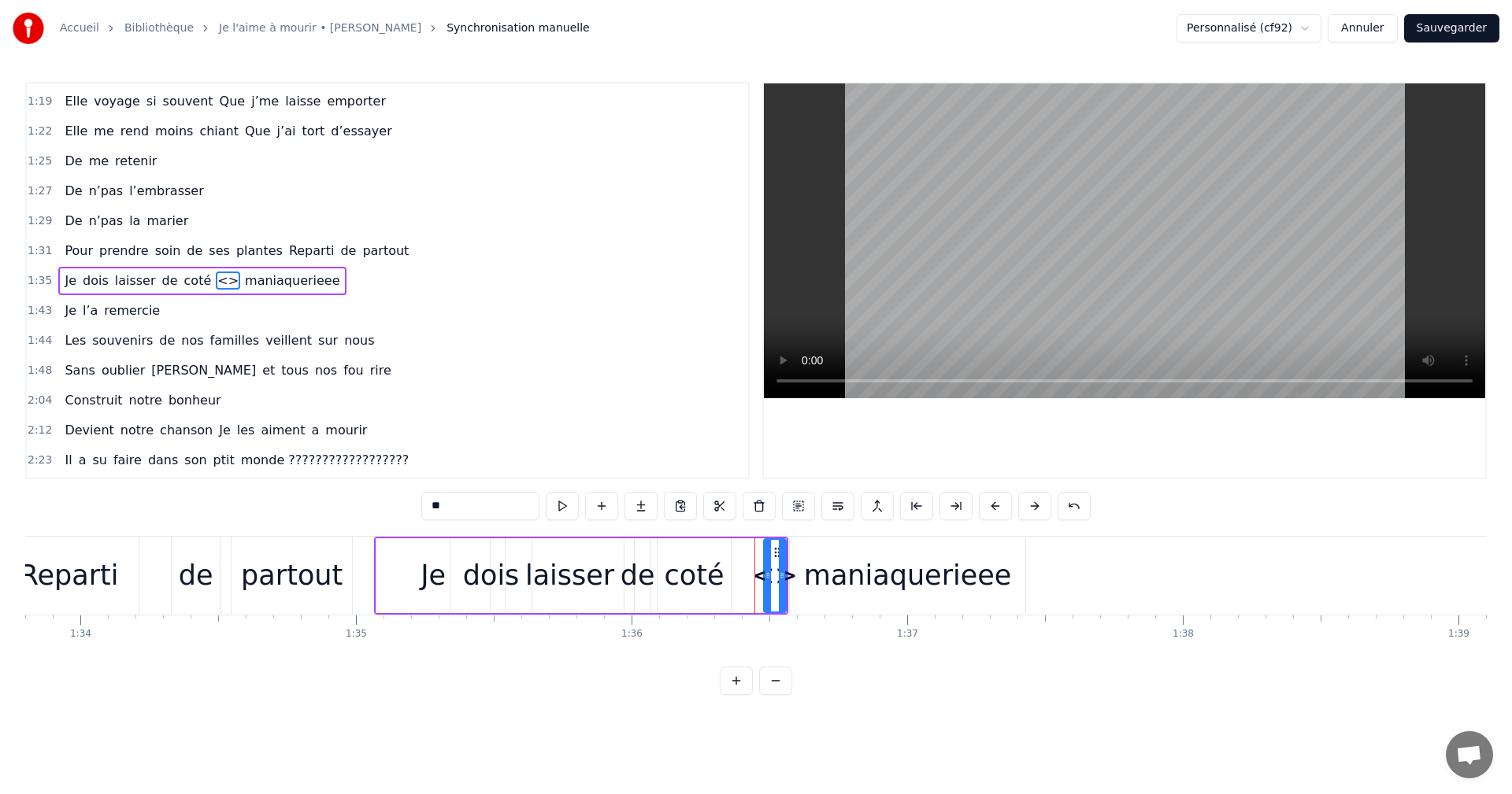
click at [774, 573] on div "<>" at bounding box center [774, 576] width 46 height 42
drag, startPoint x: 781, startPoint y: 574, endPoint x: 839, endPoint y: 581, distance: 58.4
click at [839, 581] on icon at bounding box center [839, 575] width 6 height 12
click at [806, 580] on div "<>" at bounding box center [803, 576] width 46 height 42
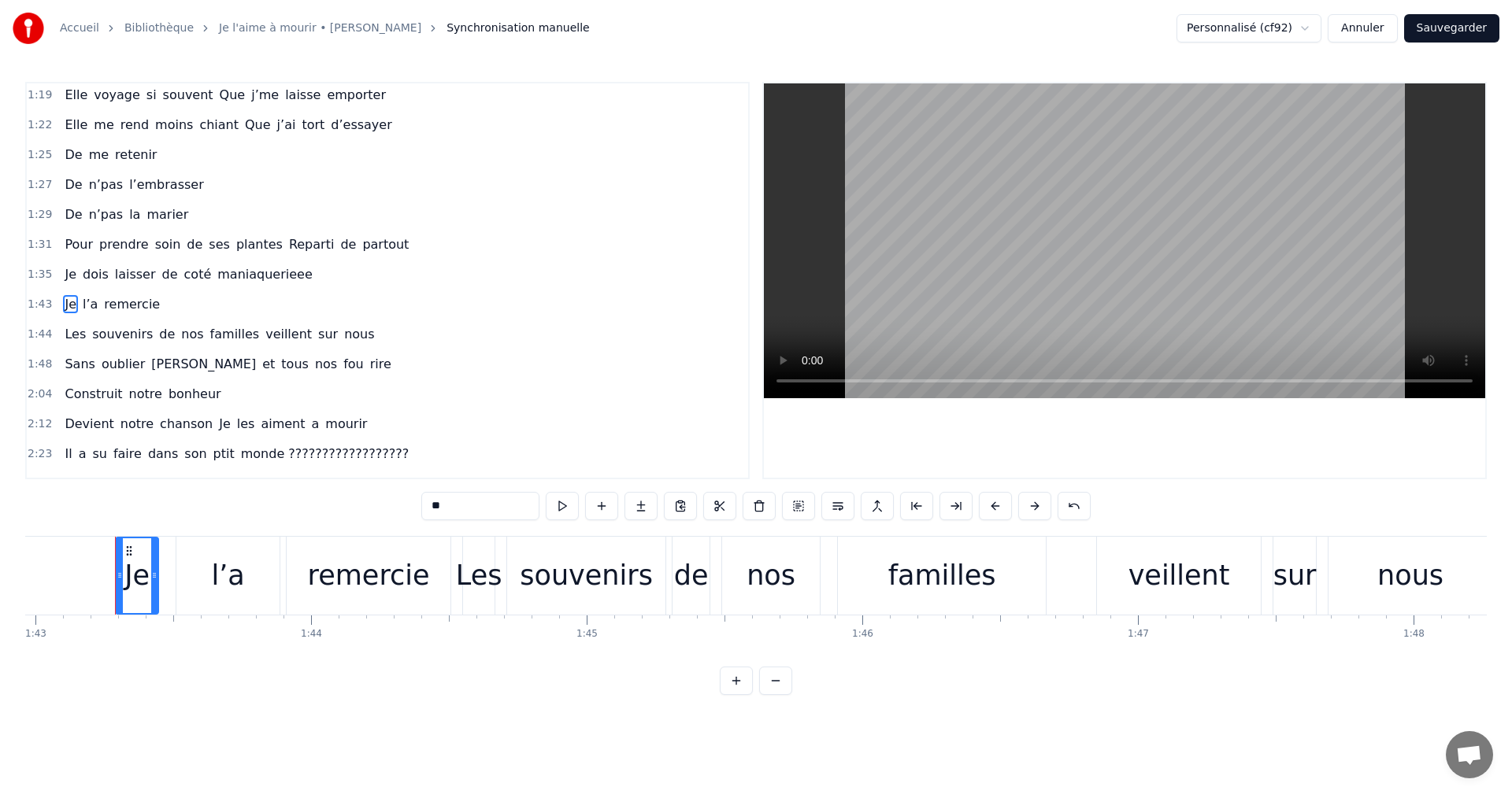
scroll to position [0, 28393]
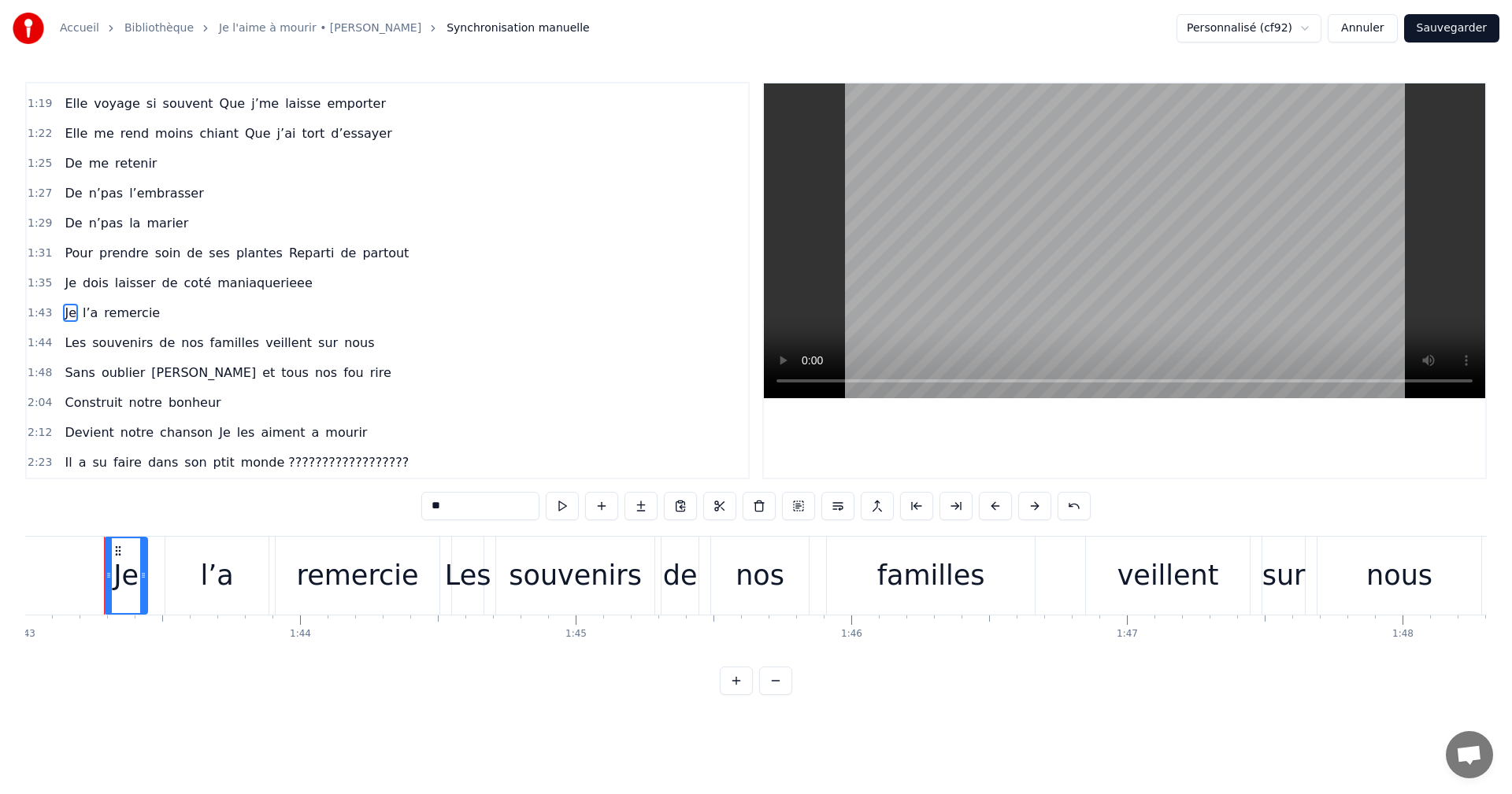
click at [242, 287] on span "maniaquerieee" at bounding box center [264, 282] width 98 height 18
type input "**********"
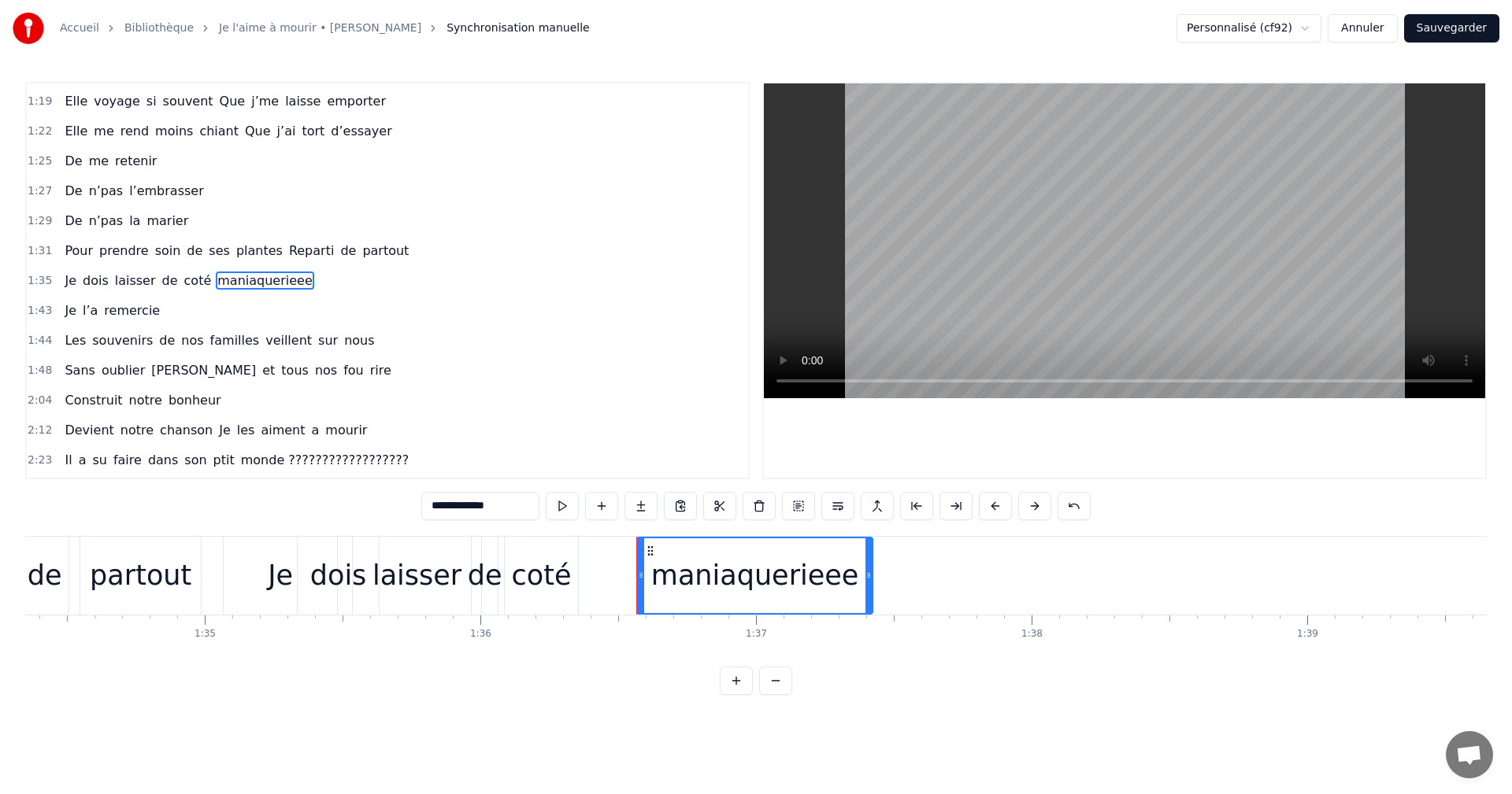
scroll to position [0, 25933]
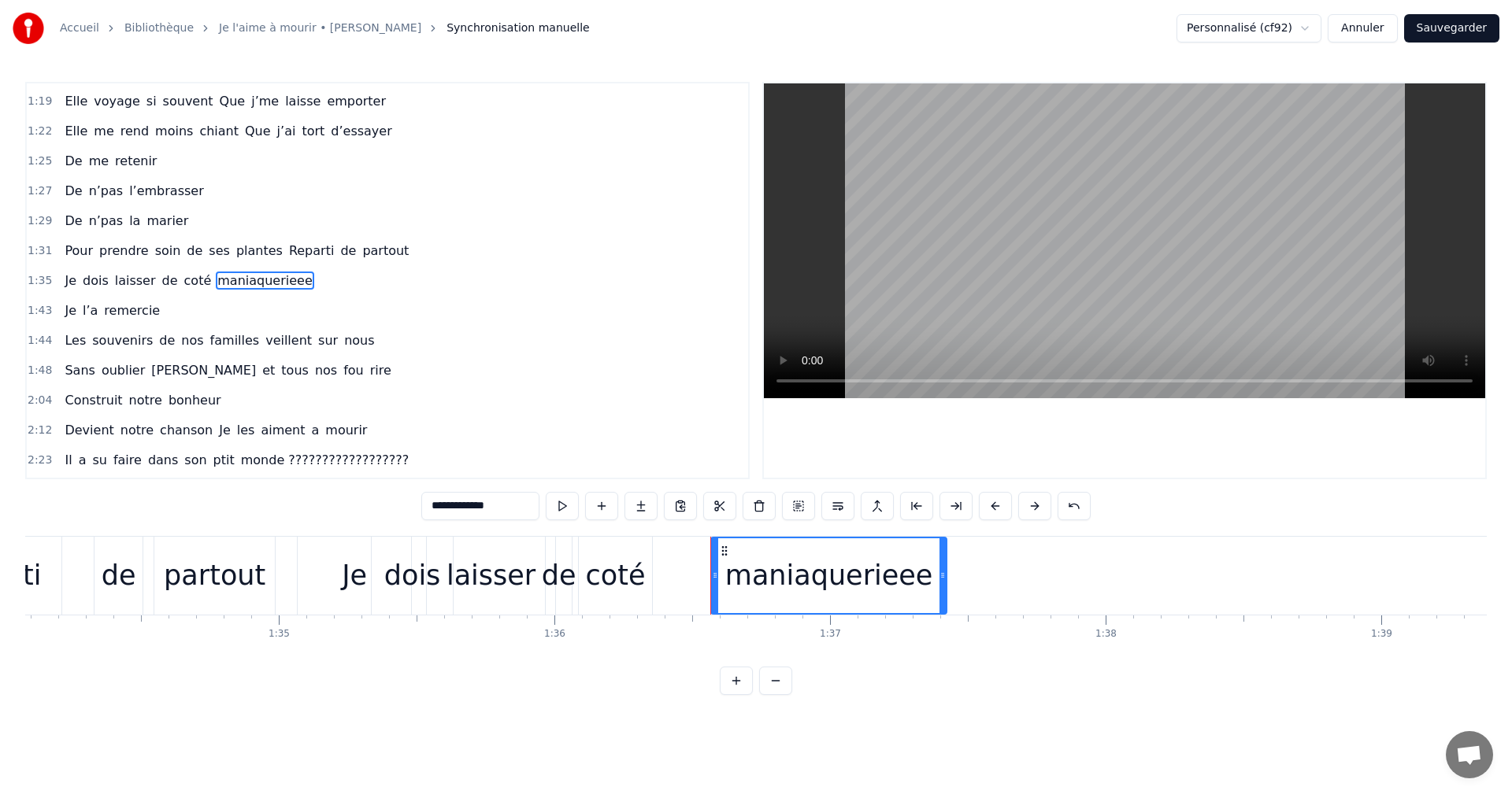
click at [689, 596] on div "Je dois laisser [PERSON_NAME] maniaquerieee" at bounding box center [624, 575] width 654 height 78
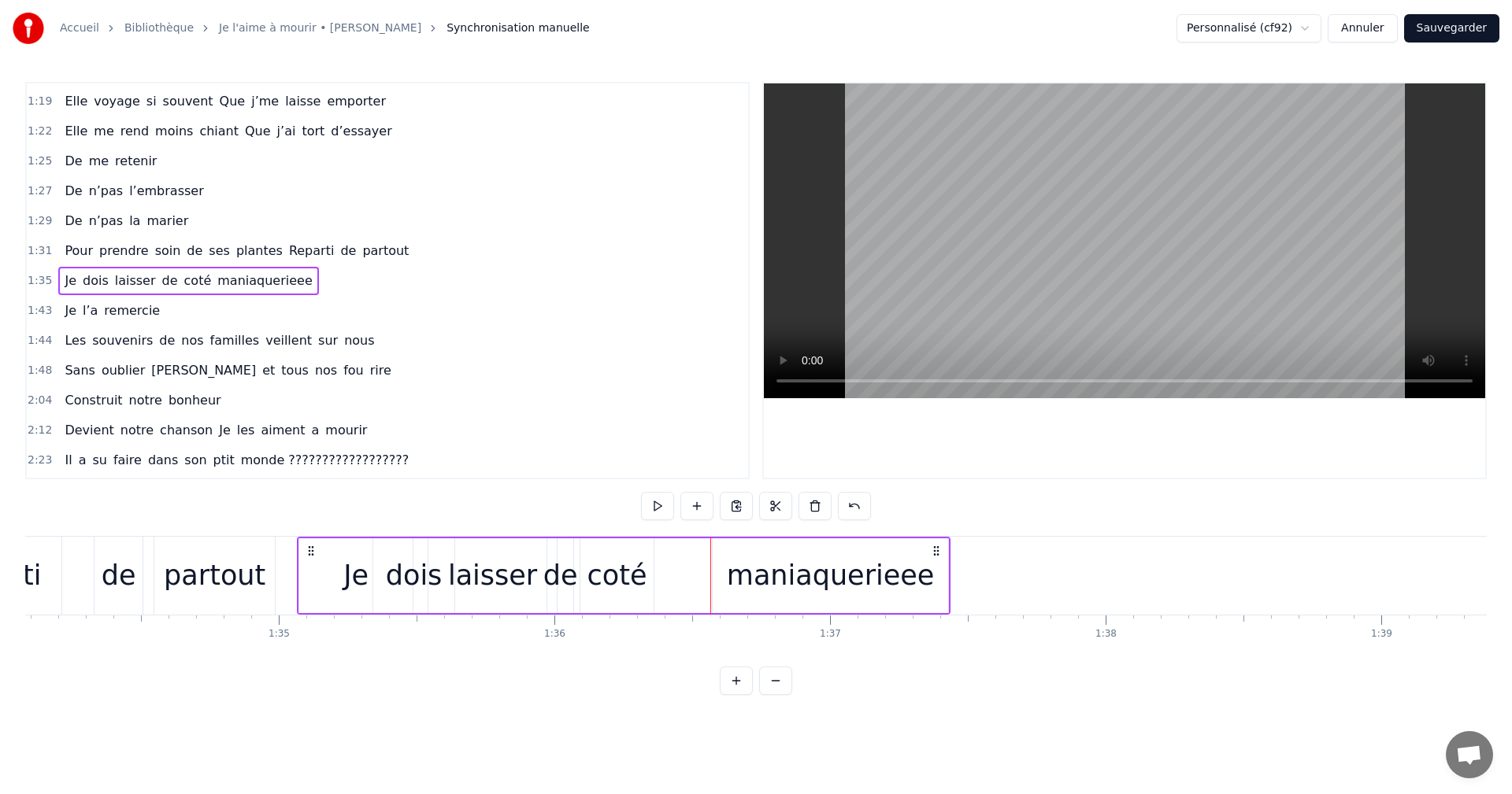
click at [698, 582] on div "Je dois laisser [PERSON_NAME] maniaquerieee" at bounding box center [624, 575] width 654 height 78
click at [698, 510] on button at bounding box center [697, 506] width 33 height 29
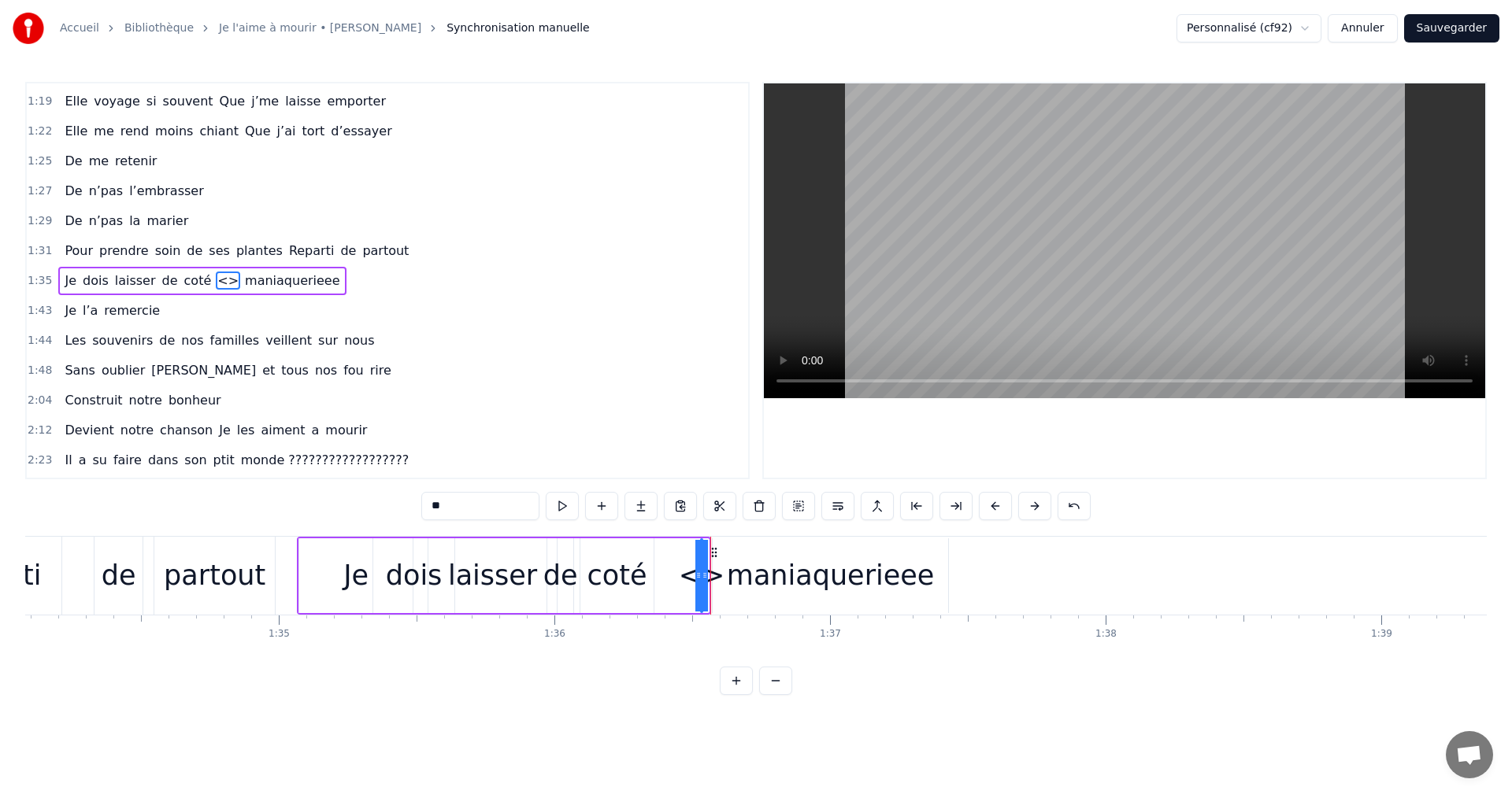
drag, startPoint x: 702, startPoint y: 579, endPoint x: 666, endPoint y: 580, distance: 36.0
click at [666, 580] on div "Je dois laisser [PERSON_NAME] <> maniaquerieee" at bounding box center [504, 575] width 413 height 78
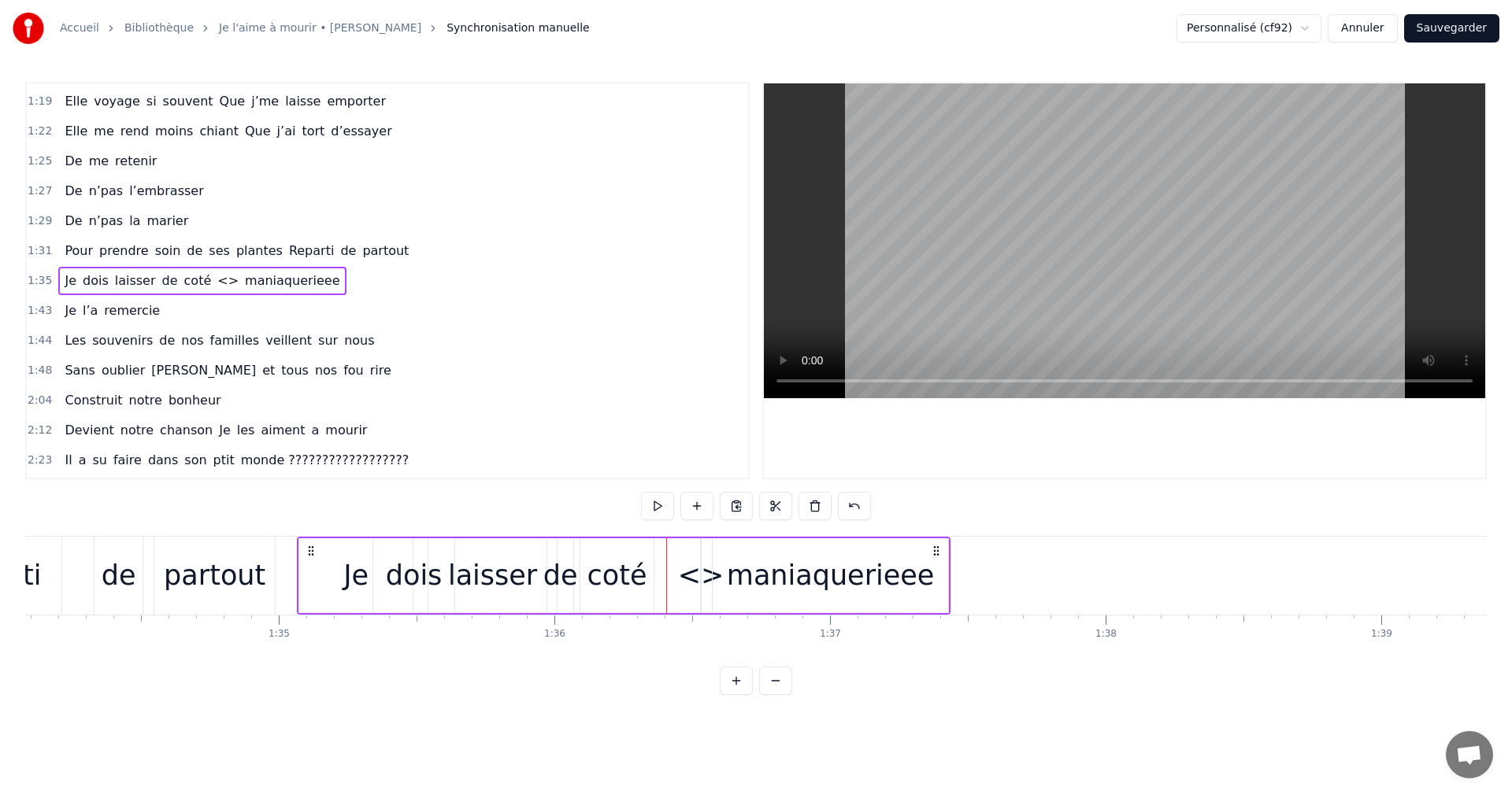
click at [712, 584] on div "<>" at bounding box center [701, 576] width 46 height 42
drag, startPoint x: 705, startPoint y: 576, endPoint x: 753, endPoint y: 576, distance: 48.0
click at [753, 576] on div "Je dois laisser [PERSON_NAME] <> maniaquerieee" at bounding box center [624, 575] width 654 height 78
click at [701, 577] on div "<>" at bounding box center [701, 576] width 46 height 42
drag, startPoint x: 705, startPoint y: 577, endPoint x: 721, endPoint y: 580, distance: 16.3
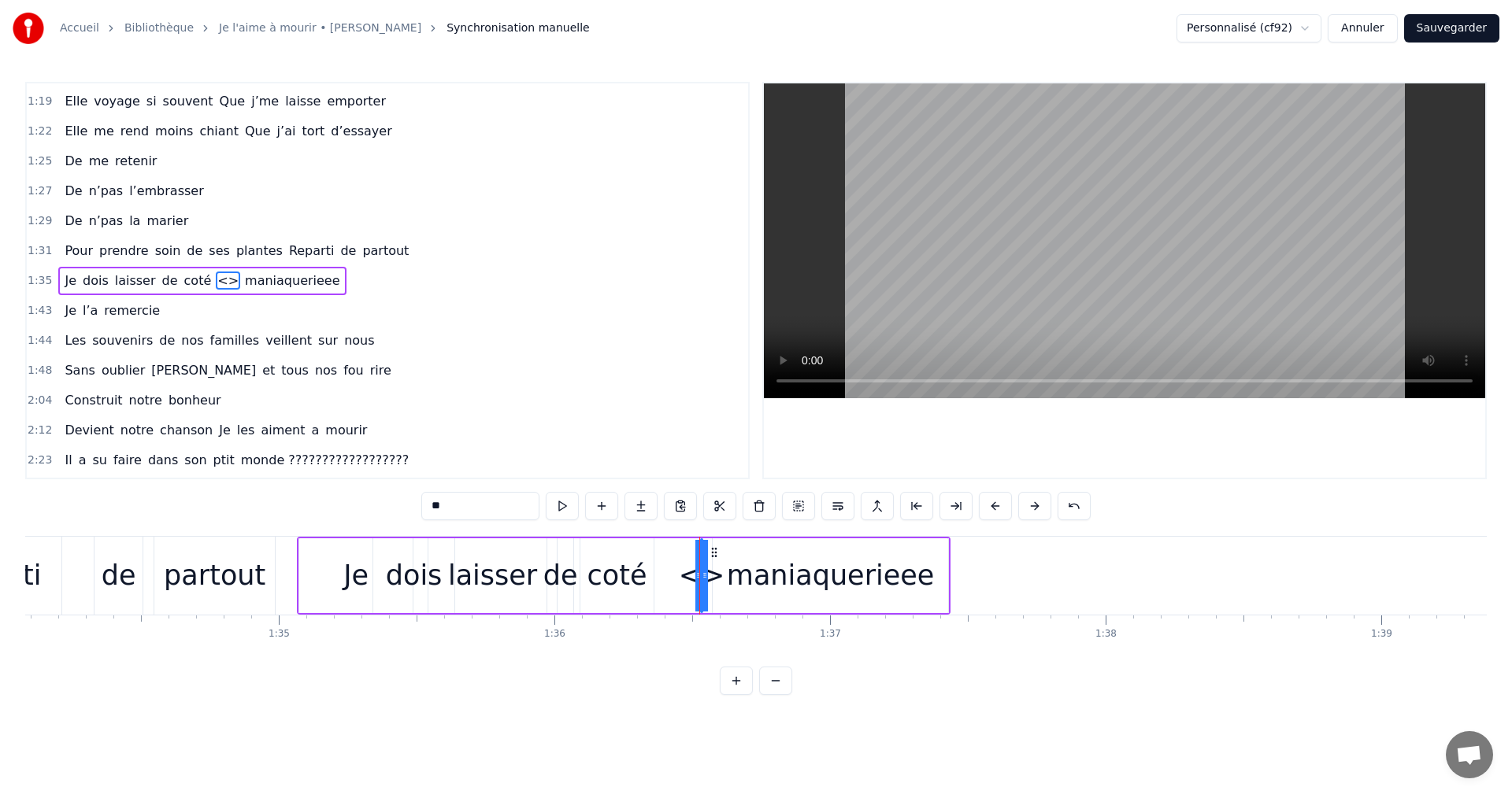
click at [721, 580] on div "Je dois laisser [PERSON_NAME] <> maniaquerieee" at bounding box center [624, 575] width 654 height 78
click at [696, 580] on div "<>" at bounding box center [701, 576] width 46 height 42
drag, startPoint x: 704, startPoint y: 576, endPoint x: 661, endPoint y: 581, distance: 43.3
click at [661, 581] on div at bounding box center [661, 576] width 6 height 71
drag, startPoint x: 697, startPoint y: 581, endPoint x: 729, endPoint y: 581, distance: 32.0
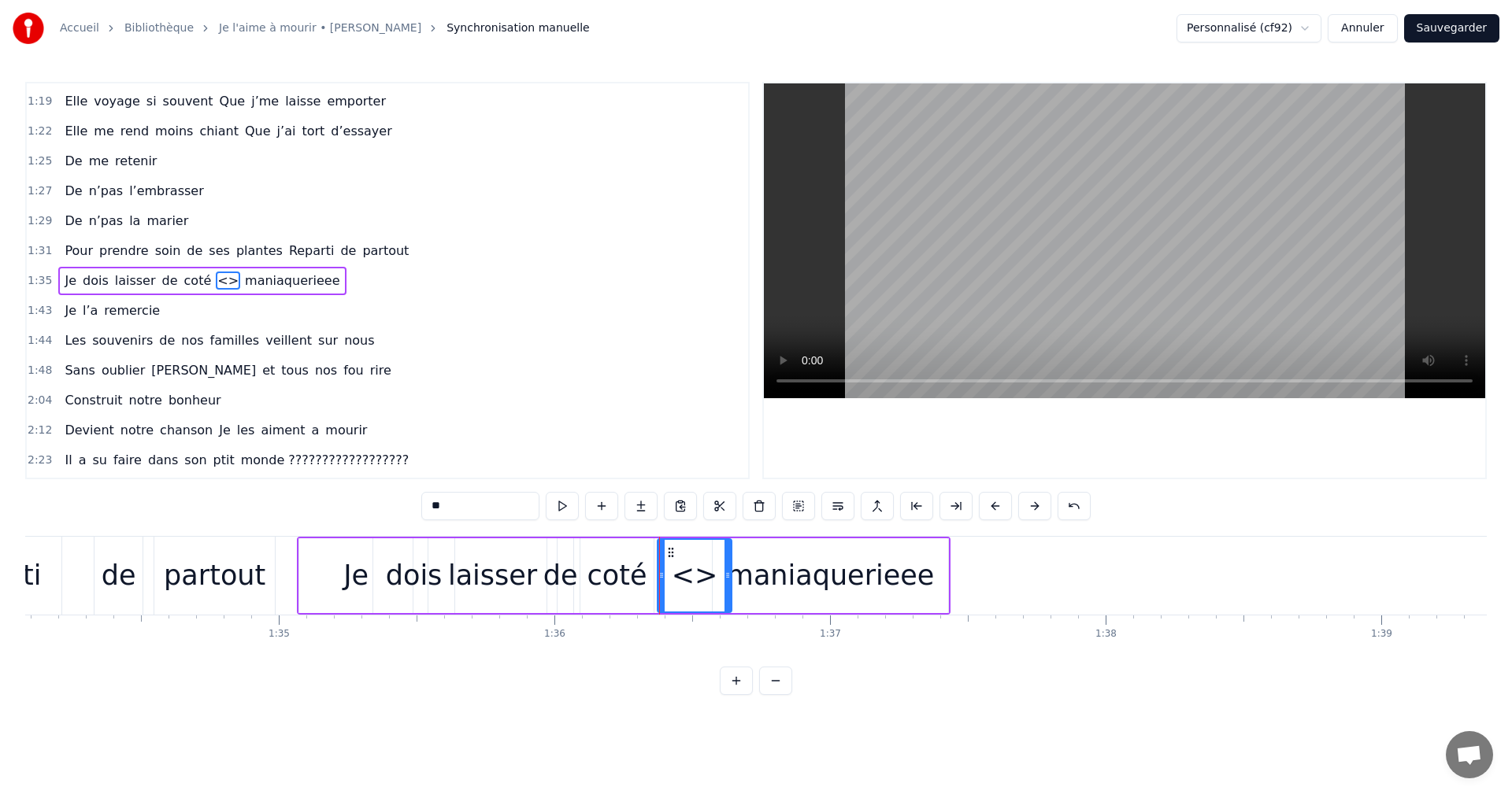
click at [729, 581] on div at bounding box center [727, 576] width 6 height 71
click at [670, 552] on circle at bounding box center [669, 552] width 1 height 1
click at [695, 577] on div "<>" at bounding box center [694, 576] width 46 height 42
drag, startPoint x: 729, startPoint y: 576, endPoint x: 724, endPoint y: 594, distance: 18.7
click at [724, 594] on div at bounding box center [722, 576] width 6 height 71
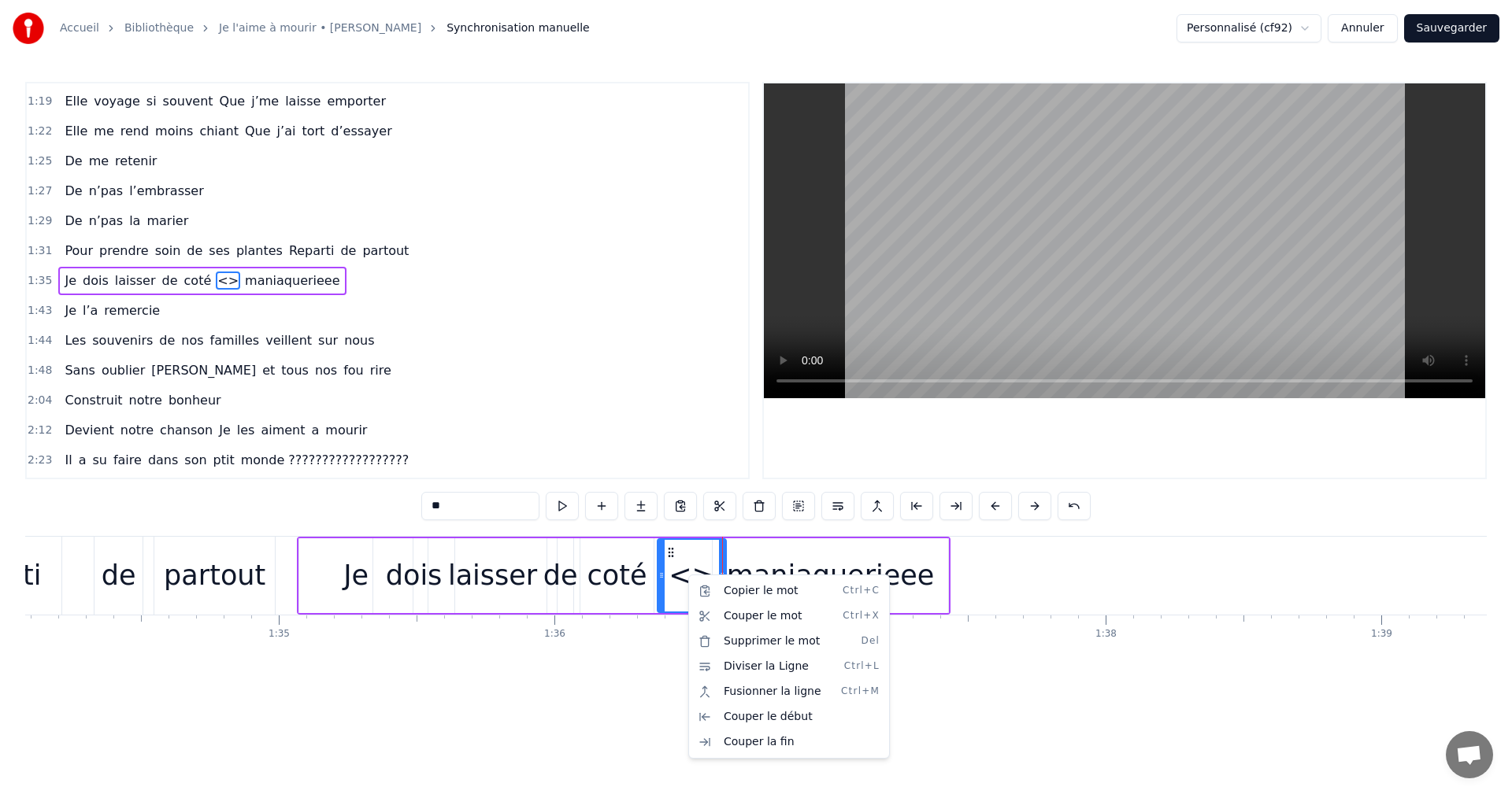
click at [691, 581] on div "Copier le mot Ctrl+C Couper le mot Ctrl+X Supprimer le mot Del Diviser la Ligne…" at bounding box center [788, 666] width 201 height 184
click at [688, 579] on div "Copier le mot Ctrl+C Couper le mot Ctrl+X Supprimer le mot Del Diviser la Ligne…" at bounding box center [788, 666] width 201 height 184
click at [686, 566] on html "Accueil Bibliothèque Je l'aime à mourir • [PERSON_NAME] Synchronisation manuell…" at bounding box center [756, 360] width 1512 height 720
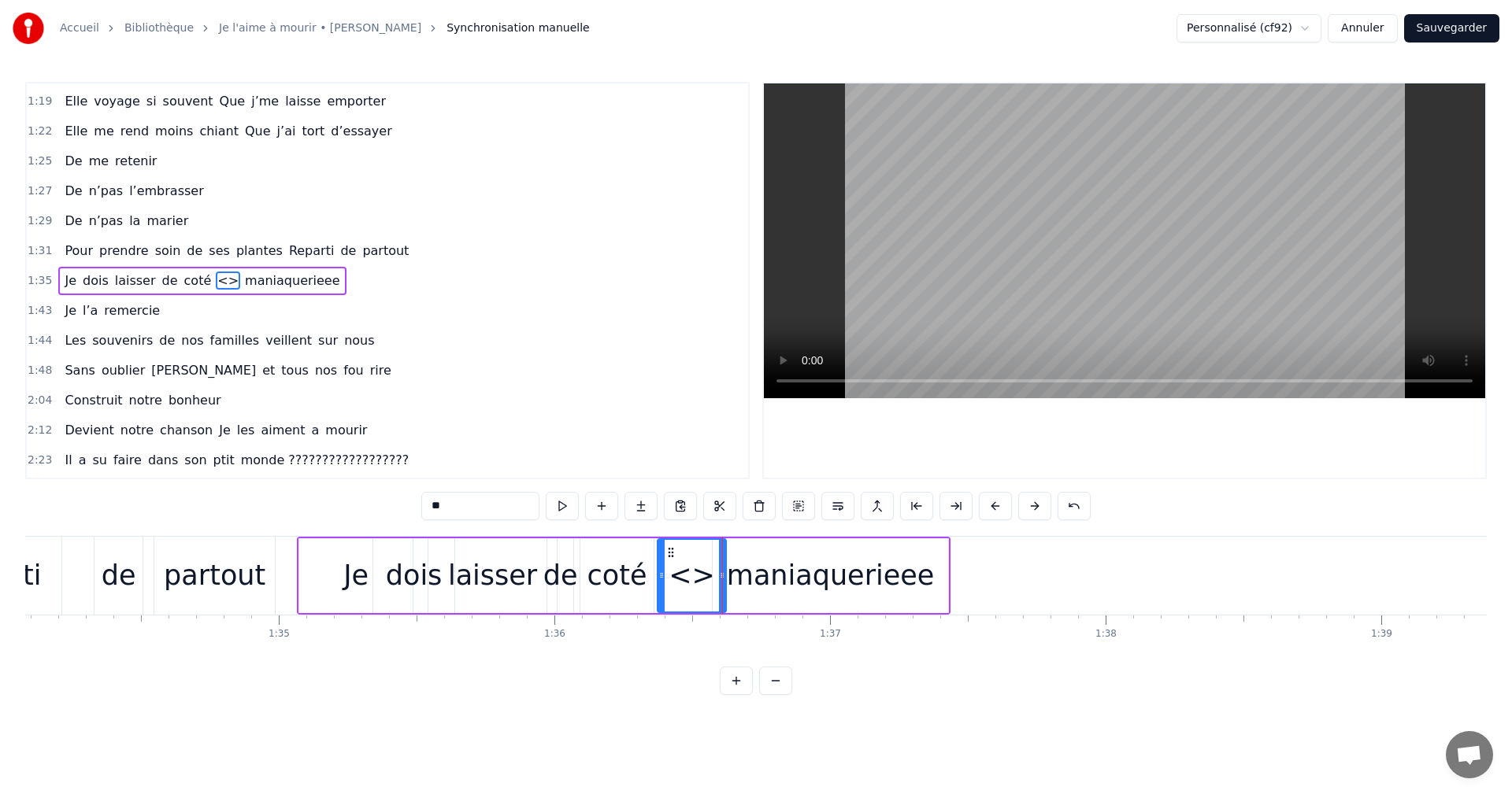
click at [691, 574] on div "<>" at bounding box center [691, 576] width 46 height 42
click at [792, 569] on div "maniaquerieee" at bounding box center [831, 576] width 208 height 42
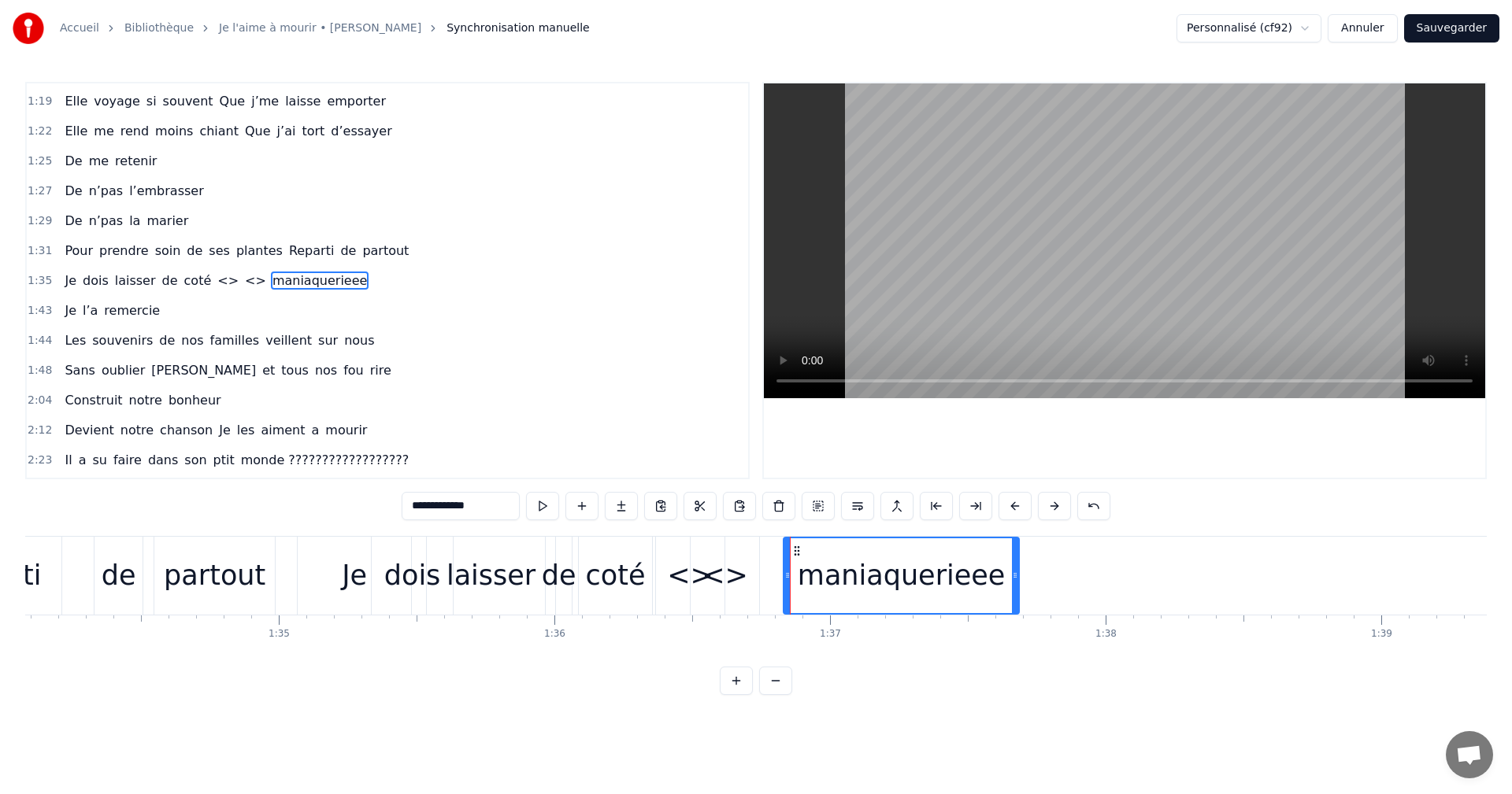
drag, startPoint x: 725, startPoint y: 549, endPoint x: 812, endPoint y: 554, distance: 87.1
click at [803, 554] on icon at bounding box center [797, 551] width 12 height 12
click at [724, 560] on div "<>" at bounding box center [725, 576] width 46 height 42
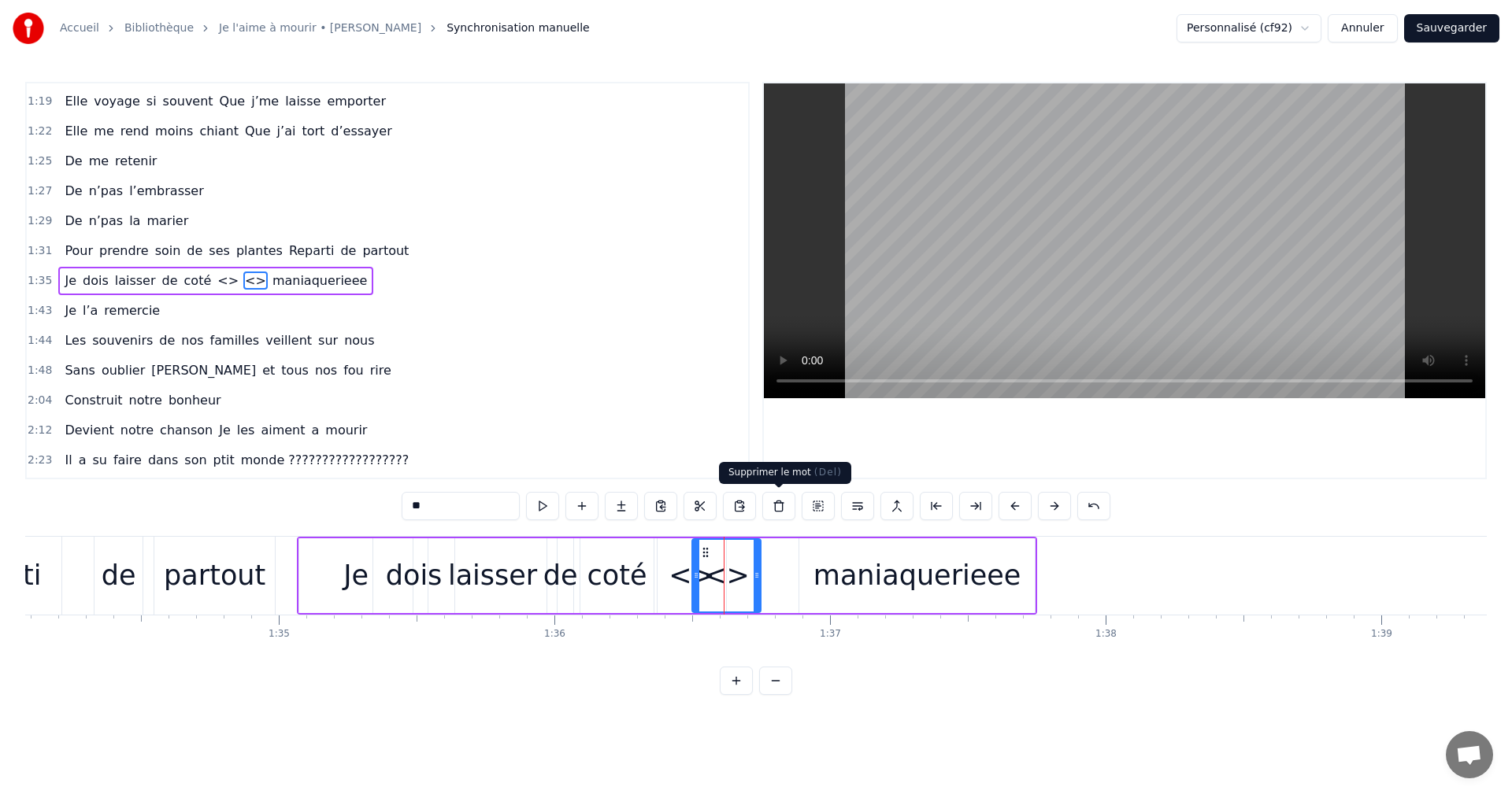
click at [781, 513] on button at bounding box center [779, 506] width 33 height 29
click at [735, 566] on div "<>" at bounding box center [726, 576] width 46 height 42
click at [720, 569] on div "<>" at bounding box center [726, 576] width 46 height 42
click at [736, 568] on div "<>" at bounding box center [726, 576] width 46 height 42
click at [724, 569] on div "<>" at bounding box center [726, 576] width 46 height 42
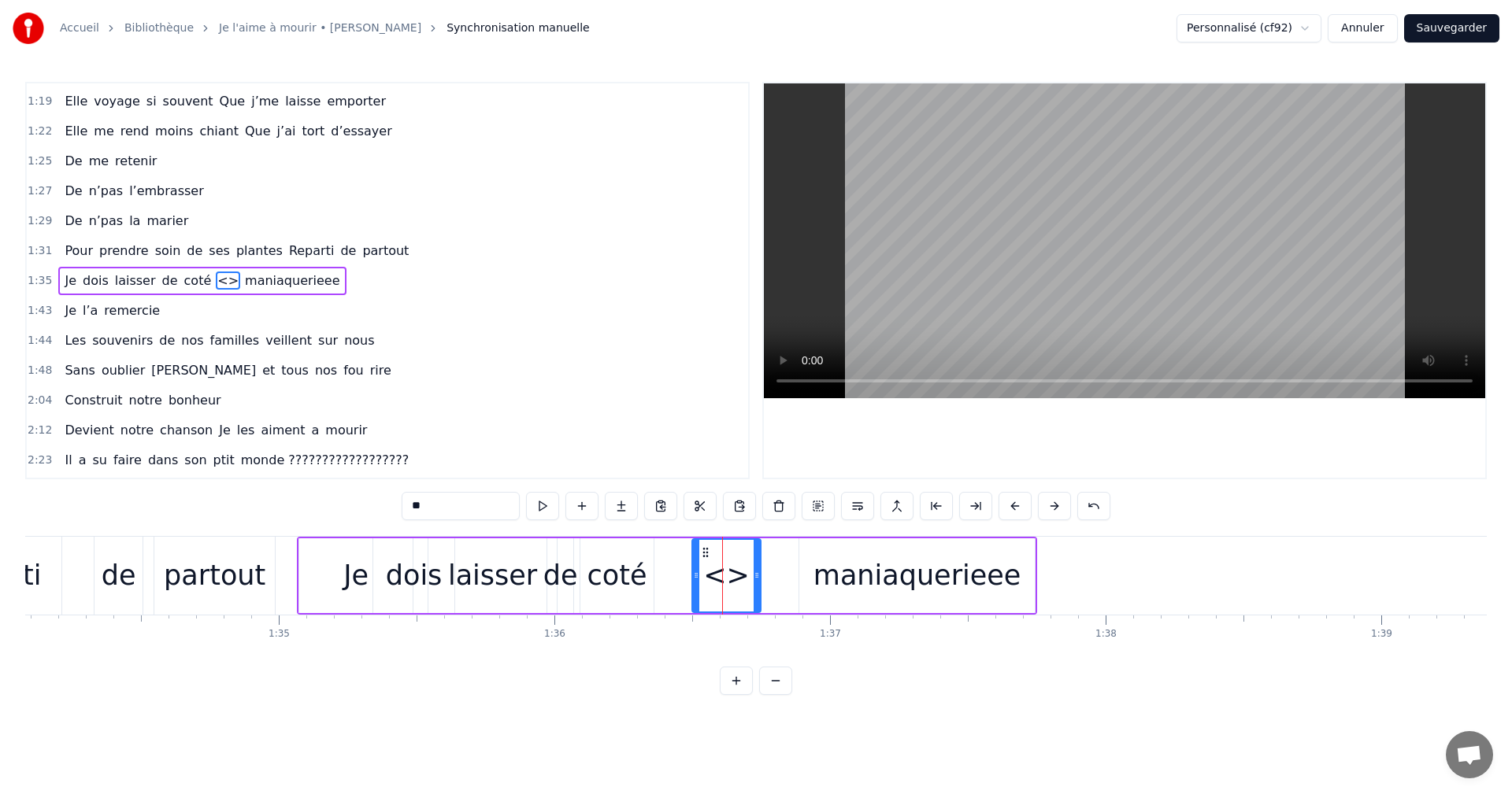
click at [562, 570] on div "de" at bounding box center [561, 576] width 35 height 42
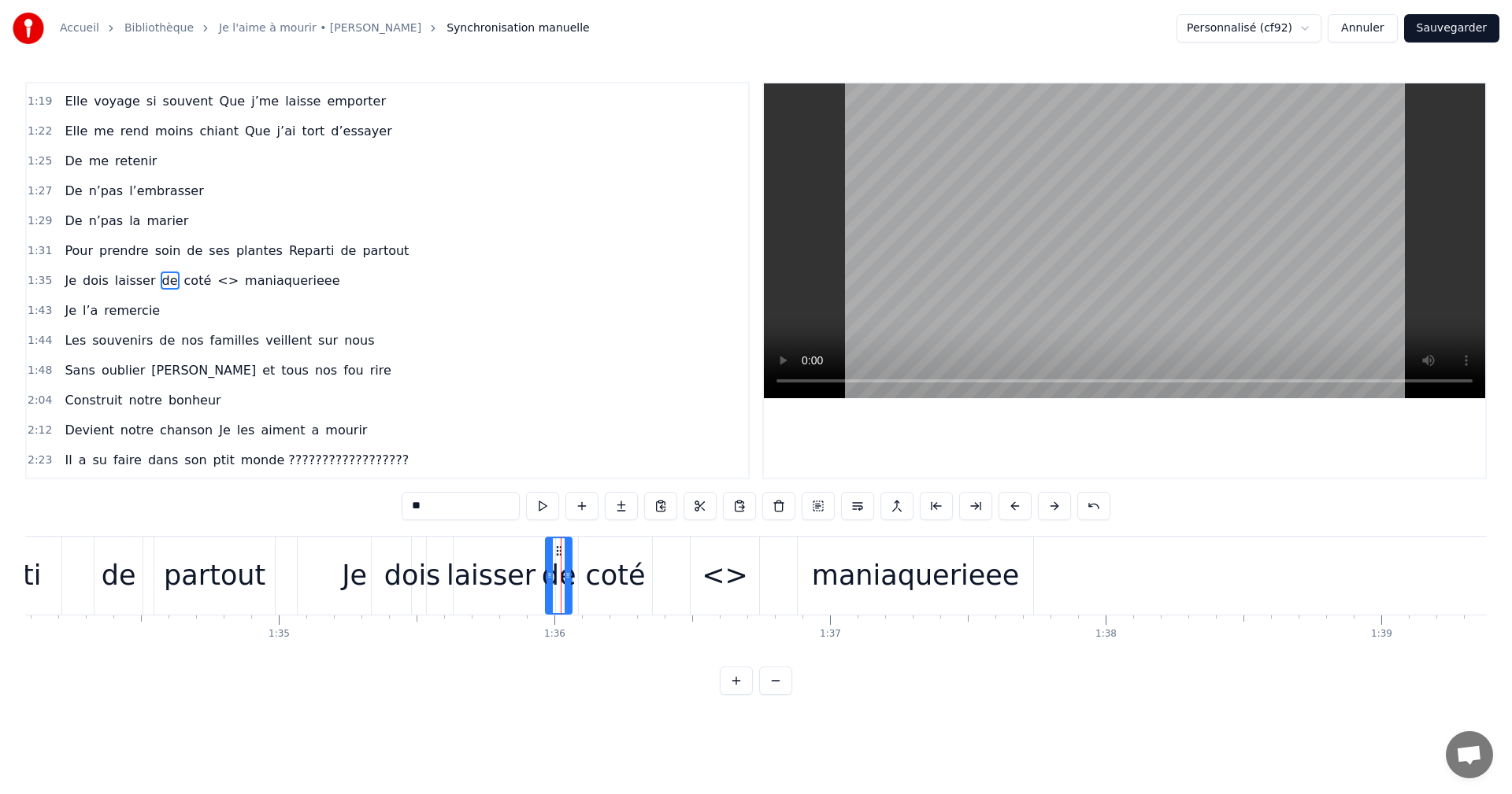
click at [729, 583] on div "<>" at bounding box center [725, 576] width 46 height 42
type input "**"
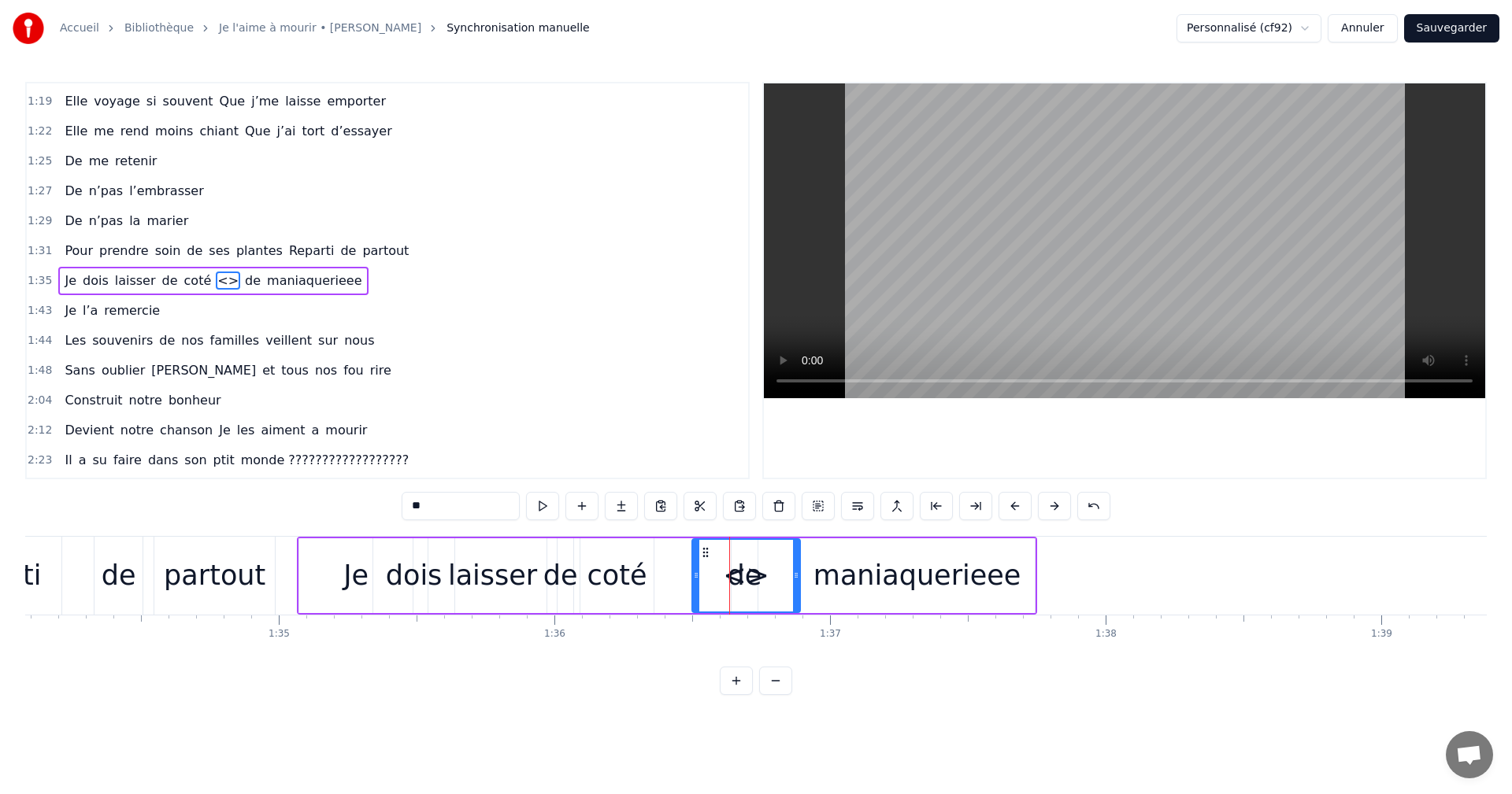
drag, startPoint x: 755, startPoint y: 575, endPoint x: 792, endPoint y: 608, distance: 49.6
click at [793, 608] on div at bounding box center [796, 576] width 6 height 71
drag, startPoint x: 704, startPoint y: 551, endPoint x: 672, endPoint y: 553, distance: 32.1
click at [672, 553] on icon at bounding box center [674, 553] width 12 height 12
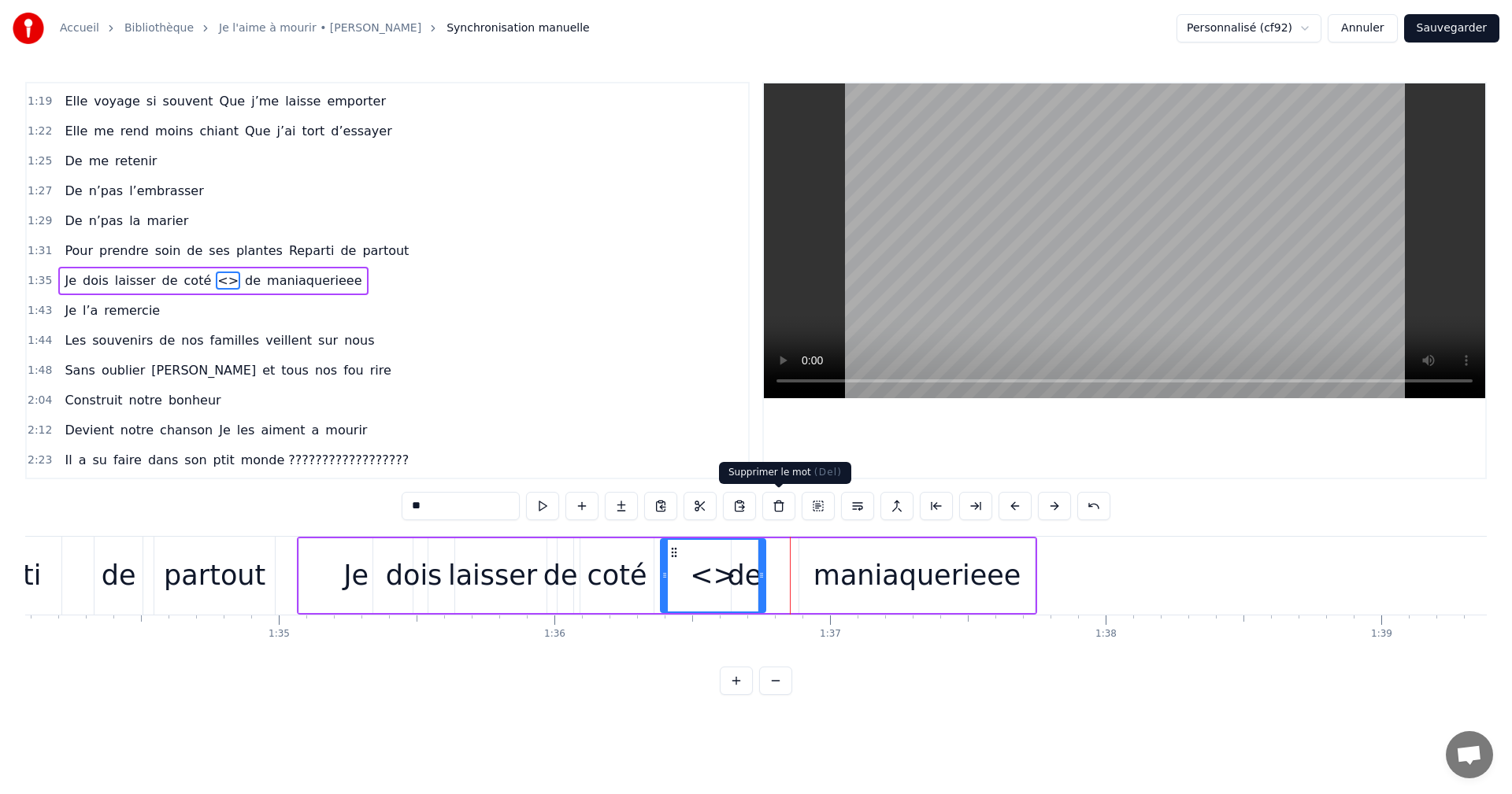
click at [773, 506] on button at bounding box center [779, 506] width 33 height 29
click at [675, 553] on icon at bounding box center [674, 553] width 12 height 12
click at [759, 580] on icon at bounding box center [761, 575] width 6 height 12
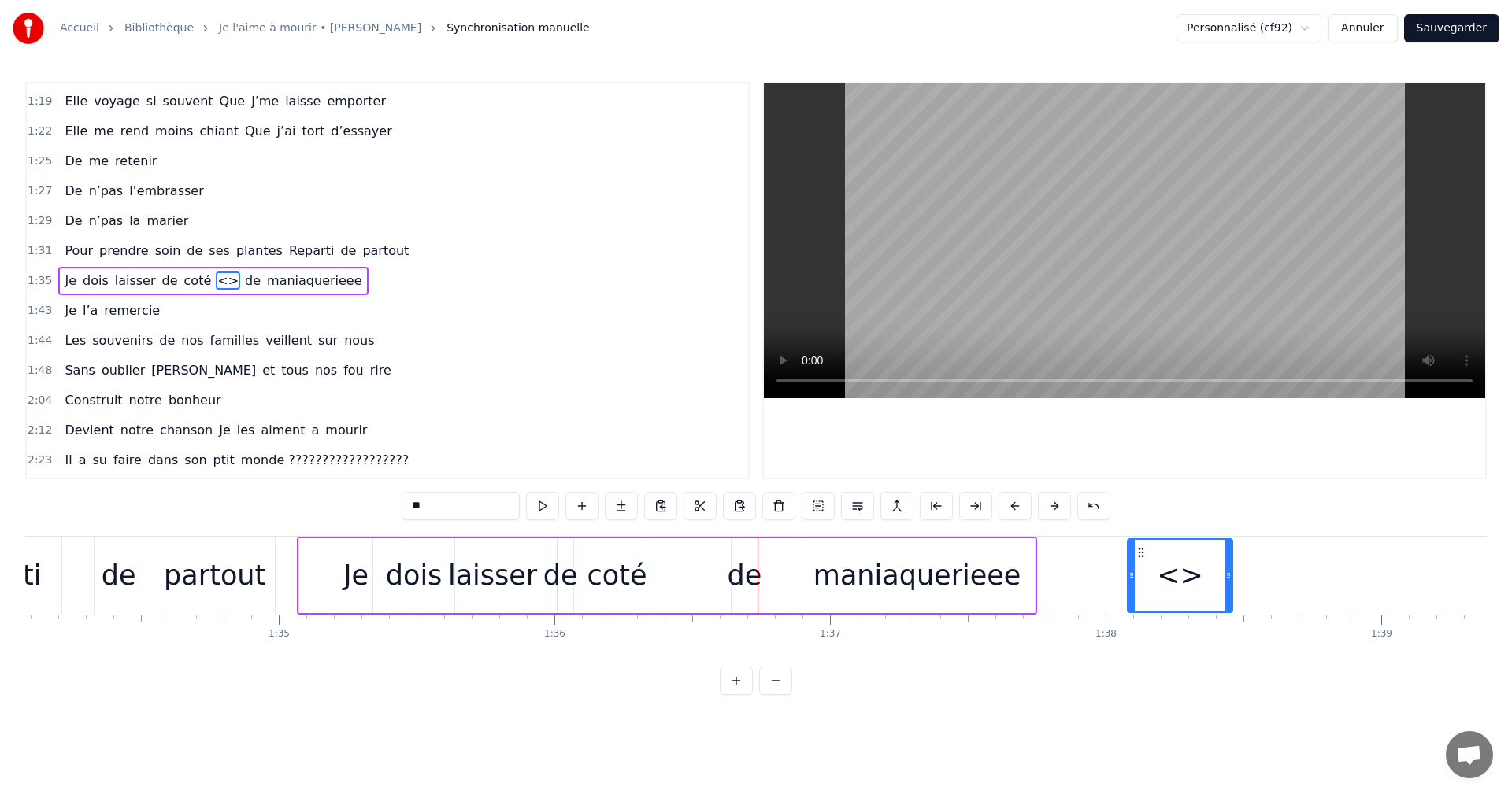
drag, startPoint x: 676, startPoint y: 551, endPoint x: 1160, endPoint y: 574, distance: 484.5
click at [774, 510] on button at bounding box center [779, 506] width 33 height 29
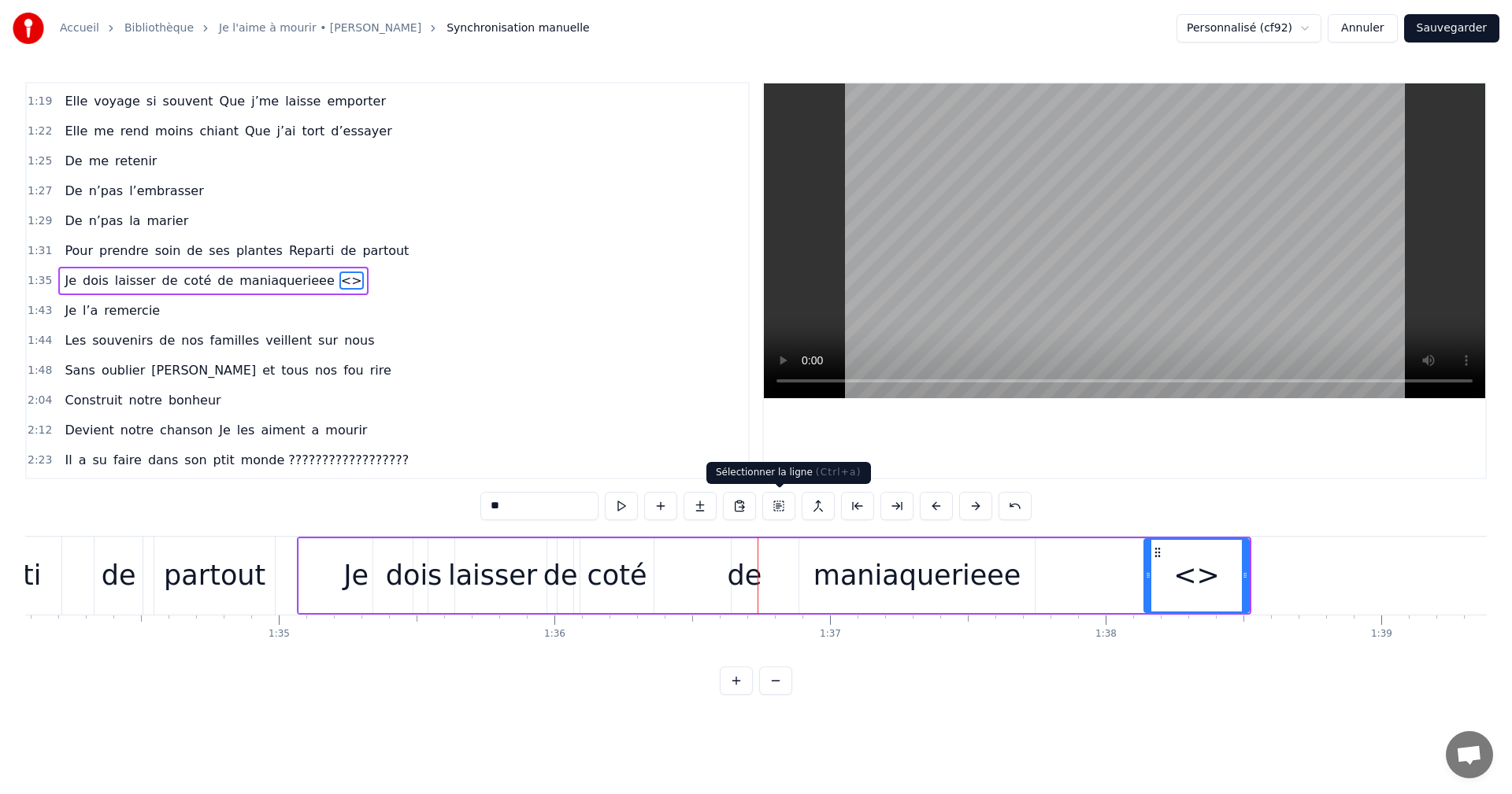
click at [778, 508] on button at bounding box center [779, 506] width 33 height 29
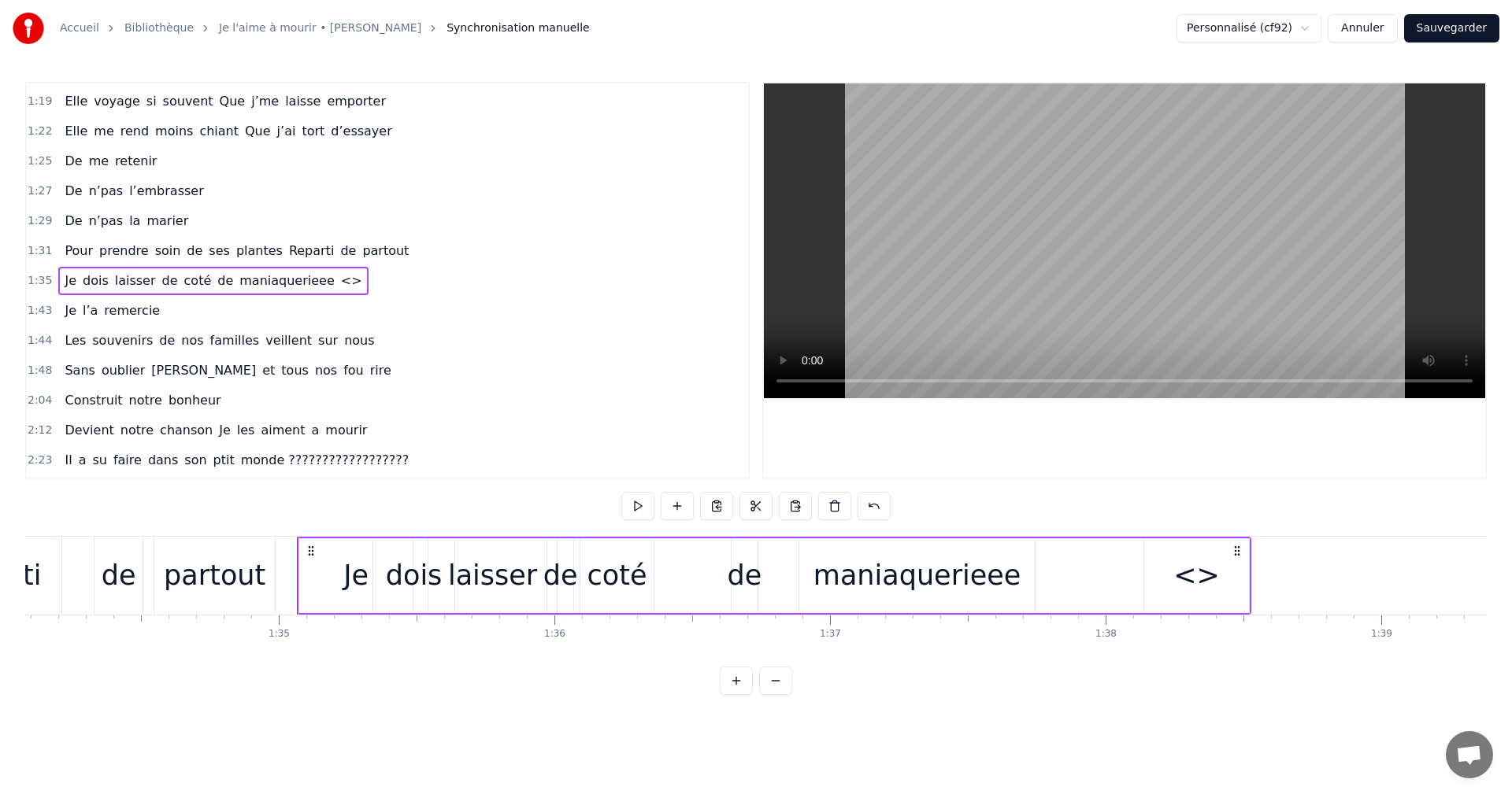
click at [1201, 581] on div "<>" at bounding box center [1196, 576] width 46 height 42
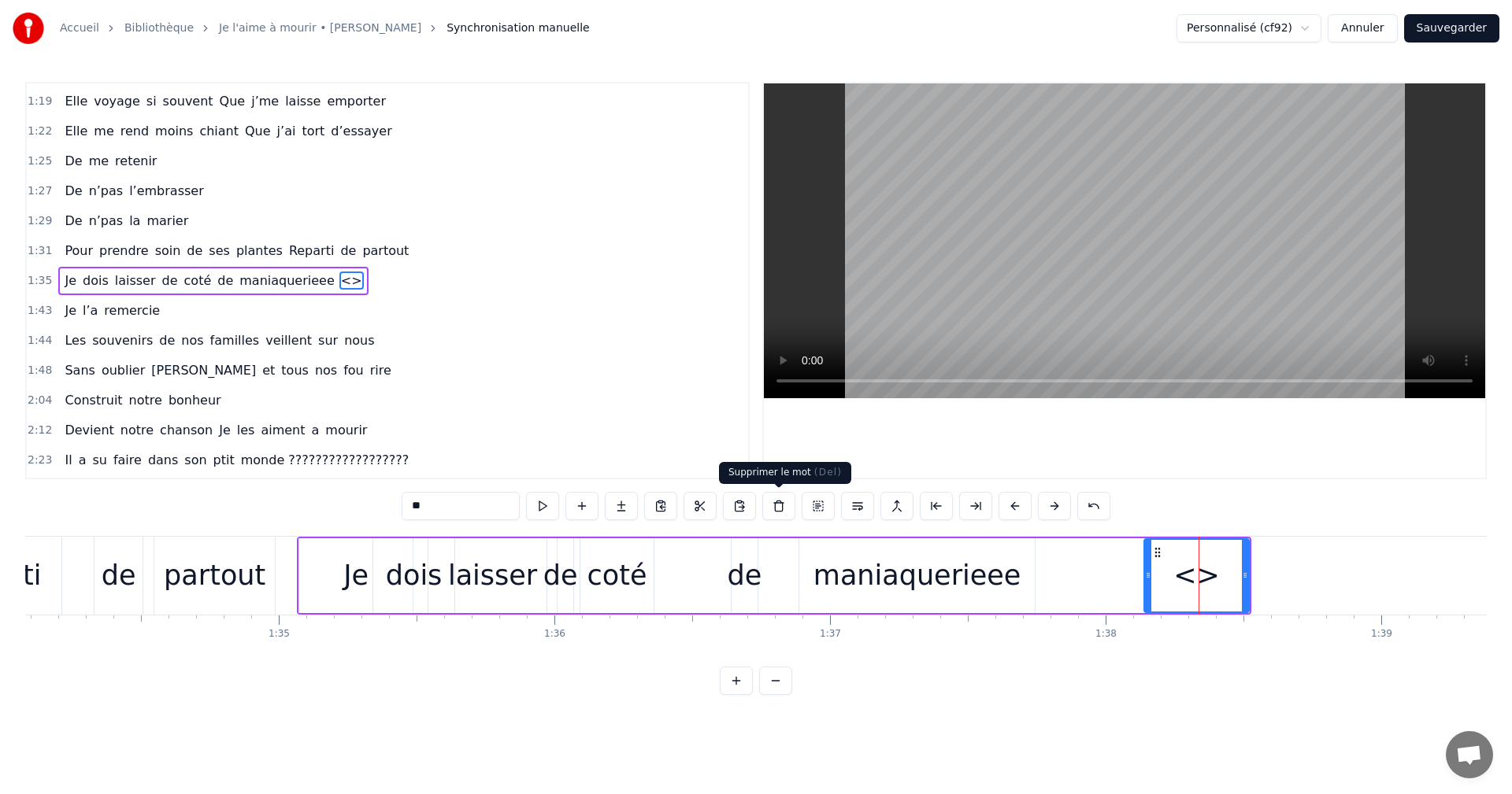
click at [776, 512] on button at bounding box center [779, 506] width 33 height 29
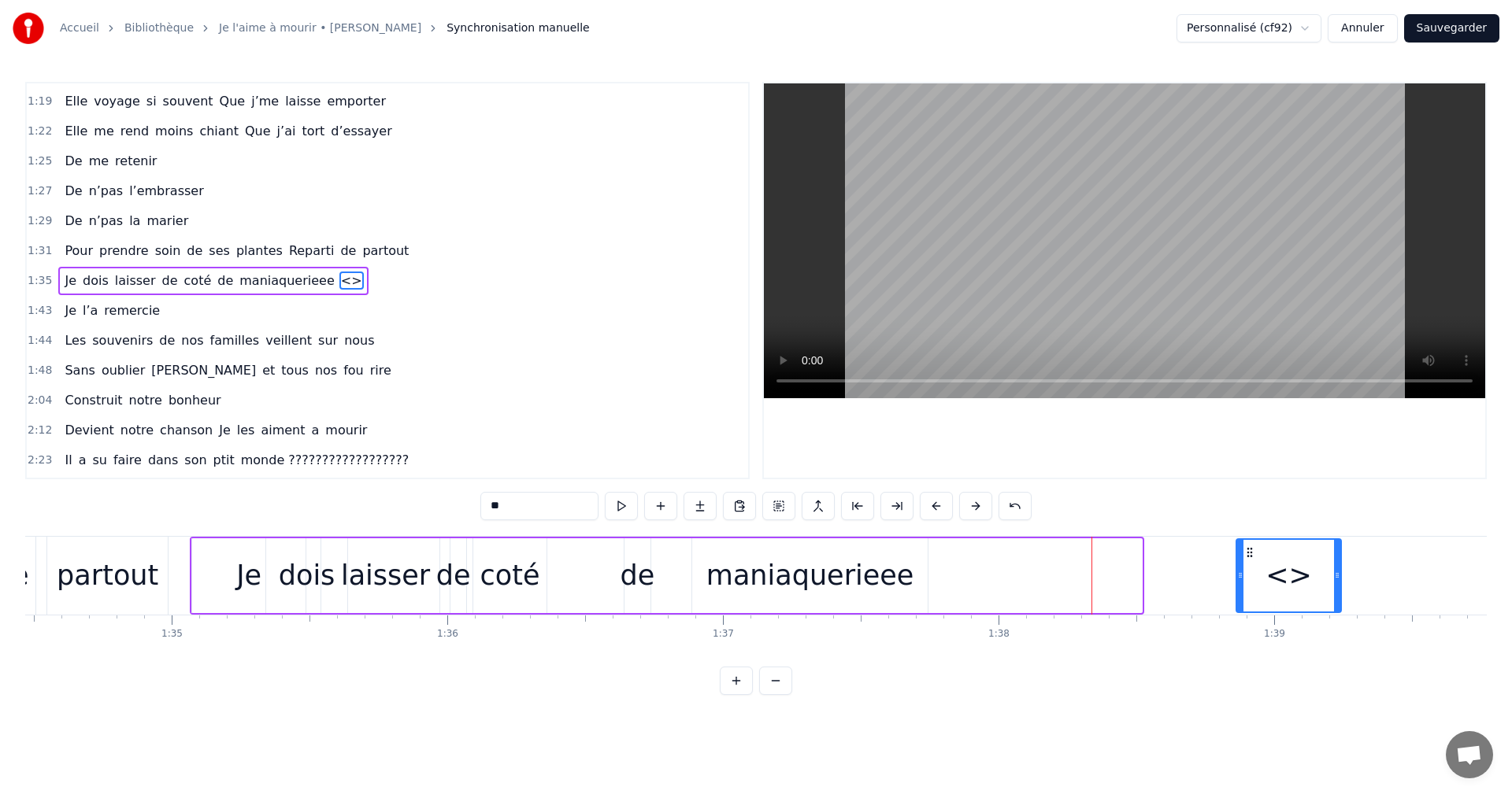
drag, startPoint x: 1158, startPoint y: 548, endPoint x: 1263, endPoint y: 564, distance: 106.2
click at [1263, 564] on div "<>" at bounding box center [1289, 576] width 103 height 71
click at [1265, 554] on icon at bounding box center [1263, 553] width 12 height 12
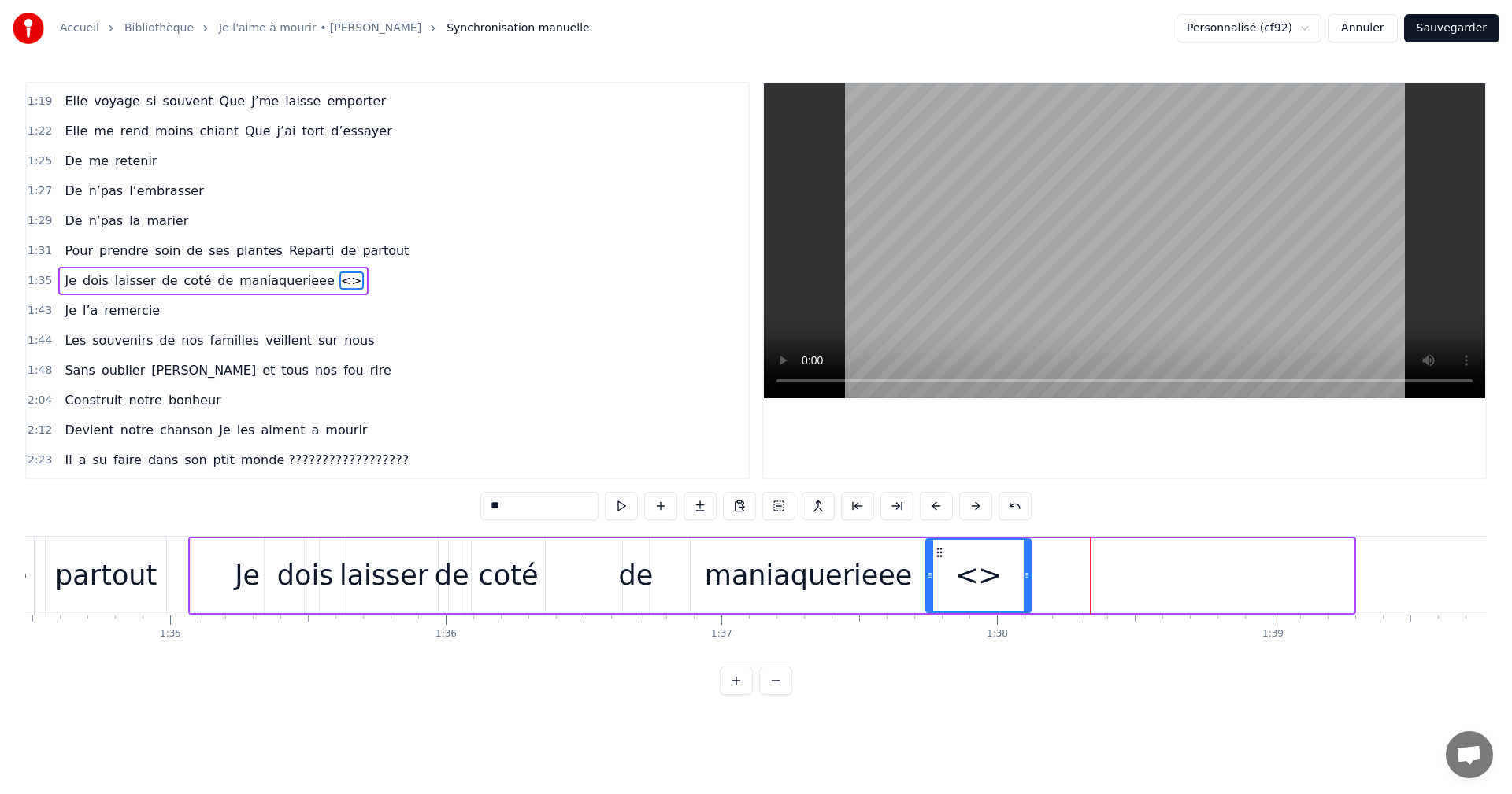
drag, startPoint x: 1265, startPoint y: 554, endPoint x: 945, endPoint y: 587, distance: 321.7
click at [945, 587] on div "<>" at bounding box center [978, 576] width 103 height 71
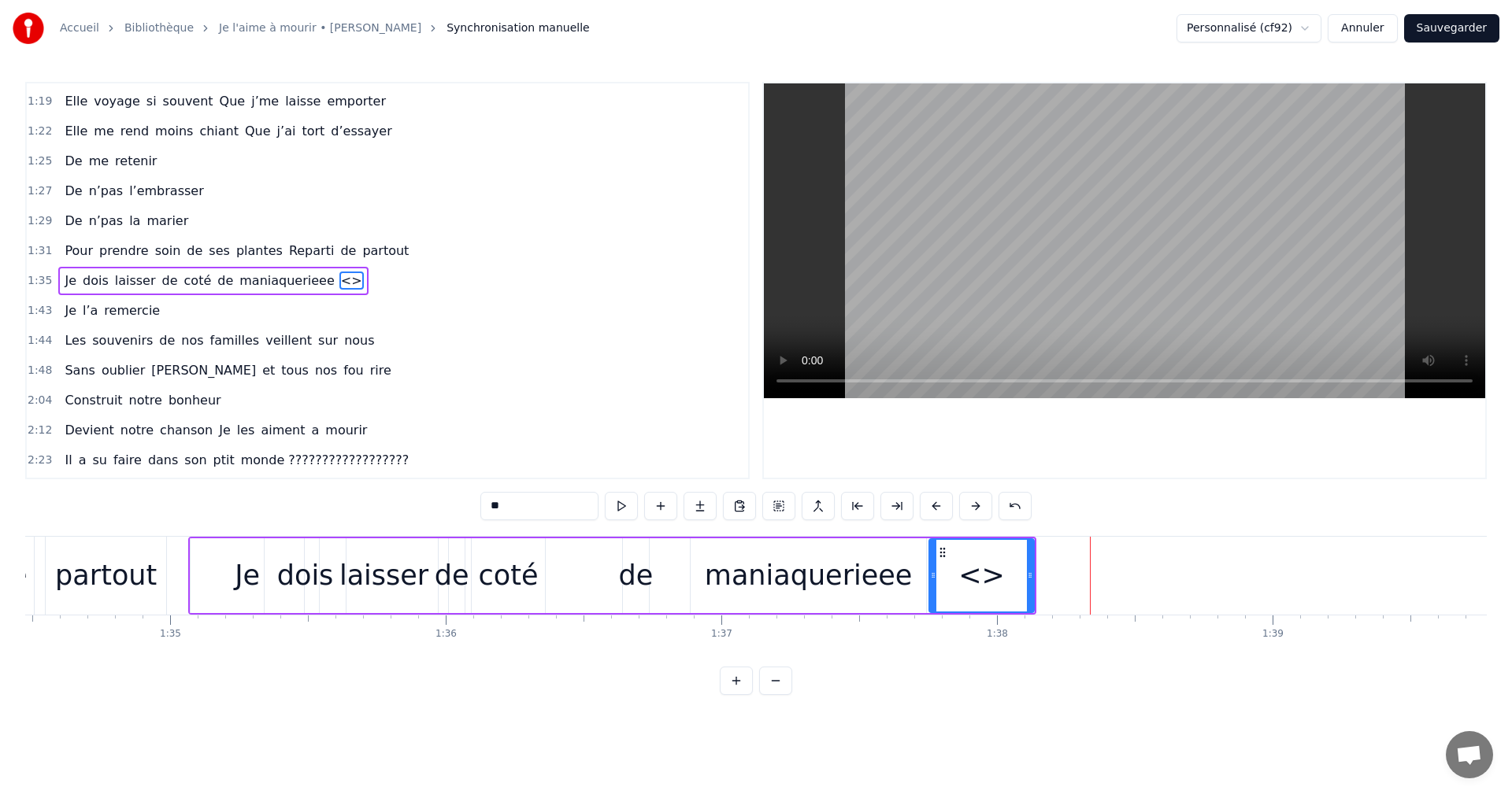
click at [941, 540] on div "<>" at bounding box center [982, 576] width 103 height 71
drag, startPoint x: 943, startPoint y: 547, endPoint x: 967, endPoint y: 566, distance: 30.6
click at [967, 566] on div "<>" at bounding box center [1007, 576] width 103 height 71
click at [967, 554] on icon at bounding box center [967, 553] width 12 height 12
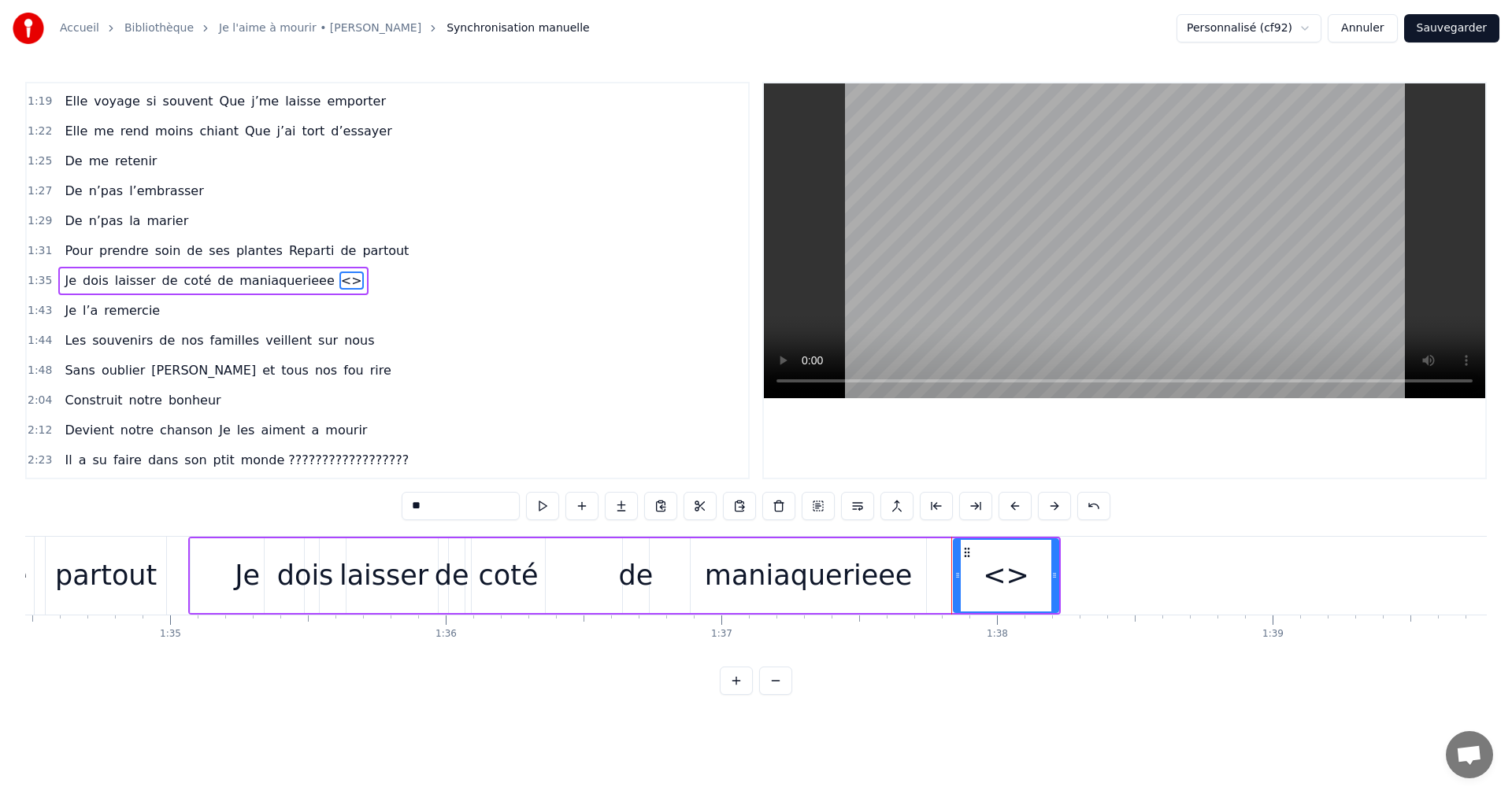
click at [967, 554] on icon at bounding box center [967, 553] width 12 height 12
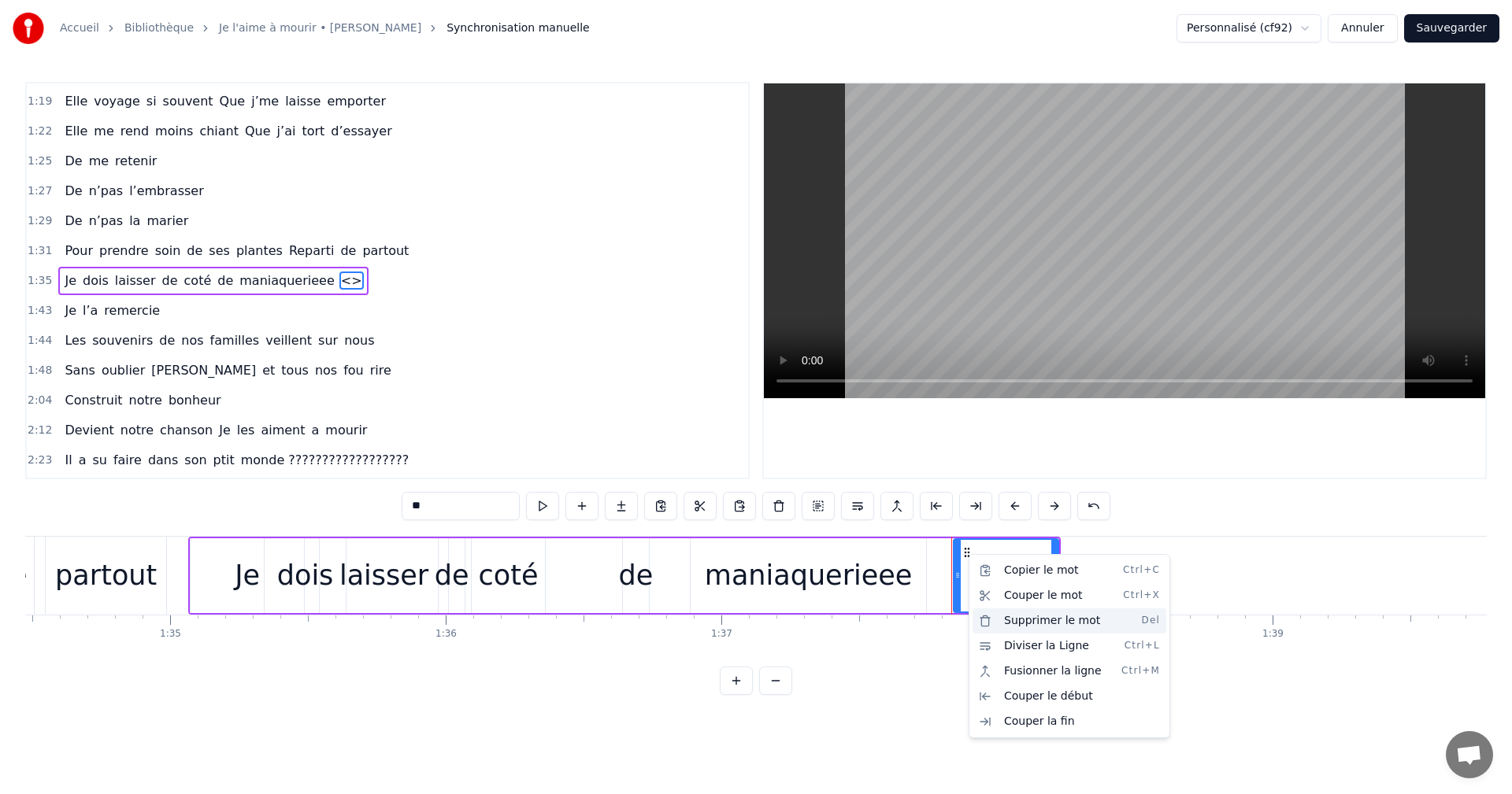
click at [1023, 620] on div "Supprimer le mot Del" at bounding box center [1069, 621] width 194 height 25
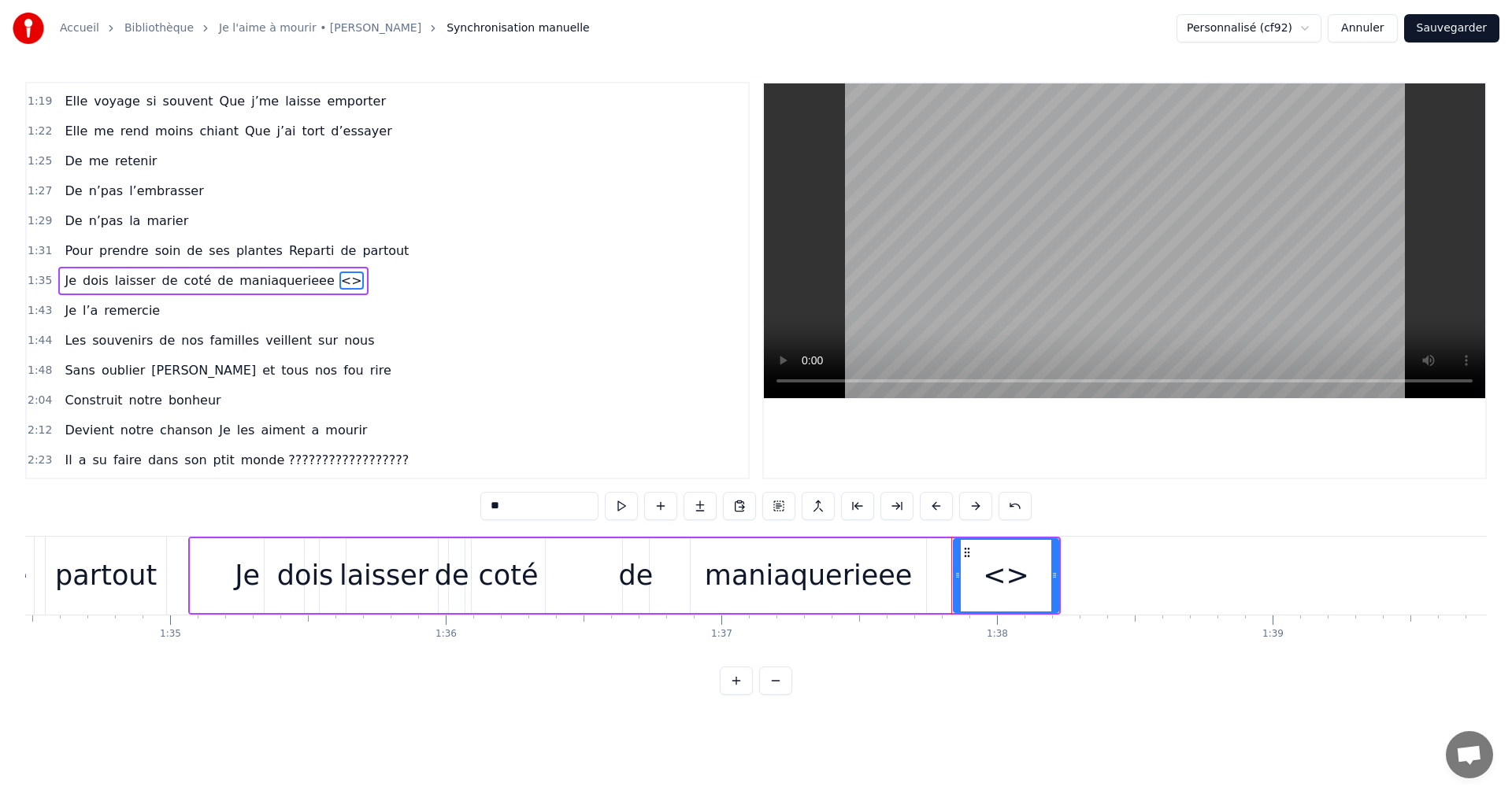
click at [587, 564] on div "Je dois laisser [PERSON_NAME] de maniaquerieee <>" at bounding box center [624, 575] width 873 height 78
click at [630, 569] on div "de" at bounding box center [637, 576] width 35 height 42
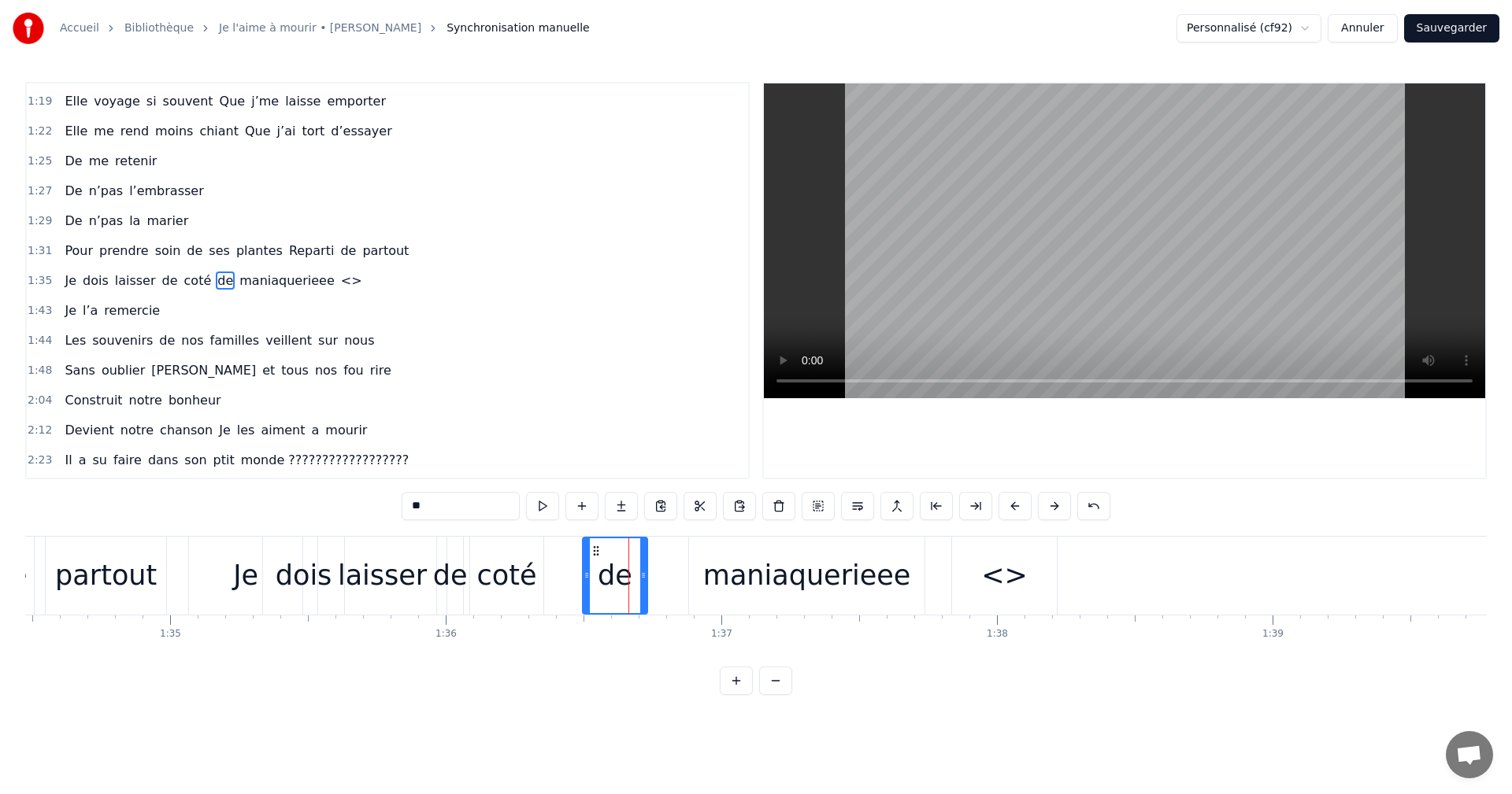
drag, startPoint x: 623, startPoint y: 577, endPoint x: 584, endPoint y: 582, distance: 39.3
click at [584, 582] on div at bounding box center [586, 576] width 6 height 75
click at [642, 575] on icon at bounding box center [640, 575] width 6 height 12
click at [623, 573] on div "de" at bounding box center [614, 576] width 35 height 42
click at [630, 581] on div "de" at bounding box center [613, 576] width 60 height 75
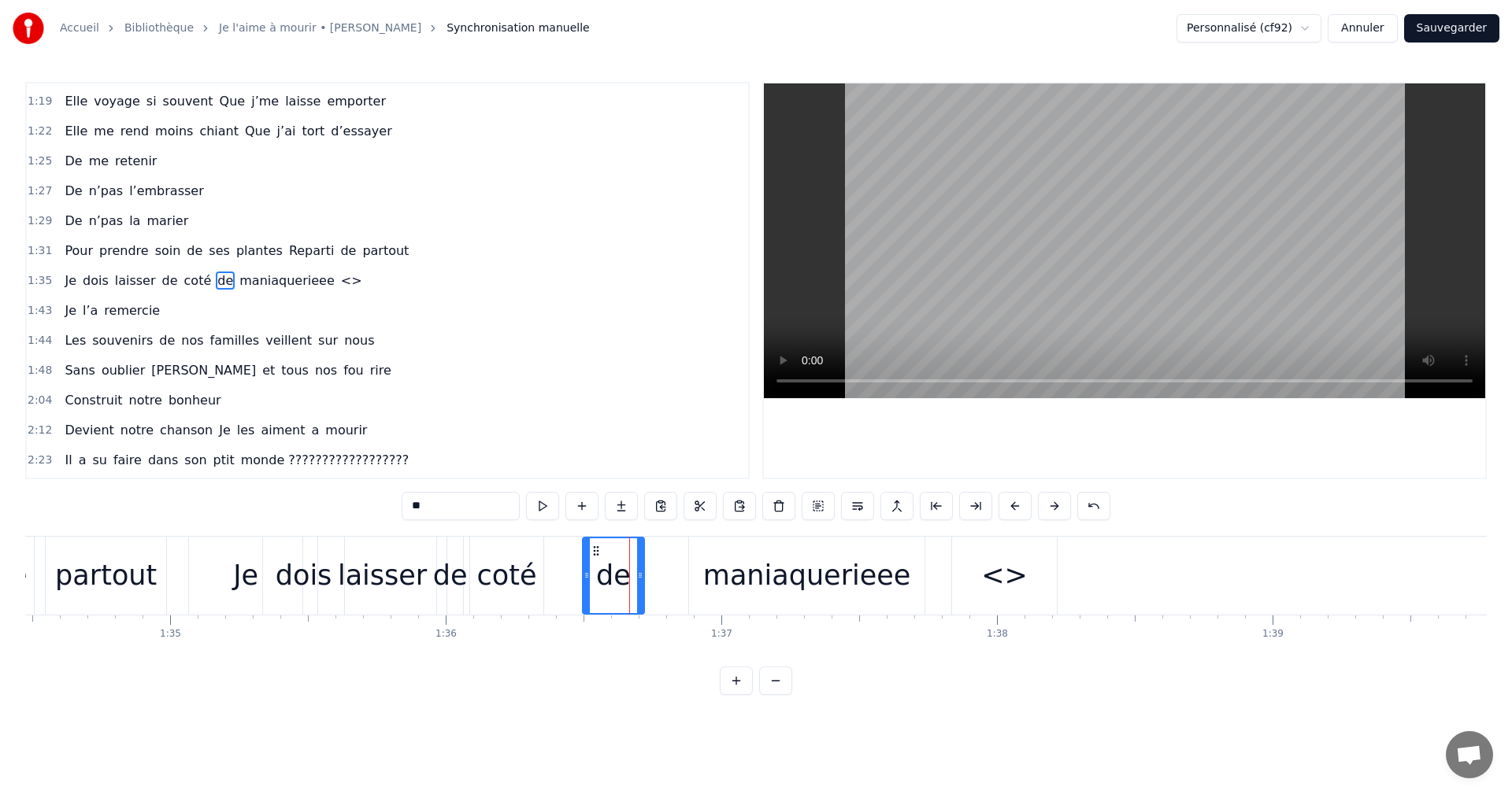
click at [630, 581] on div at bounding box center [630, 575] width 1 height 78
click at [630, 581] on div "de" at bounding box center [613, 575] width 61 height 78
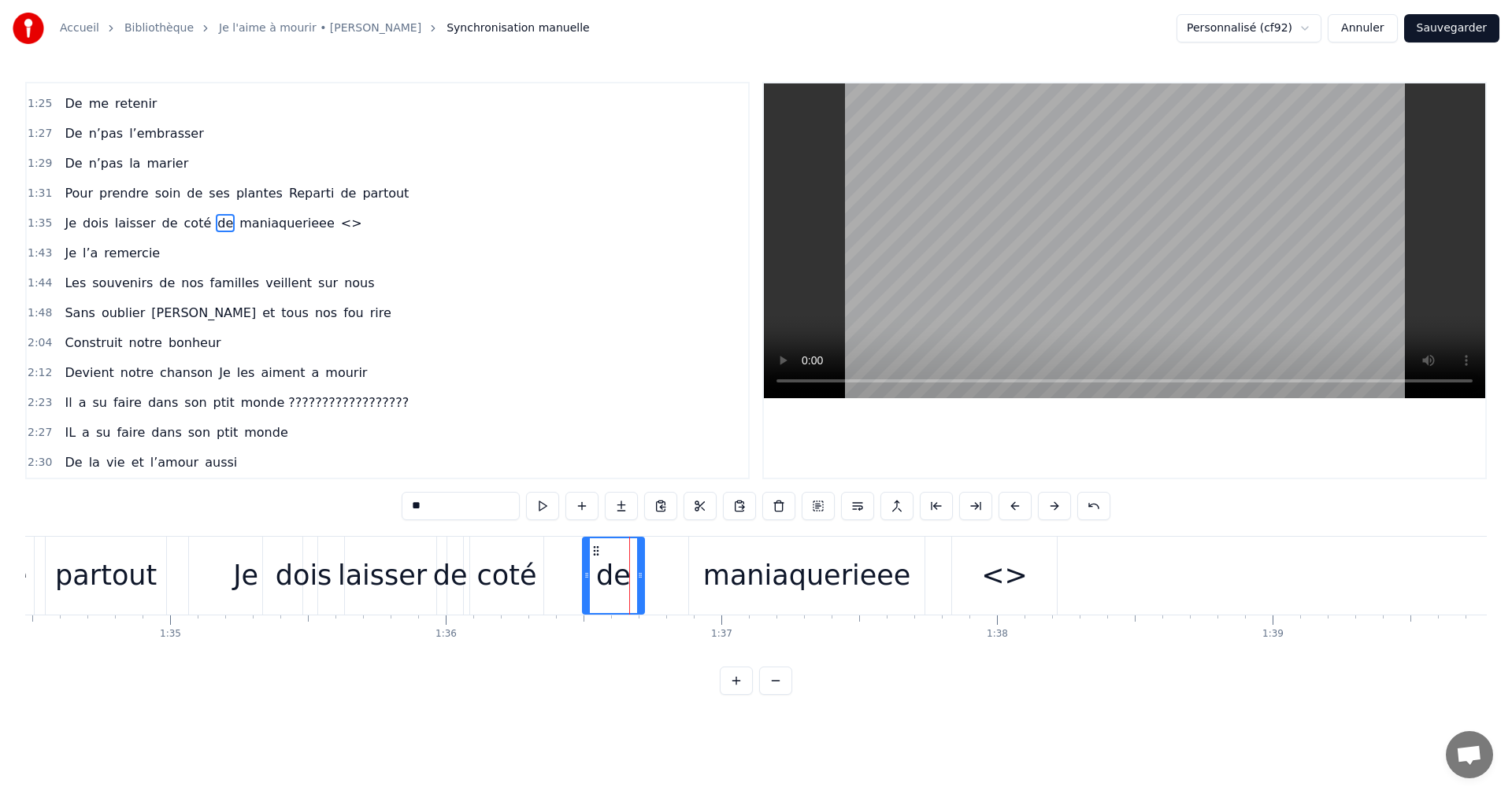
scroll to position [677, 0]
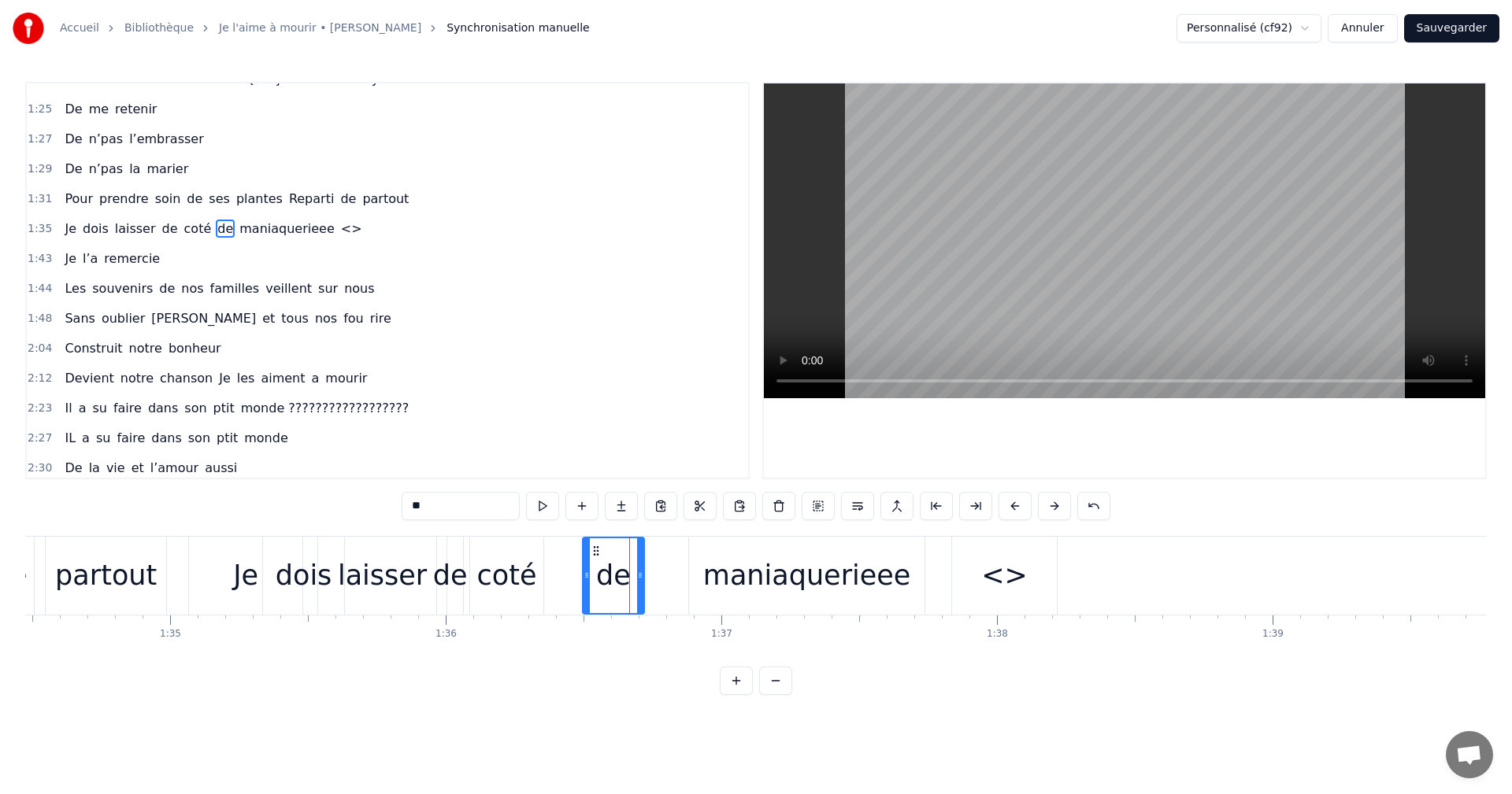
click at [87, 467] on span "la" at bounding box center [94, 468] width 14 height 18
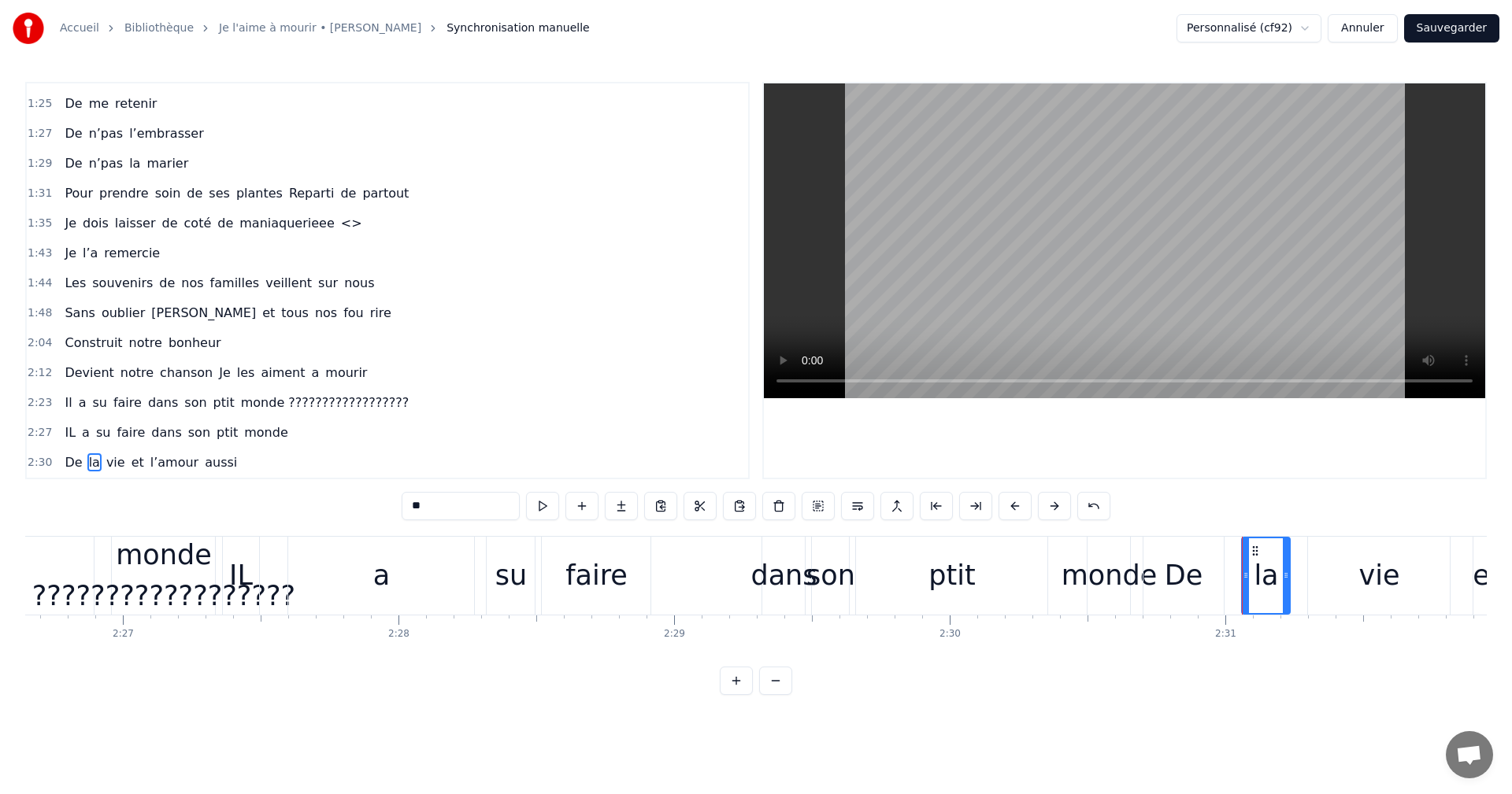
scroll to position [0, 41561]
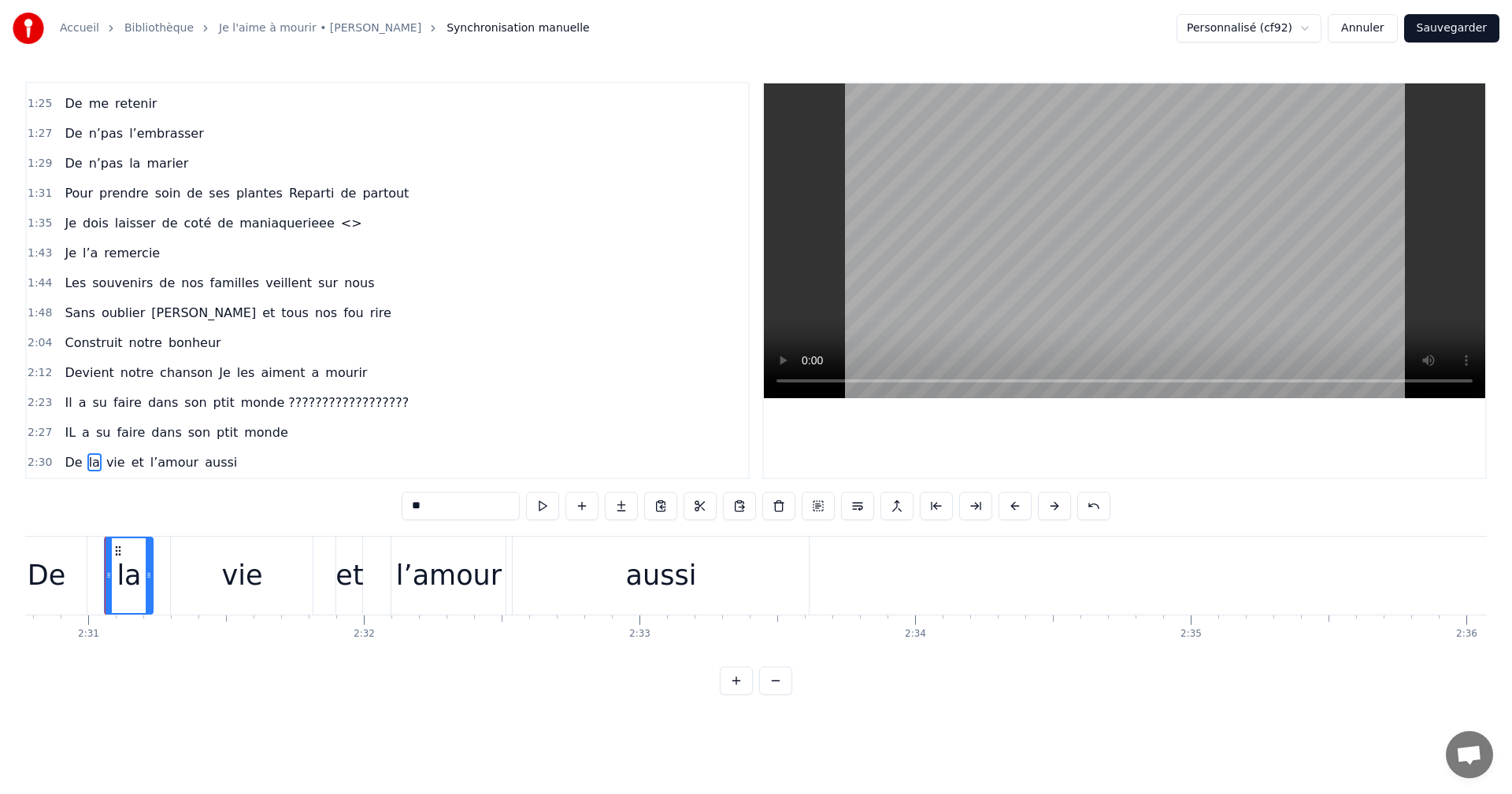
drag, startPoint x: 1392, startPoint y: 667, endPoint x: 1110, endPoint y: 680, distance: 282.3
click at [1110, 680] on div "0:06 Moi la mécanique, les moteurs , les camions 0:09 Mon passé de pompier , la…" at bounding box center [756, 389] width 1461 height 614
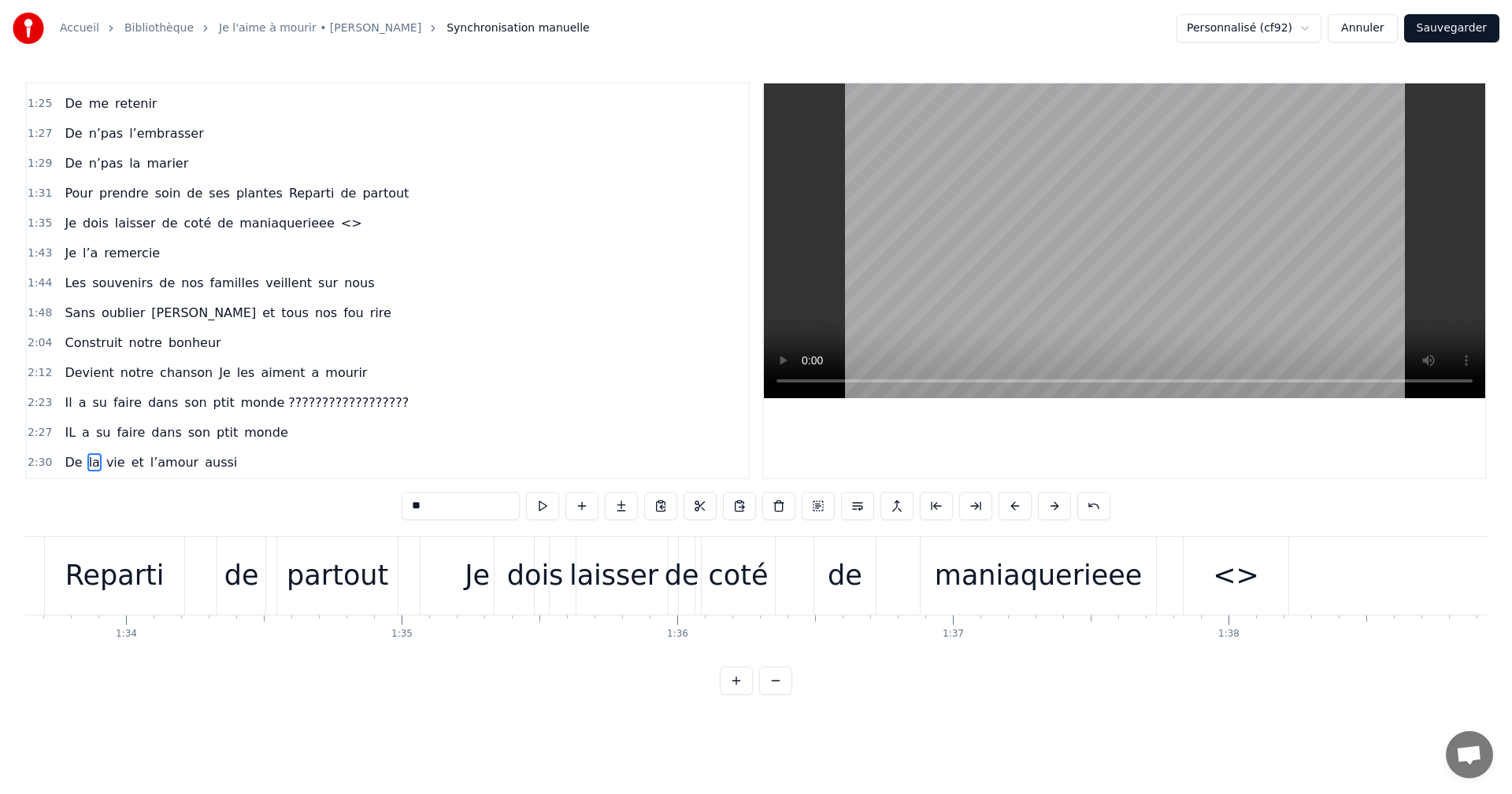
scroll to position [0, 25835]
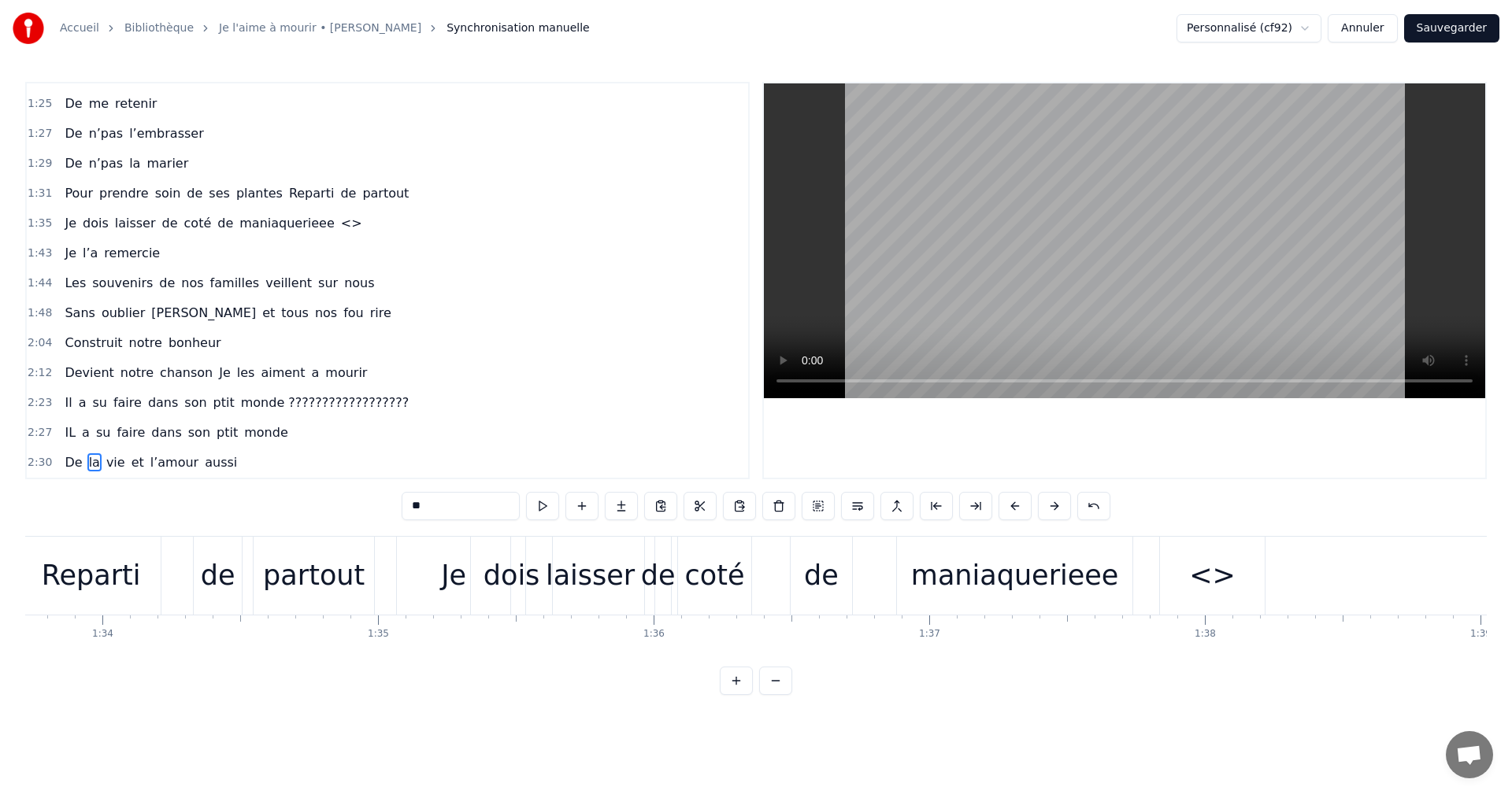
click at [819, 581] on div "de" at bounding box center [821, 576] width 35 height 42
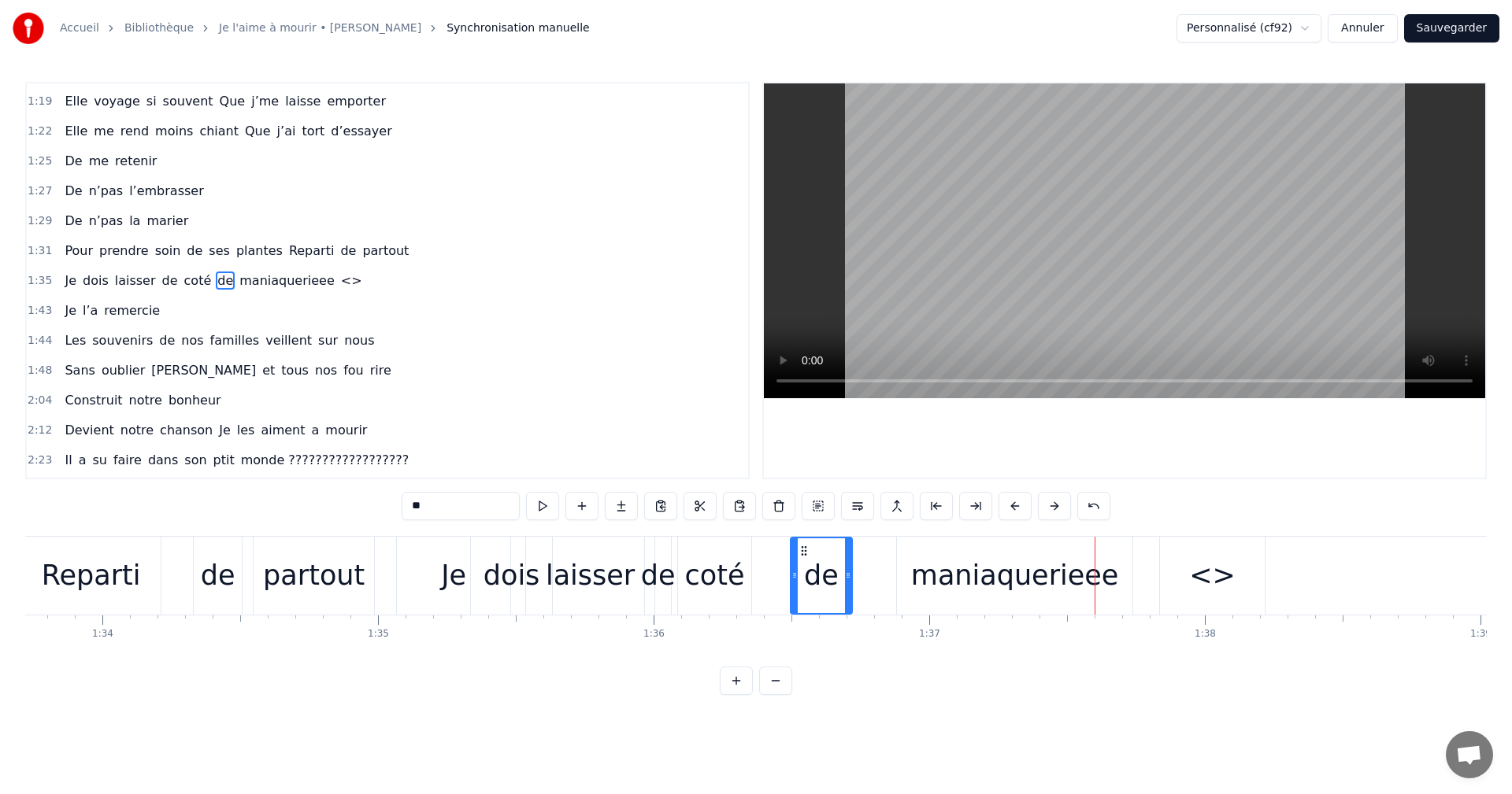
click at [215, 276] on span "de" at bounding box center [225, 281] width 19 height 18
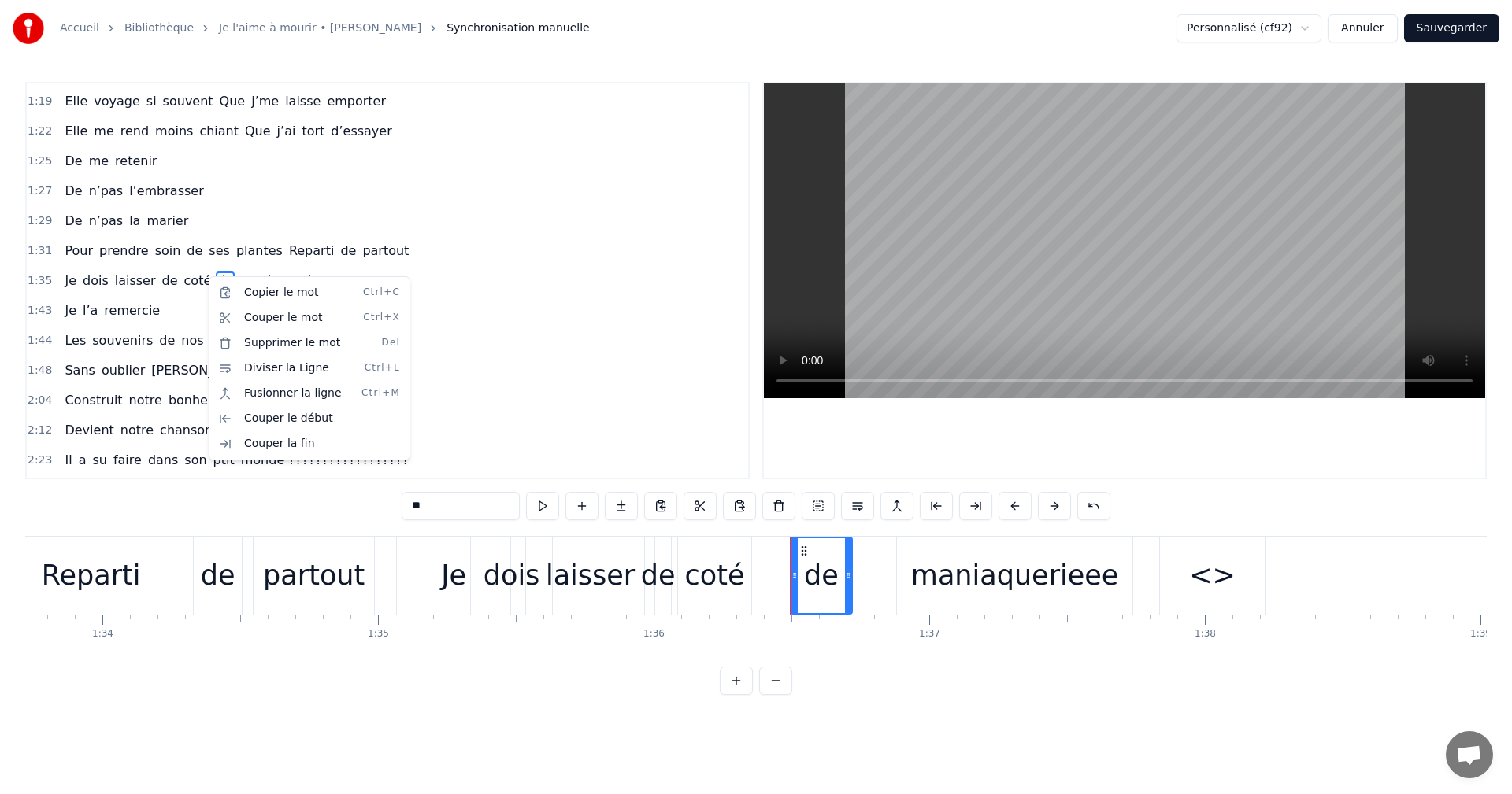
click at [493, 321] on html "Accueil Bibliothèque Je l'aime à mourir • [PERSON_NAME] Synchronisation manuell…" at bounding box center [756, 360] width 1512 height 720
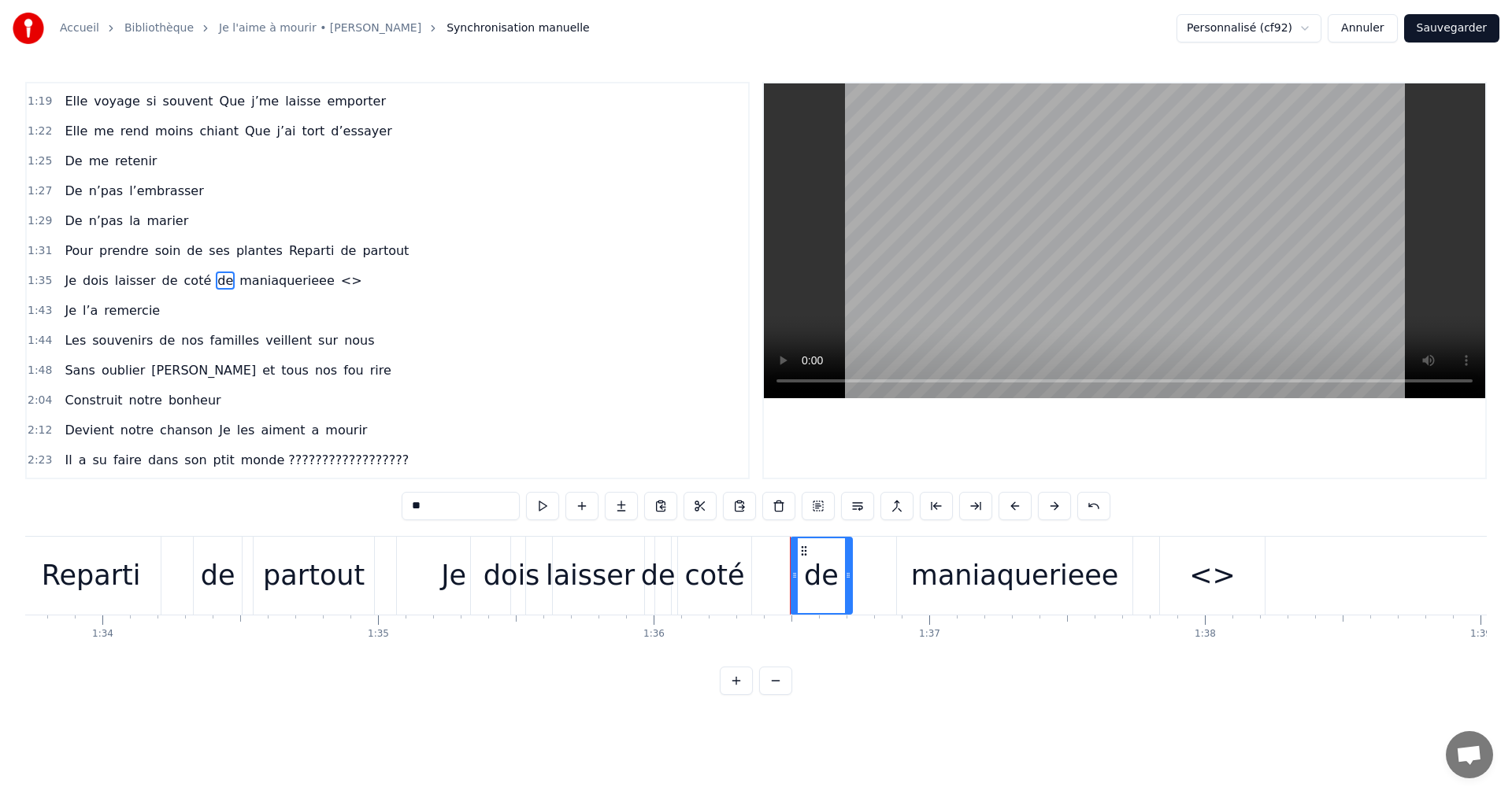
click at [339, 279] on span "<>" at bounding box center [351, 281] width 24 height 18
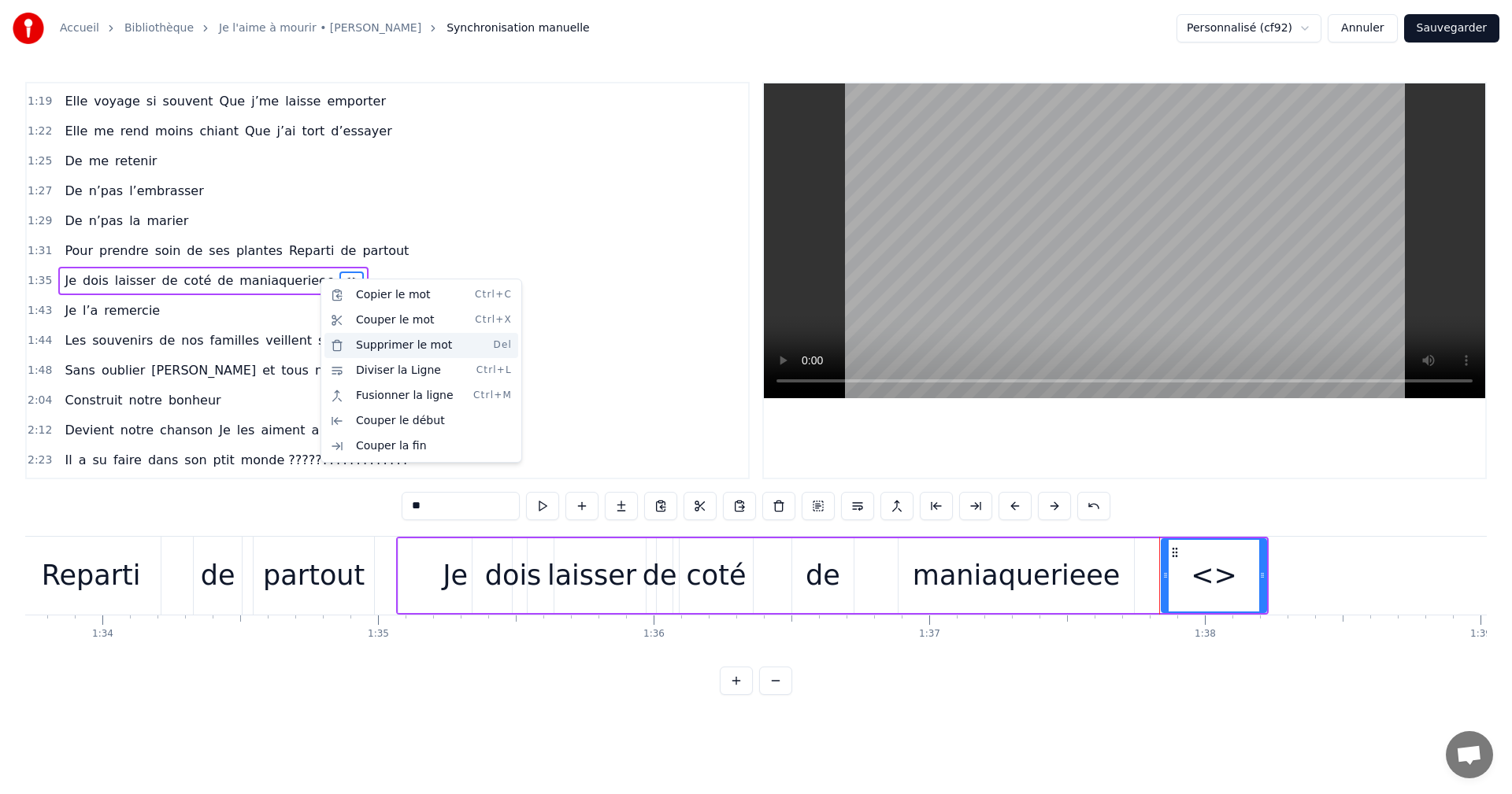
click at [381, 338] on div "Supprimer le mot Del" at bounding box center [421, 345] width 194 height 25
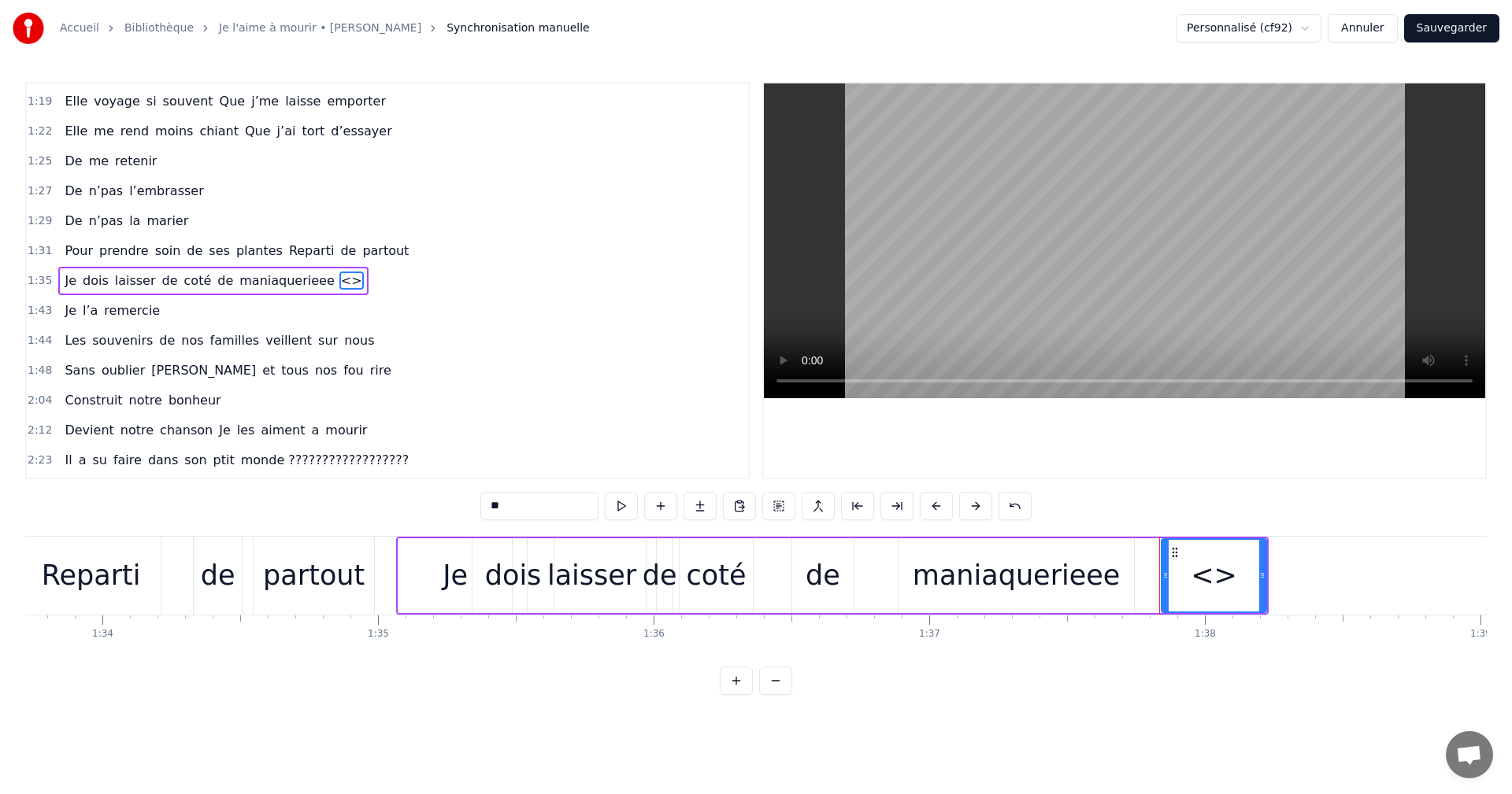
click at [737, 561] on div "coté" at bounding box center [717, 576] width 60 height 42
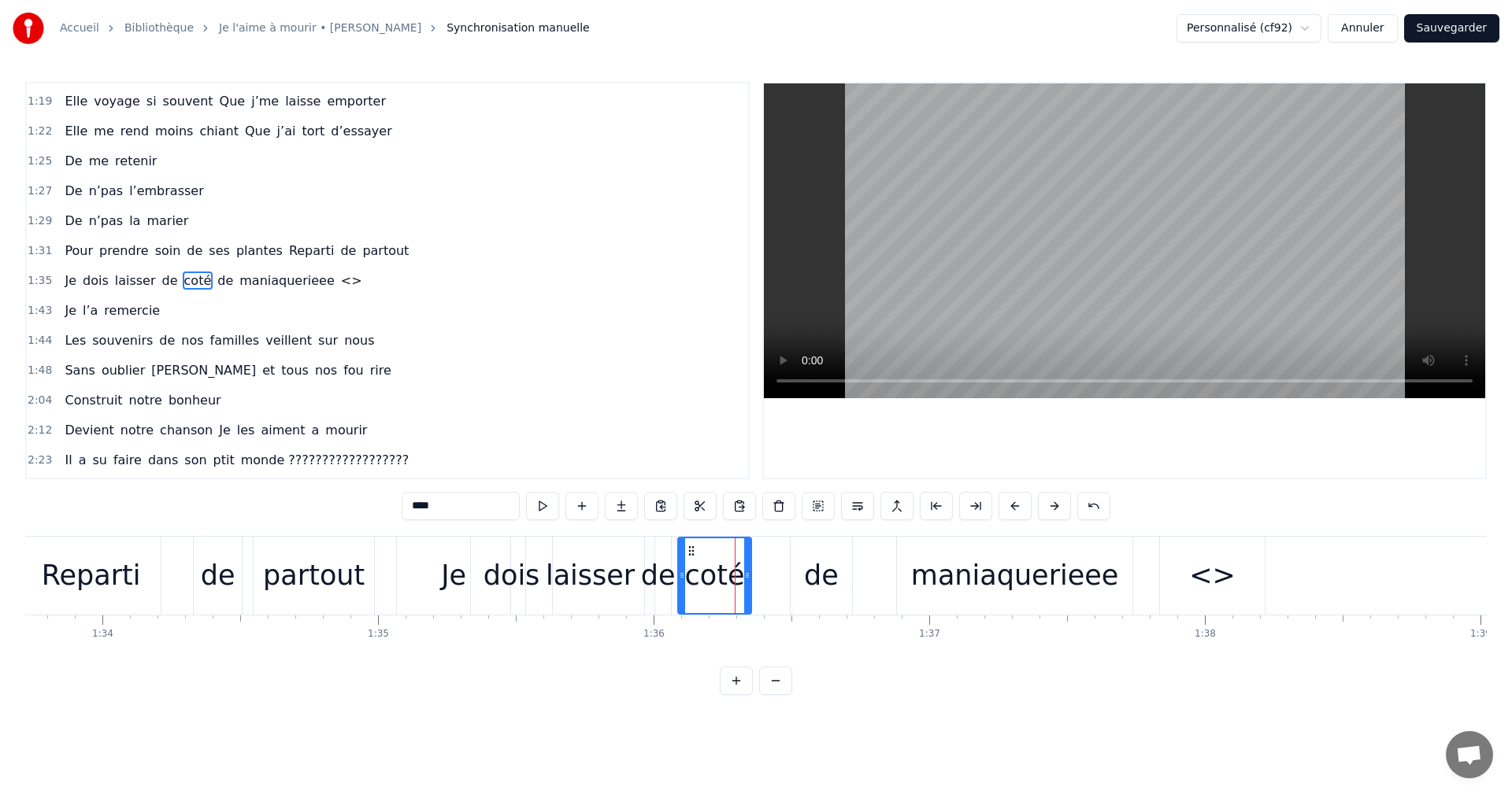
click at [743, 578] on div "coté" at bounding box center [715, 576] width 72 height 75
drag, startPoint x: 749, startPoint y: 576, endPoint x: 767, endPoint y: 577, distance: 18.0
click at [767, 577] on icon at bounding box center [764, 575] width 6 height 12
click at [750, 584] on div "coté" at bounding box center [724, 576] width 60 height 42
click at [674, 574] on icon at bounding box center [674, 575] width 6 height 12
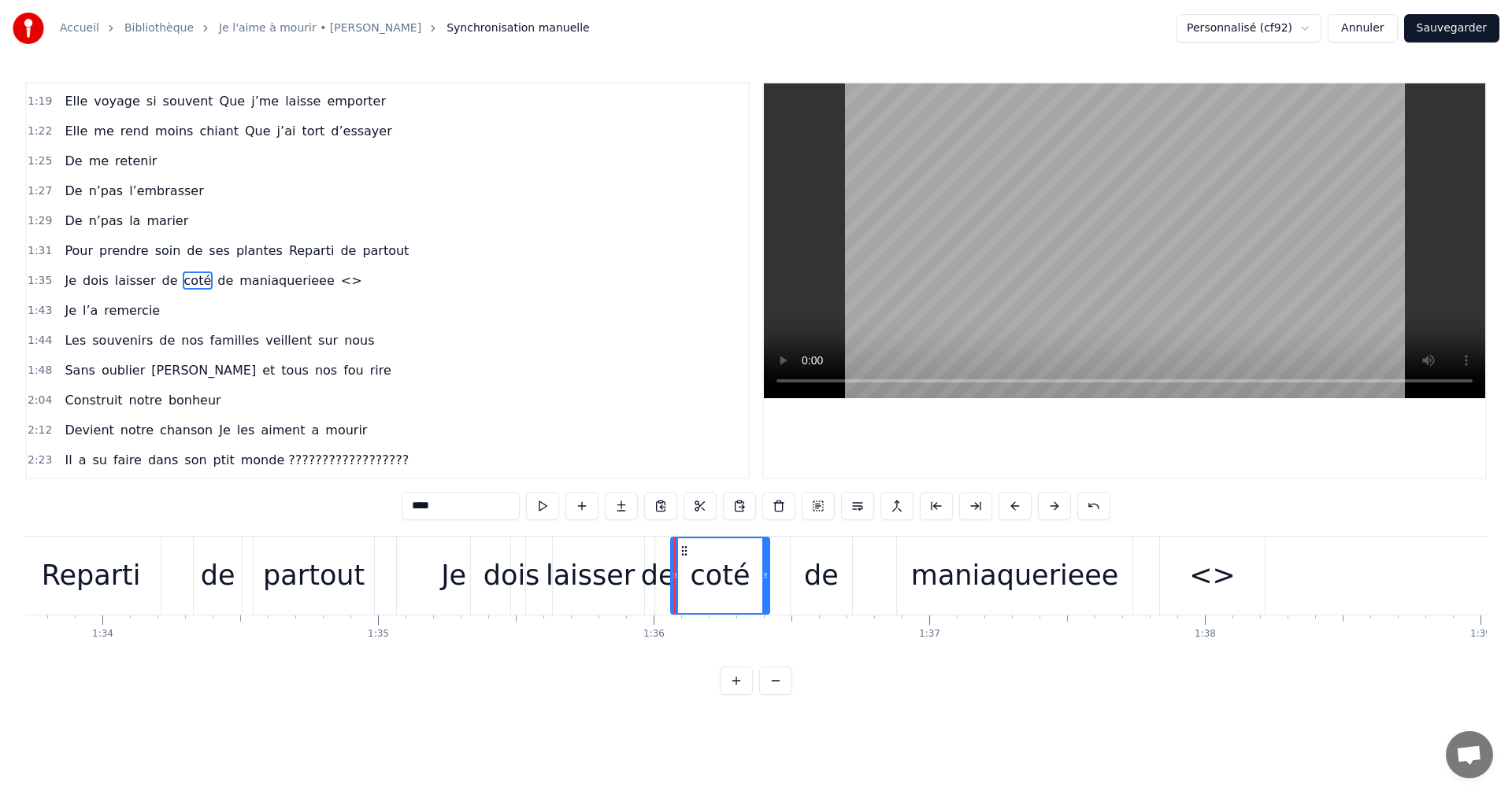
click at [756, 581] on div "coté" at bounding box center [719, 576] width 97 height 75
drag, startPoint x: 766, startPoint y: 575, endPoint x: 744, endPoint y: 585, distance: 24.2
click at [744, 585] on div at bounding box center [742, 576] width 6 height 75
click at [736, 585] on div "coté" at bounding box center [708, 576] width 74 height 75
drag, startPoint x: 741, startPoint y: 579, endPoint x: 731, endPoint y: 580, distance: 10.0
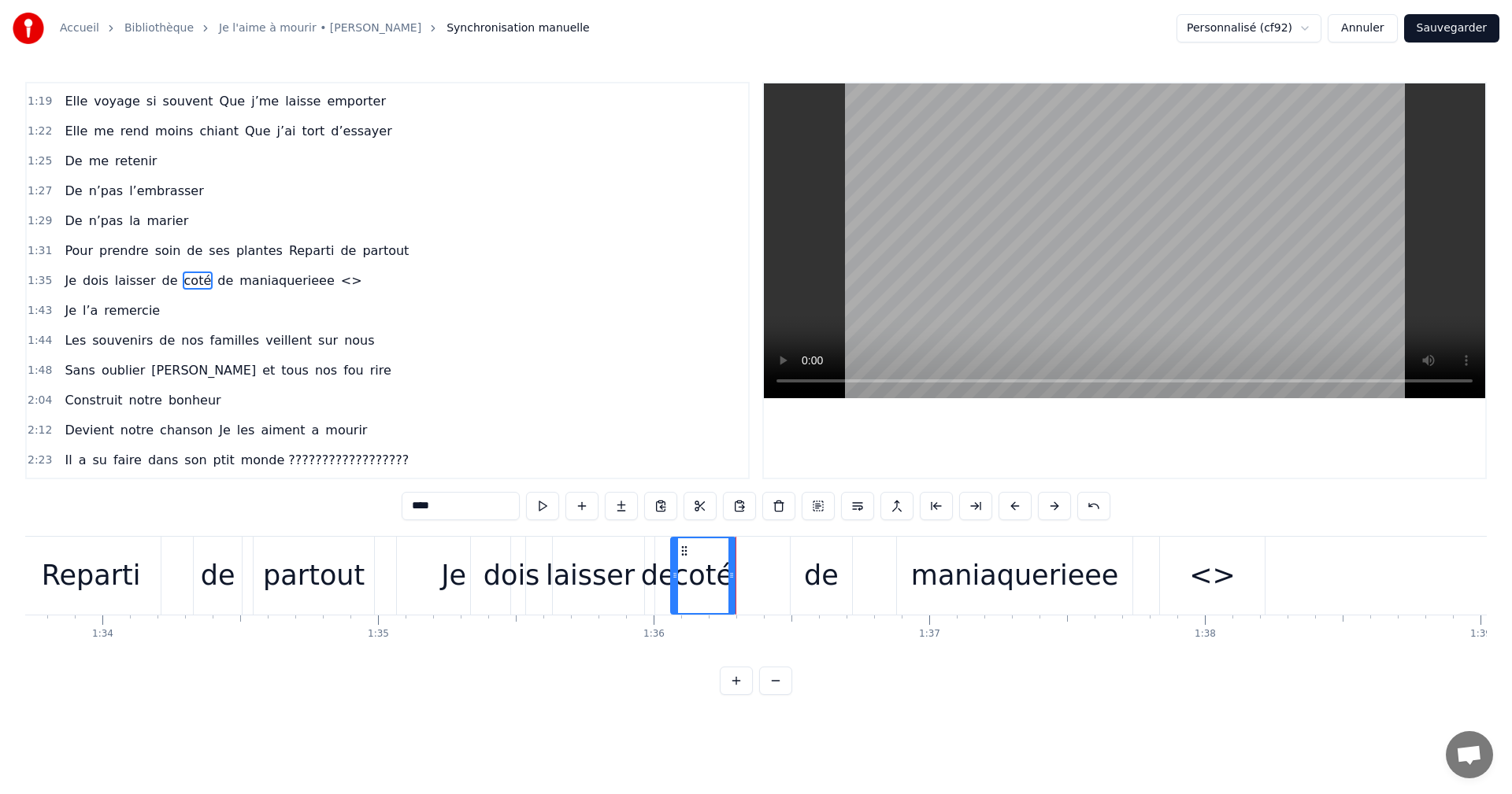
click at [731, 580] on icon at bounding box center [731, 575] width 6 height 12
click at [654, 586] on div "de" at bounding box center [658, 576] width 35 height 42
drag, startPoint x: 656, startPoint y: 550, endPoint x: 647, endPoint y: 553, distance: 9.5
click at [647, 553] on icon at bounding box center [649, 551] width 12 height 12
click at [700, 560] on div "coté" at bounding box center [704, 576] width 60 height 42
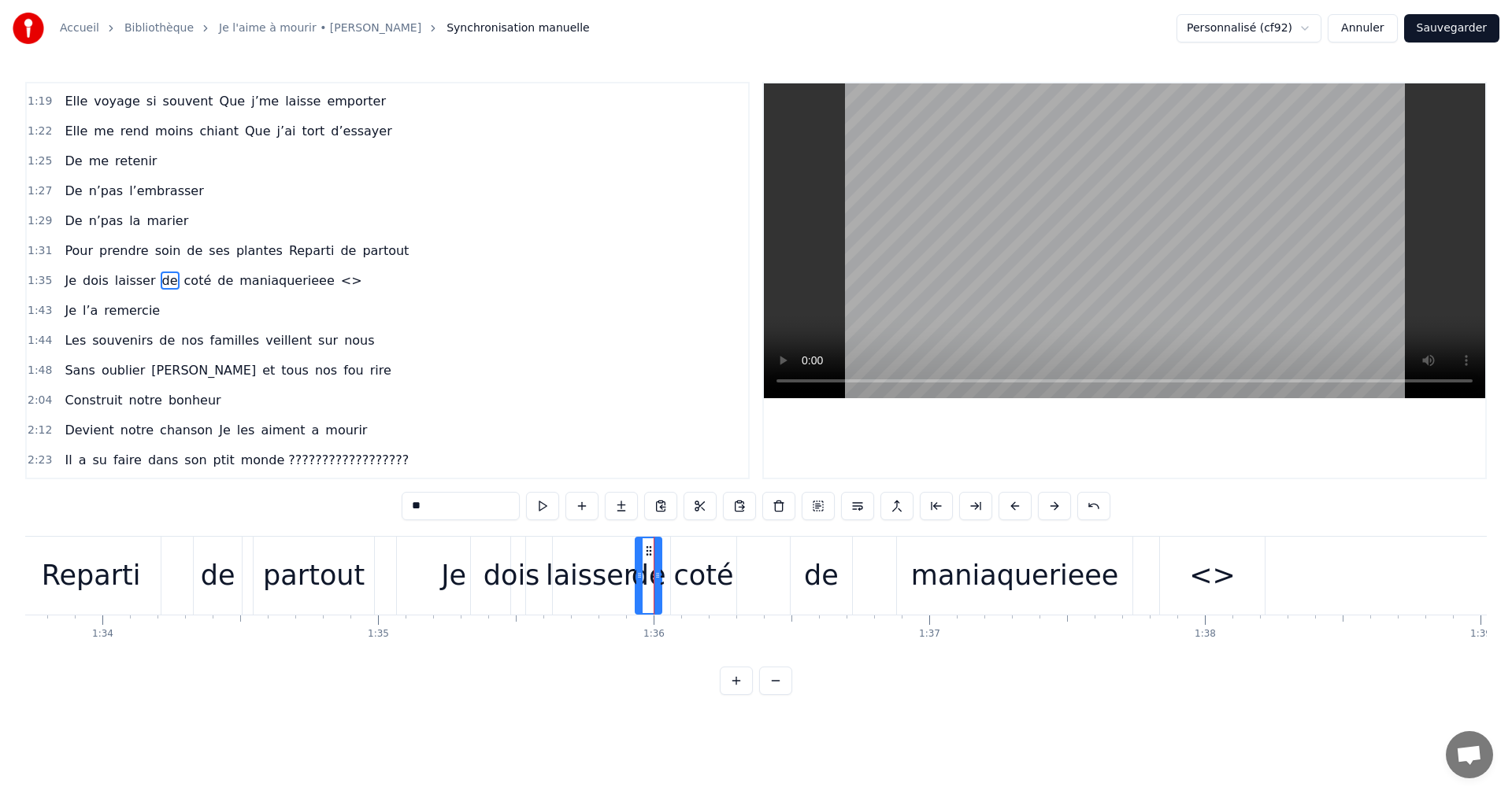
type input "****"
click at [678, 554] on icon at bounding box center [678, 551] width 12 height 12
click at [722, 573] on icon at bounding box center [725, 575] width 6 height 12
click at [723, 594] on div at bounding box center [722, 575] width 1 height 78
click at [732, 582] on div "Je dois laisser [PERSON_NAME] de maniaquerieee <>" at bounding box center [832, 575] width 873 height 78
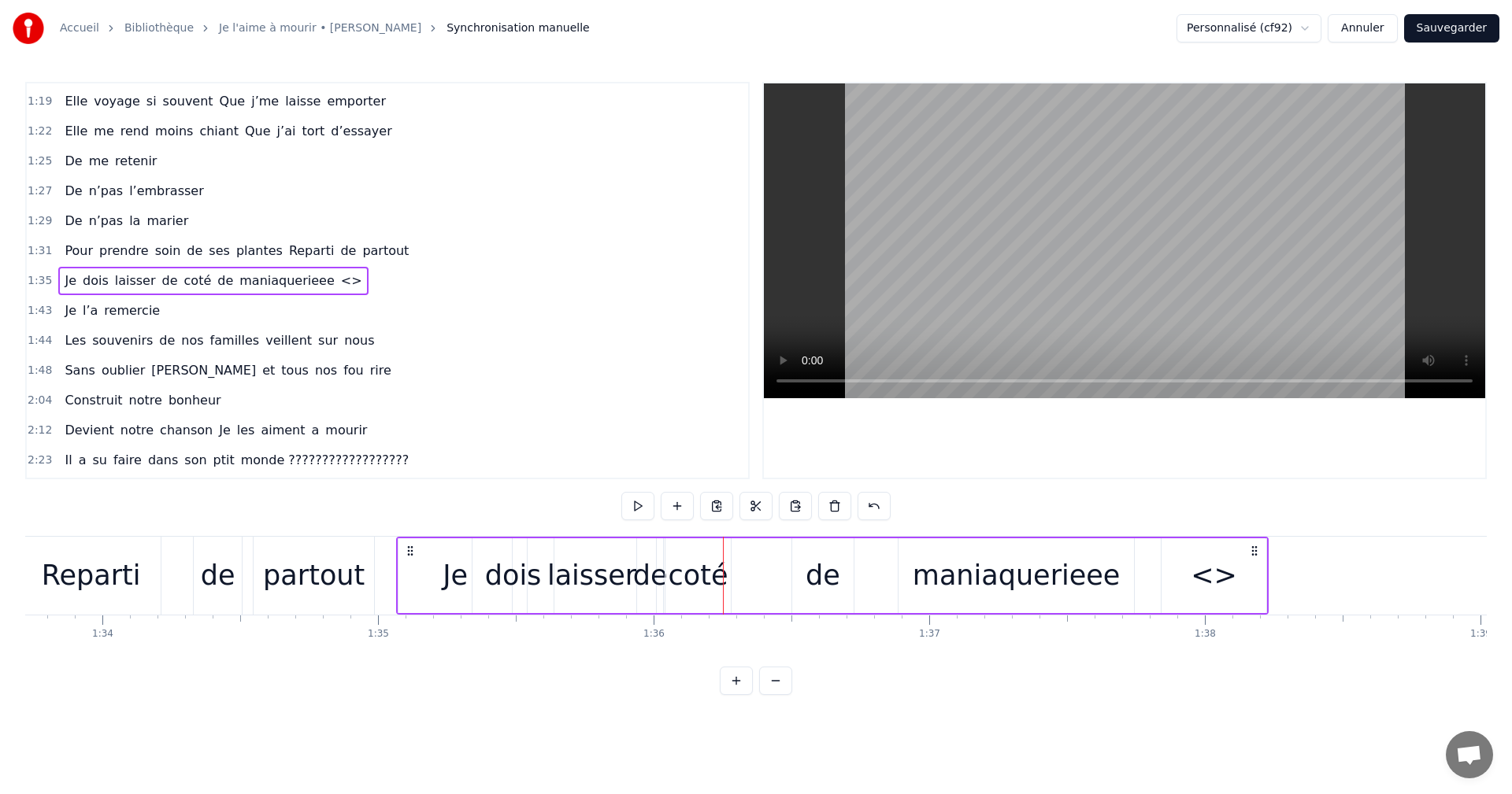
click at [719, 577] on div "coté" at bounding box center [698, 576] width 60 height 42
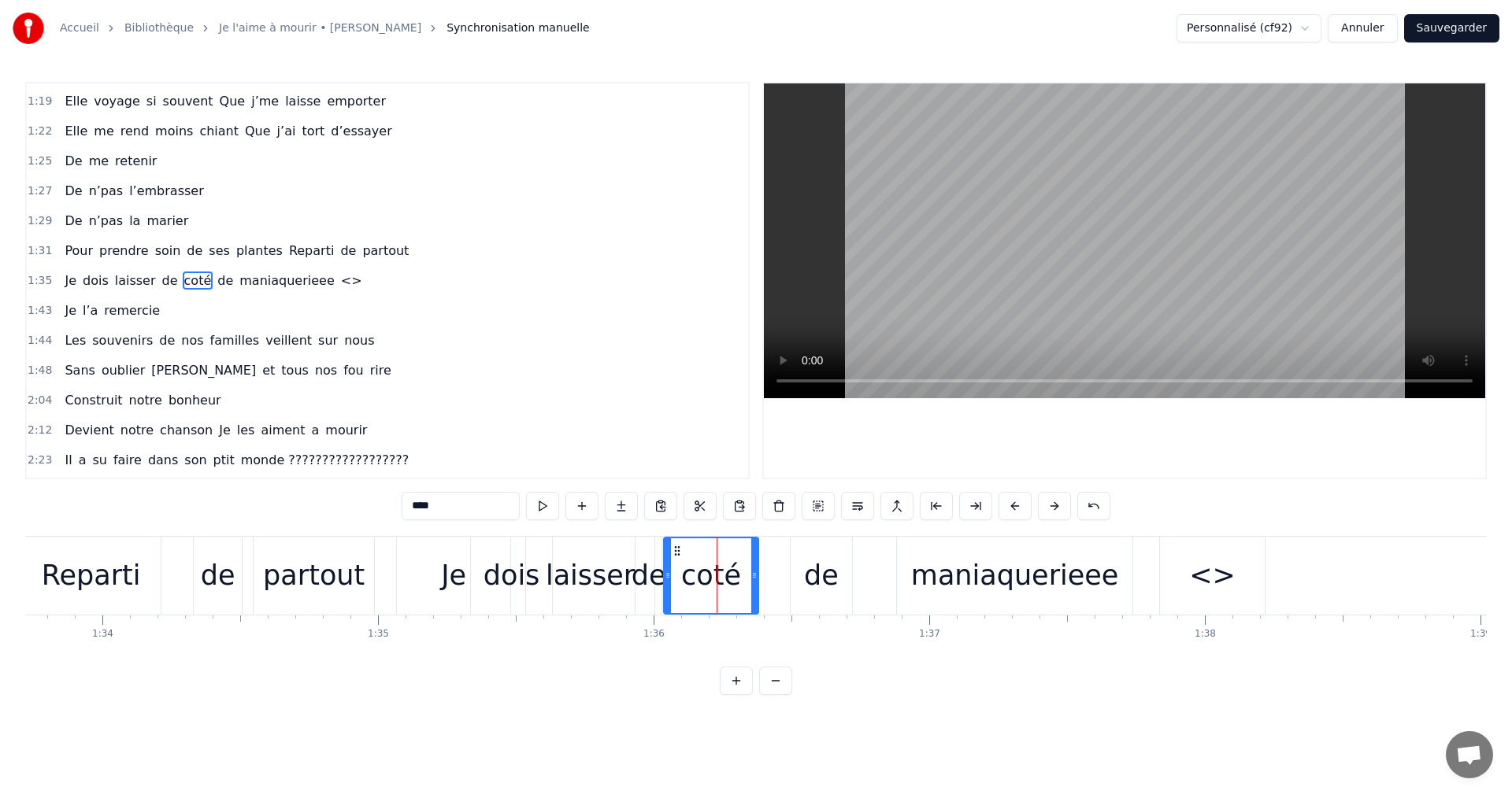
drag, startPoint x: 728, startPoint y: 577, endPoint x: 759, endPoint y: 579, distance: 31.1
click at [758, 579] on icon at bounding box center [754, 575] width 6 height 12
click at [744, 590] on div "coté" at bounding box center [712, 576] width 94 height 75
drag, startPoint x: 678, startPoint y: 549, endPoint x: 737, endPoint y: 557, distance: 59.5
click at [737, 557] on div "coté" at bounding box center [771, 576] width 94 height 75
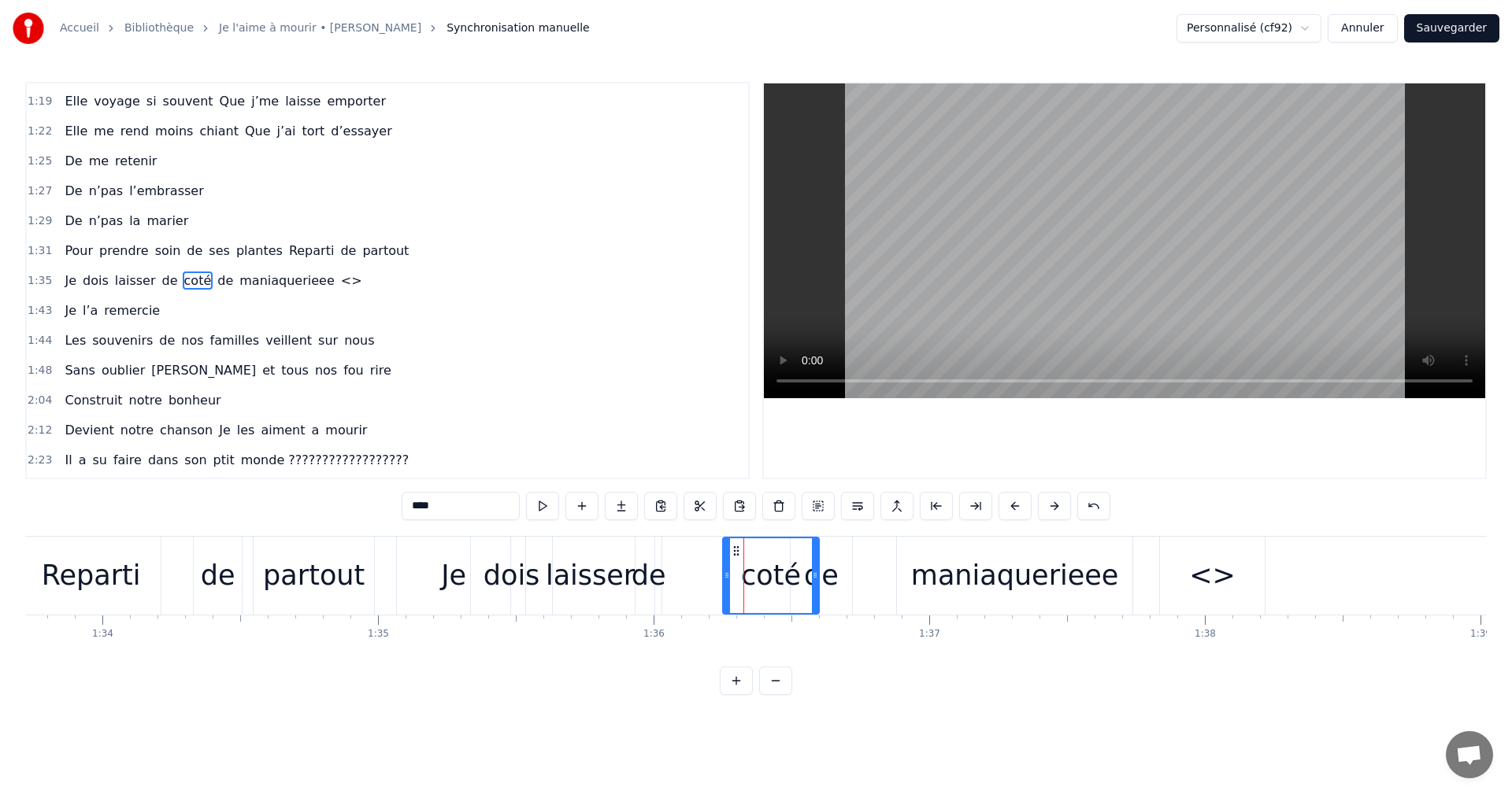
click at [771, 581] on div "coté" at bounding box center [771, 576] width 60 height 42
drag, startPoint x: 735, startPoint y: 546, endPoint x: 686, endPoint y: 557, distance: 50.2
click at [686, 557] on div "coté" at bounding box center [723, 576] width 94 height 75
click at [767, 585] on div at bounding box center [766, 576] width 6 height 75
click at [756, 586] on div "coté" at bounding box center [722, 576] width 94 height 75
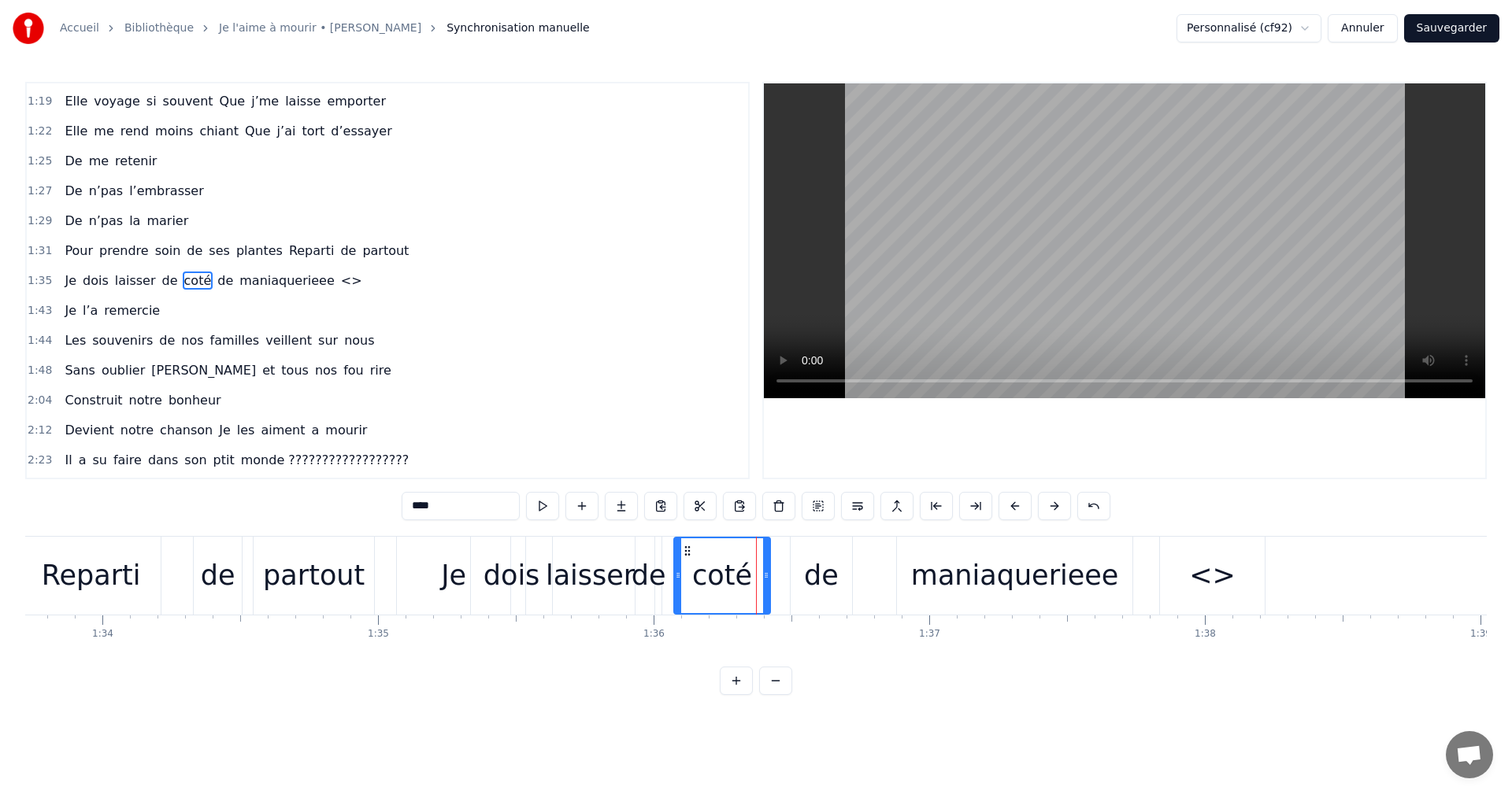
click at [655, 579] on div "de" at bounding box center [649, 576] width 35 height 42
type input "**"
click at [808, 578] on div "de" at bounding box center [821, 576] width 35 height 42
click at [818, 578] on div "de" at bounding box center [821, 576] width 35 height 42
click at [826, 574] on div "de" at bounding box center [821, 576] width 35 height 42
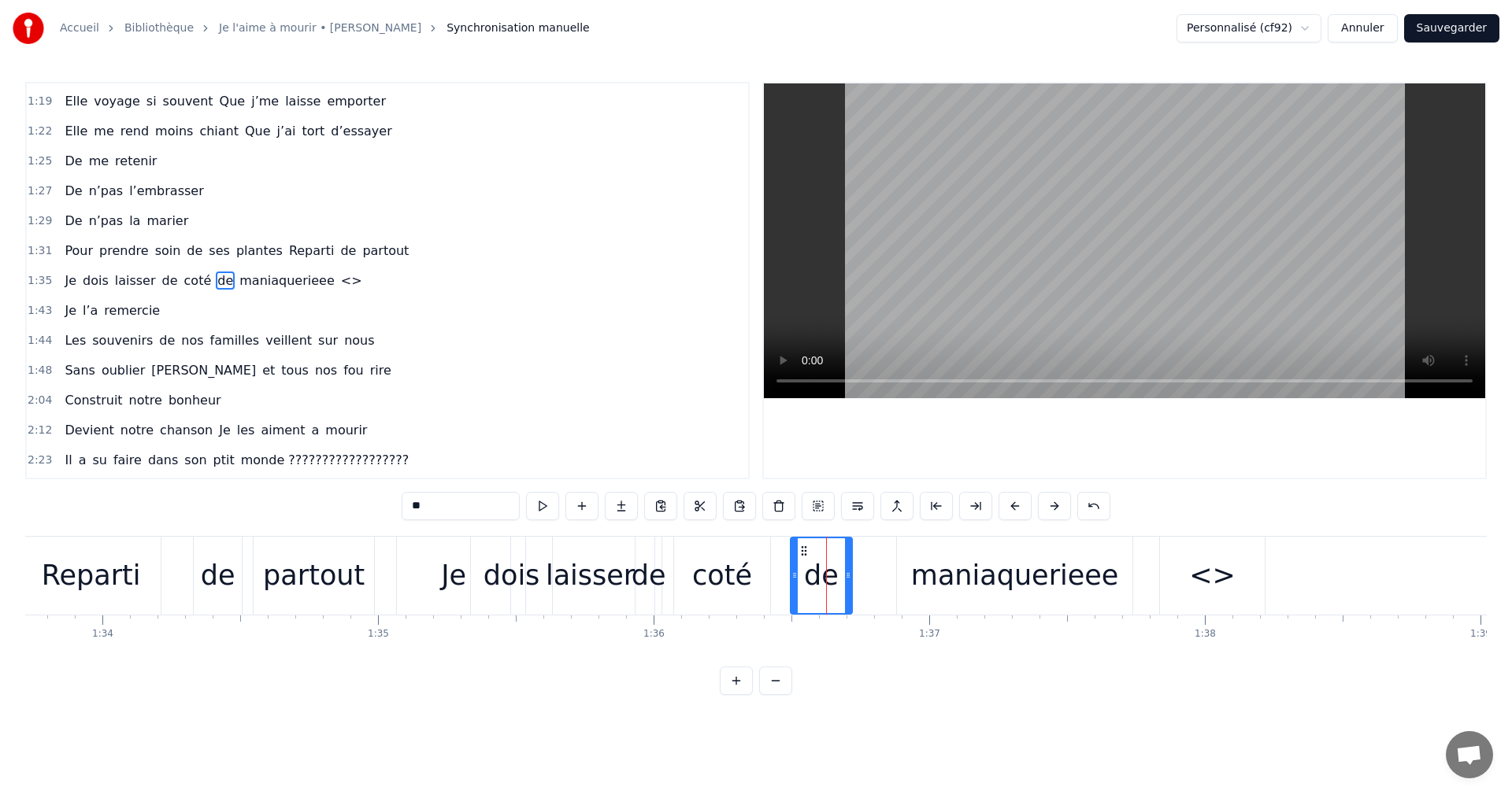
click at [826, 574] on div at bounding box center [826, 575] width 1 height 78
click at [891, 581] on div "Je dois laisser [PERSON_NAME] de maniaquerieee <>" at bounding box center [832, 575] width 873 height 78
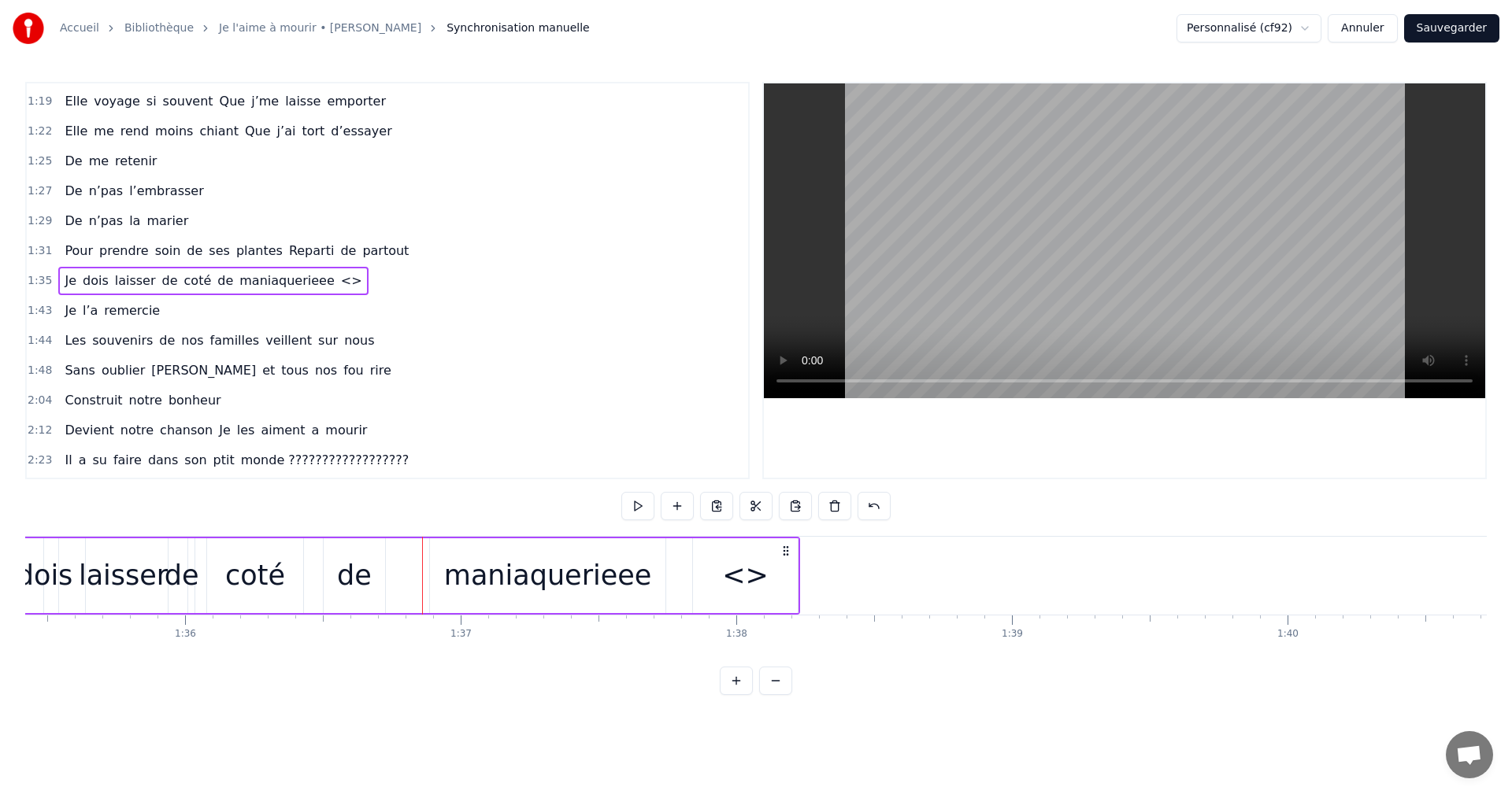
scroll to position [0, 26377]
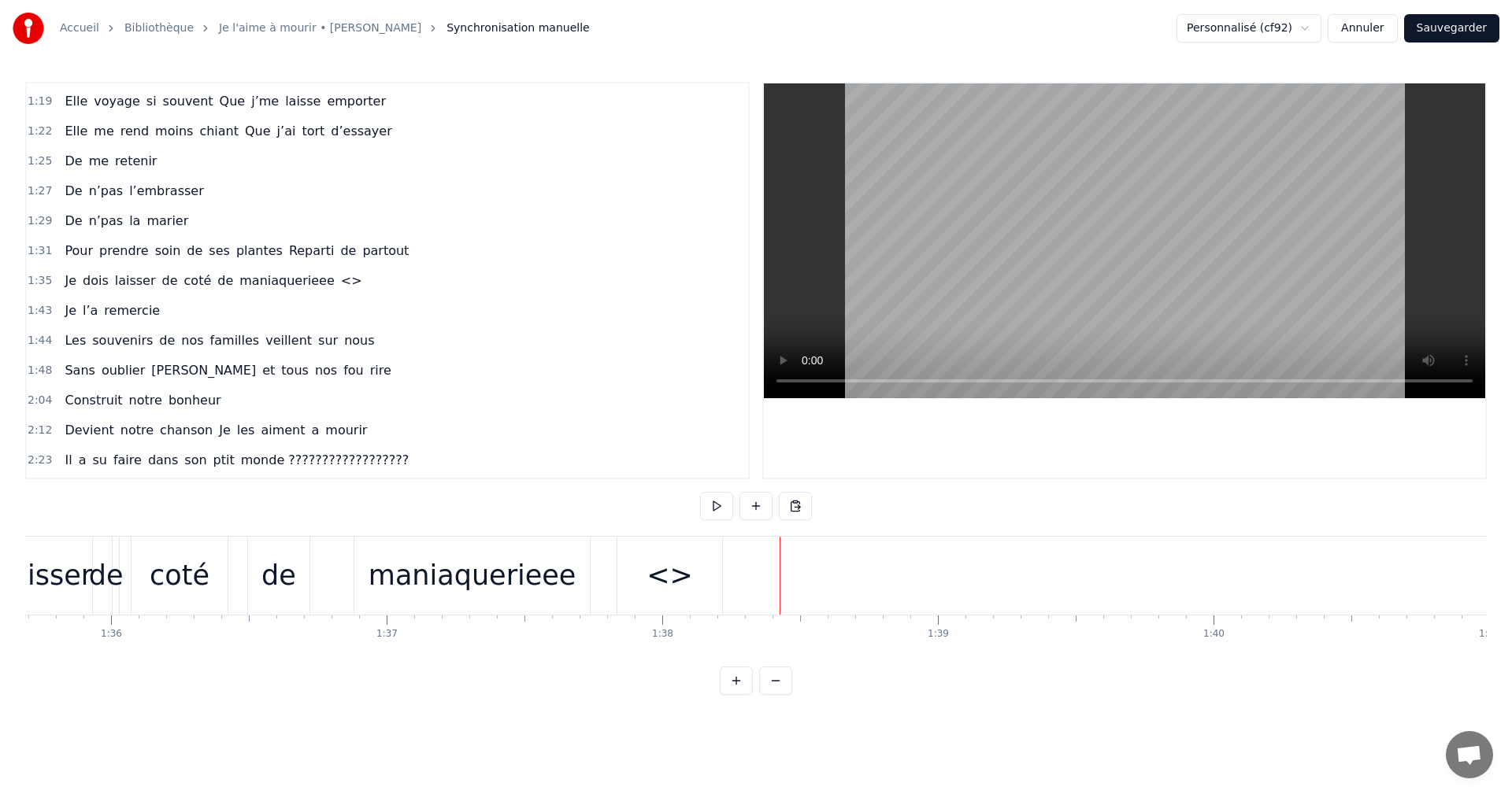
click at [719, 580] on div "<>" at bounding box center [670, 575] width 105 height 78
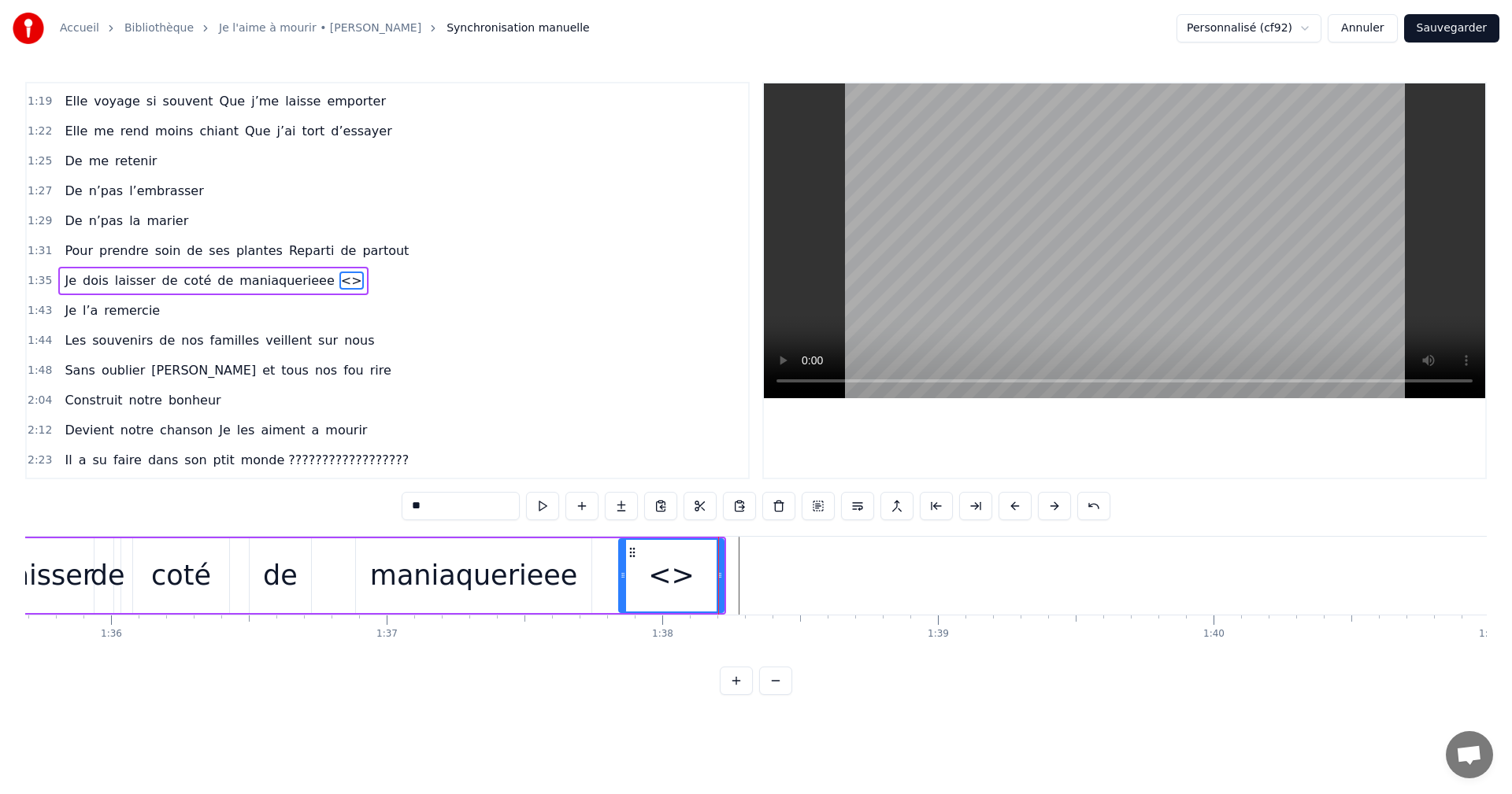
click at [641, 580] on div "<>" at bounding box center [671, 576] width 103 height 71
click at [628, 553] on icon at bounding box center [632, 553] width 12 height 12
drag, startPoint x: 722, startPoint y: 576, endPoint x: 626, endPoint y: 585, distance: 96.4
click at [626, 585] on div at bounding box center [623, 576] width 6 height 71
drag, startPoint x: 623, startPoint y: 566, endPoint x: 593, endPoint y: 570, distance: 30.3
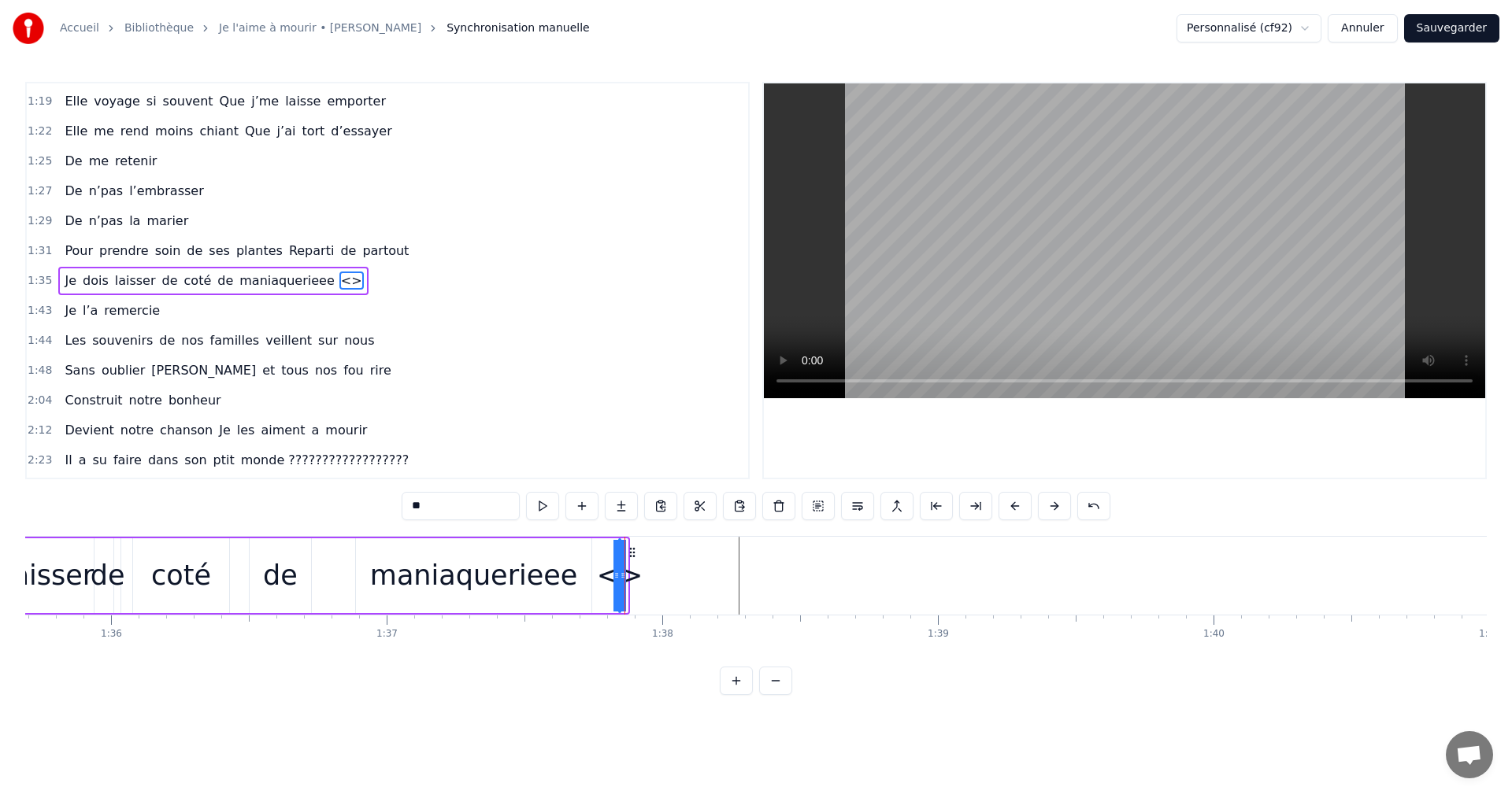
click at [593, 570] on div "Je dois laisser [PERSON_NAME] de maniaquerieee <>" at bounding box center [242, 575] width 777 height 78
click at [634, 564] on div "<>" at bounding box center [619, 576] width 46 height 42
click at [589, 557] on div "maniaquerieee" at bounding box center [473, 576] width 235 height 75
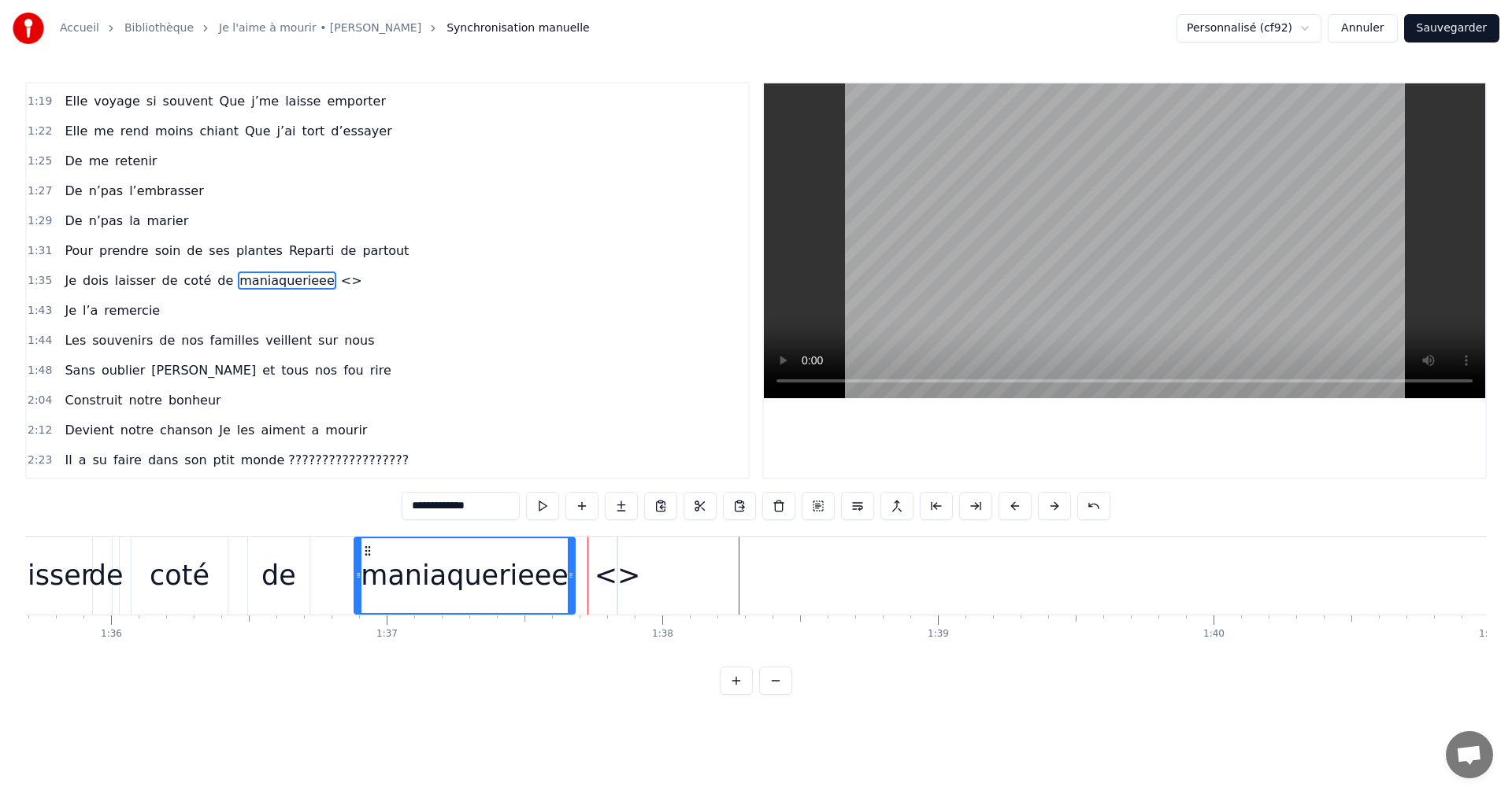
drag, startPoint x: 586, startPoint y: 575, endPoint x: 571, endPoint y: 577, distance: 15.1
click at [571, 577] on icon at bounding box center [570, 575] width 6 height 12
click at [606, 576] on div "<>" at bounding box center [617, 576] width 46 height 42
type input "**"
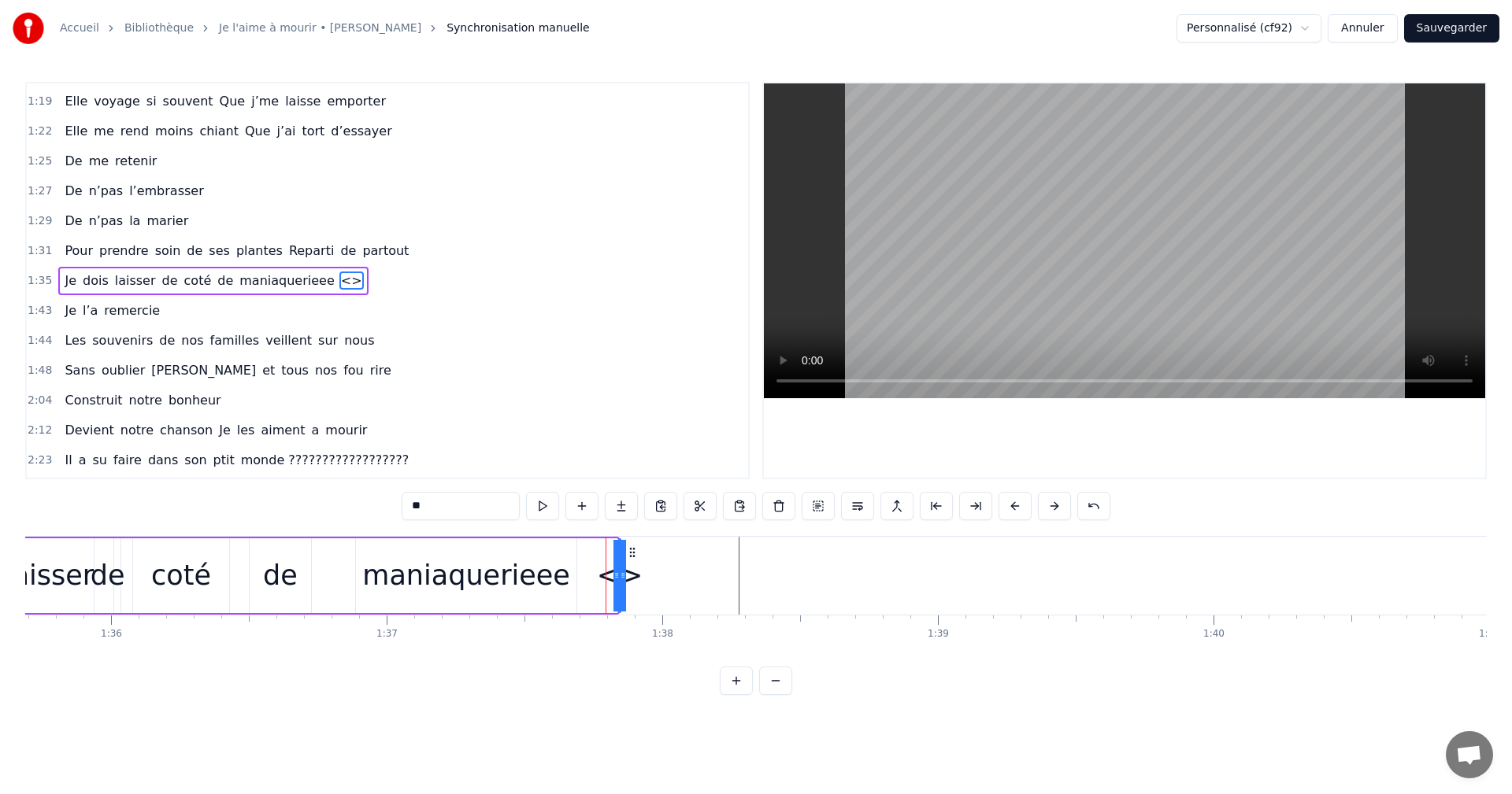
click at [629, 577] on div "<>" at bounding box center [620, 576] width 46 height 42
click at [631, 577] on div "<>" at bounding box center [620, 576] width 46 height 42
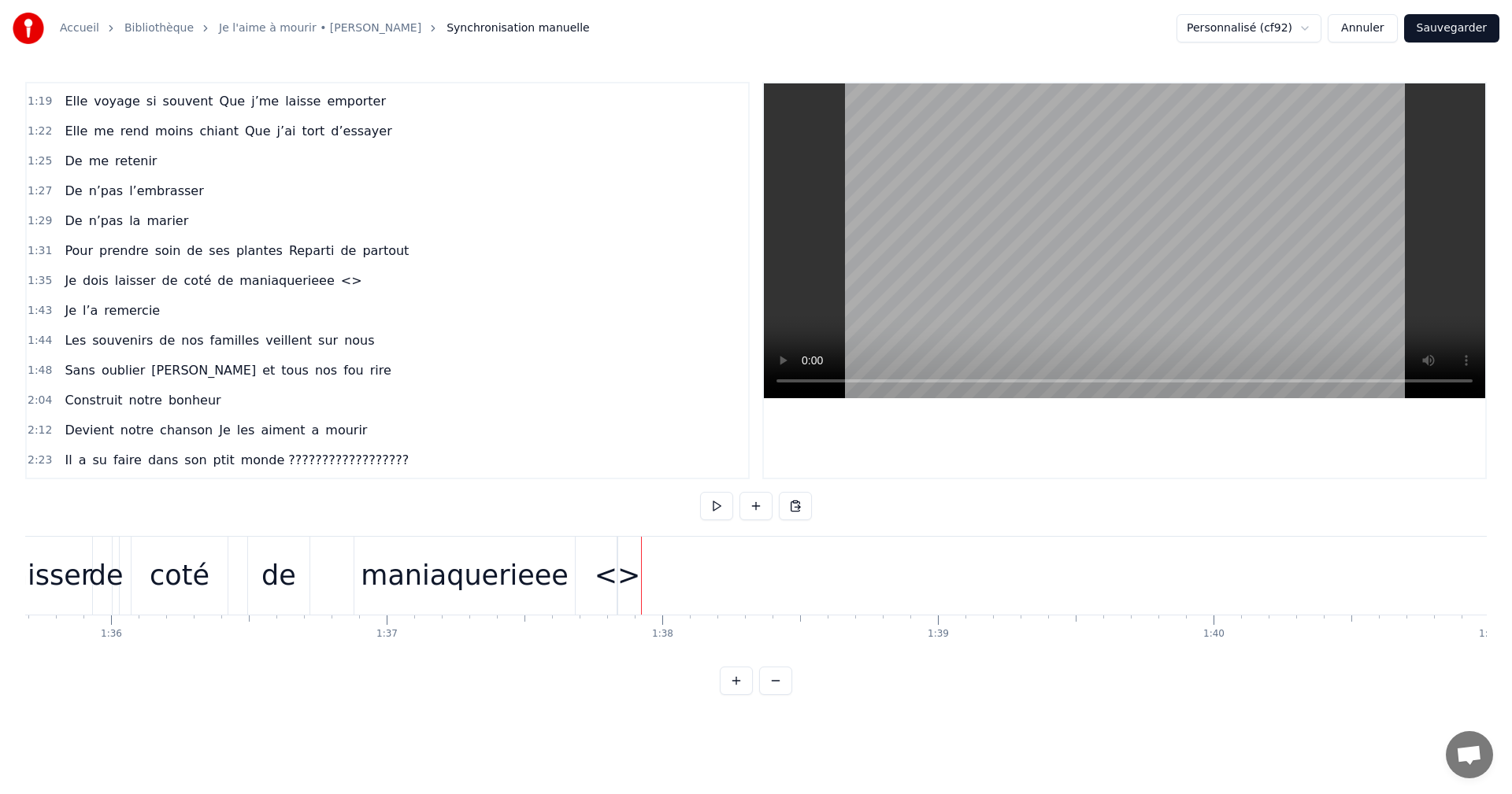
click at [641, 577] on div at bounding box center [641, 575] width 1 height 78
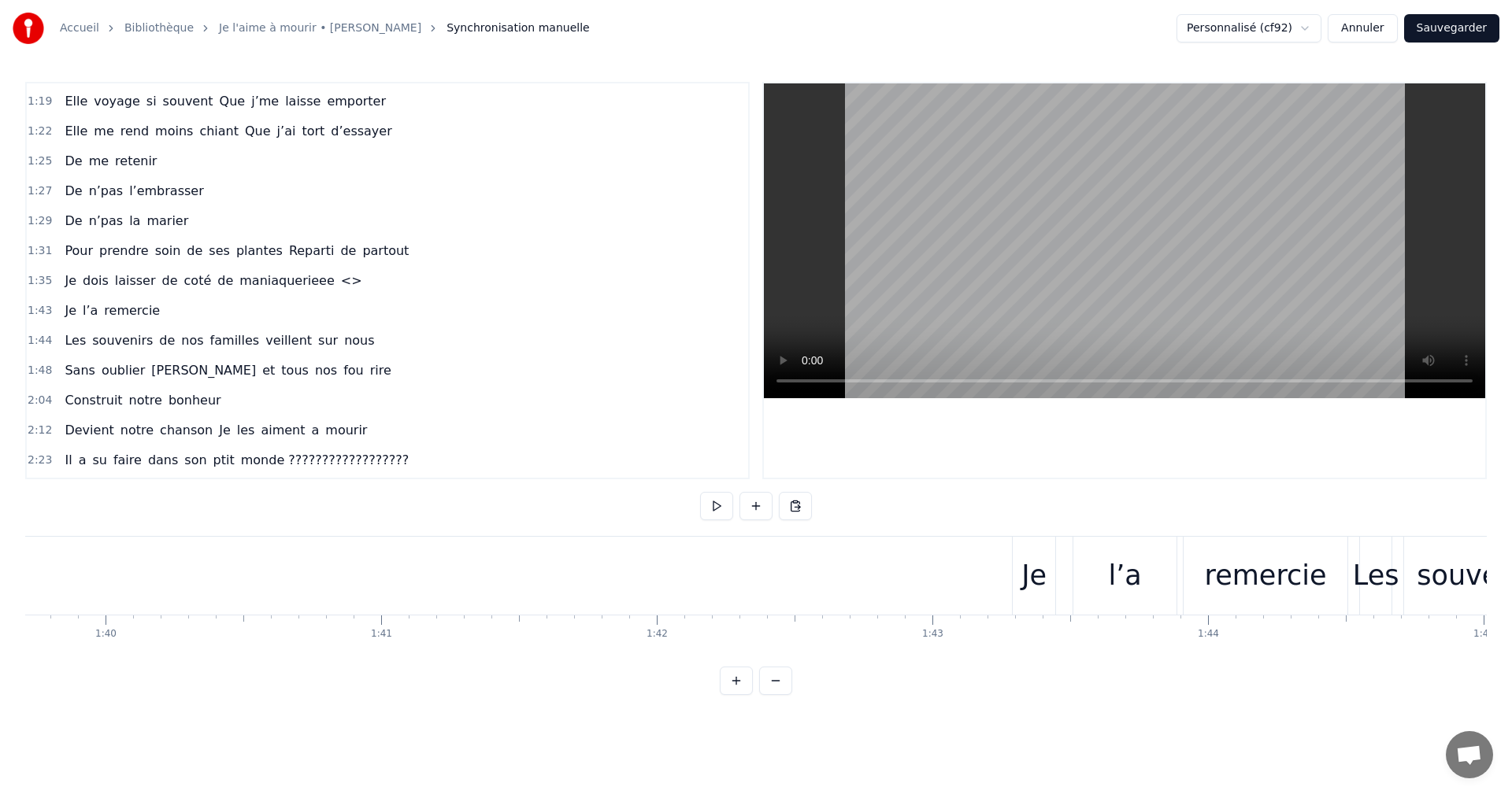
scroll to position [0, 27535]
click at [971, 549] on div "Je" at bounding box center [984, 575] width 43 height 78
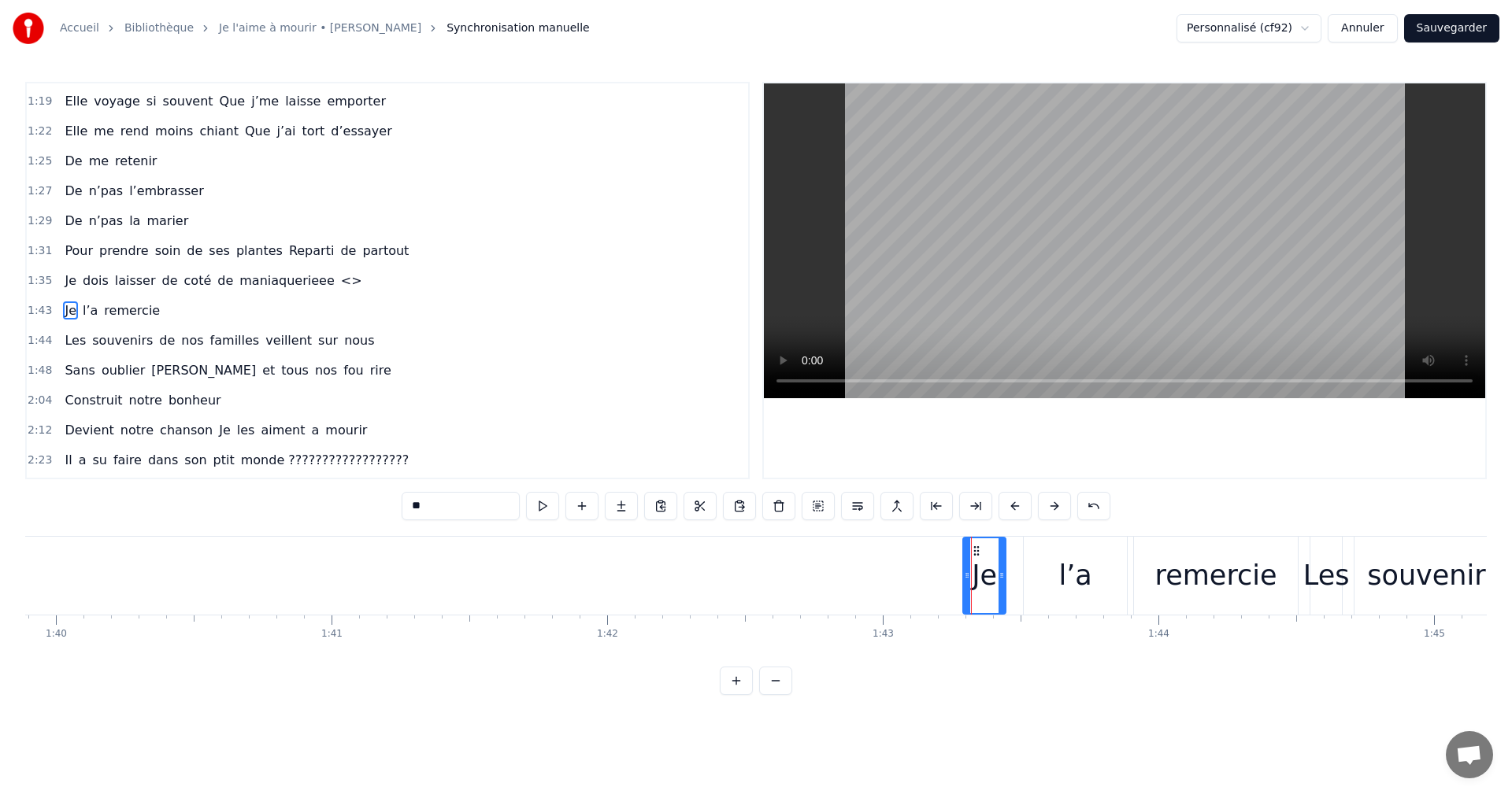
scroll to position [655, 0]
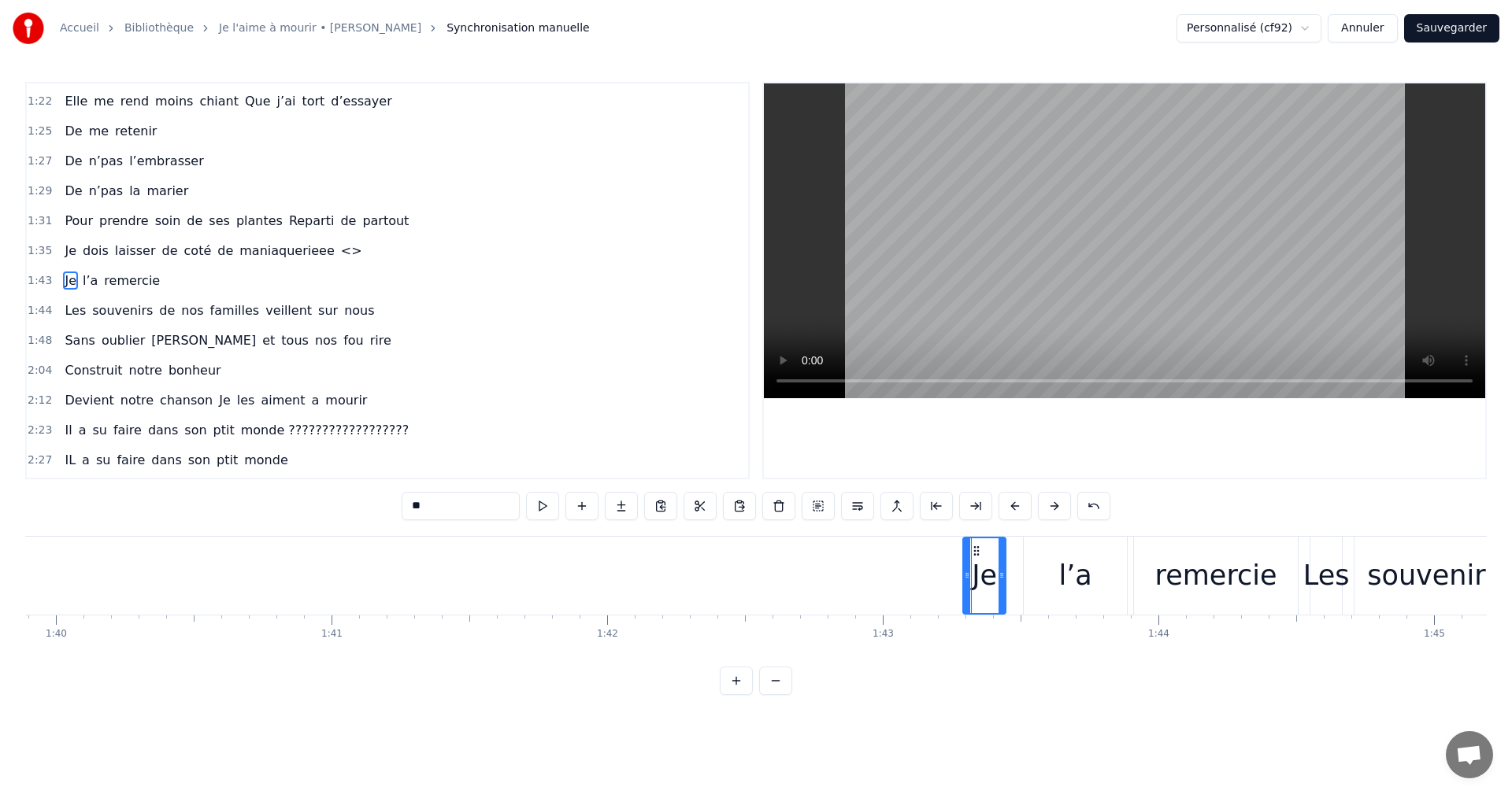
click at [1012, 534] on div "0:06 Moi la mécanique, les moteurs , les camions 0:09 Mon passé de pompier , la…" at bounding box center [756, 389] width 1461 height 614
click at [1012, 540] on div "Je l’a remercie" at bounding box center [1132, 575] width 339 height 78
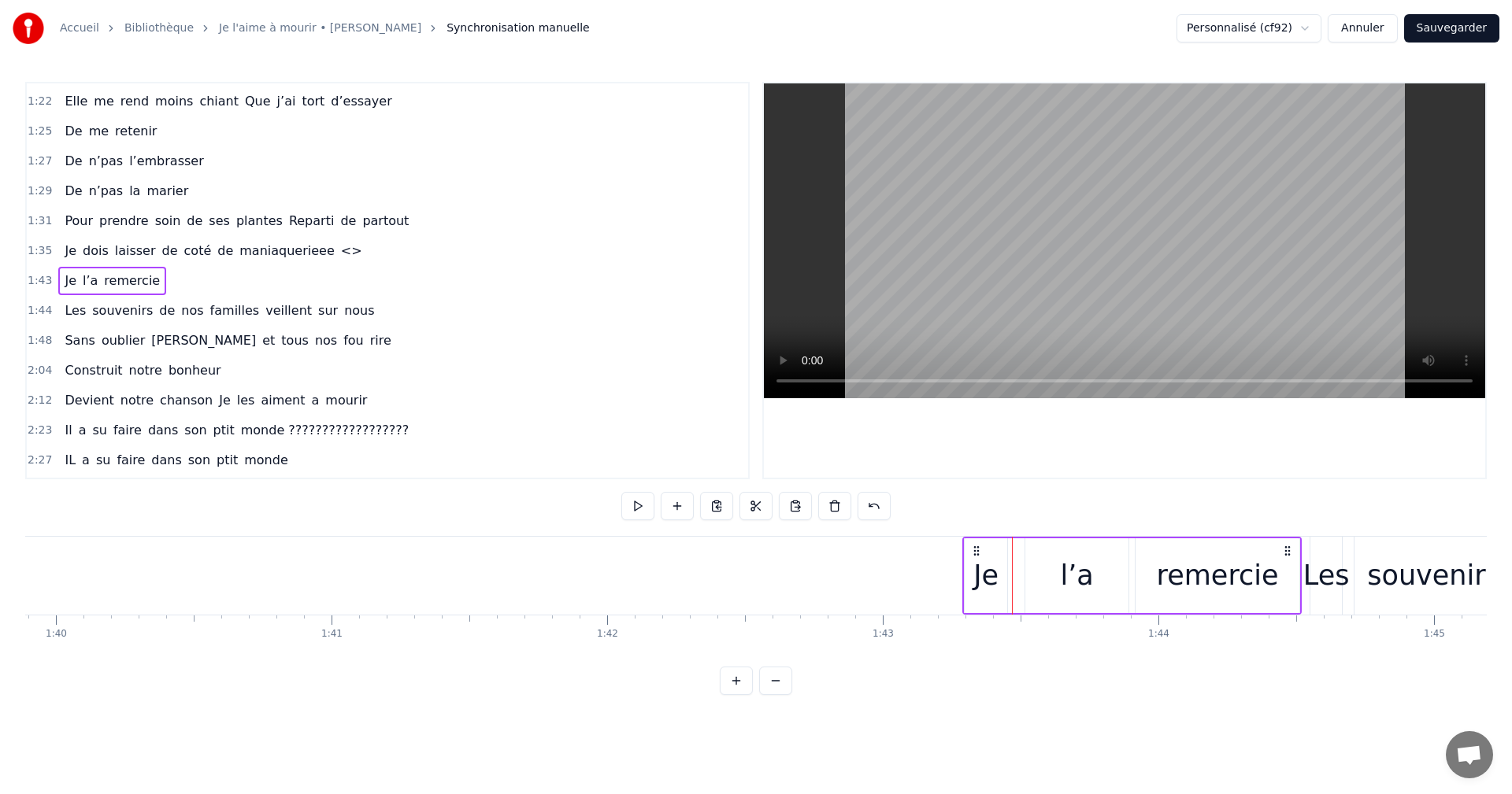
click at [1323, 537] on div "Les" at bounding box center [1326, 575] width 33 height 78
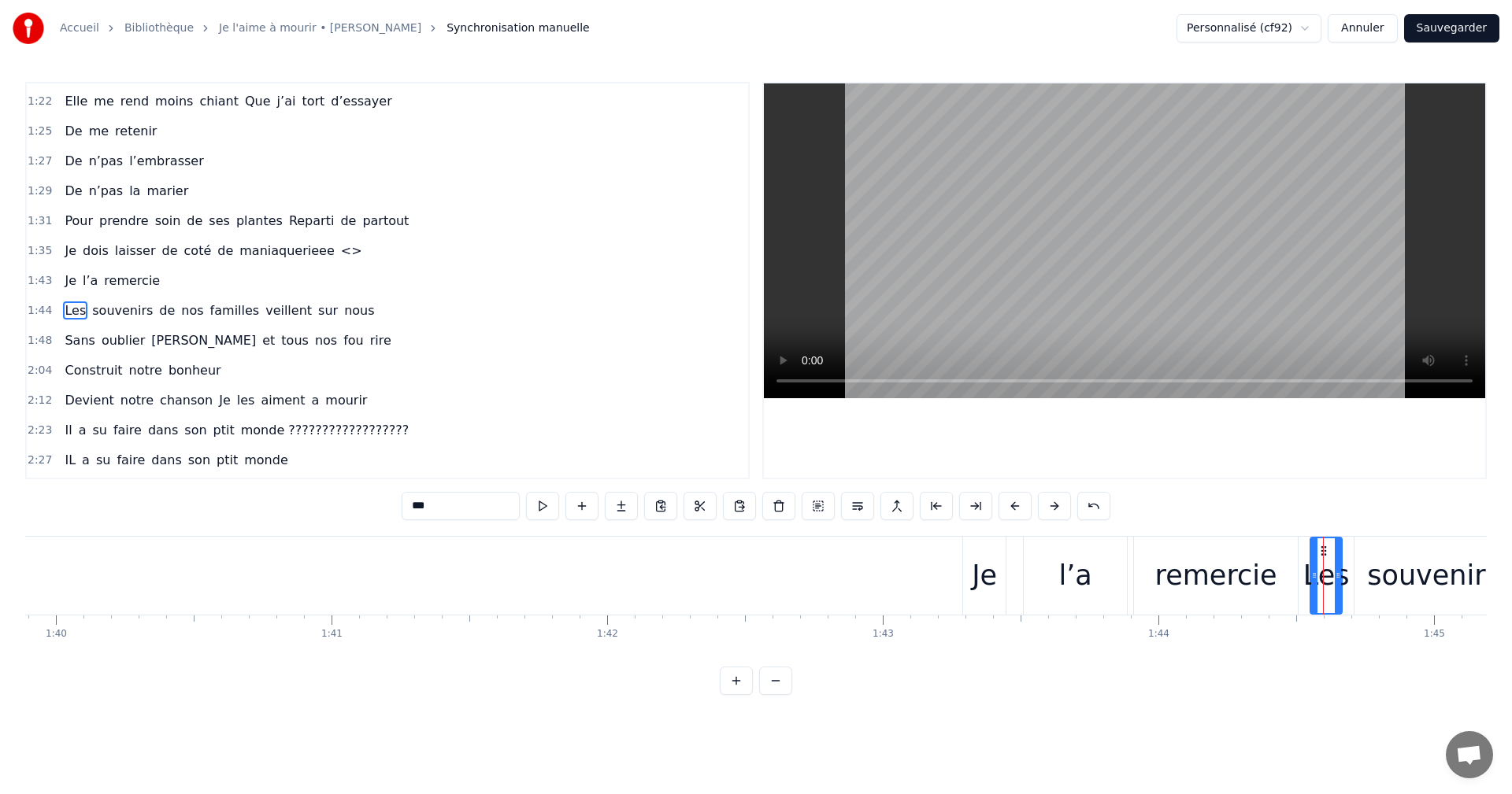
scroll to position [682, 0]
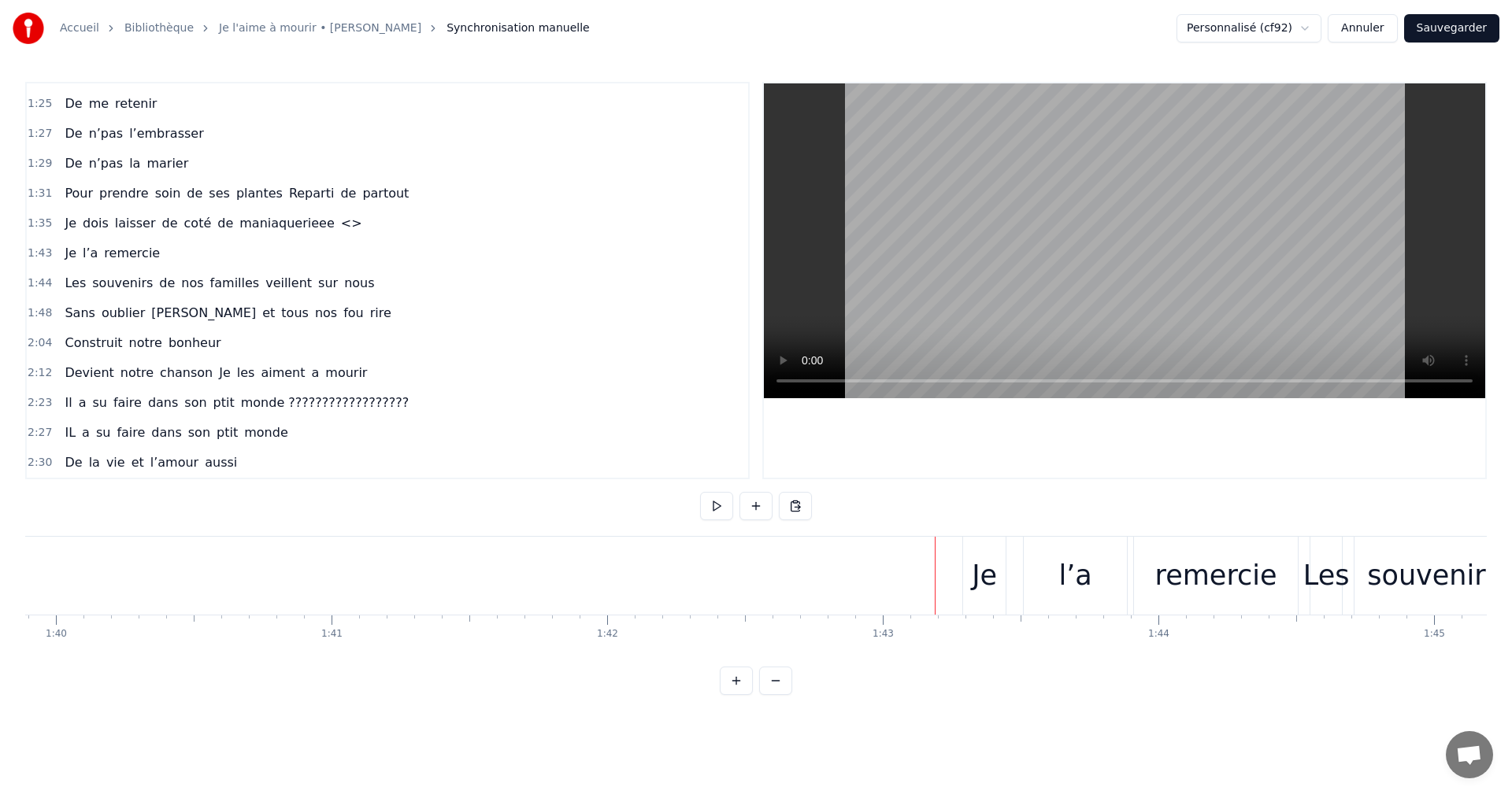
click at [964, 543] on div "Je" at bounding box center [984, 575] width 43 height 78
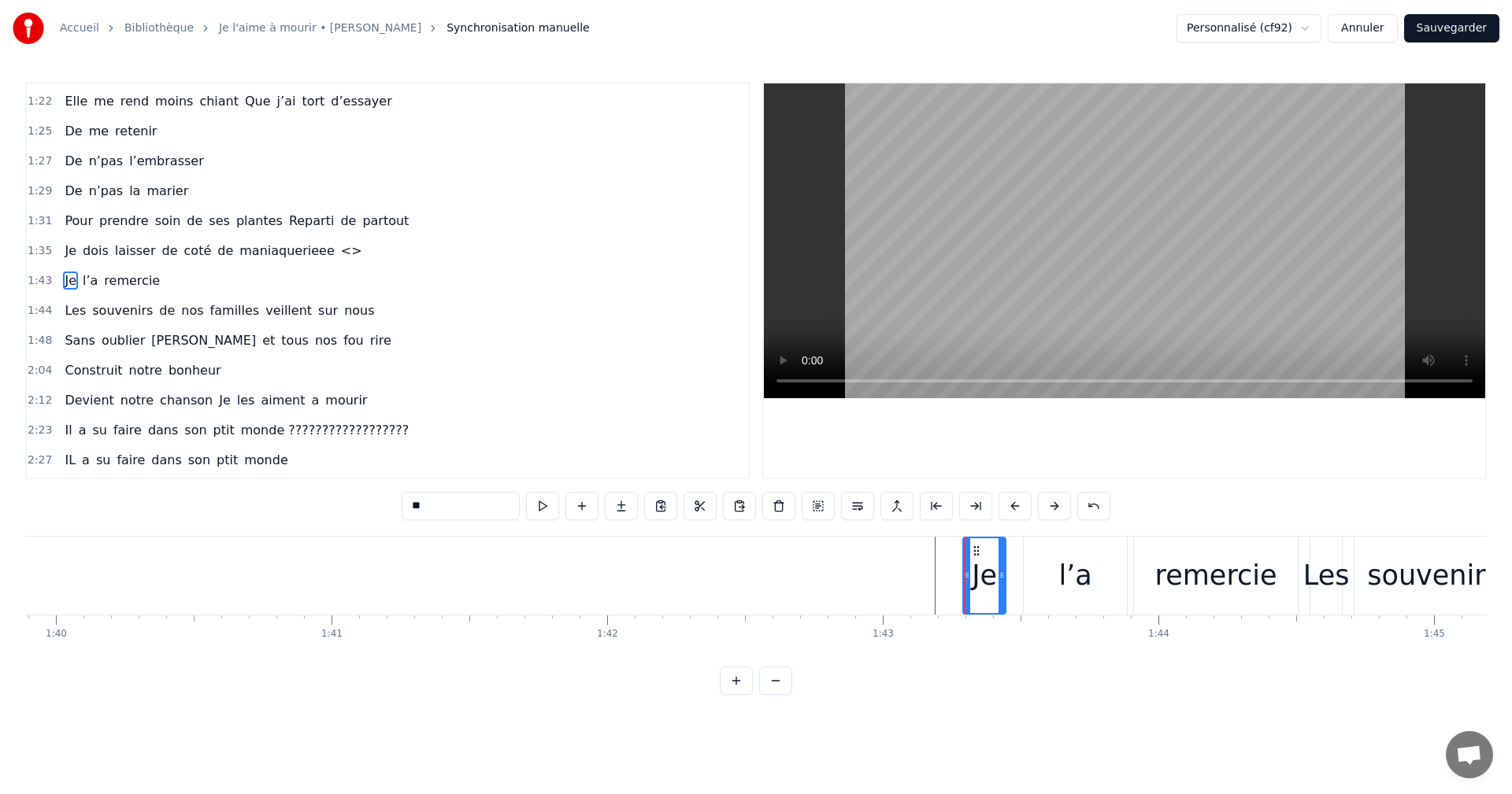
click at [985, 533] on div "0:06 Moi la mécanique, les moteurs , les camions 0:09 Mon passé de pompier , la…" at bounding box center [756, 389] width 1461 height 614
click at [1039, 538] on div "l’a" at bounding box center [1075, 575] width 103 height 78
click at [988, 538] on div "Je" at bounding box center [984, 575] width 43 height 78
click at [818, 508] on button at bounding box center [818, 506] width 33 height 29
click at [1083, 589] on div "l’a" at bounding box center [1075, 576] width 33 height 42
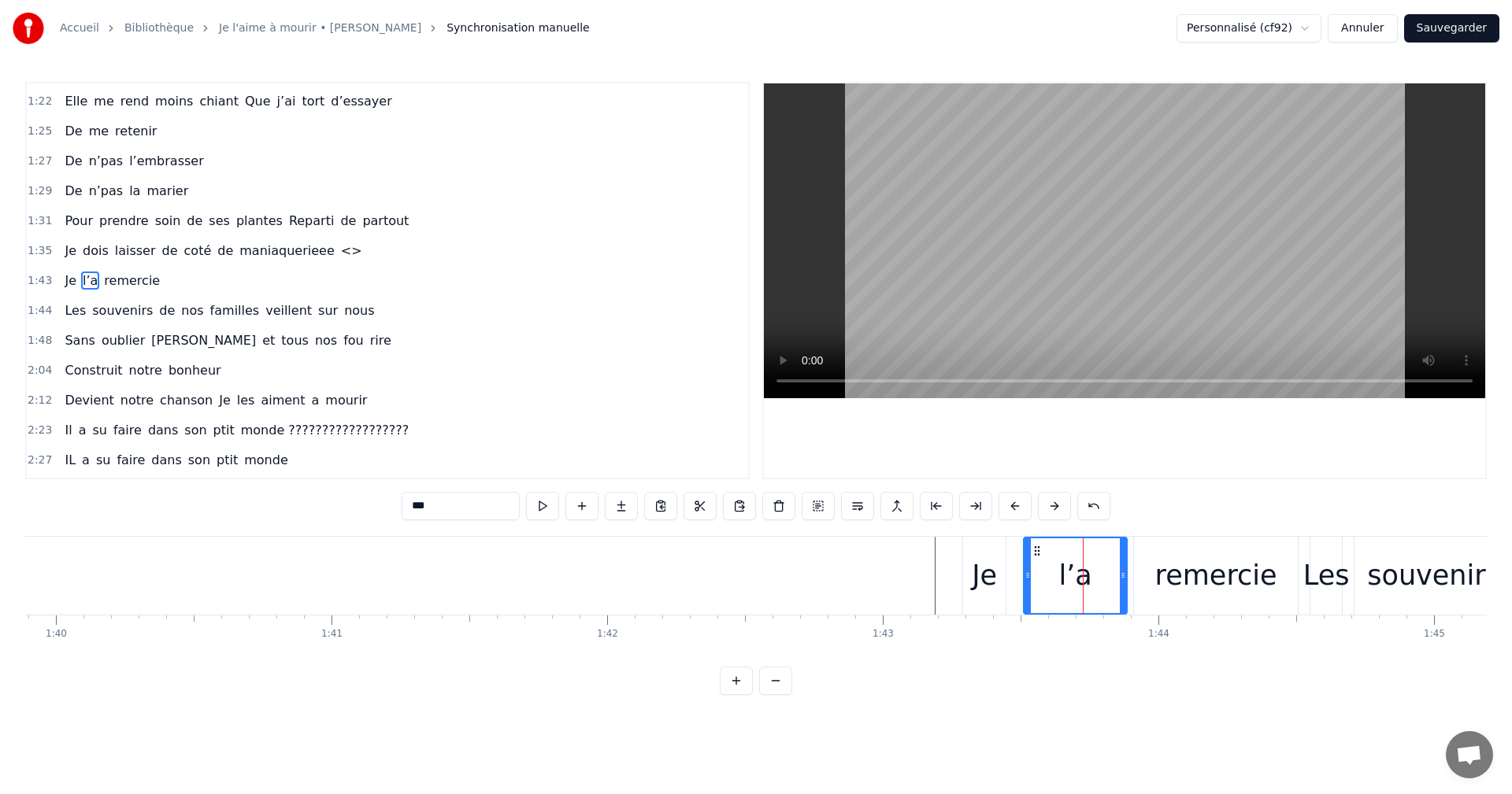
drag, startPoint x: 813, startPoint y: 507, endPoint x: 821, endPoint y: 506, distance: 8.1
click at [821, 506] on button at bounding box center [818, 506] width 33 height 29
click at [981, 573] on div "Je" at bounding box center [984, 576] width 25 height 42
click at [1069, 543] on div "l’a" at bounding box center [1075, 575] width 103 height 78
click at [1175, 547] on div "remercie" at bounding box center [1216, 575] width 164 height 78
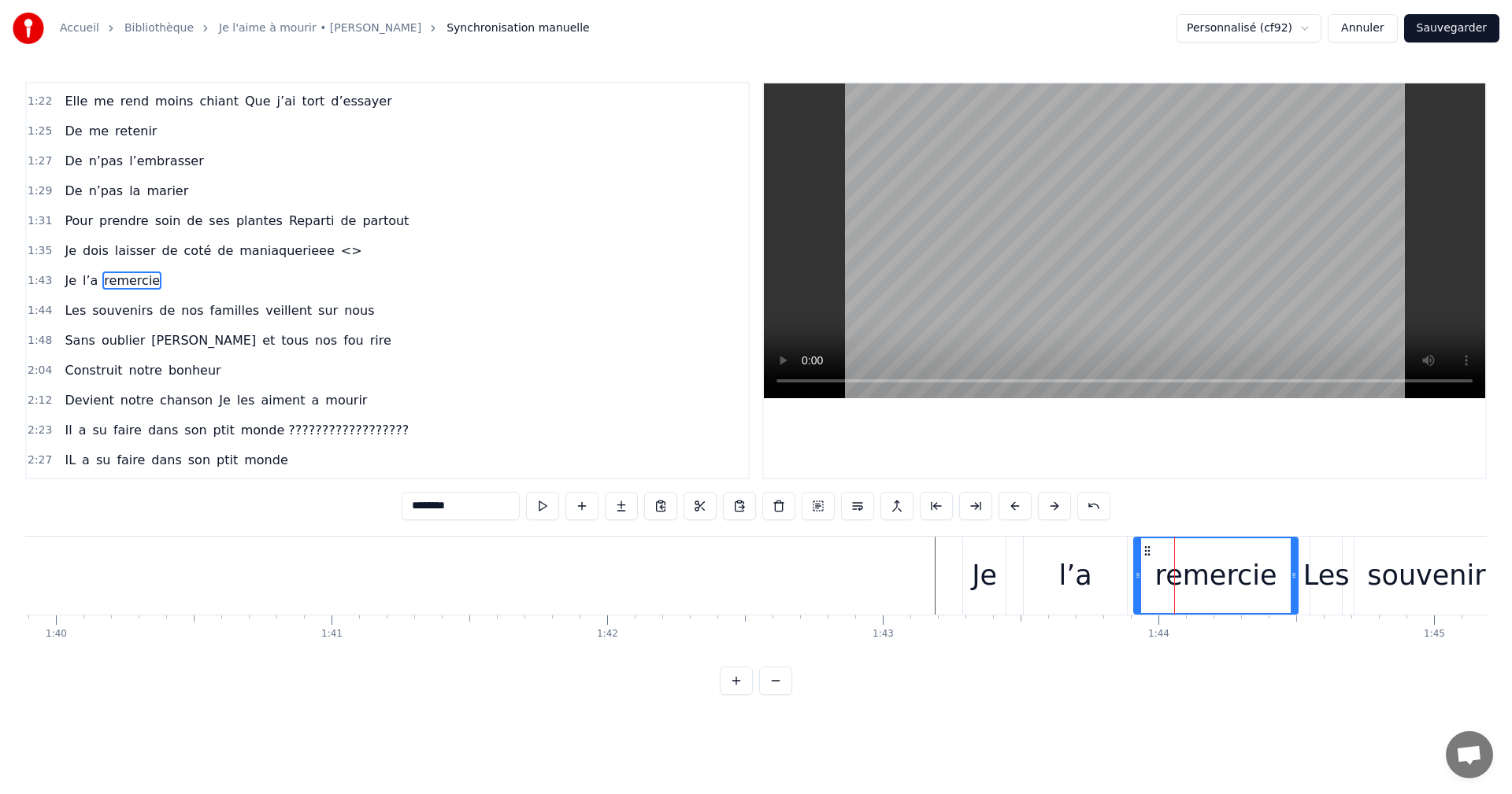
click at [984, 537] on div "Je" at bounding box center [984, 575] width 44 height 78
type input "**"
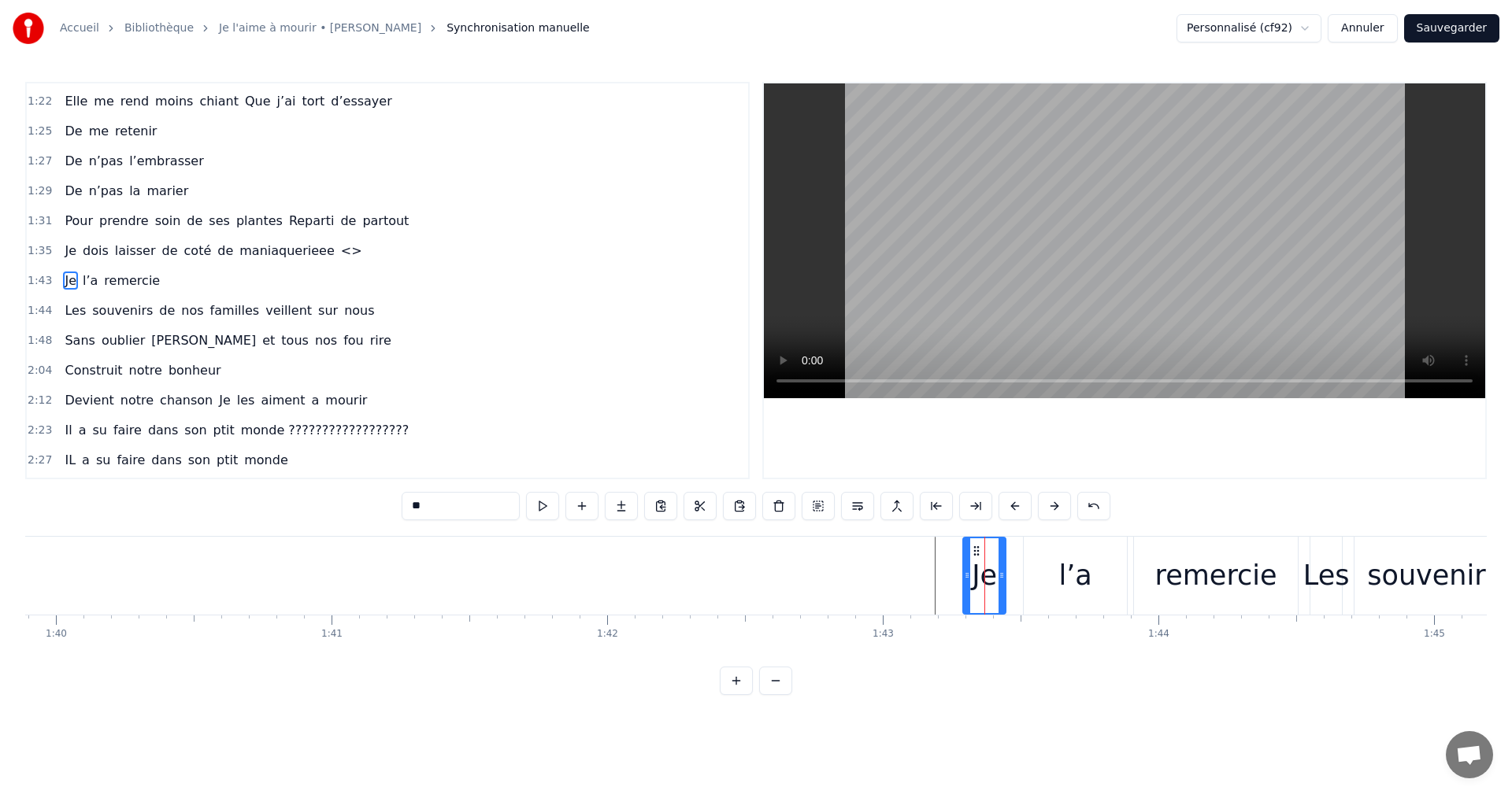
click at [950, 614] on div at bounding box center [950, 575] width 1 height 78
click at [965, 614] on div "Je" at bounding box center [984, 575] width 44 height 78
click at [979, 614] on div "Je" at bounding box center [984, 575] width 44 height 78
click at [1014, 613] on div "Je l’a remercie" at bounding box center [1132, 575] width 339 height 78
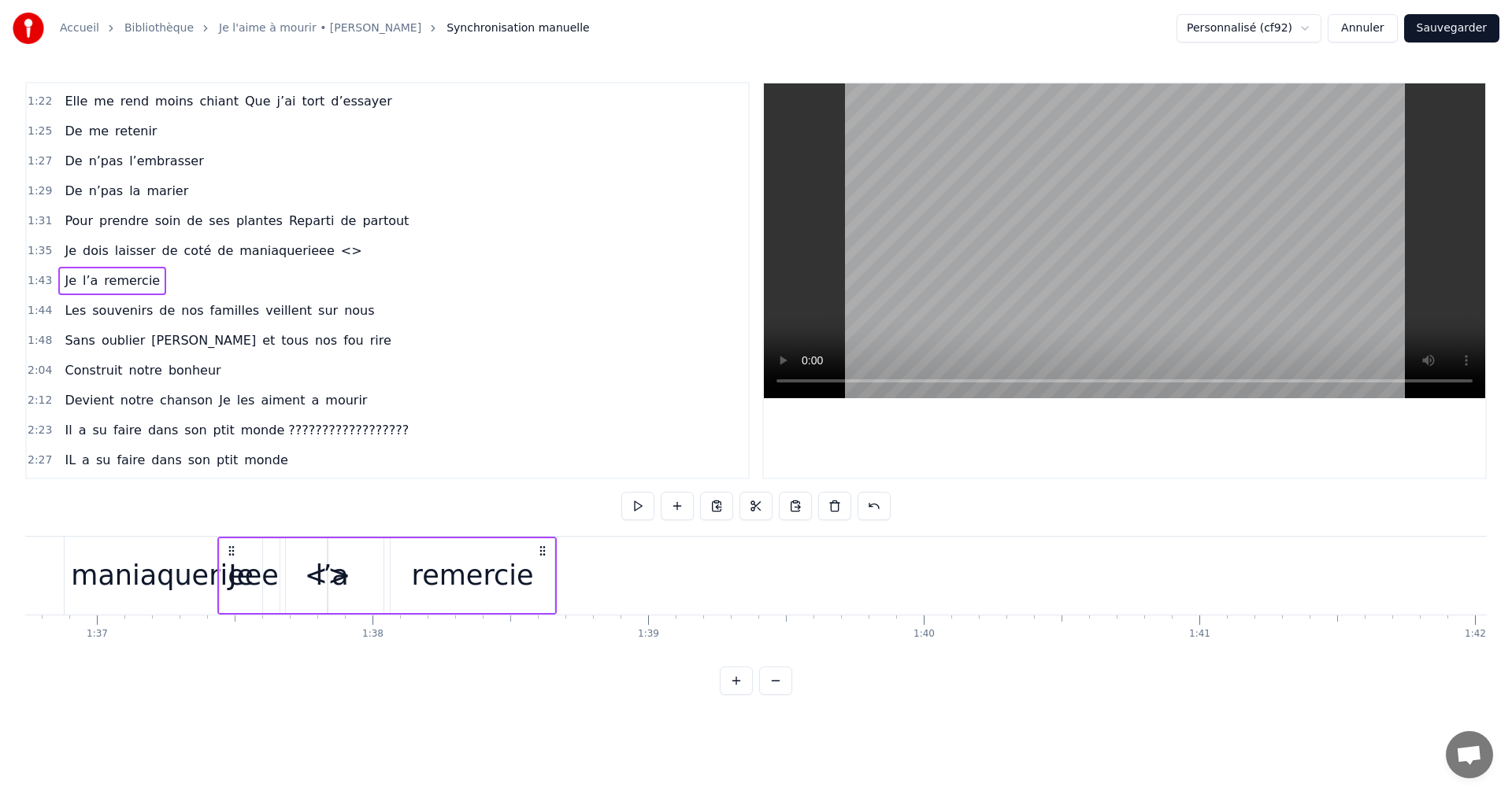
scroll to position [0, 26638]
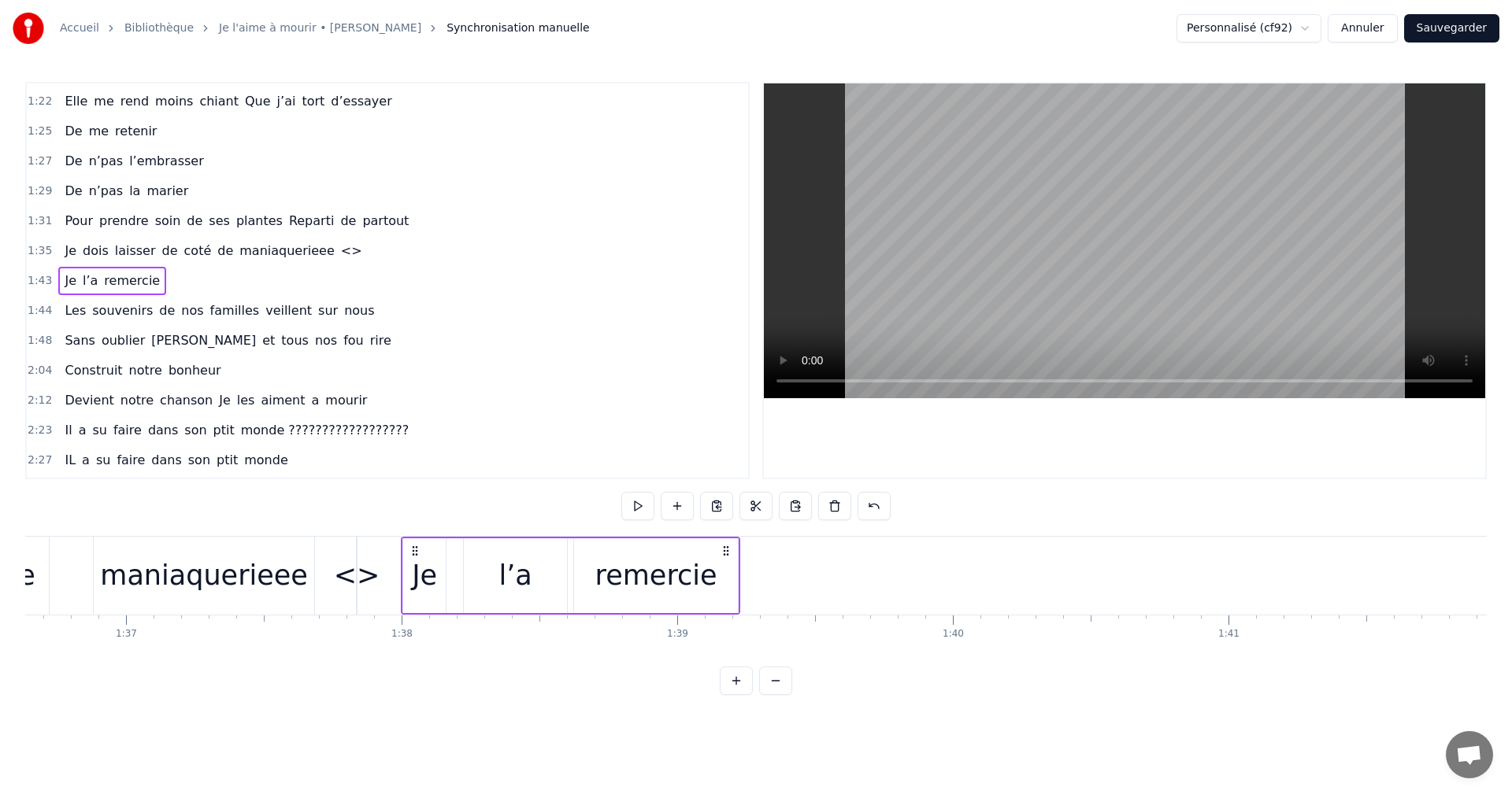
drag, startPoint x: 978, startPoint y: 549, endPoint x: 417, endPoint y: 566, distance: 561.3
click at [417, 566] on div "Je l’a remercie" at bounding box center [570, 575] width 339 height 78
click at [357, 585] on div "<>" at bounding box center [357, 576] width 46 height 42
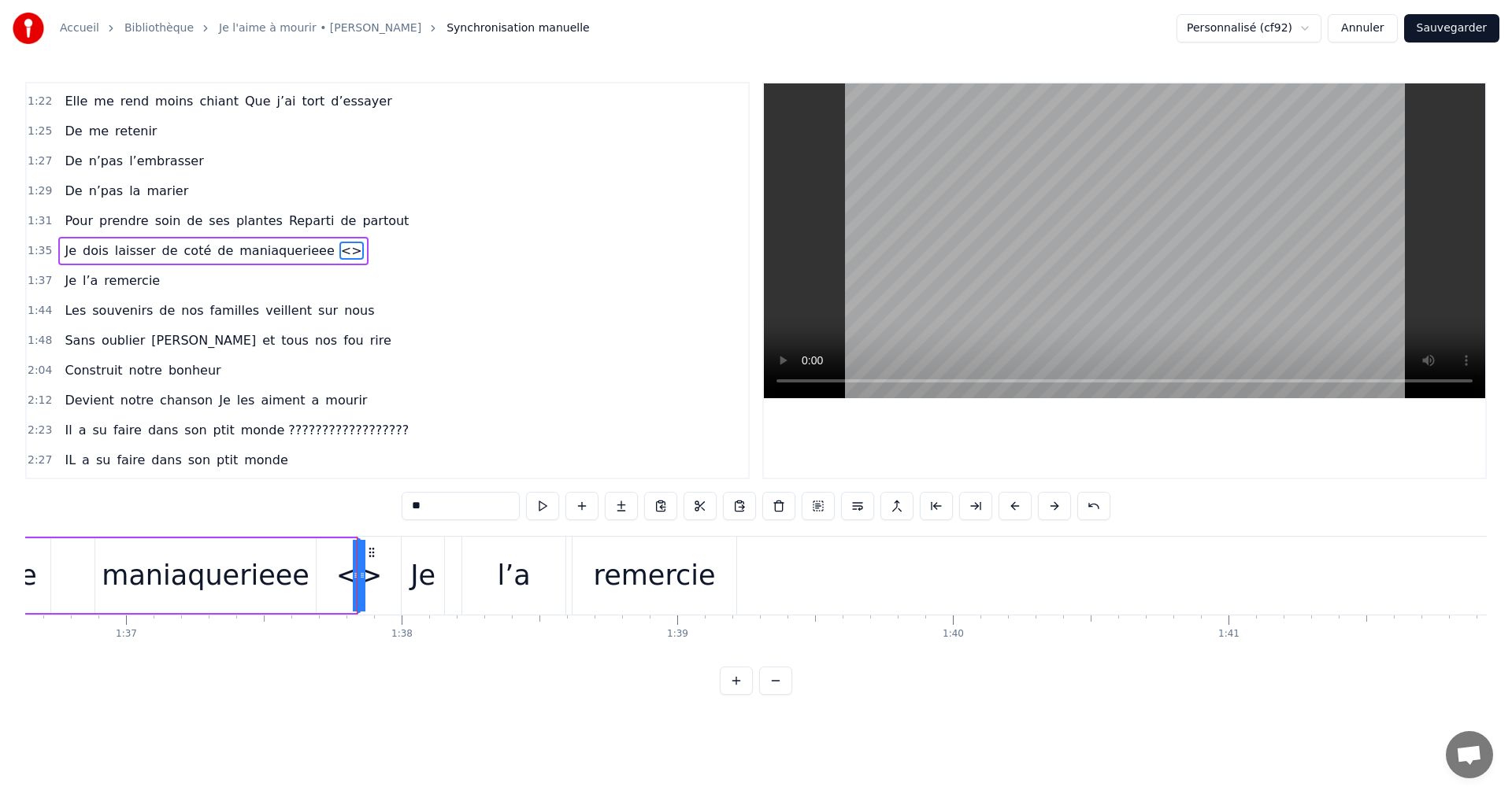
scroll to position [625, 0]
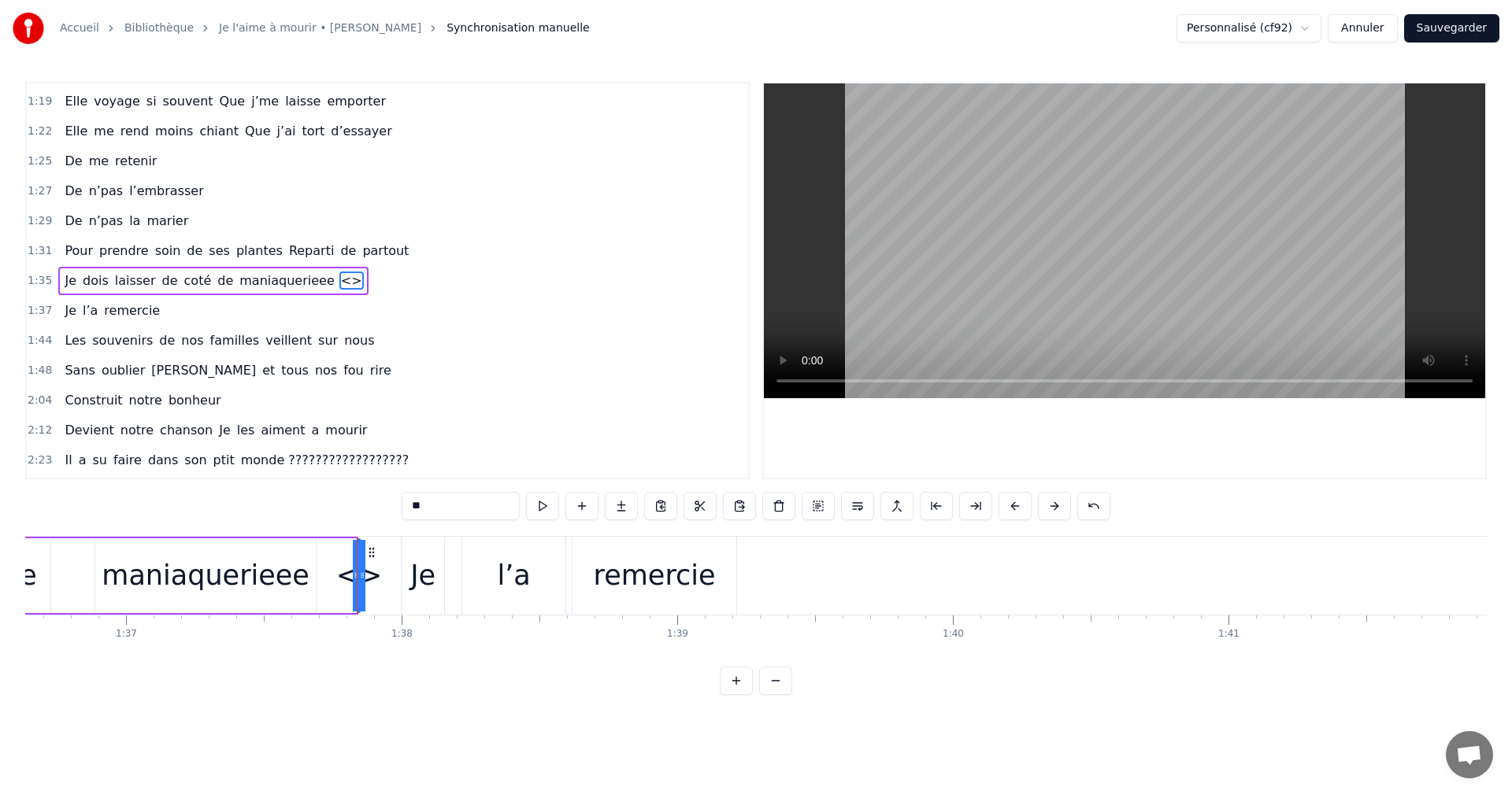
click at [403, 579] on div "Je" at bounding box center [423, 575] width 43 height 78
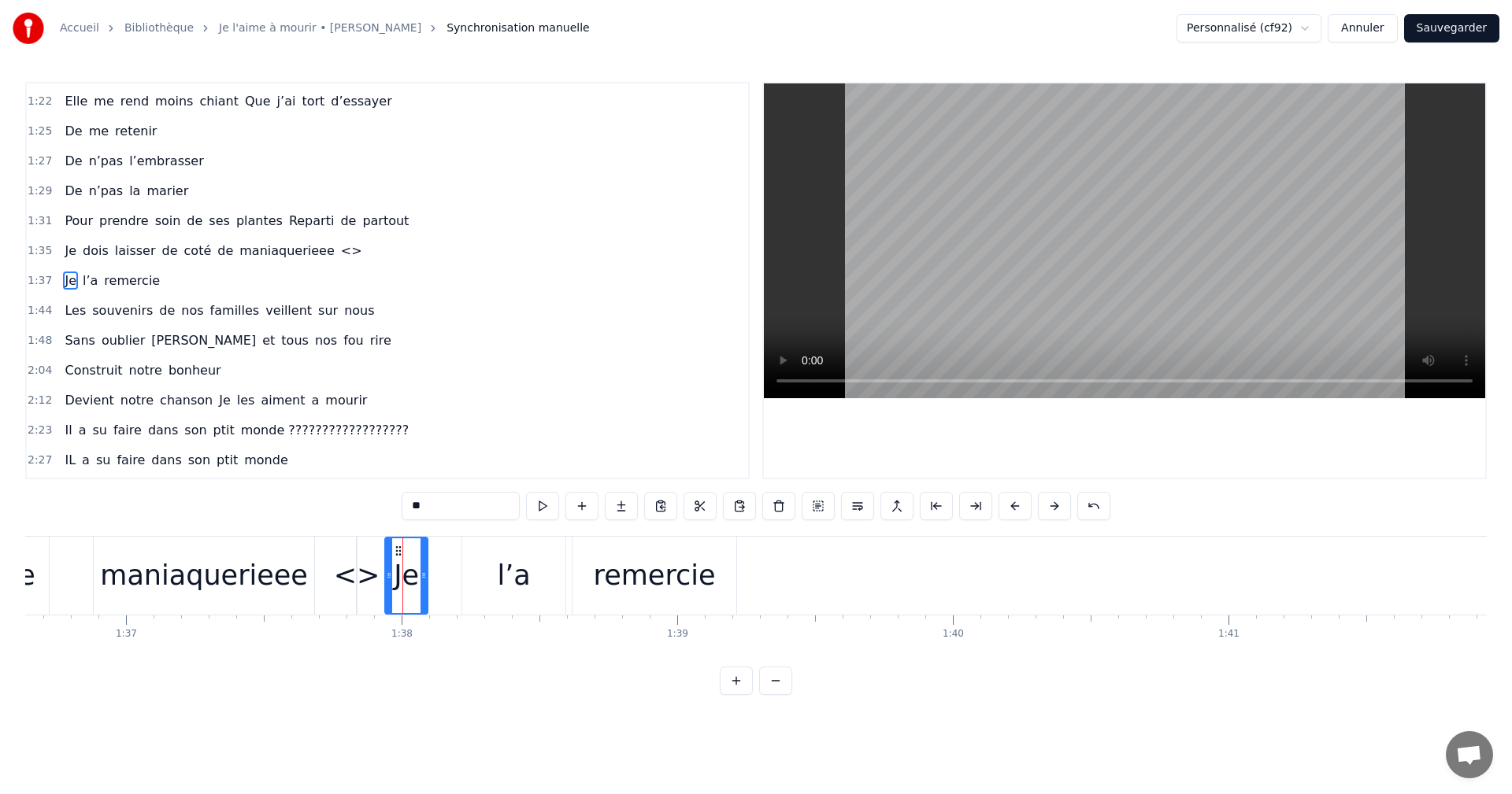
drag, startPoint x: 412, startPoint y: 547, endPoint x: 396, endPoint y: 549, distance: 16.1
click at [396, 549] on icon at bounding box center [398, 551] width 12 height 12
click at [650, 581] on div "remercie" at bounding box center [655, 576] width 122 height 42
type input "********"
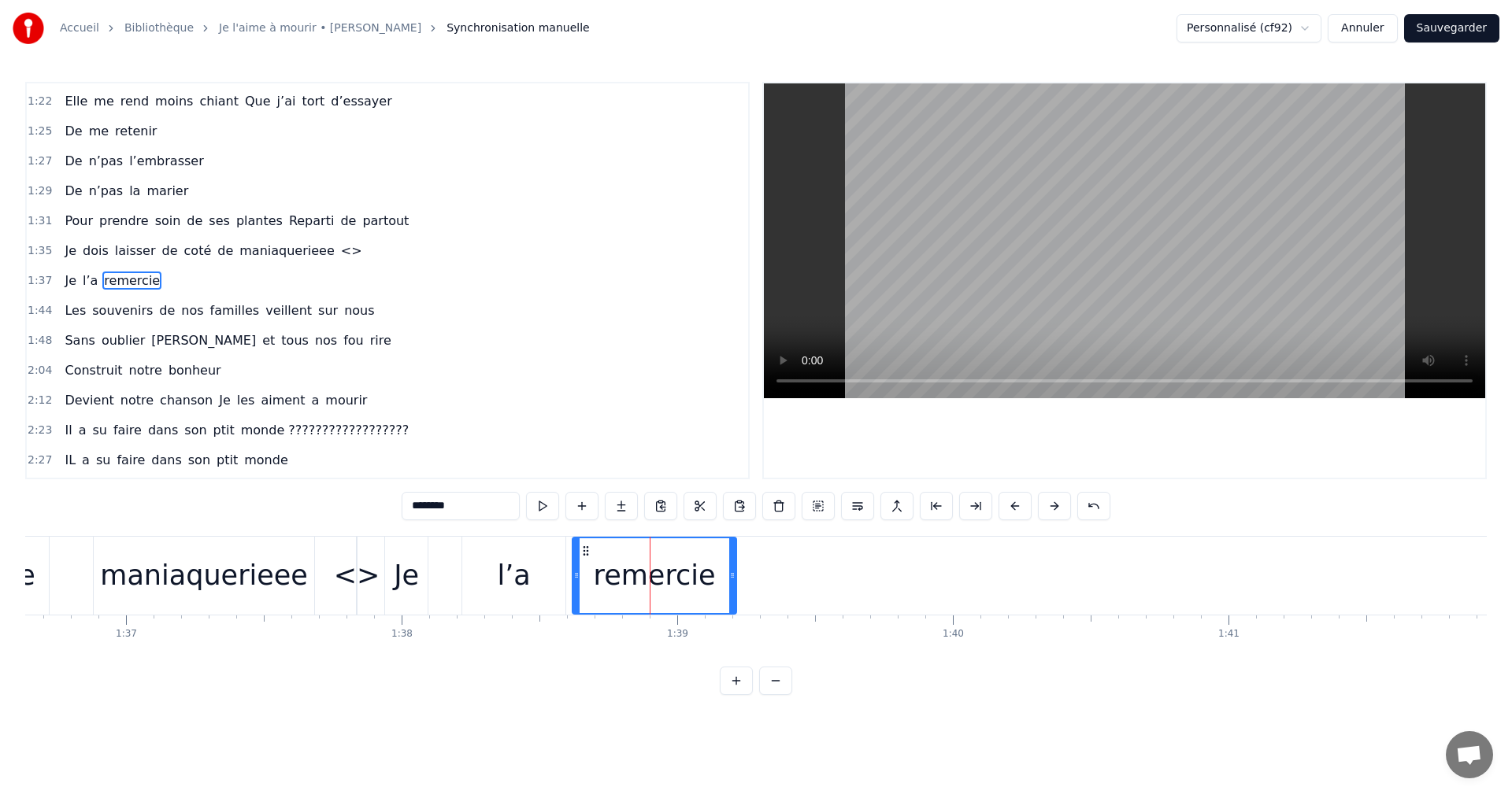
click at [695, 581] on div "remercie" at bounding box center [655, 576] width 122 height 42
click at [731, 580] on icon at bounding box center [732, 575] width 6 height 12
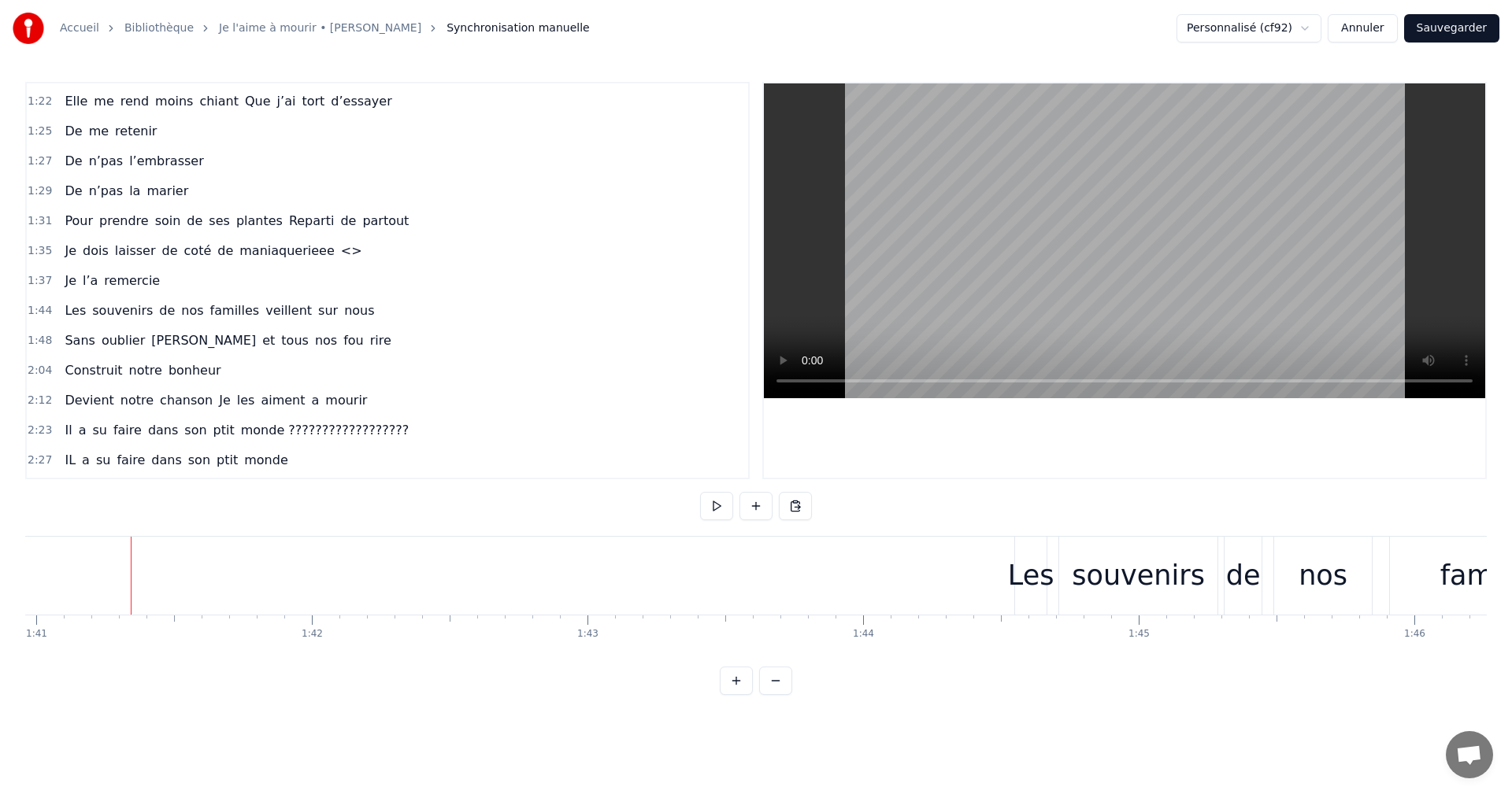
scroll to position [0, 27780]
click at [1079, 534] on div "0:06 Moi la mécanique, les moteurs , les camions 0:09 Mon passé de pompier , la…" at bounding box center [756, 389] width 1461 height 614
click at [1079, 538] on div "Les" at bounding box center [1080, 575] width 31 height 78
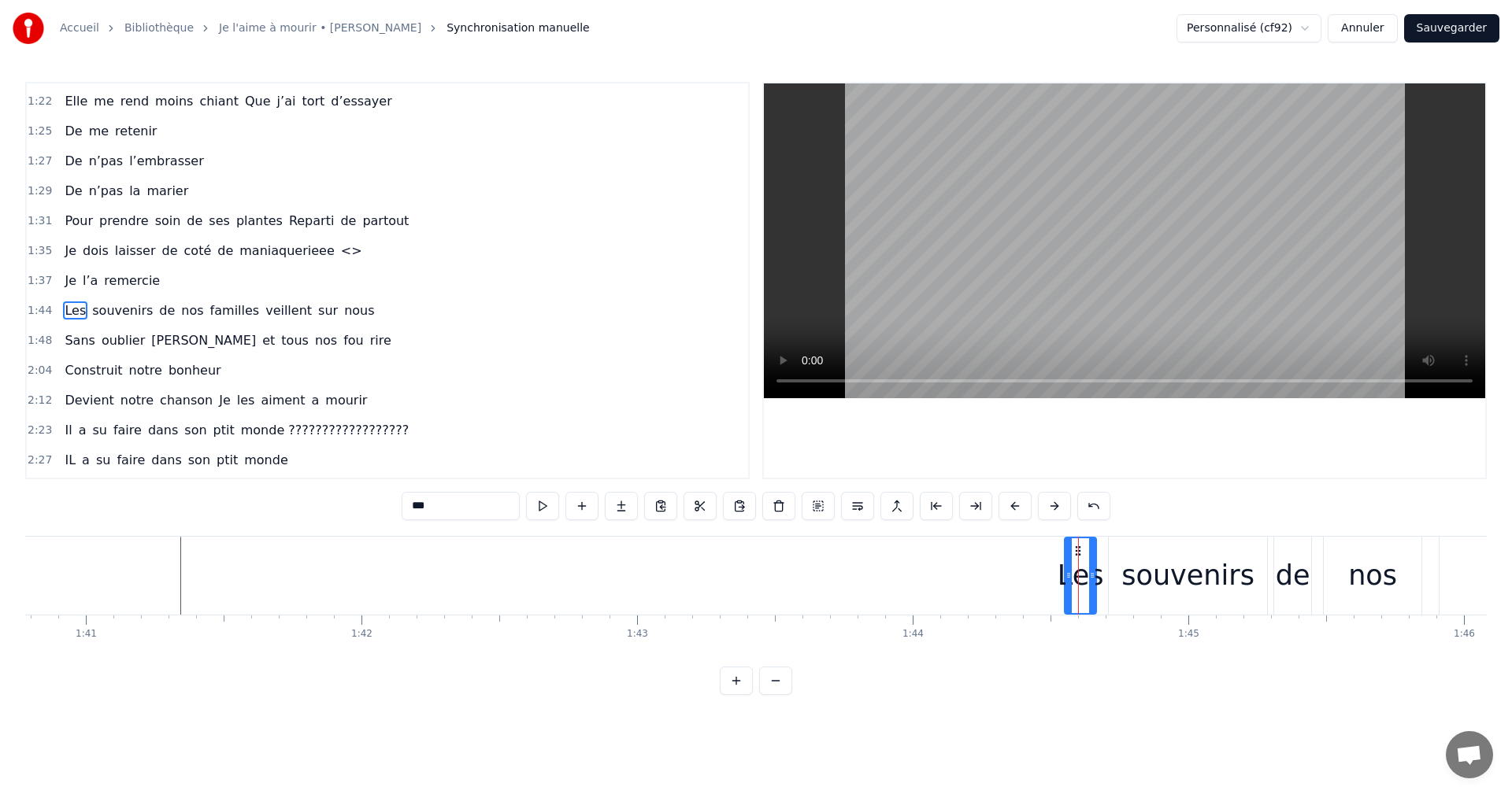
scroll to position [682, 0]
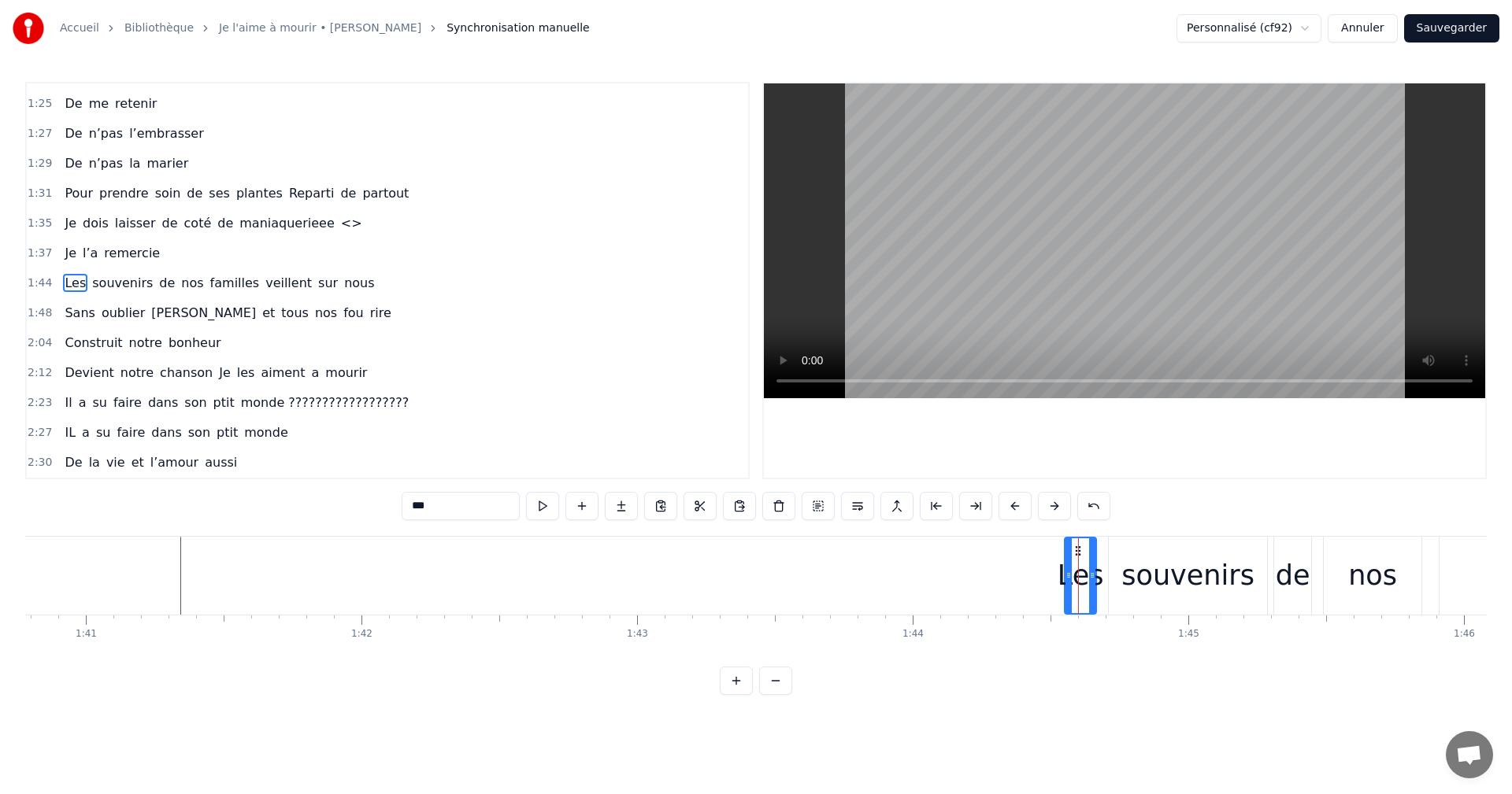
click at [1109, 533] on div "0:06 Moi la mécanique, les moteurs , les camions 0:09 Mon passé de pompier , la…" at bounding box center [756, 389] width 1461 height 614
click at [1109, 538] on div "souvenirs" at bounding box center [1188, 575] width 160 height 78
type input "*********"
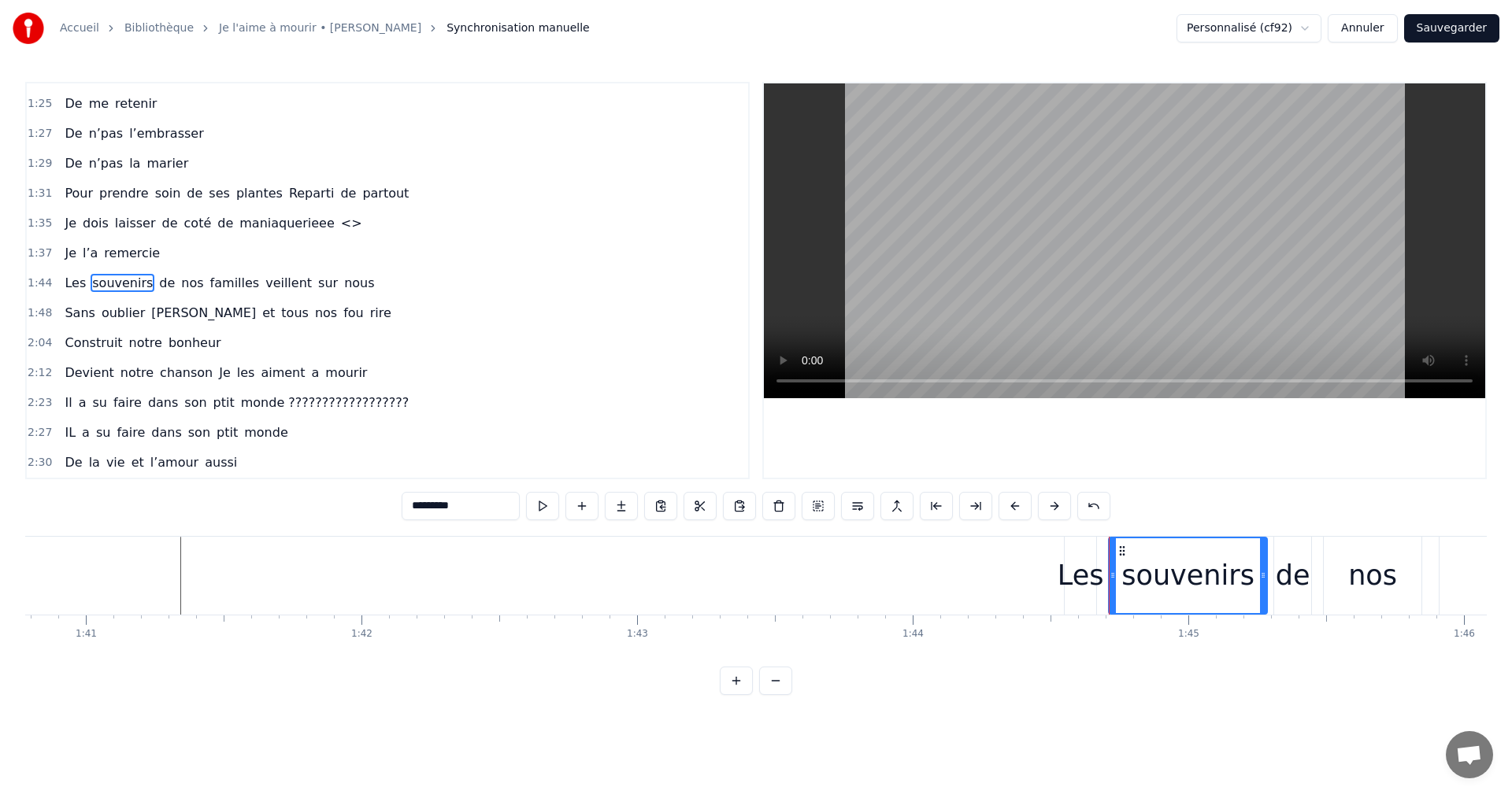
click at [1096, 537] on div "Les" at bounding box center [1080, 575] width 33 height 78
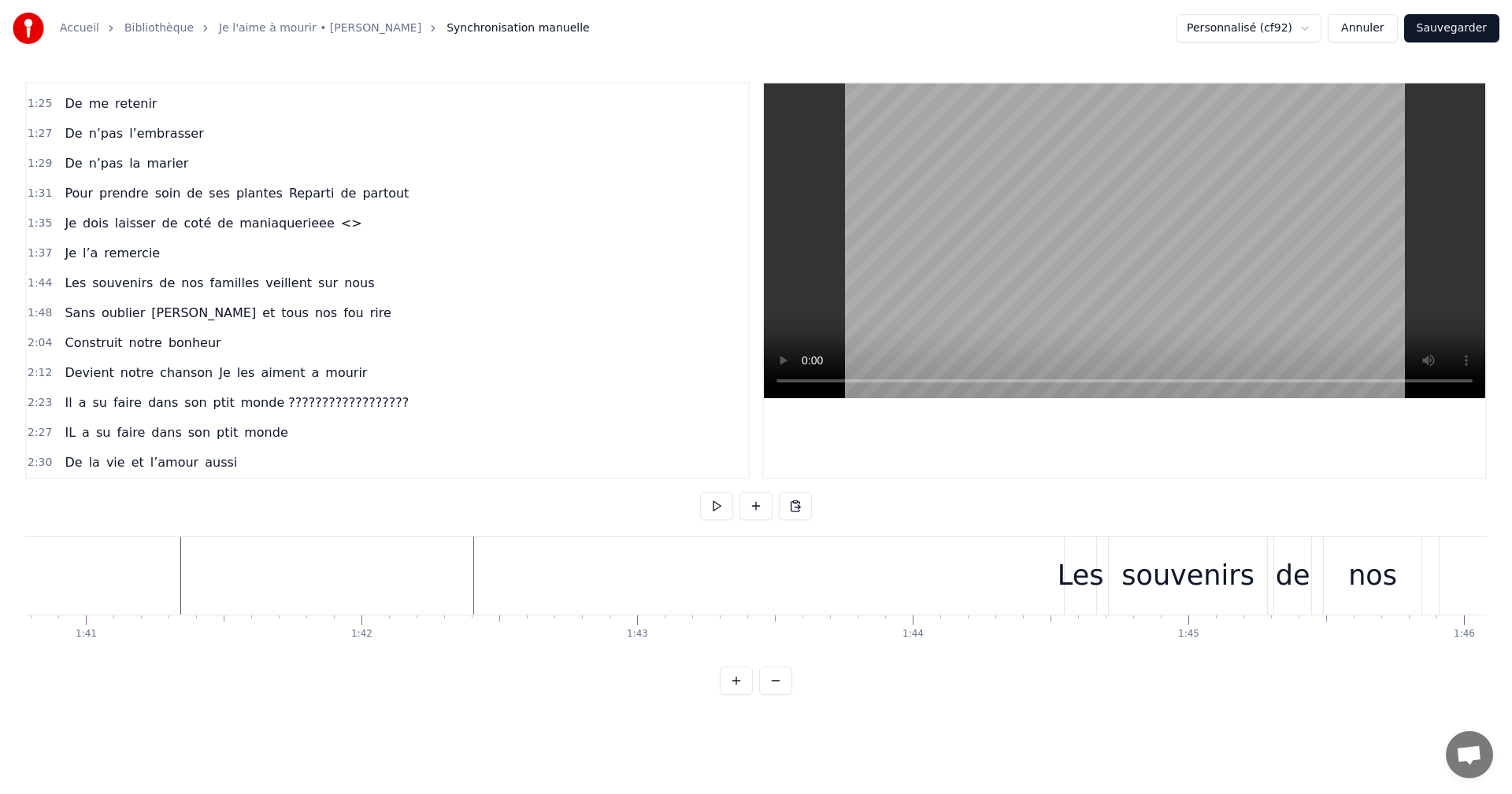
click at [1081, 538] on div "Les" at bounding box center [1080, 575] width 31 height 78
click at [1108, 537] on div "souvenirs" at bounding box center [1188, 575] width 160 height 78
type input "*********"
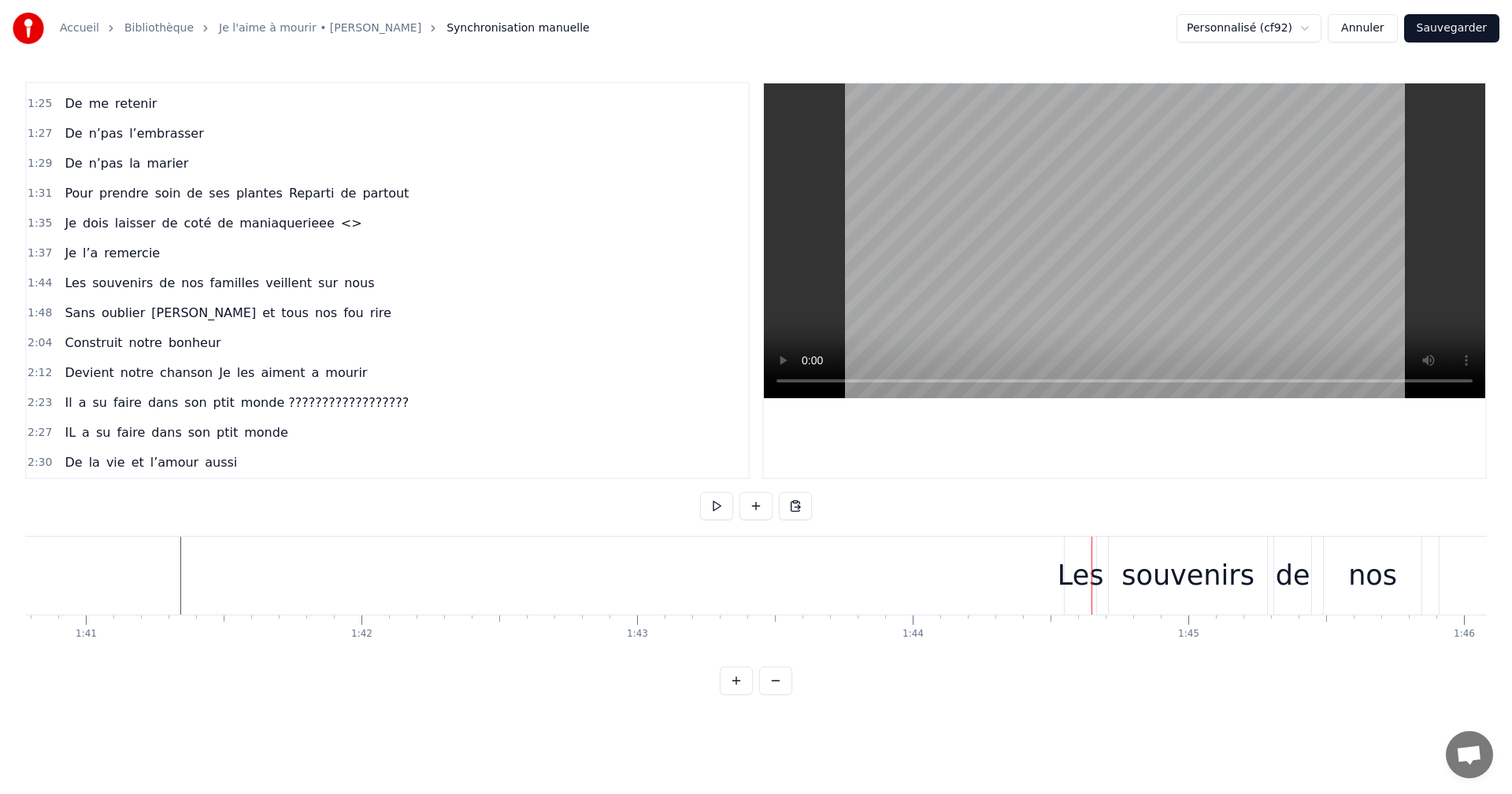
click at [1088, 533] on div "0:06 Moi la mécanique, les moteurs , les camions 0:09 Mon passé de pompier , la…" at bounding box center [756, 389] width 1461 height 614
click at [1061, 534] on div "0:06 Moi la mécanique, les moteurs , les camions 0:09 Mon passé de pompier , la…" at bounding box center [756, 389] width 1461 height 614
click at [1058, 533] on div "0:06 Moi la mécanique, les moteurs , les camions 0:09 Mon passé de pompier , la…" at bounding box center [756, 389] width 1461 height 614
click at [1085, 540] on div "Les" at bounding box center [1080, 575] width 31 height 78
click at [1094, 533] on div "0:06 Moi la mécanique, les moteurs , les camions 0:09 Mon passé de pompier , la…" at bounding box center [756, 389] width 1461 height 614
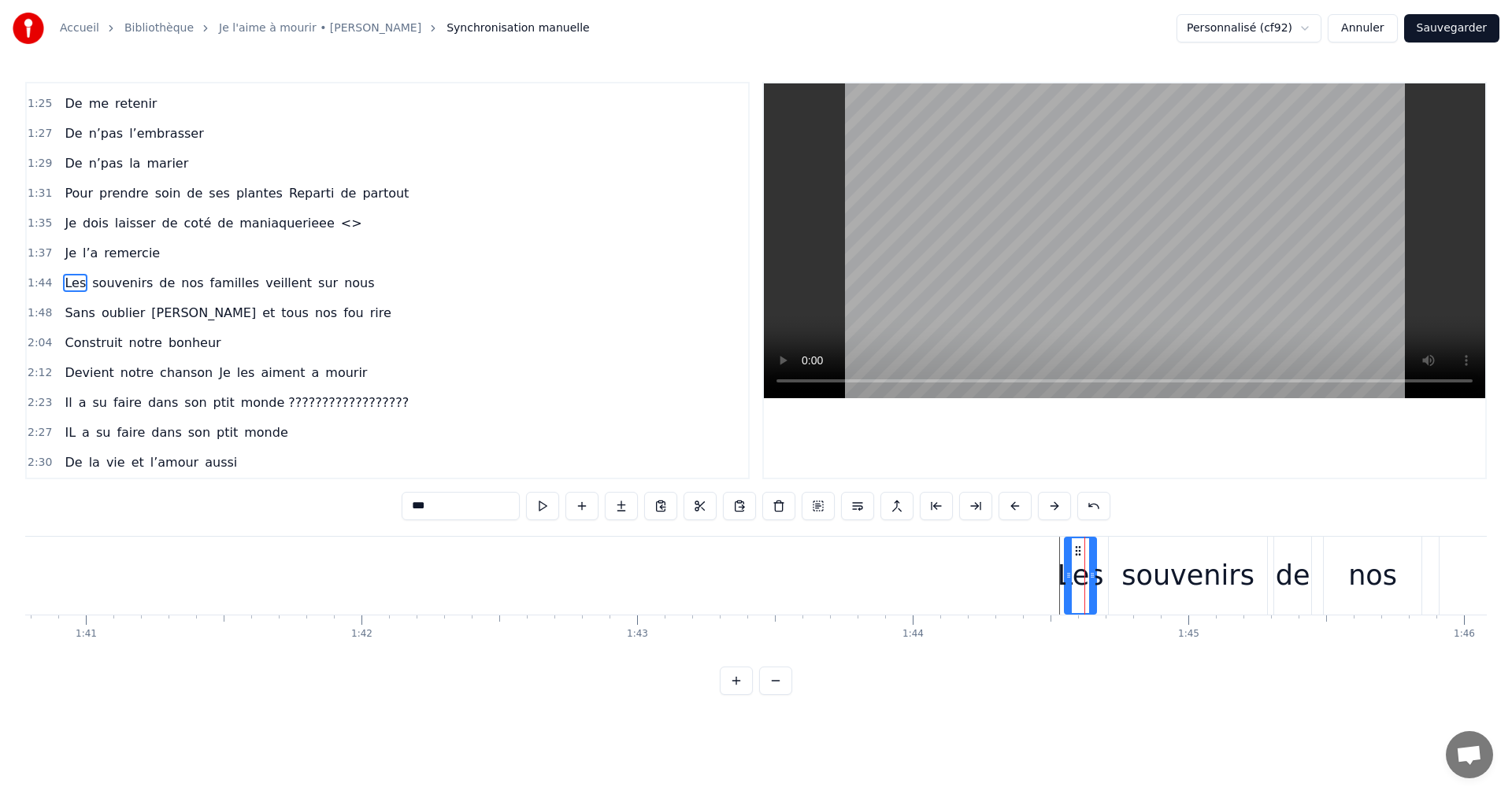
click at [1110, 538] on div "souvenirs" at bounding box center [1188, 575] width 159 height 78
type input "*********"
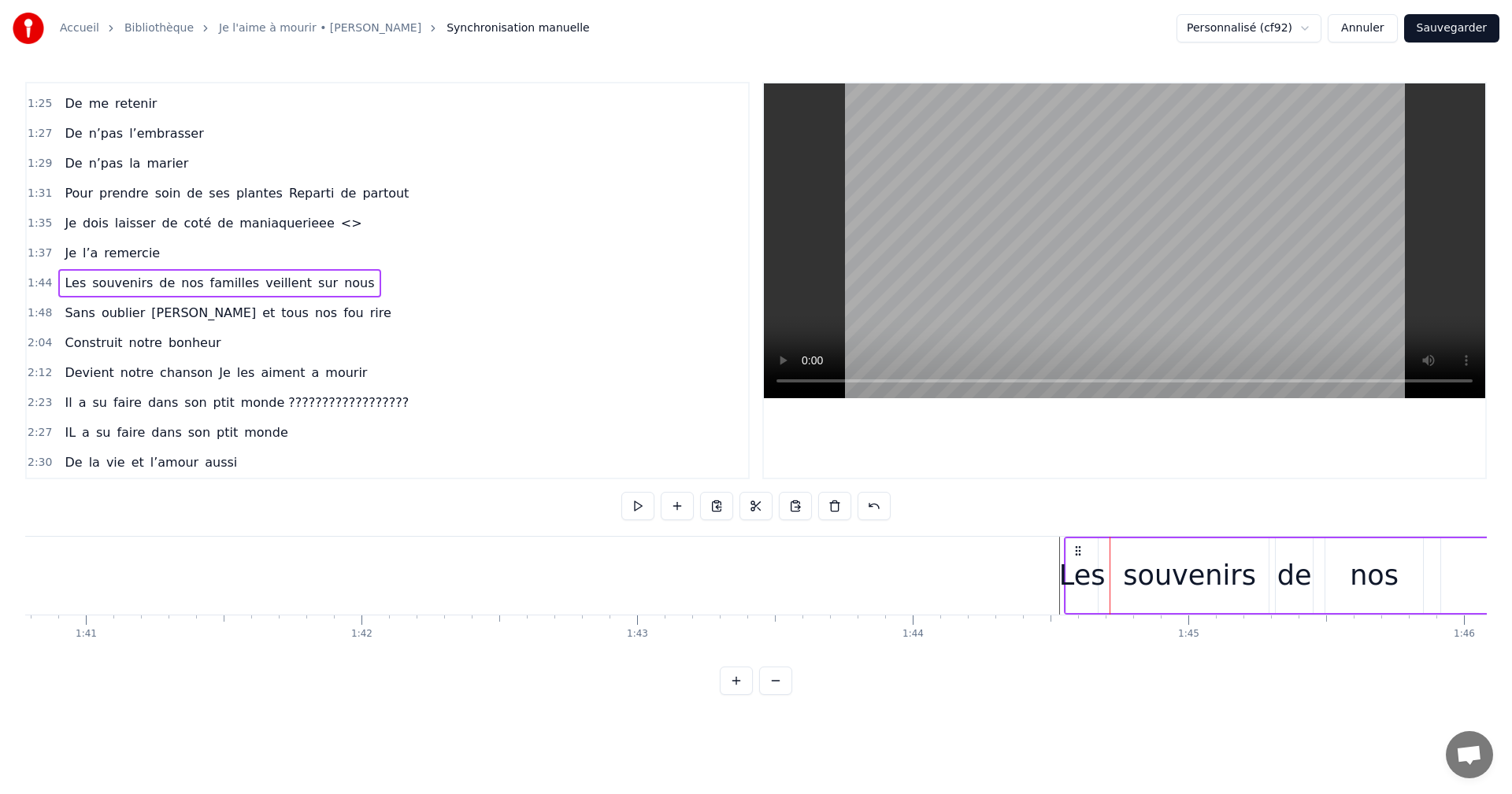
click at [1091, 540] on div "Les" at bounding box center [1082, 576] width 31 height 75
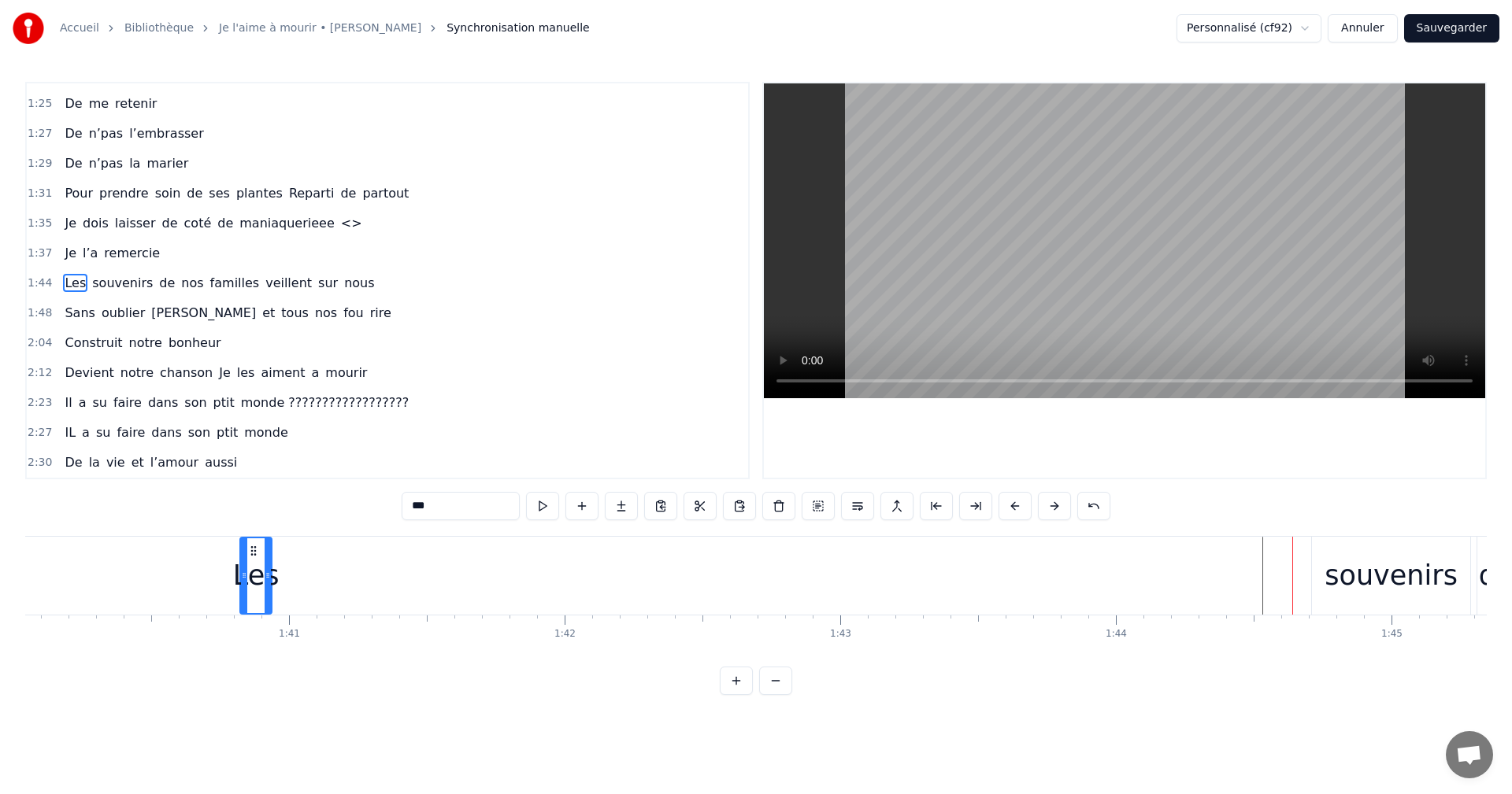
scroll to position [0, 27567]
drag, startPoint x: 1079, startPoint y: 548, endPoint x: 452, endPoint y: 553, distance: 627.0
click at [452, 553] on icon at bounding box center [451, 551] width 12 height 12
click at [1338, 567] on div "souvenirs" at bounding box center [1402, 575] width 159 height 78
type input "*********"
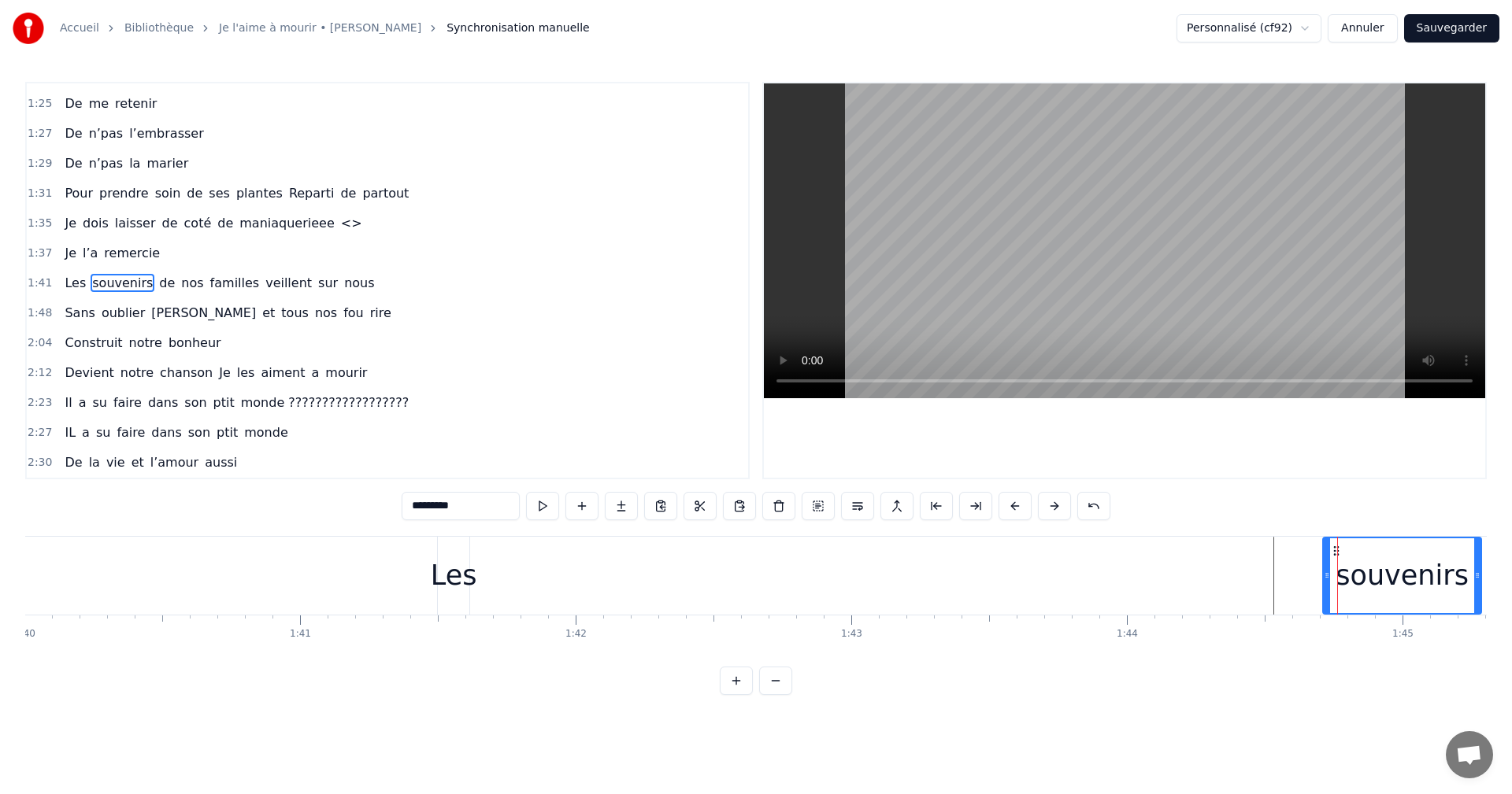
click at [1347, 539] on div "souvenirs" at bounding box center [1402, 576] width 157 height 75
click at [1347, 533] on div "0:06 Moi la mécanique, les moteurs , les camions 0:09 Mon passé de pompier , la…" at bounding box center [756, 389] width 1461 height 614
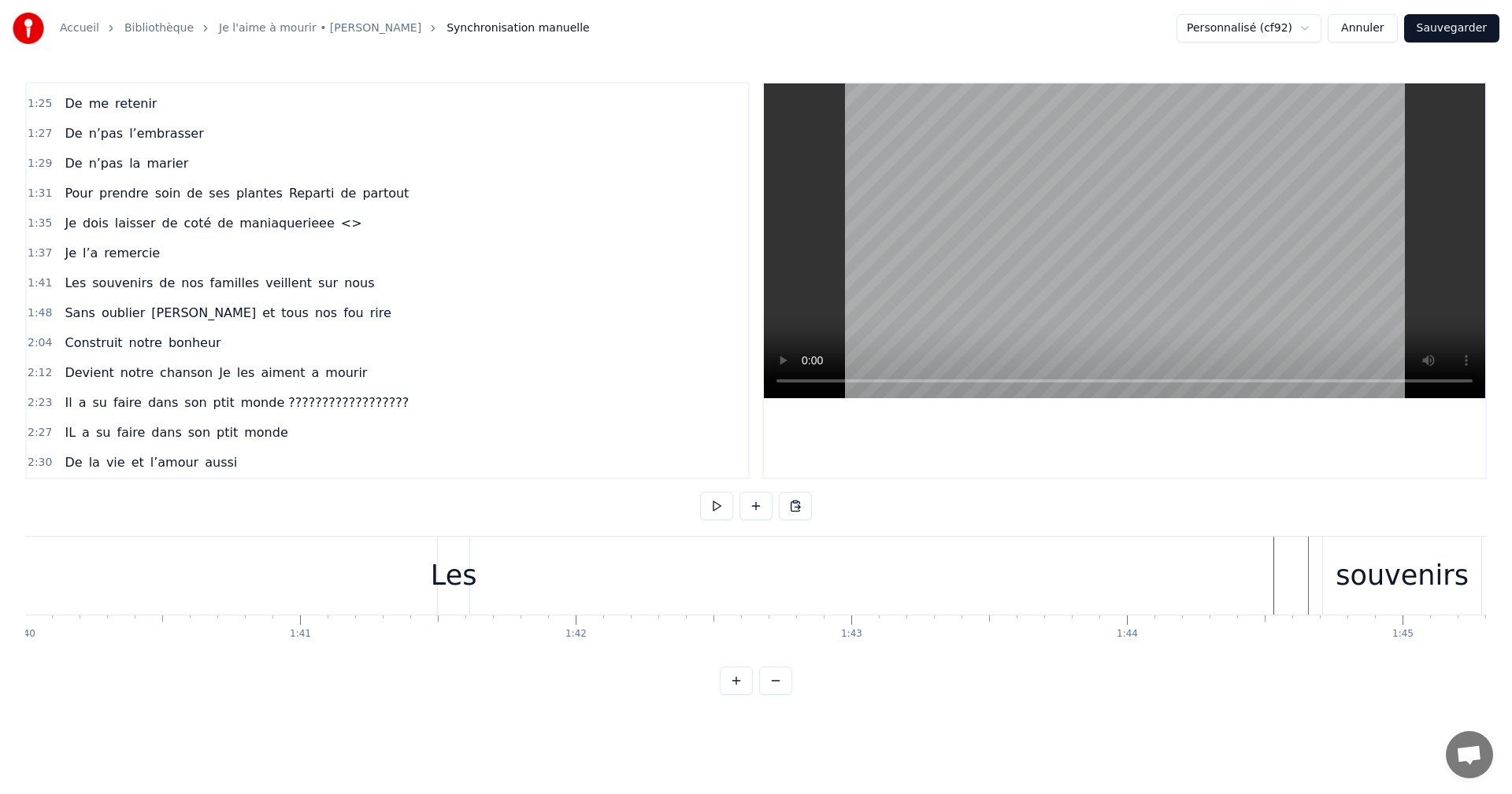
click at [1316, 534] on div "0:06 Moi la mécanique, les moteurs , les camions 0:09 Mon passé de pompier , la…" at bounding box center [756, 389] width 1461 height 614
click at [1324, 539] on div "souvenirs" at bounding box center [1402, 575] width 159 height 78
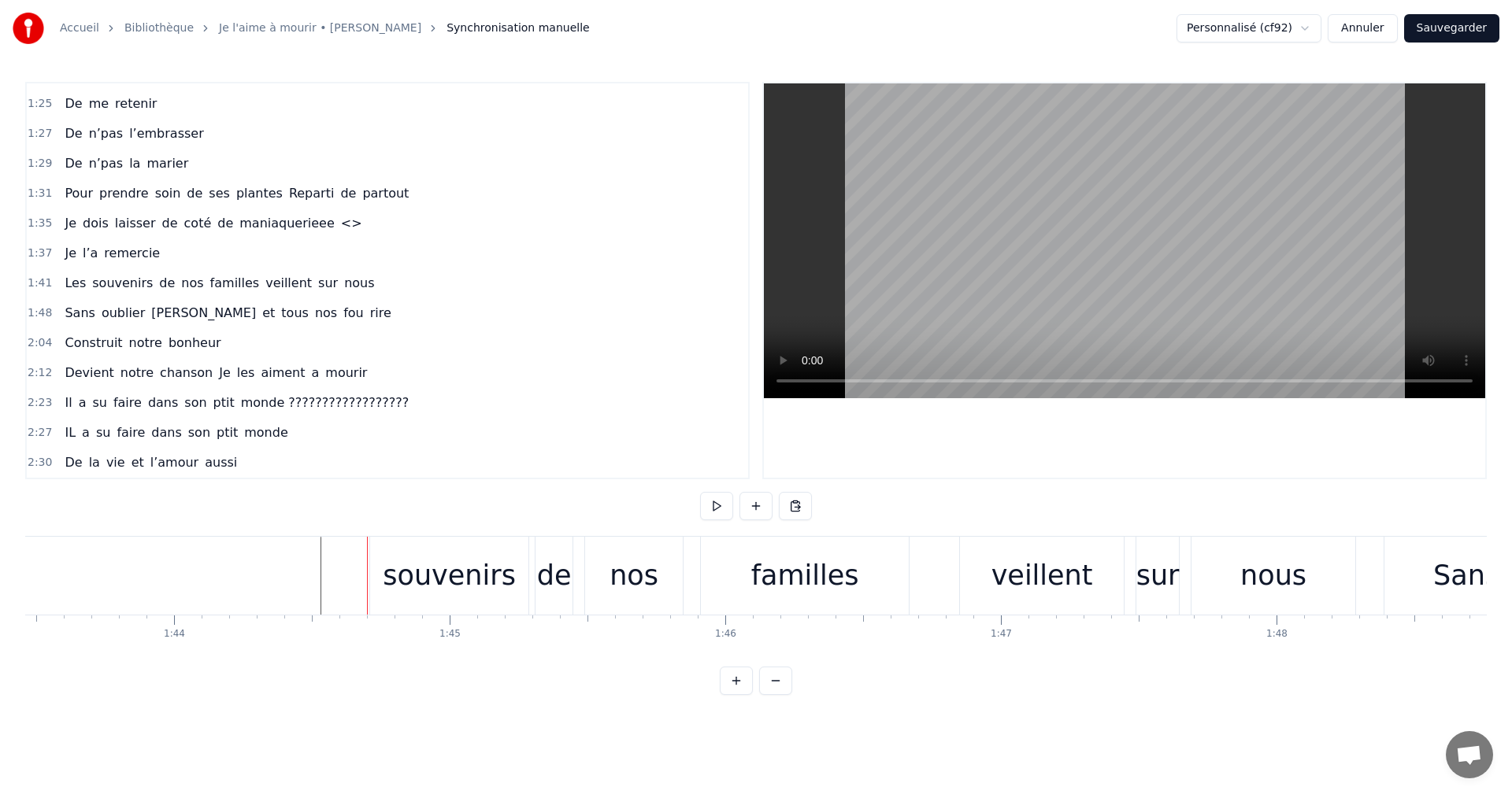
scroll to position [0, 28397]
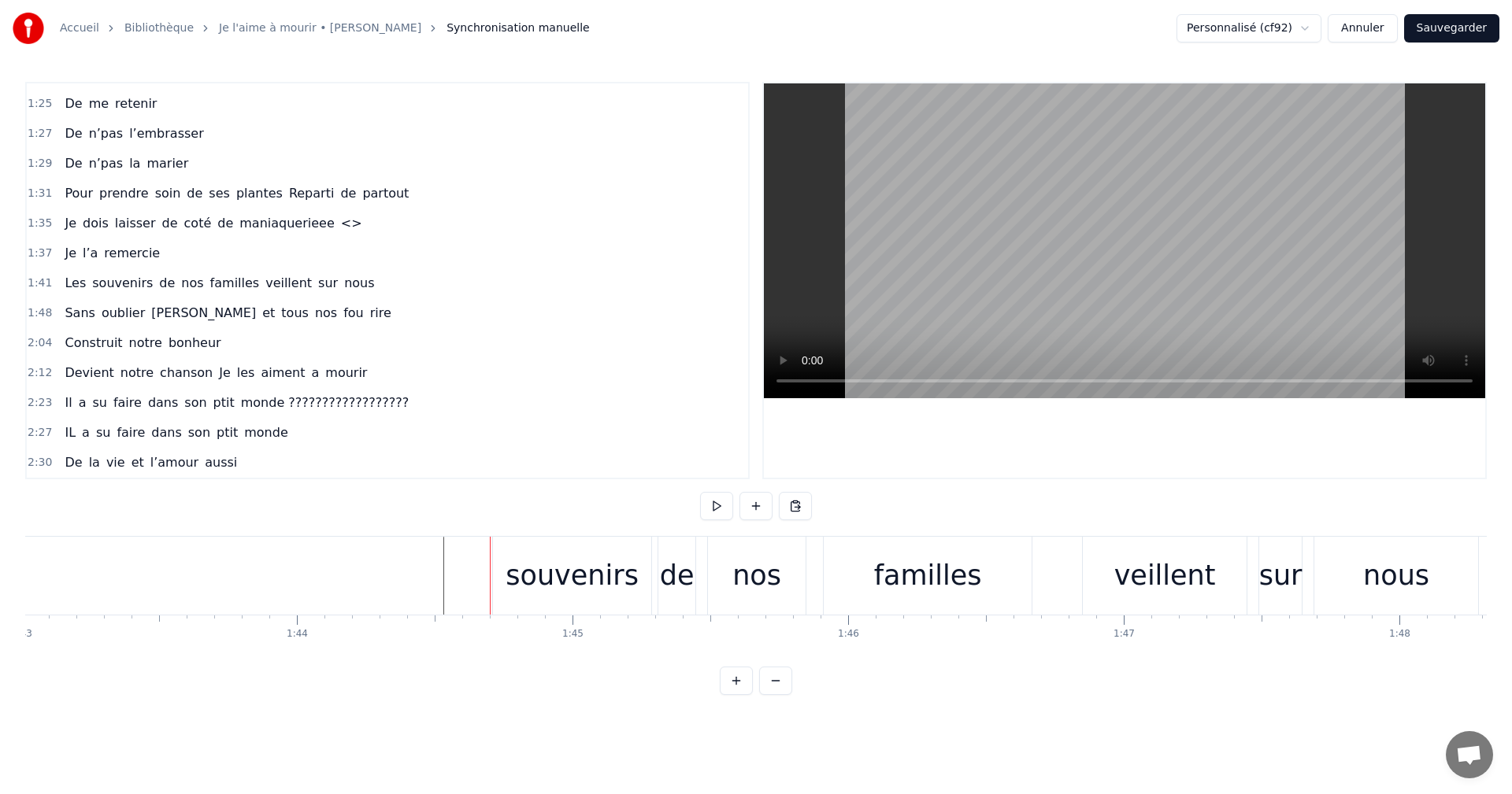
click at [593, 531] on div "0:06 Moi la mécanique, les moteurs , les camions 0:09 Mon passé de pompier , la…" at bounding box center [756, 389] width 1461 height 614
click at [491, 611] on div "Les souvenirs de nos familles veillent sur nous" at bounding box center [544, 575] width 1876 height 78
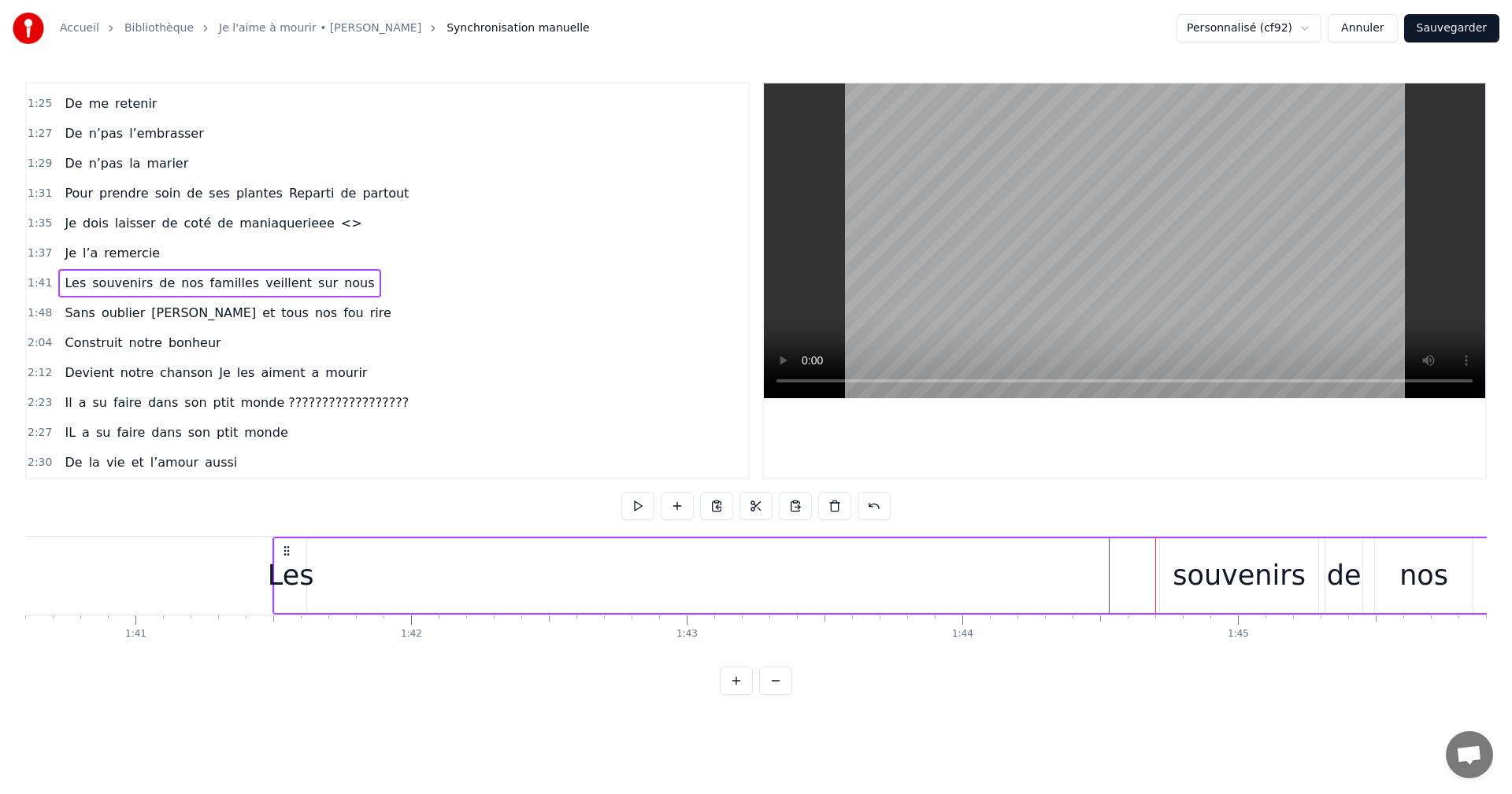
scroll to position [0, 27756]
click at [1168, 569] on div "souvenirs" at bounding box center [1214, 576] width 133 height 42
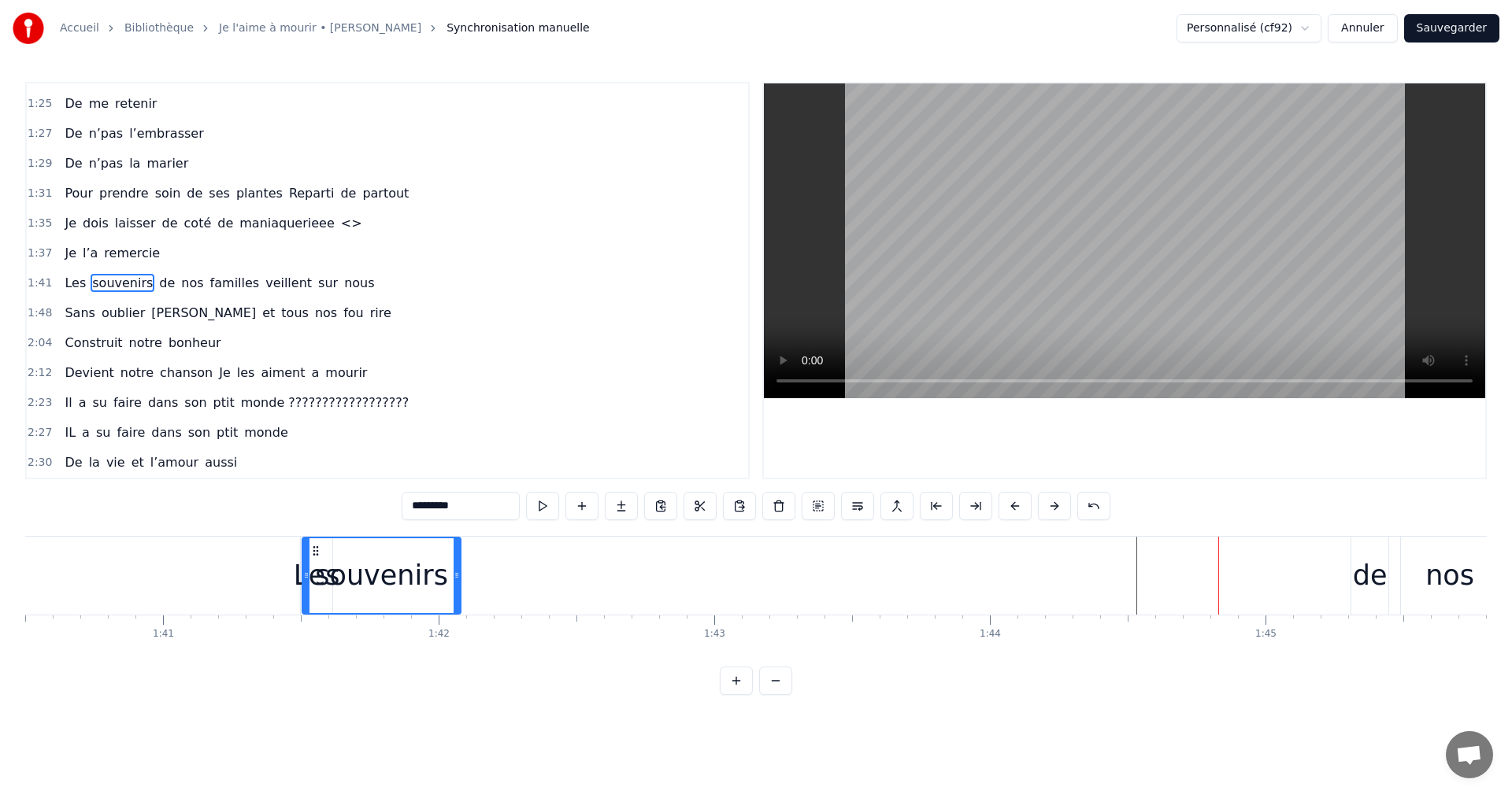
scroll to position [0, 27703]
drag, startPoint x: 1148, startPoint y: 550, endPoint x: 353, endPoint y: 580, distance: 795.6
click at [353, 580] on div "souvenirs" at bounding box center [417, 576] width 157 height 75
click at [1353, 562] on div "de" at bounding box center [1371, 575] width 37 height 78
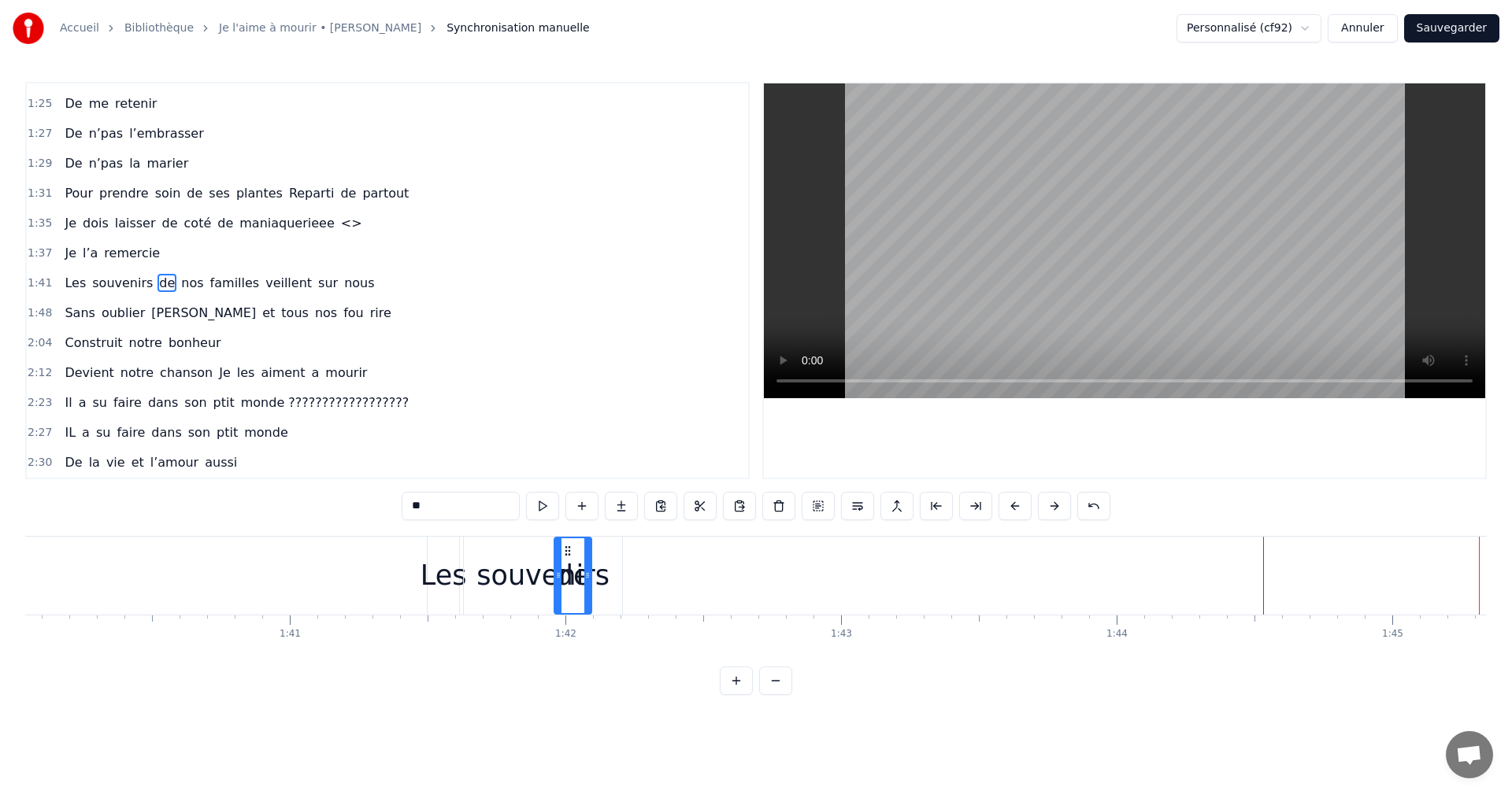
scroll to position [0, 27572]
drag, startPoint x: 1366, startPoint y: 549, endPoint x: 352, endPoint y: 593, distance: 1015.0
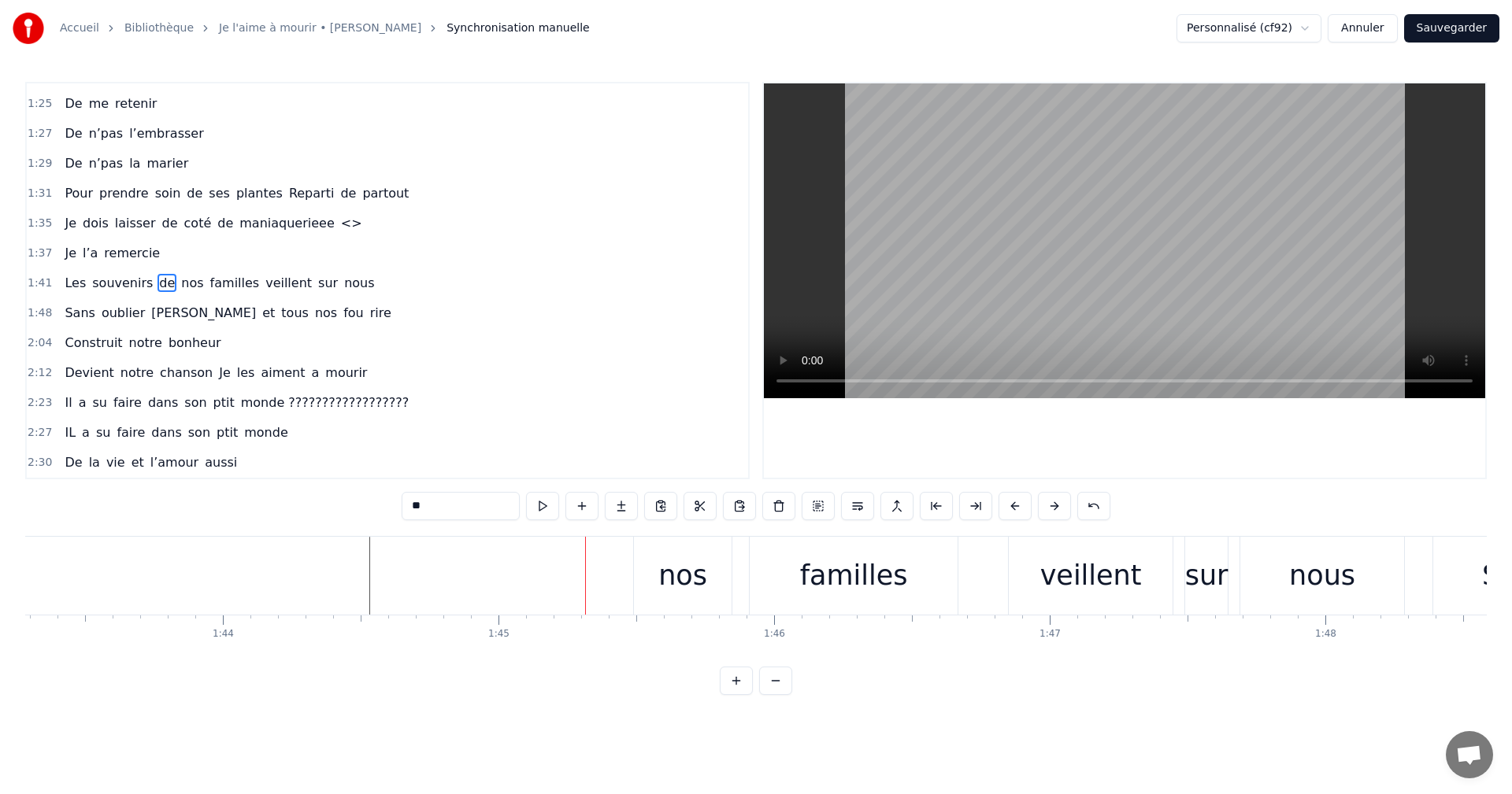
scroll to position [0, 28348]
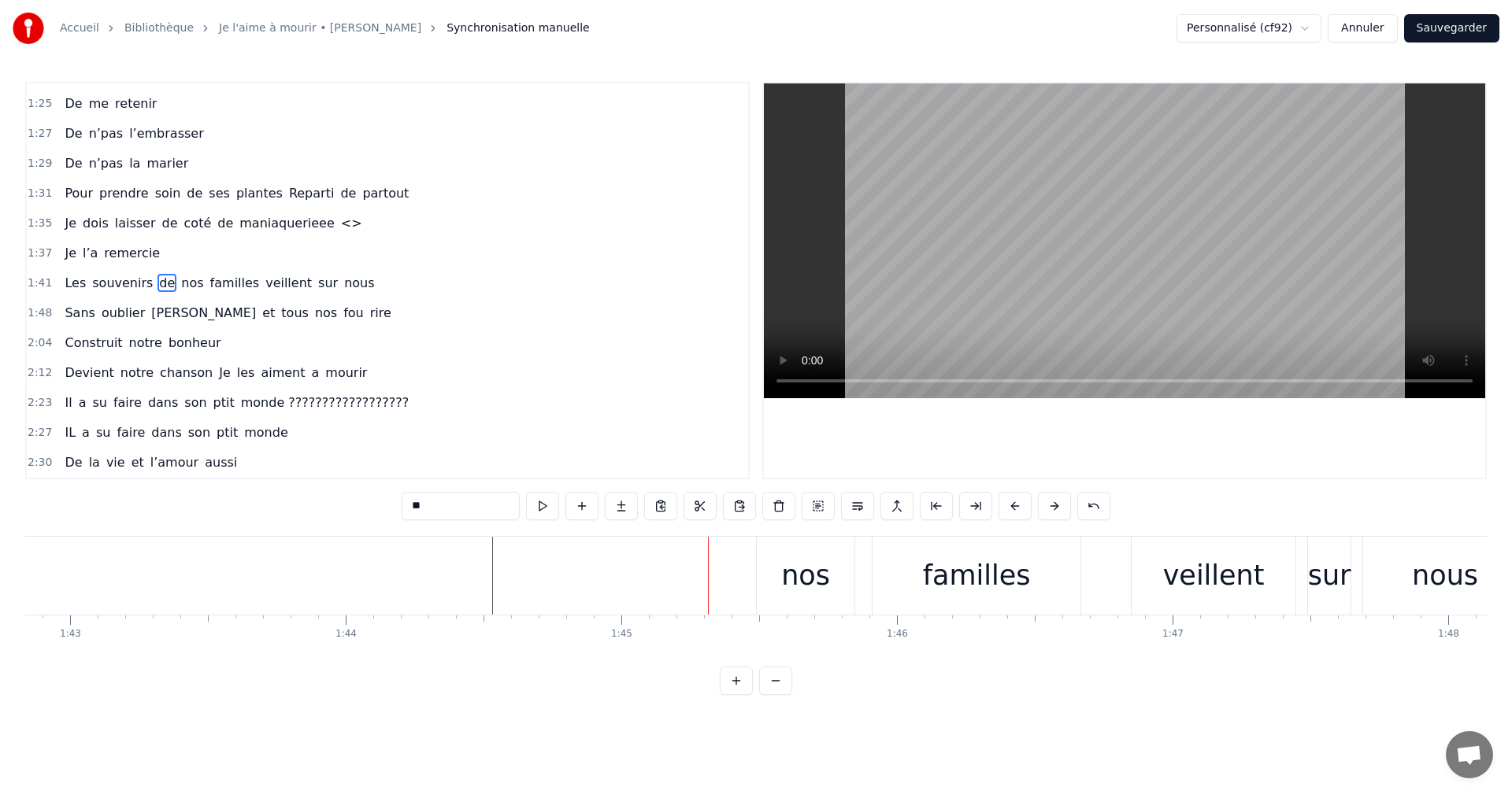
click at [821, 586] on div "nos" at bounding box center [806, 576] width 49 height 42
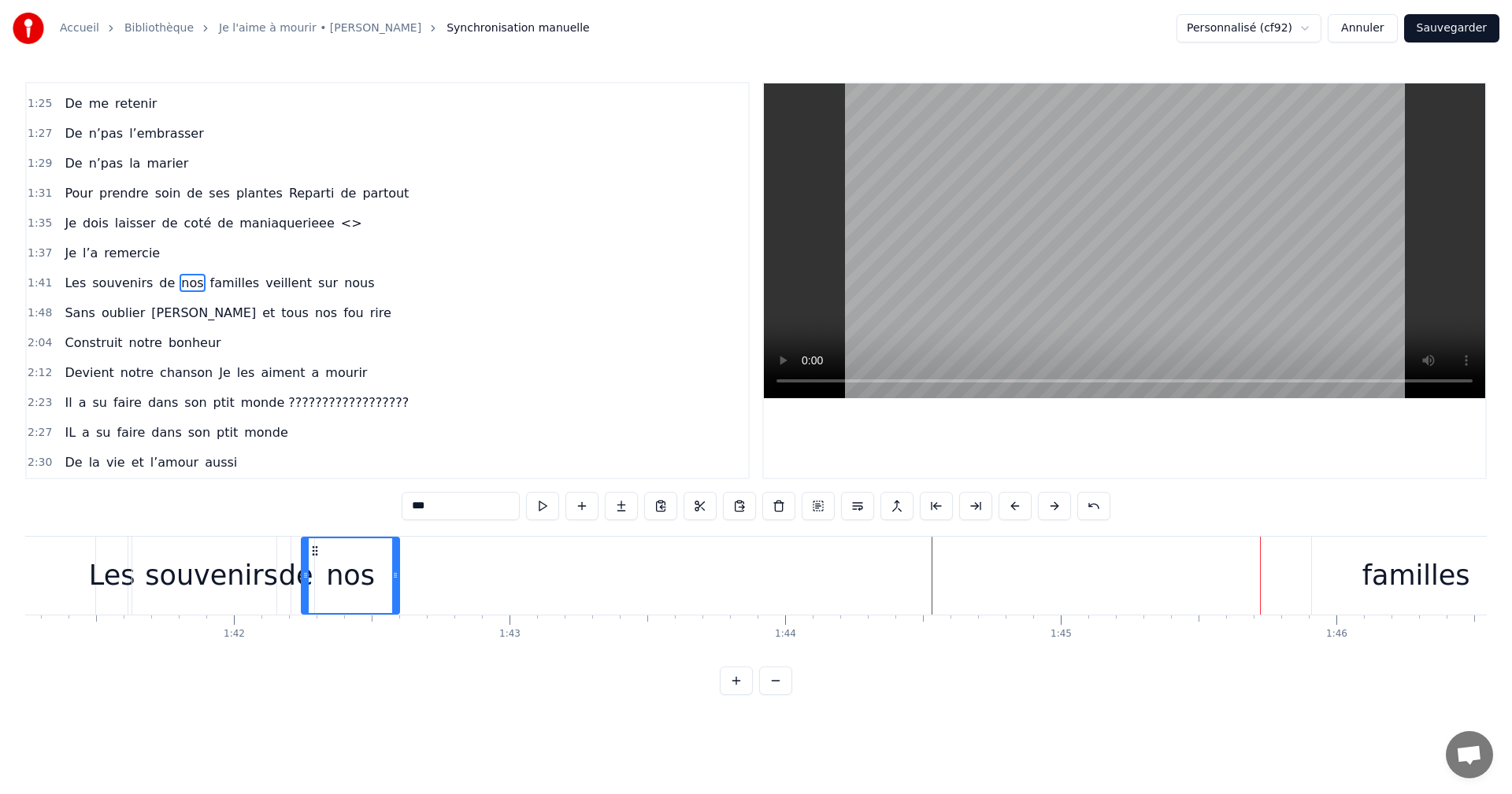
scroll to position [0, 27900]
drag, startPoint x: 766, startPoint y: 550, endPoint x: 321, endPoint y: 582, distance: 446.1
click at [321, 582] on div "nos" at bounding box center [360, 576] width 96 height 75
click at [1434, 555] on div "familles" at bounding box center [1425, 576] width 108 height 42
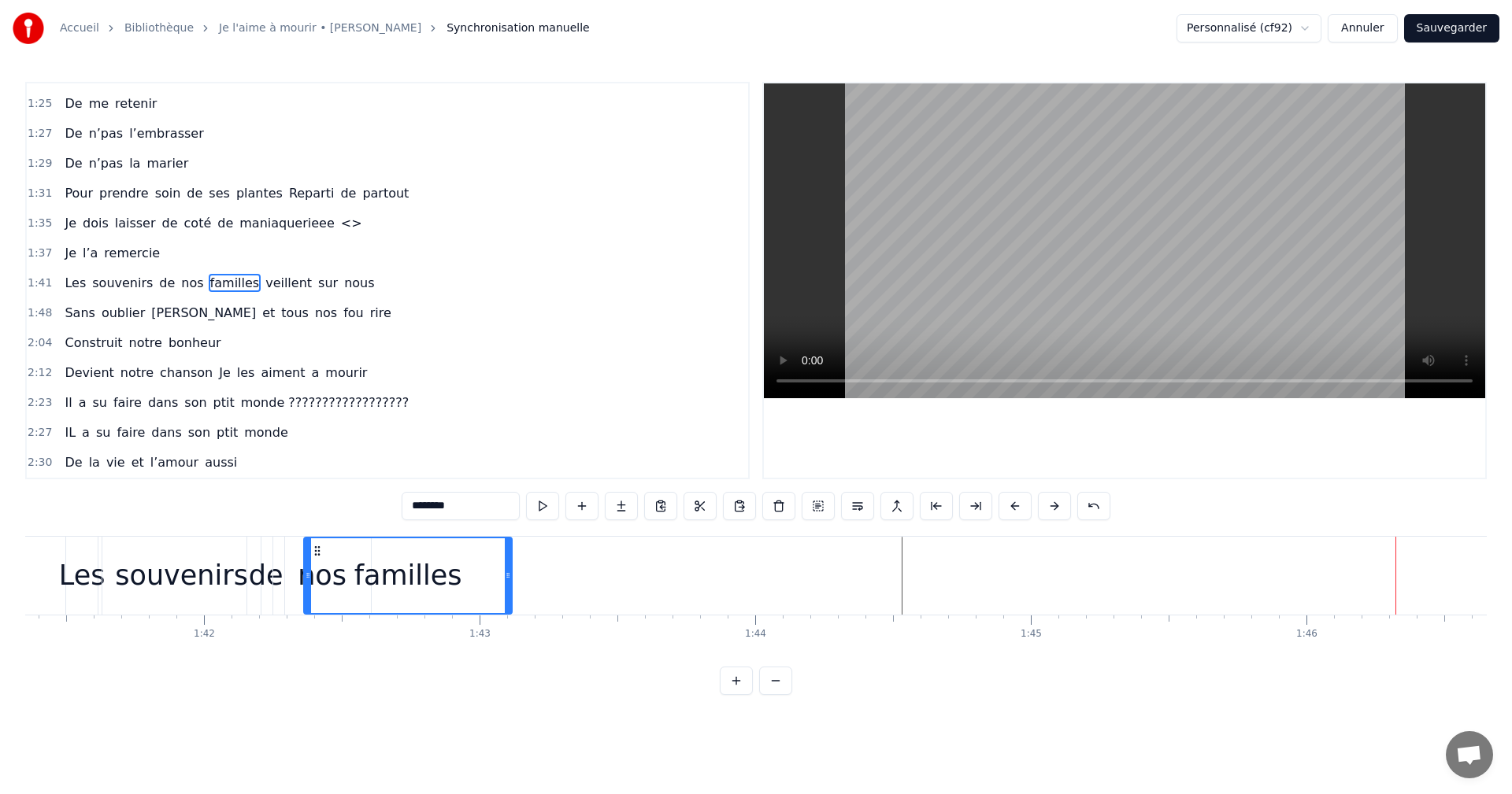
scroll to position [0, 27935]
drag, startPoint x: 539, startPoint y: 550, endPoint x: 324, endPoint y: 541, distance: 215.2
click at [324, 541] on div "familles" at bounding box center [418, 576] width 207 height 75
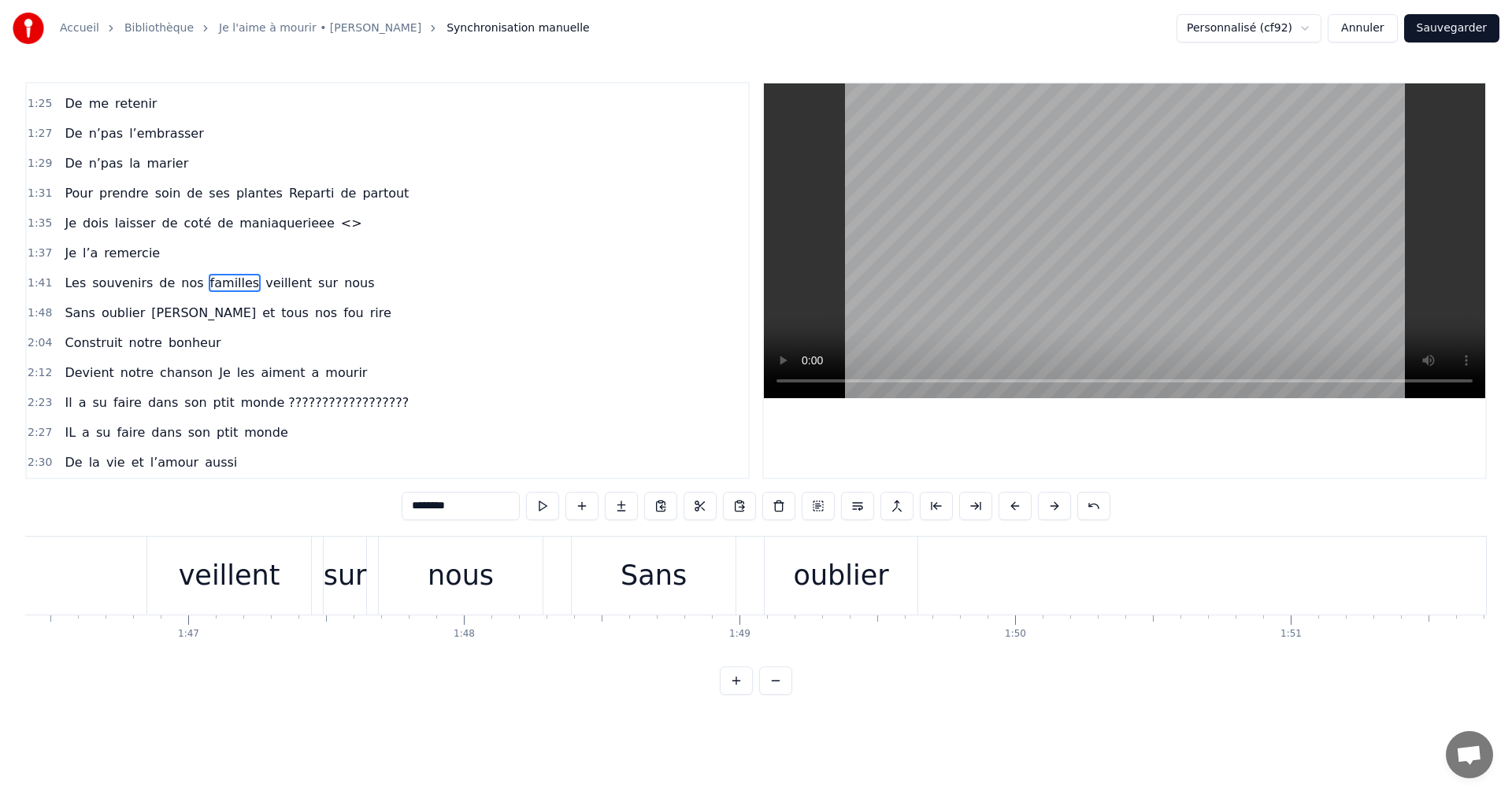
scroll to position [0, 29160]
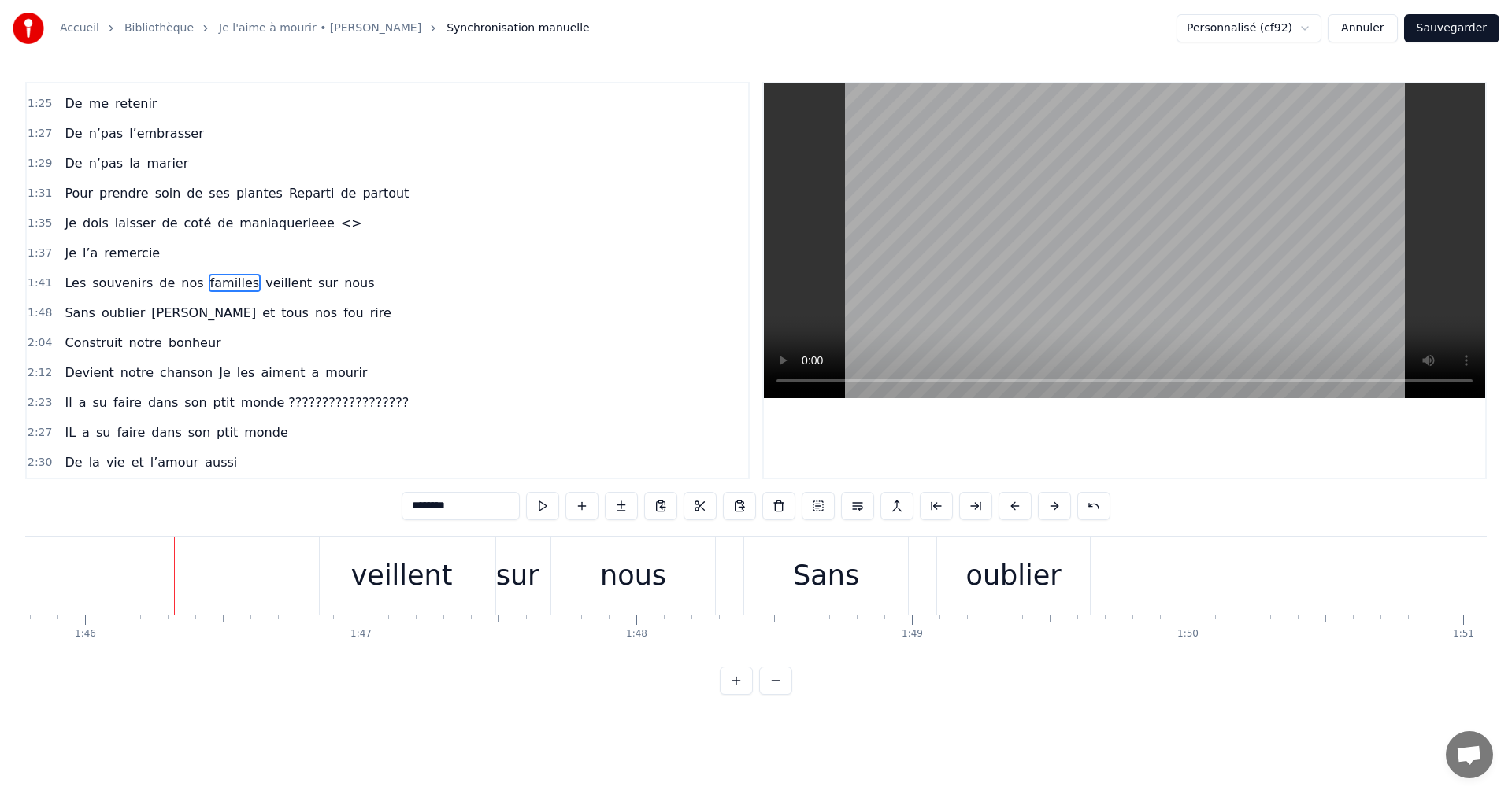
click at [409, 580] on div "veillent" at bounding box center [402, 576] width 102 height 42
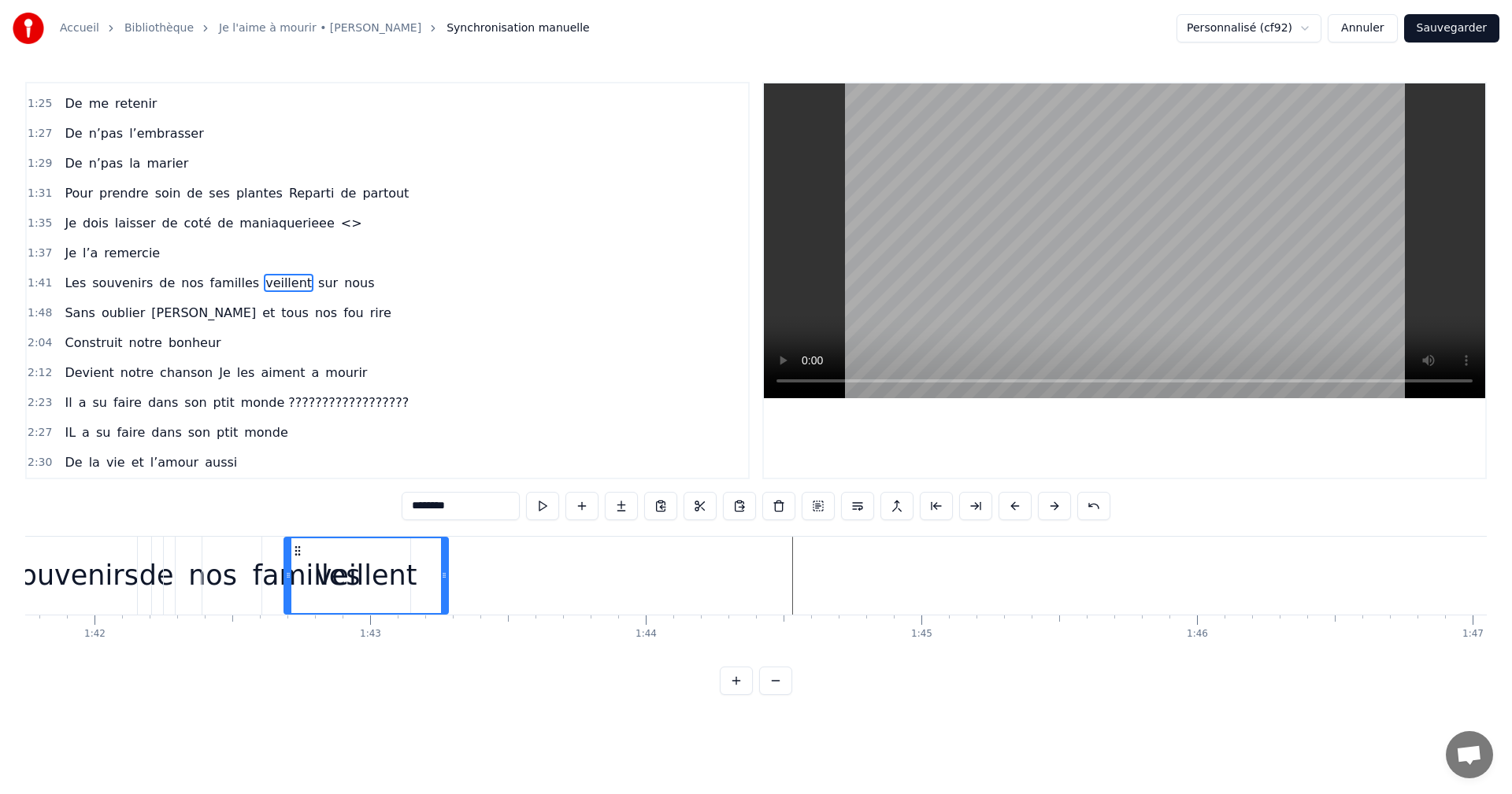
scroll to position [0, 28036]
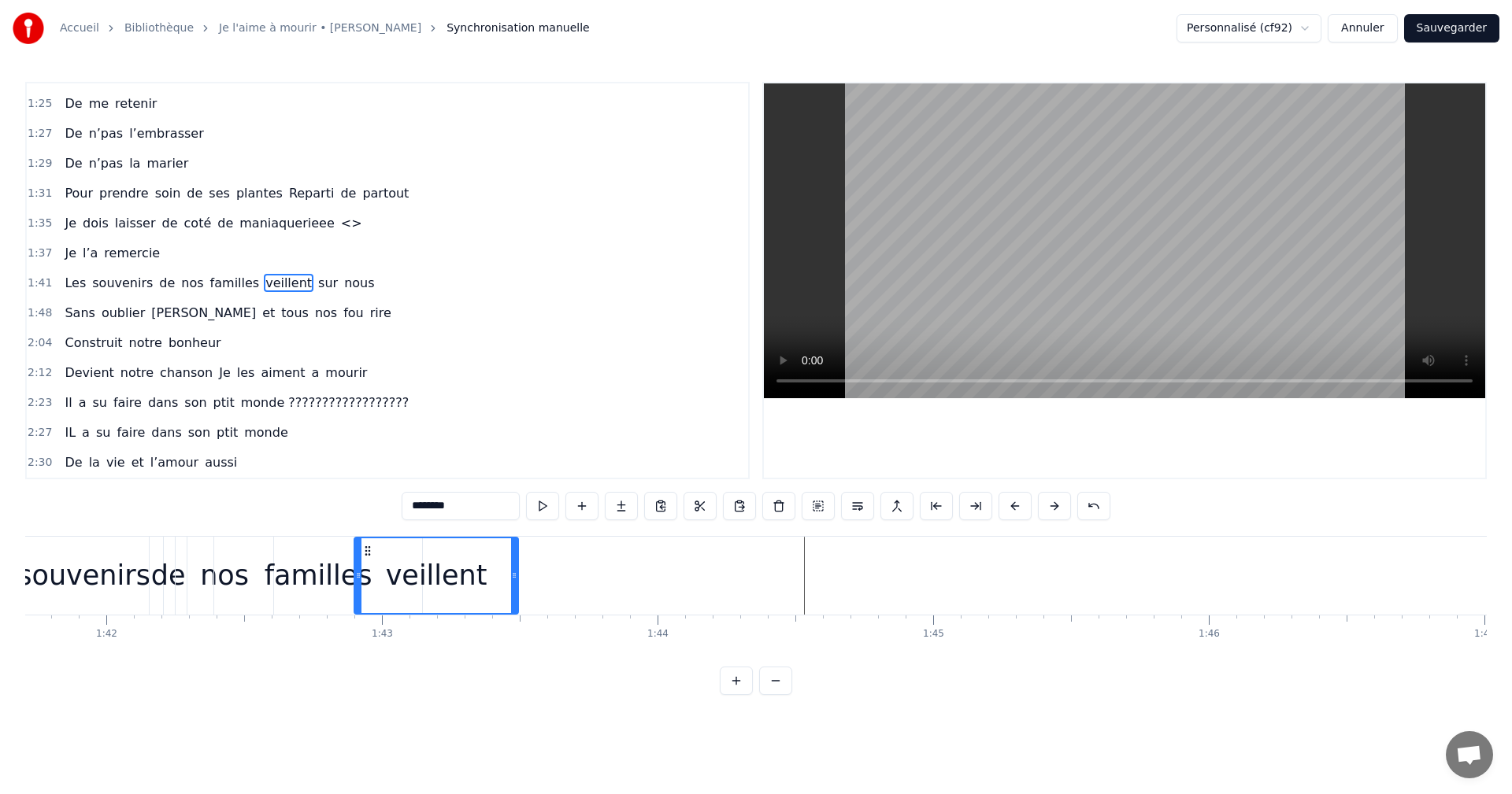
drag, startPoint x: 330, startPoint y: 547, endPoint x: 364, endPoint y: 559, distance: 36.1
click at [364, 559] on div "veillent" at bounding box center [436, 576] width 162 height 75
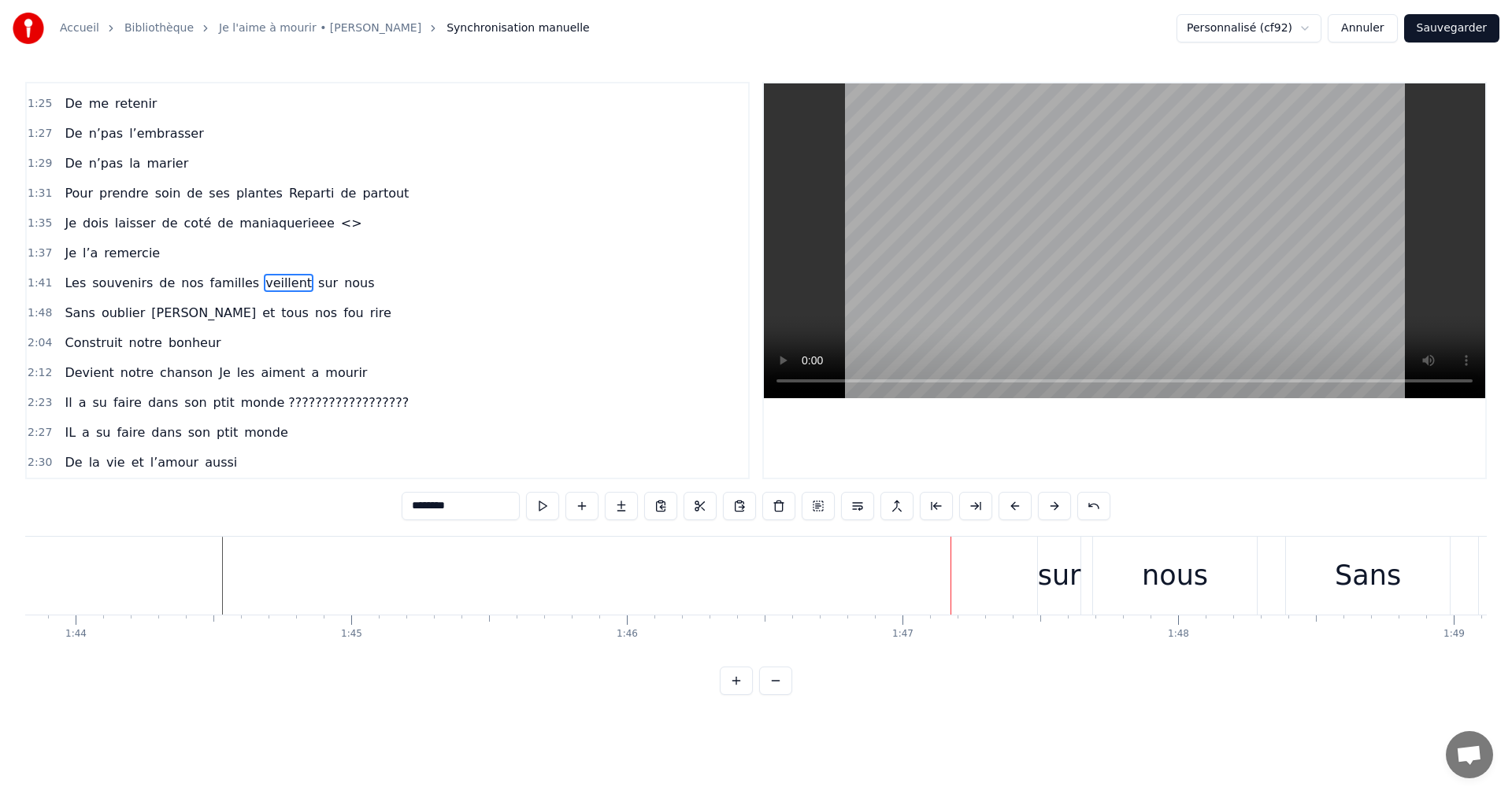
scroll to position [0, 28815]
click at [856, 586] on div "sur" at bounding box center [862, 576] width 44 height 42
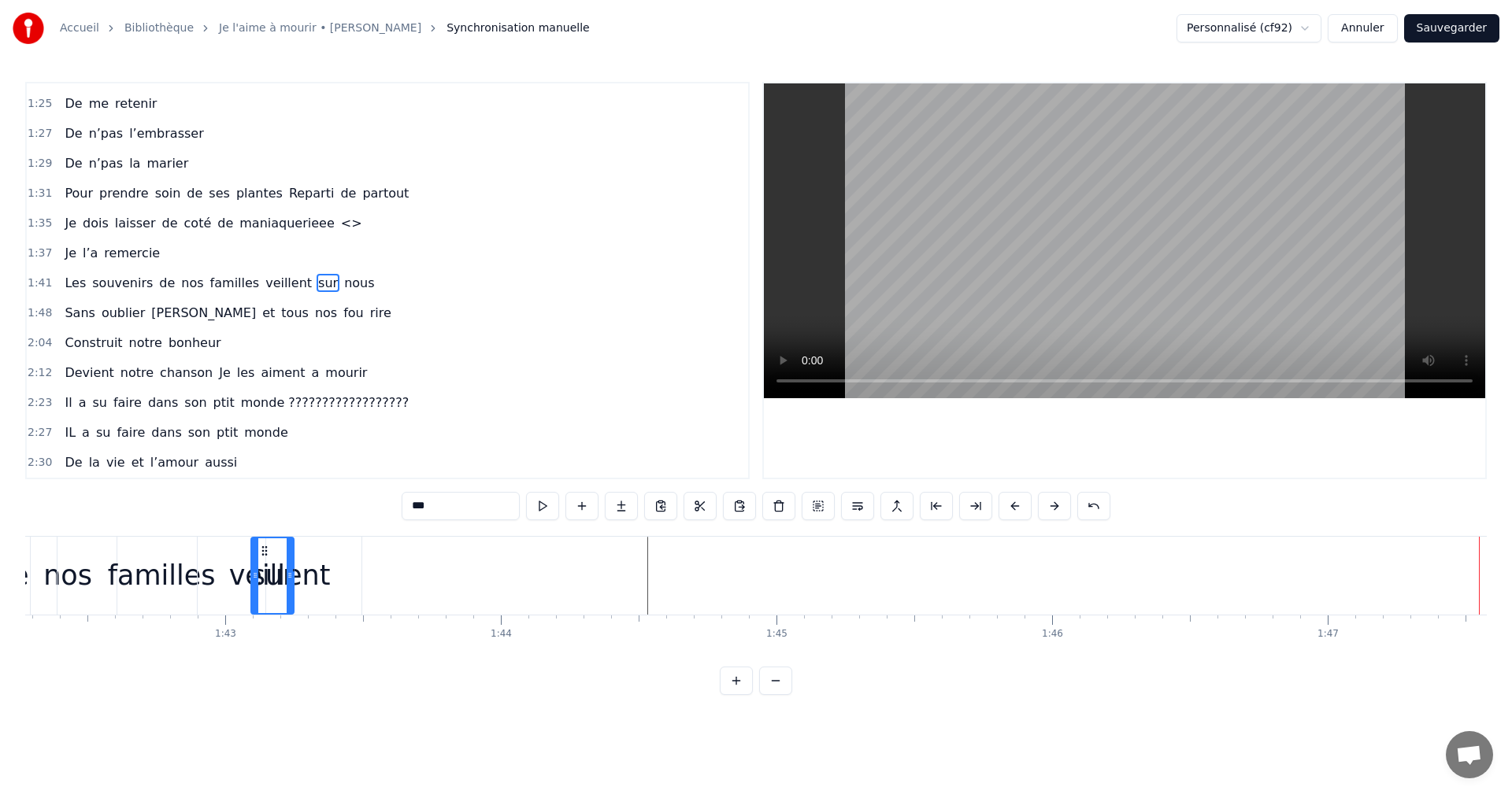
scroll to position [0, 28176]
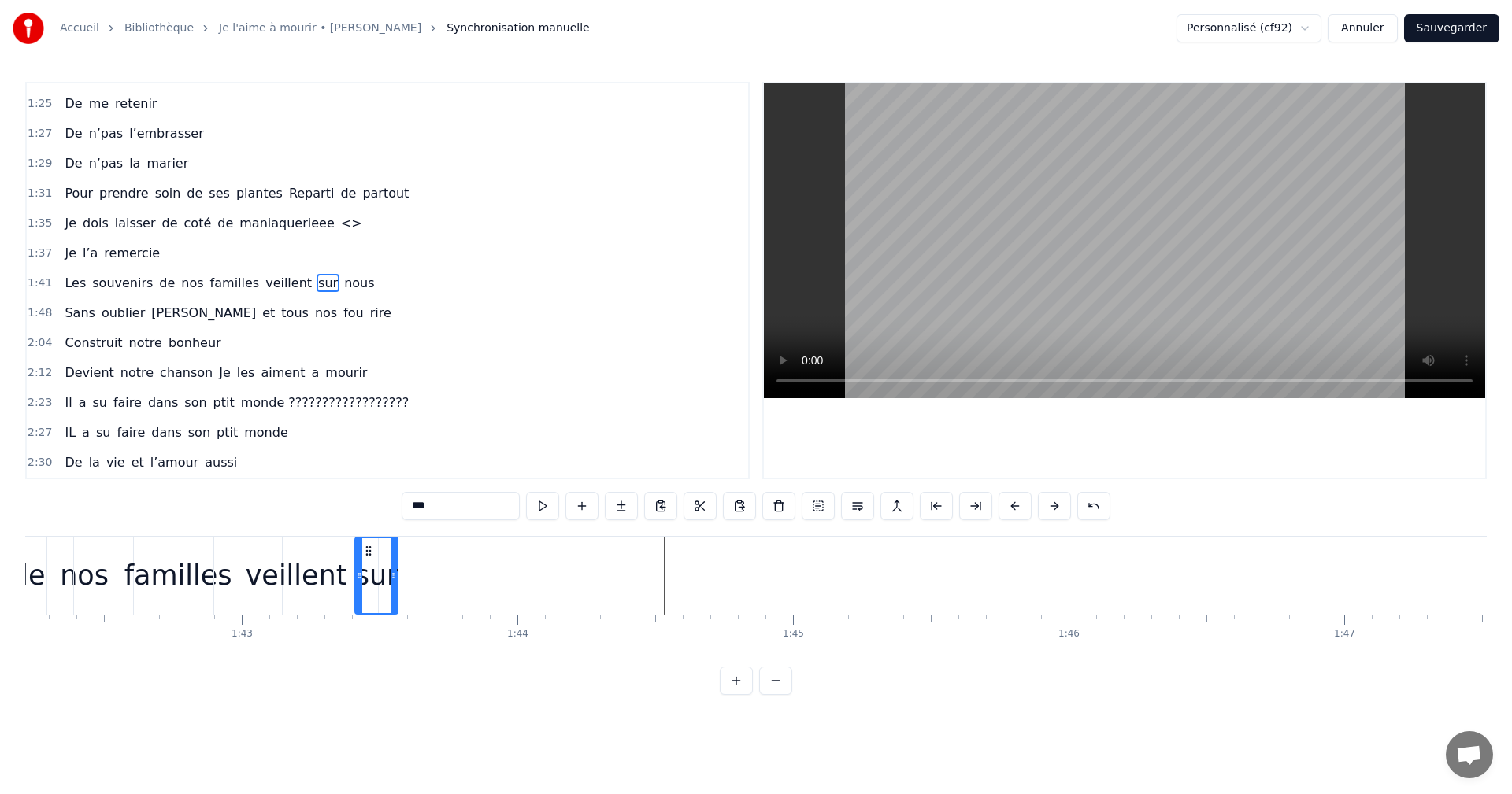
drag, startPoint x: 853, startPoint y: 549, endPoint x: 368, endPoint y: 633, distance: 492.2
click at [368, 633] on div "Moi la mécanique, les moteurs , les camions Mon passé de pompier , la moto , le…" at bounding box center [756, 594] width 1461 height 118
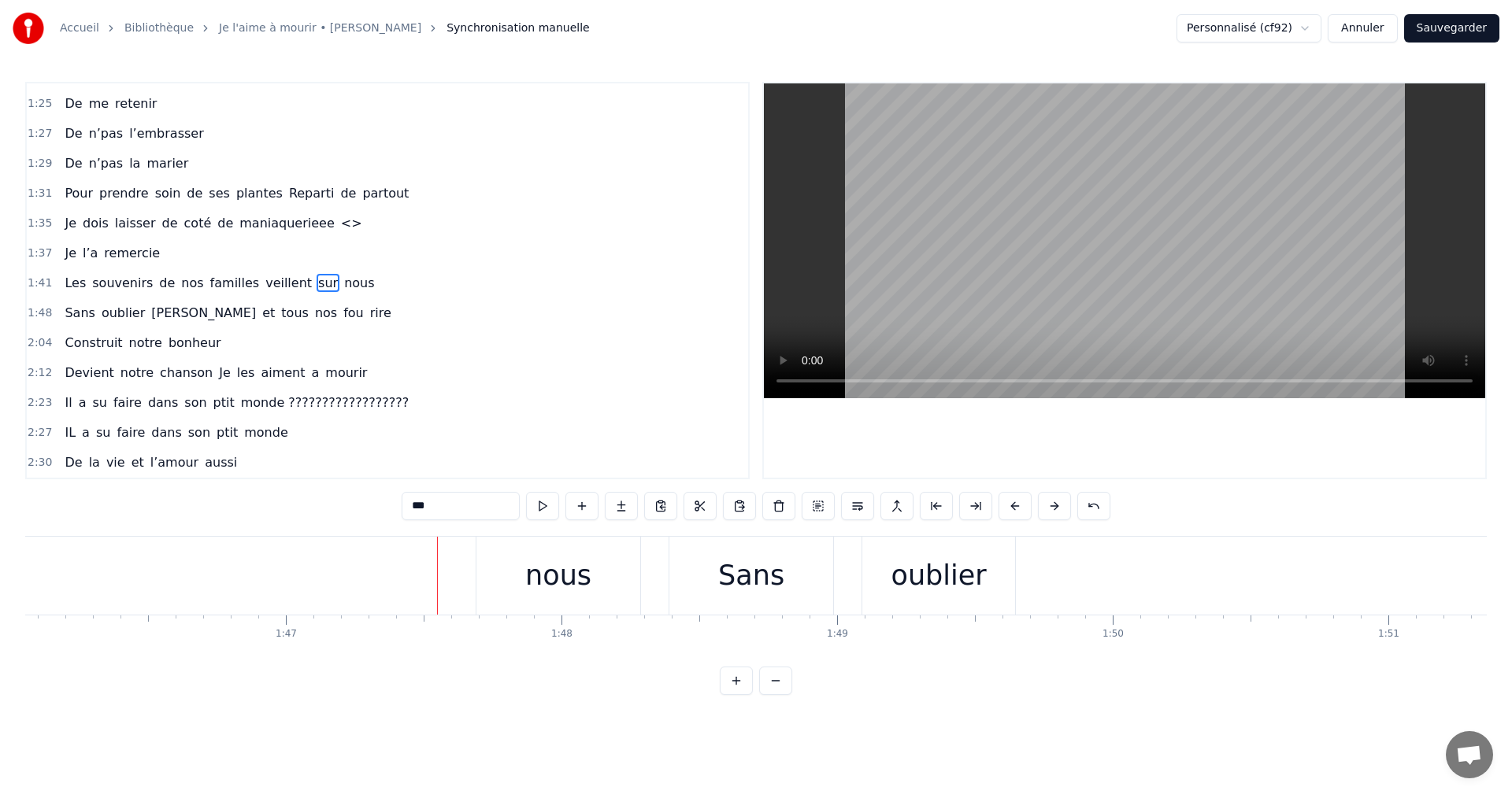
scroll to position [0, 29184]
click at [619, 581] on div "nous" at bounding box center [609, 576] width 66 height 42
type input "****"
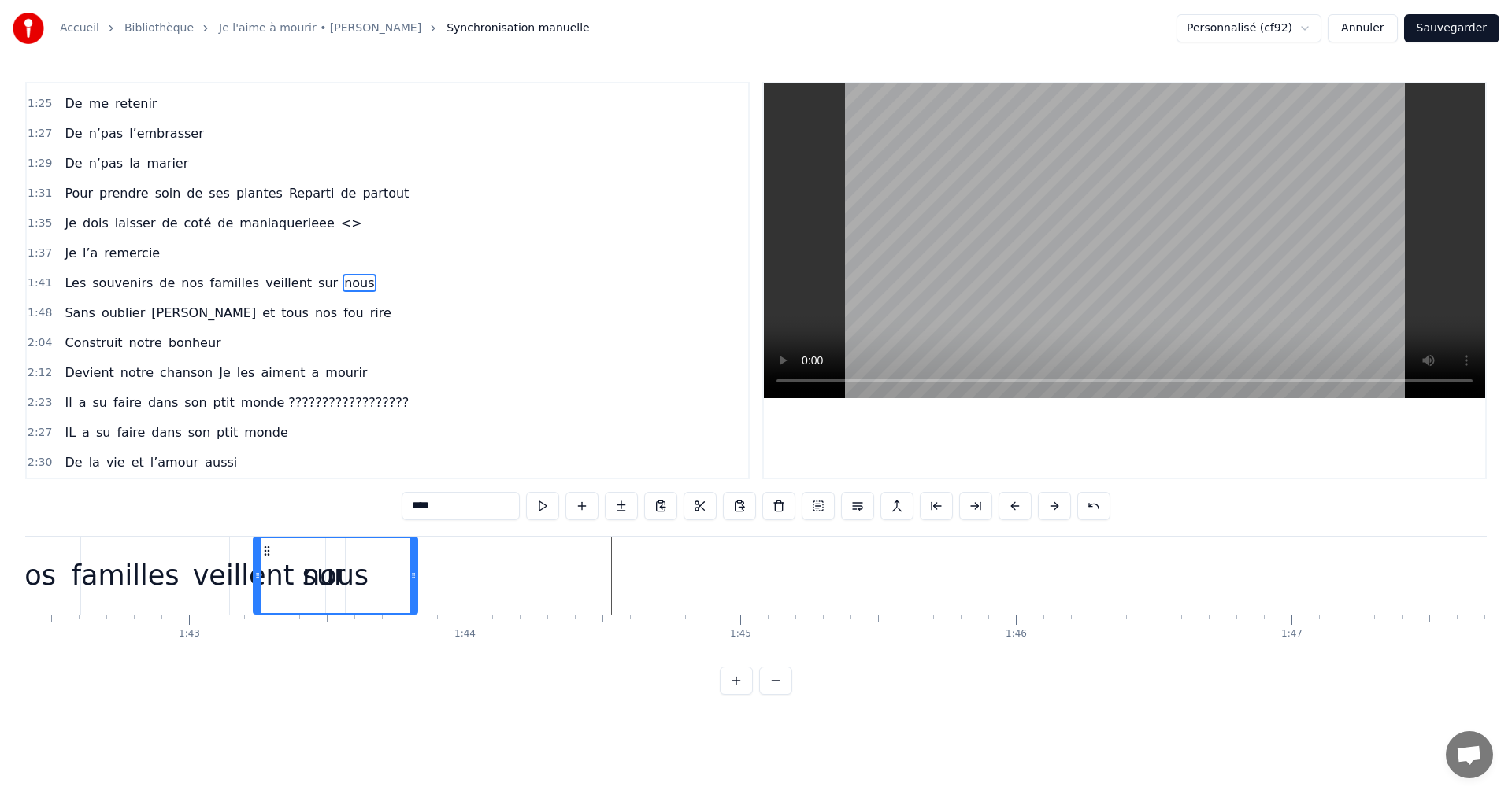
scroll to position [0, 28221]
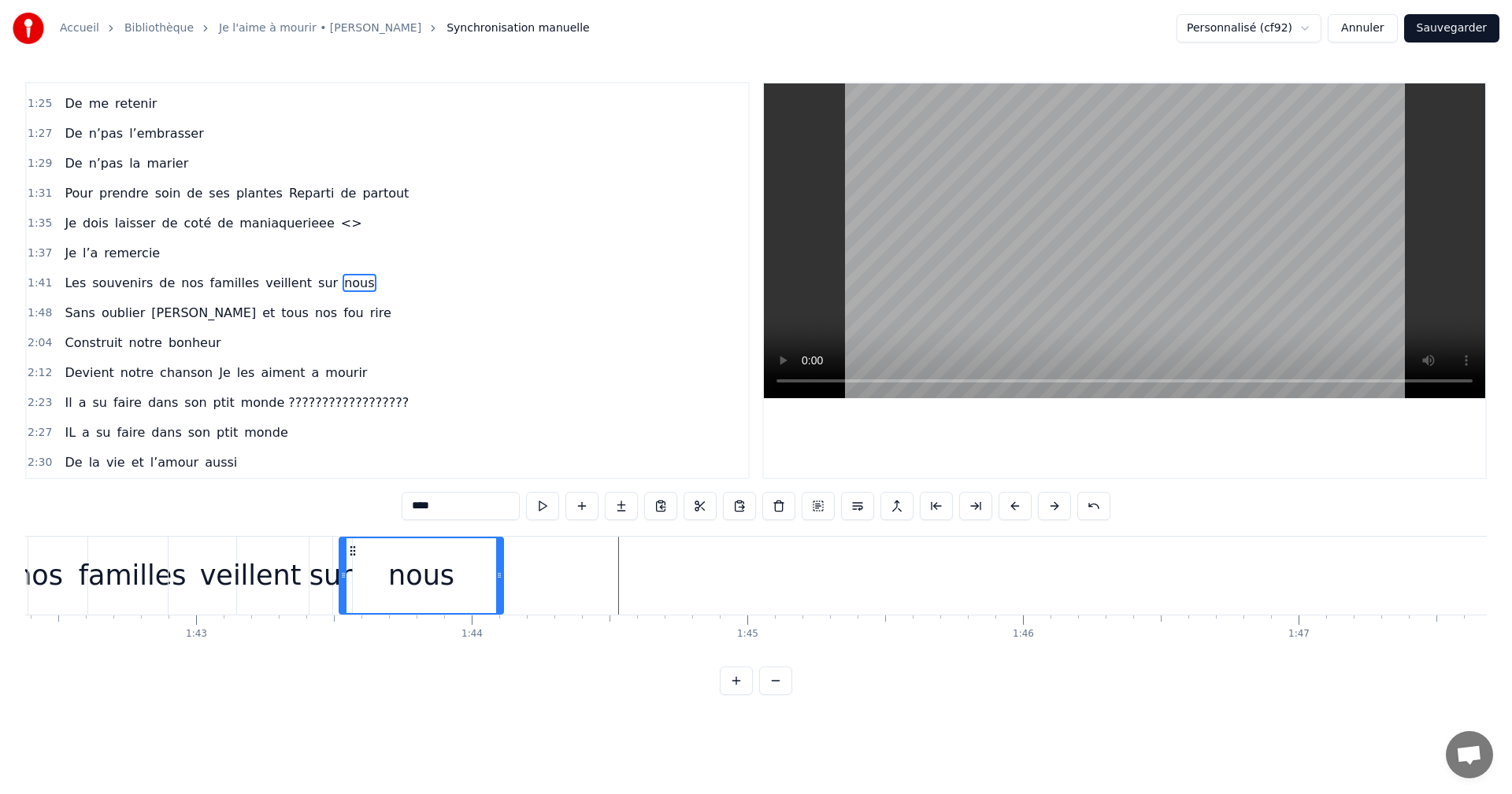
drag, startPoint x: 538, startPoint y: 551, endPoint x: 349, endPoint y: 583, distance: 191.7
click at [349, 583] on div "nous" at bounding box center [421, 576] width 162 height 75
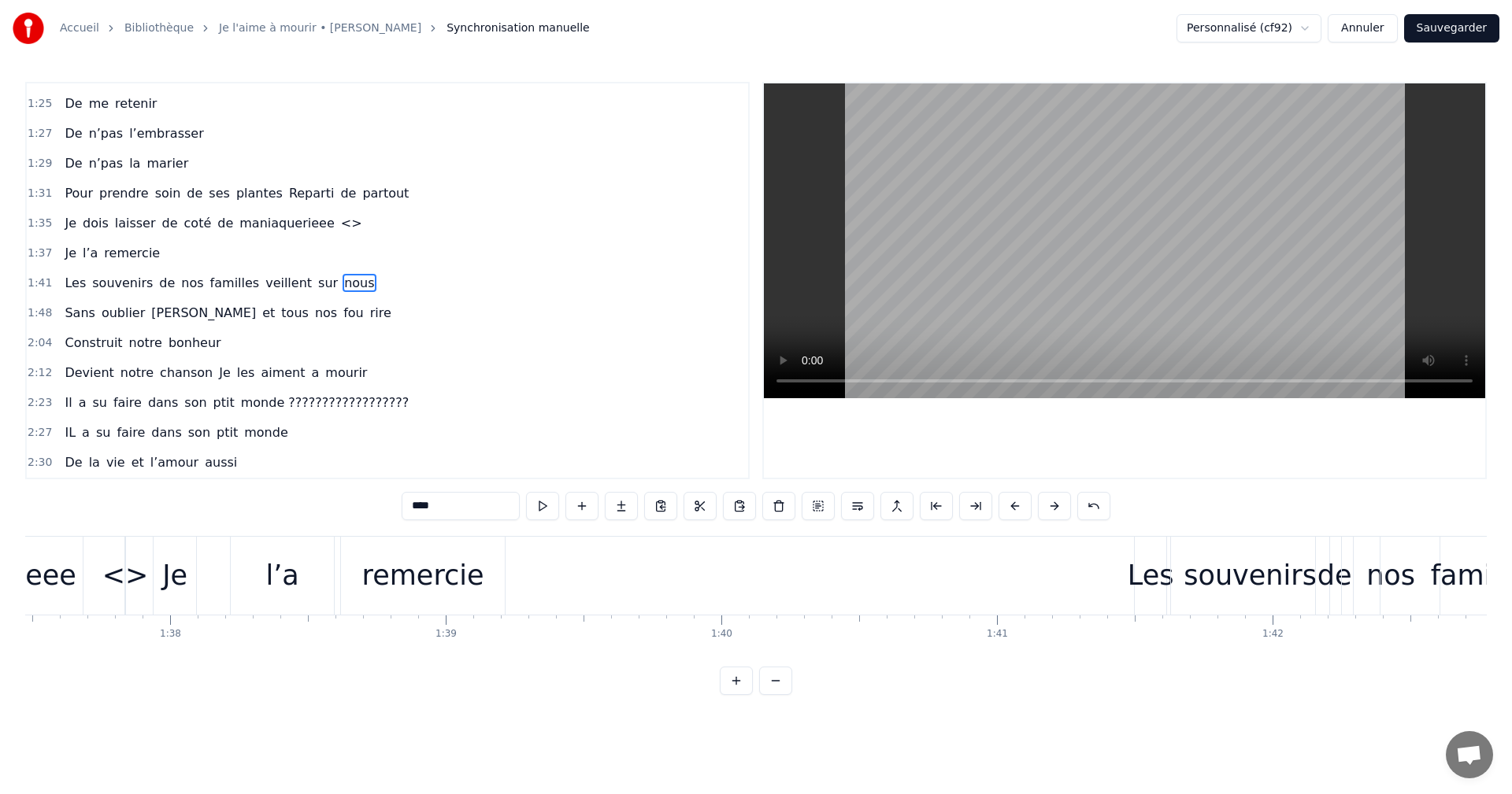
scroll to position [0, 27066]
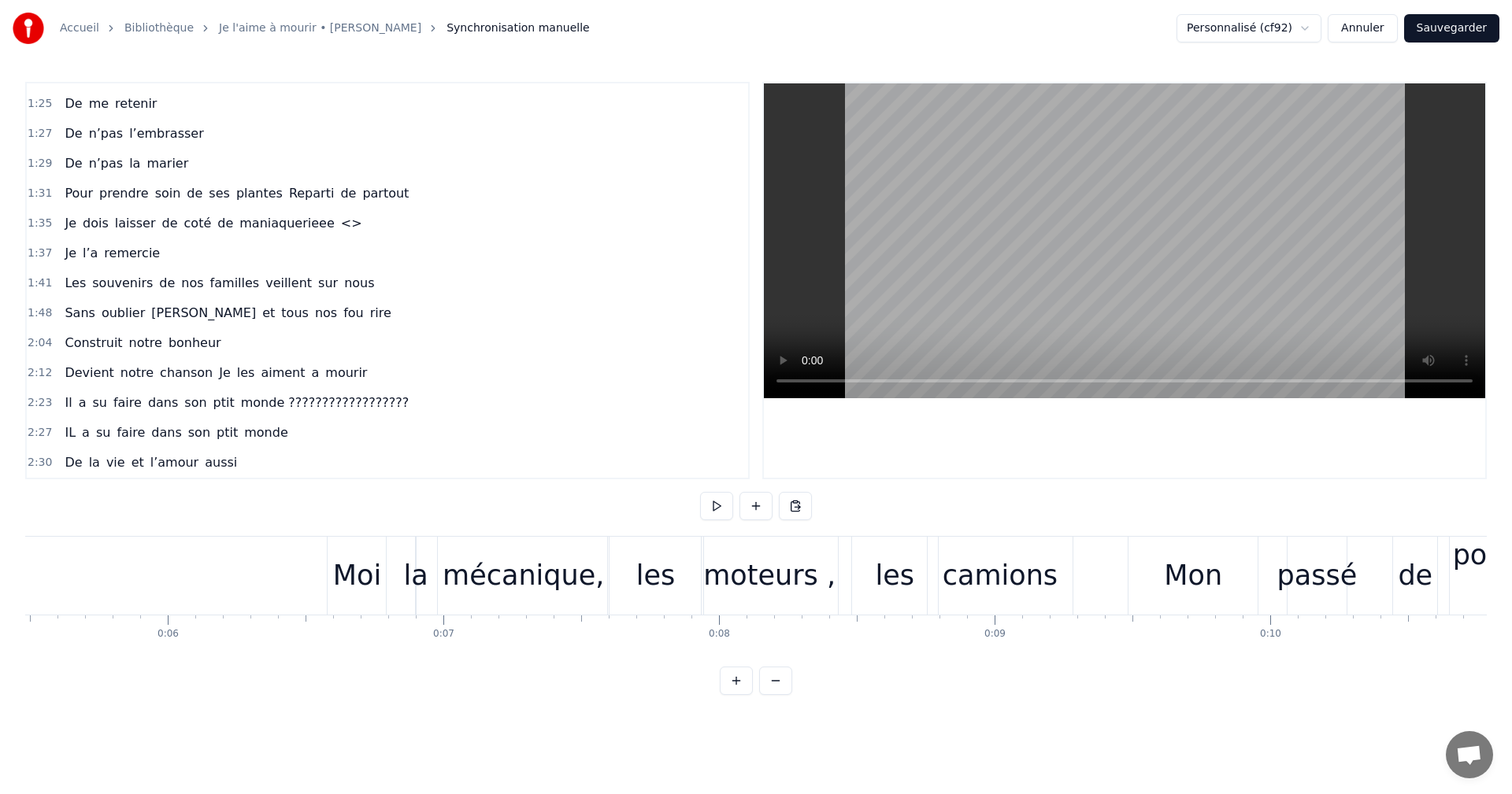
scroll to position [0, 1362]
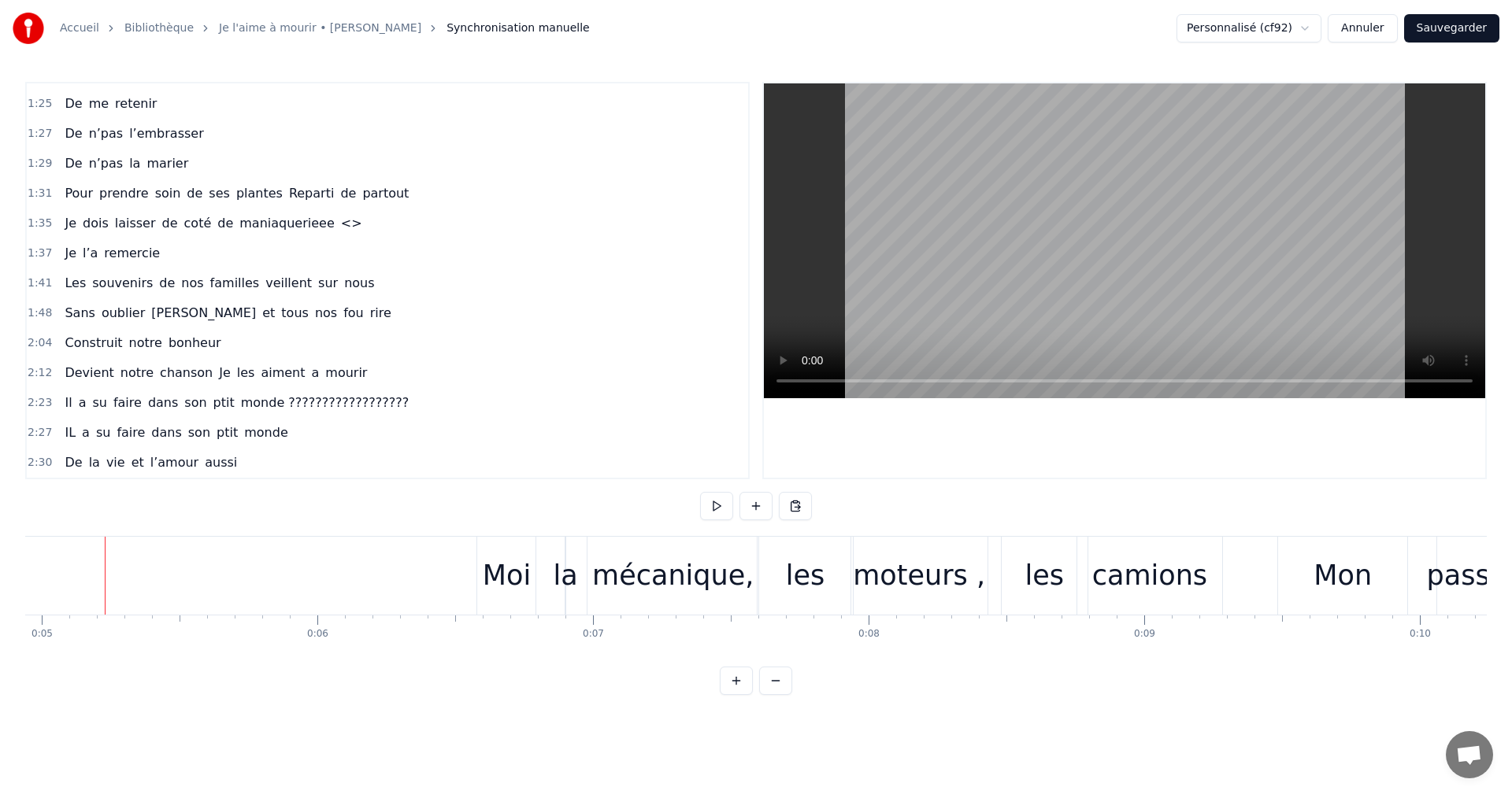
click at [821, 668] on div "0:06 Moi la mécanique, les moteurs , les camions 0:09 Mon passé de pompier , la…" at bounding box center [756, 389] width 1461 height 614
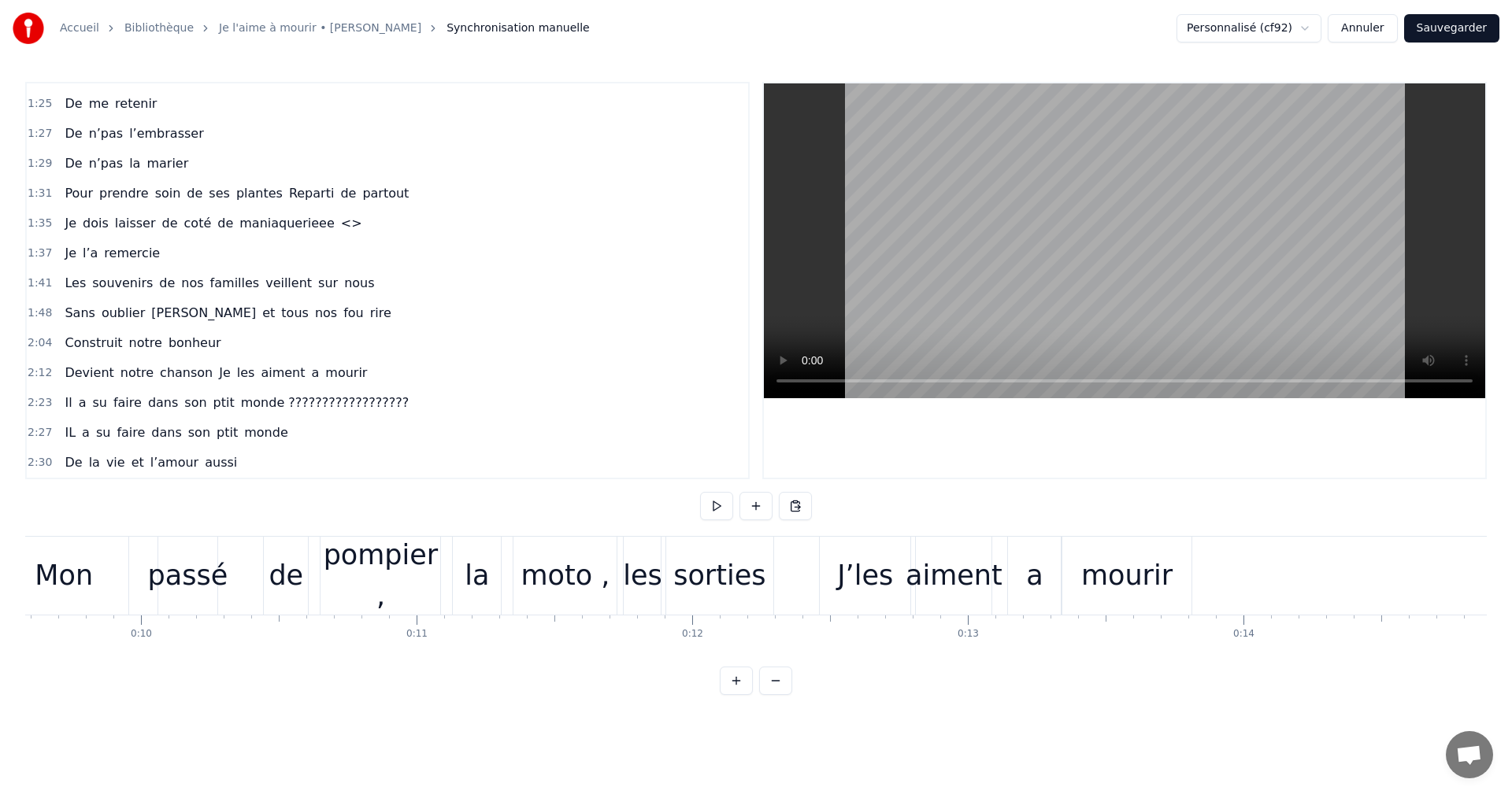
click at [215, 227] on span "de" at bounding box center [225, 223] width 19 height 18
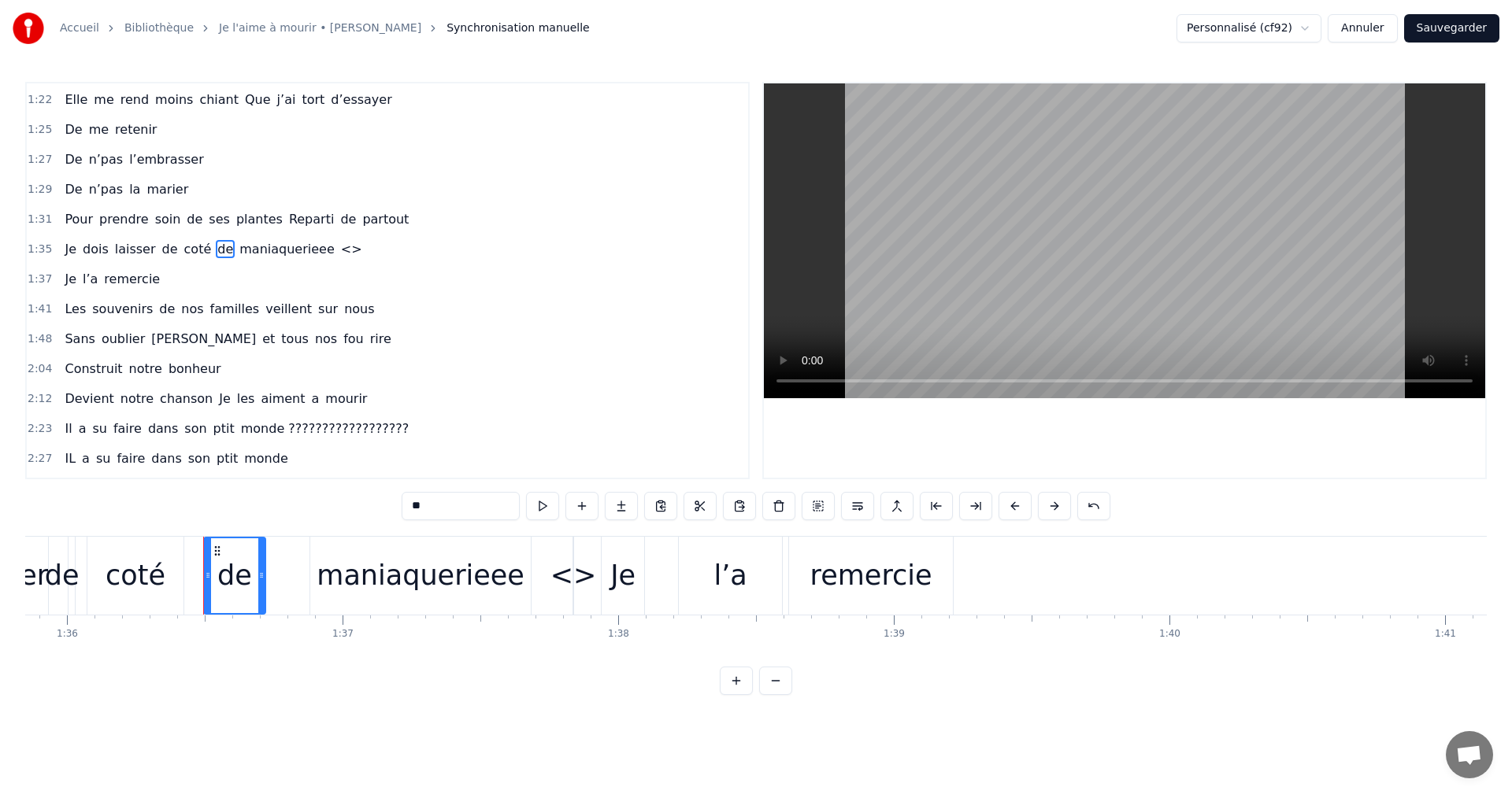
scroll to position [0, 26520]
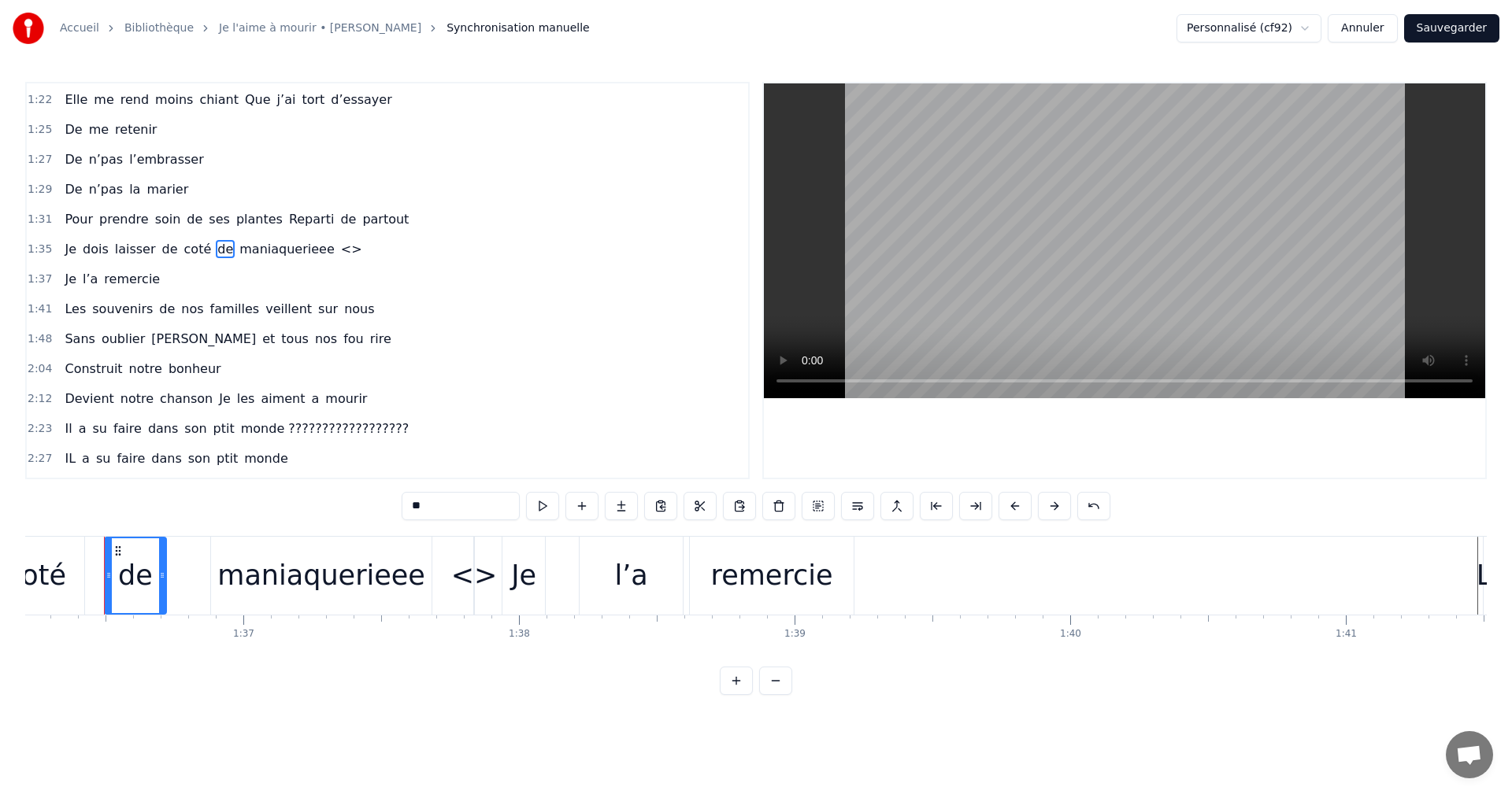
click at [481, 587] on div "<>" at bounding box center [474, 576] width 46 height 42
type input "**"
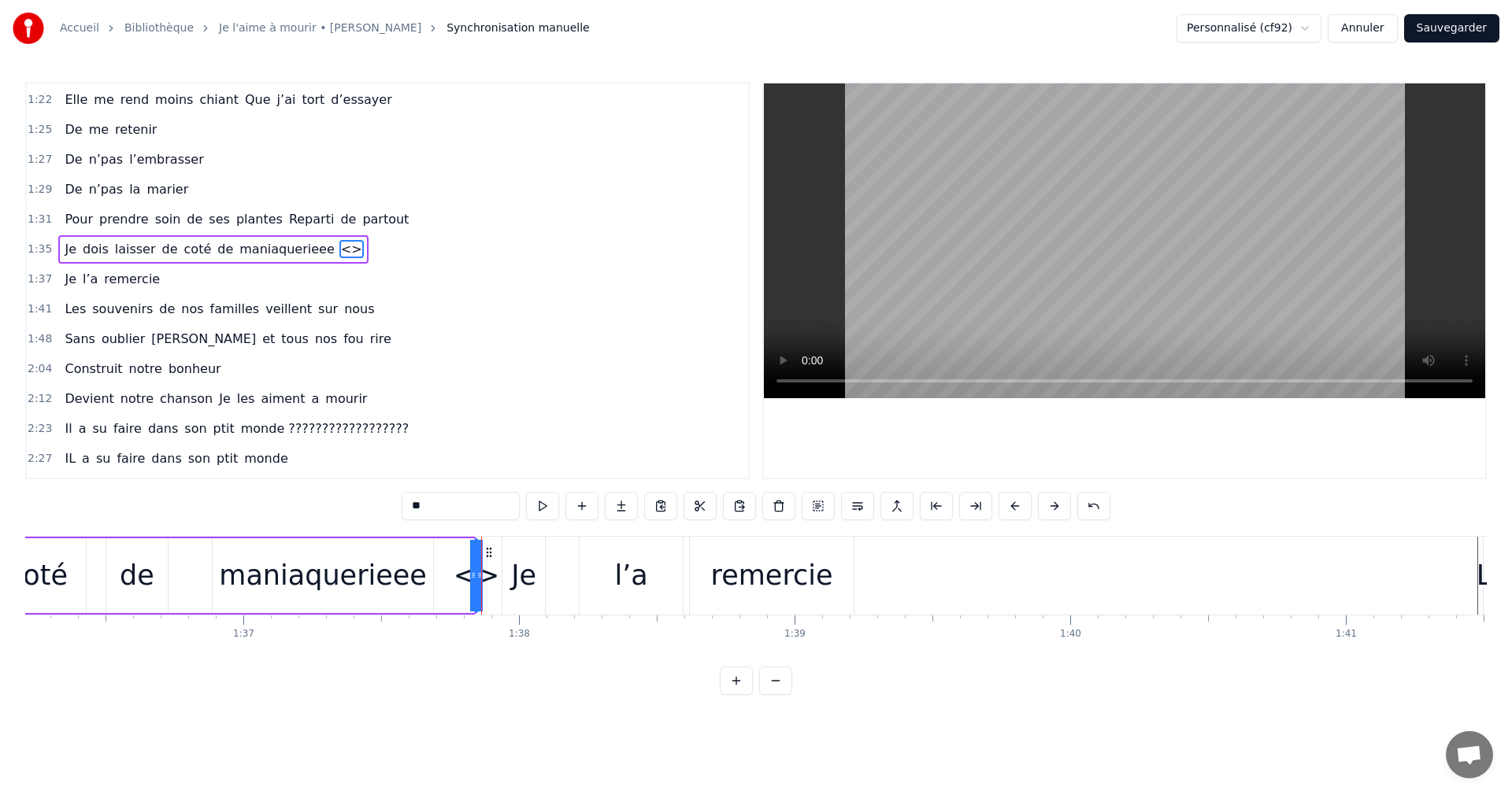
scroll to position [625, 0]
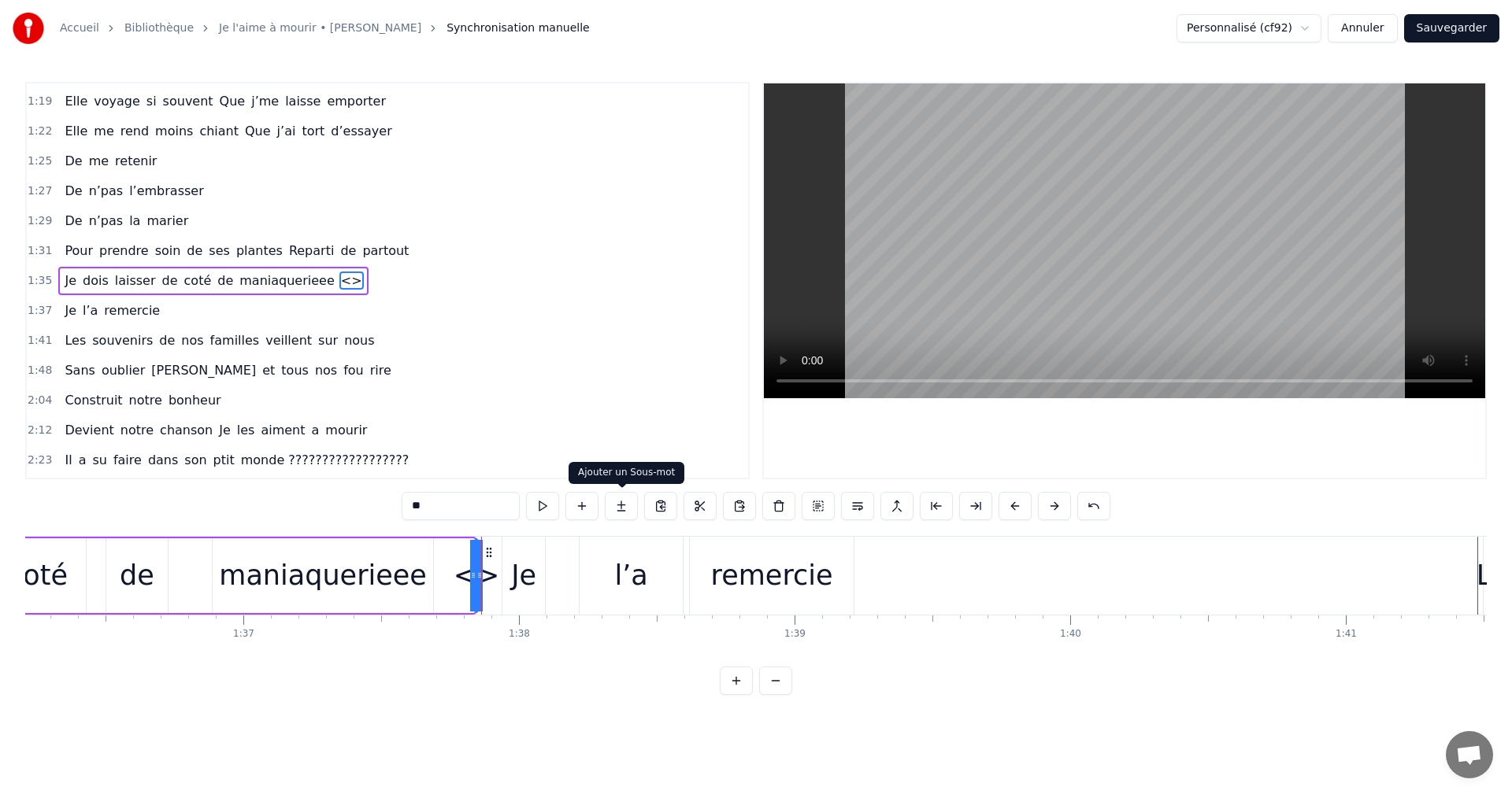
click at [620, 508] on button at bounding box center [622, 506] width 33 height 29
click at [690, 502] on button at bounding box center [700, 506] width 33 height 29
click at [768, 508] on button at bounding box center [779, 506] width 33 height 29
click at [312, 303] on div "1:37 Je l’a remercie" at bounding box center [387, 311] width 721 height 30
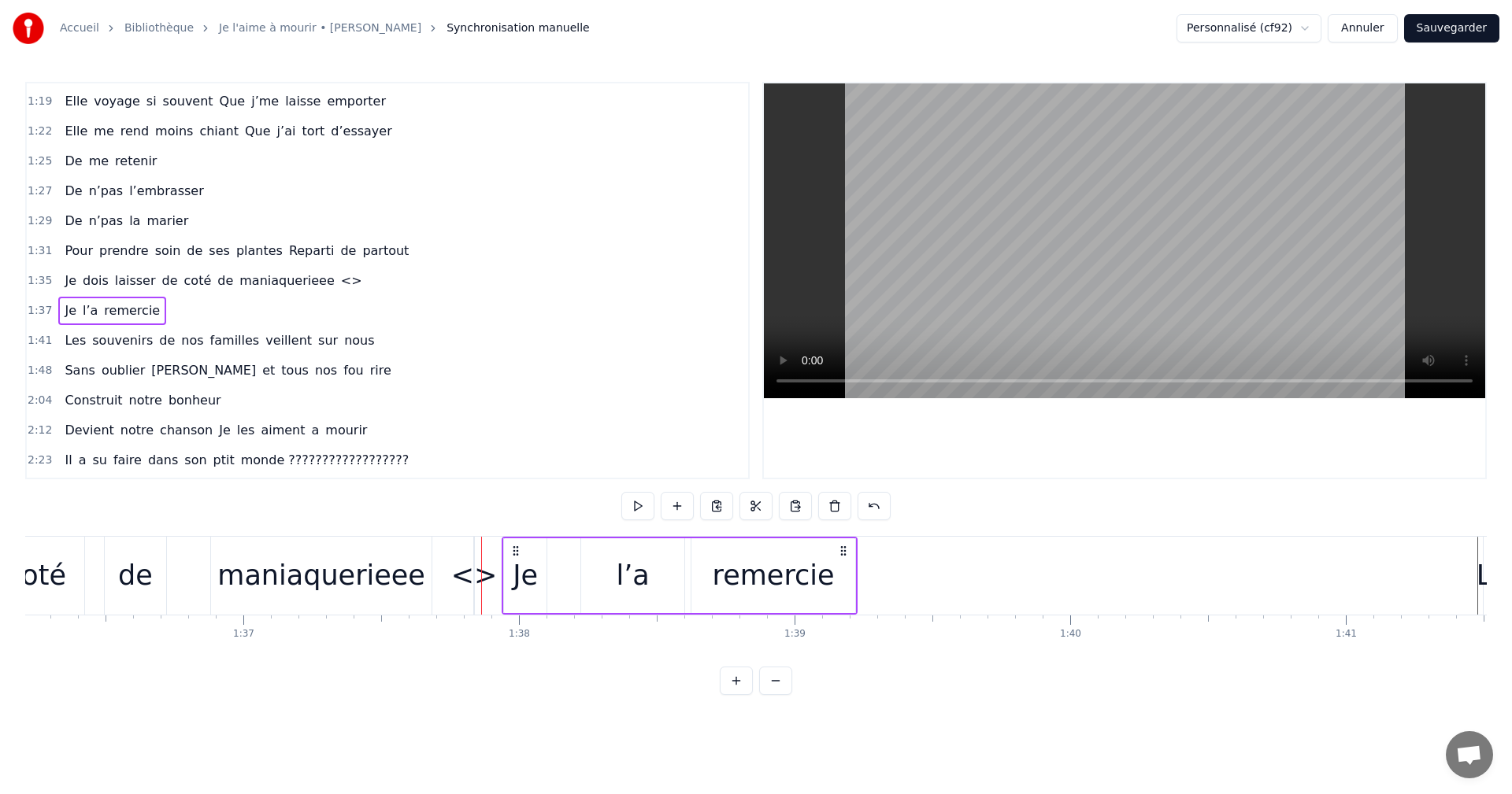
click at [226, 340] on span "familles" at bounding box center [235, 340] width 53 height 18
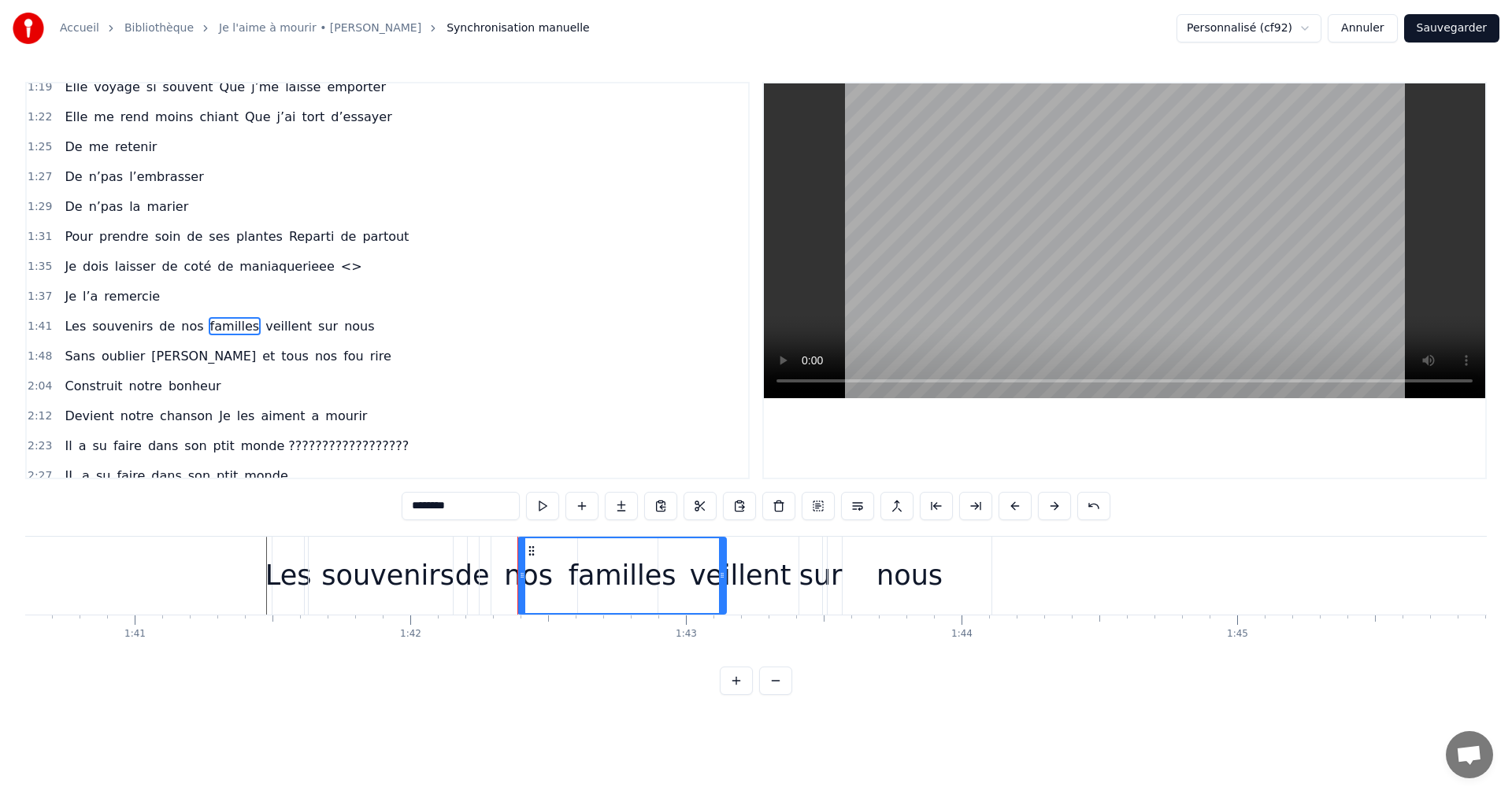
scroll to position [0, 27707]
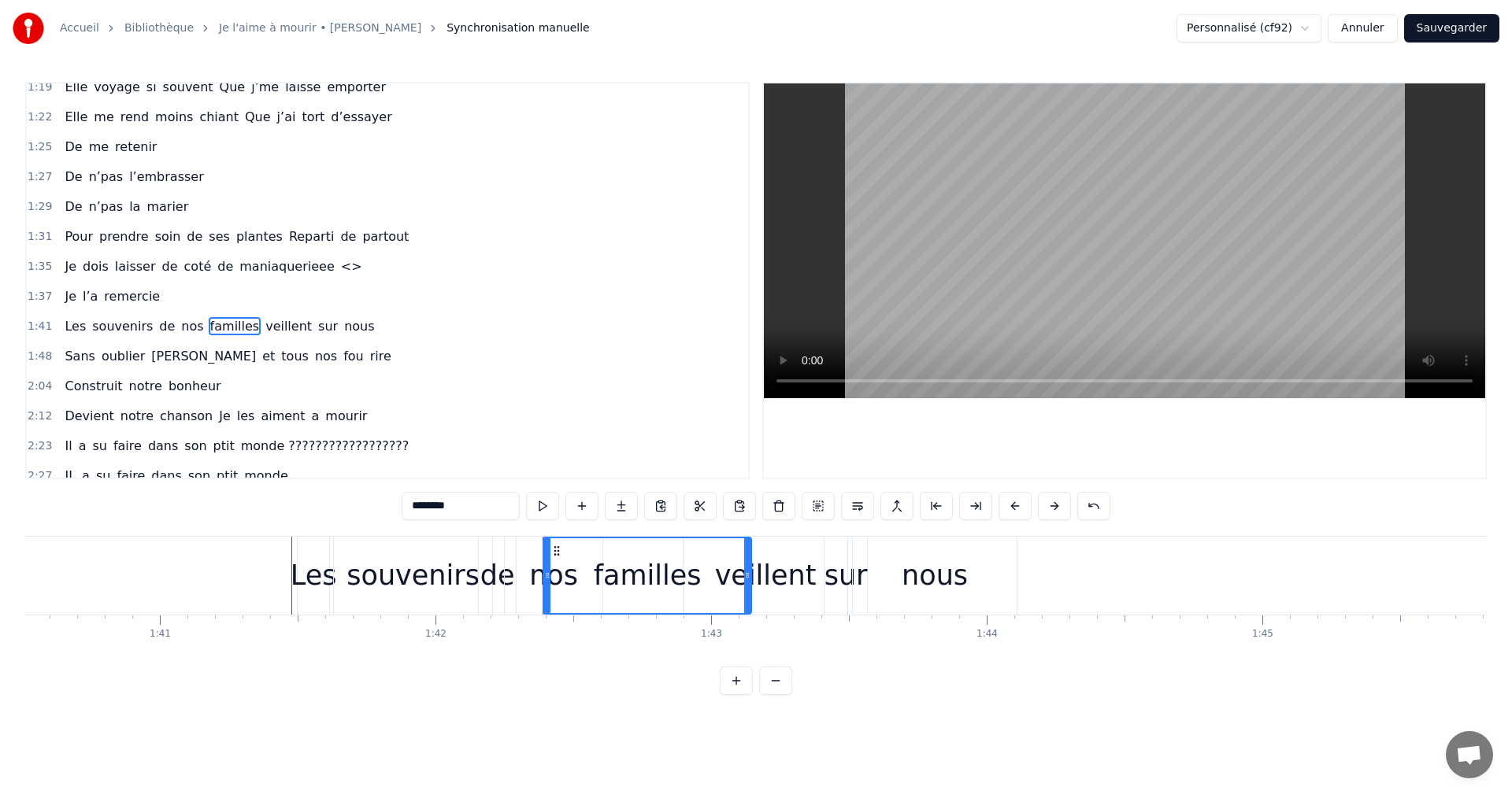
click at [297, 533] on div "0:06 Moi la mécanique, les moteurs , les camions 0:09 Mon passé de pompier , la…" at bounding box center [756, 389] width 1461 height 614
click at [298, 541] on div "Les" at bounding box center [313, 575] width 31 height 78
type input "***"
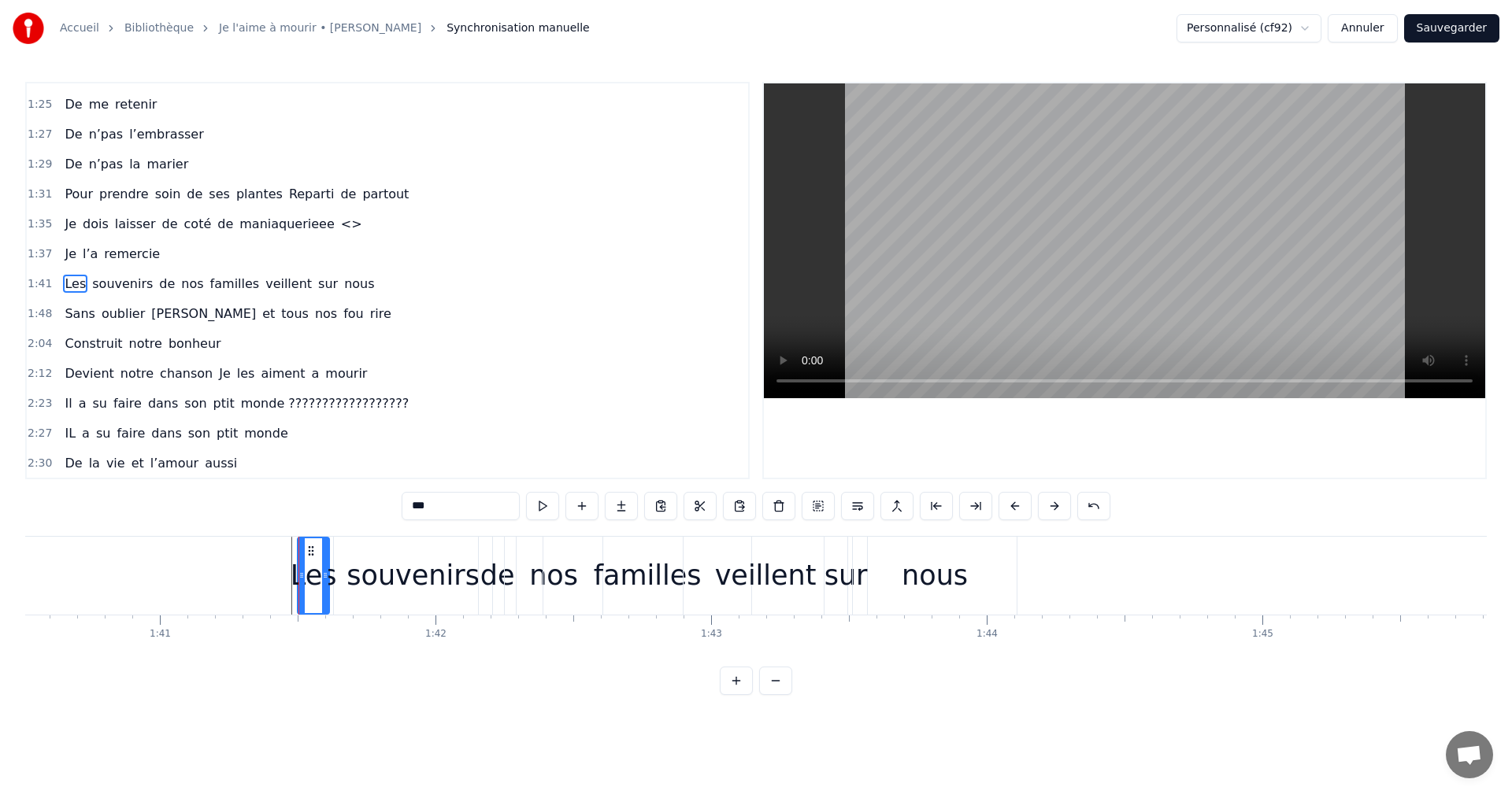
scroll to position [682, 0]
click at [296, 533] on div "0:06 Moi la mécanique, les moteurs , les camions 0:09 Mon passé de pompier , la…" at bounding box center [756, 389] width 1461 height 614
click at [208, 281] on span "familles" at bounding box center [235, 282] width 53 height 18
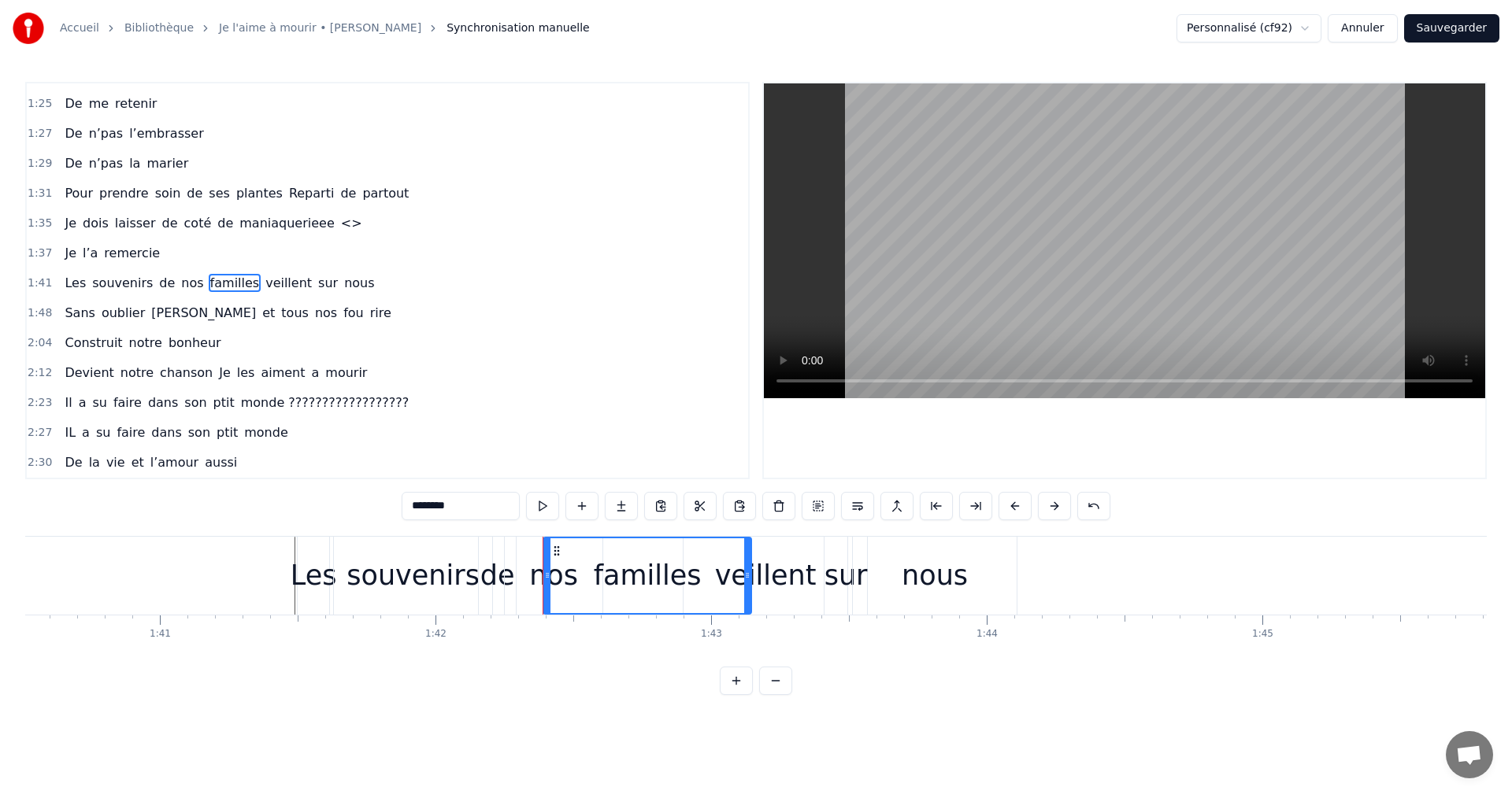
click at [58, 273] on div "Les souvenirs de nos familles veillent sur nous" at bounding box center [219, 283] width 322 height 29
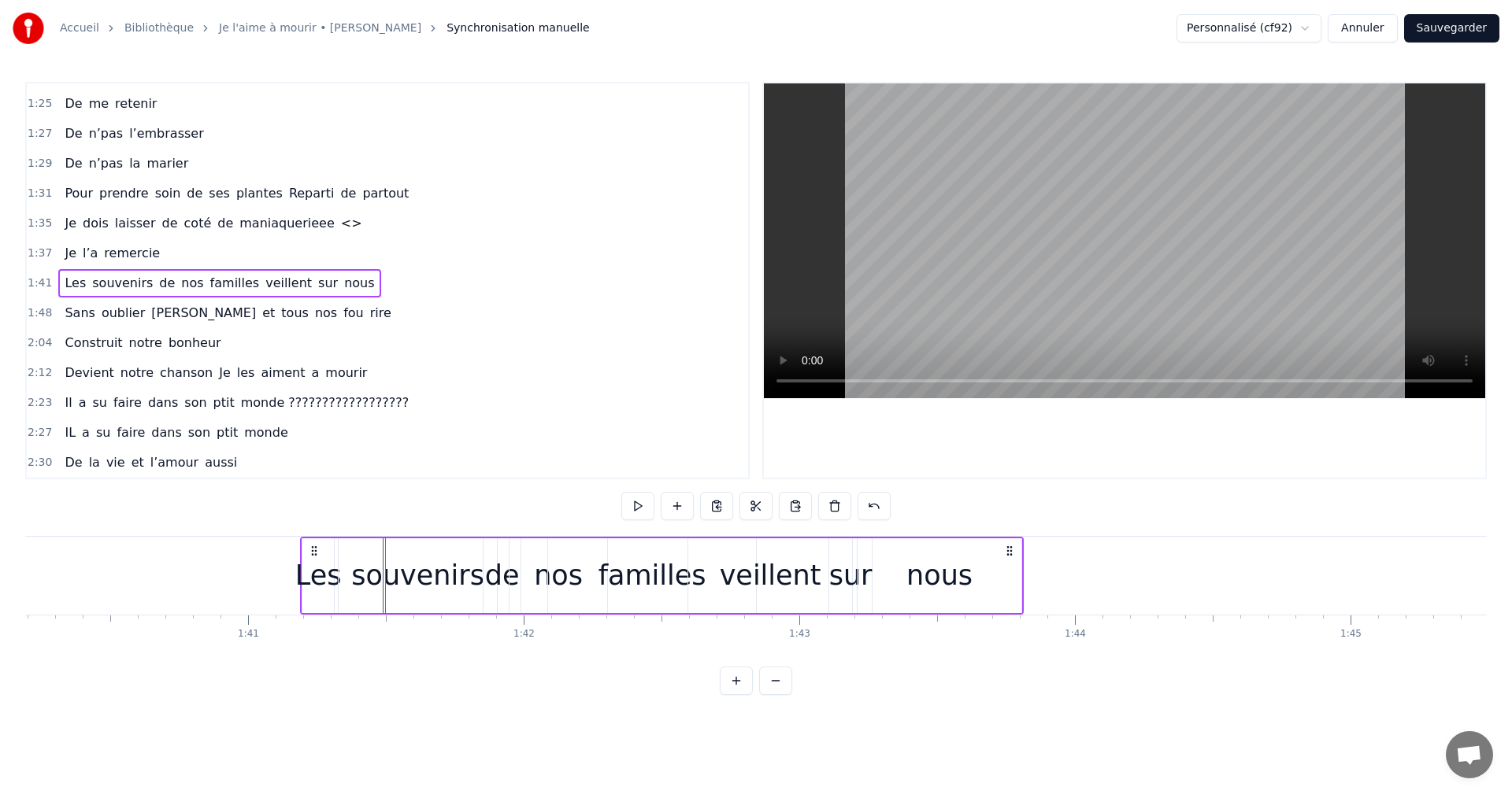
scroll to position [0, 27614]
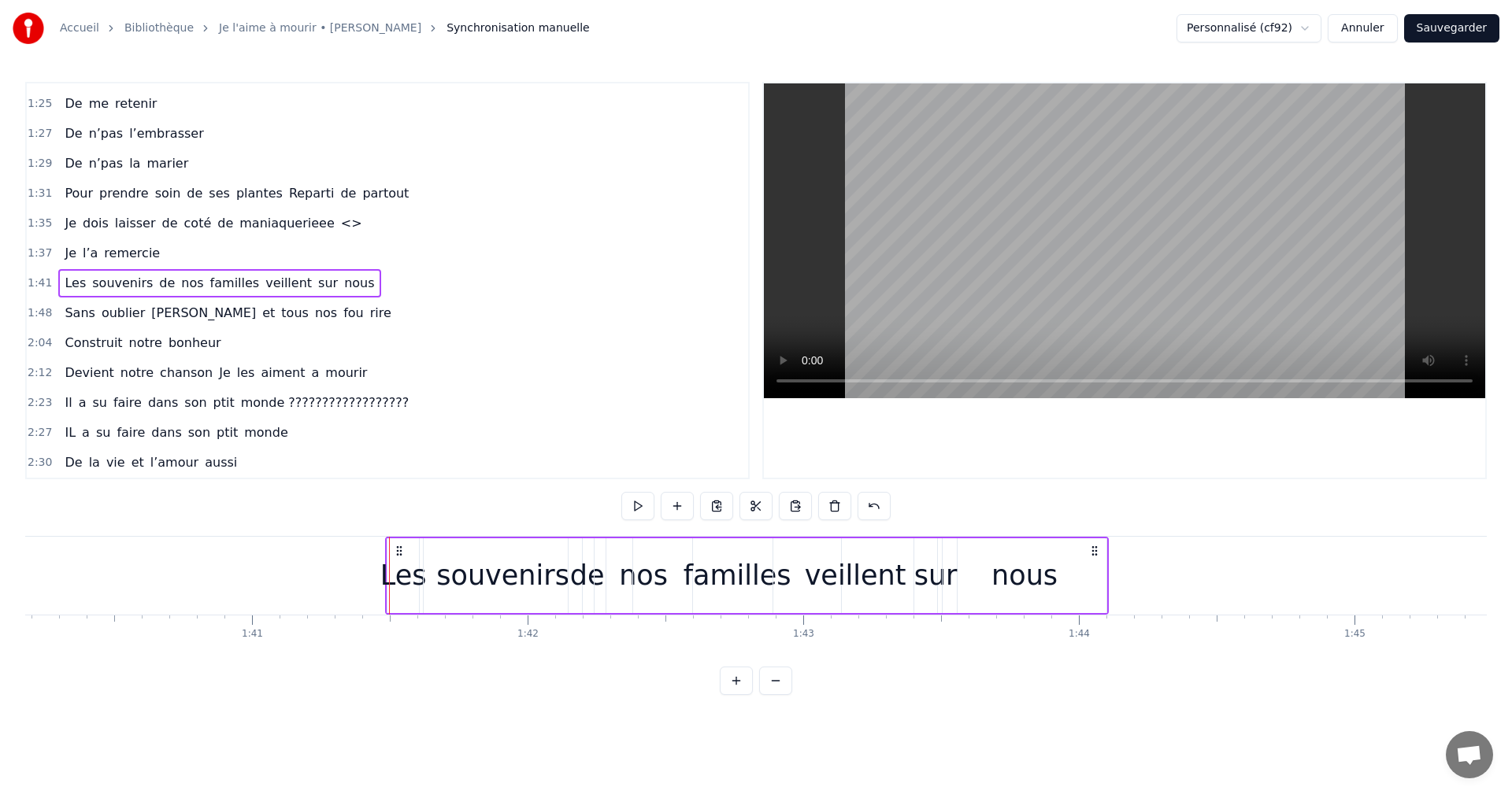
drag, startPoint x: 311, startPoint y: 548, endPoint x: 401, endPoint y: 569, distance: 92.4
click at [401, 569] on div "Les souvenirs de nos familles veillent sur nous" at bounding box center [747, 575] width 724 height 78
click at [493, 588] on div "souvenirs" at bounding box center [504, 576] width 133 height 42
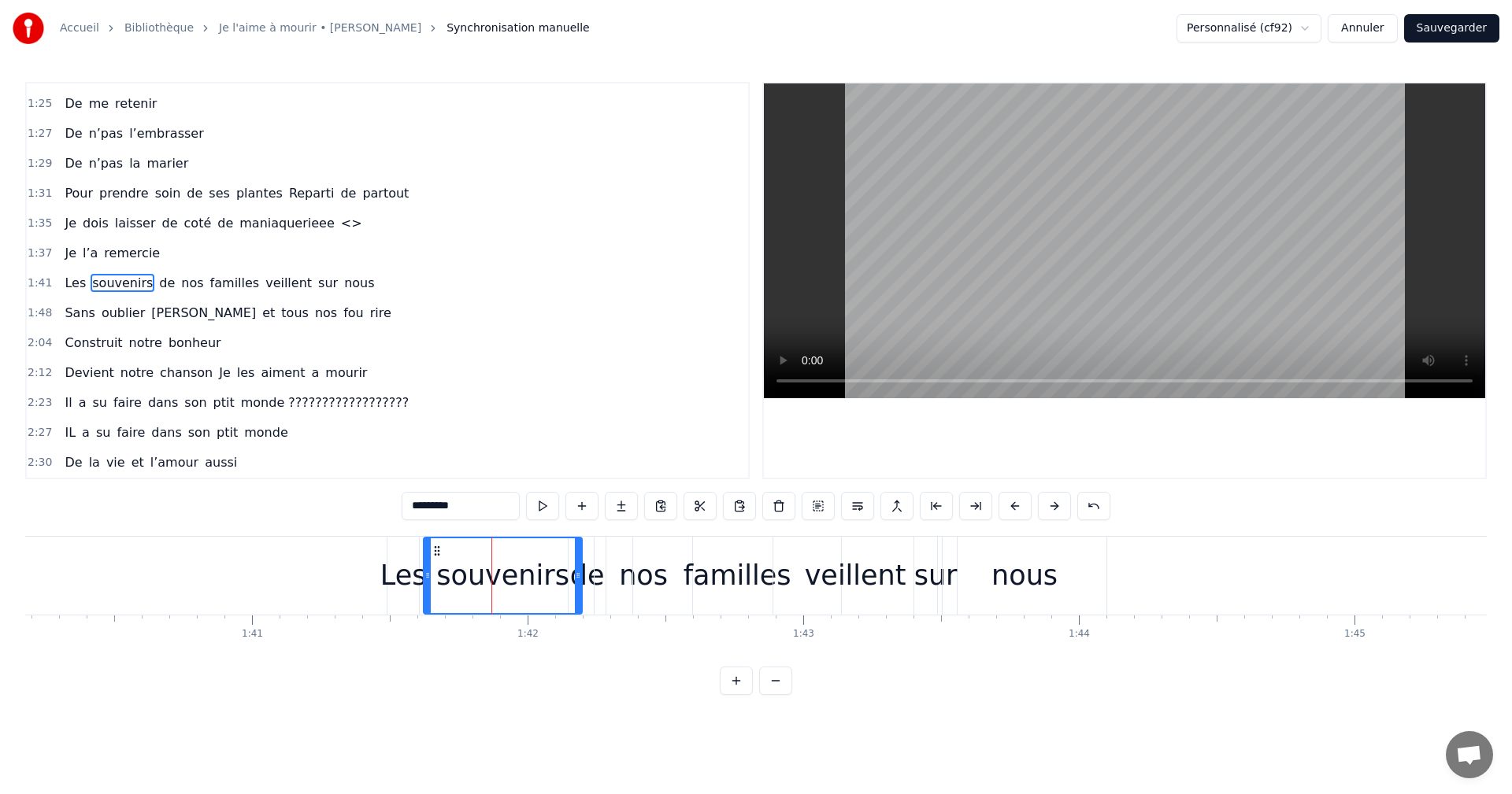
click at [407, 576] on div "Les" at bounding box center [403, 576] width 46 height 42
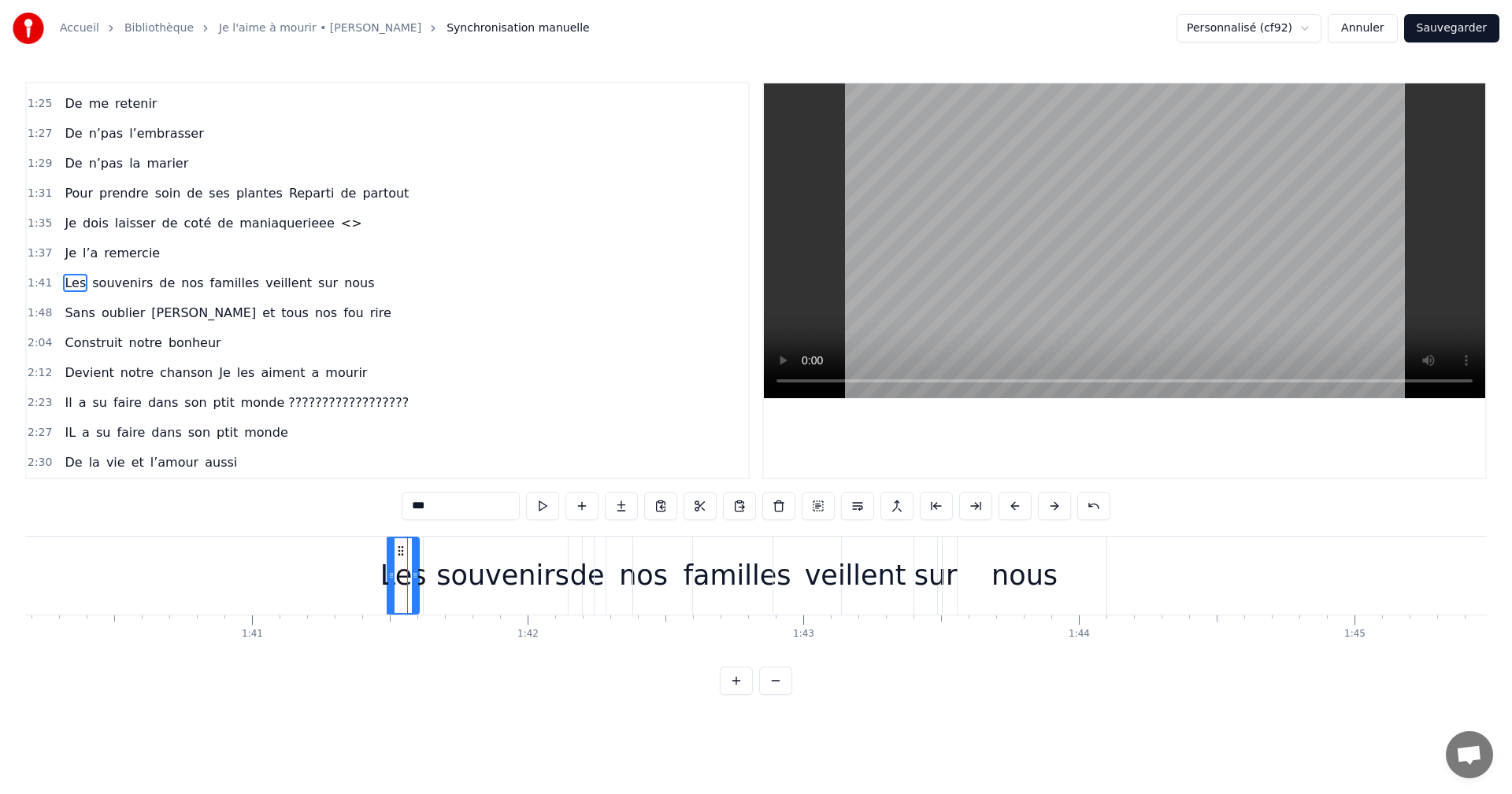
click at [712, 587] on div "familles" at bounding box center [738, 576] width 108 height 42
type input "********"
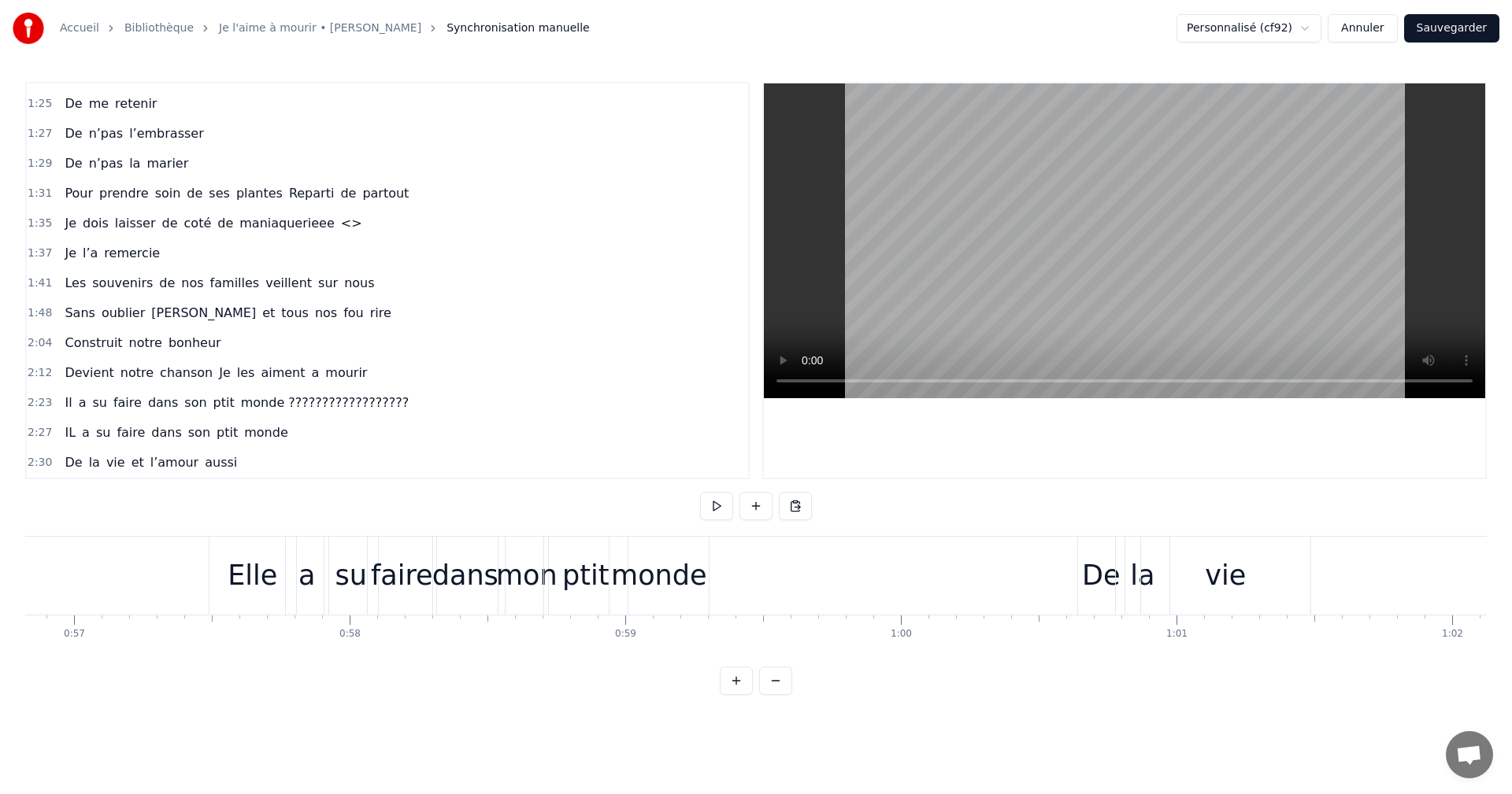
scroll to position [0, 15540]
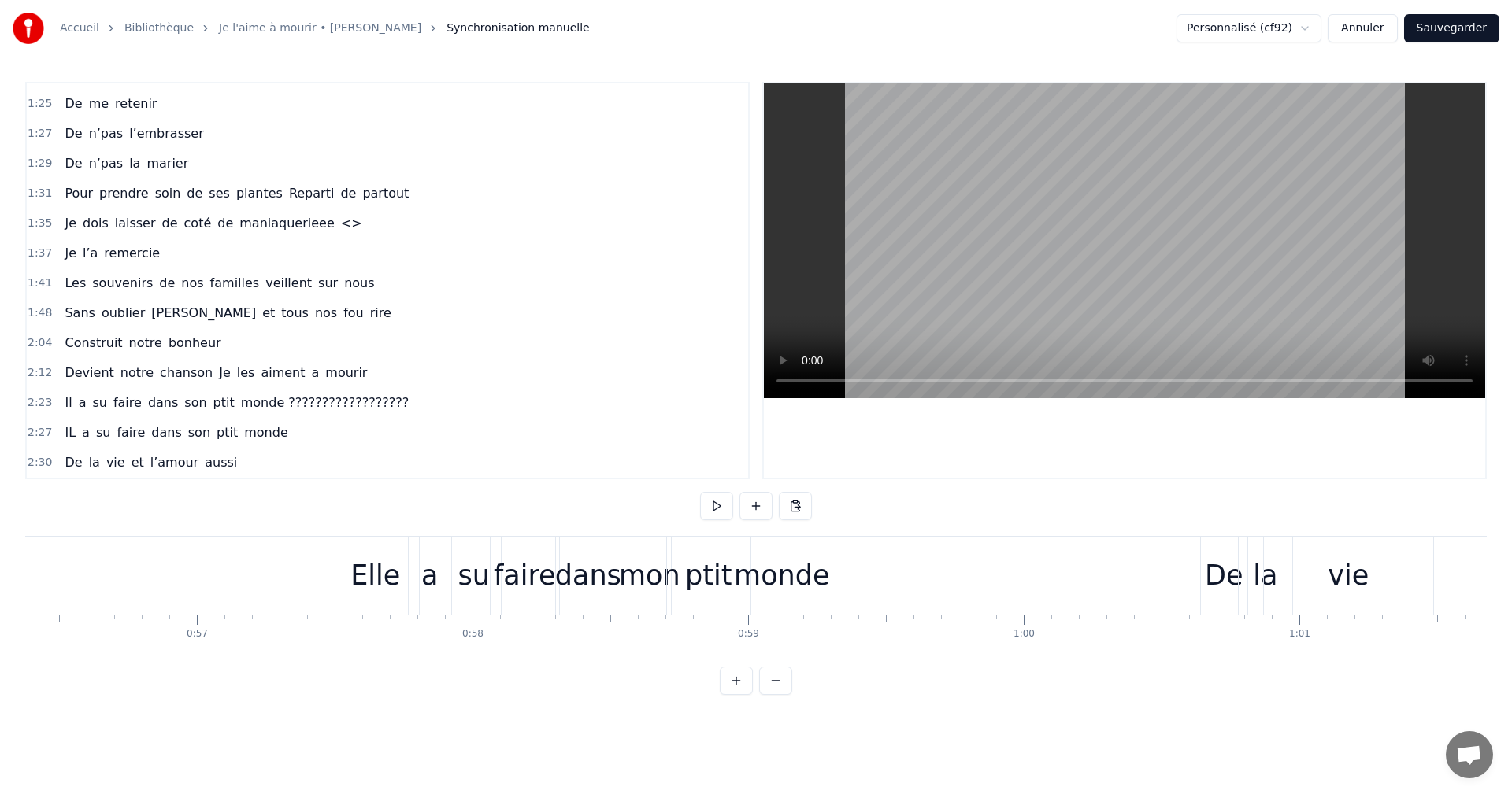
click at [628, 581] on div "mon" at bounding box center [650, 576] width 61 height 42
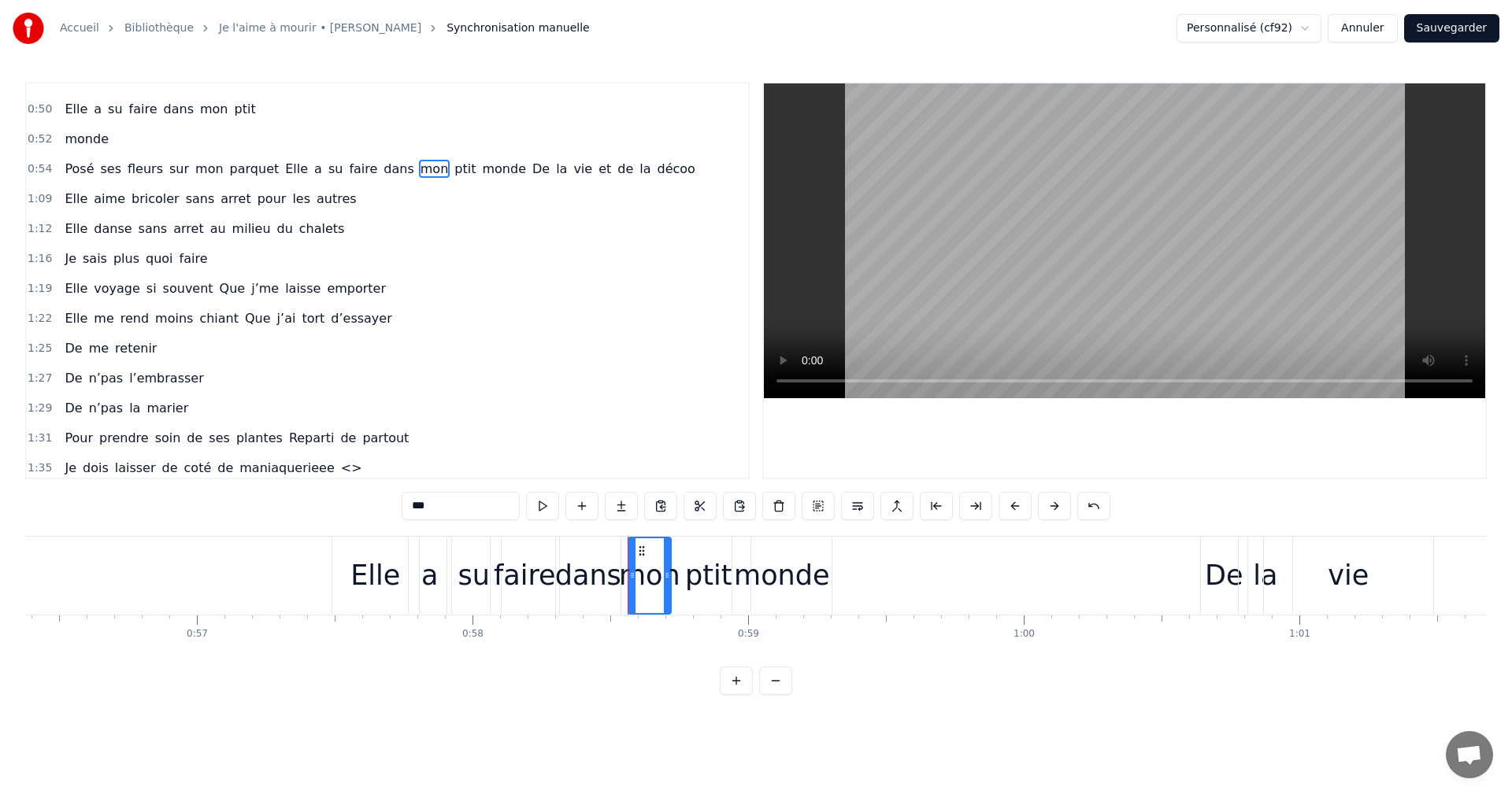
scroll to position [326, 0]
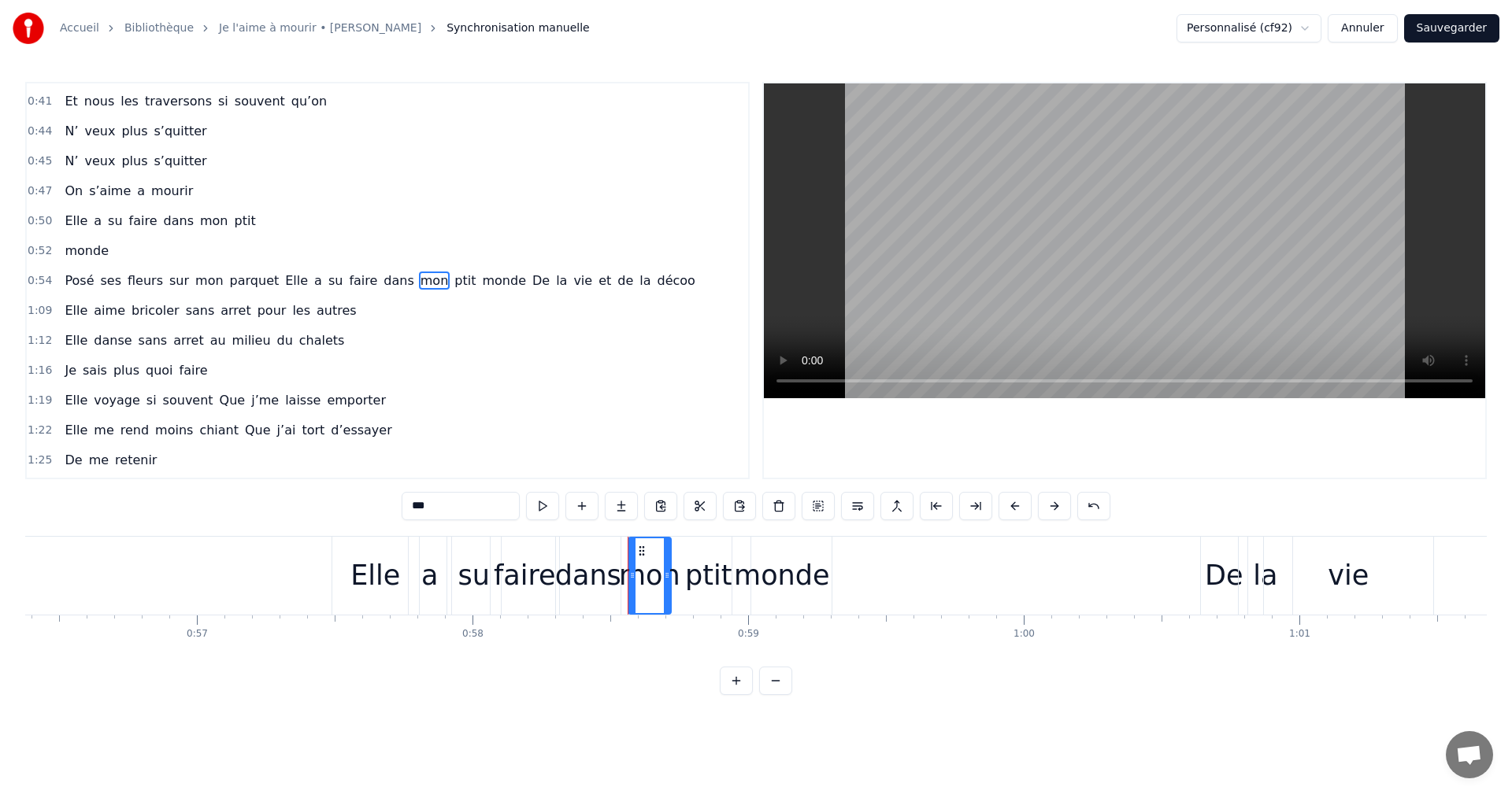
click at [1234, 588] on div "De" at bounding box center [1223, 576] width 37 height 42
click at [1265, 587] on div "vie" at bounding box center [1349, 575] width 169 height 78
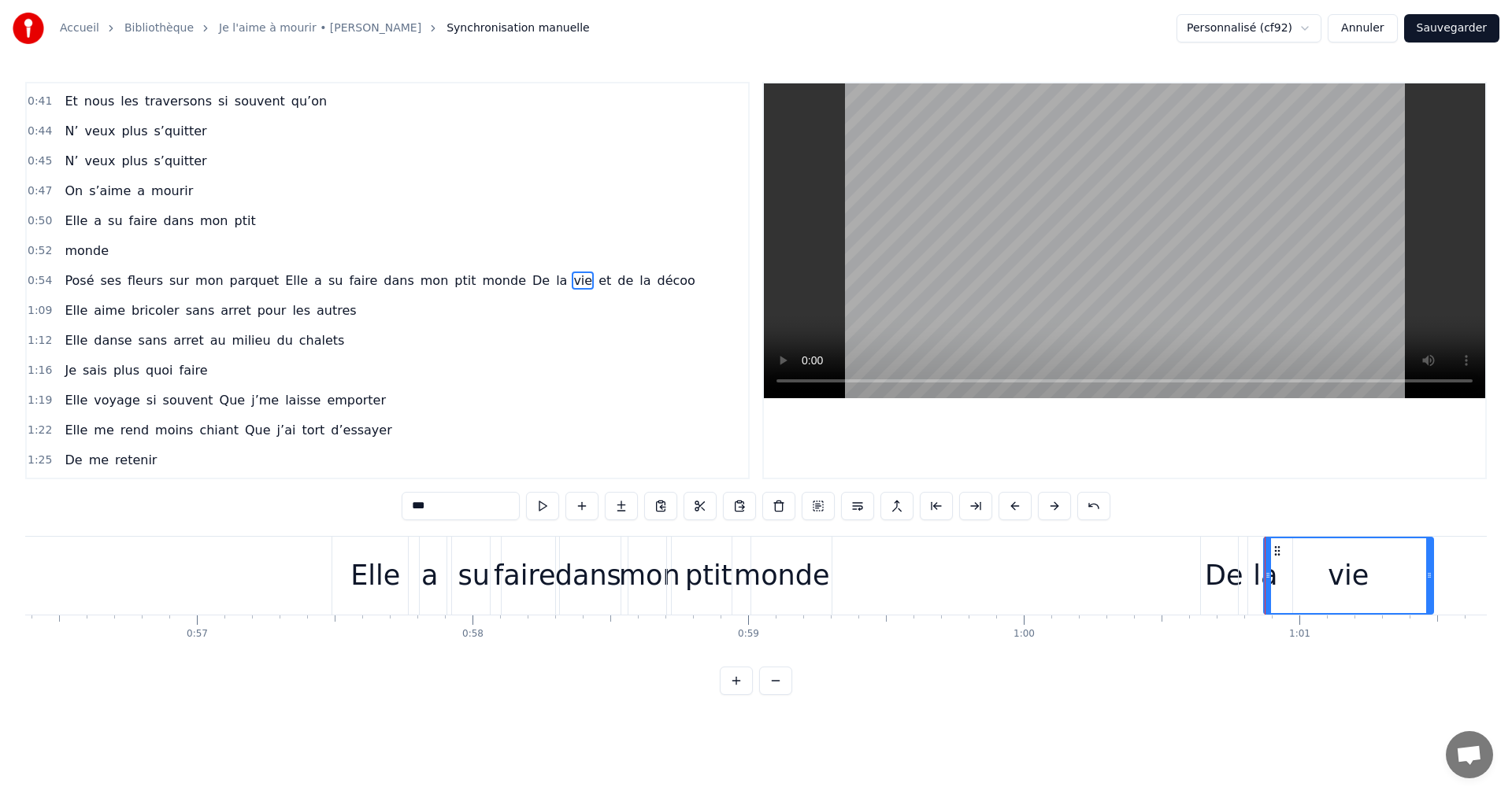
click at [1325, 584] on div "vie" at bounding box center [1349, 576] width 167 height 75
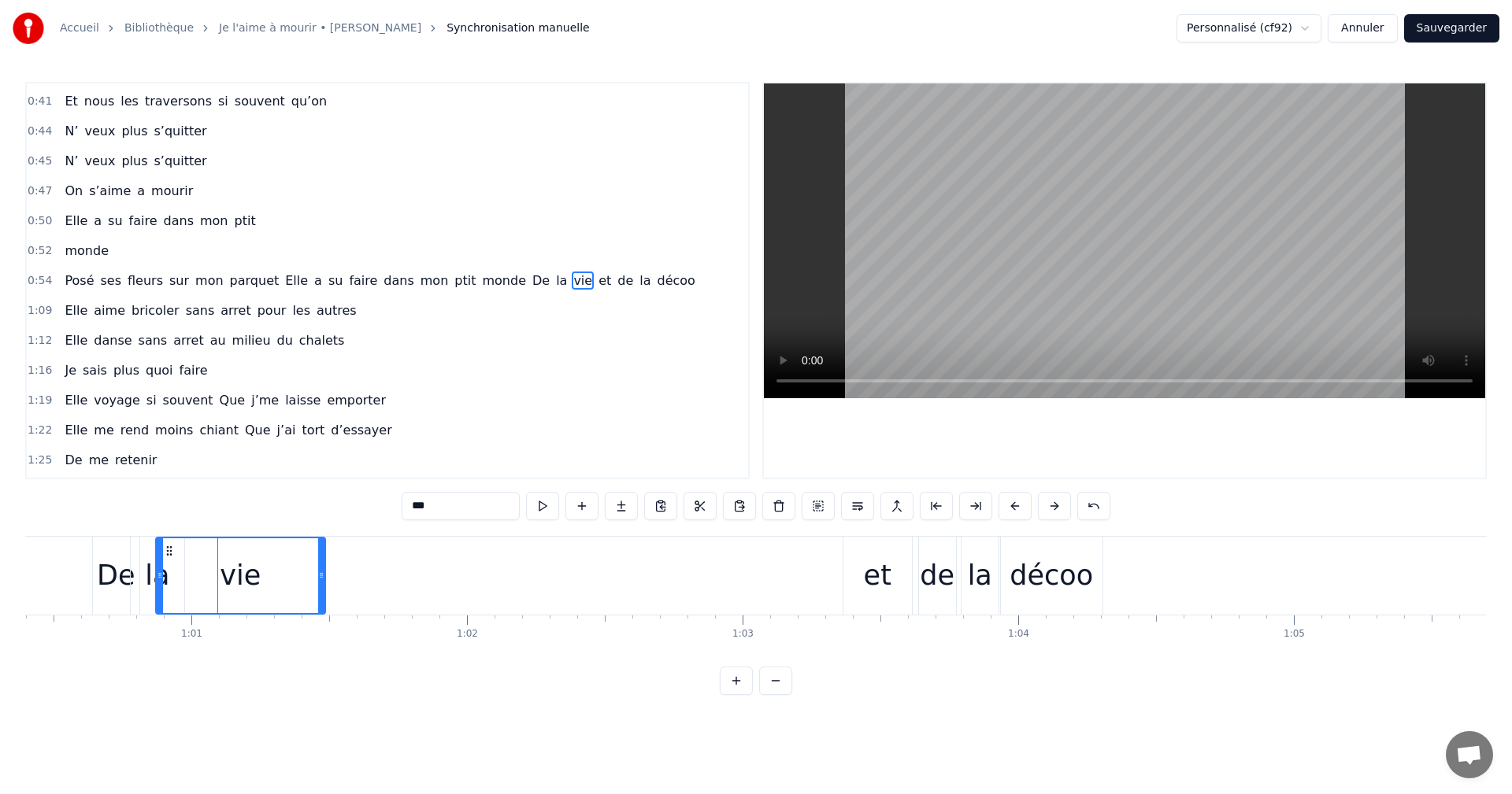
scroll to position [0, 16673]
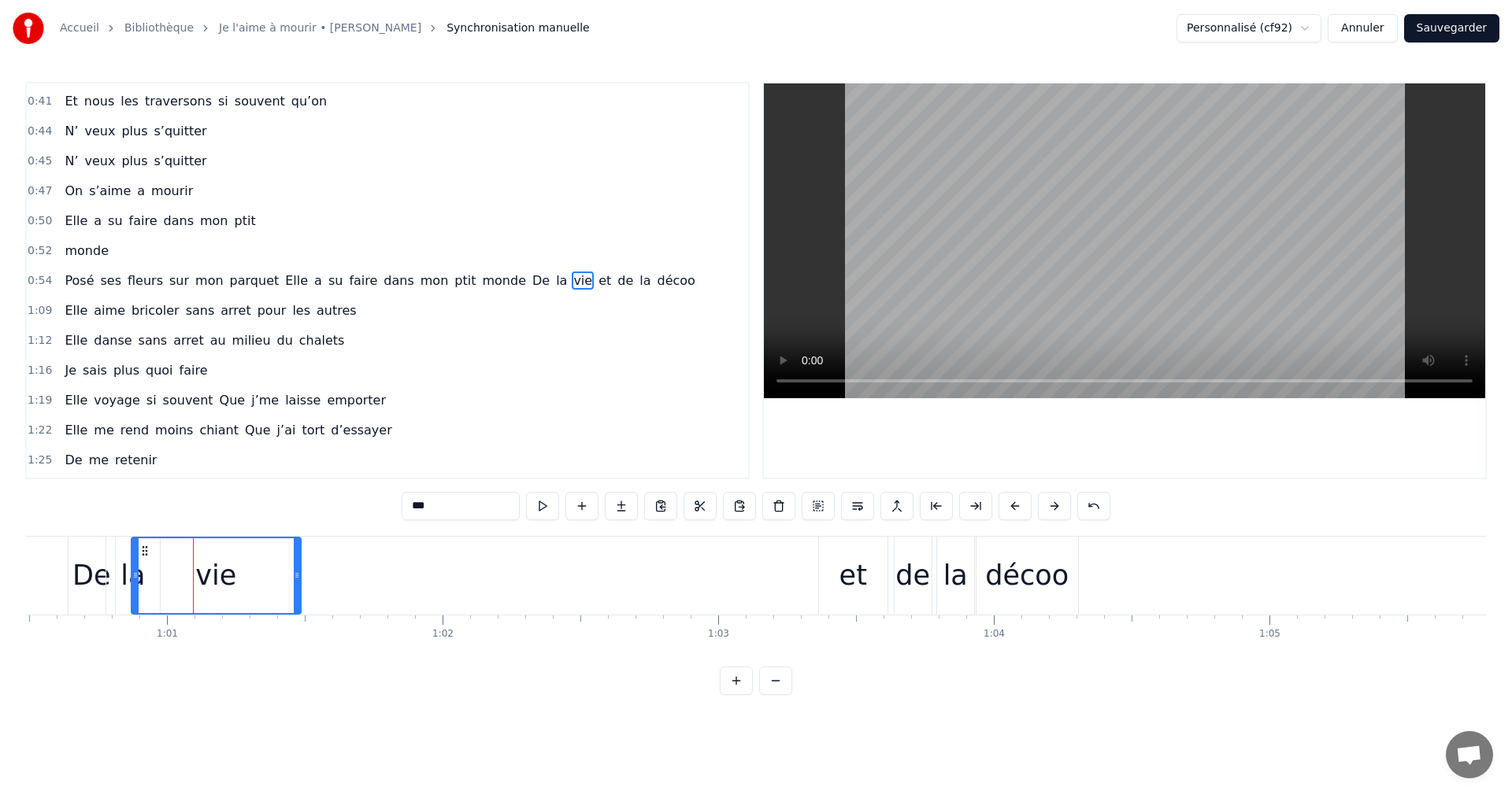
click at [834, 601] on div "et" at bounding box center [853, 575] width 69 height 78
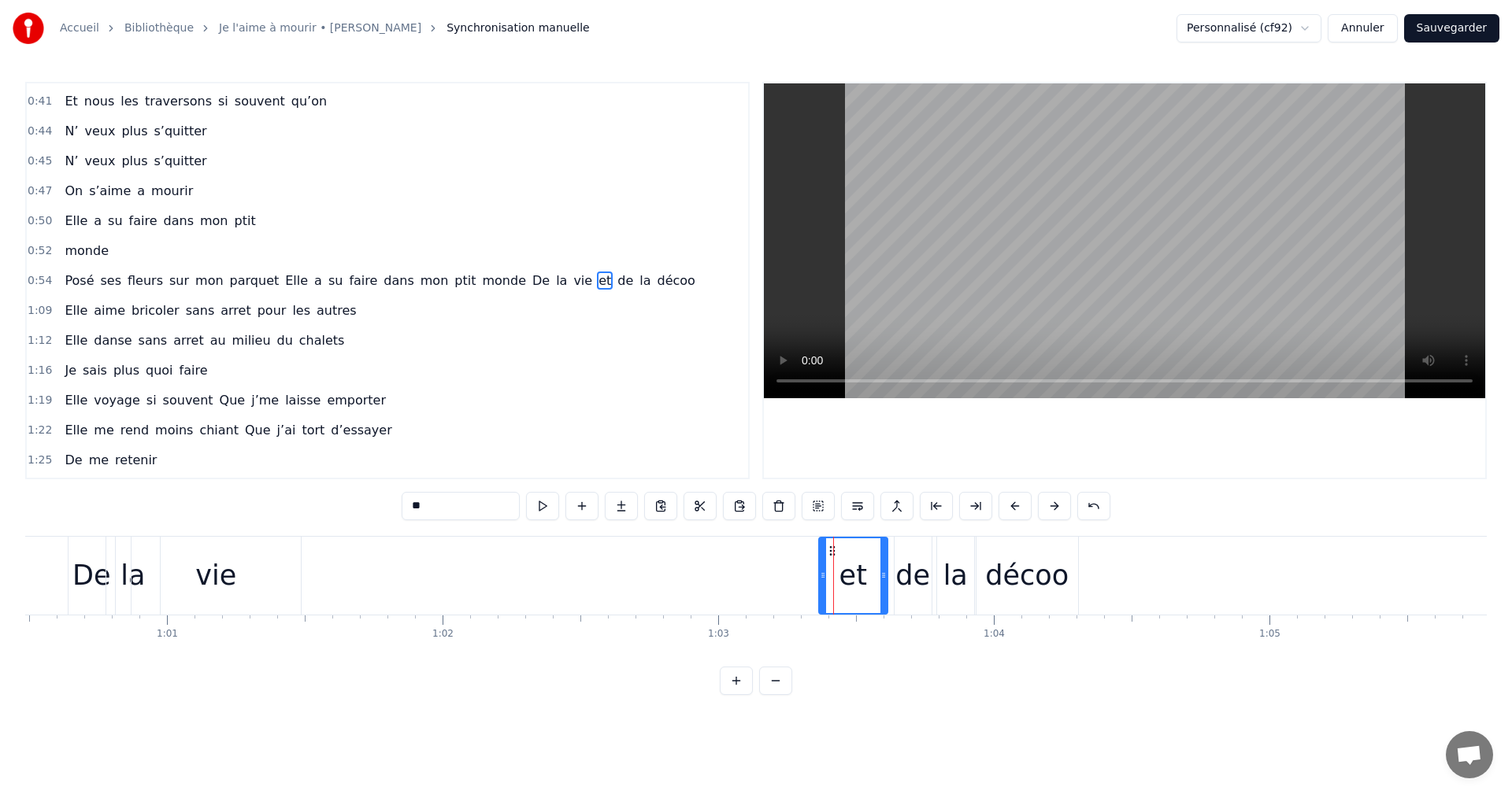
click at [898, 586] on div "de" at bounding box center [913, 576] width 35 height 42
type input "**"
click at [912, 581] on div "de" at bounding box center [913, 576] width 35 height 42
click at [917, 578] on div "de" at bounding box center [913, 576] width 35 height 42
click at [917, 578] on div at bounding box center [917, 575] width 1 height 78
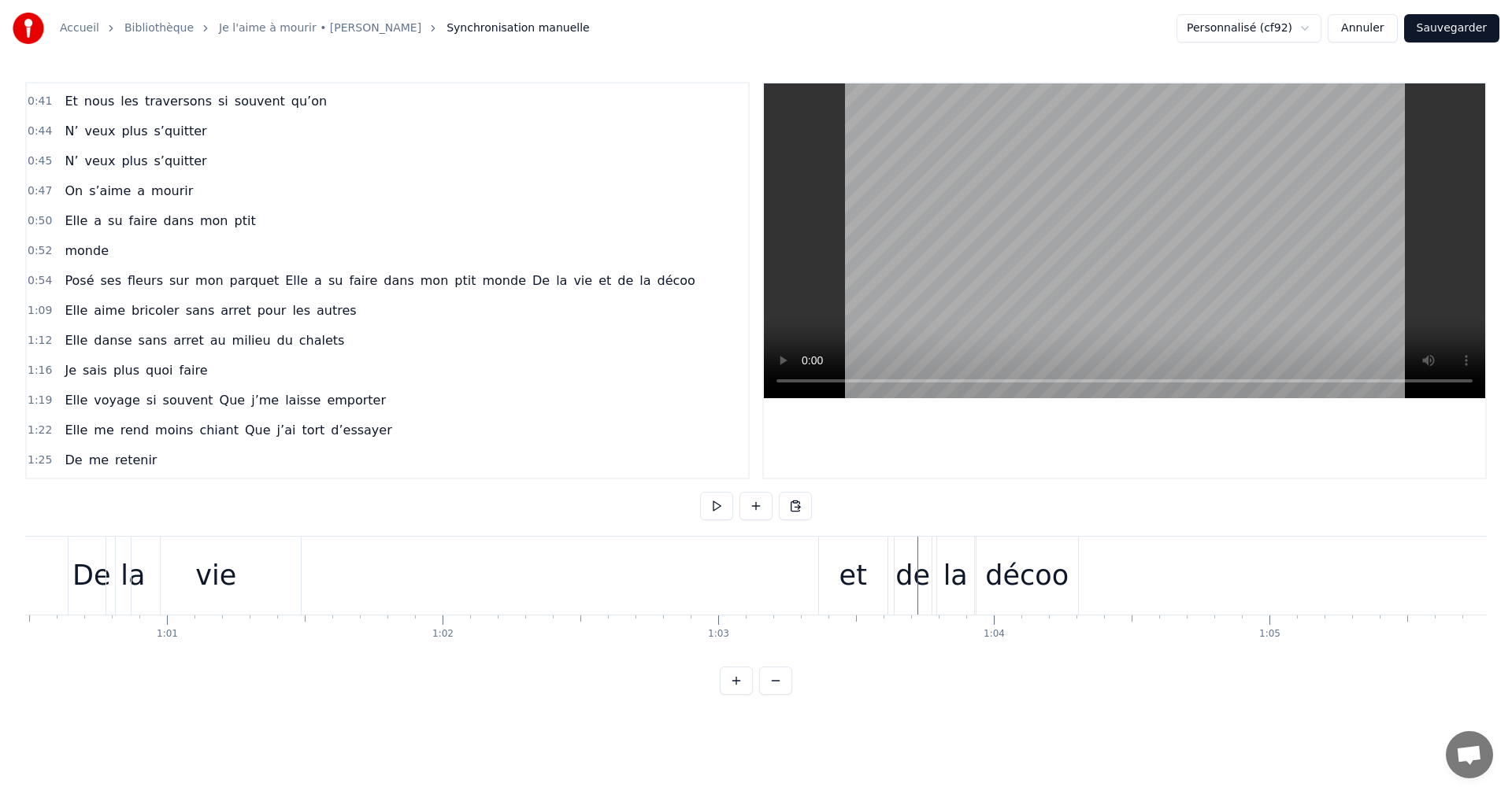
click at [923, 579] on div "de" at bounding box center [913, 576] width 35 height 42
click at [447, 510] on input "**" at bounding box center [460, 506] width 118 height 29
click at [958, 590] on div "la" at bounding box center [956, 576] width 24 height 42
type input "**"
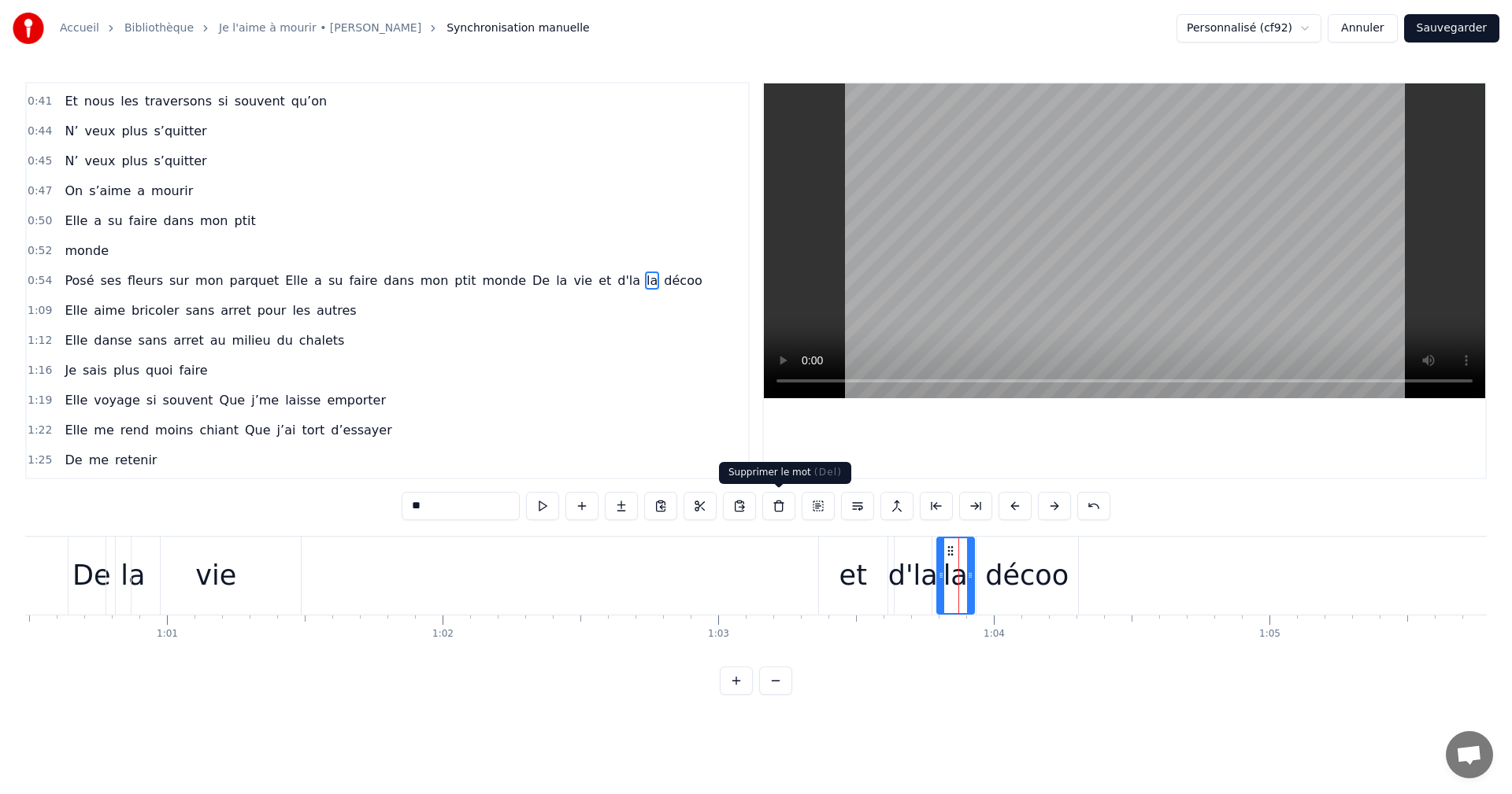
click at [782, 509] on button at bounding box center [779, 506] width 33 height 29
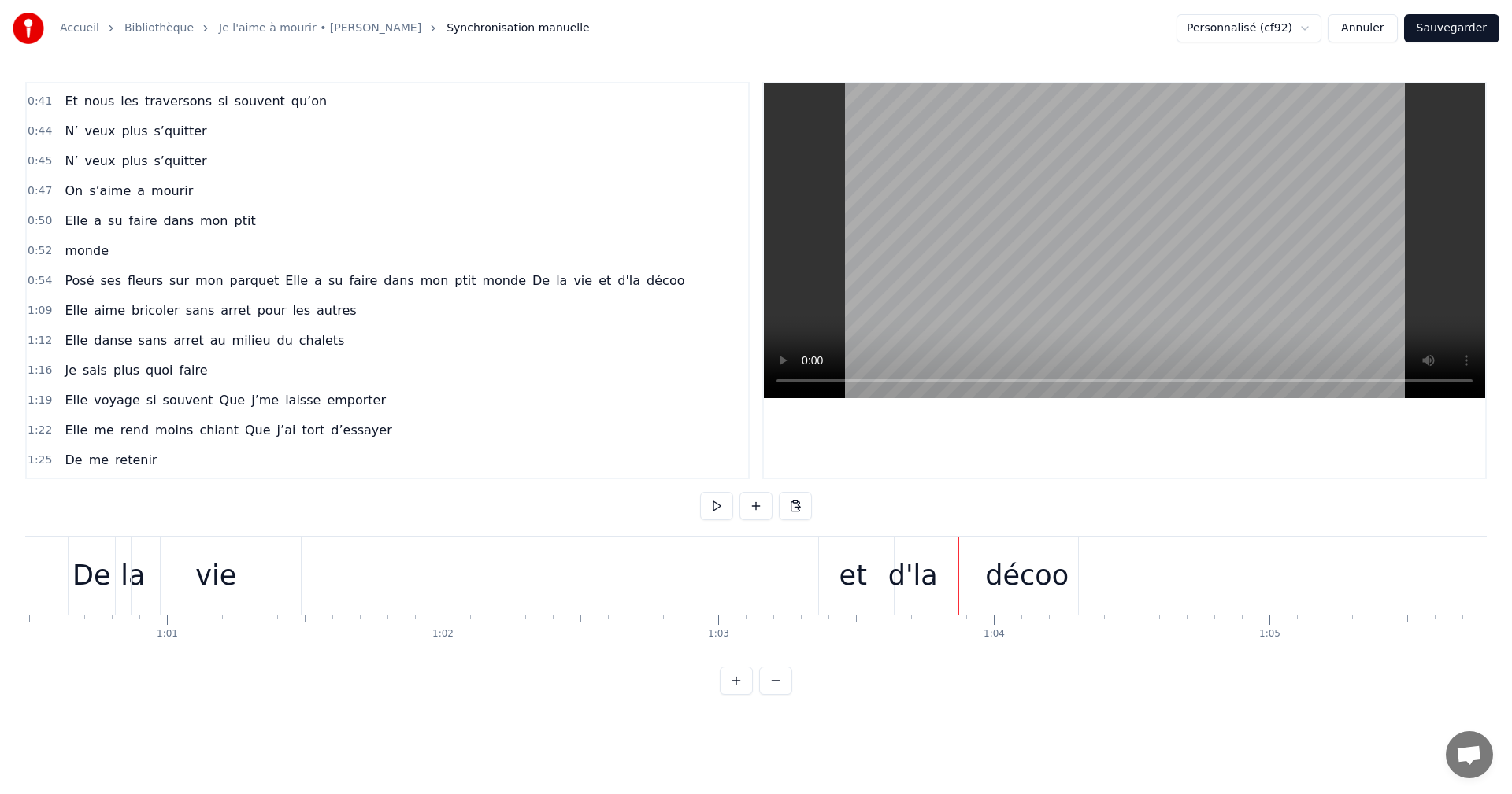
click at [1002, 571] on div "décoo" at bounding box center [1027, 576] width 84 height 42
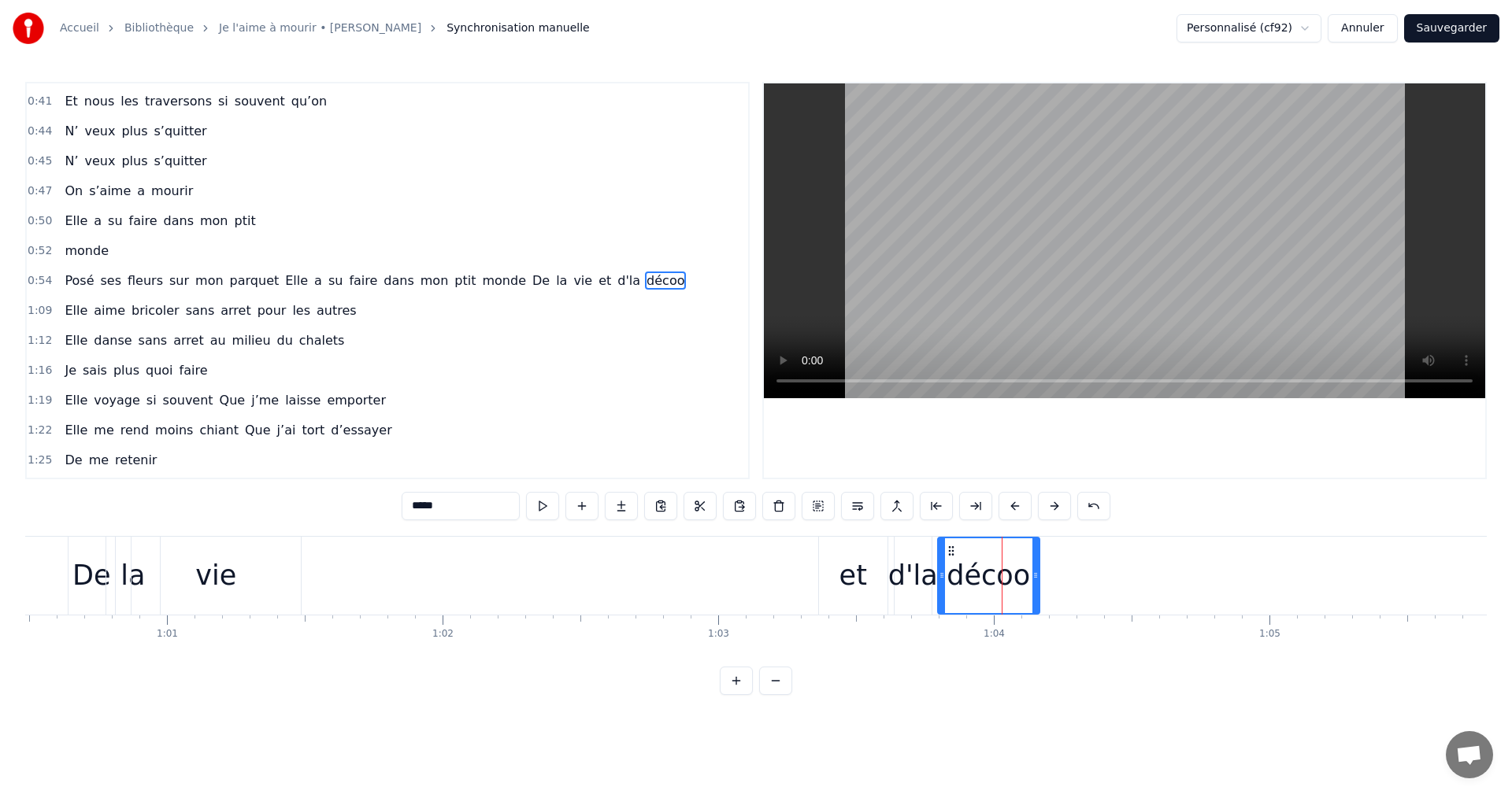
drag, startPoint x: 989, startPoint y: 552, endPoint x: 950, endPoint y: 555, distance: 39.1
click at [950, 555] on icon at bounding box center [951, 551] width 12 height 12
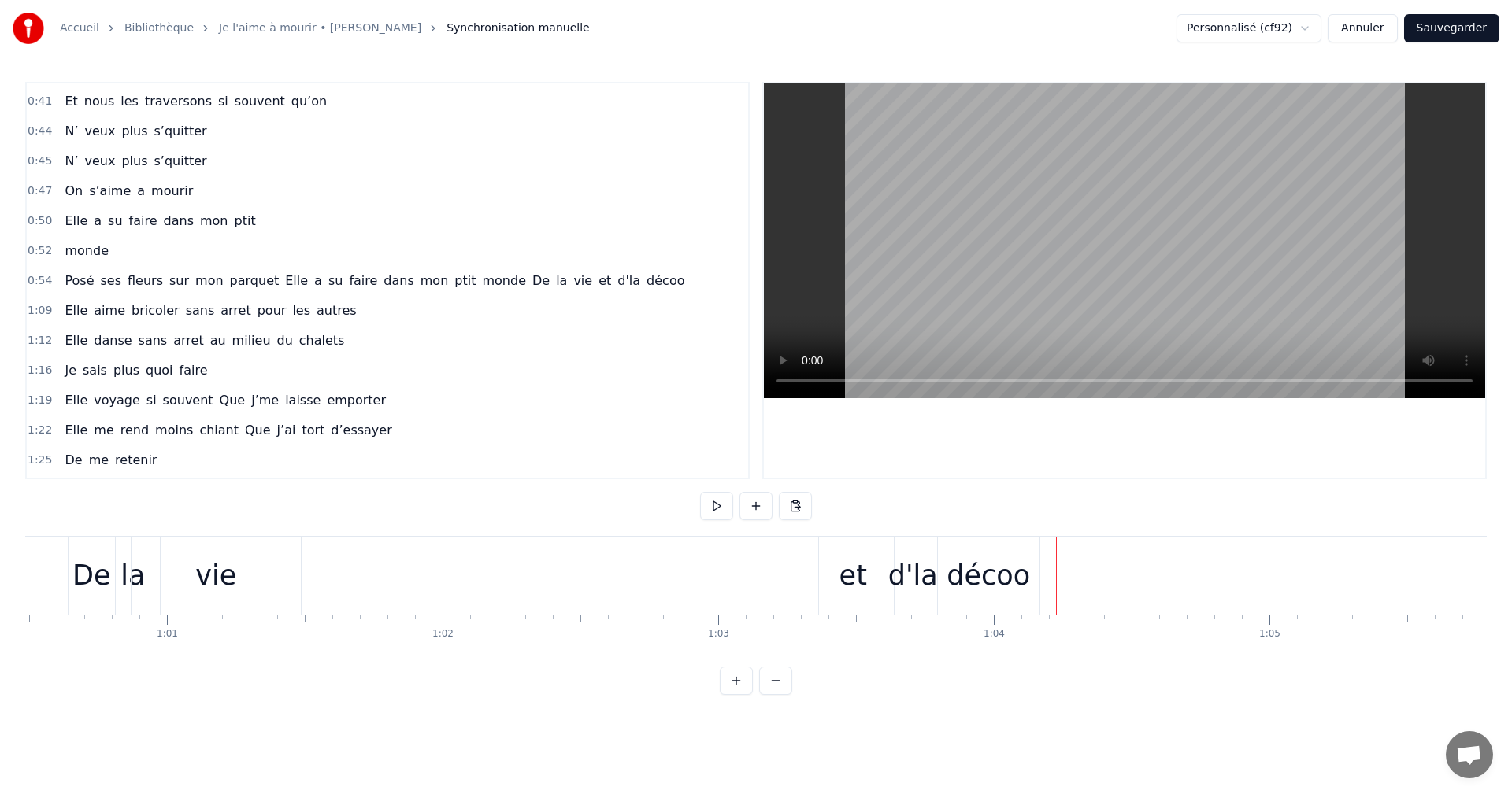
click at [1030, 573] on div "décoo" at bounding box center [989, 575] width 102 height 78
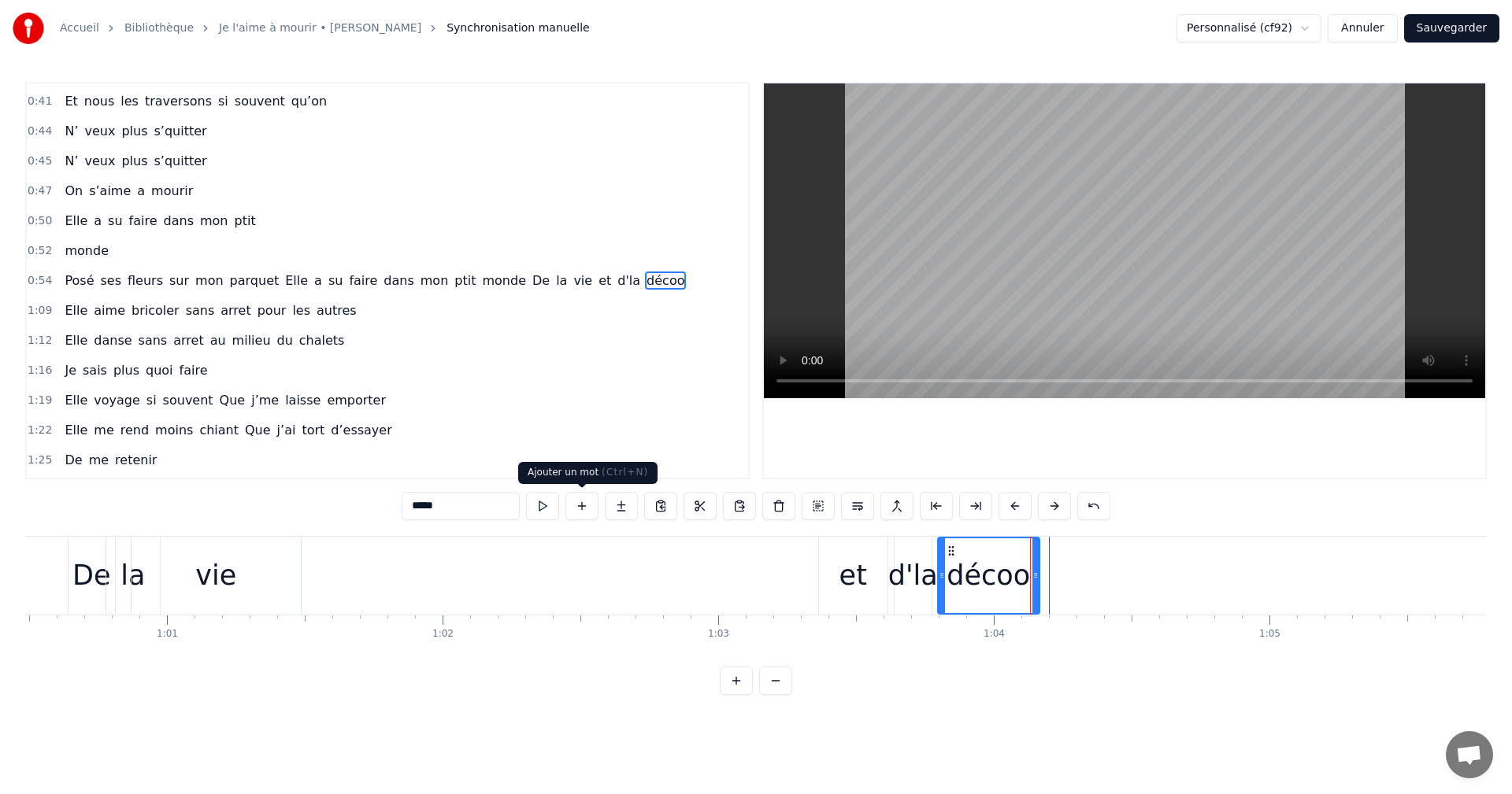
click at [588, 508] on button at bounding box center [582, 506] width 33 height 29
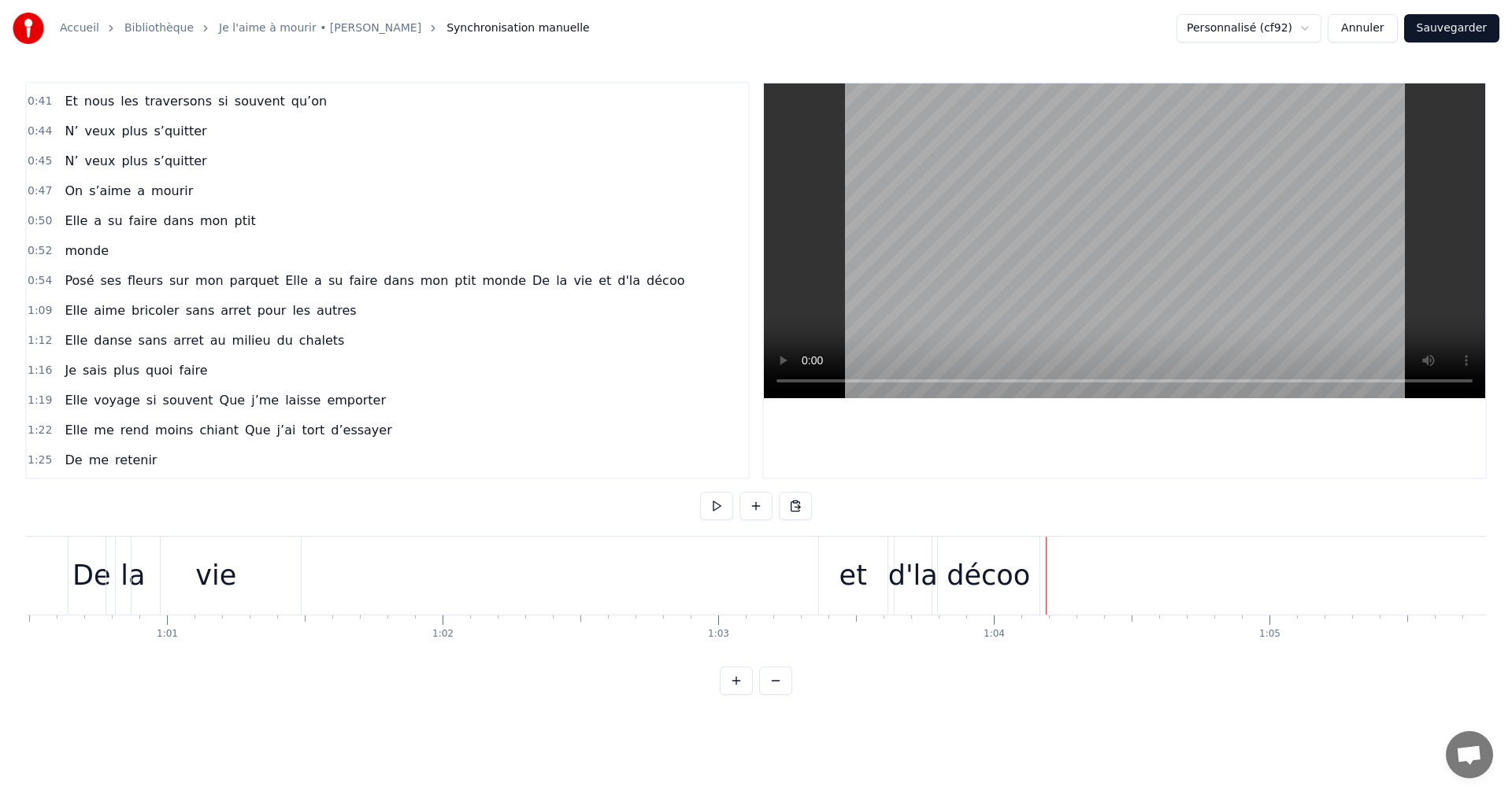
click at [948, 575] on div "décoo" at bounding box center [989, 575] width 102 height 78
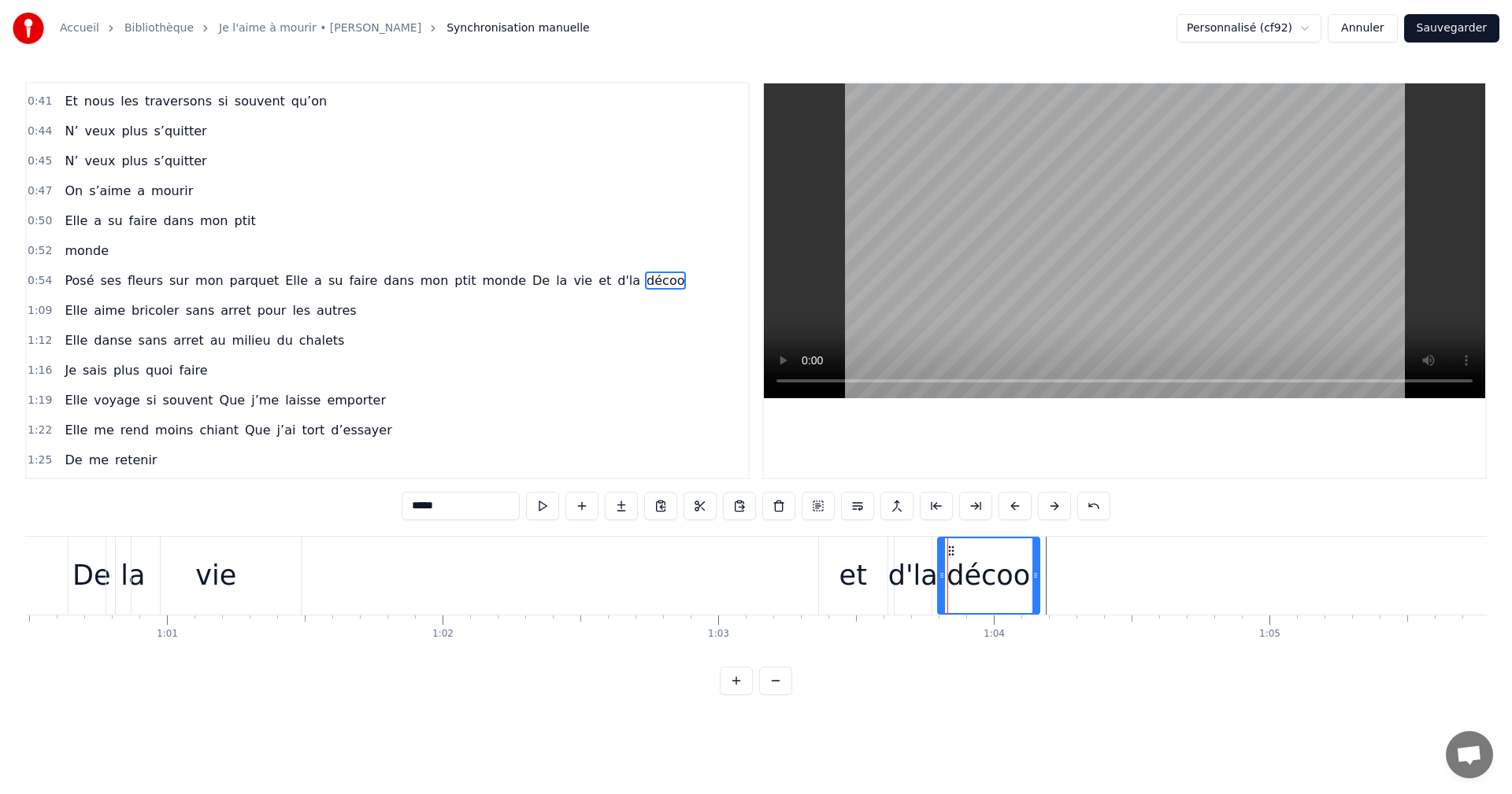
click at [1037, 573] on icon at bounding box center [1035, 575] width 6 height 12
drag, startPoint x: 1037, startPoint y: 573, endPoint x: 1013, endPoint y: 572, distance: 24.0
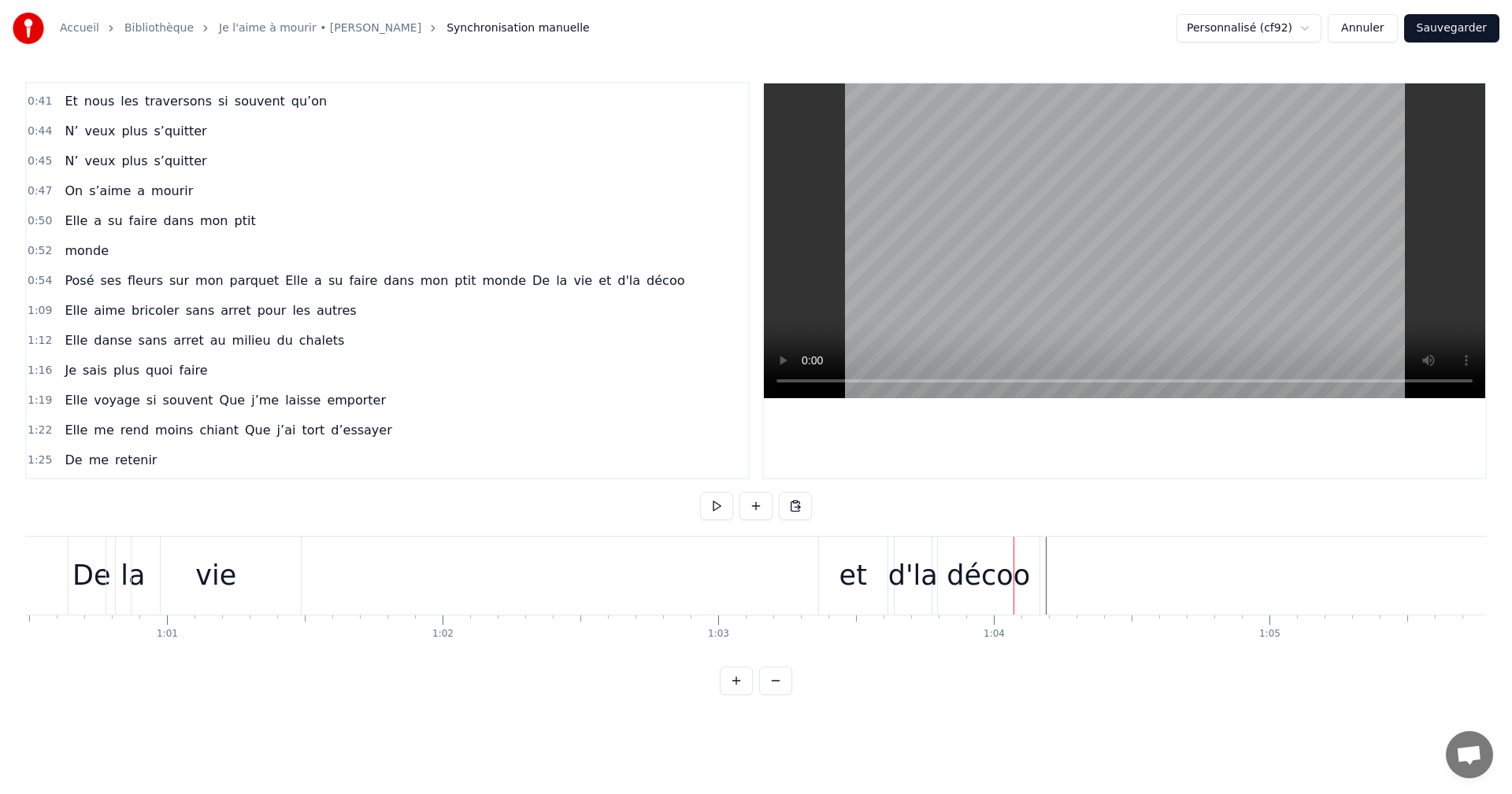
click at [1034, 573] on div "décoo" at bounding box center [989, 575] width 102 height 78
drag, startPoint x: 1037, startPoint y: 577, endPoint x: 1010, endPoint y: 580, distance: 27.2
click at [1011, 580] on icon at bounding box center [1013, 575] width 6 height 12
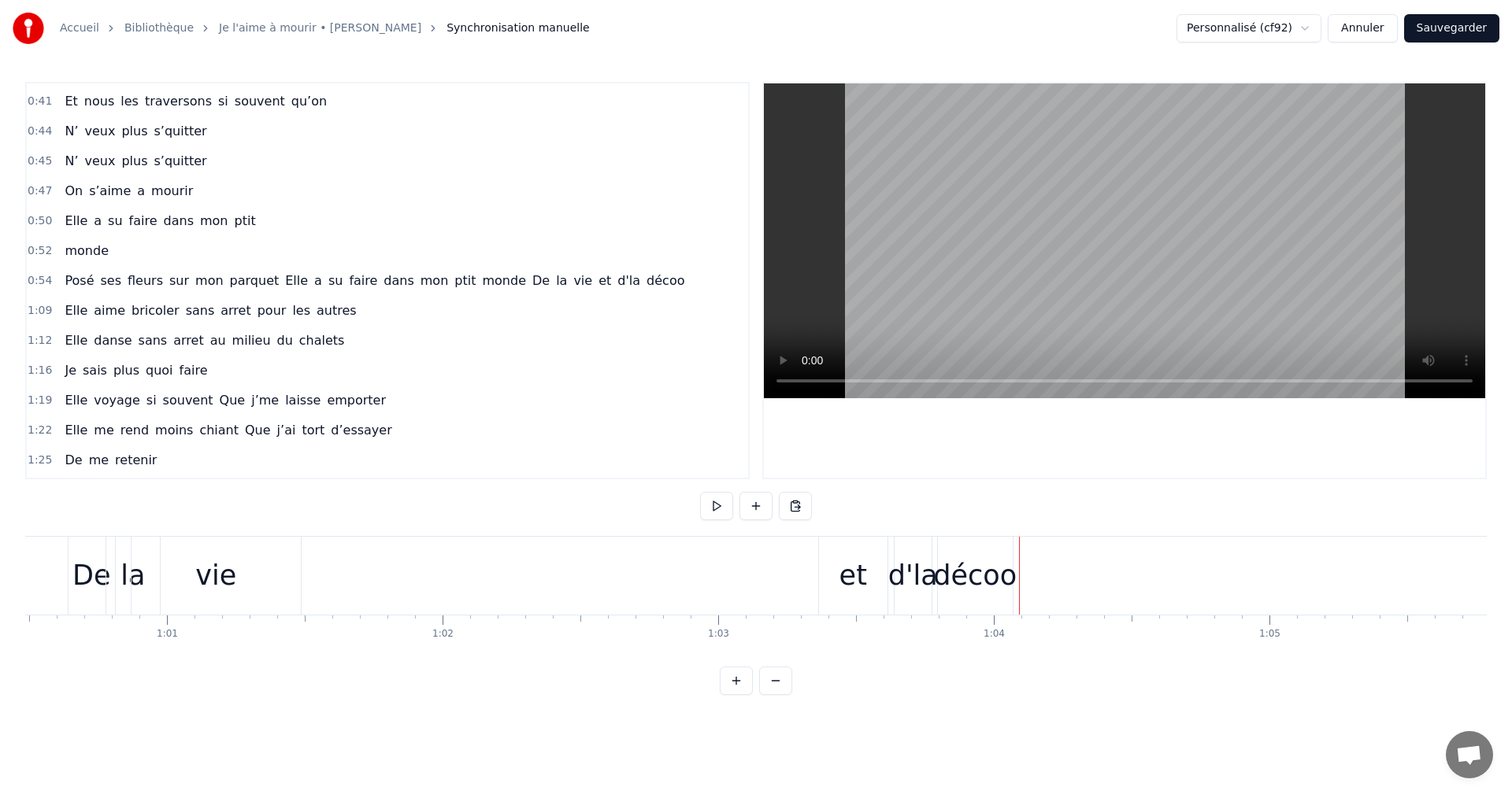
click at [991, 574] on div "décoo" at bounding box center [975, 576] width 84 height 42
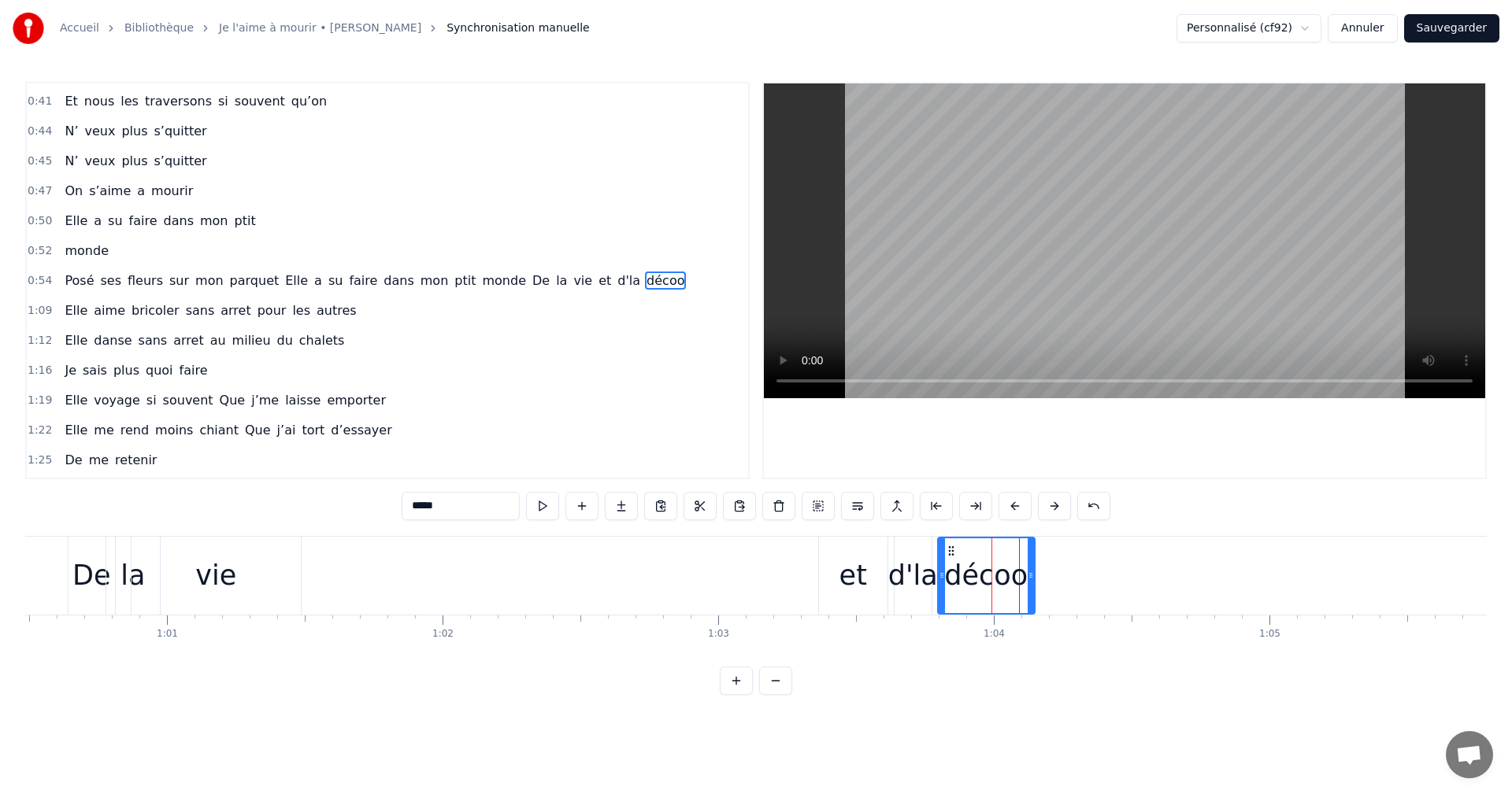
drag, startPoint x: 1008, startPoint y: 571, endPoint x: 1030, endPoint y: 571, distance: 22.0
click at [1030, 571] on icon at bounding box center [1031, 575] width 6 height 12
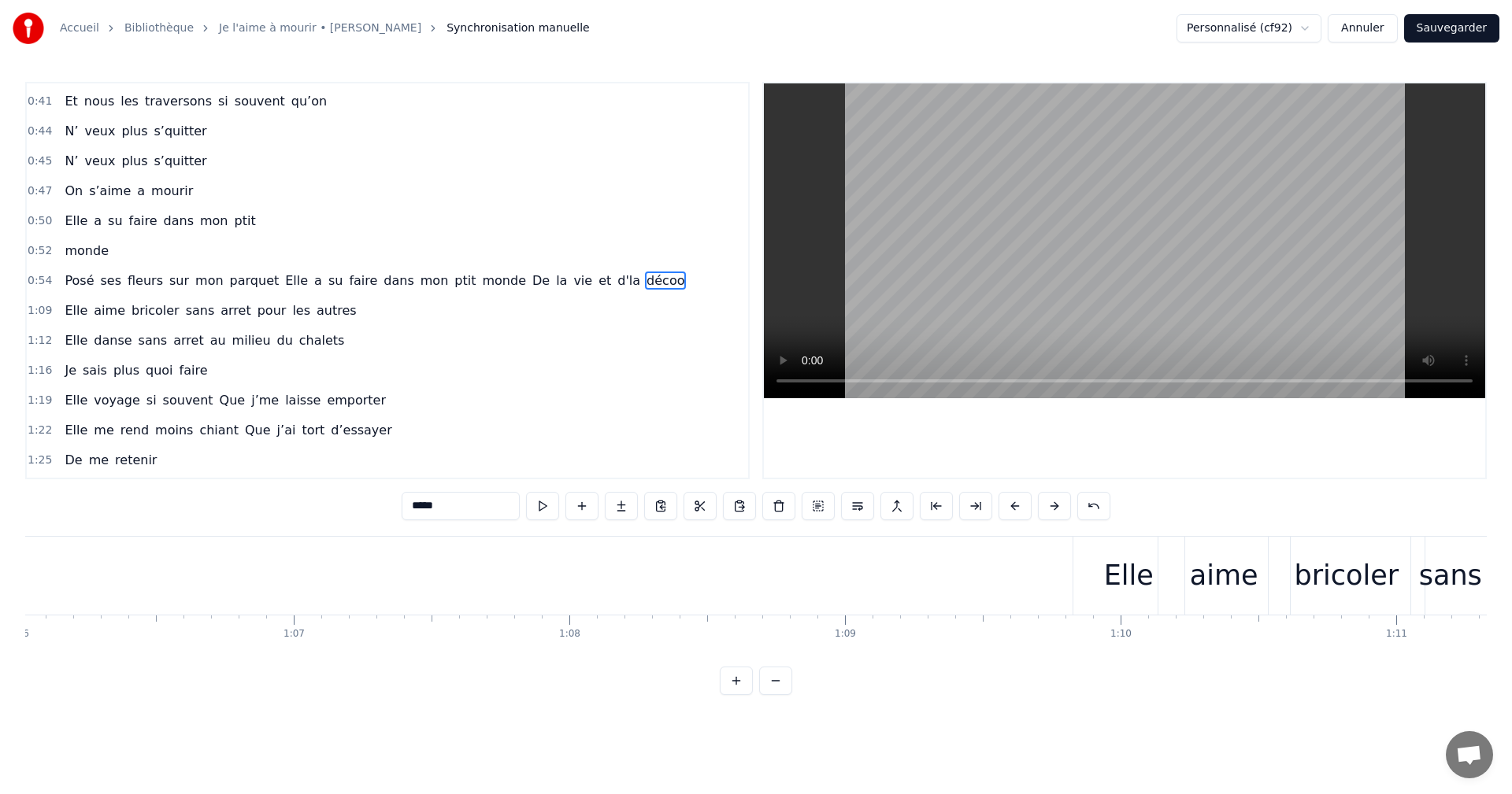
scroll to position [0, 18324]
click at [957, 588] on div "Elle" at bounding box center [1005, 575] width 111 height 78
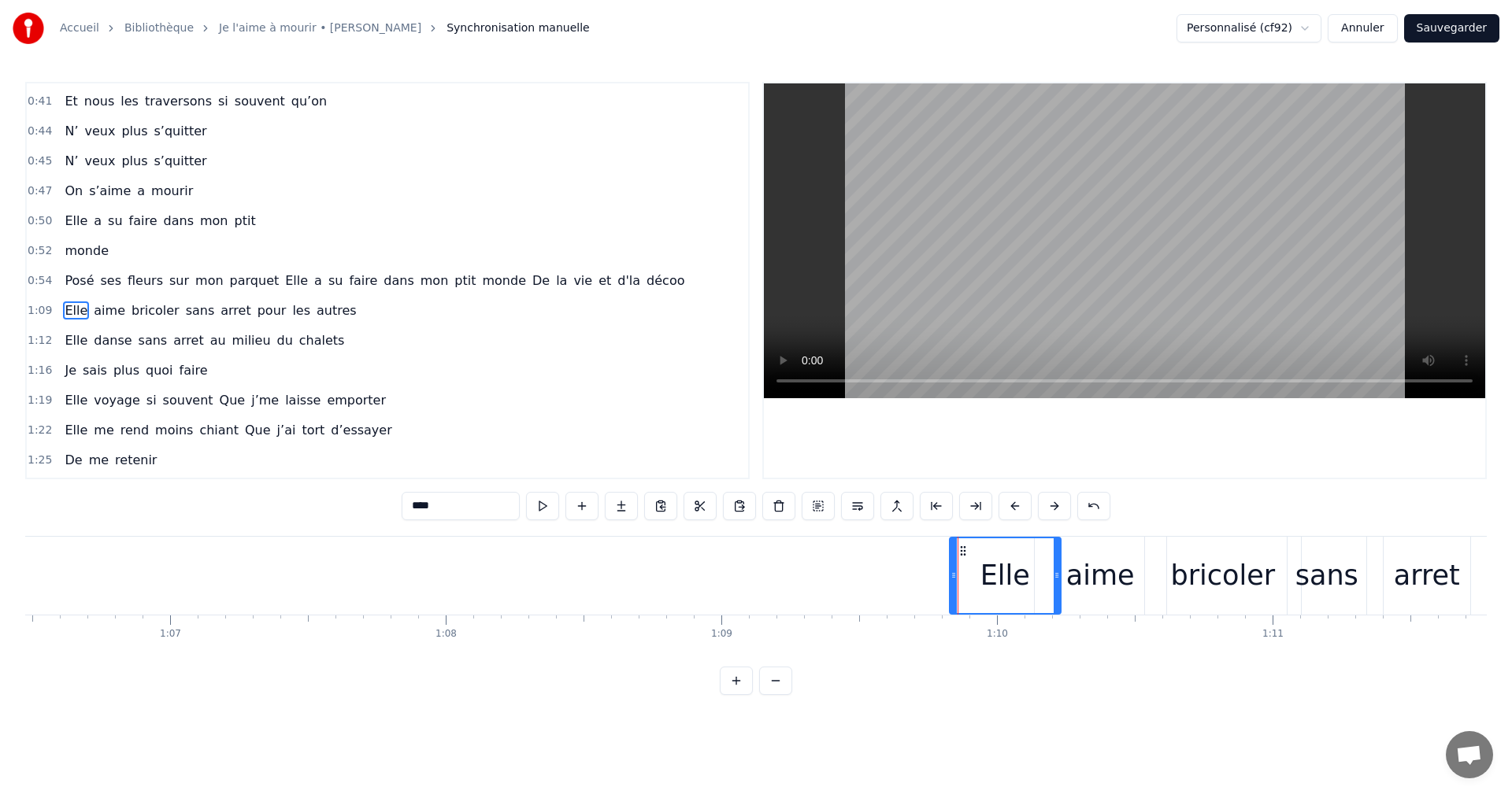
scroll to position [356, 0]
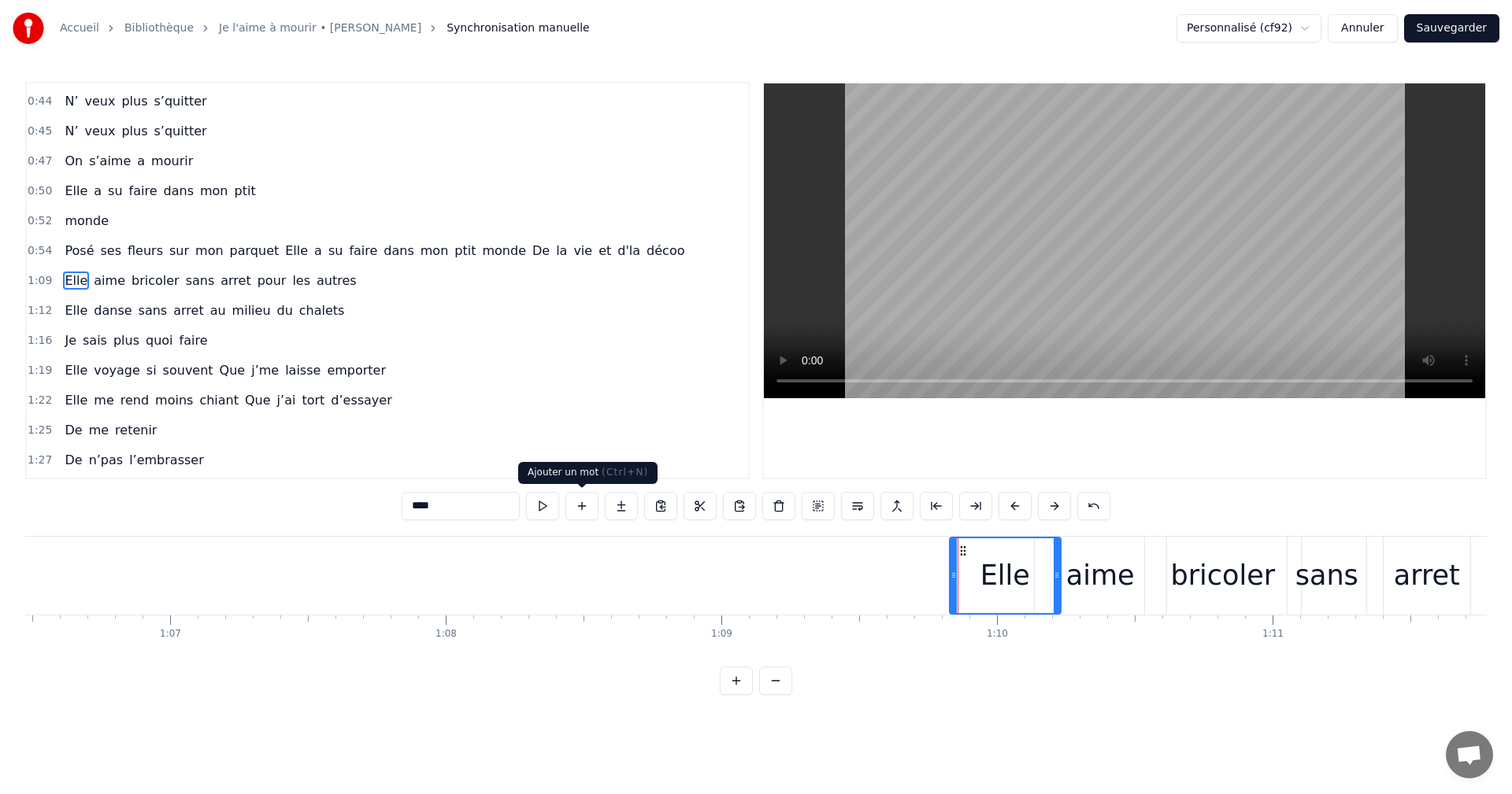
click at [591, 502] on button at bounding box center [582, 506] width 33 height 29
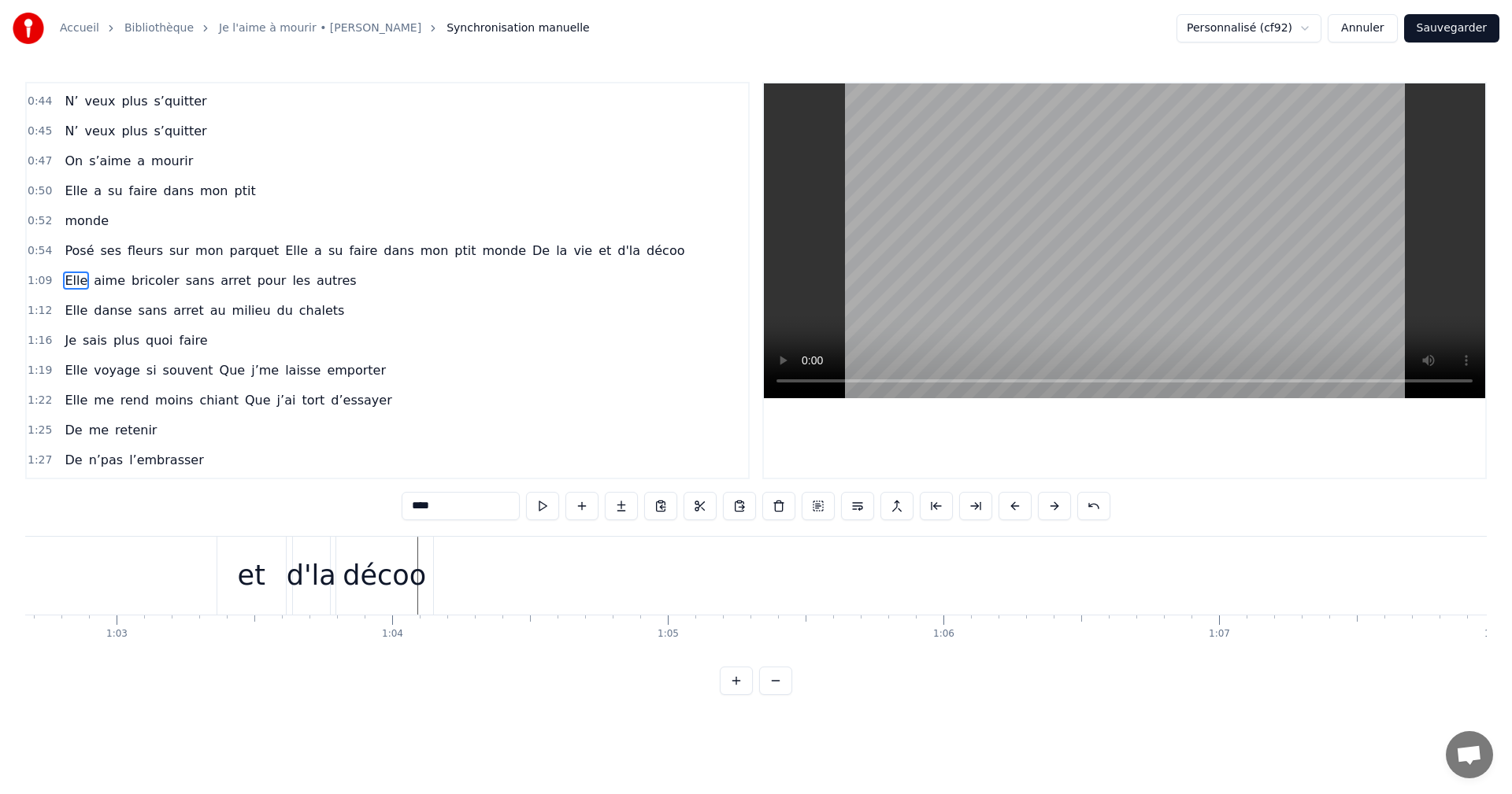
scroll to position [0, 17273]
click at [338, 581] on div "décoo" at bounding box center [386, 575] width 97 height 78
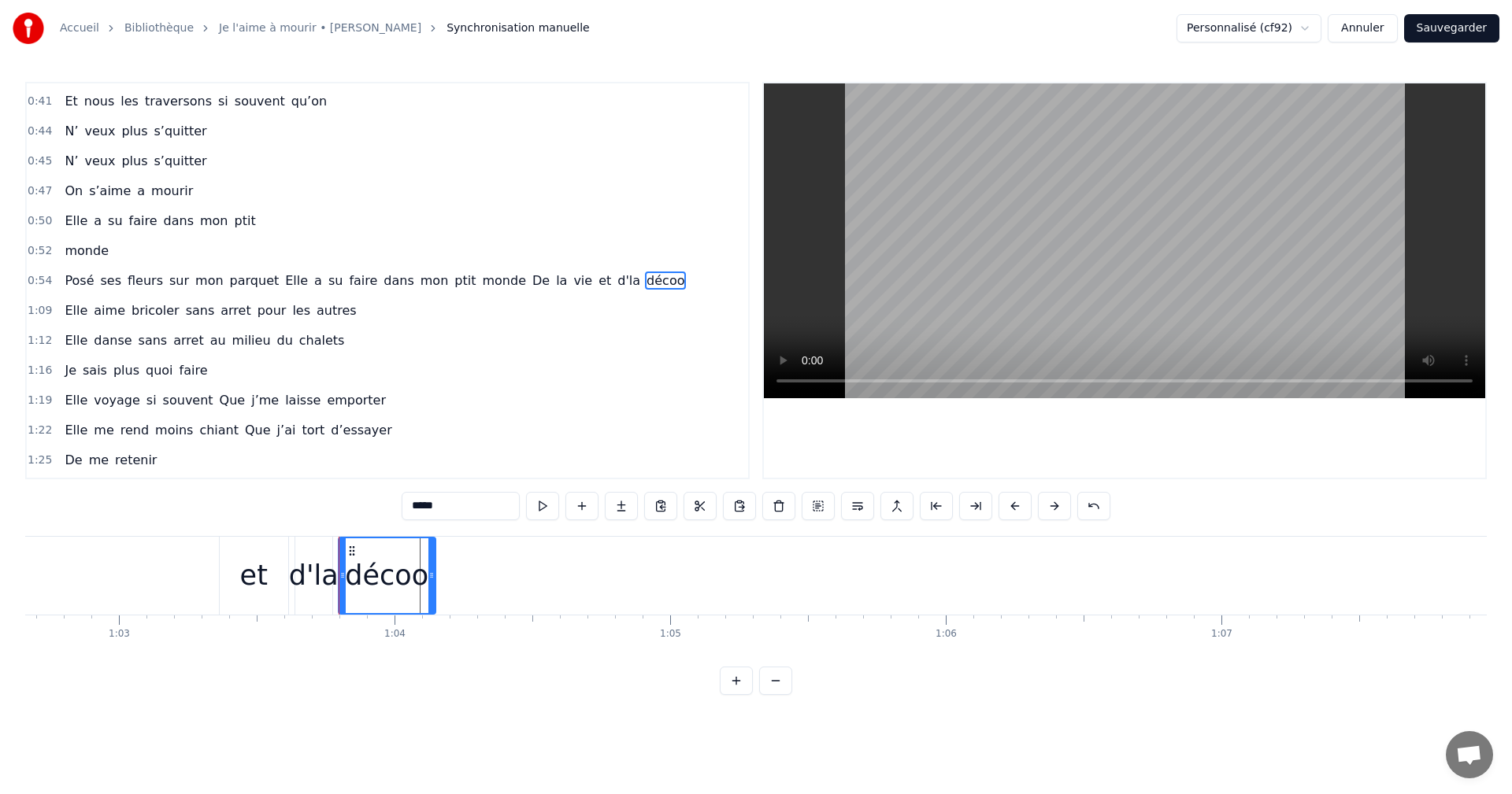
click at [330, 576] on div "d'la" at bounding box center [313, 576] width 50 height 42
click at [286, 576] on div "et" at bounding box center [254, 575] width 69 height 78
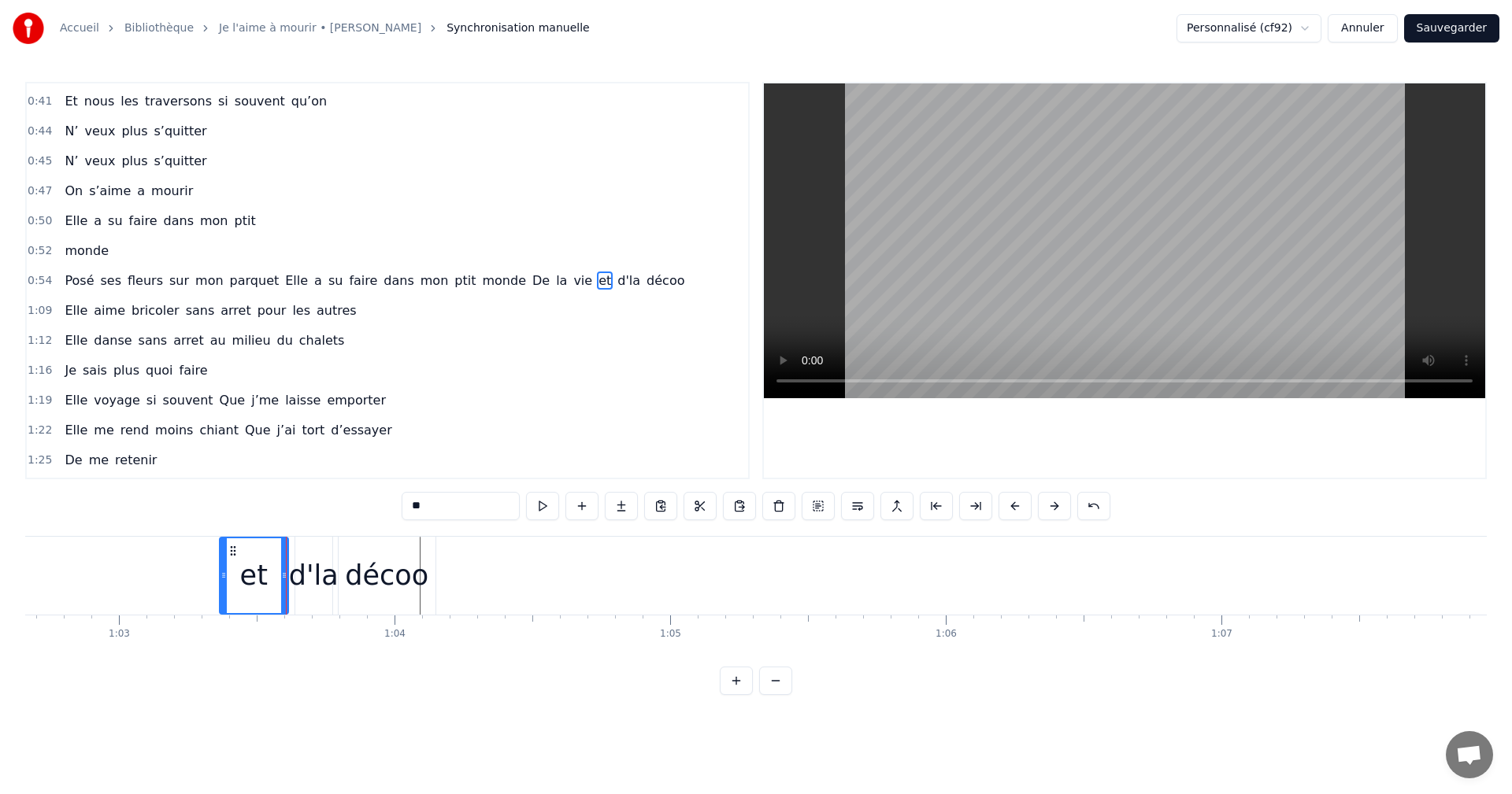
click at [374, 573] on div "décoo" at bounding box center [387, 576] width 84 height 42
type input "*****"
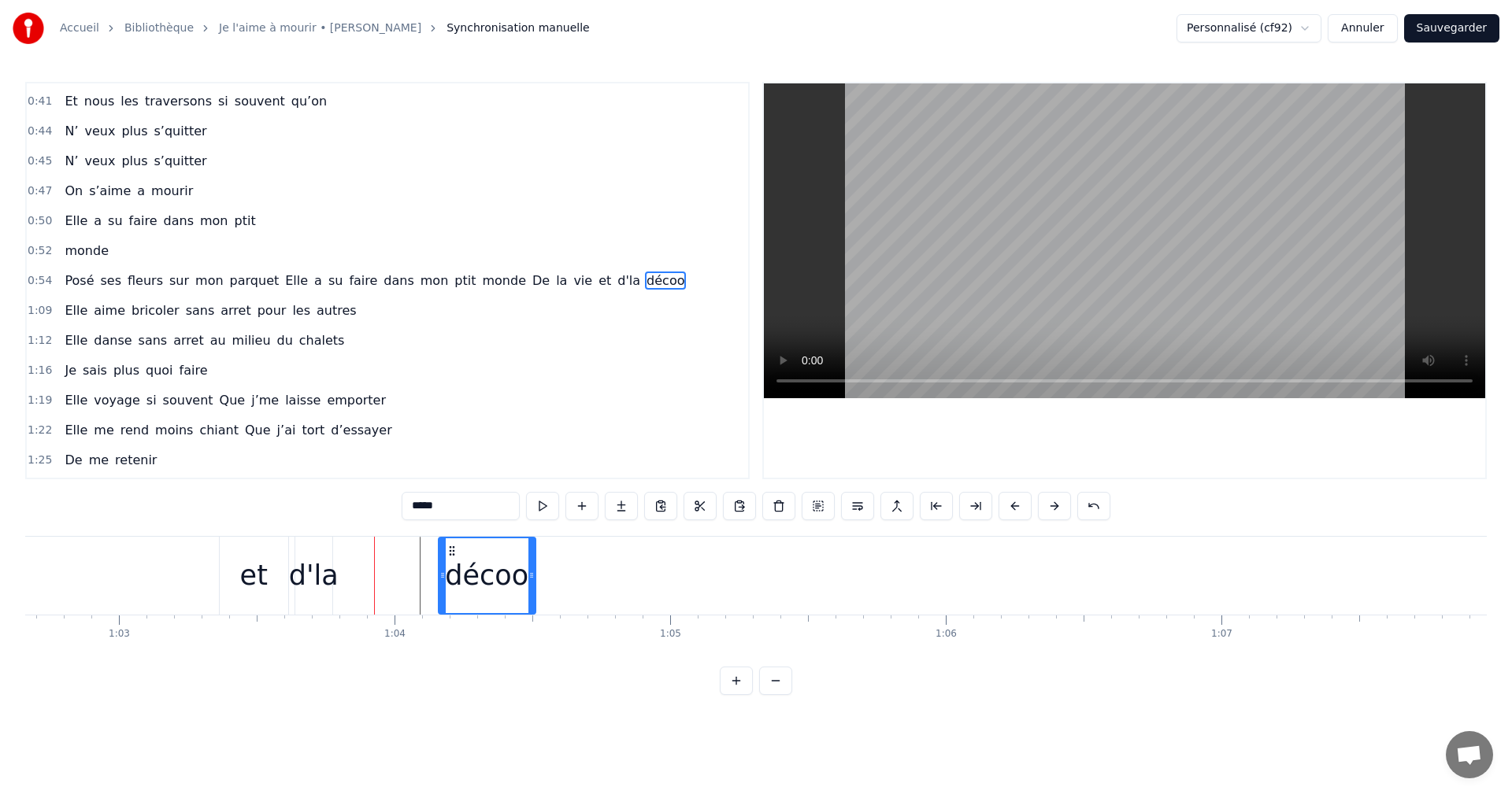
drag, startPoint x: 353, startPoint y: 549, endPoint x: 453, endPoint y: 566, distance: 101.4
click at [453, 566] on div "décoo" at bounding box center [487, 576] width 95 height 75
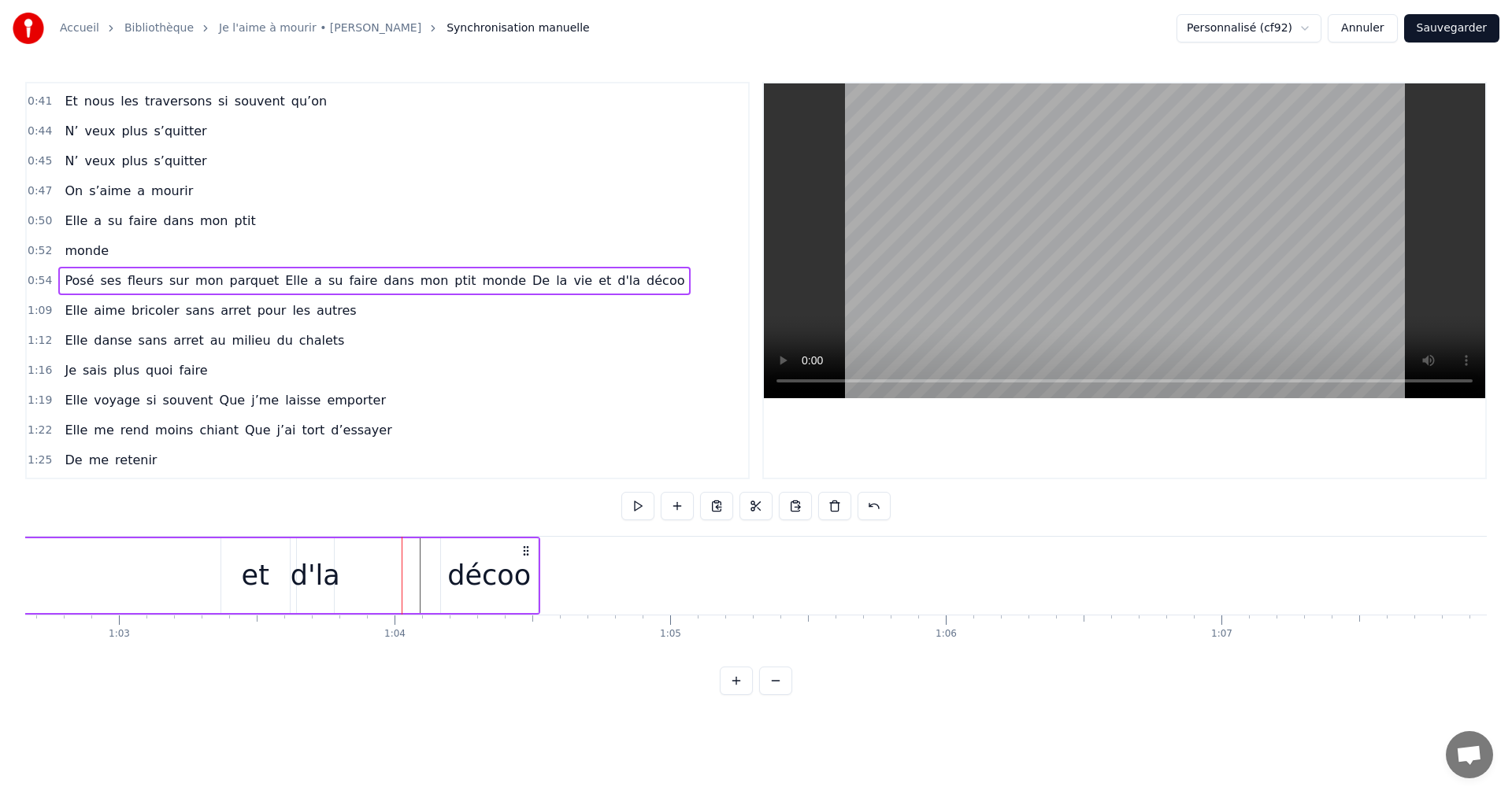
click at [486, 563] on div "décoo" at bounding box center [489, 576] width 84 height 42
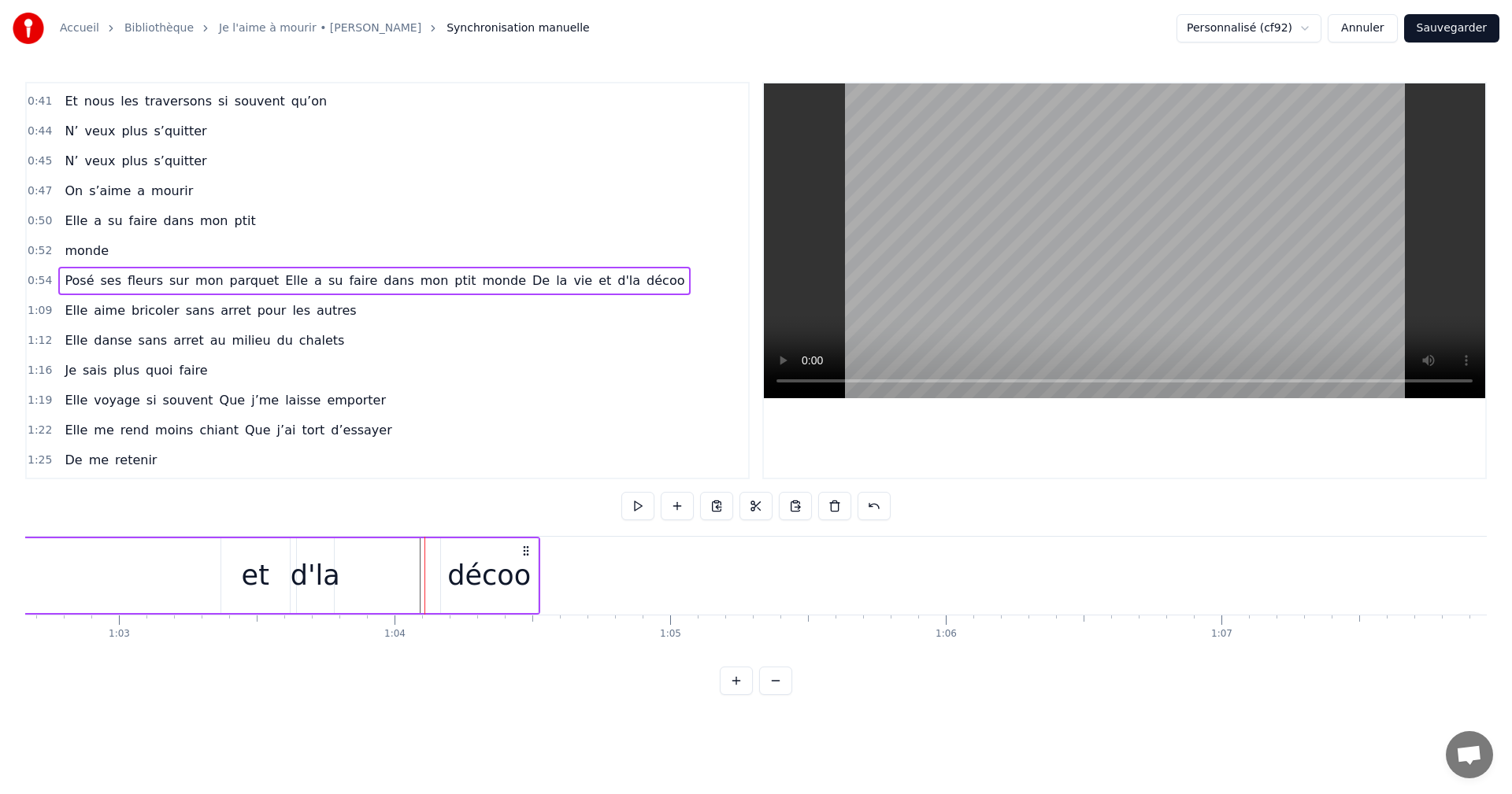
click at [256, 560] on div "et" at bounding box center [255, 576] width 28 height 42
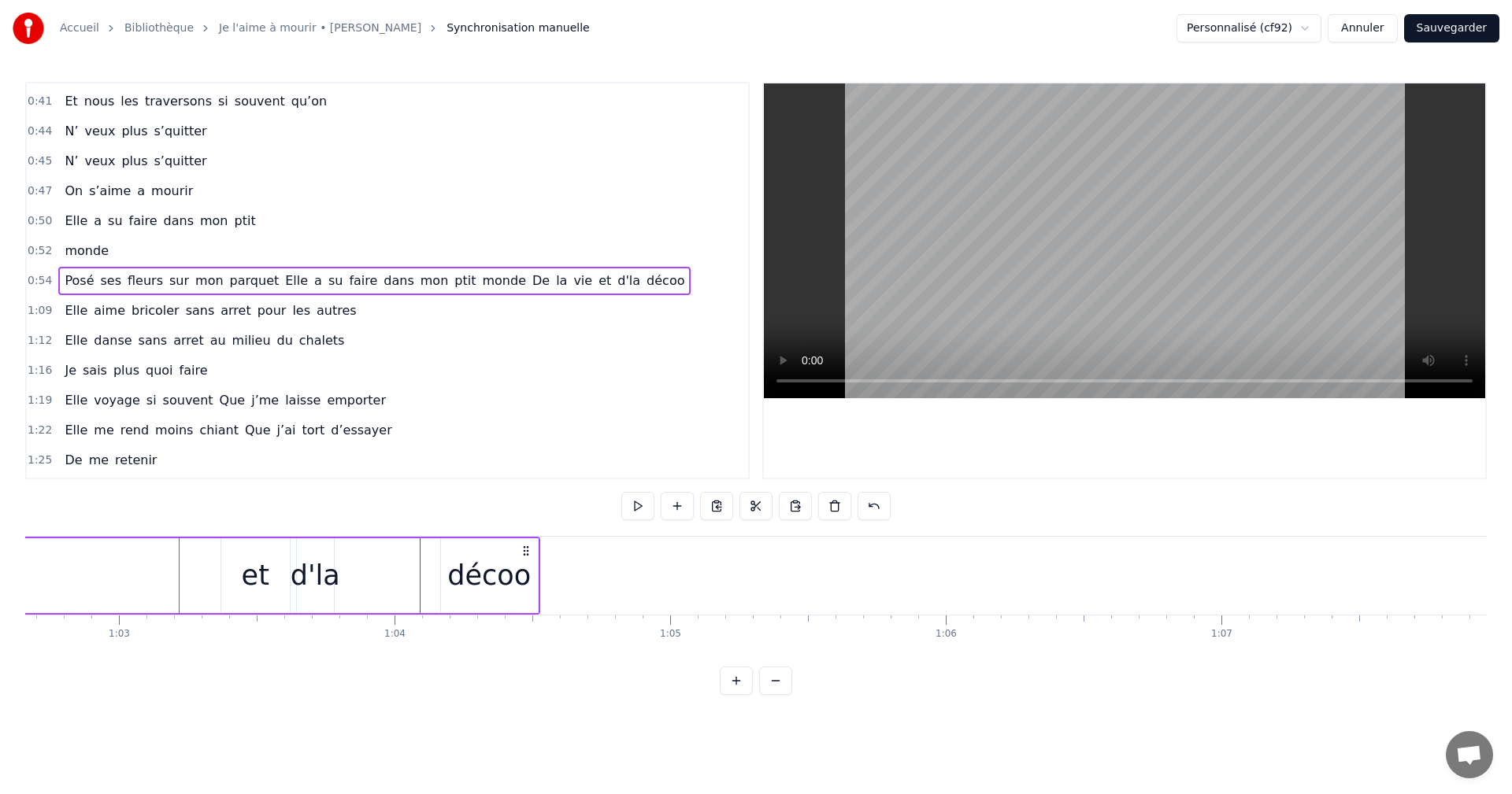
click at [294, 560] on div "d'la" at bounding box center [315, 576] width 50 height 42
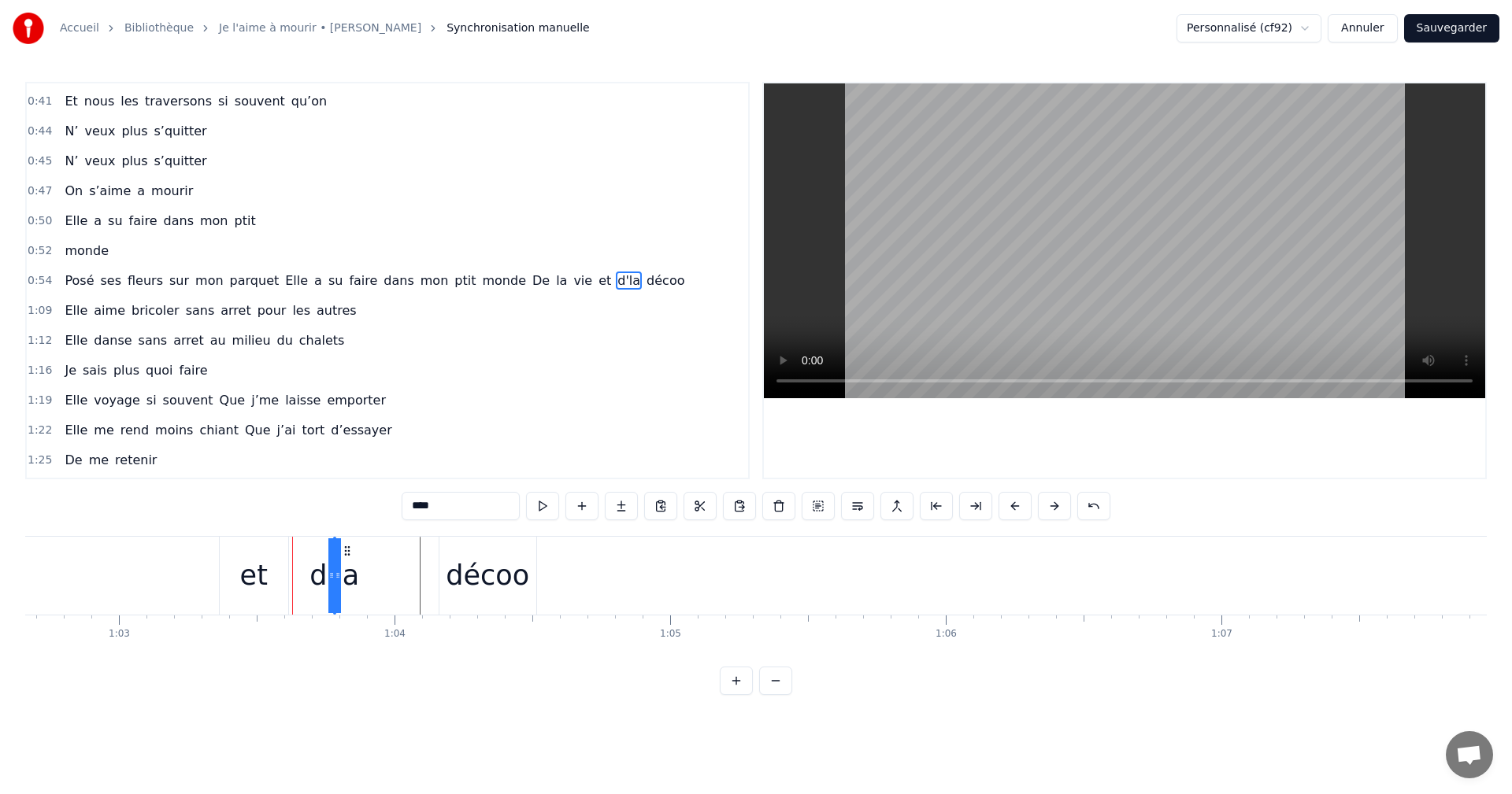
drag, startPoint x: 300, startPoint y: 572, endPoint x: 344, endPoint y: 578, distance: 44.4
click at [335, 578] on div "d'la" at bounding box center [335, 576] width 0 height 75
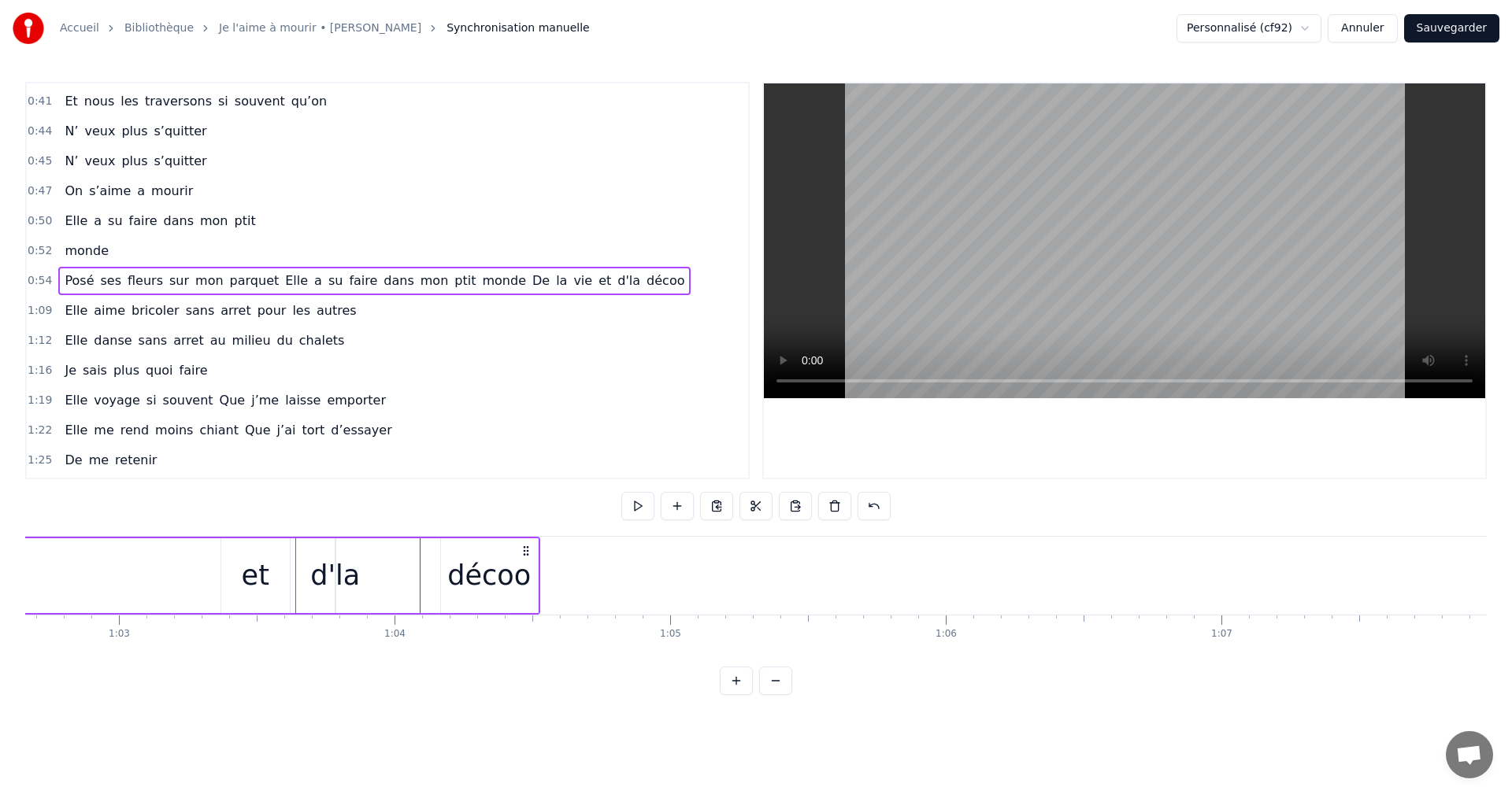
click at [321, 578] on div "d'la" at bounding box center [335, 576] width 50 height 42
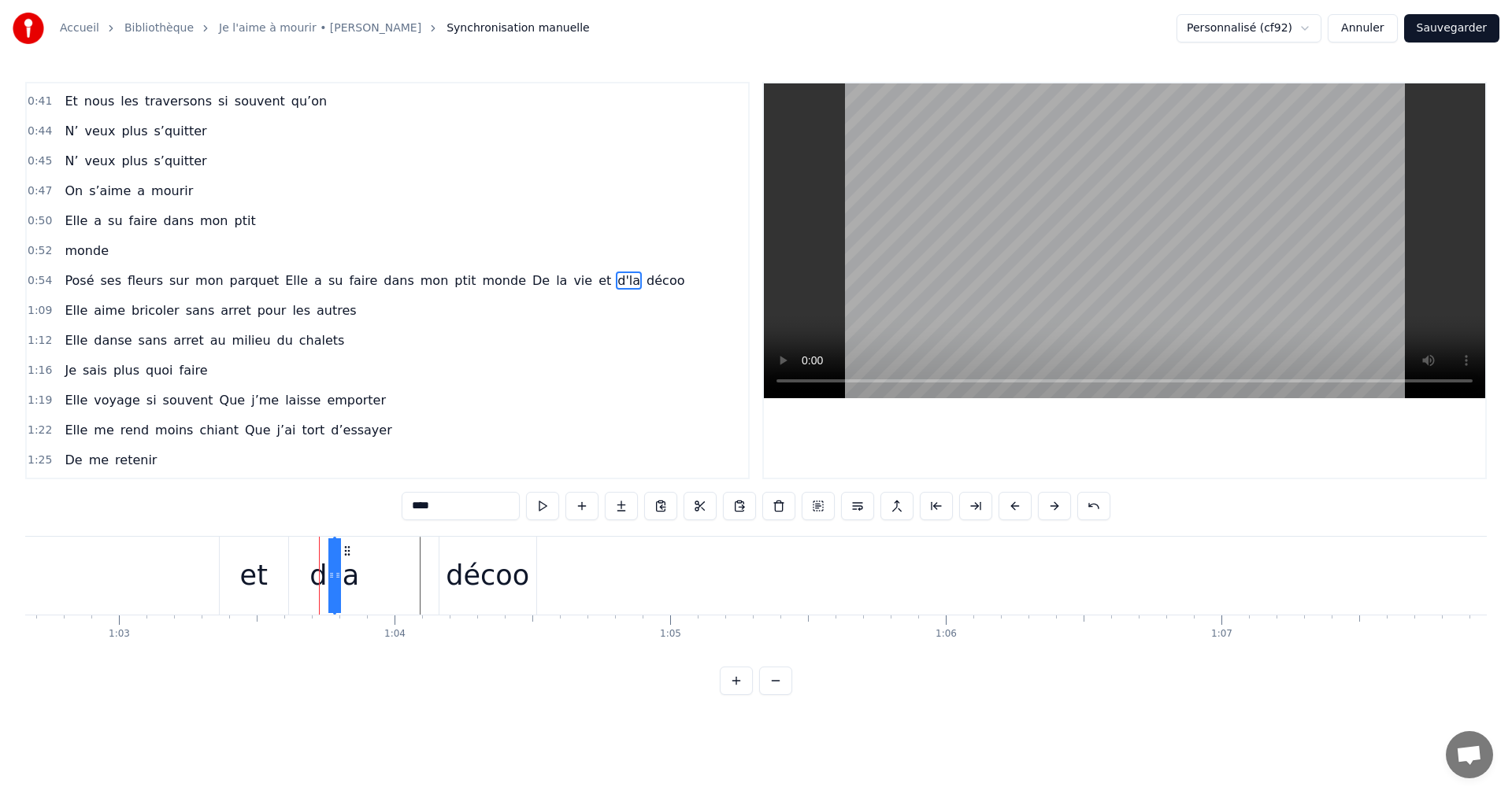
drag, startPoint x: 331, startPoint y: 576, endPoint x: 308, endPoint y: 576, distance: 23.0
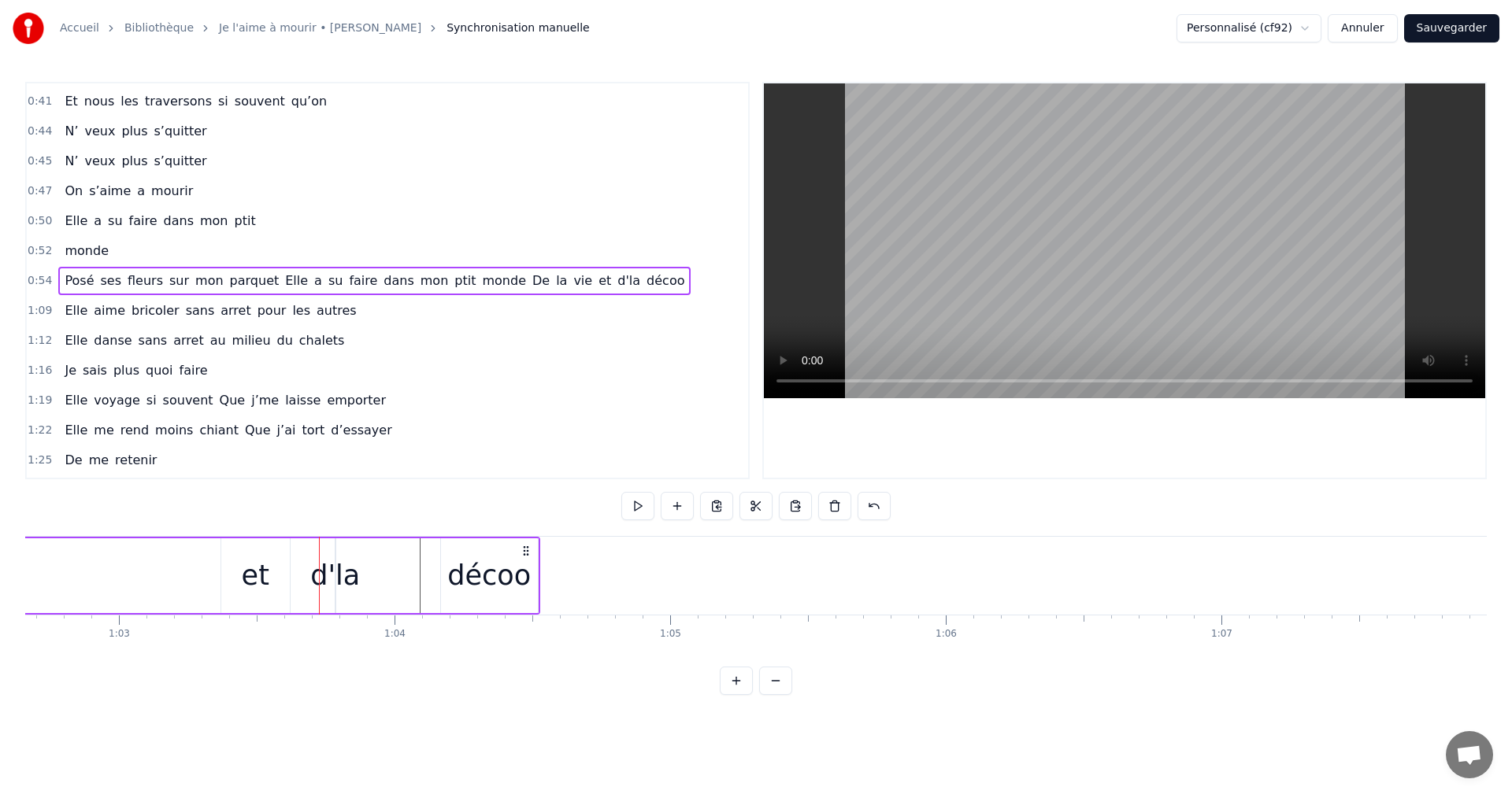
click at [345, 576] on div "d'la" at bounding box center [335, 576] width 50 height 42
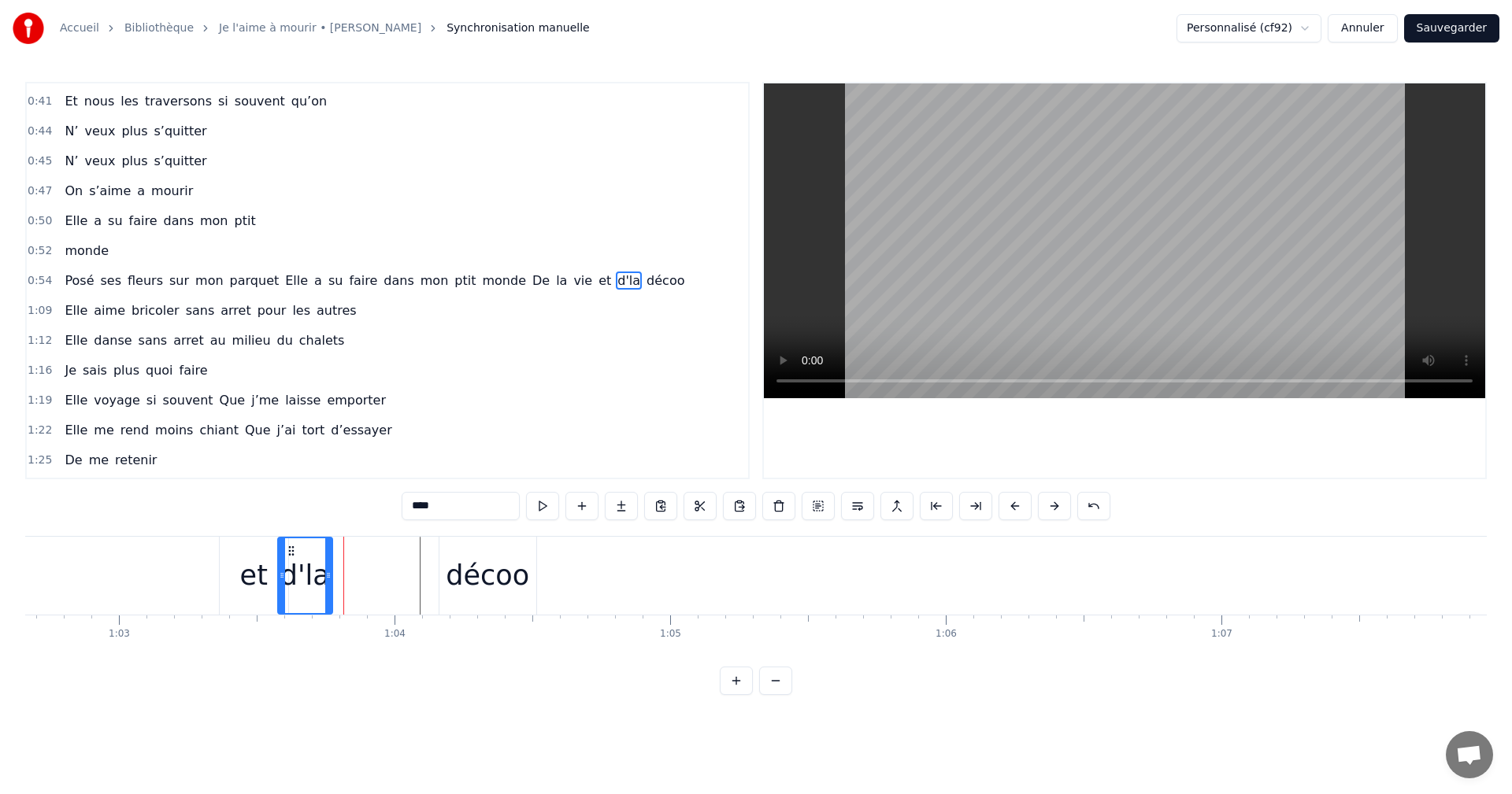
drag, startPoint x: 339, startPoint y: 573, endPoint x: 283, endPoint y: 573, distance: 56.0
click at [283, 573] on icon at bounding box center [282, 575] width 6 height 12
click at [507, 578] on div "décoo" at bounding box center [487, 576] width 84 height 42
type input "*****"
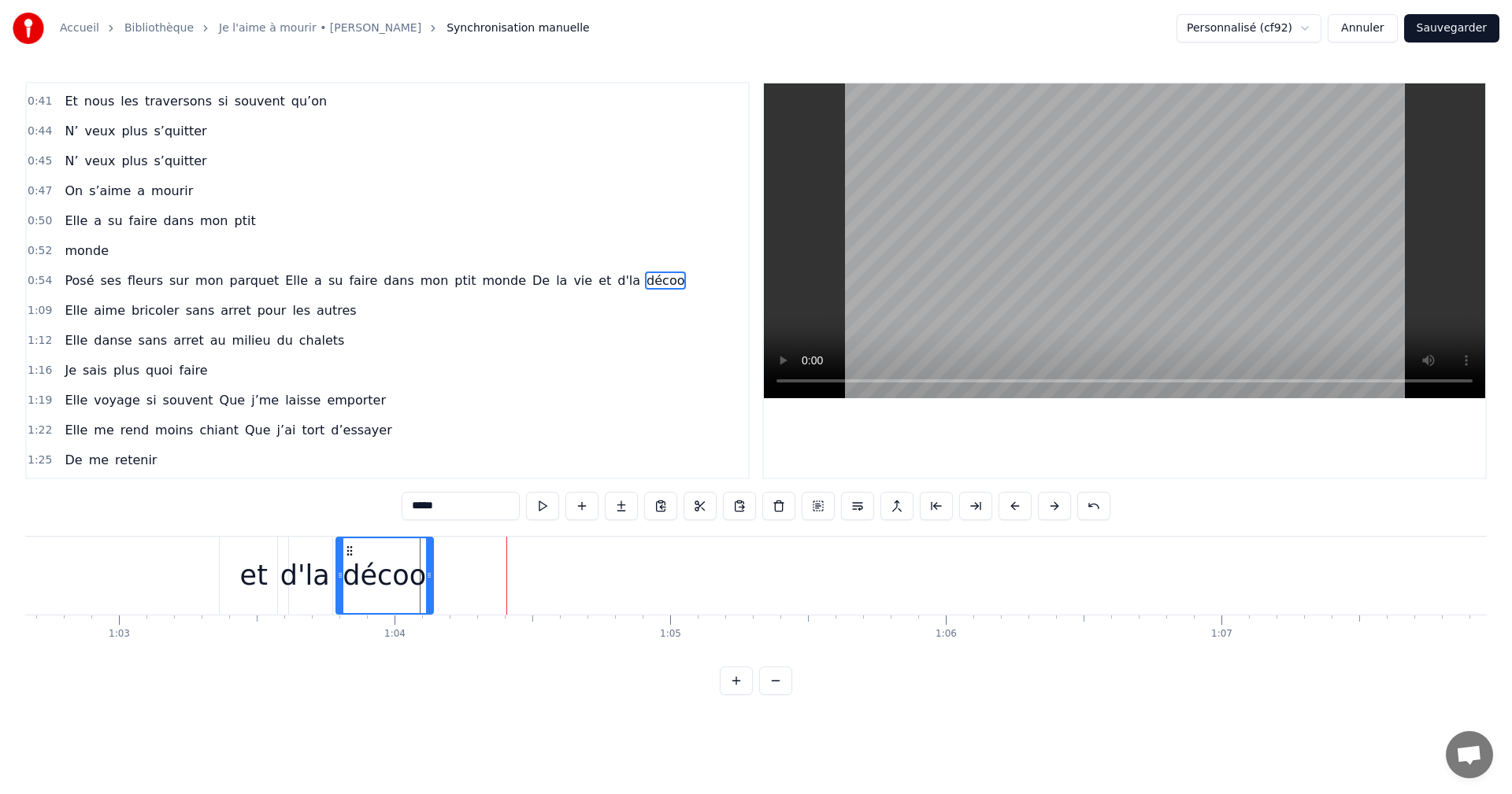
drag, startPoint x: 454, startPoint y: 548, endPoint x: 351, endPoint y: 562, distance: 103.9
click at [351, 562] on div "décoo" at bounding box center [385, 576] width 95 height 75
click at [628, 282] on div "0:54 Posé ses fleurs sur mon parquet Elle a su faire dans mon ptit monde De la …" at bounding box center [387, 281] width 721 height 30
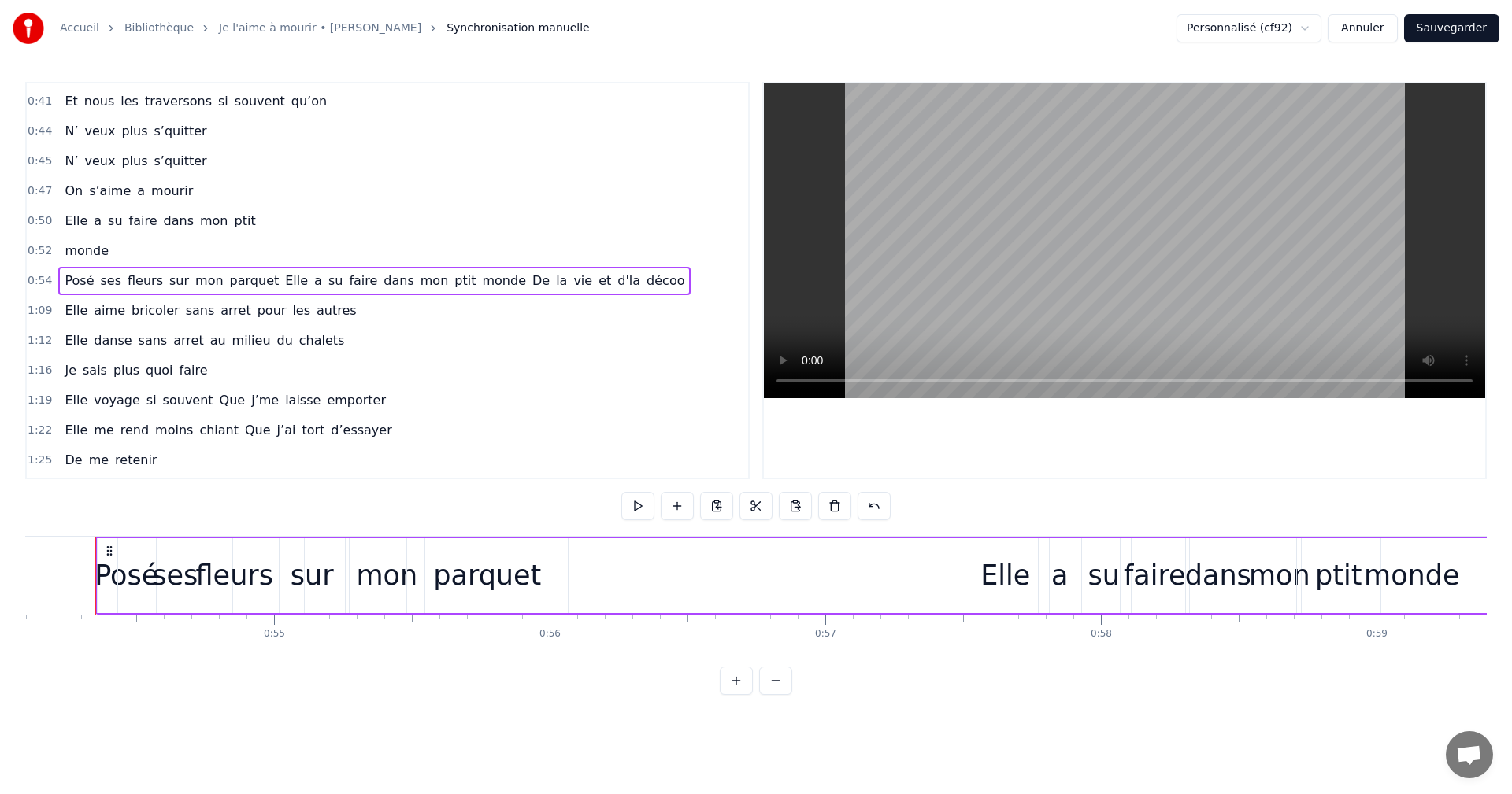
scroll to position [0, 14903]
click at [628, 282] on div "0:54 Posé ses fleurs sur mon parquet Elle a su faire dans mon ptit monde De la …" at bounding box center [387, 281] width 721 height 30
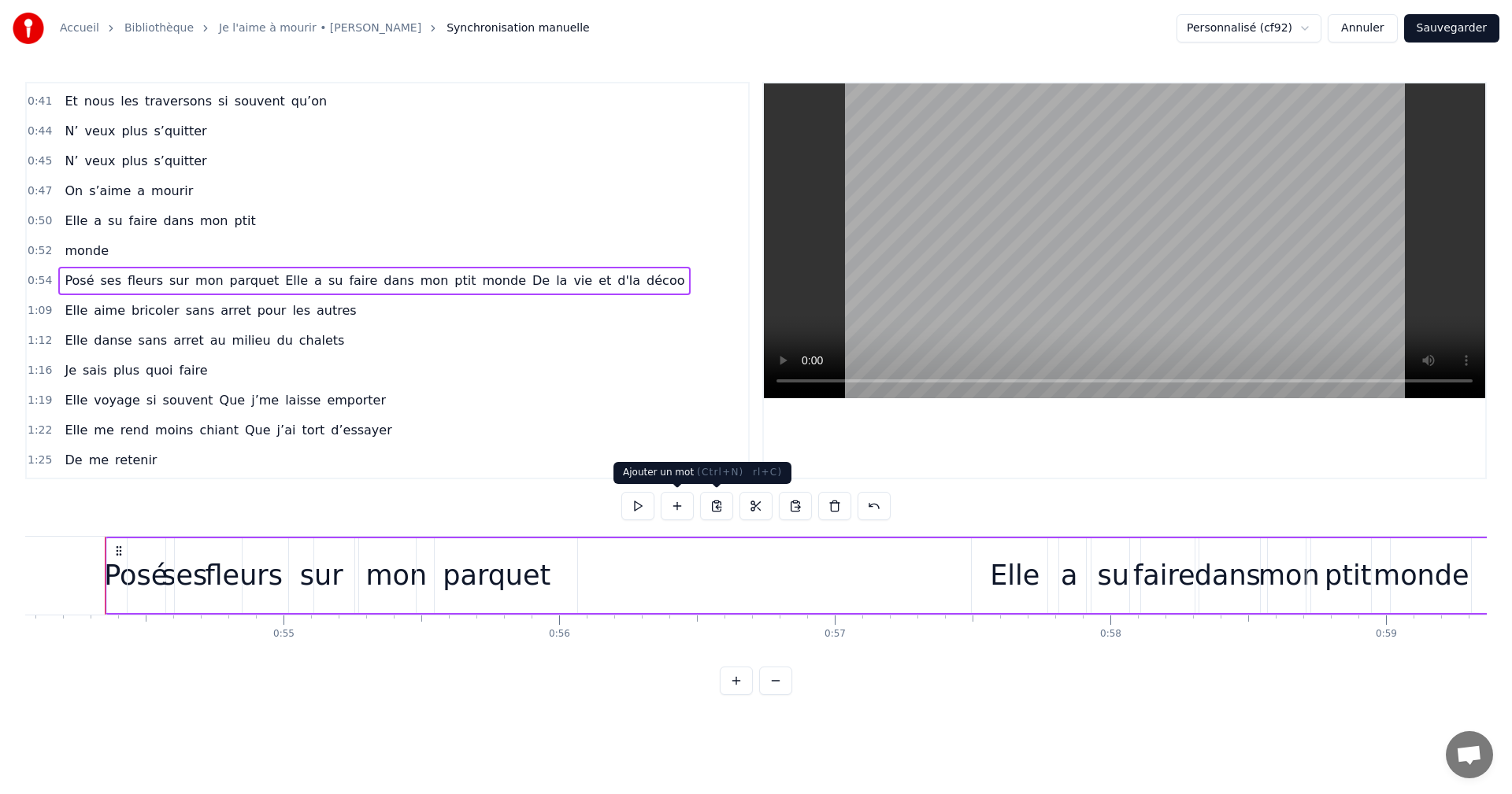
drag, startPoint x: 628, startPoint y: 282, endPoint x: 684, endPoint y: 506, distance: 230.9
click at [684, 506] on div "0:06 Moi la mécanique, les moteurs , les camions 0:09 Mon passé de pompier , la…" at bounding box center [756, 389] width 1461 height 614
click at [684, 506] on button at bounding box center [678, 506] width 33 height 29
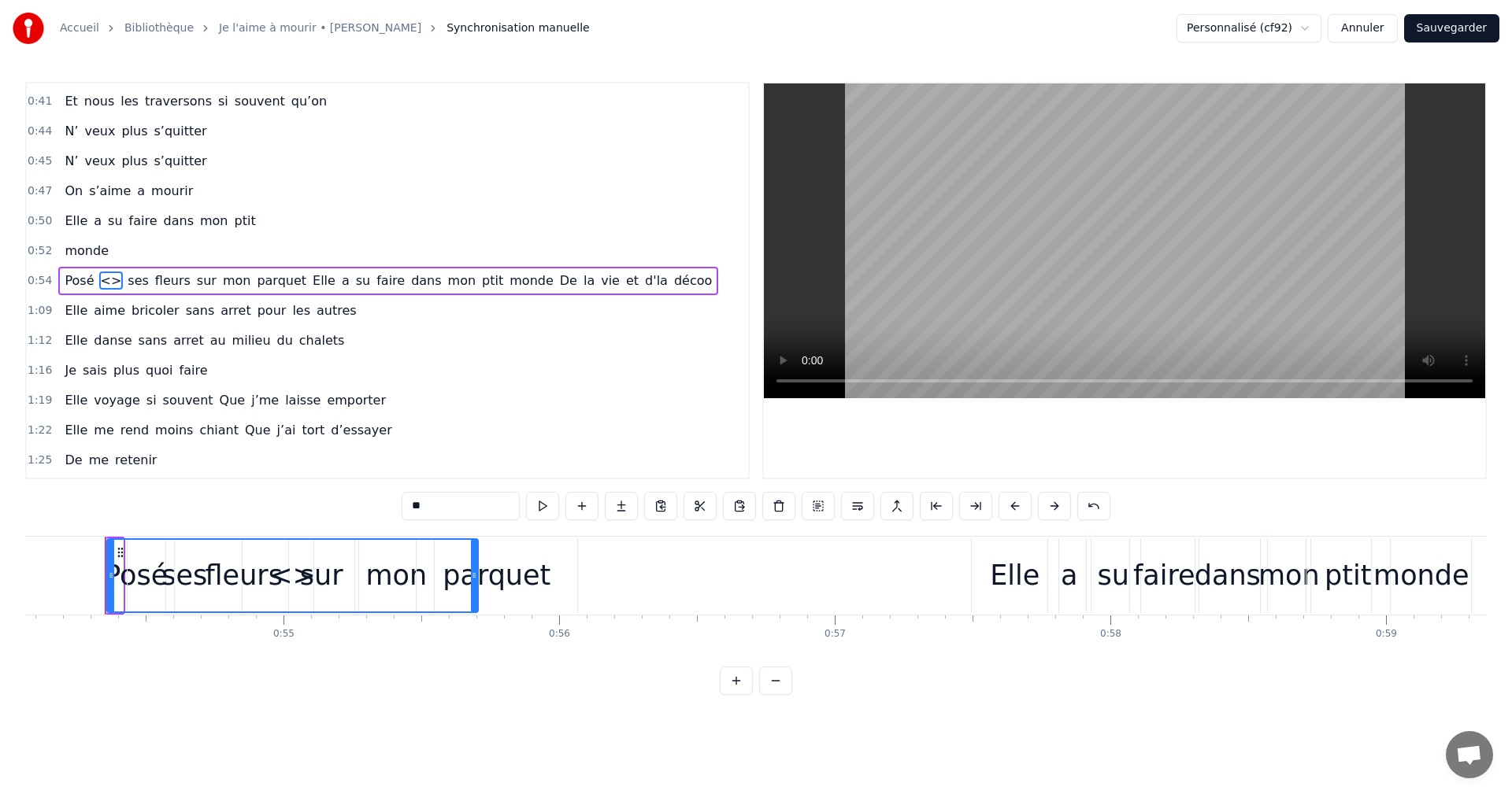
drag, startPoint x: 117, startPoint y: 559, endPoint x: 473, endPoint y: 578, distance: 356.5
click at [473, 578] on div at bounding box center [473, 576] width 6 height 71
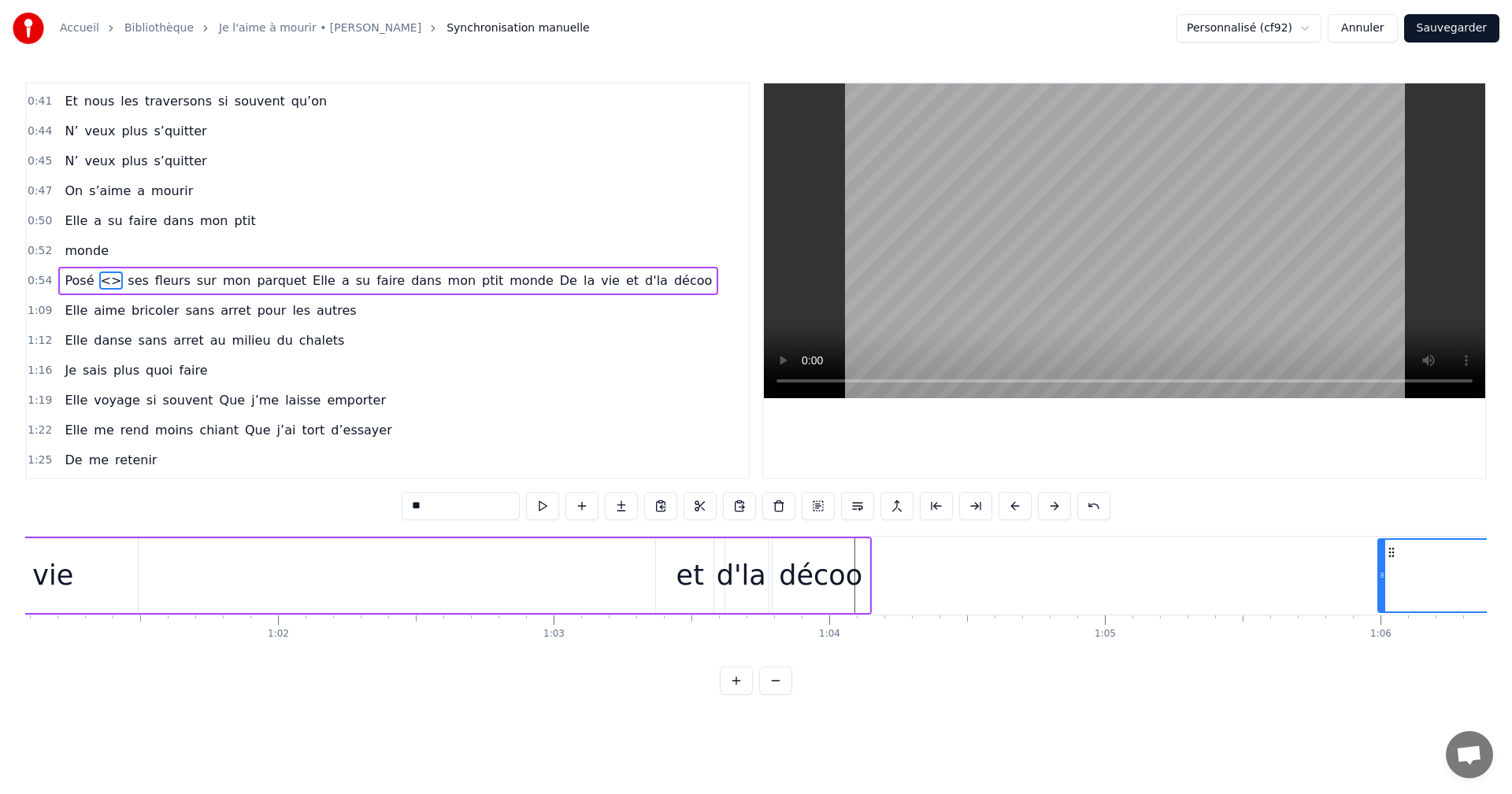
scroll to position [0, 16858]
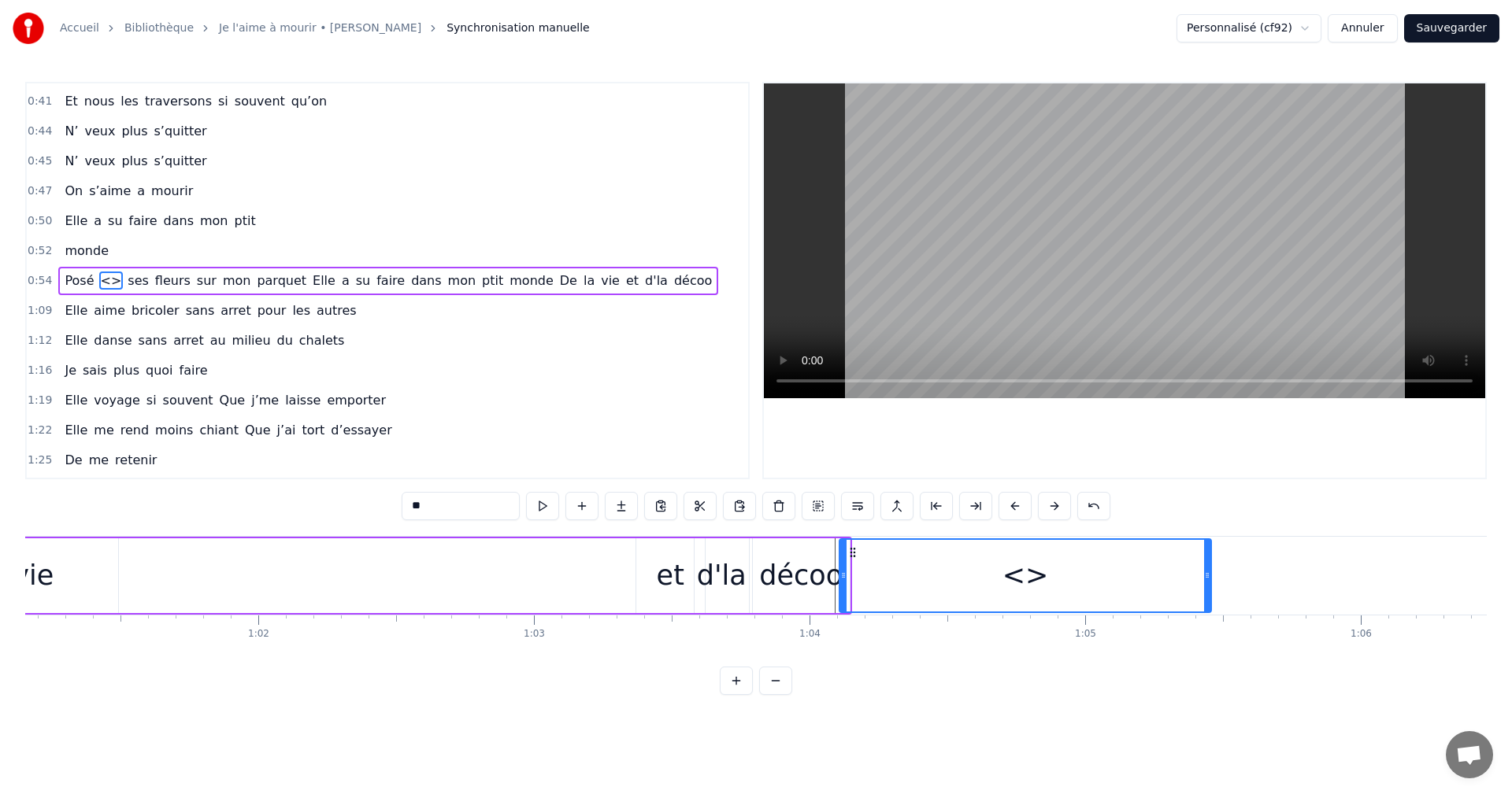
drag, startPoint x: 119, startPoint y: 549, endPoint x: 852, endPoint y: 617, distance: 736.1
click at [482, 510] on input "**" at bounding box center [460, 506] width 118 height 29
type input "*"
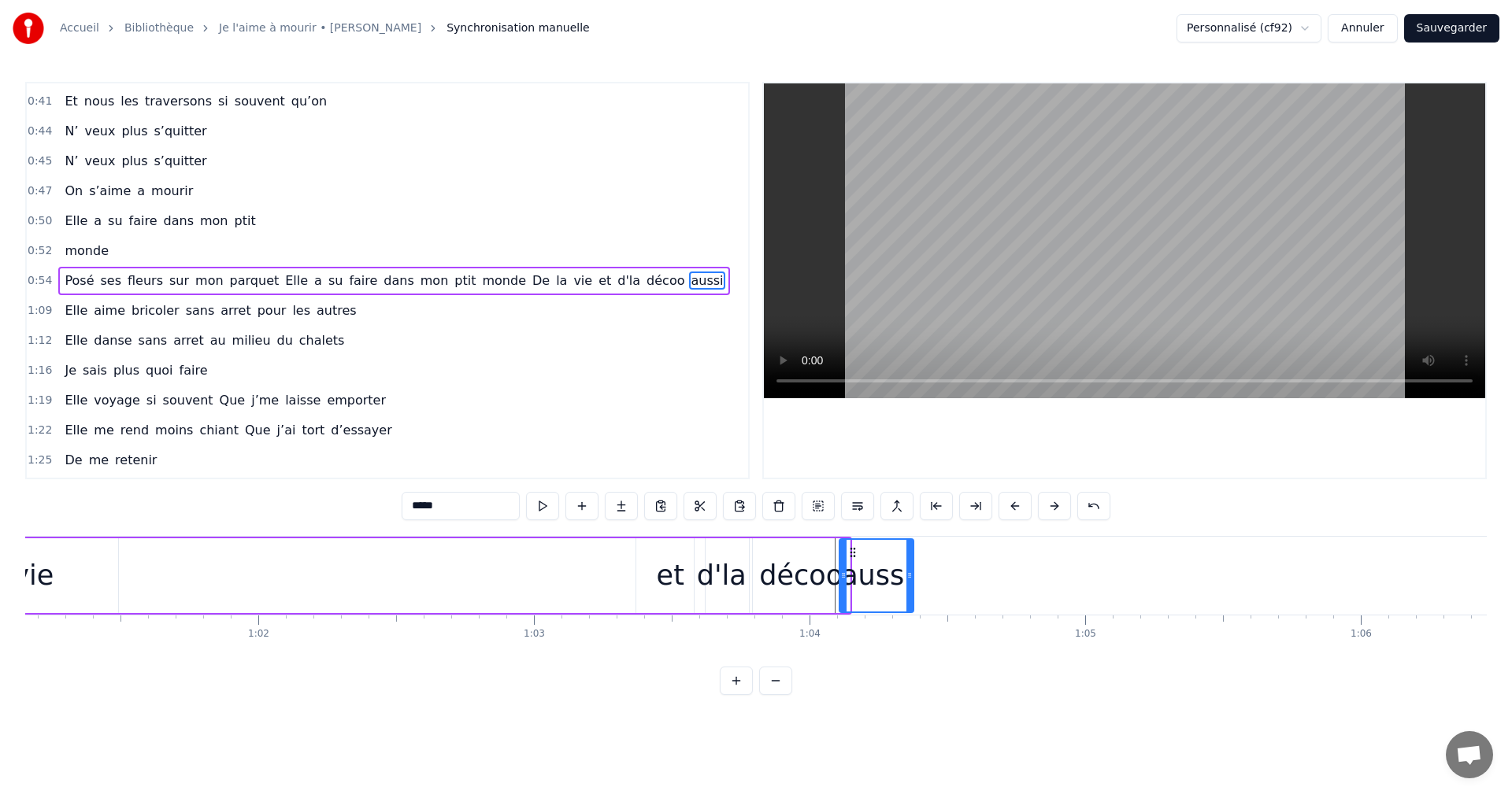
drag, startPoint x: 1209, startPoint y: 577, endPoint x: 911, endPoint y: 609, distance: 299.7
click at [911, 609] on div at bounding box center [909, 576] width 6 height 71
click at [873, 587] on div "aussi" at bounding box center [876, 576] width 71 height 42
click at [678, 580] on div "et" at bounding box center [671, 576] width 28 height 42
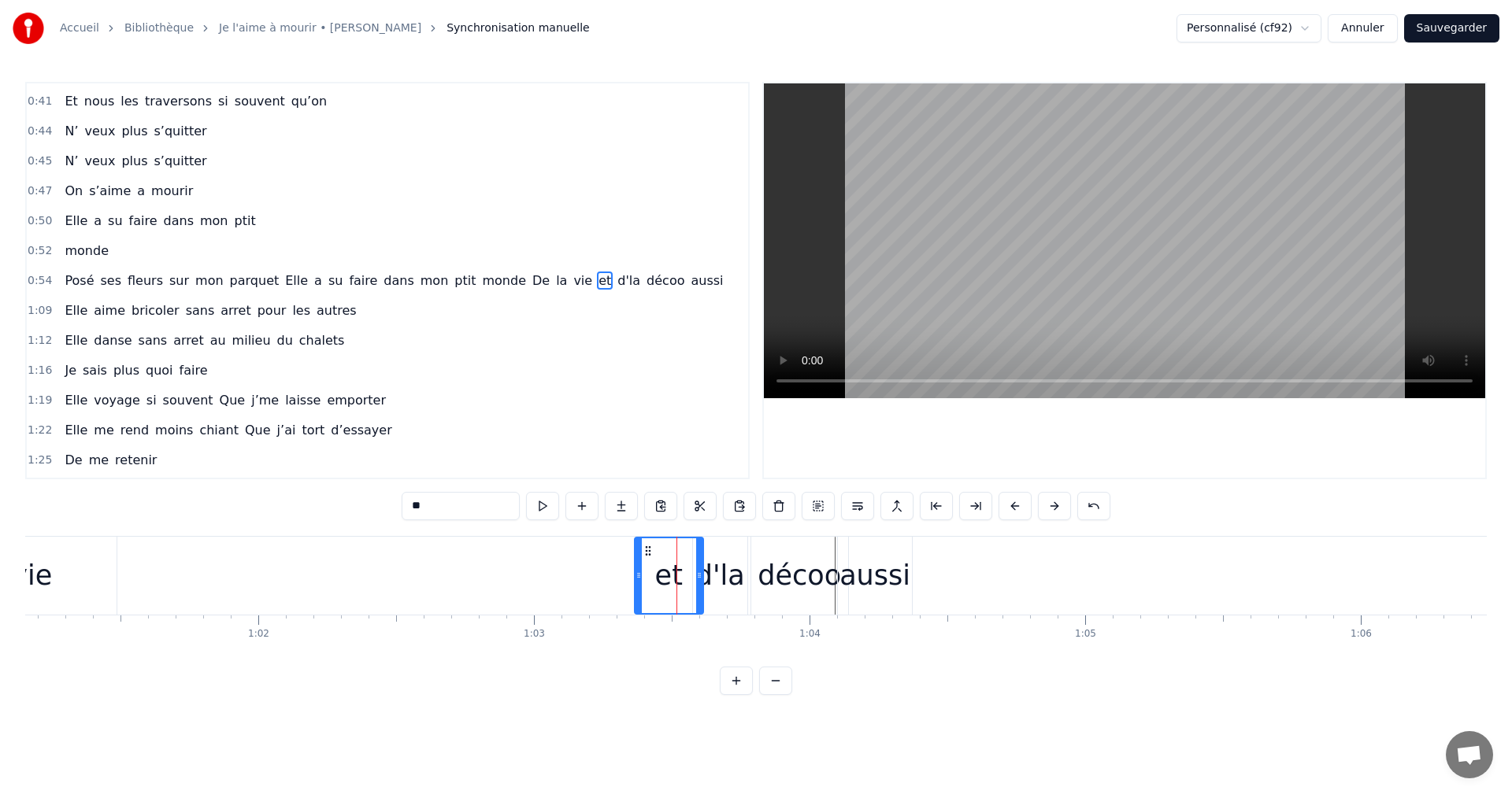
click at [725, 582] on div "d'la" at bounding box center [720, 576] width 50 height 42
click at [795, 583] on div "décoo" at bounding box center [800, 576] width 84 height 42
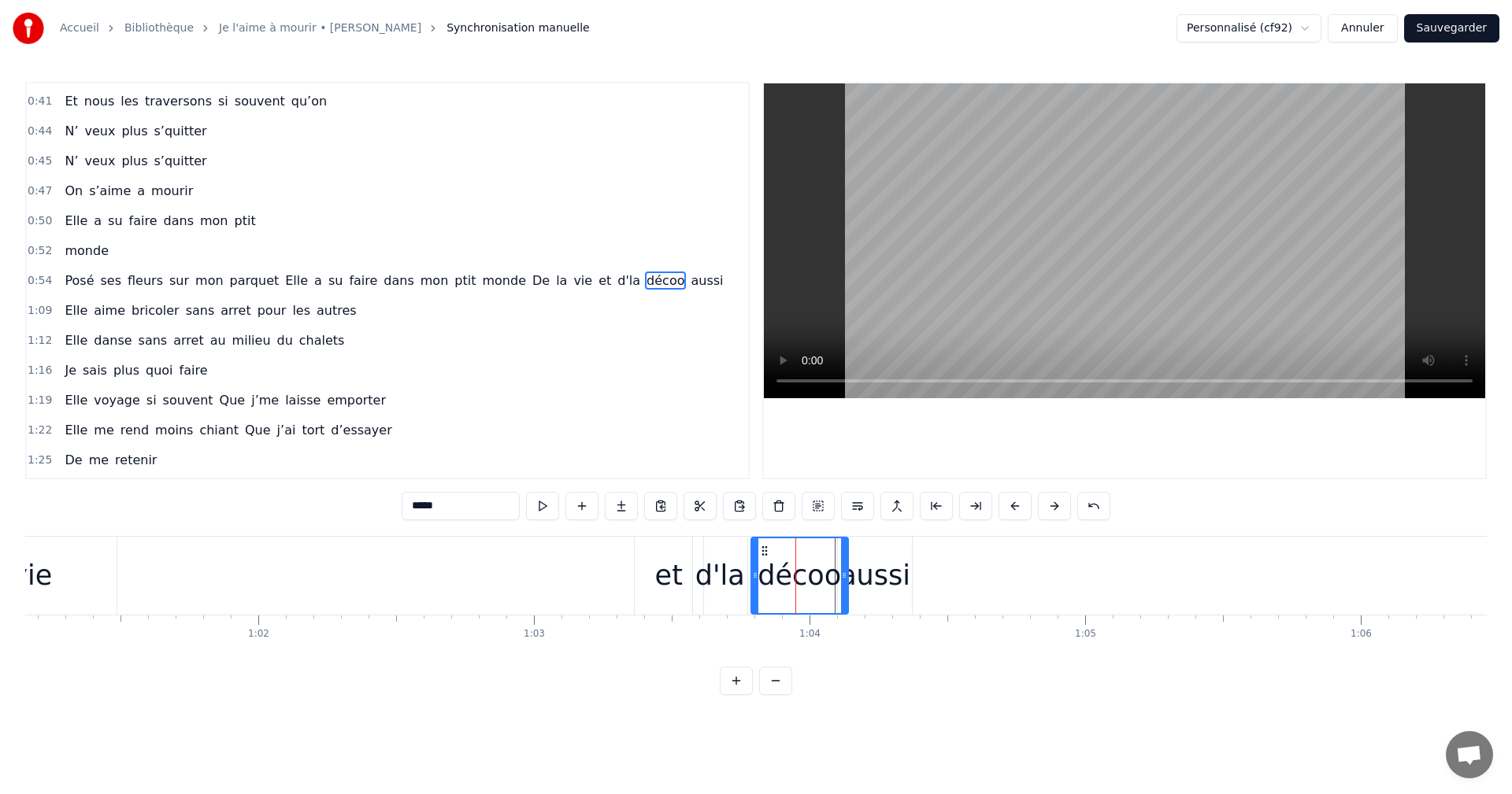
click at [475, 506] on input "*****" at bounding box center [460, 506] width 118 height 29
click at [859, 578] on div "aussi" at bounding box center [875, 576] width 71 height 42
type input "*****"
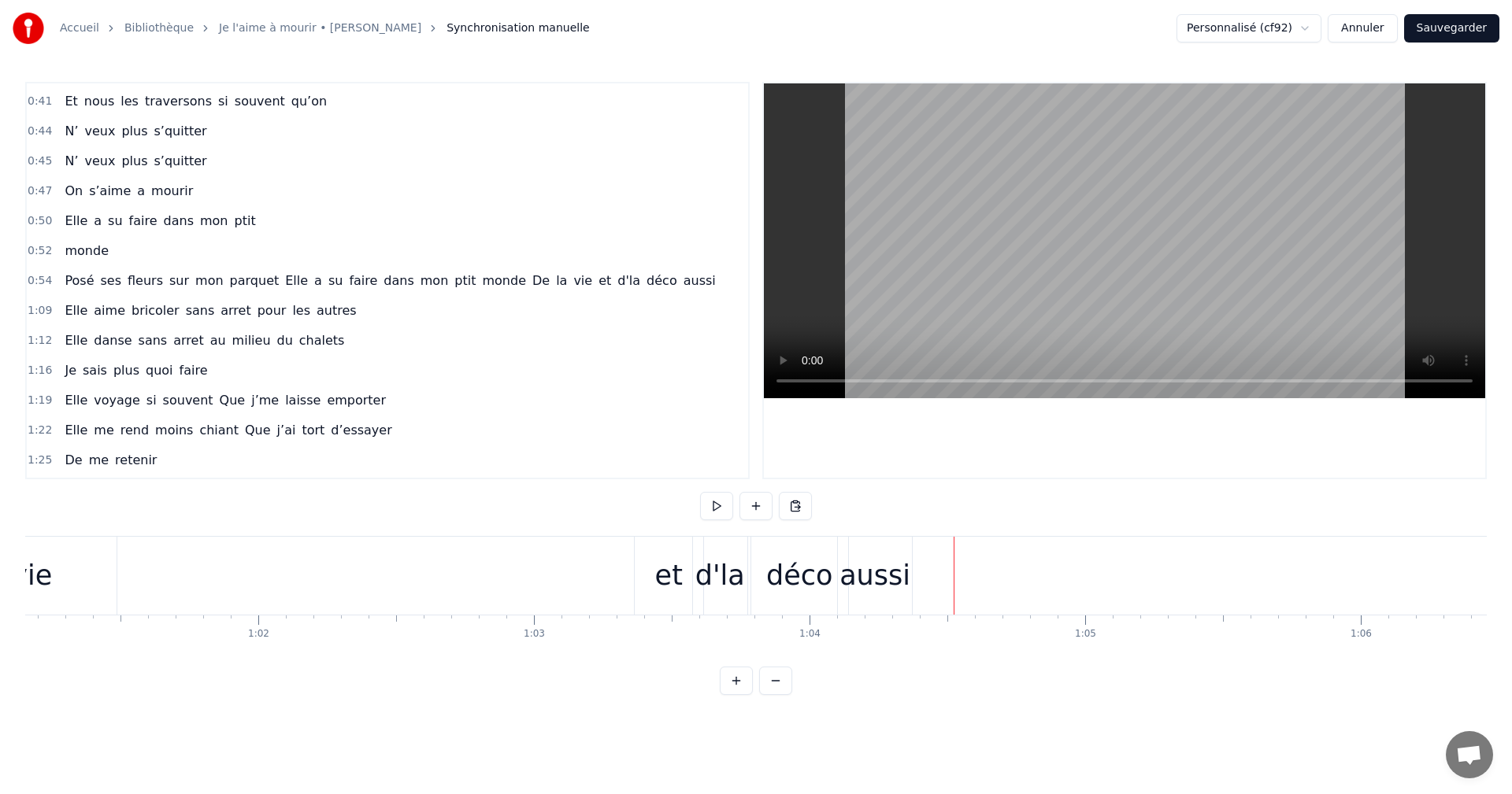
click at [902, 580] on div "aussi" at bounding box center [875, 576] width 71 height 42
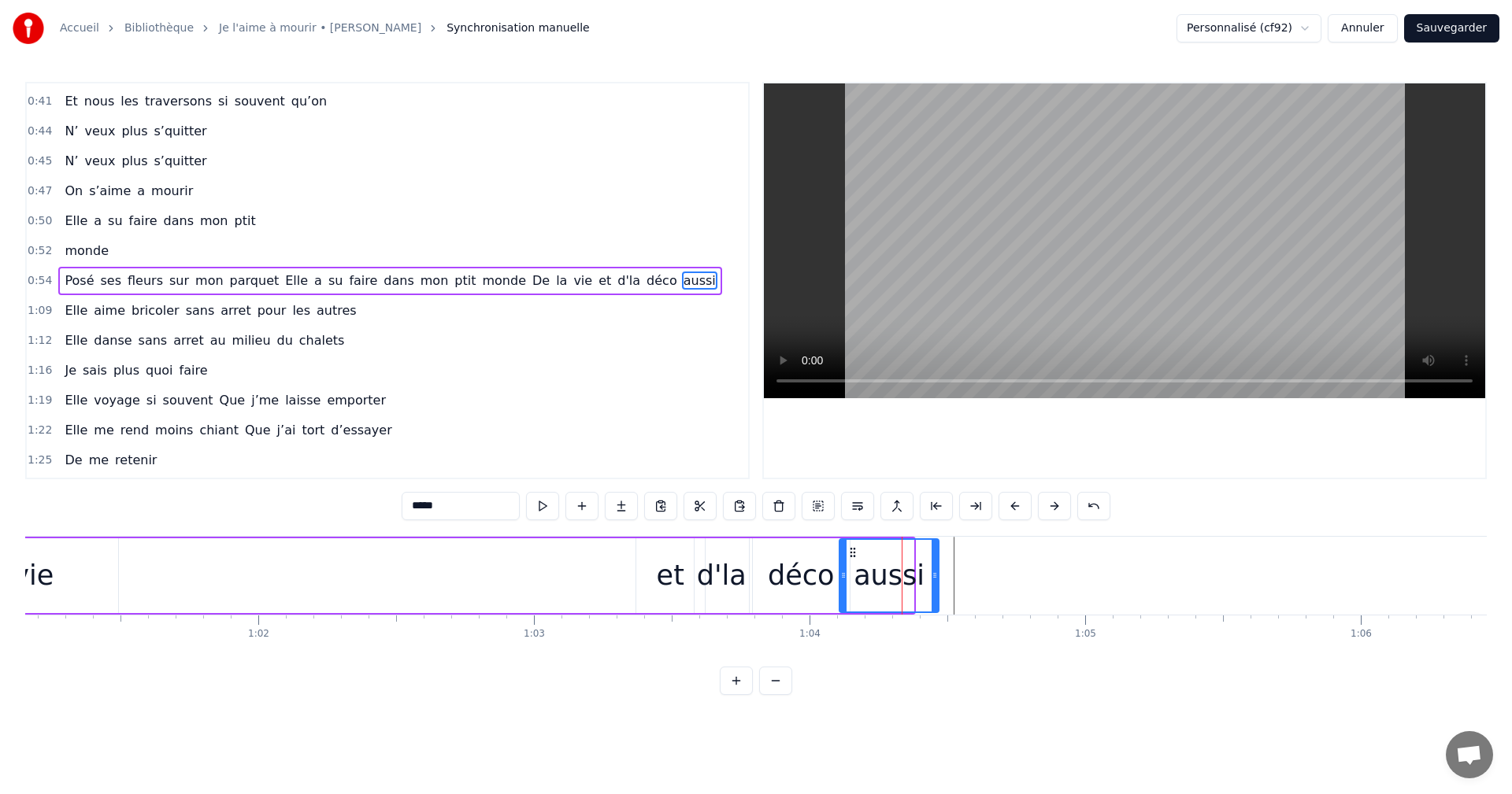
drag, startPoint x: 913, startPoint y: 579, endPoint x: 938, endPoint y: 577, distance: 25.1
click at [938, 577] on icon at bounding box center [935, 575] width 6 height 12
click at [928, 581] on div "aussi" at bounding box center [889, 576] width 99 height 71
drag, startPoint x: 936, startPoint y: 576, endPoint x: 964, endPoint y: 575, distance: 28.0
click at [964, 575] on icon at bounding box center [962, 575] width 6 height 12
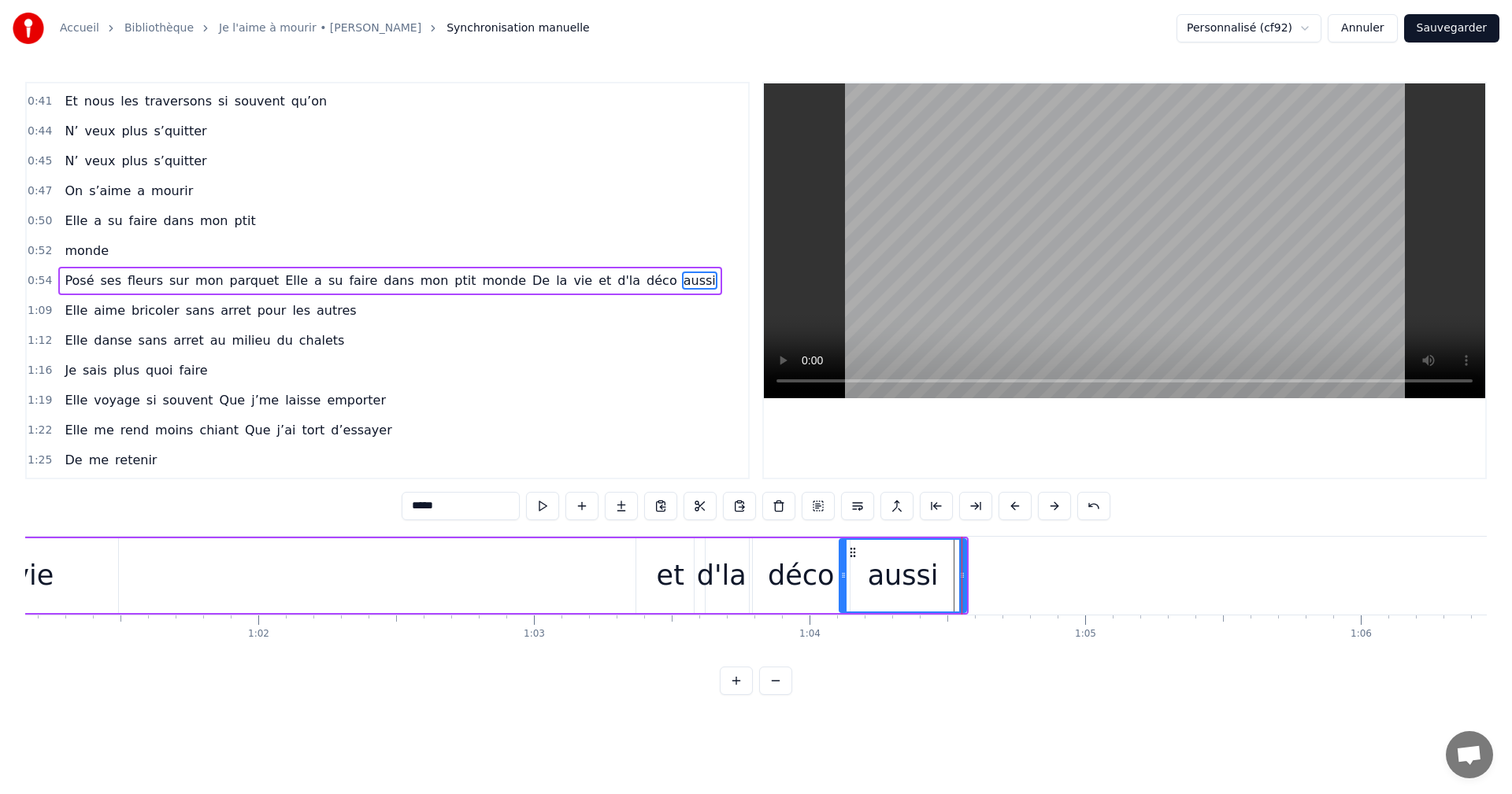
click at [942, 584] on div "aussi" at bounding box center [903, 576] width 126 height 71
click at [952, 583] on div "aussi" at bounding box center [903, 576] width 126 height 71
drag, startPoint x: 852, startPoint y: 552, endPoint x: 870, endPoint y: 557, distance: 18.7
click at [870, 557] on icon at bounding box center [871, 553] width 12 height 12
click at [964, 596] on div "aussi" at bounding box center [922, 576] width 126 height 71
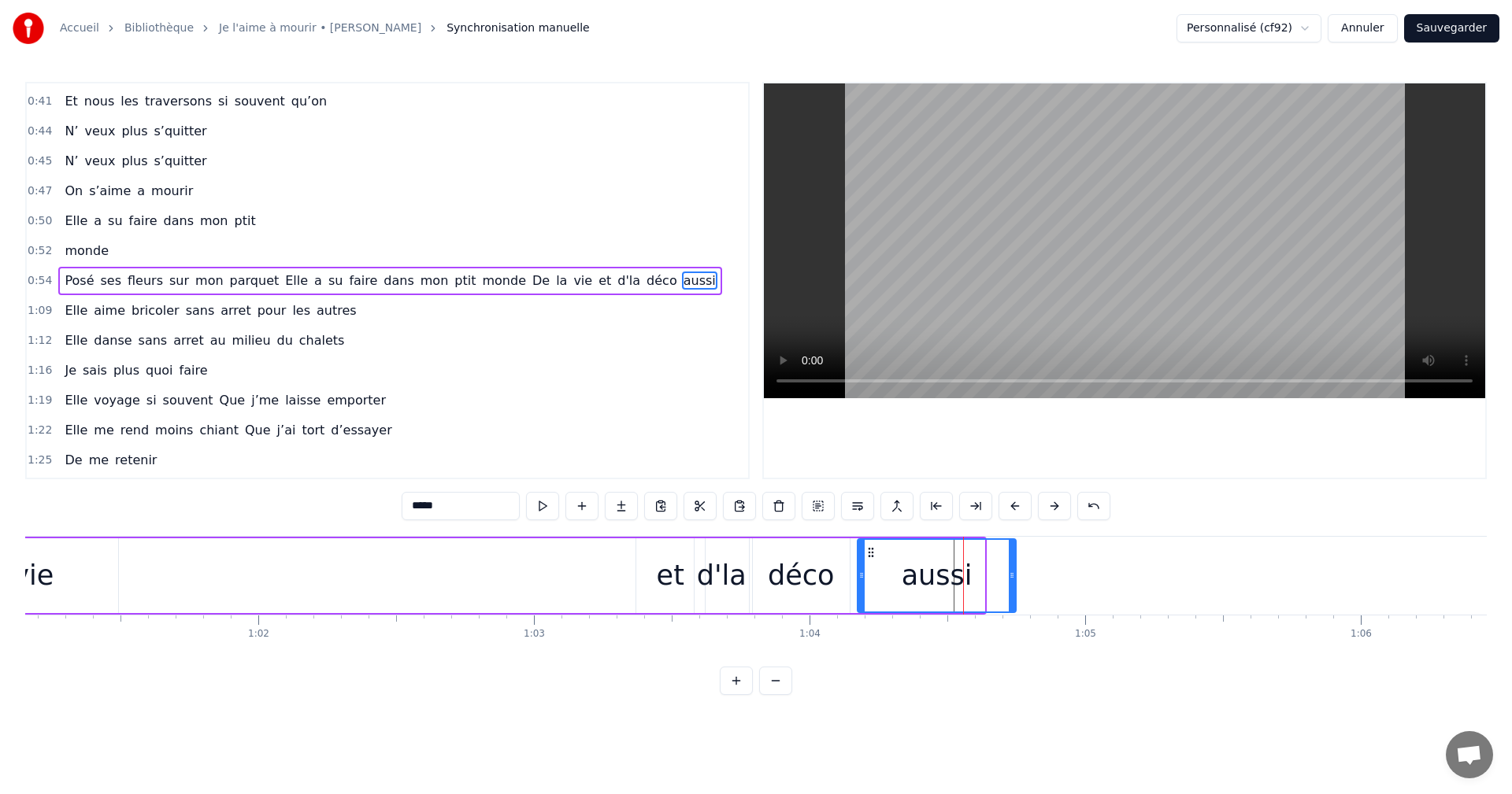
drag, startPoint x: 982, startPoint y: 573, endPoint x: 1014, endPoint y: 573, distance: 32.0
click at [1014, 573] on icon at bounding box center [1011, 575] width 6 height 12
click at [997, 580] on div "aussi" at bounding box center [938, 576] width 159 height 71
drag, startPoint x: 1012, startPoint y: 572, endPoint x: 1033, endPoint y: 572, distance: 21.0
click at [1033, 572] on icon at bounding box center [1033, 575] width 6 height 12
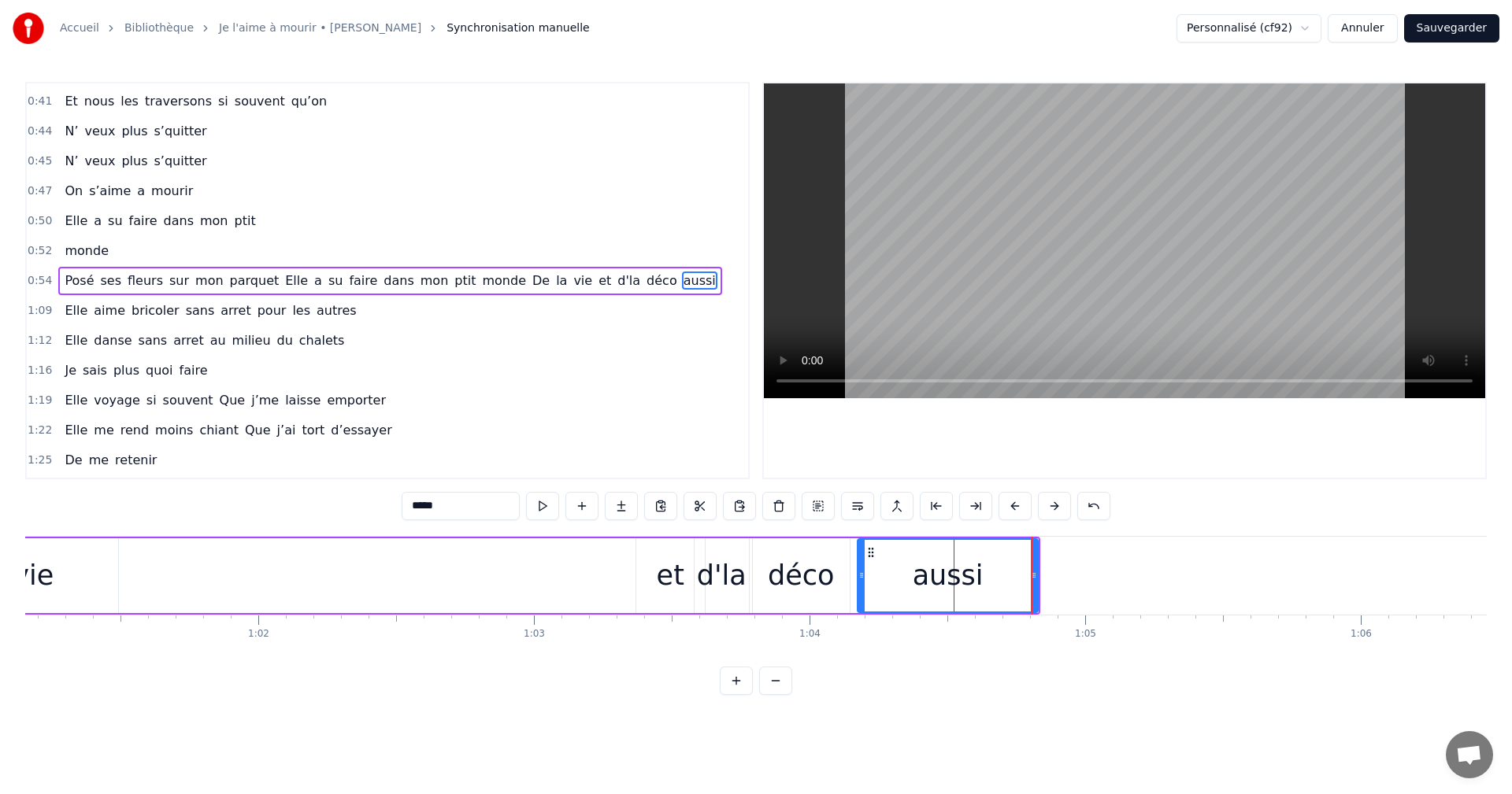
click at [1007, 579] on div "aussi" at bounding box center [949, 576] width 180 height 71
click at [998, 576] on div "aussi" at bounding box center [949, 576] width 180 height 71
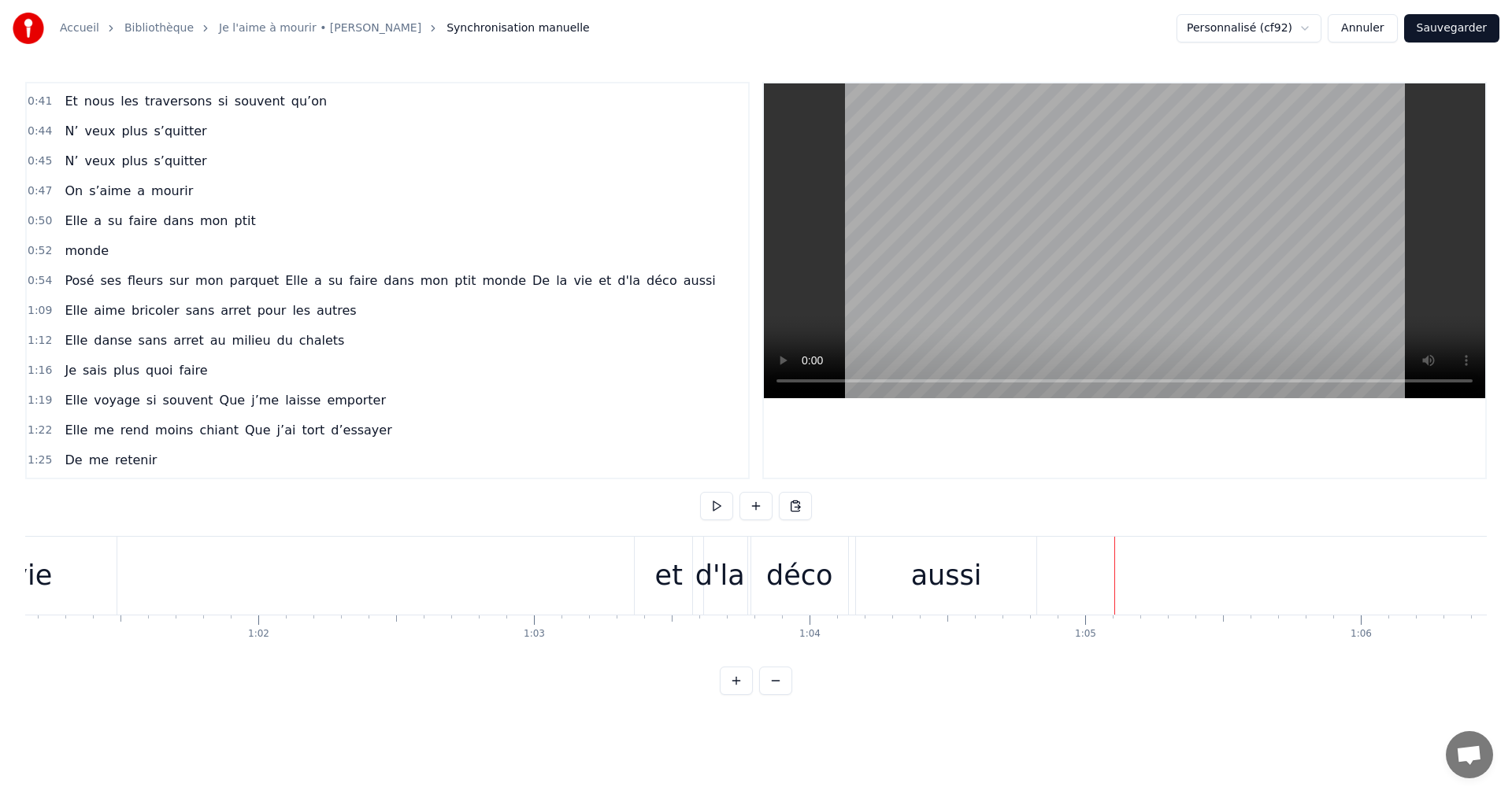
click at [738, 689] on button at bounding box center [737, 681] width 33 height 29
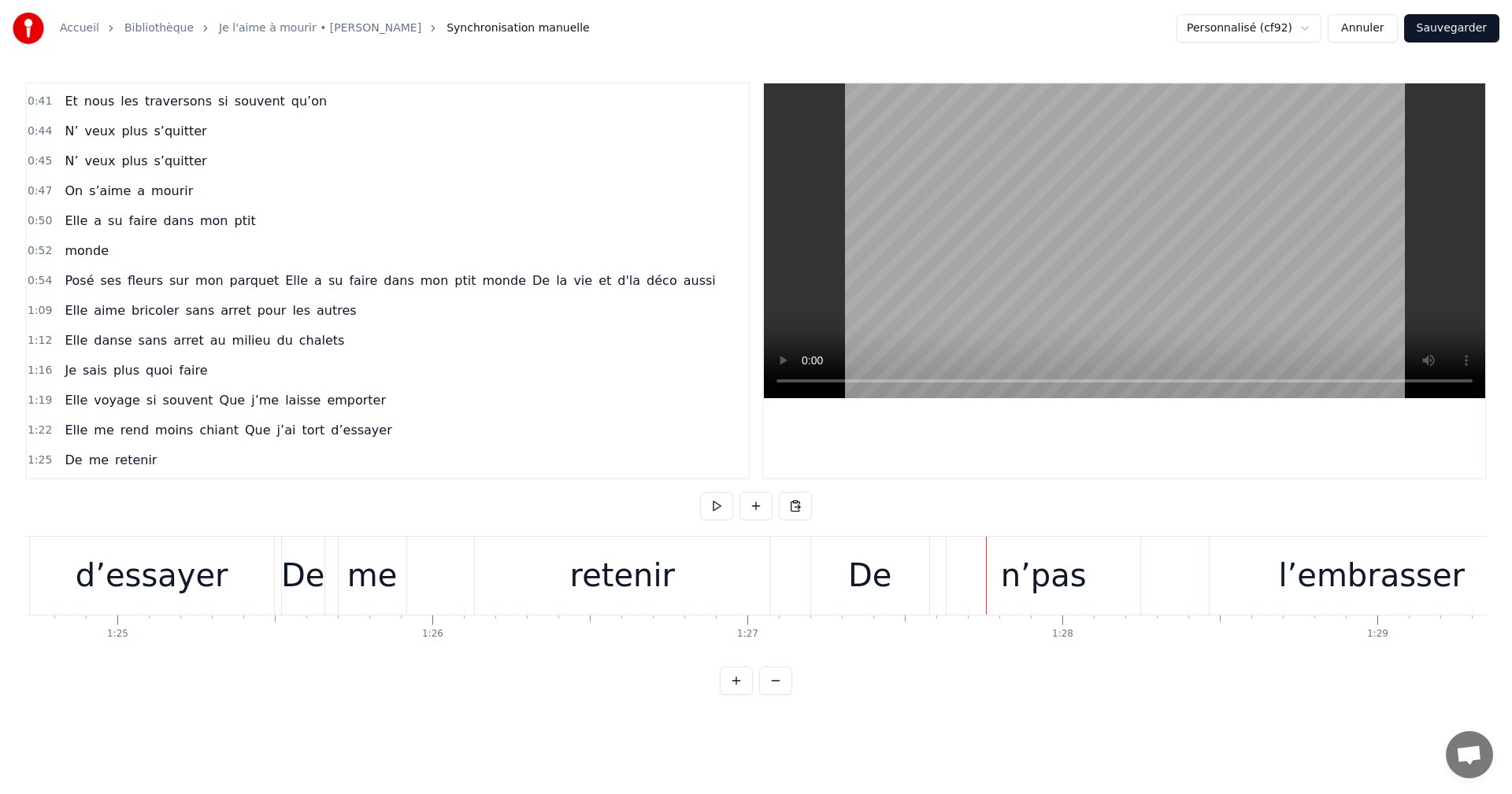
scroll to position [0, 26717]
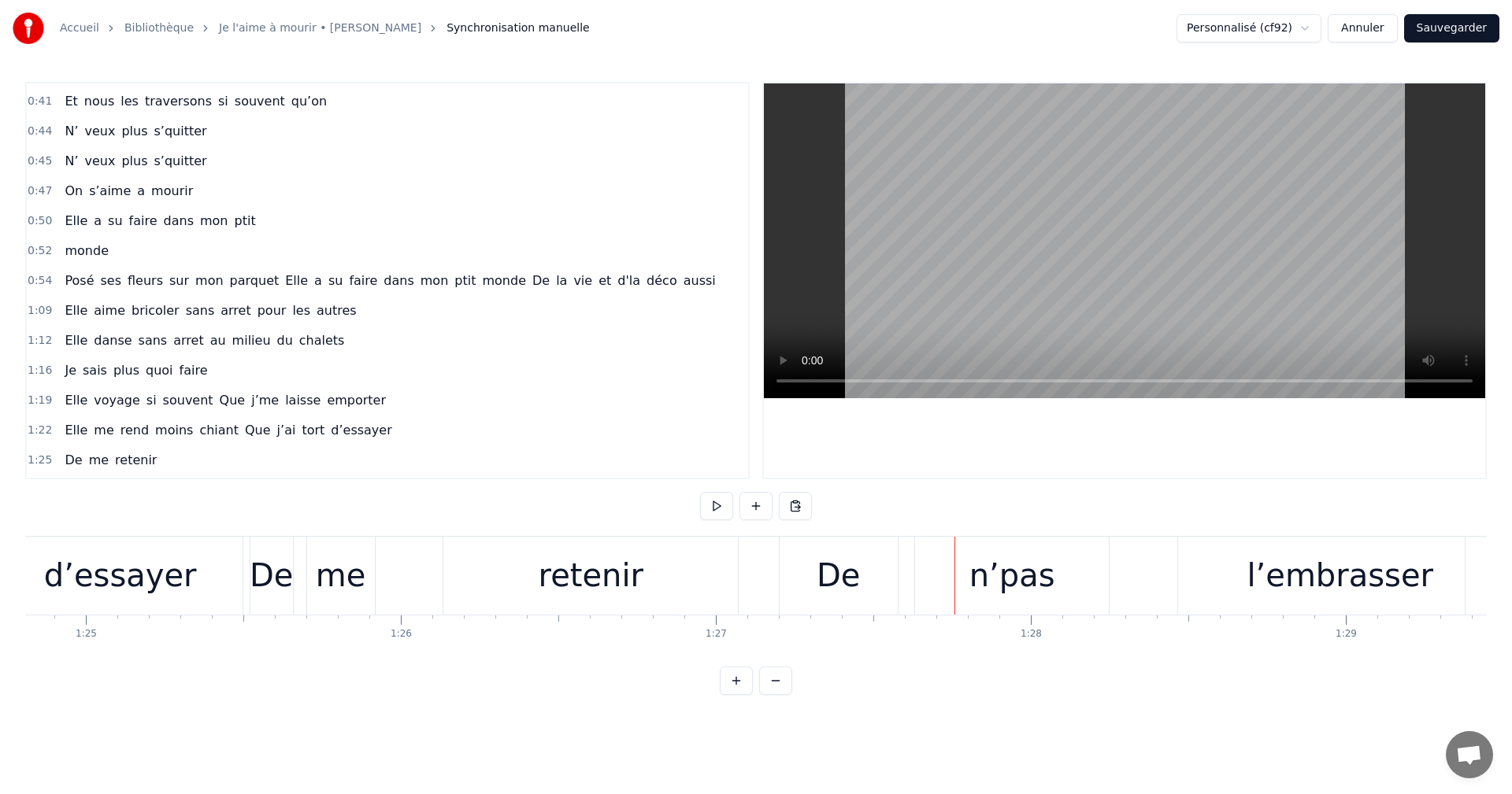
click at [273, 572] on div "De" at bounding box center [271, 575] width 44 height 47
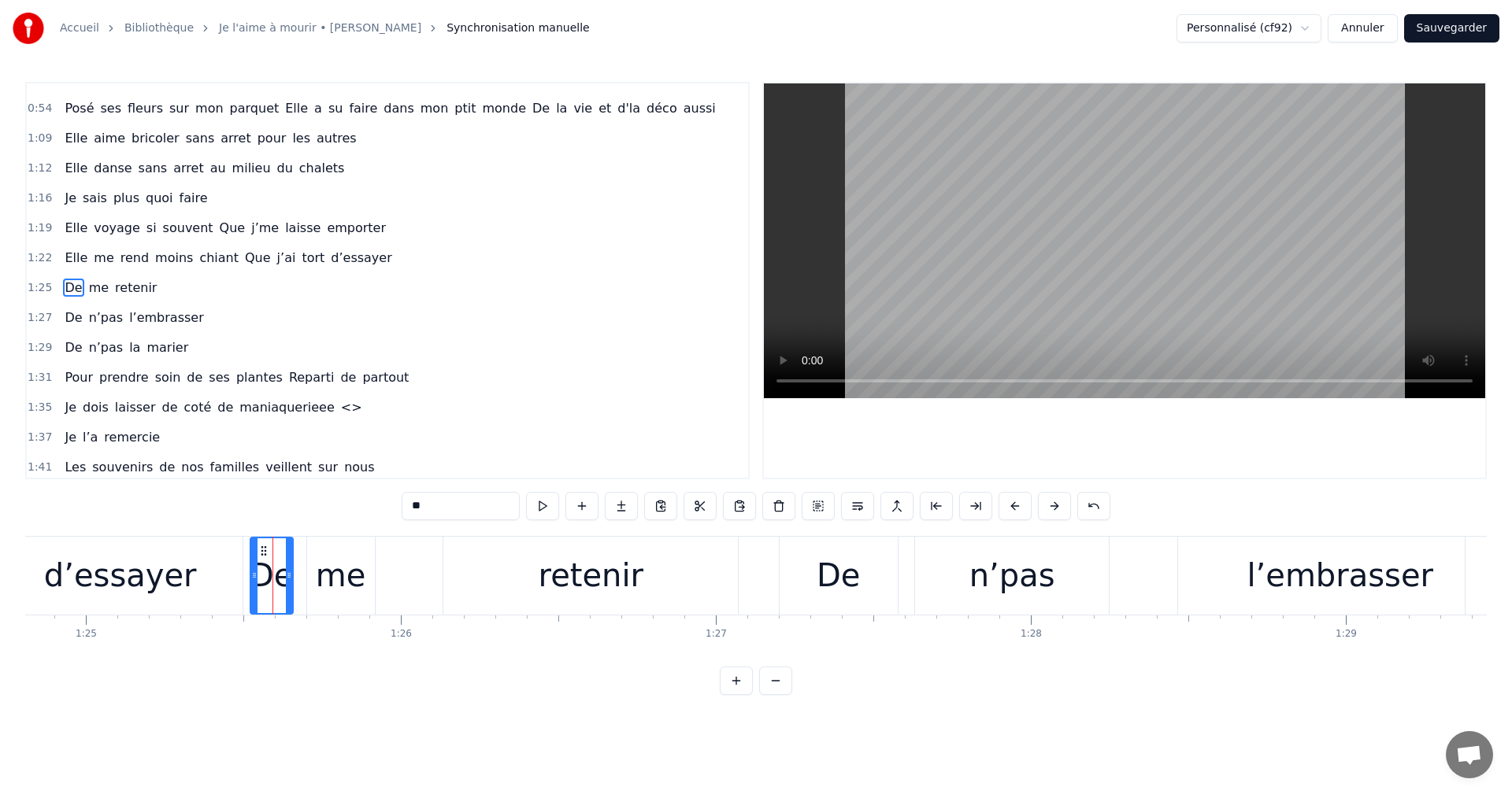
scroll to position [506, 0]
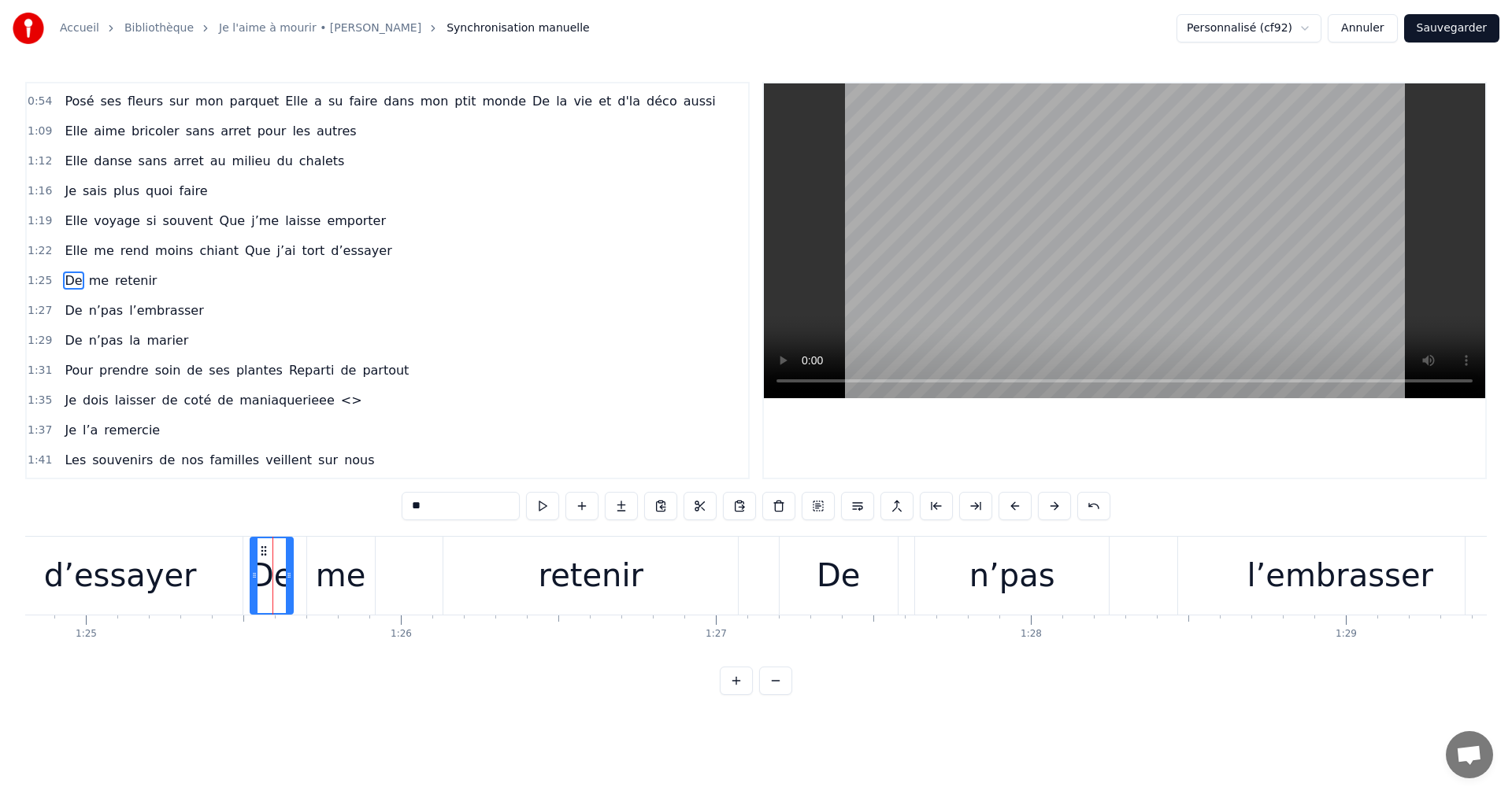
click at [263, 580] on div "De" at bounding box center [271, 575] width 44 height 47
click at [324, 580] on div "me" at bounding box center [341, 575] width 51 height 47
click at [513, 589] on div "retenir" at bounding box center [591, 575] width 295 height 78
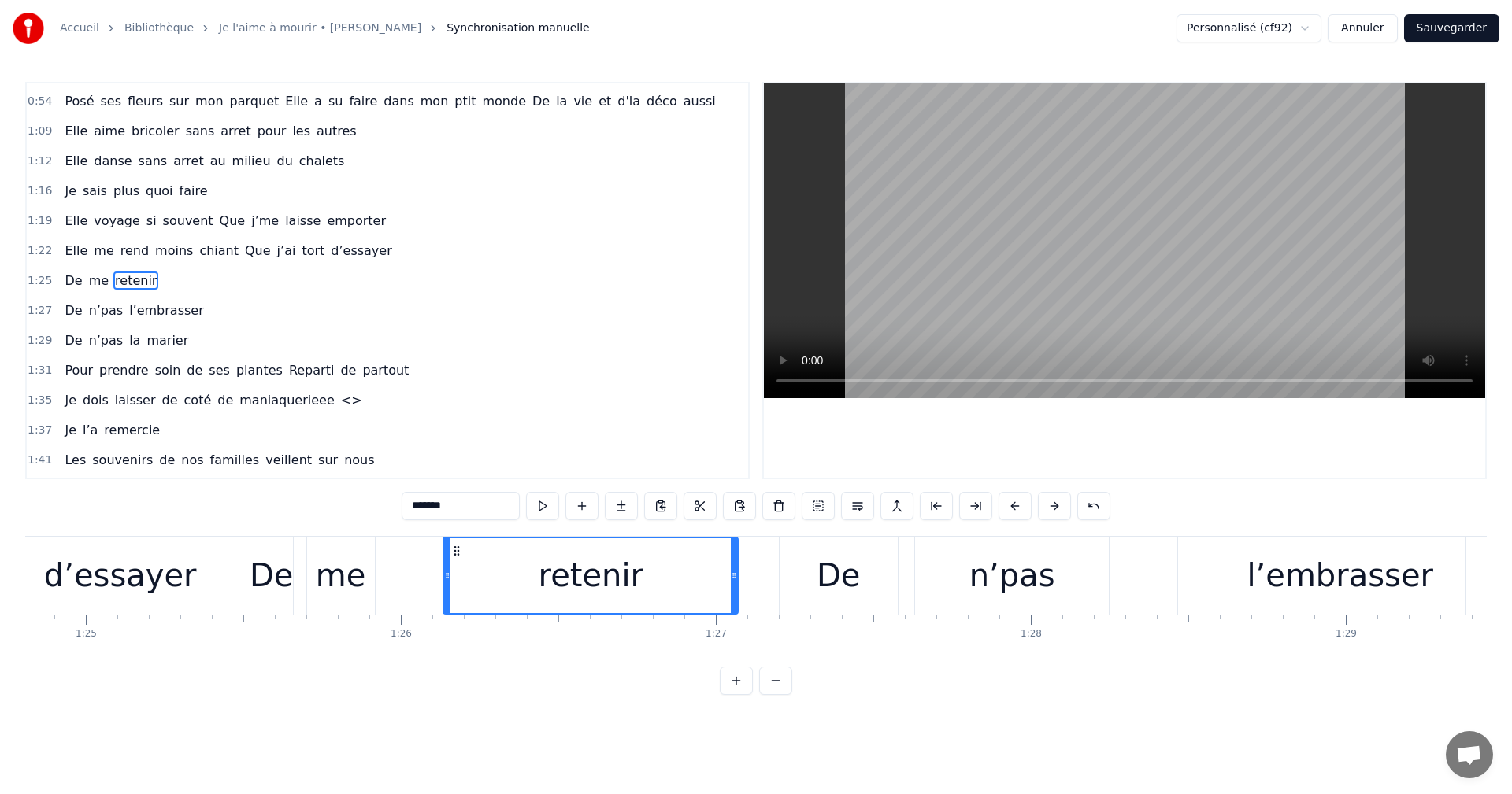
click at [625, 584] on div "retenir" at bounding box center [591, 575] width 105 height 47
click at [682, 584] on div "retenir" at bounding box center [590, 576] width 293 height 75
drag, startPoint x: 732, startPoint y: 577, endPoint x: 694, endPoint y: 586, distance: 39.1
click at [695, 586] on div at bounding box center [698, 576] width 6 height 75
click at [786, 567] on div "De" at bounding box center [838, 575] width 118 height 78
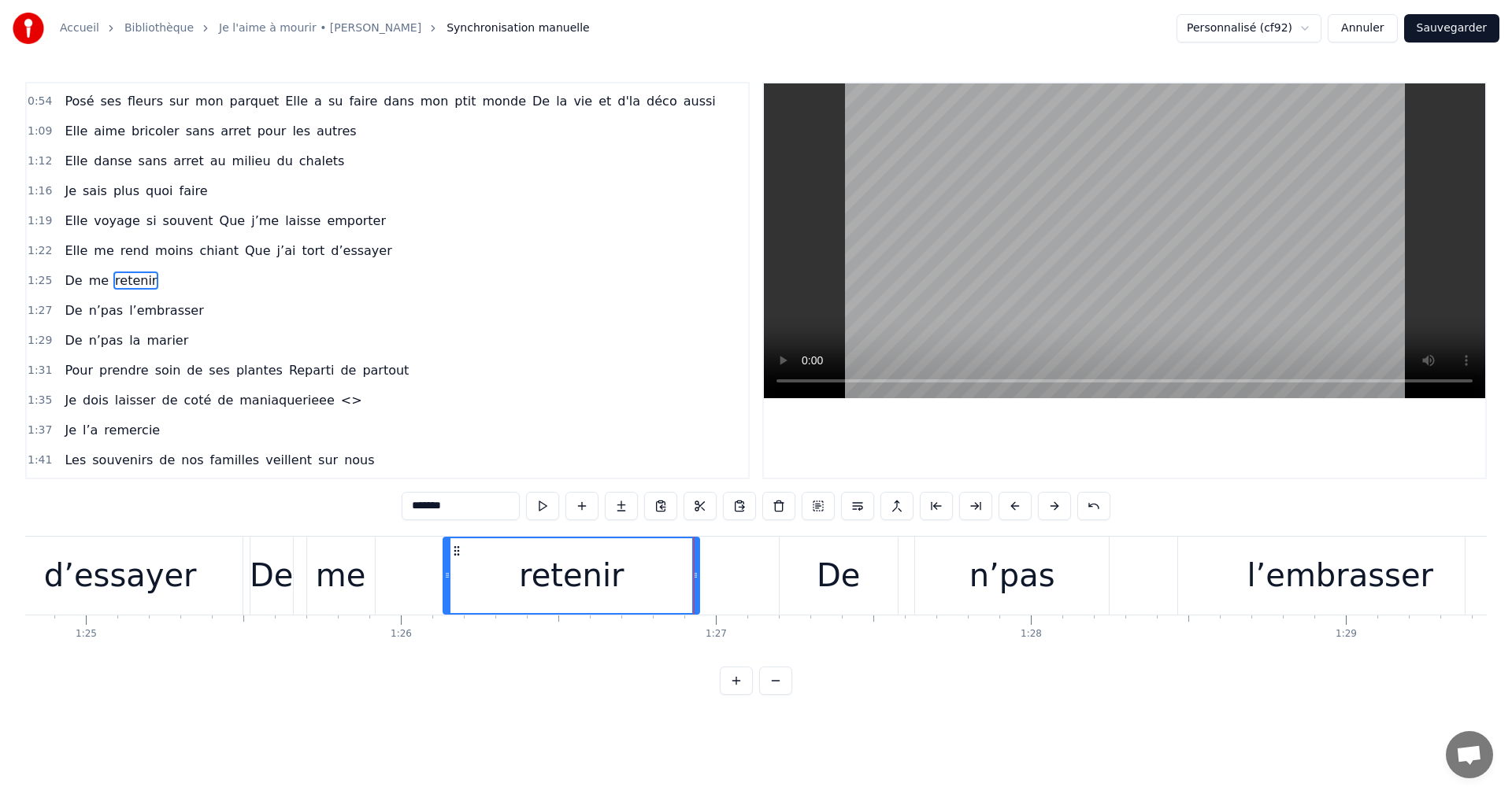
type input "**"
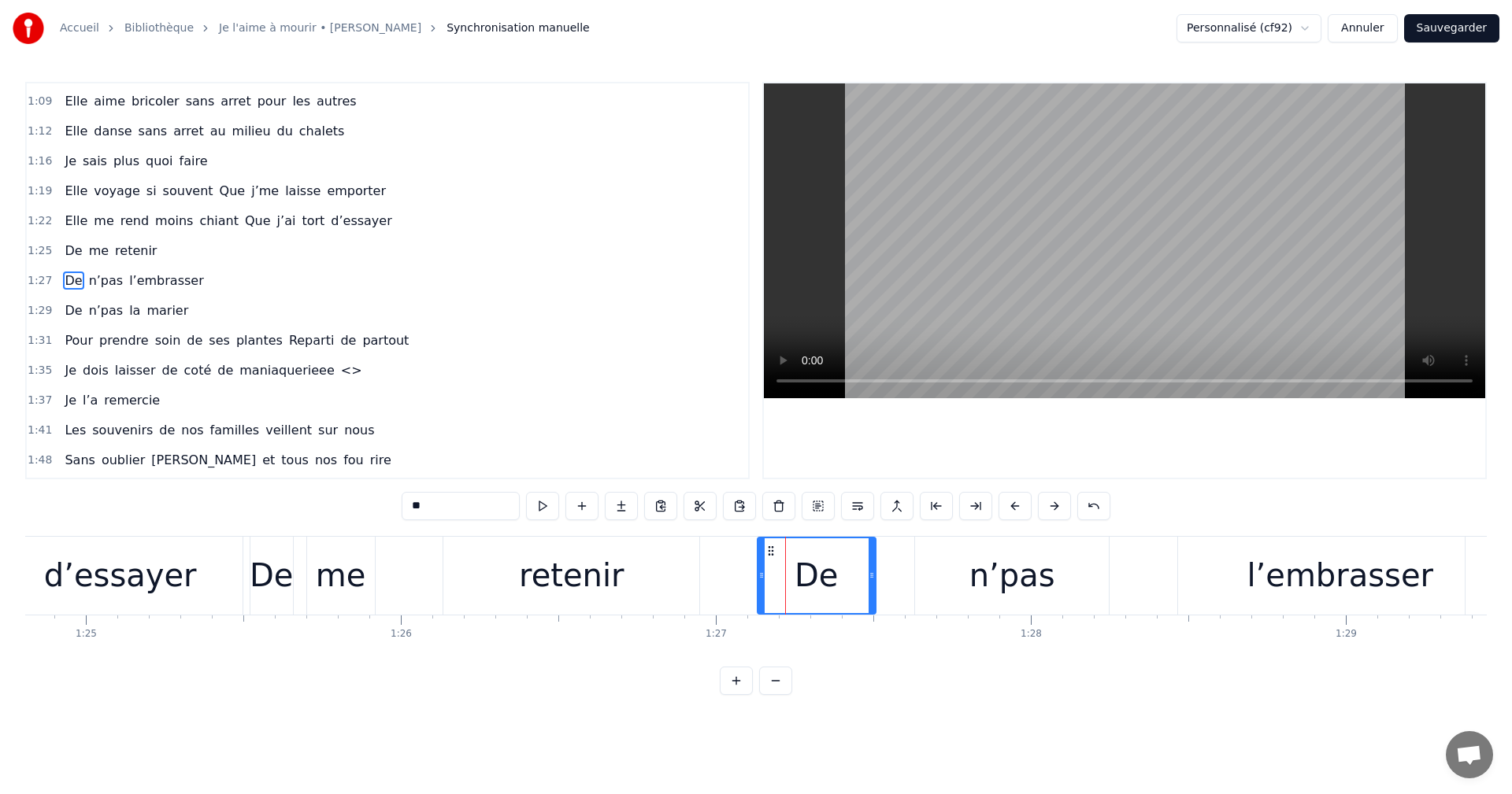
drag, startPoint x: 793, startPoint y: 553, endPoint x: 769, endPoint y: 559, distance: 24.7
click at [769, 559] on div "De" at bounding box center [817, 576] width 117 height 75
click at [770, 594] on div "De" at bounding box center [816, 576] width 117 height 75
click at [781, 556] on div "De" at bounding box center [815, 575] width 118 height 78
drag, startPoint x: 765, startPoint y: 550, endPoint x: 743, endPoint y: 558, distance: 23.4
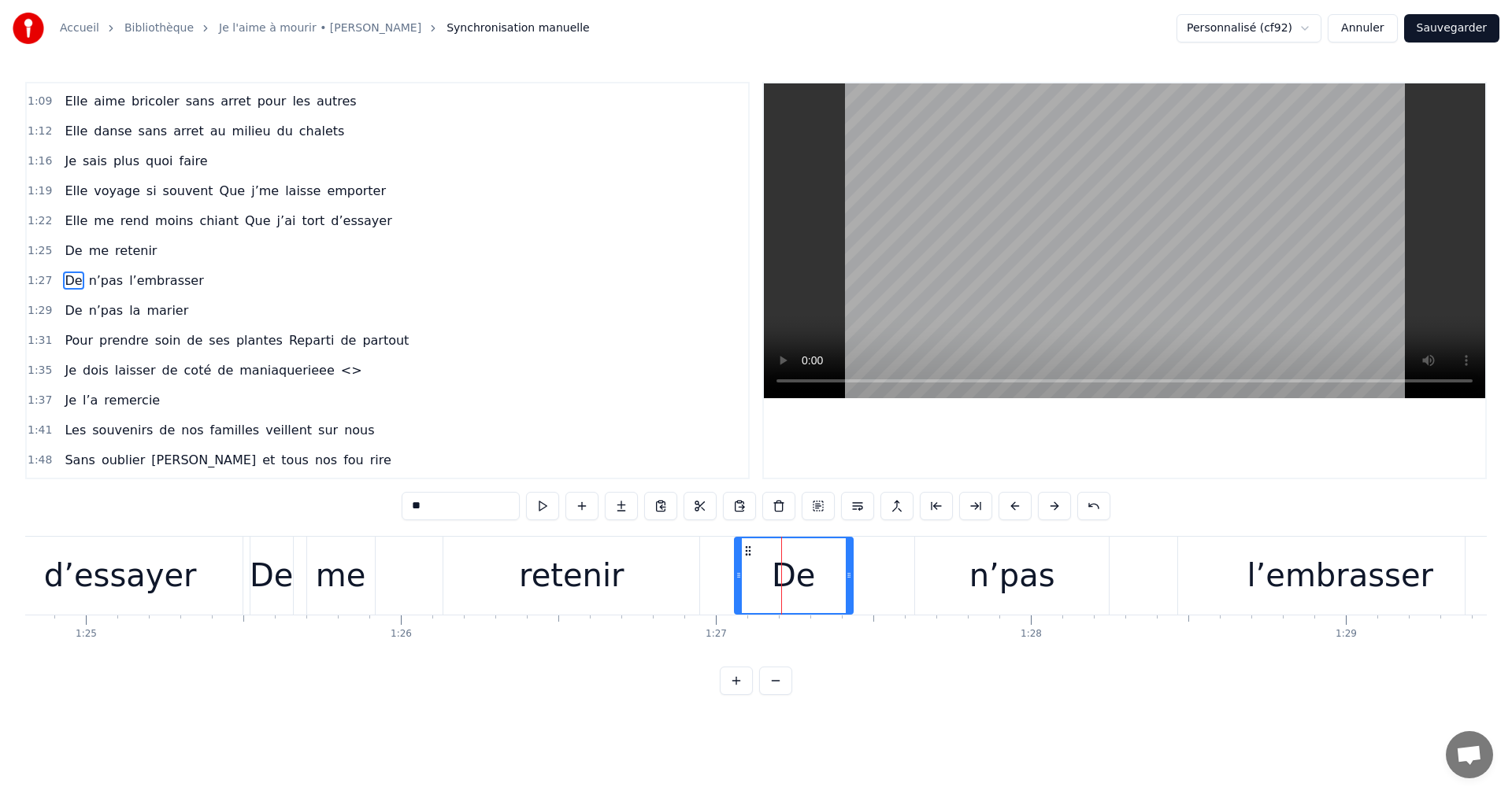
click at [743, 558] on div "De" at bounding box center [794, 576] width 117 height 75
click at [887, 574] on div "De n’pas l’embrasser" at bounding box center [1120, 575] width 773 height 78
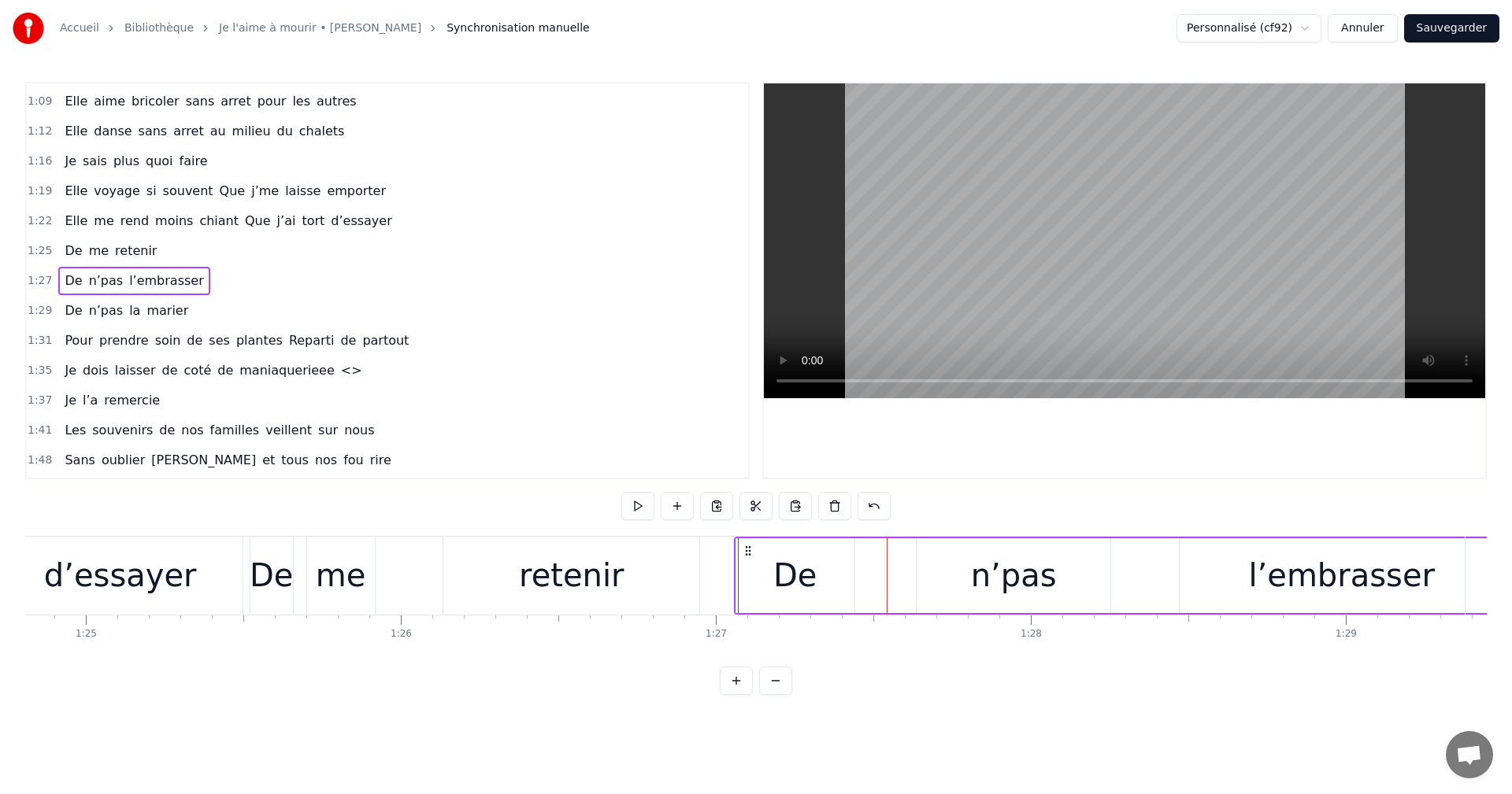
click at [972, 567] on div "n’pas" at bounding box center [1013, 576] width 194 height 75
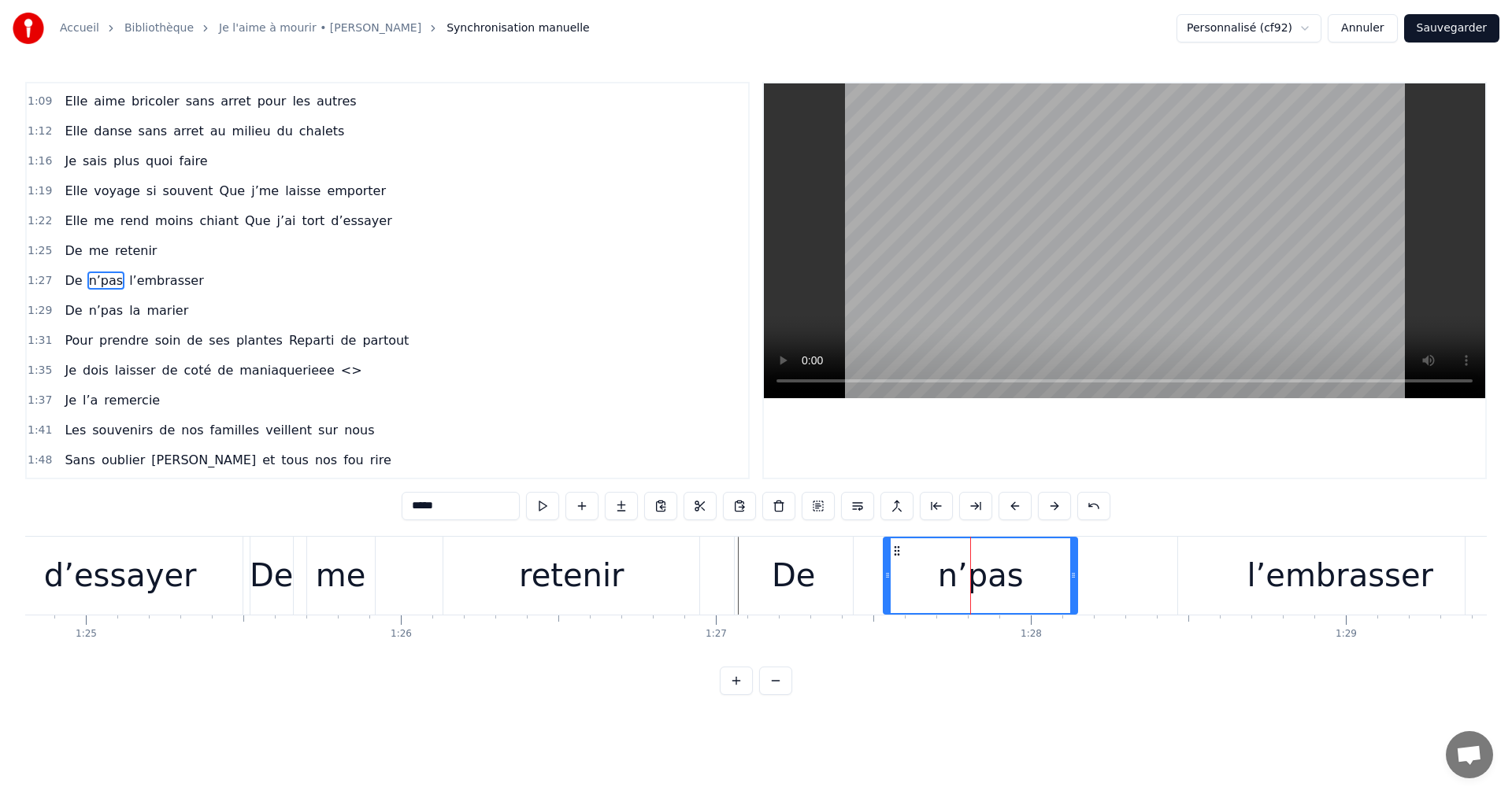
drag, startPoint x: 928, startPoint y: 552, endPoint x: 896, endPoint y: 557, distance: 32.4
click at [896, 557] on div "n’pas" at bounding box center [980, 576] width 192 height 75
click at [868, 581] on div "De n’pas l’embrasser" at bounding box center [1120, 575] width 773 height 78
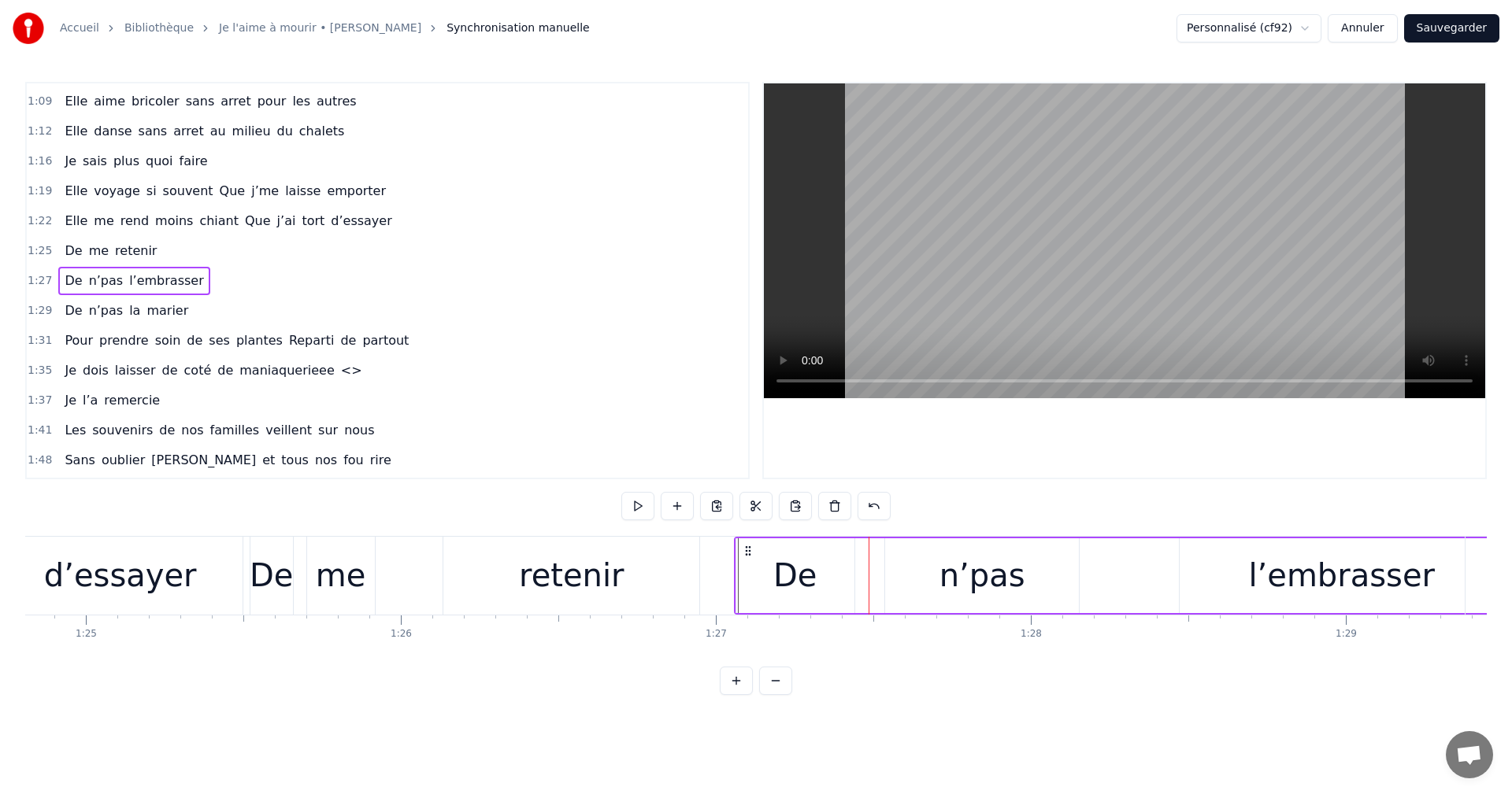
click at [922, 553] on div "n’pas" at bounding box center [982, 576] width 194 height 75
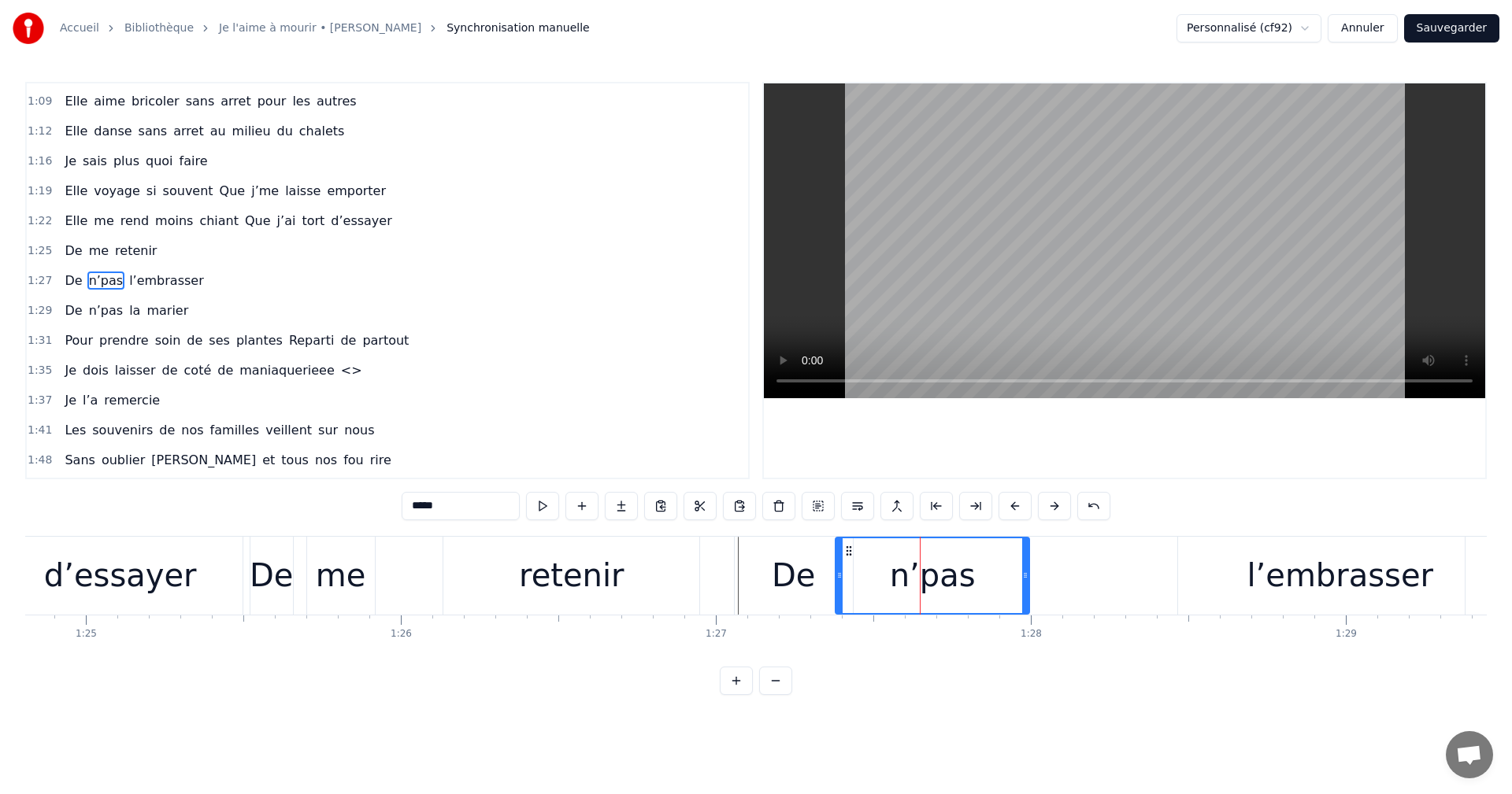
drag, startPoint x: 895, startPoint y: 549, endPoint x: 847, endPoint y: 559, distance: 49.0
click at [847, 559] on div "n’pas" at bounding box center [932, 576] width 192 height 75
click at [855, 597] on div "n’pas" at bounding box center [932, 576] width 192 height 75
drag, startPoint x: 846, startPoint y: 550, endPoint x: 828, endPoint y: 553, distance: 18.2
click at [828, 553] on icon at bounding box center [831, 551] width 12 height 12
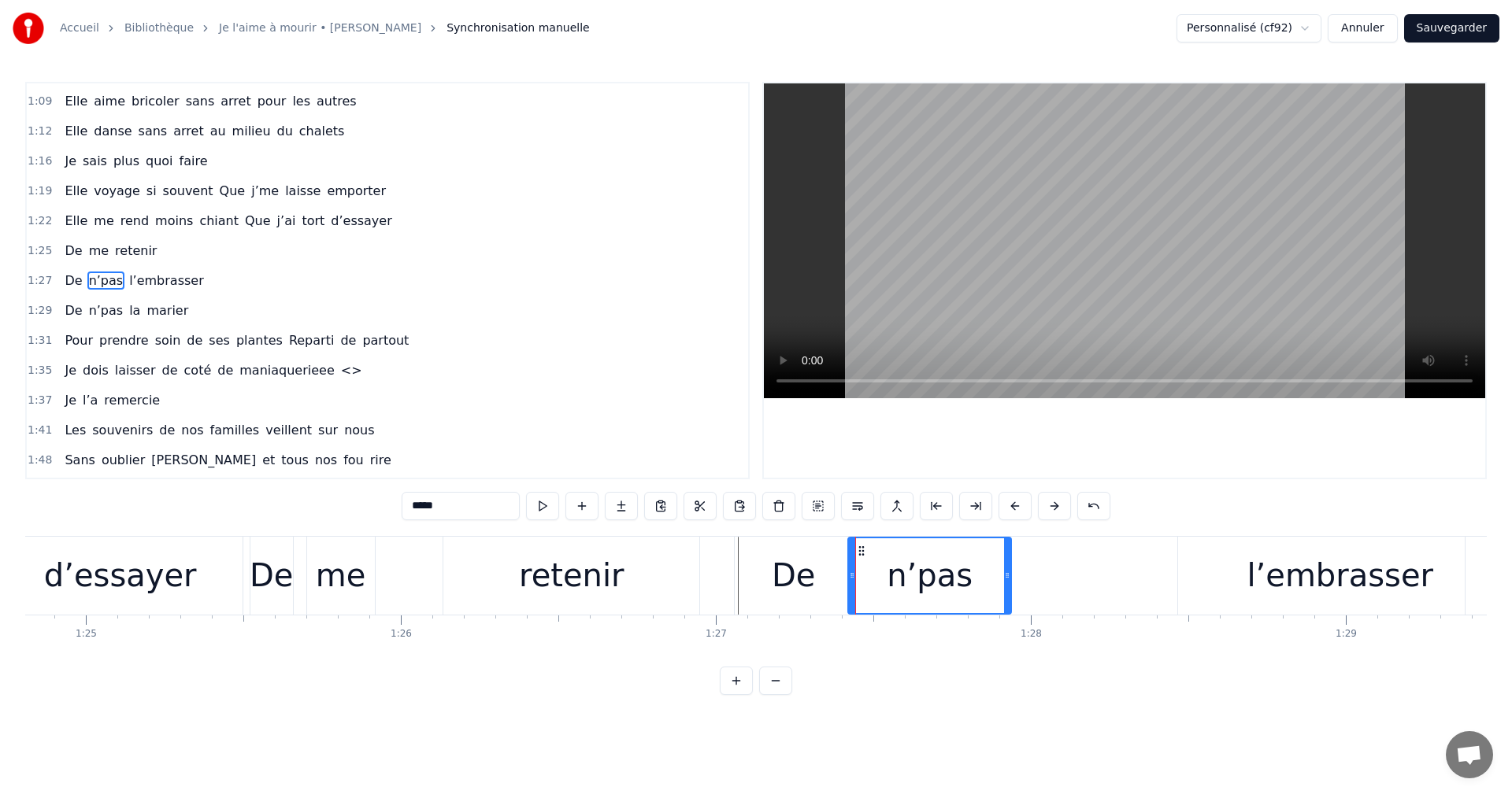
drag, startPoint x: 821, startPoint y: 577, endPoint x: 851, endPoint y: 576, distance: 30.0
click at [851, 576] on icon at bounding box center [852, 575] width 6 height 12
drag, startPoint x: 867, startPoint y: 552, endPoint x: 842, endPoint y: 553, distance: 25.0
click at [842, 553] on icon at bounding box center [838, 551] width 12 height 12
drag, startPoint x: 828, startPoint y: 574, endPoint x: 855, endPoint y: 576, distance: 27.1
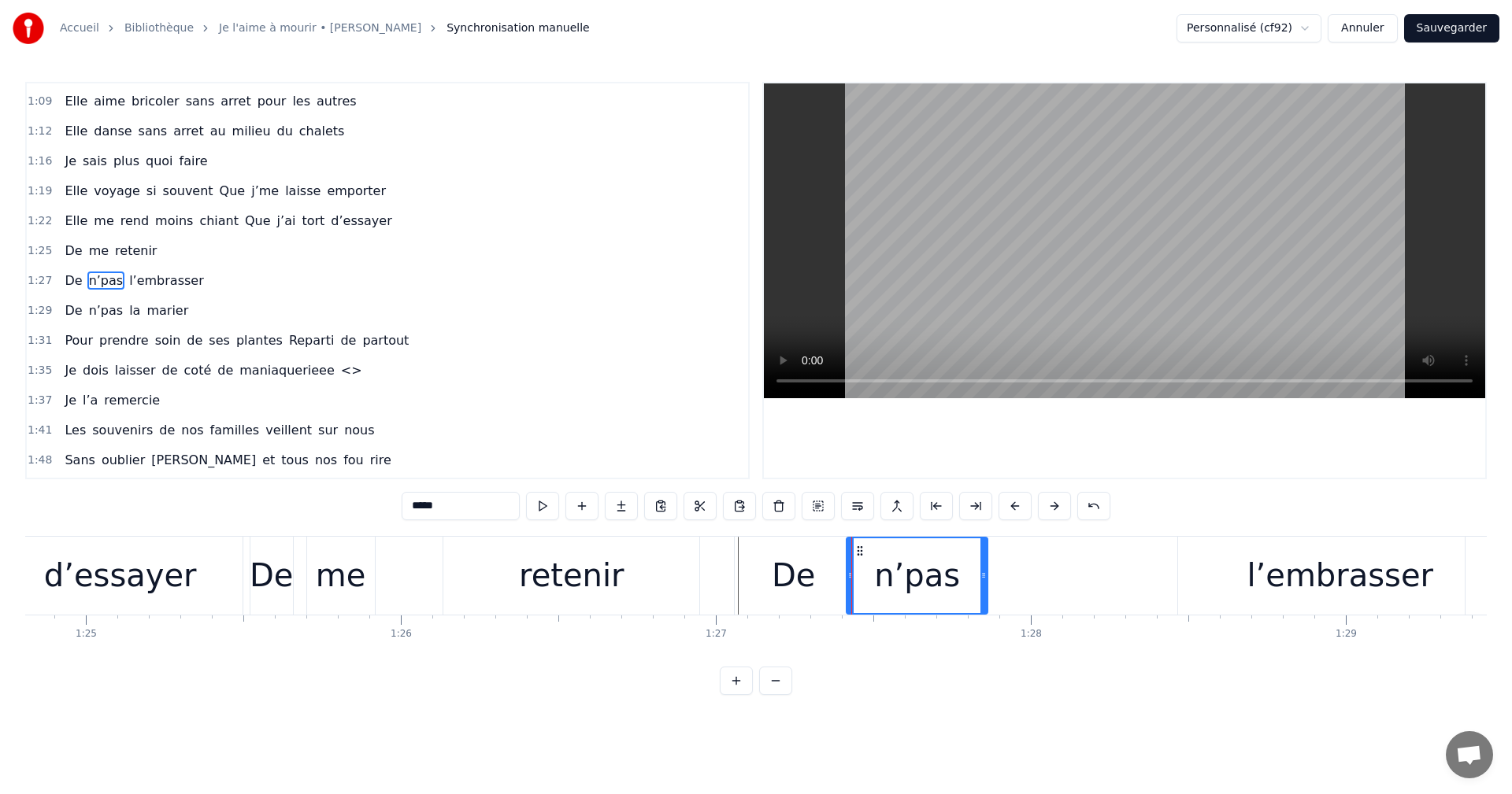
click at [854, 576] on icon at bounding box center [850, 575] width 6 height 12
drag, startPoint x: 862, startPoint y: 548, endPoint x: 830, endPoint y: 556, distance: 33.0
click at [830, 556] on icon at bounding box center [832, 551] width 12 height 12
click at [834, 582] on div "n’pas" at bounding box center [886, 576] width 135 height 75
drag, startPoint x: 949, startPoint y: 573, endPoint x: 906, endPoint y: 581, distance: 43.7
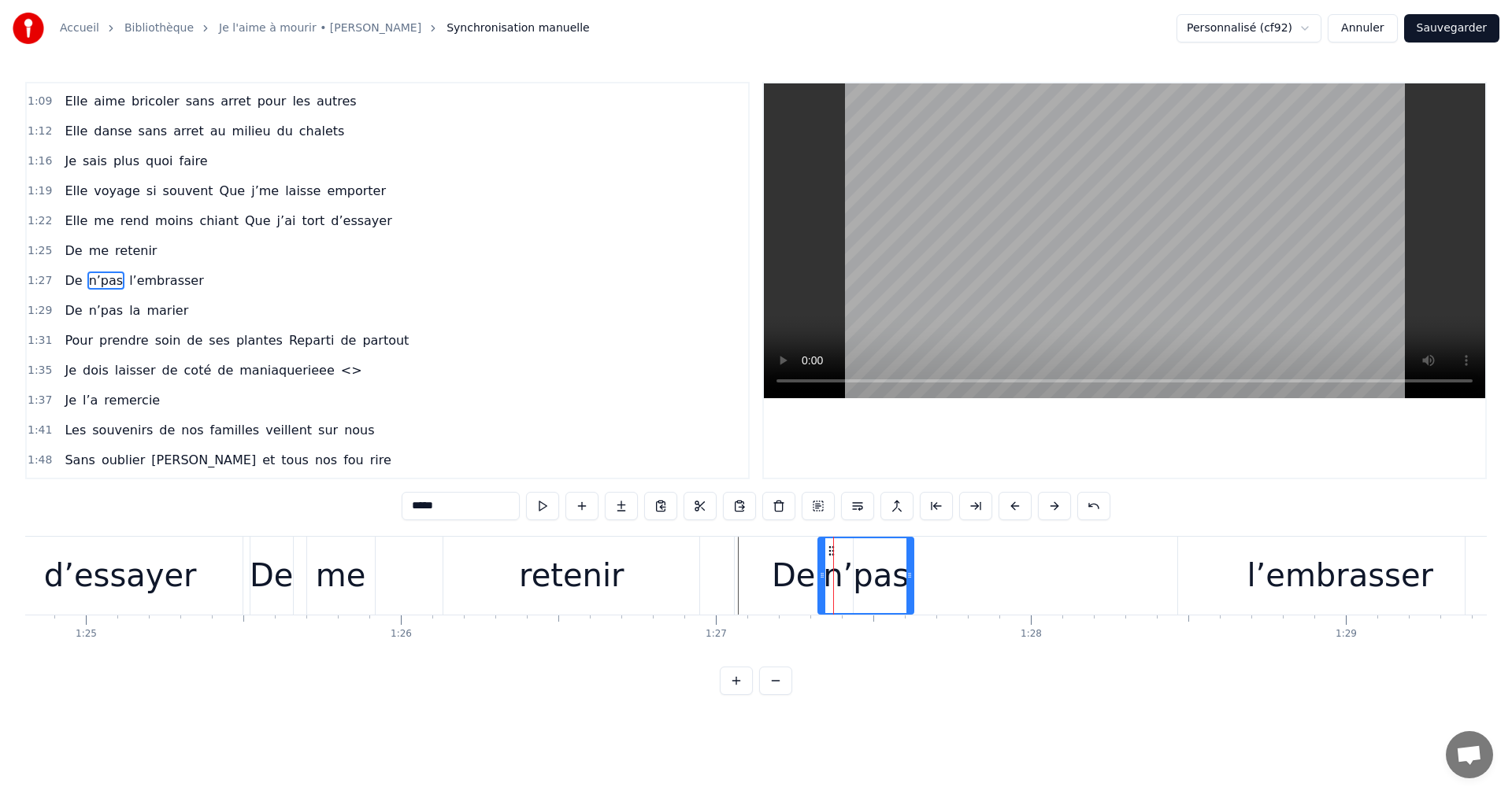
click at [907, 581] on icon at bounding box center [909, 575] width 6 height 12
click at [846, 598] on div "n’pas" at bounding box center [865, 575] width 85 height 47
click at [888, 596] on div "n’pas" at bounding box center [865, 575] width 85 height 47
click at [793, 567] on div "De" at bounding box center [793, 575] width 44 height 47
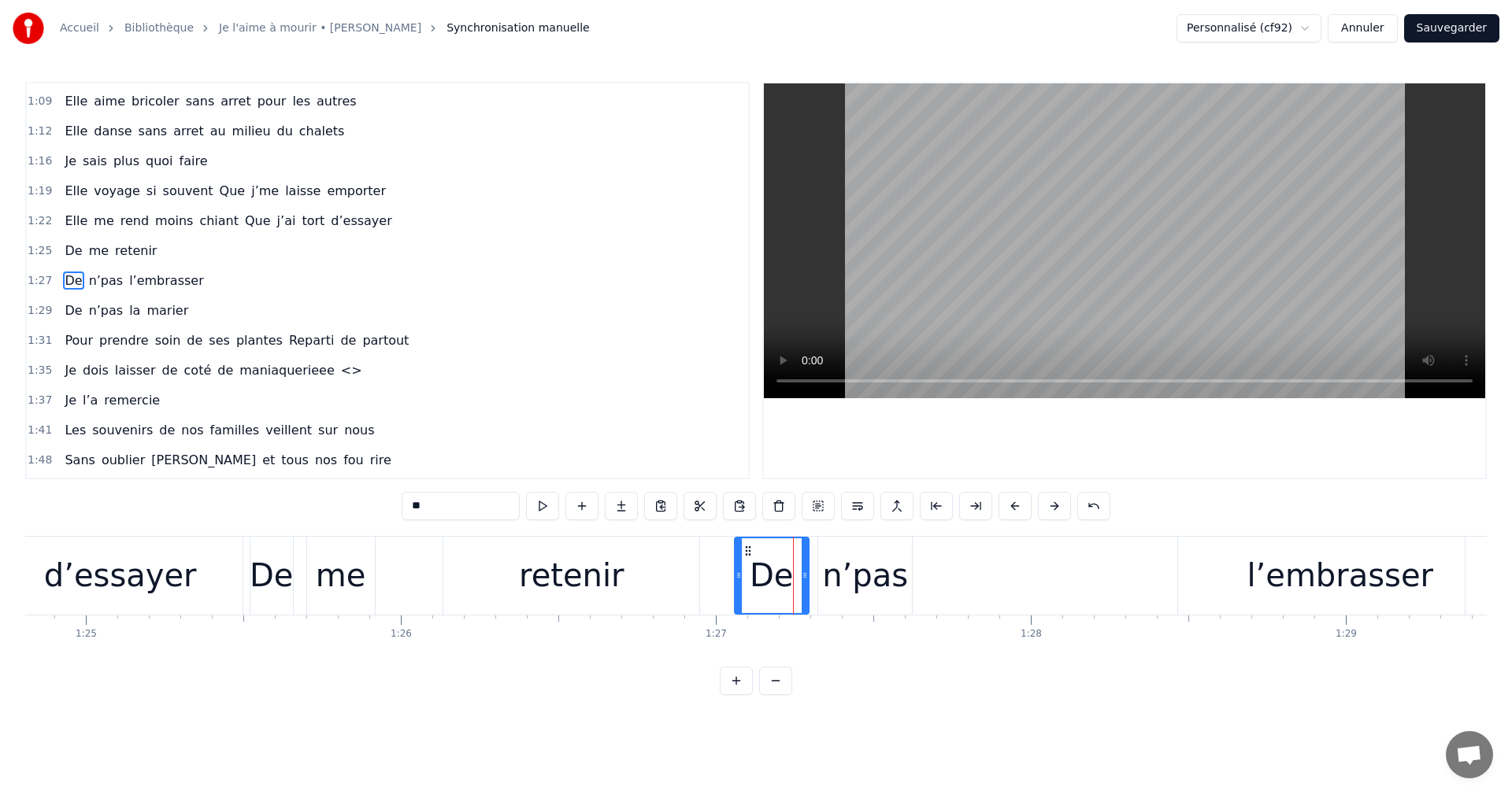
drag, startPoint x: 848, startPoint y: 578, endPoint x: 804, endPoint y: 584, distance: 44.4
click at [804, 584] on div at bounding box center [804, 576] width 6 height 75
click at [847, 582] on div "n’pas" at bounding box center [865, 575] width 85 height 47
type input "*****"
drag, startPoint x: 821, startPoint y: 574, endPoint x: 791, endPoint y: 584, distance: 31.6
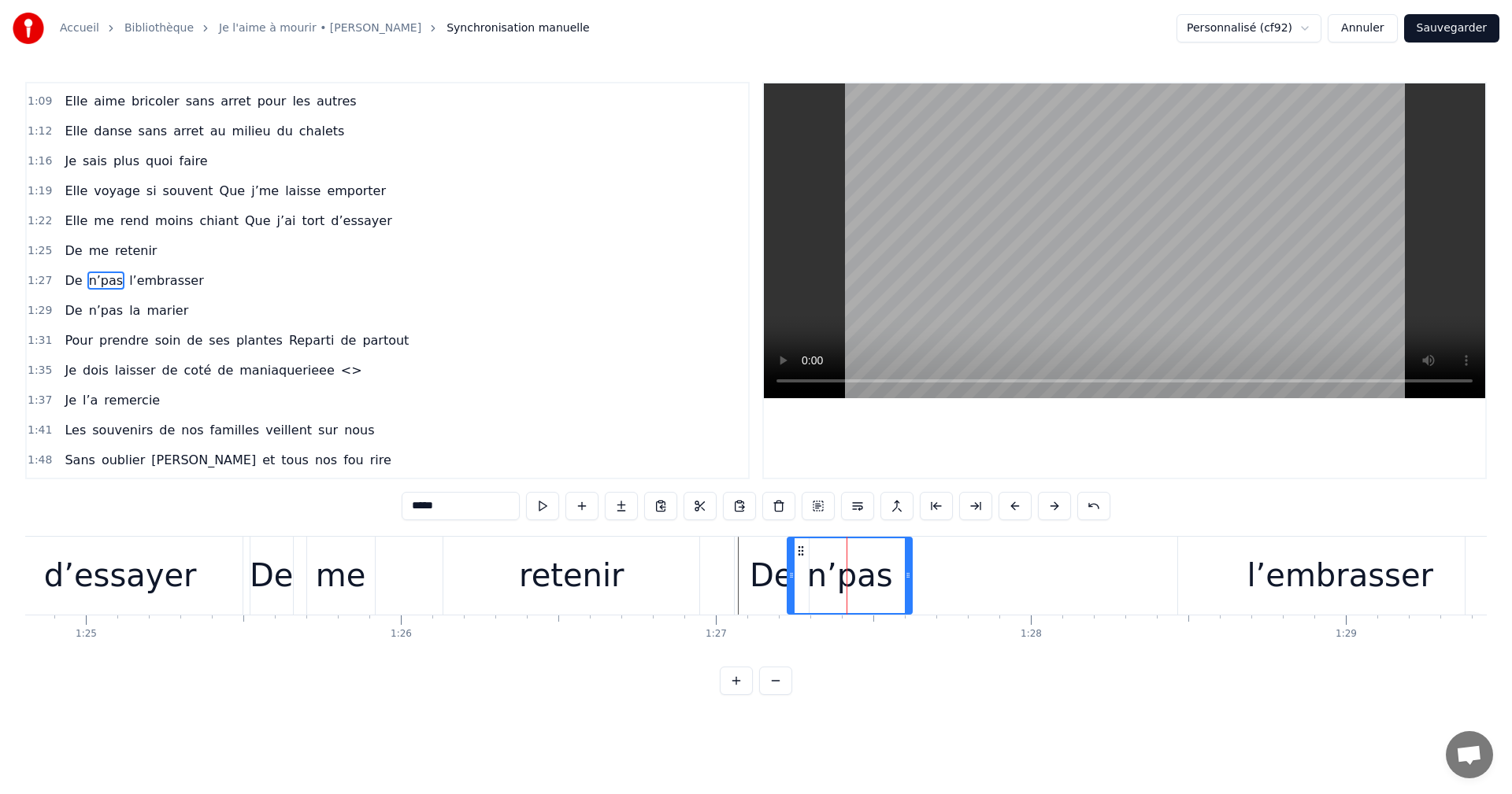
click at [791, 584] on div at bounding box center [791, 576] width 6 height 75
click at [820, 602] on div "n’pas" at bounding box center [849, 576] width 123 height 75
click at [992, 584] on div "De n’pas l’embrasser" at bounding box center [1120, 575] width 773 height 78
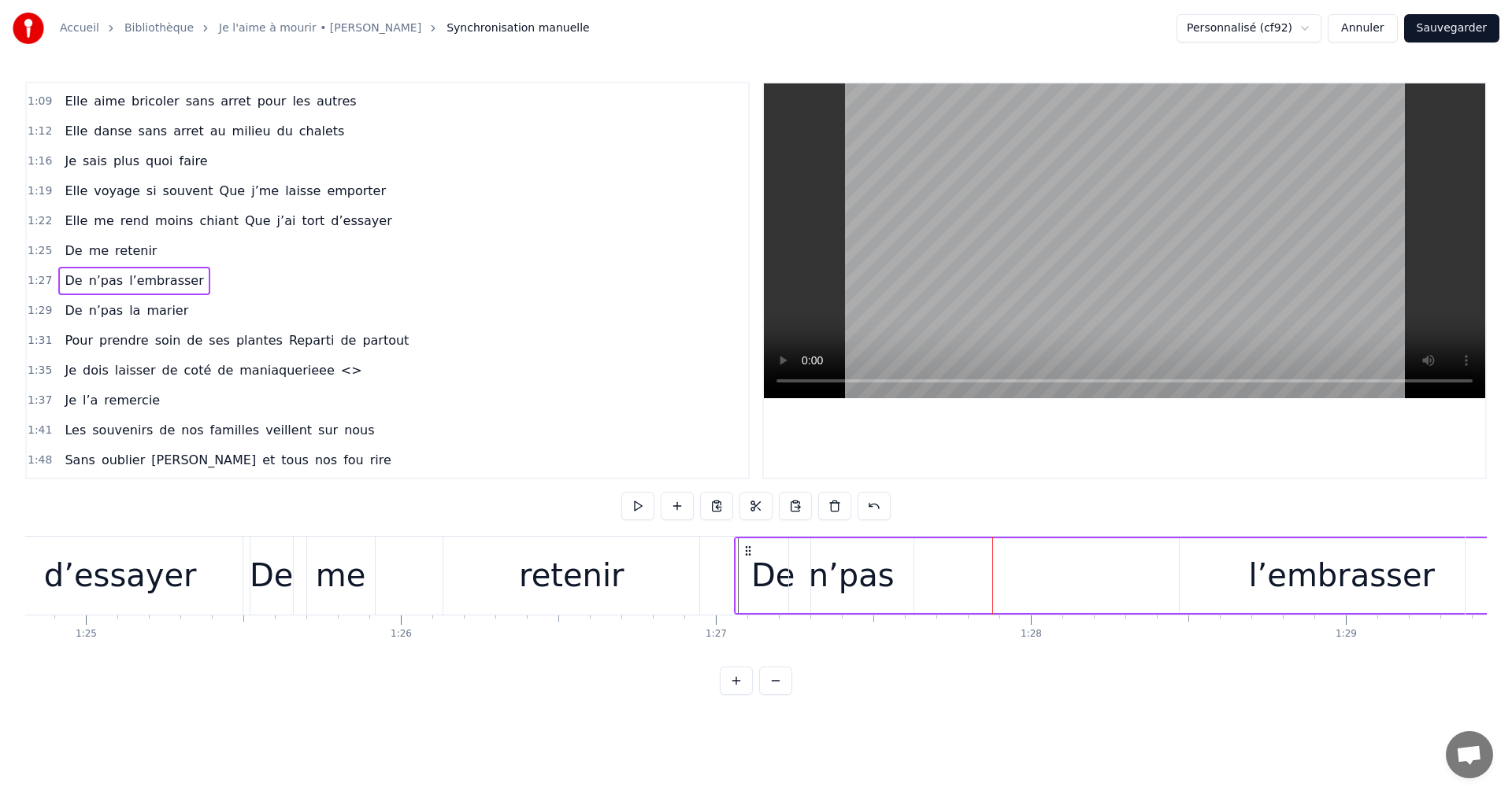
click at [1318, 577] on div "l’embrasser" at bounding box center [1341, 575] width 186 height 47
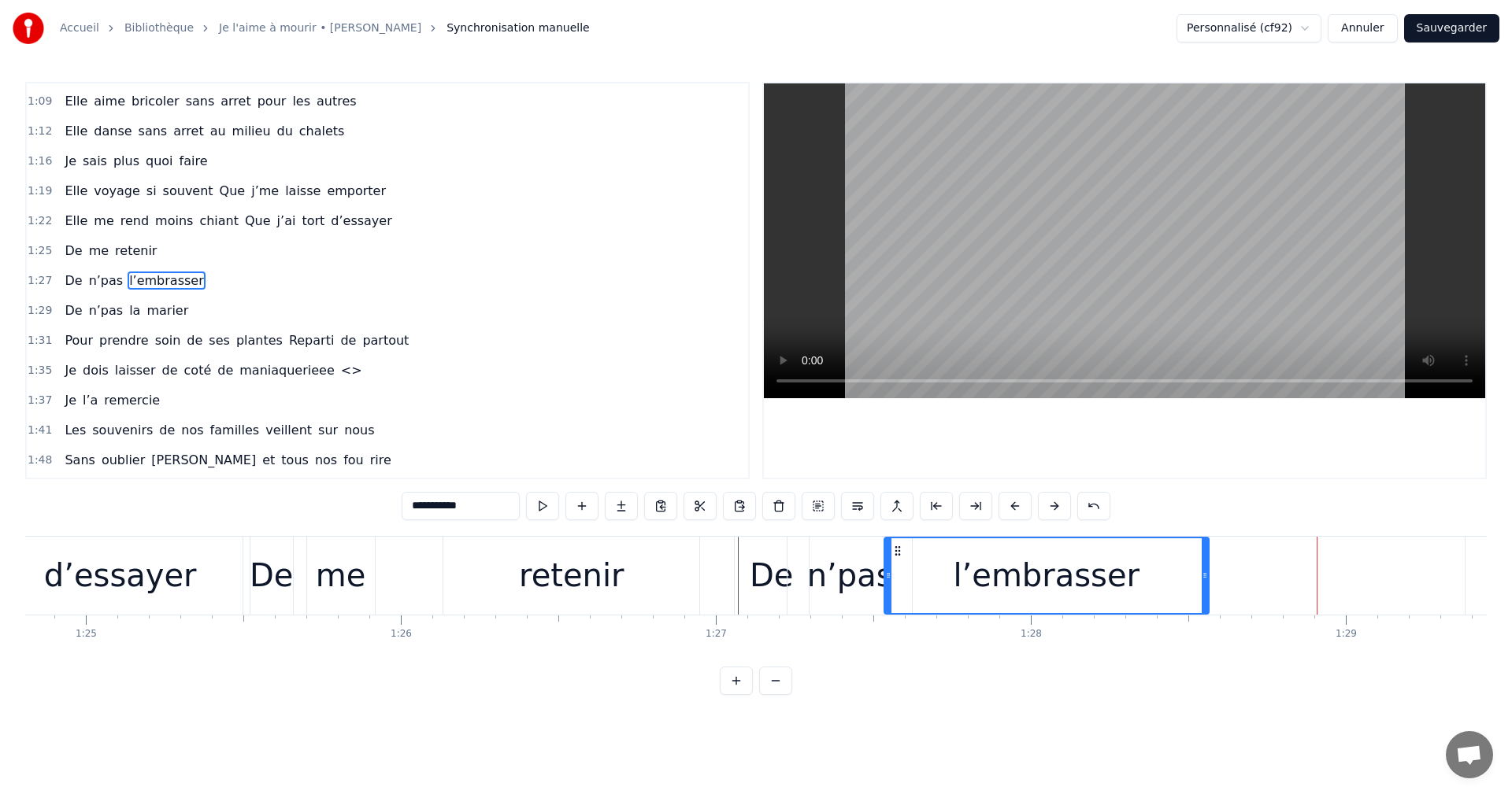
drag, startPoint x: 1192, startPoint y: 549, endPoint x: 899, endPoint y: 565, distance: 293.4
click at [899, 565] on div "l’embrasser" at bounding box center [1046, 576] width 323 height 75
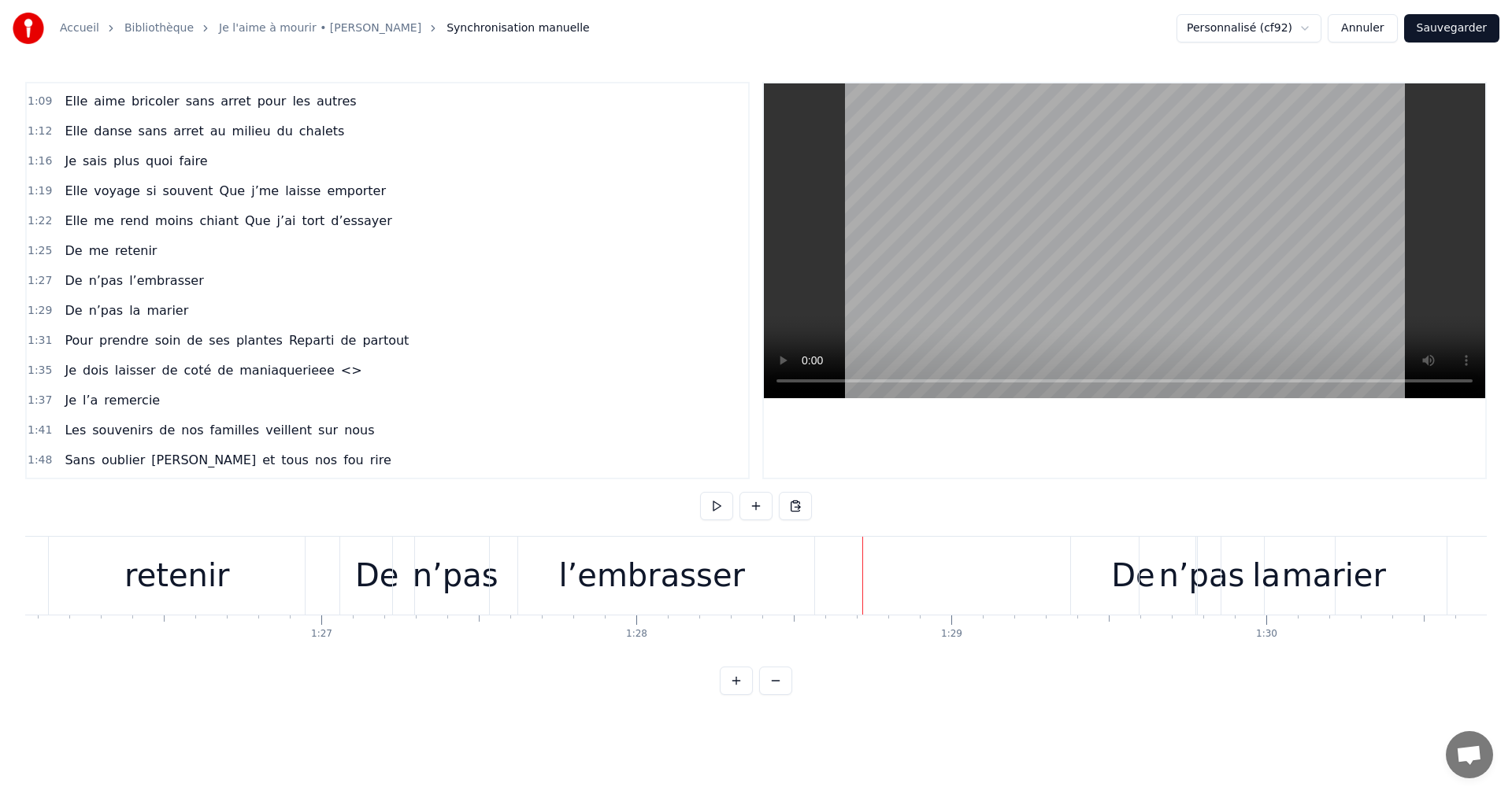
scroll to position [0, 27281]
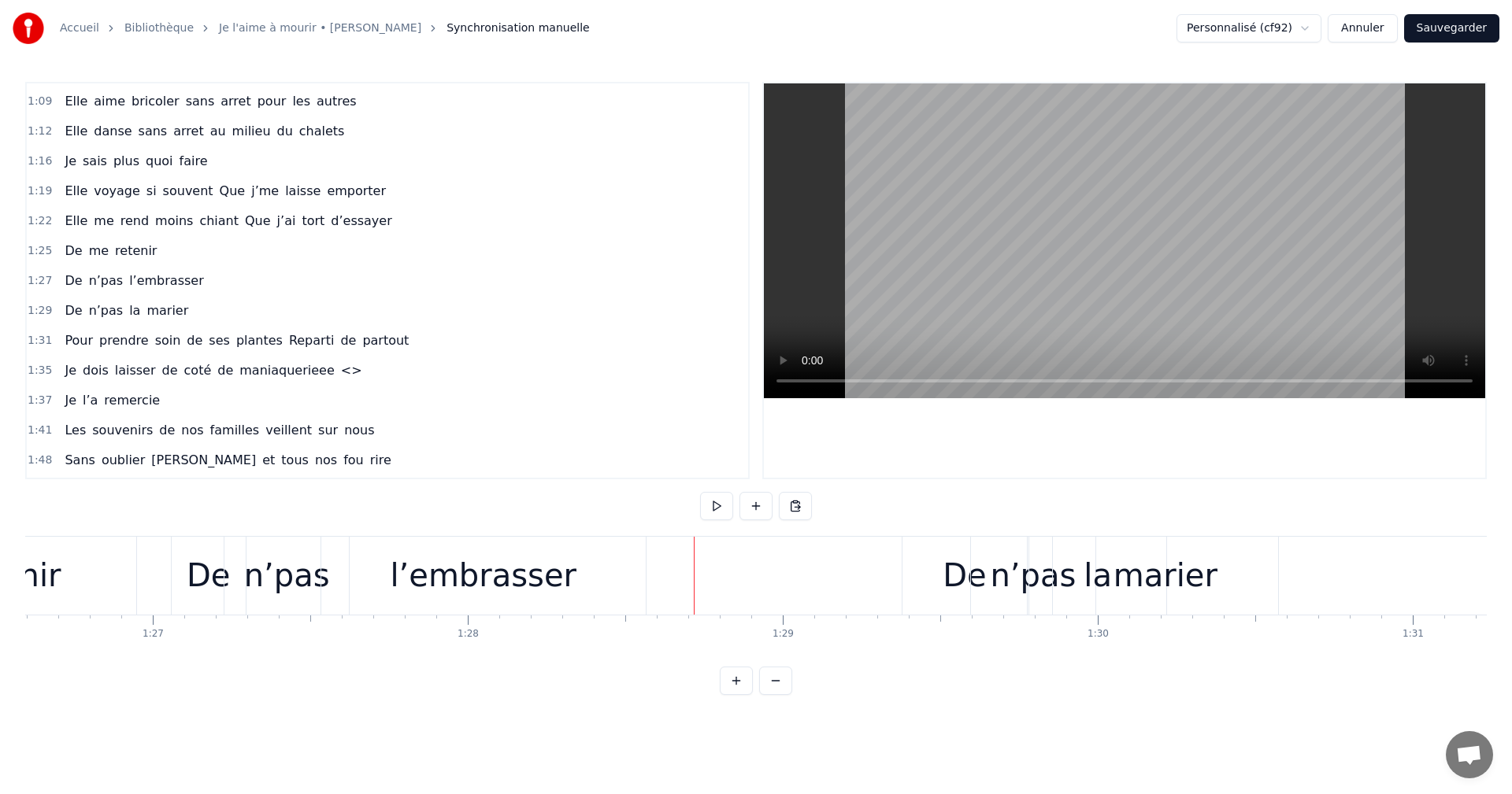
click at [950, 564] on div "De" at bounding box center [964, 575] width 44 height 47
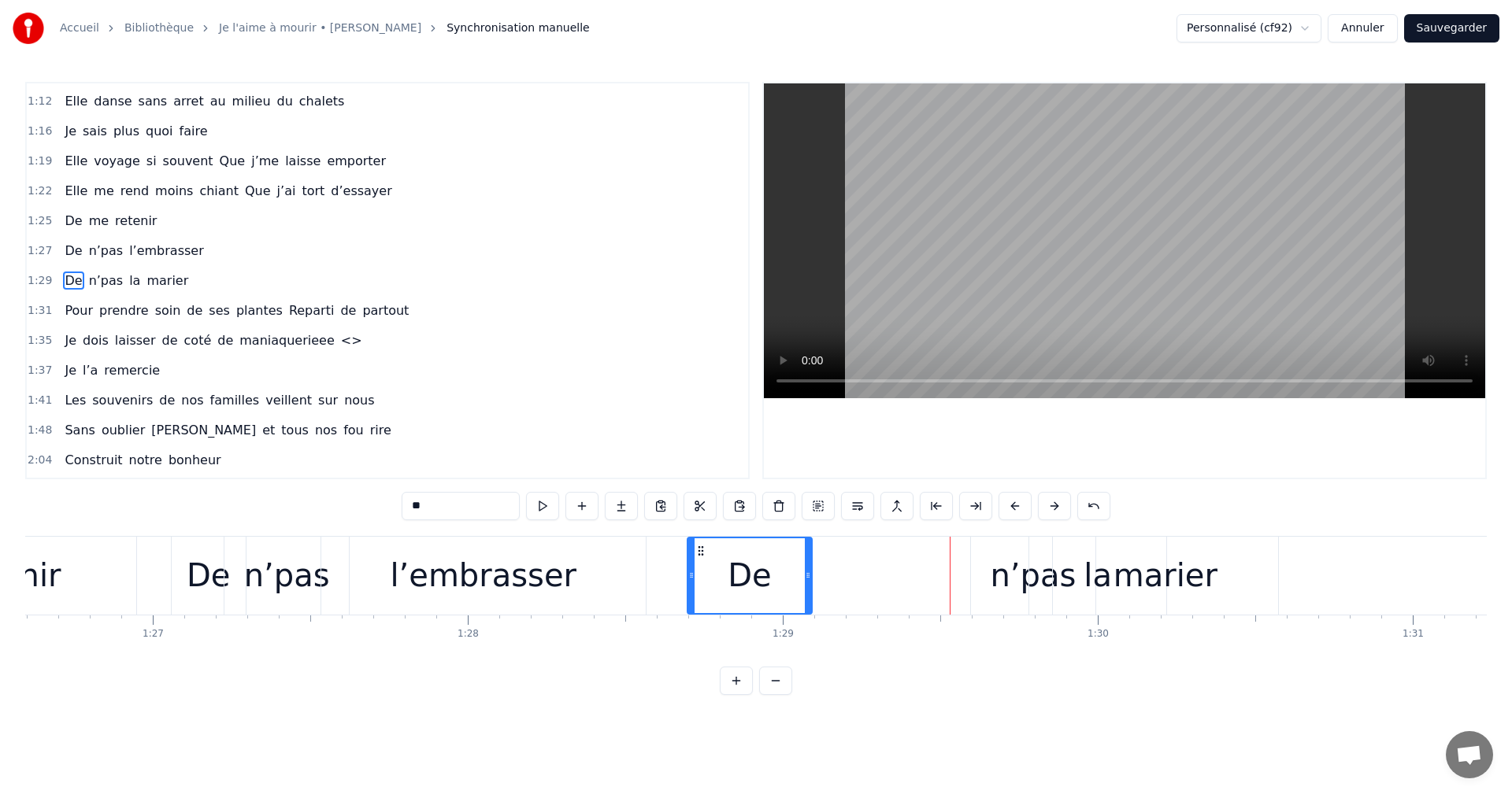
drag, startPoint x: 916, startPoint y: 549, endPoint x: 701, endPoint y: 574, distance: 216.4
click at [701, 574] on div "De" at bounding box center [749, 576] width 123 height 75
click at [705, 594] on div "De" at bounding box center [749, 576] width 123 height 75
drag, startPoint x: 699, startPoint y: 551, endPoint x: 708, endPoint y: 553, distance: 9.2
click at [708, 553] on icon at bounding box center [710, 551] width 12 height 12
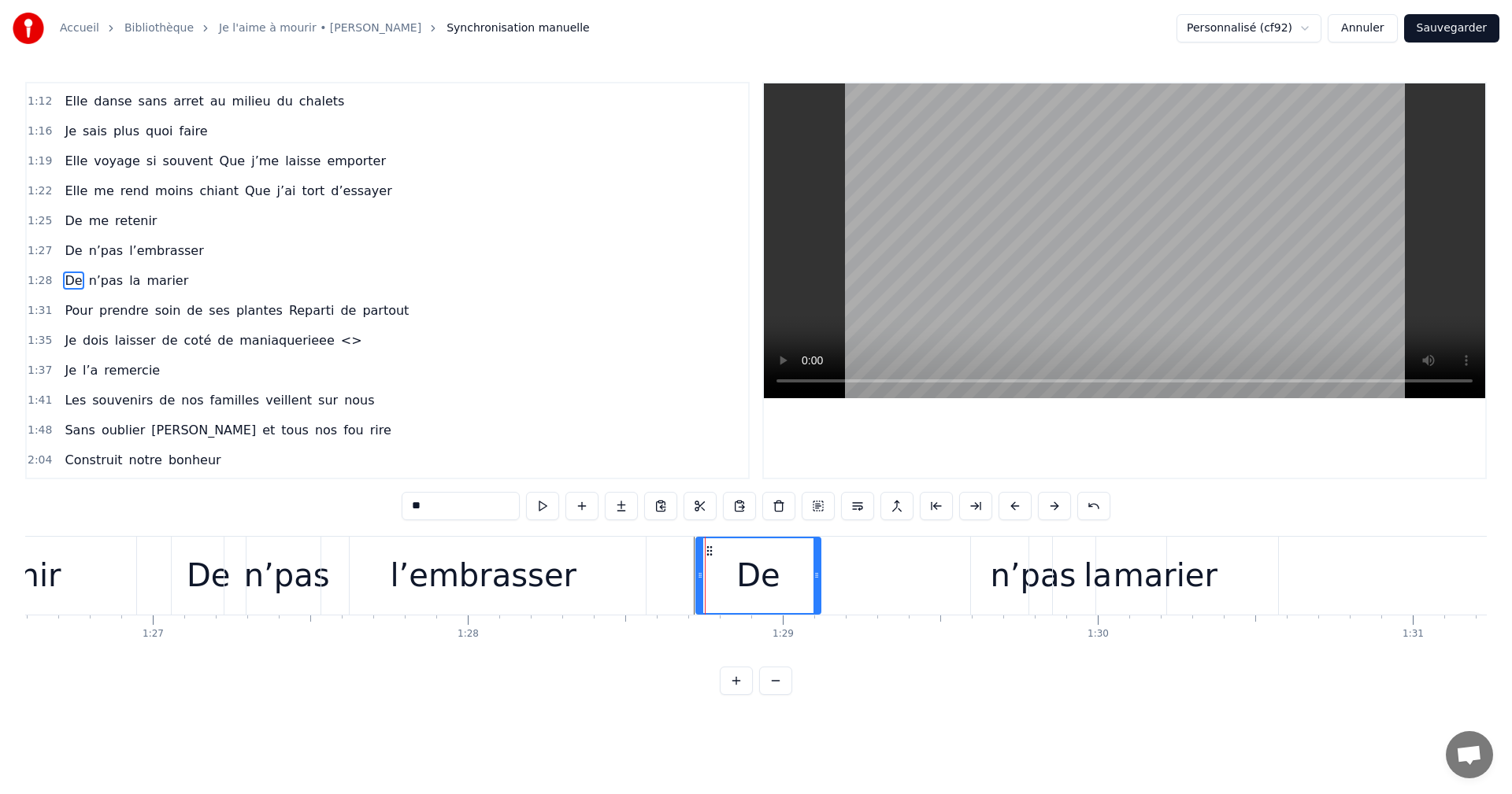
click at [747, 587] on div "De" at bounding box center [759, 575] width 44 height 47
drag, startPoint x: 709, startPoint y: 544, endPoint x: 672, endPoint y: 552, distance: 37.9
click at [672, 552] on icon at bounding box center [678, 551] width 12 height 12
click at [697, 581] on div "De" at bounding box center [722, 576] width 123 height 75
click at [1014, 567] on div "n’pas" at bounding box center [1032, 575] width 85 height 47
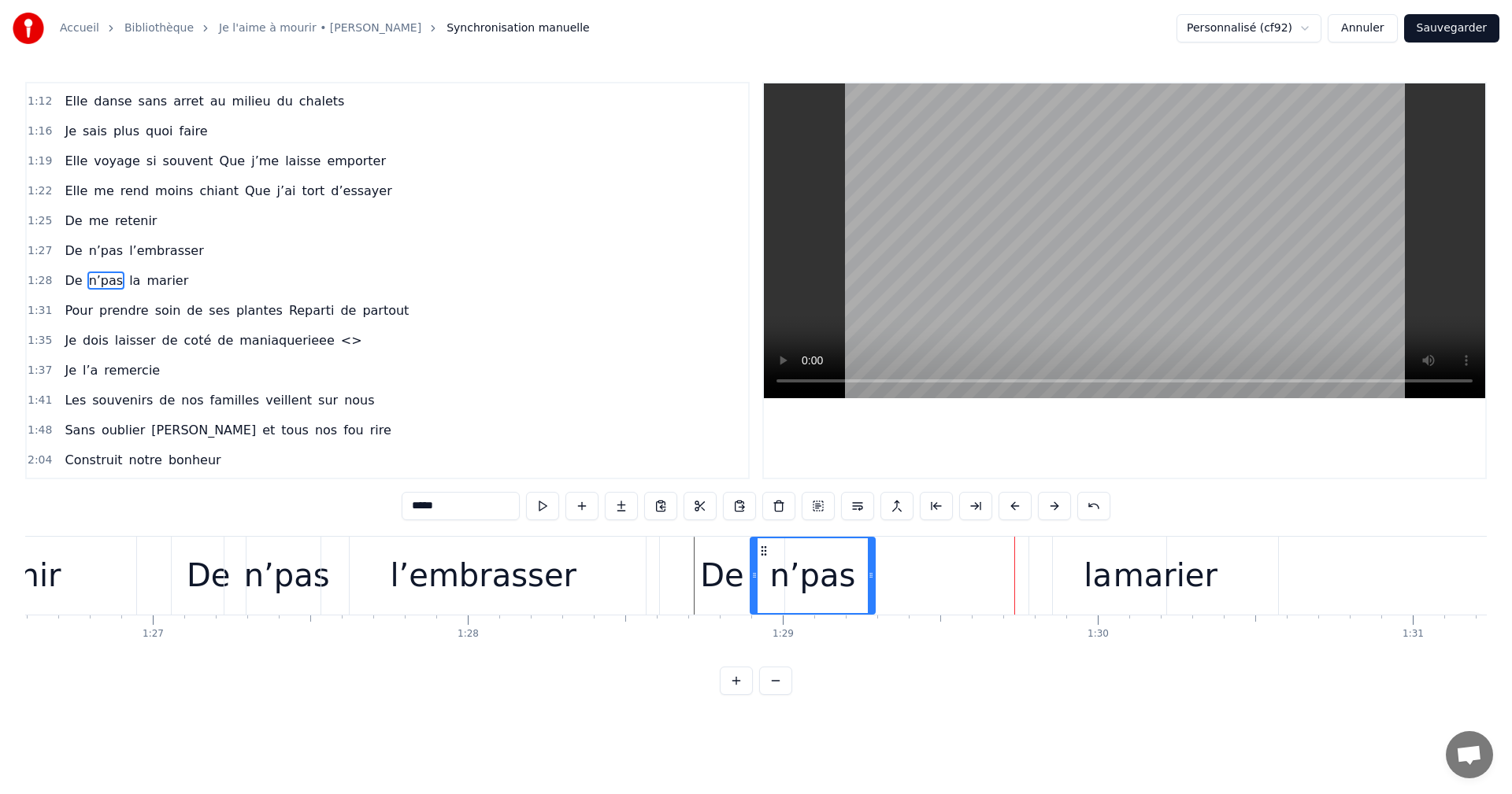
drag, startPoint x: 985, startPoint y: 549, endPoint x: 765, endPoint y: 563, distance: 220.4
click at [765, 563] on div "n’pas" at bounding box center [813, 576] width 123 height 75
click at [1120, 553] on div "marier" at bounding box center [1165, 575] width 104 height 47
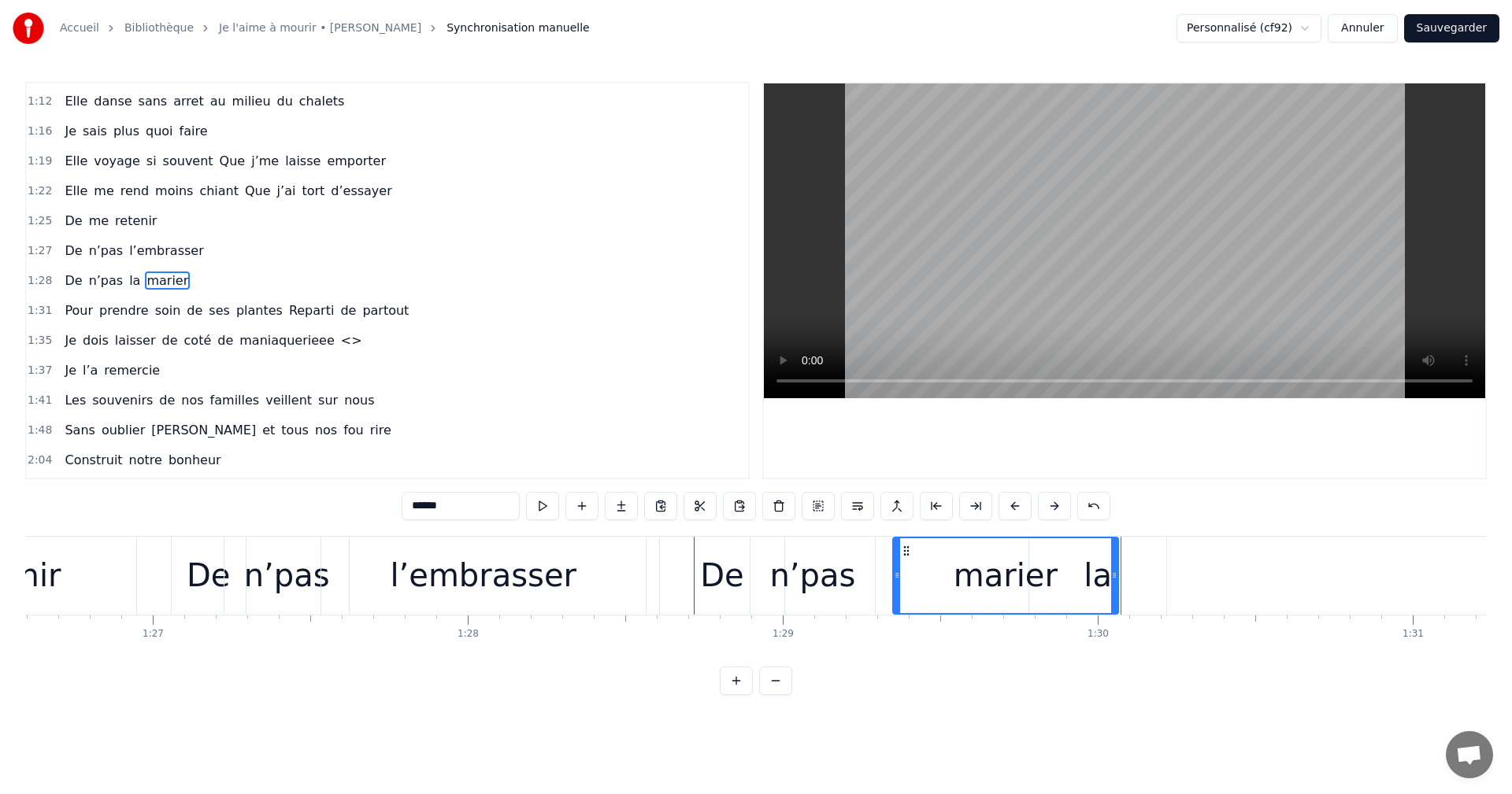
drag, startPoint x: 1064, startPoint y: 548, endPoint x: 904, endPoint y: 567, distance: 161.1
click at [904, 567] on div "marier" at bounding box center [1005, 576] width 224 height 75
click at [731, 605] on div "De" at bounding box center [722, 575] width 125 height 78
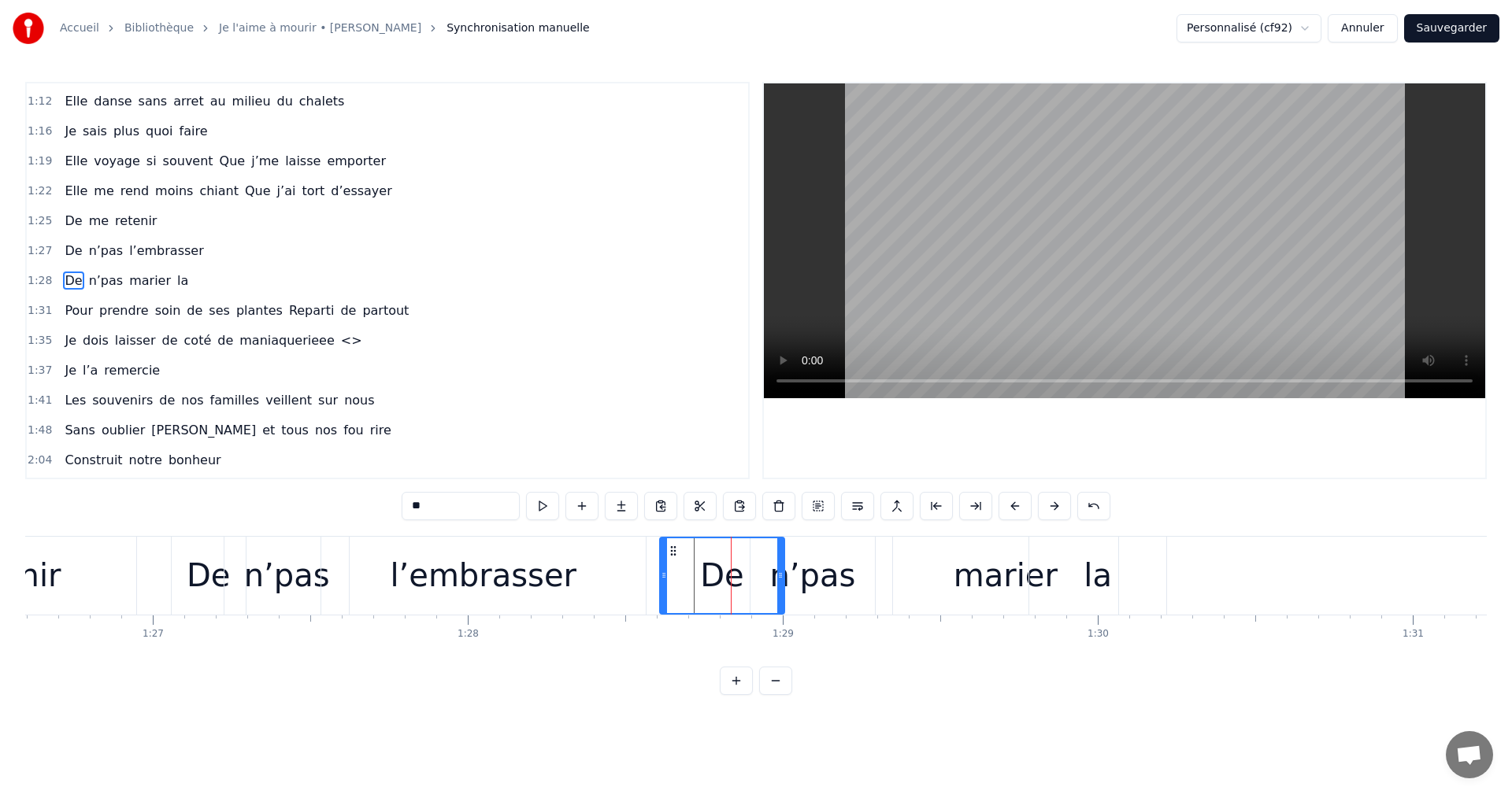
click at [705, 607] on div "De" at bounding box center [722, 576] width 123 height 75
click at [694, 608] on div "De" at bounding box center [722, 576] width 123 height 75
click at [732, 609] on div "De" at bounding box center [722, 576] width 123 height 75
click at [812, 605] on div "n’pas" at bounding box center [813, 575] width 125 height 78
type input "*****"
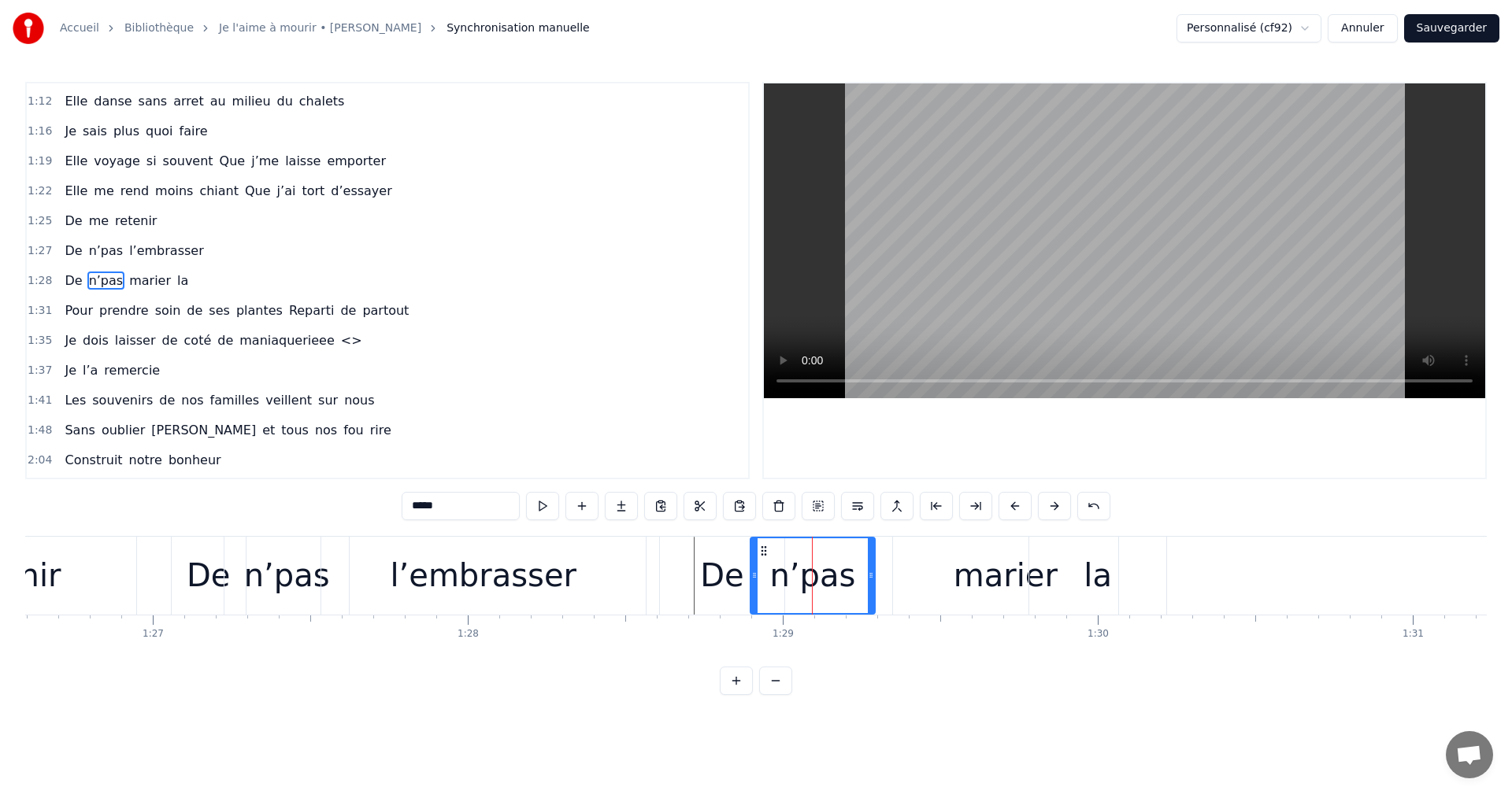
click at [889, 599] on div "De n’pas [PERSON_NAME] la" at bounding box center [890, 575] width 463 height 78
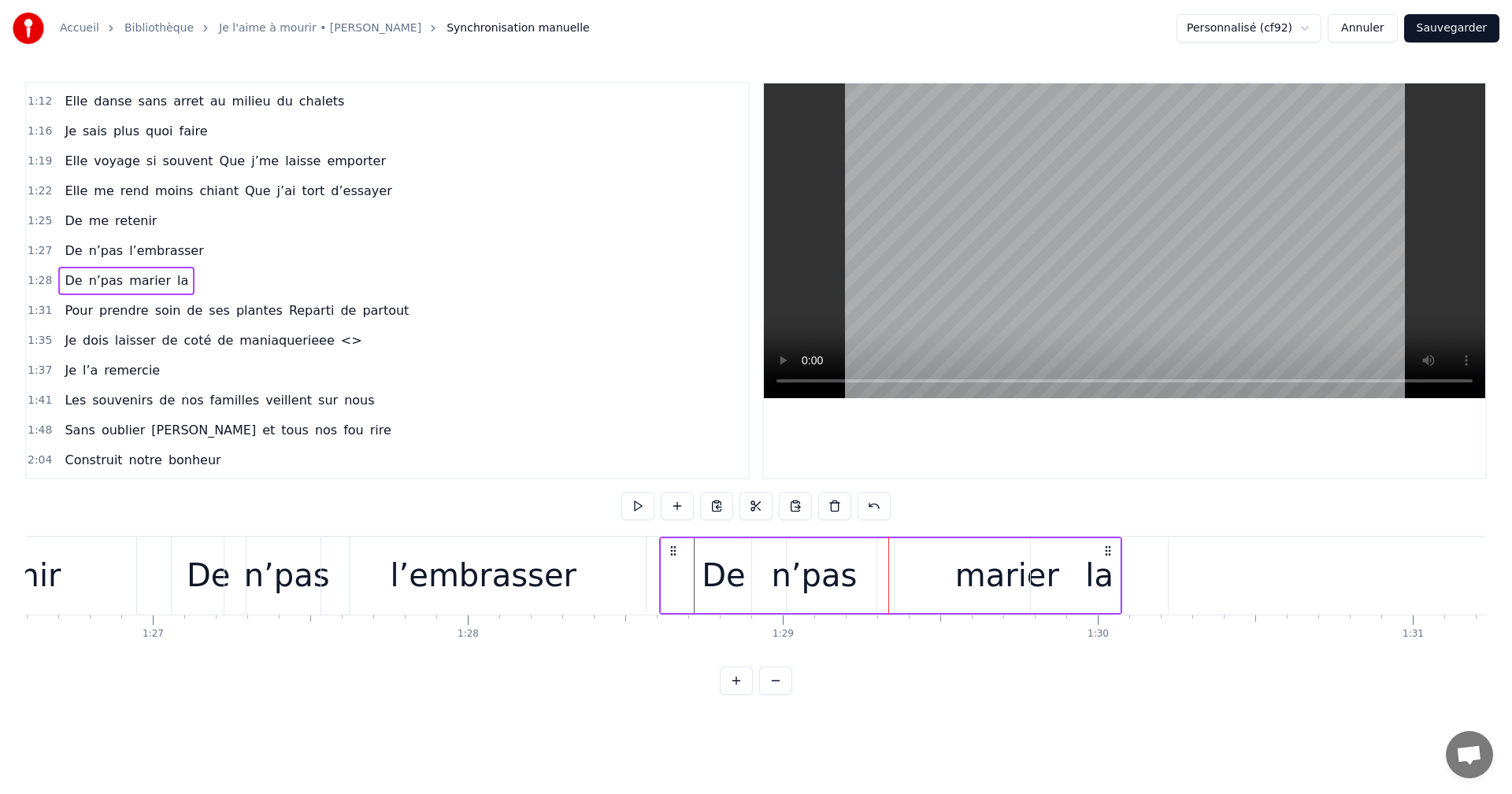
click at [998, 589] on div "marier" at bounding box center [1007, 575] width 104 height 47
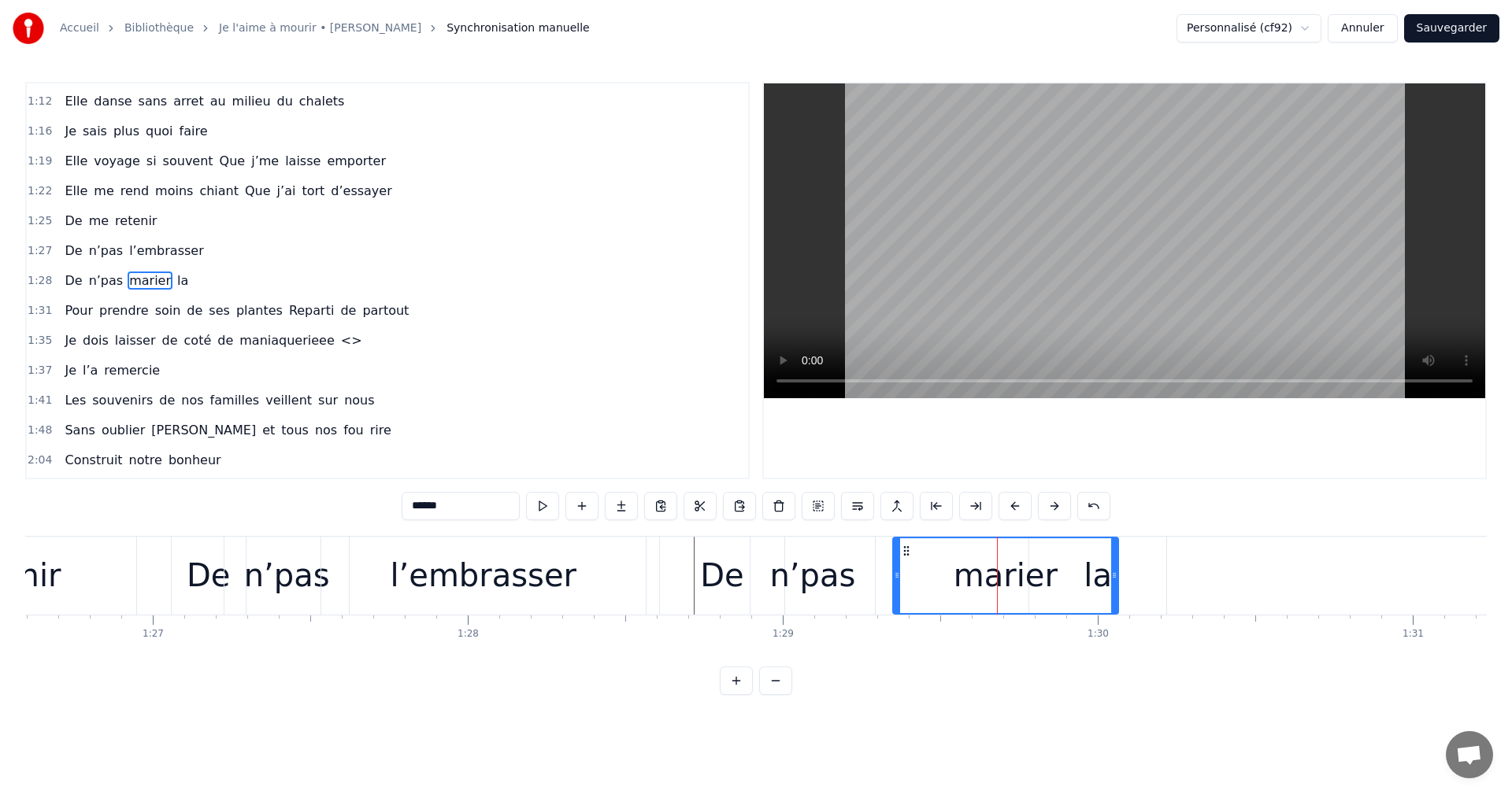
click at [1079, 582] on div "marier" at bounding box center [1005, 576] width 224 height 75
click at [1100, 578] on div "marier" at bounding box center [1005, 576] width 224 height 75
click at [905, 549] on icon at bounding box center [906, 551] width 12 height 12
click at [991, 577] on div "marier" at bounding box center [1005, 575] width 104 height 47
click at [1122, 582] on div "la" at bounding box center [1098, 575] width 137 height 78
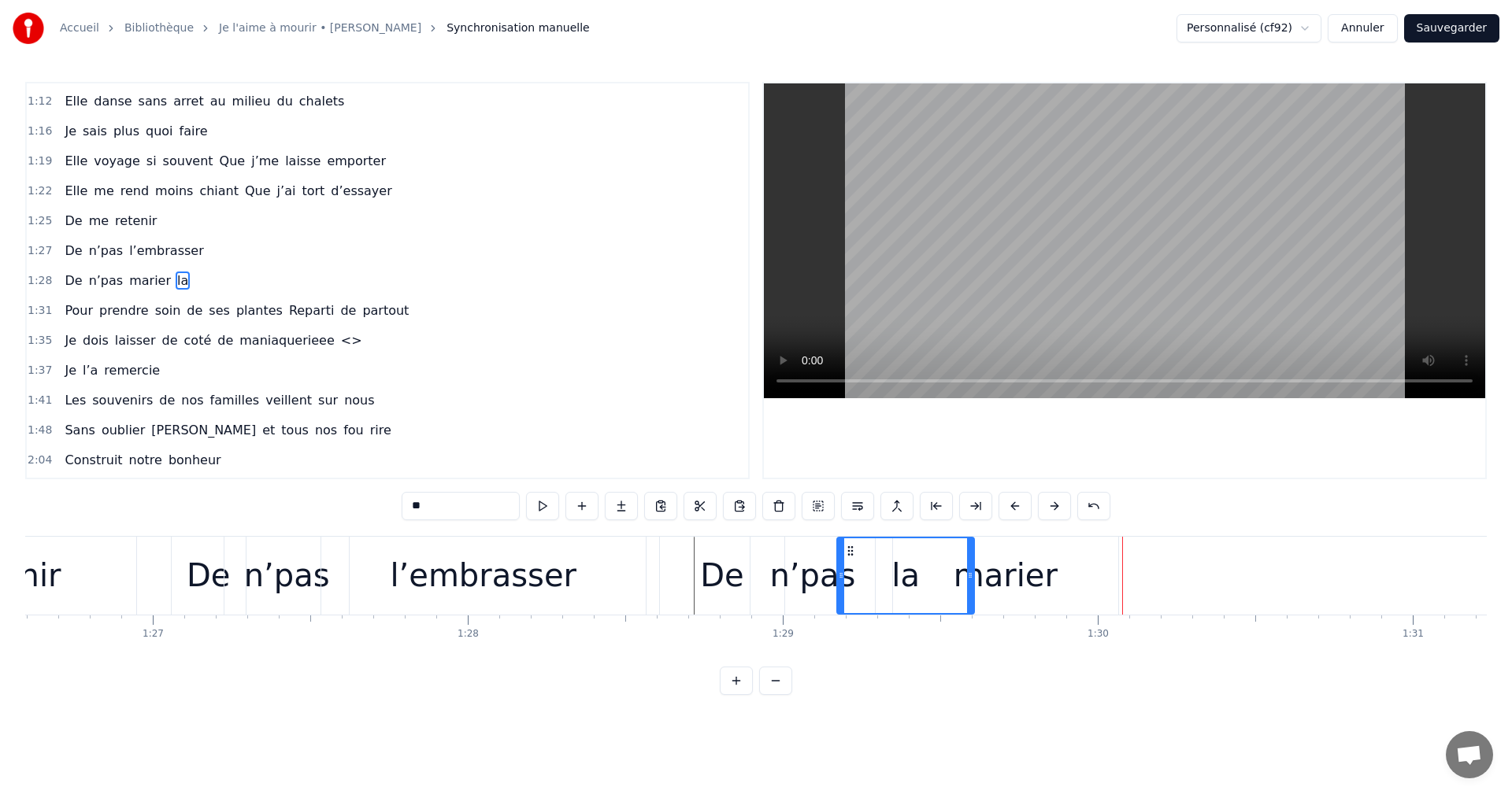
drag, startPoint x: 1038, startPoint y: 546, endPoint x: 846, endPoint y: 565, distance: 192.9
click at [846, 565] on div "la" at bounding box center [905, 576] width 135 height 75
click at [947, 590] on div "la" at bounding box center [905, 576] width 135 height 75
click at [1045, 593] on div "marier" at bounding box center [1005, 575] width 104 height 47
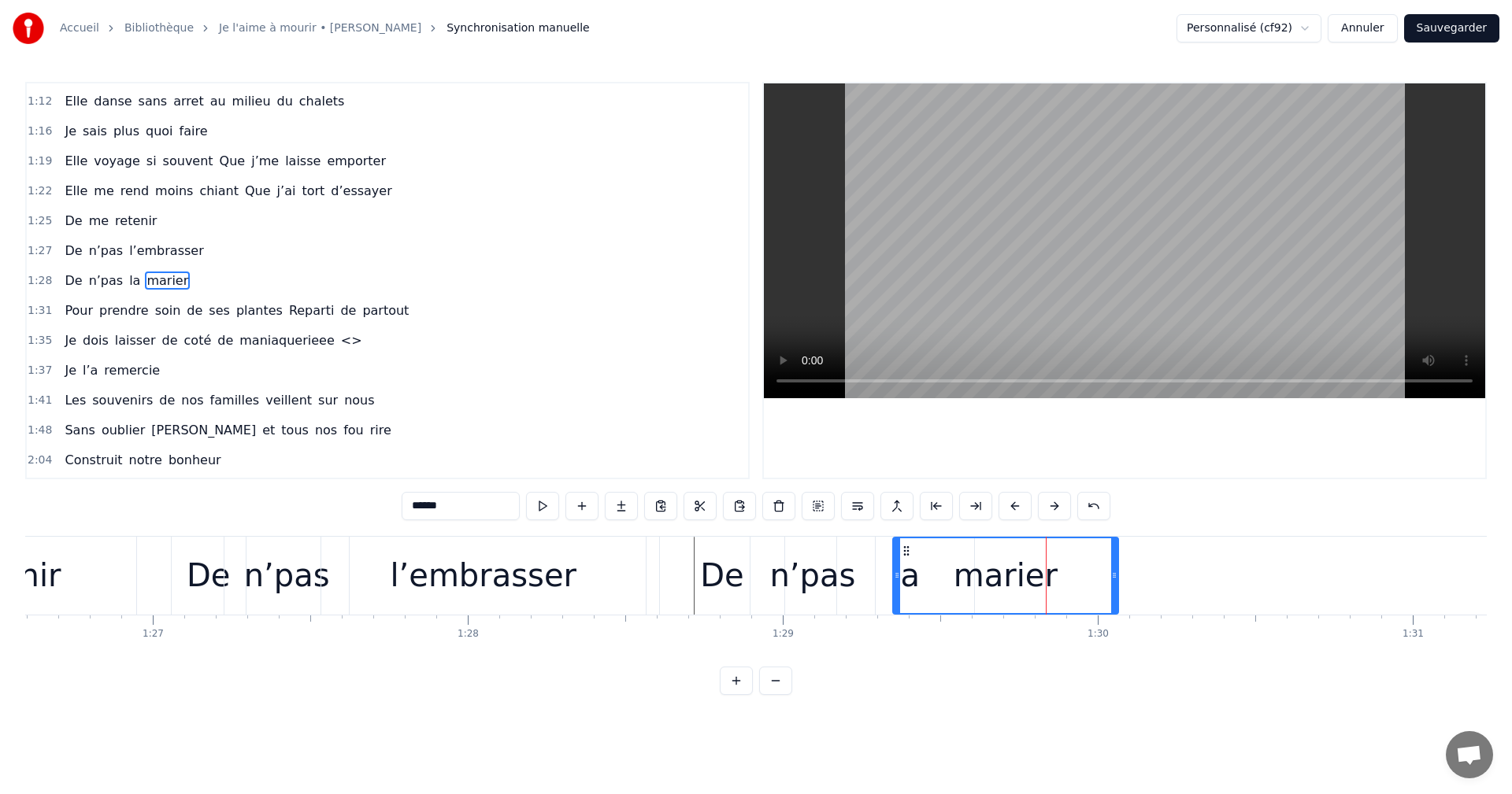
click at [1066, 592] on div "marier" at bounding box center [1005, 576] width 224 height 75
drag, startPoint x: 898, startPoint y: 579, endPoint x: 947, endPoint y: 581, distance: 49.0
click at [947, 581] on div at bounding box center [943, 576] width 6 height 75
click at [984, 586] on div "marier" at bounding box center [1030, 576] width 175 height 75
click at [1020, 587] on div "marier" at bounding box center [1030, 575] width 104 height 47
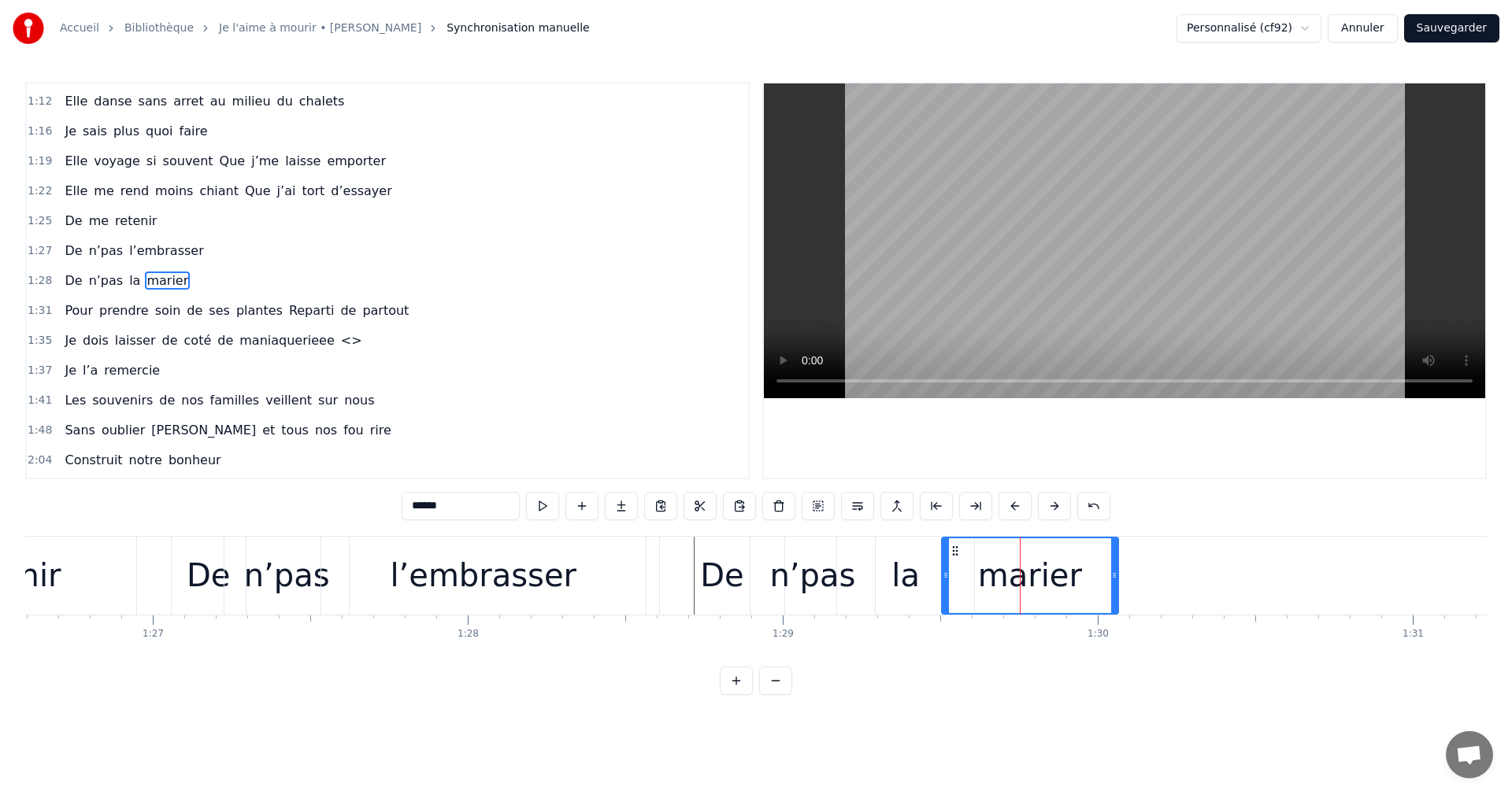
click at [898, 579] on div "la" at bounding box center [905, 575] width 29 height 47
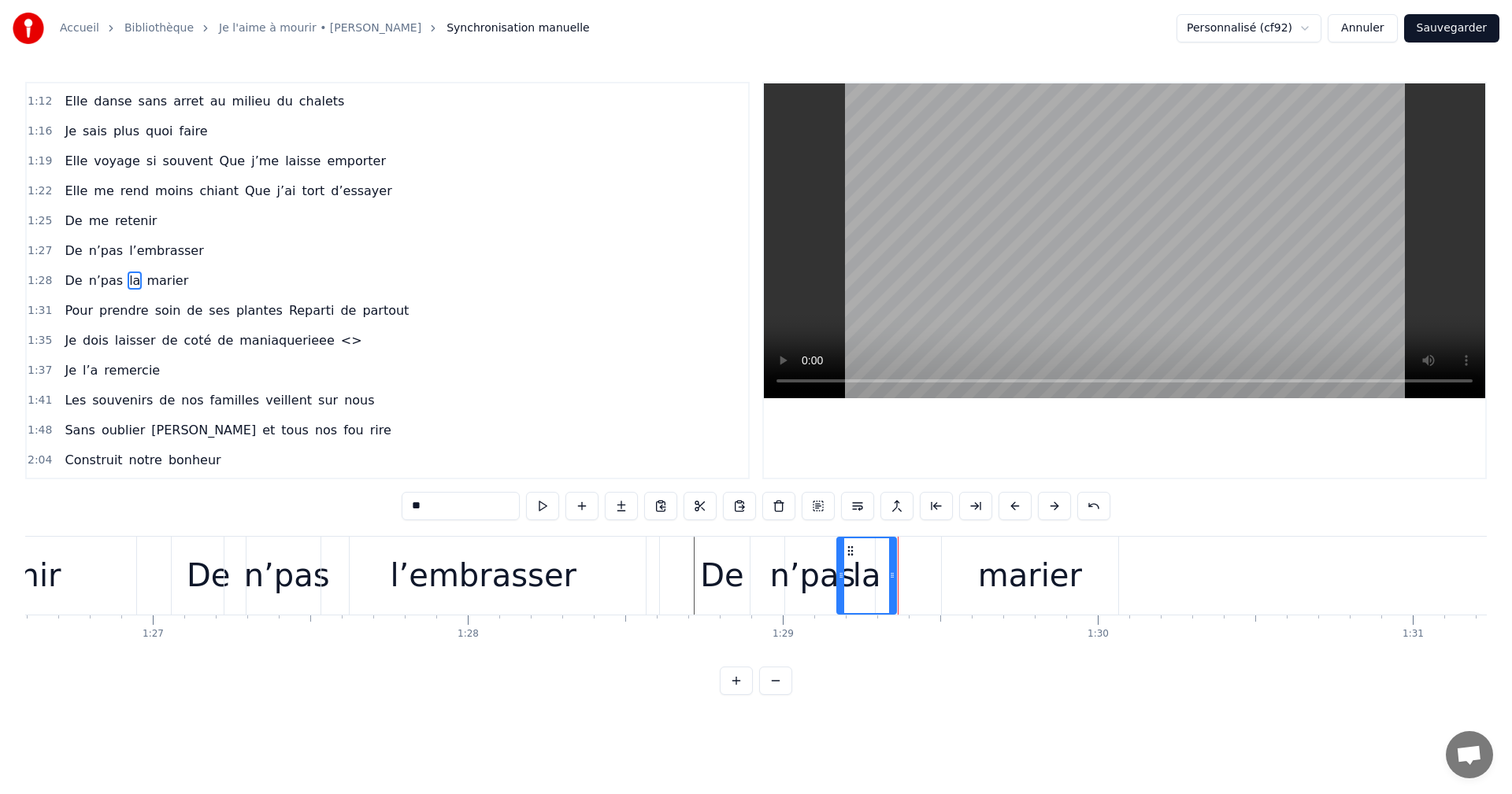
drag, startPoint x: 967, startPoint y: 573, endPoint x: 889, endPoint y: 583, distance: 78.6
click at [889, 583] on div at bounding box center [892, 576] width 6 height 75
drag, startPoint x: 852, startPoint y: 553, endPoint x: 867, endPoint y: 555, distance: 15.1
click at [867, 555] on icon at bounding box center [862, 551] width 12 height 12
click at [1005, 581] on div "marier" at bounding box center [1030, 575] width 104 height 47
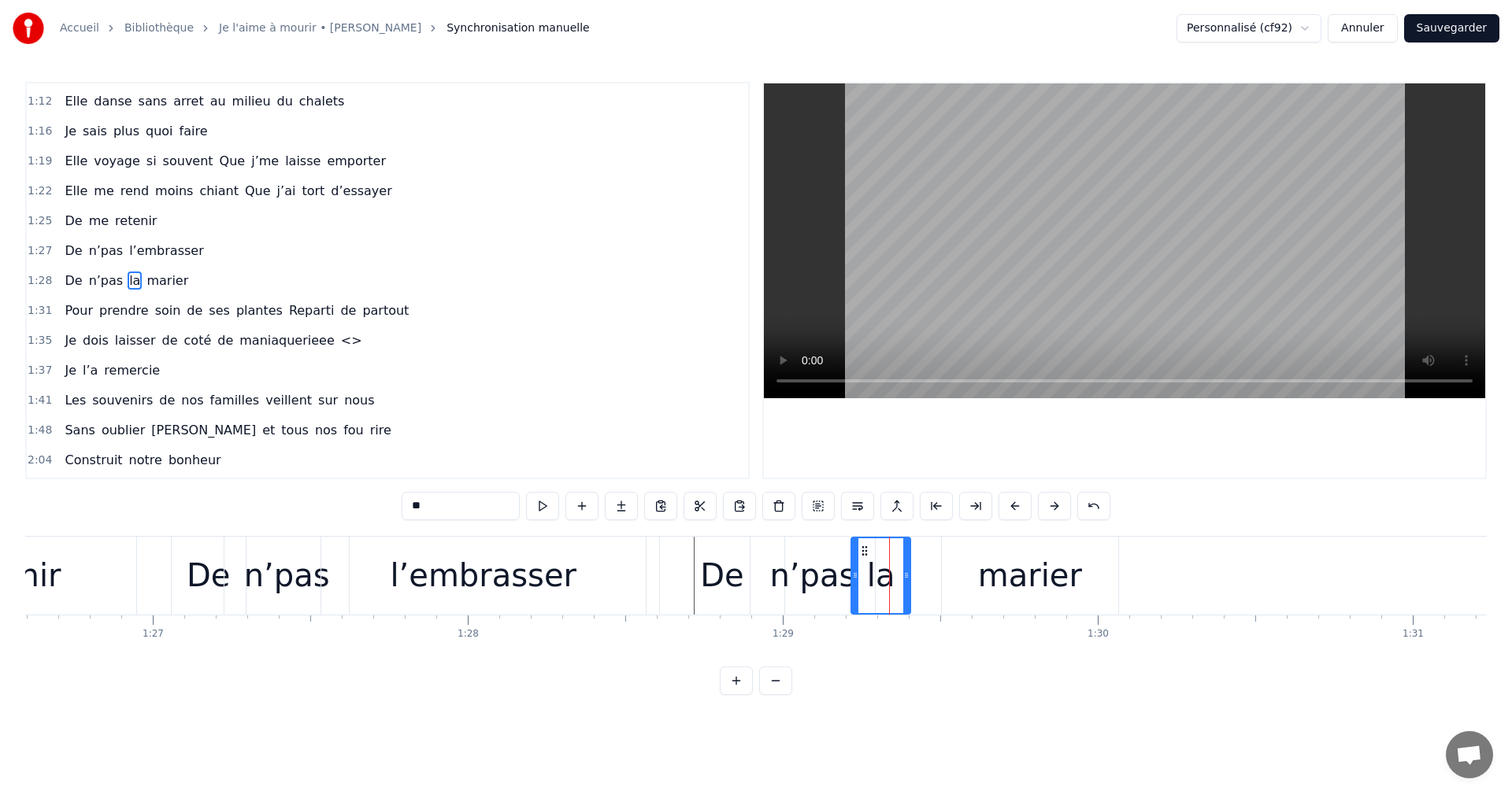
type input "******"
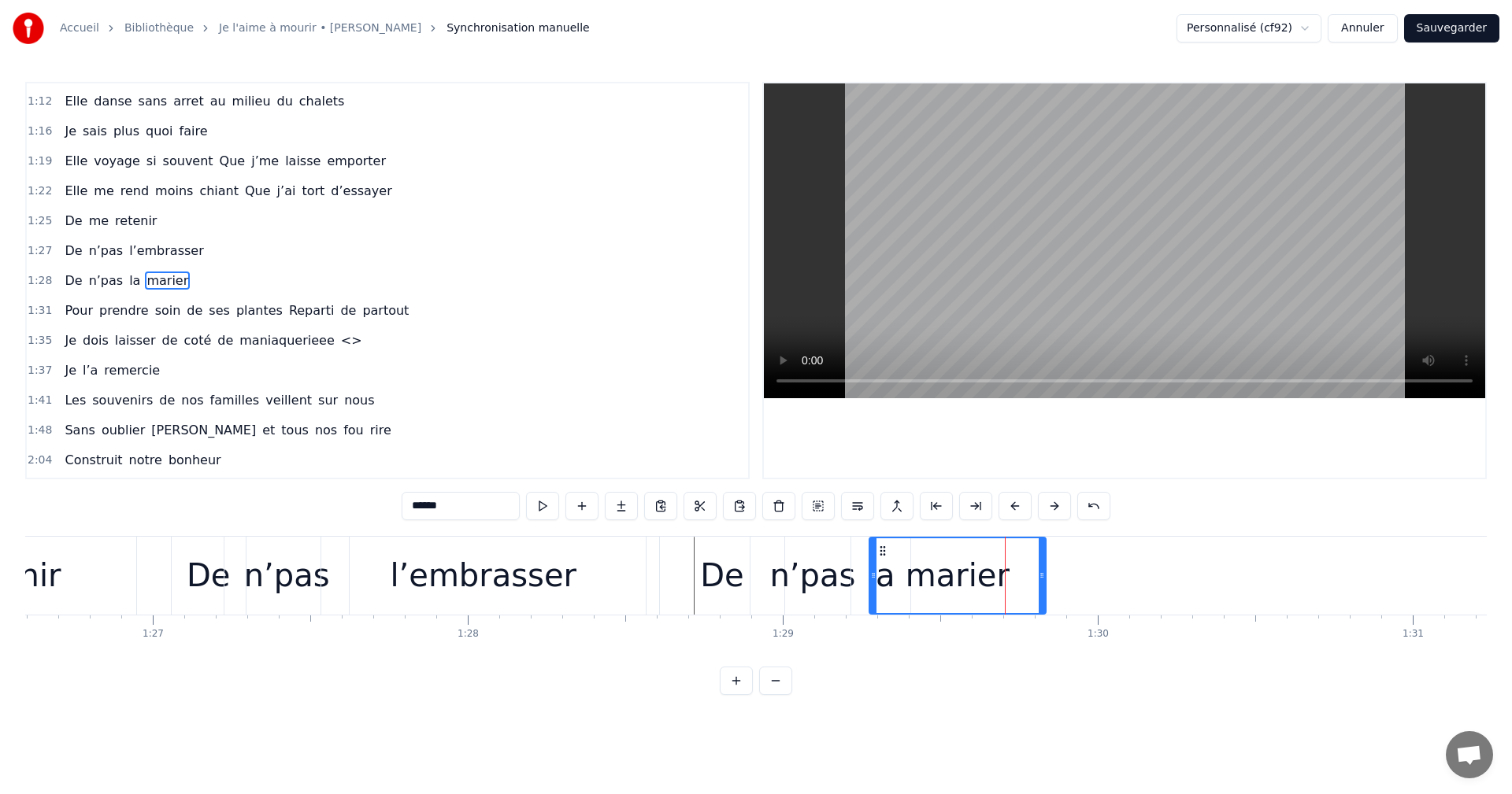
drag, startPoint x: 953, startPoint y: 546, endPoint x: 881, endPoint y: 552, distance: 72.2
click at [881, 552] on icon at bounding box center [882, 551] width 12 height 12
click at [998, 592] on div "marier" at bounding box center [957, 575] width 104 height 47
drag, startPoint x: 1043, startPoint y: 573, endPoint x: 1095, endPoint y: 578, distance: 52.2
click at [1095, 578] on icon at bounding box center [1093, 575] width 6 height 12
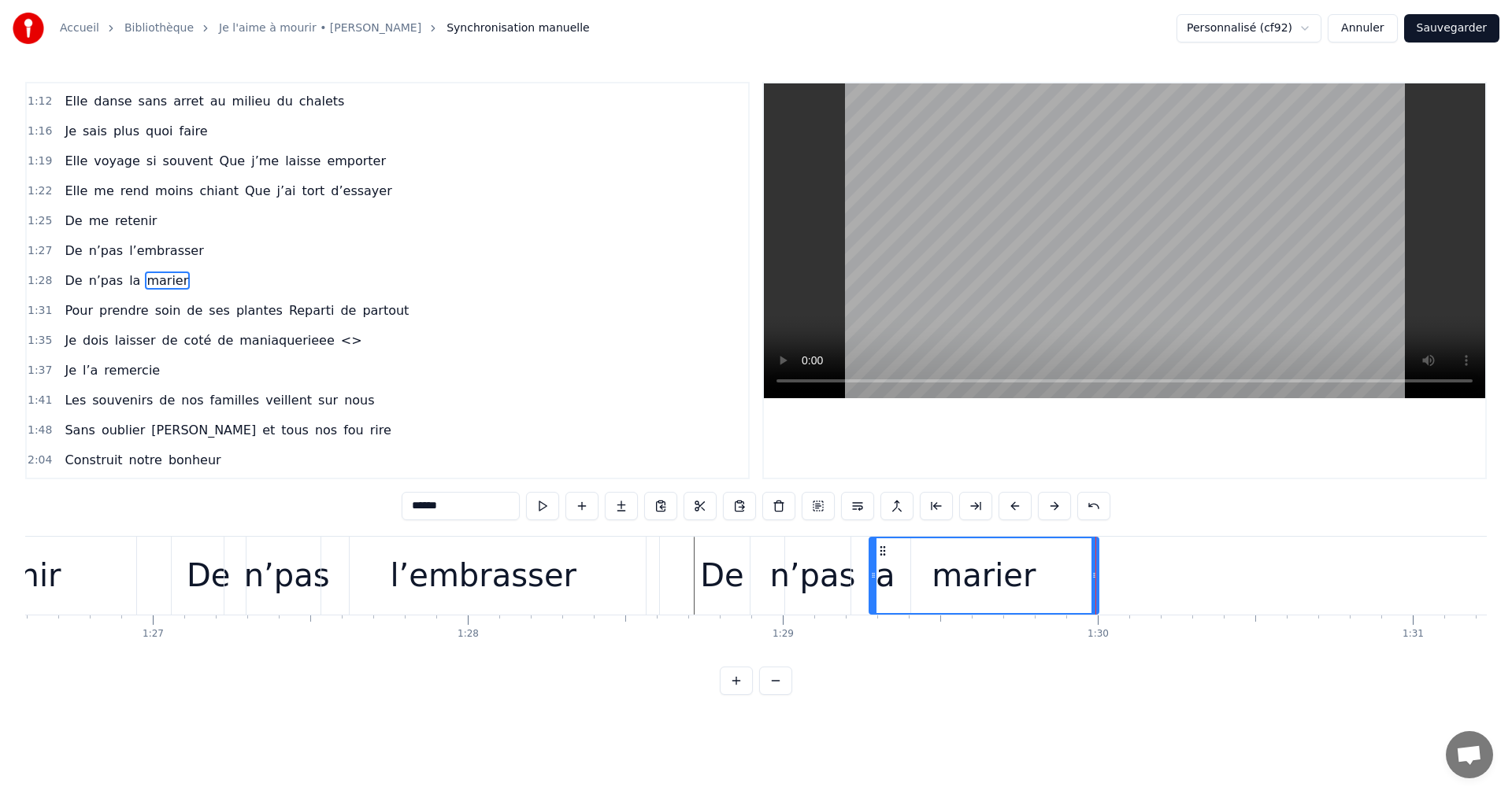
click at [1055, 590] on div "marier" at bounding box center [984, 576] width 228 height 75
drag, startPoint x: 1097, startPoint y: 573, endPoint x: 1019, endPoint y: 577, distance: 78.1
click at [1019, 577] on icon at bounding box center [1016, 575] width 6 height 12
drag, startPoint x: 883, startPoint y: 548, endPoint x: 931, endPoint y: 562, distance: 50.0
click at [931, 562] on div "marier" at bounding box center [993, 576] width 150 height 75
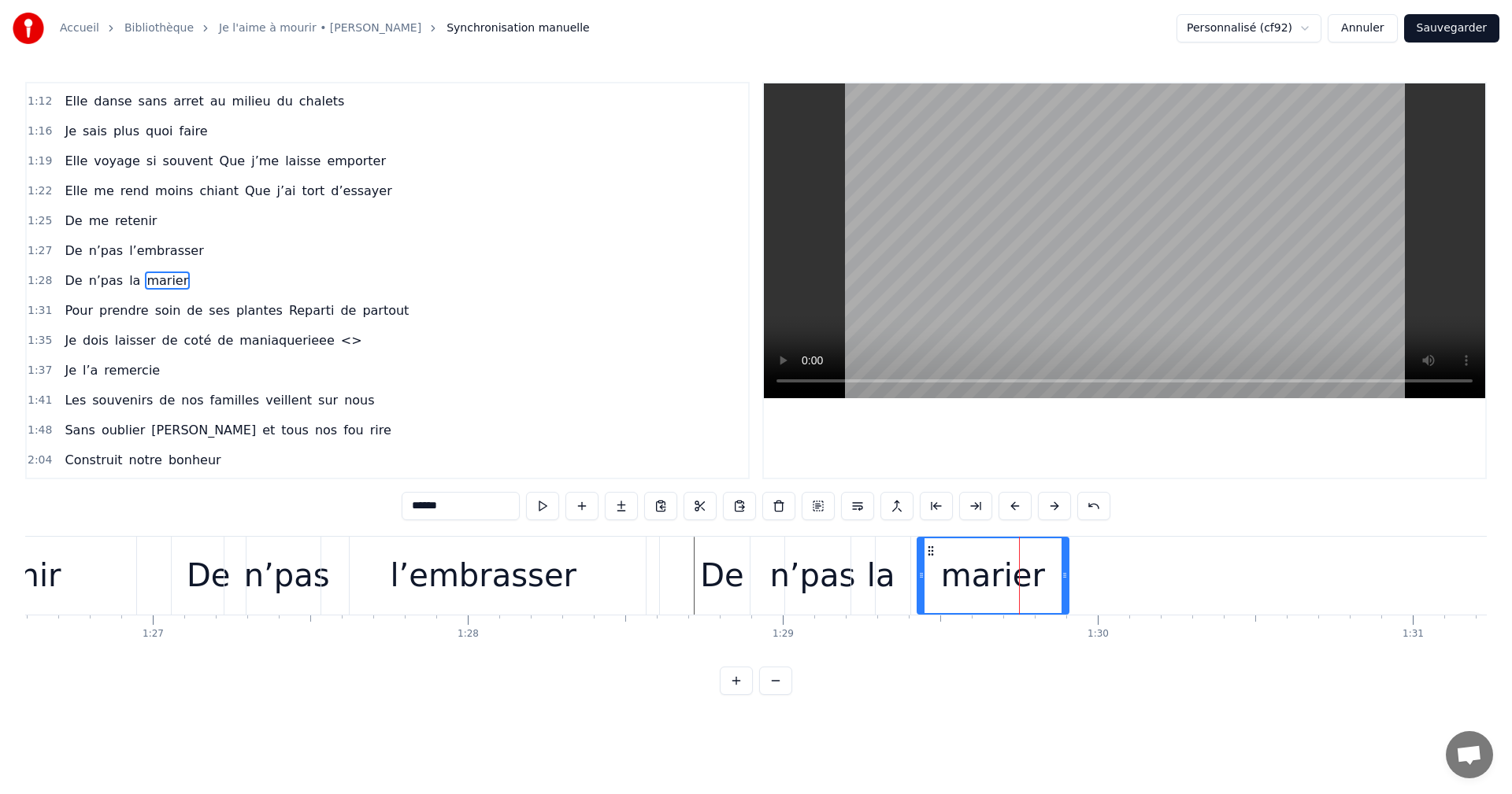
click at [1052, 602] on div "marier" at bounding box center [993, 576] width 150 height 75
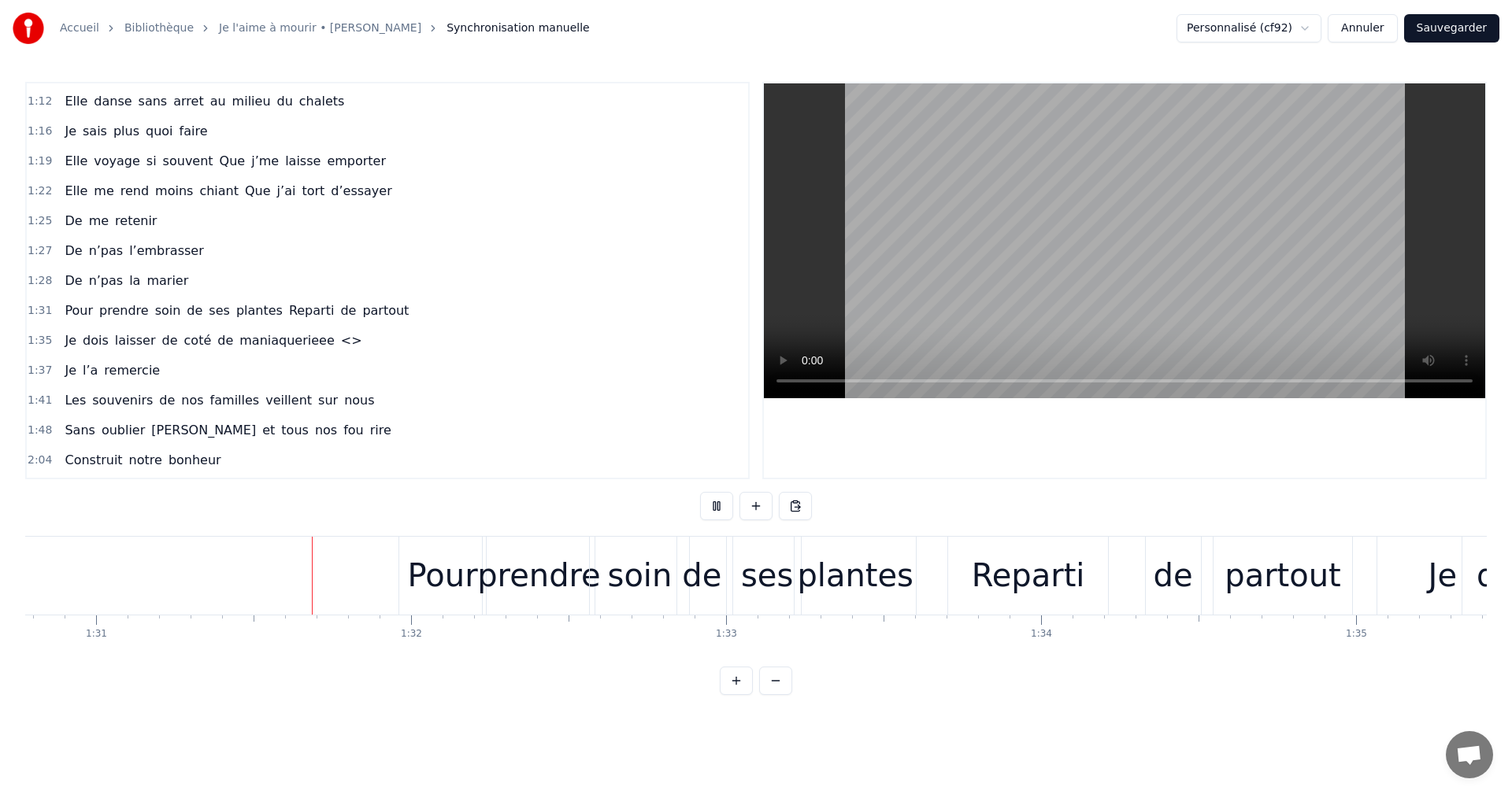
scroll to position [0, 28598]
click at [971, 583] on div "Reparti" at bounding box center [1027, 575] width 160 height 78
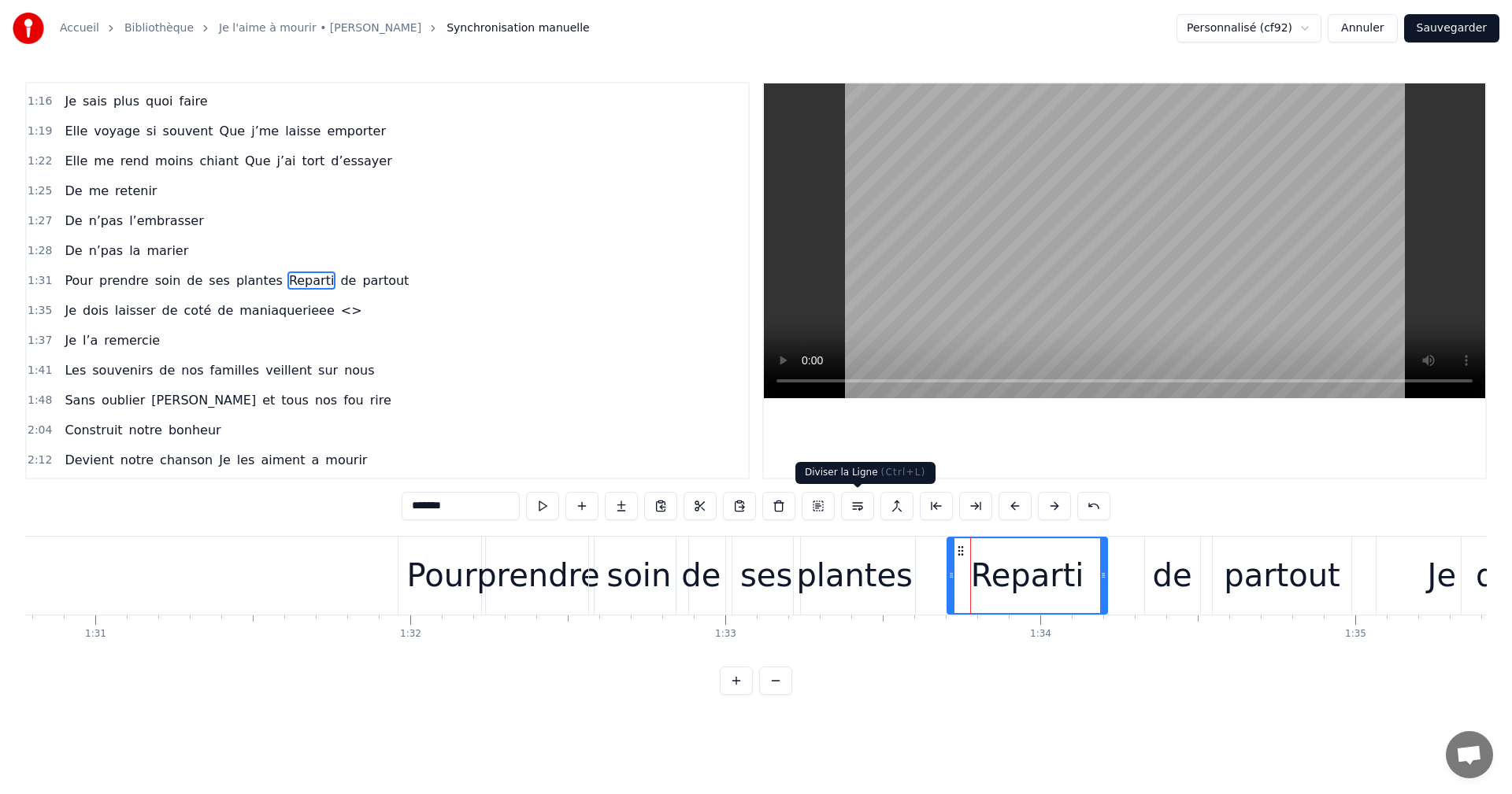
click at [851, 504] on button at bounding box center [858, 506] width 33 height 29
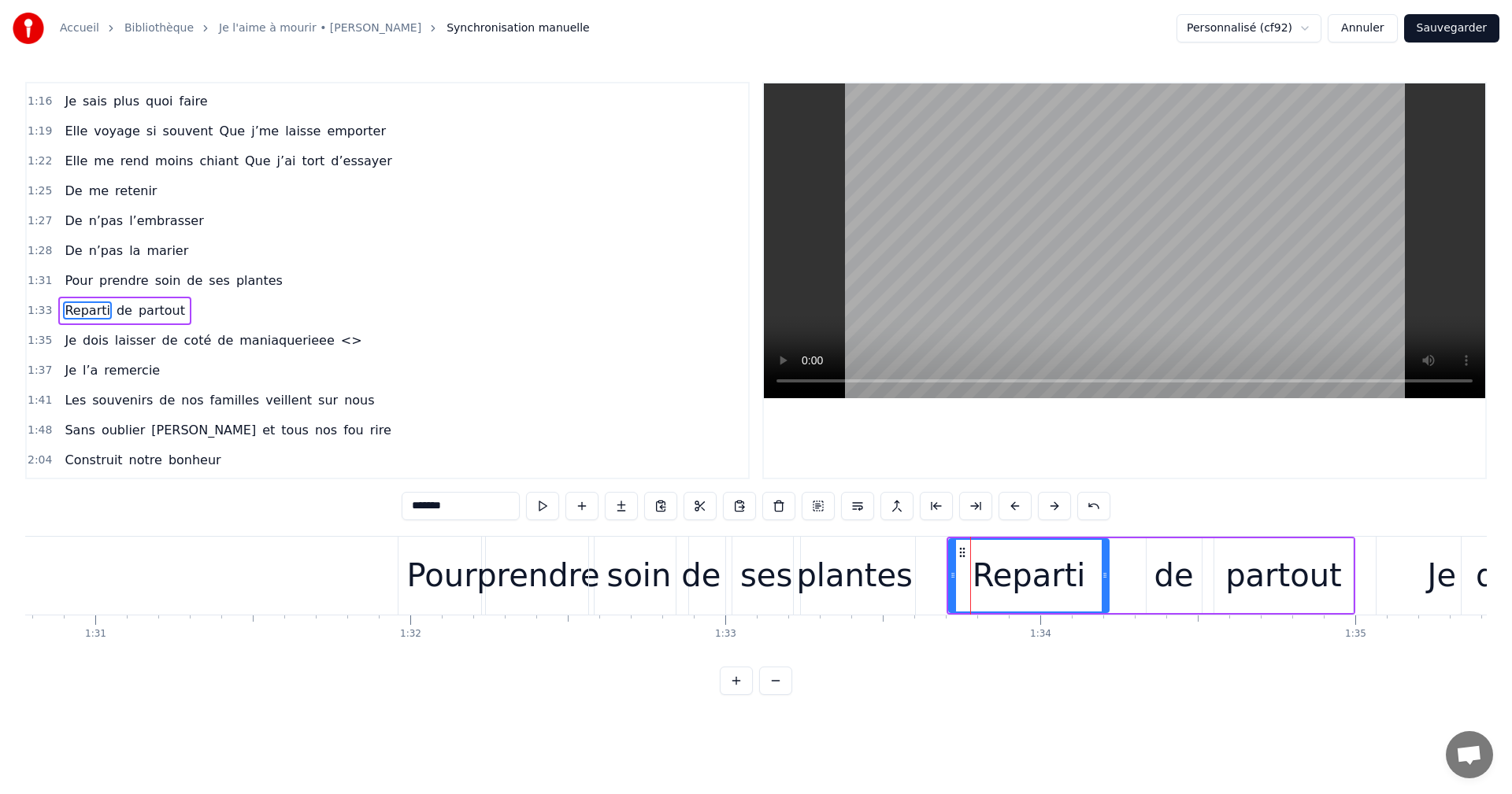
scroll to position [625, 0]
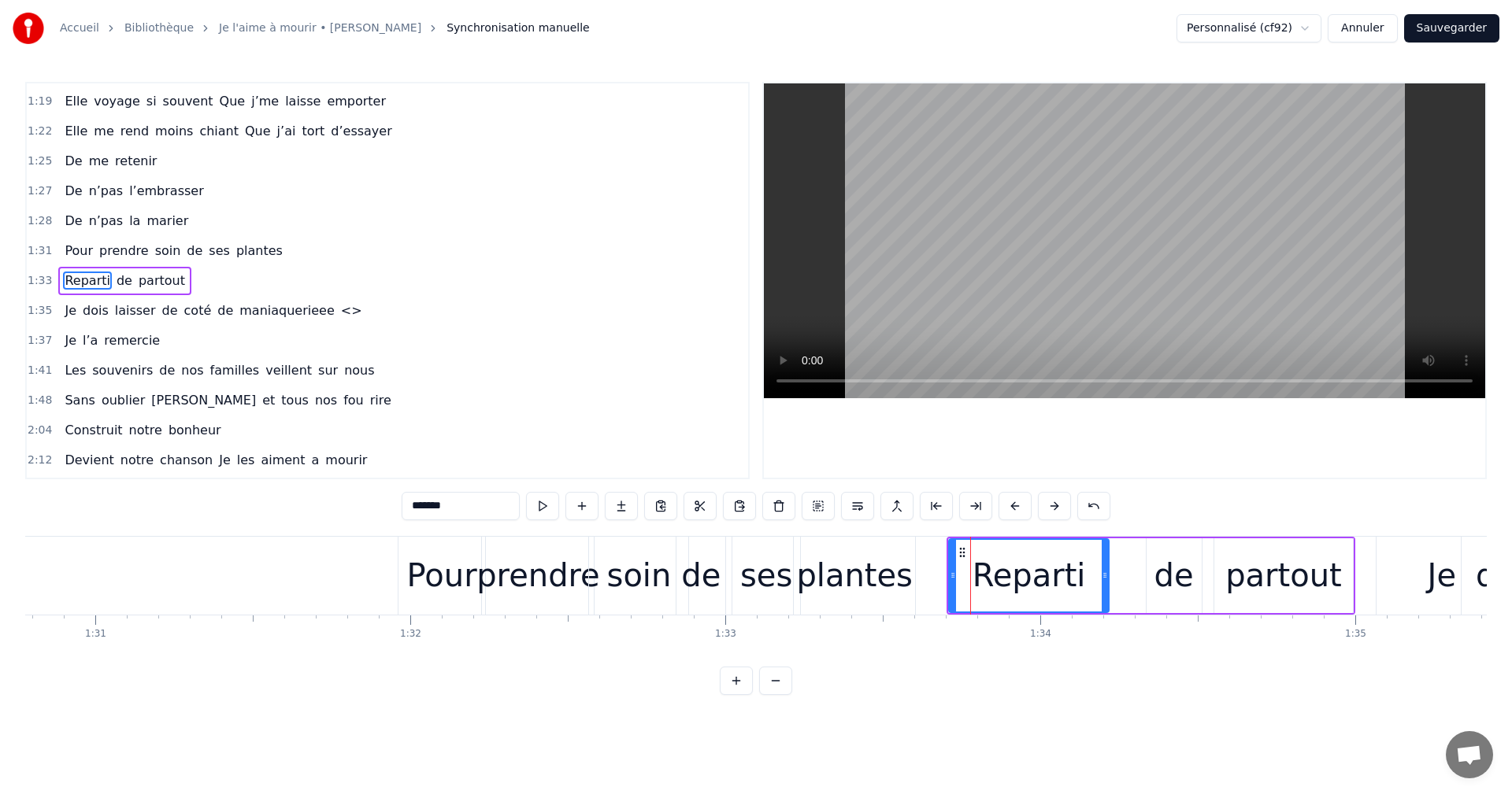
click at [851, 504] on button at bounding box center [858, 506] width 33 height 29
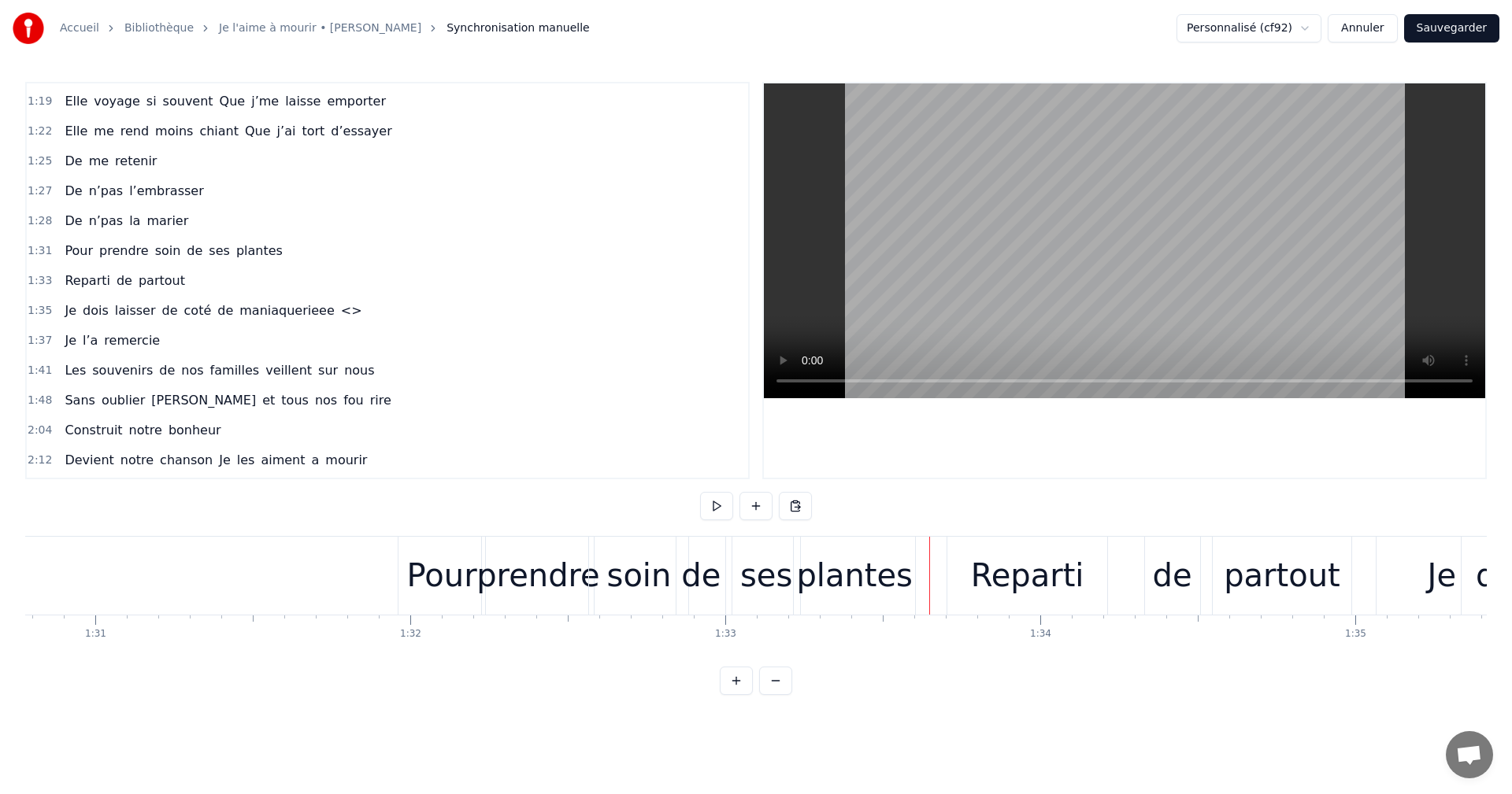
click at [907, 577] on div "plantes" at bounding box center [855, 575] width 122 height 78
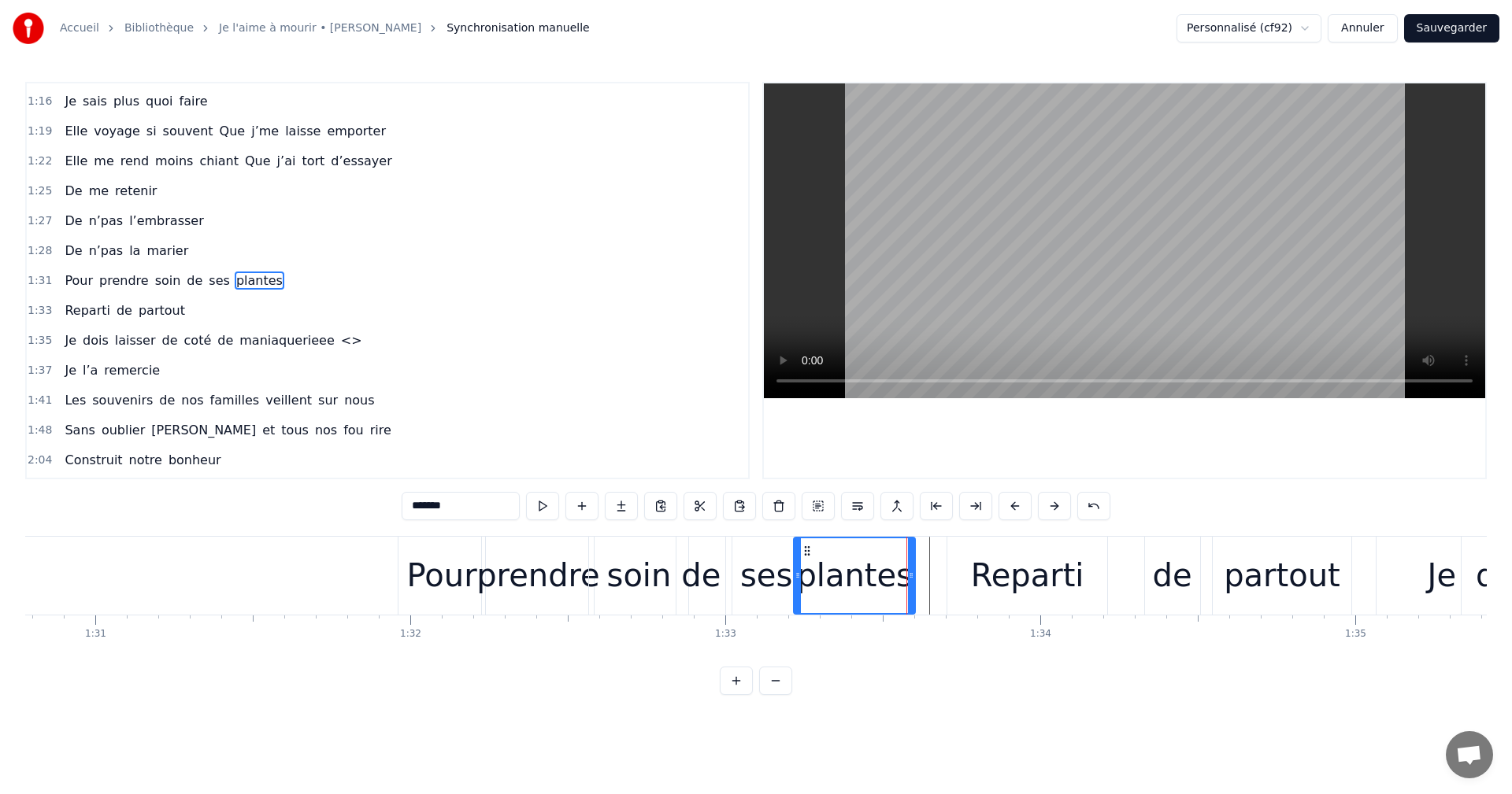
click at [902, 586] on div "plantes" at bounding box center [855, 575] width 117 height 47
click at [765, 567] on div "ses" at bounding box center [766, 575] width 52 height 47
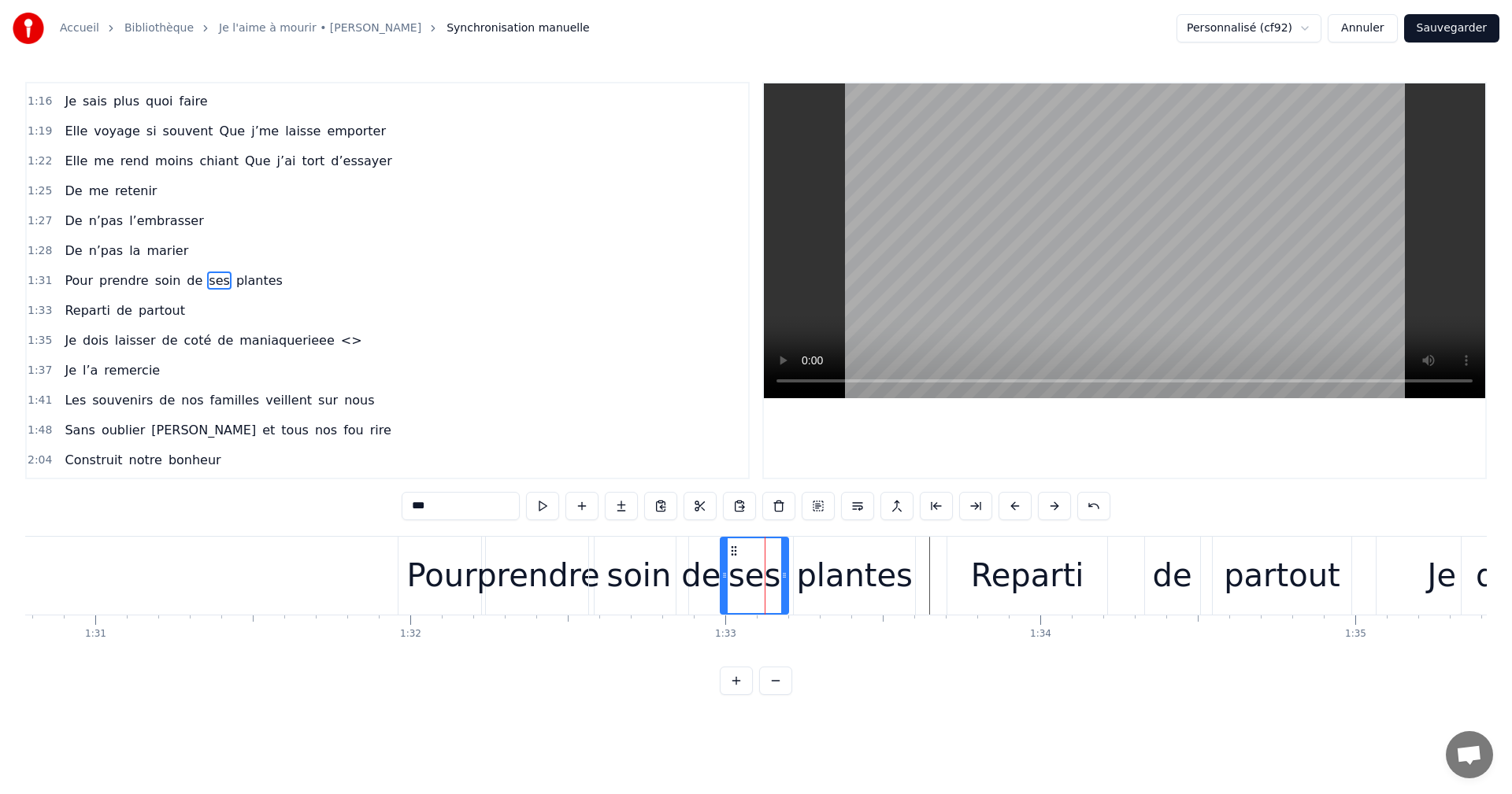
drag, startPoint x: 745, startPoint y: 550, endPoint x: 732, endPoint y: 554, distance: 13.6
click at [732, 554] on icon at bounding box center [734, 551] width 12 height 12
click at [826, 578] on div "plantes" at bounding box center [855, 575] width 117 height 47
drag, startPoint x: 804, startPoint y: 546, endPoint x: 787, endPoint y: 548, distance: 17.1
click at [787, 548] on icon at bounding box center [790, 551] width 12 height 12
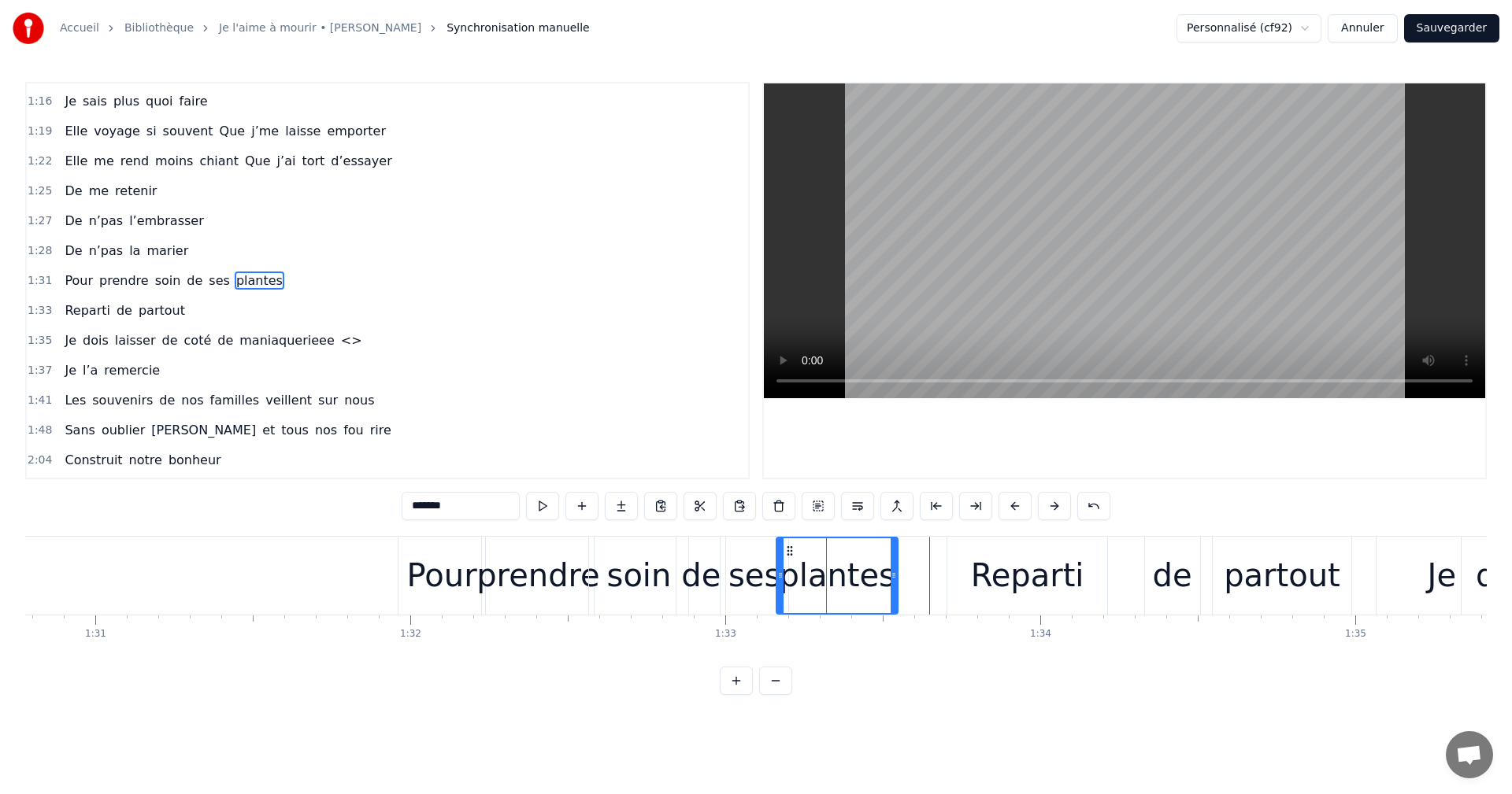
click at [982, 563] on div "Reparti" at bounding box center [1028, 575] width 113 height 47
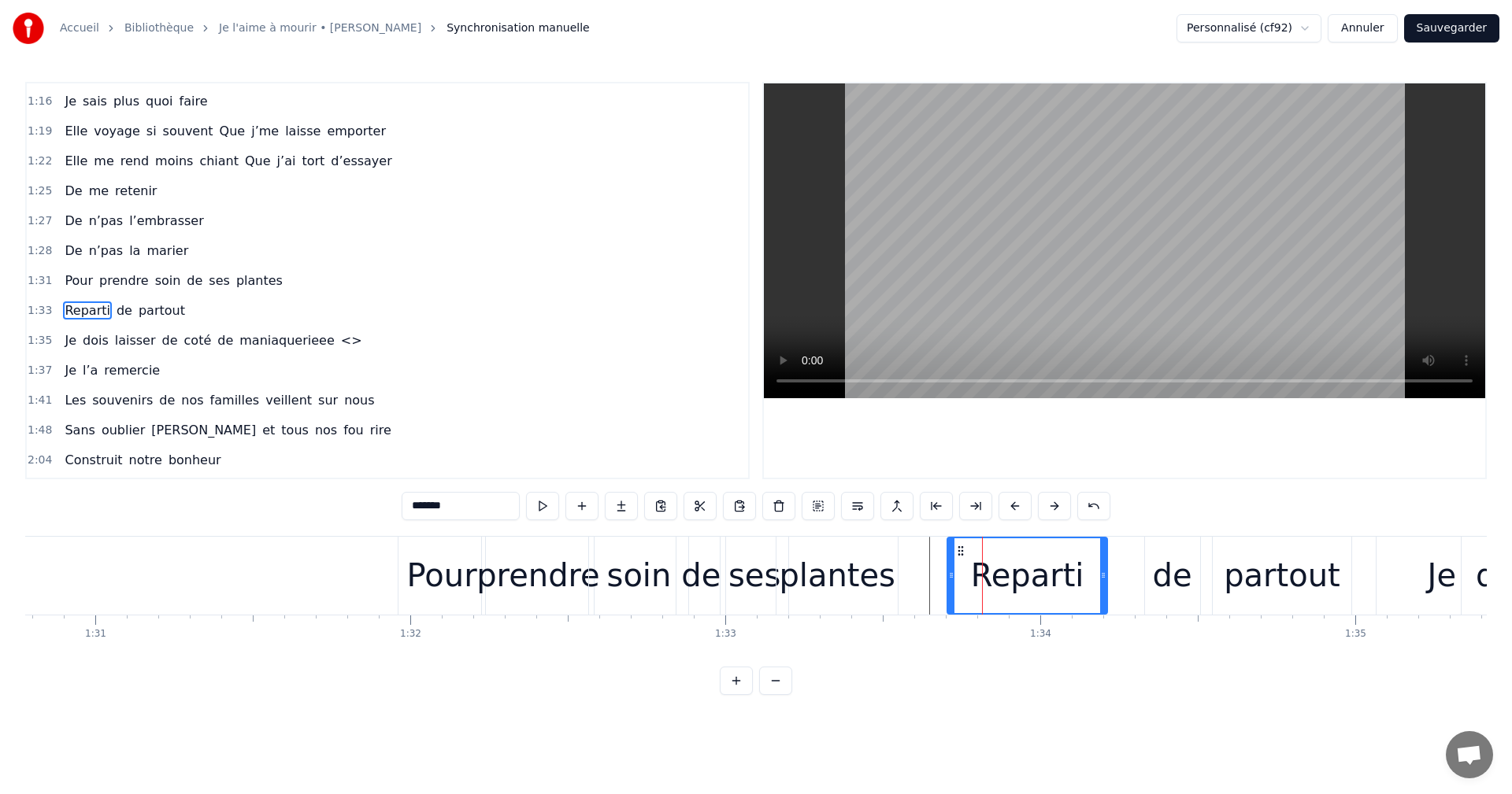
scroll to position [625, 0]
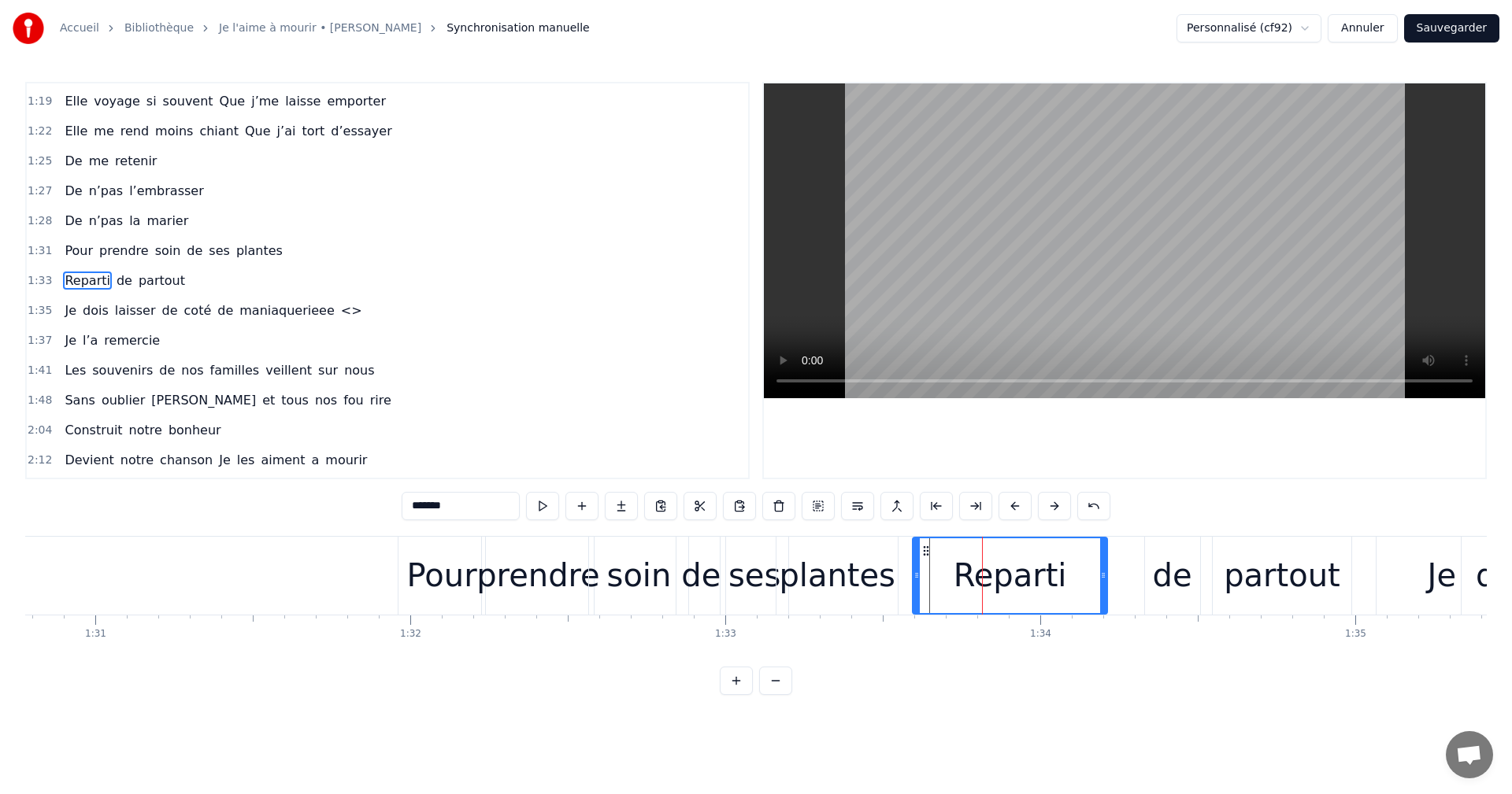
drag, startPoint x: 953, startPoint y: 573, endPoint x: 918, endPoint y: 579, distance: 35.5
click at [918, 579] on icon at bounding box center [916, 575] width 6 height 12
click at [943, 592] on div "Reparti" at bounding box center [1010, 576] width 193 height 75
click at [1336, 590] on div "partout" at bounding box center [1282, 575] width 138 height 78
type input "*******"
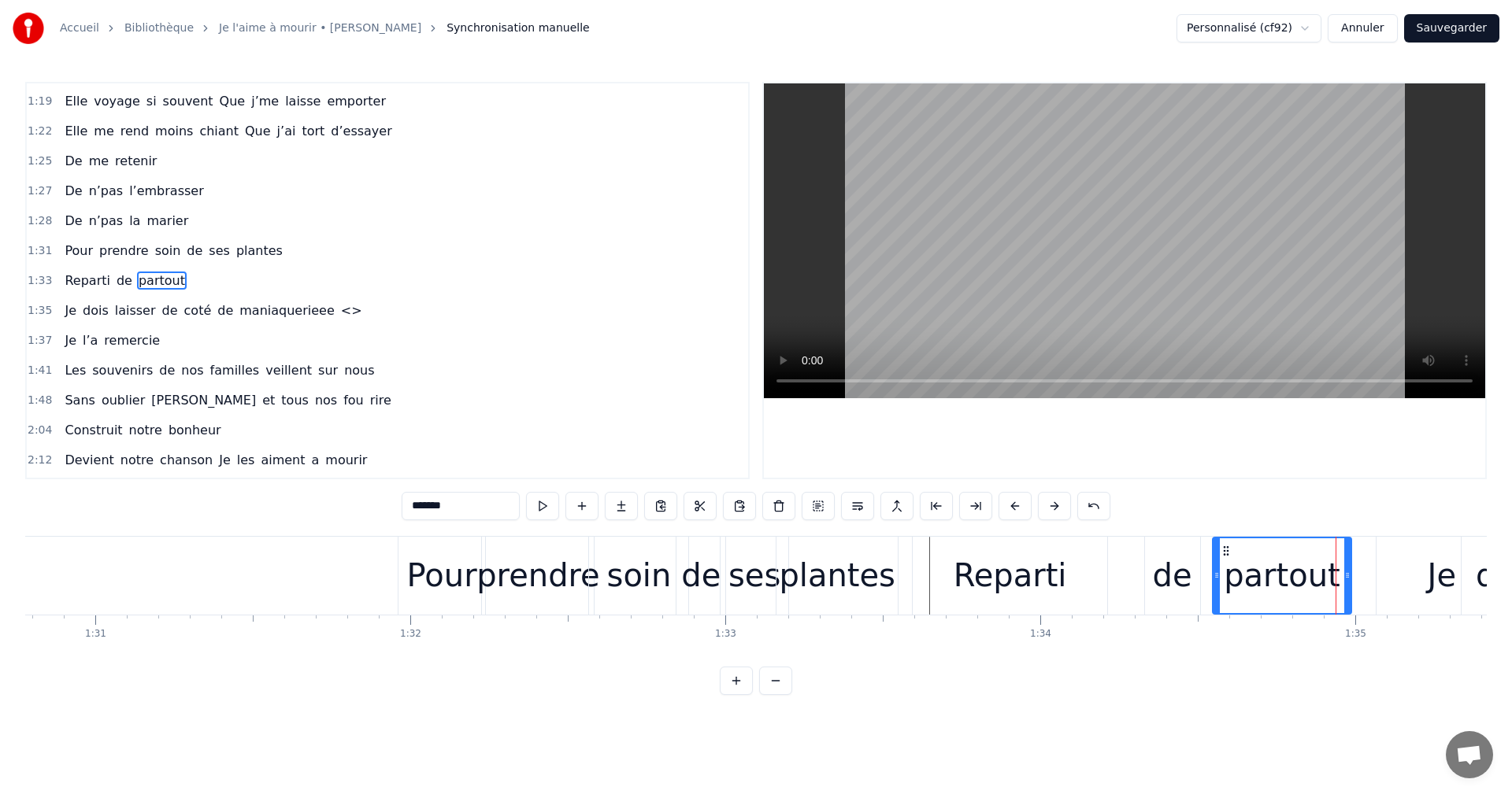
click at [1336, 590] on div at bounding box center [1336, 575] width 1 height 78
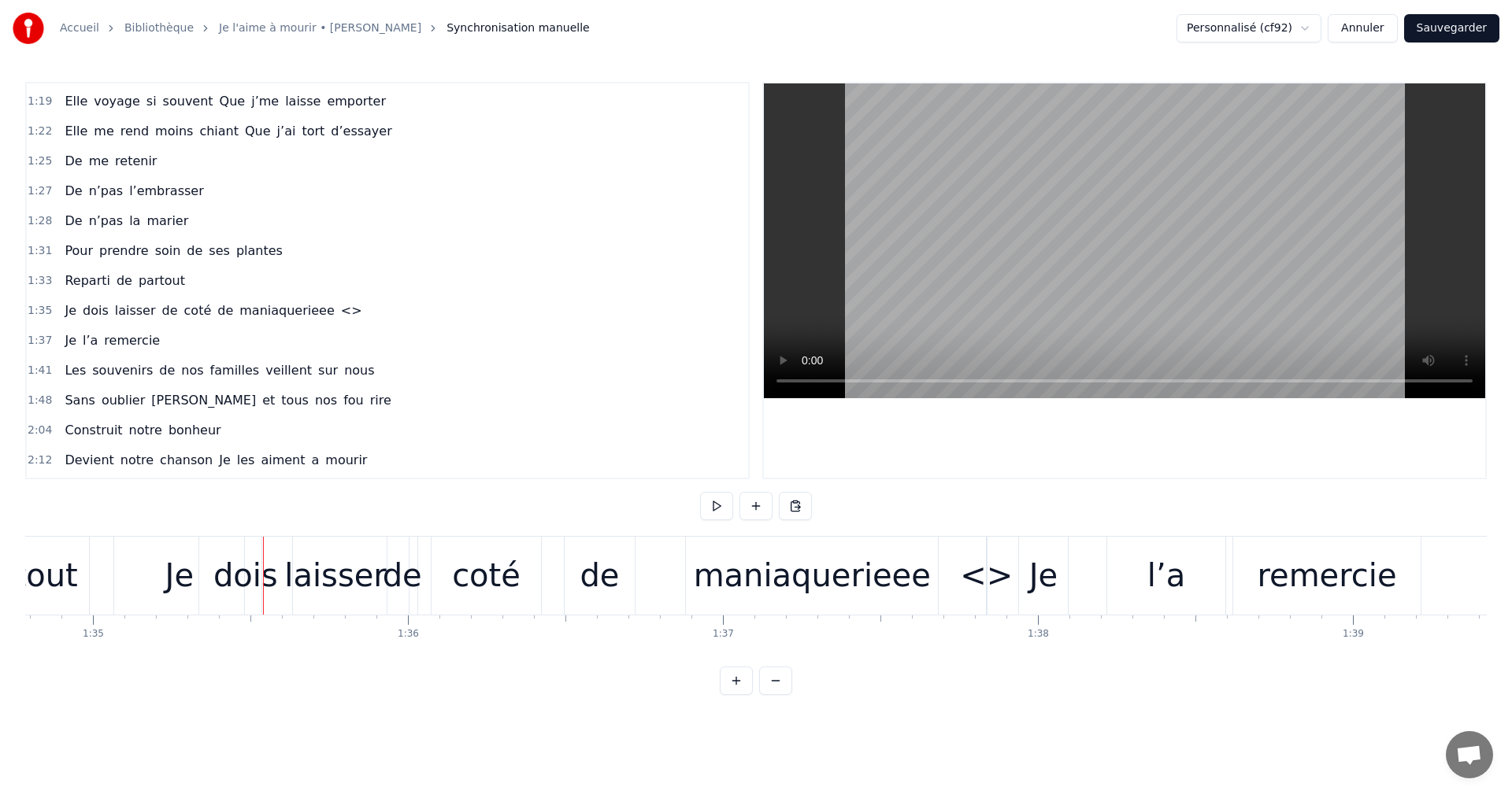
scroll to position [0, 30019]
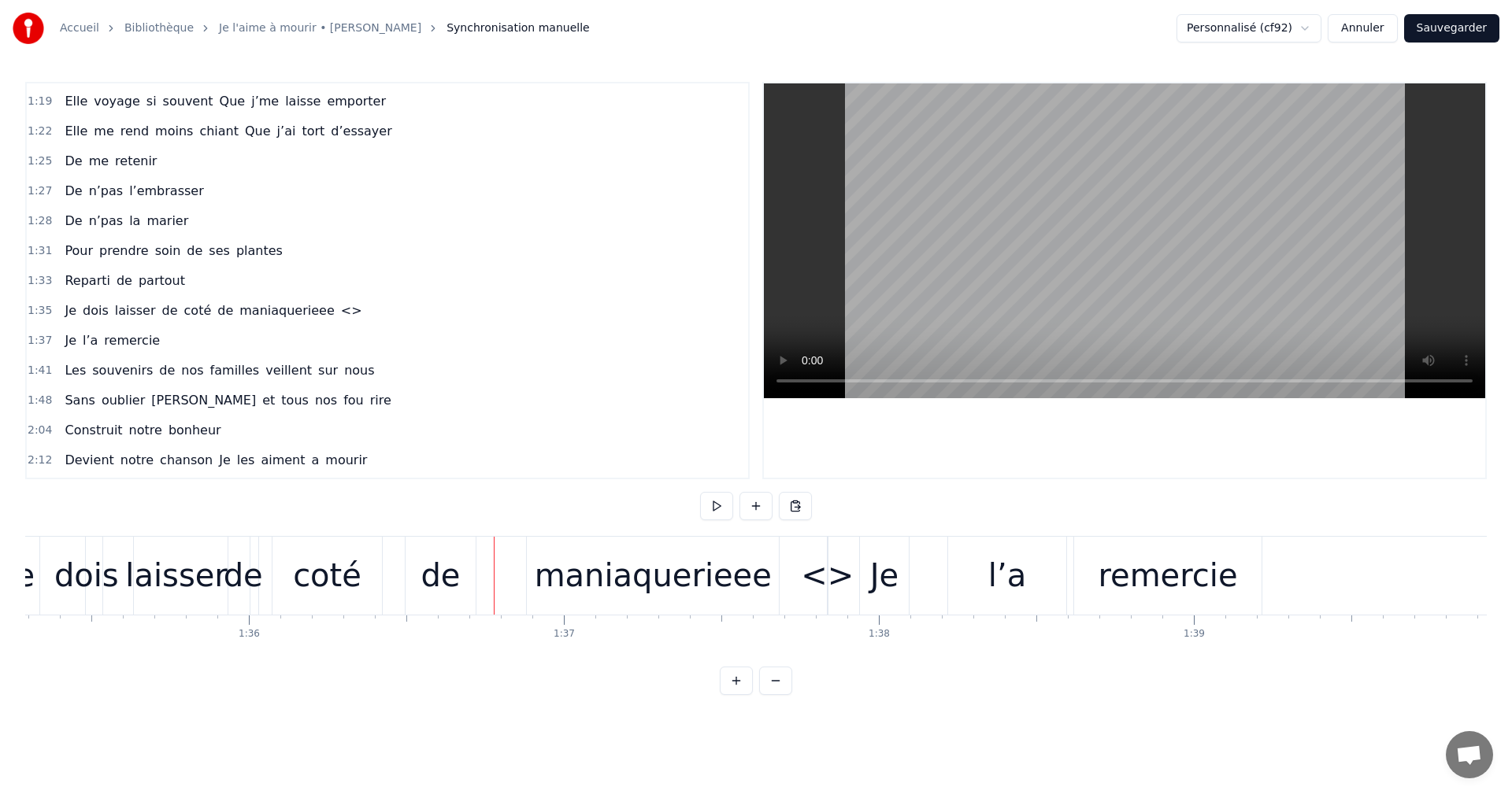
click at [830, 581] on div "<>" at bounding box center [828, 575] width 53 height 47
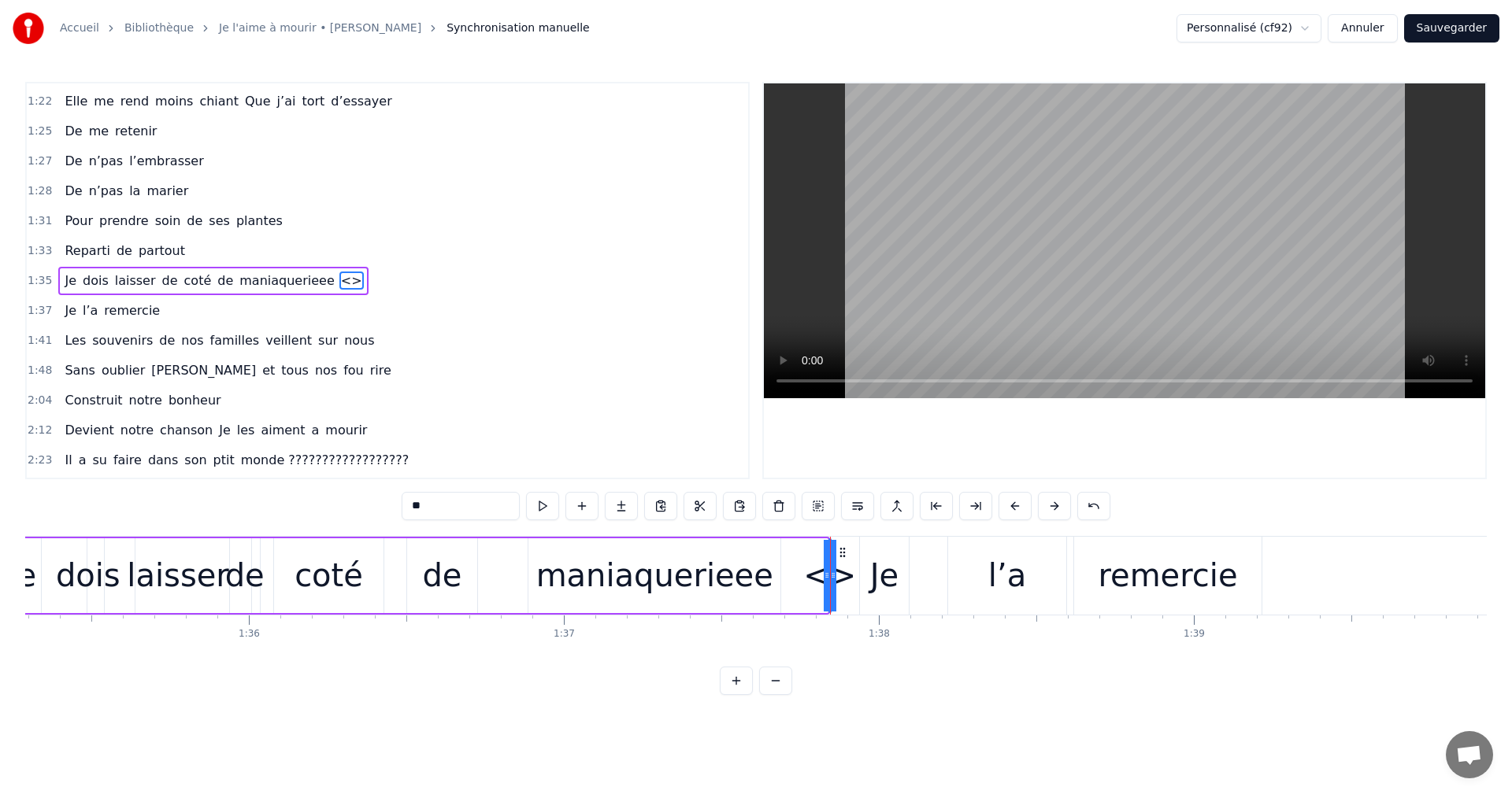
click at [471, 516] on input "**" at bounding box center [460, 506] width 118 height 29
type input "*"
type input "**"
drag, startPoint x: 828, startPoint y: 578, endPoint x: 798, endPoint y: 580, distance: 30.1
click at [798, 580] on div "Je dois laisser [PERSON_NAME] de maniaquerieee ma" at bounding box center [392, 575] width 875 height 78
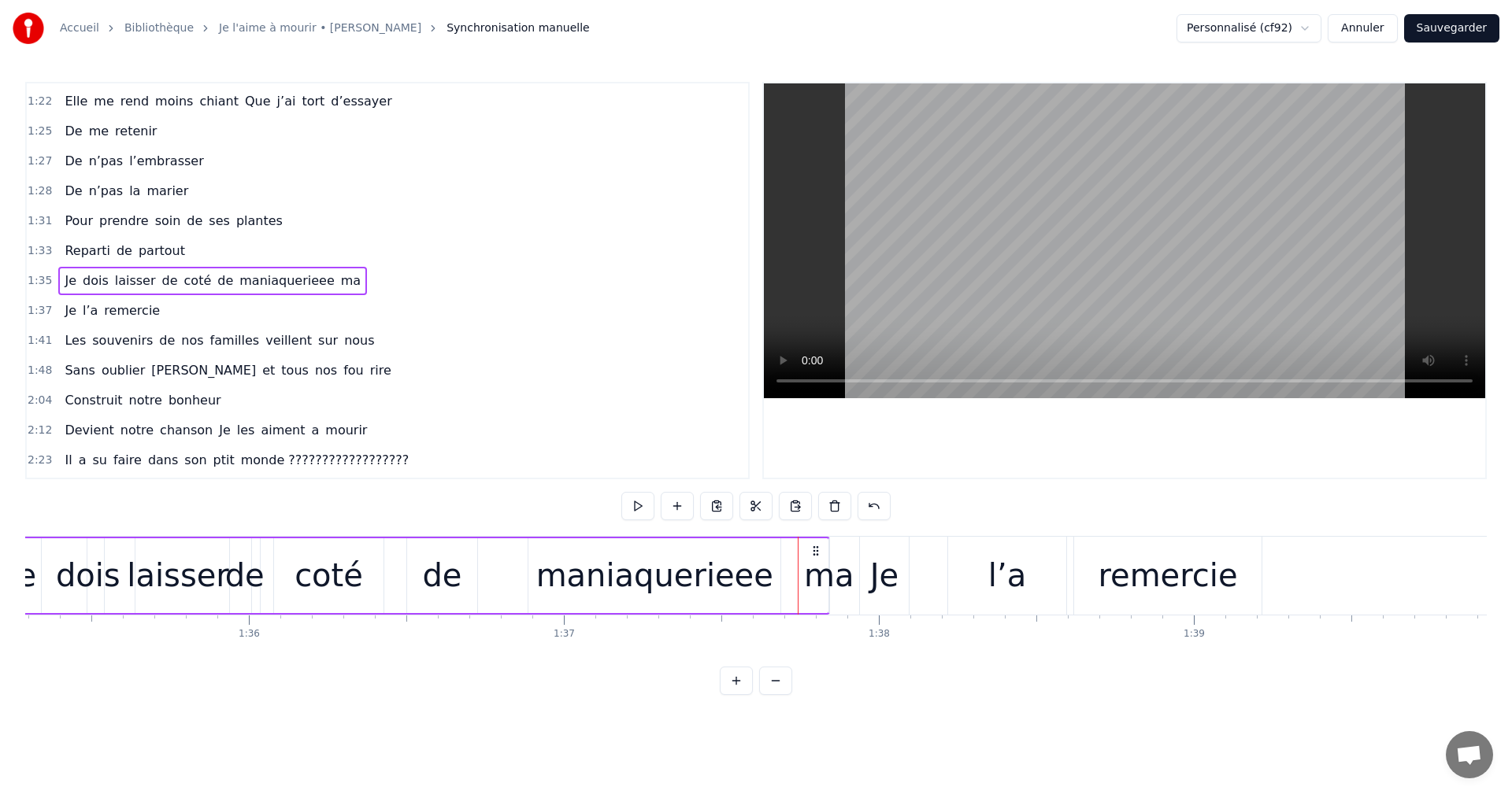
click at [823, 575] on div "ma" at bounding box center [828, 575] width 50 height 47
click at [839, 578] on div "ma" at bounding box center [829, 575] width 50 height 47
drag, startPoint x: 834, startPoint y: 573, endPoint x: 876, endPoint y: 574, distance: 42.0
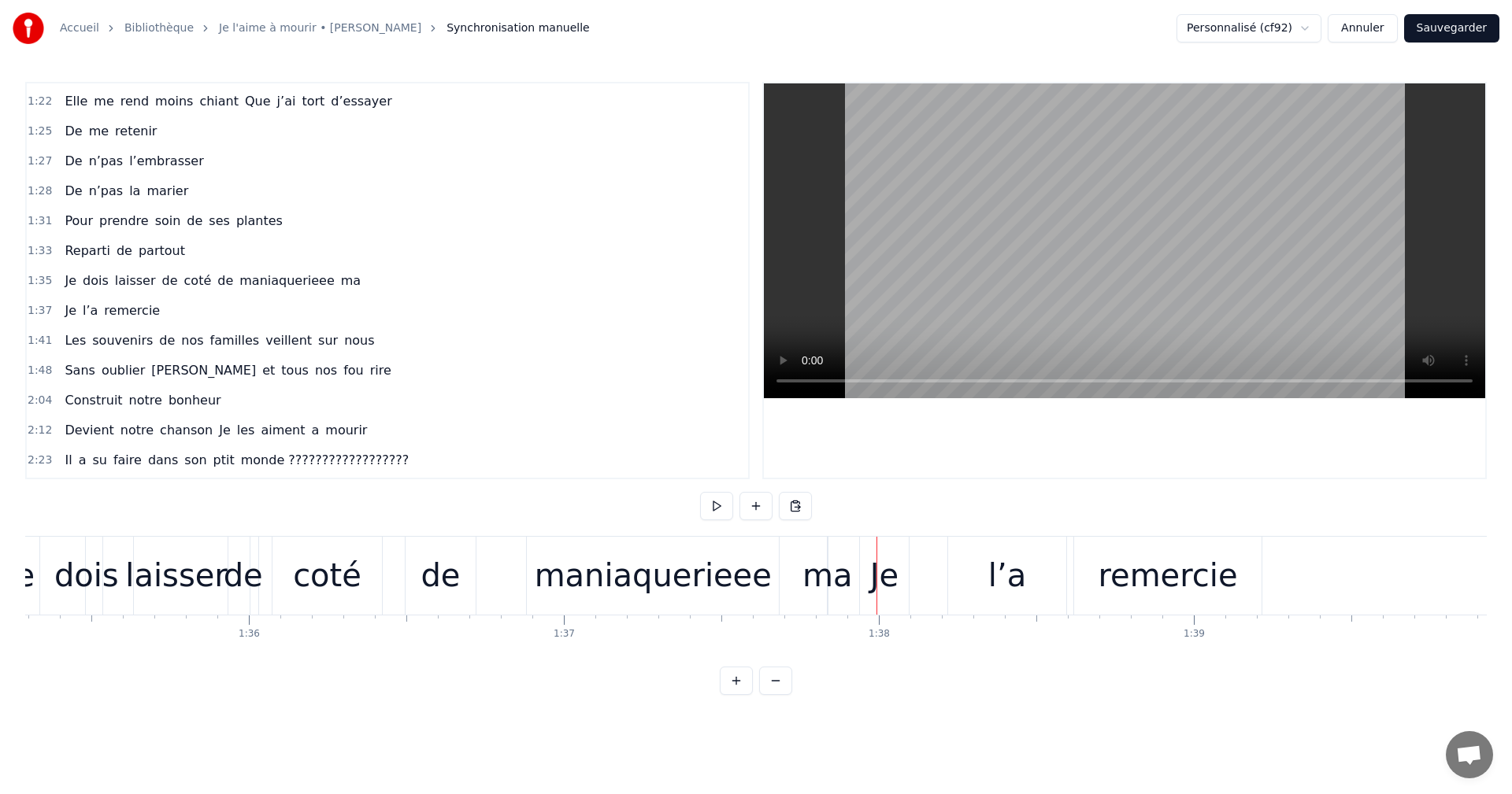
click at [826, 576] on div "ma" at bounding box center [827, 575] width 50 height 47
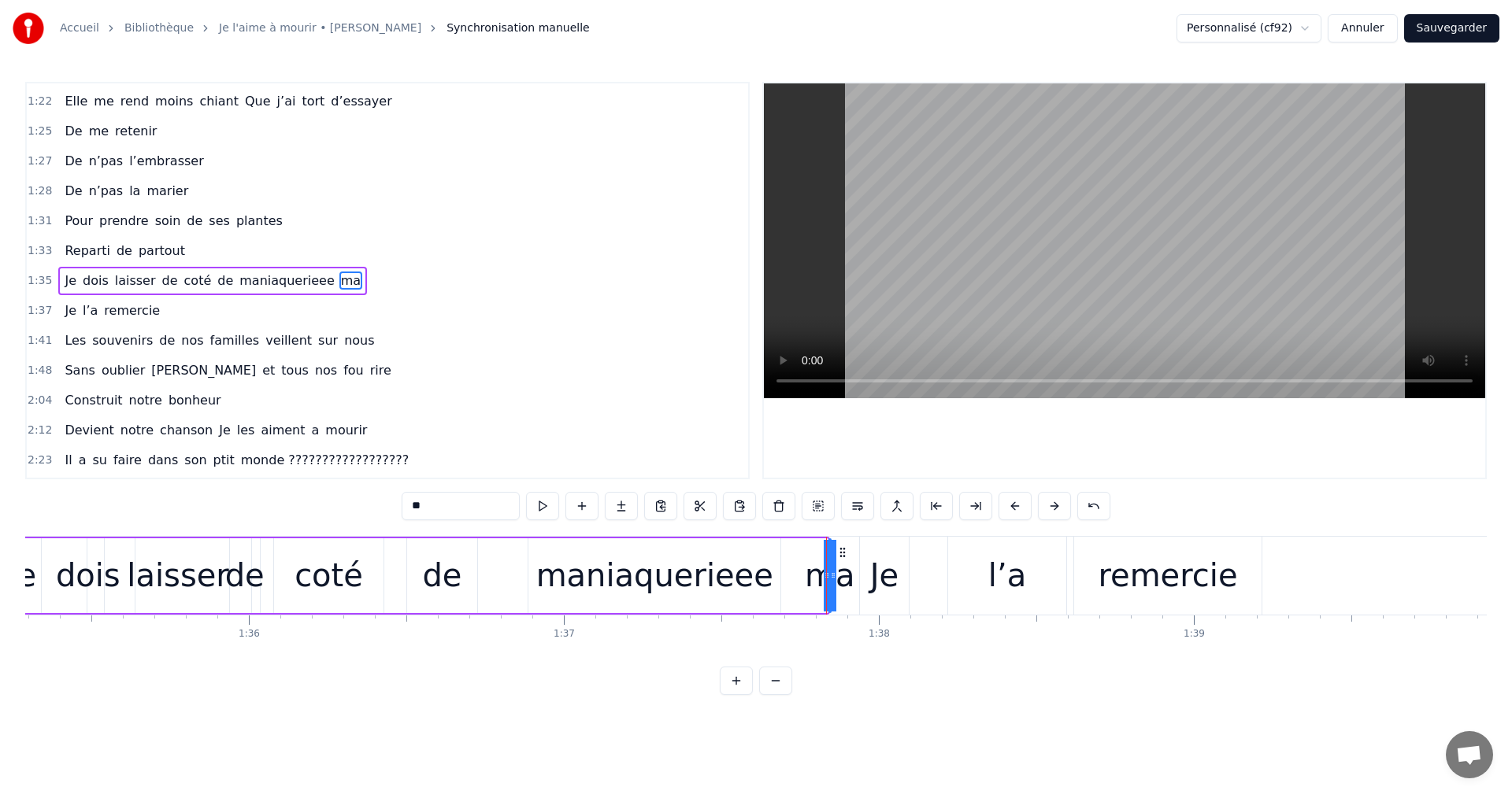
click at [830, 579] on div "ma" at bounding box center [830, 576] width 0 height 71
drag, startPoint x: 828, startPoint y: 574, endPoint x: 798, endPoint y: 577, distance: 30.1
click at [798, 577] on div "Je dois laisser [PERSON_NAME] de maniaquerieee ma" at bounding box center [392, 575] width 875 height 78
click at [831, 573] on div "ma" at bounding box center [828, 575] width 50 height 47
drag, startPoint x: 832, startPoint y: 575, endPoint x: 771, endPoint y: 582, distance: 61.4
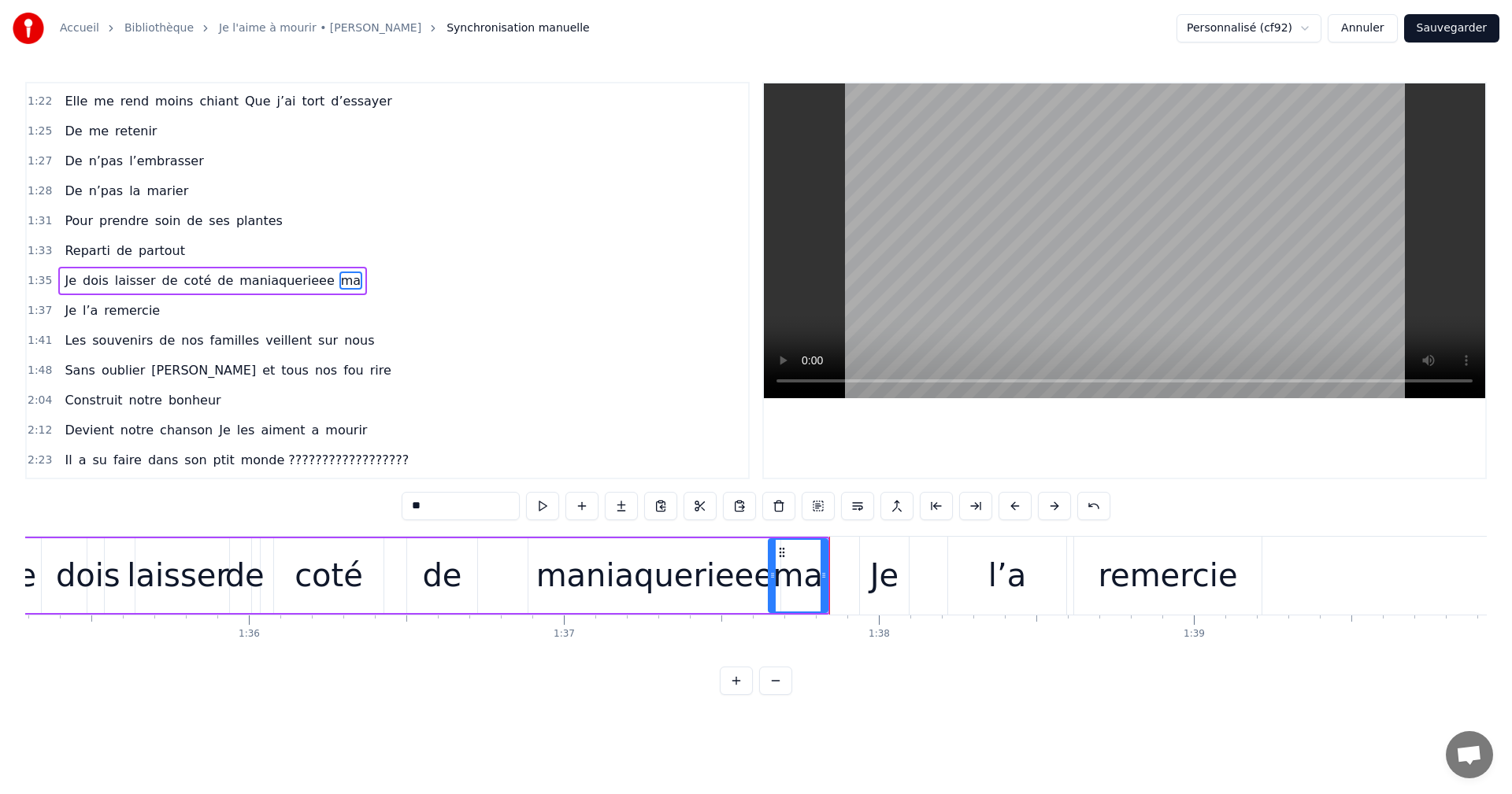
click at [771, 582] on div at bounding box center [772, 576] width 6 height 71
drag, startPoint x: 782, startPoint y: 549, endPoint x: 498, endPoint y: 590, distance: 286.9
click at [498, 590] on div "ma" at bounding box center [514, 576] width 58 height 71
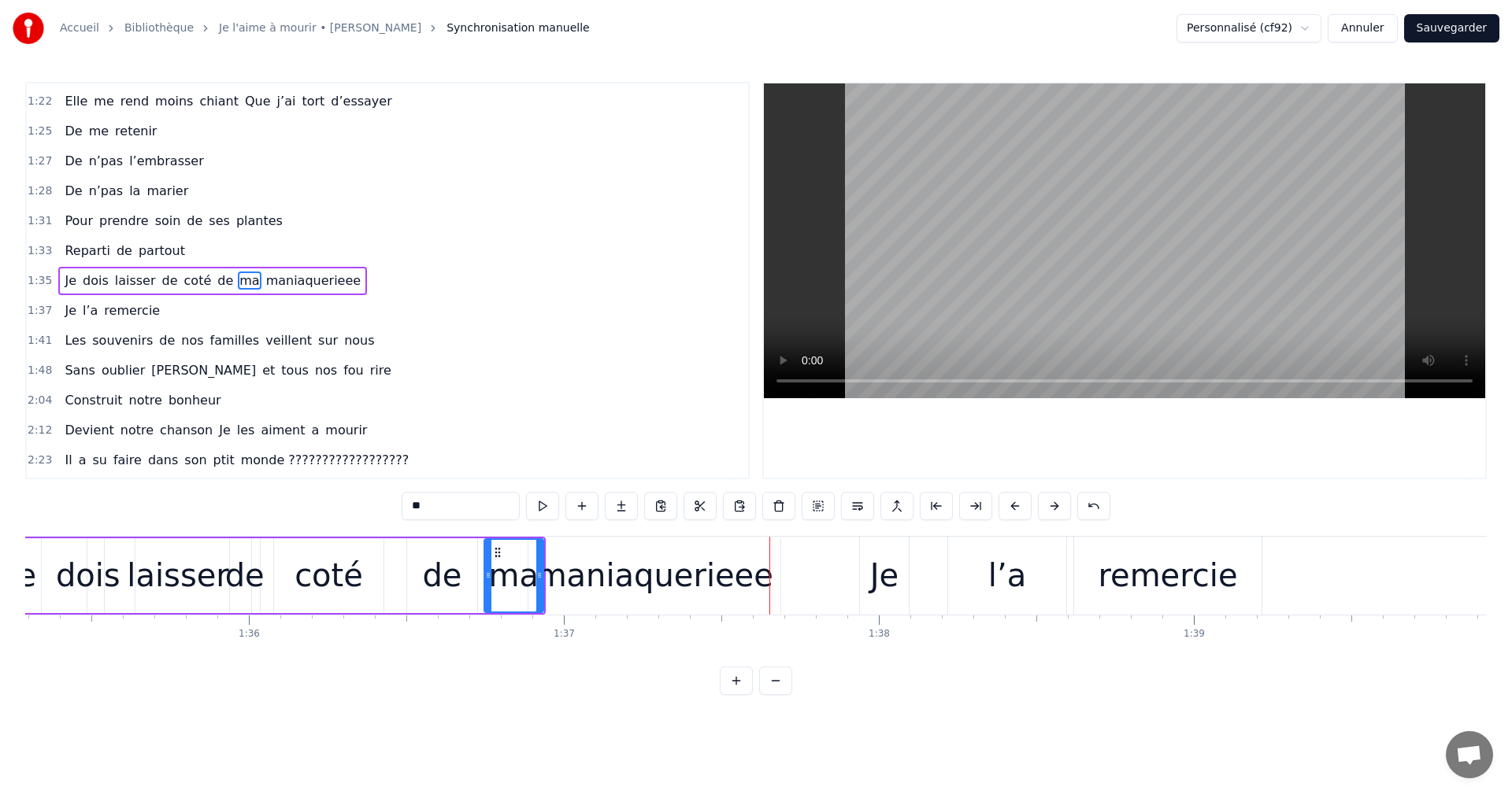
click at [759, 573] on div "maniaquerieee" at bounding box center [654, 576] width 252 height 75
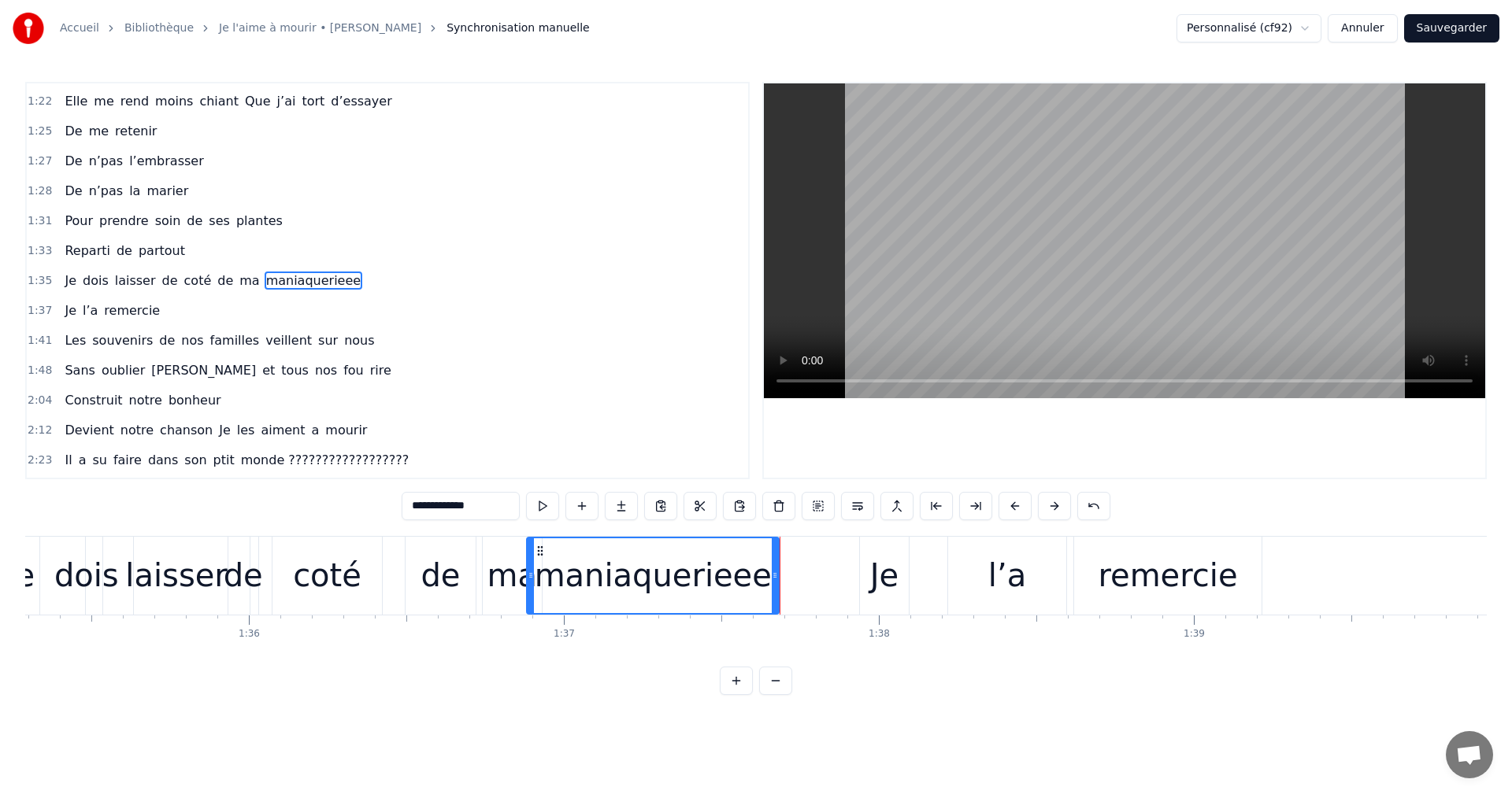
click at [868, 580] on div "Je" at bounding box center [884, 575] width 49 height 78
type input "**"
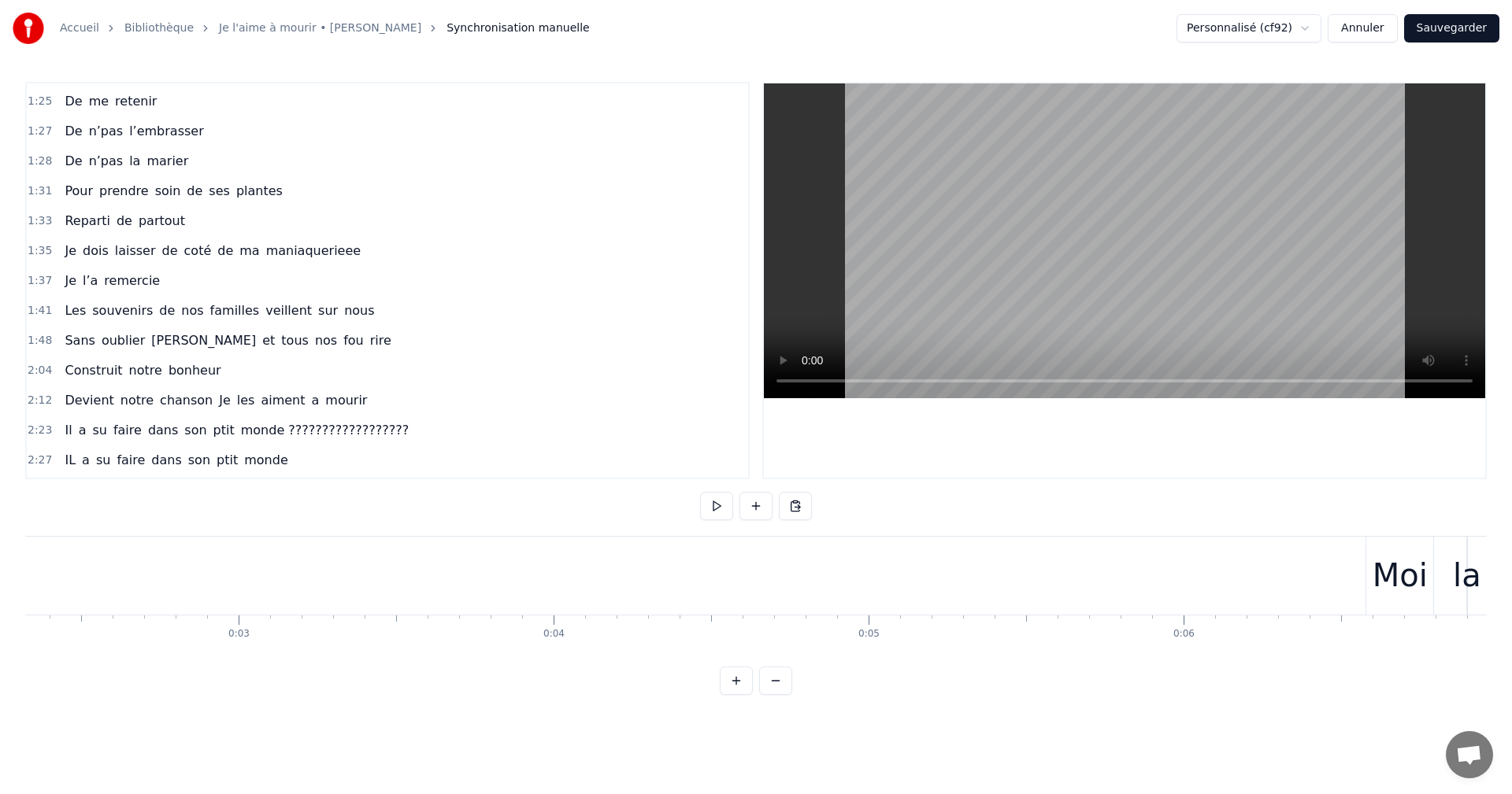
scroll to position [0, 0]
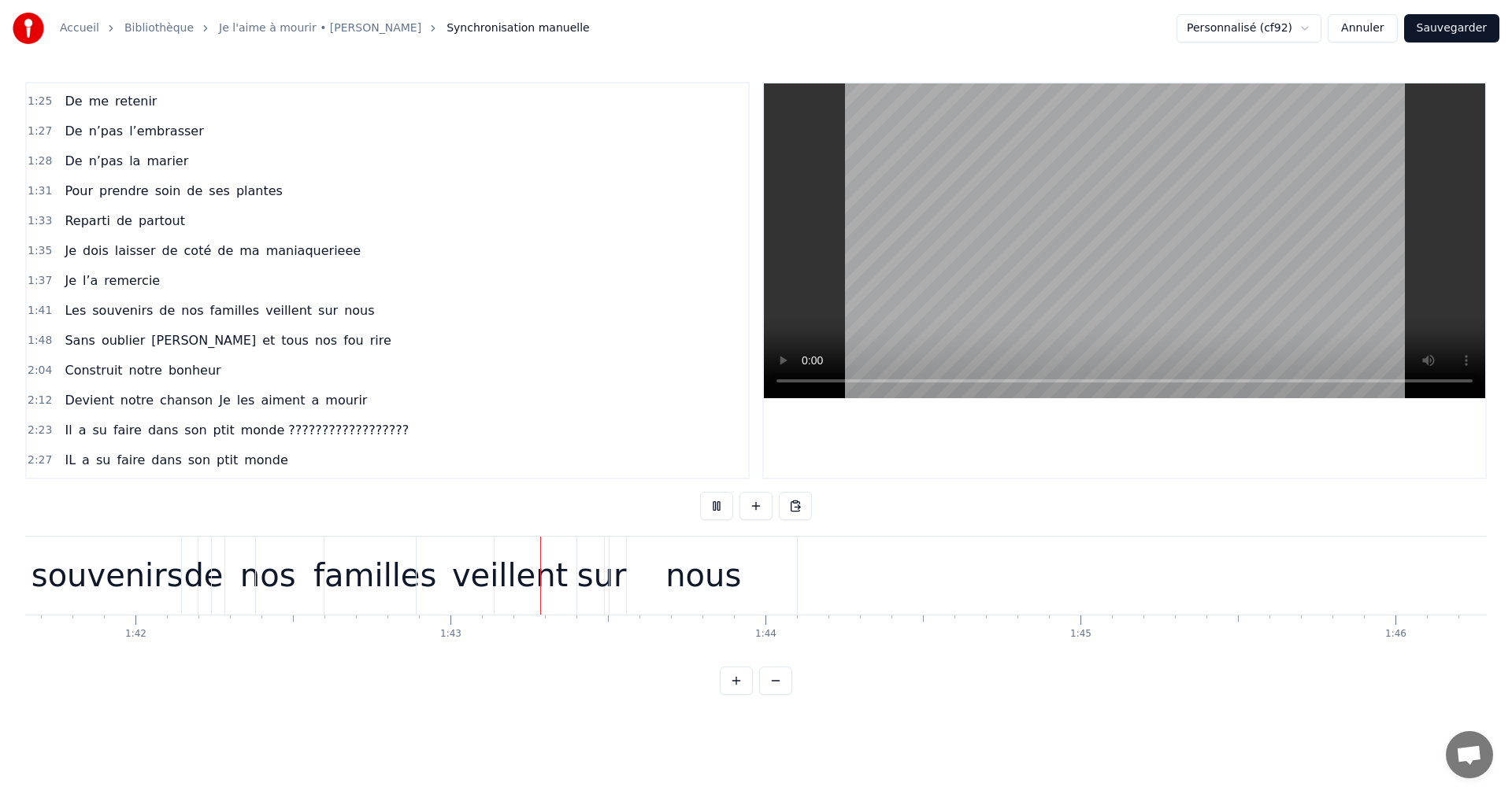
scroll to position [0, 32272]
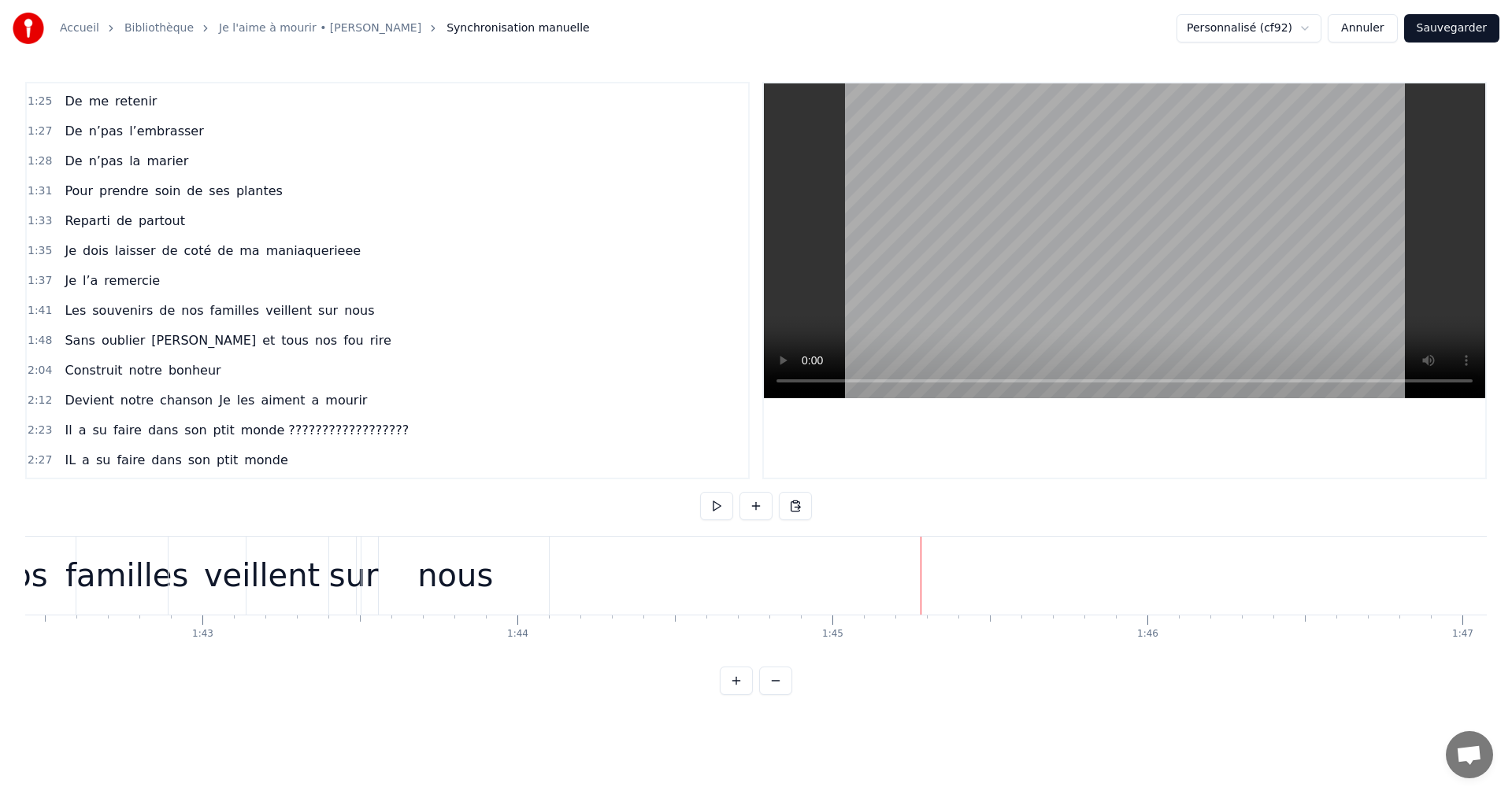
click at [217, 393] on span "Je" at bounding box center [224, 400] width 15 height 18
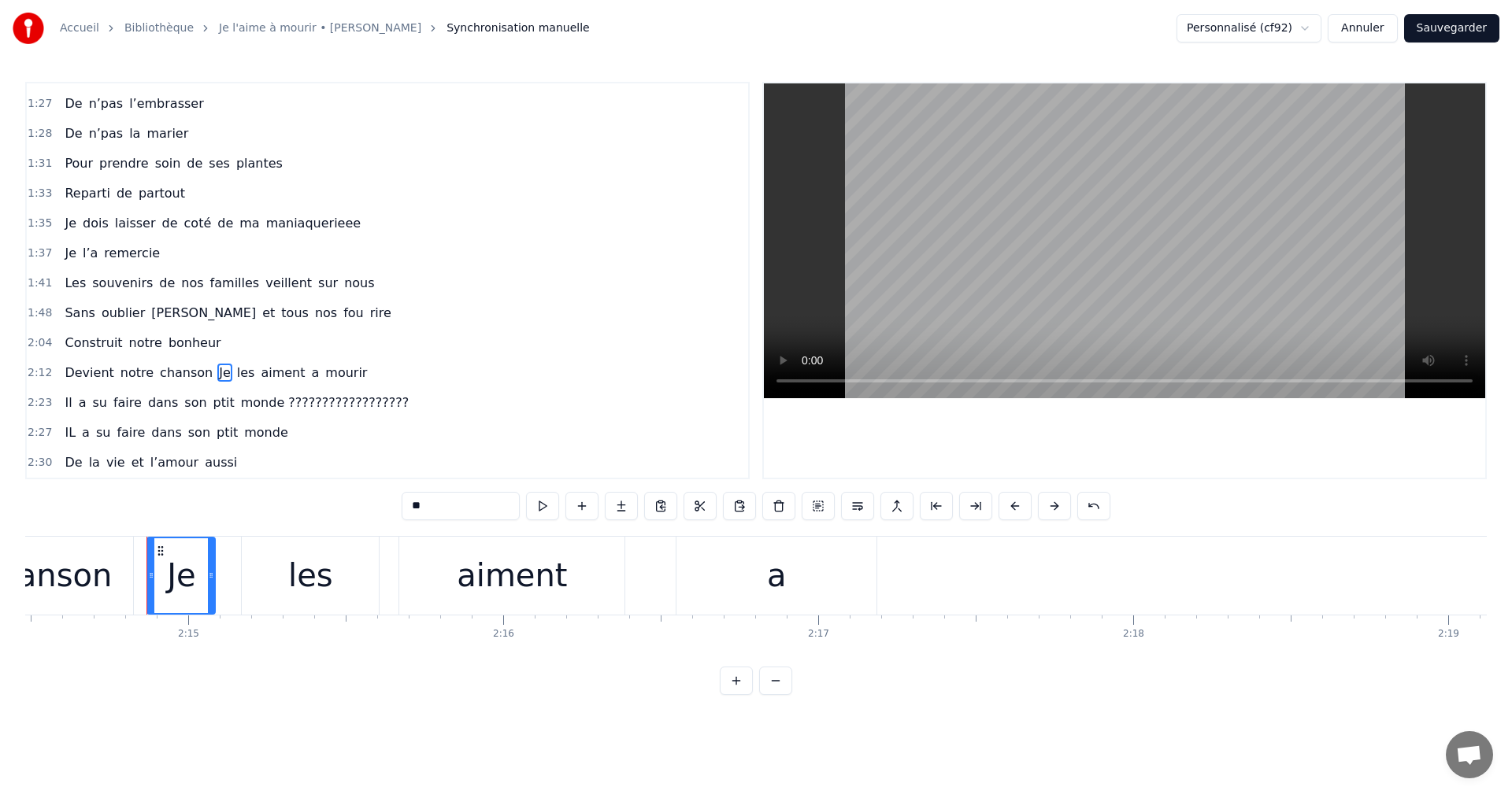
scroll to position [0, 42409]
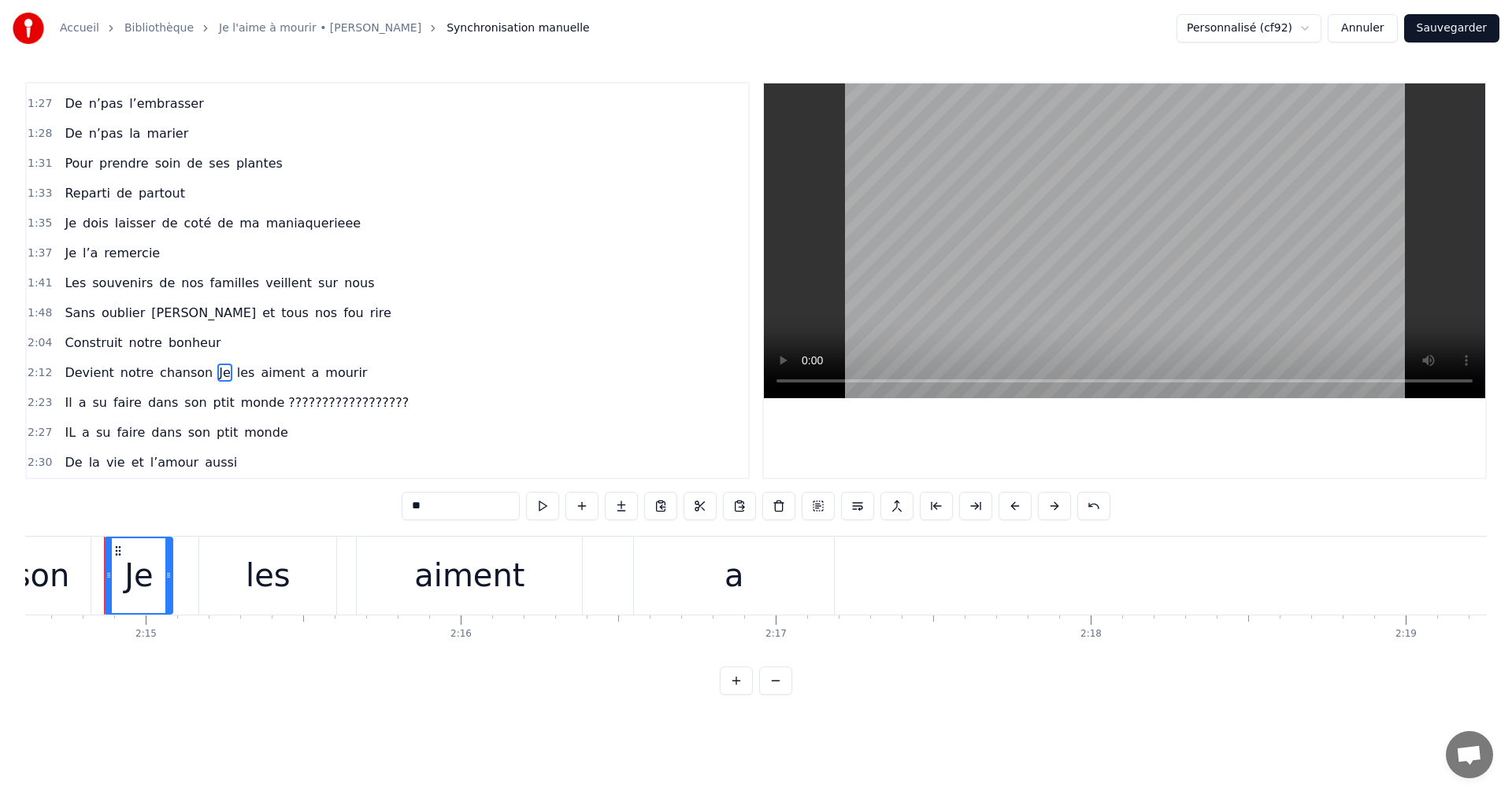
click at [439, 512] on input "**" at bounding box center [460, 506] width 118 height 29
type input "*"
type input "**"
click at [106, 379] on div "Devient notre chanson On les aiment a mourir" at bounding box center [219, 373] width 322 height 29
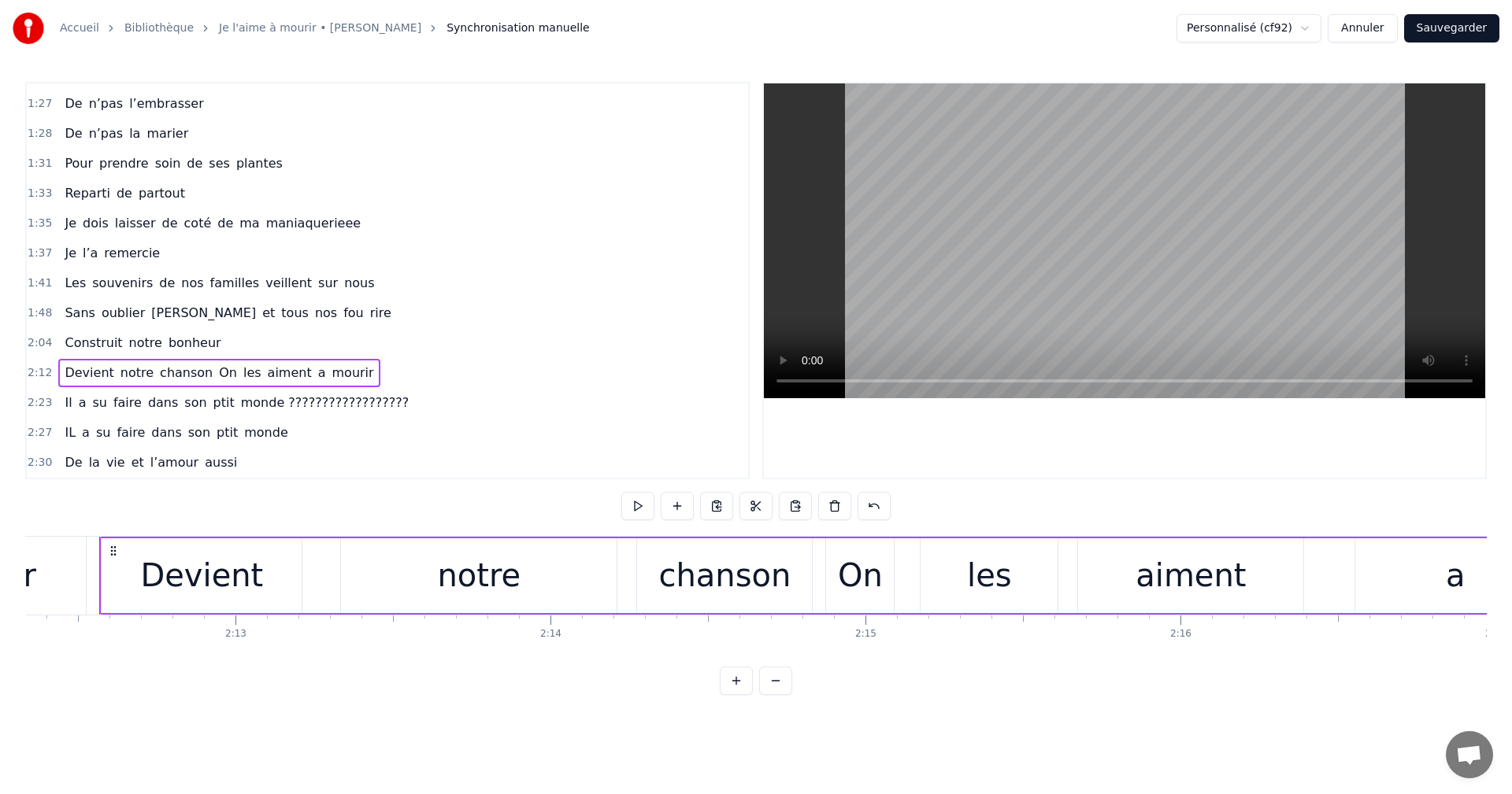
scroll to position [0, 41685]
click at [87, 370] on span "Devient" at bounding box center [89, 372] width 52 height 18
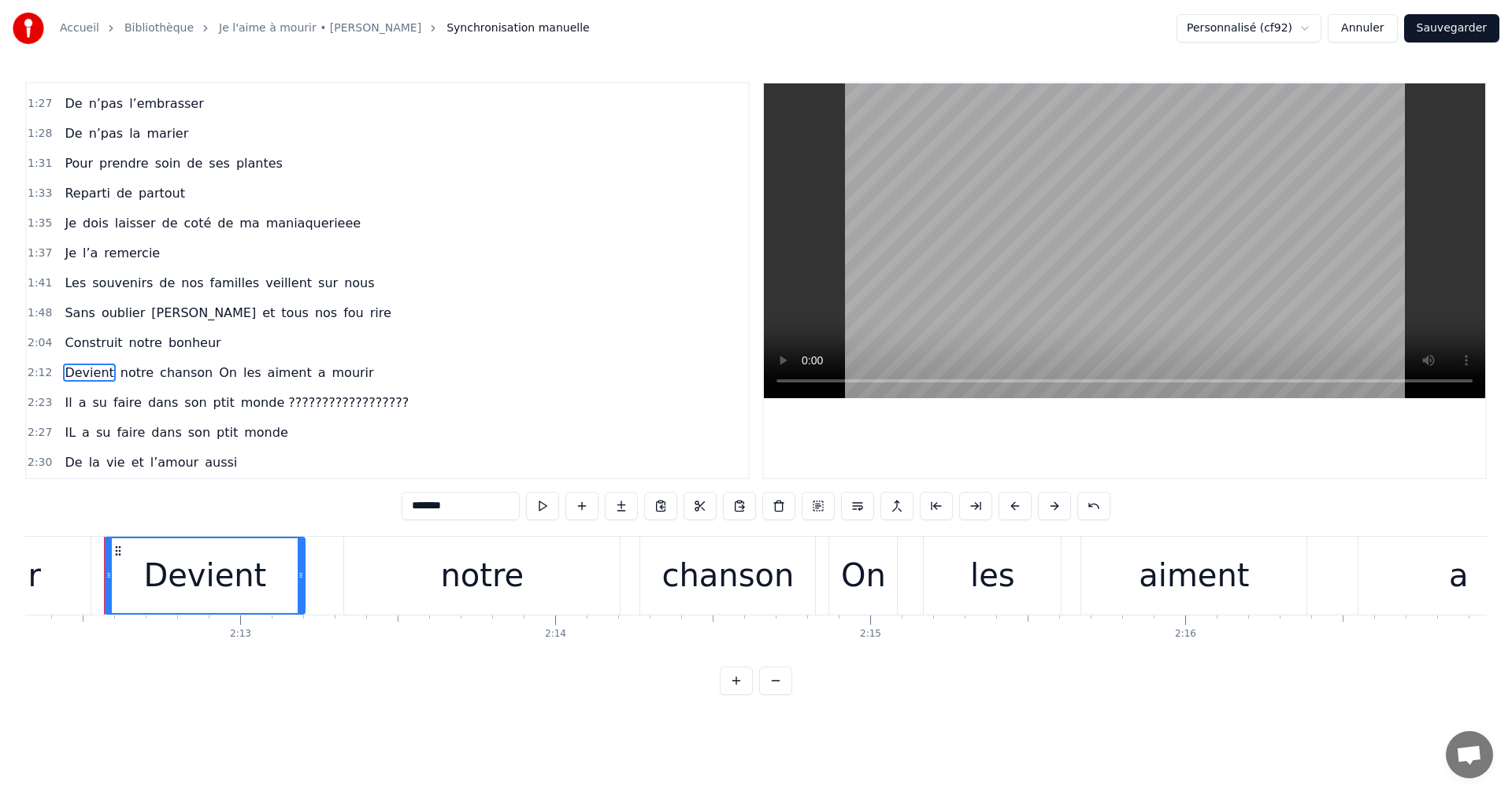
click at [460, 512] on input "*******" at bounding box center [460, 506] width 118 height 29
type input "*"
type input "*****"
click at [336, 604] on div "C'est notre chanson On les aiment a mourir" at bounding box center [1501, 575] width 2795 height 78
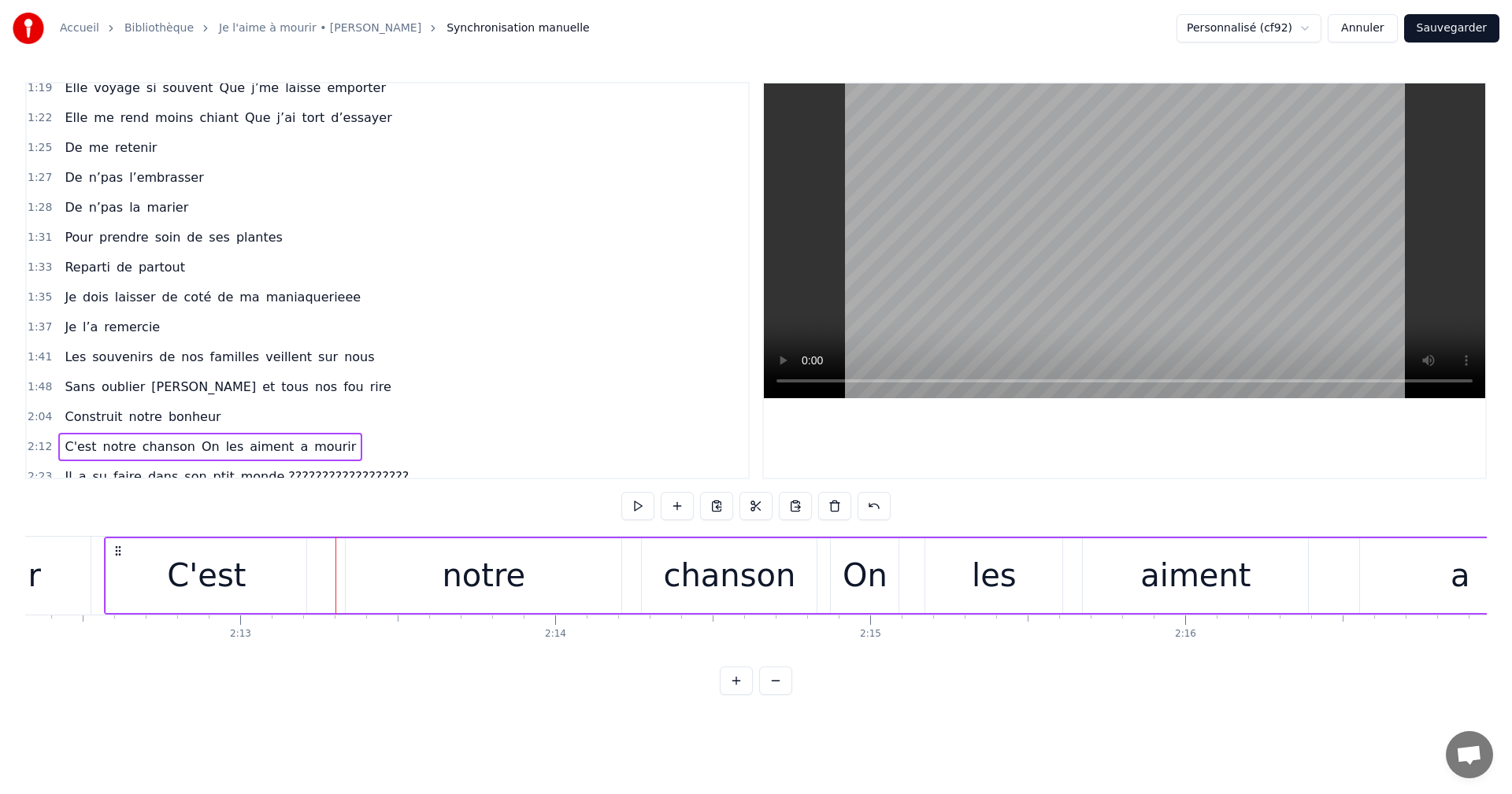
scroll to position [638, 0]
click at [215, 297] on span "de" at bounding box center [225, 297] width 19 height 18
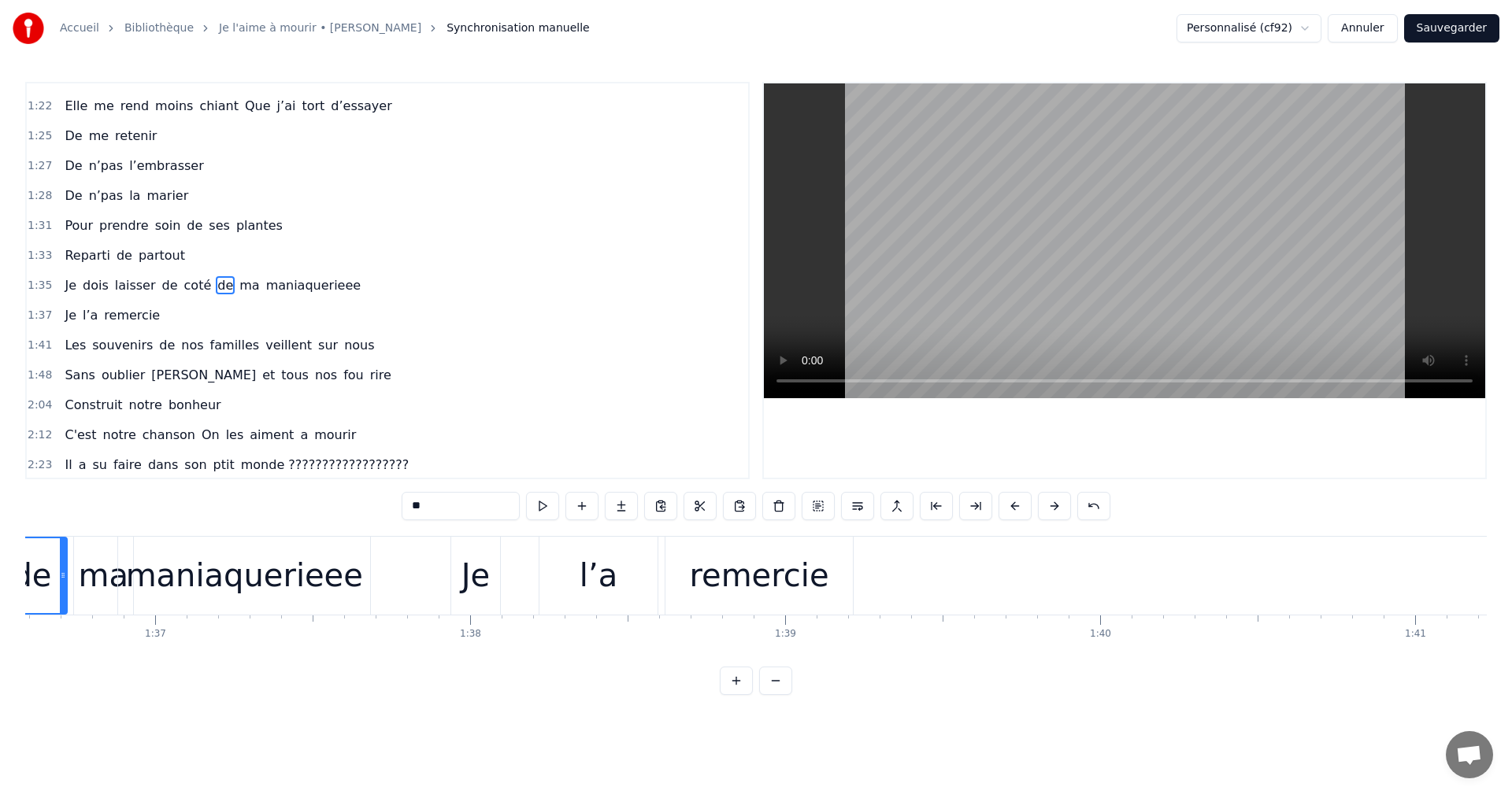
scroll to position [0, 30319]
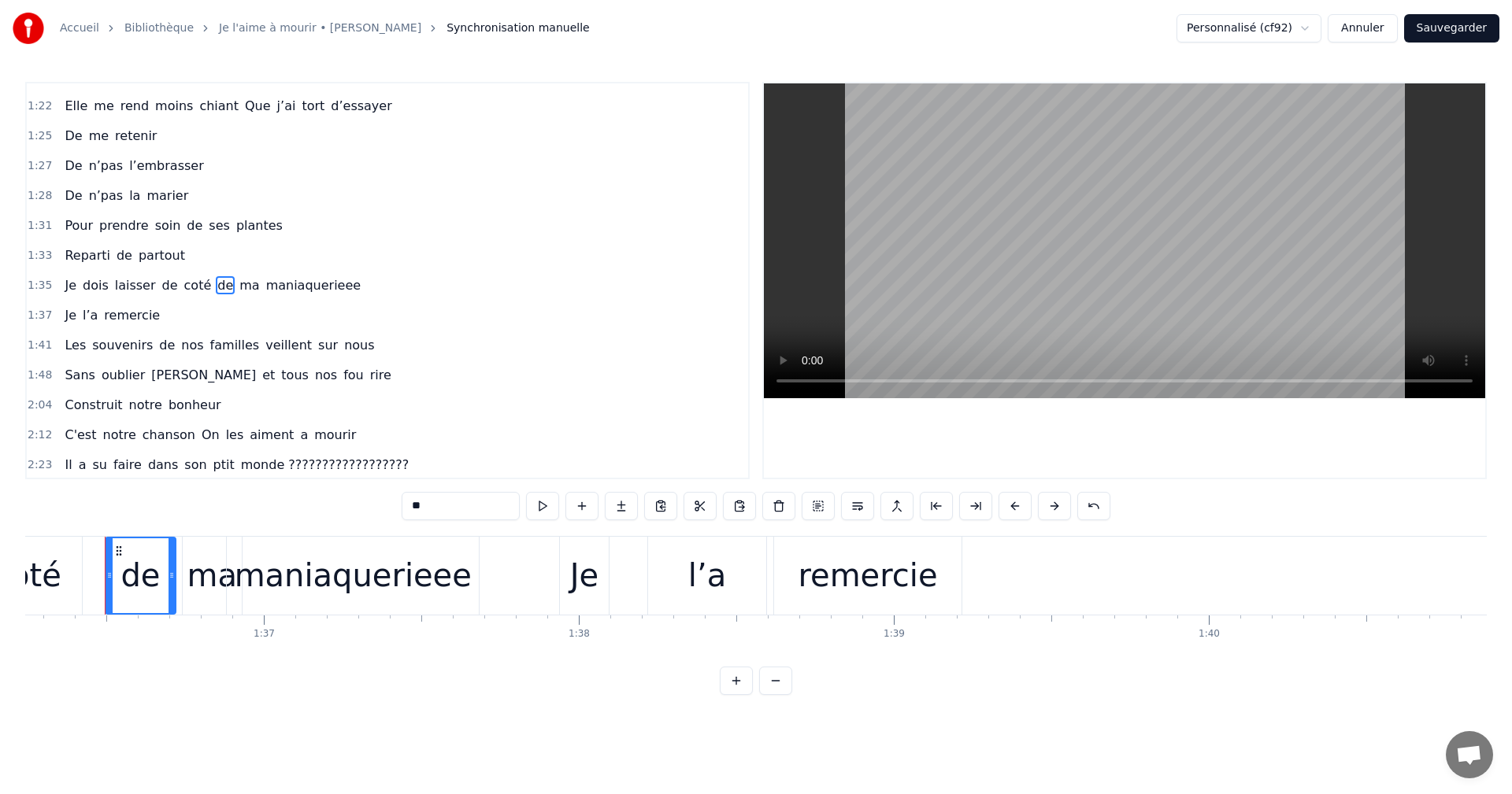
click at [431, 506] on input "**" at bounding box center [460, 506] width 118 height 29
type input "*"
click at [382, 570] on div "maniaquerieee" at bounding box center [353, 575] width 237 height 47
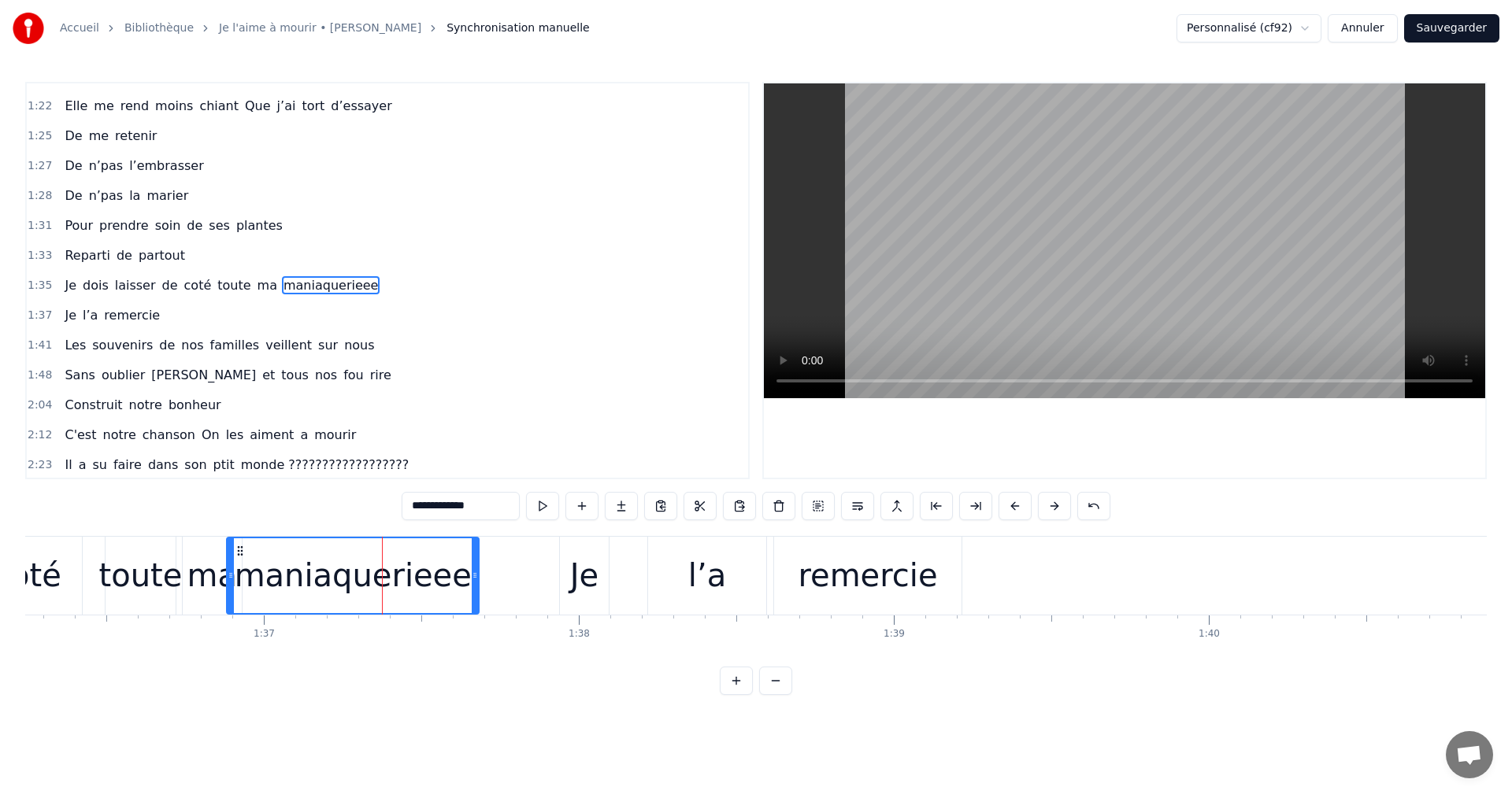
scroll to position [655, 0]
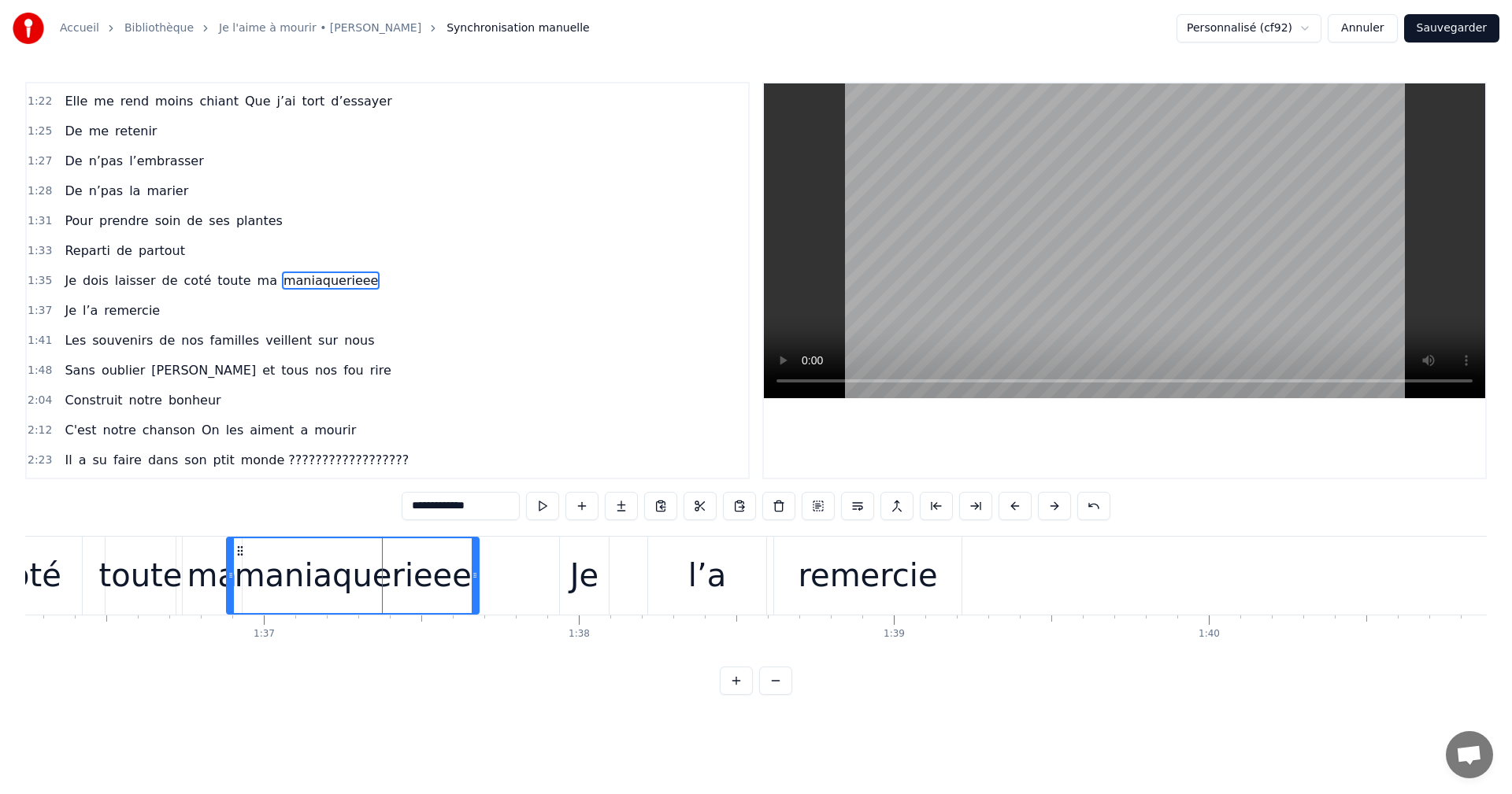
click at [490, 503] on input "**********" at bounding box center [460, 506] width 118 height 29
click at [100, 249] on span "Reparti" at bounding box center [87, 250] width 49 height 18
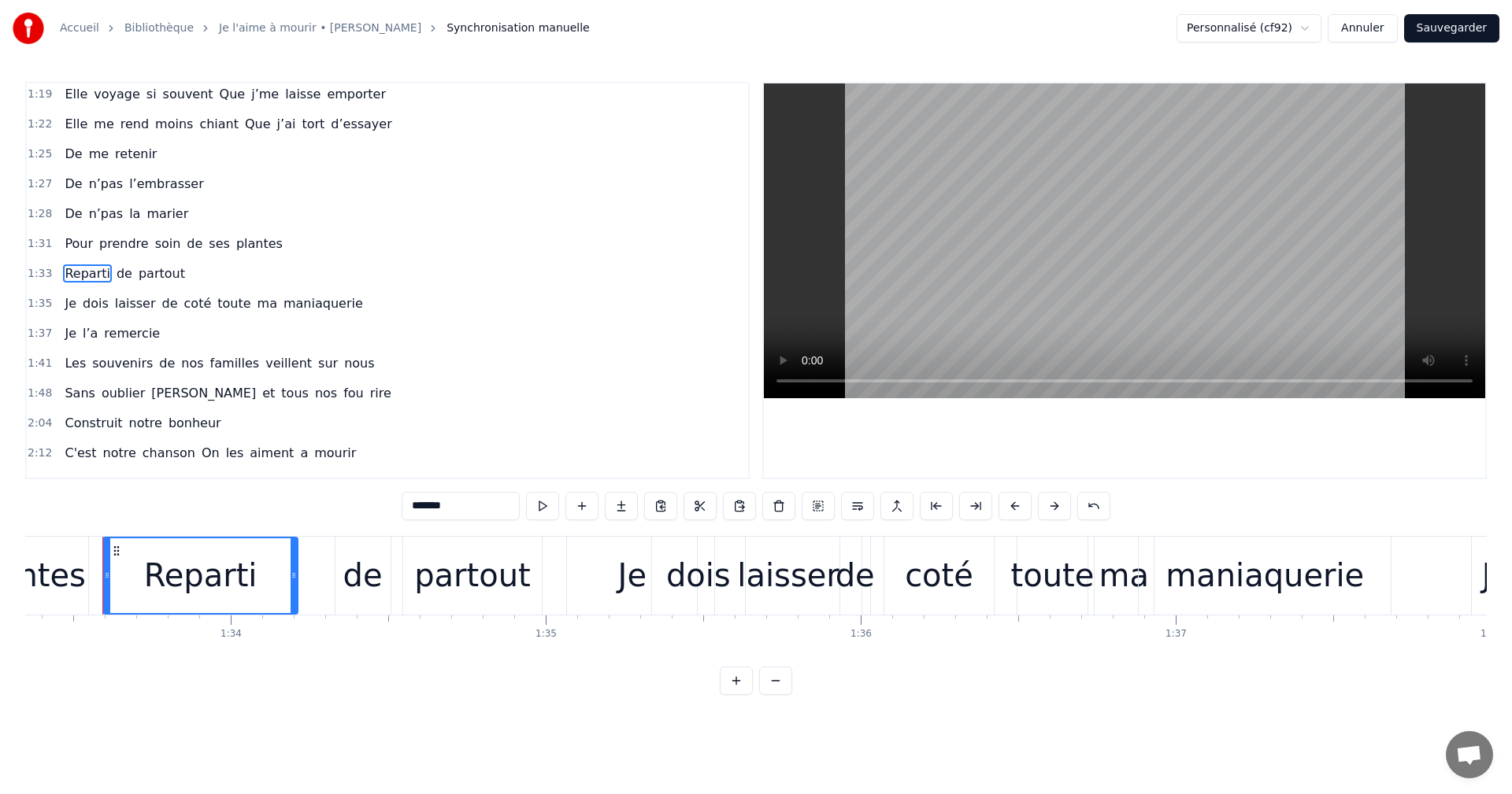
scroll to position [0, 29406]
click at [462, 506] on input "*******" at bounding box center [460, 506] width 118 height 29
click at [321, 307] on span "maniaquerie" at bounding box center [323, 303] width 83 height 18
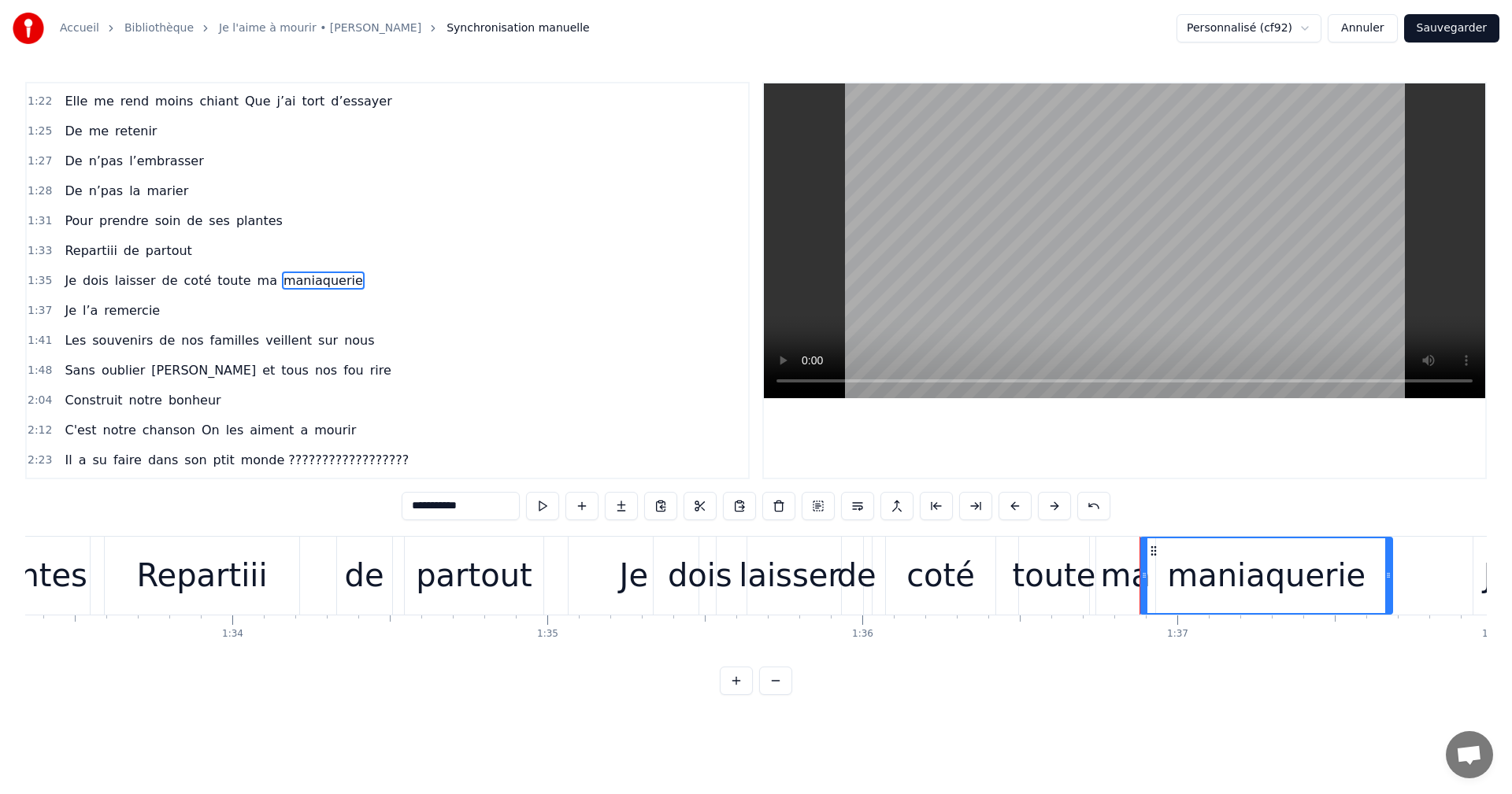
click at [464, 508] on input "**********" at bounding box center [460, 506] width 118 height 29
click at [126, 341] on span "souvenirs" at bounding box center [122, 340] width 64 height 18
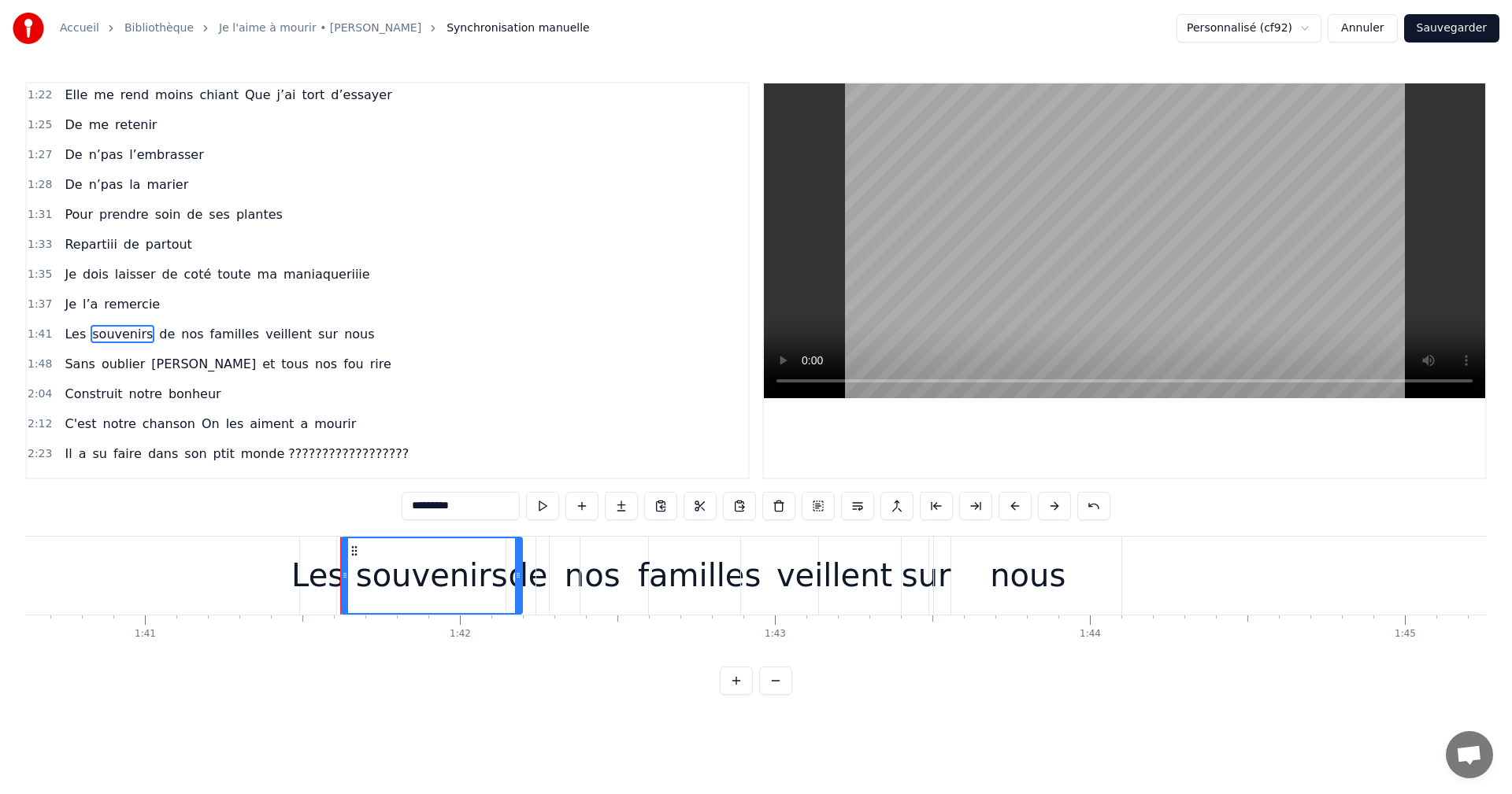
scroll to position [0, 31935]
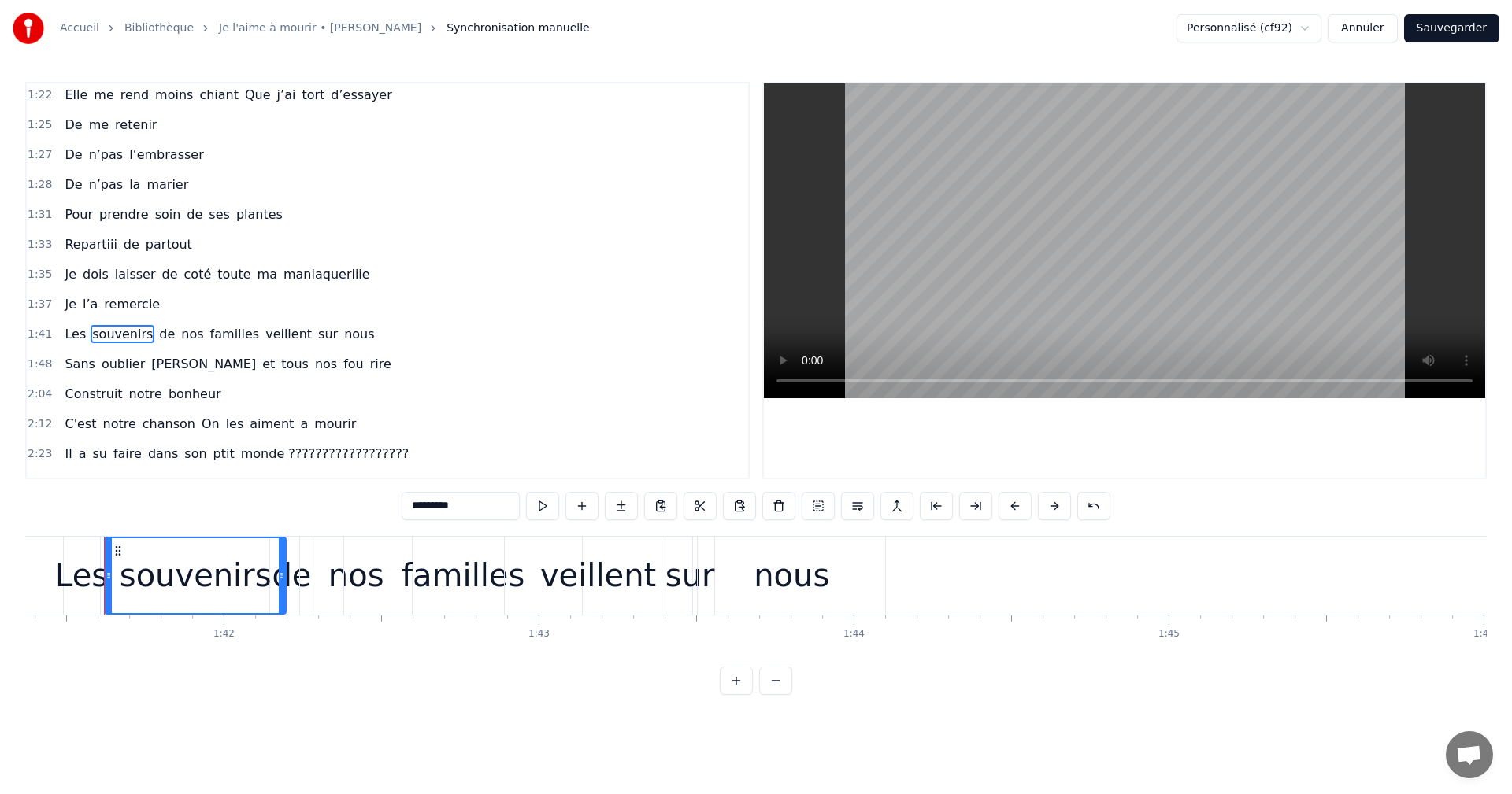
click at [72, 329] on span "Les" at bounding box center [75, 334] width 24 height 18
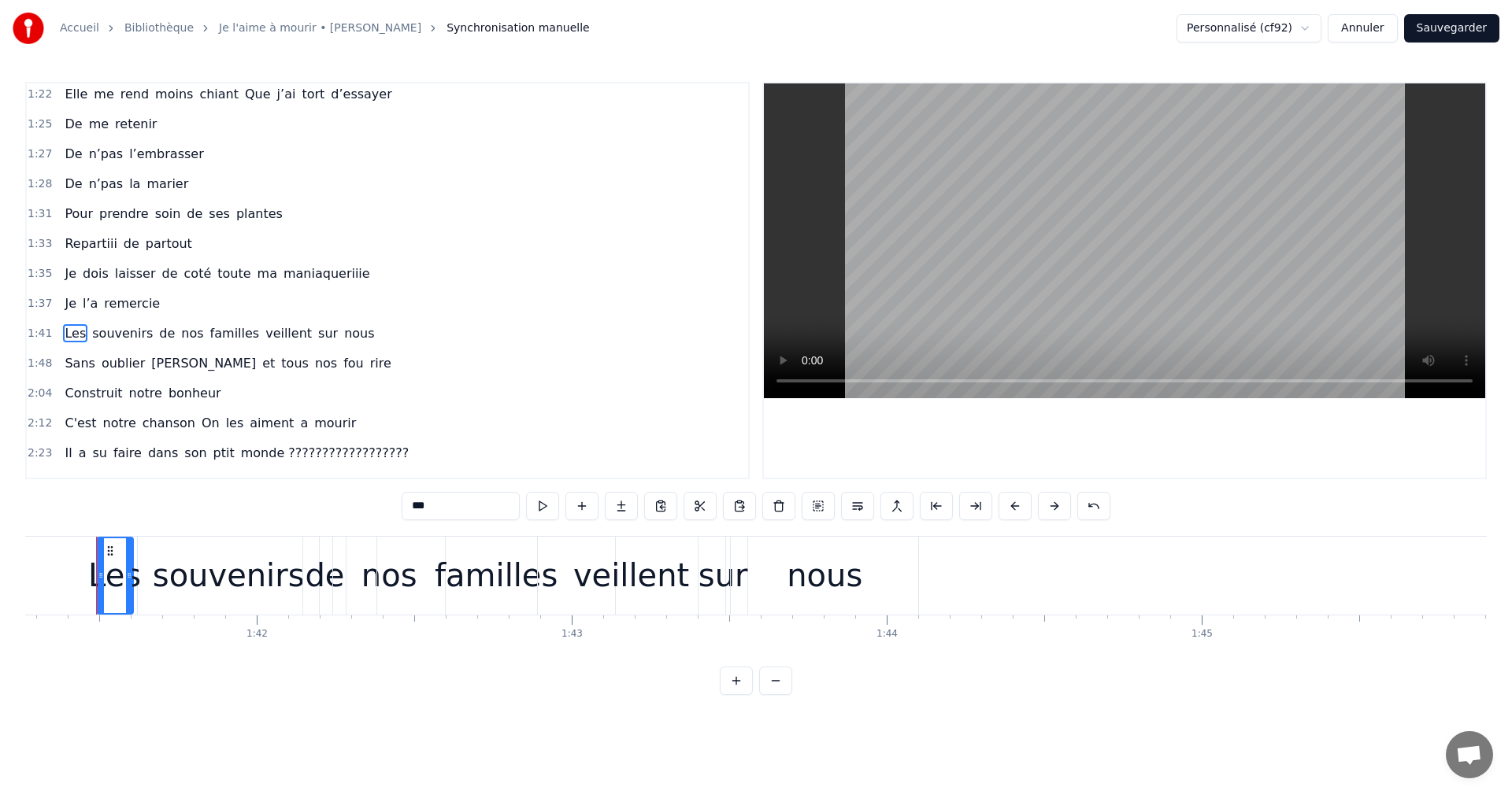
scroll to position [0, 31893]
click at [451, 503] on input "***" at bounding box center [460, 506] width 118 height 29
type input "*"
click at [263, 572] on div "souvenirs" at bounding box center [237, 575] width 152 height 47
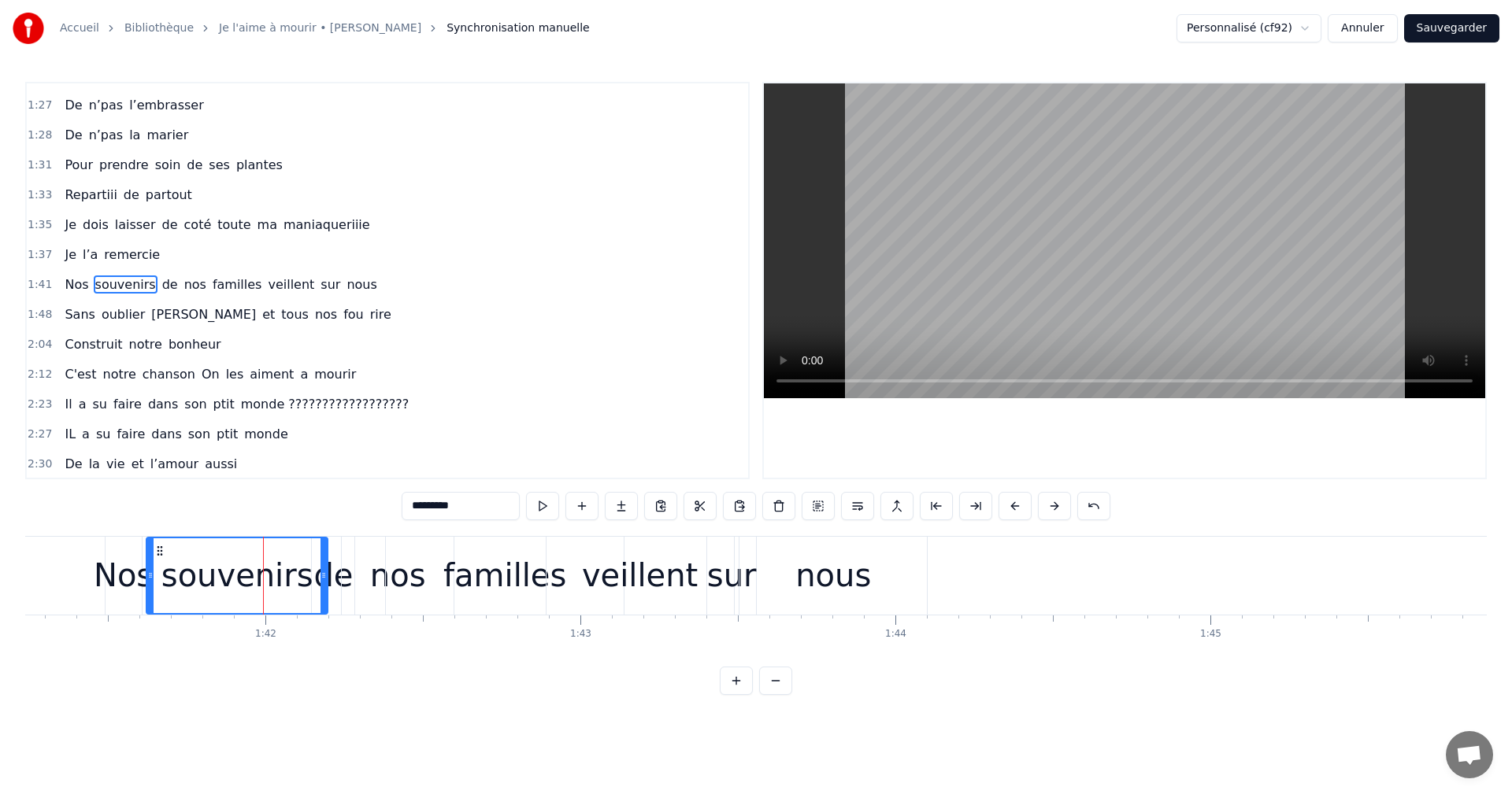
scroll to position [712, 0]
click at [476, 513] on input "*********" at bounding box center [460, 506] width 118 height 29
type input "*"
click at [169, 288] on span "nos" at bounding box center [181, 282] width 25 height 18
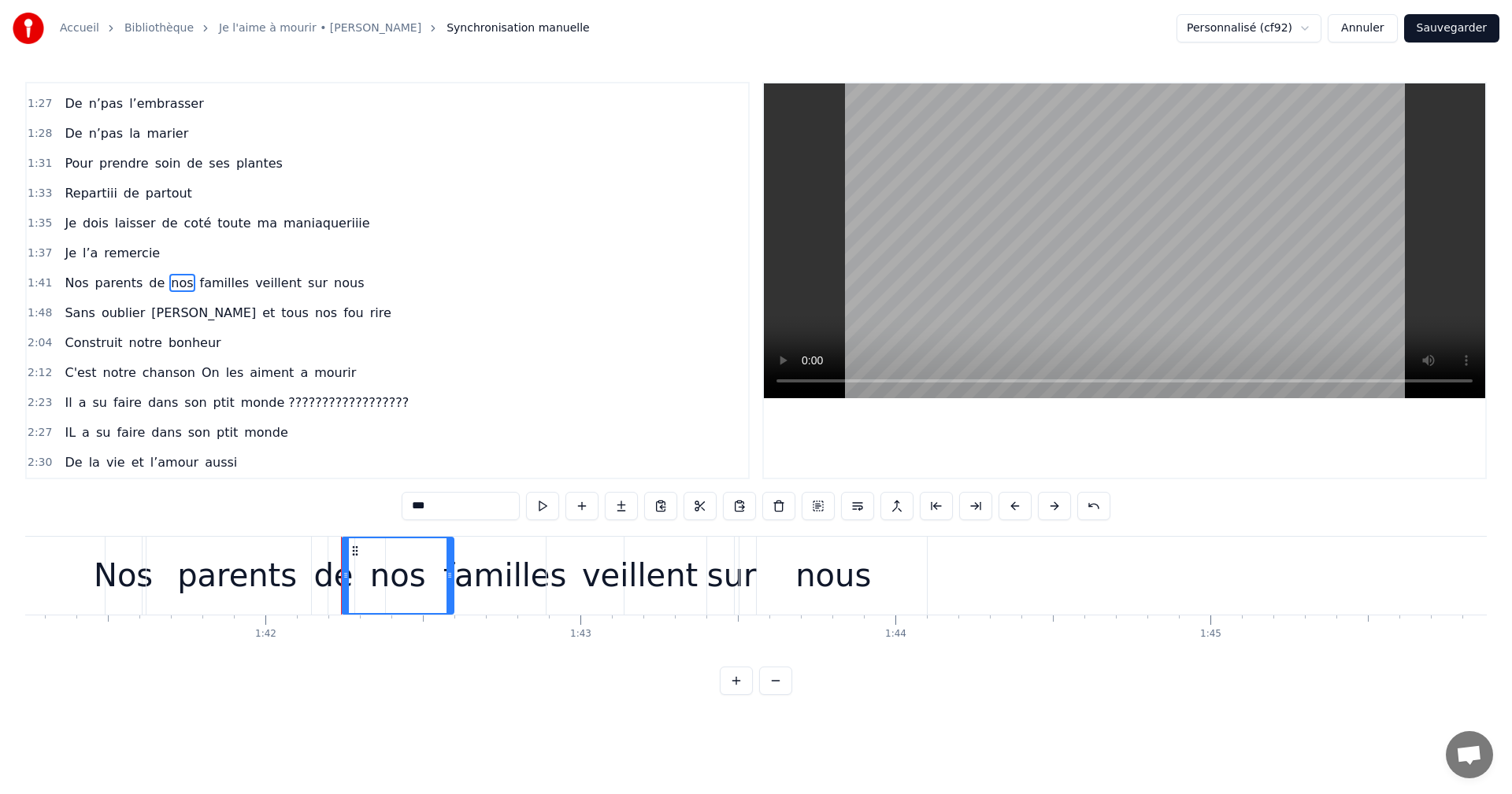
click at [147, 282] on span "de" at bounding box center [157, 282] width 19 height 18
click at [486, 509] on input "**" at bounding box center [460, 506] width 118 height 29
type input "*"
click at [172, 282] on span "nos" at bounding box center [184, 282] width 25 height 18
click at [468, 498] on input "***" at bounding box center [460, 506] width 118 height 29
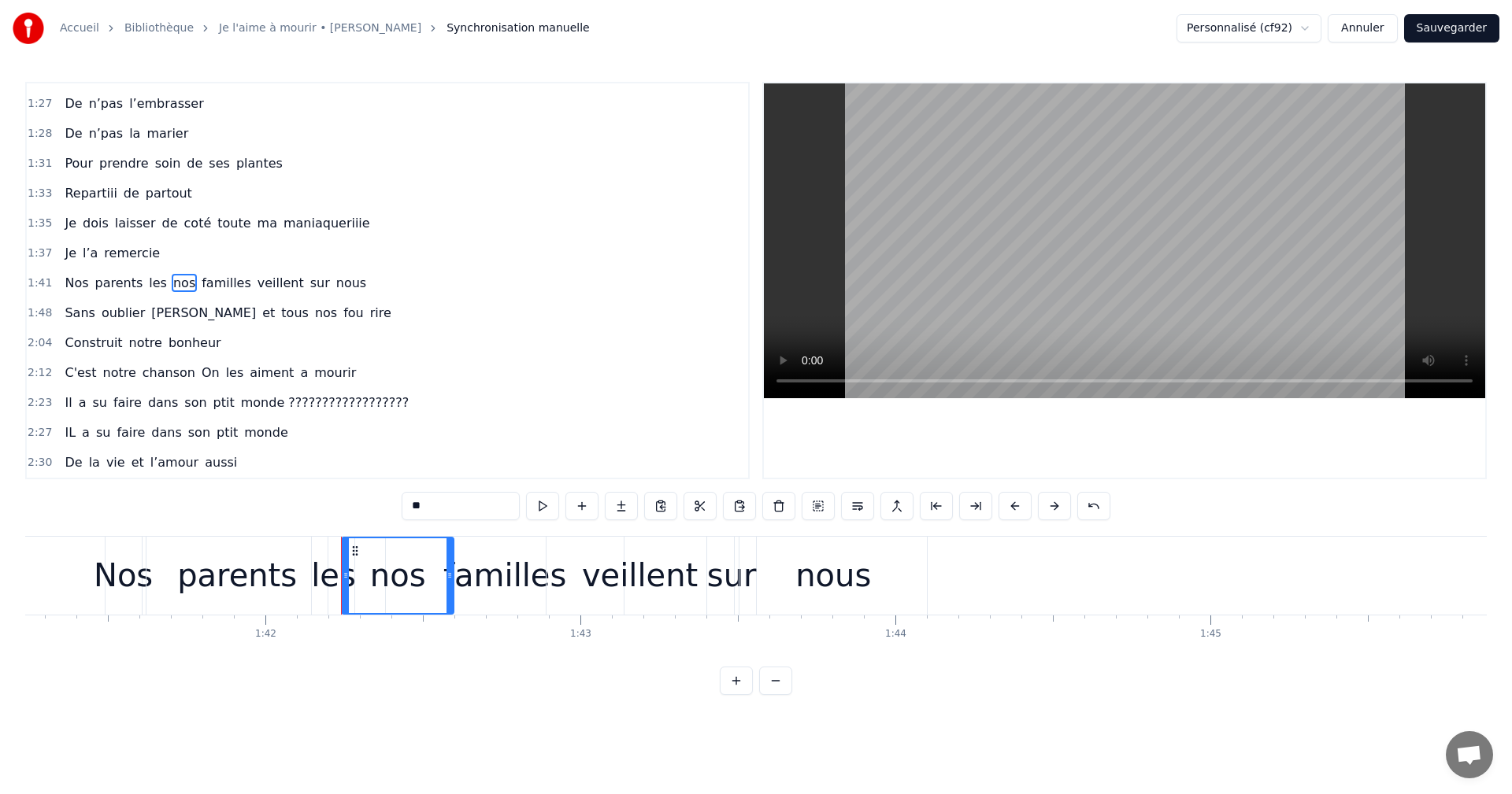
type input "*"
click at [235, 282] on span "familles" at bounding box center [254, 282] width 53 height 18
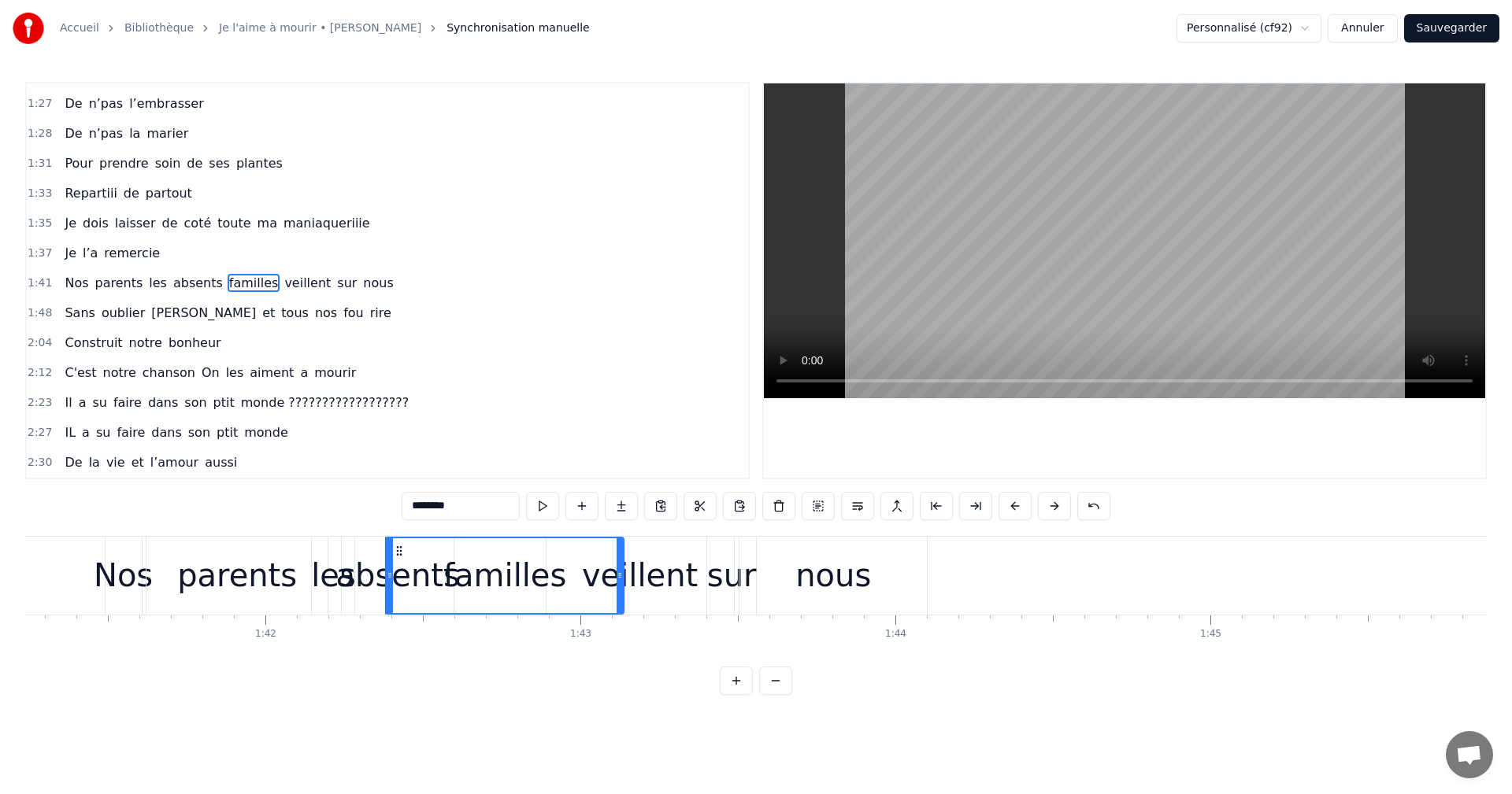
click at [463, 497] on input "********" at bounding box center [460, 506] width 118 height 29
type input "*"
type input "****"
click at [240, 272] on div "Nos parents les absents sont veillent sur nous" at bounding box center [218, 283] width 319 height 29
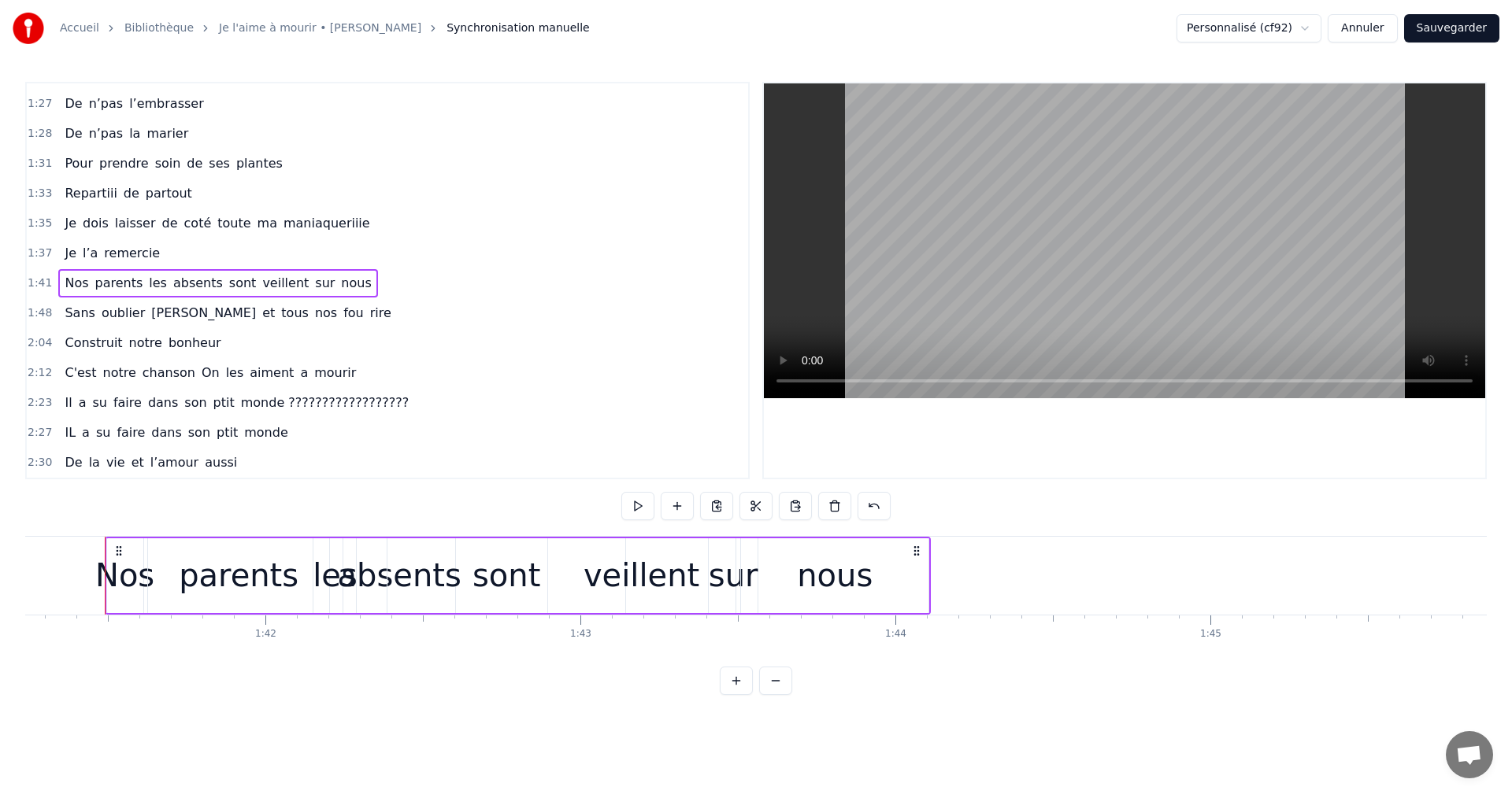
click at [261, 284] on span "veillent" at bounding box center [285, 282] width 50 height 18
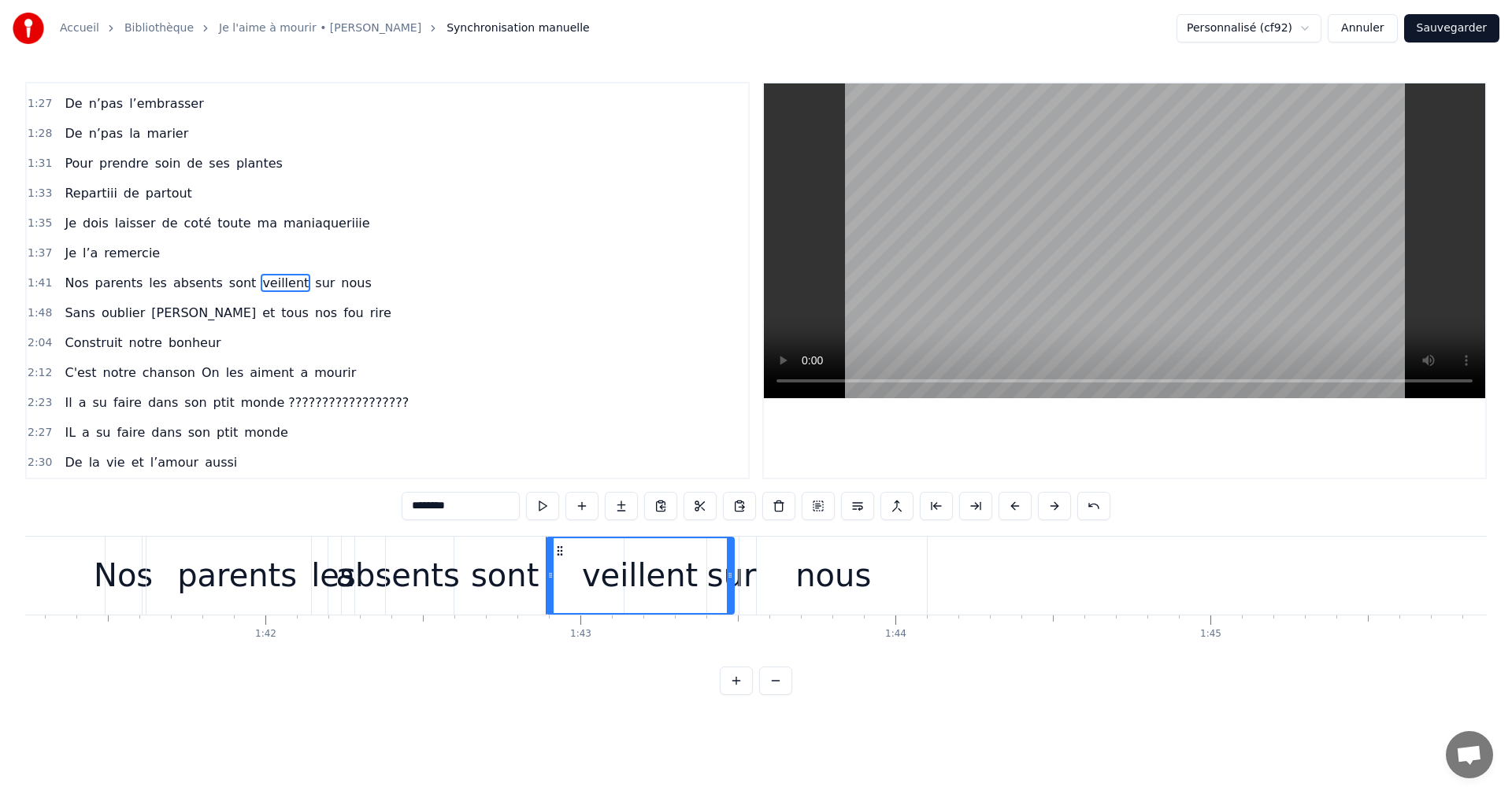
drag, startPoint x: 467, startPoint y: 503, endPoint x: 378, endPoint y: 514, distance: 89.7
click at [378, 514] on div "0:06 Moi la mécanique, les moteurs , les camions 0:09 Mon passé de pompier , la…" at bounding box center [756, 389] width 1461 height 614
click at [299, 287] on span "sur" at bounding box center [310, 282] width 23 height 18
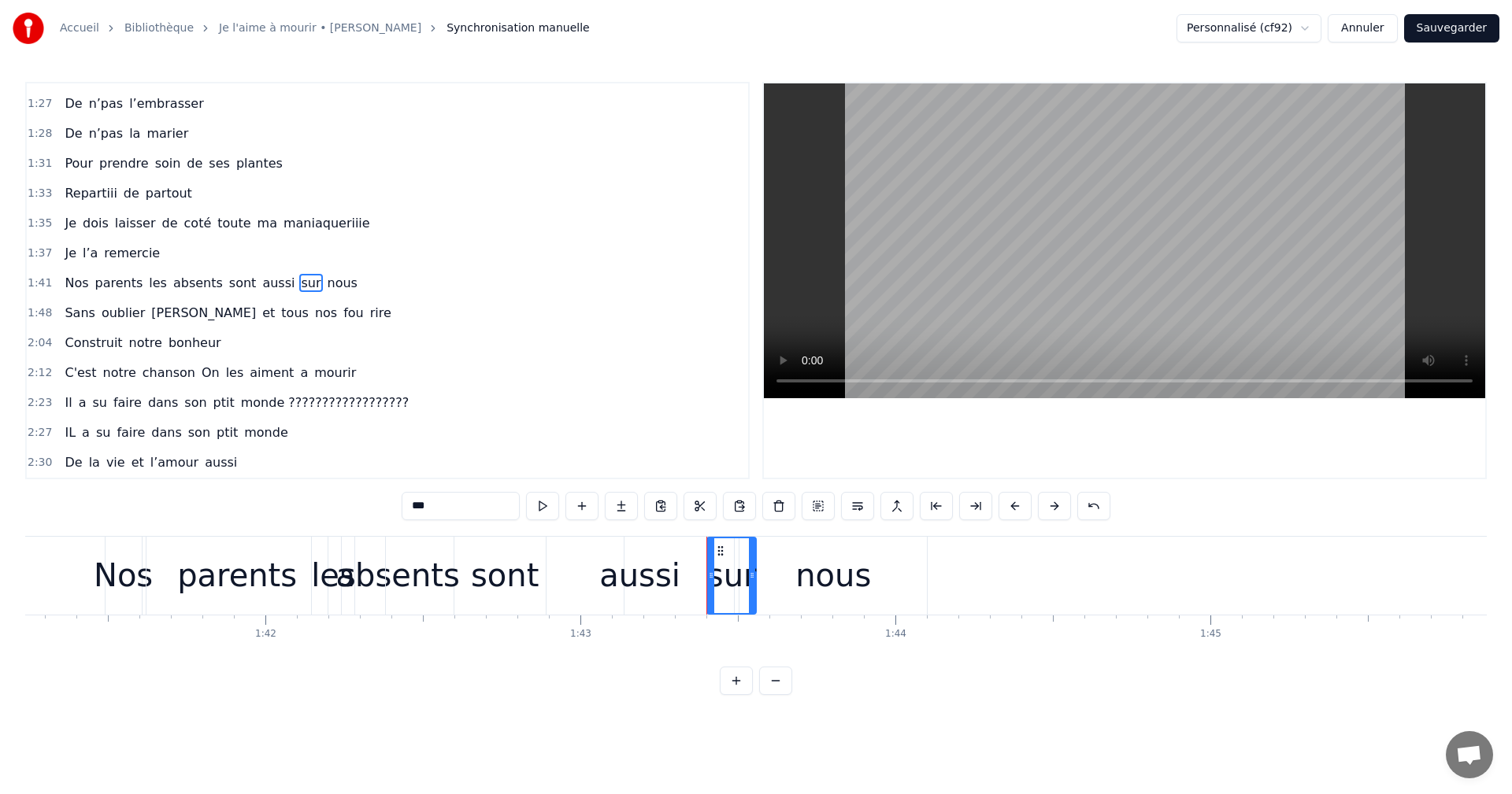
click at [454, 506] on input "***" at bounding box center [460, 506] width 118 height 29
type input "*"
click at [820, 573] on div "nous" at bounding box center [833, 575] width 76 height 47
type input "****"
click at [859, 573] on div "nous" at bounding box center [833, 575] width 76 height 47
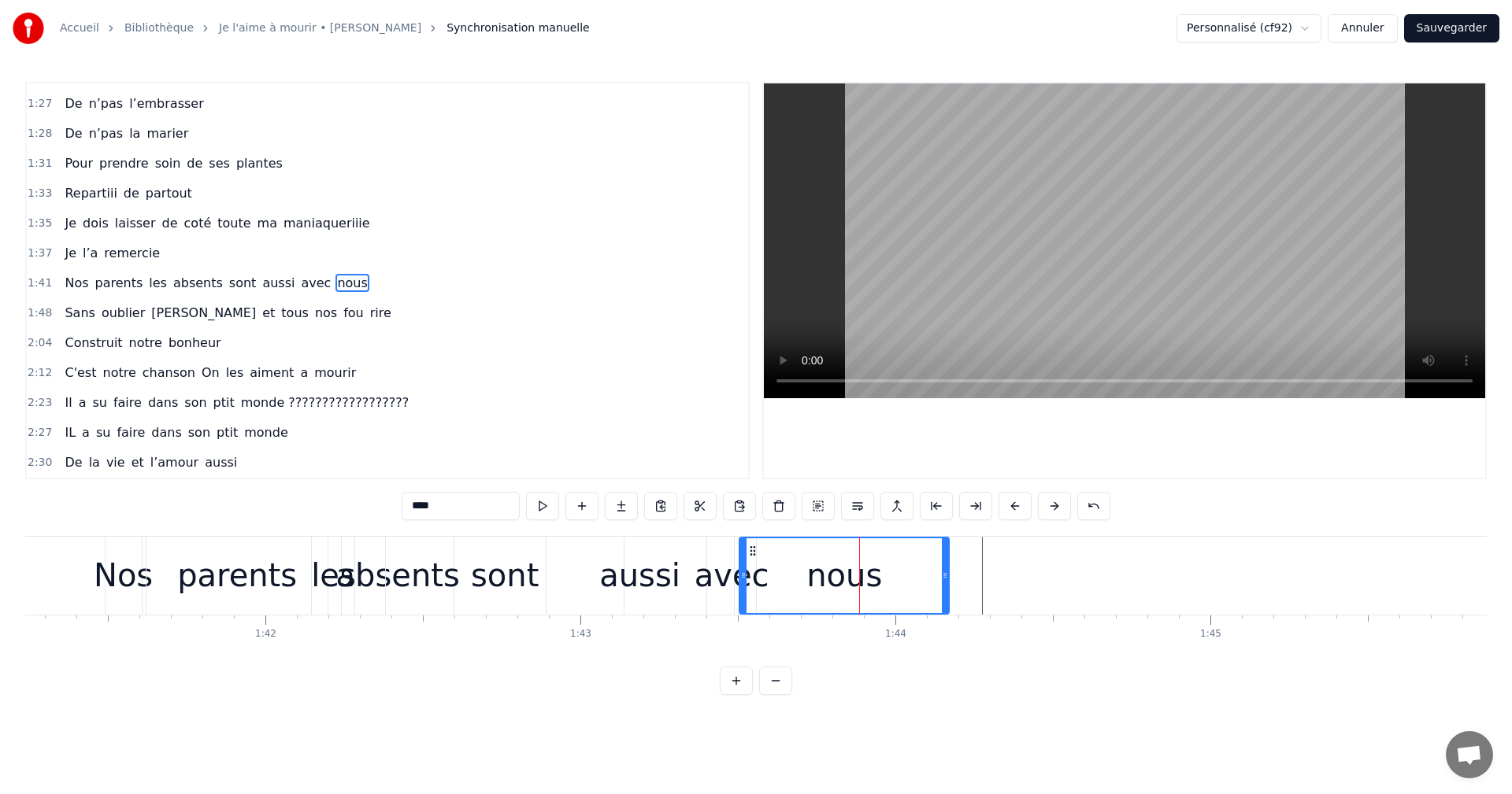
drag, startPoint x: 923, startPoint y: 569, endPoint x: 946, endPoint y: 569, distance: 23.0
click at [946, 569] on icon at bounding box center [944, 575] width 6 height 12
drag, startPoint x: 753, startPoint y: 549, endPoint x: 785, endPoint y: 555, distance: 32.6
click at [785, 555] on icon at bounding box center [781, 551] width 12 height 12
click at [410, 560] on div "sont" at bounding box center [505, 575] width 238 height 78
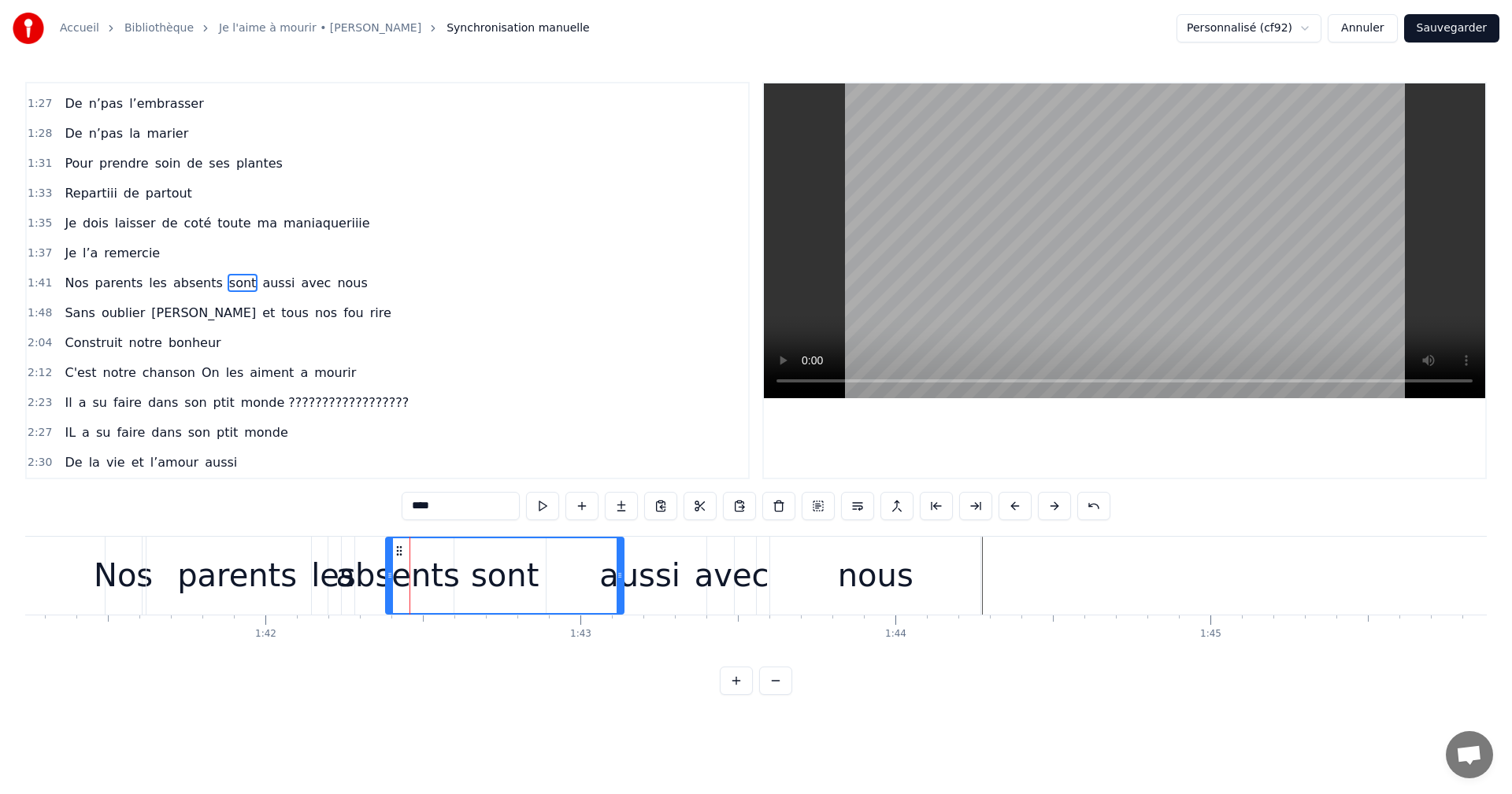
click at [369, 563] on div "absents" at bounding box center [398, 575] width 124 height 47
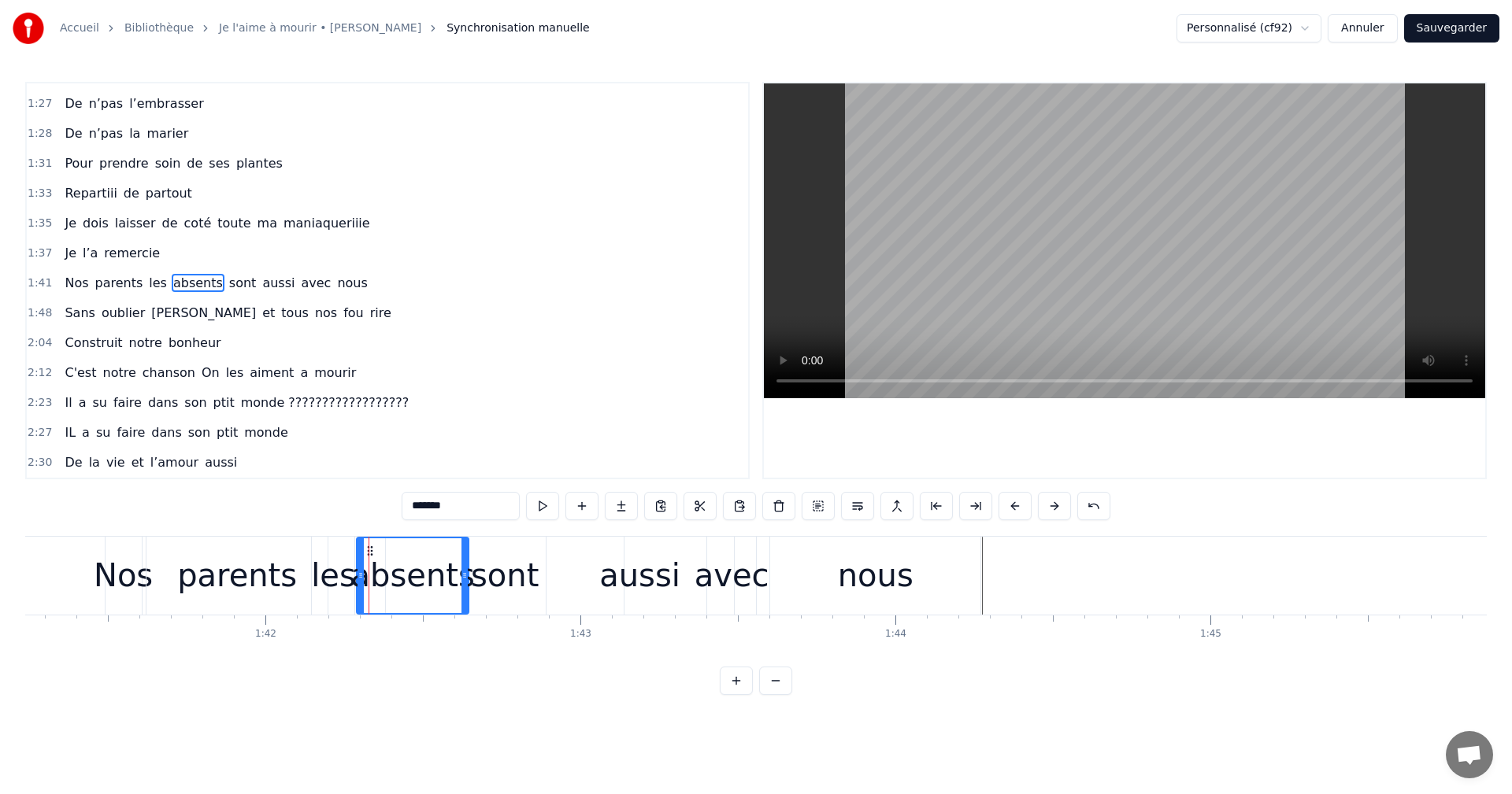
drag, startPoint x: 354, startPoint y: 552, endPoint x: 369, endPoint y: 555, distance: 15.3
click at [495, 581] on div "sont" at bounding box center [505, 575] width 68 height 47
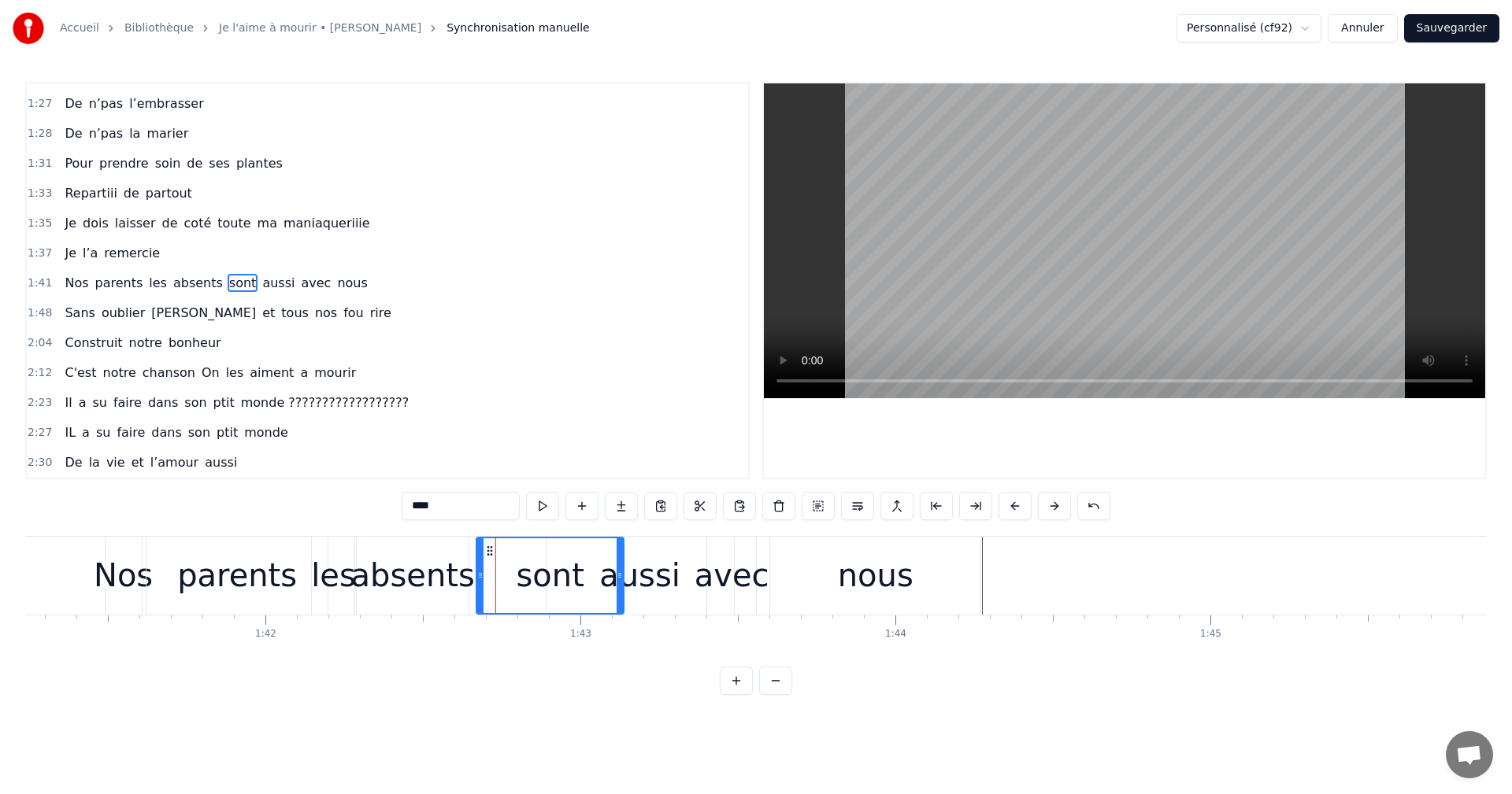
drag, startPoint x: 390, startPoint y: 574, endPoint x: 480, endPoint y: 581, distance: 90.3
click at [480, 581] on icon at bounding box center [480, 575] width 6 height 12
drag, startPoint x: 621, startPoint y: 566, endPoint x: 565, endPoint y: 571, distance: 56.2
click at [565, 571] on div at bounding box center [563, 576] width 6 height 75
click at [596, 582] on div "aussi" at bounding box center [640, 575] width 187 height 78
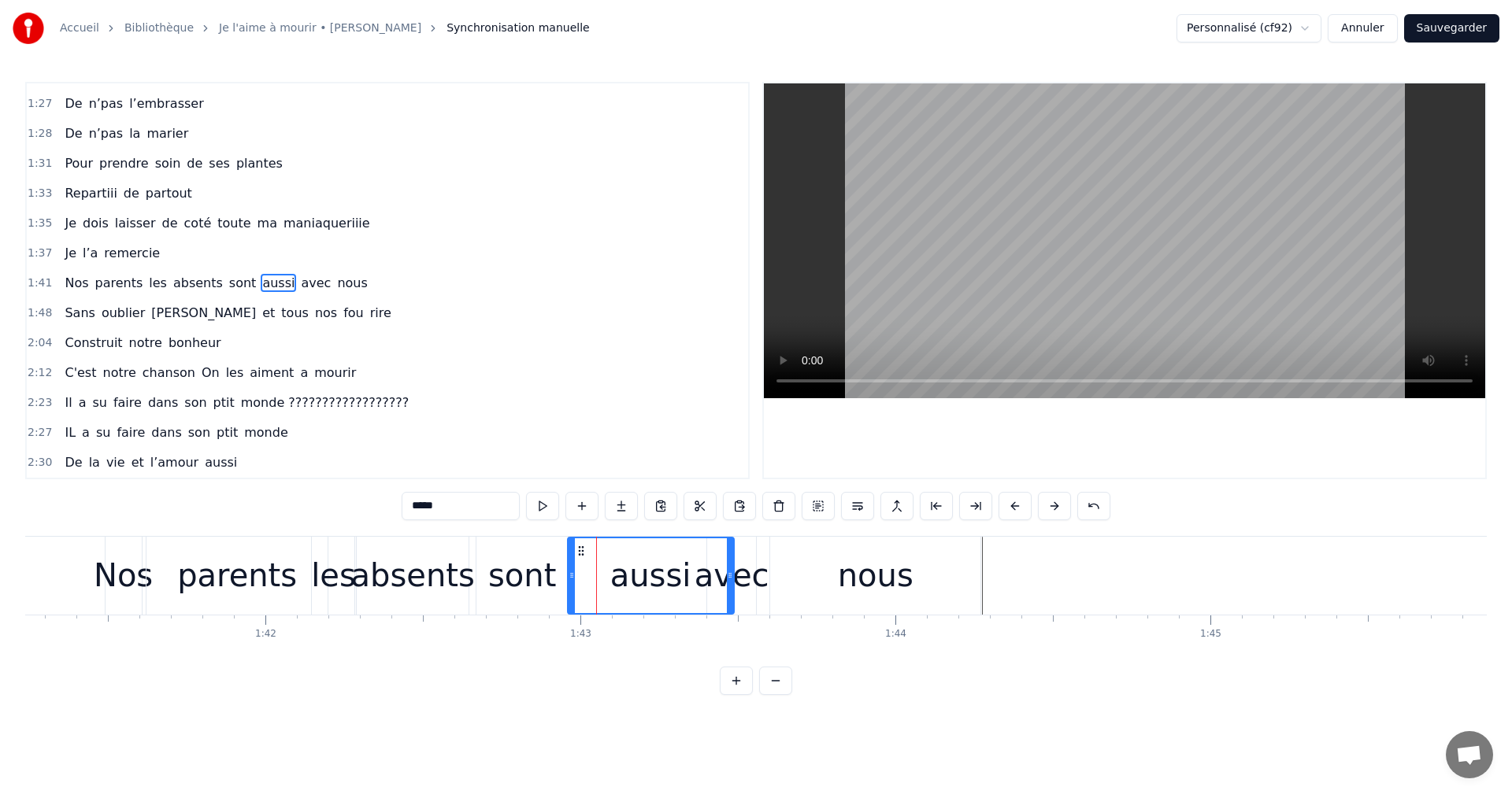
drag, startPoint x: 548, startPoint y: 576, endPoint x: 571, endPoint y: 576, distance: 23.0
click at [571, 576] on icon at bounding box center [571, 575] width 6 height 12
drag, startPoint x: 732, startPoint y: 573, endPoint x: 717, endPoint y: 573, distance: 15.0
click at [717, 573] on icon at bounding box center [714, 575] width 6 height 12
click at [503, 581] on div "sont" at bounding box center [522, 575] width 68 height 47
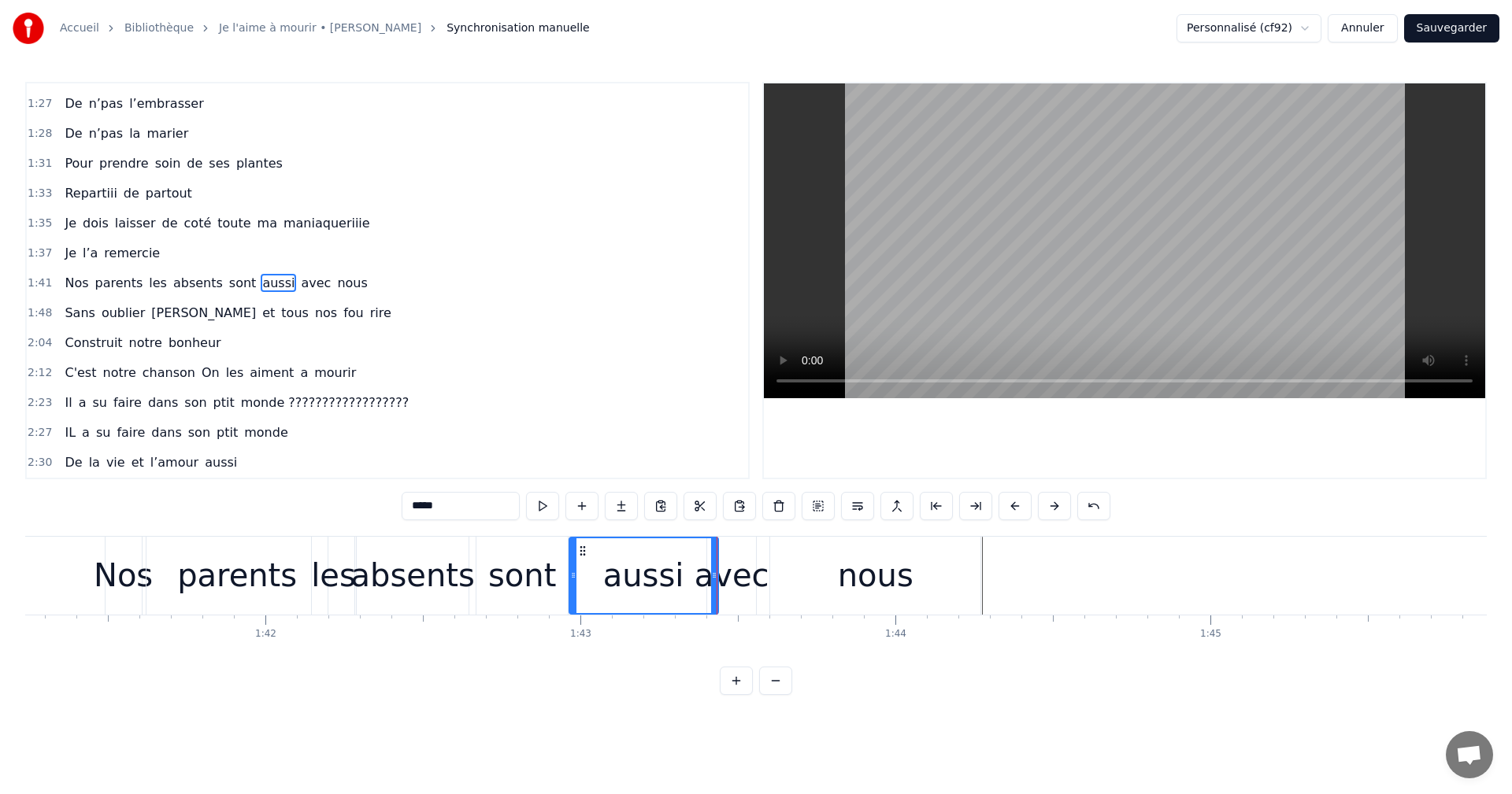
type input "****"
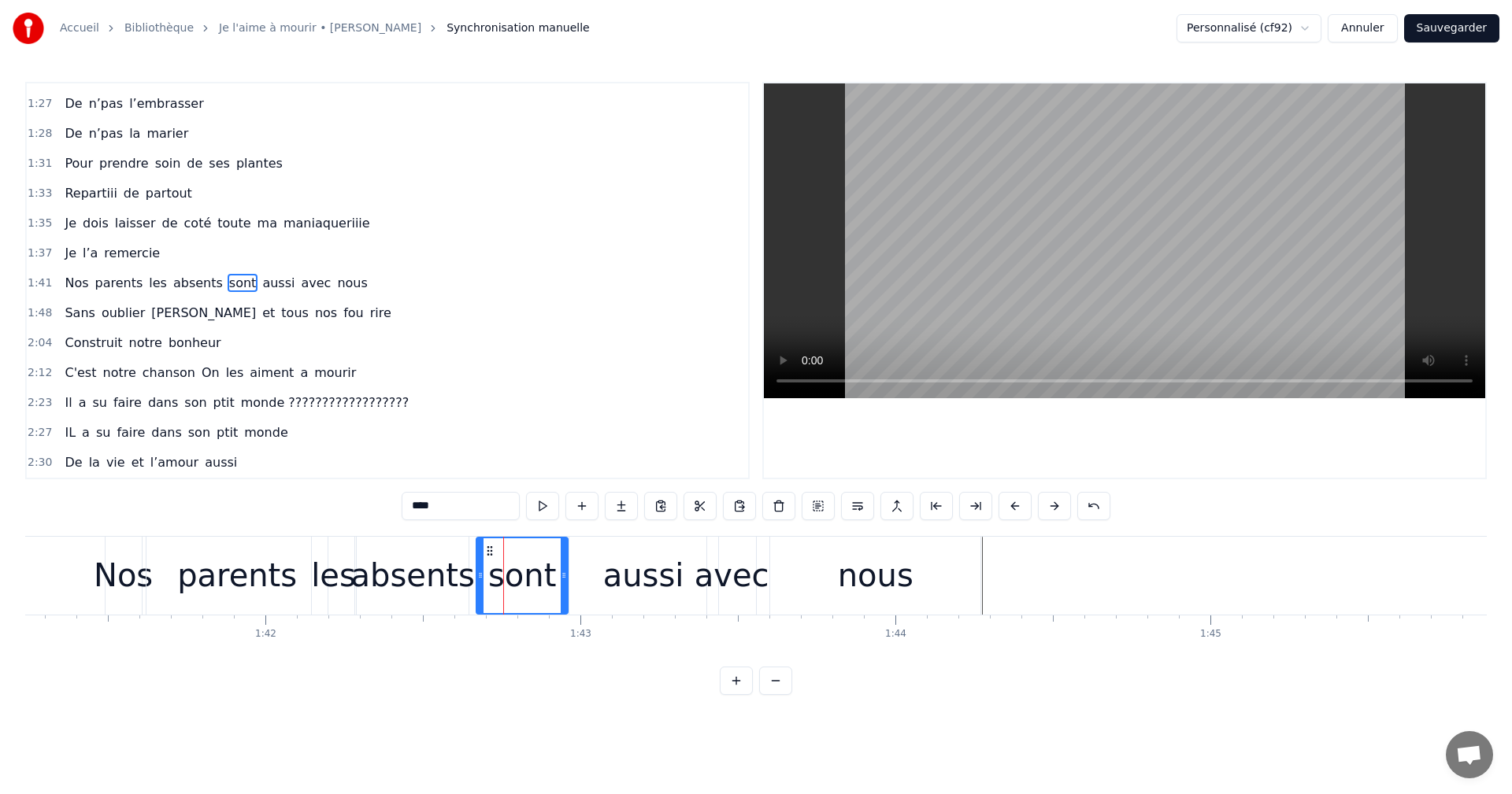
click at [487, 565] on div "sont" at bounding box center [521, 576] width 90 height 75
click at [487, 565] on div at bounding box center [487, 575] width 1 height 78
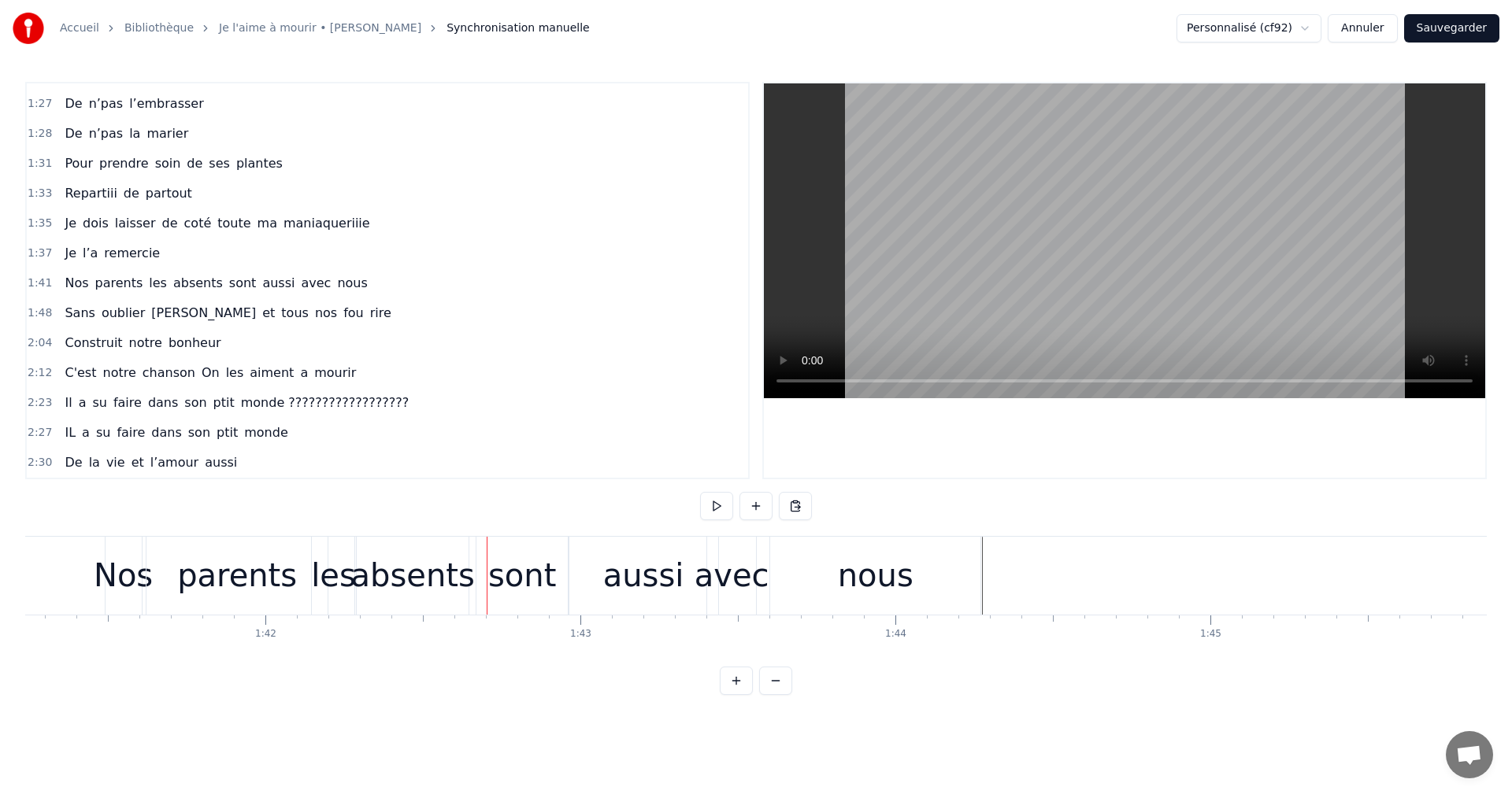
click at [479, 572] on div "sont" at bounding box center [521, 575] width 92 height 78
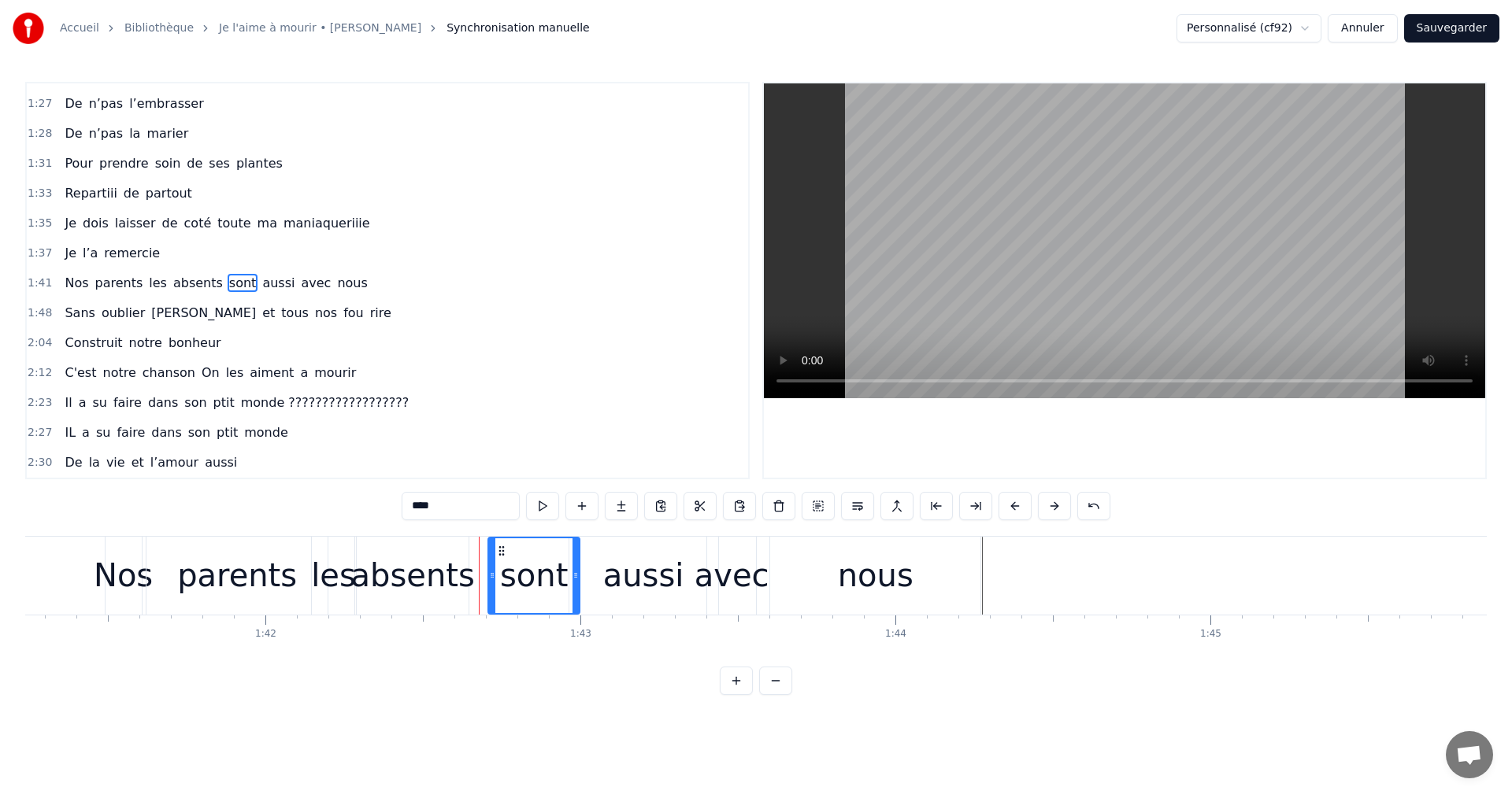
drag, startPoint x: 488, startPoint y: 549, endPoint x: 501, endPoint y: 549, distance: 13.0
click at [501, 549] on icon at bounding box center [501, 551] width 12 height 12
click at [500, 592] on div "sont" at bounding box center [534, 576] width 90 height 75
click at [507, 592] on div "sont" at bounding box center [535, 575] width 68 height 47
click at [521, 590] on div "sont" at bounding box center [535, 575] width 68 height 47
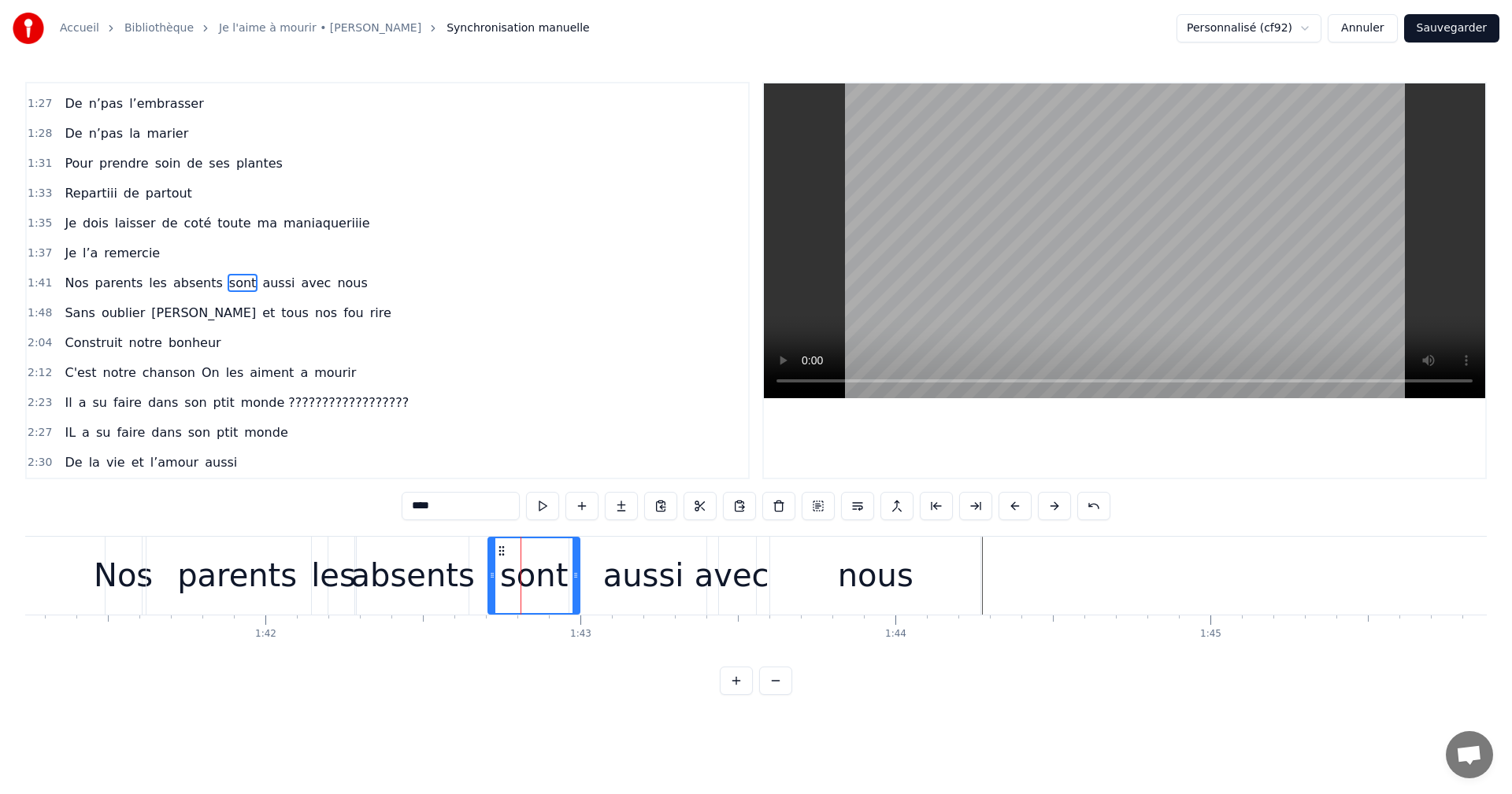
click at [528, 590] on div "sont" at bounding box center [535, 575] width 68 height 47
click at [559, 590] on div "sont" at bounding box center [535, 575] width 68 height 47
drag, startPoint x: 504, startPoint y: 549, endPoint x: 549, endPoint y: 552, distance: 45.1
click at [549, 552] on icon at bounding box center [548, 551] width 12 height 12
click at [664, 573] on div "aussi" at bounding box center [644, 575] width 81 height 47
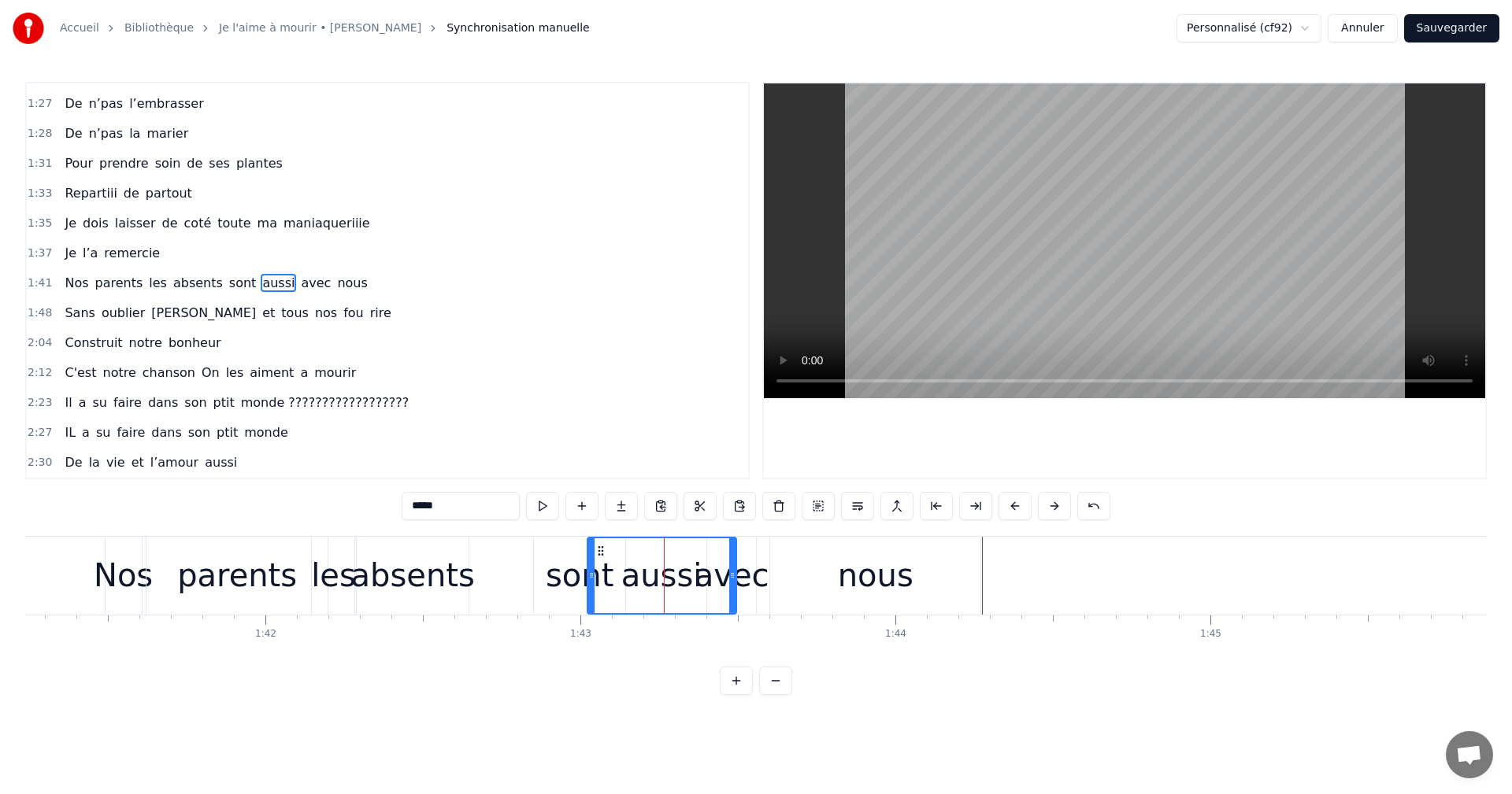
drag, startPoint x: 580, startPoint y: 546, endPoint x: 598, endPoint y: 551, distance: 18.7
click at [598, 551] on icon at bounding box center [601, 551] width 12 height 12
drag, startPoint x: 590, startPoint y: 577, endPoint x: 623, endPoint y: 577, distance: 33.0
click at [622, 577] on circle at bounding box center [621, 577] width 1 height 1
drag, startPoint x: 735, startPoint y: 577, endPoint x: 703, endPoint y: 578, distance: 32.0
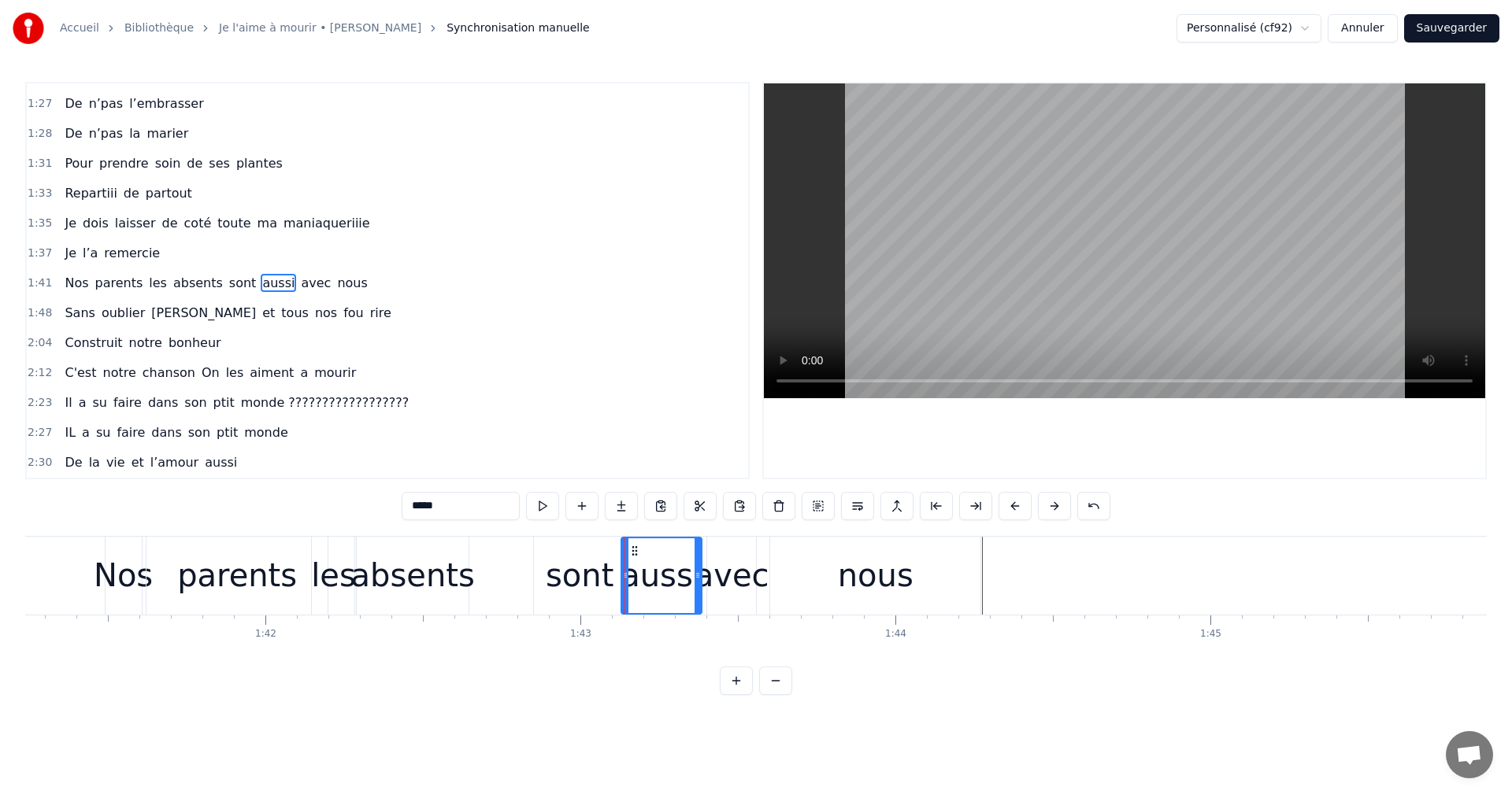
click at [701, 578] on icon at bounding box center [698, 575] width 6 height 12
drag, startPoint x: 737, startPoint y: 577, endPoint x: 762, endPoint y: 577, distance: 25.0
click at [762, 577] on div "avec" at bounding box center [732, 575] width 75 height 47
drag, startPoint x: 718, startPoint y: 548, endPoint x: 728, endPoint y: 549, distance: 10.0
click at [728, 549] on icon at bounding box center [730, 551] width 12 height 12
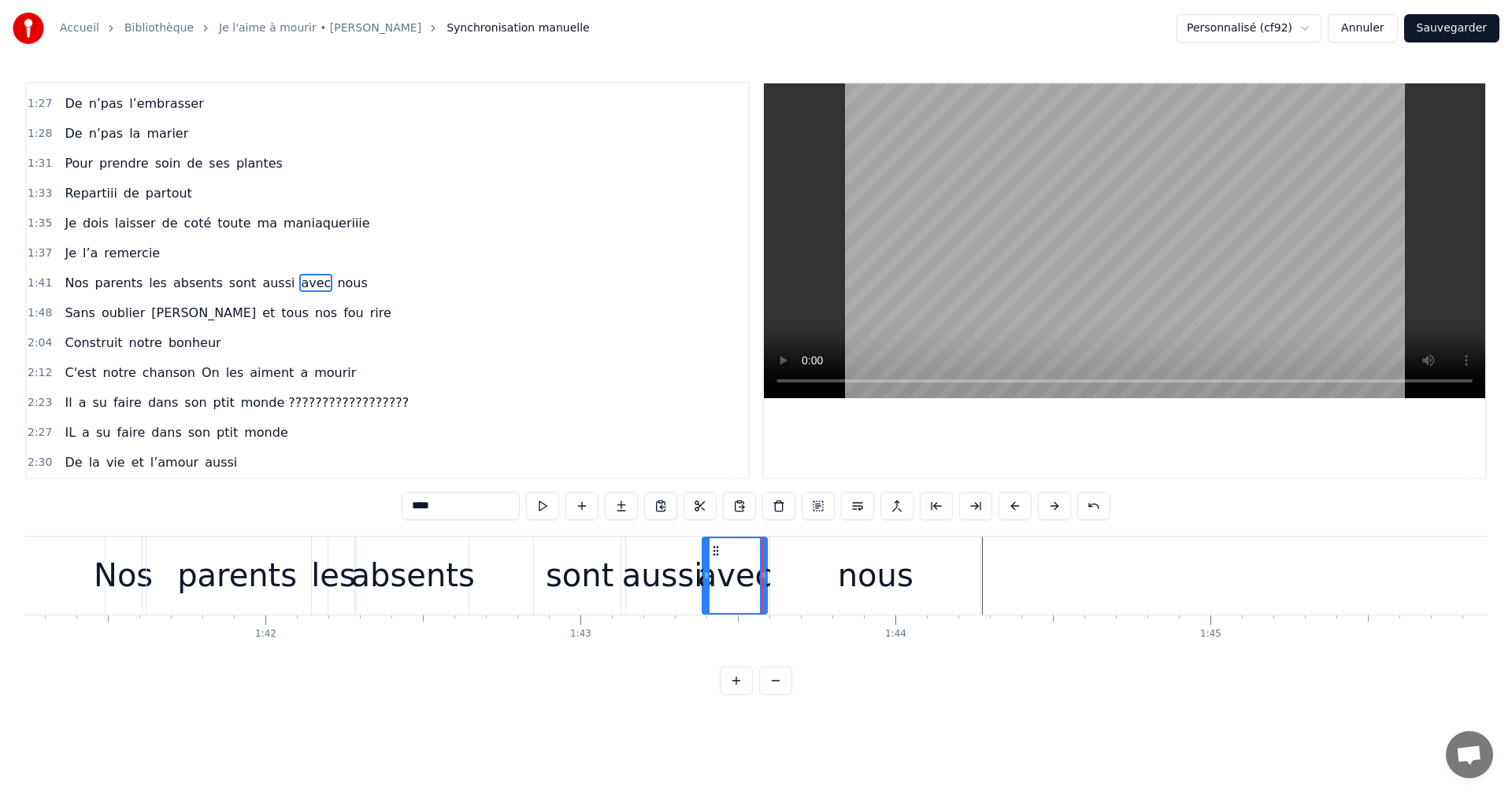
drag, startPoint x: 722, startPoint y: 575, endPoint x: 706, endPoint y: 578, distance: 16.3
click at [706, 578] on icon at bounding box center [706, 575] width 6 height 12
click at [434, 588] on div "absents" at bounding box center [413, 575] width 124 height 47
type input "*******"
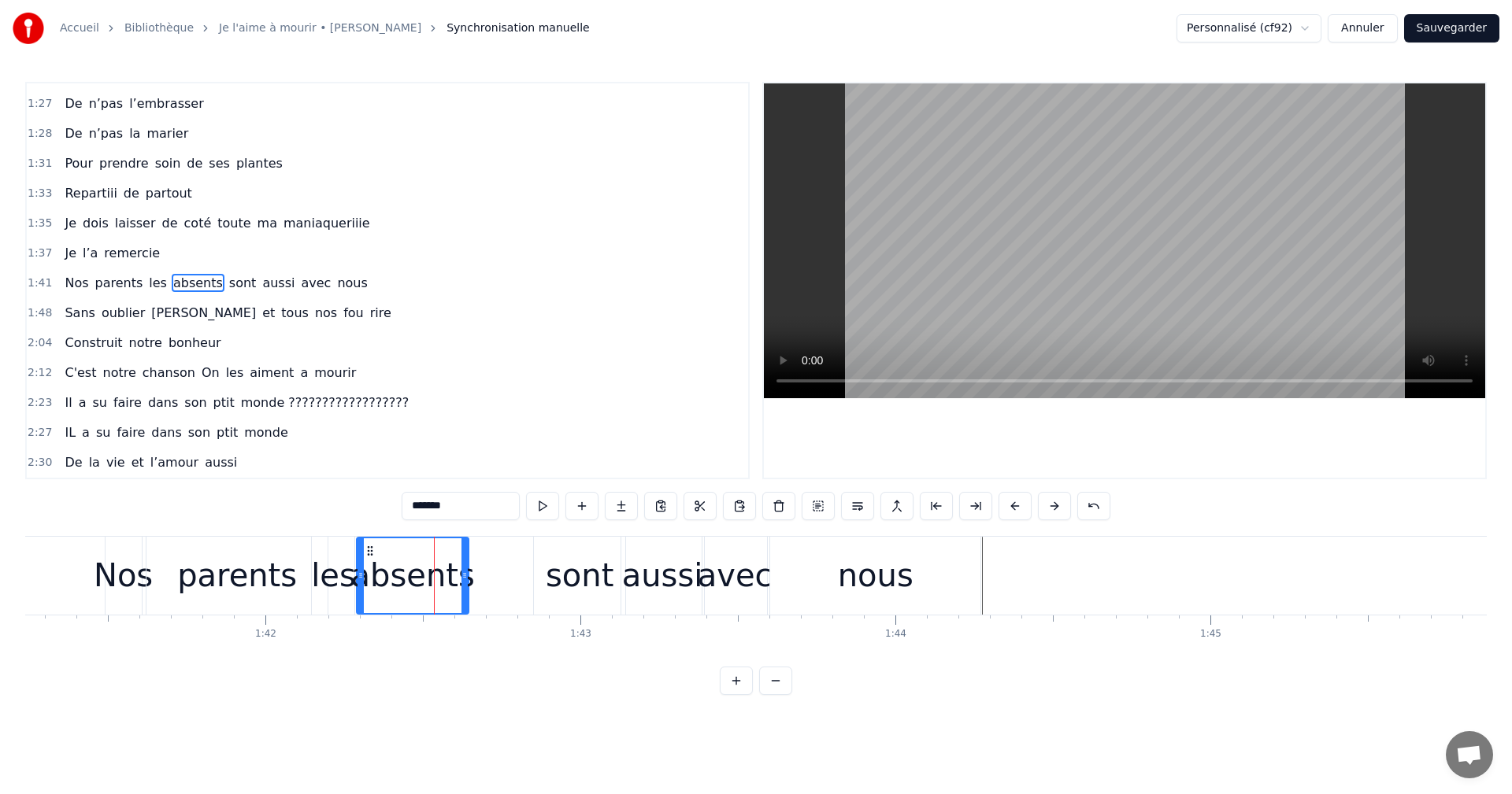
click at [460, 581] on div "absents" at bounding box center [413, 575] width 124 height 47
drag, startPoint x: 465, startPoint y: 576, endPoint x: 489, endPoint y: 577, distance: 24.0
click at [489, 577] on icon at bounding box center [489, 575] width 6 height 12
click at [482, 584] on div "absents" at bounding box center [425, 576] width 134 height 75
click at [519, 580] on div "Nos parents les absents sont aussi avec nous" at bounding box center [545, 575] width 881 height 78
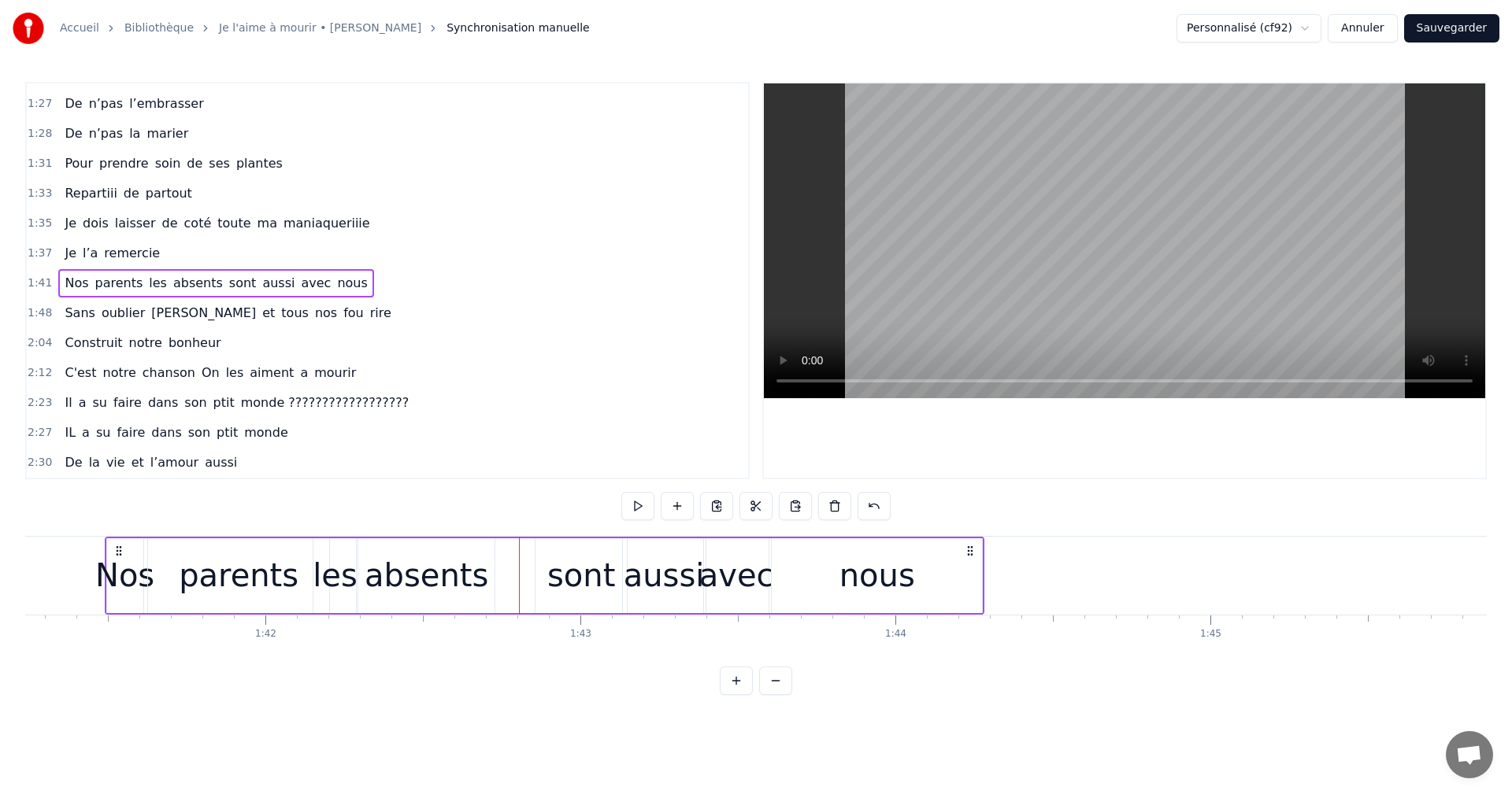
click at [538, 577] on div "sont" at bounding box center [581, 576] width 92 height 75
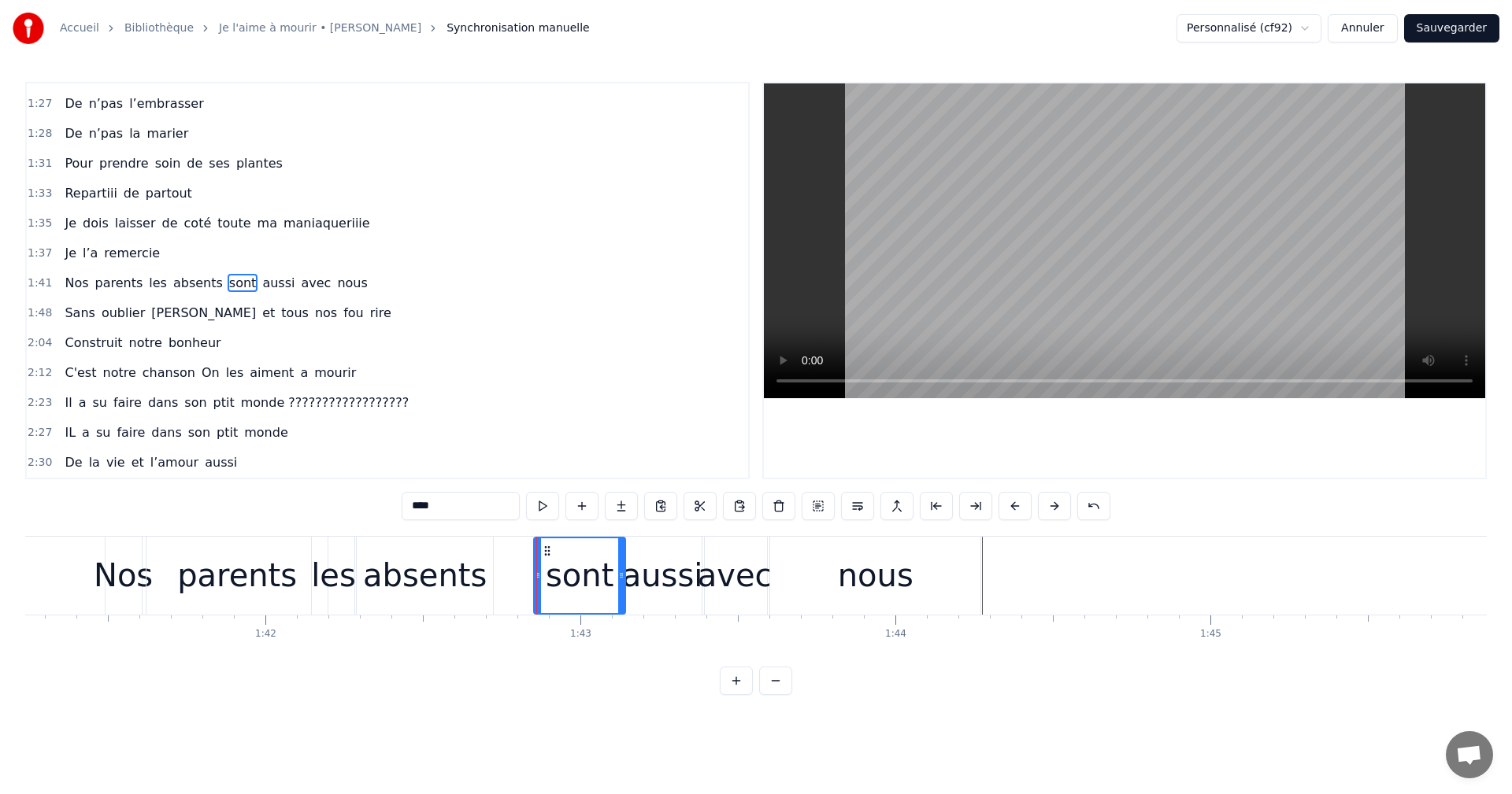
click at [546, 579] on div "sont" at bounding box center [579, 576] width 90 height 75
click at [558, 577] on div "sont" at bounding box center [580, 575] width 68 height 47
click at [862, 576] on div "nous" at bounding box center [875, 575] width 76 height 47
type input "****"
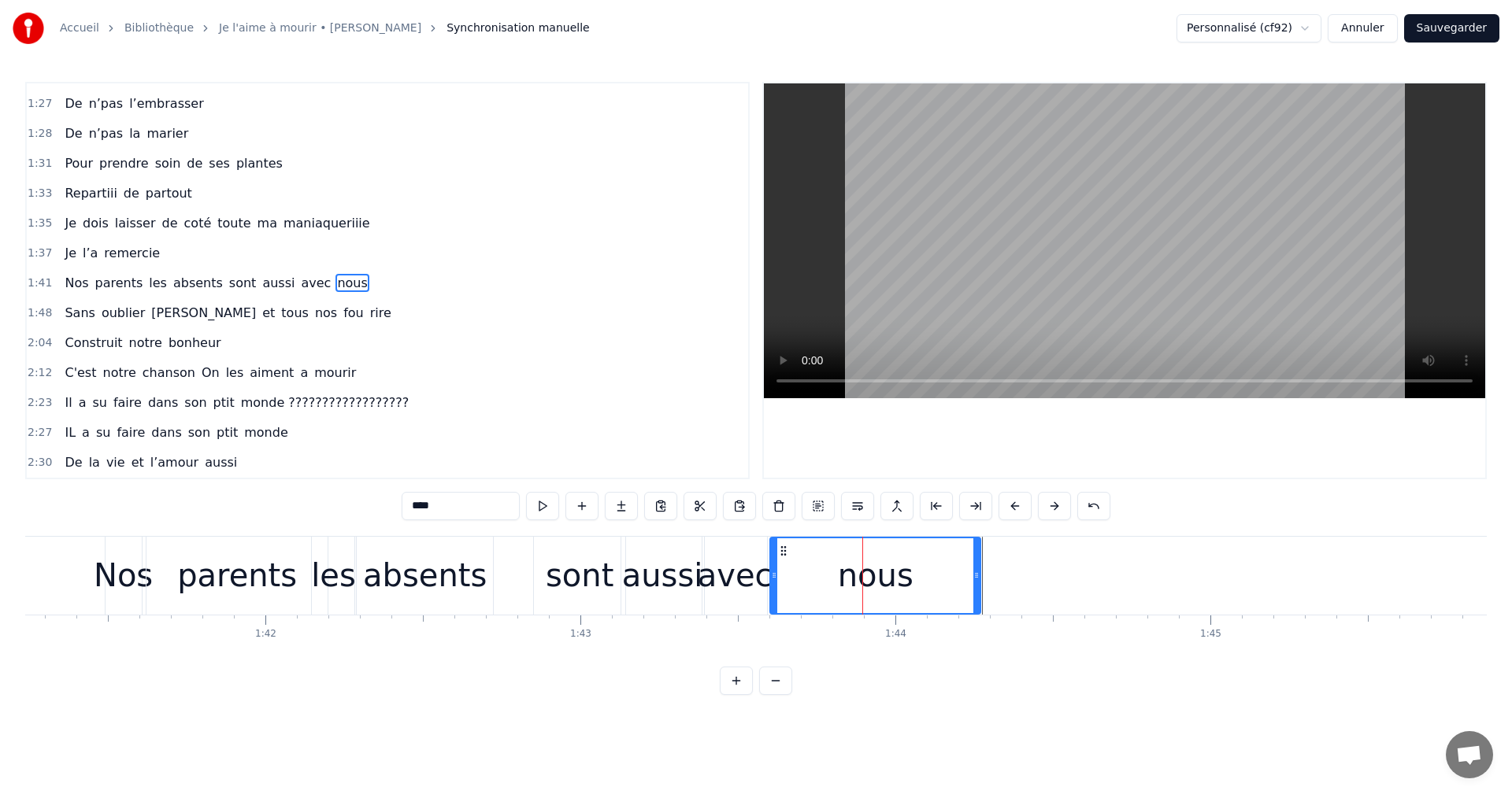
click at [922, 583] on div "nous" at bounding box center [875, 576] width 208 height 75
click at [942, 581] on div "nous" at bounding box center [875, 576] width 208 height 75
click at [949, 580] on div "nous" at bounding box center [875, 576] width 208 height 75
click at [964, 580] on div "nous" at bounding box center [875, 576] width 208 height 75
click at [980, 577] on icon at bounding box center [976, 575] width 6 height 12
